Goal: Task Accomplishment & Management: Manage account settings

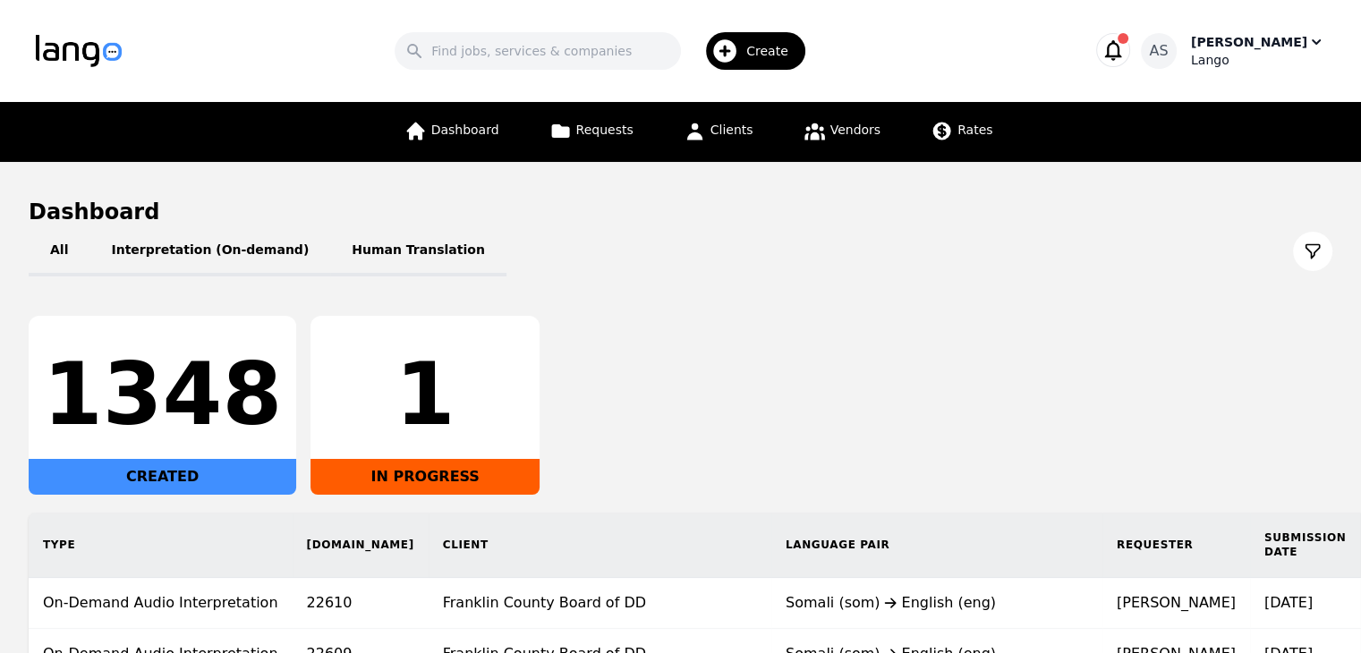
click at [1237, 47] on div "[PERSON_NAME]" at bounding box center [1249, 42] width 116 height 18
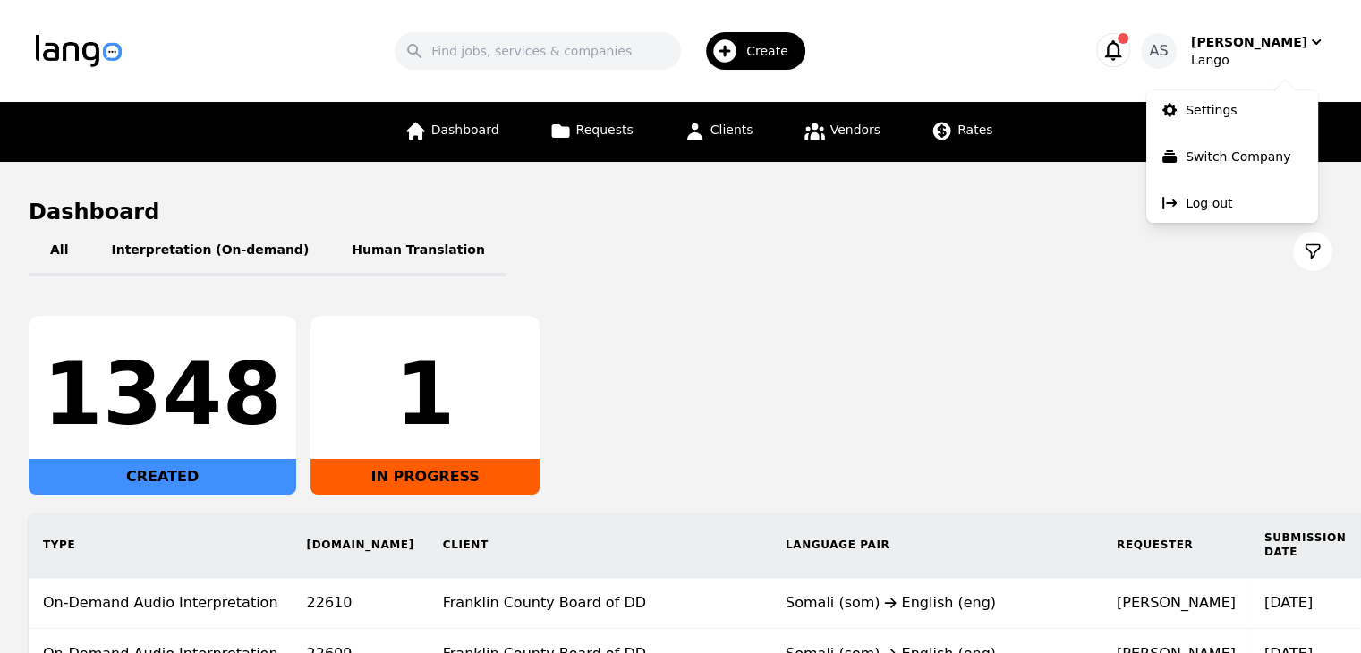
click at [1024, 306] on div "All Interpretation (On-demand) Human Translation 1348 CREATED 1 IN PROGRESS Typ…" at bounding box center [681, 529] width 1304 height 607
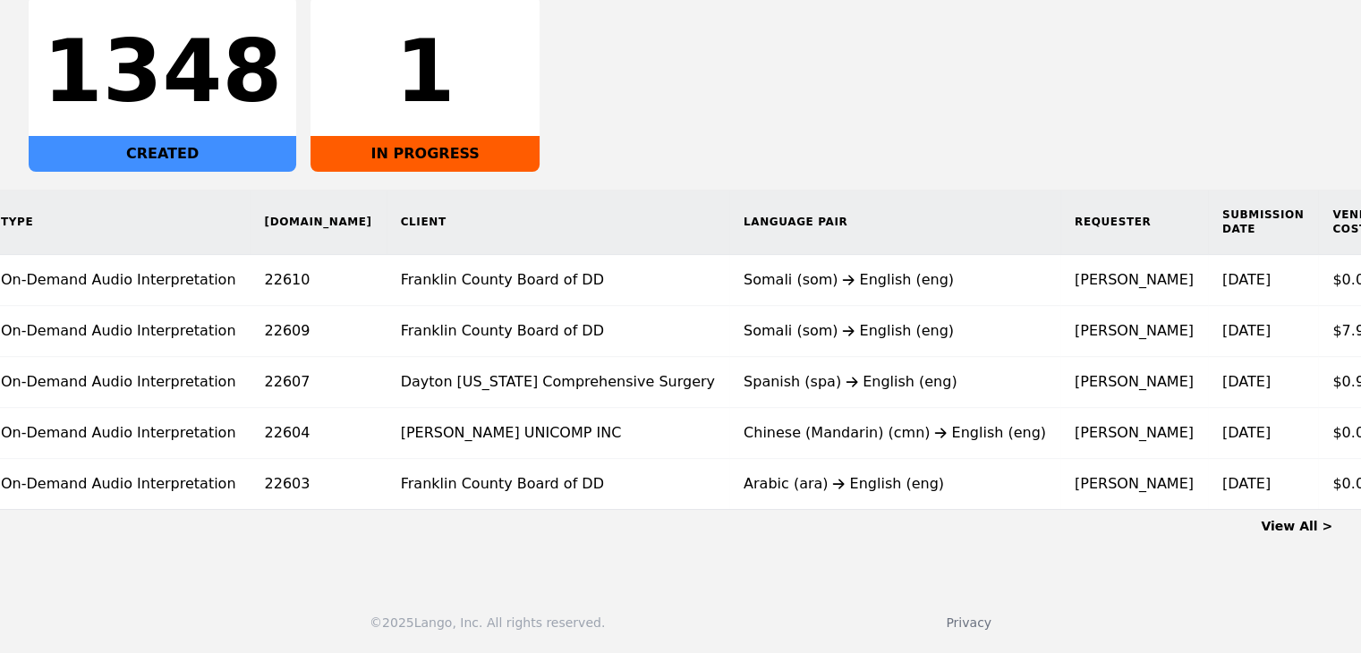
scroll to position [0, 70]
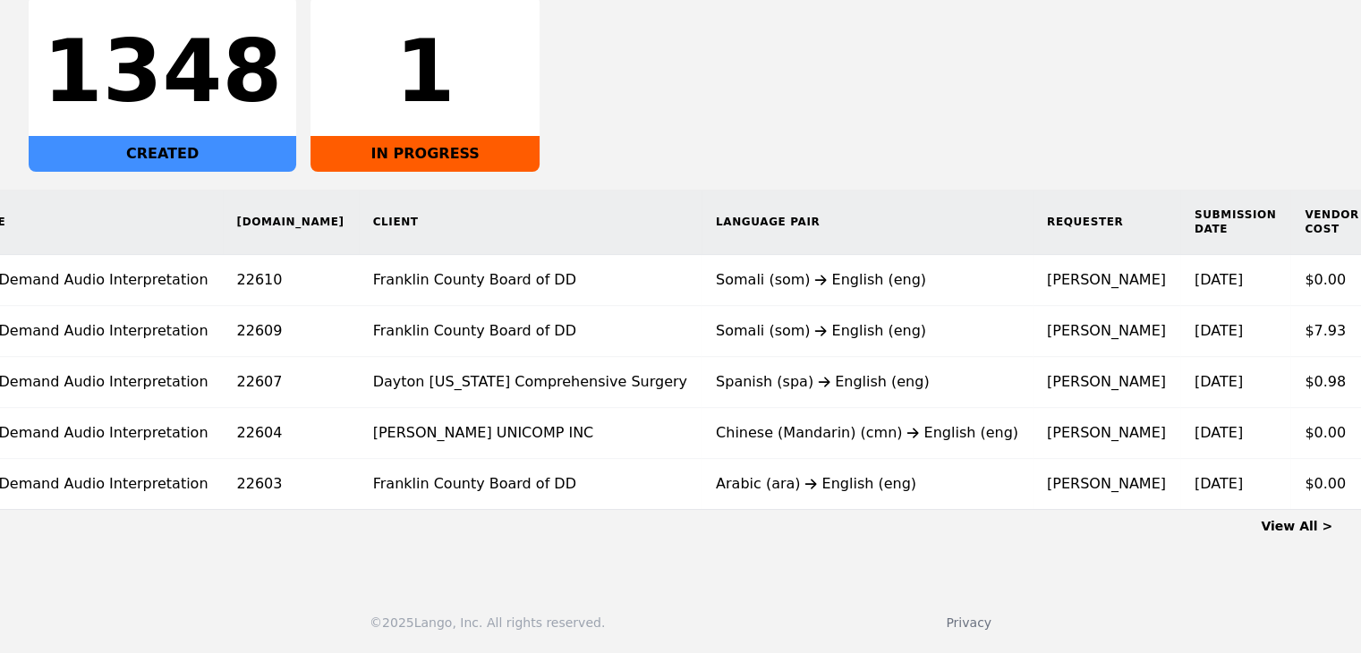
click at [1285, 528] on link "View All >" at bounding box center [1297, 526] width 72 height 14
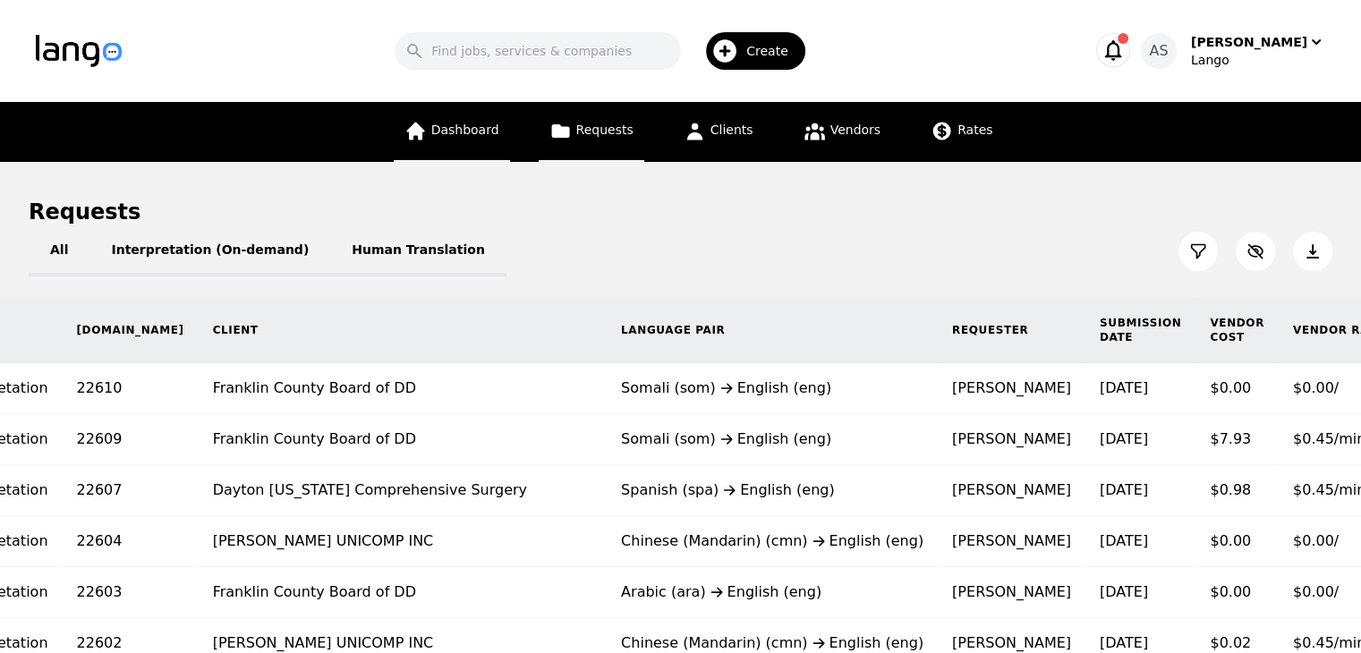
click at [483, 143] on link "Dashboard" at bounding box center [452, 132] width 116 height 60
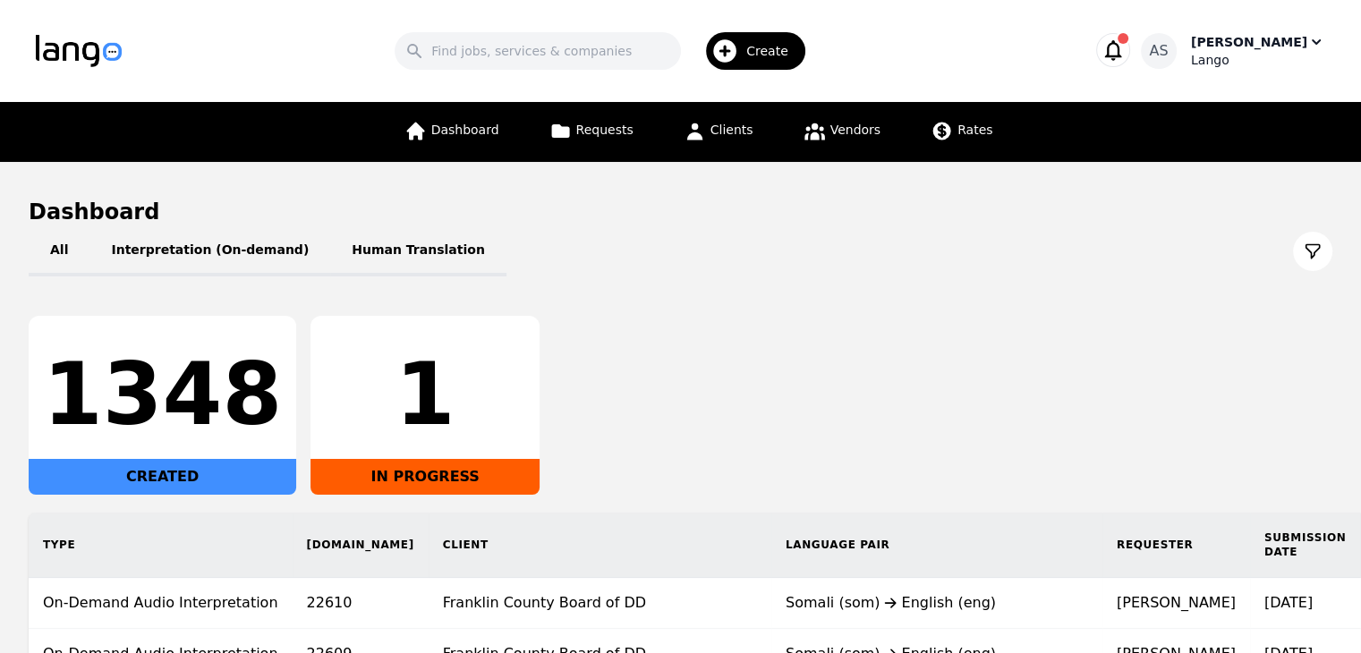
click at [1269, 44] on div "[PERSON_NAME]" at bounding box center [1249, 42] width 116 height 18
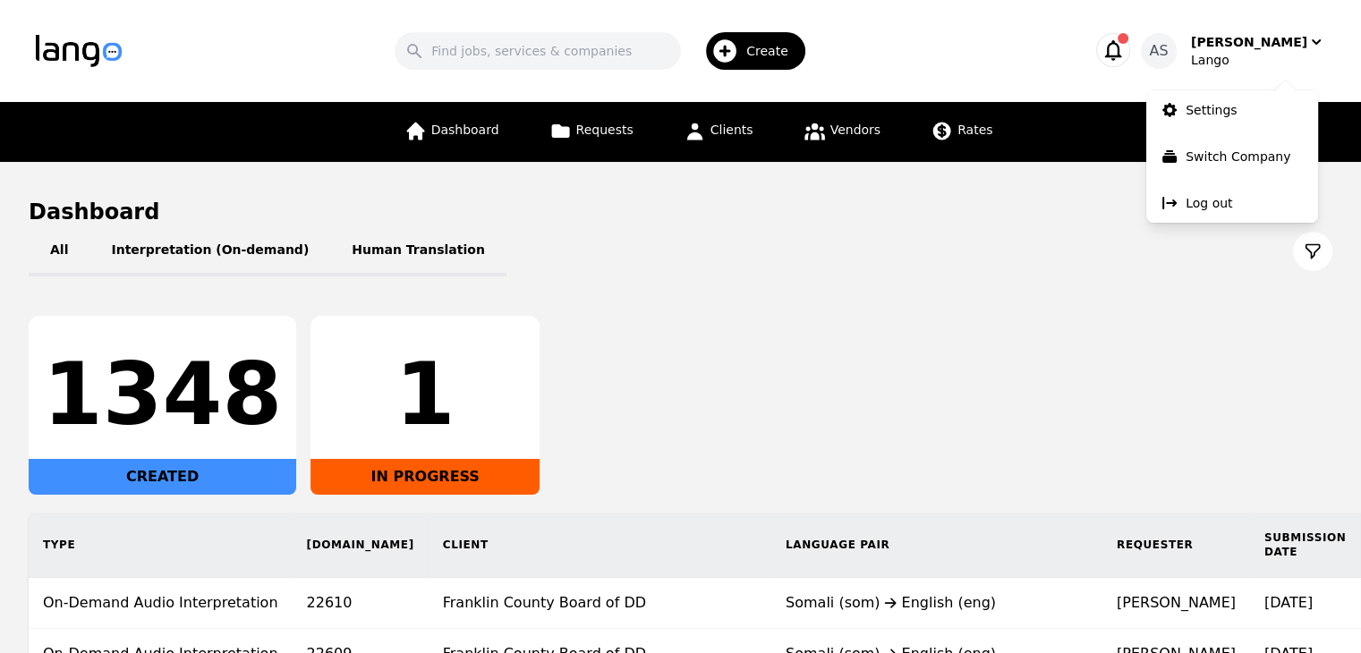
click at [873, 256] on div "All Interpretation (On-demand) Human Translation" at bounding box center [681, 251] width 1304 height 50
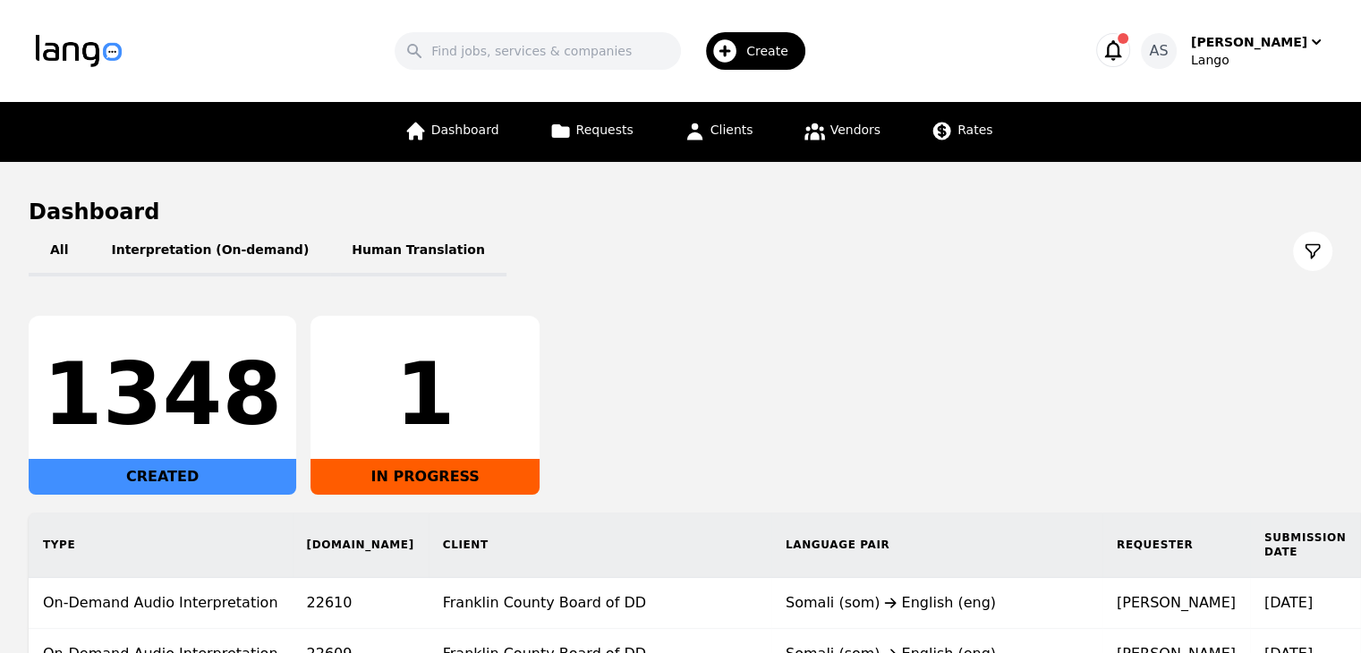
click at [1126, 38] on icon "button" at bounding box center [1113, 50] width 25 height 25
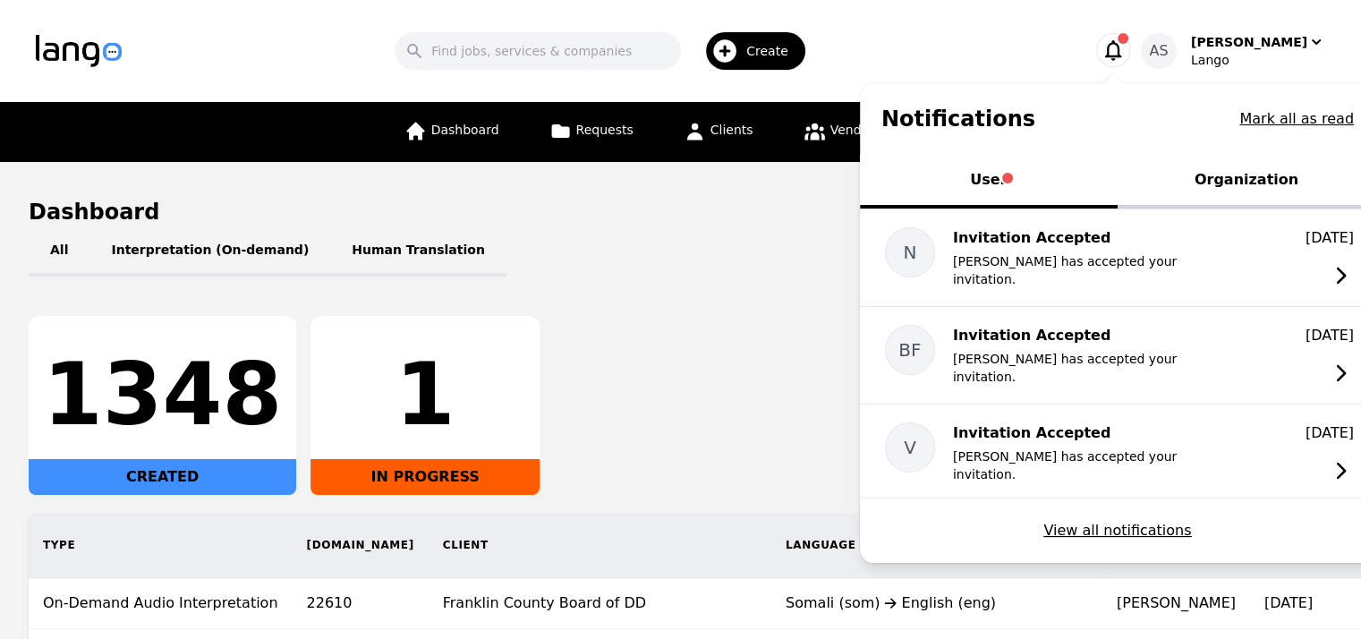
click at [1260, 166] on button "Organization" at bounding box center [1247, 182] width 258 height 54
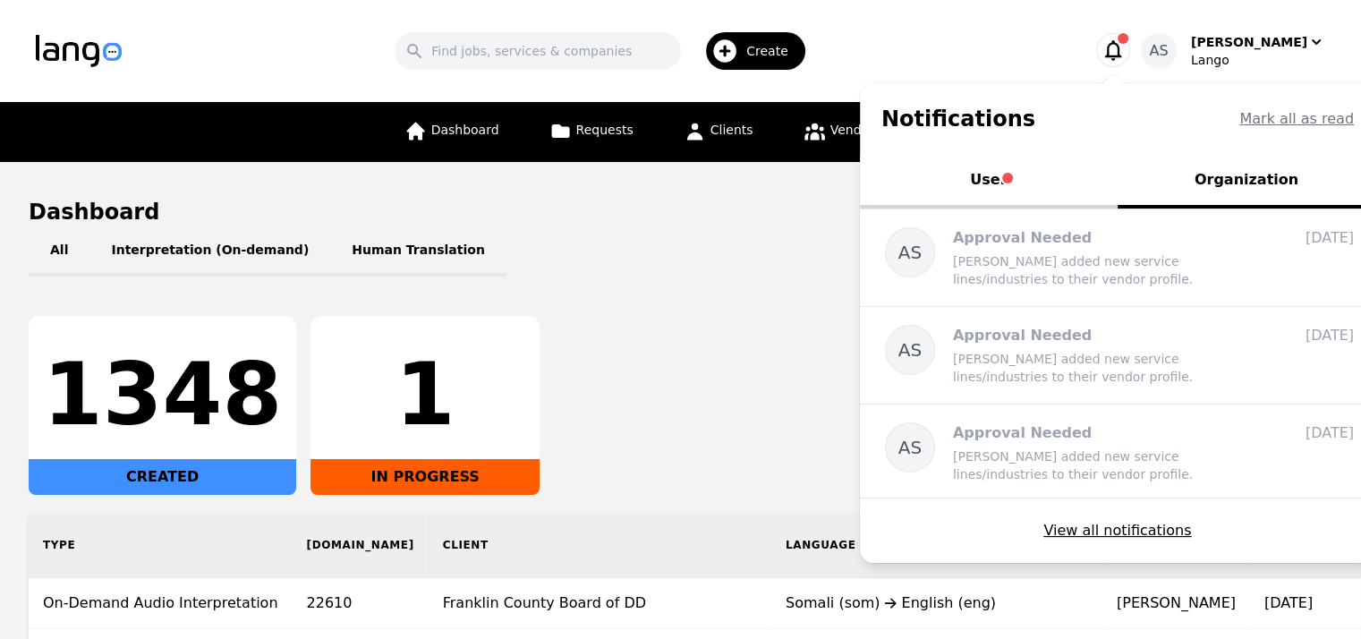
click at [1016, 183] on button "User" at bounding box center [989, 182] width 258 height 54
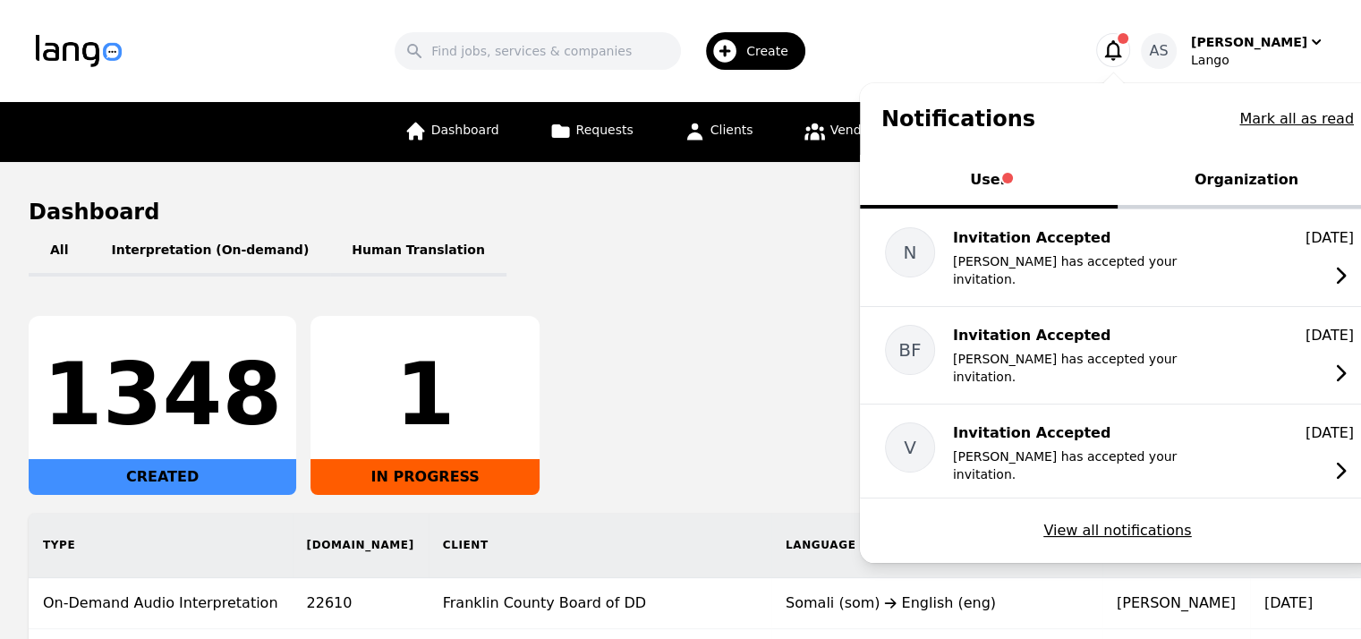
click at [832, 319] on div "1348 CREATED 1 IN PROGRESS" at bounding box center [681, 405] width 1304 height 179
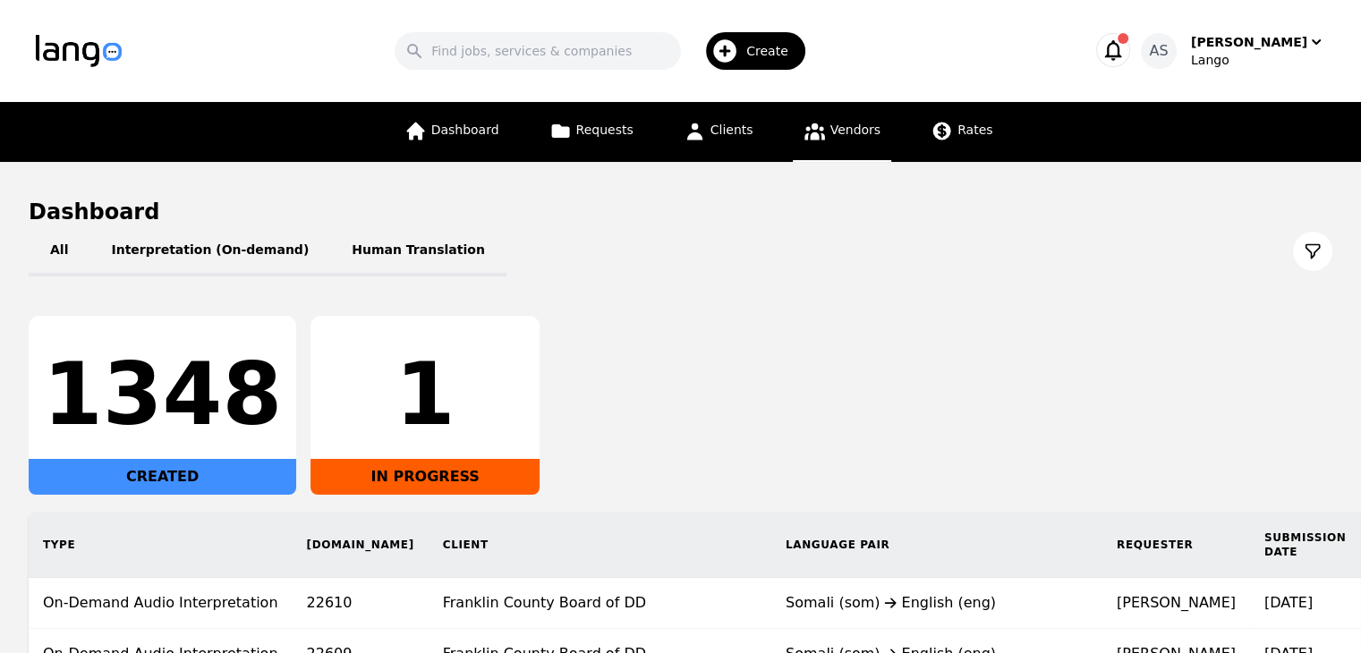
click at [830, 146] on link "Vendors" at bounding box center [842, 132] width 98 height 60
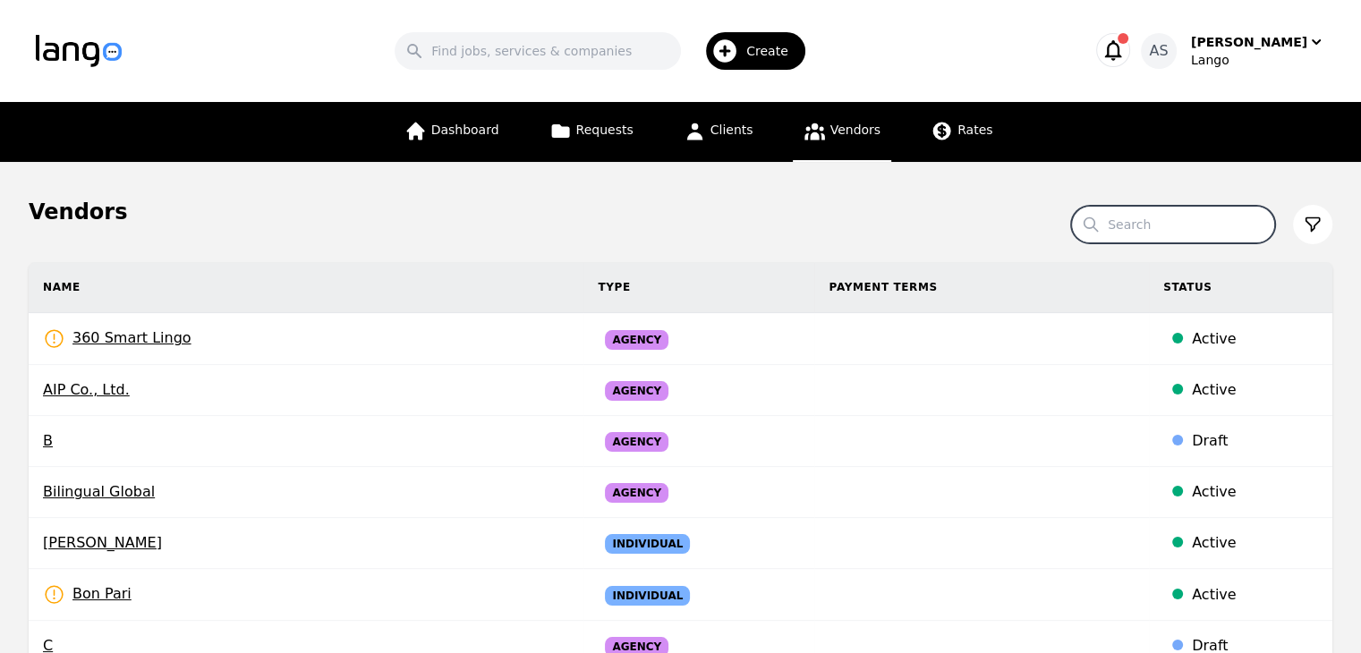
click at [1212, 236] on input "Search" at bounding box center [1173, 225] width 204 height 38
type input "medilinguastix"
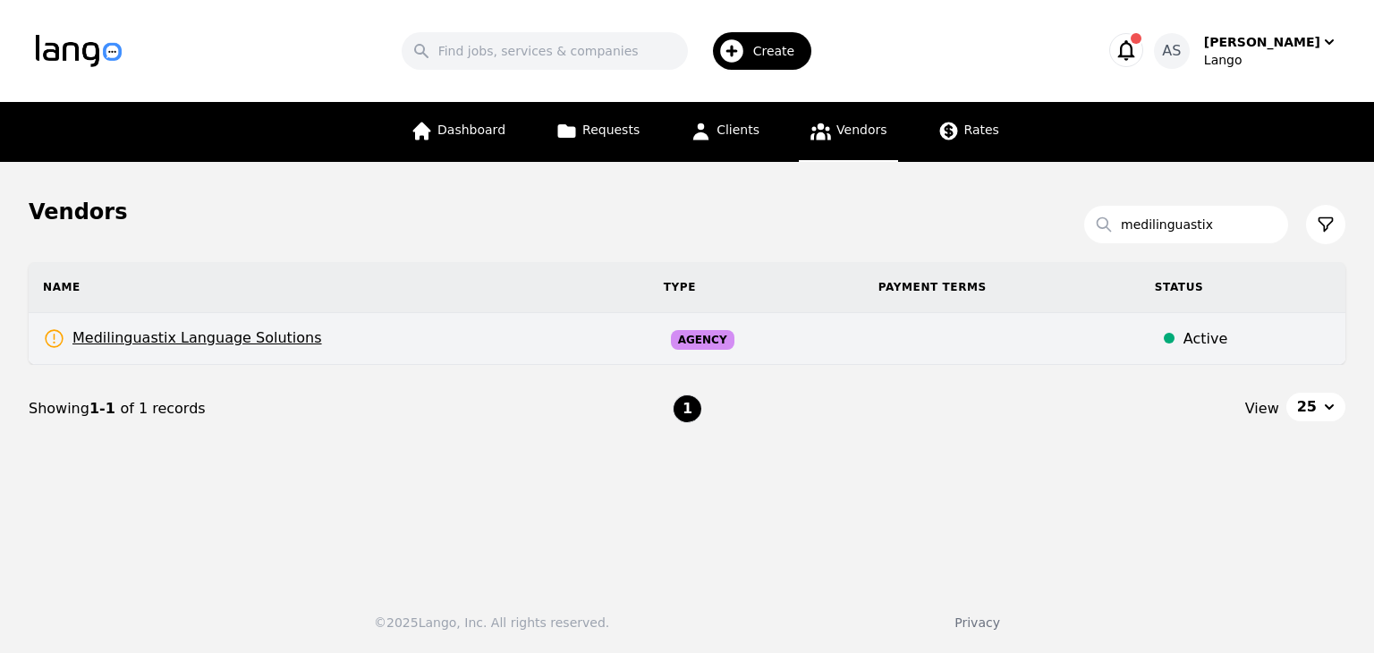
click at [444, 353] on td "Medilinguastix Language Solutions Rates Need to be set" at bounding box center [339, 339] width 621 height 52
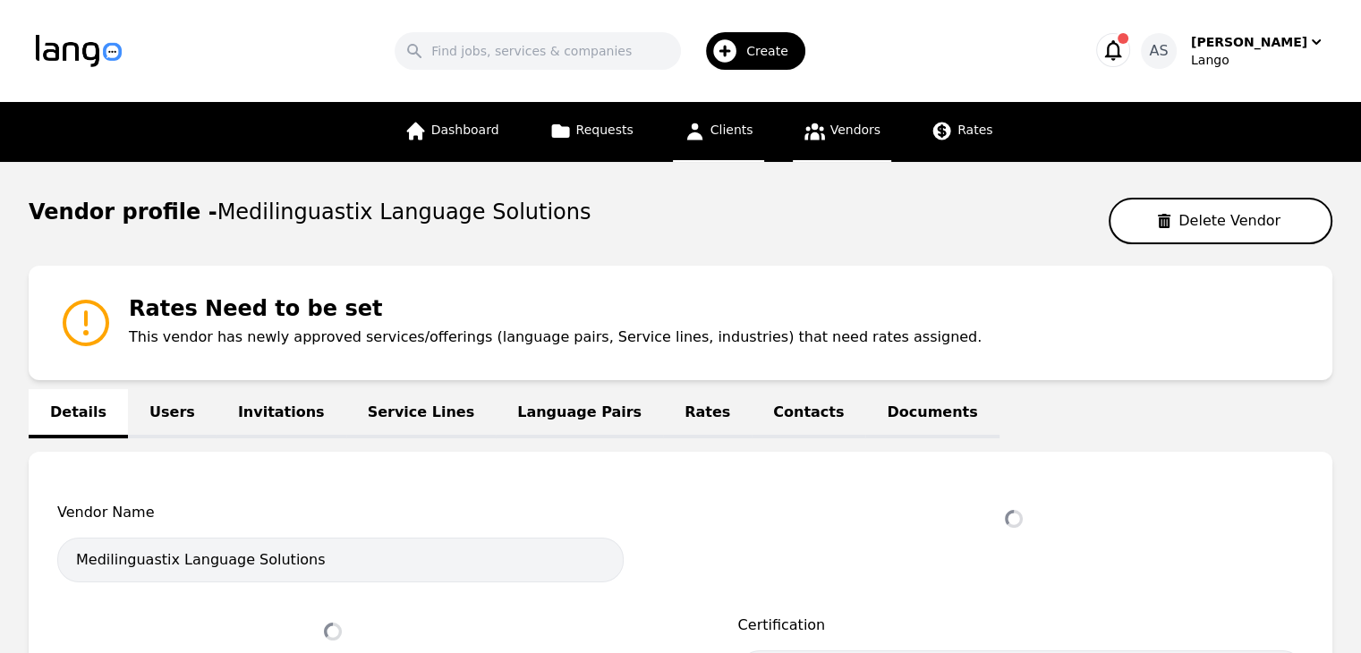
select select "active"
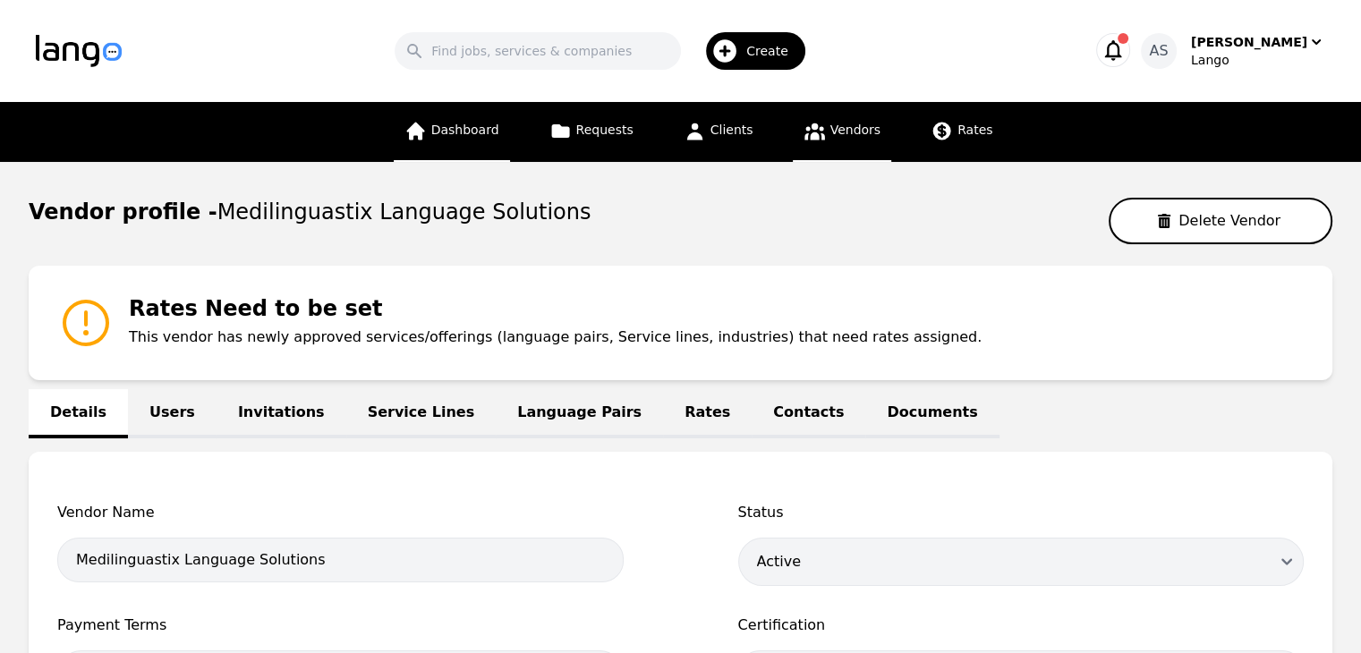
click at [479, 130] on span "Dashboard" at bounding box center [465, 130] width 68 height 14
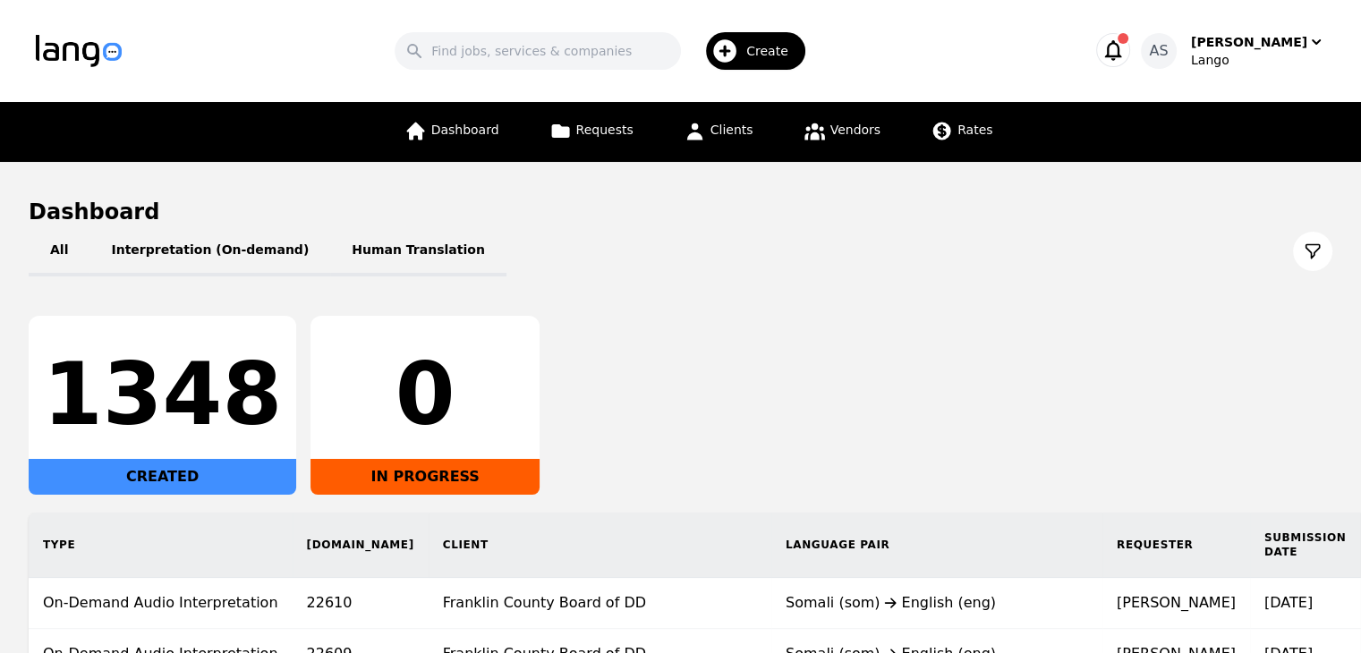
click at [869, 373] on div "1348 CREATED 0 IN PROGRESS" at bounding box center [681, 405] width 1304 height 179
click at [846, 133] on span "Vendors" at bounding box center [855, 130] width 50 height 14
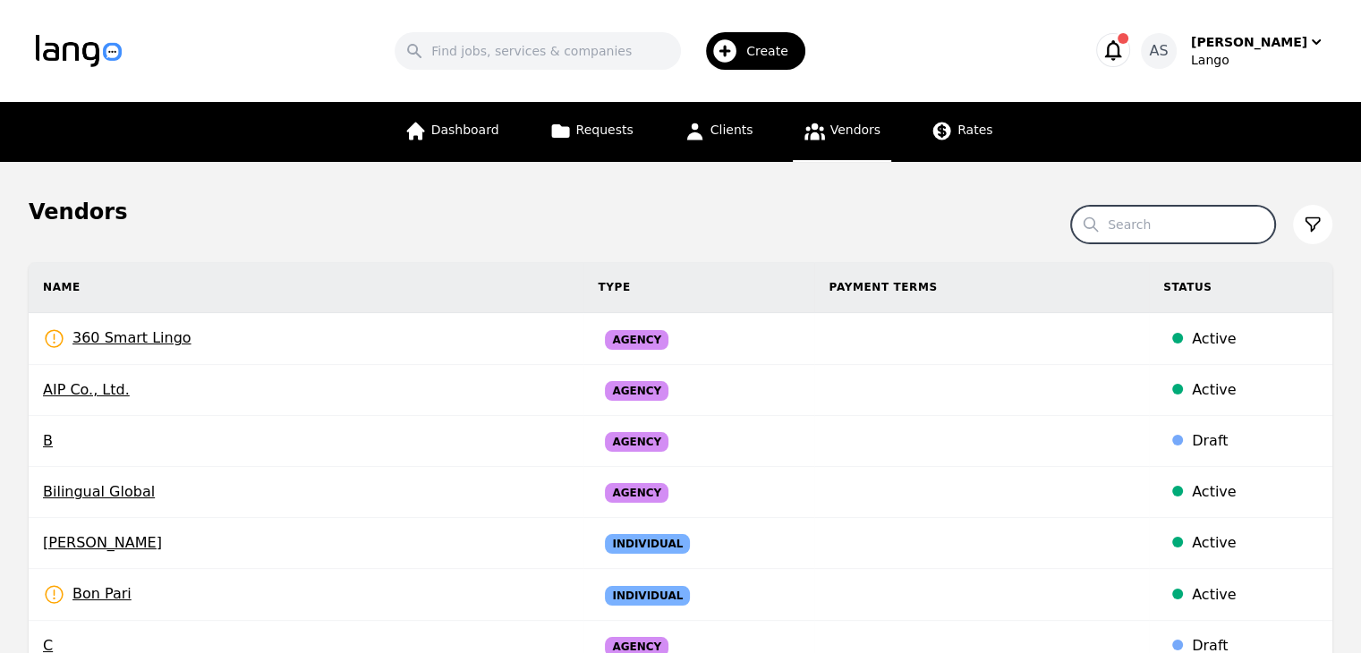
drag, startPoint x: 1156, startPoint y: 228, endPoint x: 1158, endPoint y: 237, distance: 9.1
click at [1158, 231] on input "Search" at bounding box center [1173, 225] width 204 height 38
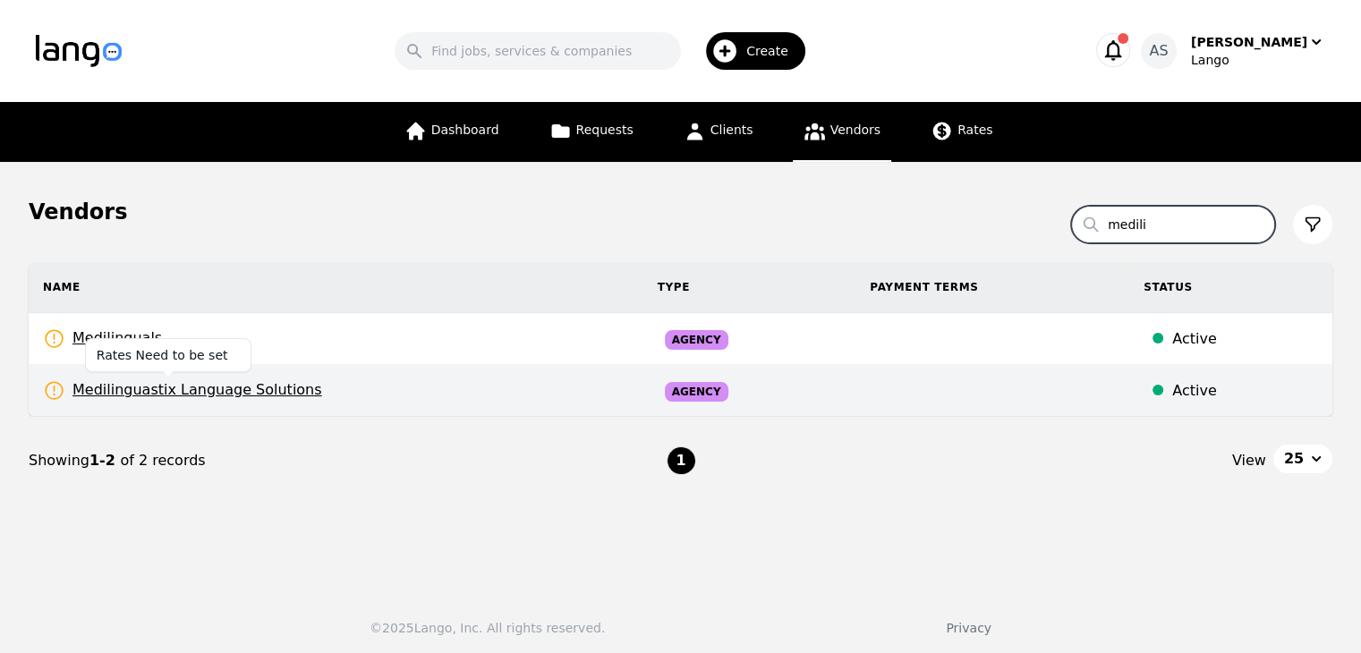
type input "medili"
click at [169, 382] on span "Medilinguastix Language Solutions" at bounding box center [182, 390] width 279 height 22
select select "active"
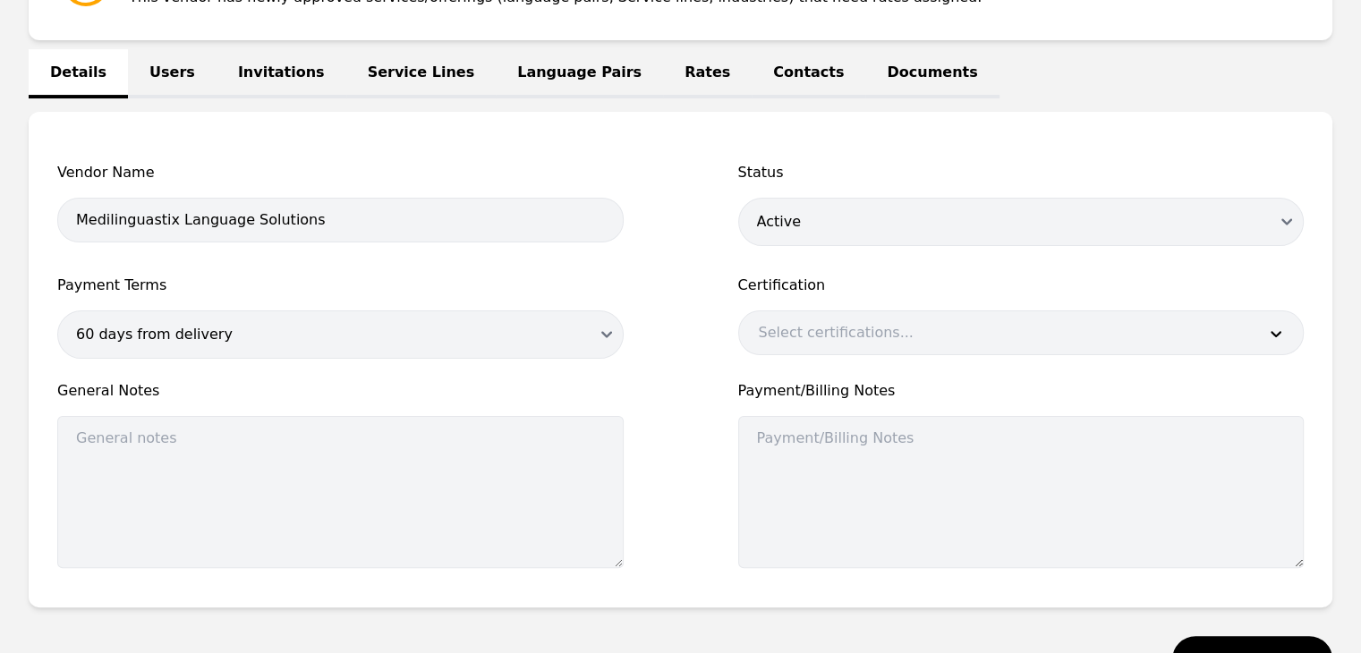
scroll to position [179, 0]
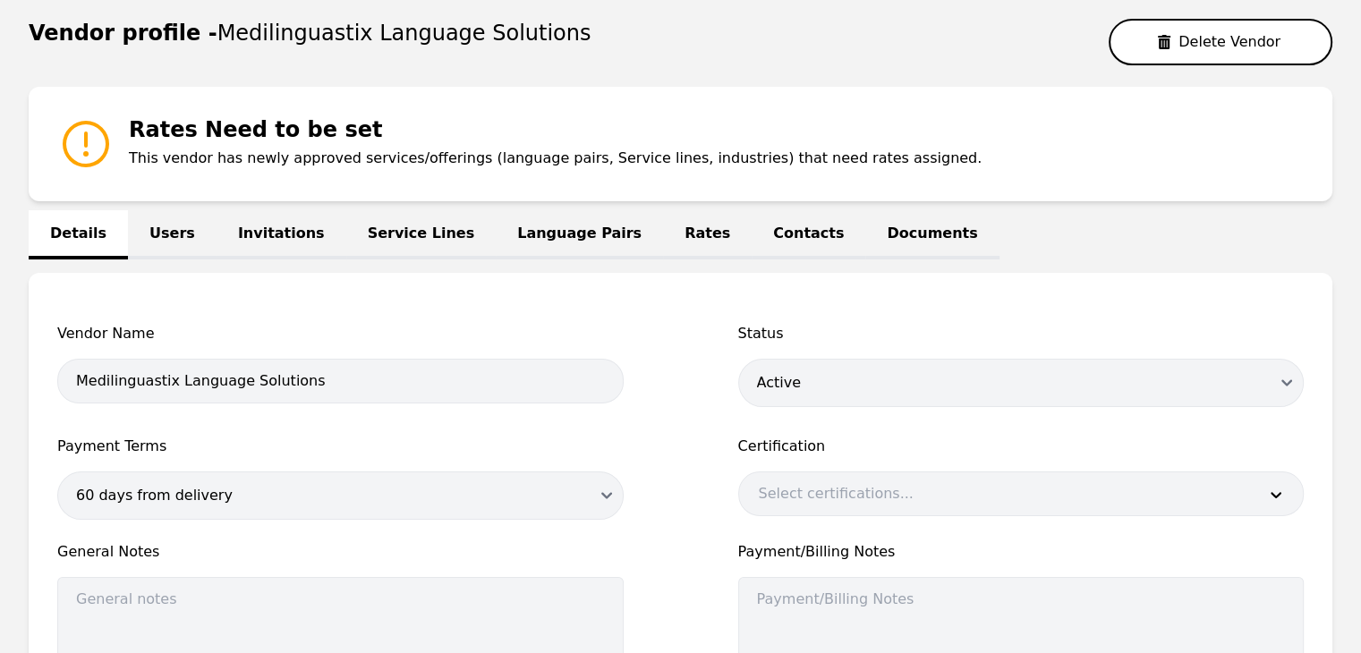
click at [143, 228] on link "Users" at bounding box center [172, 234] width 89 height 49
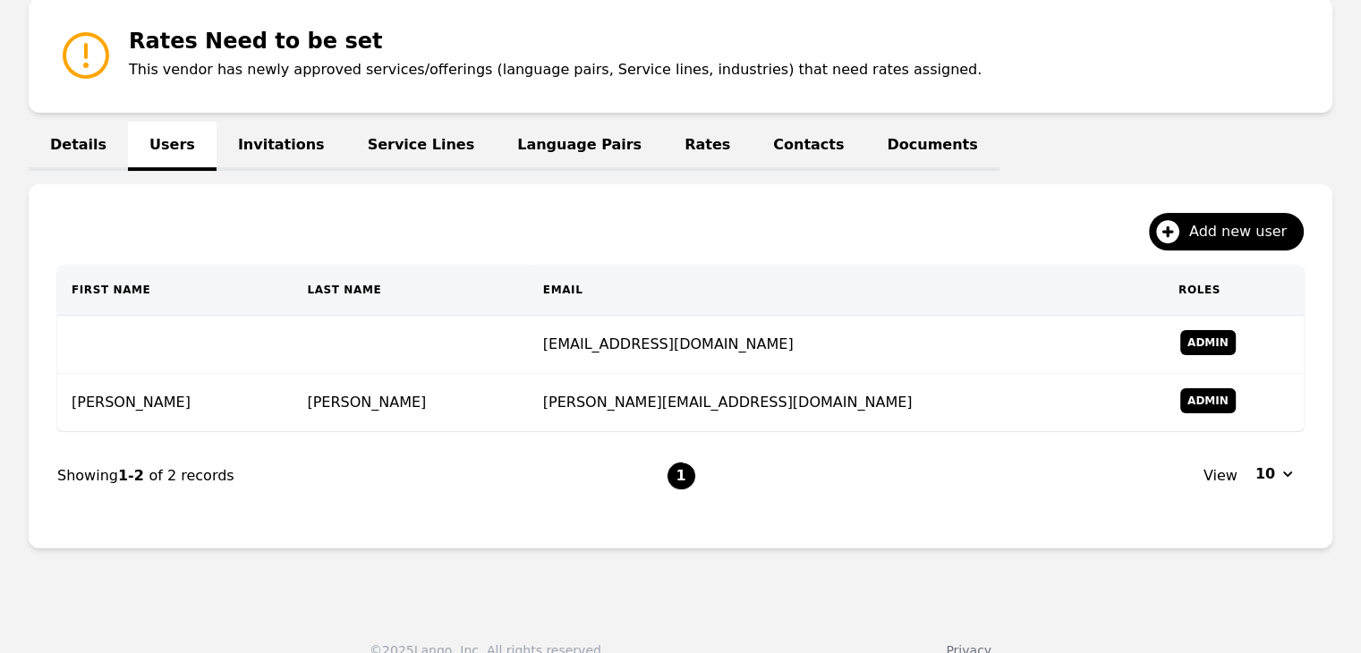
scroll to position [268, 0]
click at [255, 129] on link "Invitations" at bounding box center [282, 145] width 130 height 49
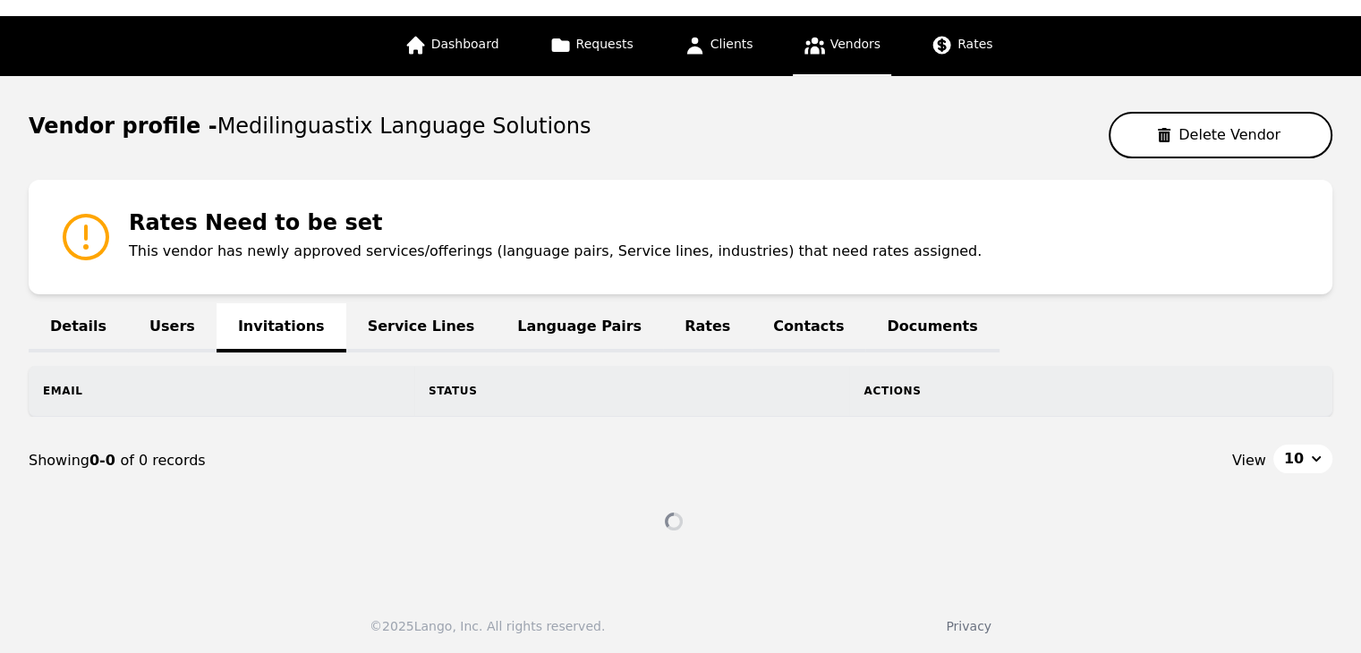
scroll to position [53, 0]
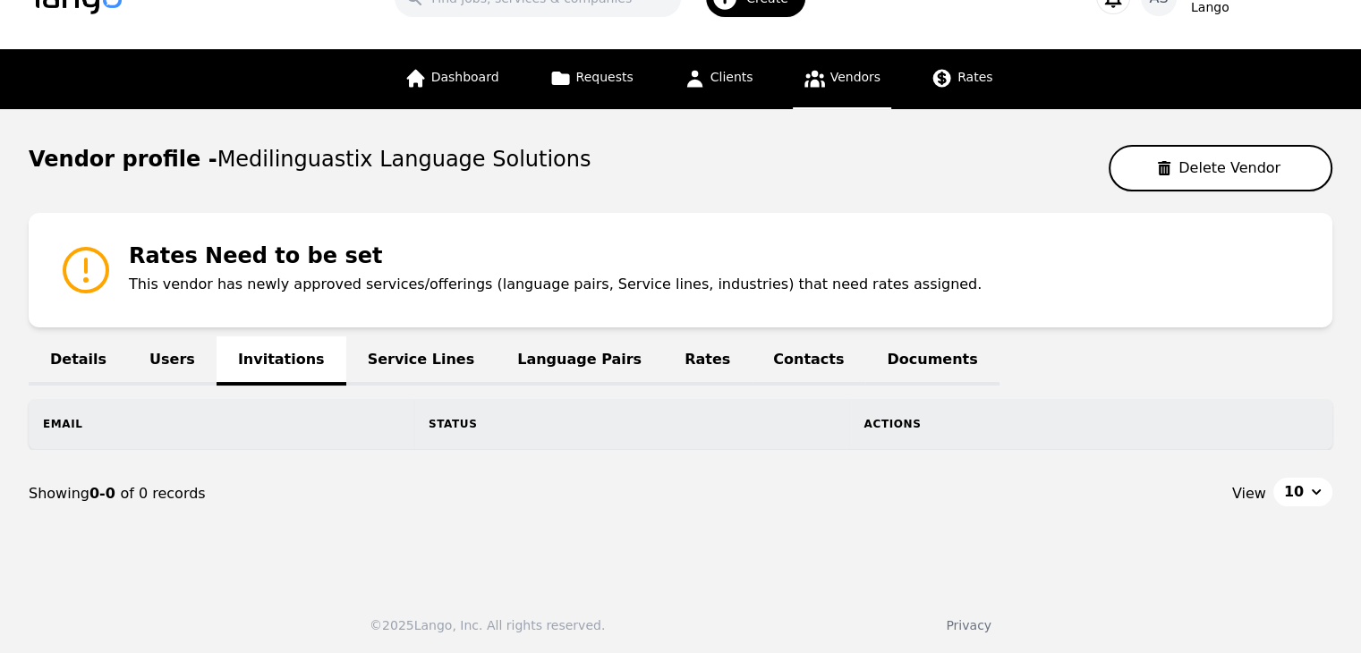
click at [179, 351] on link "Users" at bounding box center [172, 360] width 89 height 49
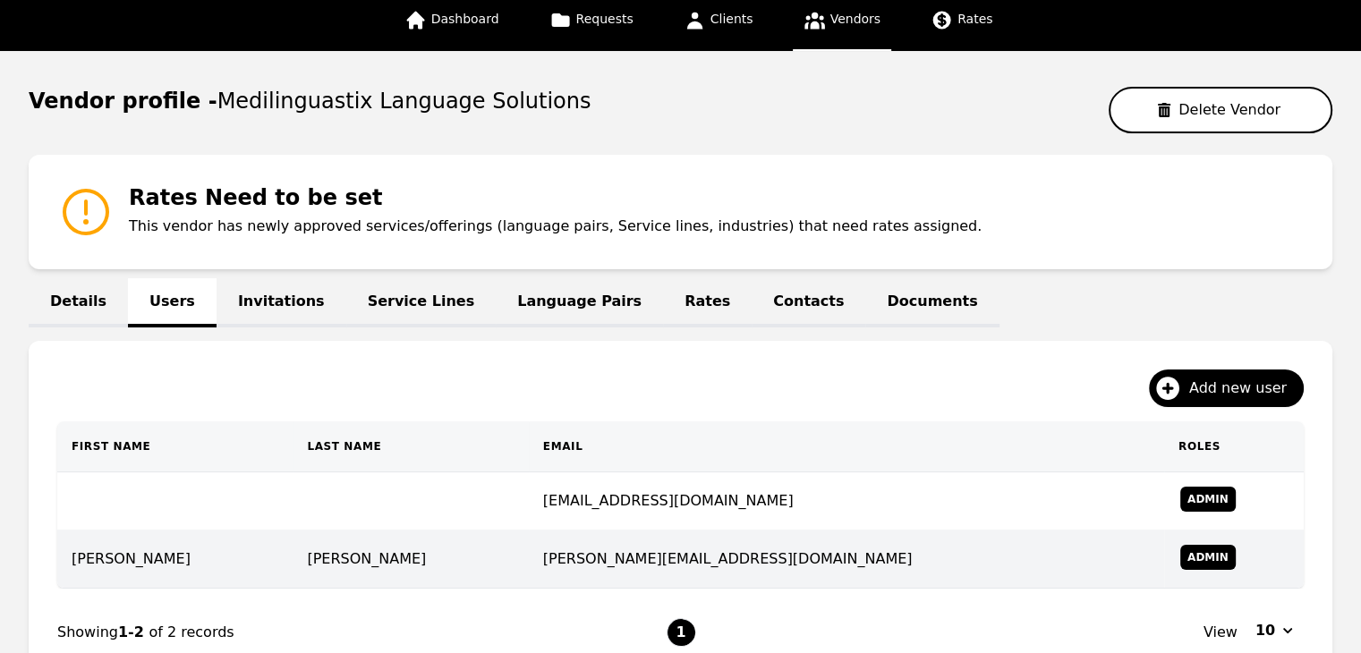
scroll to position [142, 0]
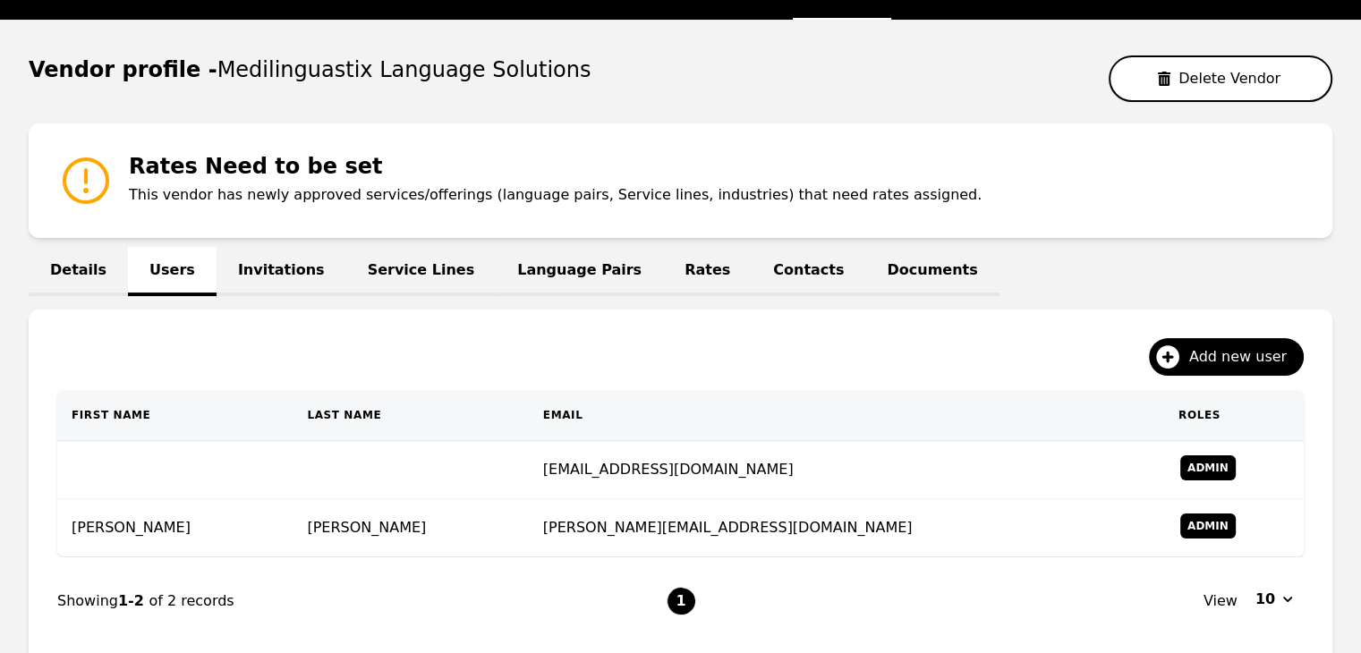
click at [376, 278] on link "Service Lines" at bounding box center [421, 271] width 150 height 49
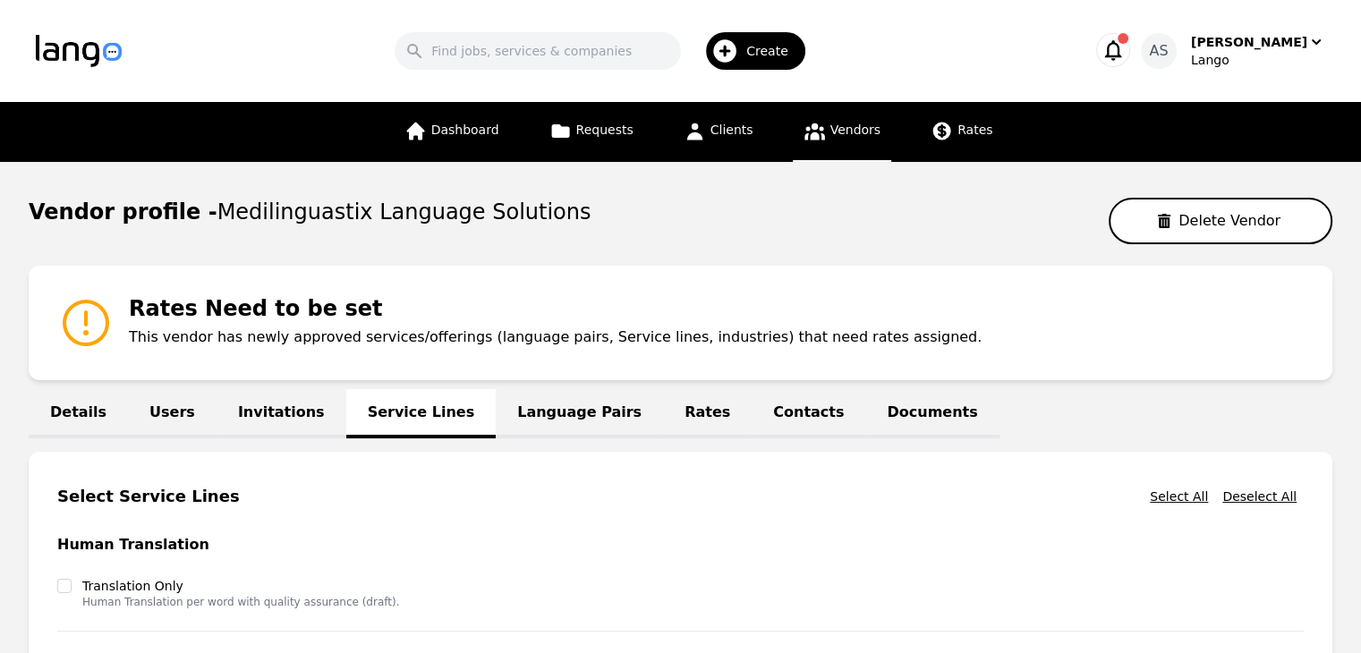
click at [508, 412] on link "Language Pairs" at bounding box center [579, 413] width 167 height 49
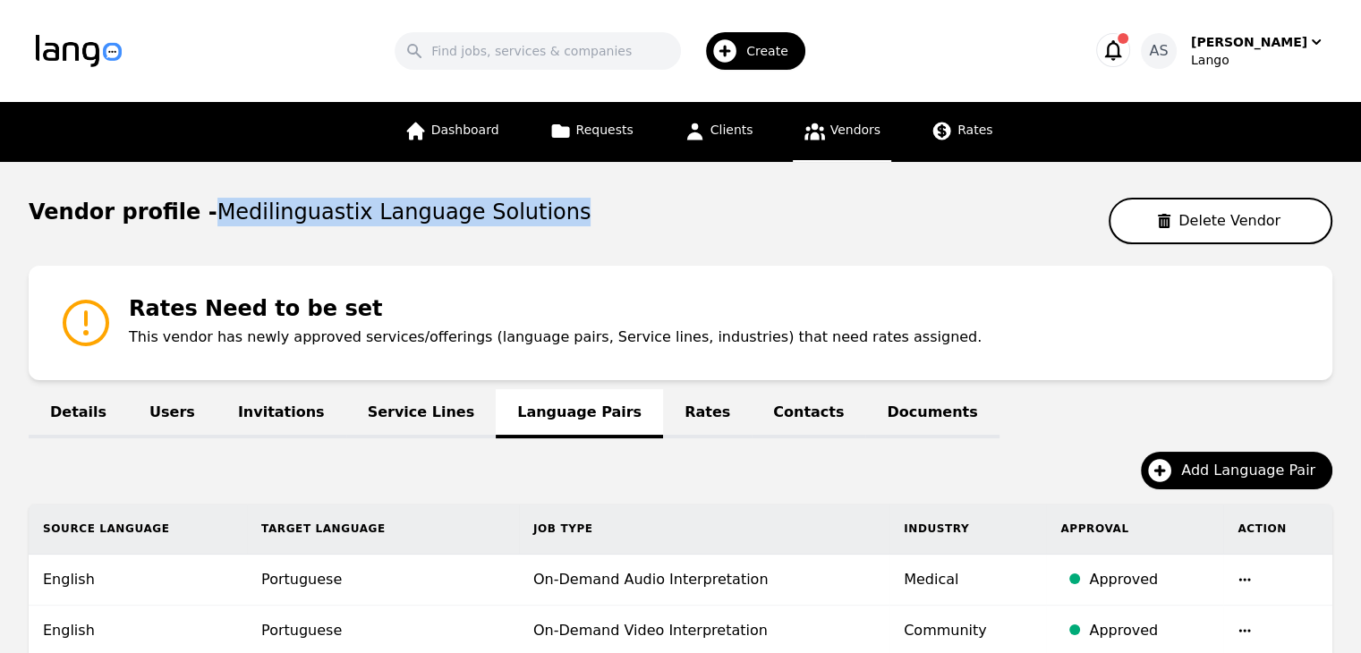
drag, startPoint x: 193, startPoint y: 208, endPoint x: 537, endPoint y: 206, distance: 343.6
click at [535, 206] on div "Vendor profile - Medilinguastix Language Solutions Delete Vendor" at bounding box center [681, 221] width 1304 height 47
click at [537, 206] on div "Vendor profile - Medilinguastix Language Solutions Delete Vendor" at bounding box center [681, 221] width 1304 height 47
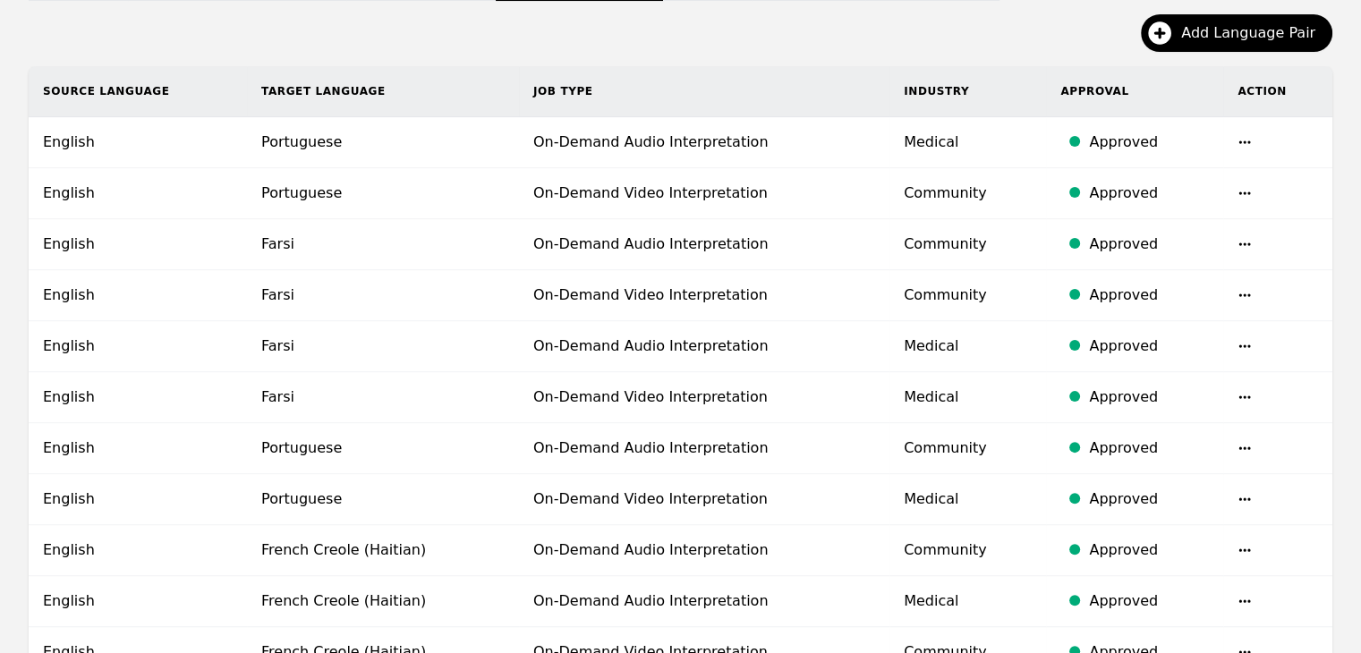
scroll to position [494, 0]
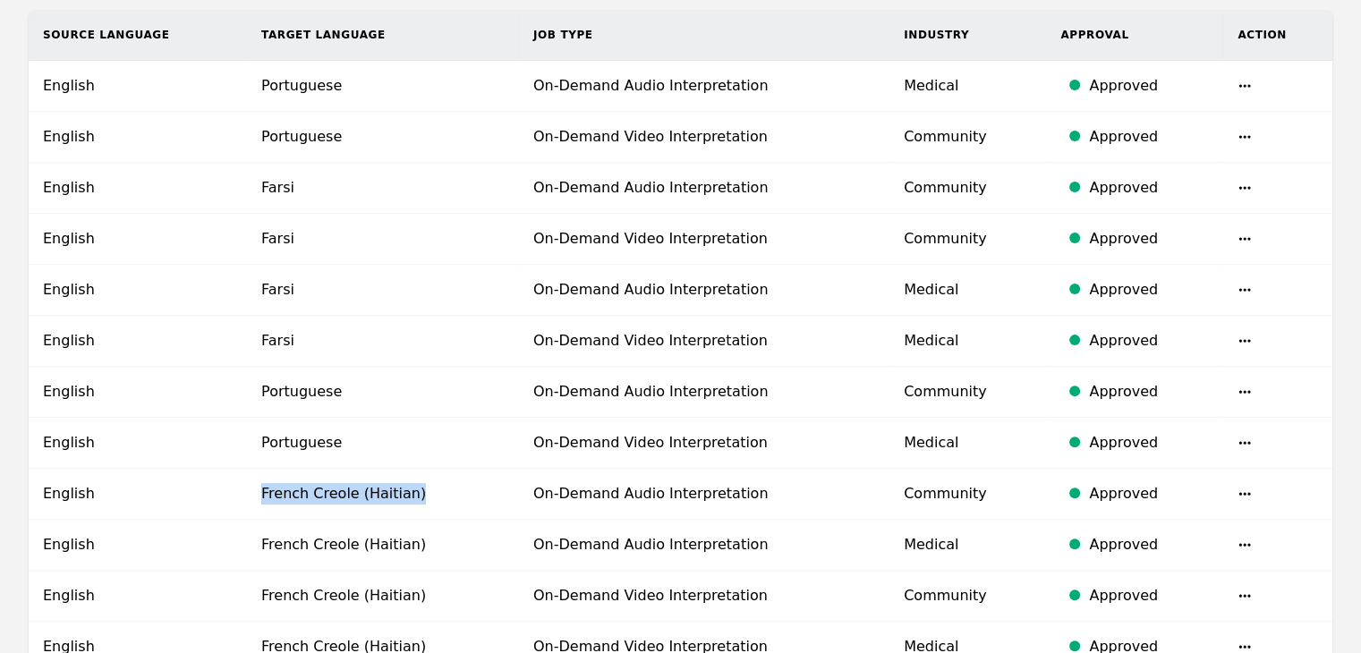
drag, startPoint x: 256, startPoint y: 495, endPoint x: 446, endPoint y: 508, distance: 190.2
click at [446, 508] on td "French Creole (Haitian)" at bounding box center [383, 494] width 272 height 51
click at [447, 507] on td "French Creole (Haitian)" at bounding box center [383, 494] width 272 height 51
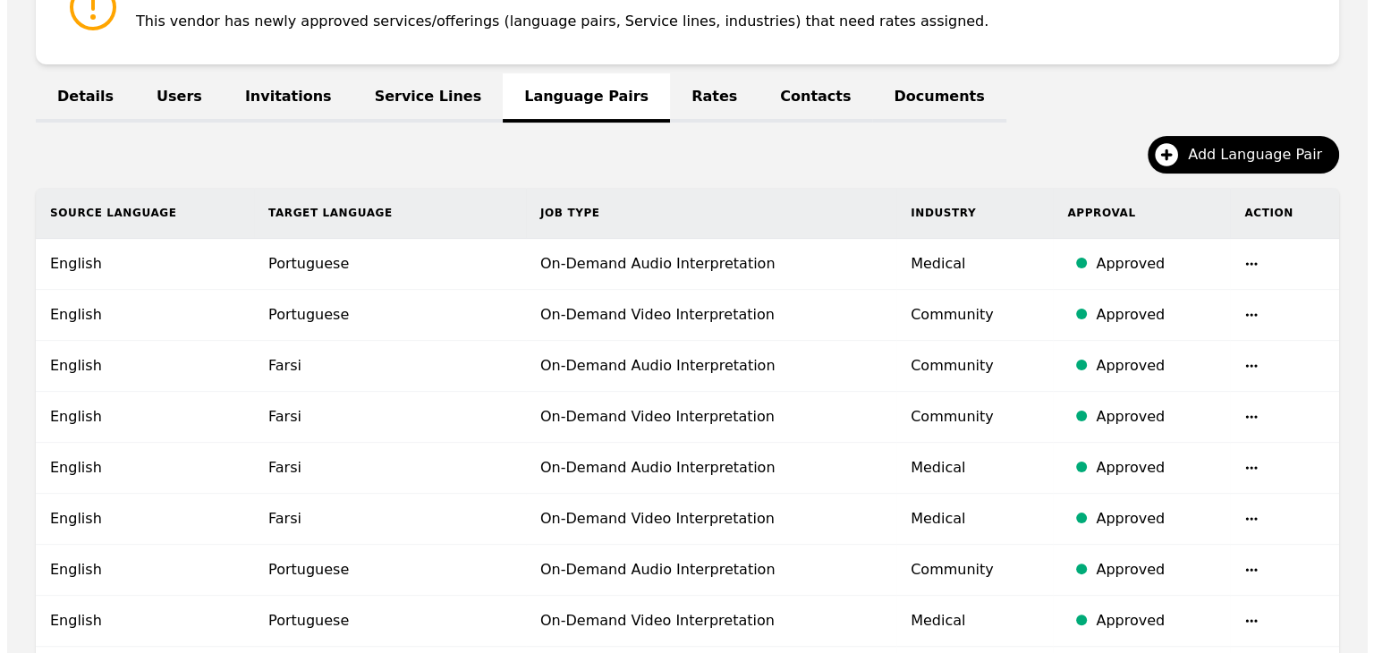
scroll to position [315, 0]
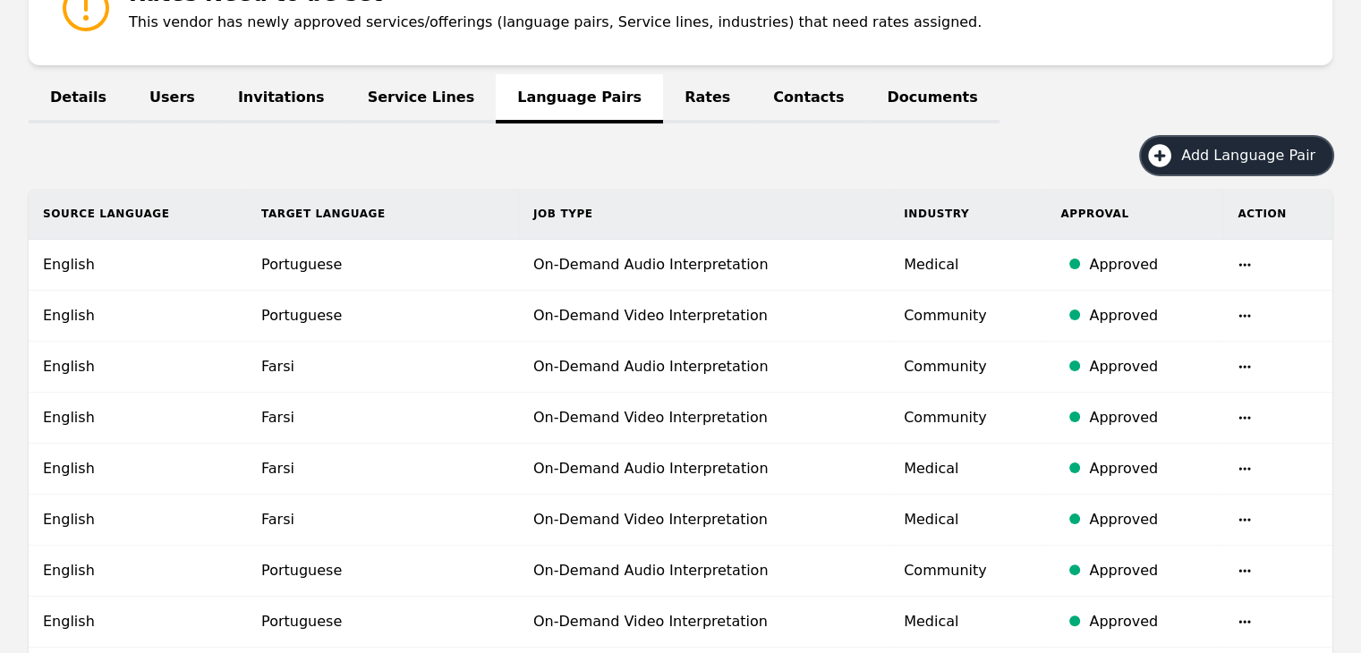
click at [1268, 140] on button "Add Language Pair" at bounding box center [1236, 156] width 191 height 38
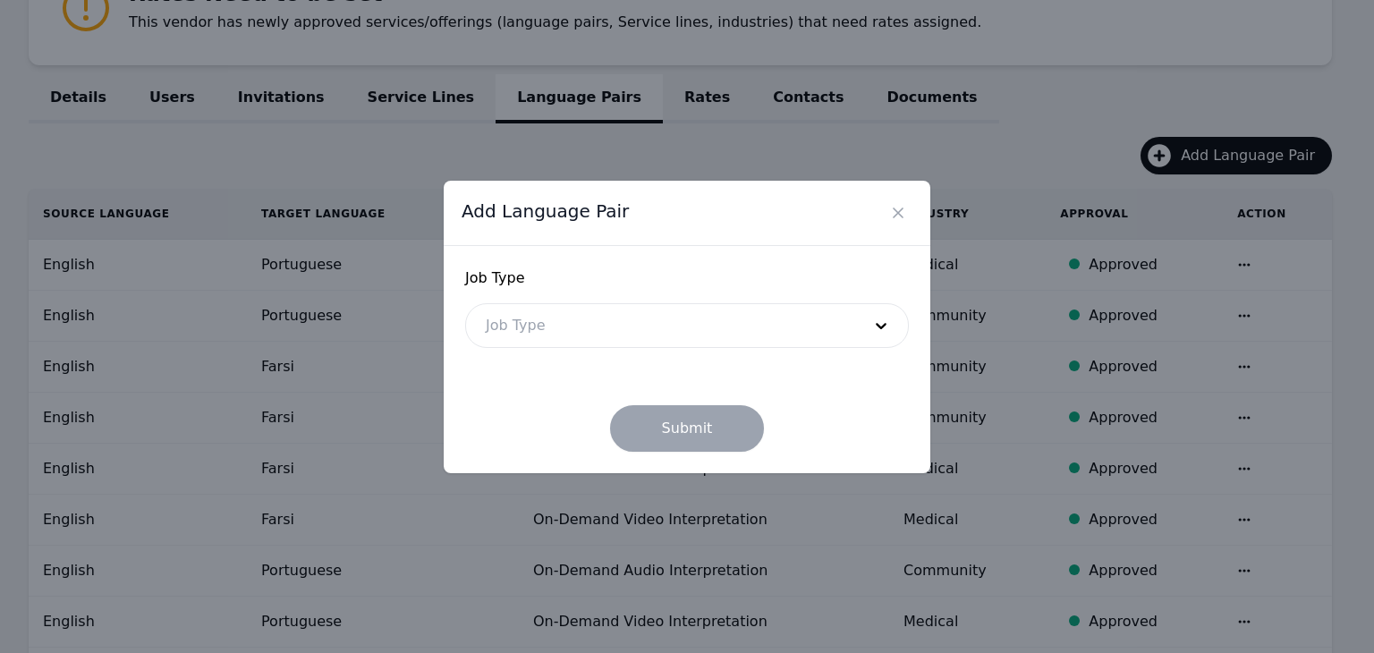
click at [665, 323] on div at bounding box center [660, 325] width 388 height 43
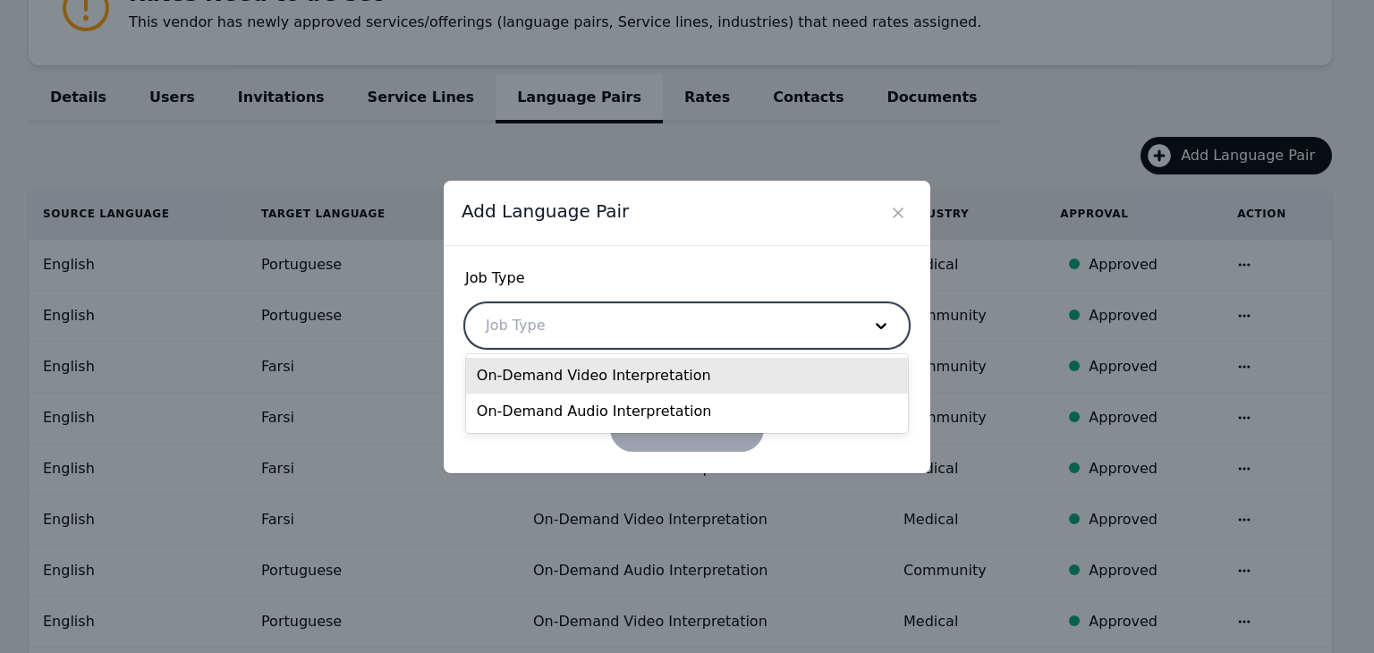
click at [734, 377] on div "On-Demand Video Interpretation" at bounding box center [687, 376] width 442 height 36
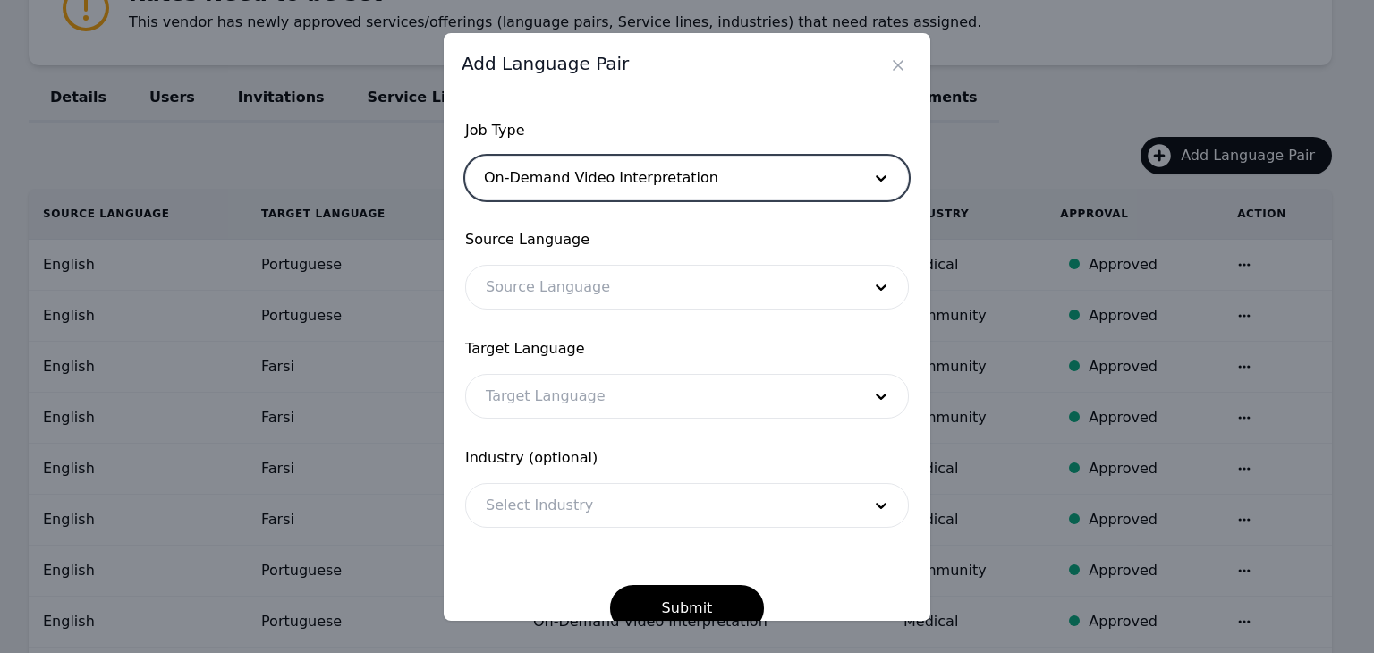
click at [668, 276] on div at bounding box center [660, 287] width 388 height 43
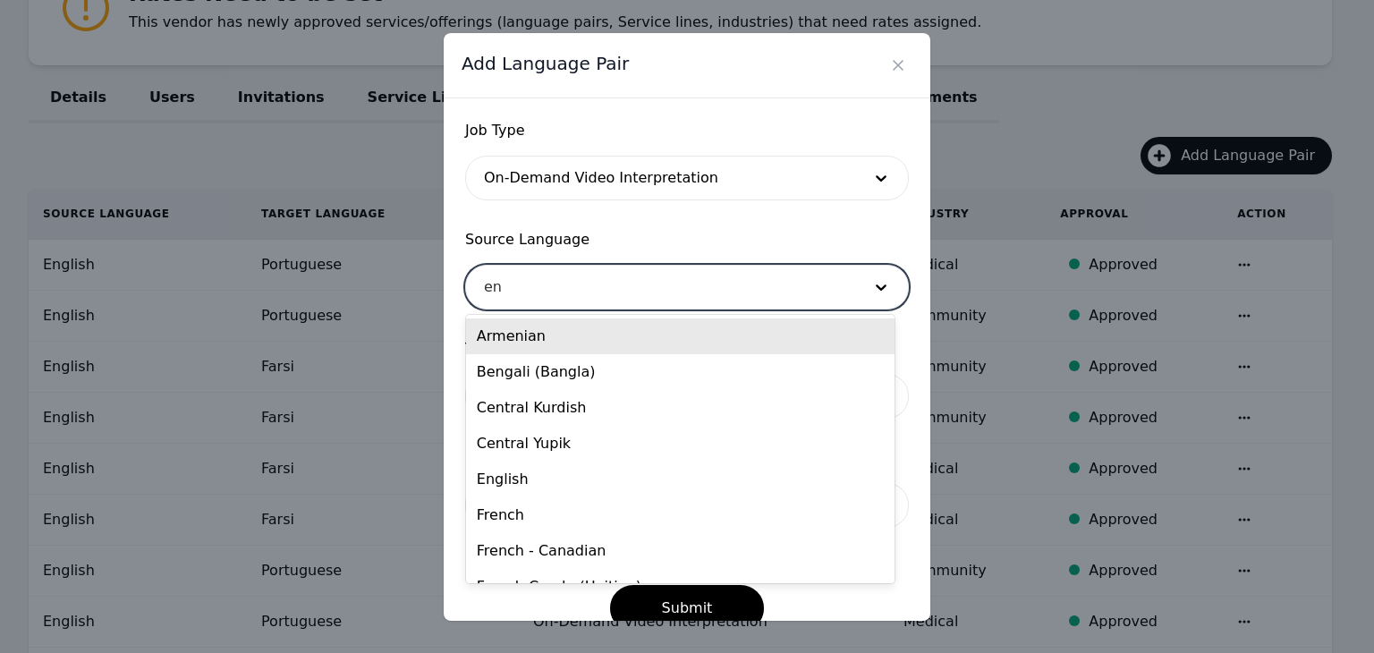
type input "eng"
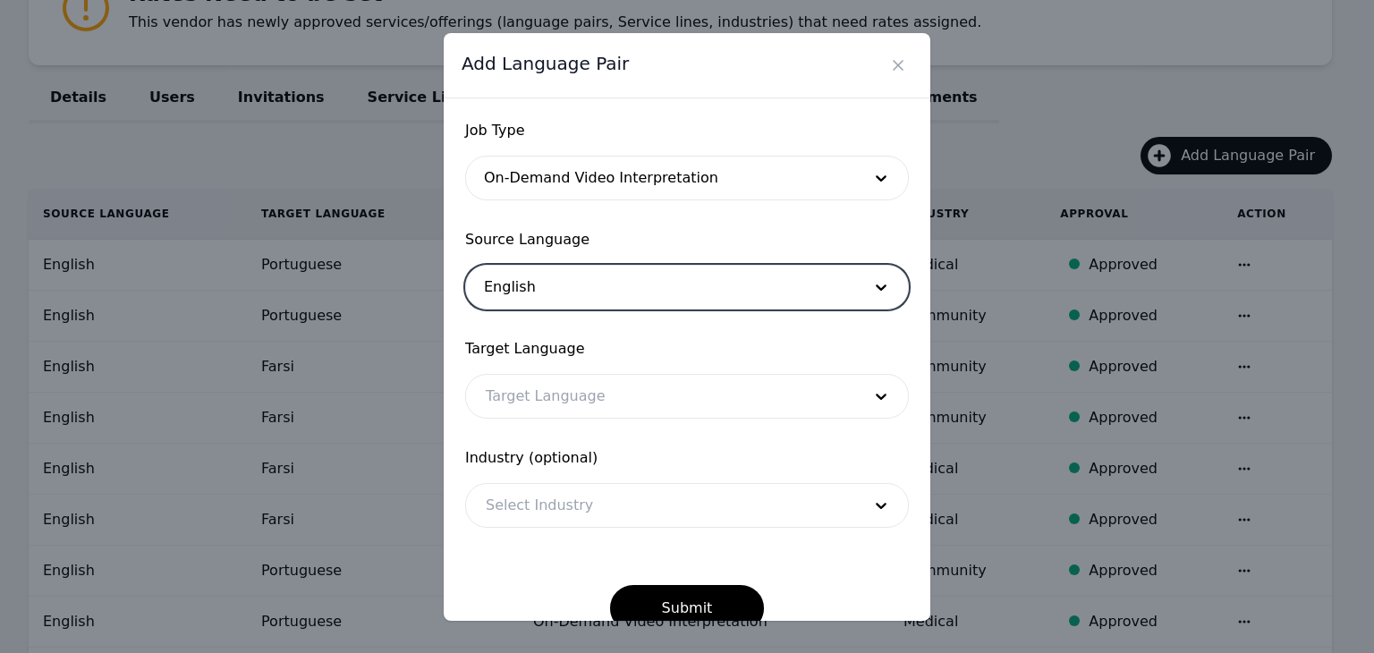
click at [624, 389] on div at bounding box center [660, 396] width 388 height 43
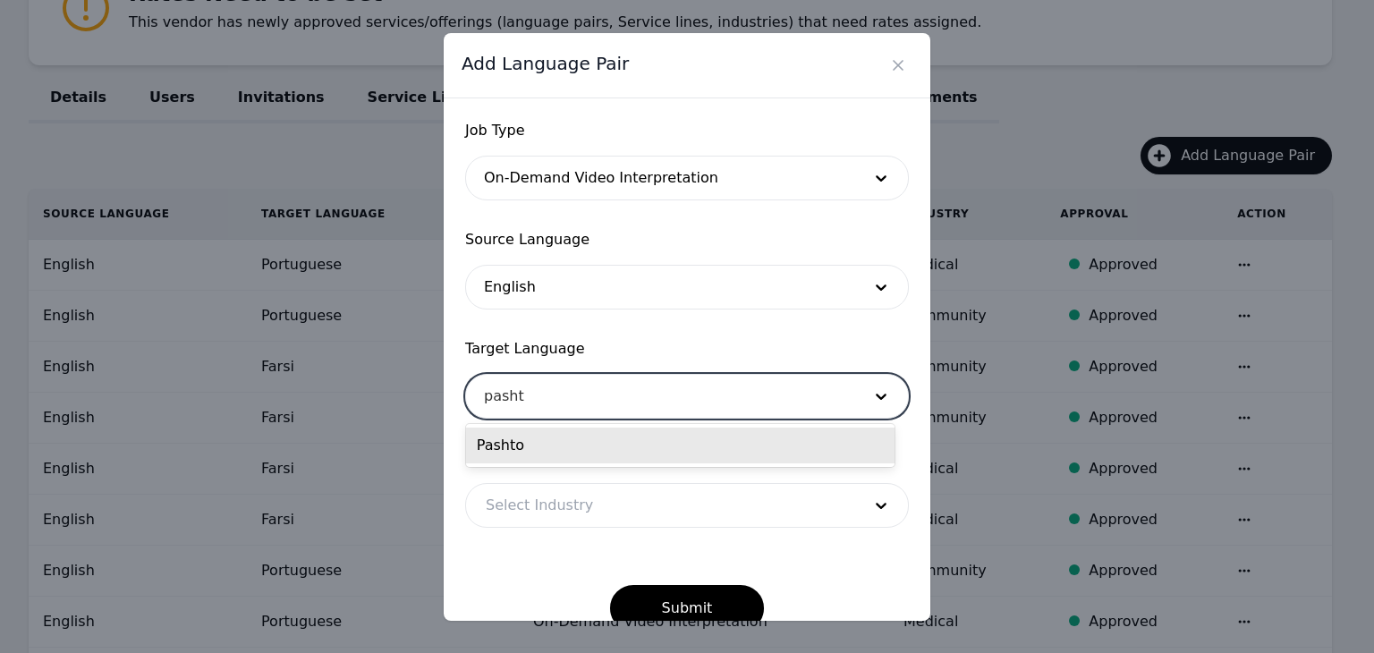
type input "pashto"
click at [693, 451] on div "Pashto" at bounding box center [680, 446] width 429 height 36
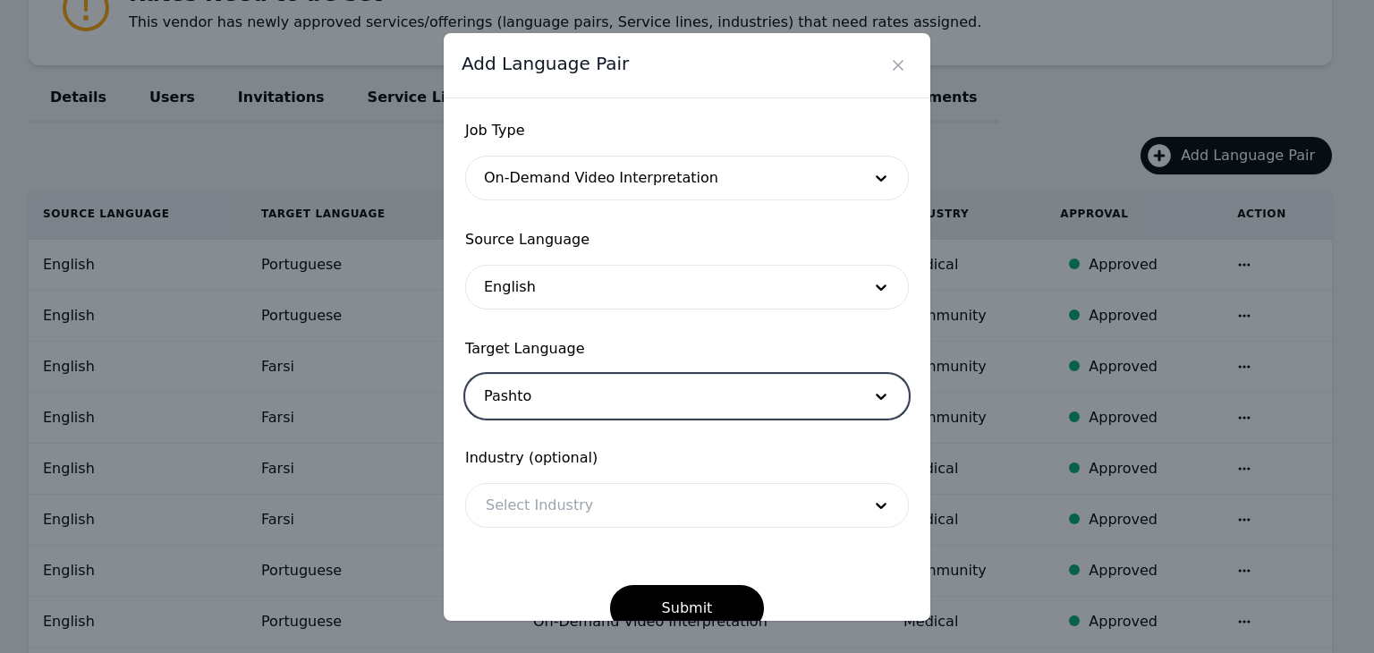
click at [644, 504] on div at bounding box center [660, 505] width 388 height 43
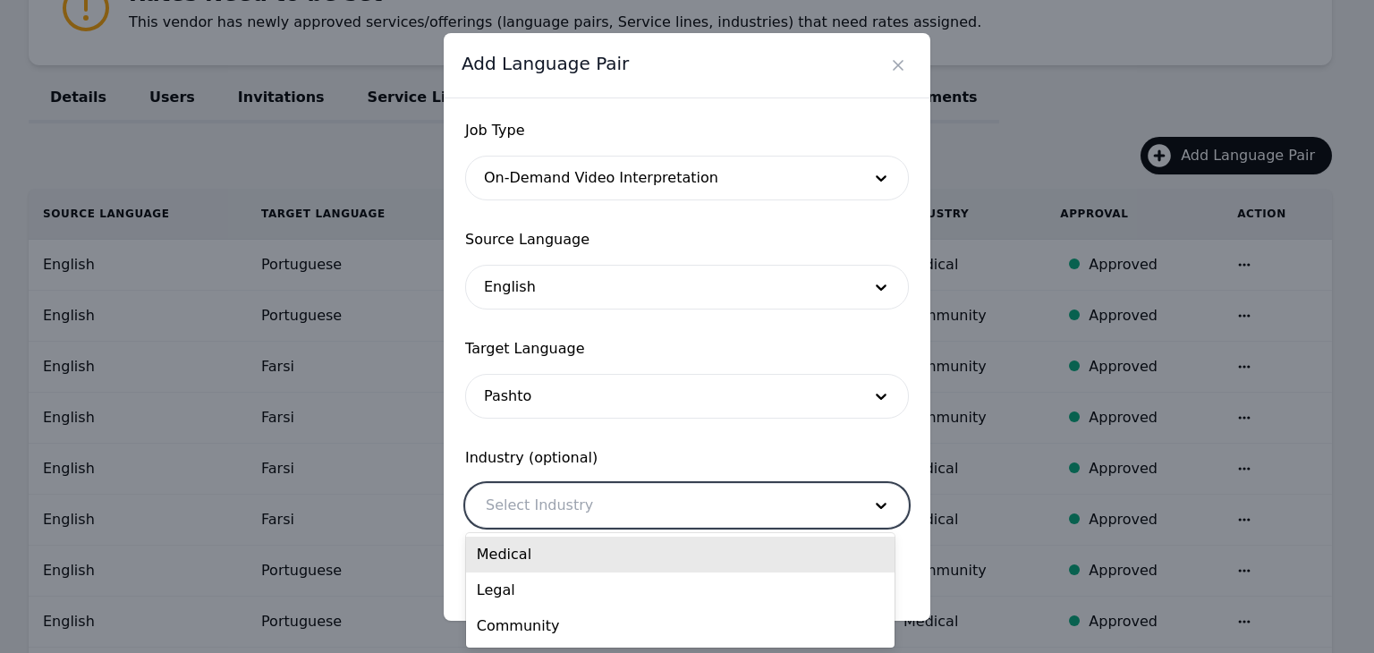
click at [612, 556] on div "Medical" at bounding box center [680, 555] width 429 height 36
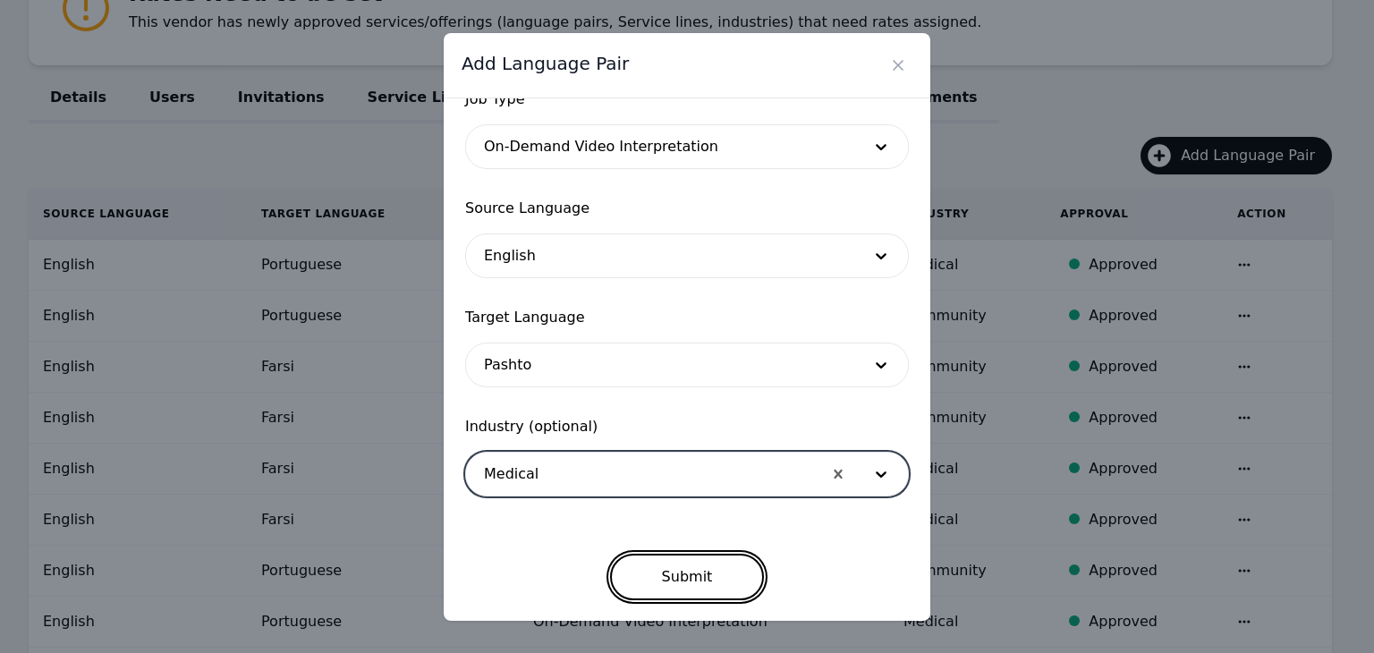
click at [707, 576] on button "Submit" at bounding box center [687, 577] width 155 height 47
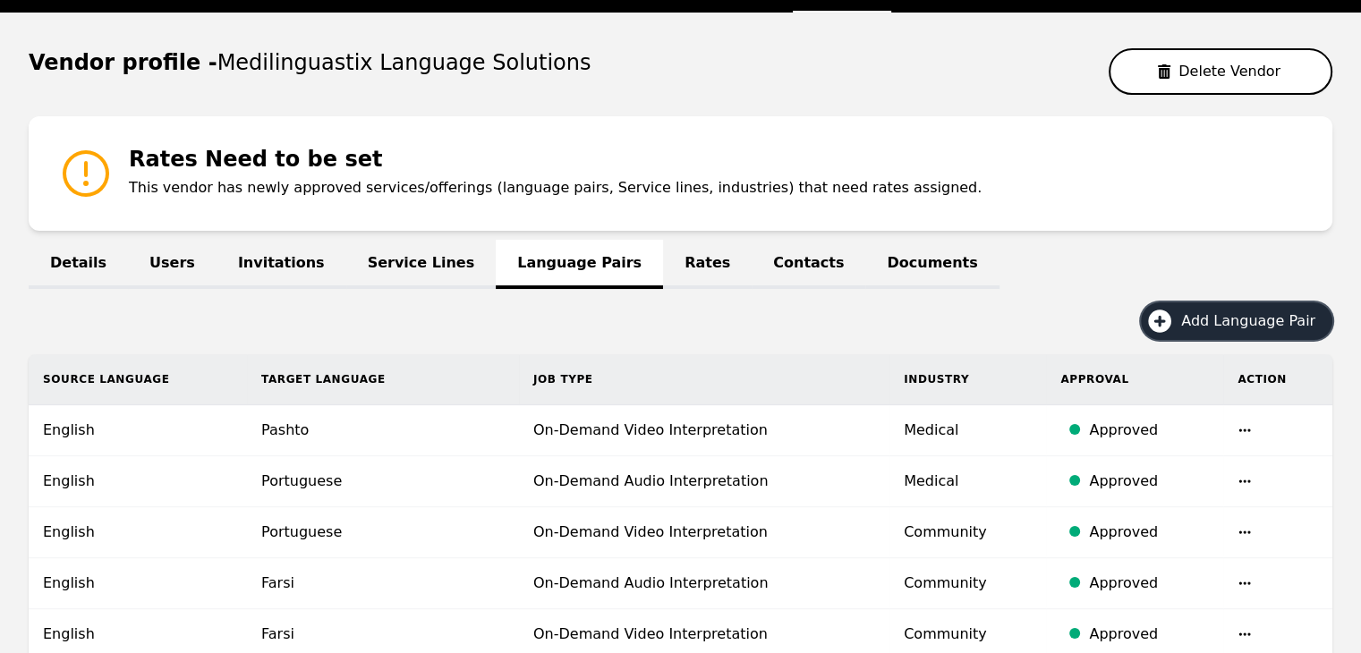
scroll to position [0, 0]
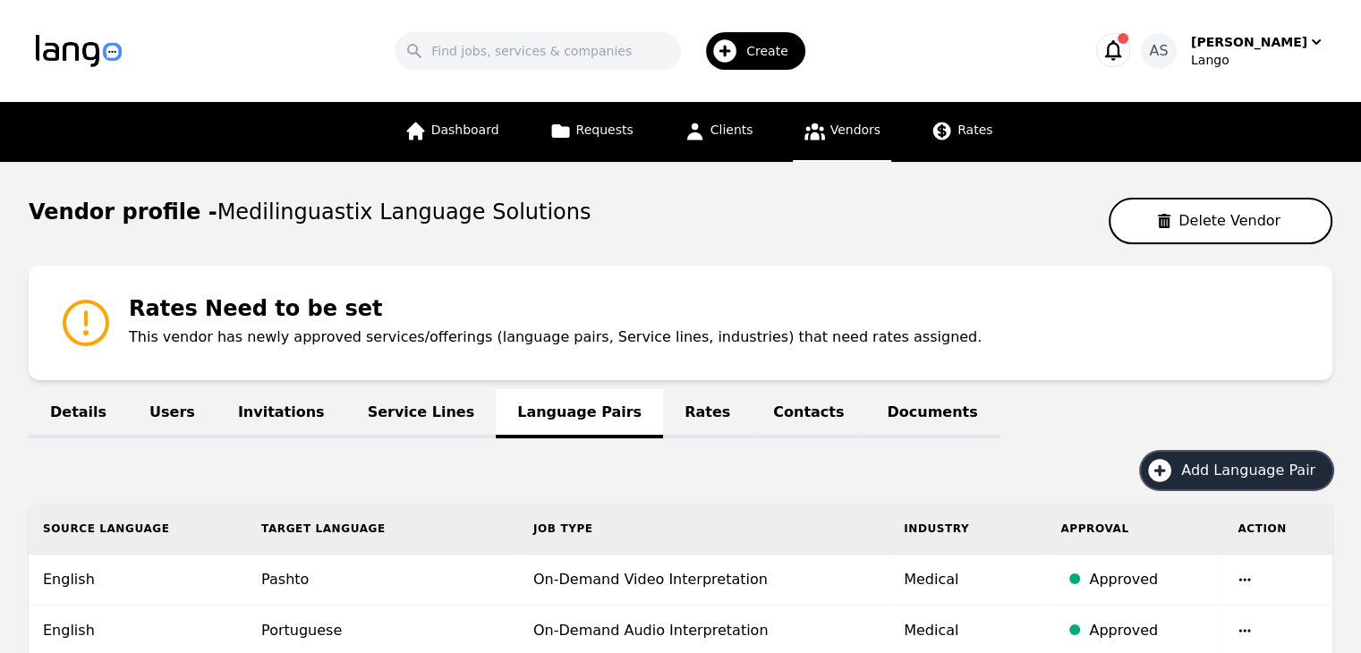
click at [1251, 469] on span "Add Language Pair" at bounding box center [1254, 470] width 147 height 21
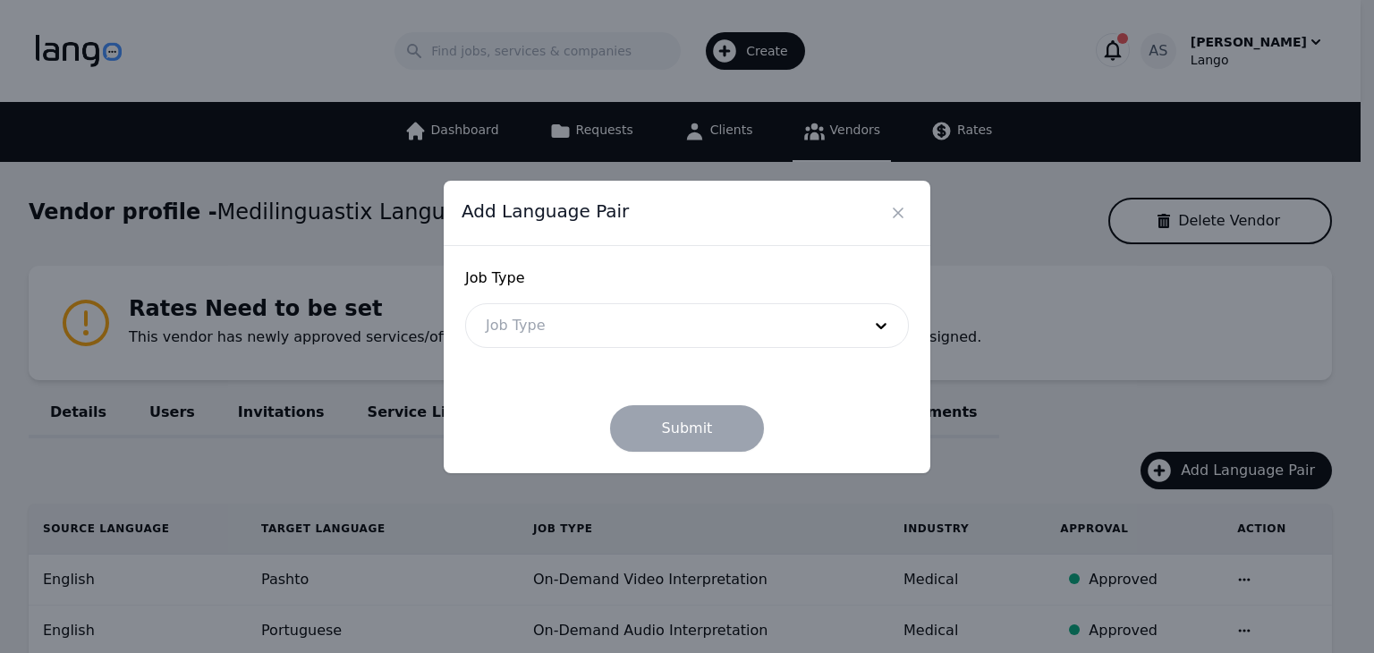
click at [723, 320] on div at bounding box center [660, 325] width 388 height 43
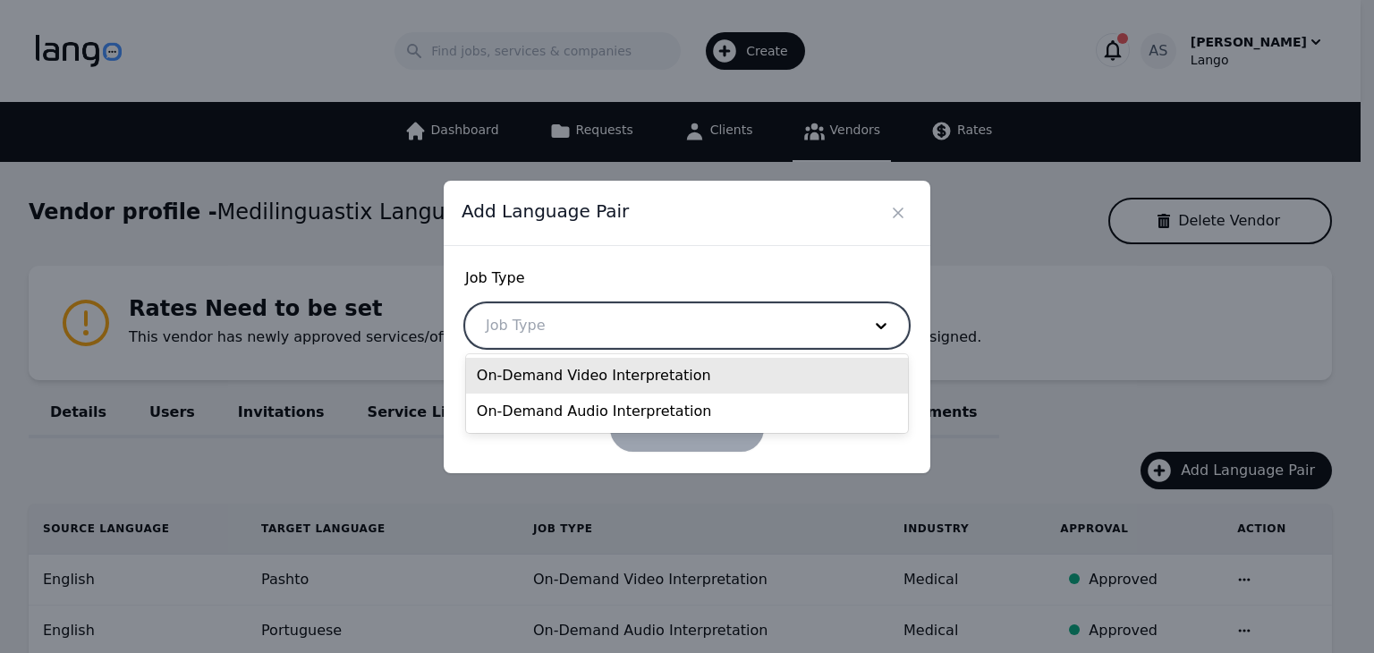
click at [646, 380] on div "On-Demand Video Interpretation" at bounding box center [687, 376] width 442 height 36
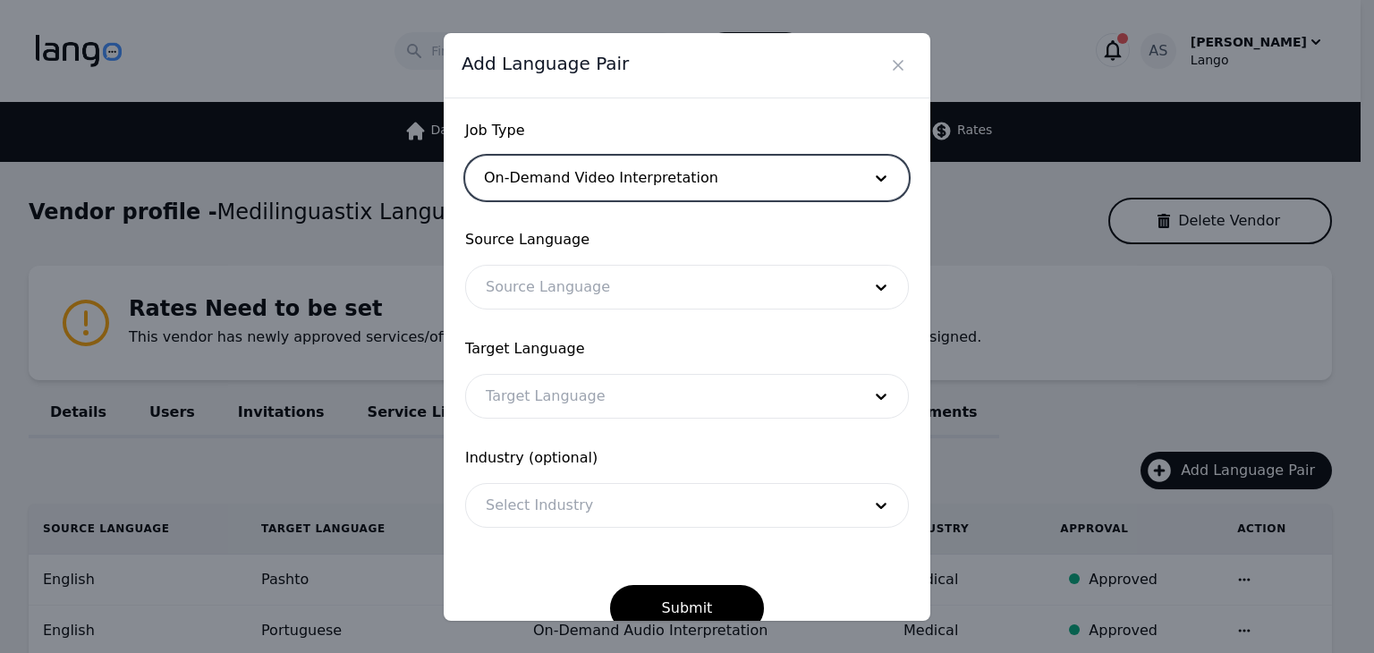
click at [628, 293] on div at bounding box center [660, 287] width 388 height 43
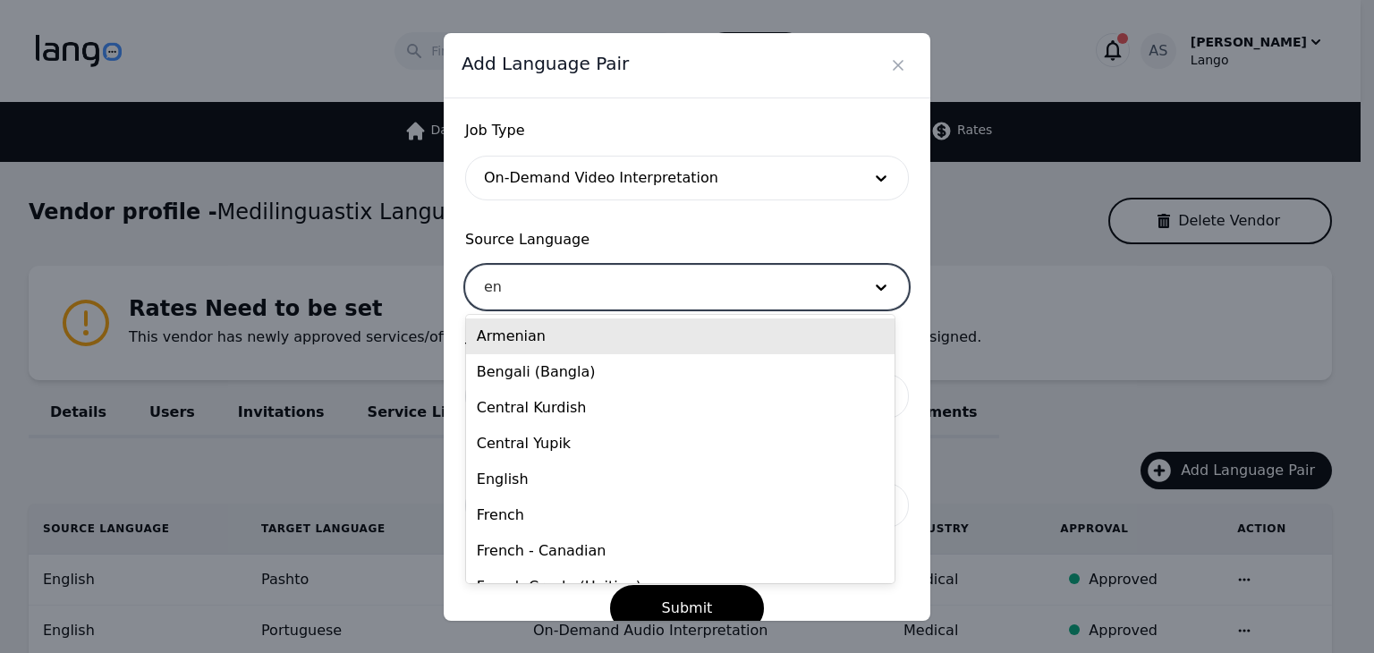
type input "eng"
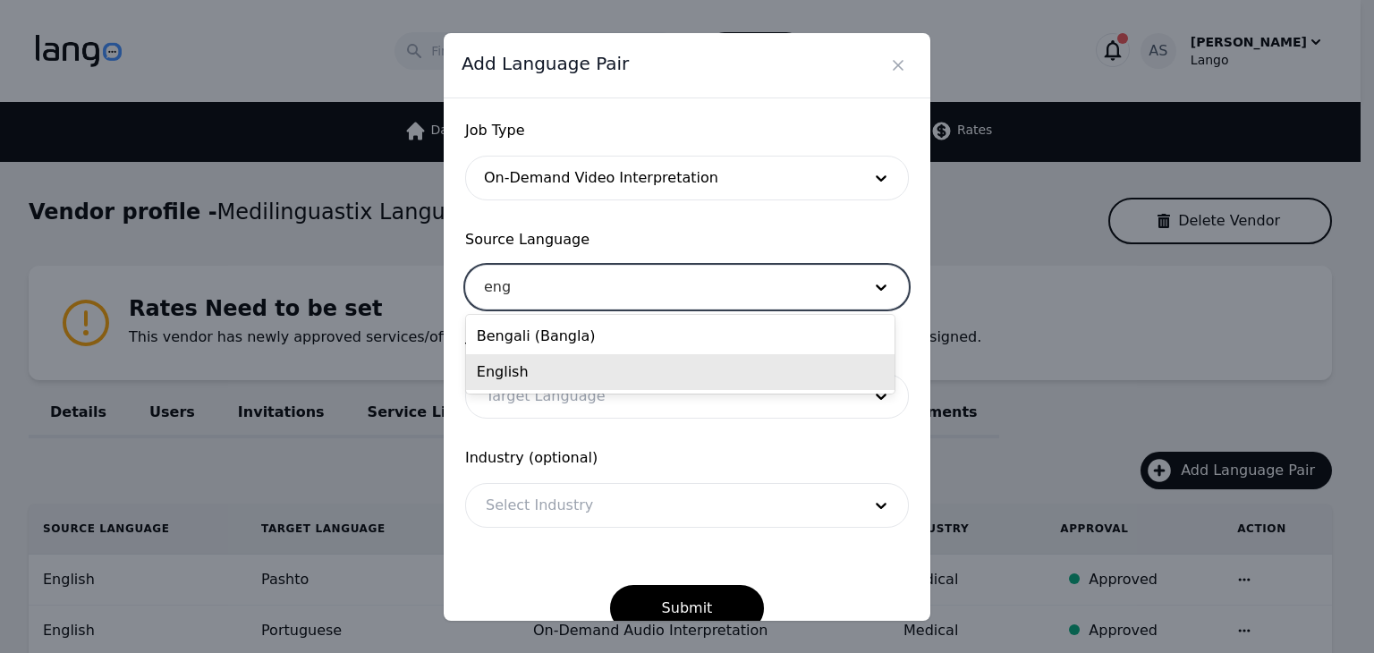
click at [598, 366] on div "English" at bounding box center [680, 372] width 429 height 36
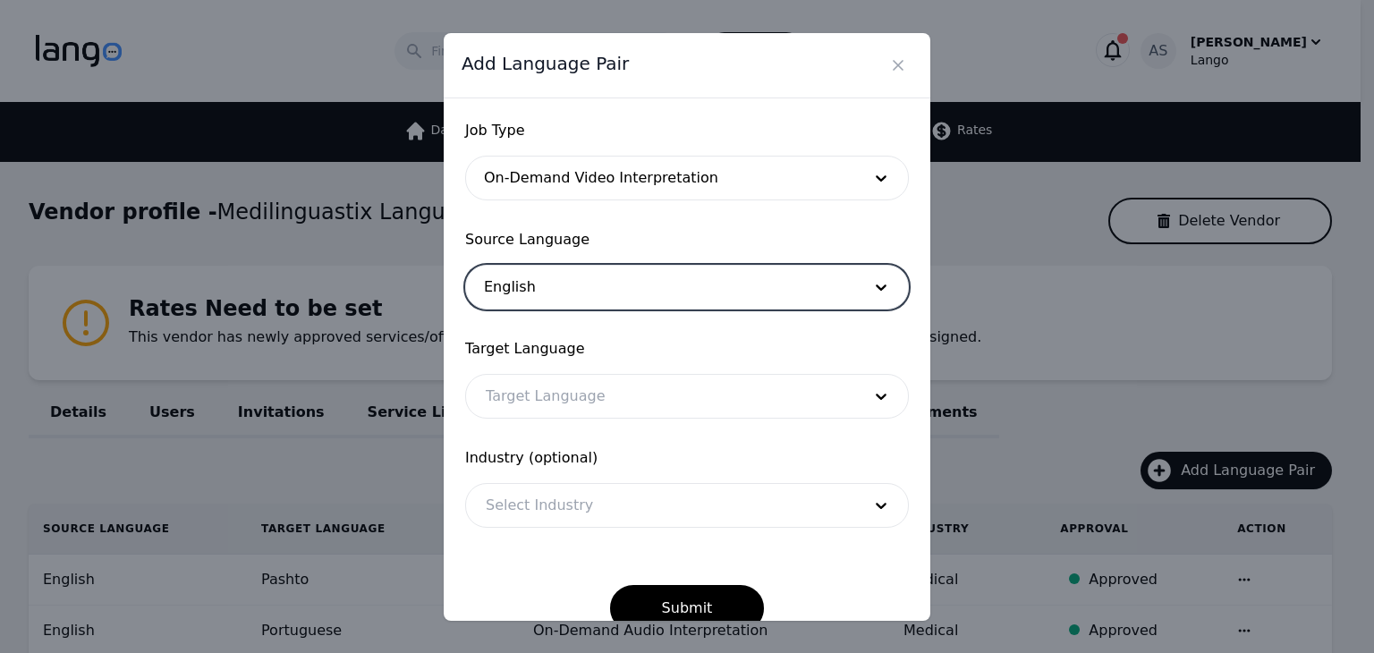
click at [608, 391] on div at bounding box center [660, 396] width 388 height 43
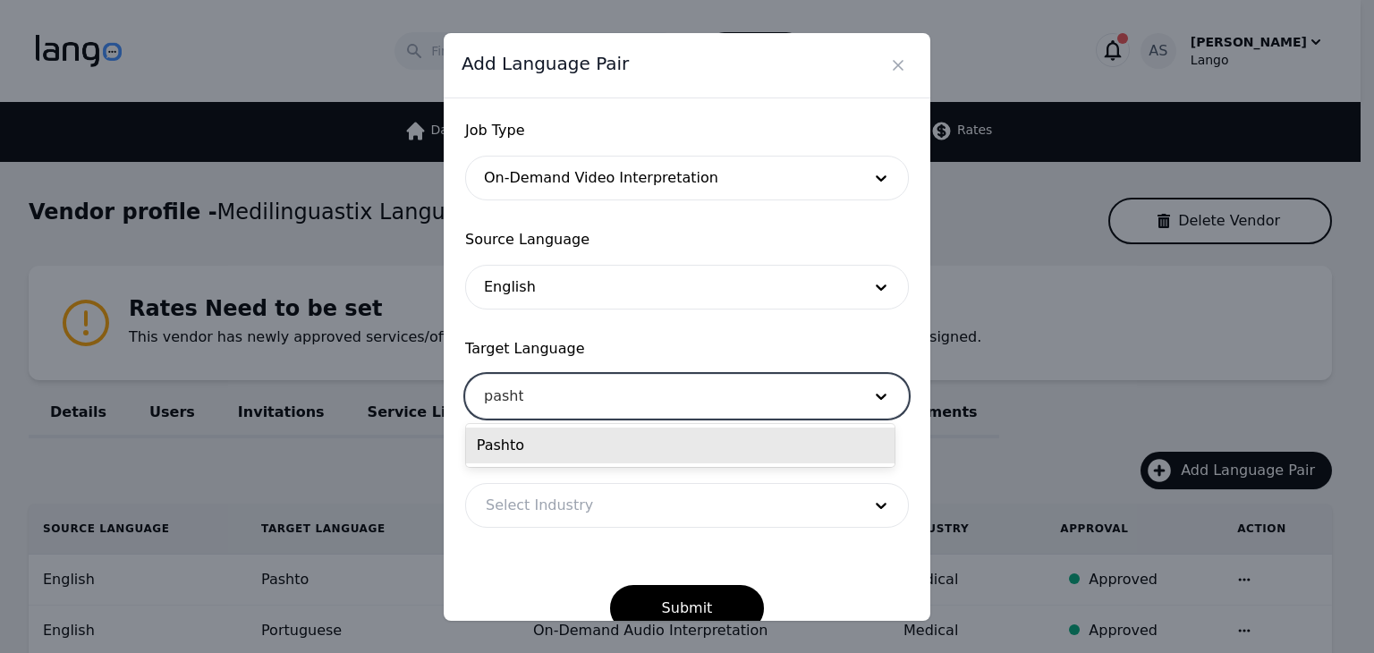
type input "pashto"
click at [642, 447] on div "Pashto" at bounding box center [680, 446] width 429 height 36
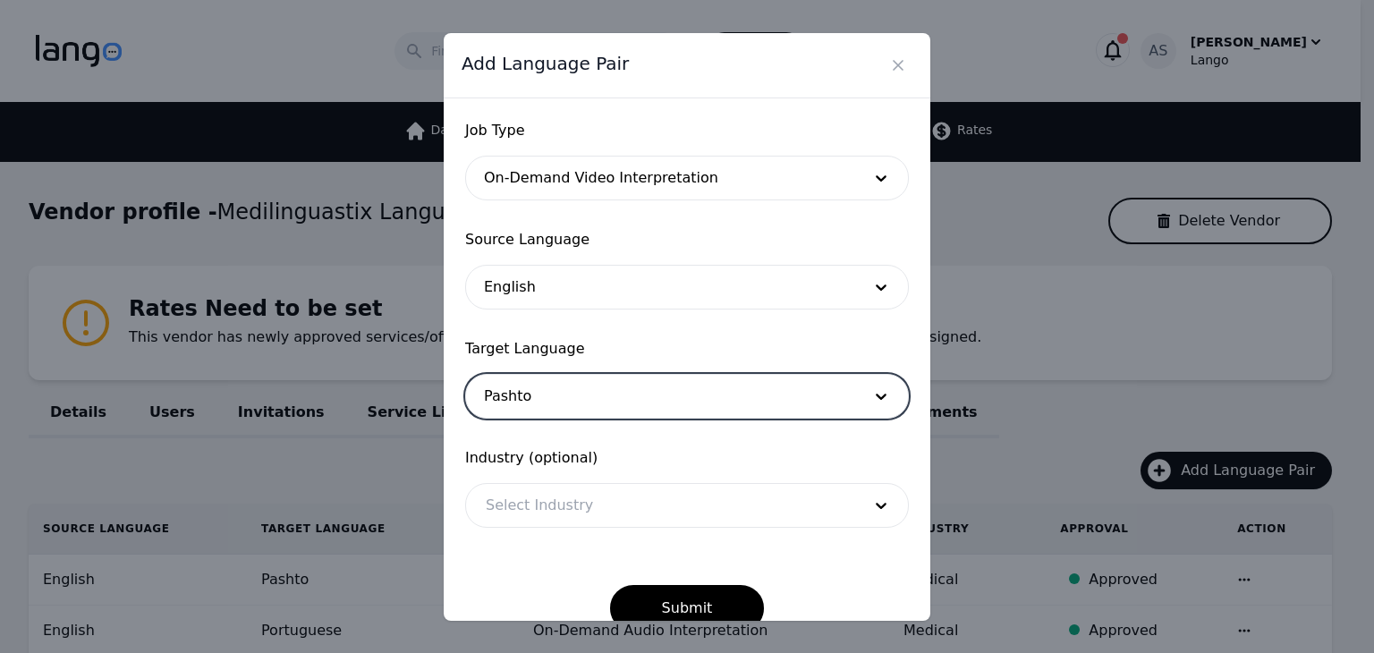
click at [639, 498] on div at bounding box center [660, 505] width 388 height 43
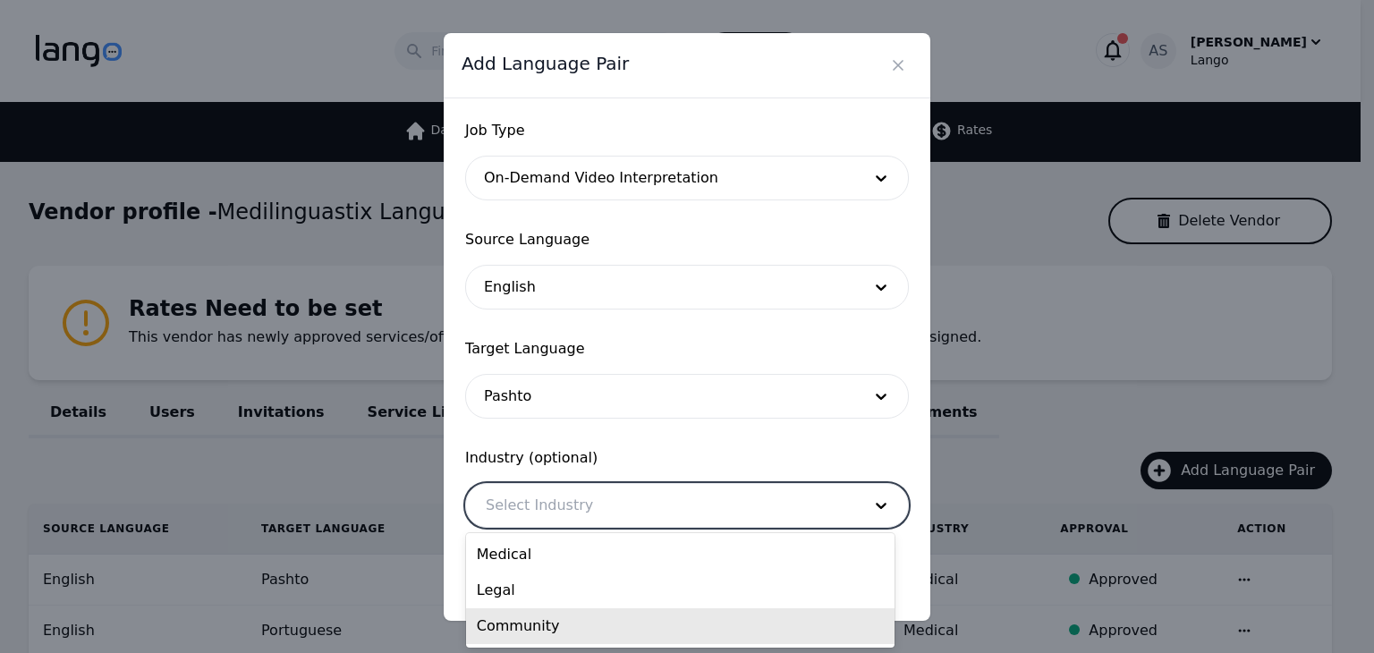
click at [568, 633] on div "Community" at bounding box center [680, 626] width 429 height 36
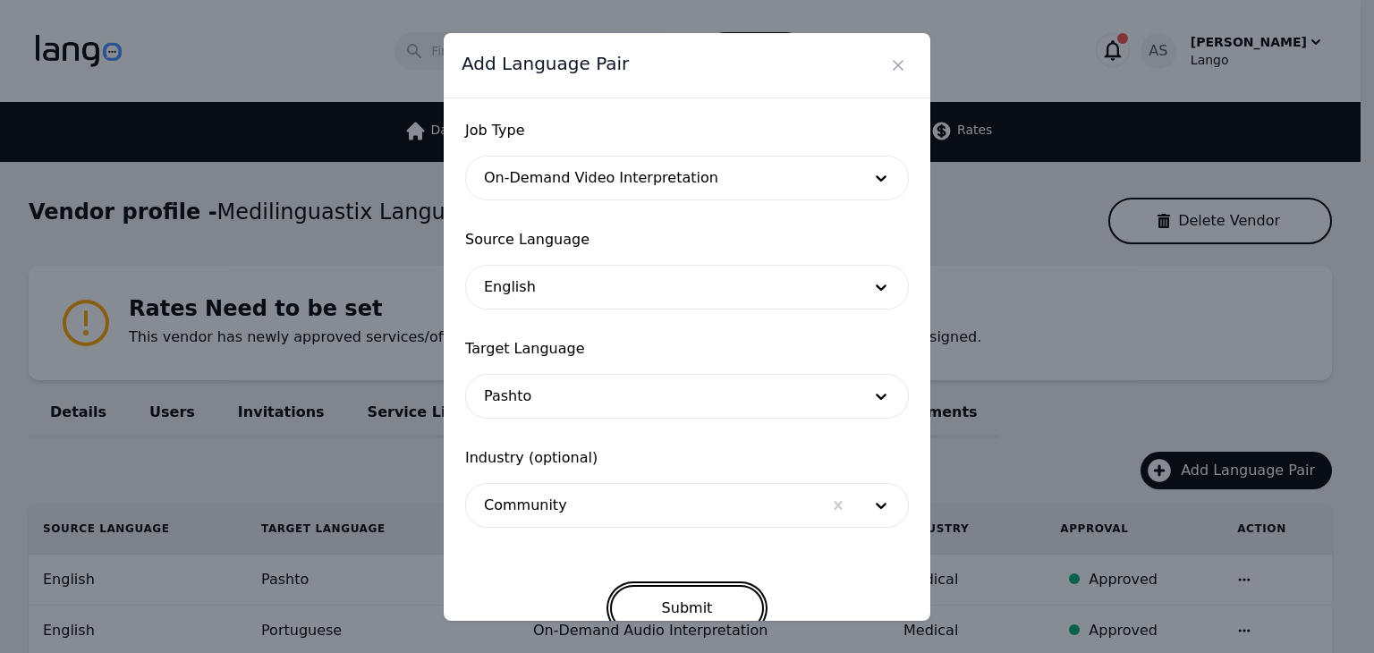
click at [705, 609] on button "Submit" at bounding box center [687, 608] width 155 height 47
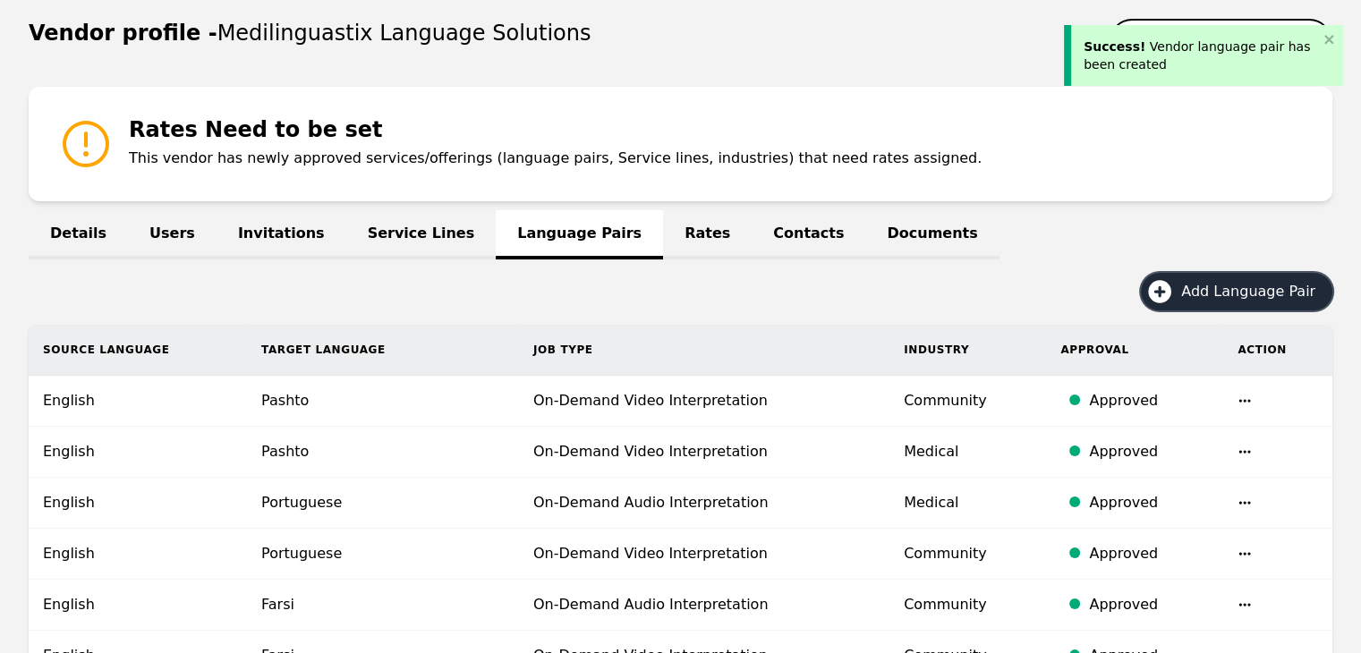
scroll to position [268, 0]
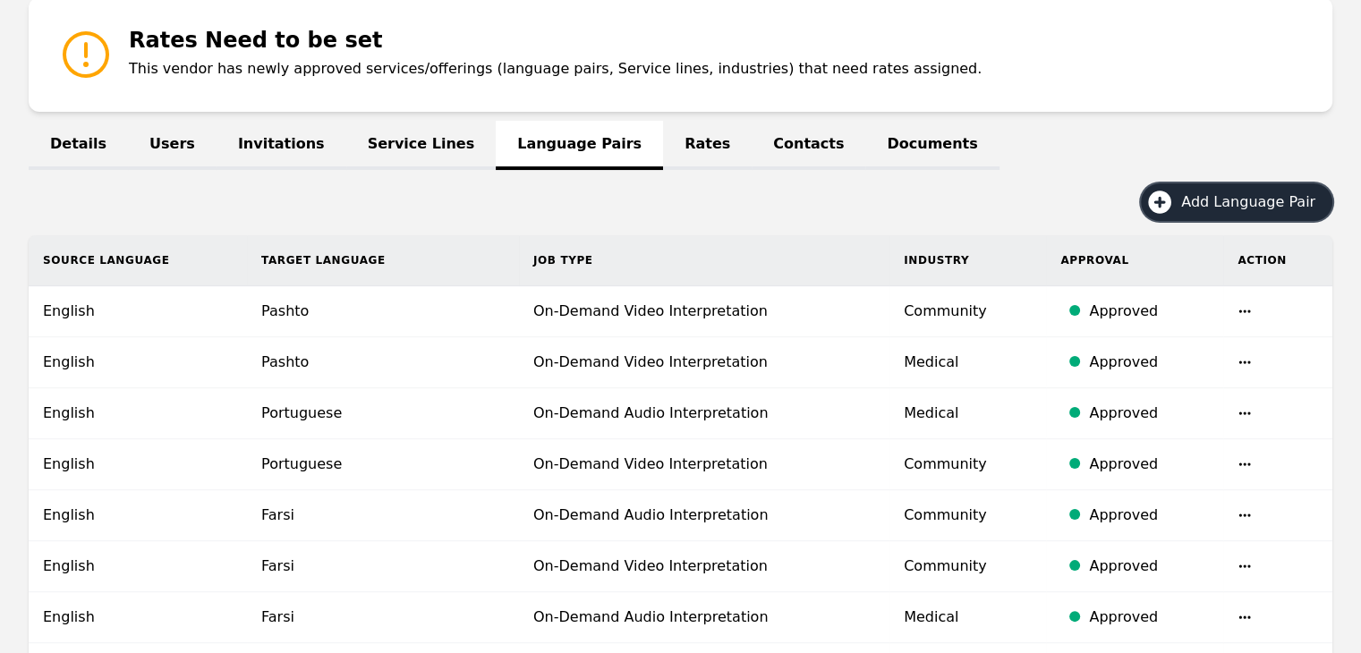
click at [1271, 201] on span "Add Language Pair" at bounding box center [1254, 201] width 147 height 21
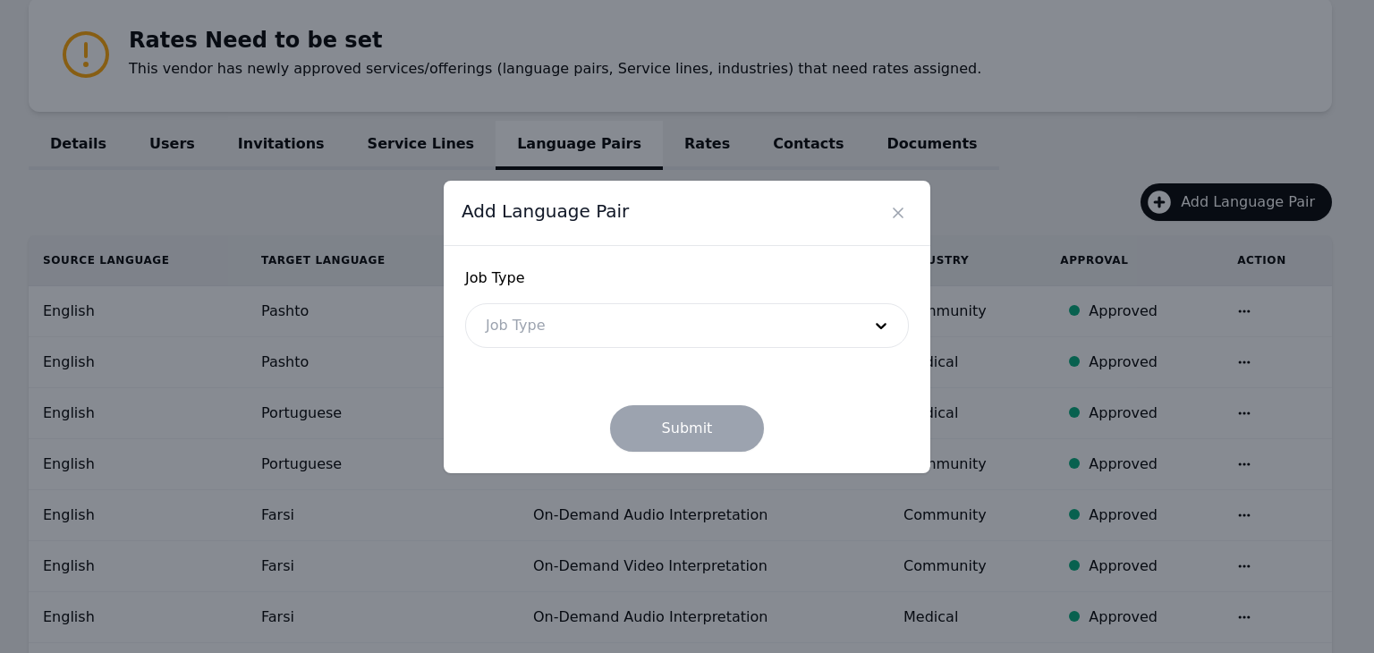
click at [646, 330] on div at bounding box center [660, 325] width 388 height 43
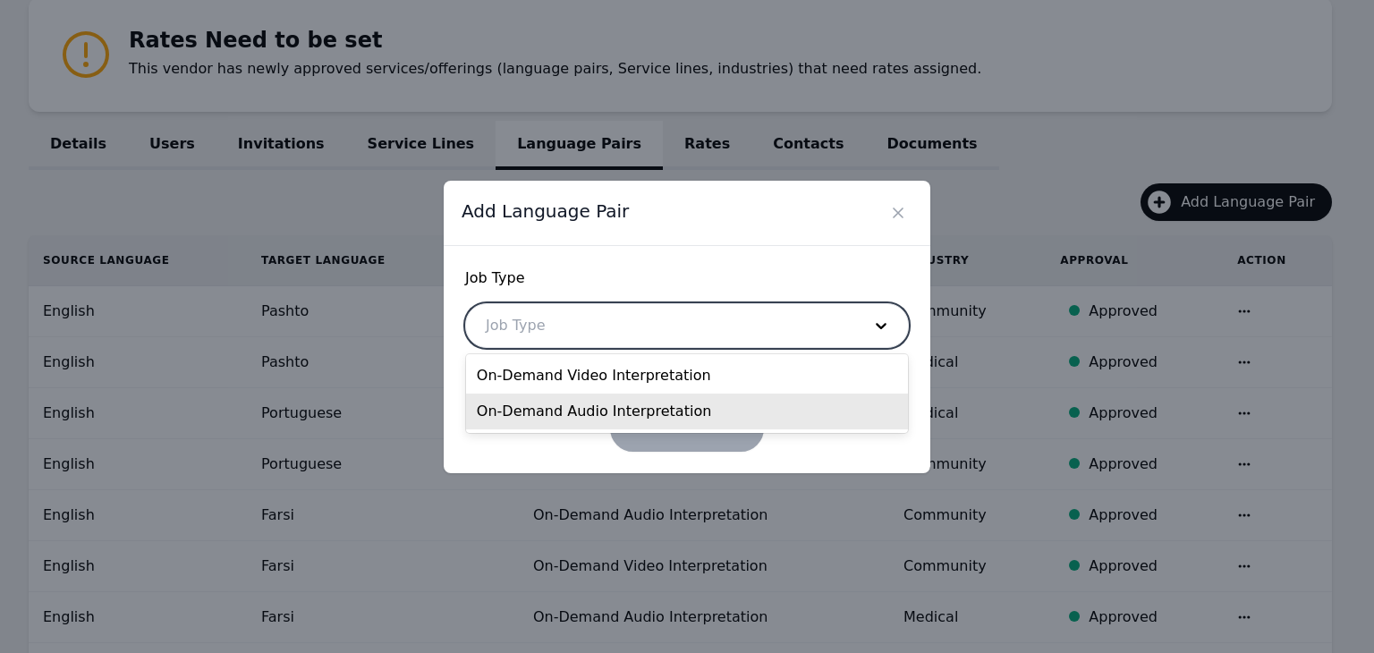
click at [600, 414] on div "On-Demand Audio Interpretation" at bounding box center [687, 412] width 442 height 36
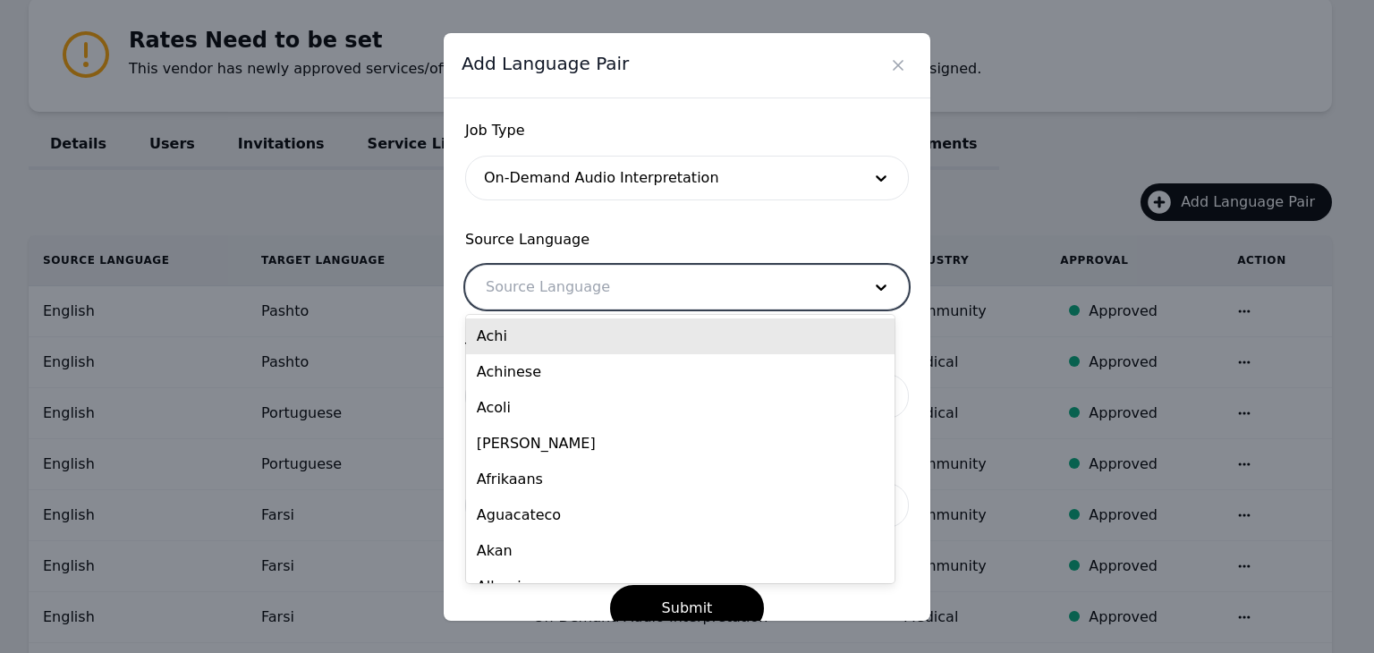
click at [594, 280] on div at bounding box center [660, 287] width 388 height 43
type input "eng"
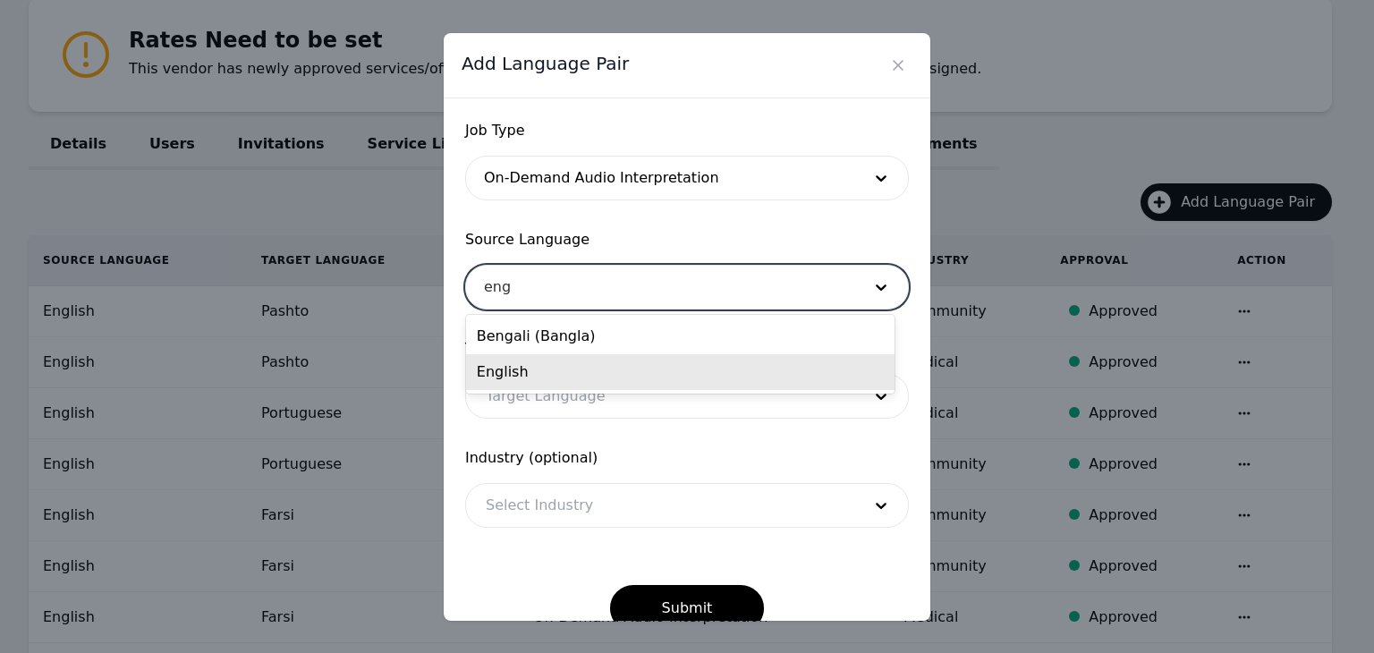
click at [594, 366] on div "English" at bounding box center [680, 372] width 429 height 36
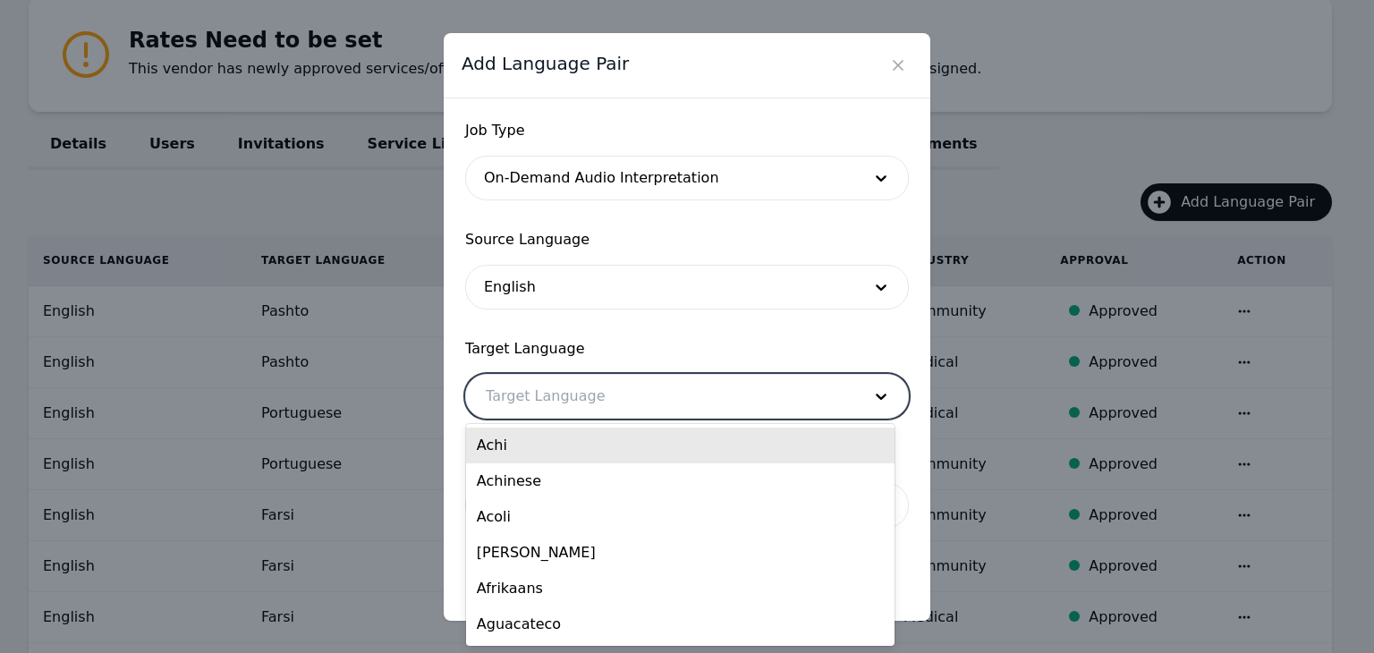
click at [608, 385] on div at bounding box center [660, 396] width 388 height 43
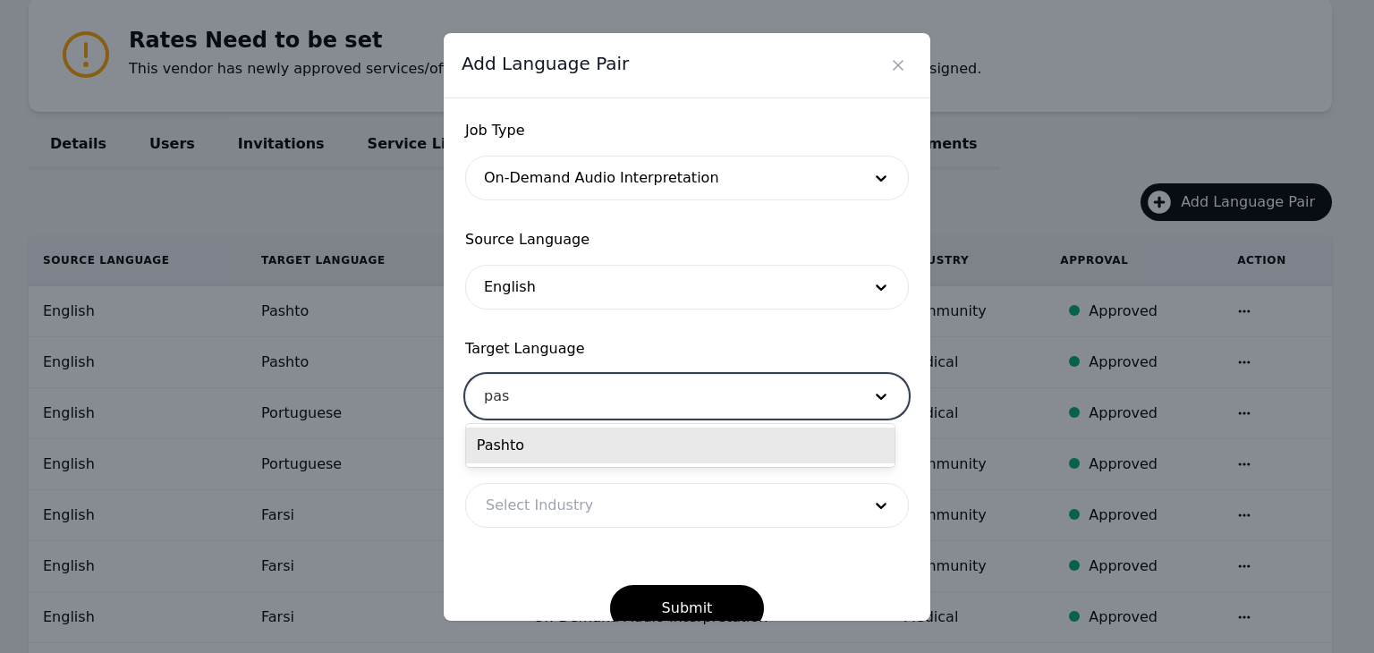
type input "pash"
click at [575, 448] on div "Pashto" at bounding box center [680, 446] width 429 height 36
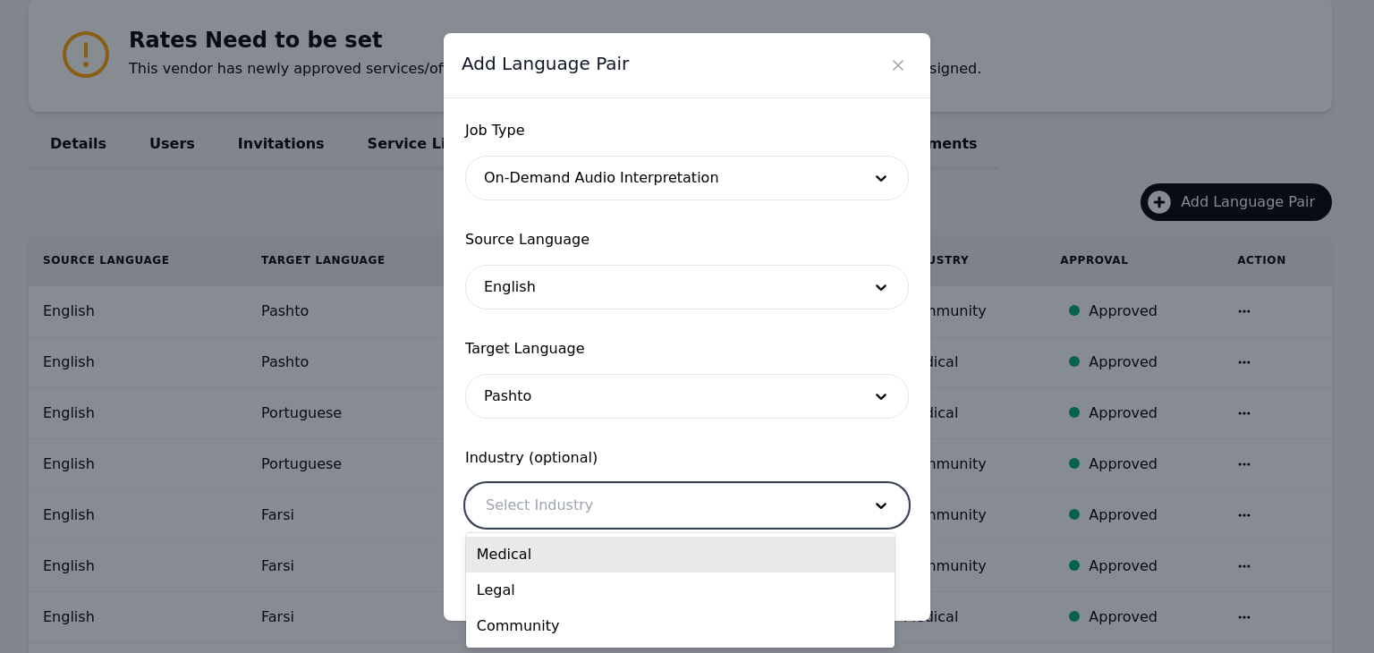
click at [597, 503] on div at bounding box center [660, 505] width 388 height 43
click at [562, 551] on div "Medical" at bounding box center [680, 555] width 429 height 36
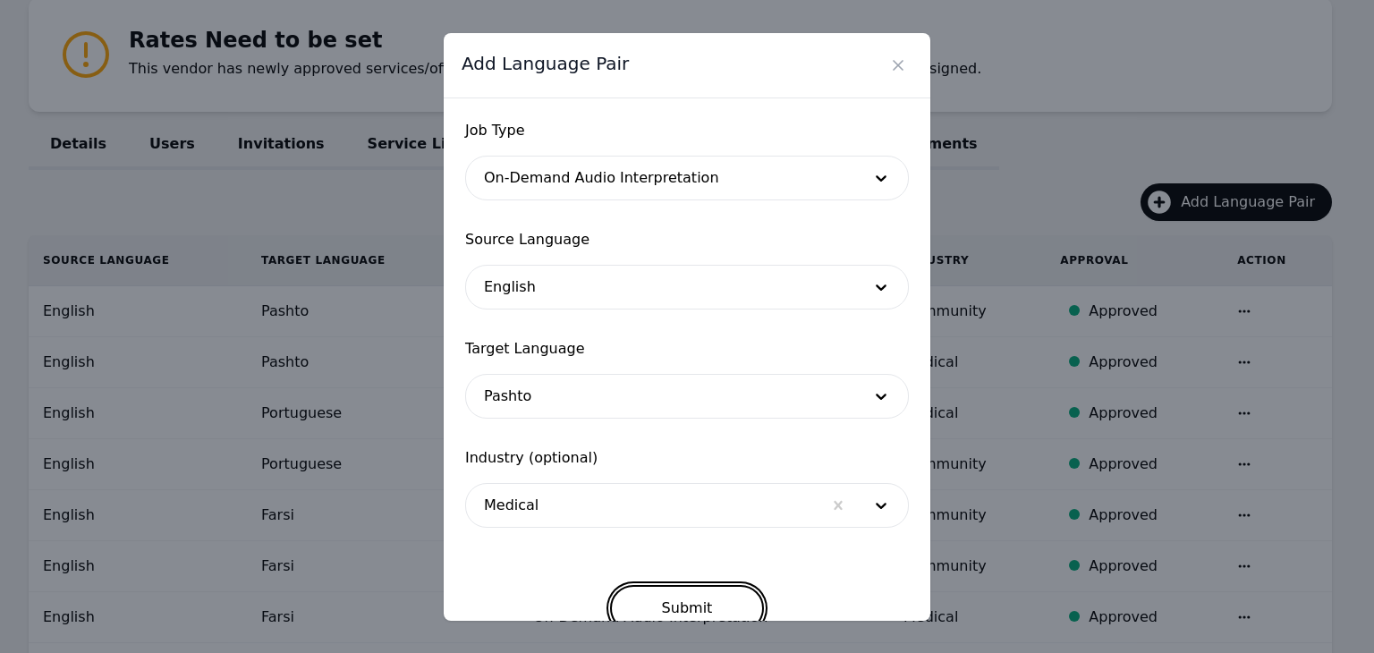
click at [717, 601] on button "Submit" at bounding box center [687, 608] width 155 height 47
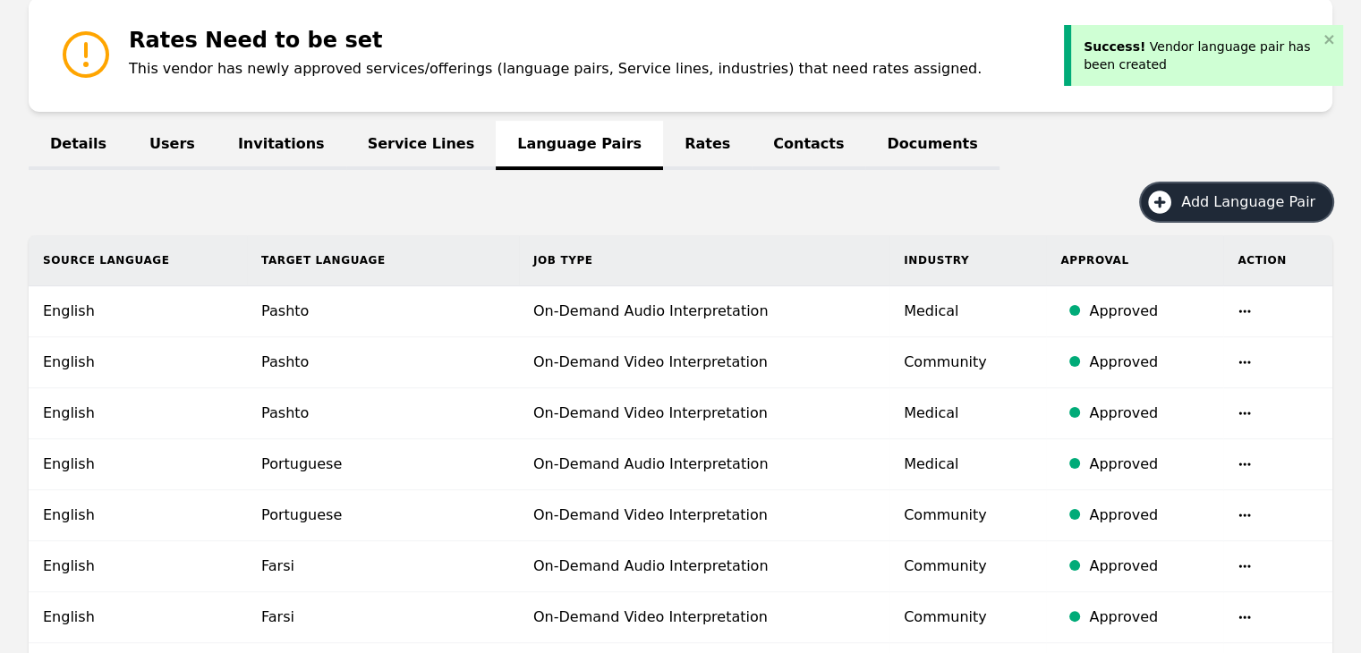
click at [1261, 201] on span "Add Language Pair" at bounding box center [1254, 201] width 147 height 21
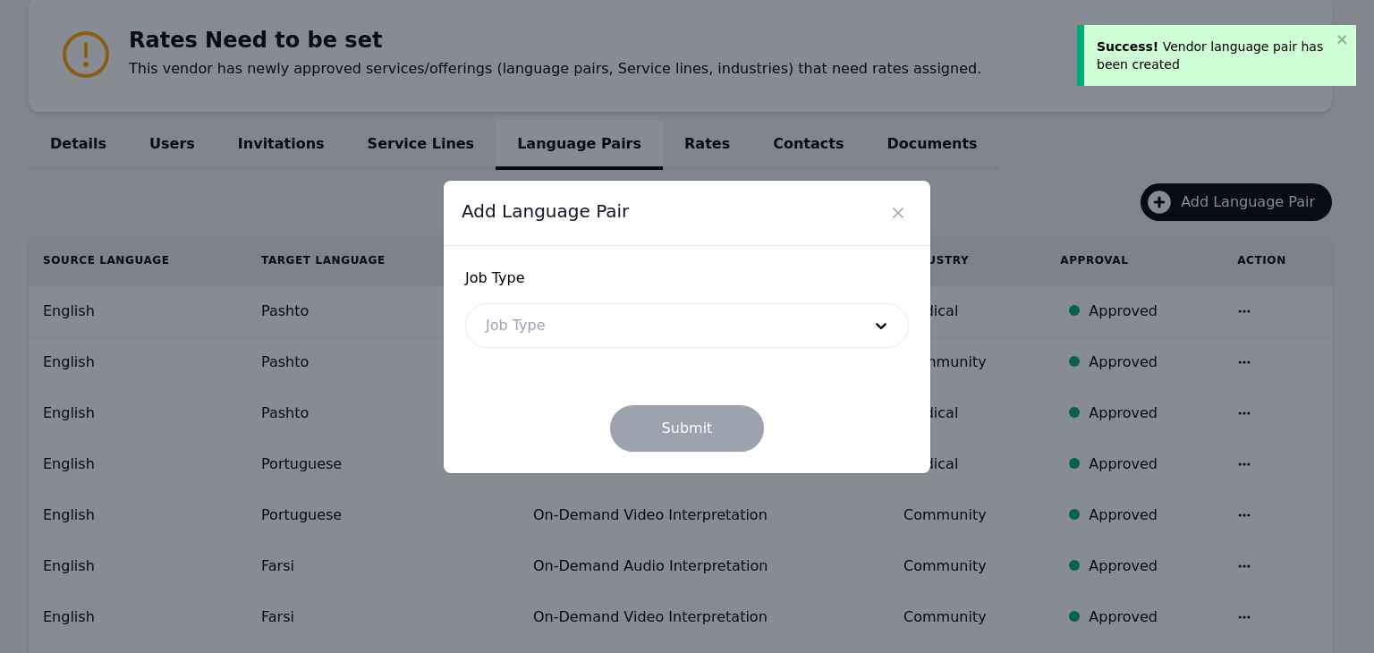
click at [738, 323] on div at bounding box center [660, 325] width 388 height 43
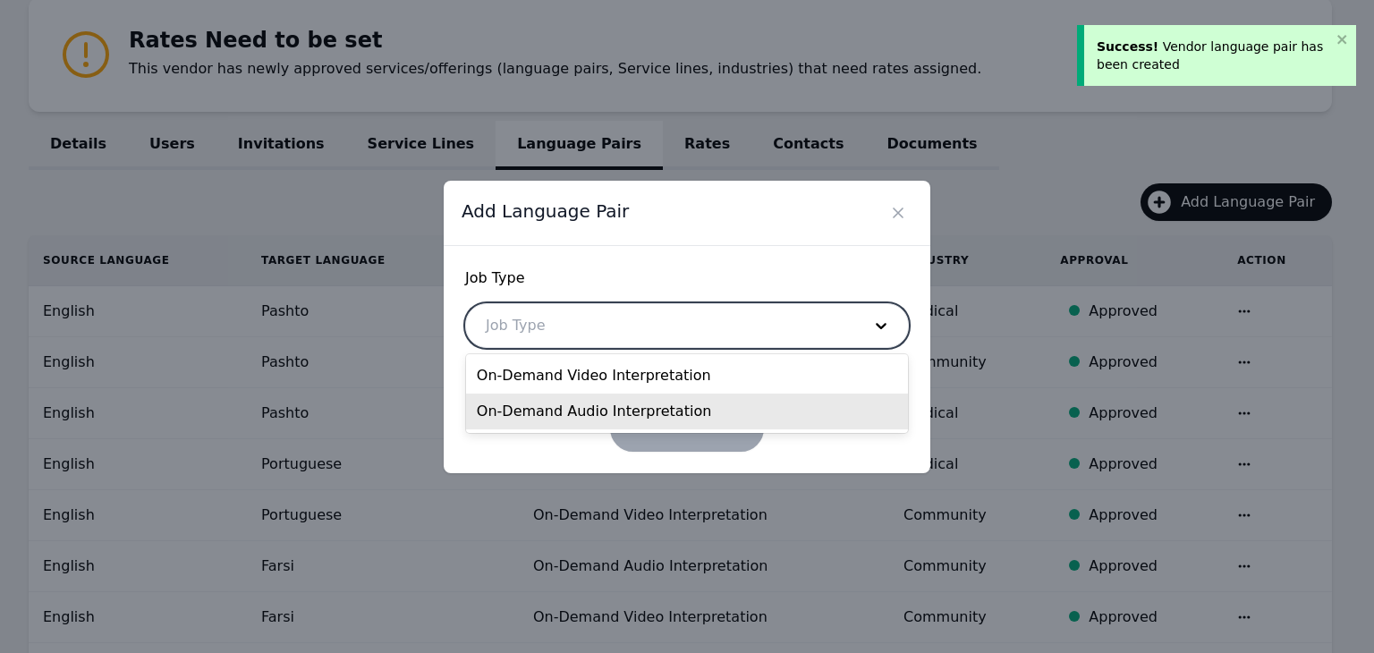
click at [669, 417] on div "On-Demand Audio Interpretation" at bounding box center [687, 412] width 442 height 36
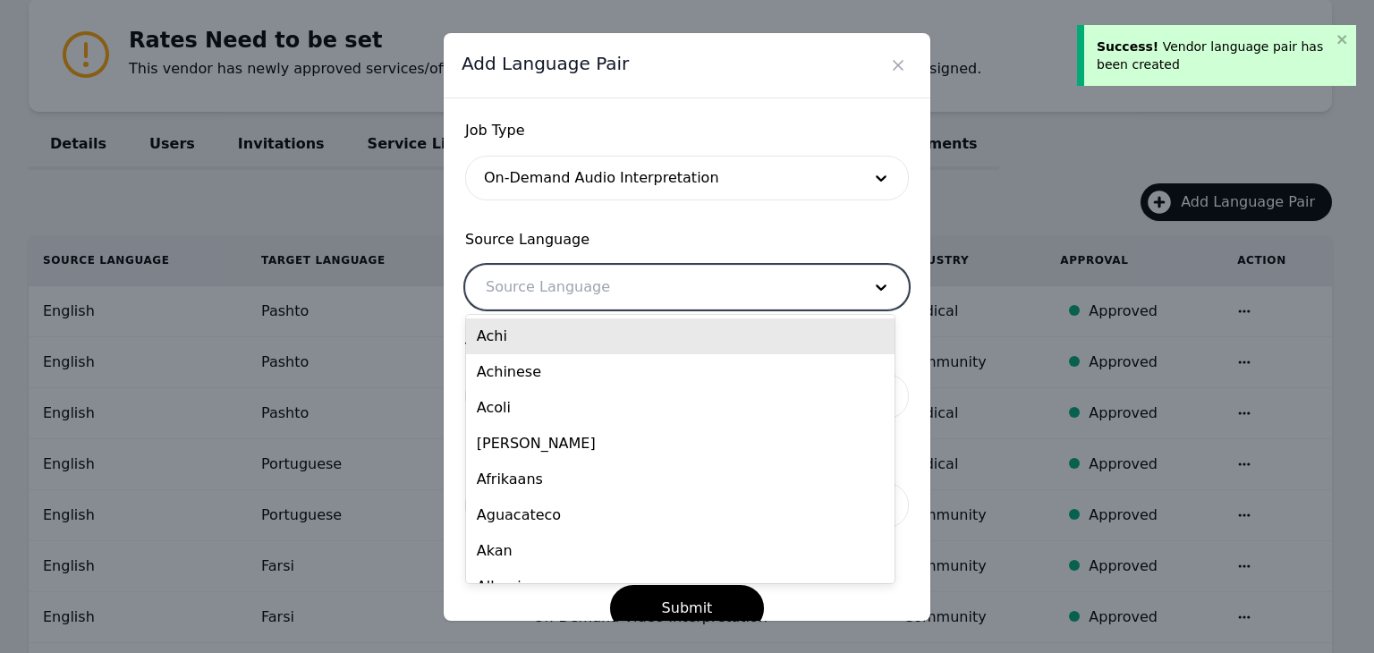
click at [649, 296] on div at bounding box center [660, 287] width 388 height 43
type input "eng"
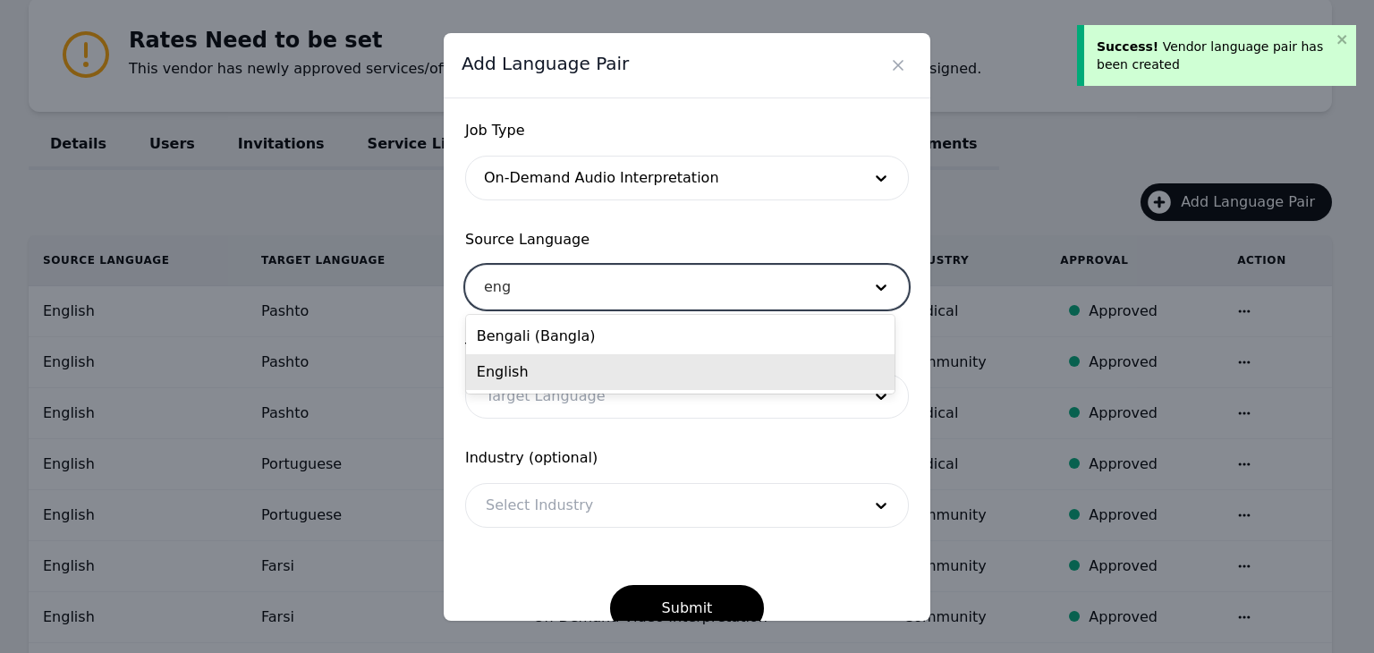
click at [617, 370] on div "English" at bounding box center [680, 372] width 429 height 36
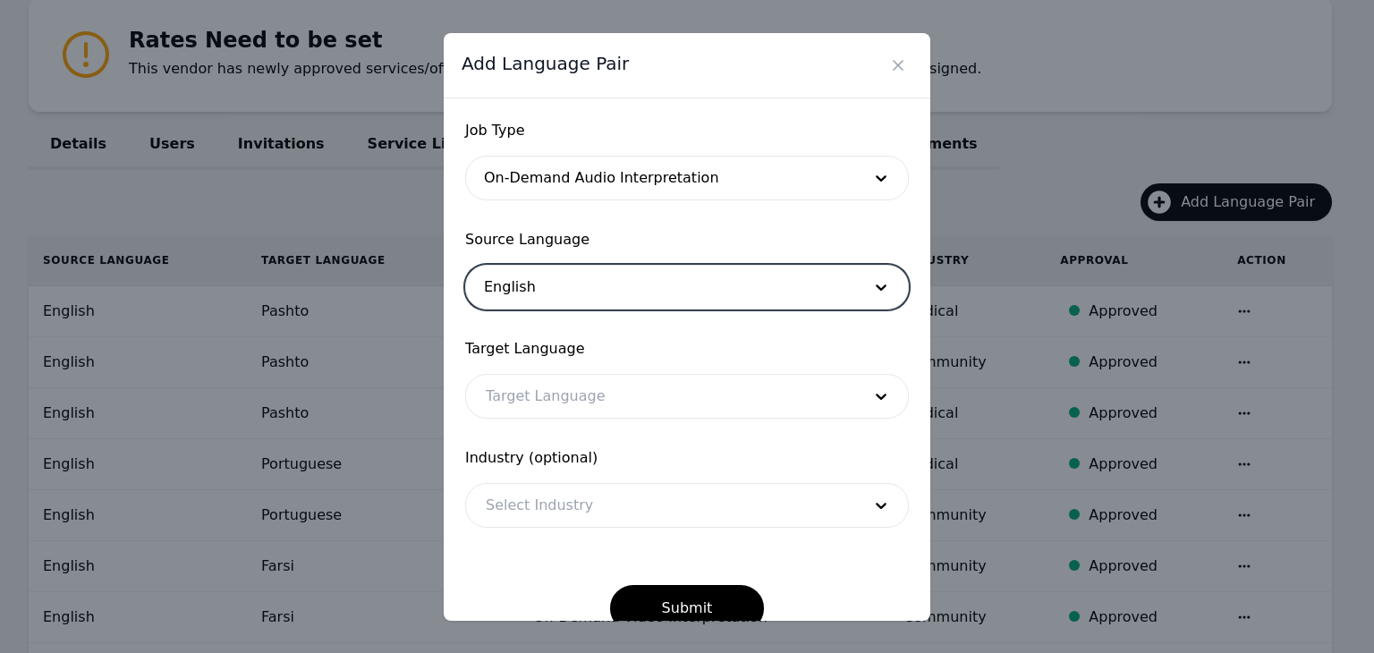
click at [619, 383] on div at bounding box center [660, 396] width 388 height 43
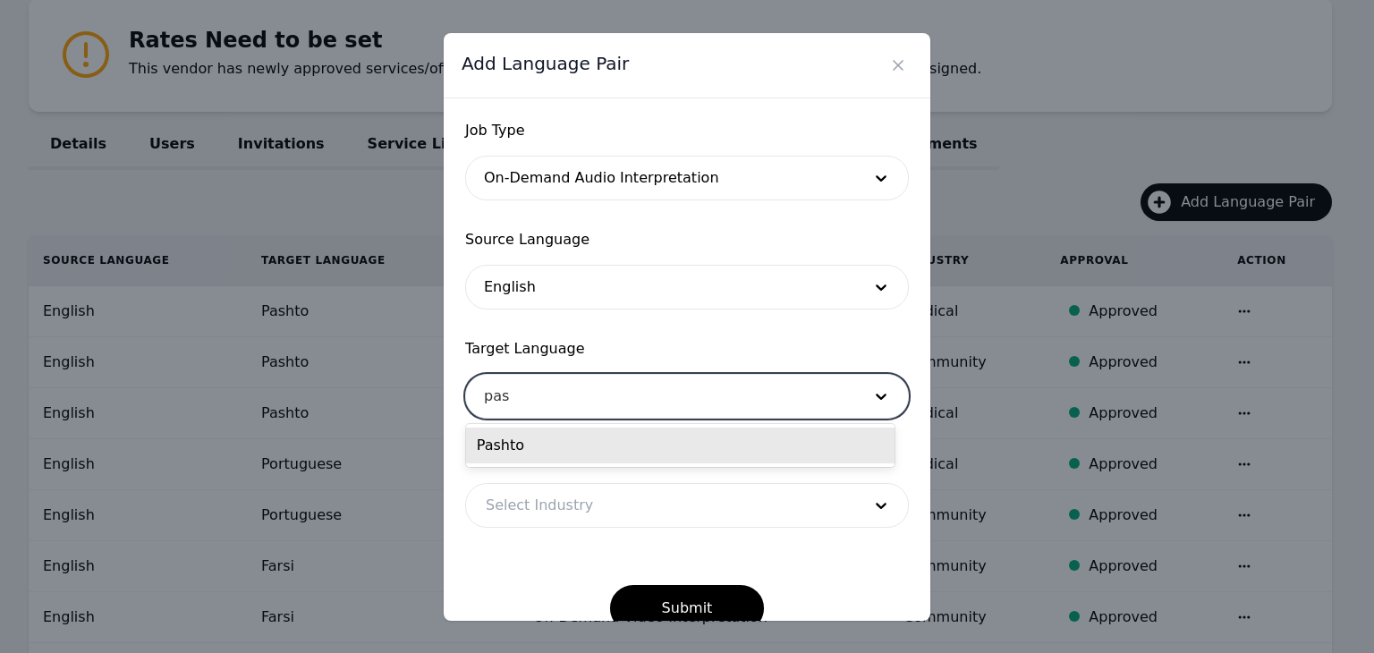
type input "pash"
click at [622, 434] on div "Pashto" at bounding box center [680, 446] width 429 height 36
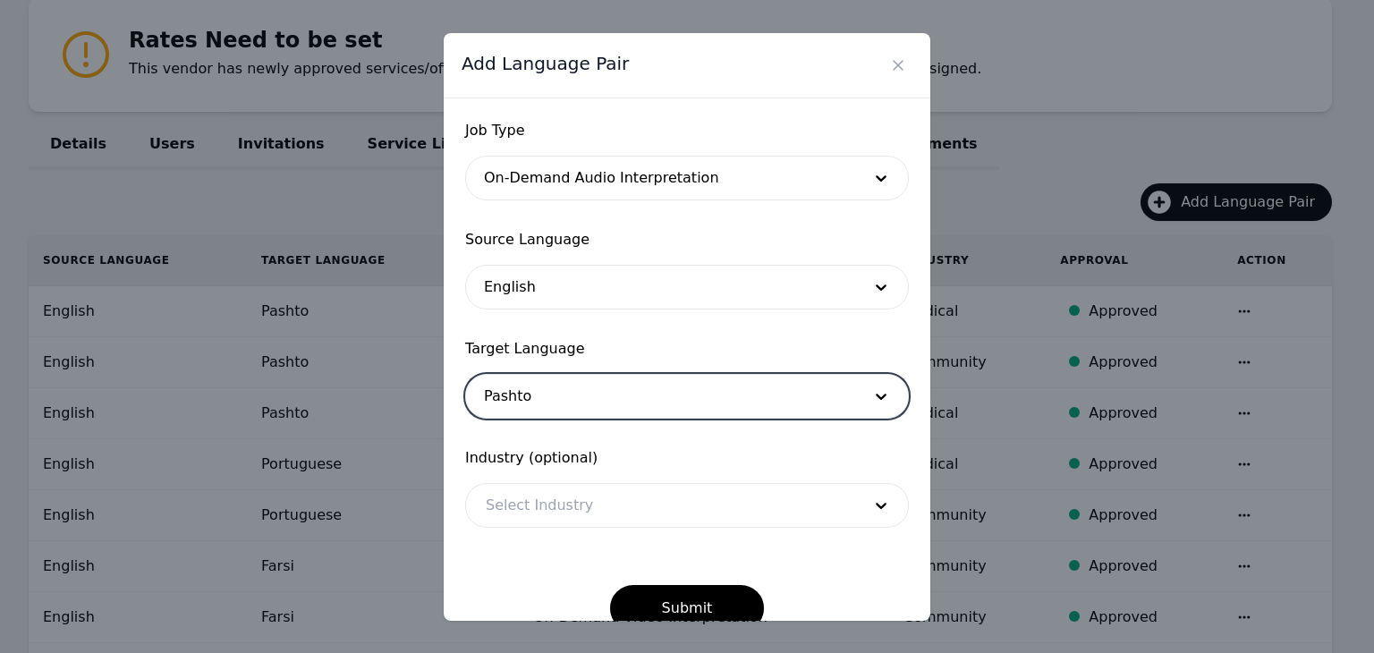
click at [613, 506] on div at bounding box center [660, 505] width 388 height 43
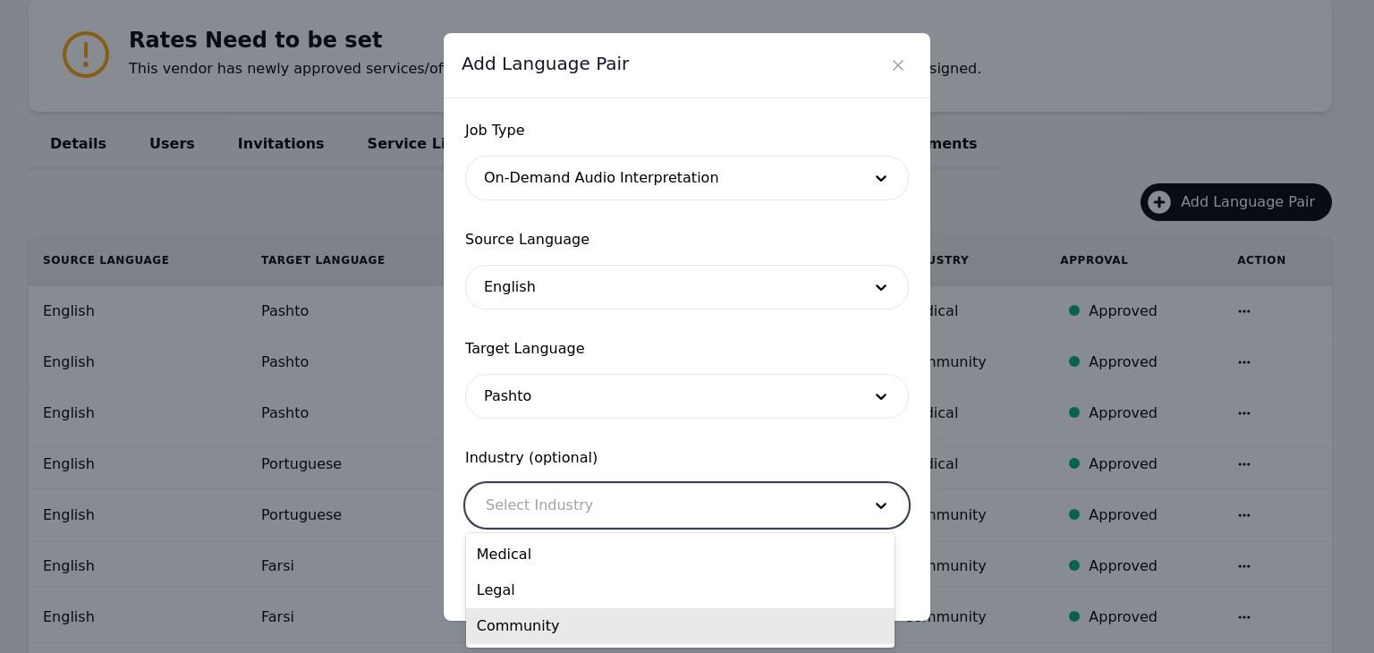
click at [633, 616] on div "Community" at bounding box center [680, 626] width 429 height 36
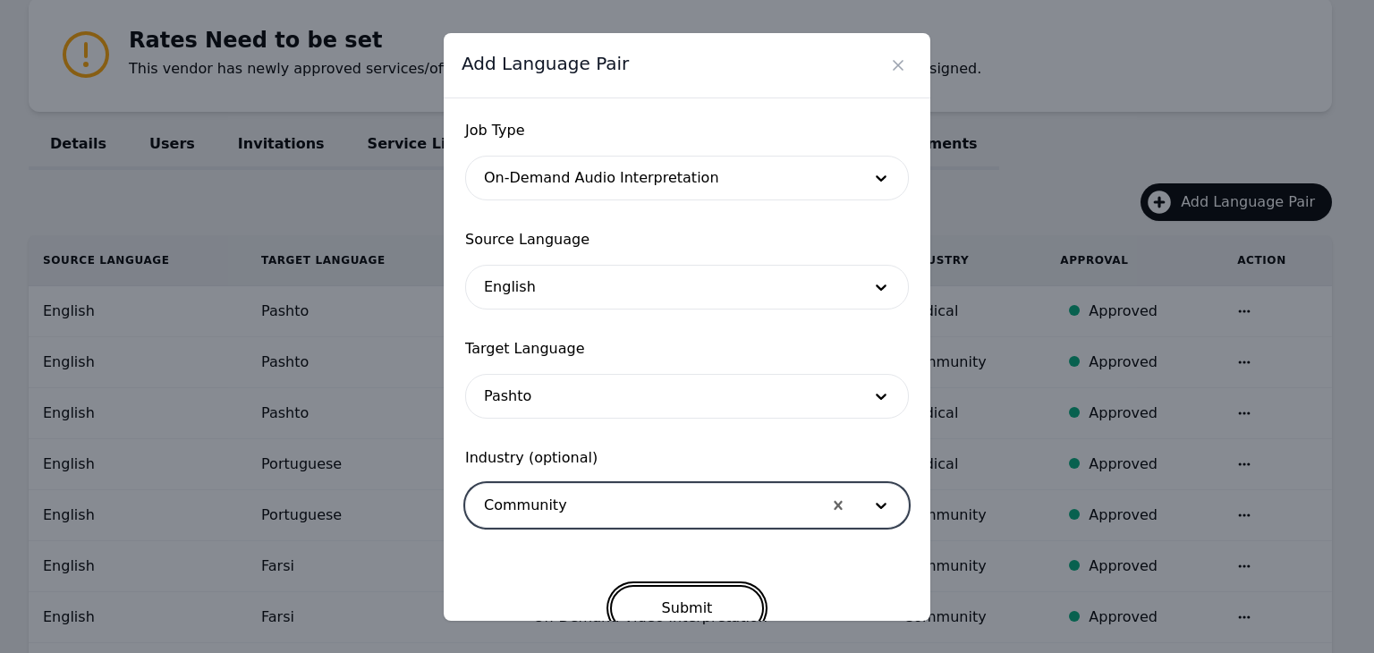
click at [690, 606] on button "Submit" at bounding box center [687, 608] width 155 height 47
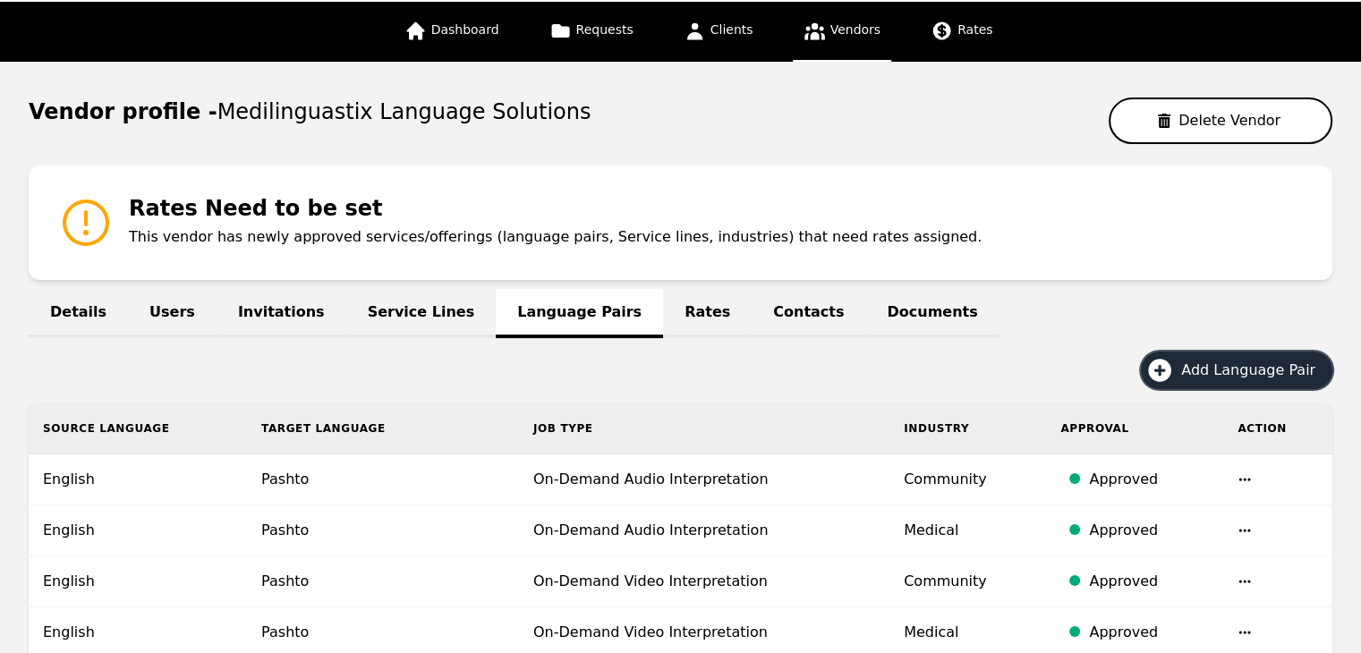
scroll to position [89, 0]
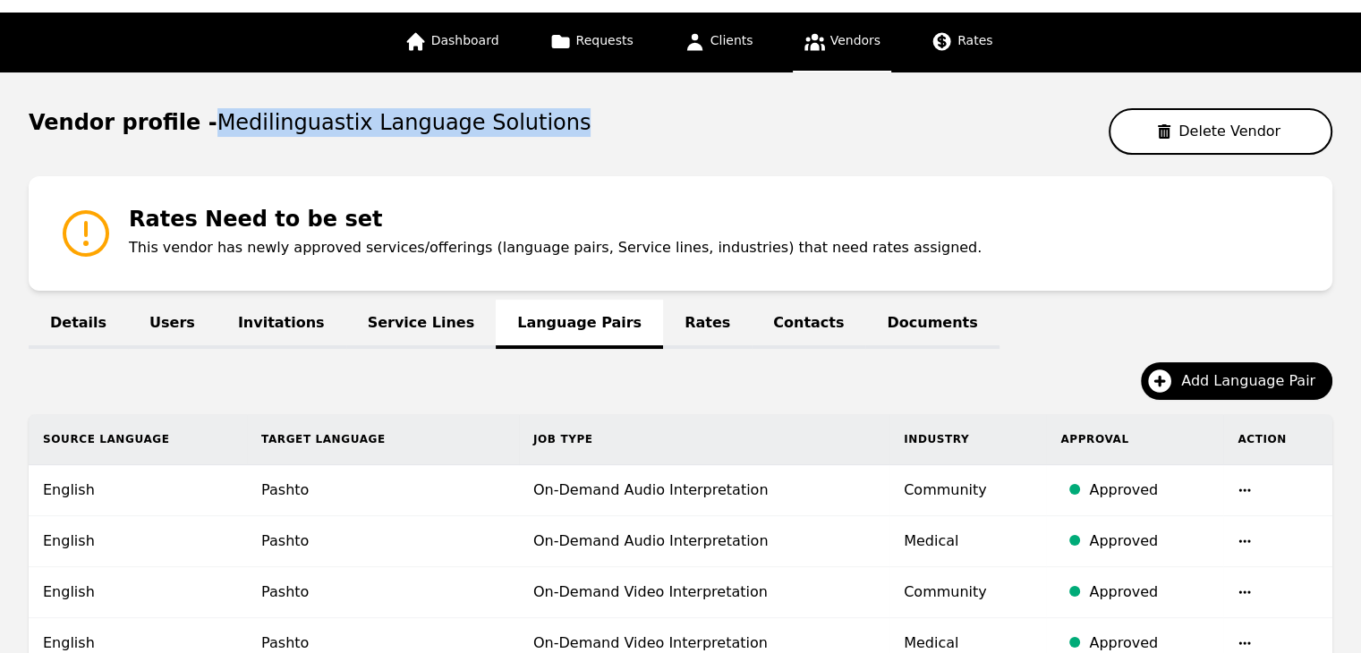
drag, startPoint x: 201, startPoint y: 117, endPoint x: 523, endPoint y: 133, distance: 321.6
click at [523, 133] on span "Medilinguastix Language Solutions" at bounding box center [404, 122] width 374 height 25
click at [558, 123] on div "Vendor profile - Medilinguastix Language Solutions Delete Vendor" at bounding box center [681, 131] width 1304 height 47
click at [699, 137] on div "Vendor profile - Medilinguastix Language Solutions Delete Vendor" at bounding box center [681, 131] width 1304 height 47
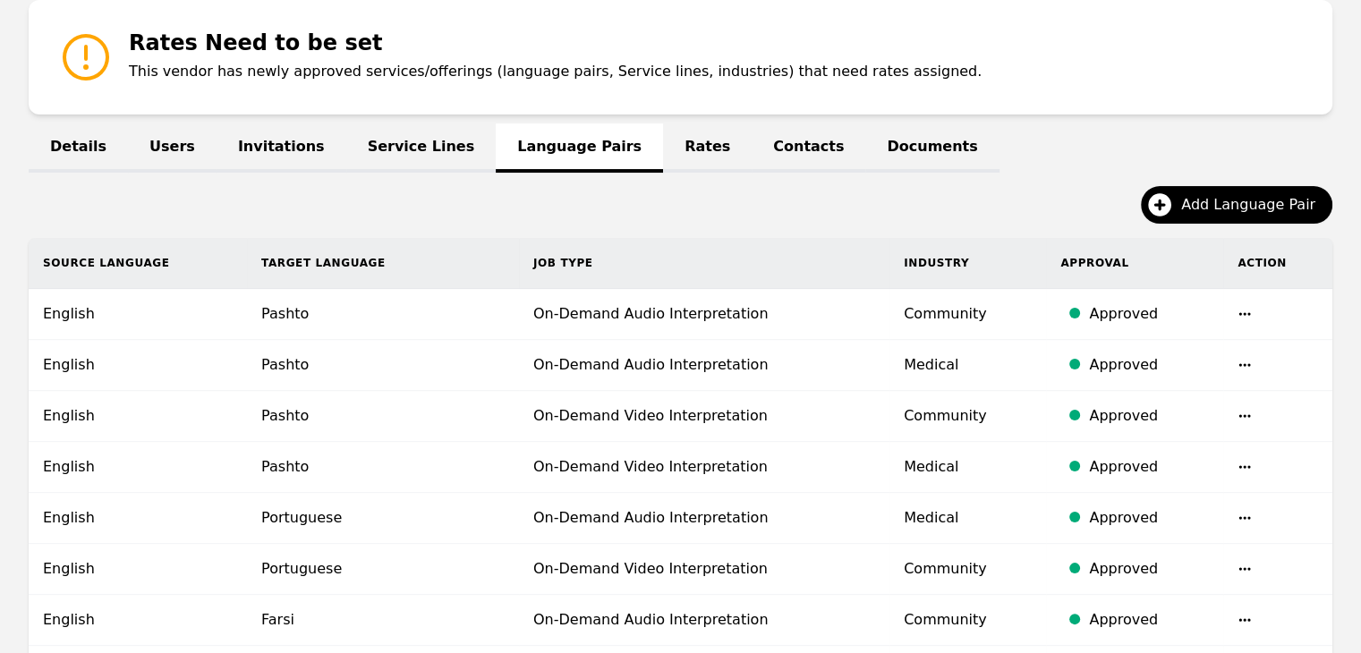
scroll to position [268, 0]
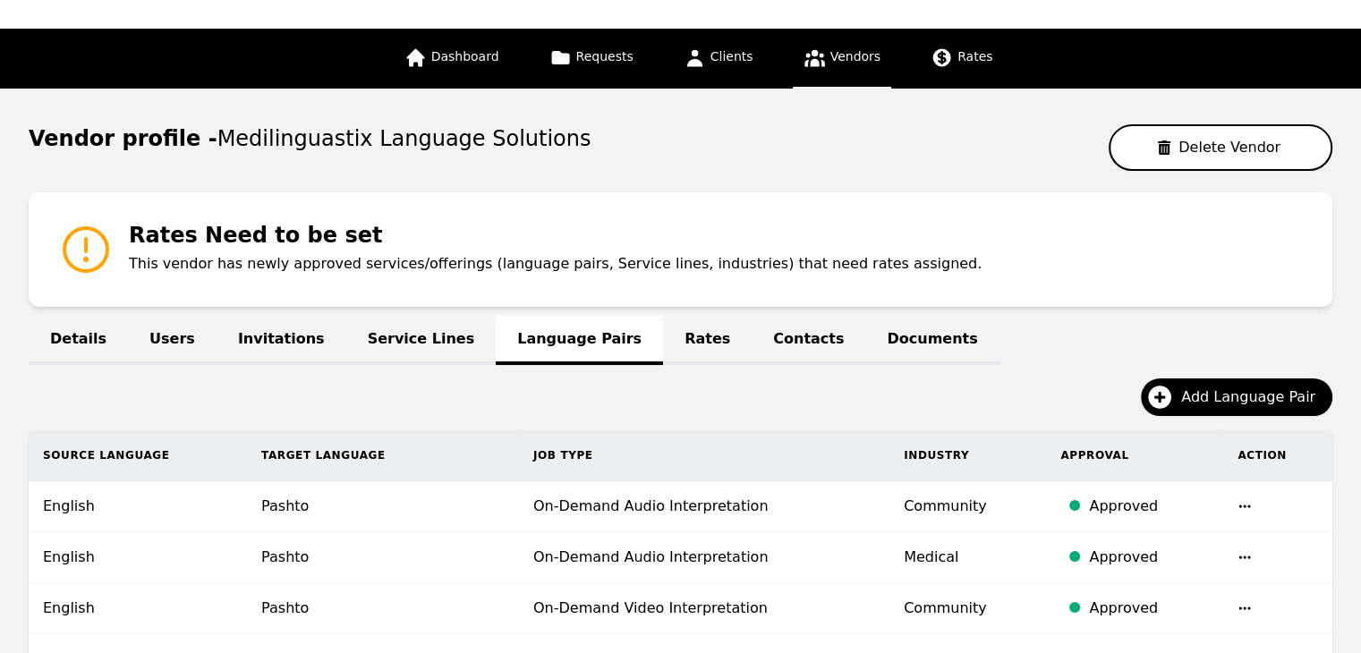
scroll to position [0, 0]
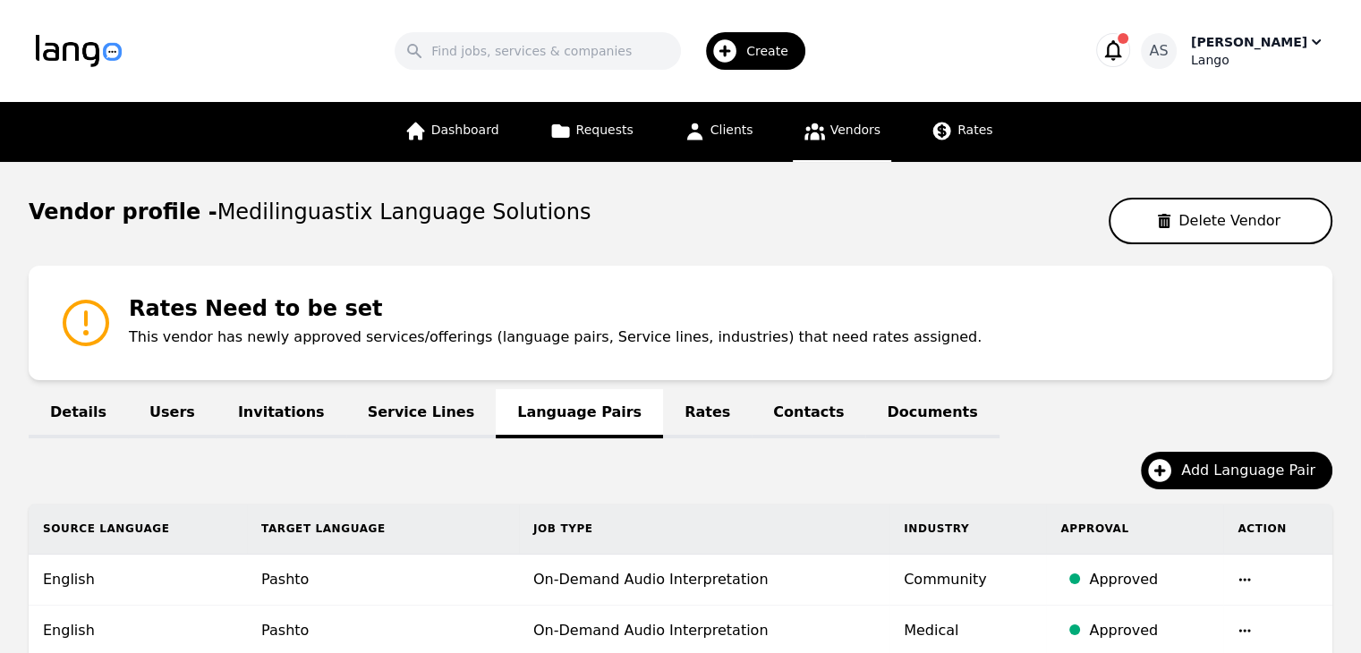
click at [1261, 44] on div "[PERSON_NAME]" at bounding box center [1249, 42] width 116 height 18
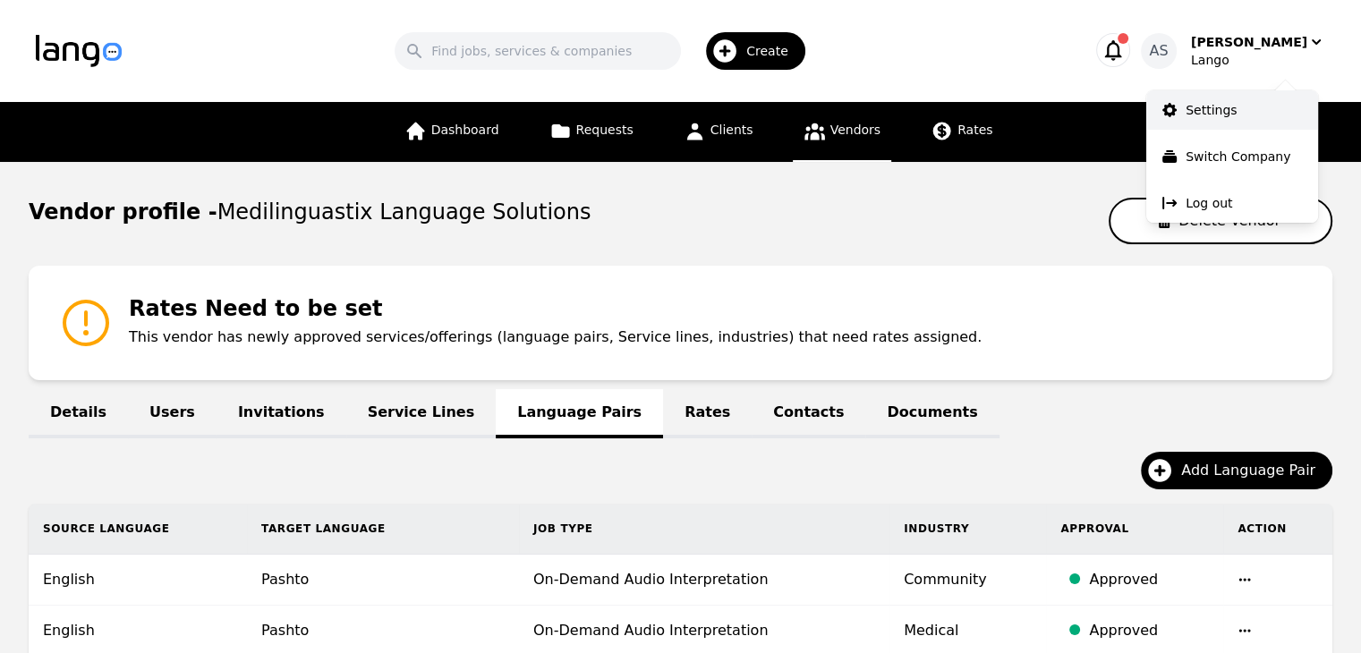
click at [1238, 110] on link "Settings" at bounding box center [1232, 109] width 172 height 39
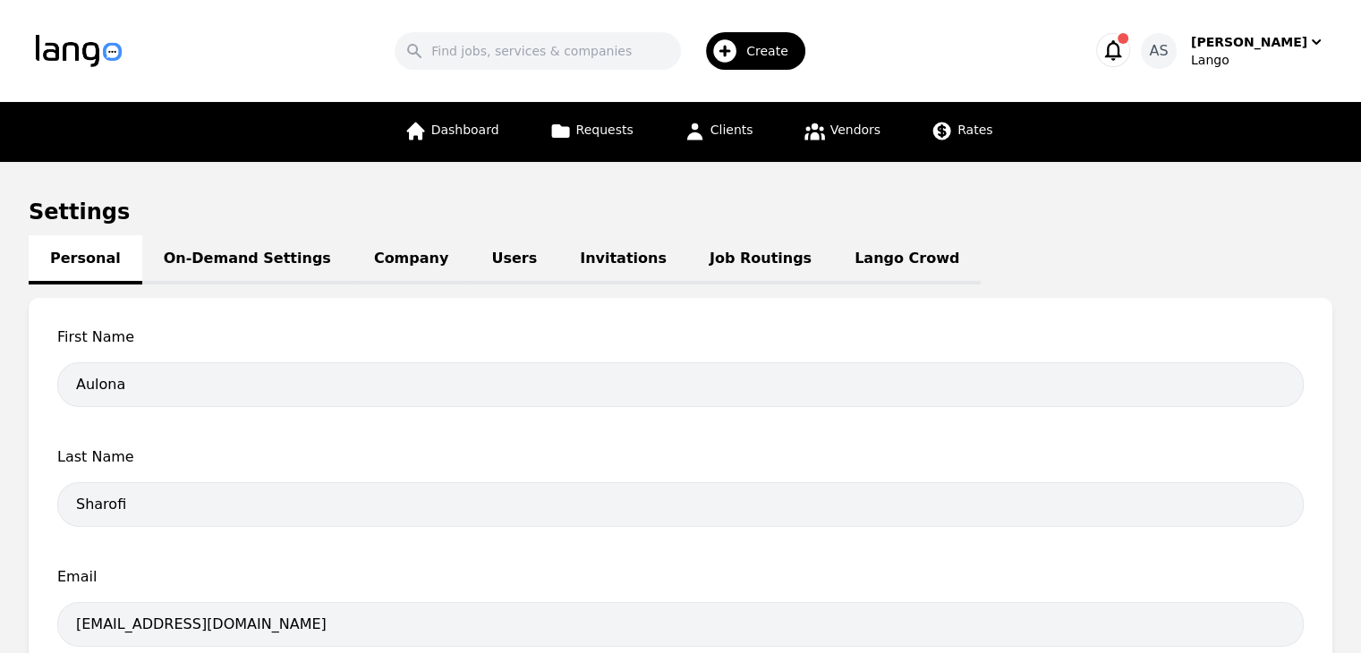
click at [470, 255] on link "Users" at bounding box center [514, 259] width 89 height 49
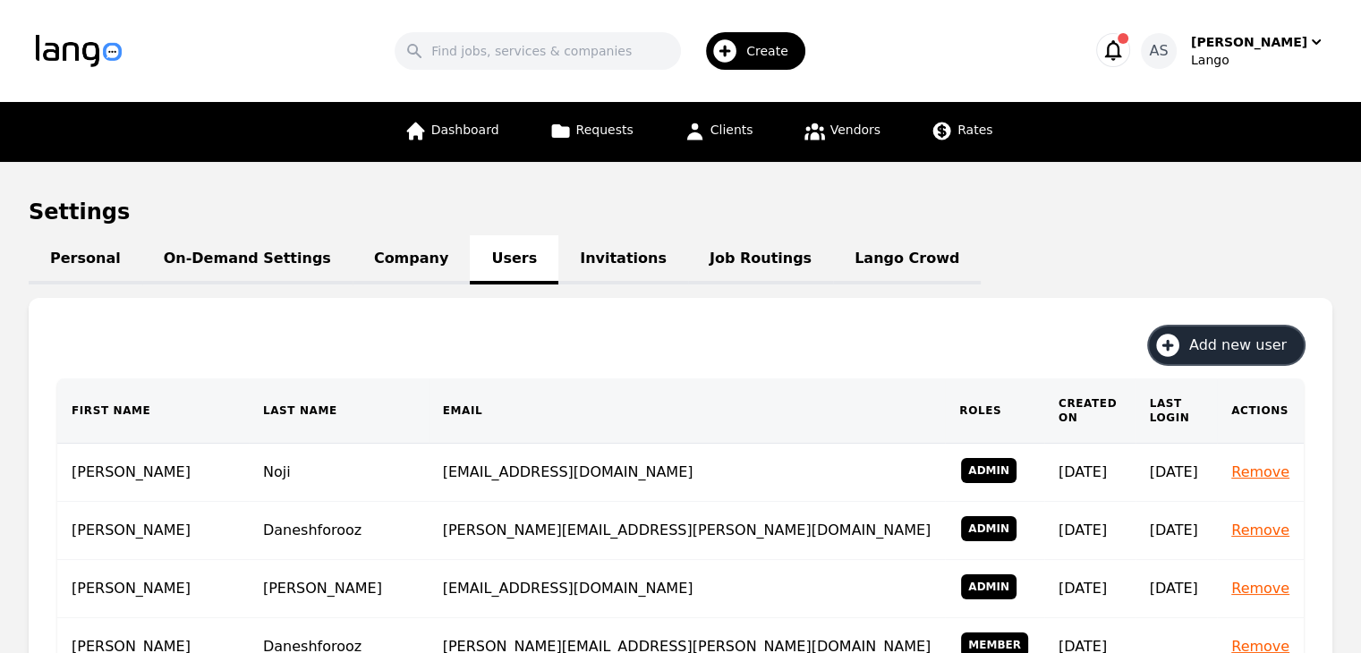
click at [1249, 336] on span "Add new user" at bounding box center [1244, 345] width 110 height 21
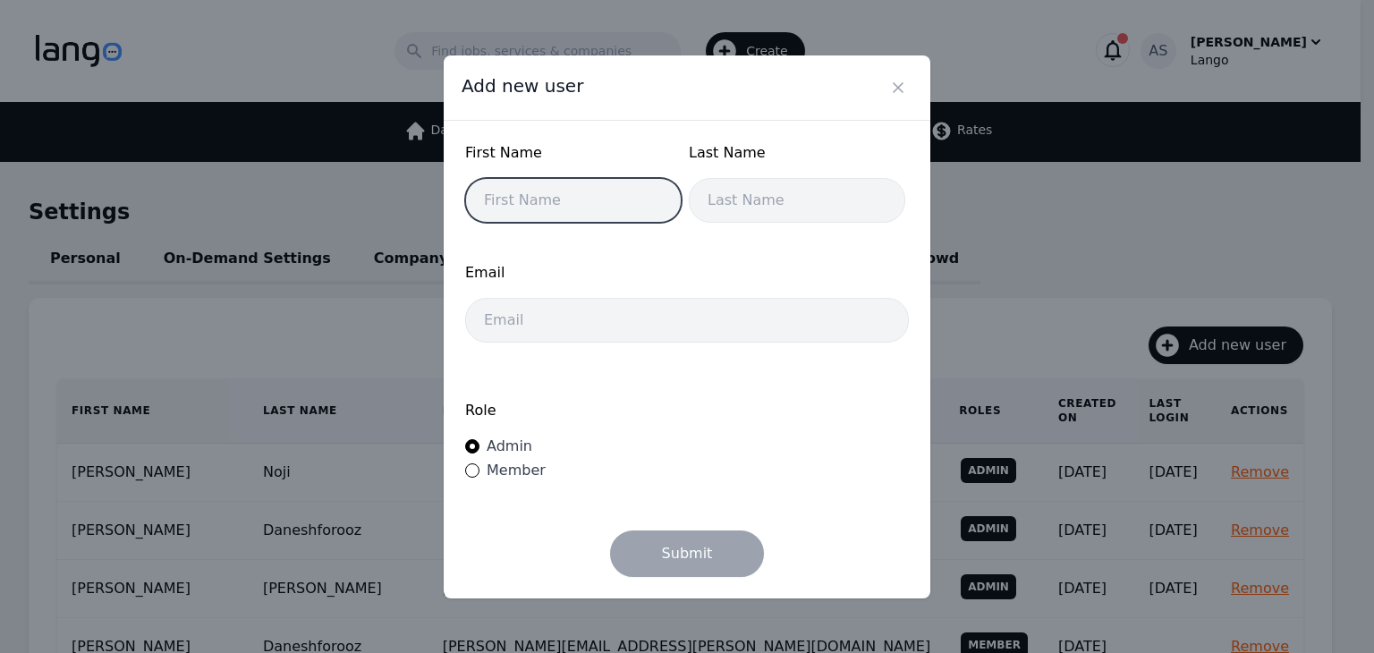
click at [562, 208] on input "text" at bounding box center [573, 200] width 217 height 45
type input "Valton"
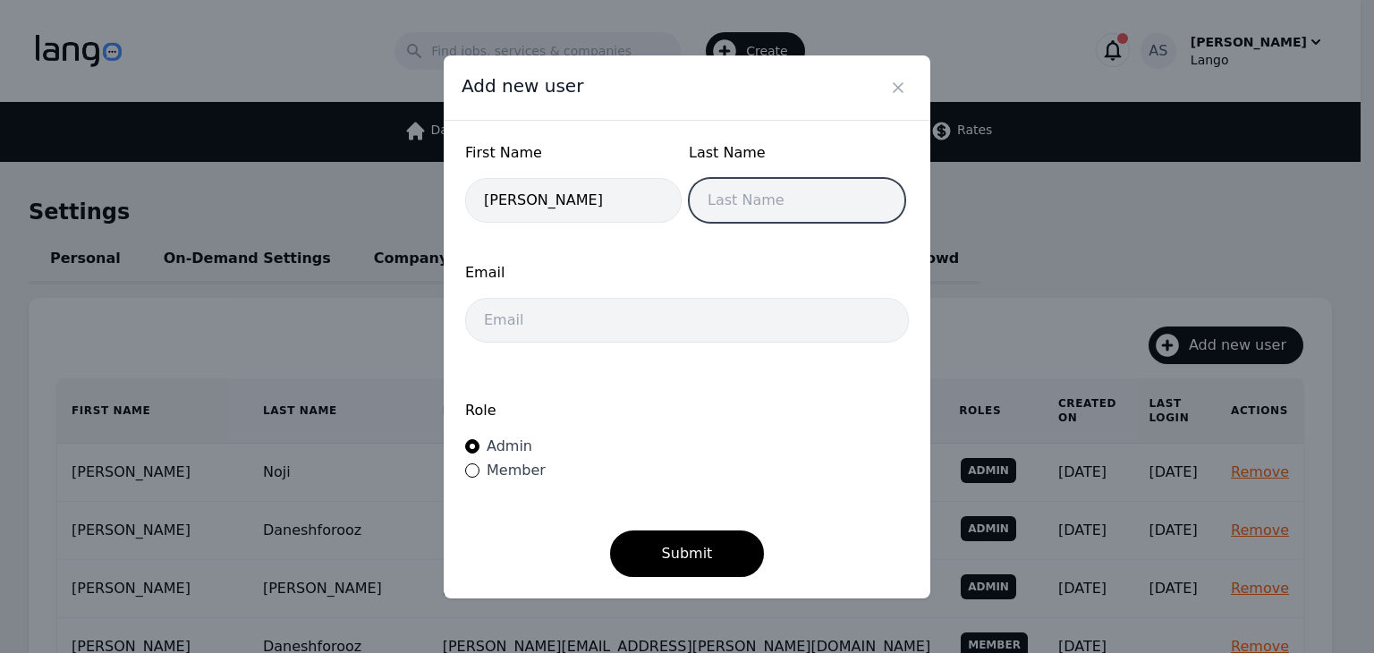
click at [844, 213] on input "text" at bounding box center [797, 200] width 217 height 45
type input "Gjoci"
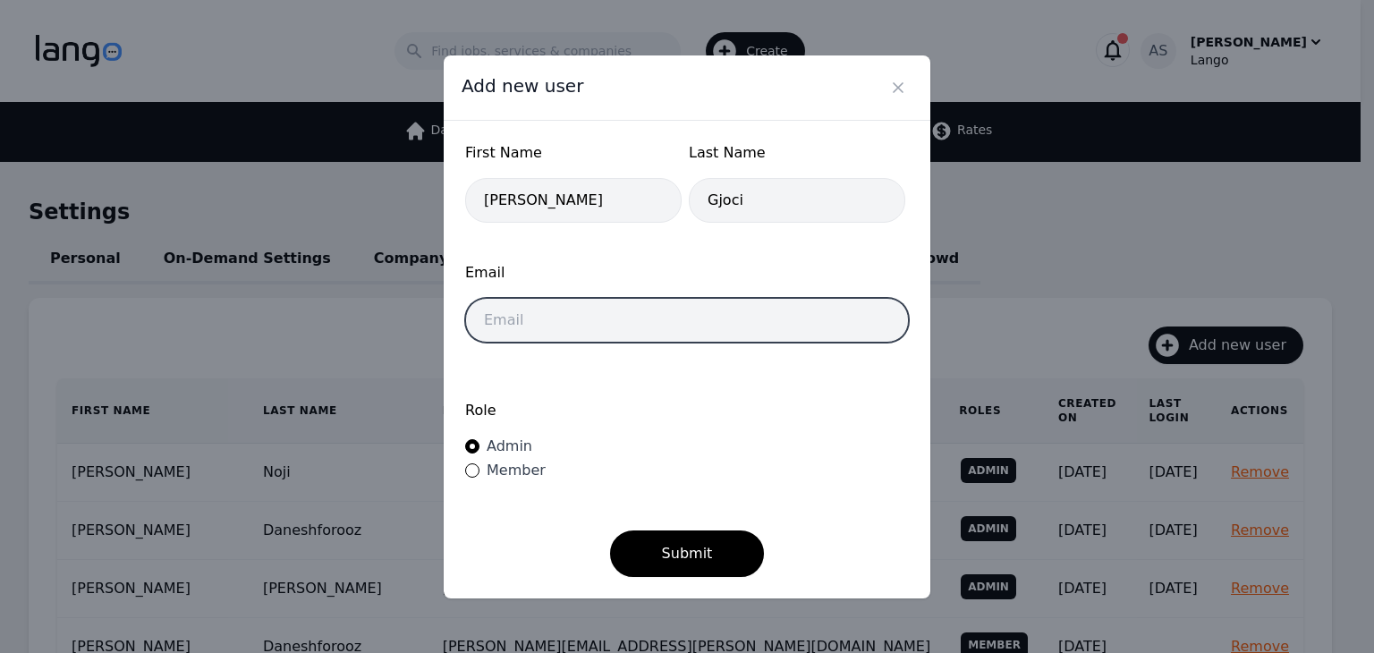
click at [605, 311] on input "email" at bounding box center [687, 320] width 444 height 45
type input "vgjochi@lango.co"
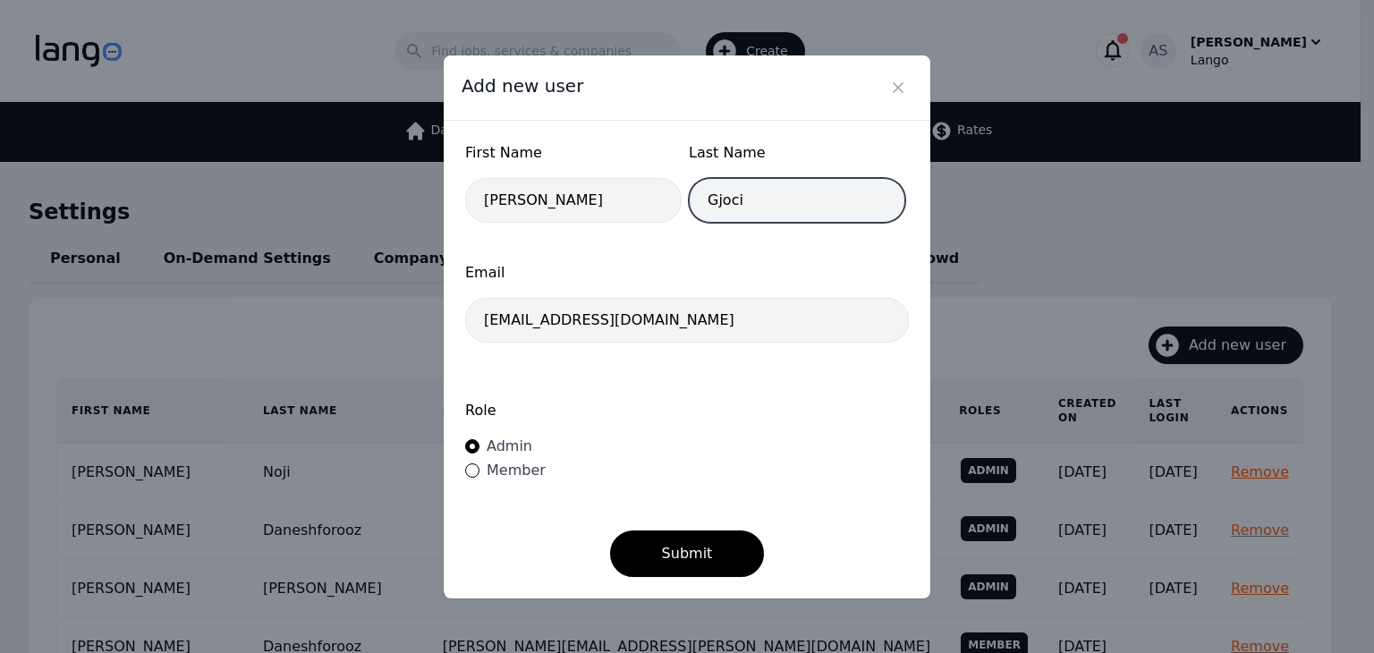
click at [714, 201] on input "Gjoci" at bounding box center [797, 200] width 217 height 45
type input "Gjochi"
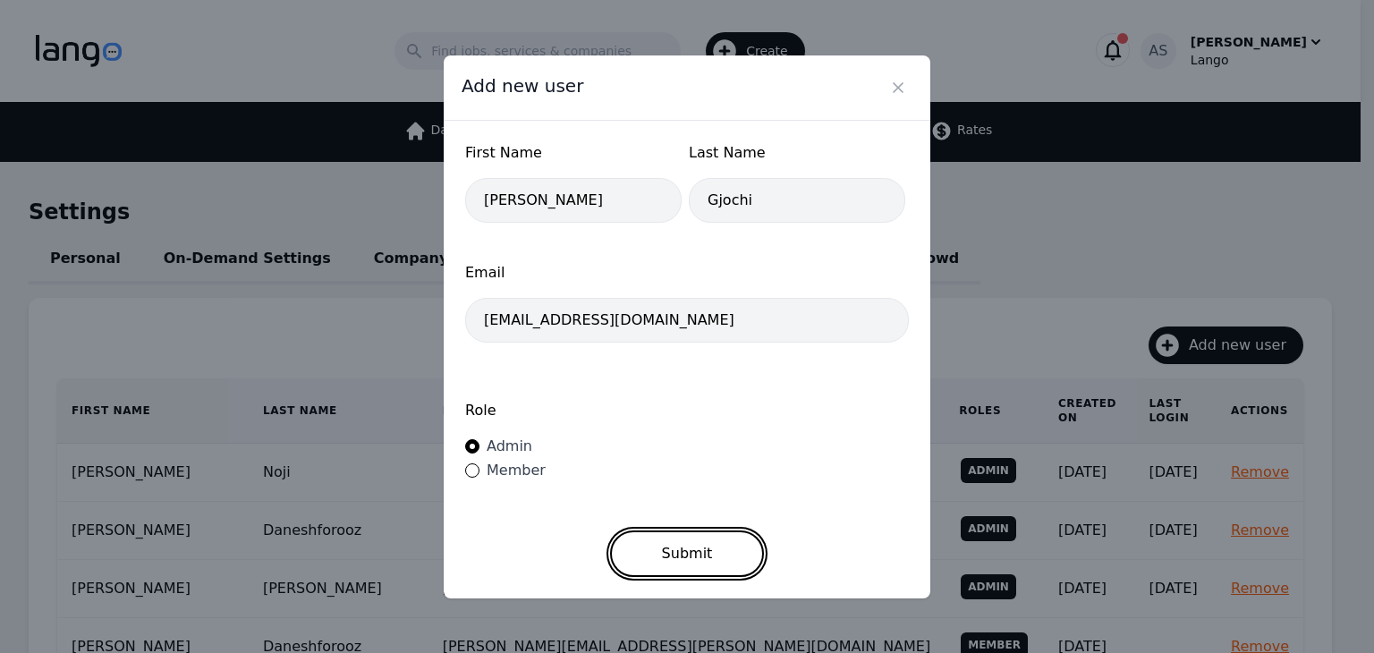
click at [670, 559] on button "Submit" at bounding box center [687, 554] width 155 height 47
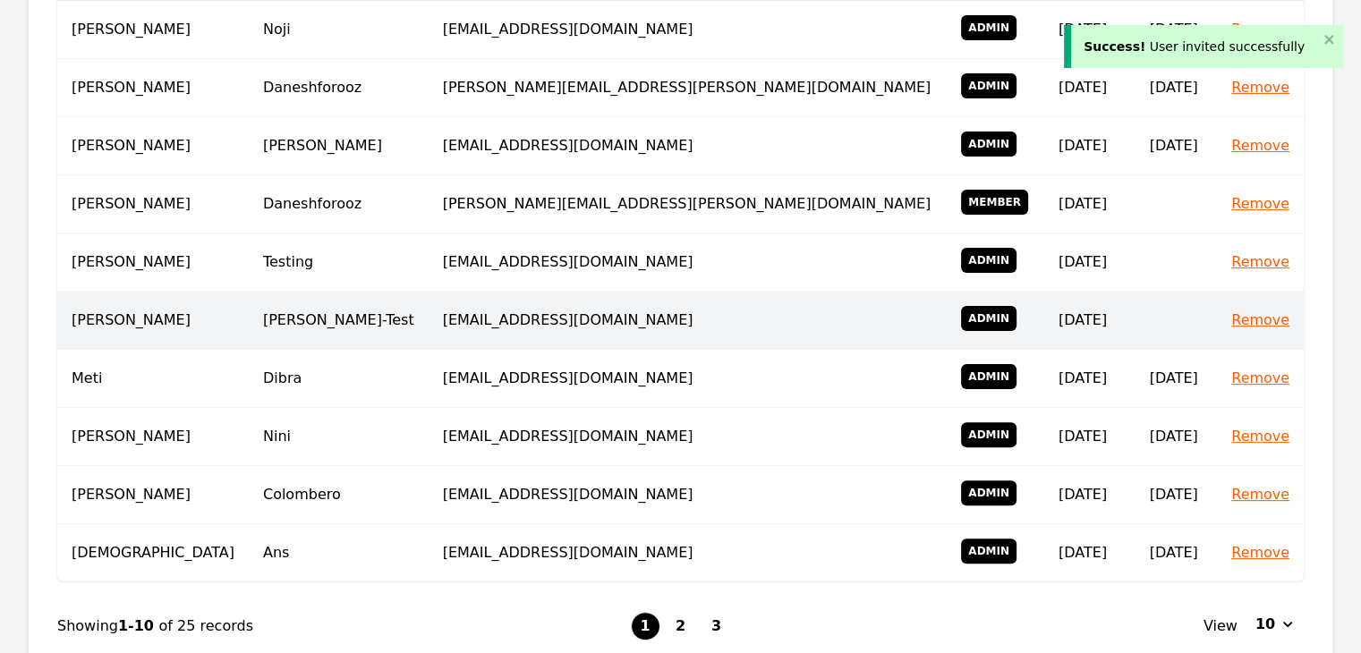
scroll to position [447, 0]
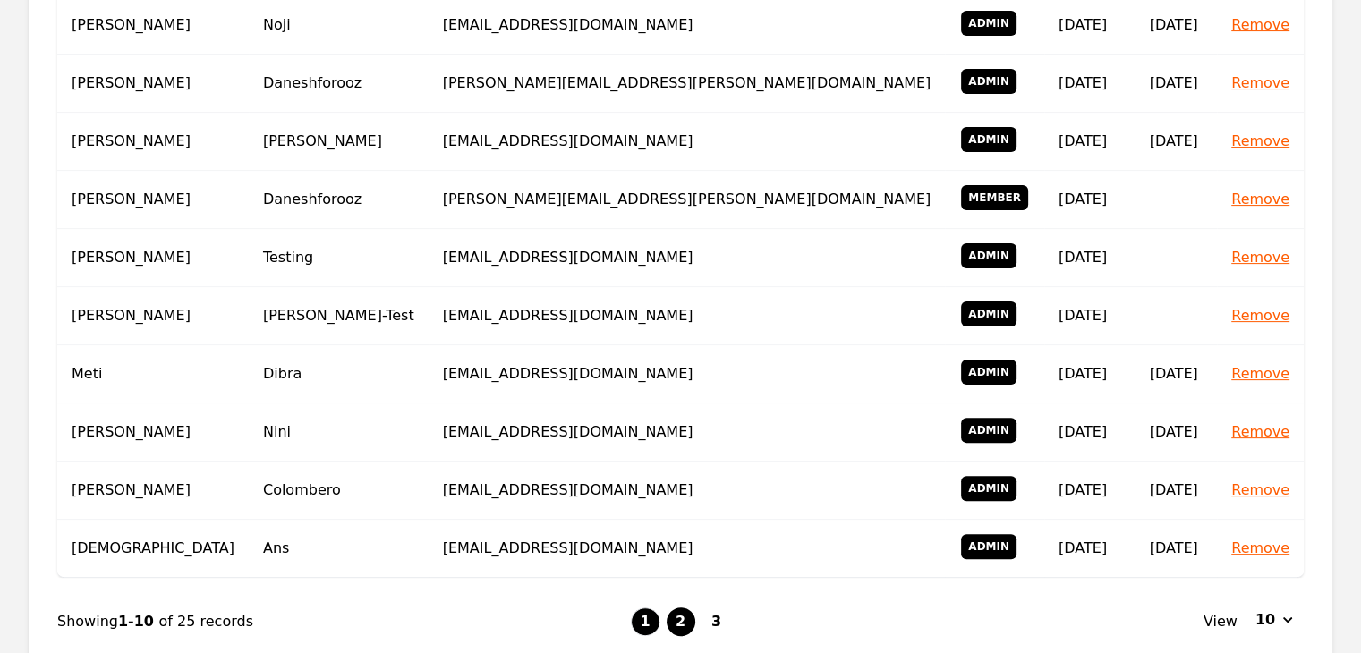
click at [683, 608] on button "2" at bounding box center [681, 622] width 29 height 29
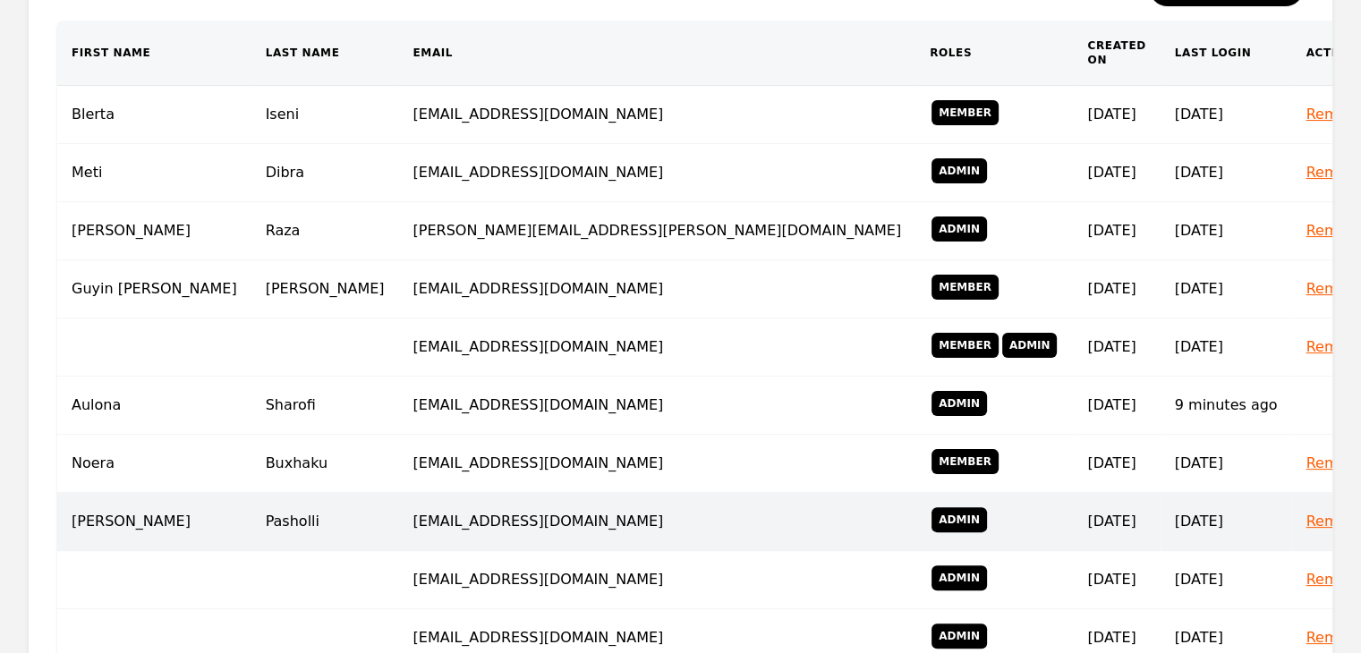
scroll to position [602, 0]
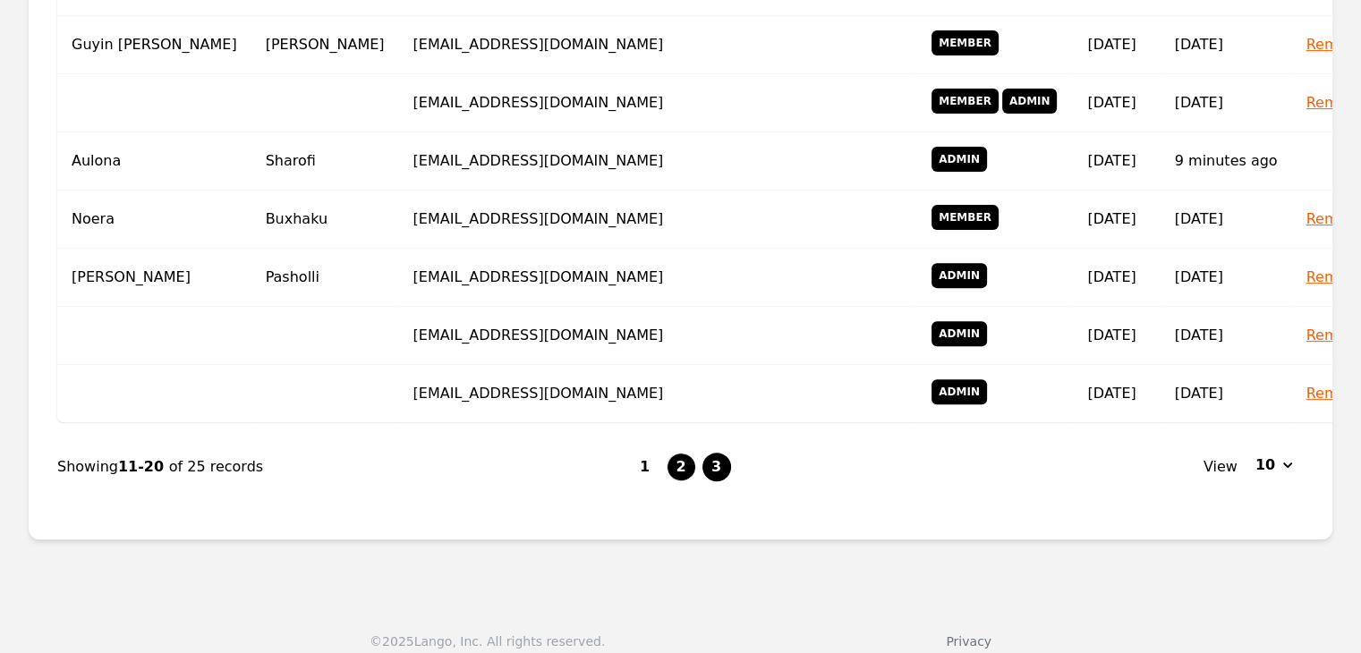
click at [703, 453] on button "3" at bounding box center [716, 467] width 29 height 29
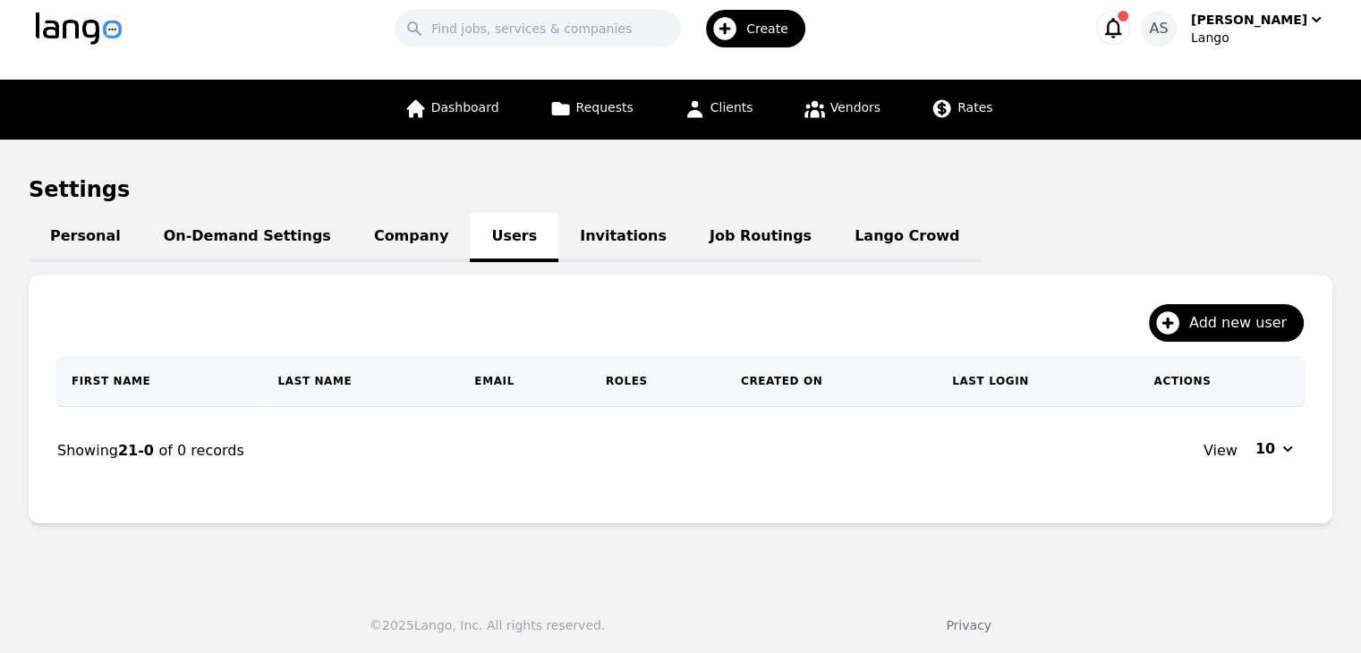
scroll to position [312, 0]
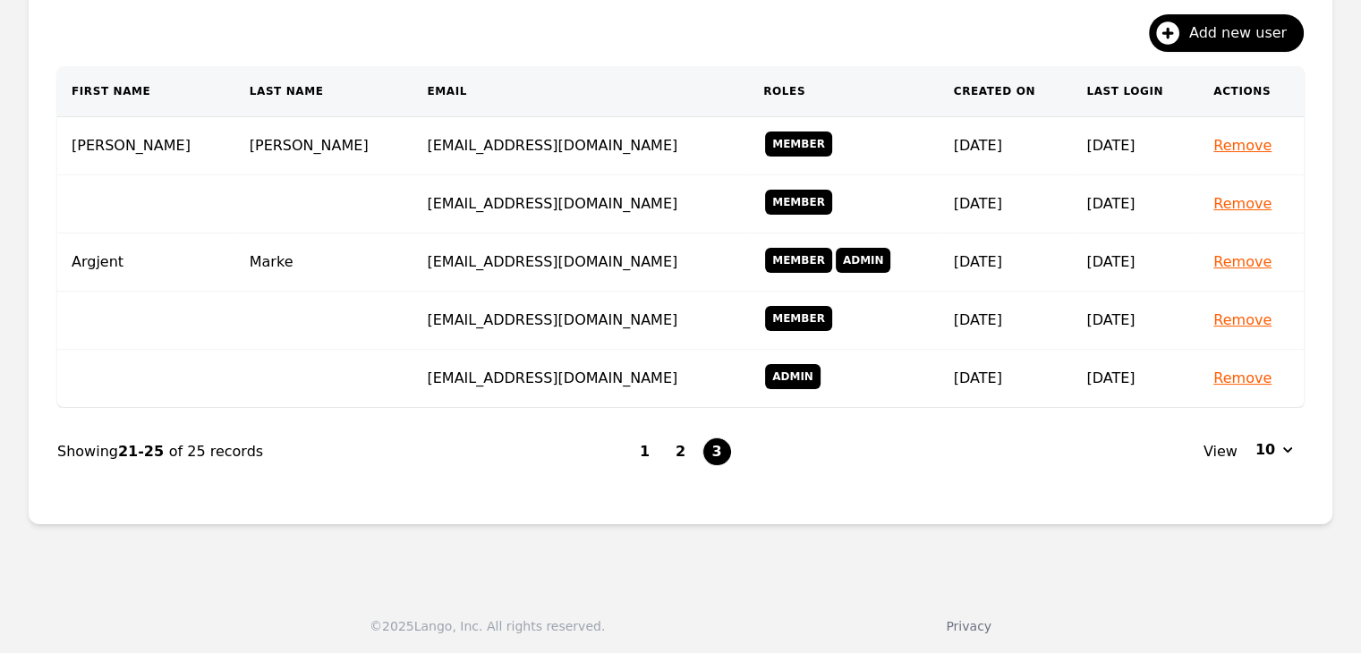
drag, startPoint x: 637, startPoint y: 442, endPoint x: 642, endPoint y: 434, distance: 9.2
click at [639, 442] on button "1" at bounding box center [645, 452] width 29 height 29
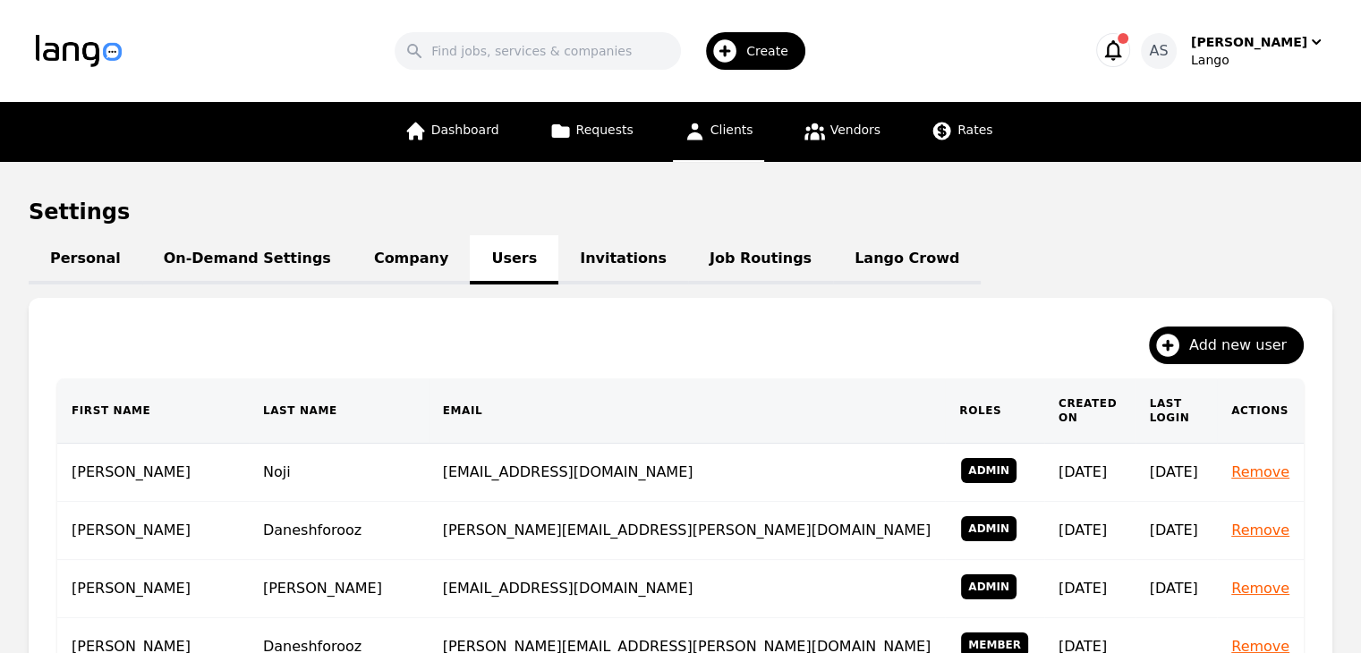
click at [717, 123] on span "Clients" at bounding box center [731, 130] width 43 height 14
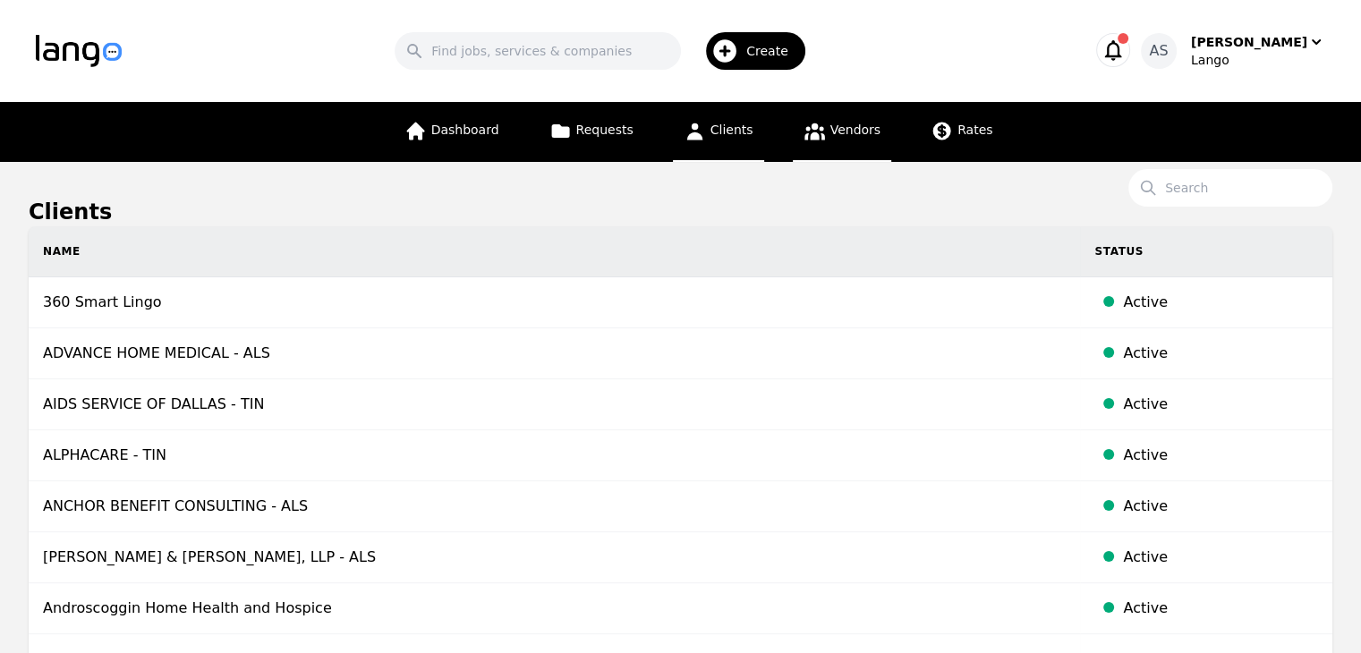
click at [856, 126] on span "Vendors" at bounding box center [855, 130] width 50 height 14
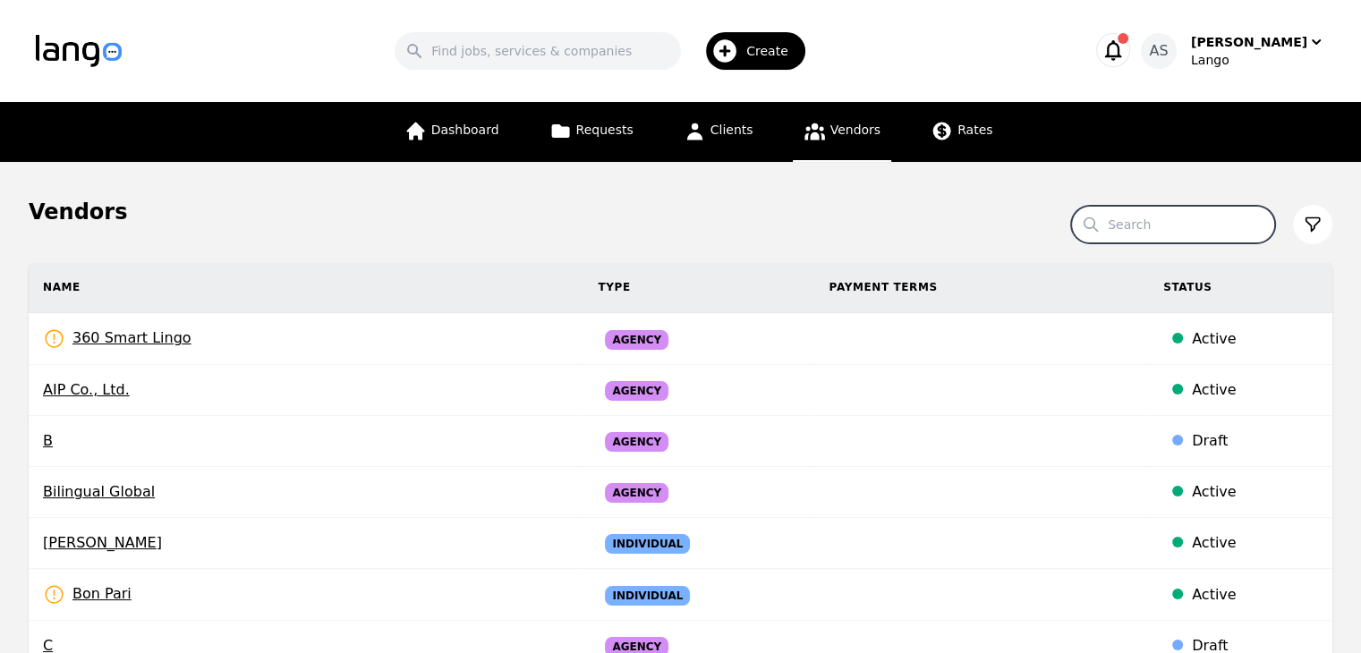
click at [1145, 237] on input "Search" at bounding box center [1173, 225] width 204 height 38
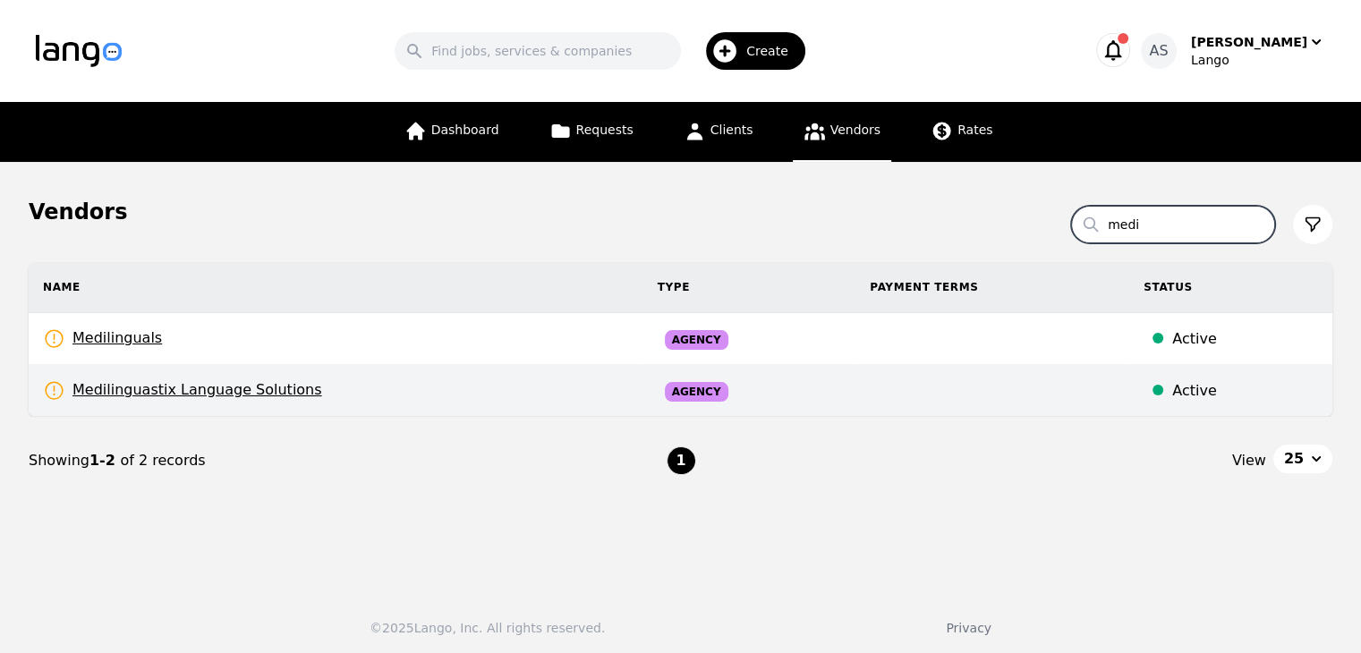
type input "medi"
click at [315, 393] on td "Medilinguastix Language Solutions Rates Need to be set" at bounding box center [336, 391] width 615 height 52
select select "active"
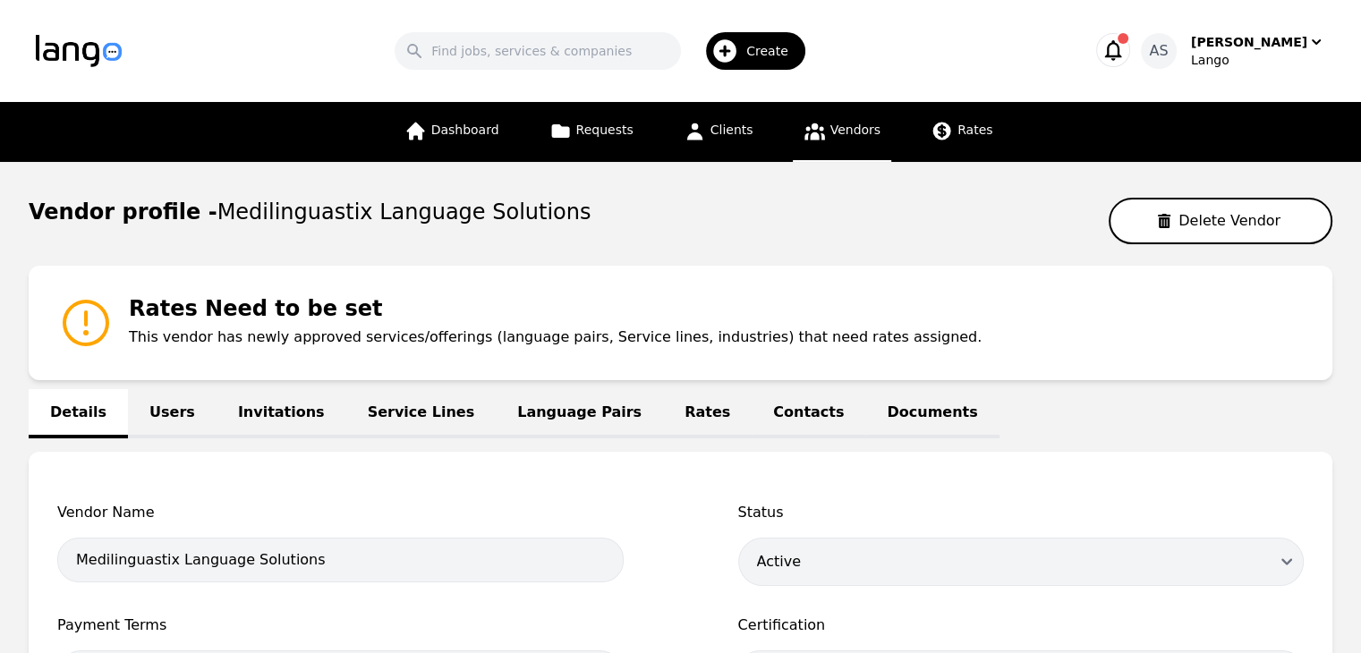
click at [509, 409] on link "Language Pairs" at bounding box center [579, 413] width 167 height 49
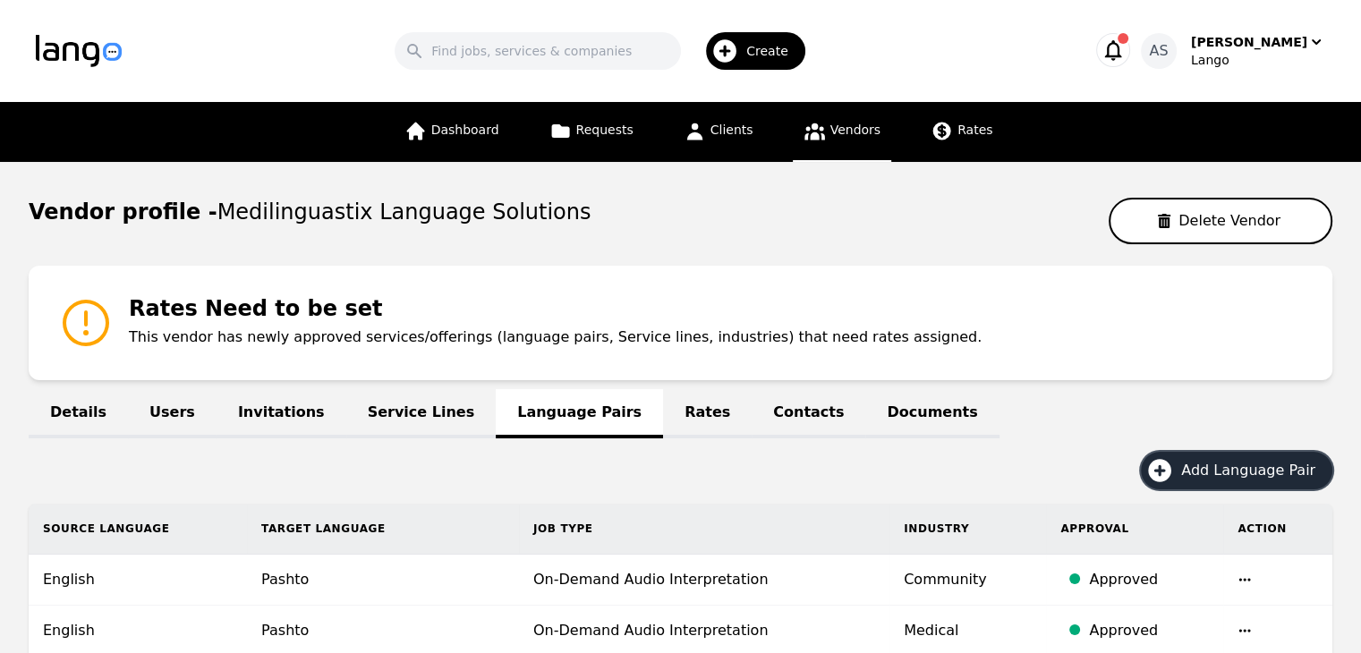
click at [1292, 460] on span "Add Language Pair" at bounding box center [1254, 470] width 147 height 21
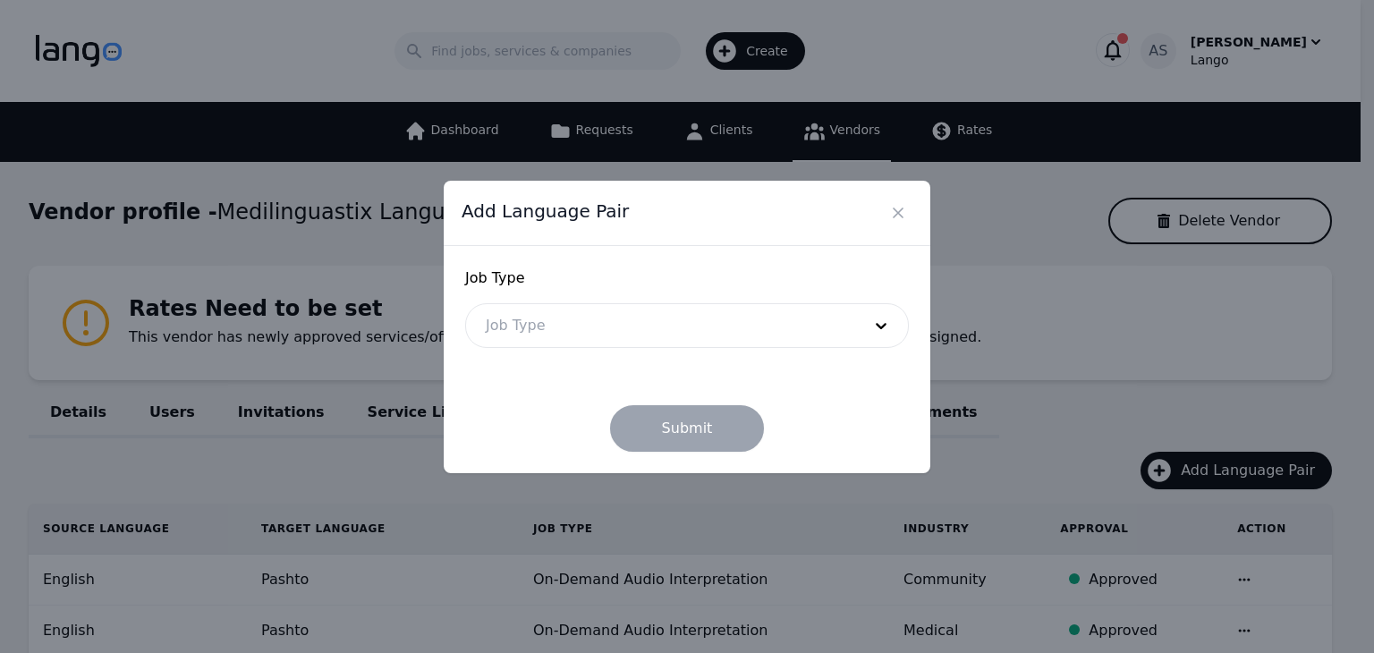
click at [668, 323] on div at bounding box center [660, 325] width 388 height 43
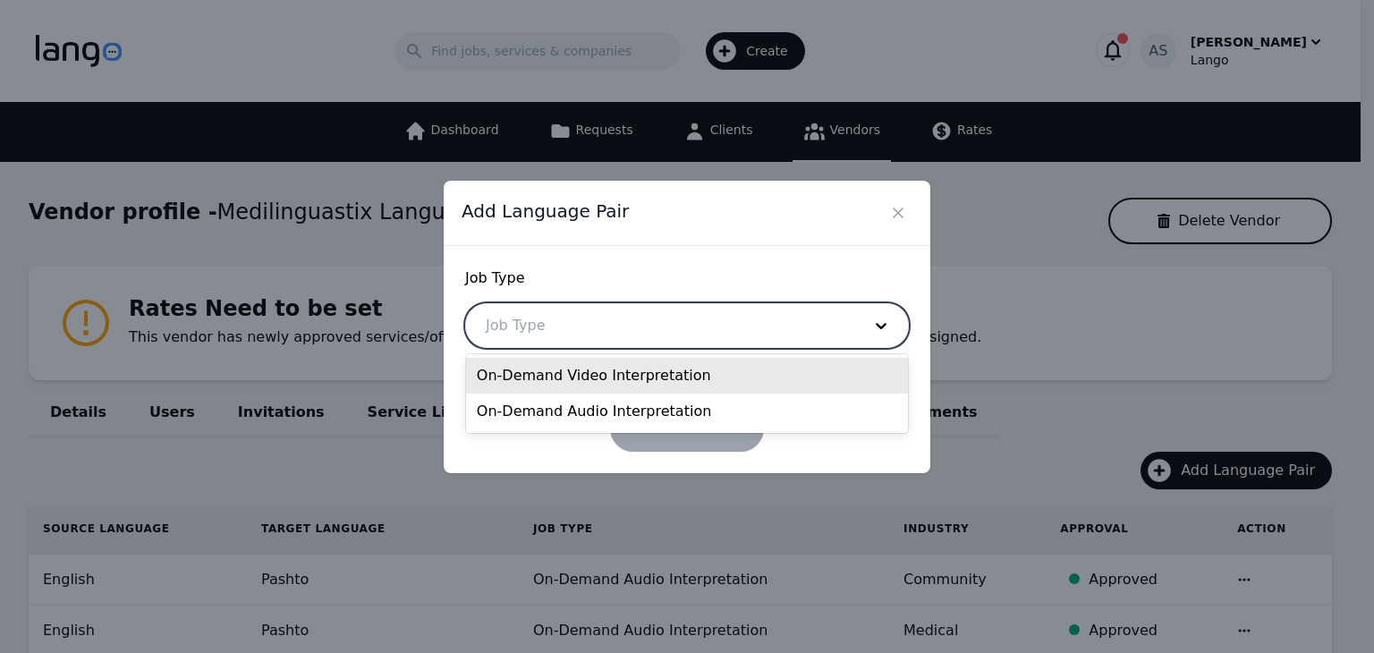
click at [676, 361] on div "On-Demand Video Interpretation" at bounding box center [687, 376] width 442 height 36
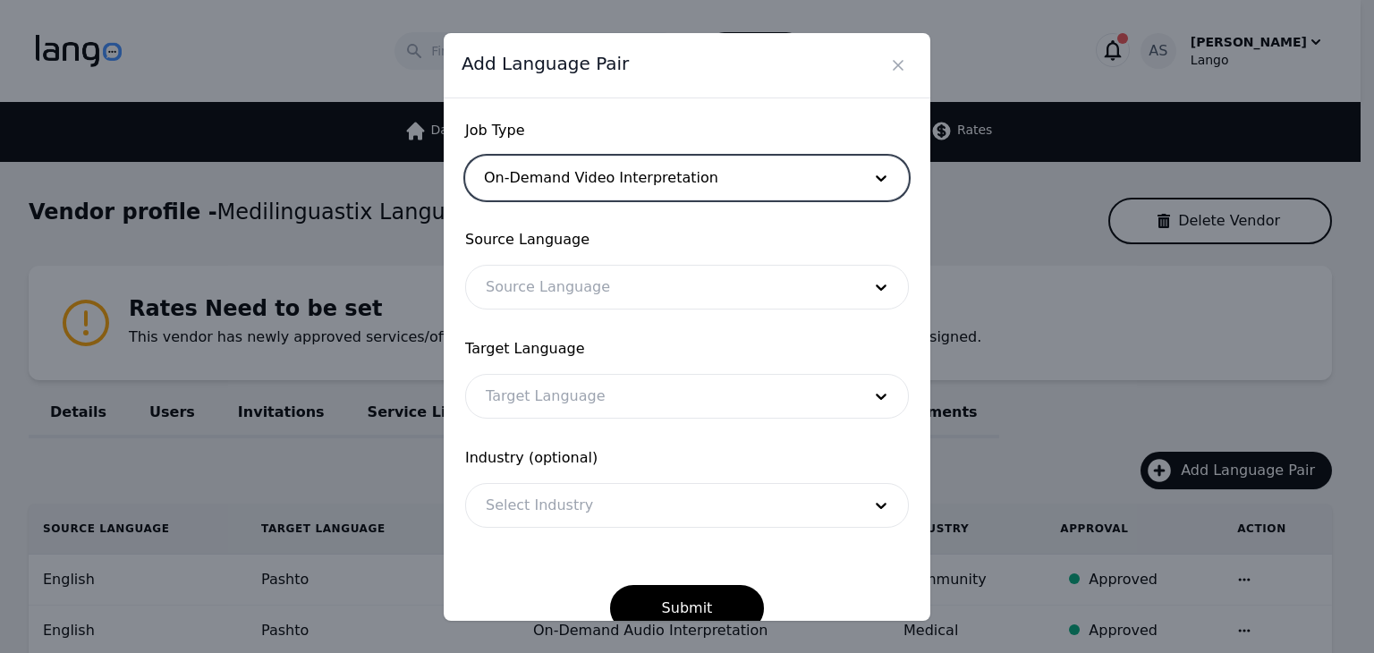
click at [669, 295] on div at bounding box center [660, 287] width 388 height 43
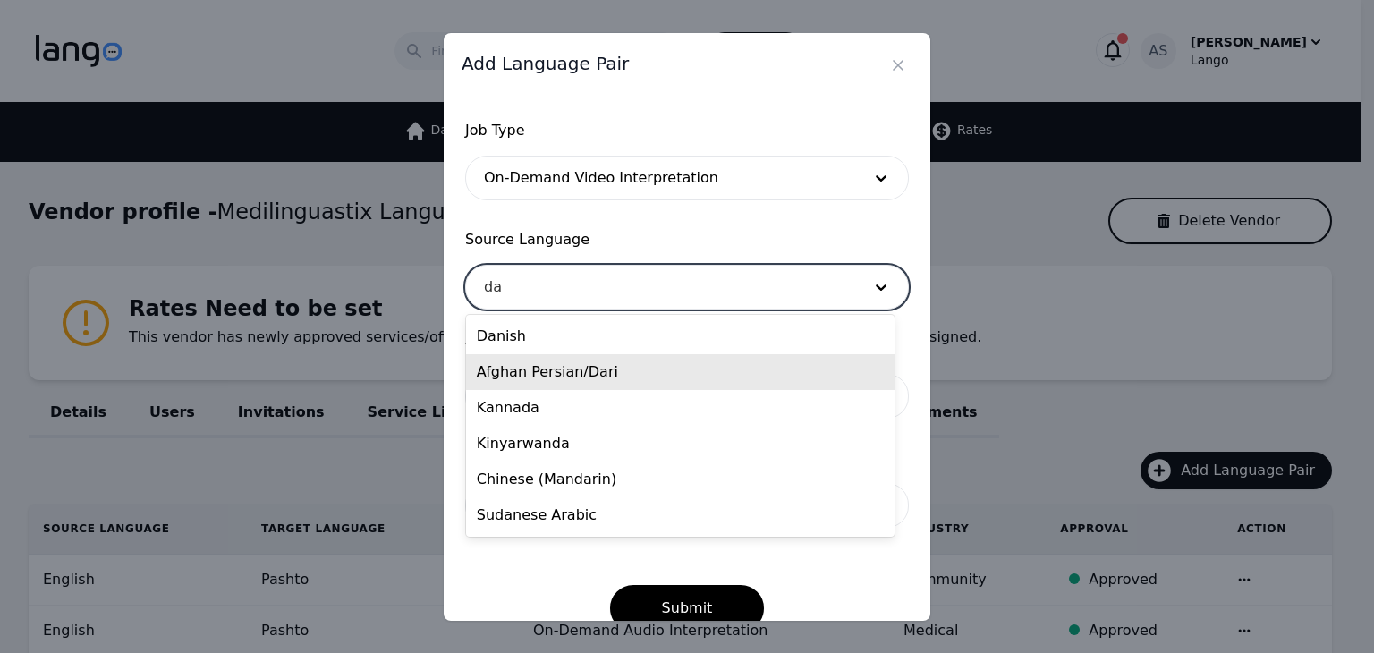
type input "d"
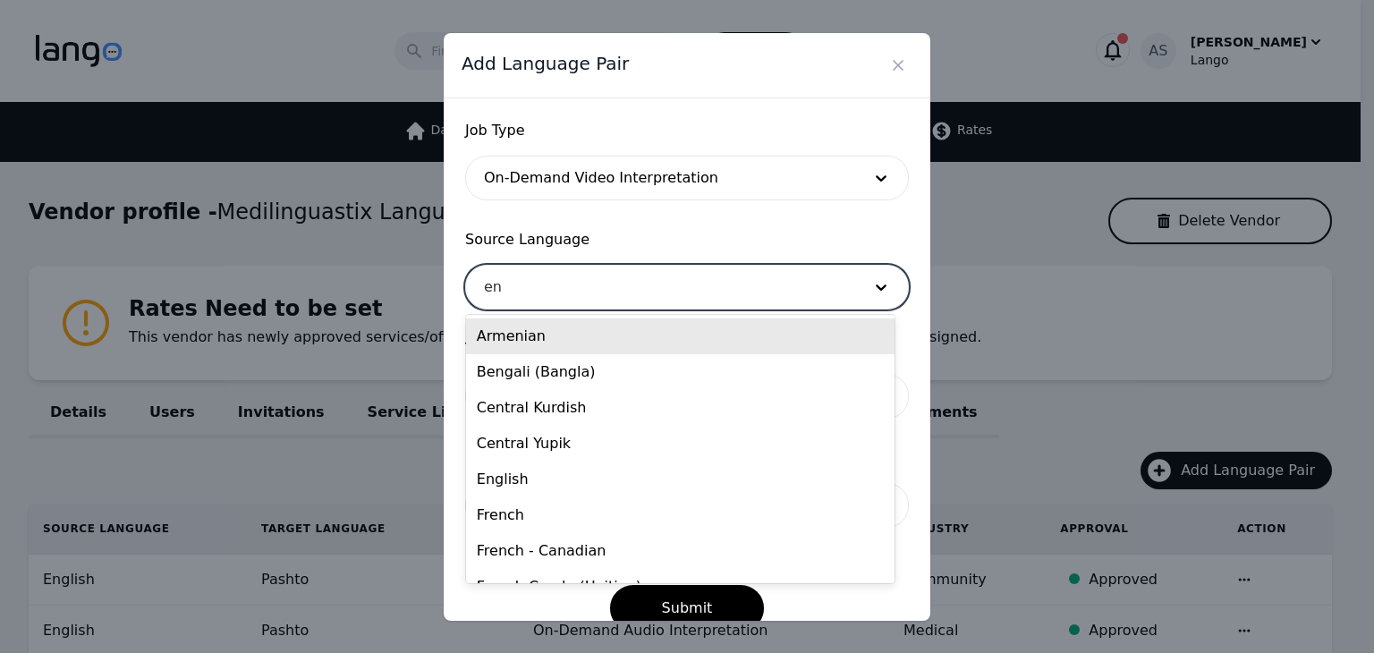
type input "eng"
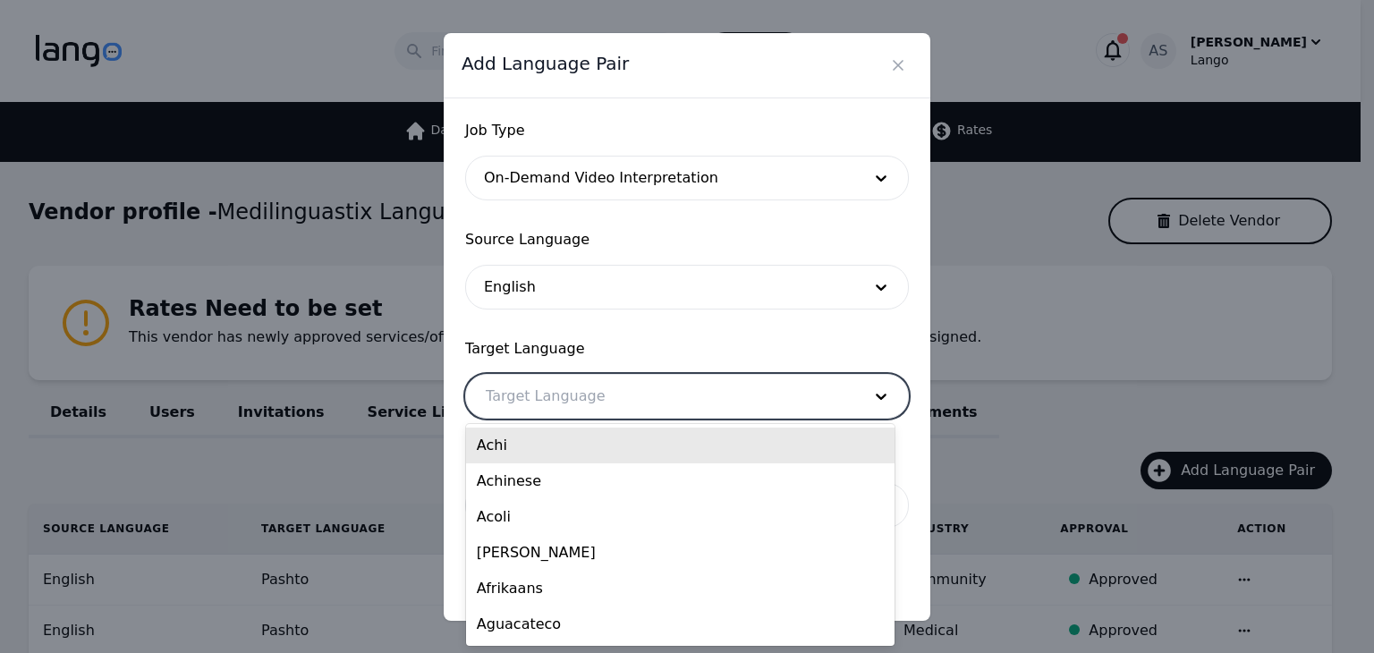
click at [727, 389] on div at bounding box center [660, 396] width 388 height 43
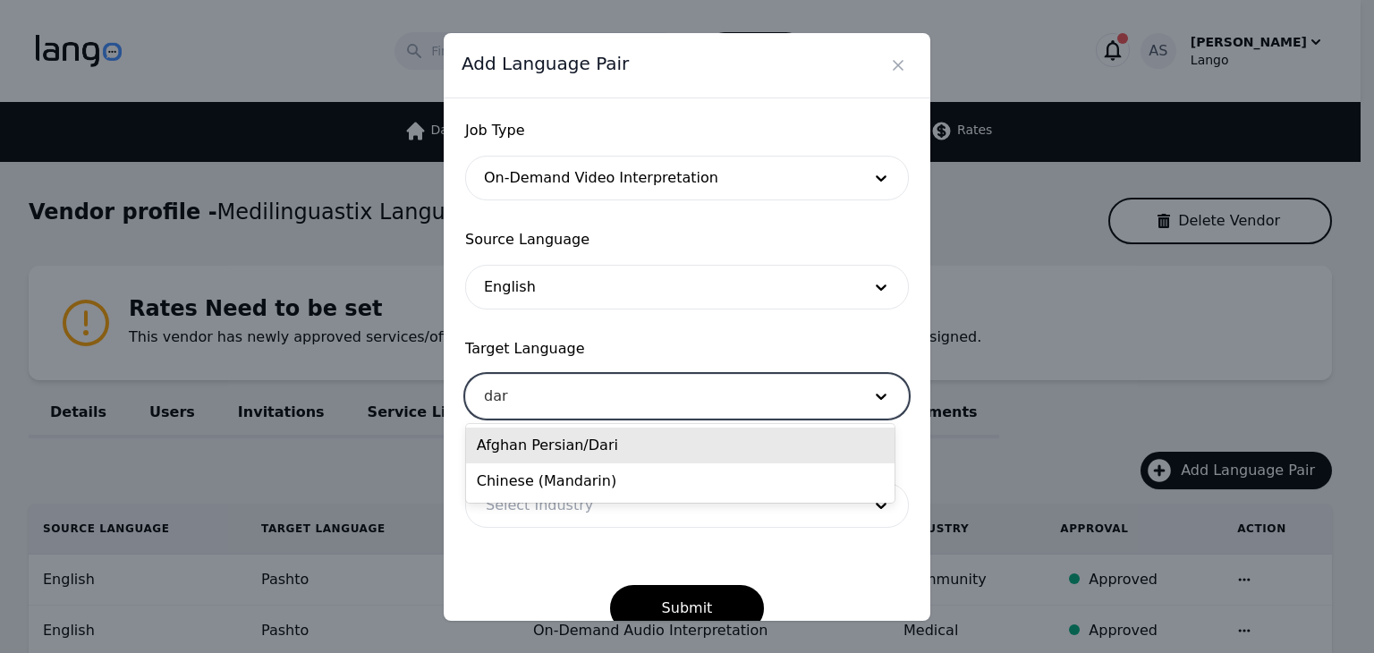
type input "dari"
click at [664, 455] on div "Afghan Persian/Dari" at bounding box center [680, 446] width 429 height 36
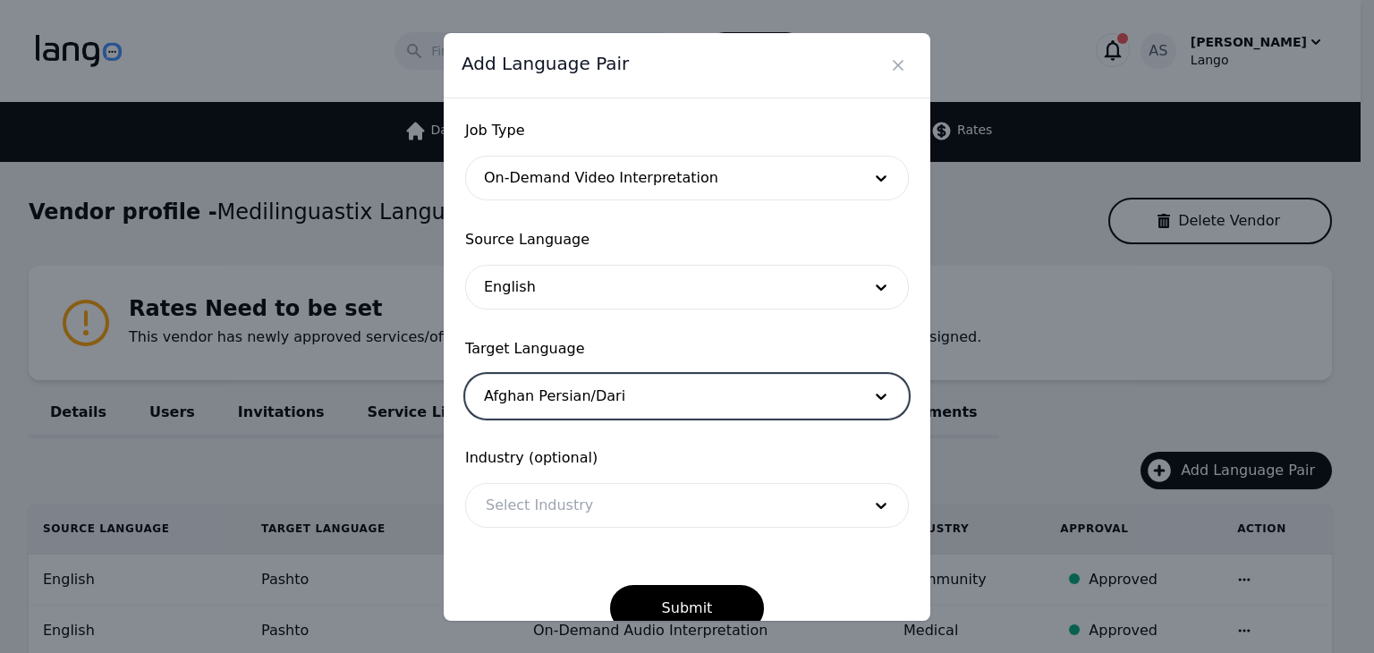
click at [655, 497] on div at bounding box center [660, 505] width 388 height 43
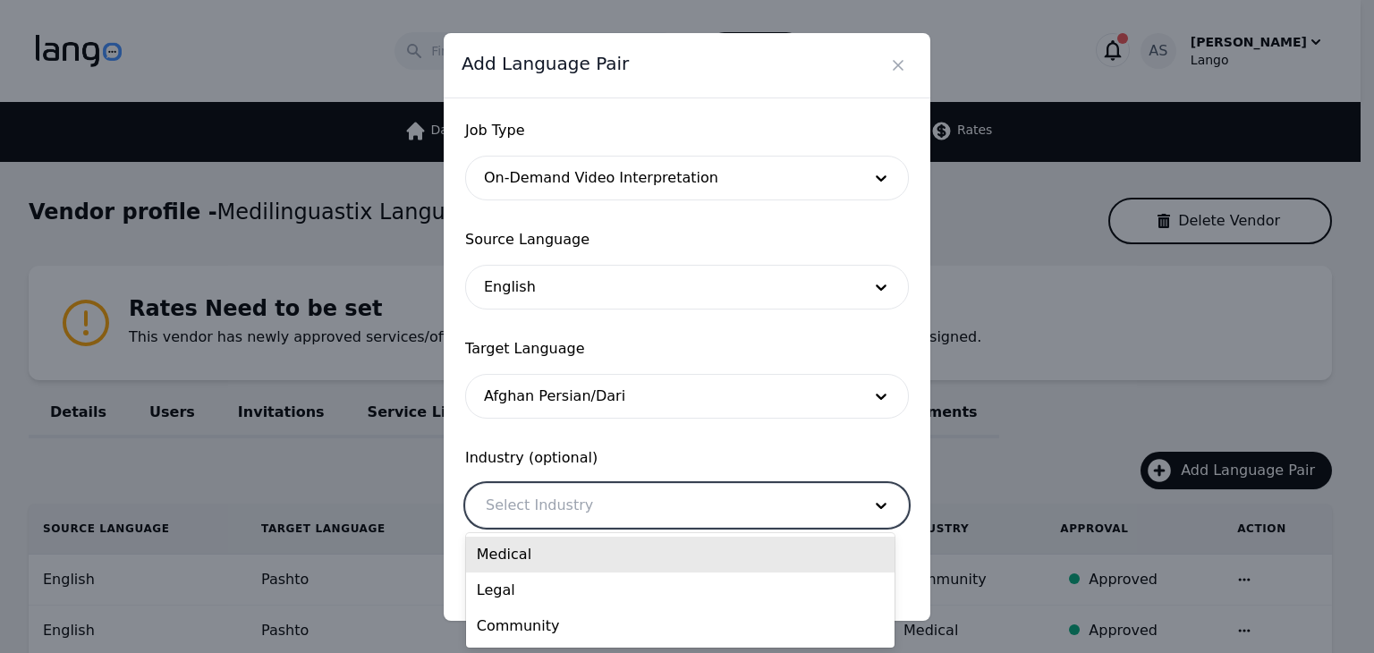
click at [637, 552] on div "Medical" at bounding box center [680, 555] width 429 height 36
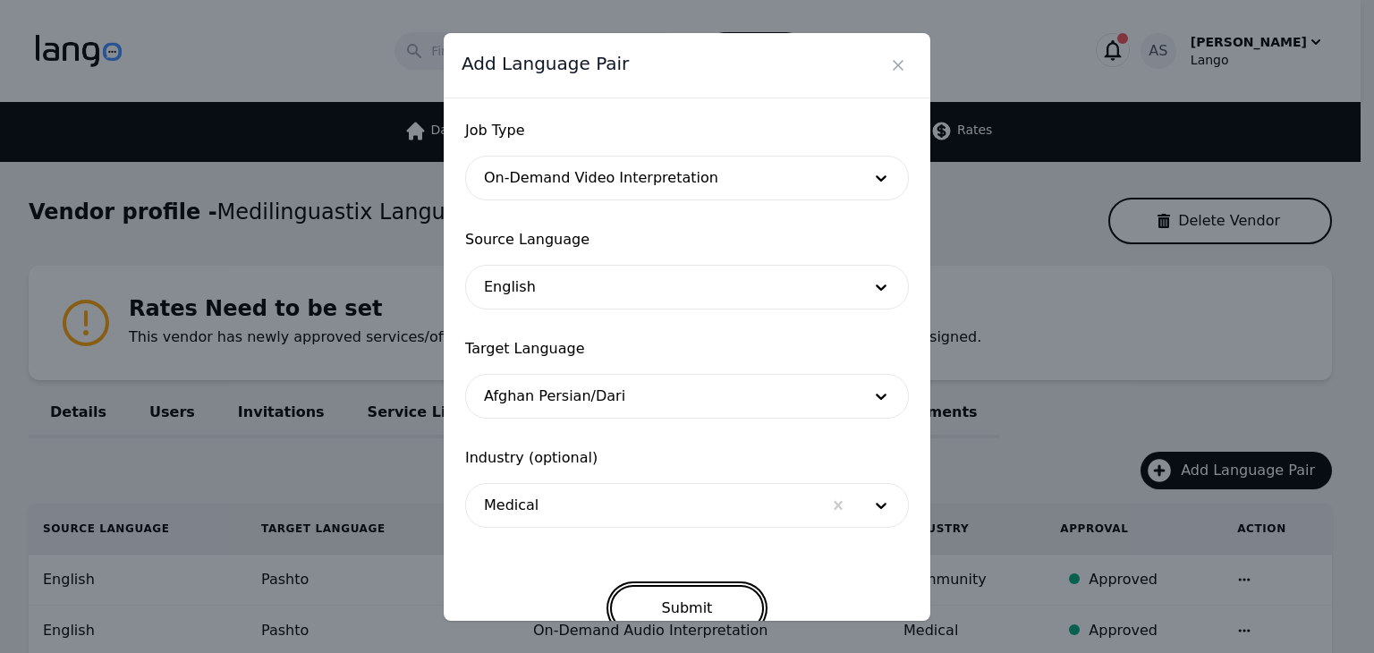
click at [716, 599] on button "Submit" at bounding box center [687, 608] width 155 height 47
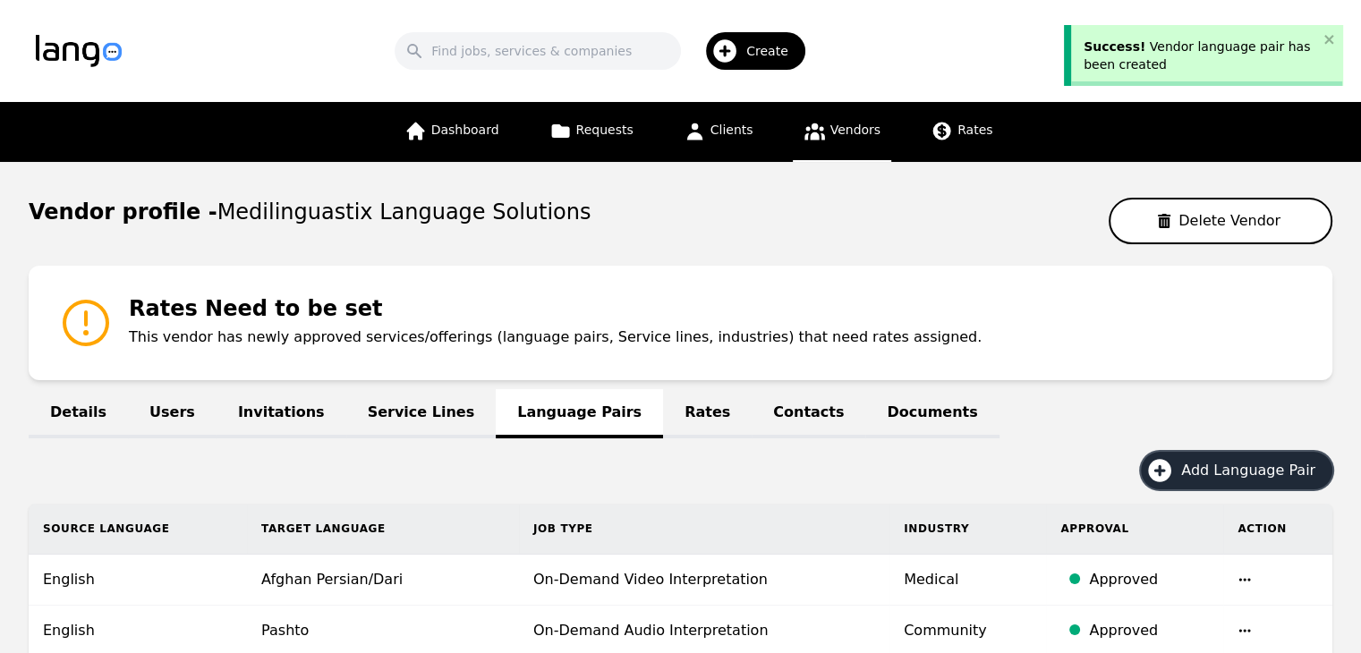
click at [1213, 463] on span "Add Language Pair" at bounding box center [1254, 470] width 147 height 21
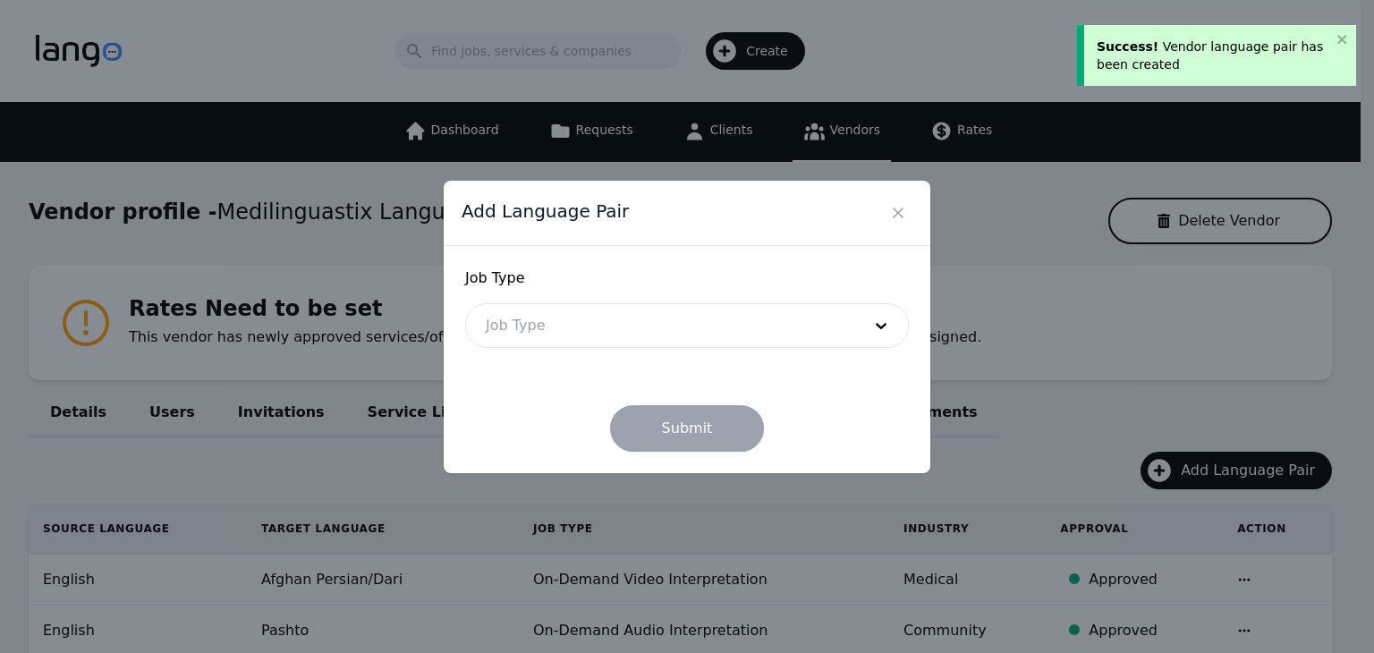
click at [769, 319] on div at bounding box center [660, 325] width 388 height 43
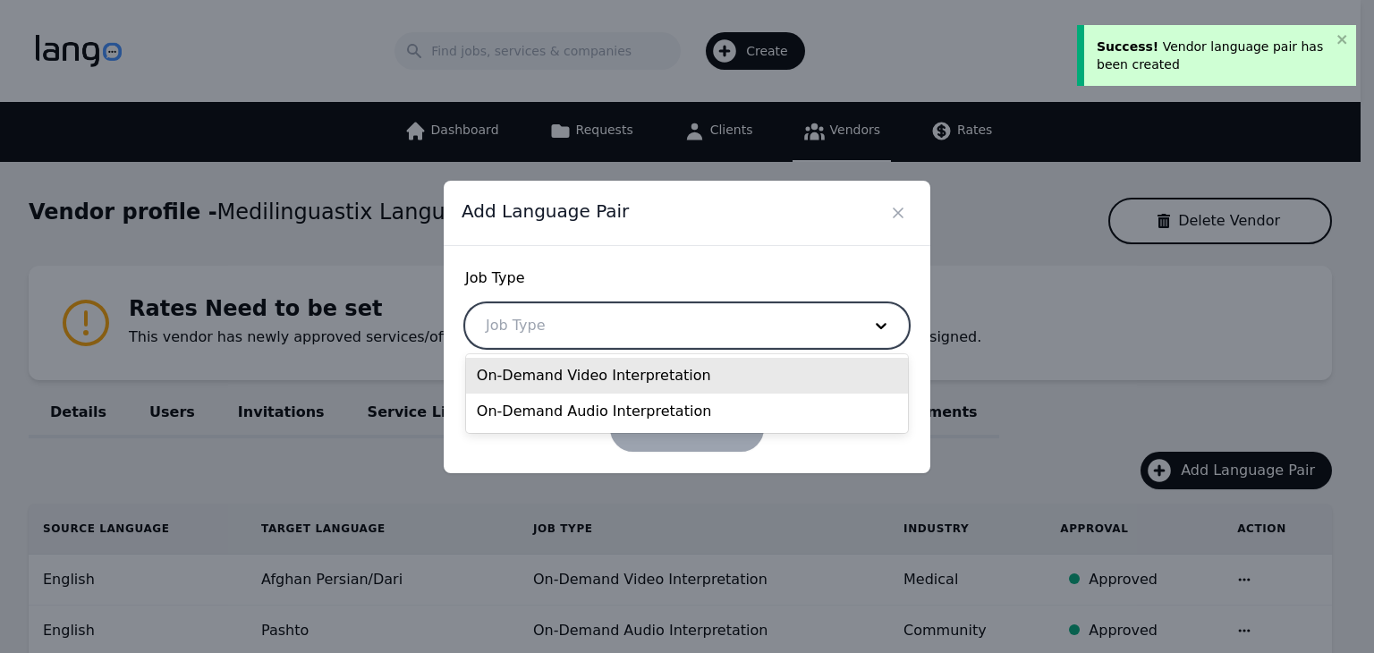
click at [694, 380] on div "On-Demand Video Interpretation" at bounding box center [687, 376] width 442 height 36
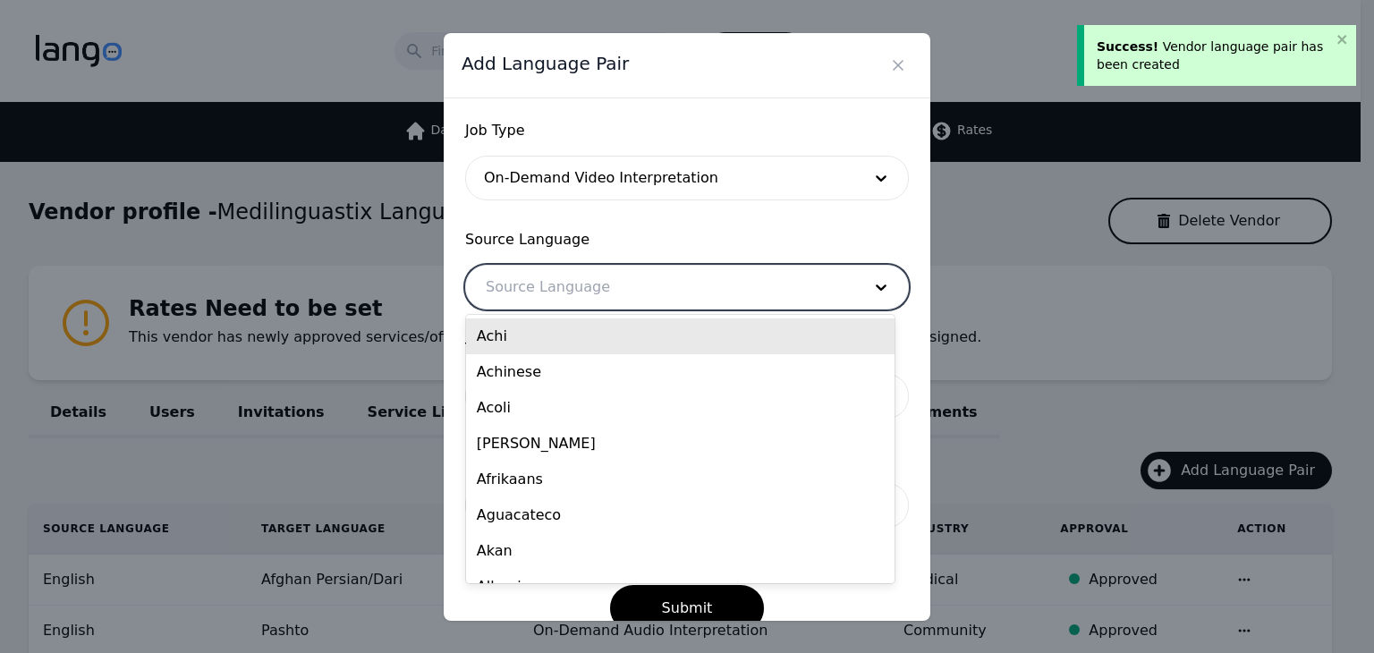
click at [655, 294] on div at bounding box center [660, 287] width 388 height 43
type input "eng"
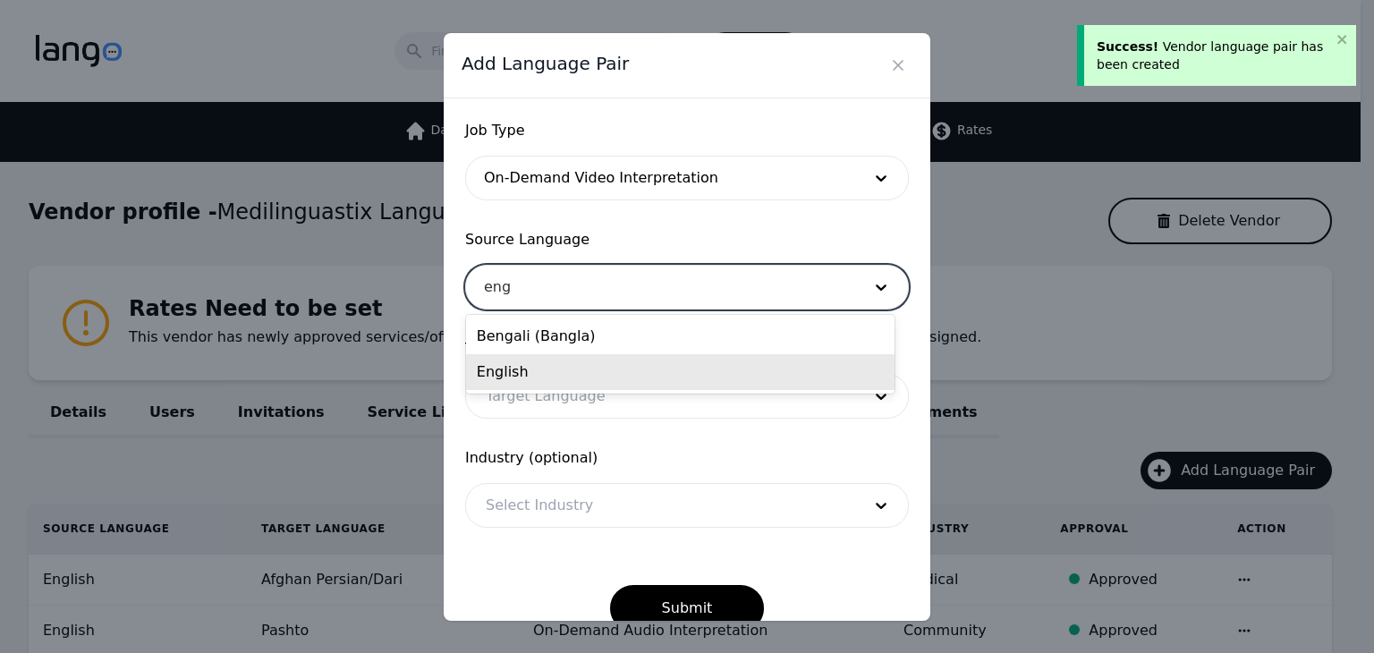
click at [567, 378] on div "English" at bounding box center [680, 372] width 429 height 36
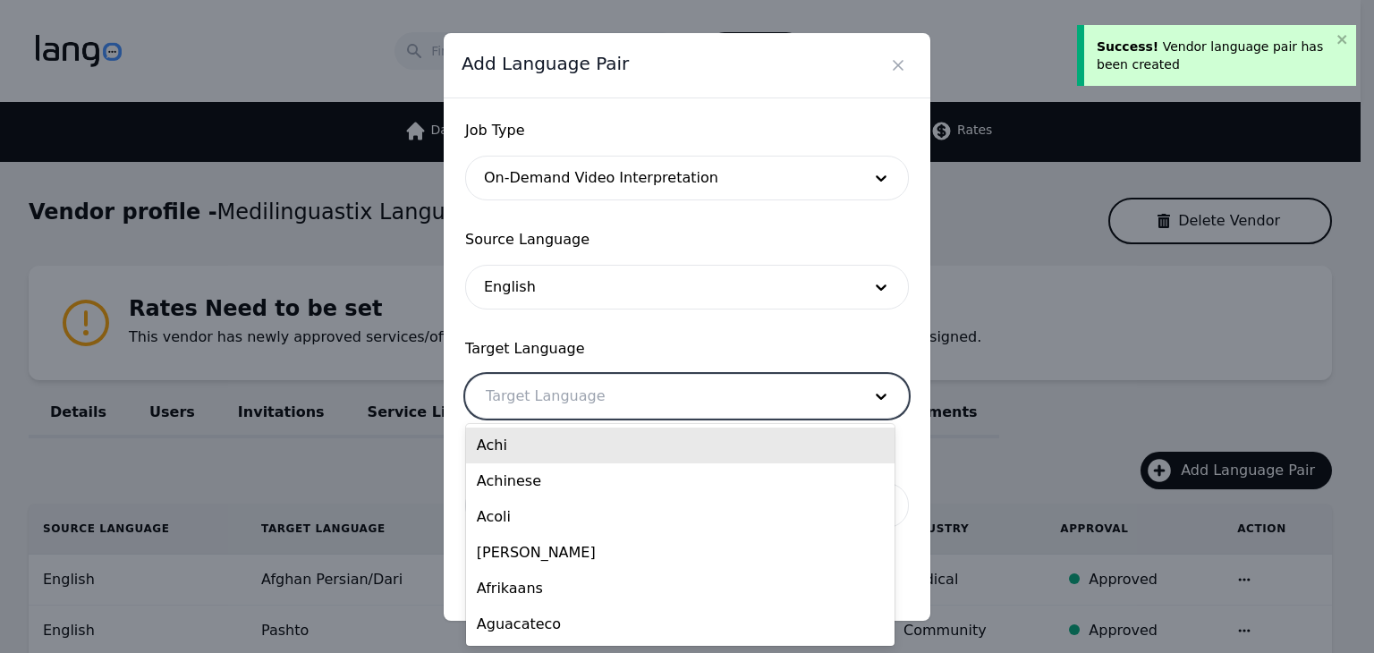
click at [580, 405] on div at bounding box center [660, 396] width 388 height 43
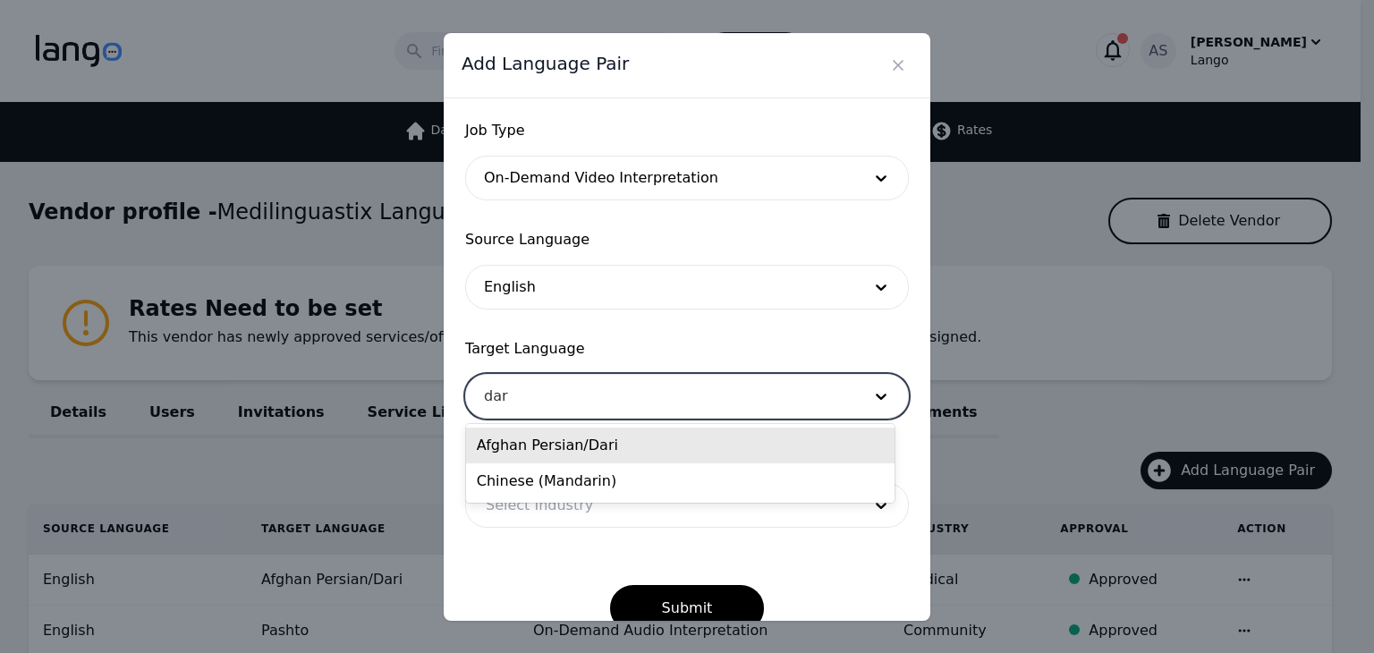
type input "dari"
click at [576, 448] on div "Afghan Persian/Dari" at bounding box center [680, 446] width 429 height 36
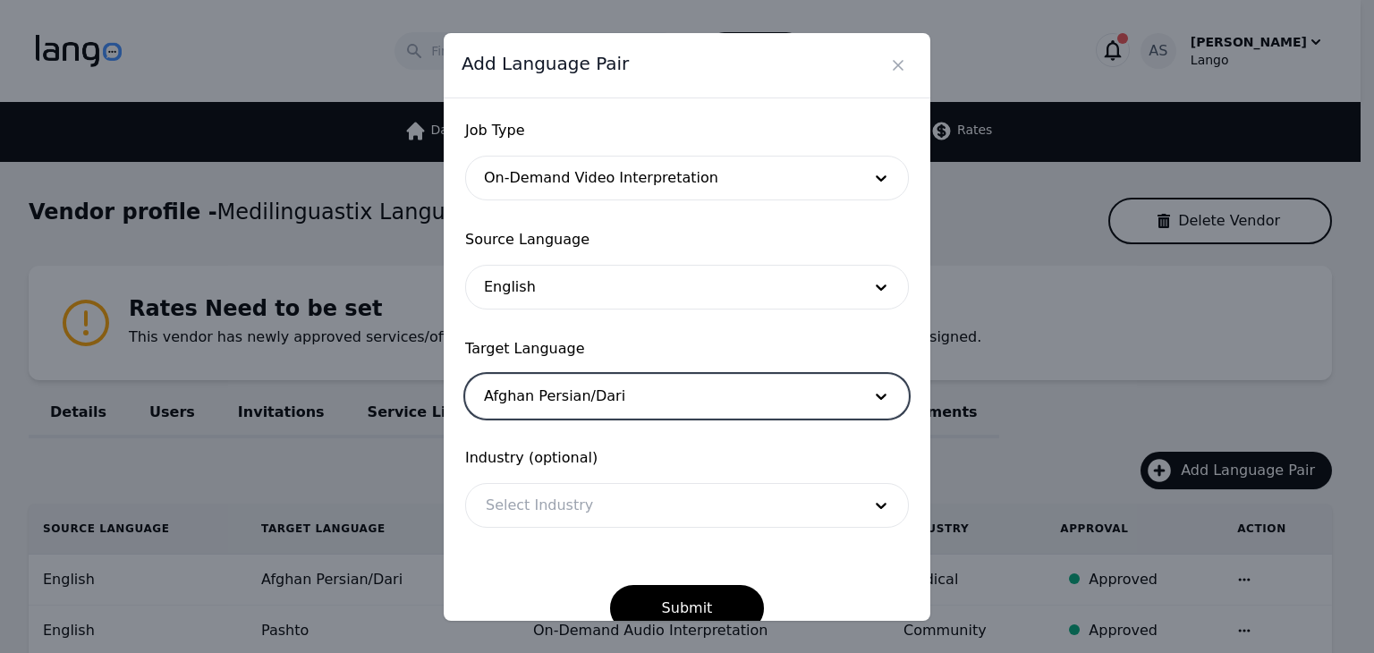
click at [605, 481] on div "Industry (optional) Select Industry" at bounding box center [687, 487] width 444 height 81
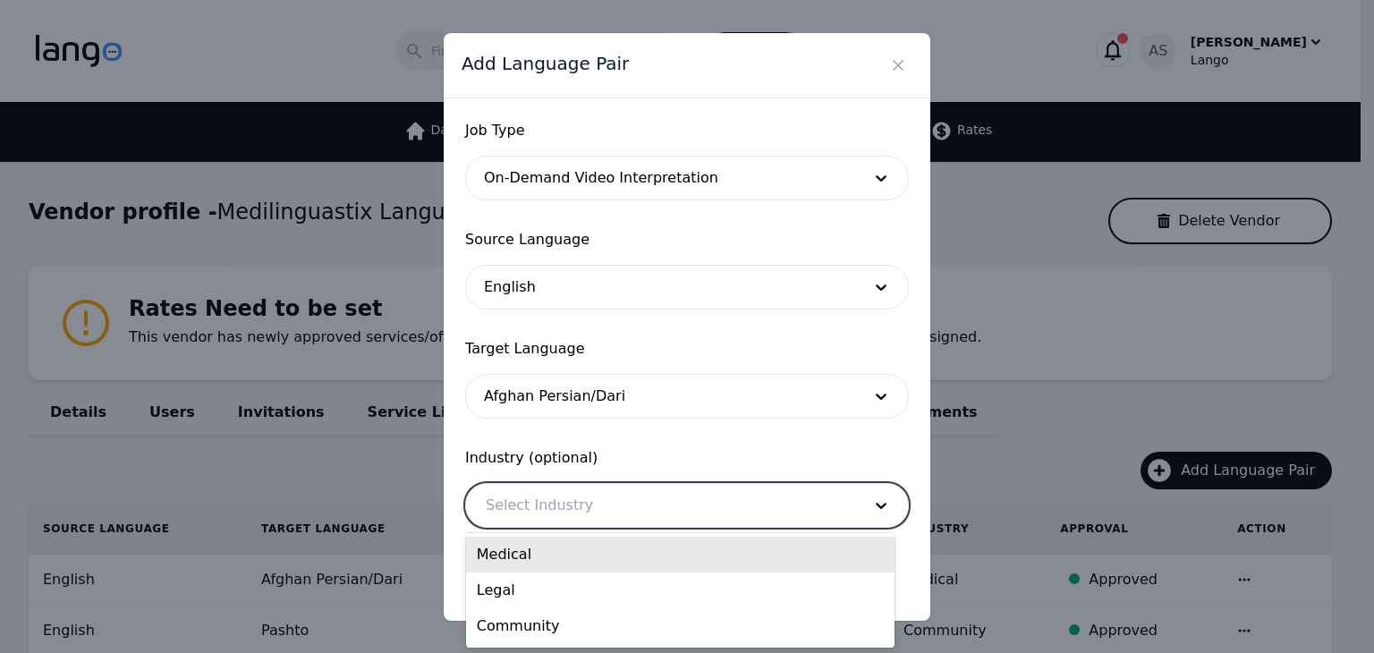
click at [608, 495] on div at bounding box center [660, 505] width 388 height 43
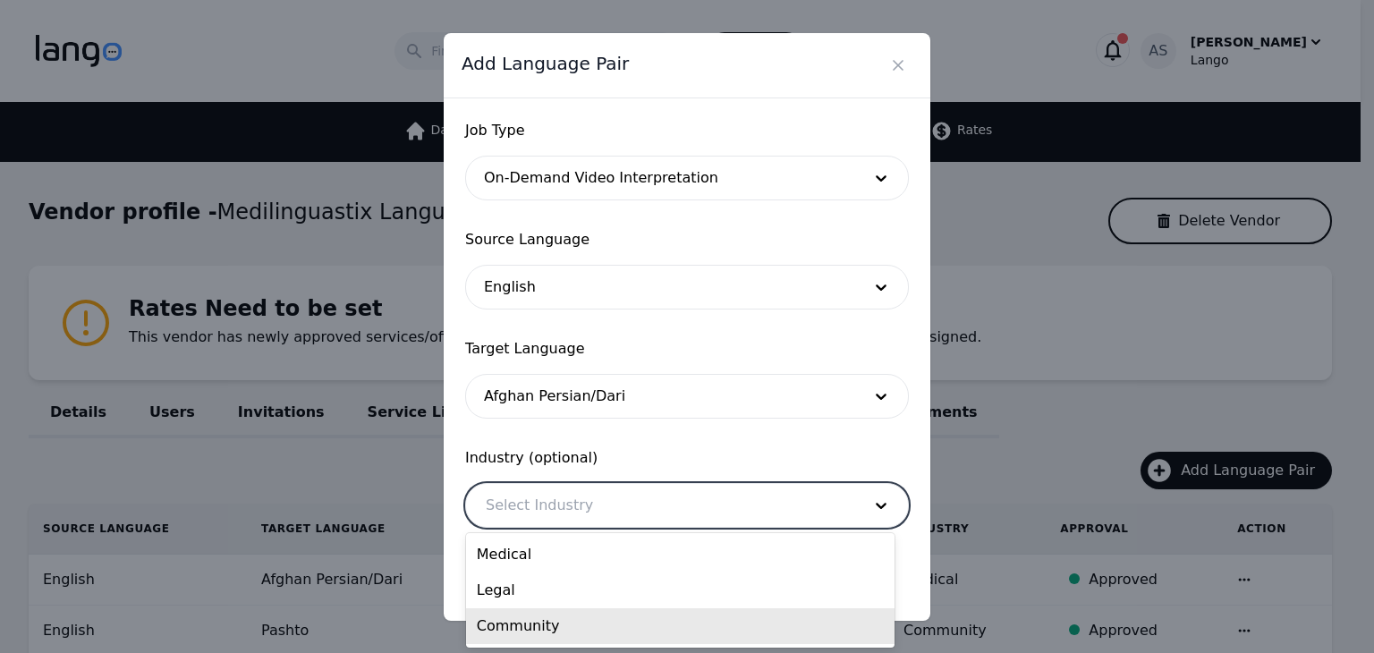
click at [633, 621] on div "Community" at bounding box center [680, 626] width 429 height 36
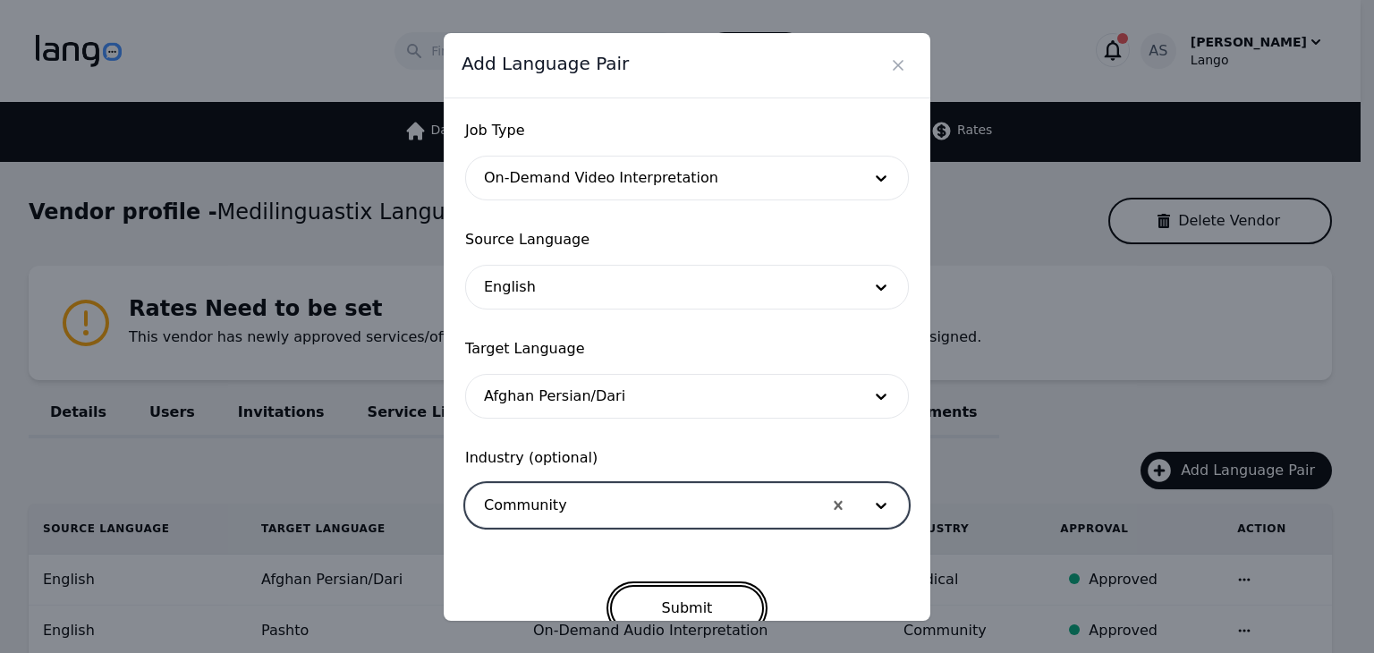
click at [703, 607] on button "Submit" at bounding box center [687, 608] width 155 height 47
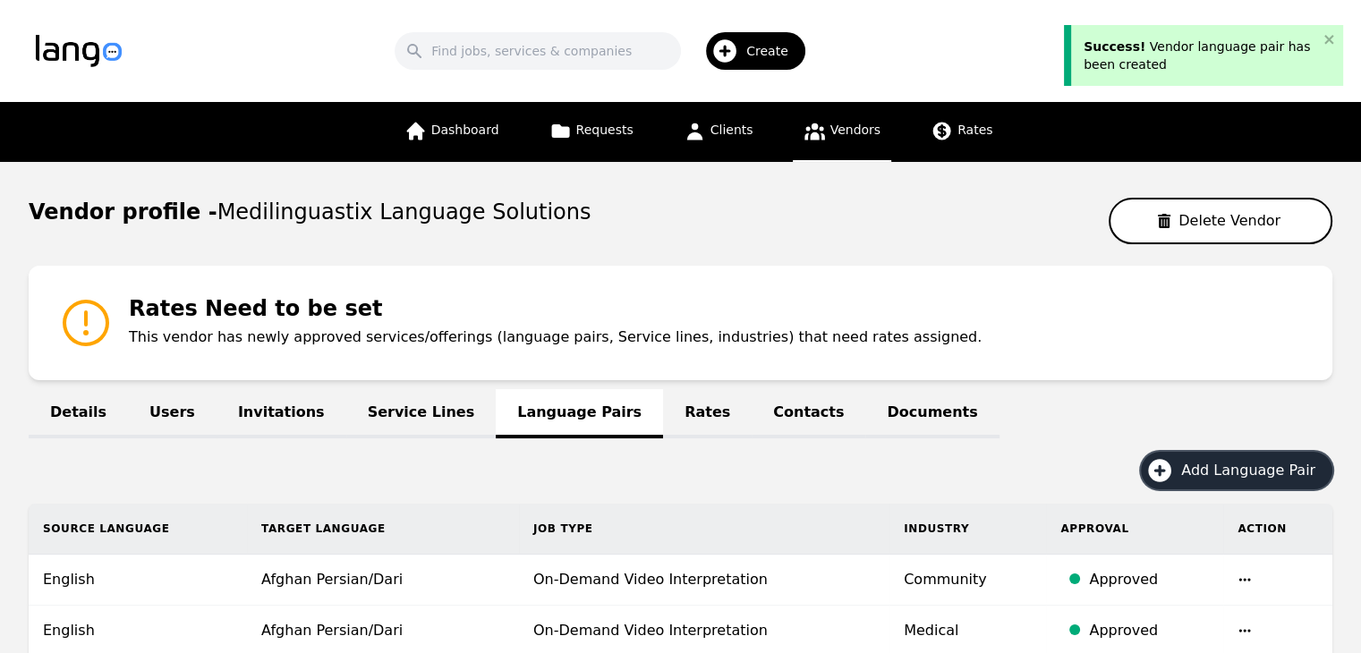
click at [1247, 481] on button "Add Language Pair" at bounding box center [1236, 471] width 191 height 38
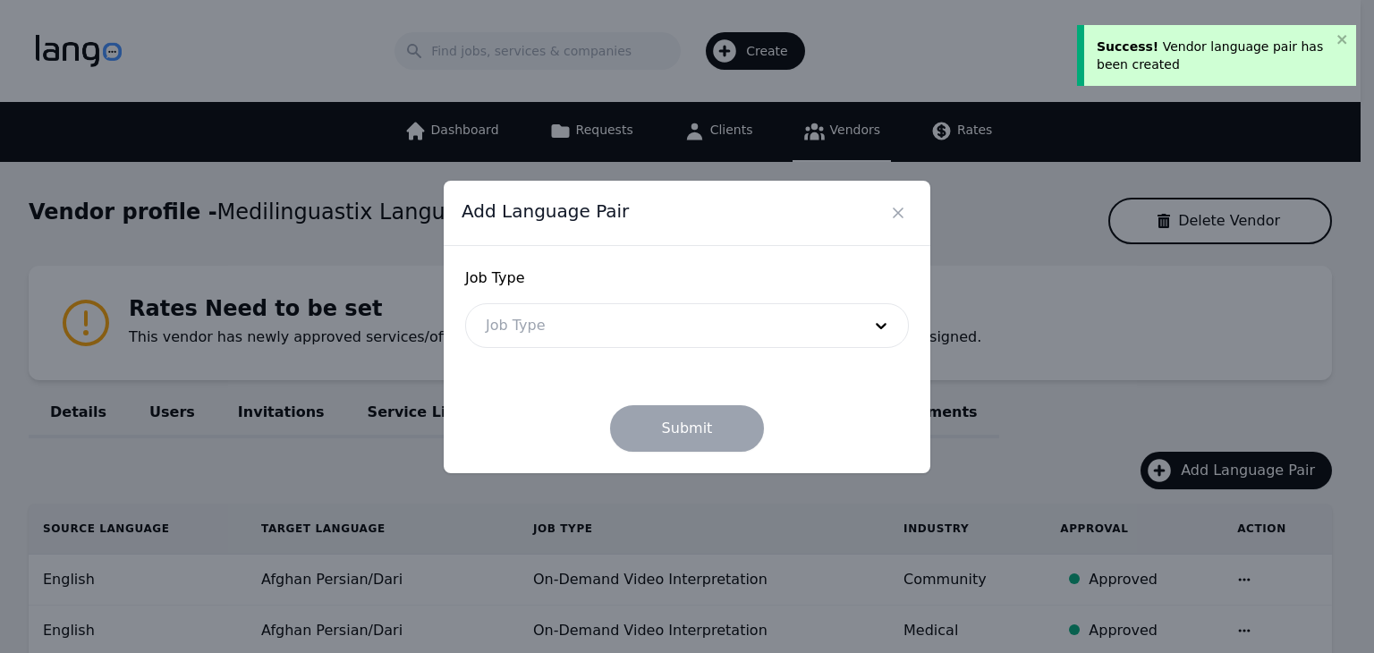
click at [686, 307] on div at bounding box center [660, 325] width 388 height 43
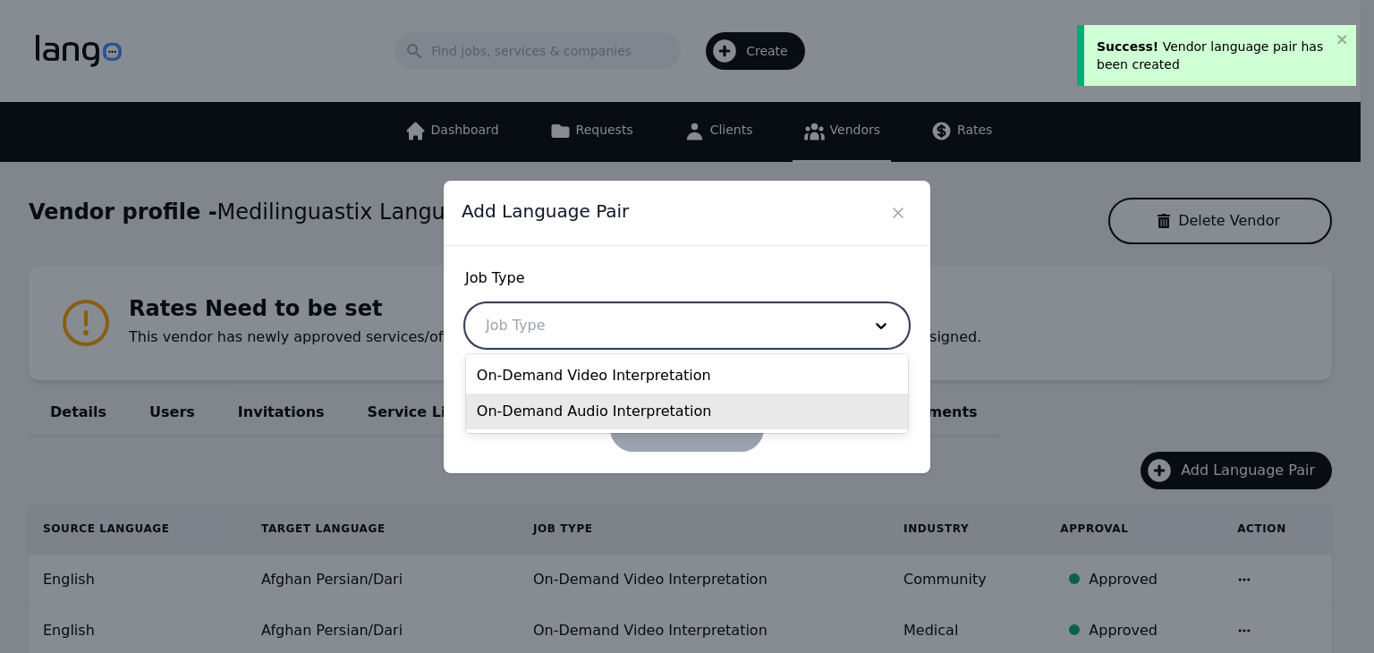
click at [632, 398] on div "On-Demand Audio Interpretation" at bounding box center [687, 412] width 442 height 36
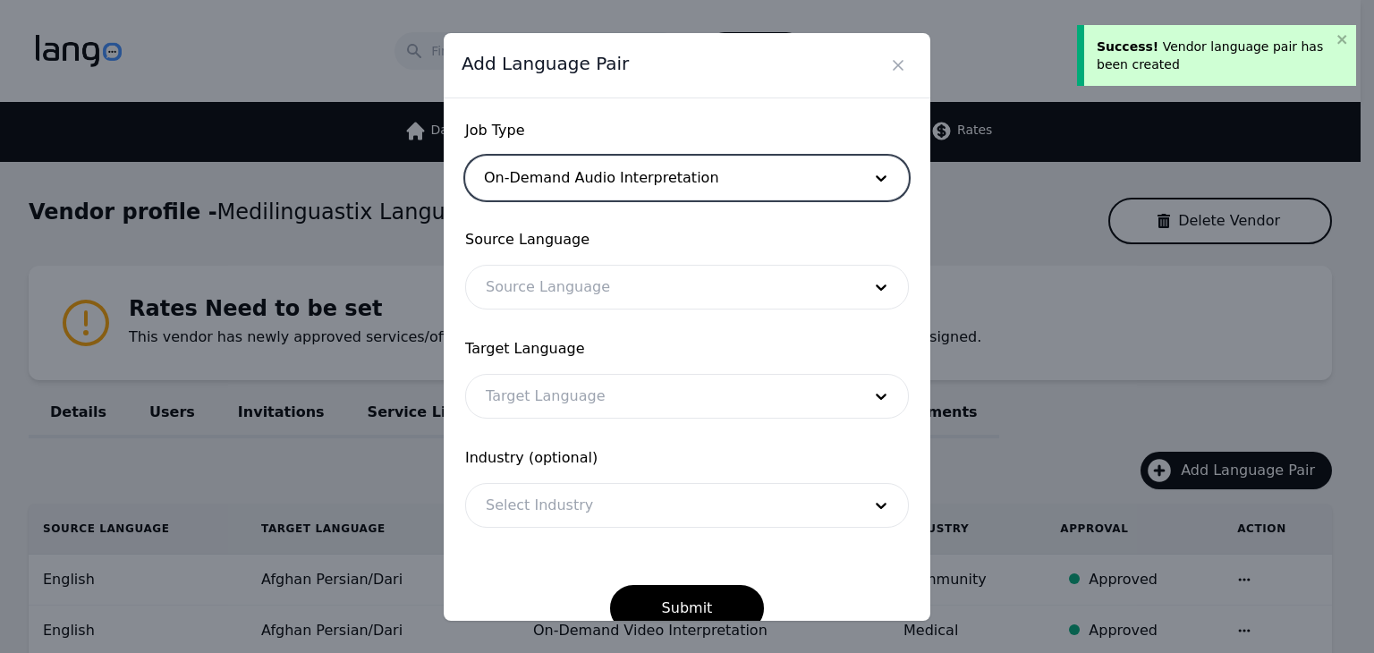
click at [646, 305] on div at bounding box center [660, 287] width 388 height 43
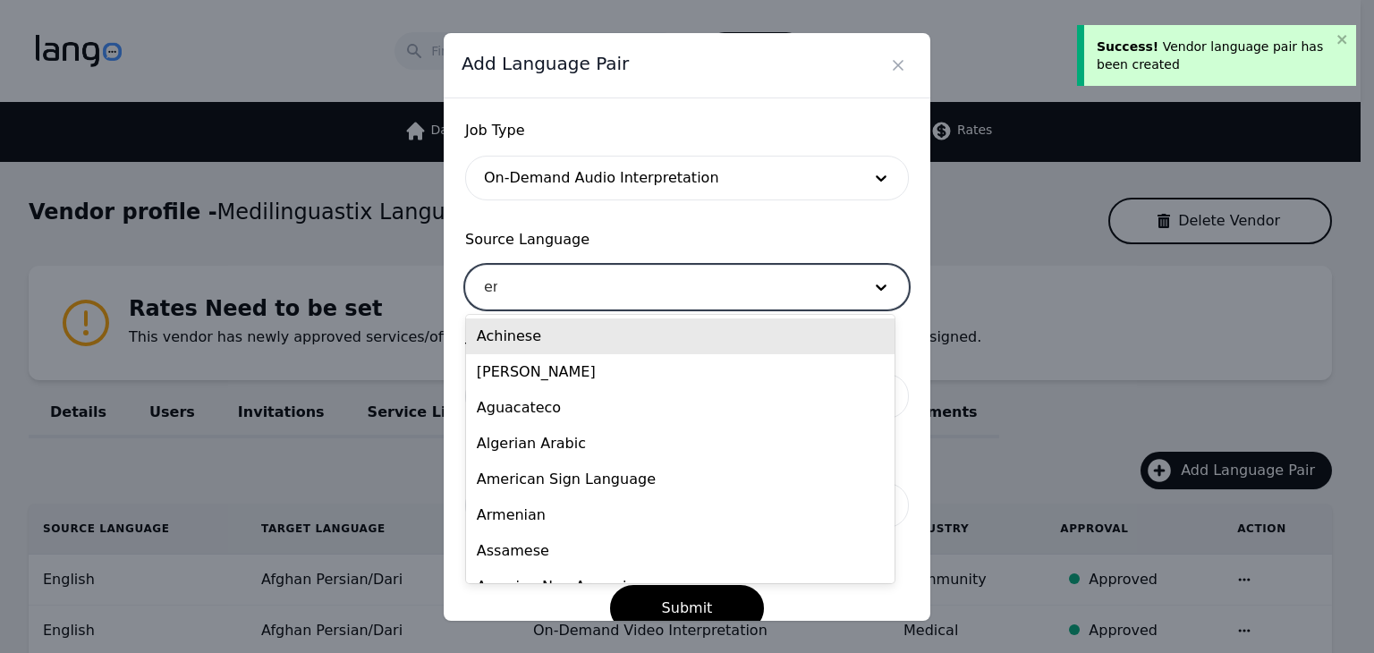
type input "eng"
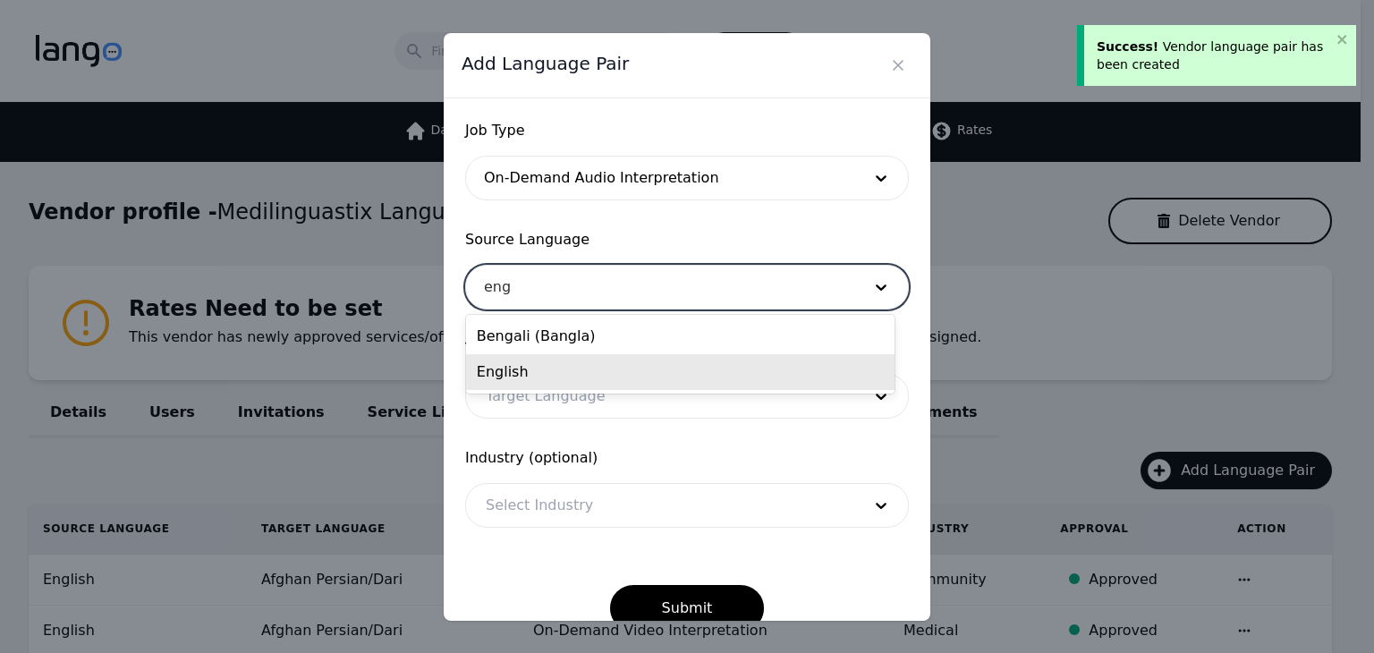
click at [615, 377] on div "English" at bounding box center [680, 372] width 429 height 36
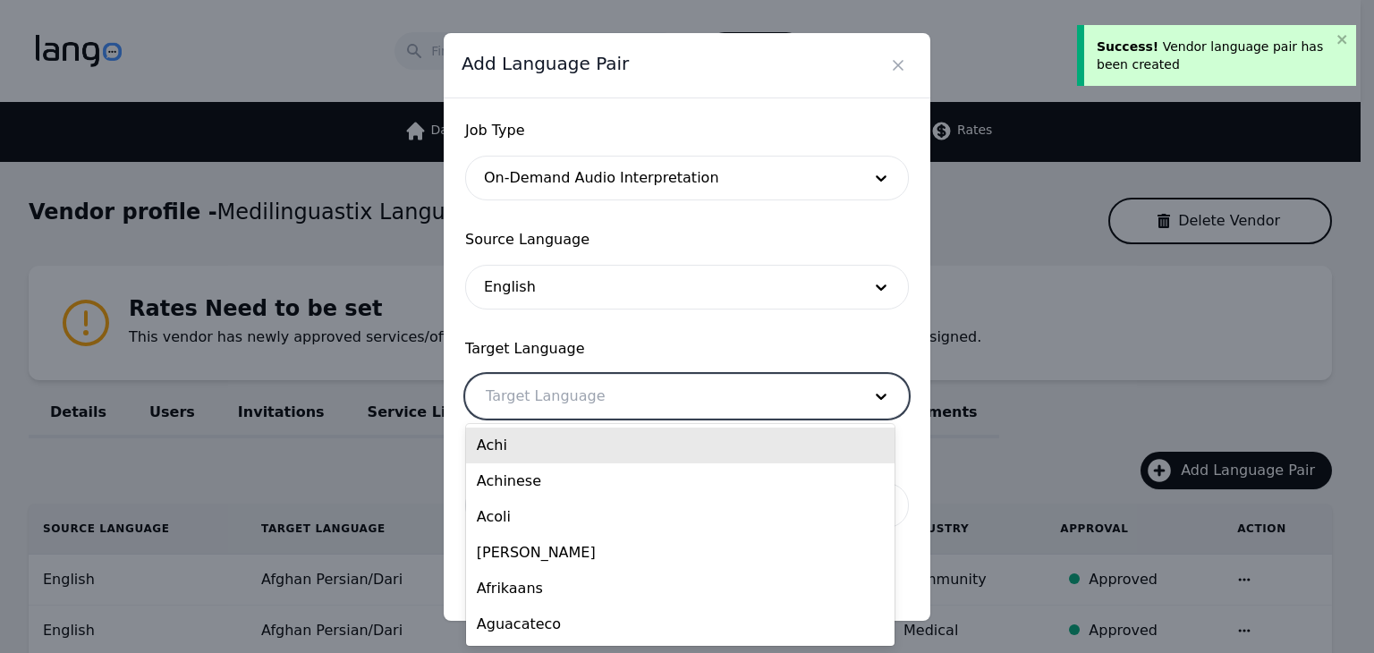
click at [625, 403] on div at bounding box center [660, 396] width 388 height 43
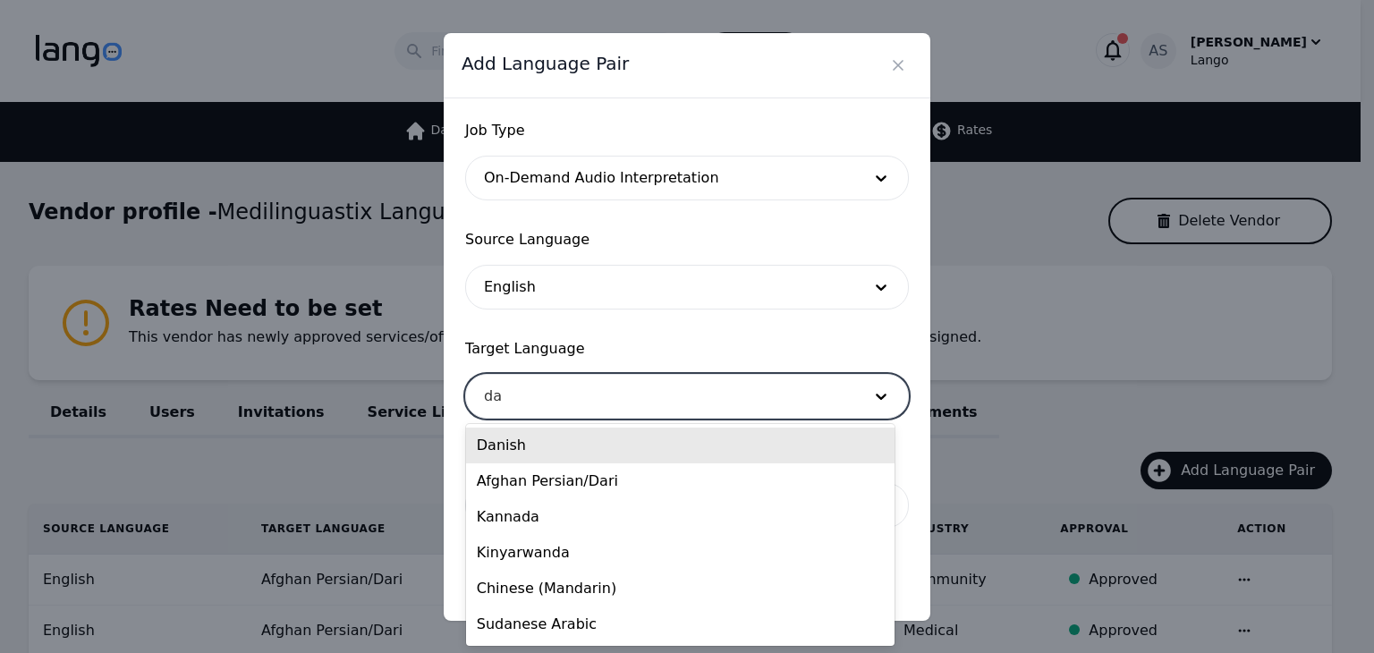
type input "dar"
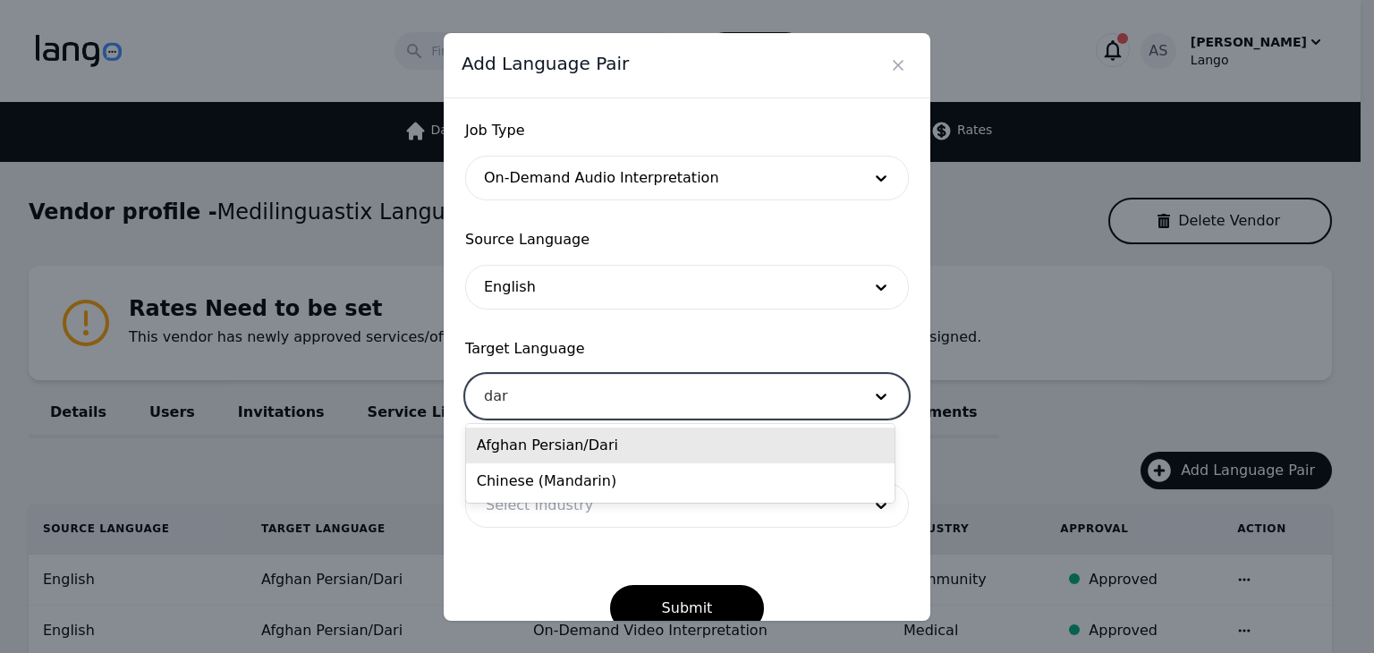
click at [597, 443] on div "Afghan Persian/Dari" at bounding box center [680, 446] width 429 height 36
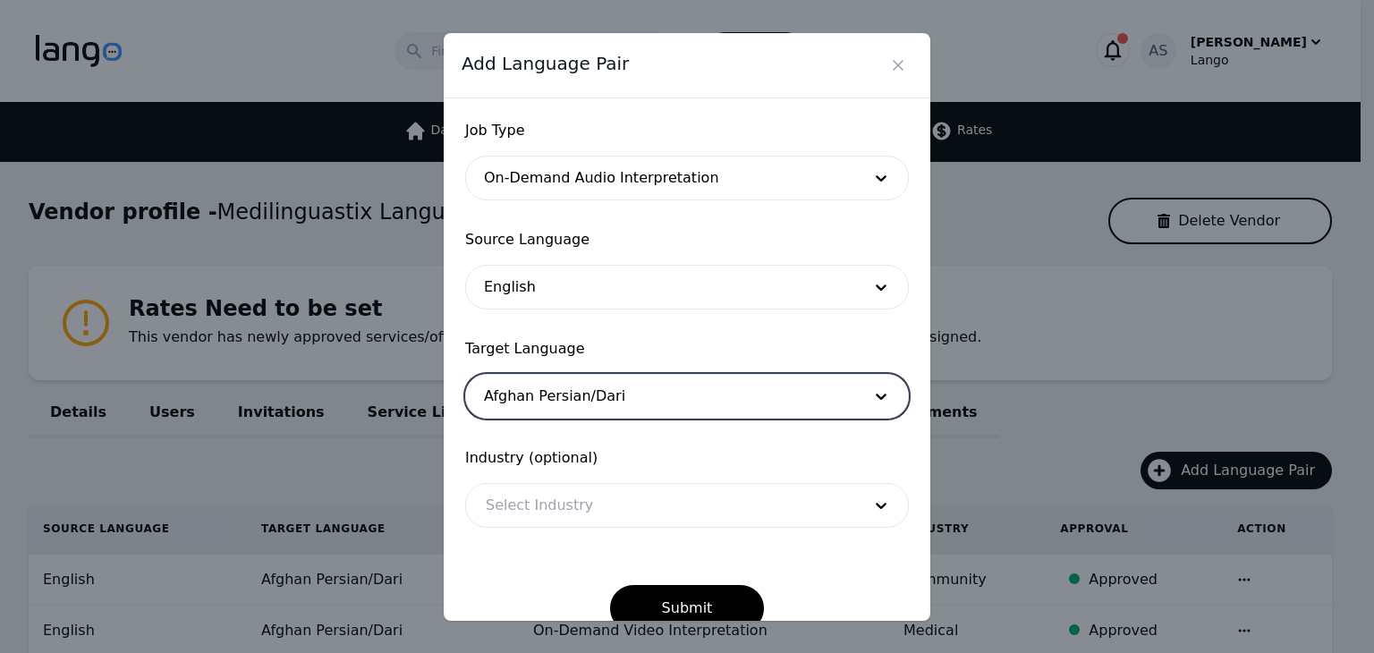
click at [619, 510] on div at bounding box center [660, 505] width 388 height 43
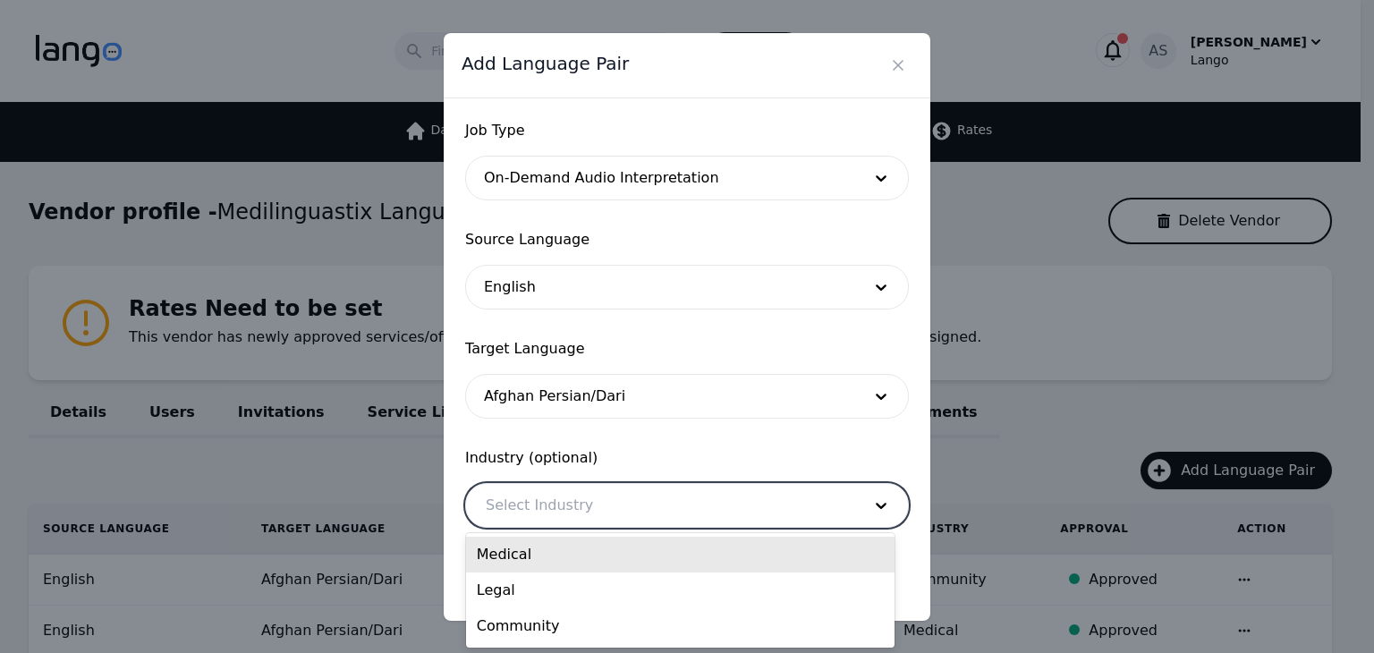
click at [618, 556] on div "Medical" at bounding box center [680, 555] width 429 height 36
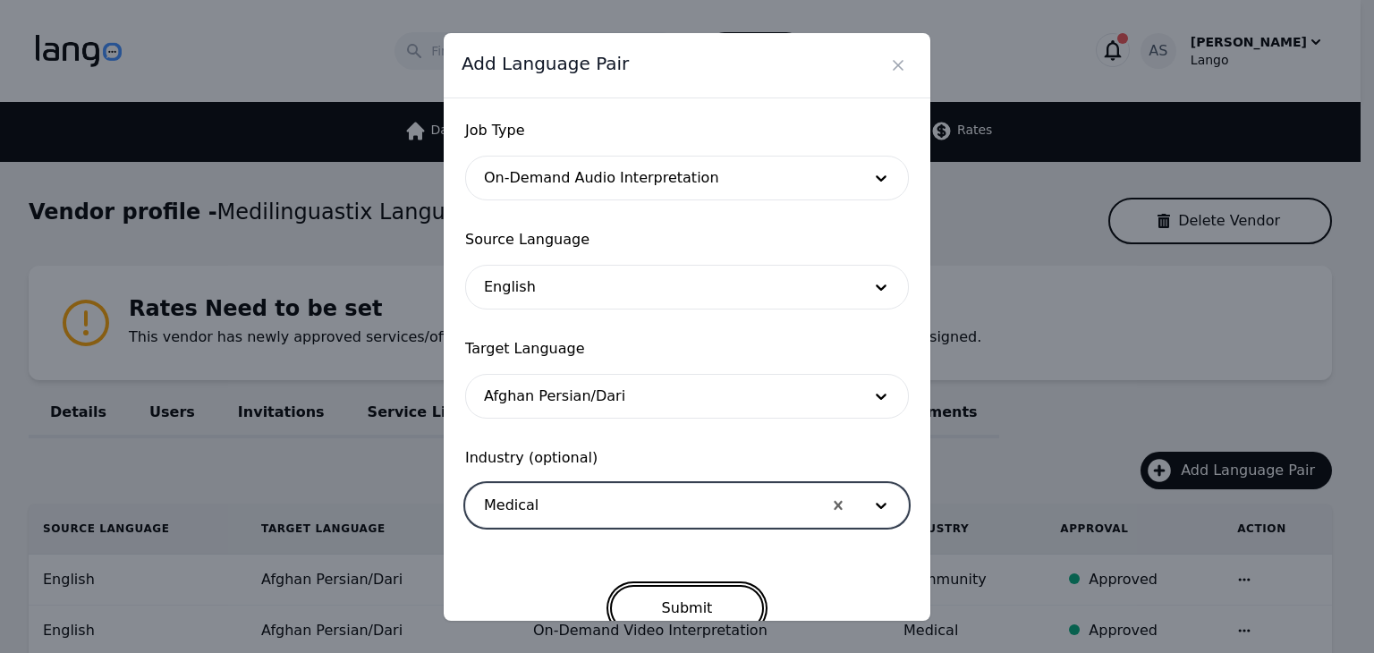
click at [672, 603] on button "Submit" at bounding box center [687, 608] width 155 height 47
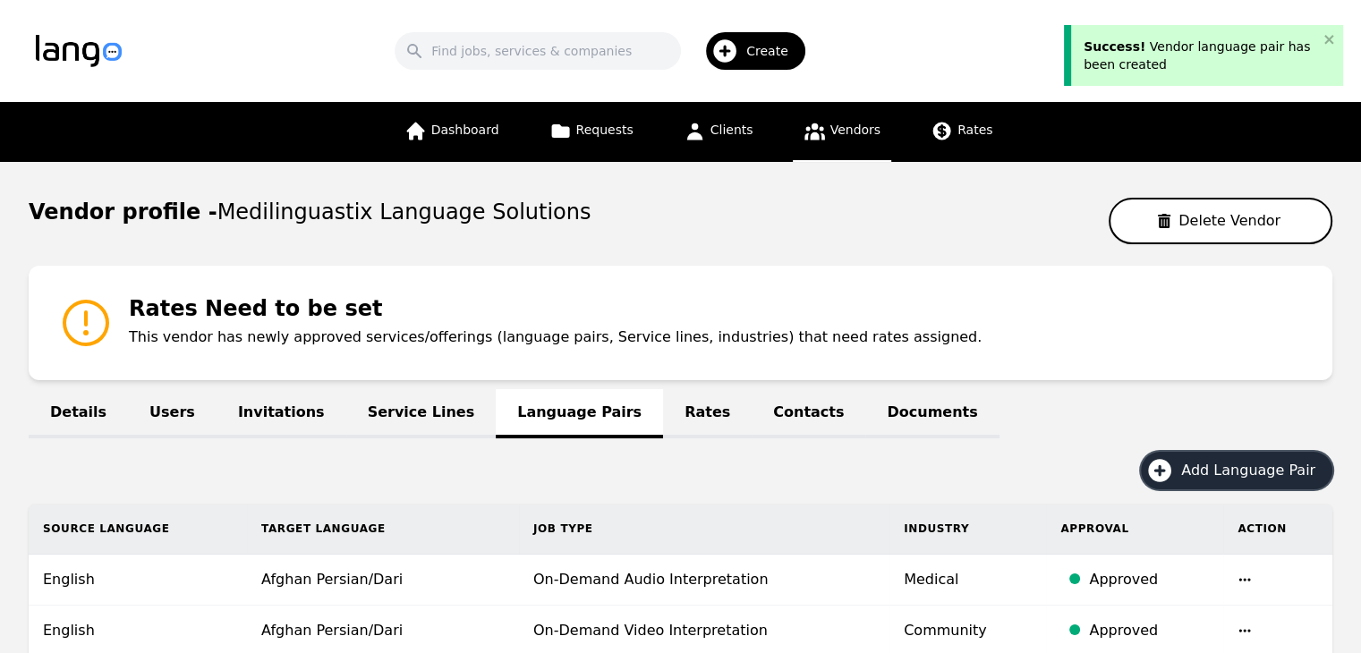
click at [1263, 466] on span "Add Language Pair" at bounding box center [1254, 470] width 147 height 21
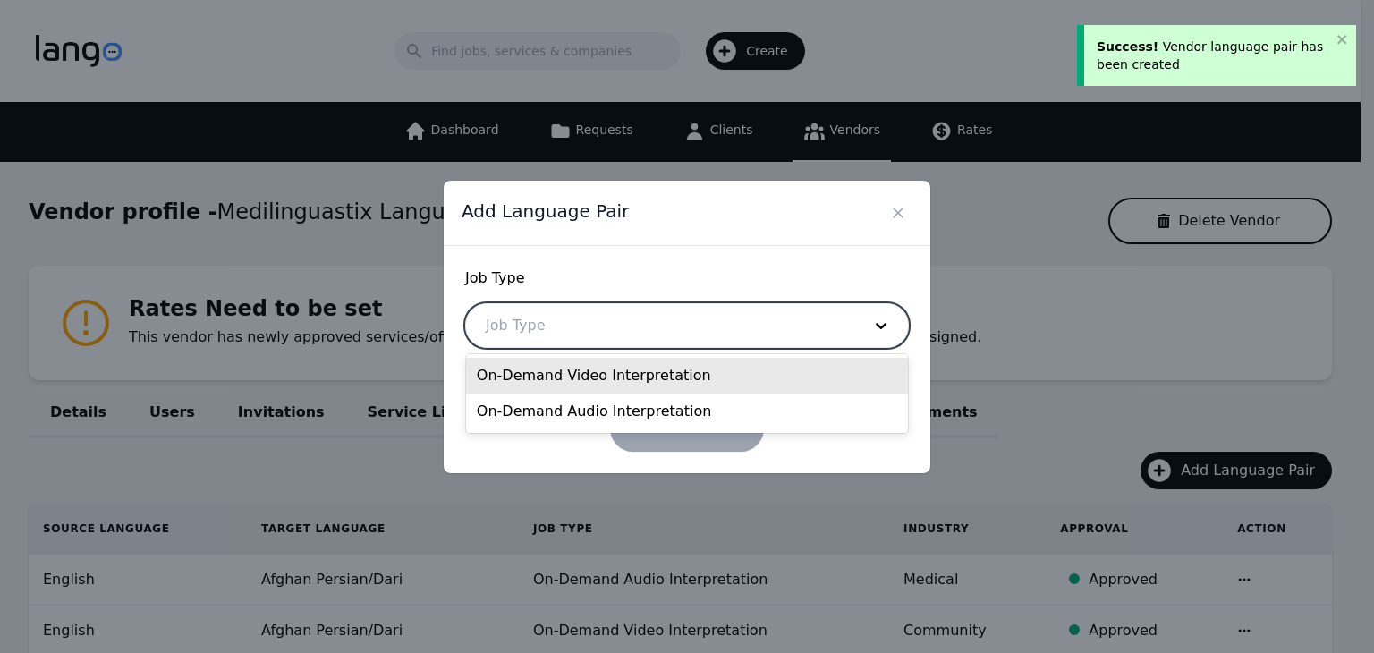
click at [600, 310] on div at bounding box center [660, 325] width 388 height 43
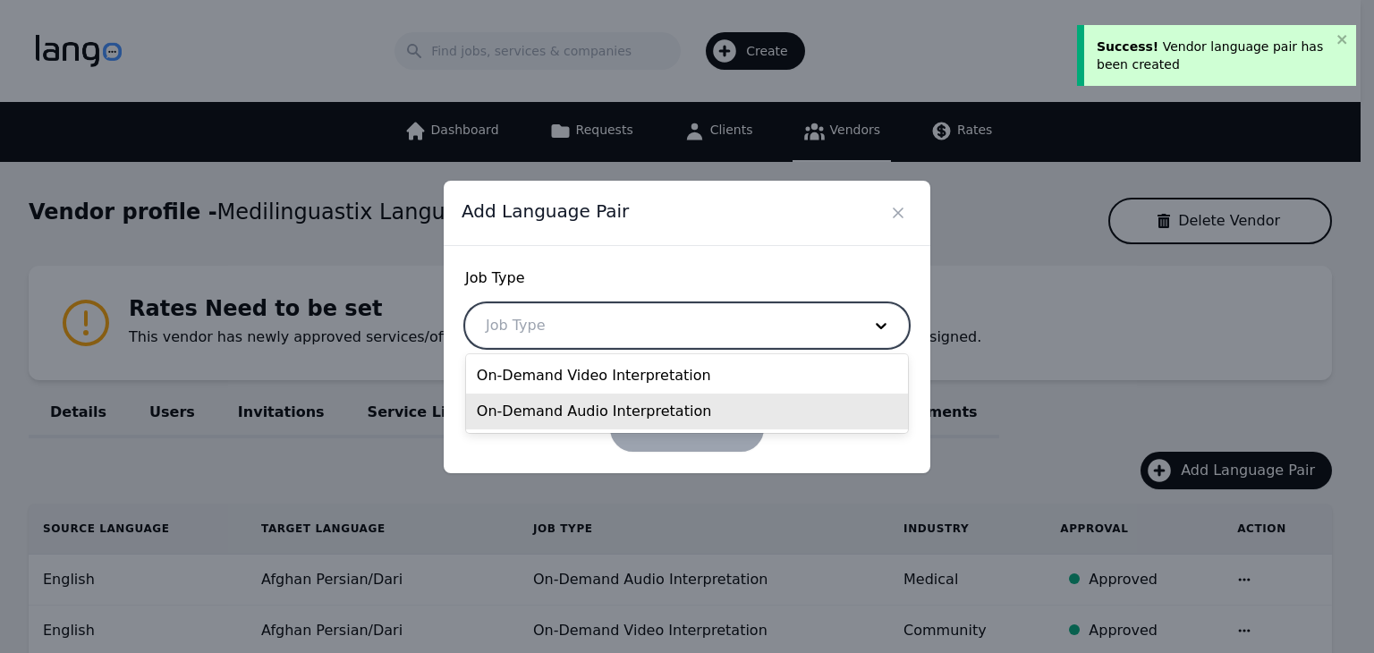
click at [612, 398] on div "On-Demand Audio Interpretation" at bounding box center [687, 412] width 442 height 36
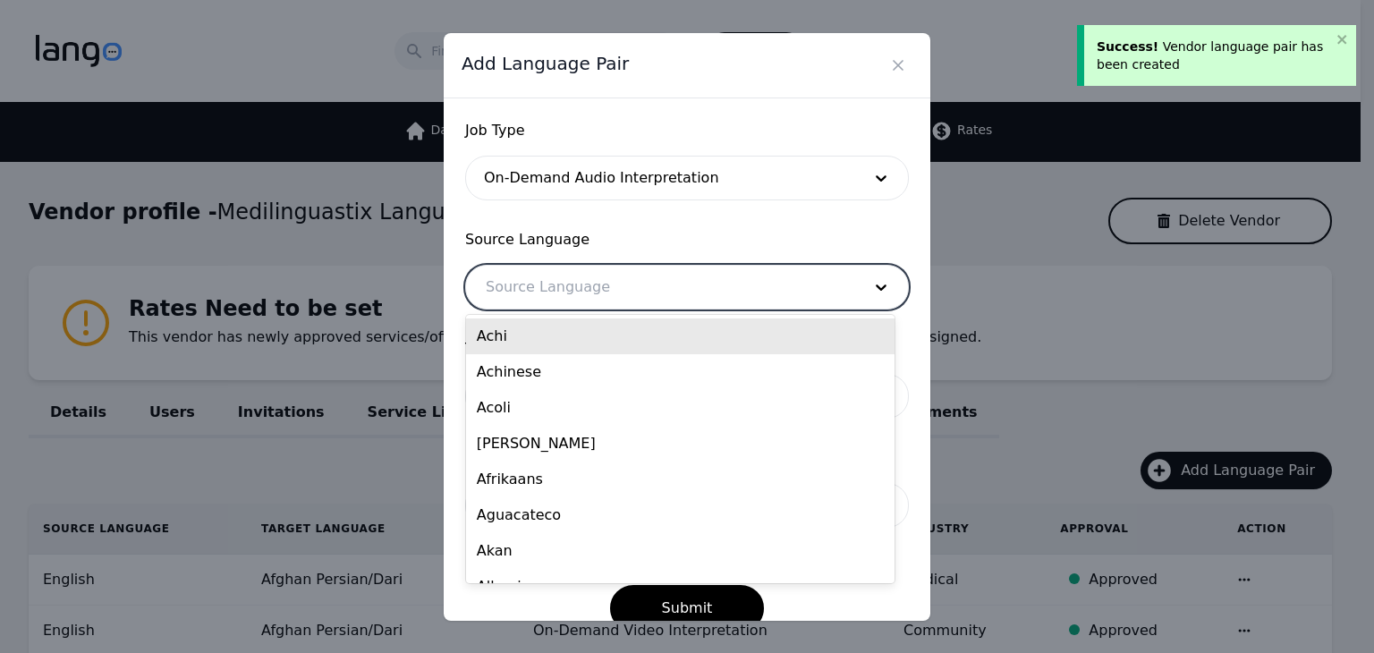
click at [621, 290] on div at bounding box center [660, 287] width 388 height 43
type input "eng"
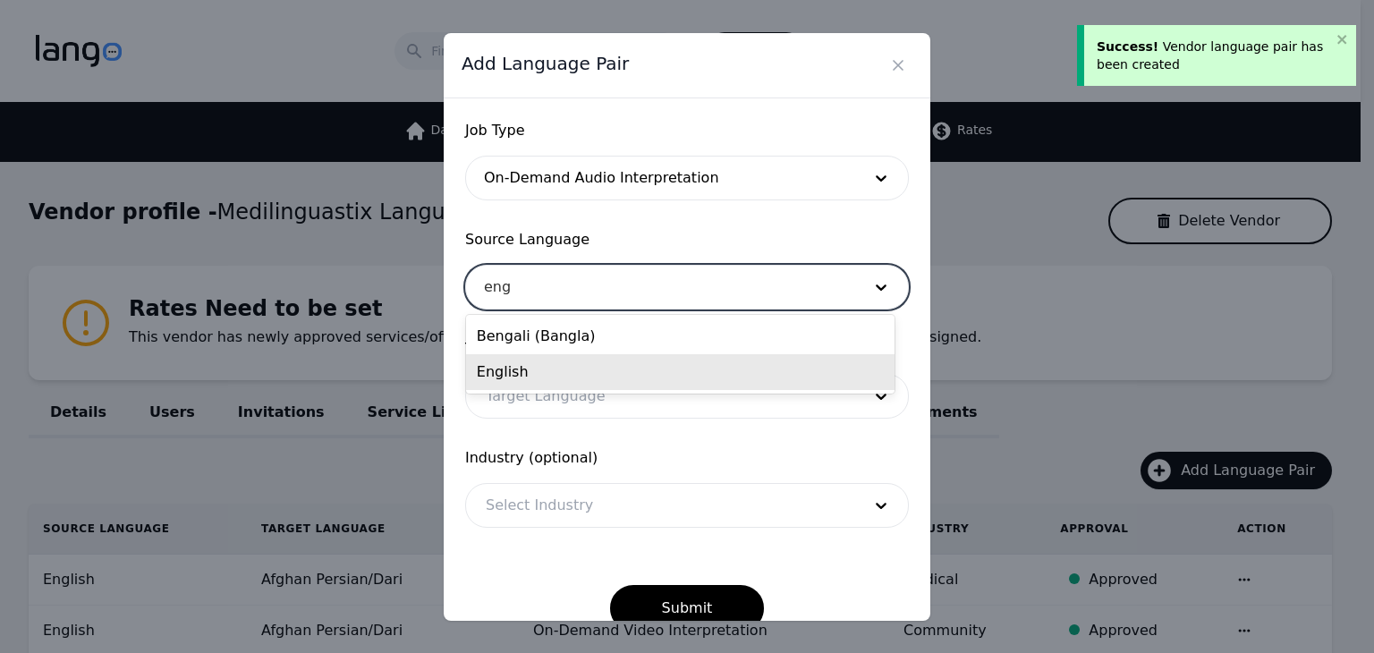
click at [605, 384] on div "English" at bounding box center [680, 372] width 429 height 36
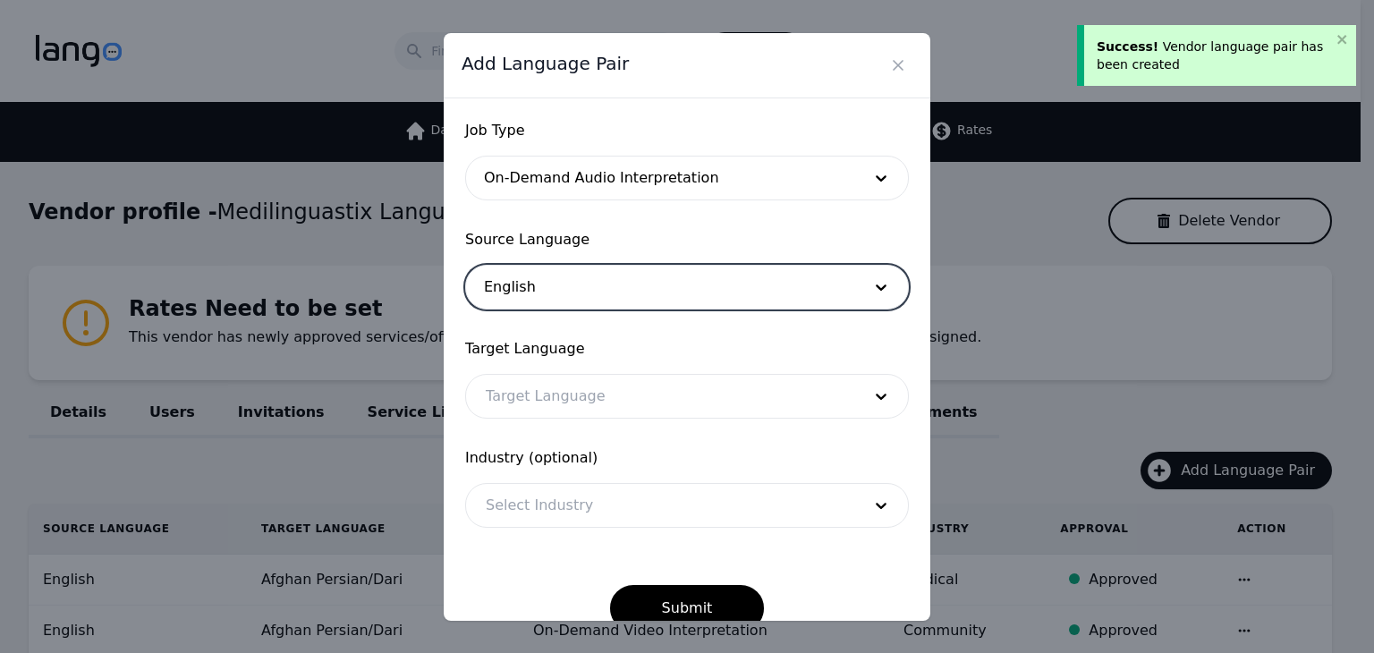
click at [605, 366] on div "Target Language Target Language" at bounding box center [687, 378] width 444 height 81
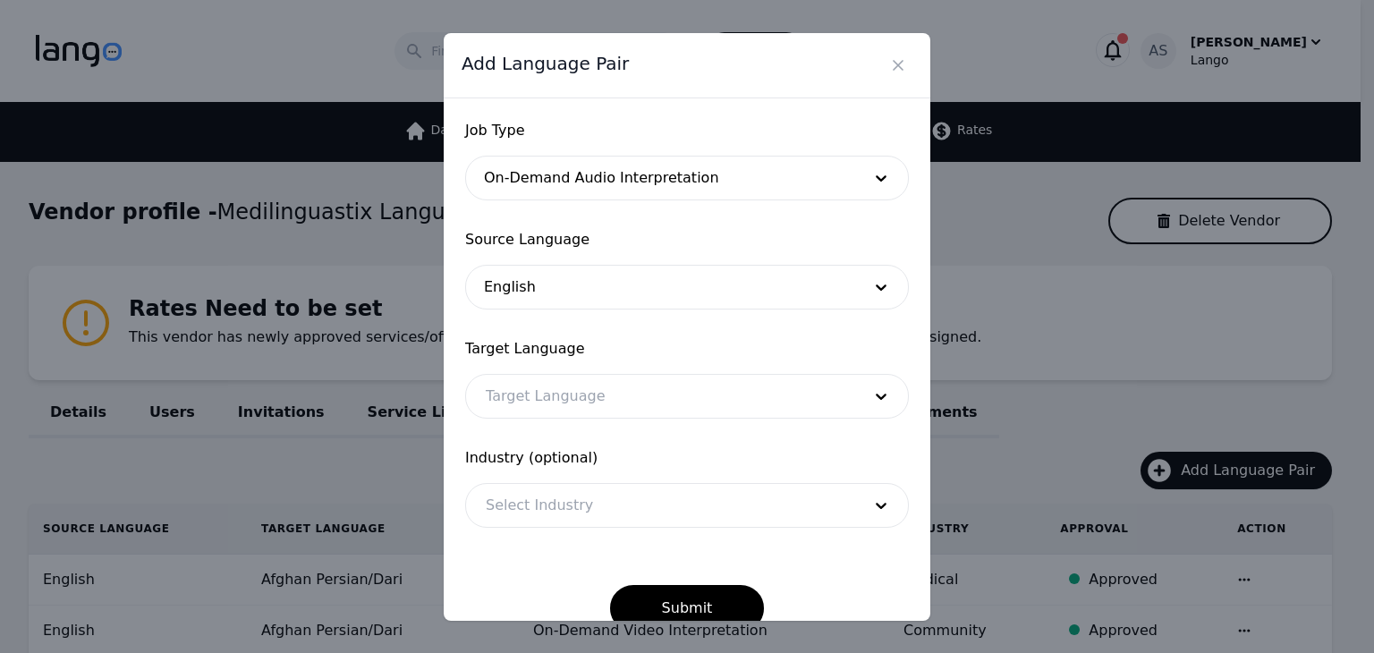
click at [624, 412] on div at bounding box center [660, 396] width 388 height 43
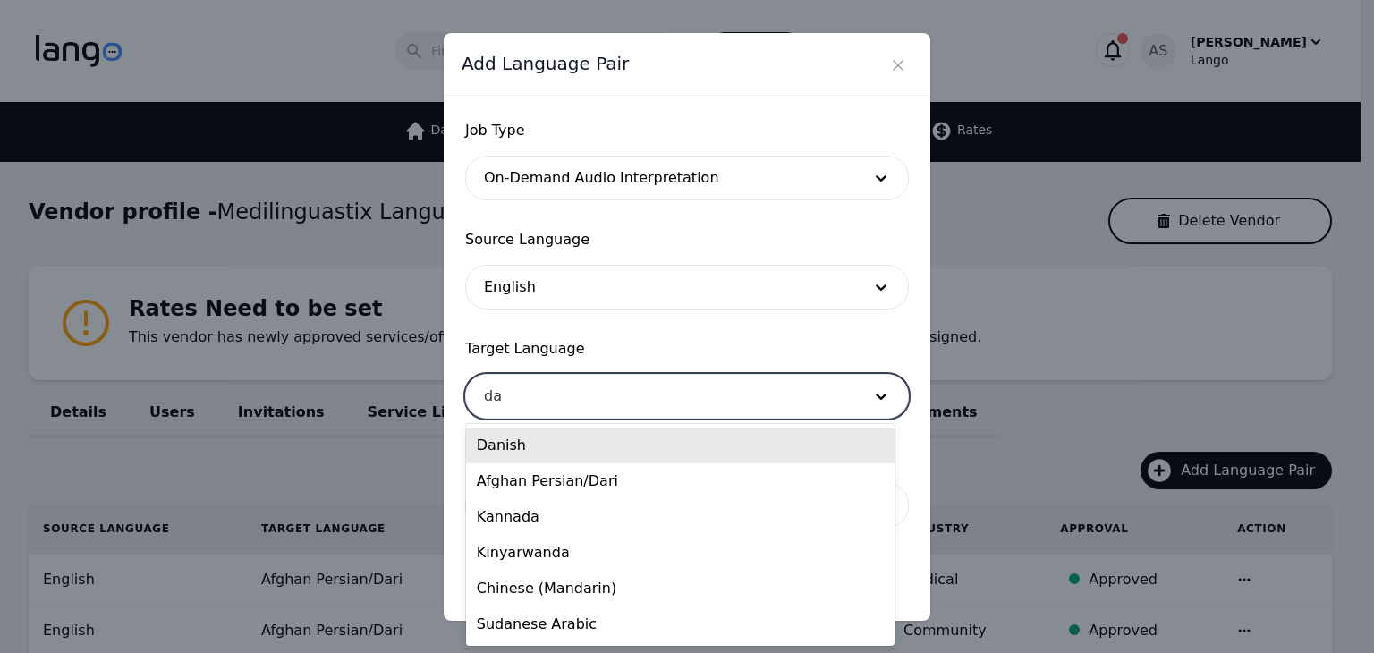
type input "dar"
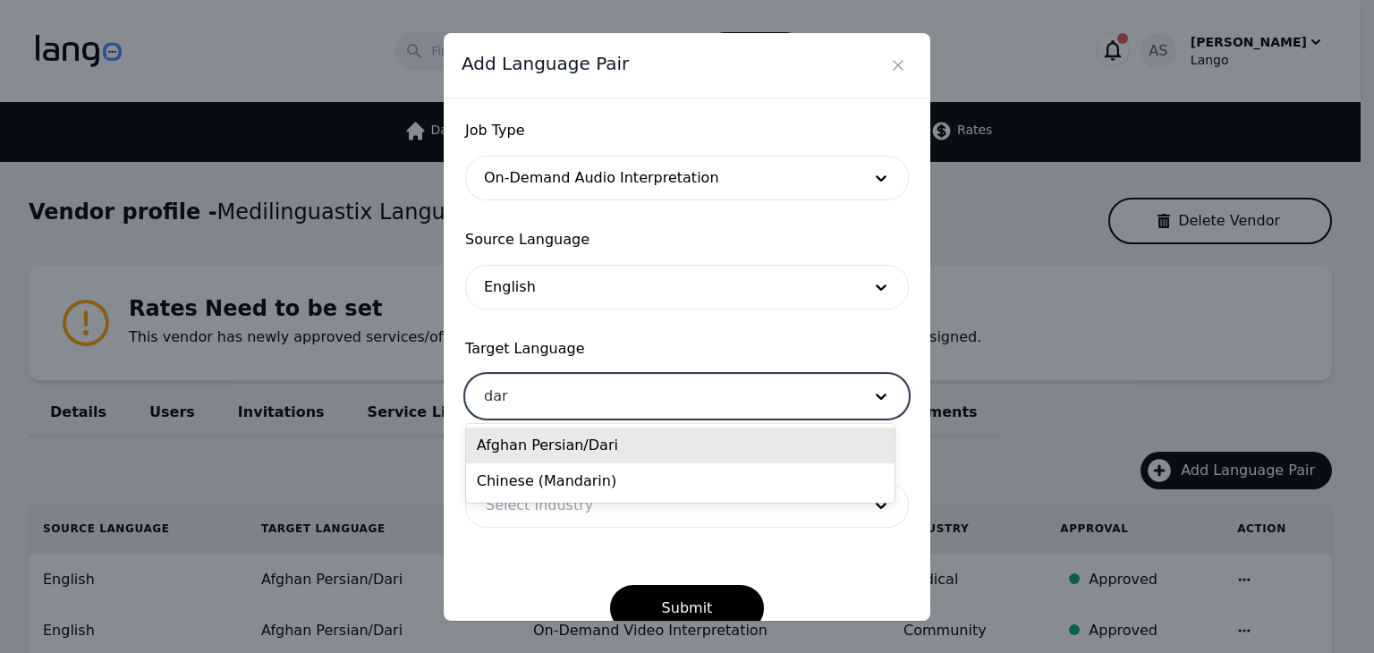
click at [611, 432] on div "Afghan Persian/Dari" at bounding box center [680, 446] width 429 height 36
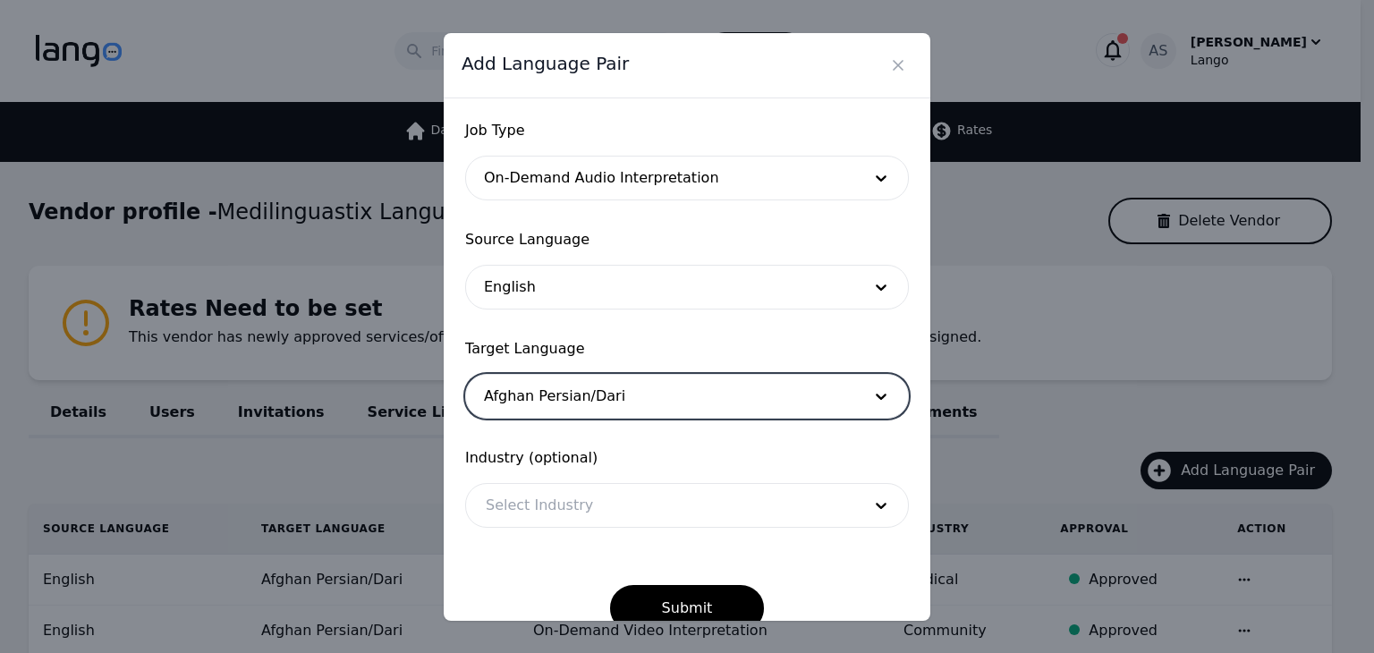
click at [580, 511] on div at bounding box center [660, 505] width 388 height 43
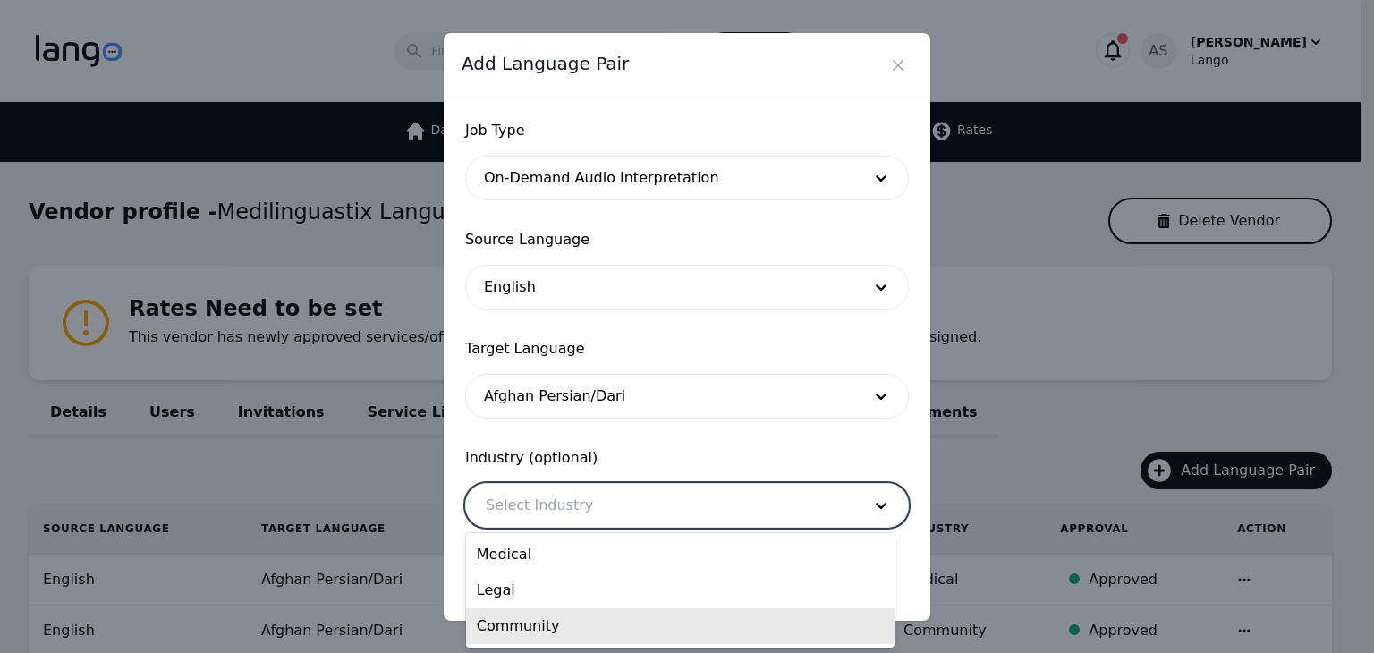
click at [606, 615] on div "Community" at bounding box center [680, 626] width 429 height 36
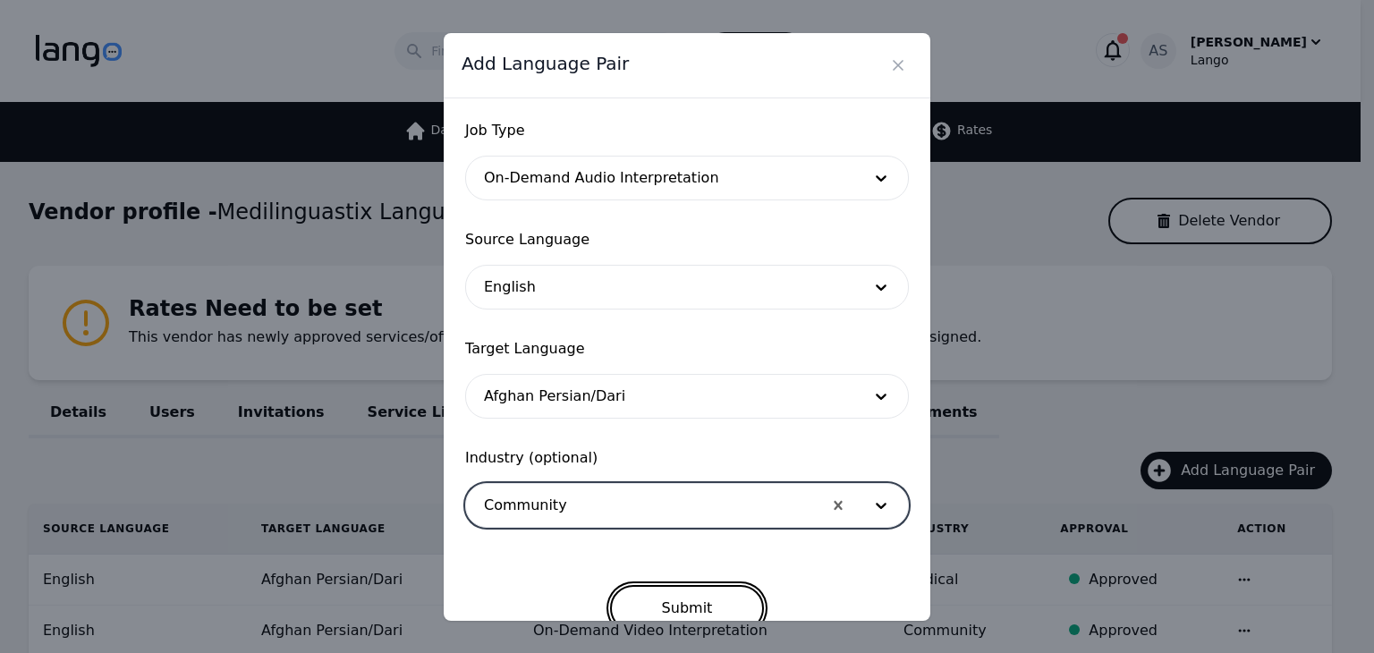
click at [700, 608] on button "Submit" at bounding box center [687, 608] width 155 height 47
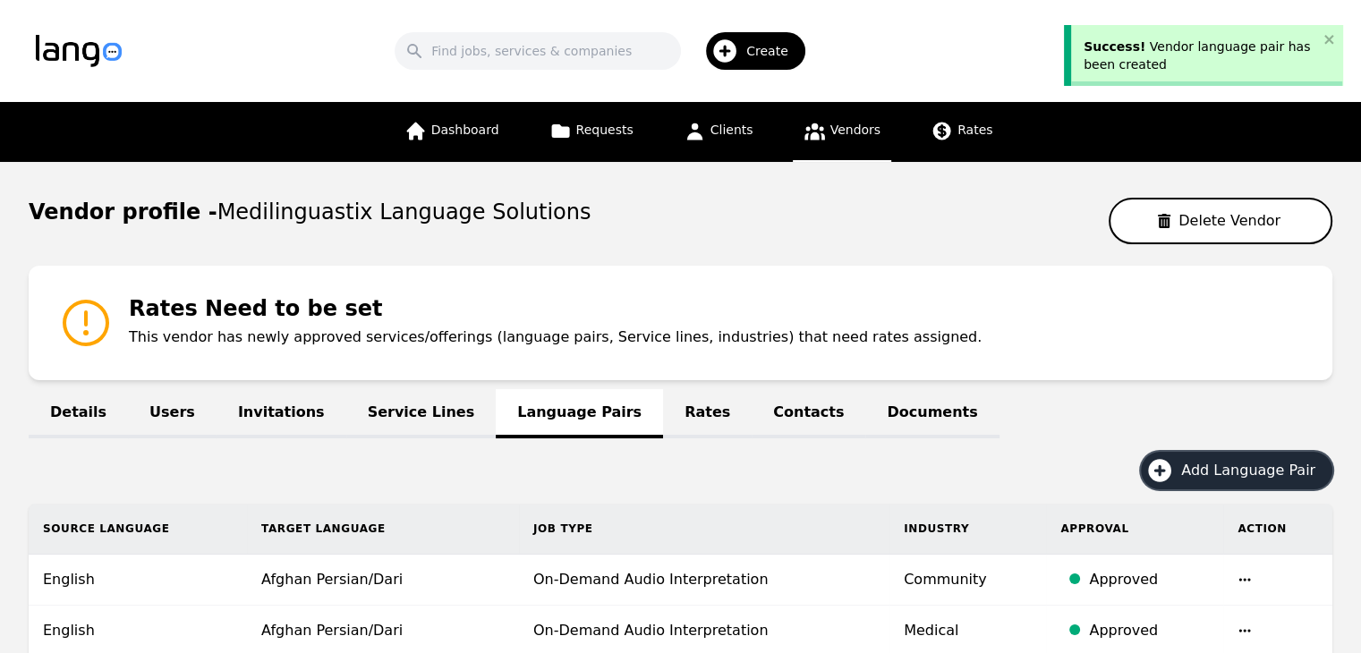
click at [1254, 463] on span "Add Language Pair" at bounding box center [1254, 470] width 147 height 21
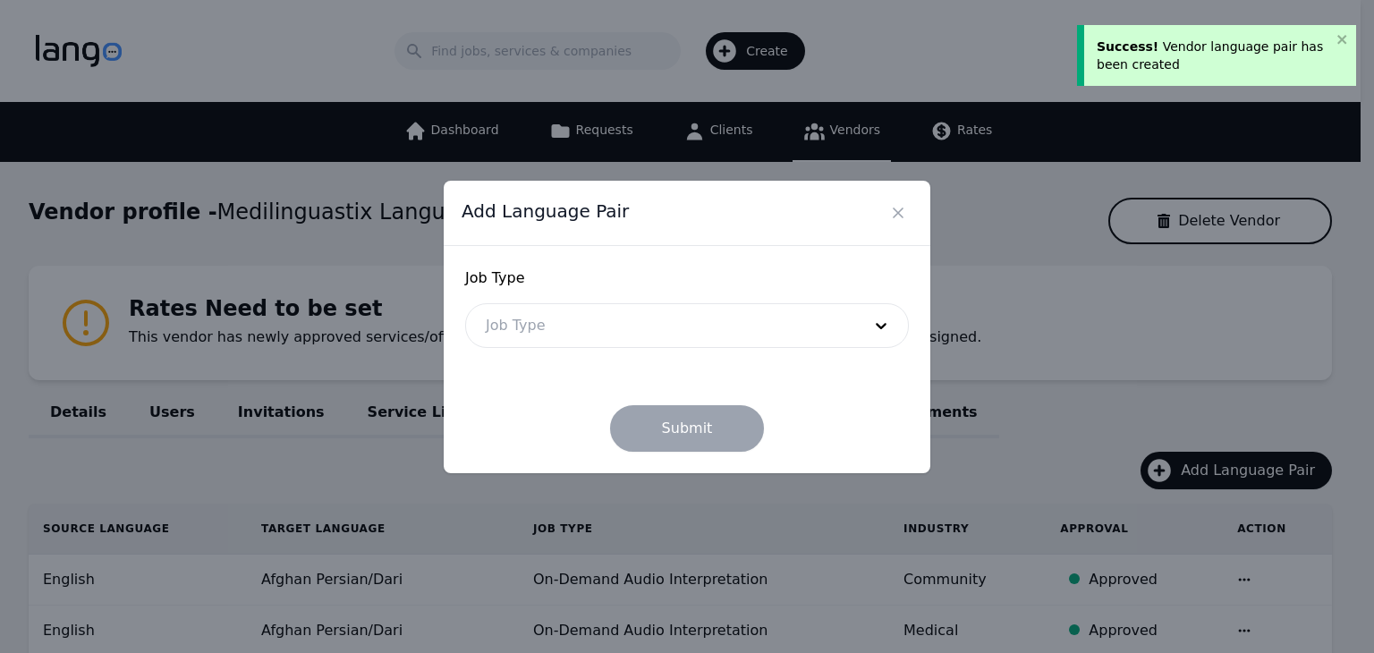
click at [602, 310] on div at bounding box center [660, 325] width 388 height 43
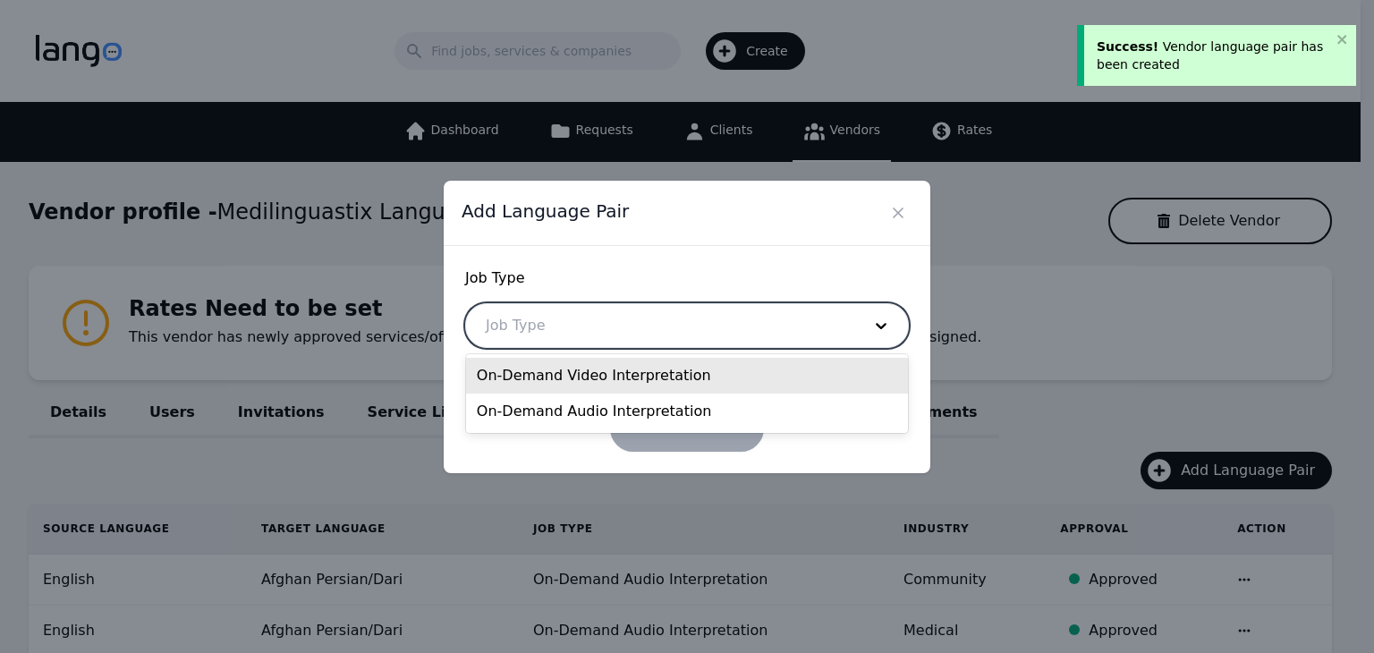
click at [616, 374] on div "On-Demand Video Interpretation" at bounding box center [687, 376] width 442 height 36
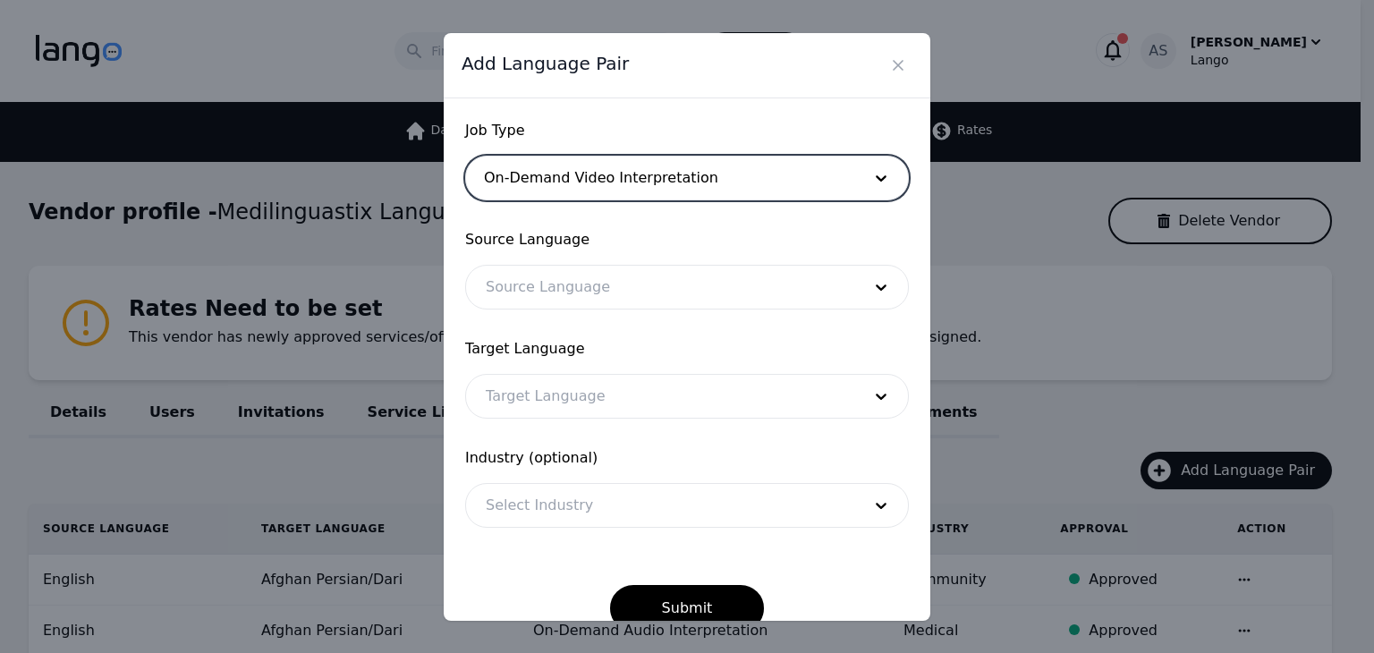
click at [647, 292] on div at bounding box center [660, 287] width 388 height 43
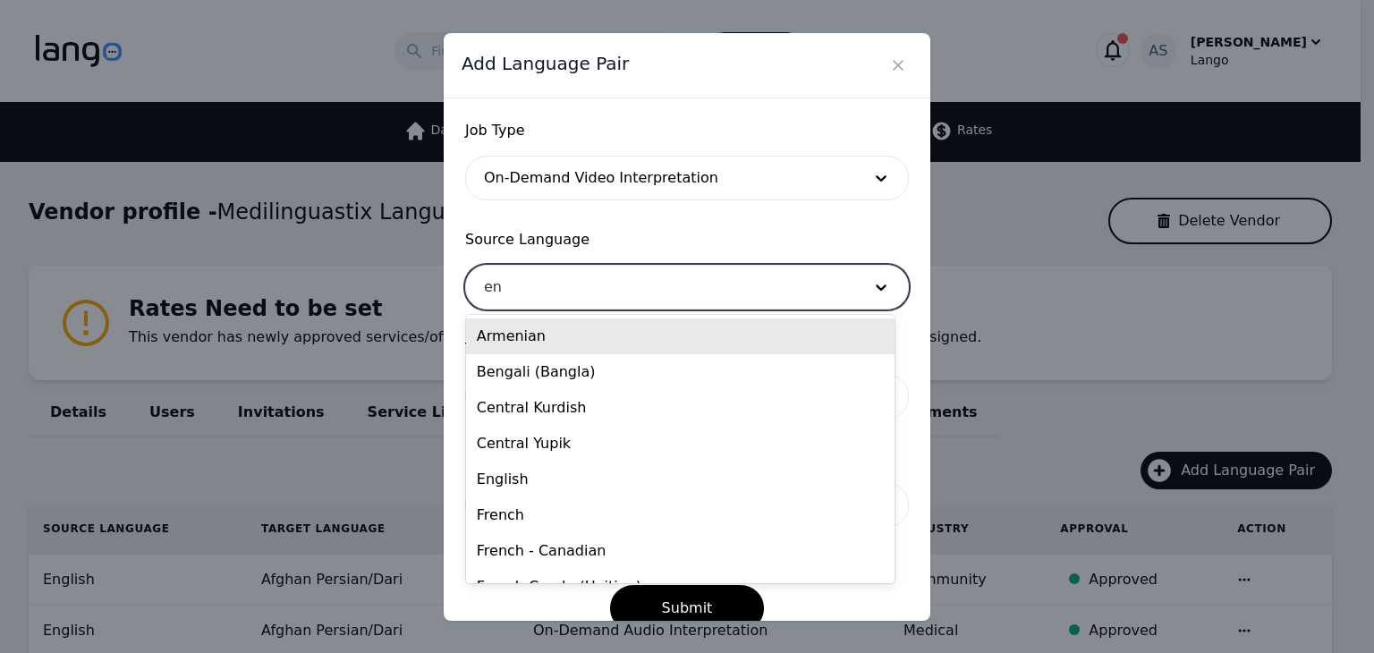
type input "eng"
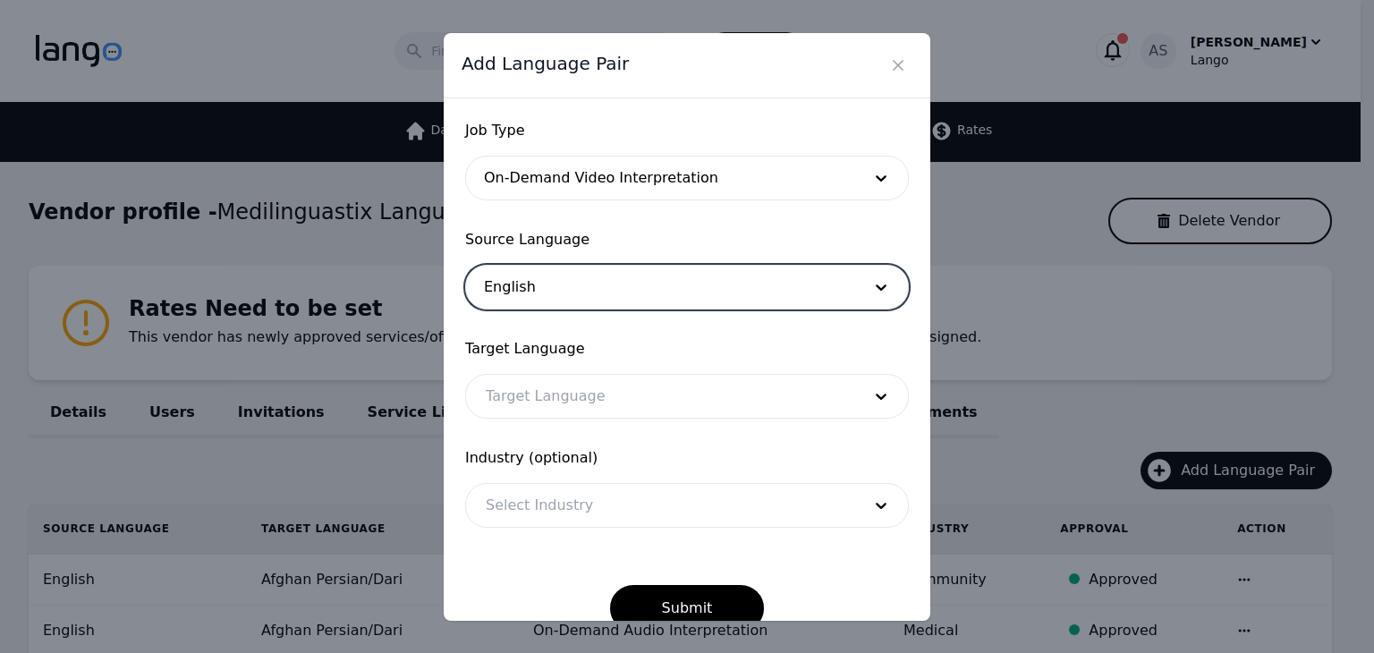
click at [716, 395] on div at bounding box center [660, 396] width 388 height 43
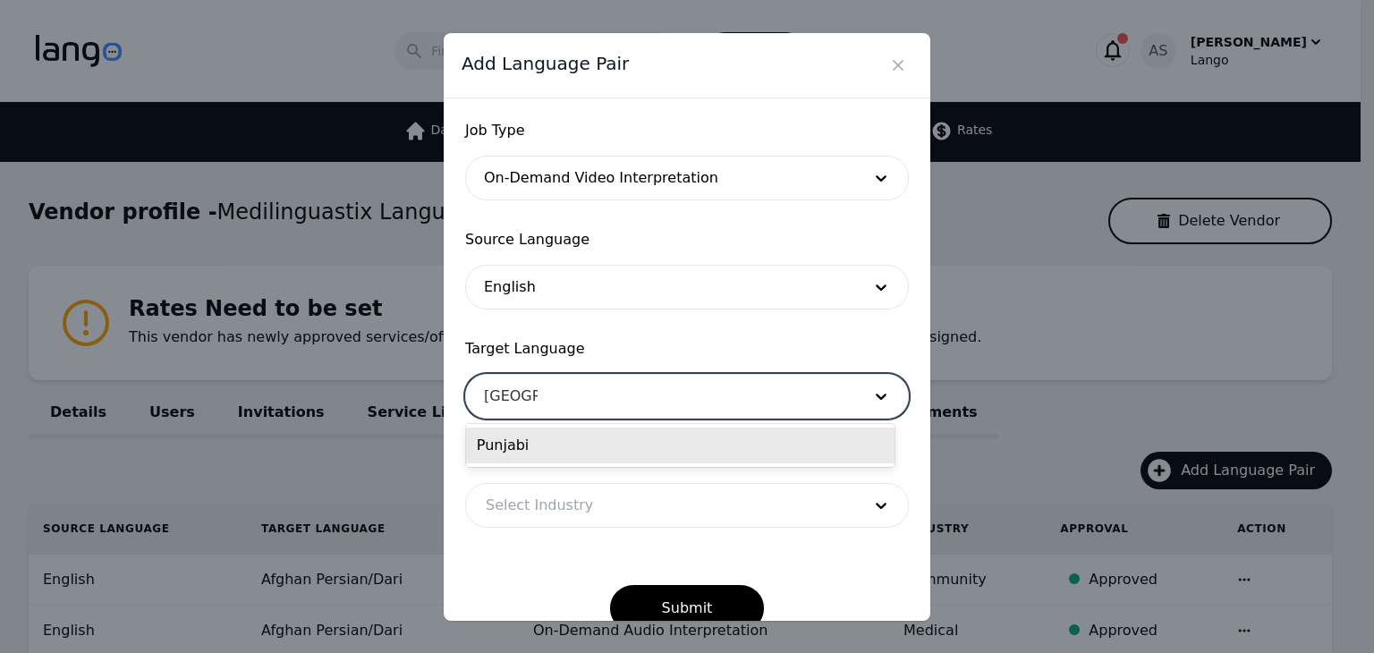
type input "punjabi"
click at [719, 429] on div "Punjabi" at bounding box center [680, 446] width 429 height 36
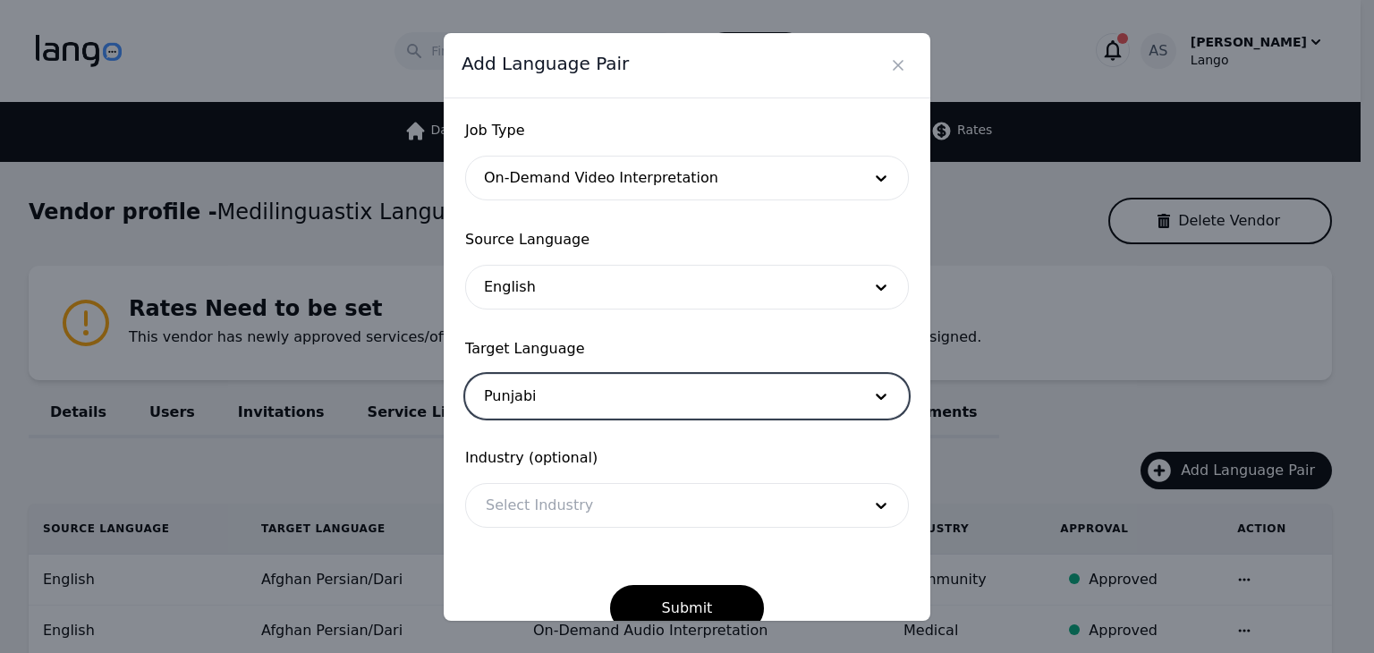
click at [718, 507] on div at bounding box center [660, 505] width 388 height 43
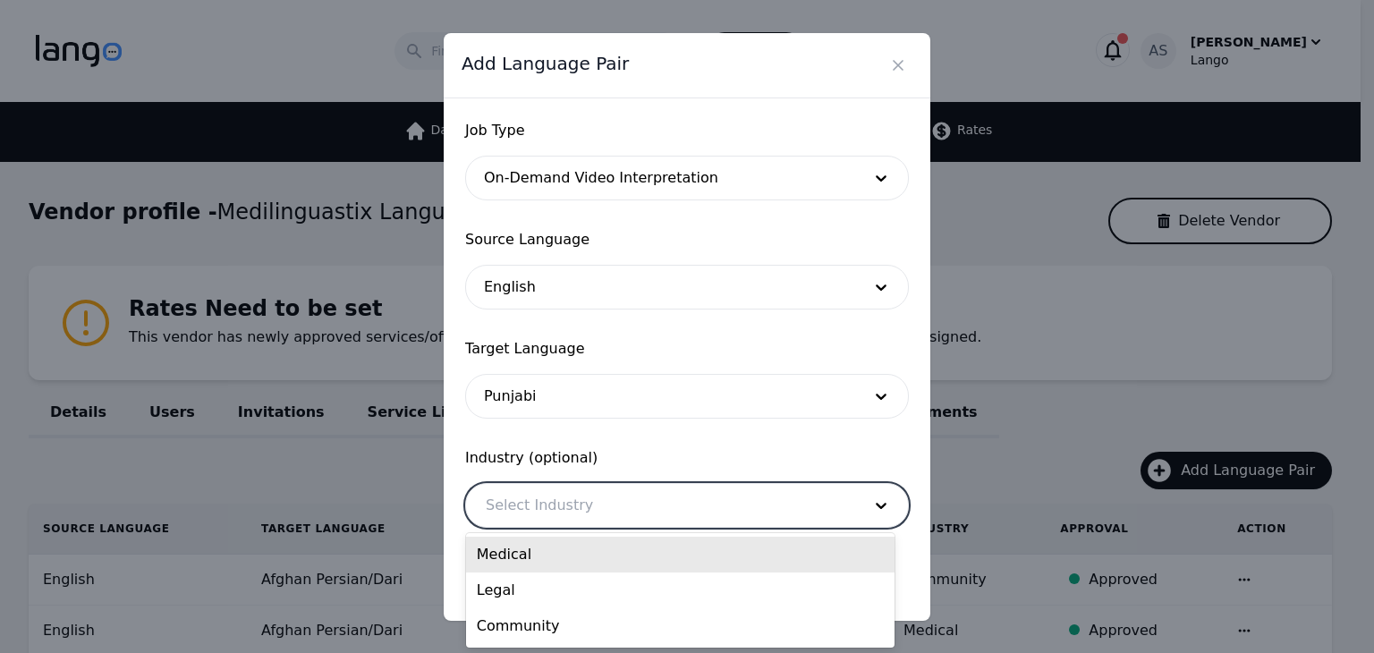
click at [720, 556] on div "Medical" at bounding box center [680, 555] width 429 height 36
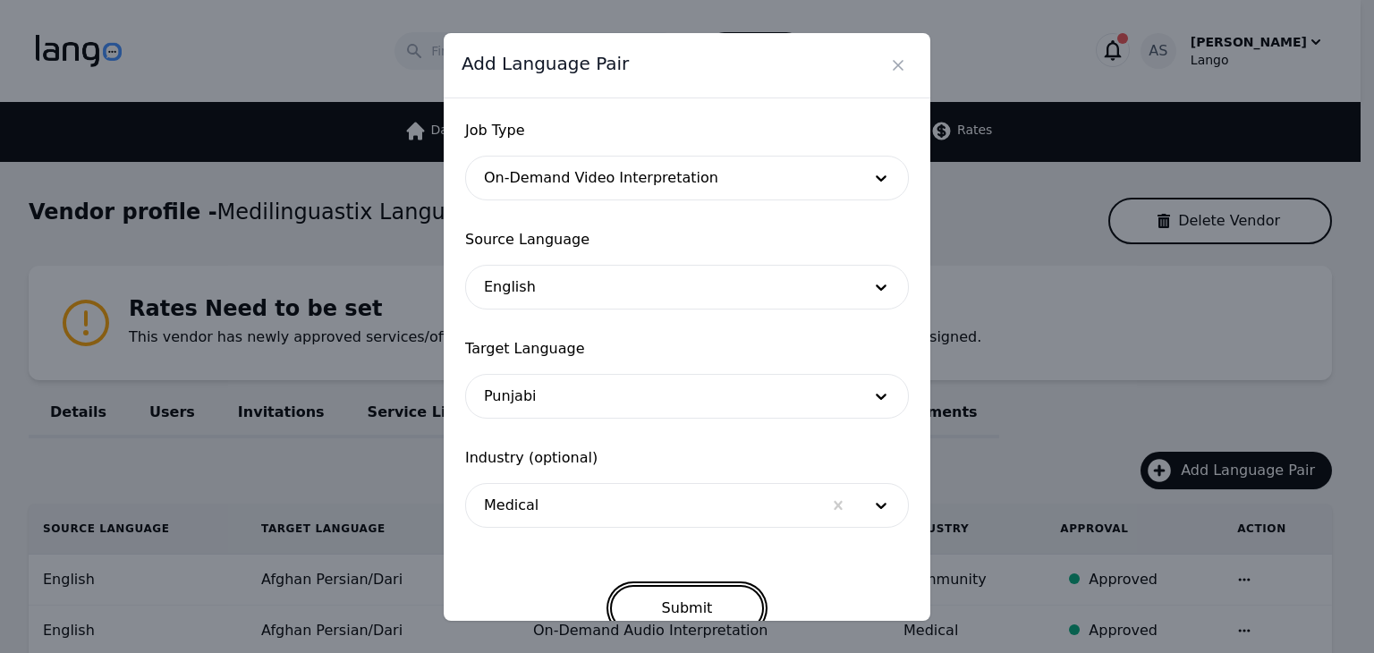
click at [713, 612] on button "Submit" at bounding box center [687, 608] width 155 height 47
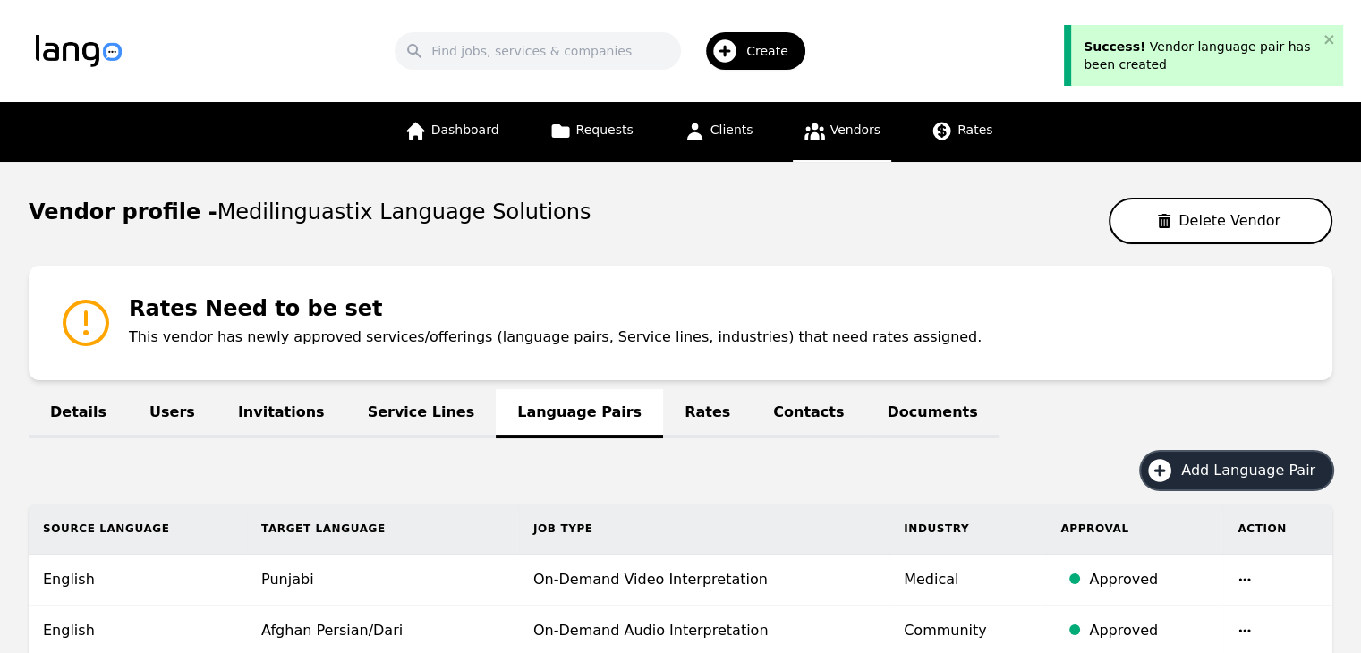
click at [1271, 486] on button "Add Language Pair" at bounding box center [1236, 471] width 191 height 38
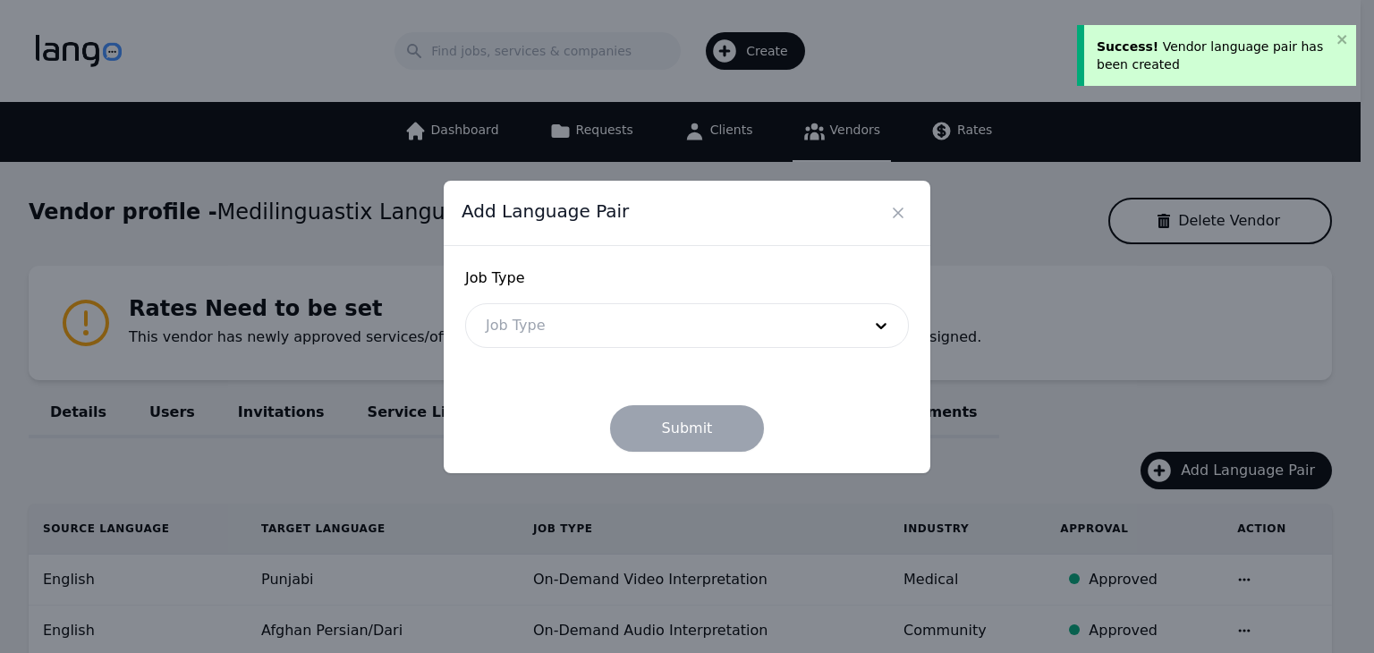
click at [555, 334] on div at bounding box center [660, 325] width 388 height 43
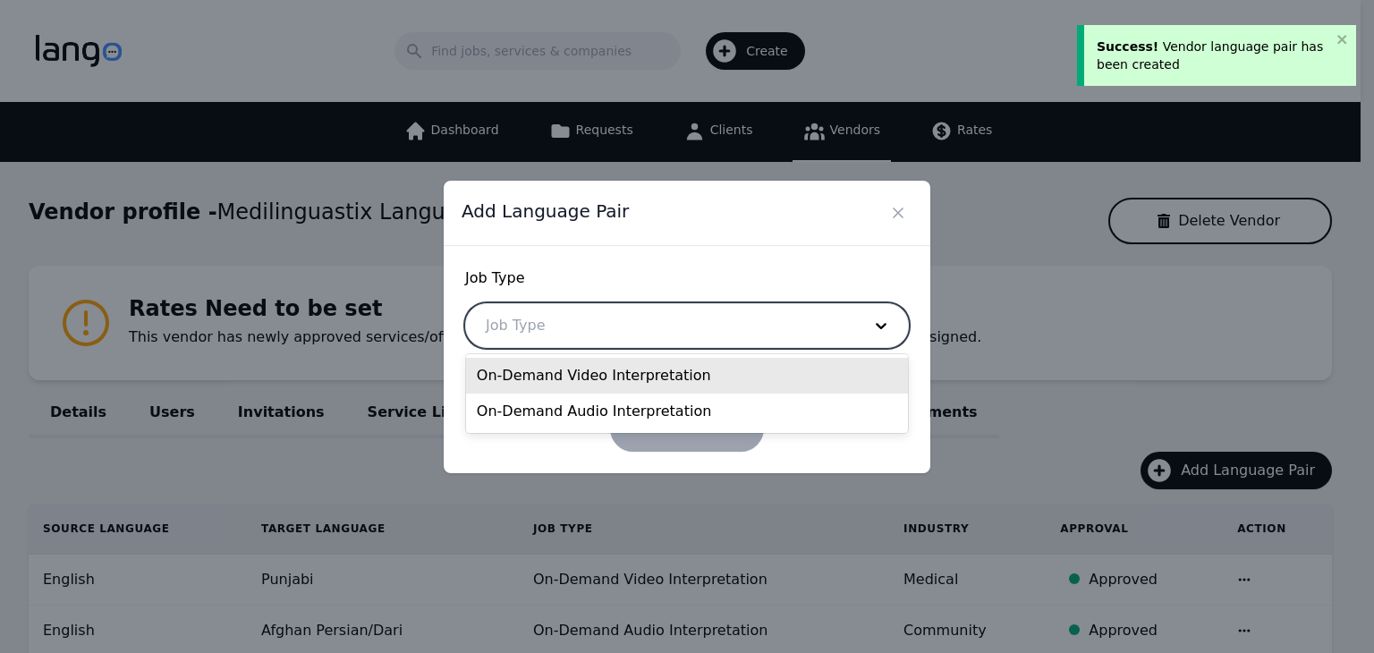
click at [582, 380] on div "On-Demand Video Interpretation" at bounding box center [687, 376] width 442 height 36
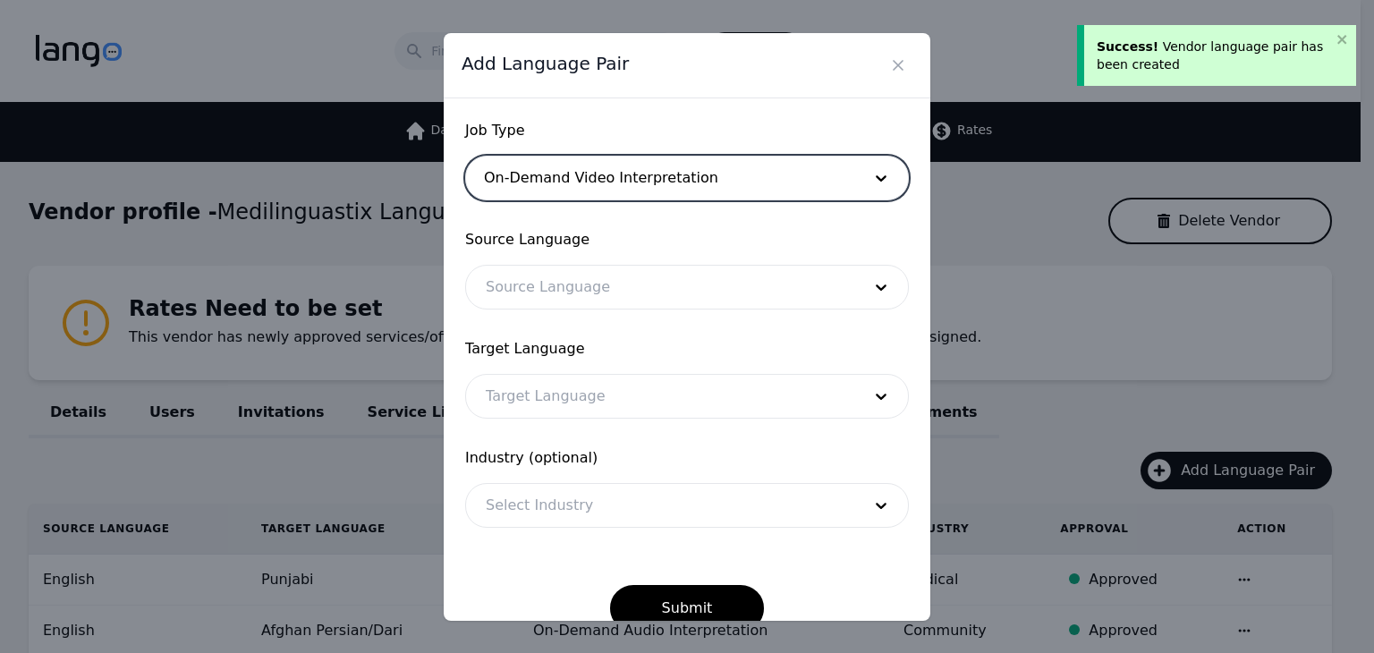
click at [580, 317] on form "Job Type option On-Demand Video Interpretation, selected. On-Demand Video Inter…" at bounding box center [687, 376] width 444 height 512
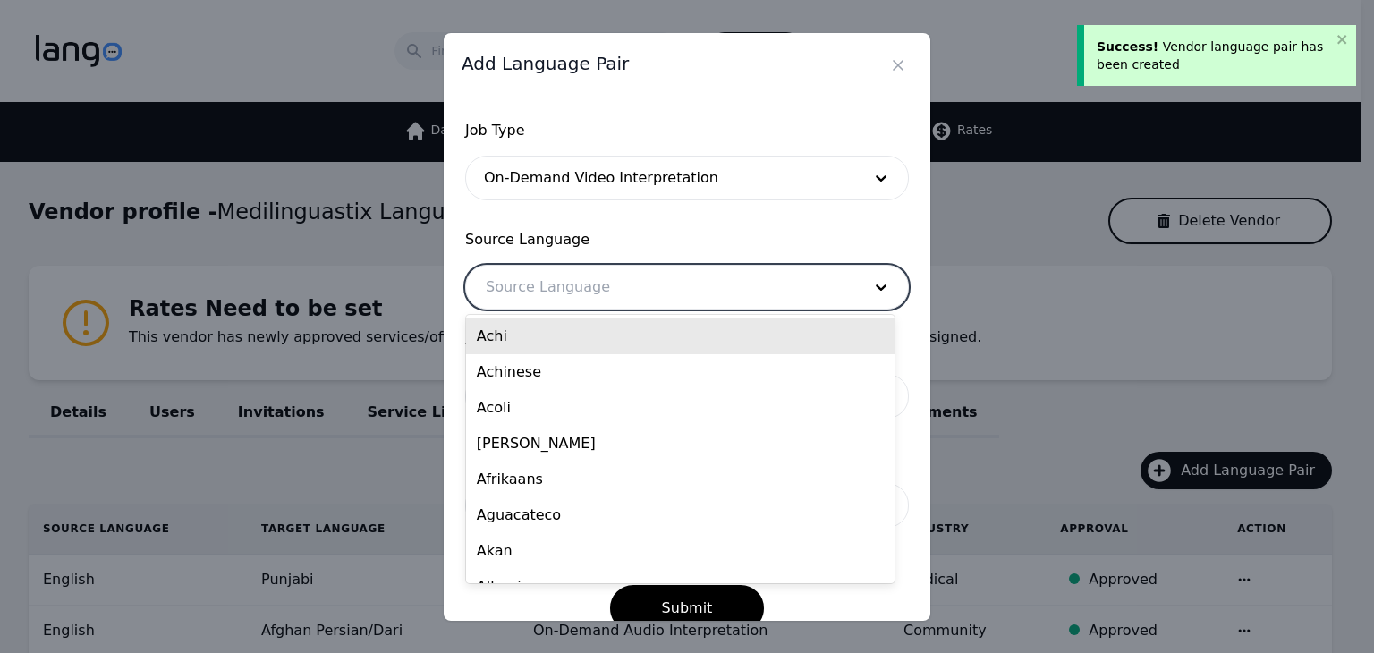
click at [582, 293] on div at bounding box center [660, 287] width 388 height 43
type input "eng"
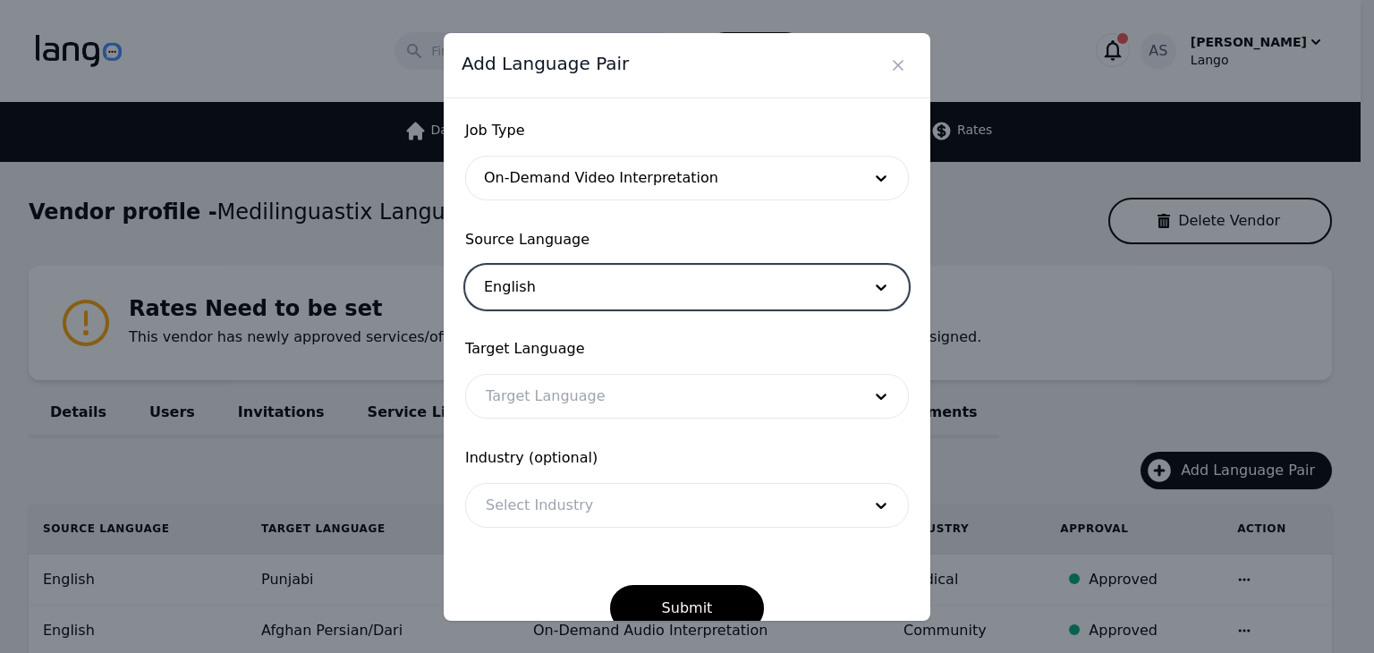
click at [641, 376] on div at bounding box center [660, 396] width 388 height 43
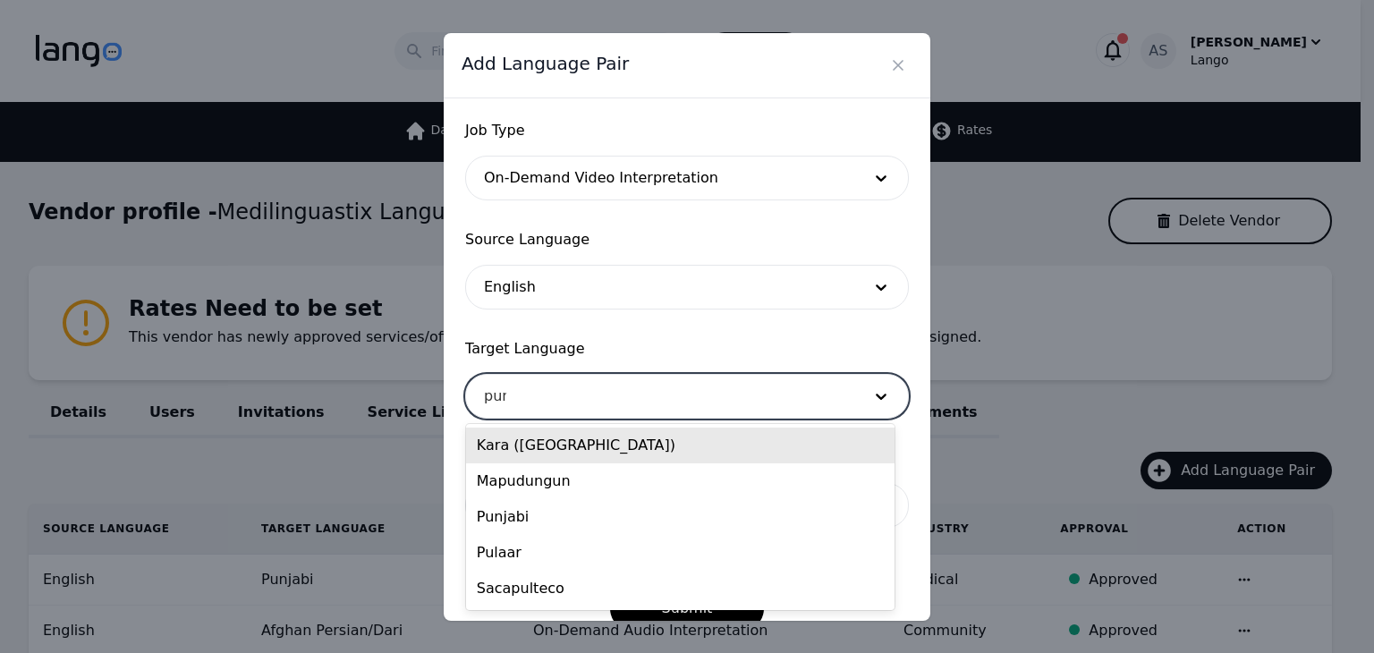
type input "punj"
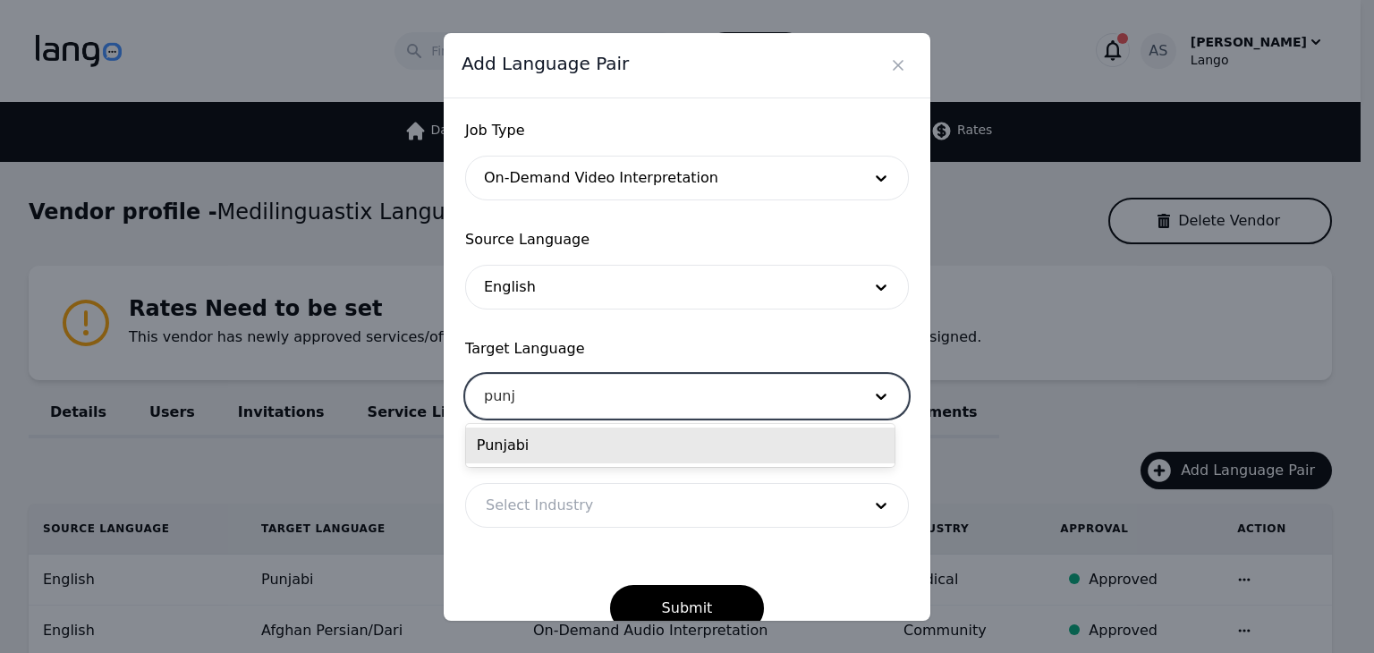
click at [691, 446] on div "Punjabi" at bounding box center [680, 446] width 429 height 36
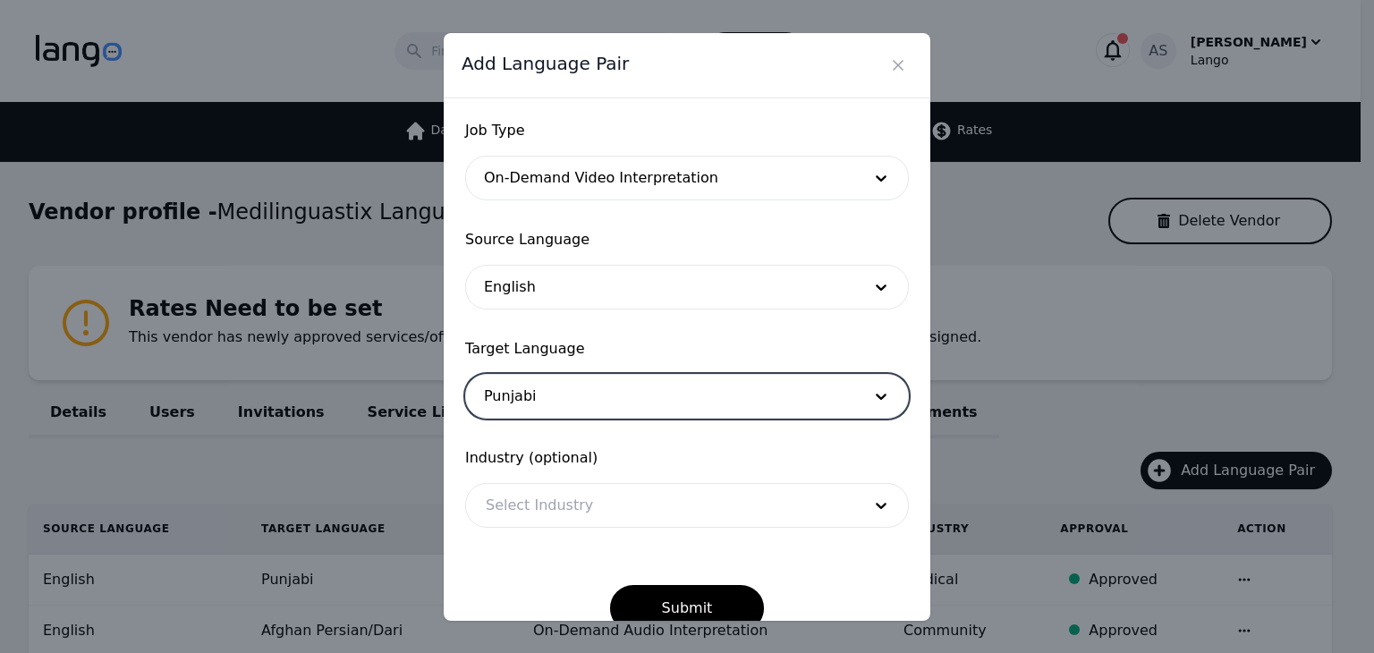
click at [702, 514] on div at bounding box center [660, 505] width 388 height 43
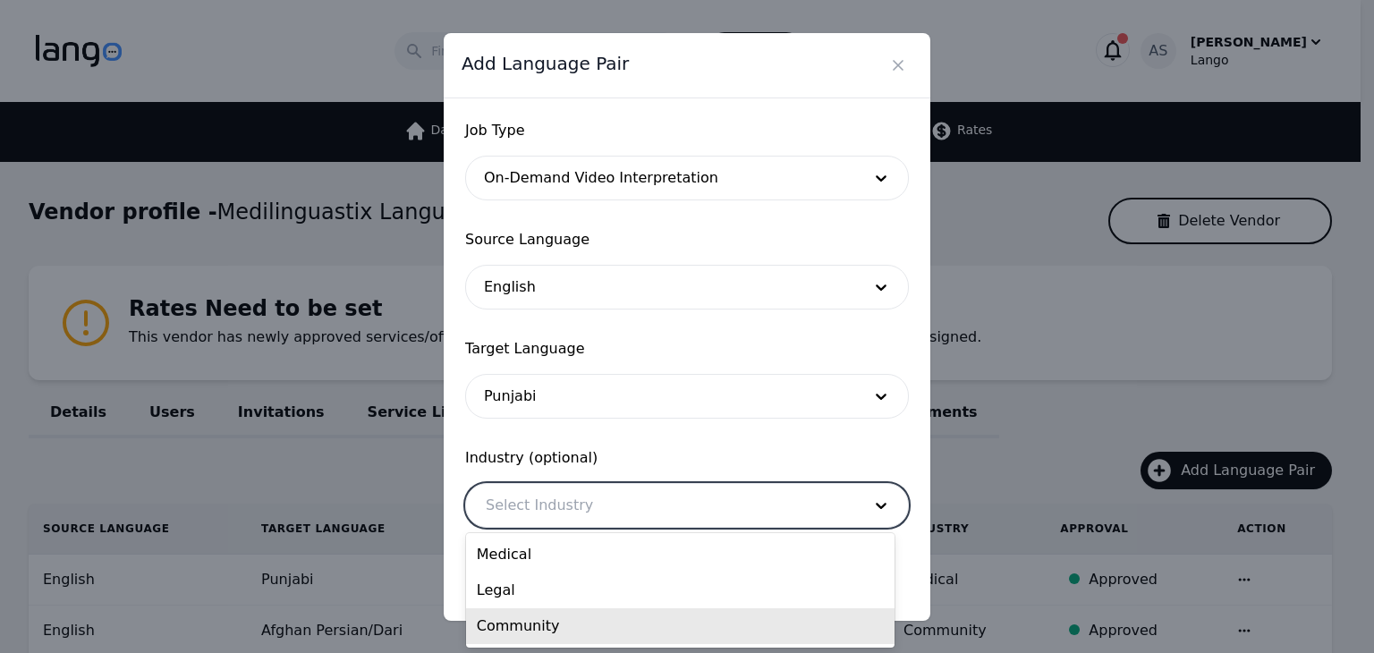
click at [698, 631] on div "Community" at bounding box center [680, 626] width 429 height 36
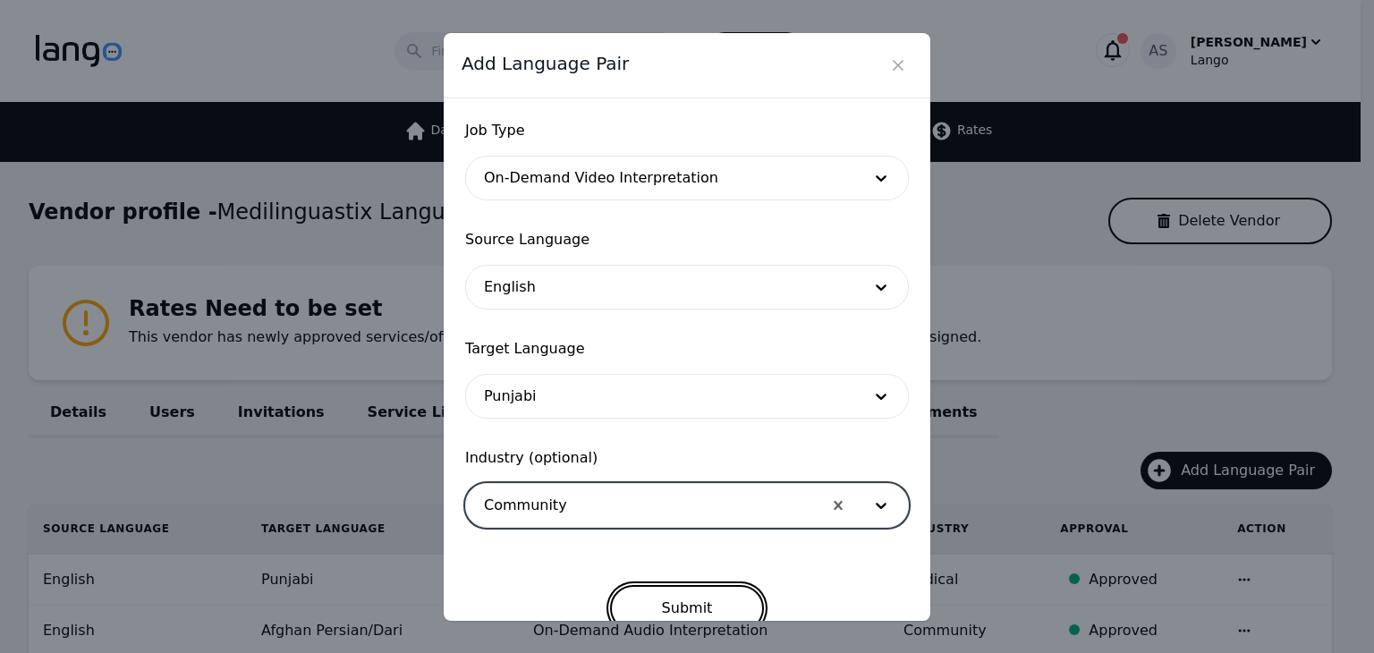
click at [701, 604] on button "Submit" at bounding box center [687, 608] width 155 height 47
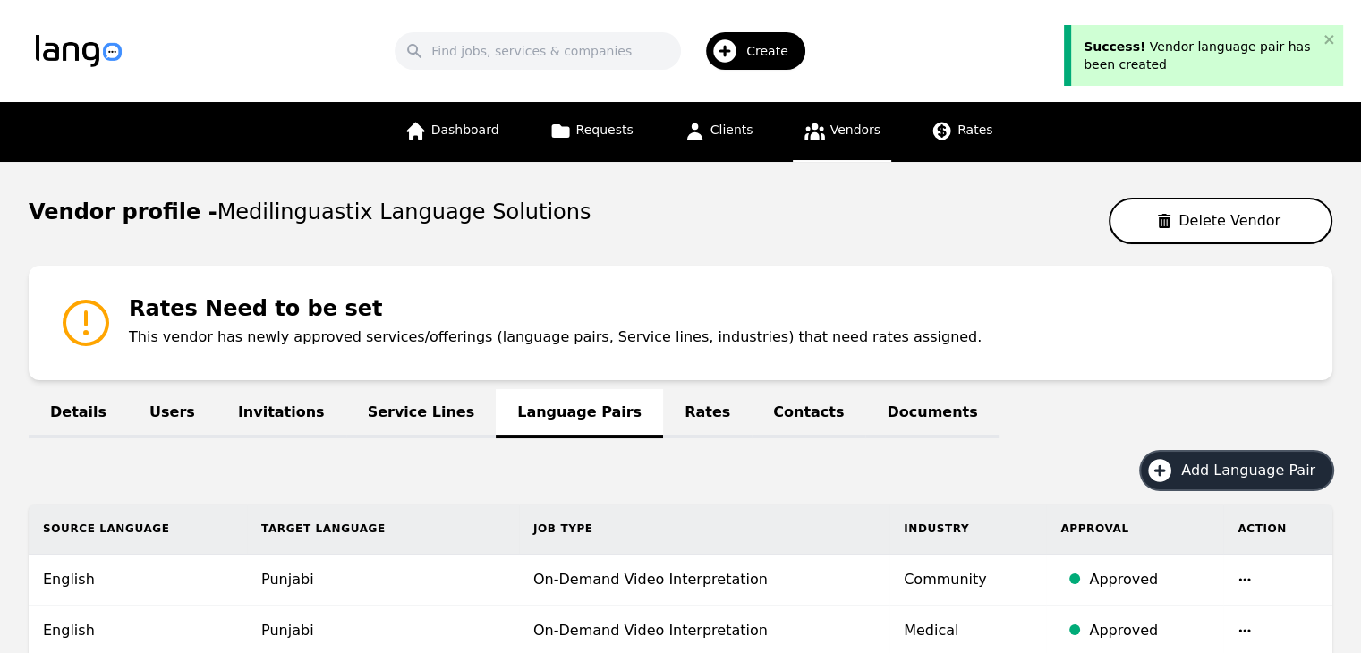
click at [1253, 470] on span "Add Language Pair" at bounding box center [1254, 470] width 147 height 21
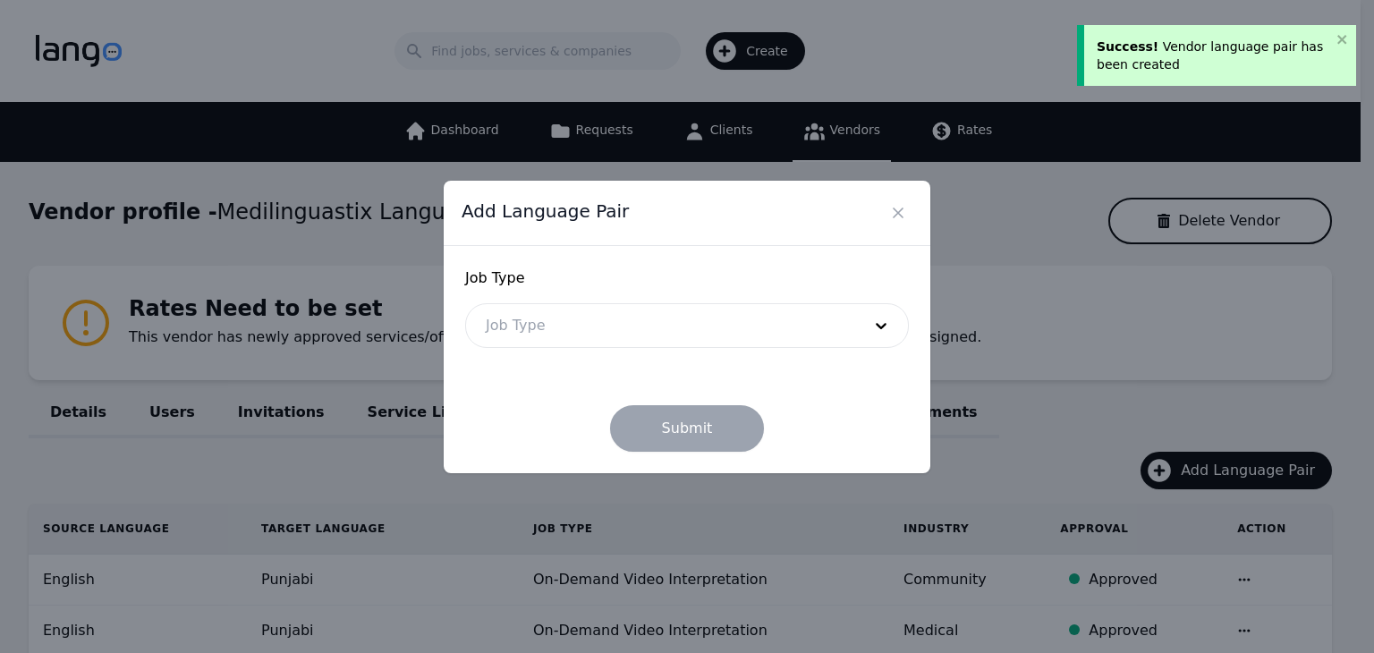
click at [708, 353] on form "Job Type Job Type Submit" at bounding box center [687, 360] width 444 height 184
click at [703, 327] on div at bounding box center [660, 325] width 388 height 43
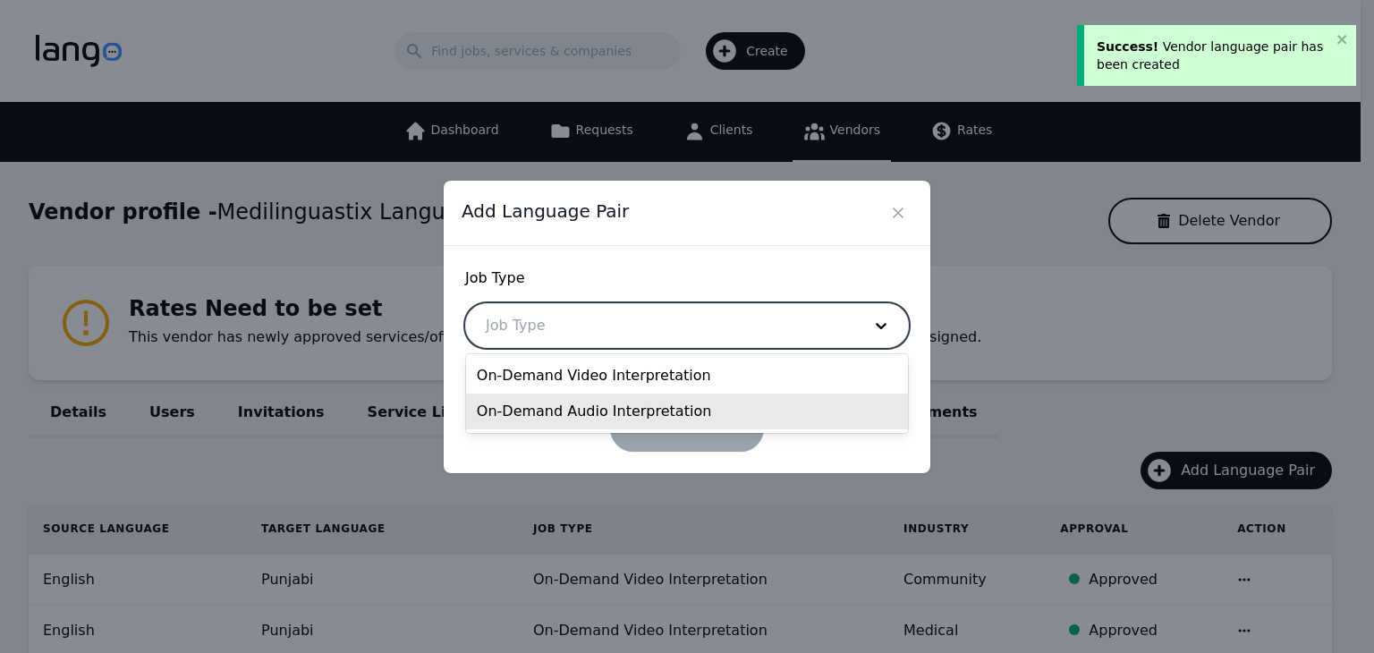
click at [639, 405] on div "On-Demand Audio Interpretation" at bounding box center [687, 412] width 442 height 36
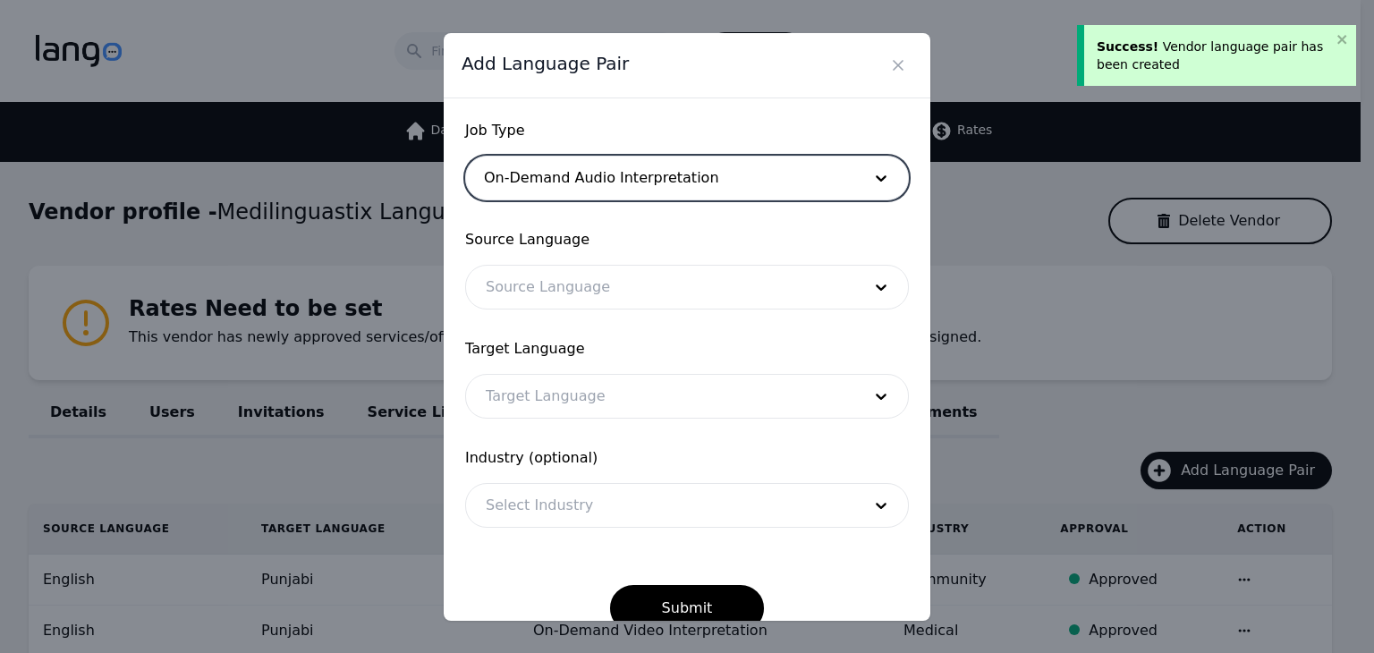
click at [628, 277] on div at bounding box center [660, 287] width 388 height 43
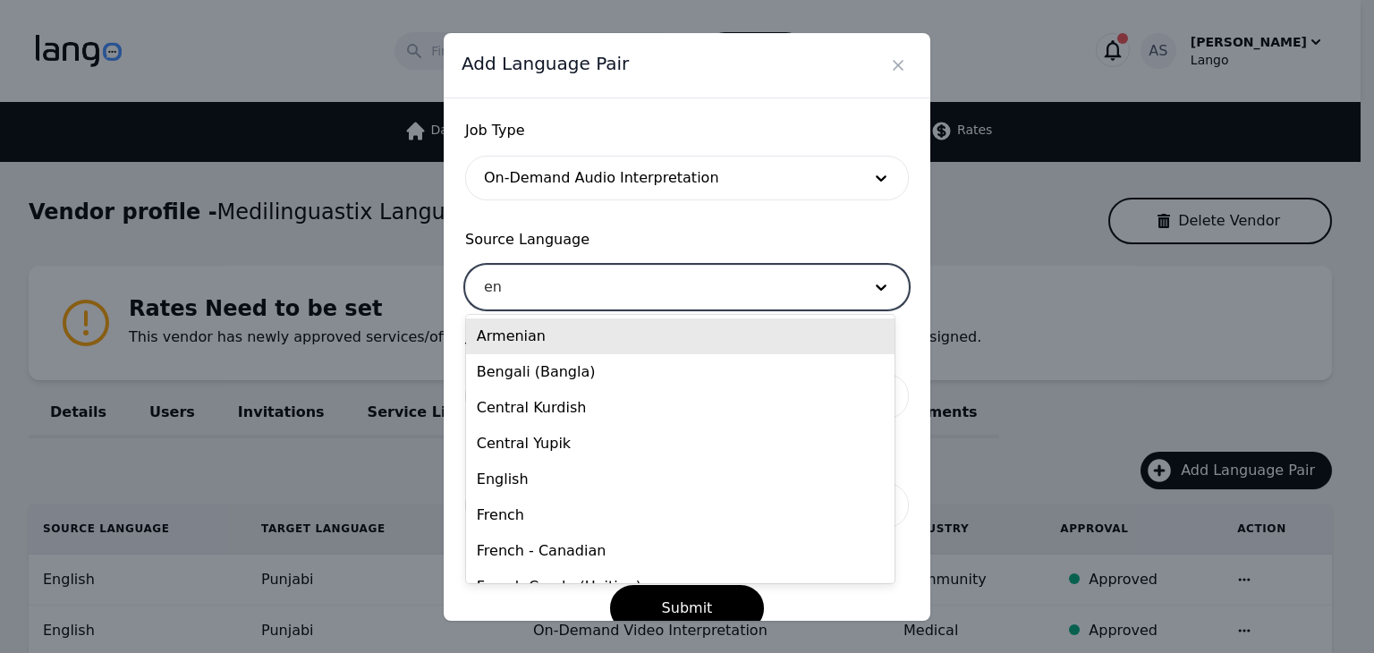
type input "eng"
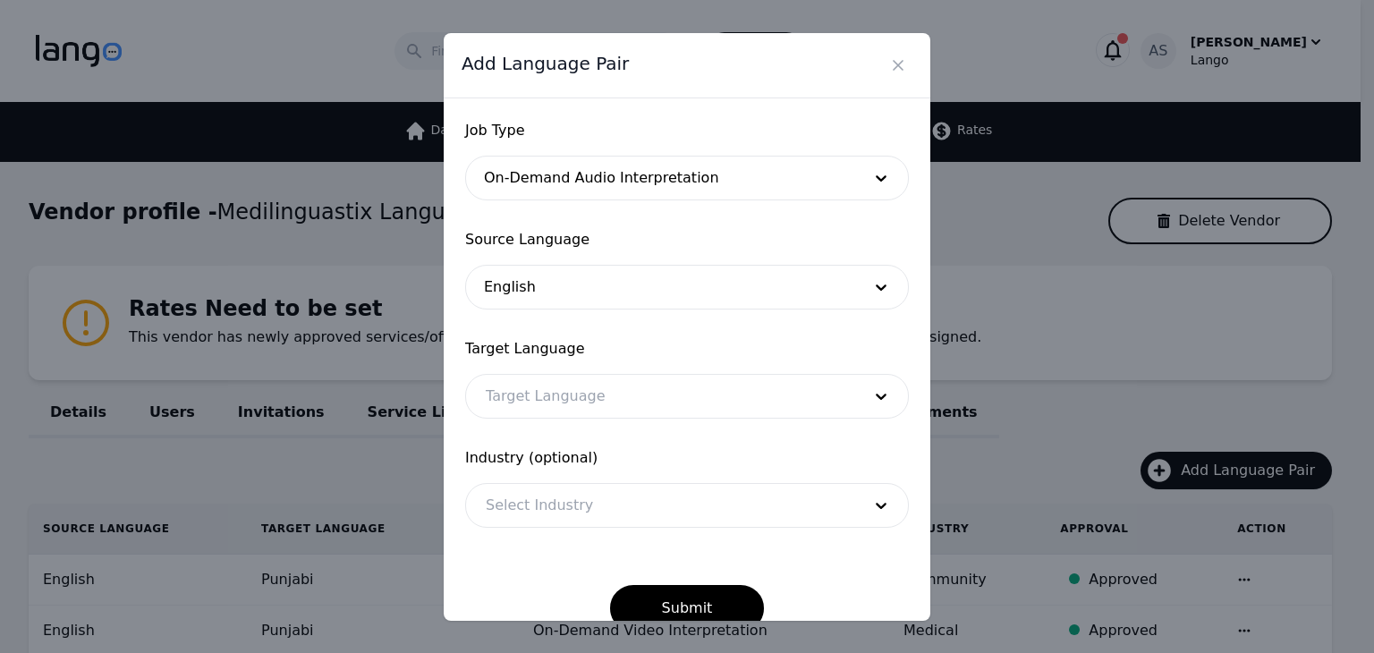
click at [729, 416] on form "Job Type On-Demand Audio Interpretation Source Language English Target Language…" at bounding box center [687, 376] width 444 height 512
click at [730, 402] on div at bounding box center [660, 396] width 388 height 43
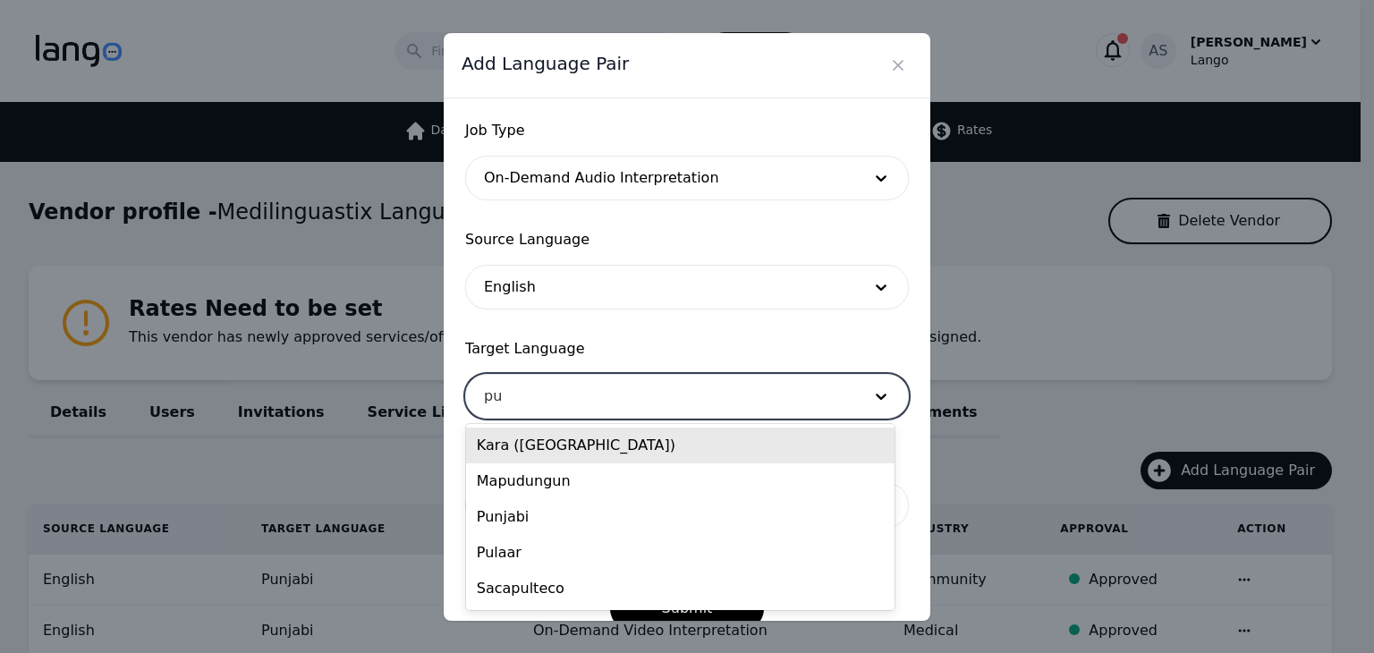
type input "pun"
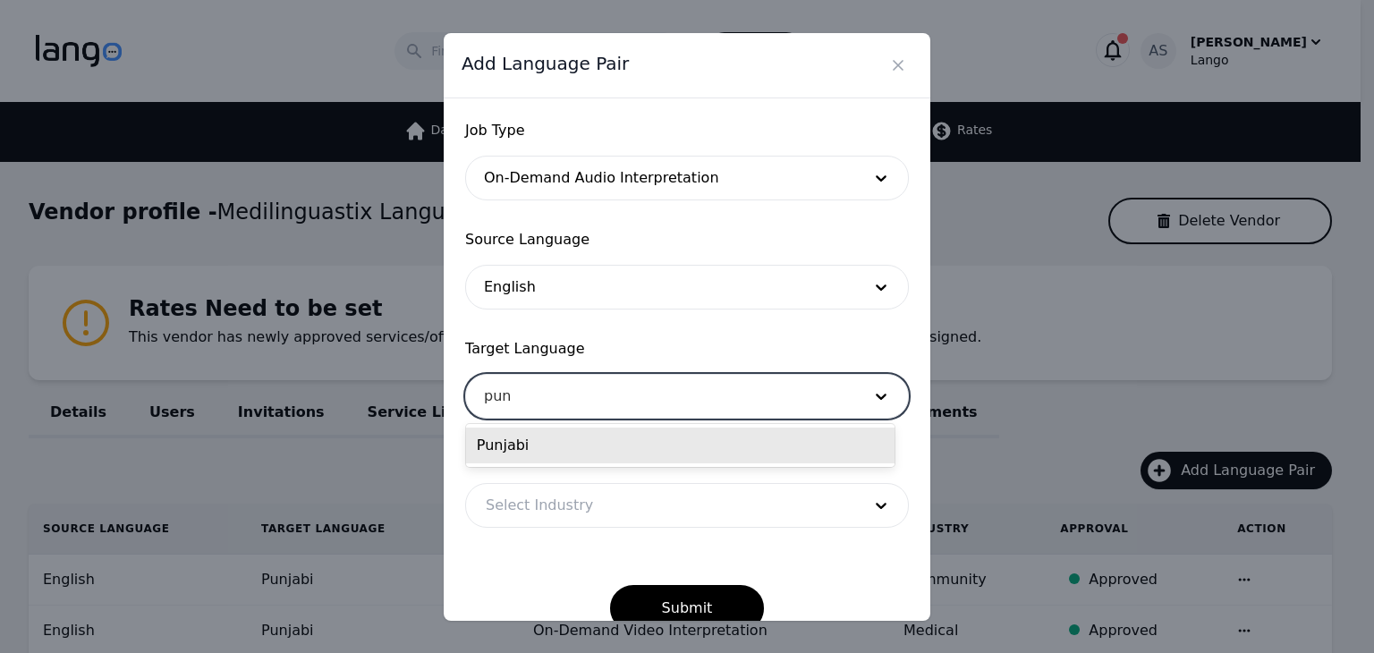
click at [719, 436] on div "Punjabi" at bounding box center [680, 446] width 429 height 36
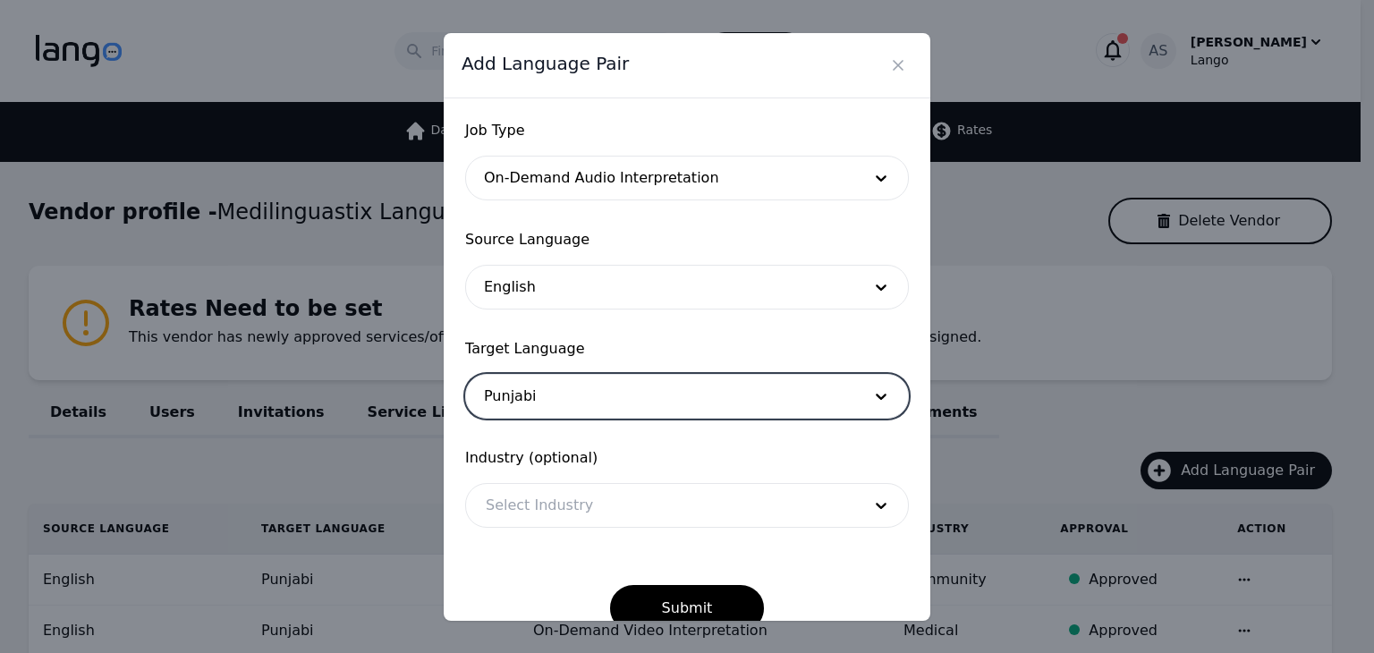
click at [653, 502] on div at bounding box center [660, 505] width 388 height 43
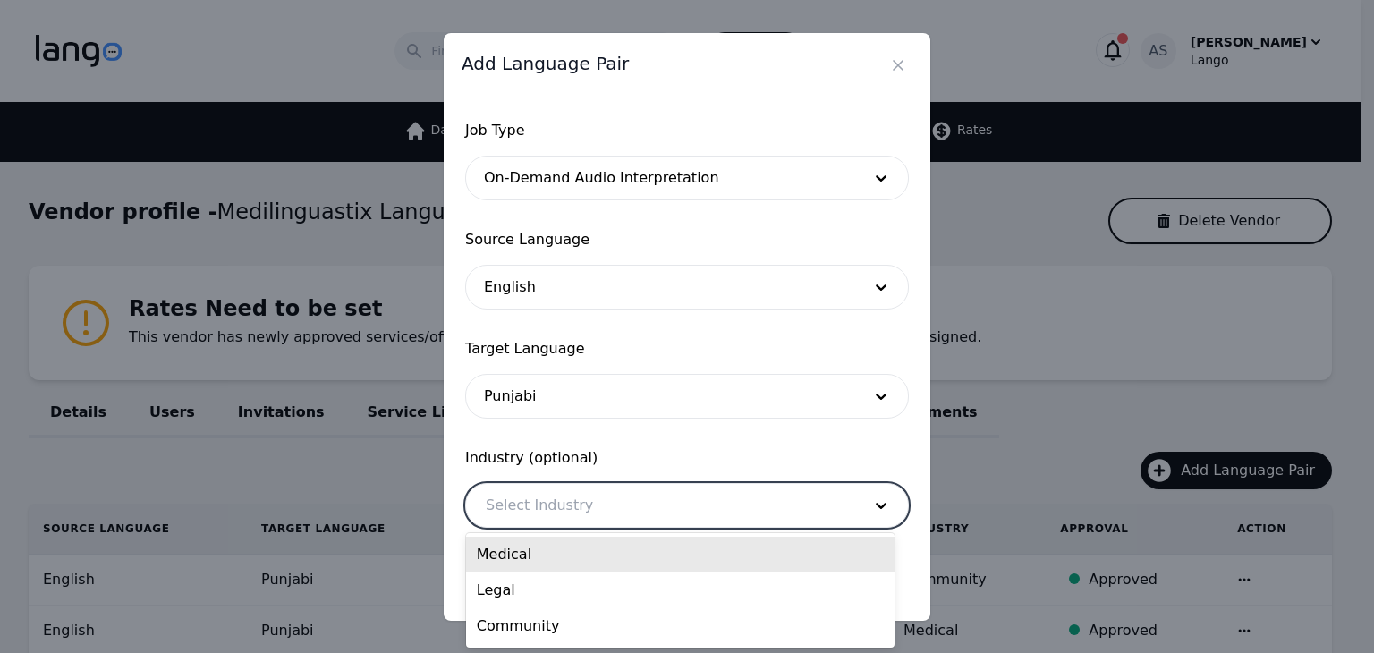
click at [644, 564] on div "Medical" at bounding box center [680, 555] width 429 height 36
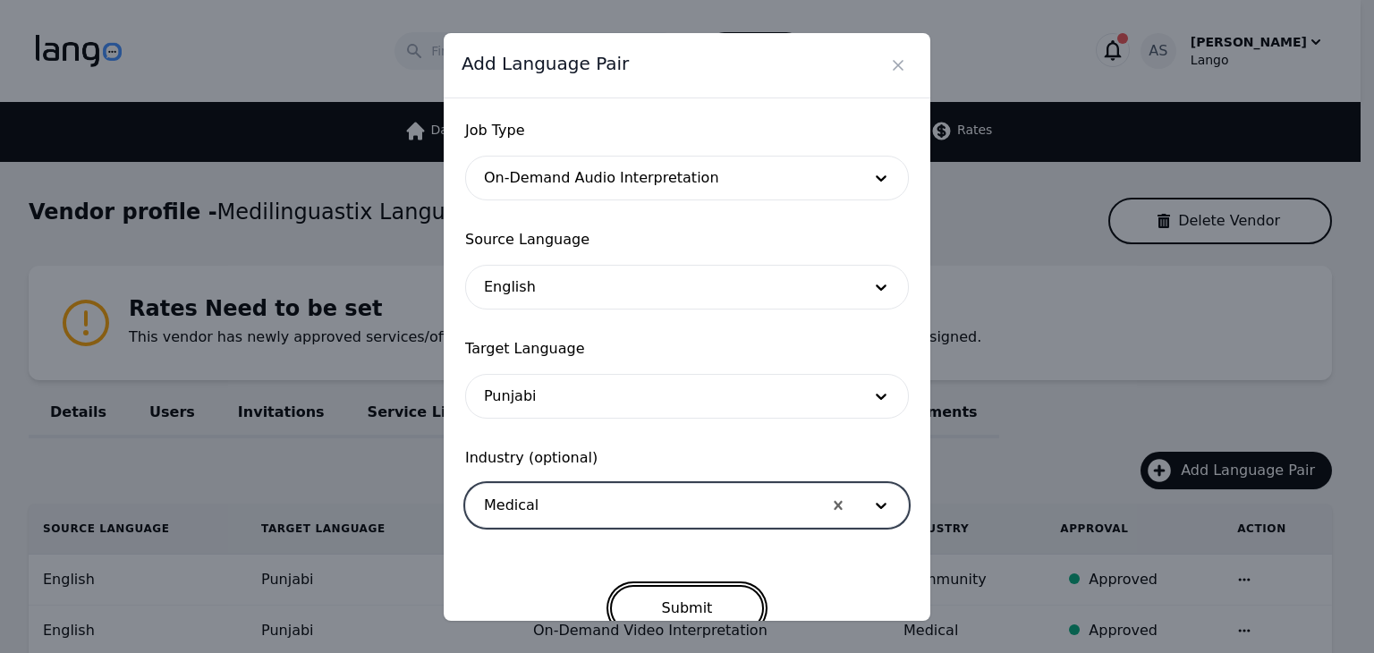
click at [701, 614] on button "Submit" at bounding box center [687, 608] width 155 height 47
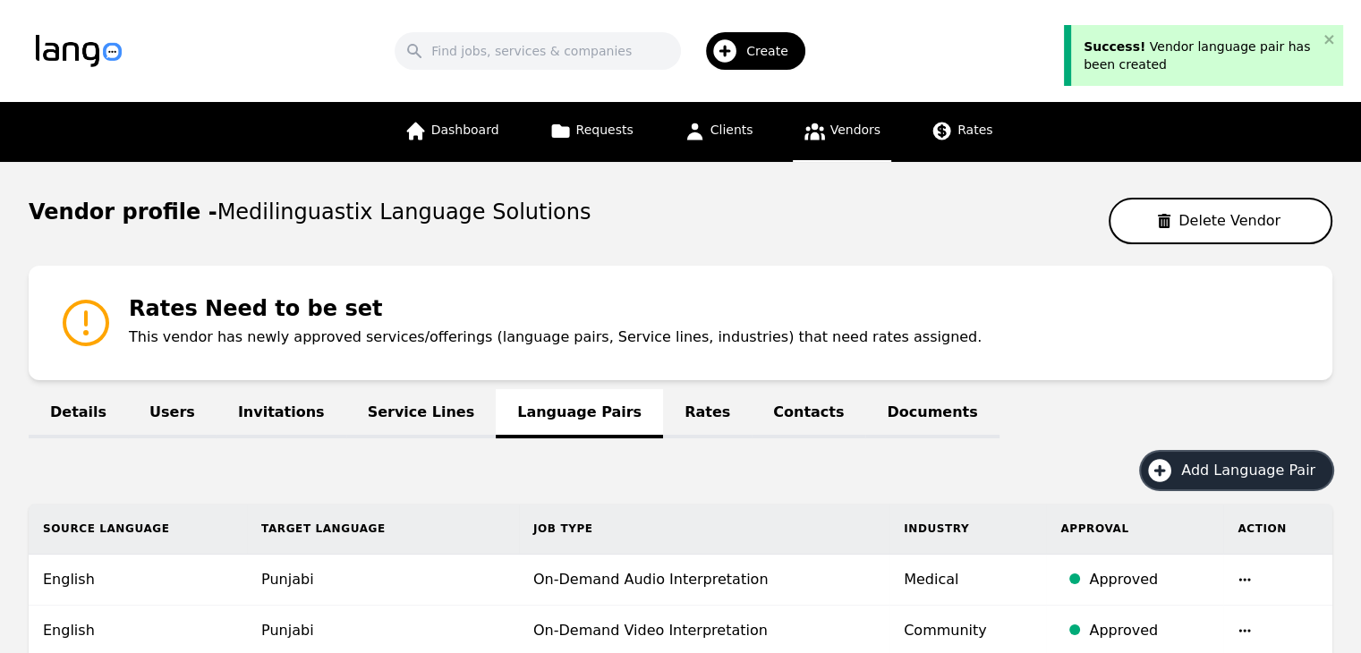
click at [1279, 481] on button "Add Language Pair" at bounding box center [1236, 471] width 191 height 38
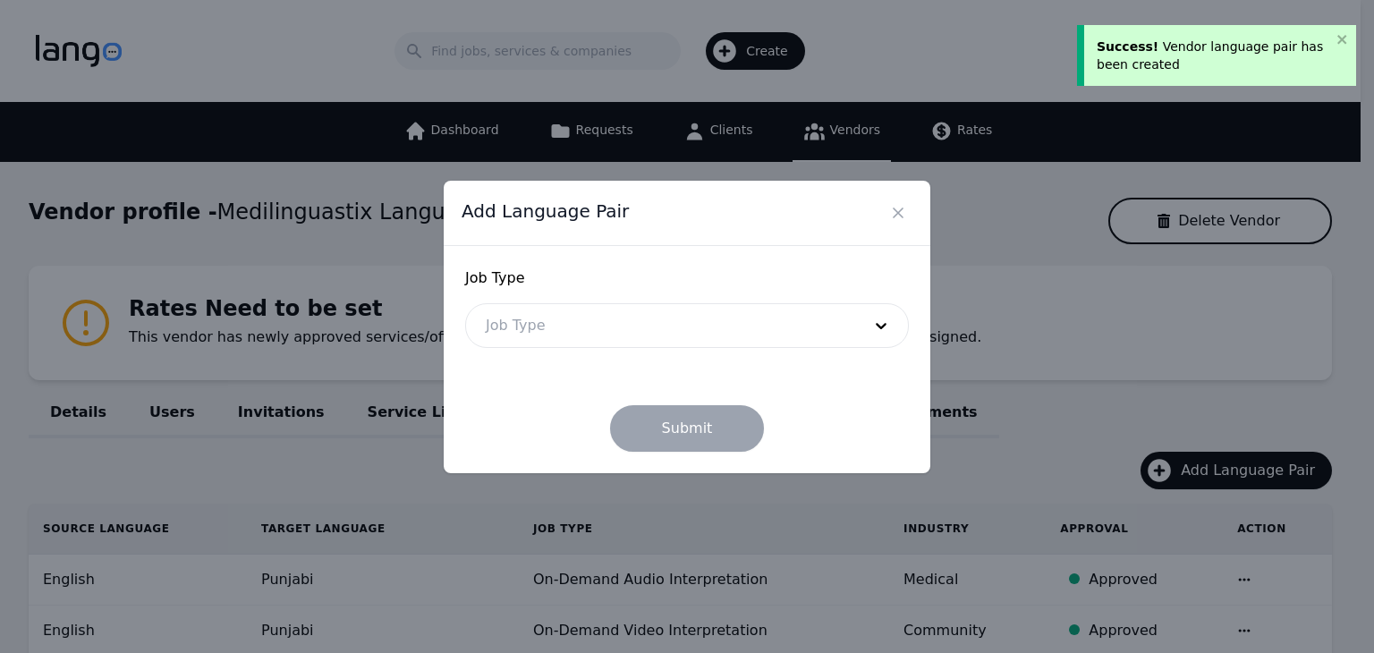
click at [587, 310] on div at bounding box center [660, 325] width 388 height 43
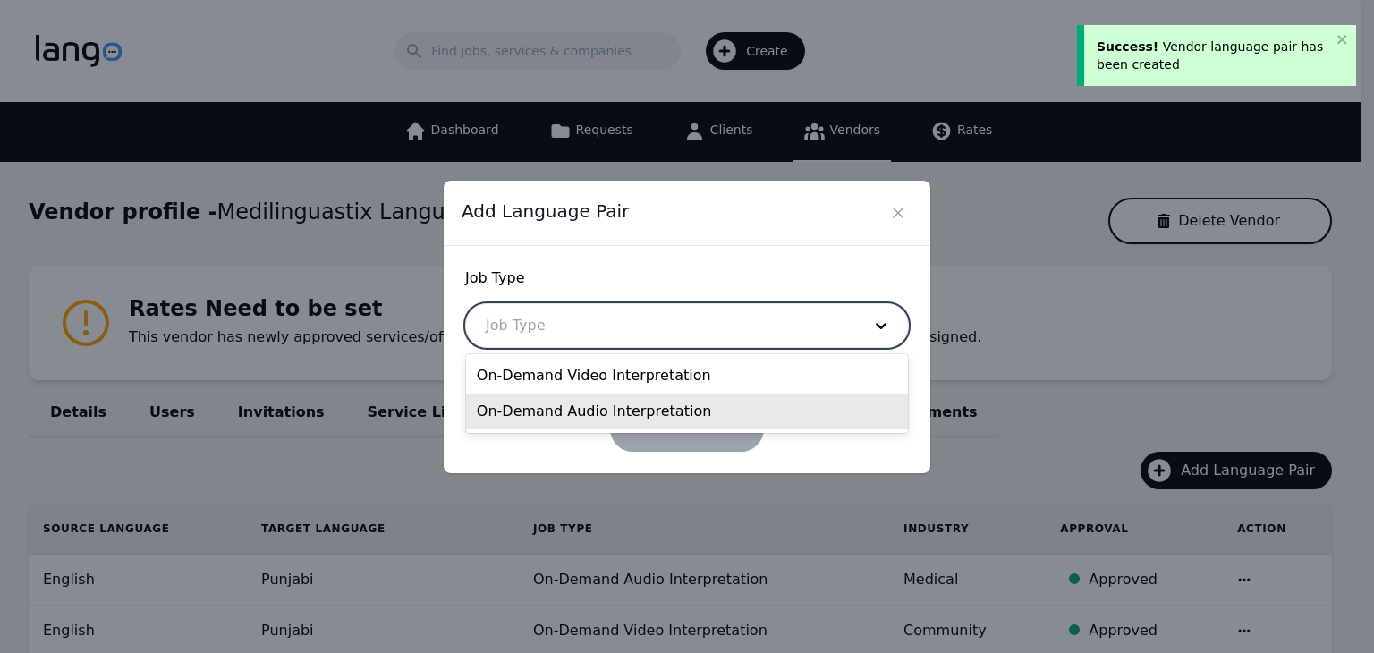
click at [802, 414] on div "On-Demand Audio Interpretation" at bounding box center [687, 412] width 442 height 36
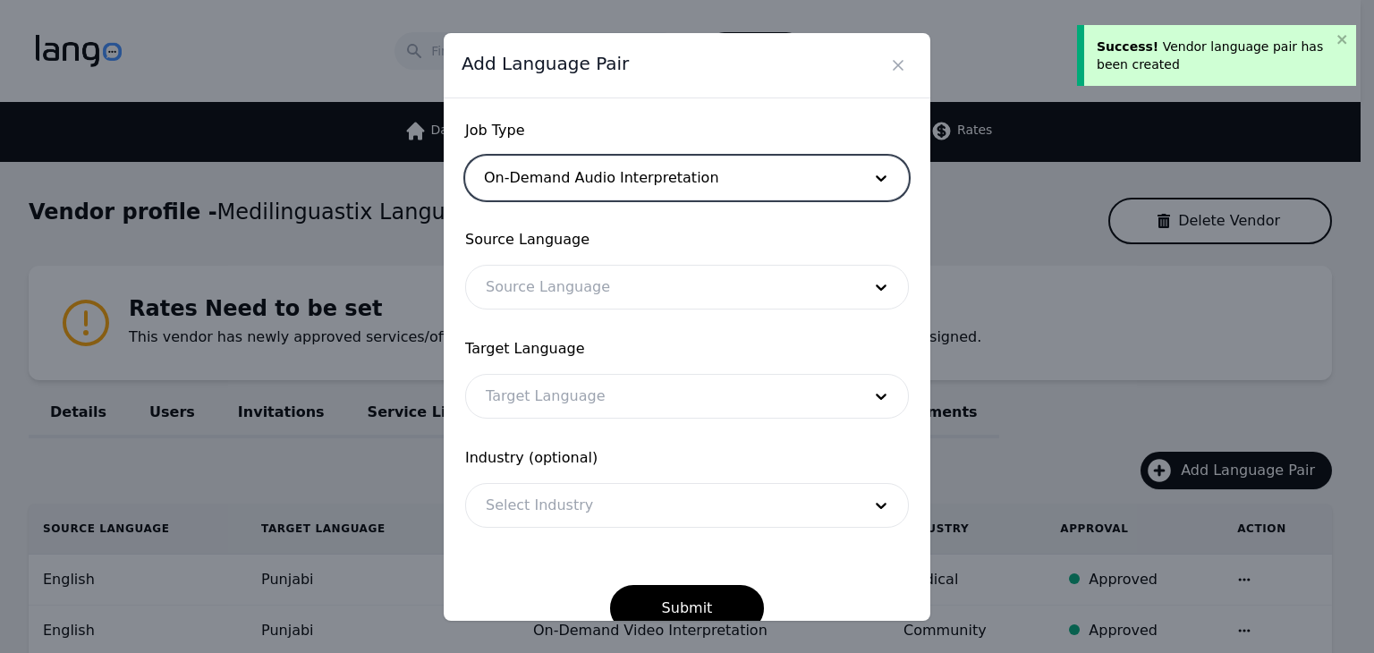
click at [760, 303] on div at bounding box center [660, 287] width 388 height 43
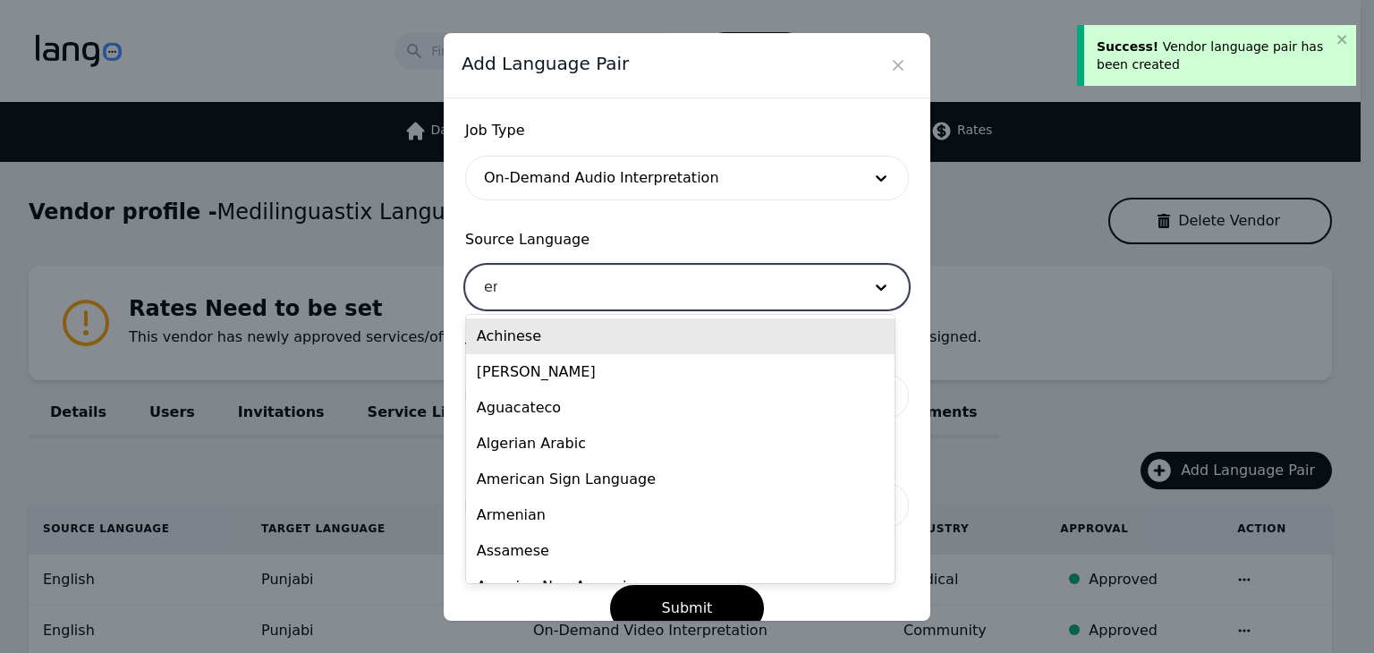
type input "eng"
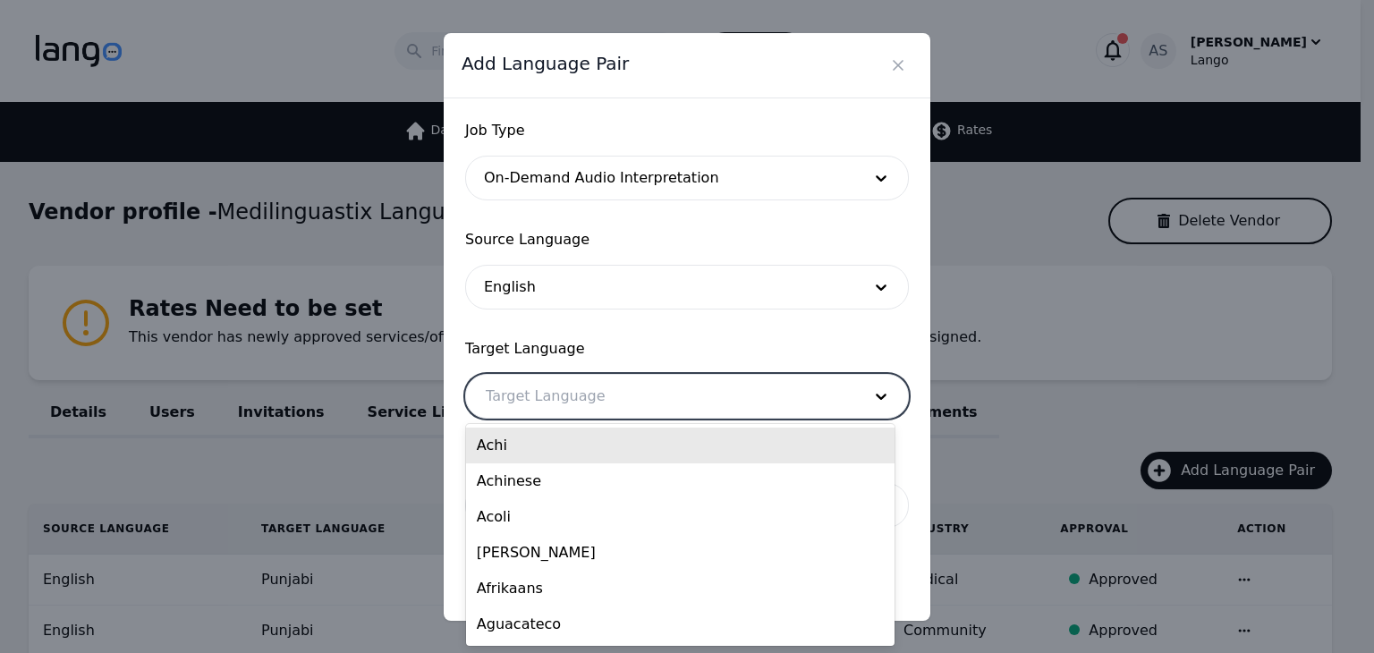
click at [659, 399] on div at bounding box center [660, 396] width 388 height 43
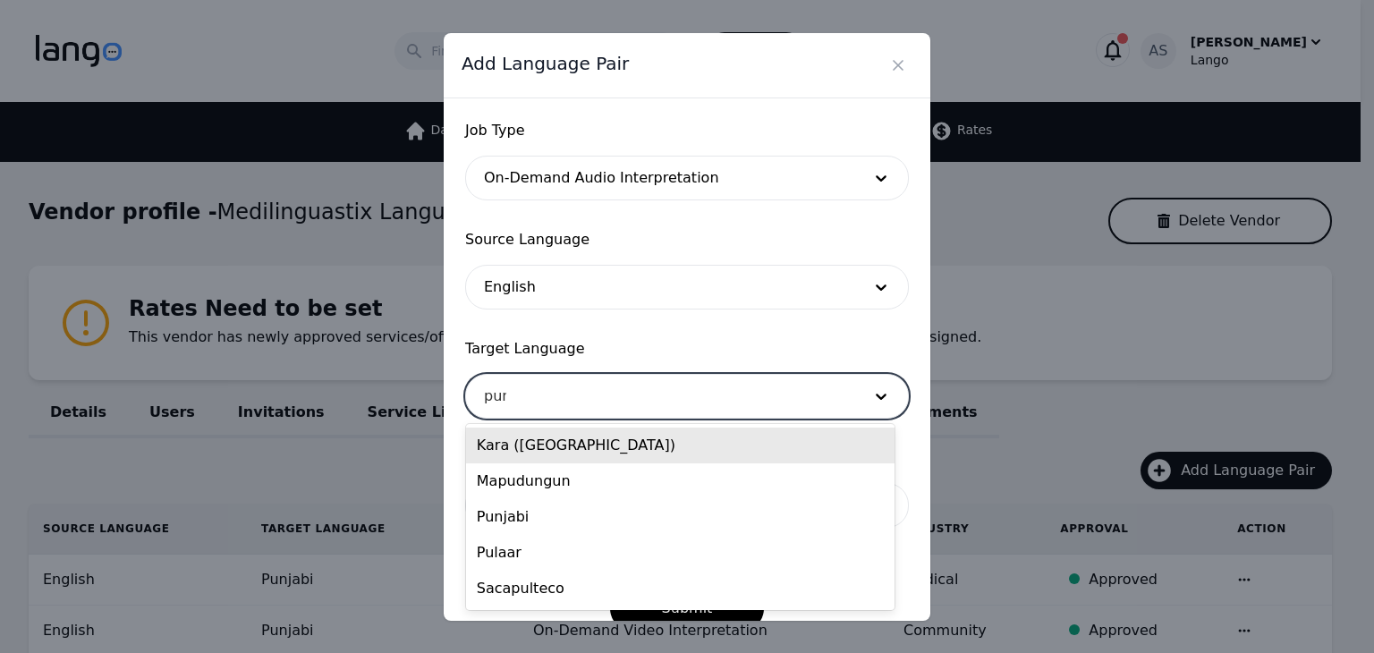
type input "punj"
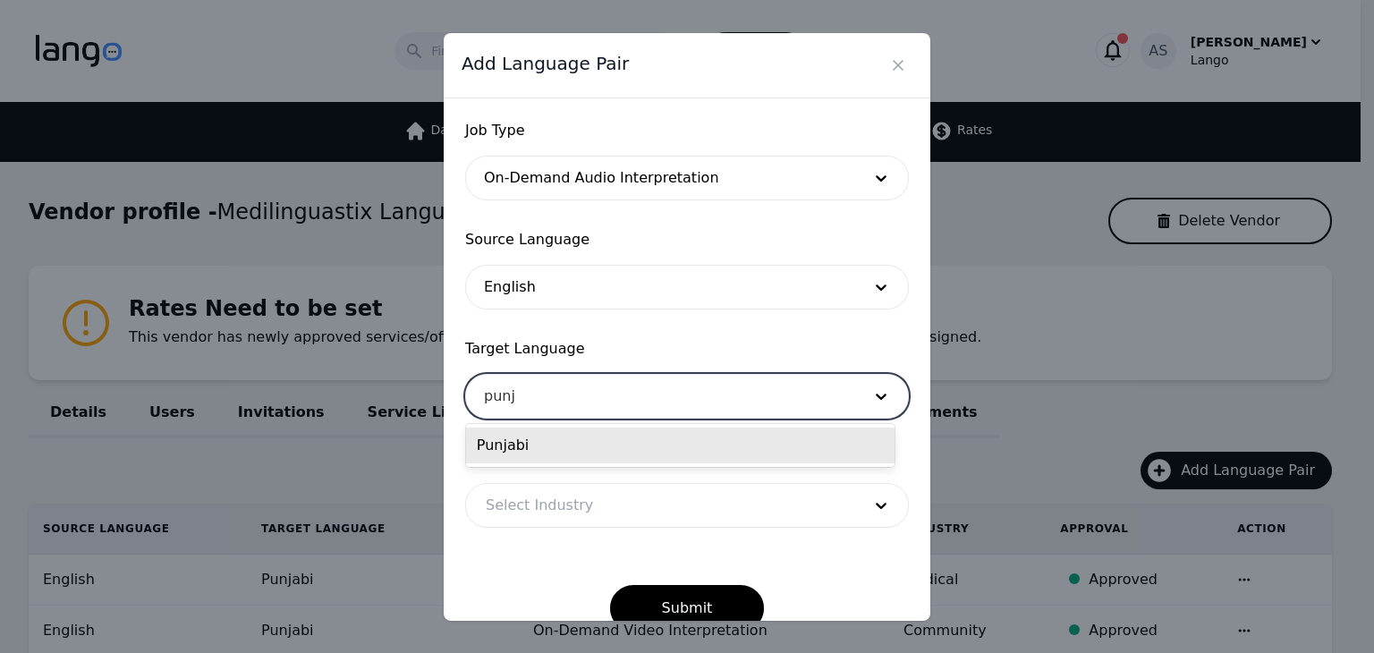
drag, startPoint x: 686, startPoint y: 452, endPoint x: 680, endPoint y: 462, distance: 11.7
click at [684, 451] on div "Punjabi" at bounding box center [680, 446] width 429 height 36
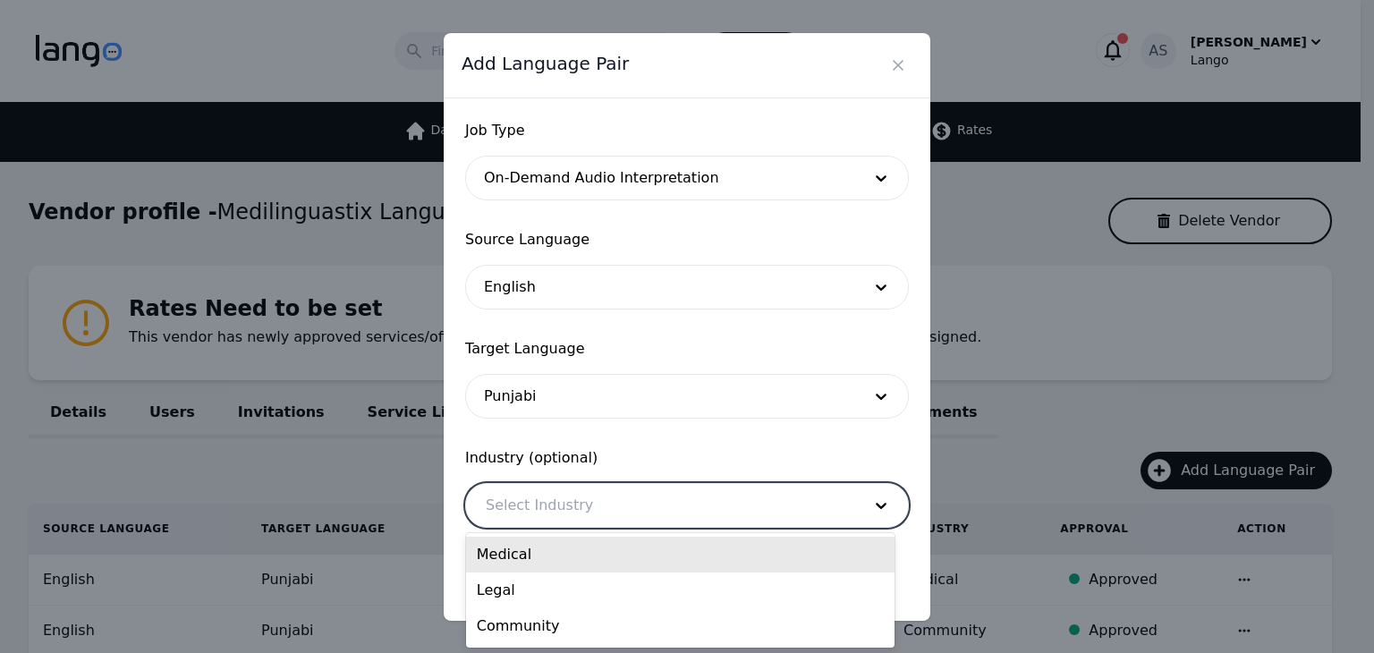
click at [673, 489] on div at bounding box center [660, 505] width 388 height 43
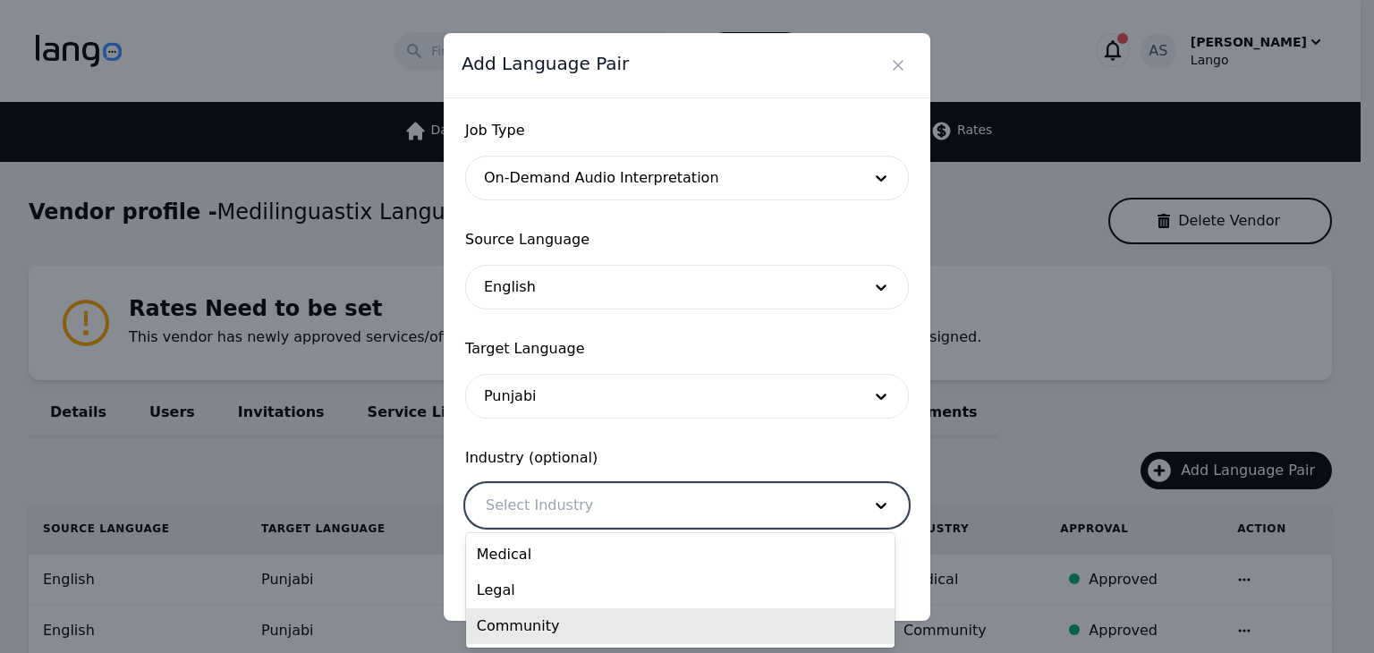
click at [633, 638] on div "Community" at bounding box center [680, 626] width 429 height 36
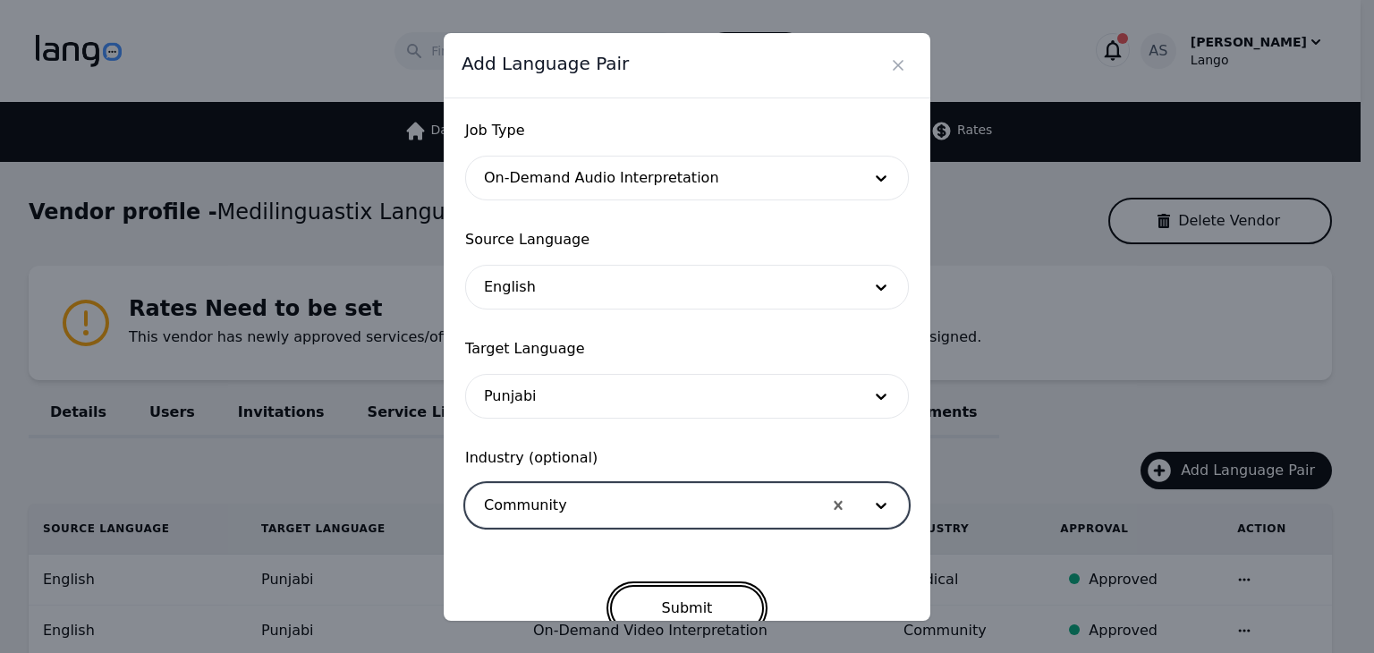
click at [645, 606] on button "Submit" at bounding box center [687, 608] width 155 height 47
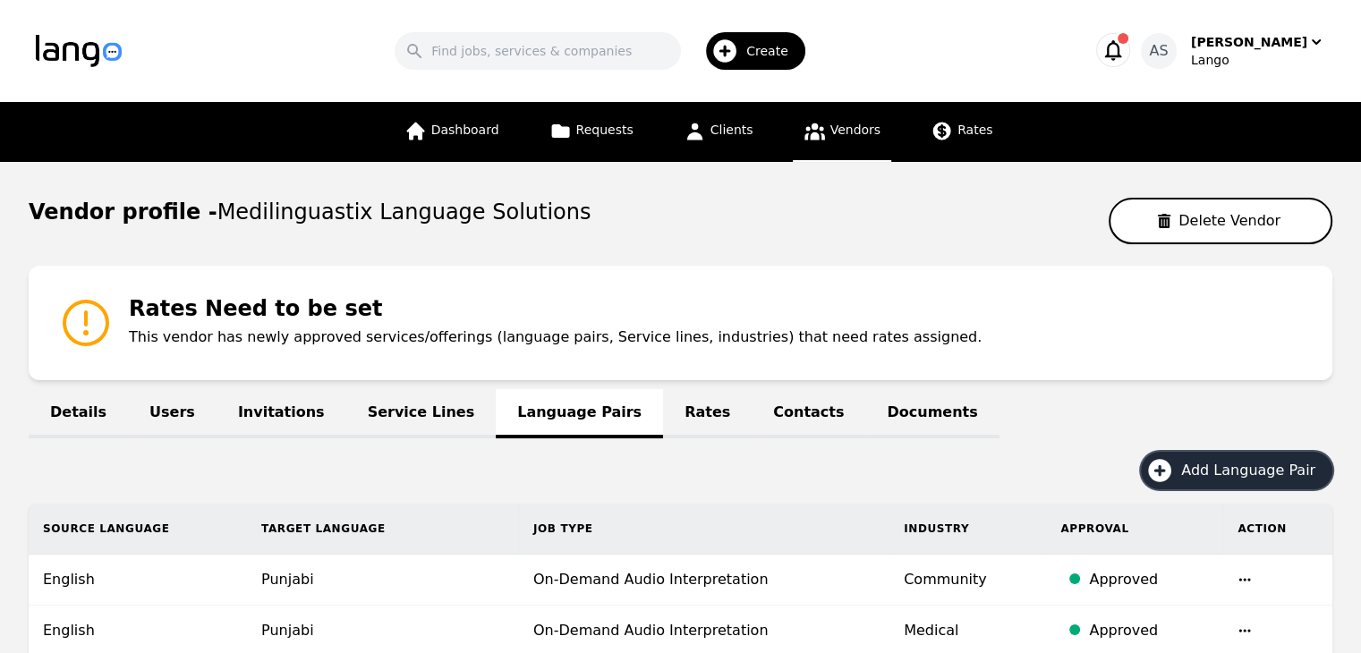
click at [1233, 479] on span "Add Language Pair" at bounding box center [1254, 470] width 147 height 21
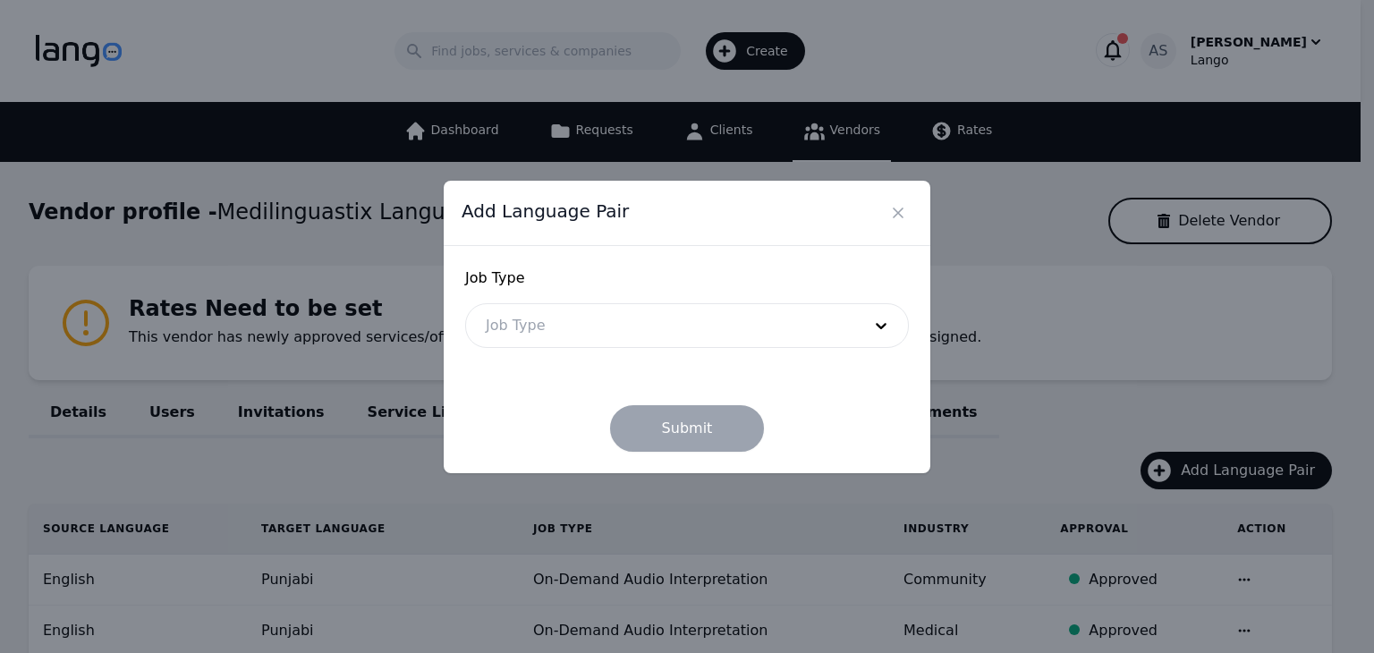
click at [692, 353] on form "Job Type Job Type Submit" at bounding box center [687, 360] width 444 height 184
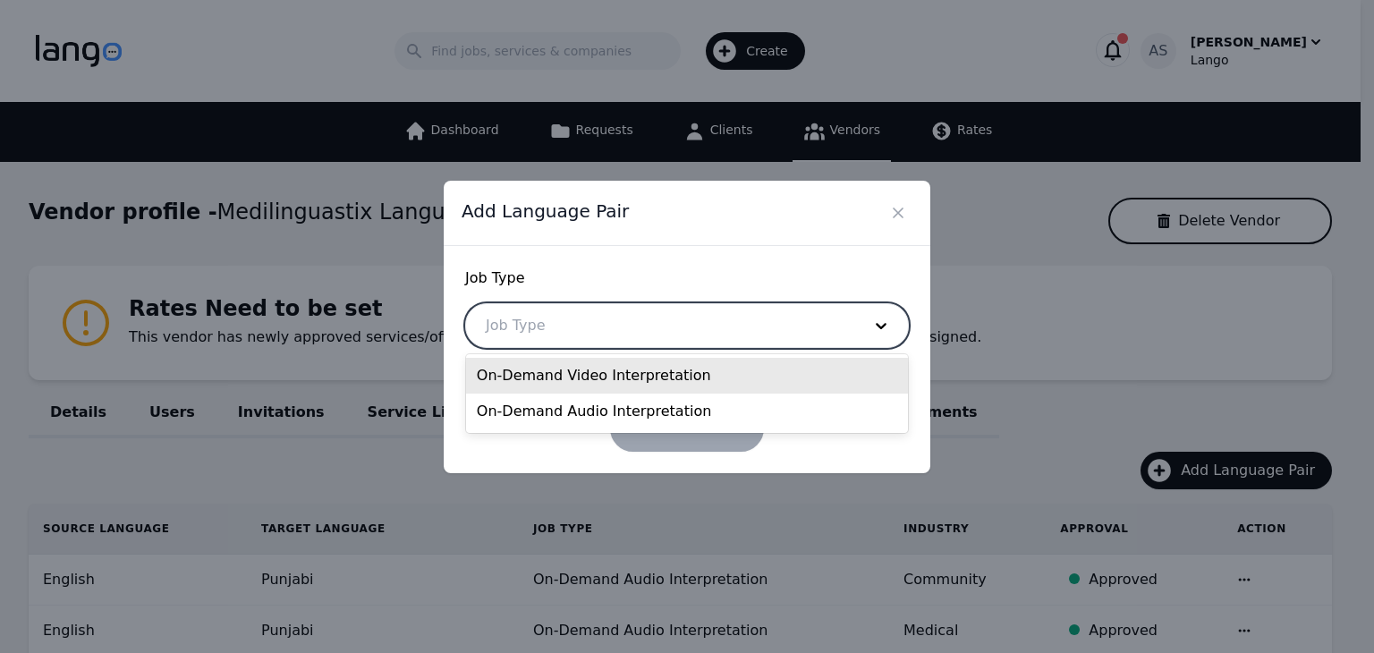
click at [696, 324] on div at bounding box center [660, 325] width 388 height 43
click at [683, 377] on div "On-Demand Video Interpretation" at bounding box center [687, 376] width 442 height 36
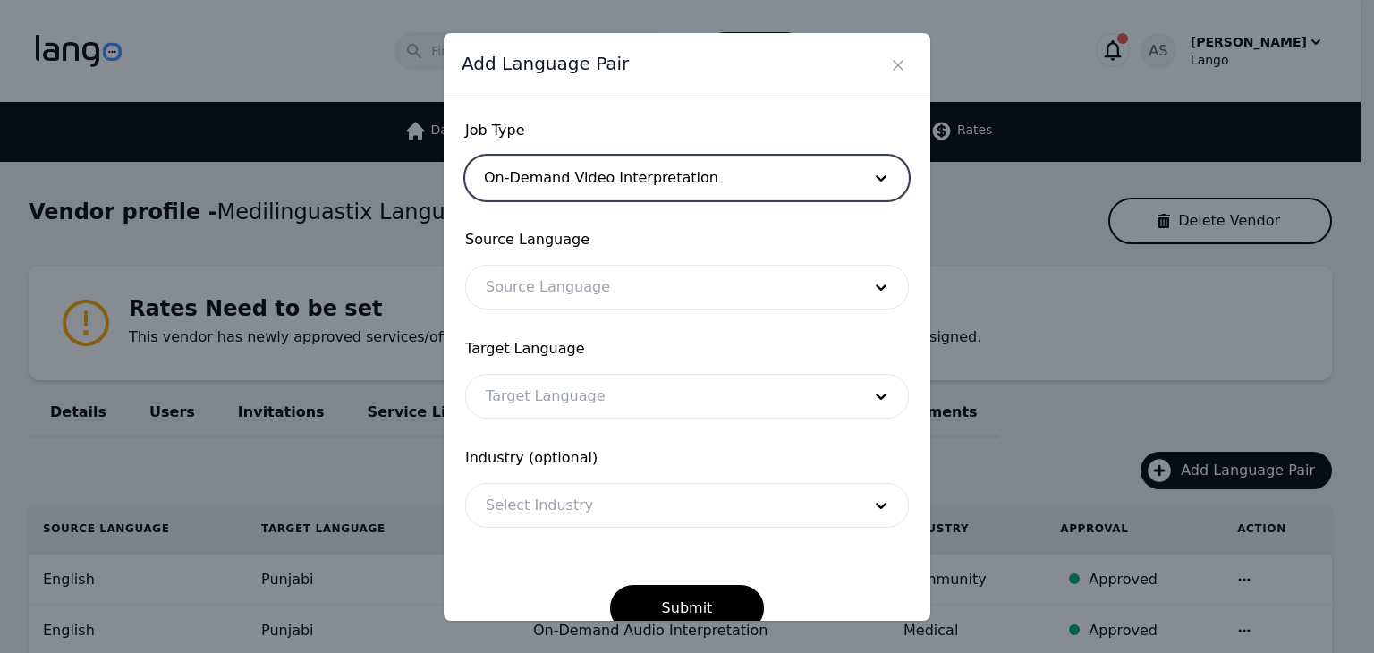
click at [691, 300] on div at bounding box center [660, 287] width 388 height 43
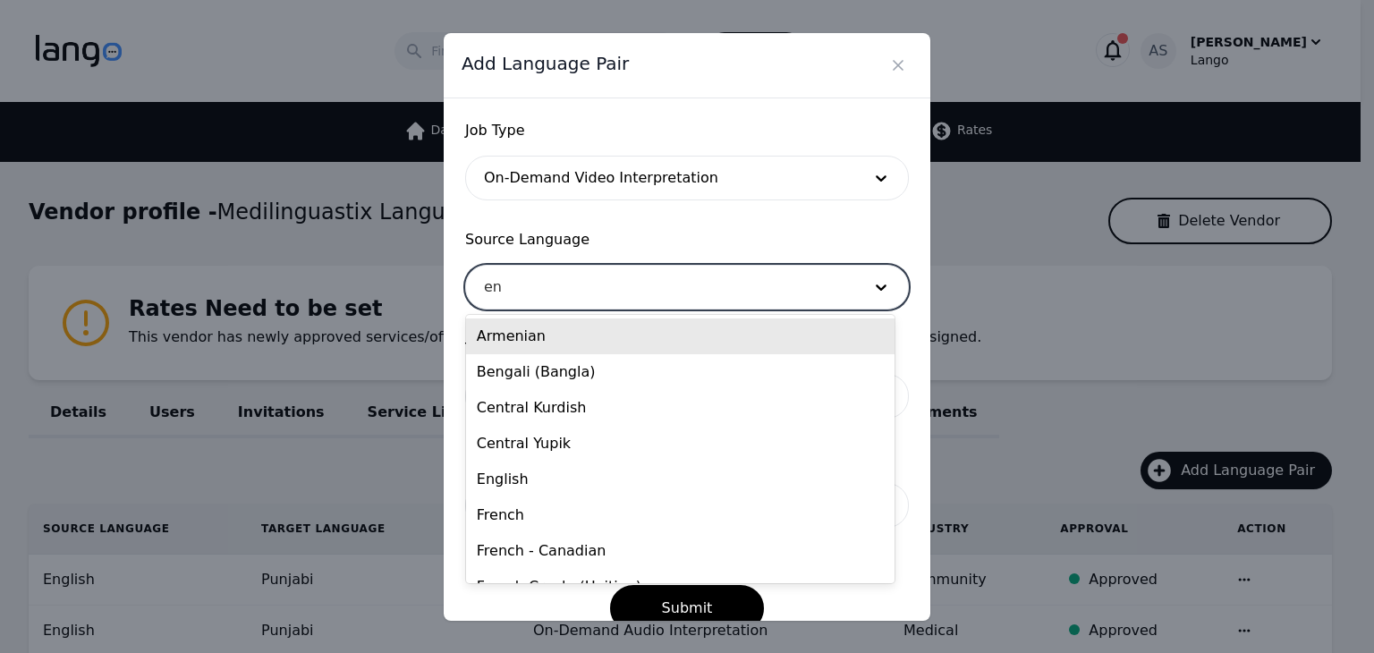
type input "eng"
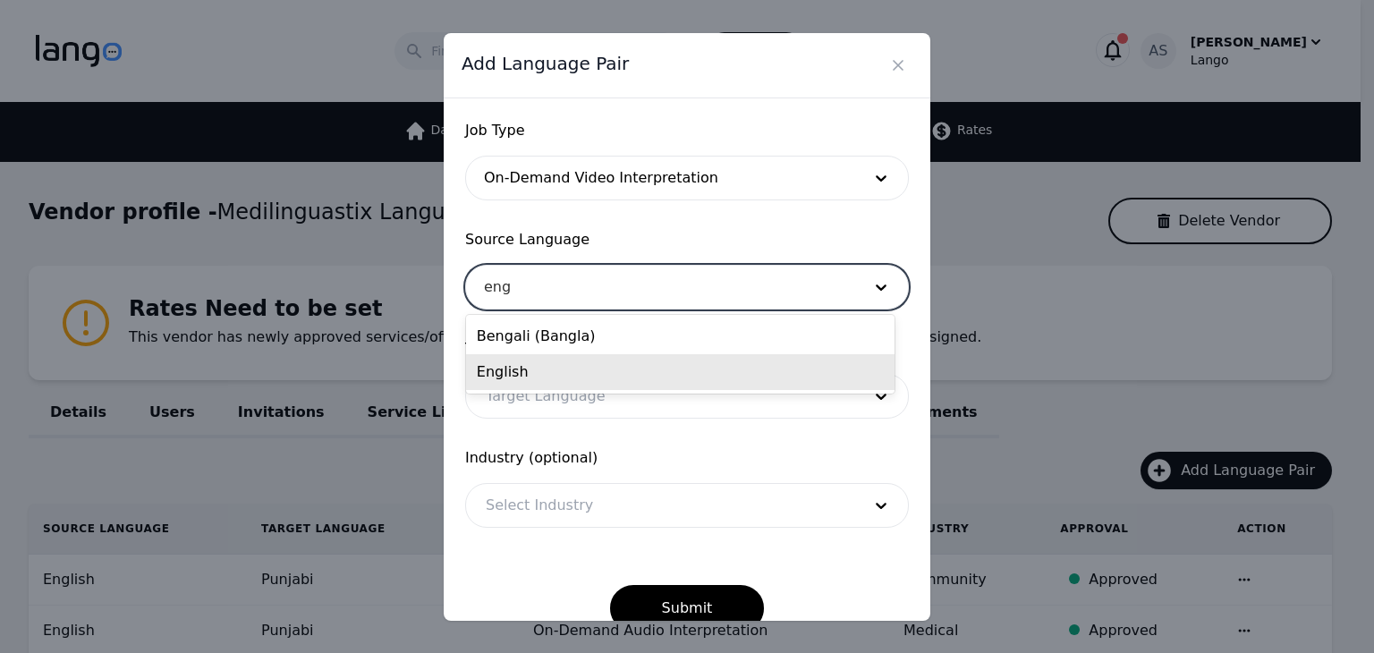
click at [651, 384] on div "English" at bounding box center [680, 372] width 429 height 36
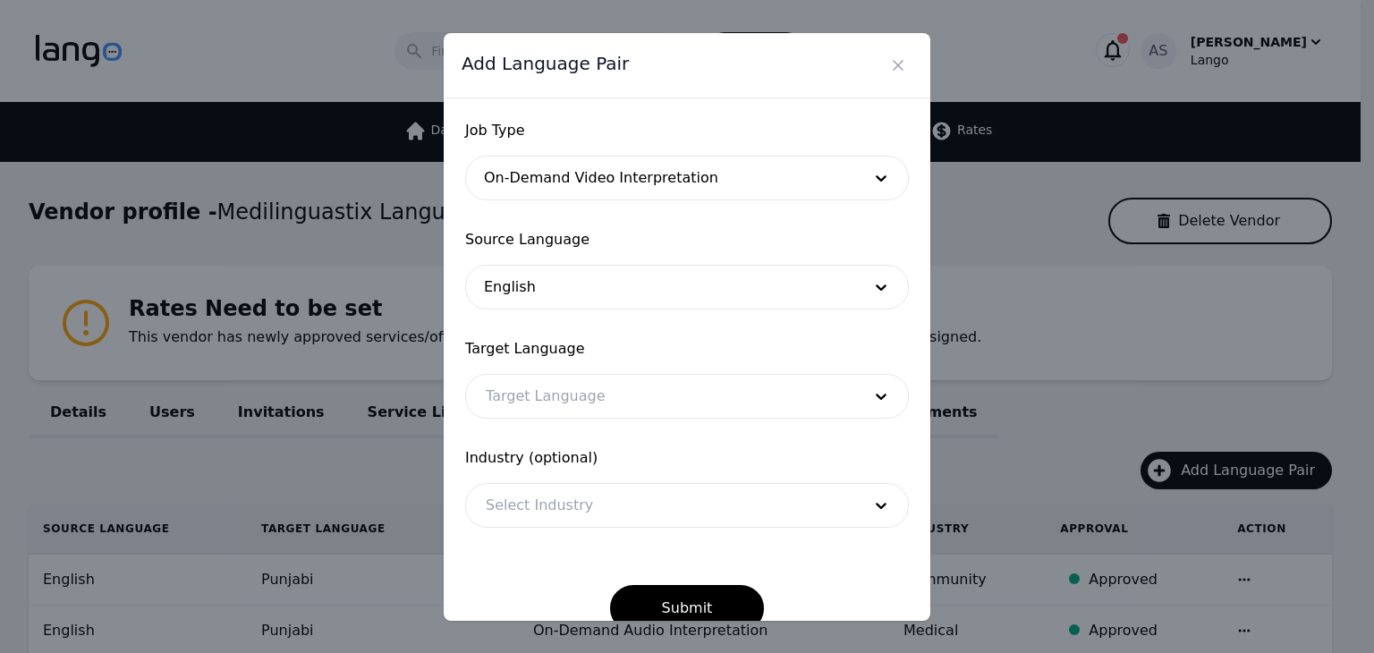
click at [635, 360] on div "Target Language Target Language" at bounding box center [687, 378] width 444 height 81
click at [646, 397] on div at bounding box center [660, 396] width 388 height 43
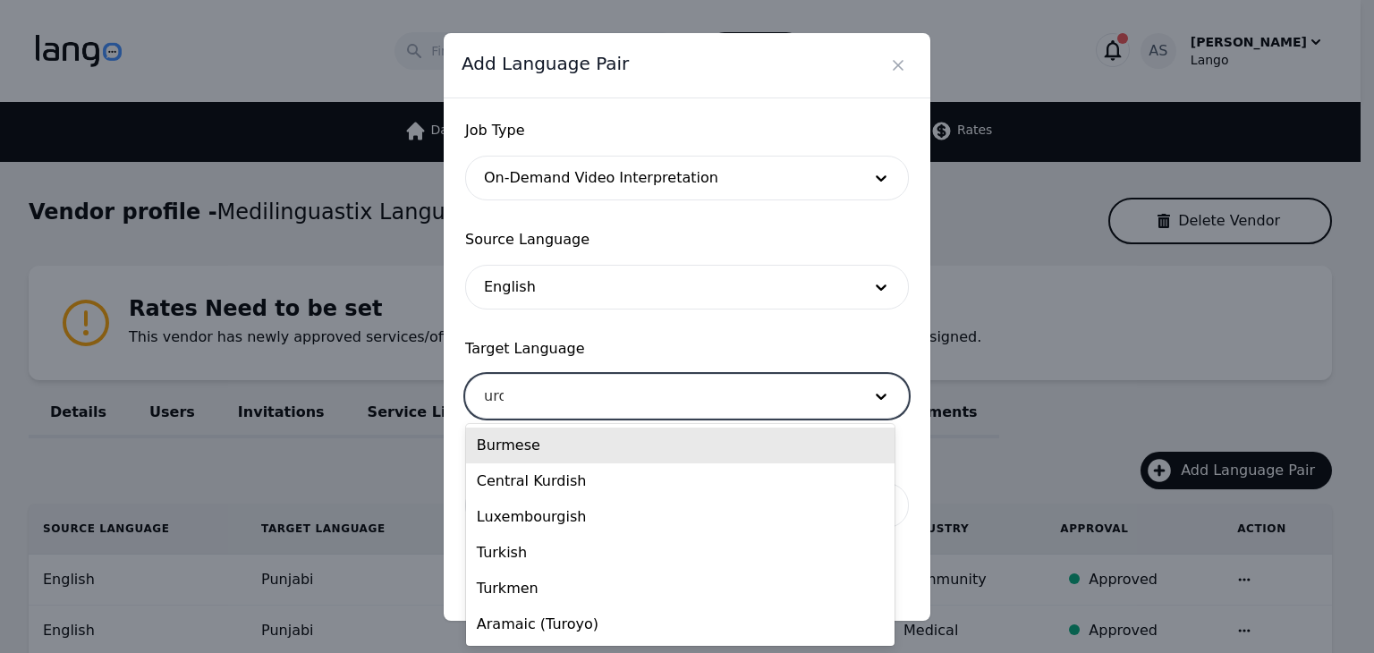
type input "urdu"
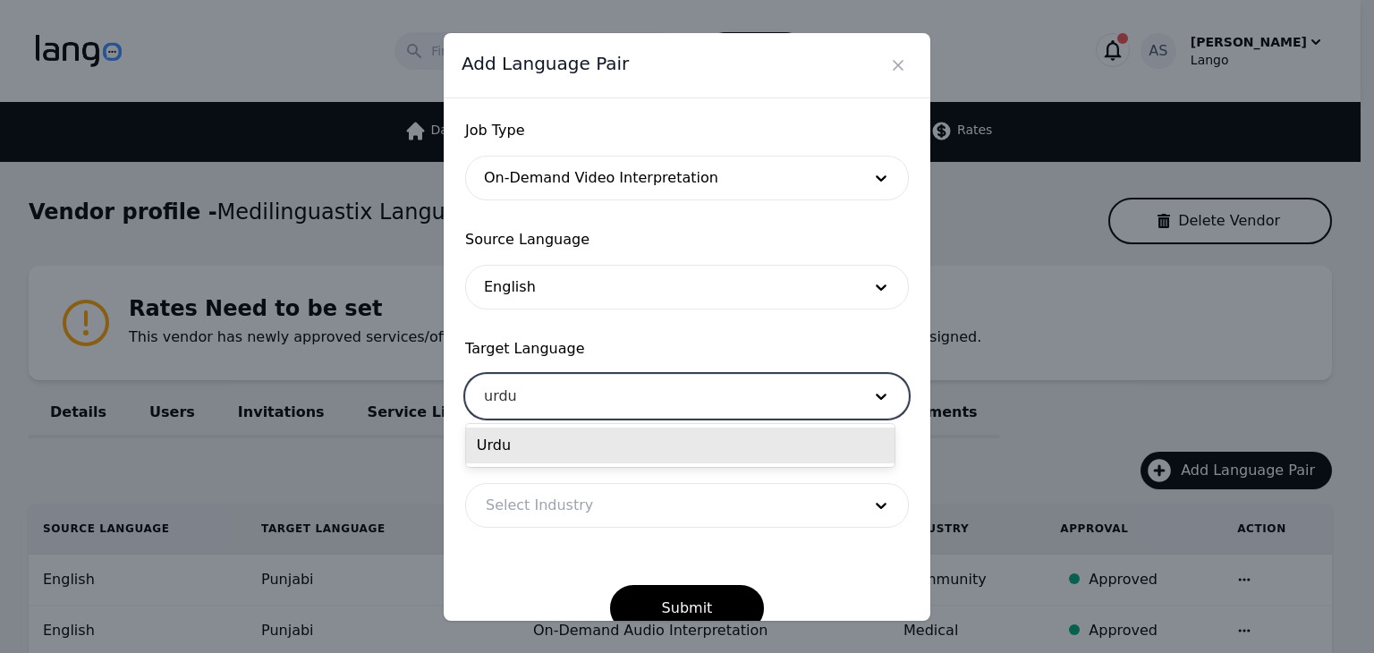
click at [601, 445] on div "Urdu" at bounding box center [680, 446] width 429 height 36
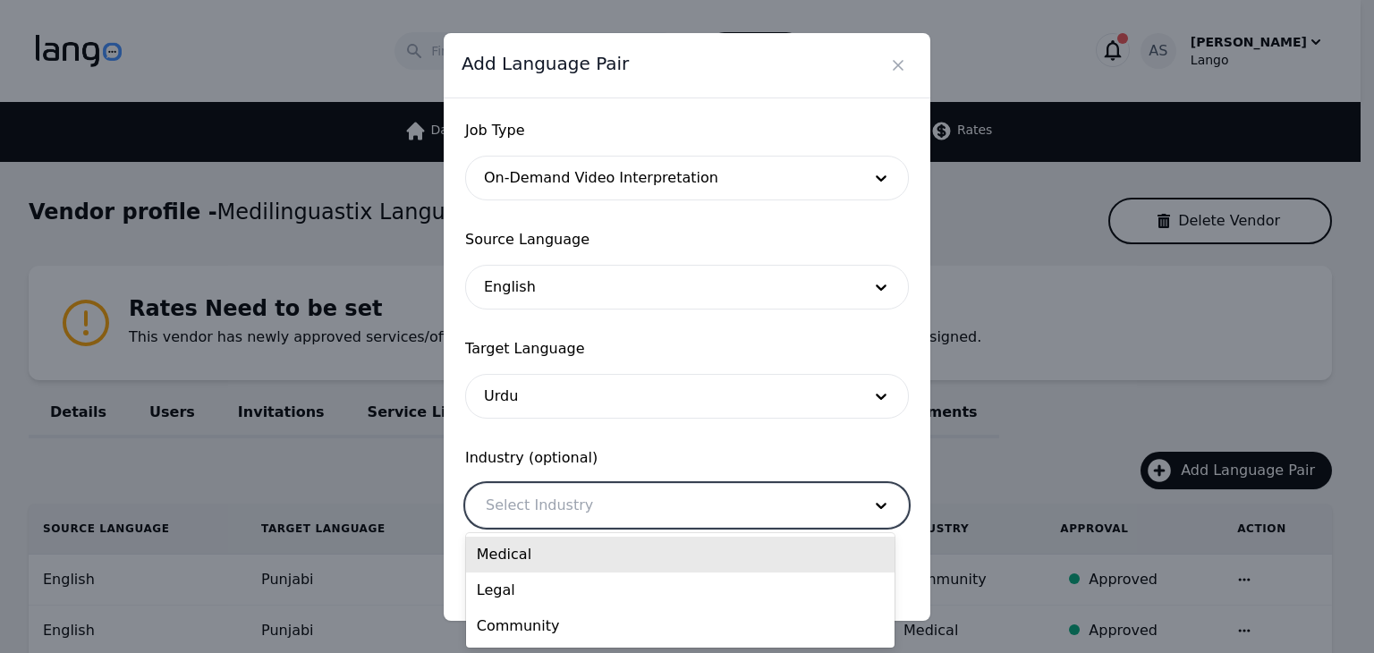
click at [633, 509] on div at bounding box center [660, 505] width 388 height 43
click at [622, 555] on div "Medical" at bounding box center [680, 555] width 429 height 36
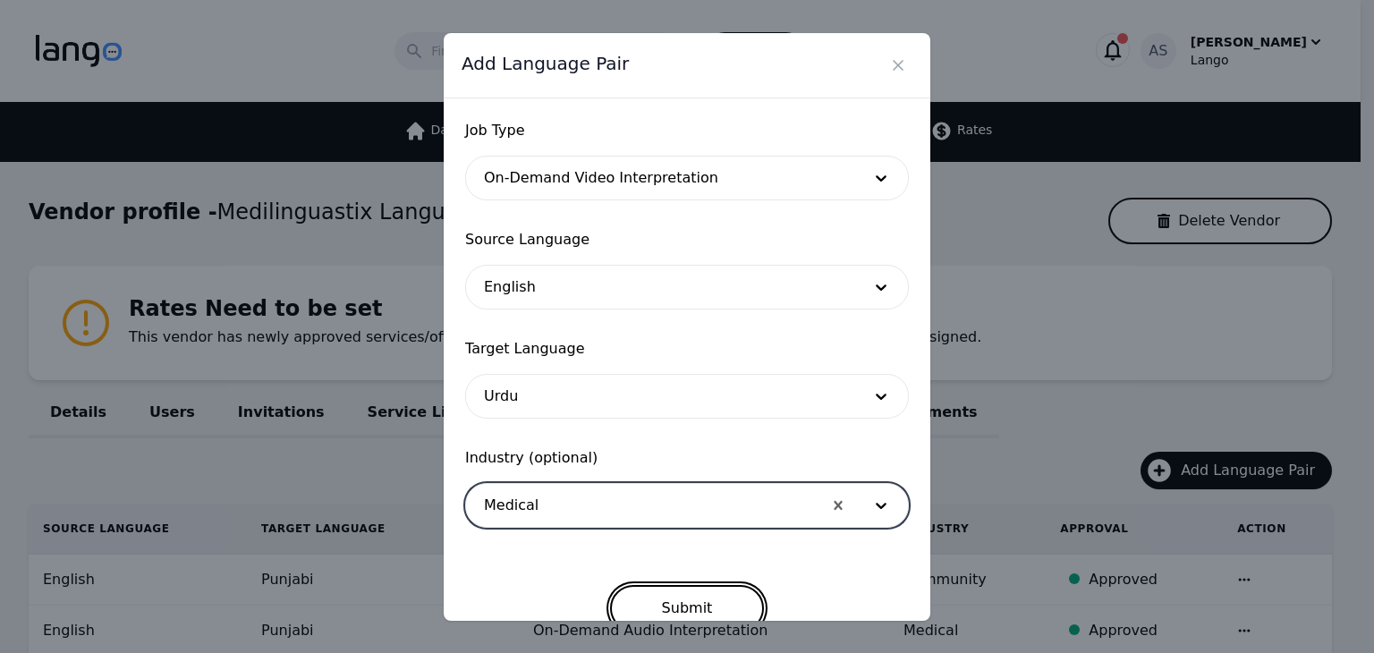
click at [675, 608] on button "Submit" at bounding box center [687, 608] width 155 height 47
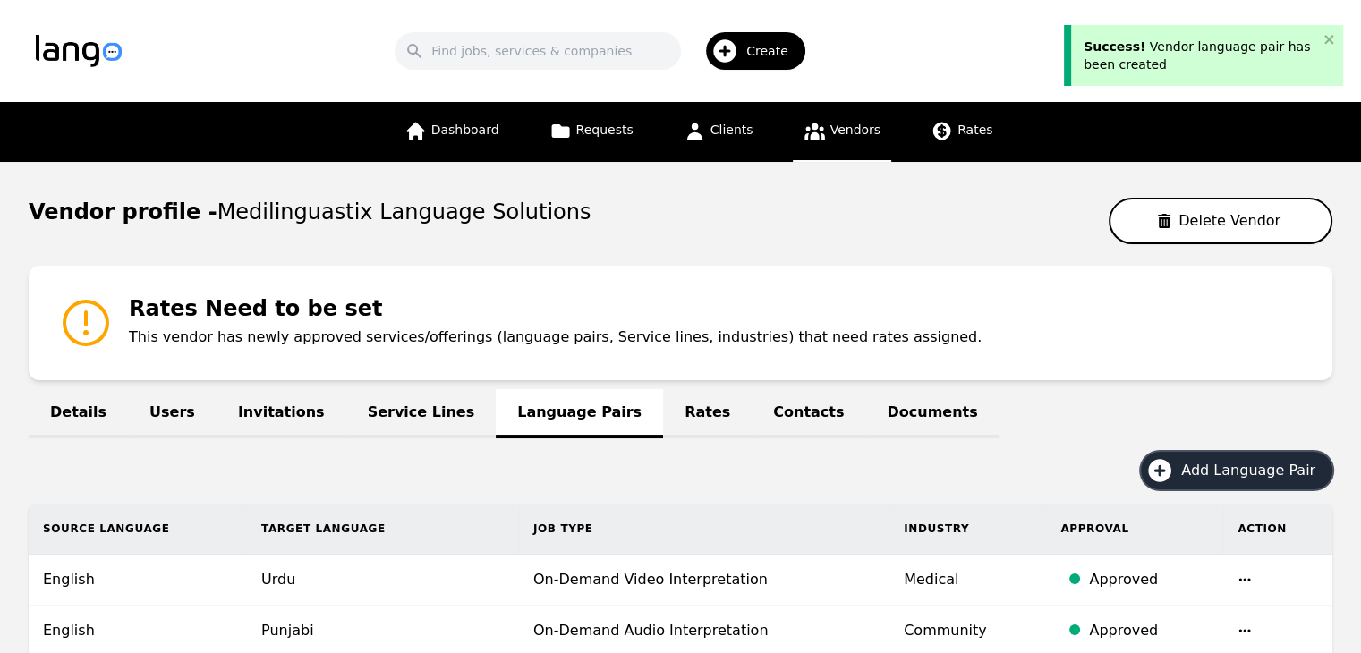
click at [1276, 484] on button "Add Language Pair" at bounding box center [1236, 471] width 191 height 38
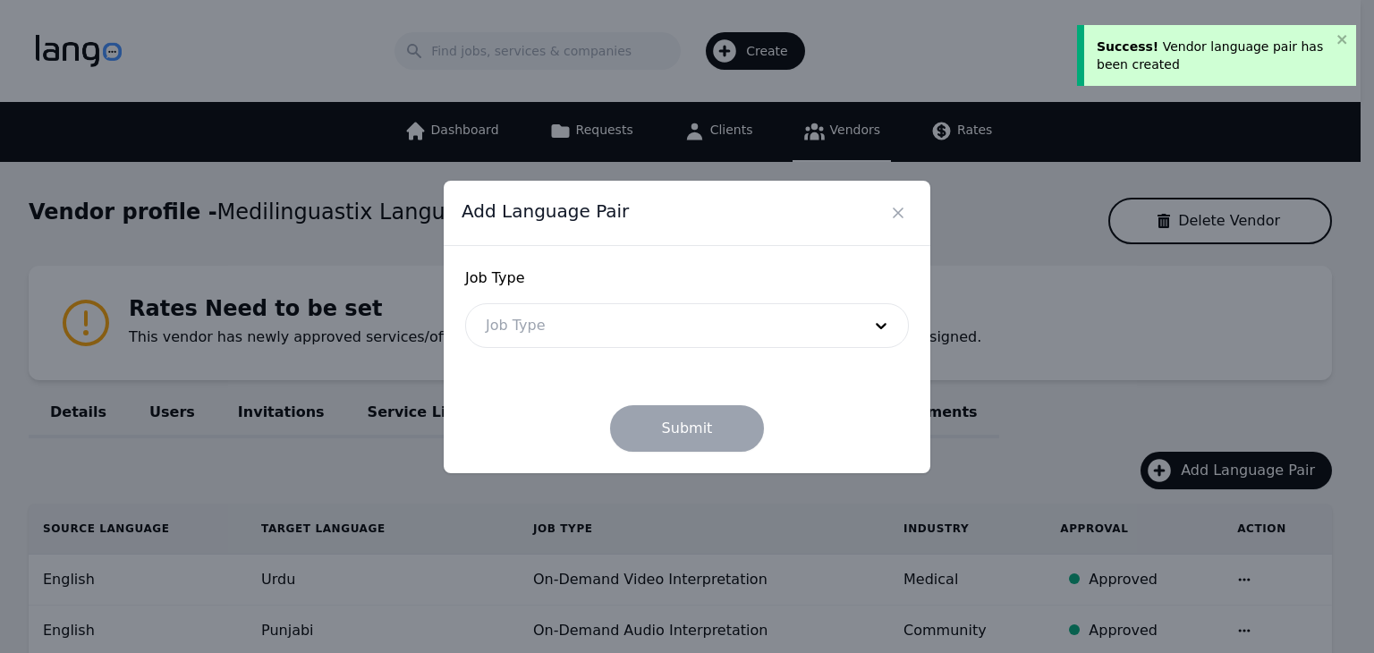
click at [676, 322] on div at bounding box center [660, 325] width 388 height 43
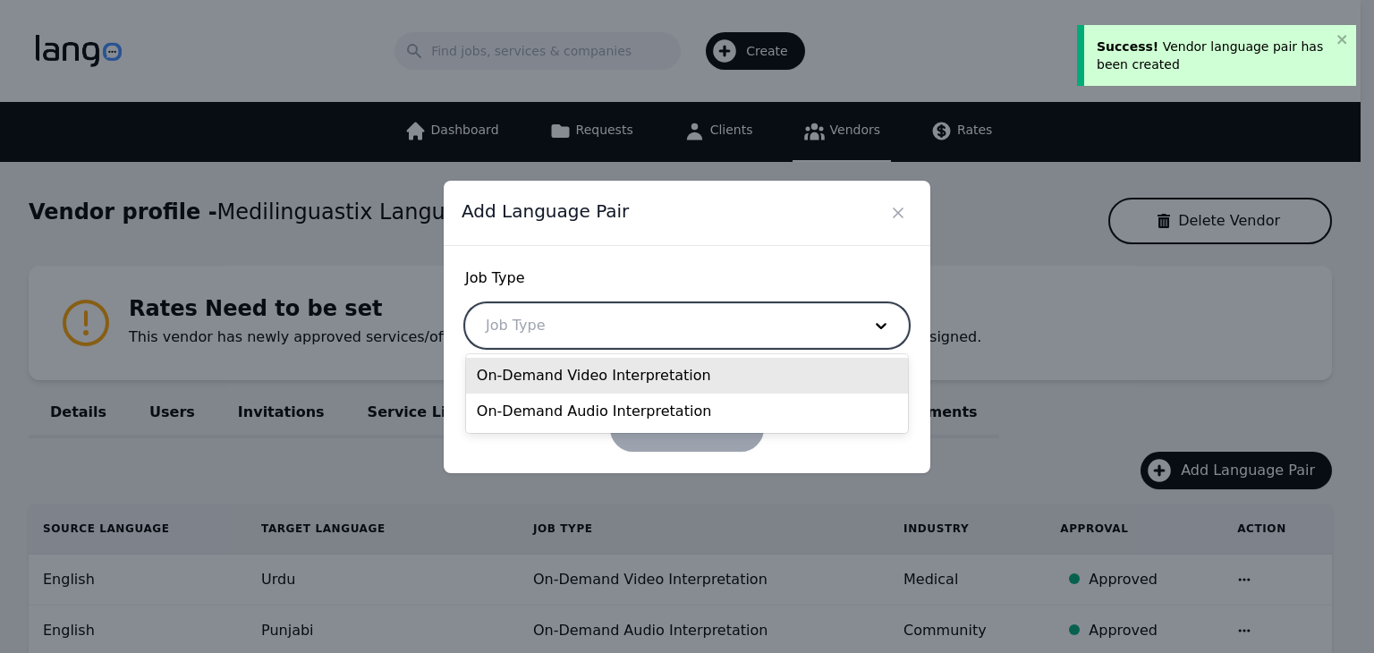
click at [662, 382] on div "On-Demand Video Interpretation" at bounding box center [687, 376] width 442 height 36
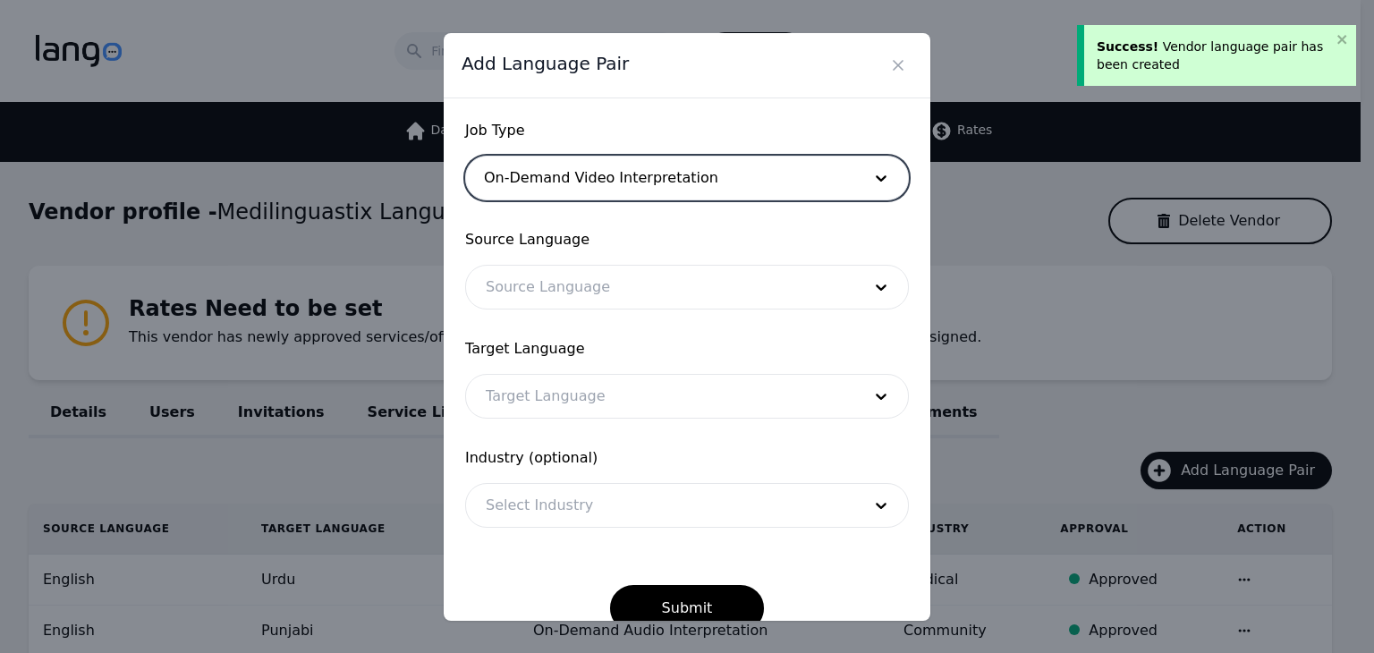
click at [645, 277] on div at bounding box center [660, 287] width 388 height 43
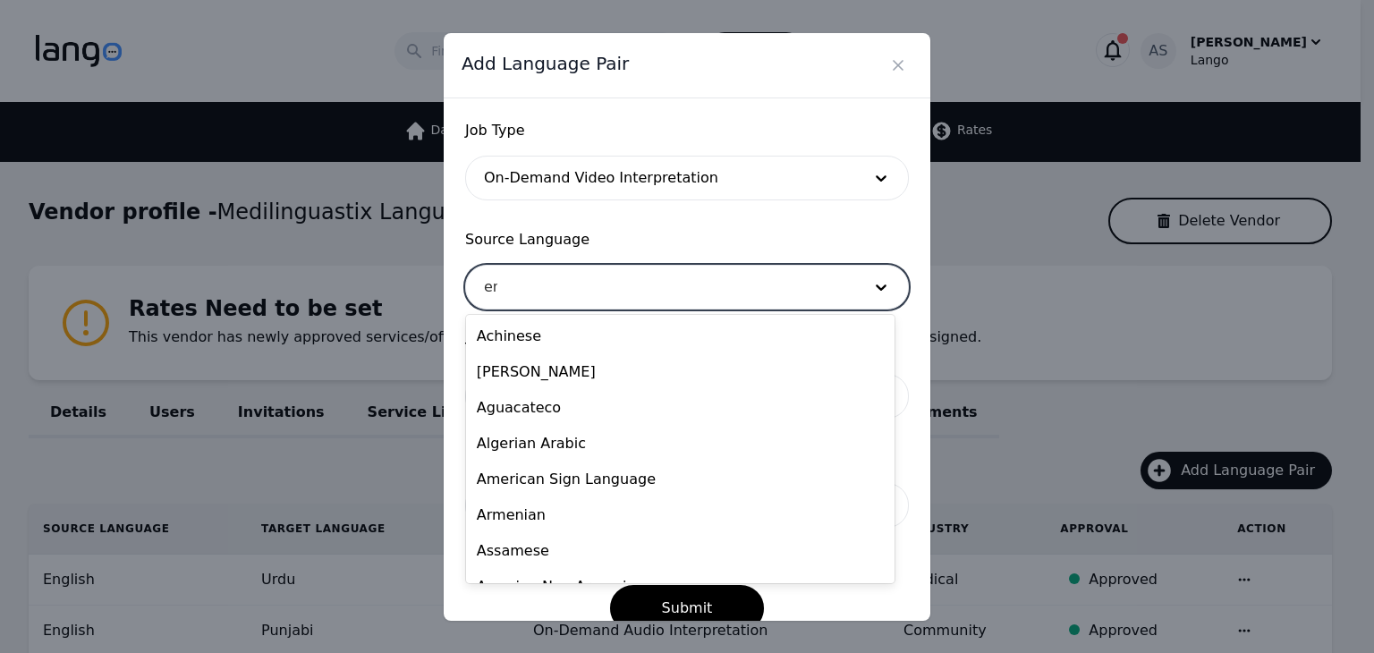
type input "eng"
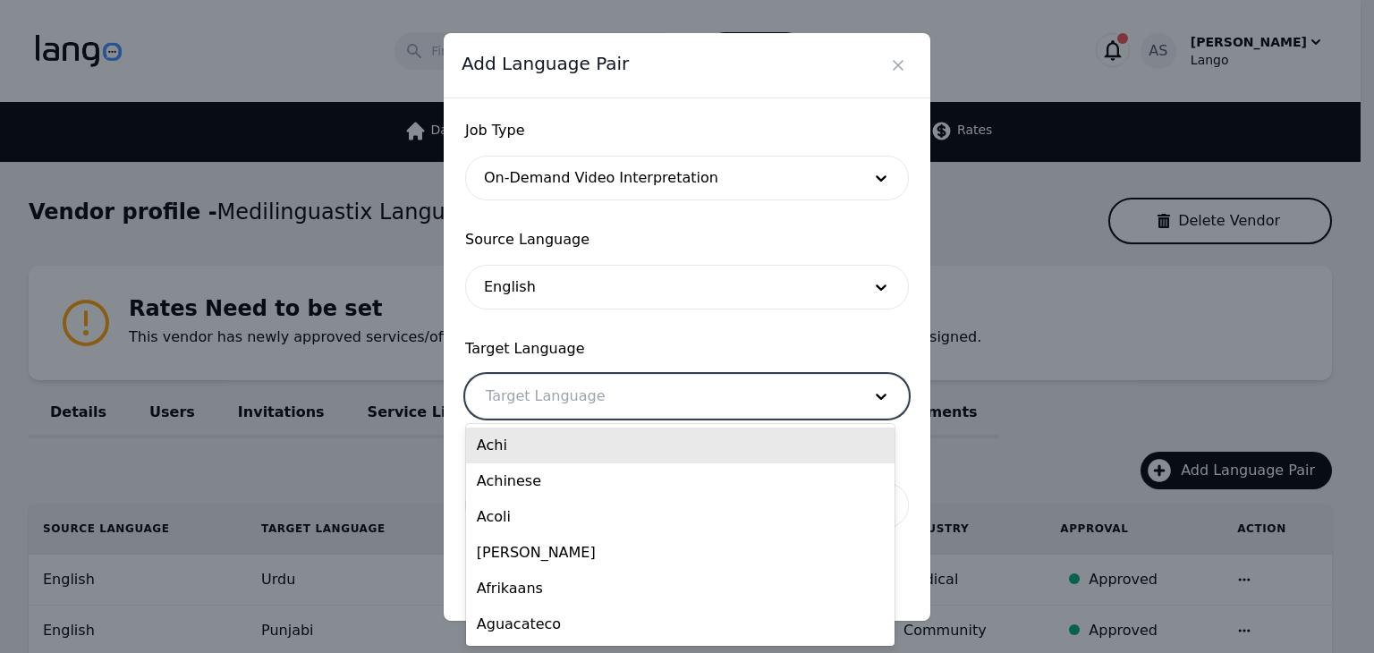
click at [593, 392] on div at bounding box center [660, 396] width 388 height 43
type input "y"
type input "urdu"
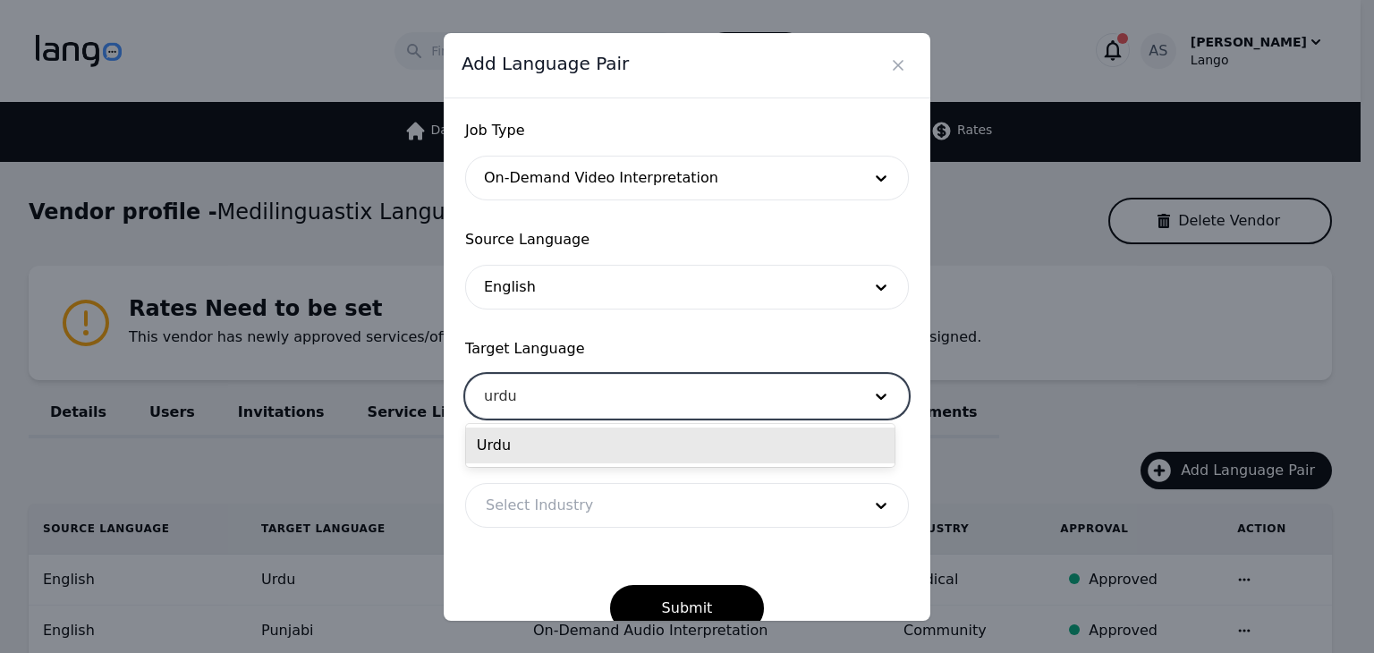
click at [621, 463] on div "Urdu" at bounding box center [680, 446] width 429 height 36
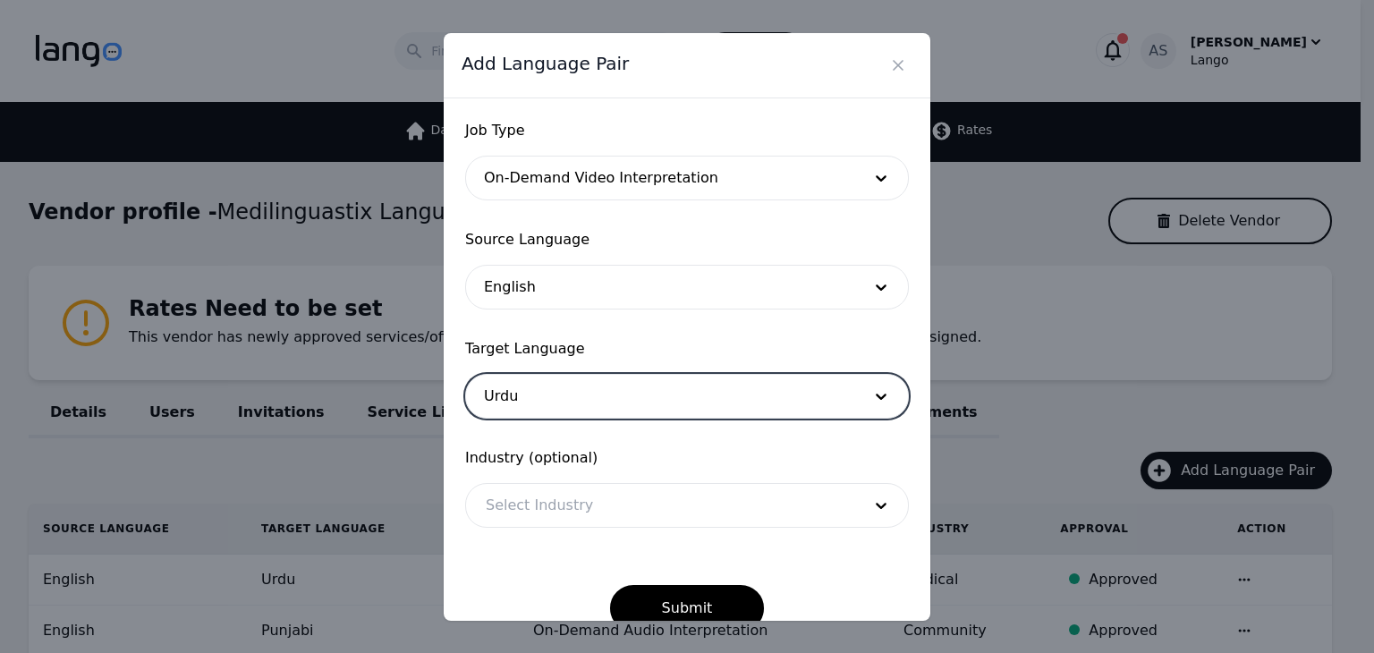
click at [632, 507] on div at bounding box center [660, 505] width 388 height 43
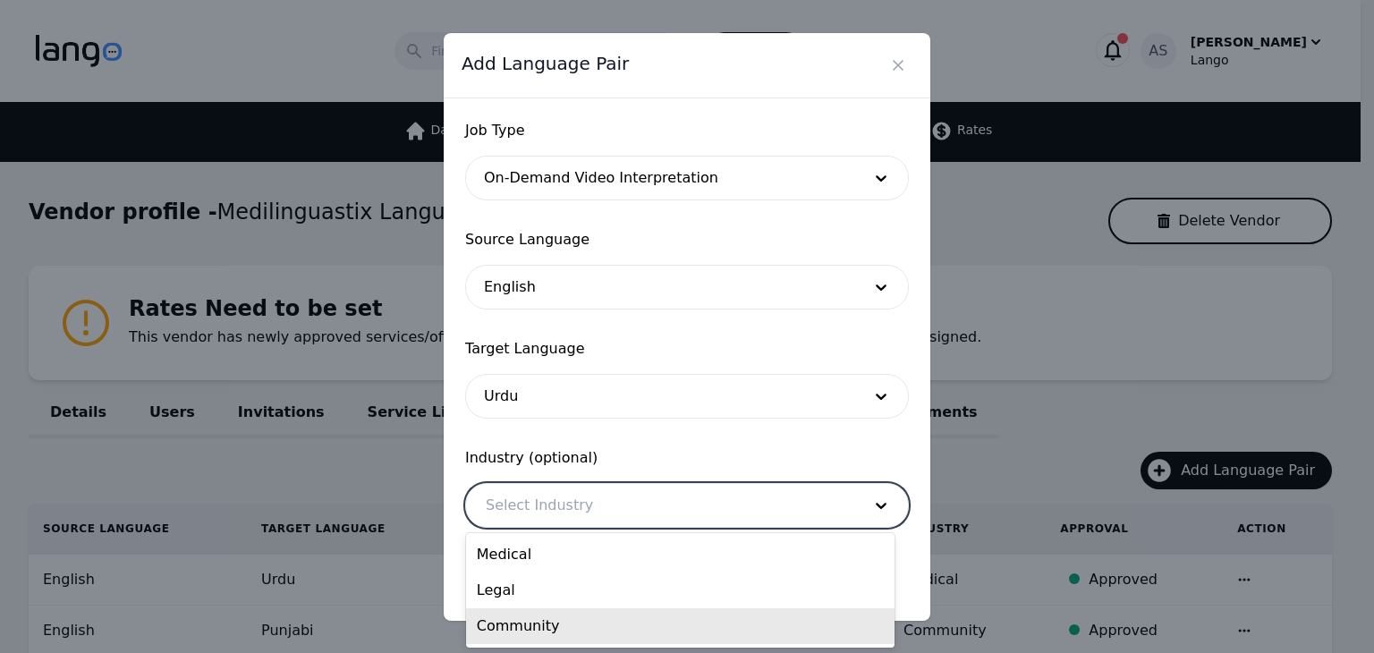
click at [629, 625] on div "Community" at bounding box center [680, 626] width 429 height 36
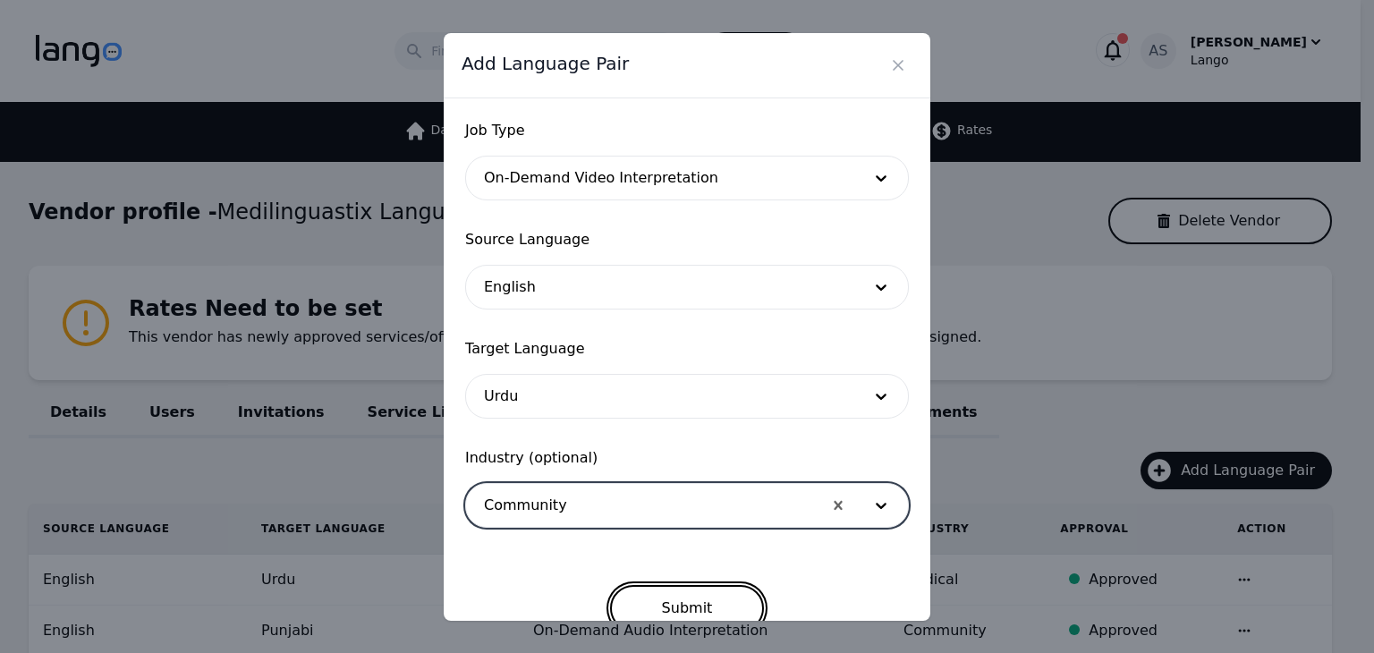
click at [734, 611] on button "Submit" at bounding box center [687, 608] width 155 height 47
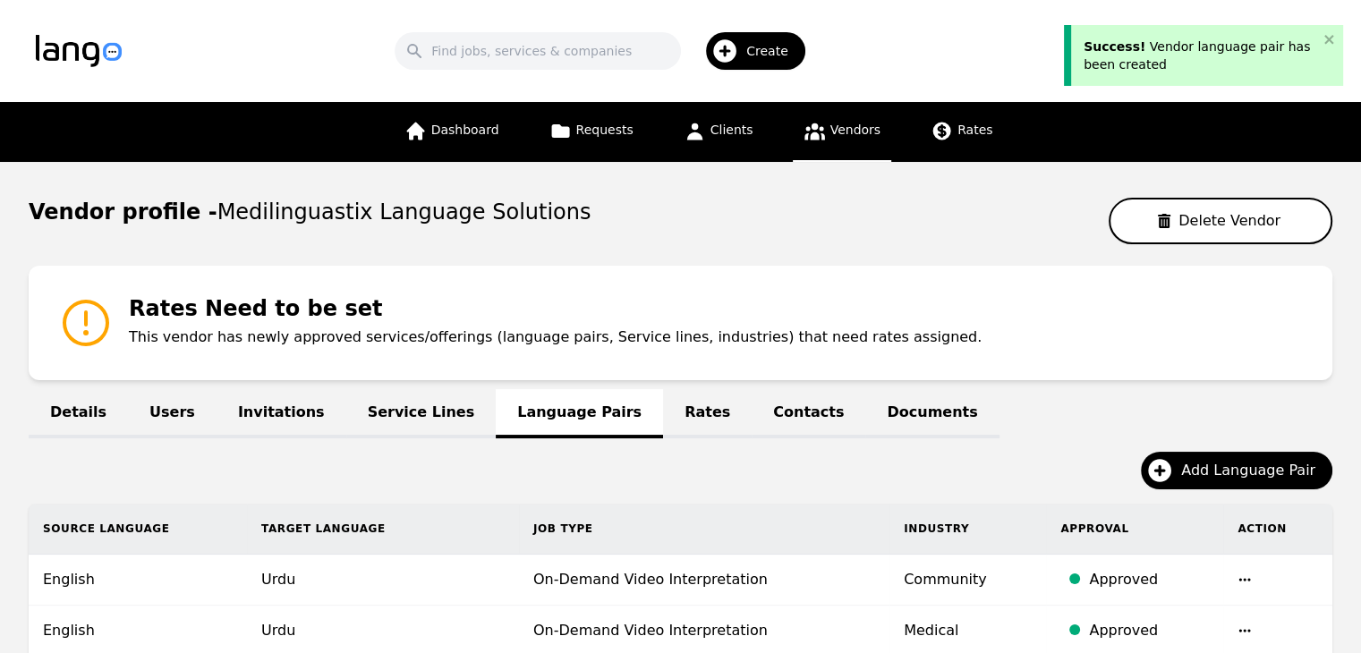
click at [1271, 465] on span "Add Language Pair" at bounding box center [1254, 470] width 147 height 21
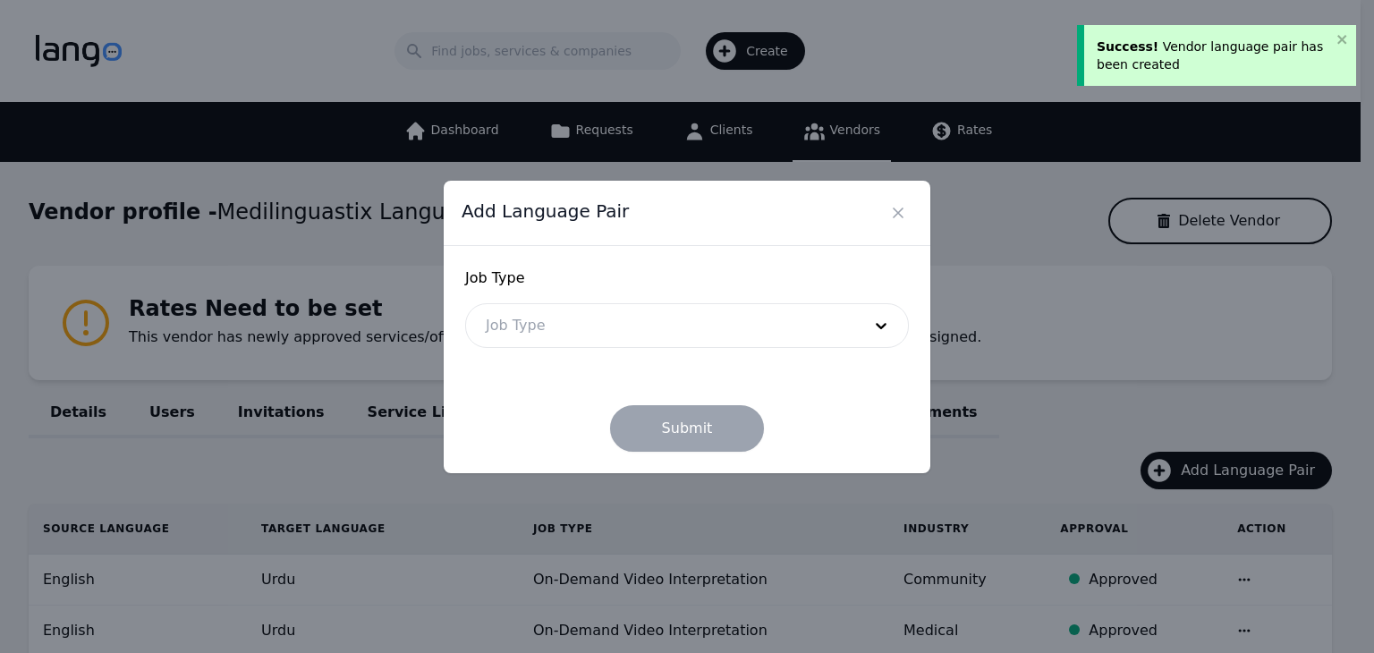
click at [694, 327] on div at bounding box center [660, 325] width 388 height 43
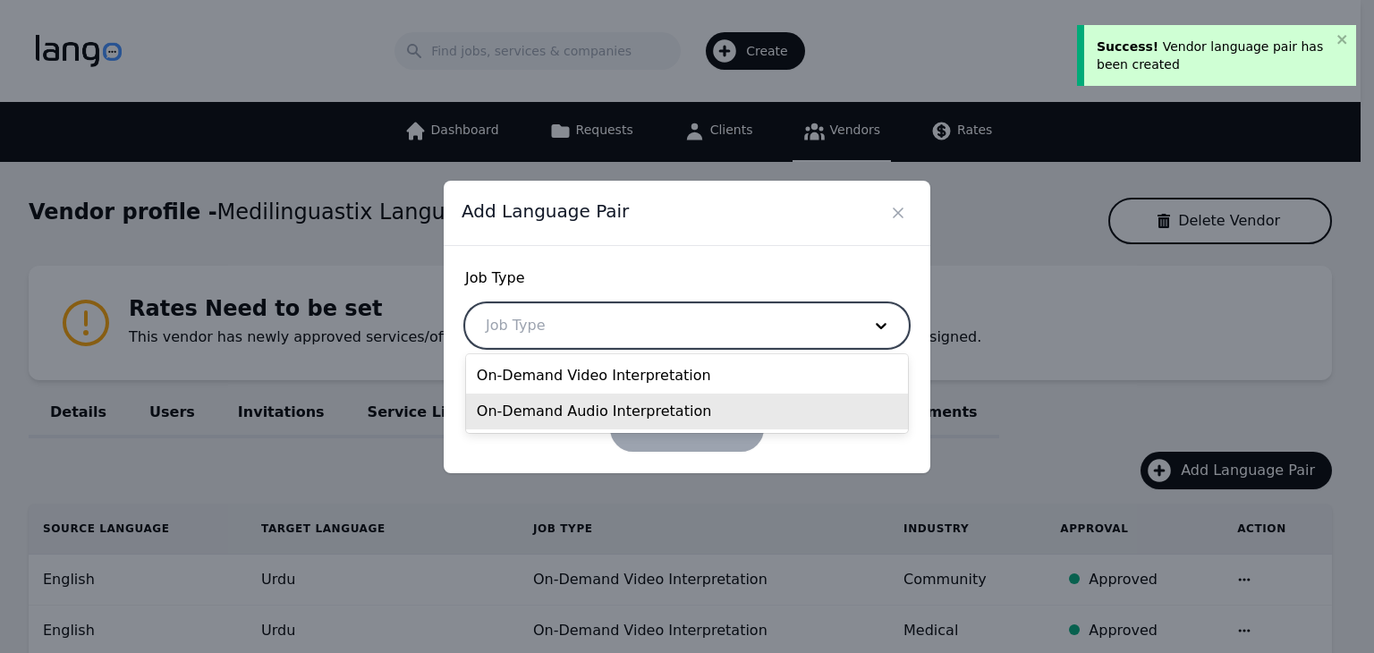
click at [629, 412] on div "On-Demand Audio Interpretation" at bounding box center [687, 412] width 442 height 36
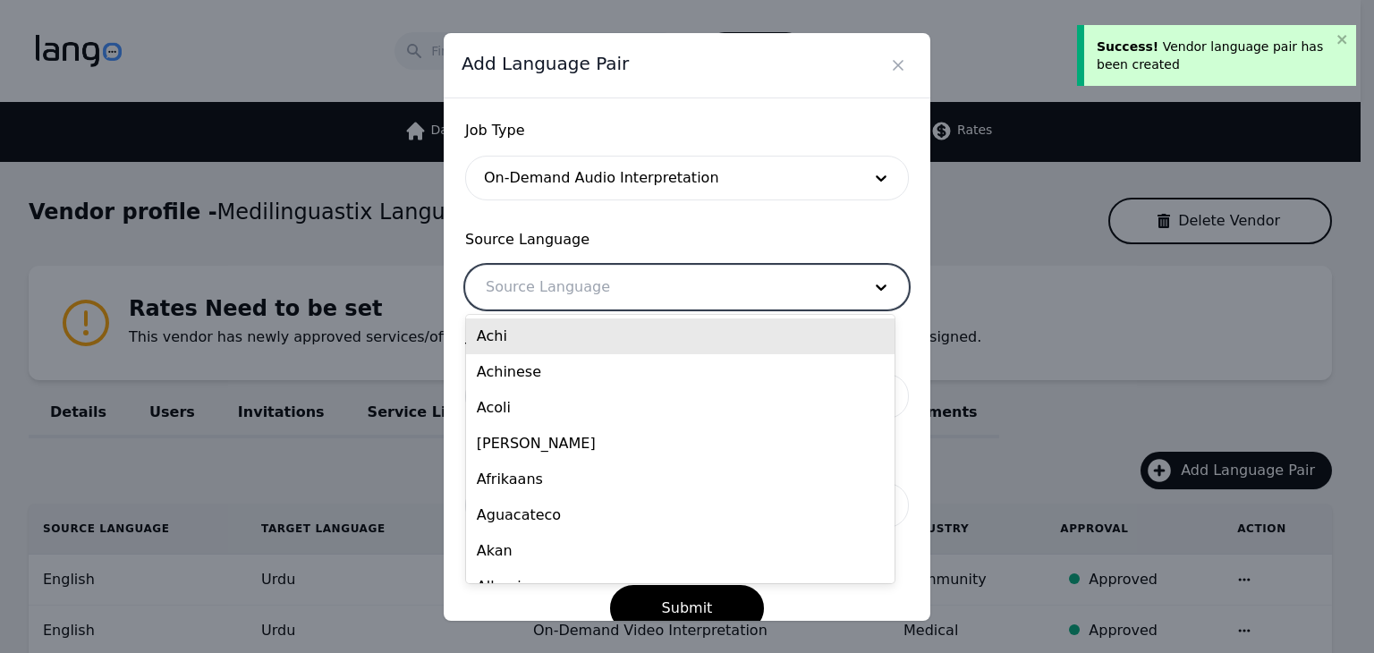
click at [619, 305] on div at bounding box center [660, 287] width 388 height 43
type input "eng"
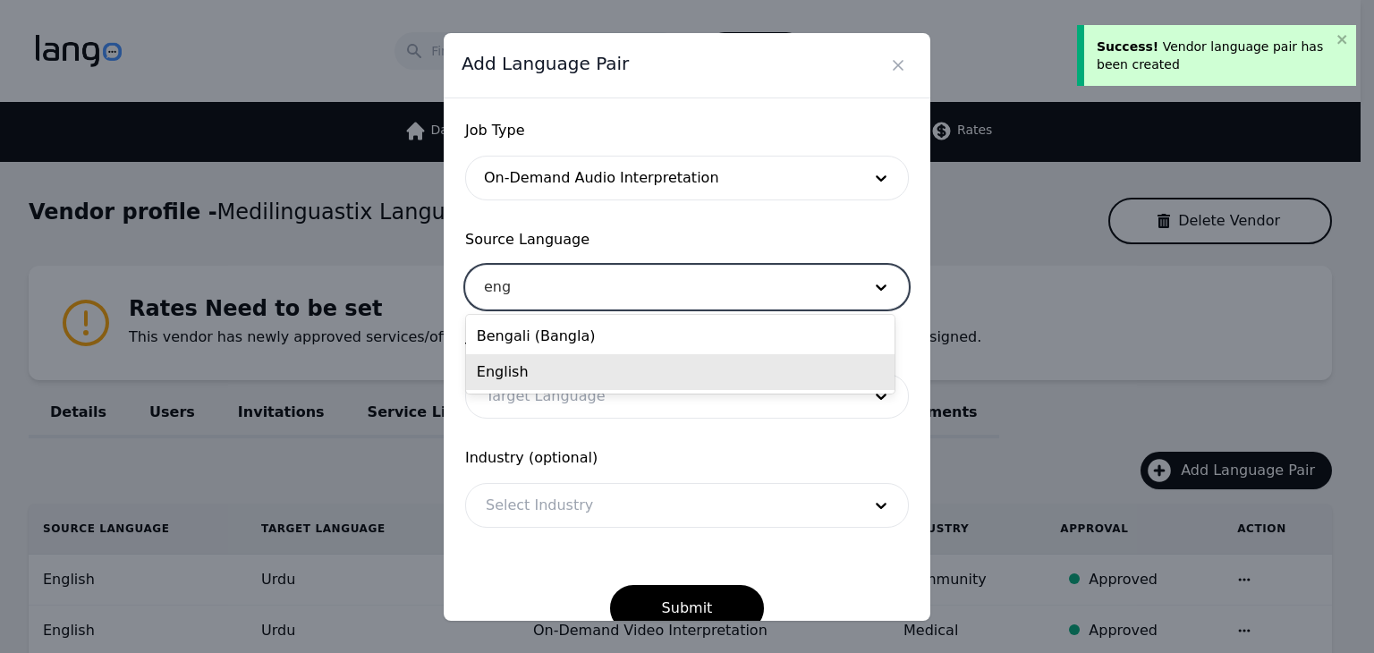
click at [616, 369] on div "English" at bounding box center [680, 372] width 429 height 36
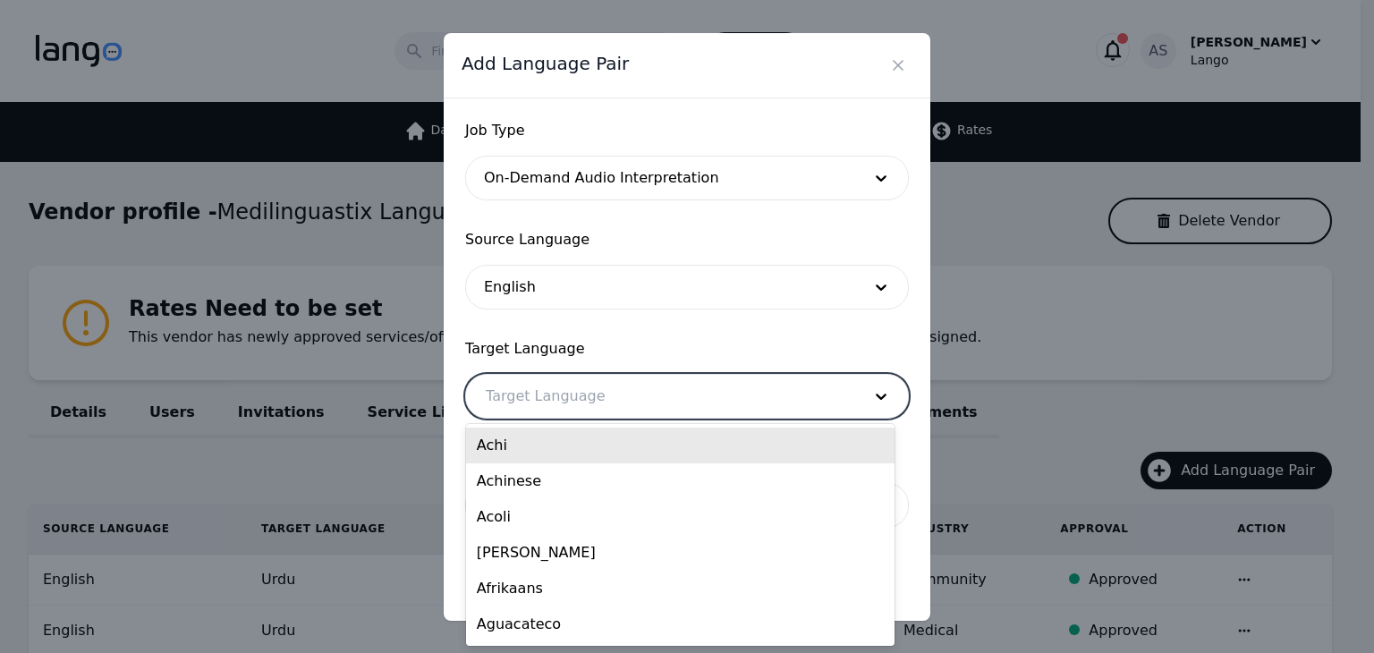
click at [610, 407] on div at bounding box center [660, 396] width 388 height 43
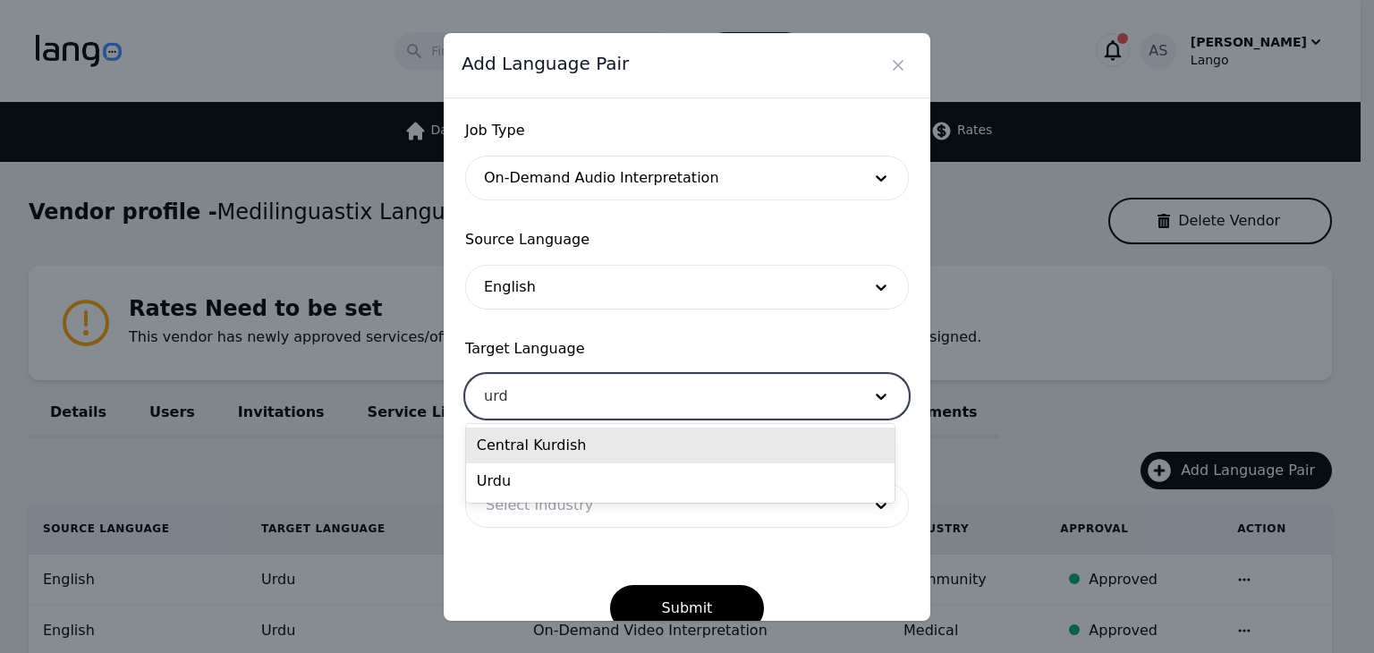
type input "urdu"
click at [606, 443] on div "Urdu" at bounding box center [680, 446] width 429 height 36
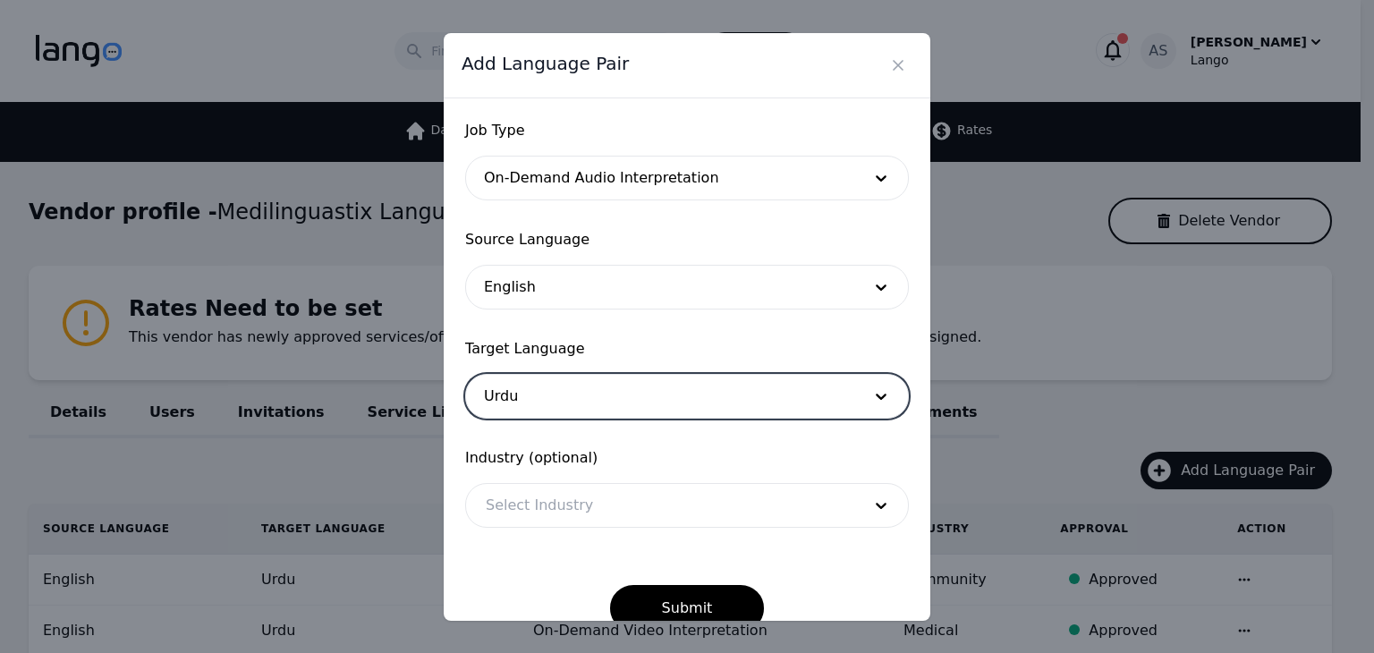
click at [608, 502] on div at bounding box center [660, 505] width 388 height 43
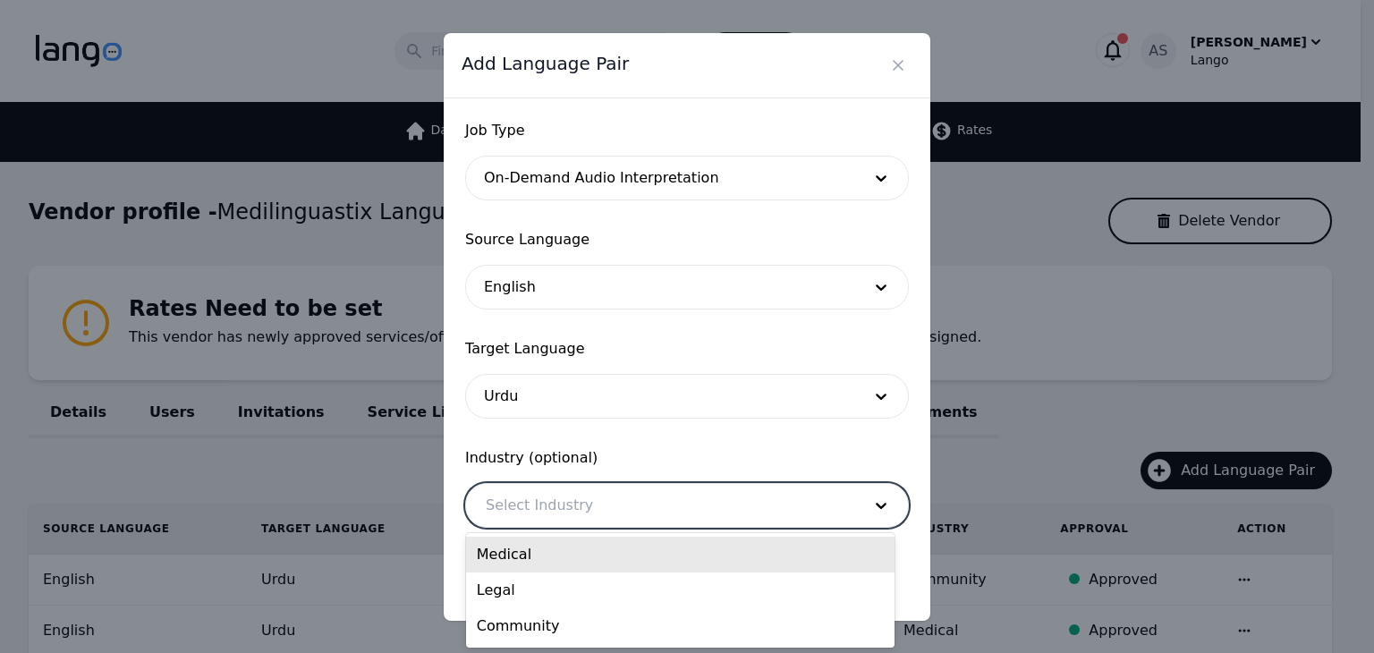
click at [608, 560] on div "Medical" at bounding box center [680, 555] width 429 height 36
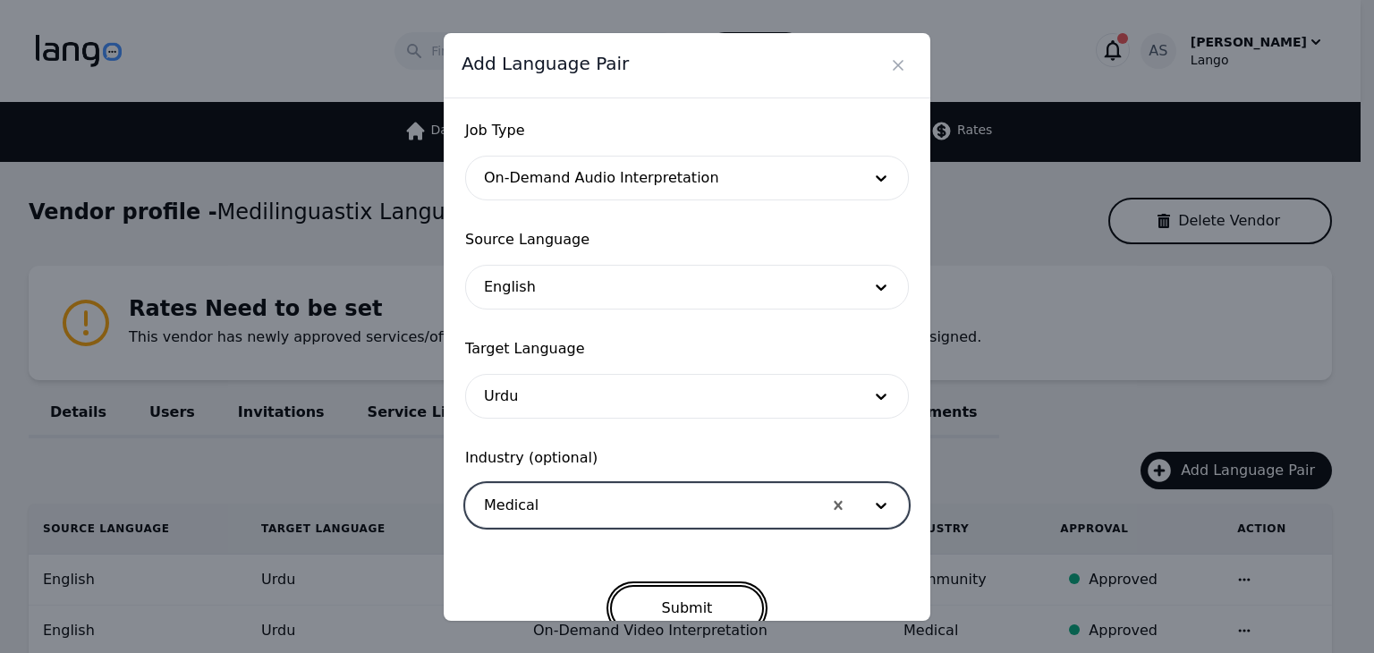
click at [659, 599] on button "Submit" at bounding box center [687, 608] width 155 height 47
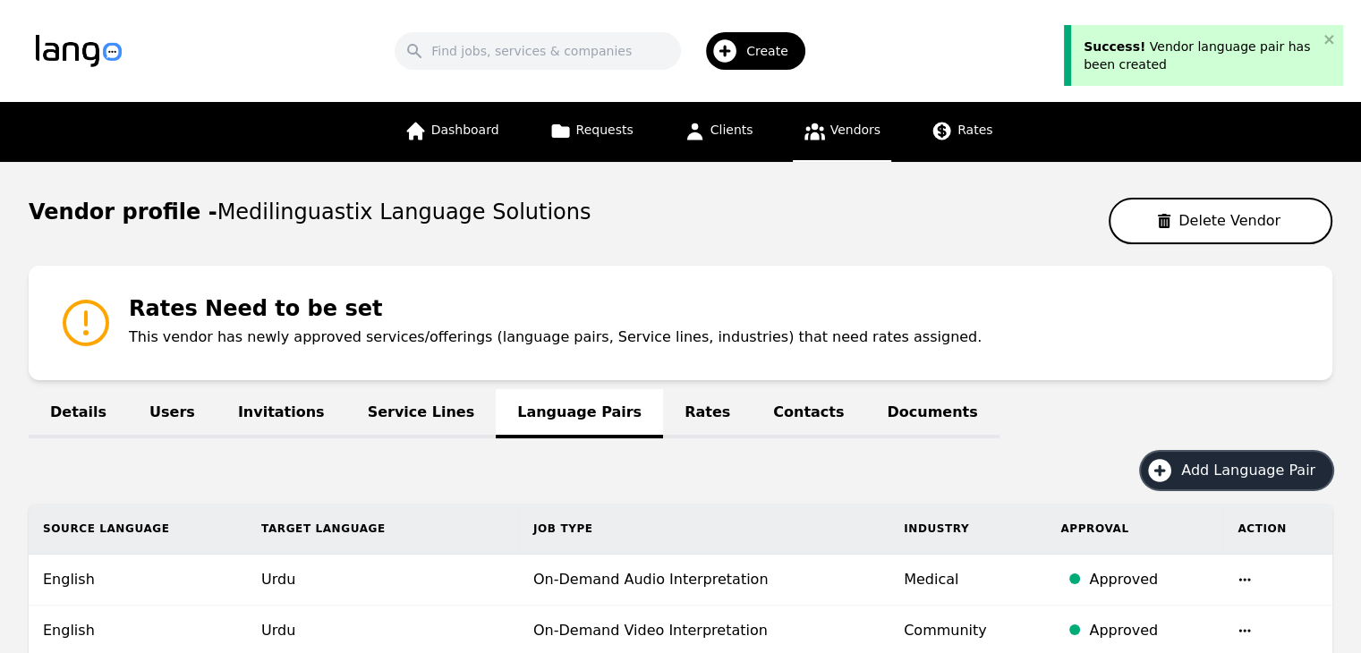
click at [1262, 470] on span "Add Language Pair" at bounding box center [1254, 470] width 147 height 21
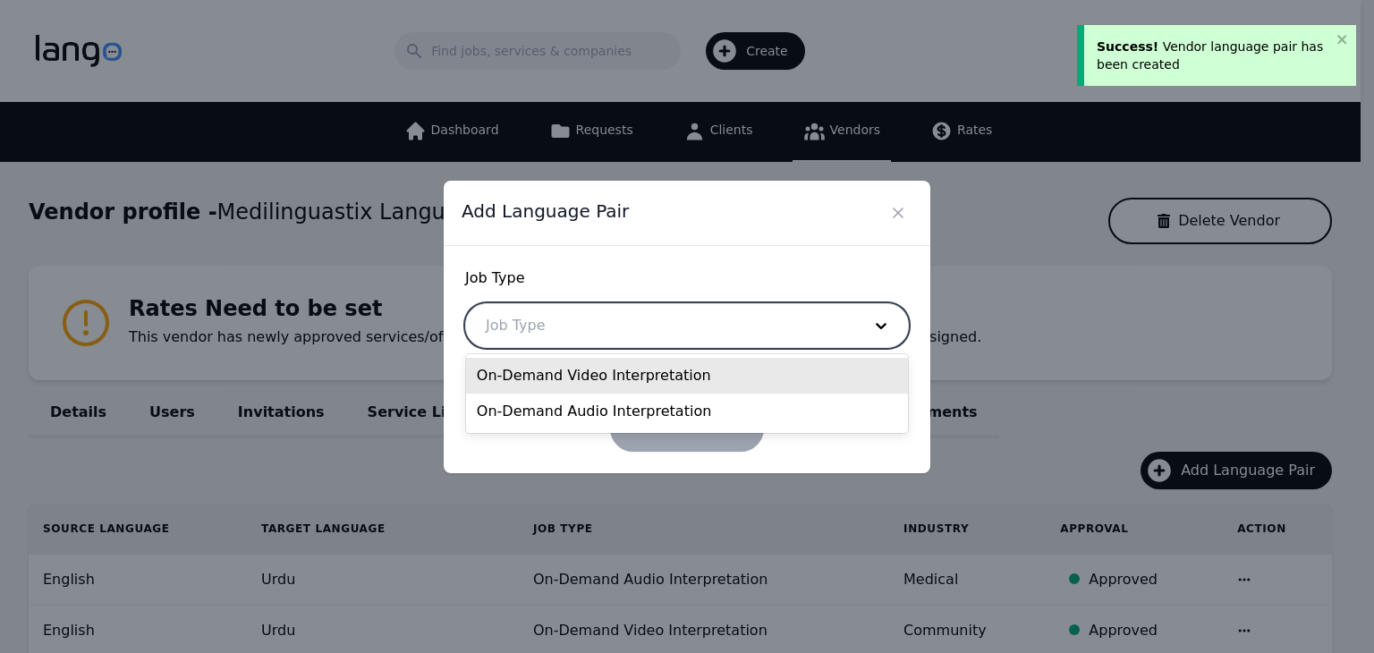
click at [723, 330] on div at bounding box center [660, 325] width 388 height 43
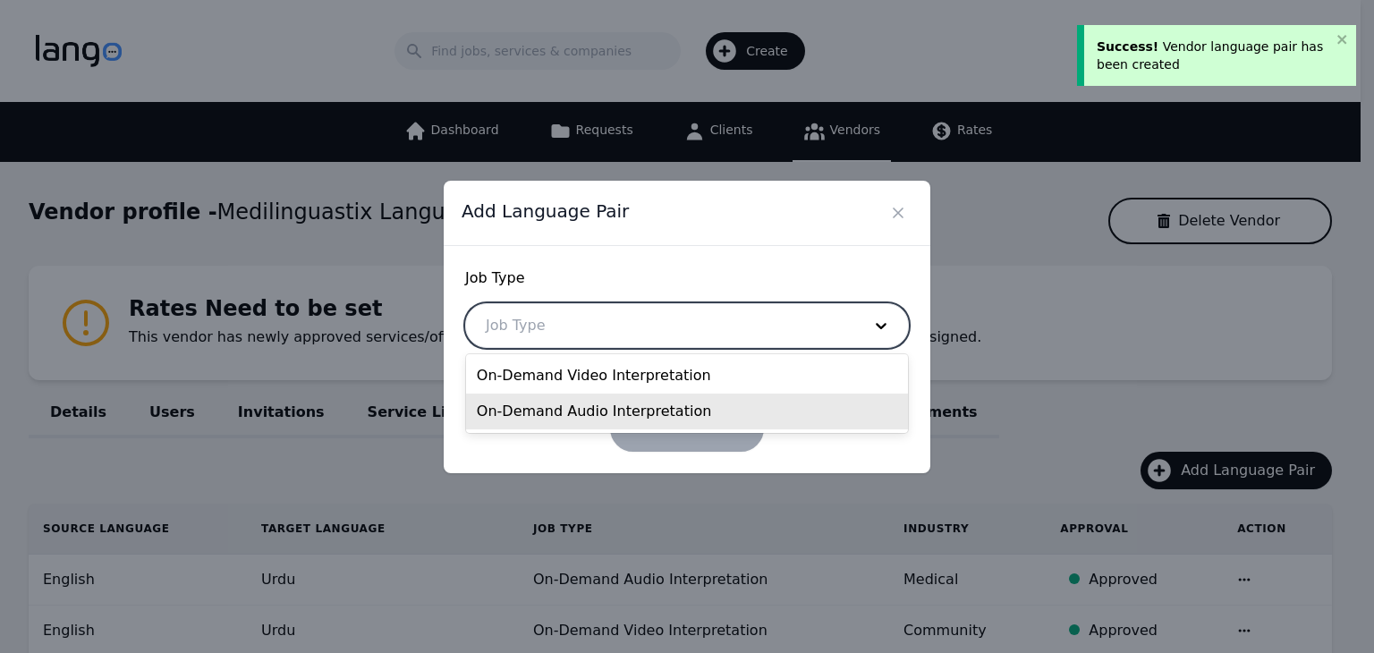
click at [673, 420] on div "On-Demand Audio Interpretation" at bounding box center [687, 412] width 442 height 36
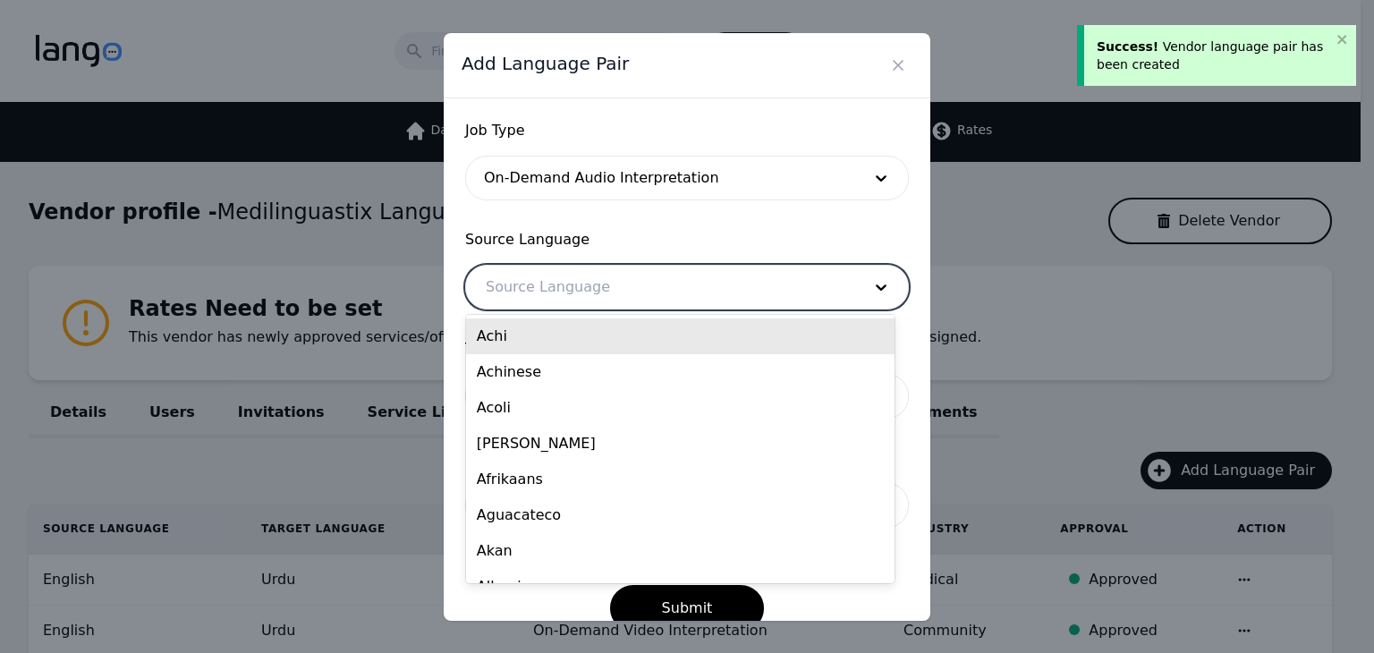
click at [642, 307] on div at bounding box center [660, 287] width 388 height 43
type input "eng"
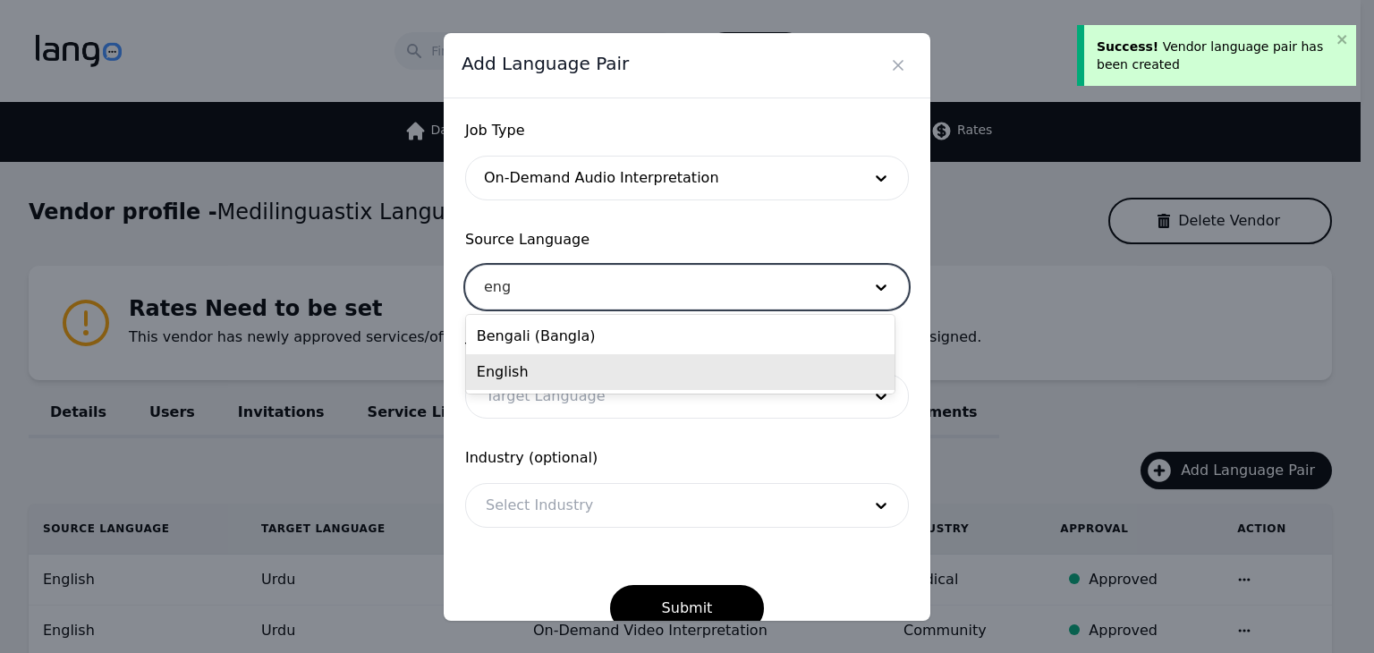
click at [631, 373] on div "English" at bounding box center [680, 372] width 429 height 36
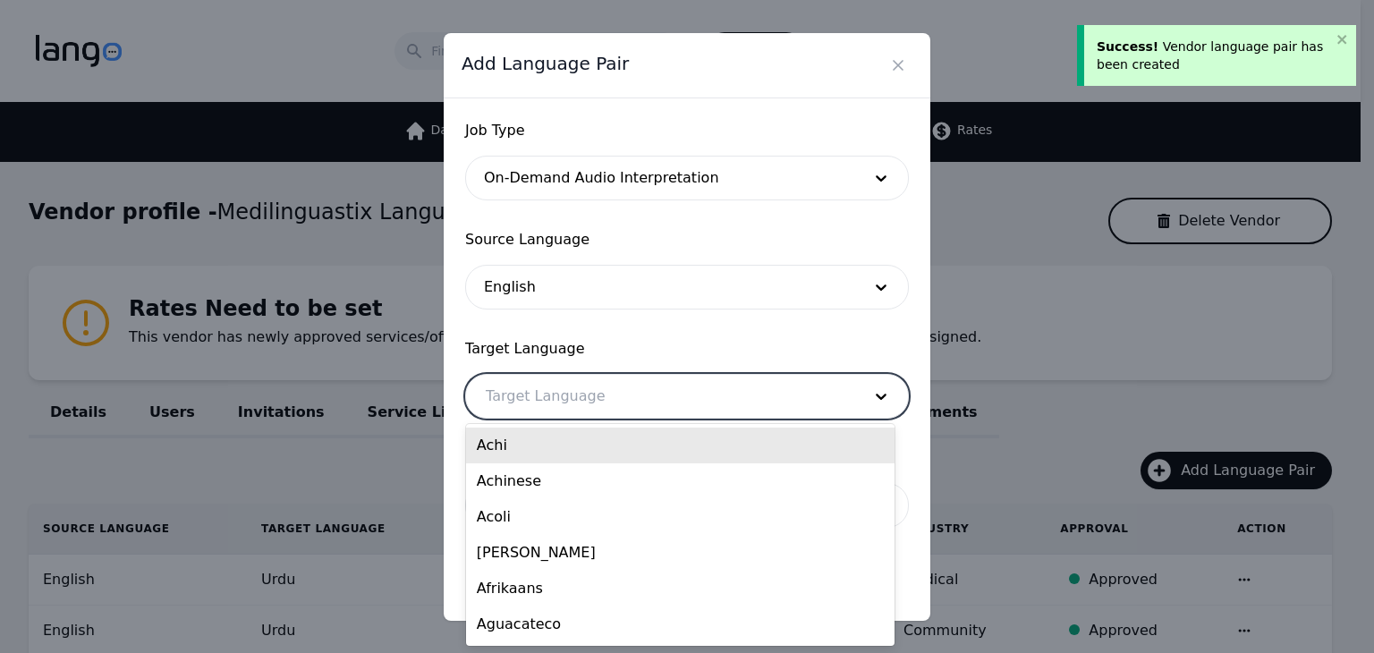
click at [629, 402] on div at bounding box center [660, 396] width 388 height 43
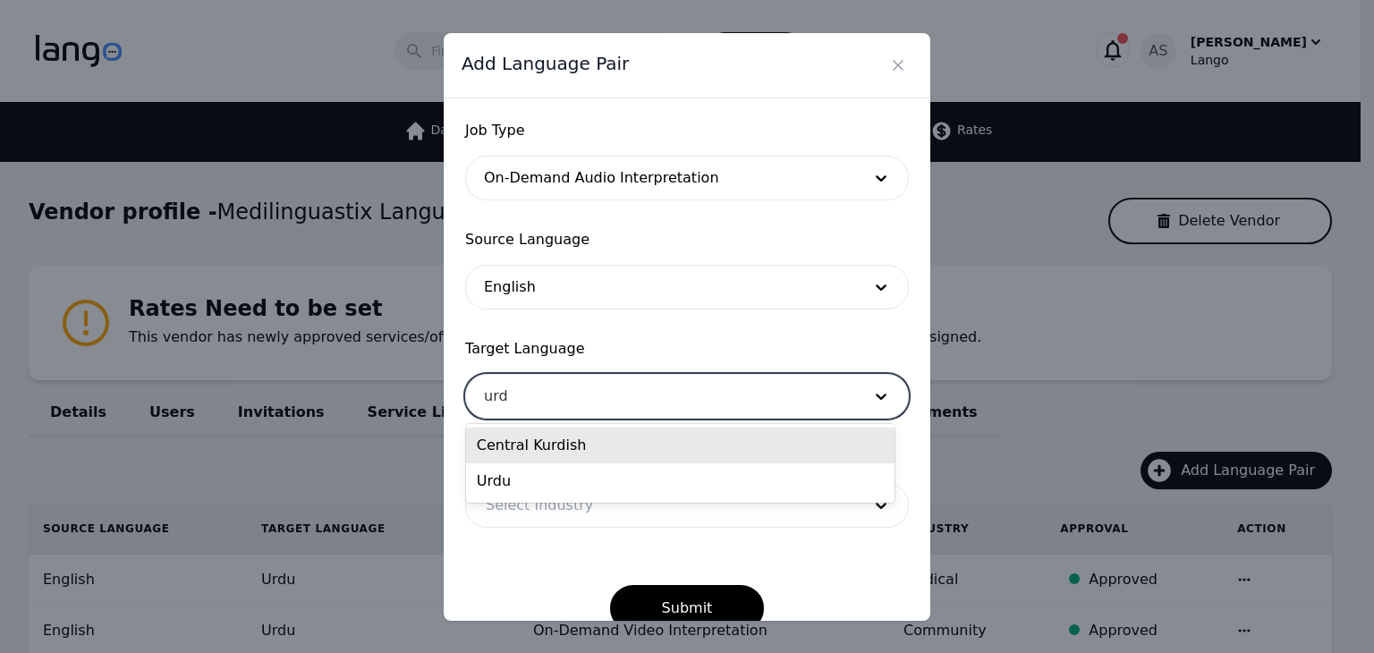
type input "urdu"
click at [625, 449] on div "Urdu" at bounding box center [680, 446] width 429 height 36
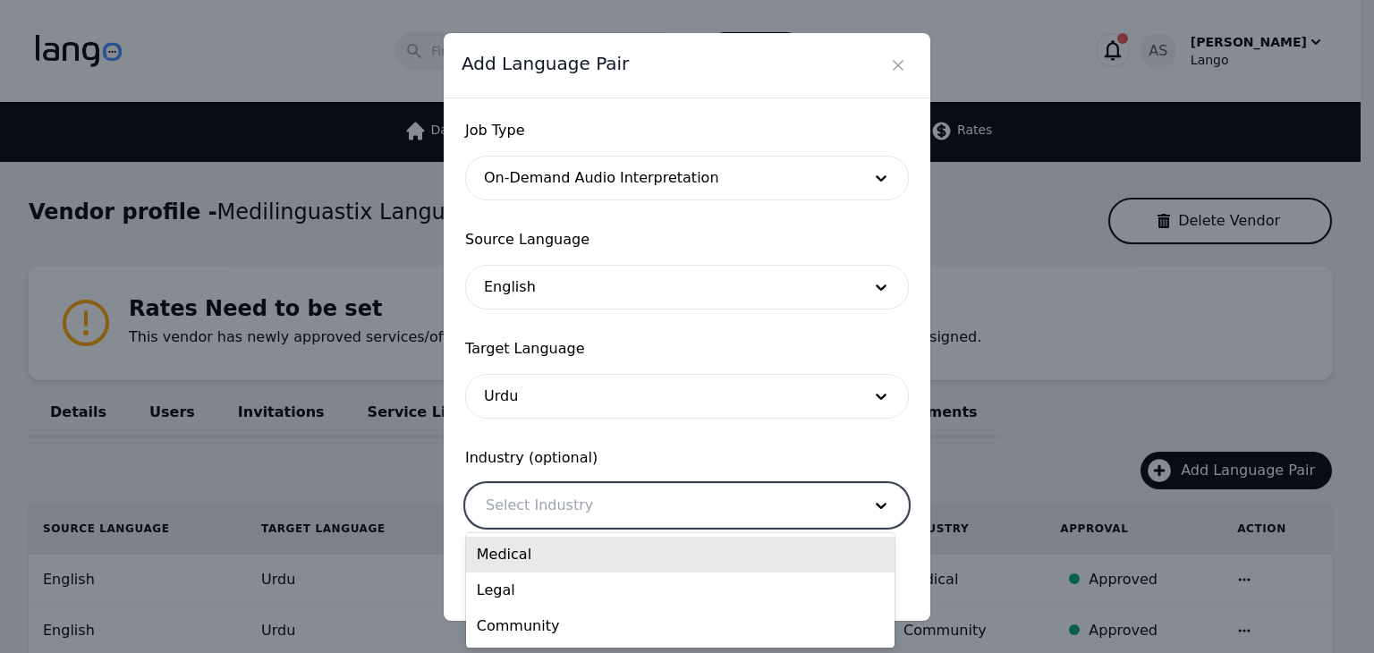
click at [618, 504] on div at bounding box center [660, 505] width 388 height 43
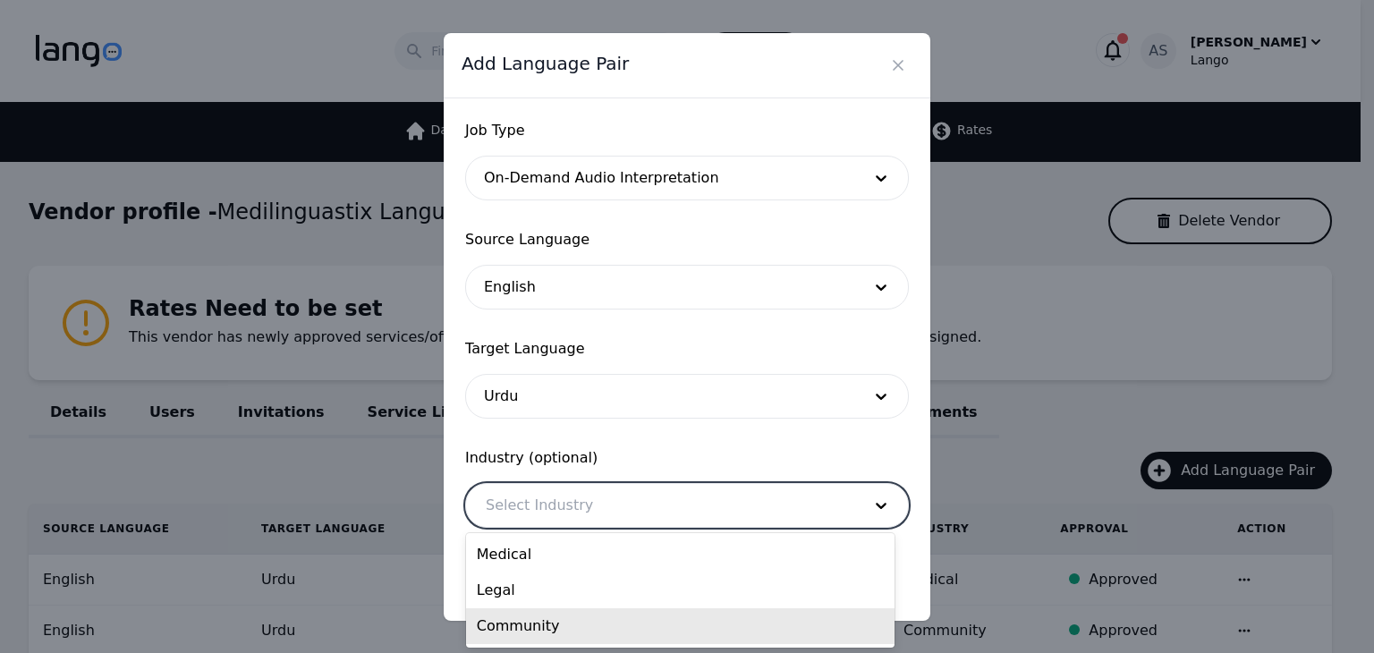
click at [591, 633] on div "Community" at bounding box center [680, 626] width 429 height 36
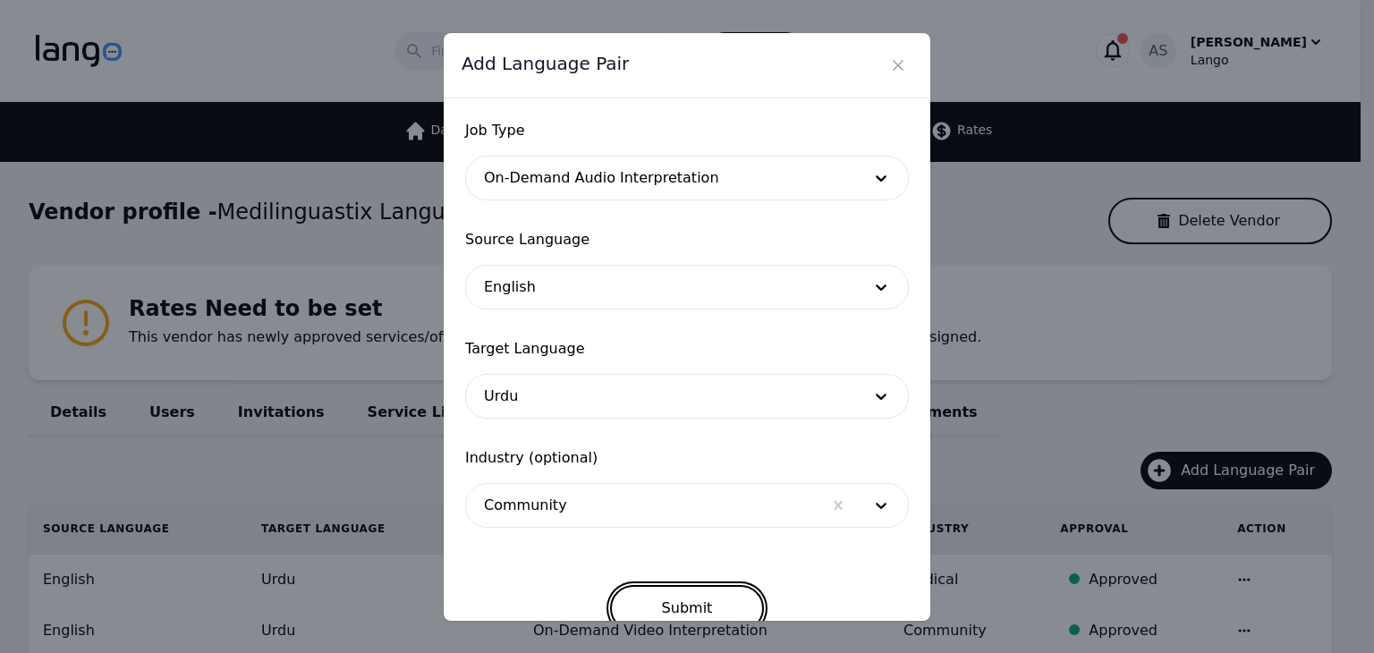
click at [687, 599] on button "Submit" at bounding box center [687, 608] width 155 height 47
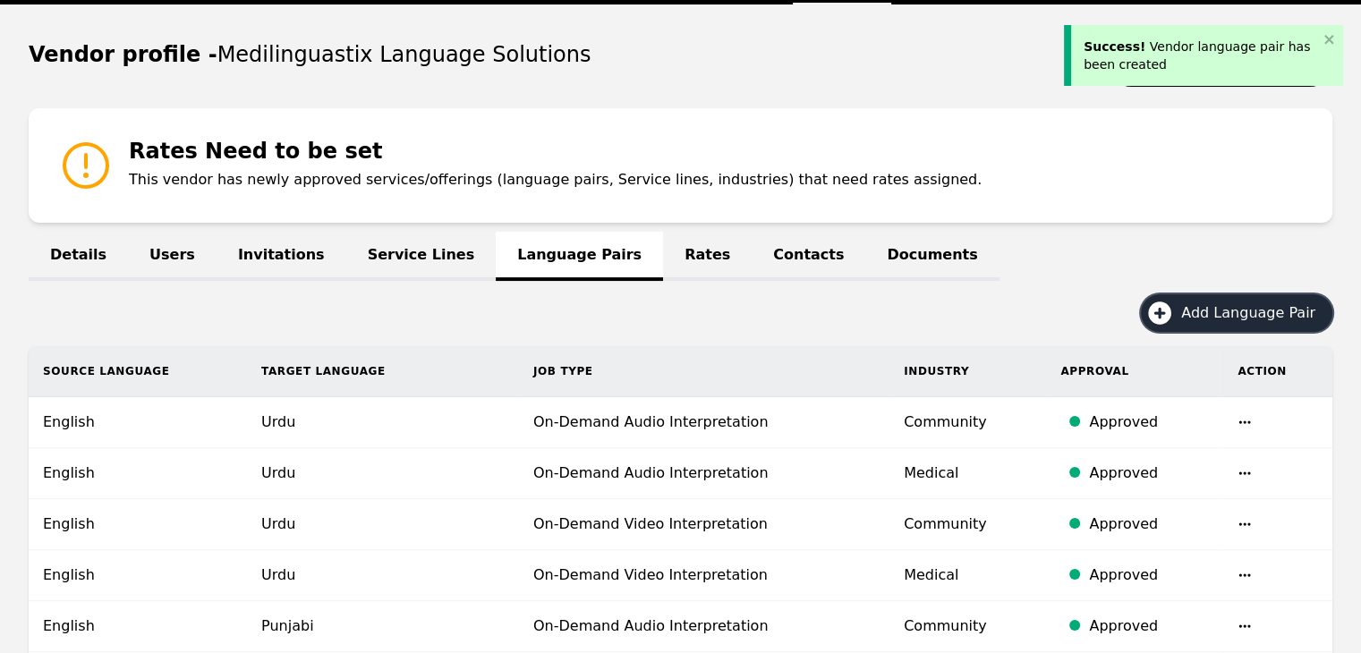
scroll to position [179, 0]
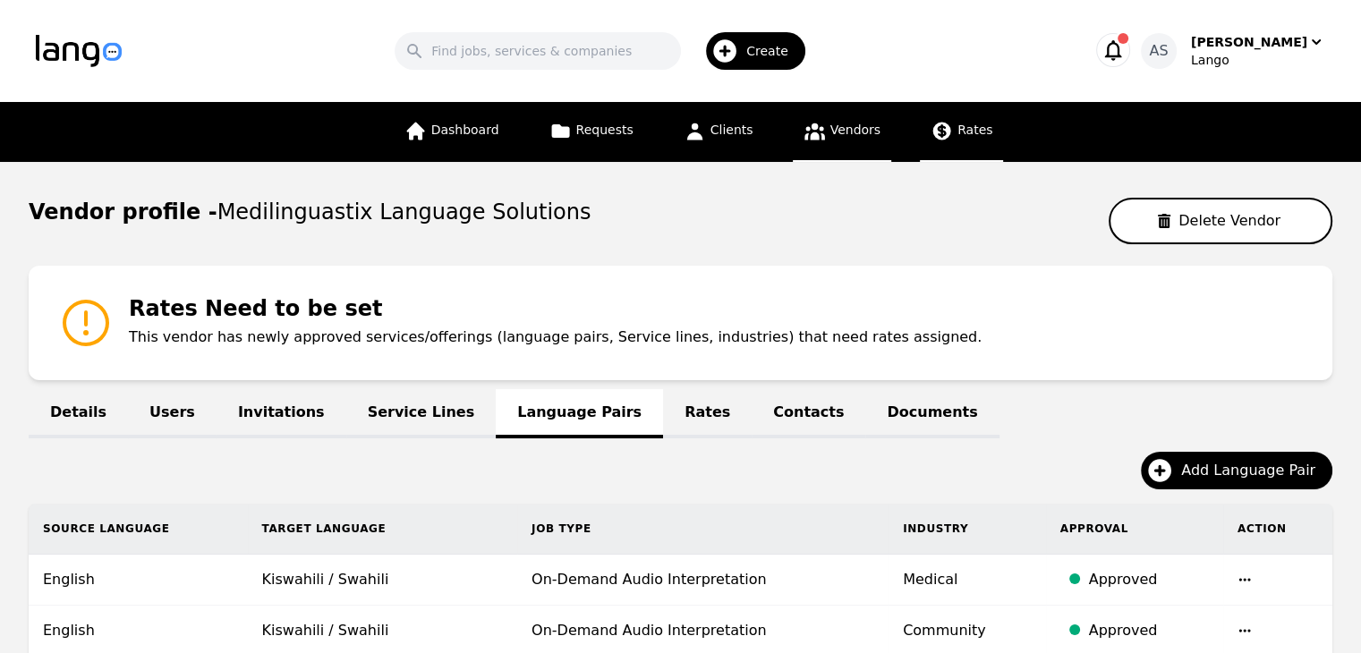
click at [962, 151] on link "Rates" at bounding box center [961, 132] width 83 height 60
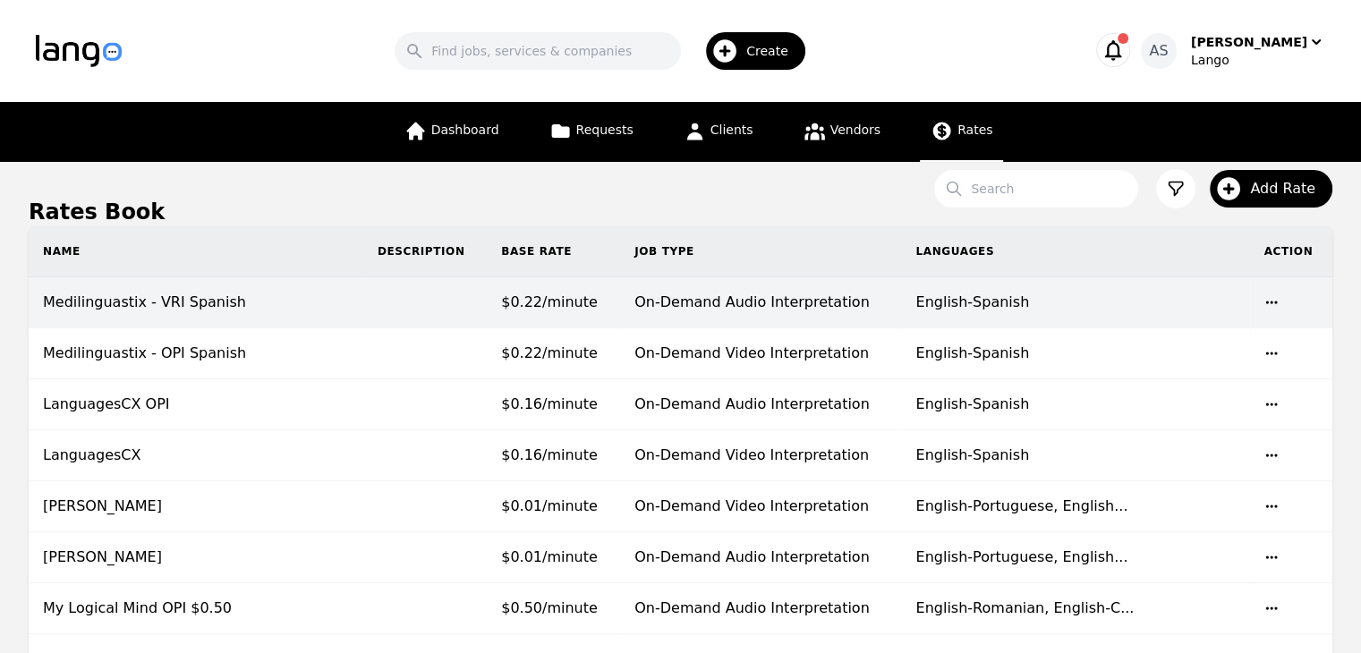
click at [346, 309] on td "Medilinguastix - VRI Spanish" at bounding box center [196, 302] width 335 height 51
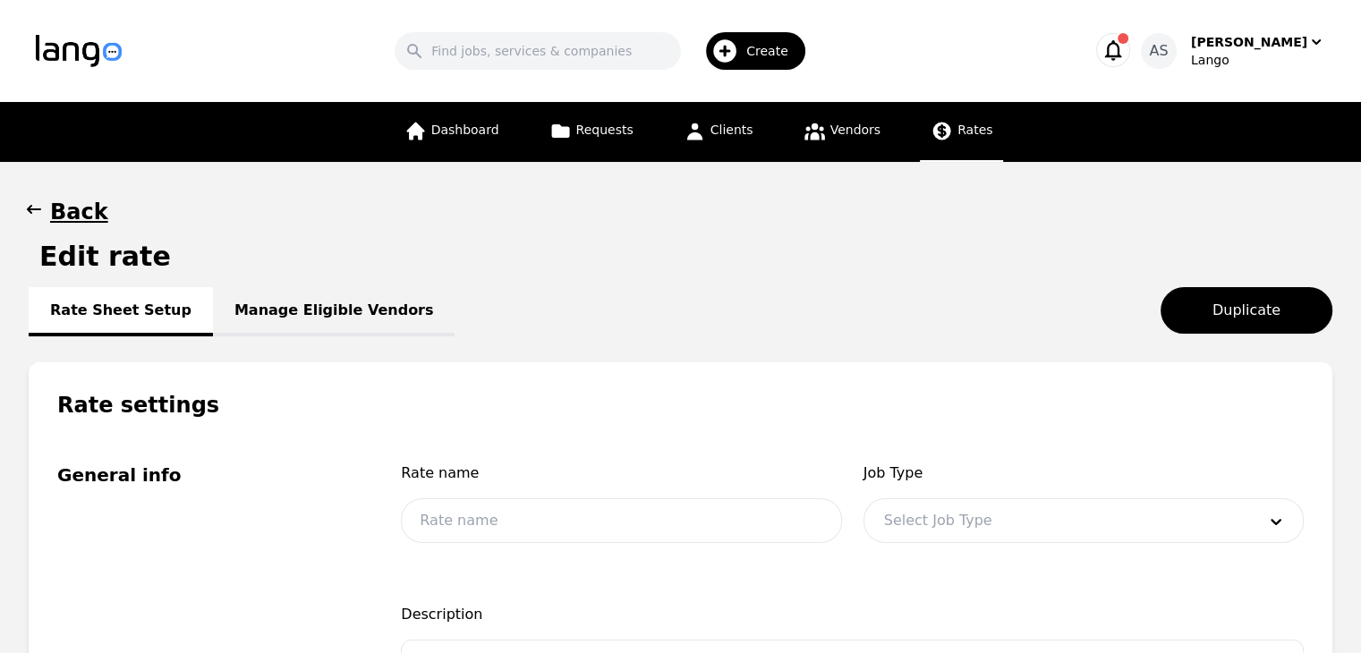
type input "Medilinguastix - VRI Spanish"
type input "0.22"
click at [37, 203] on icon "button" at bounding box center [34, 209] width 18 height 18
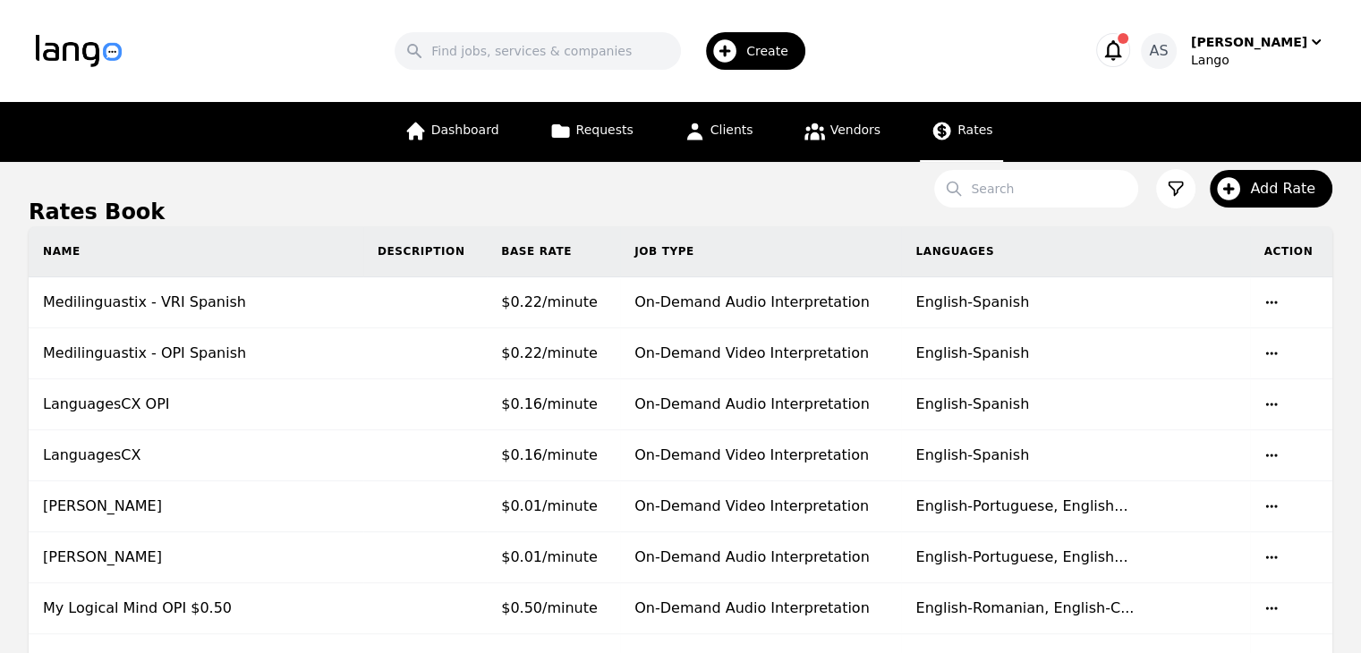
click at [1185, 190] on icon at bounding box center [1176, 189] width 18 height 18
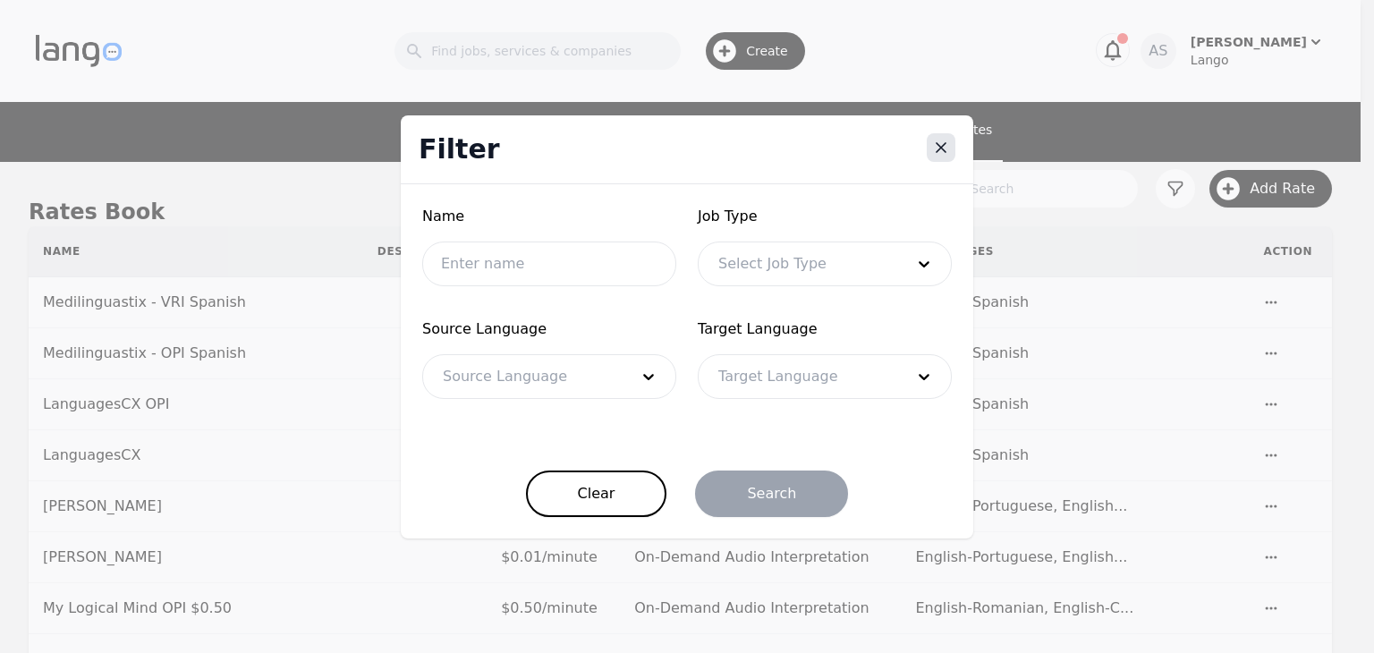
click at [938, 145] on icon "Close" at bounding box center [941, 148] width 18 height 18
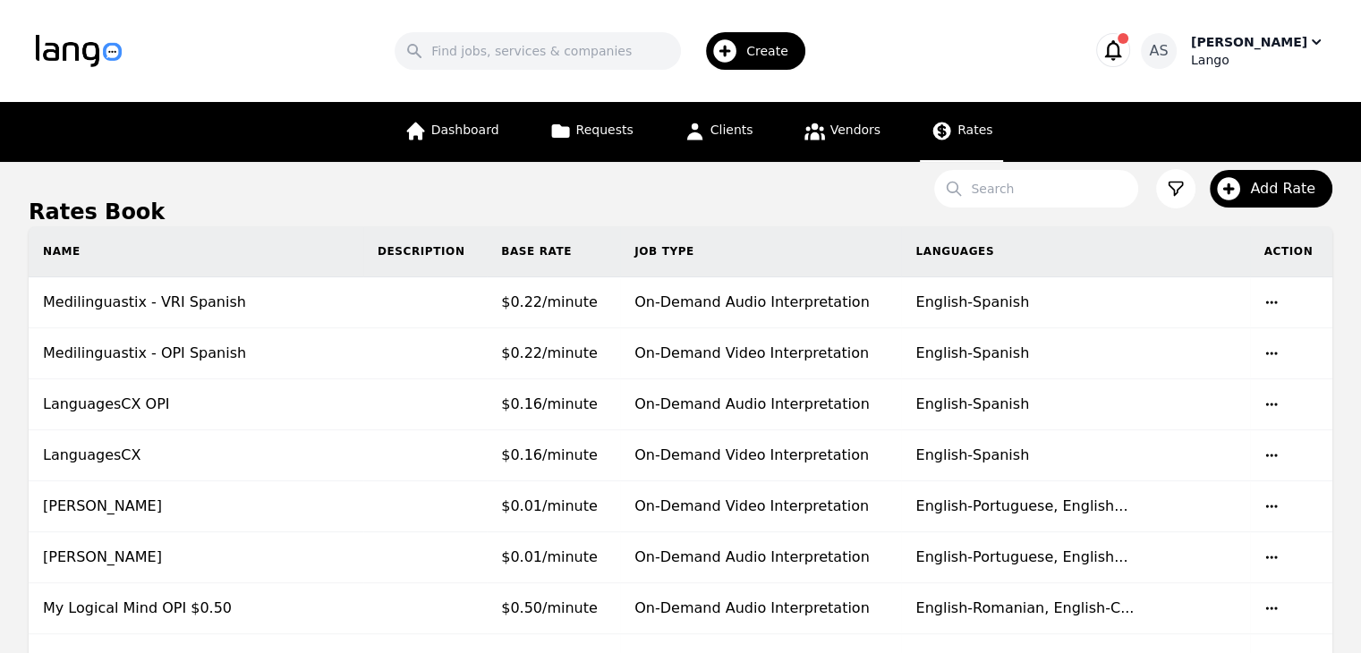
click at [1254, 46] on div "[PERSON_NAME]" at bounding box center [1249, 42] width 116 height 18
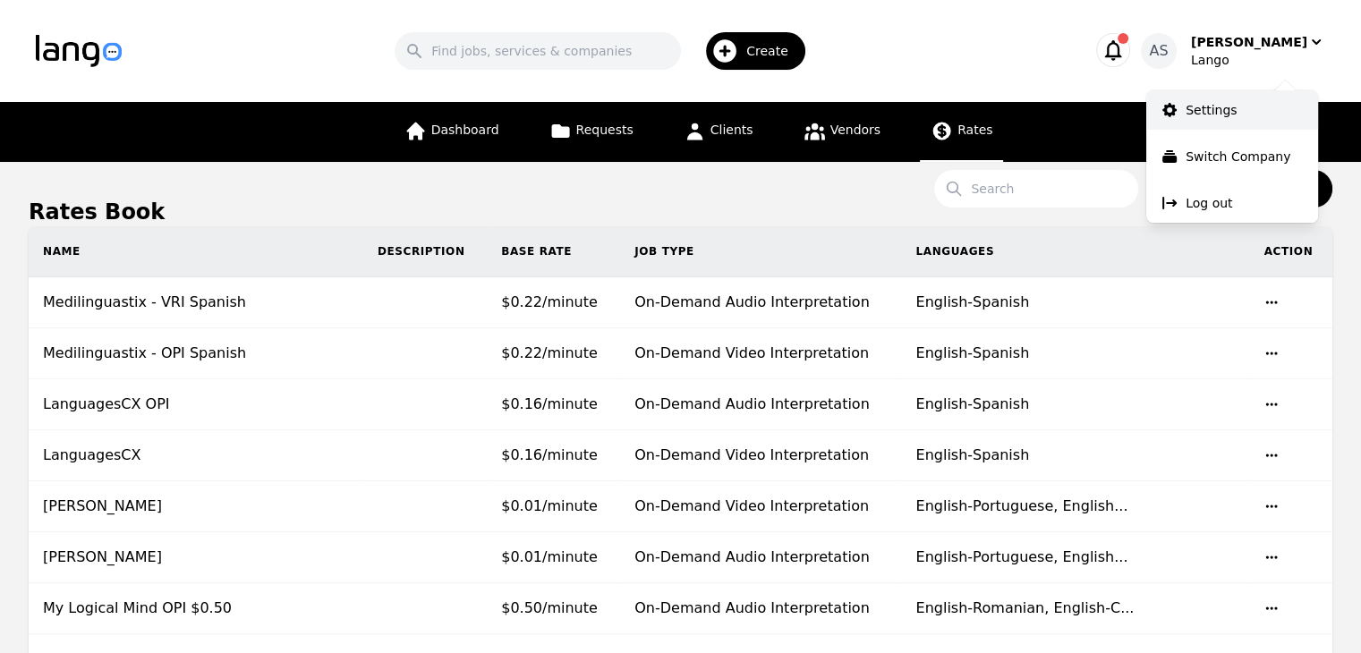
click at [1203, 101] on p "Settings" at bounding box center [1211, 110] width 51 height 18
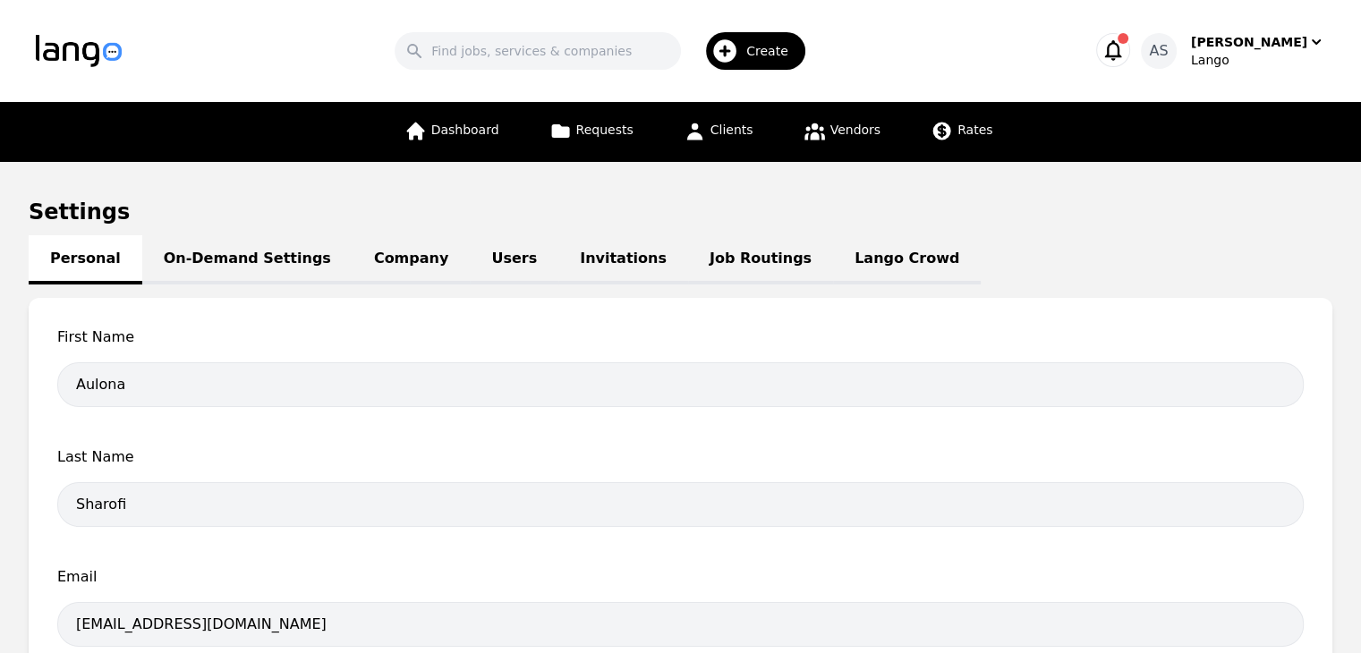
click at [691, 269] on link "Job Routings" at bounding box center [760, 259] width 145 height 49
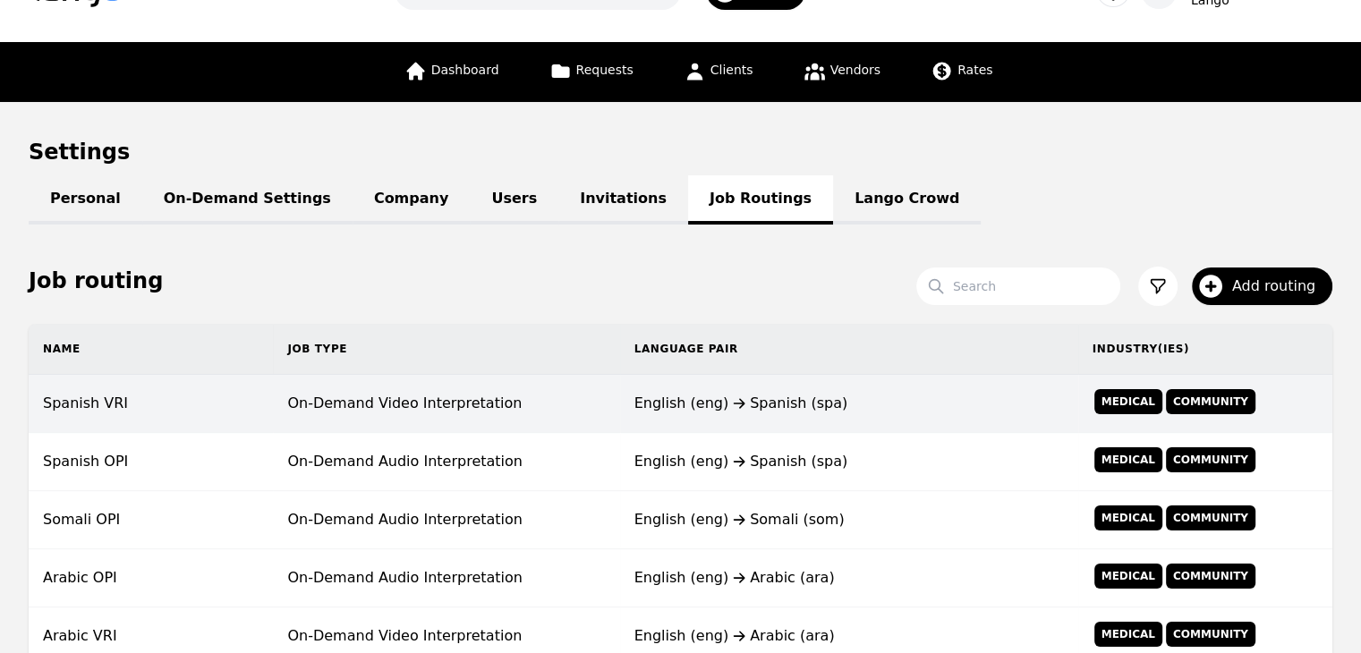
scroll to position [89, 0]
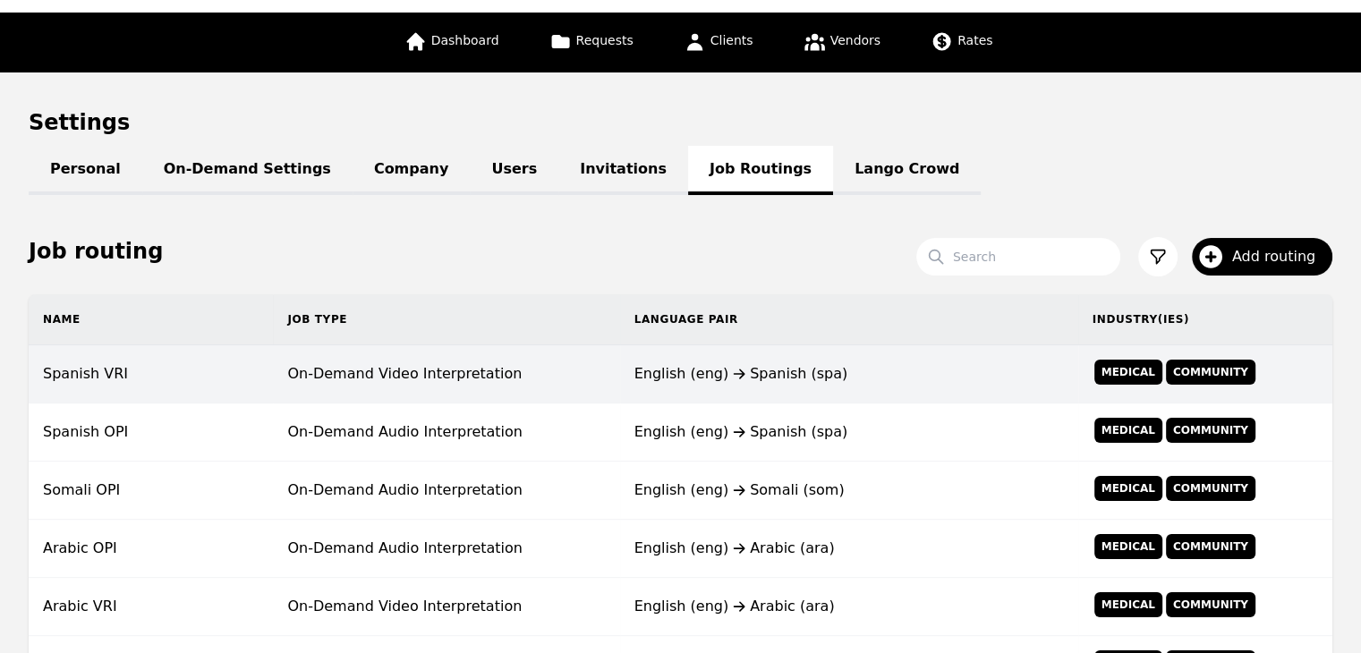
click at [422, 370] on td "On-Demand Video Interpretation" at bounding box center [446, 374] width 346 height 58
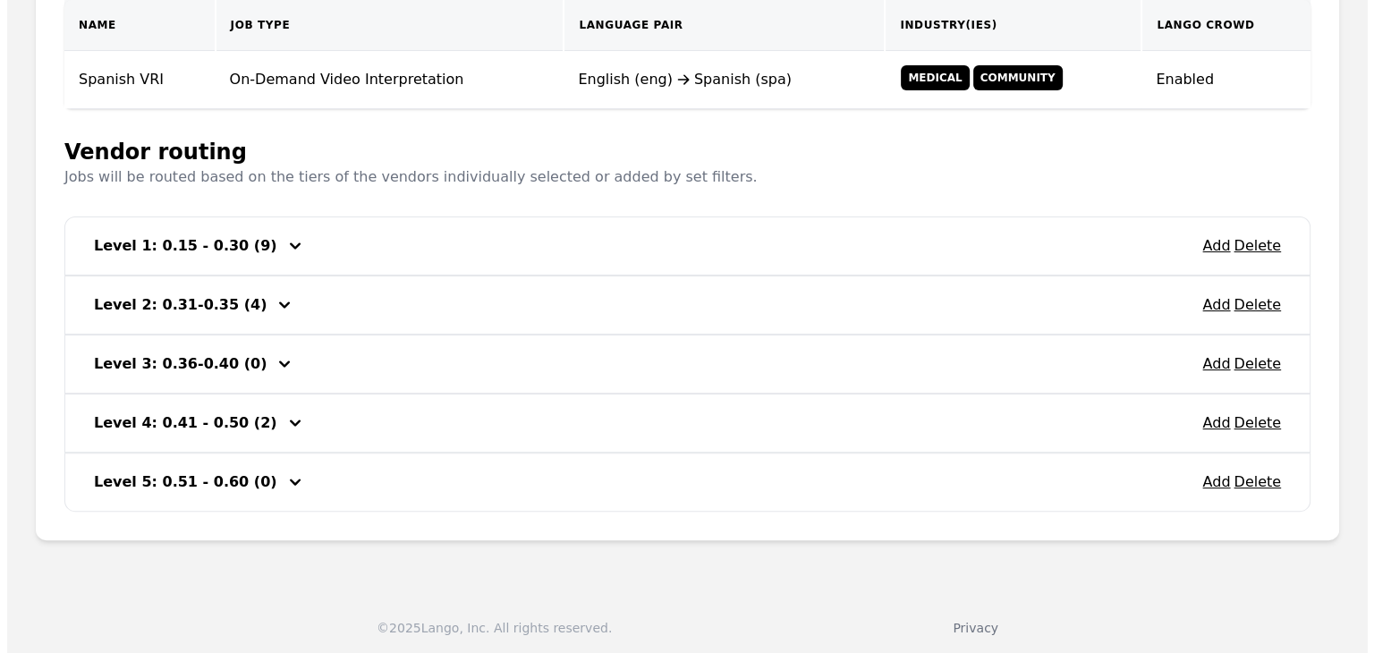
scroll to position [404, 0]
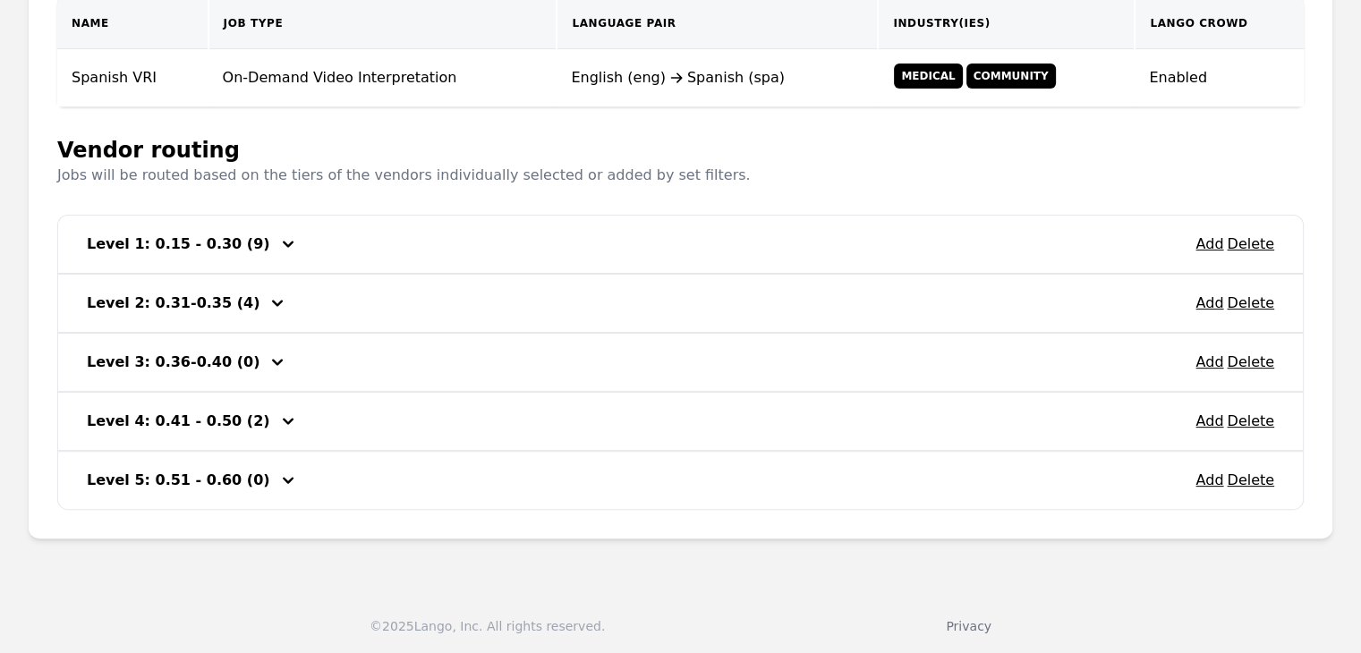
click at [1211, 252] on div "Add Delete" at bounding box center [1234, 244] width 79 height 29
click at [1211, 242] on button "Add" at bounding box center [1209, 244] width 28 height 21
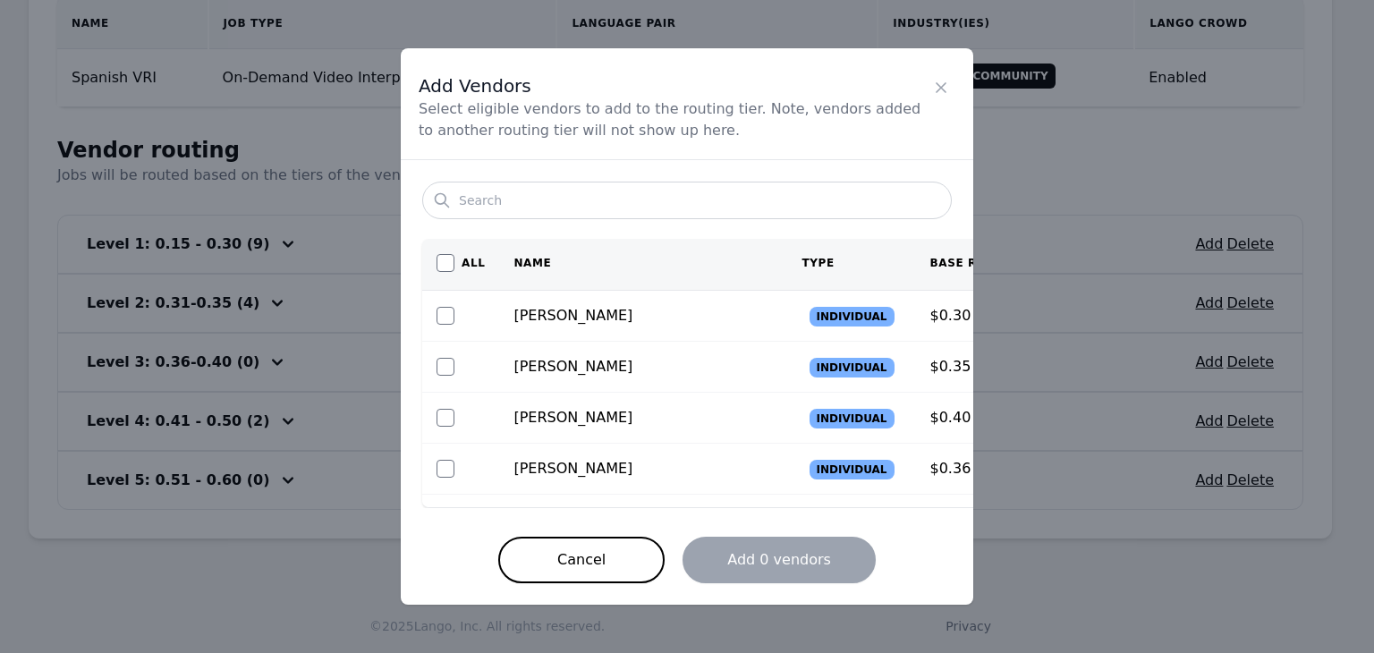
scroll to position [0, 0]
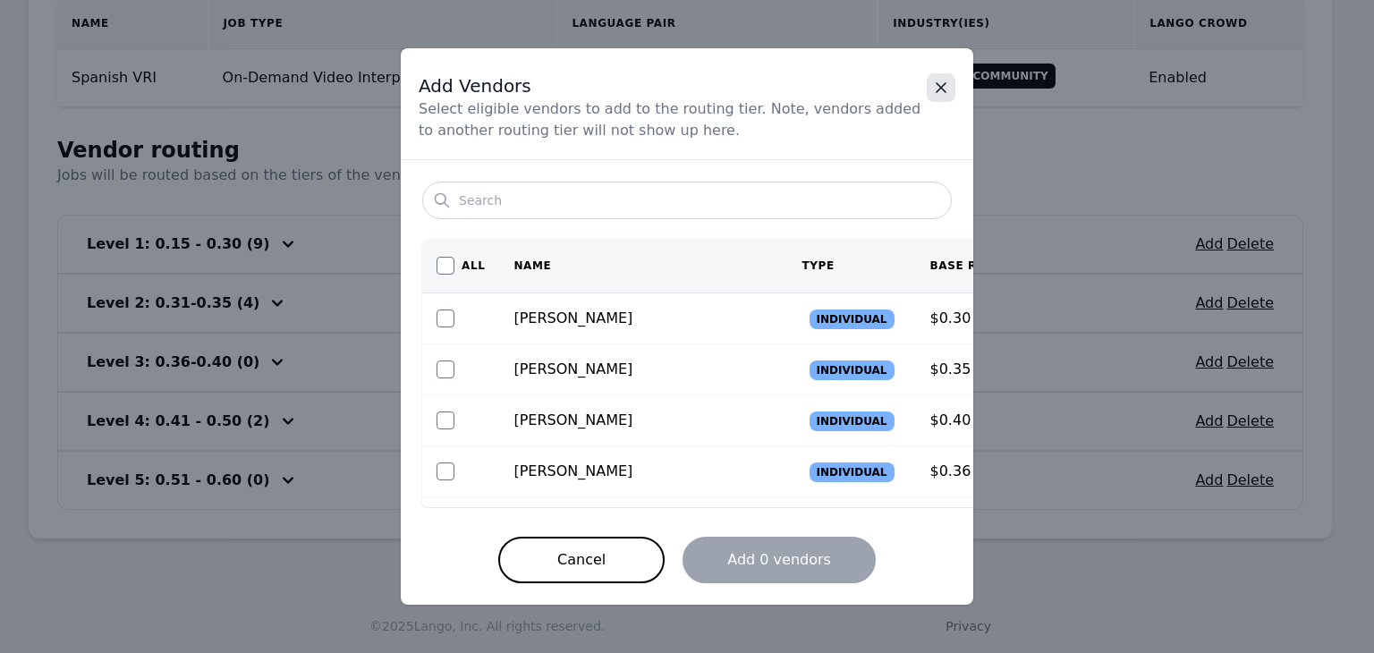
click at [939, 93] on icon "Close" at bounding box center [941, 88] width 18 height 18
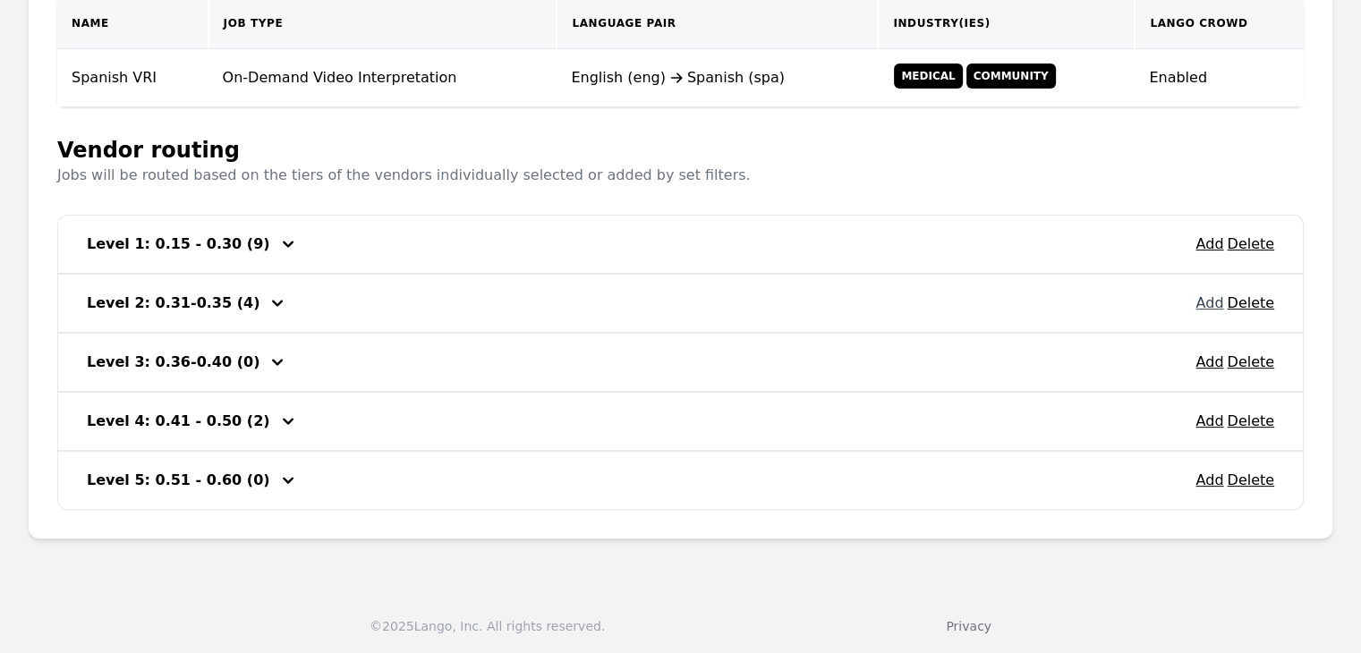
click at [1212, 310] on button "Add" at bounding box center [1209, 303] width 28 height 21
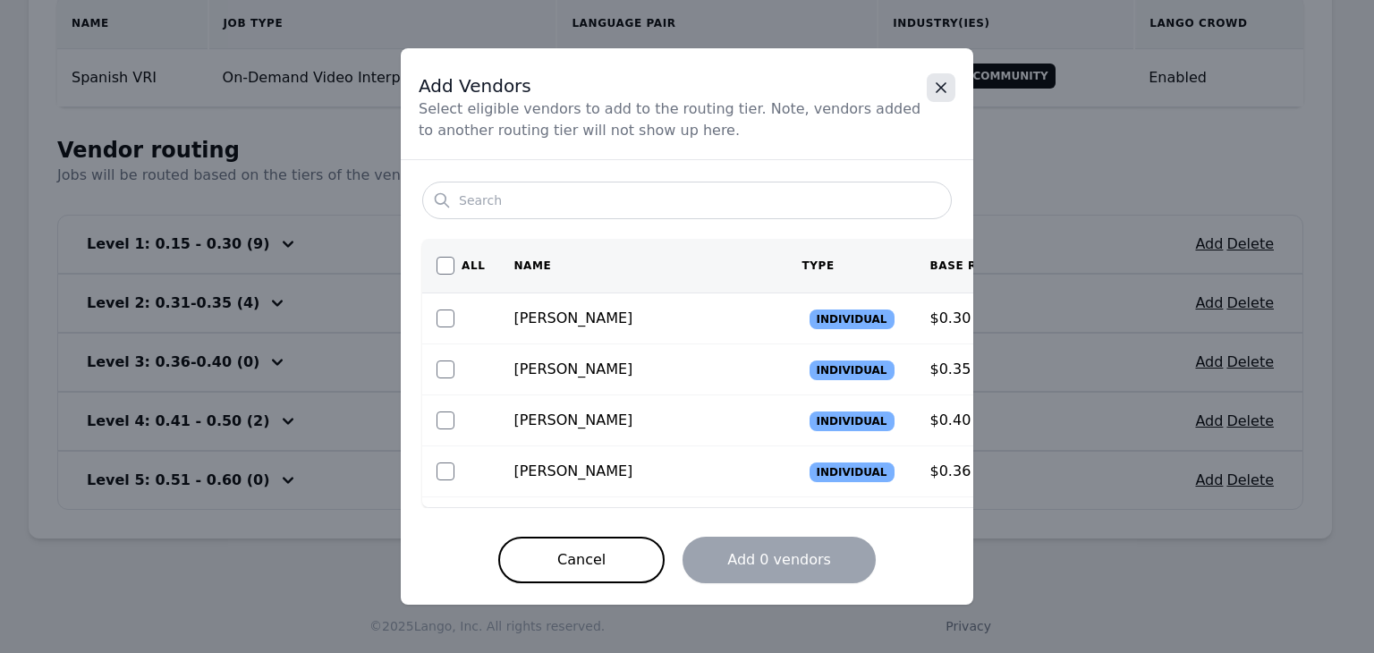
click at [941, 94] on icon "Close" at bounding box center [941, 88] width 18 height 18
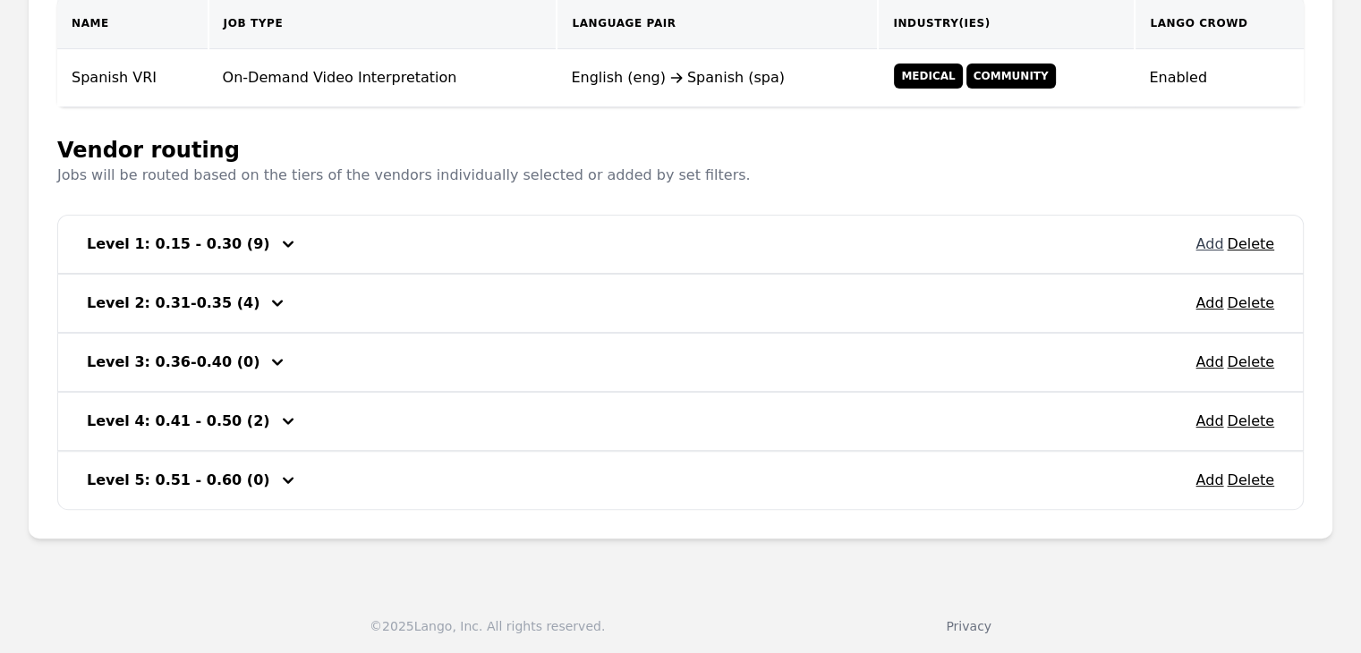
click at [1214, 239] on button "Add" at bounding box center [1209, 244] width 28 height 21
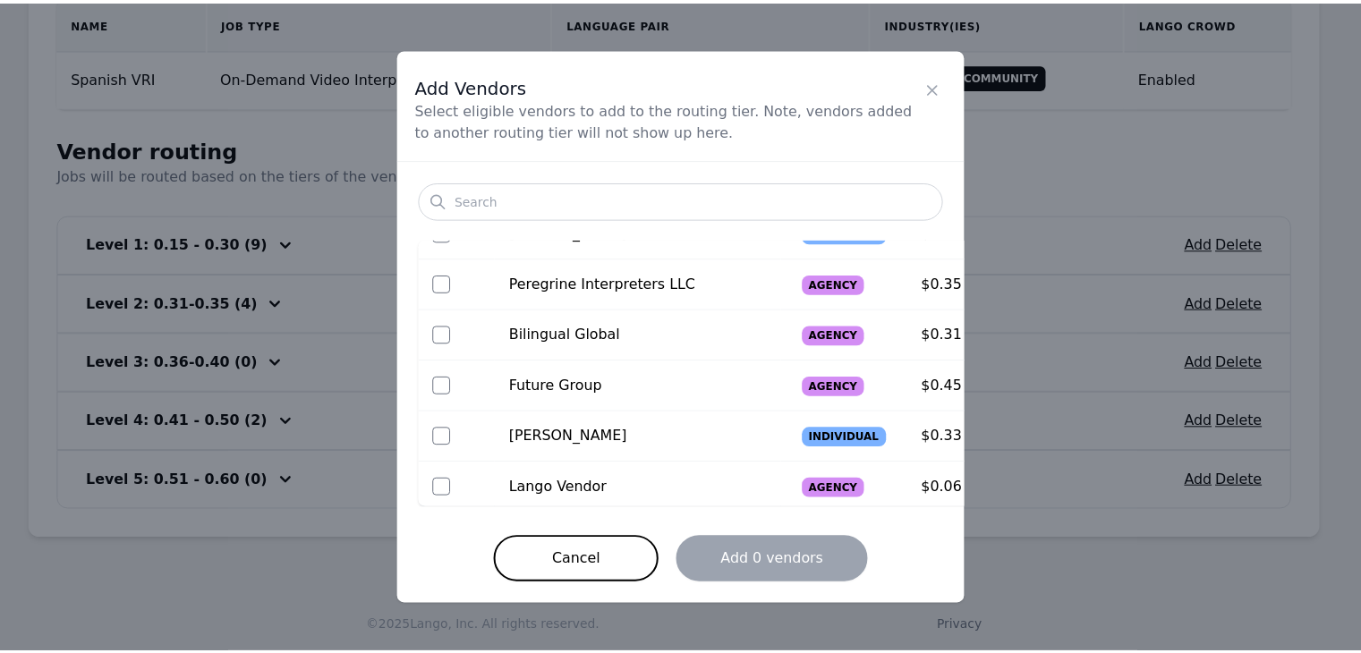
scroll to position [548, 0]
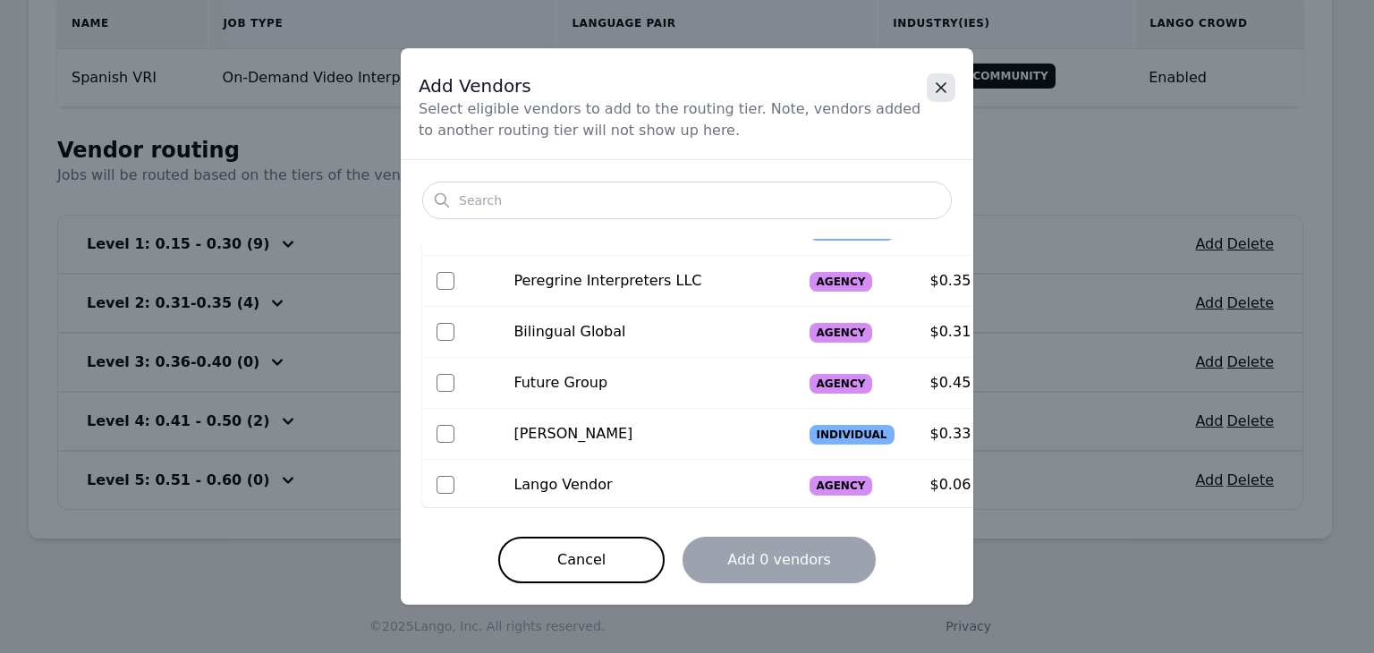
click at [939, 84] on icon "Close" at bounding box center [941, 88] width 18 height 18
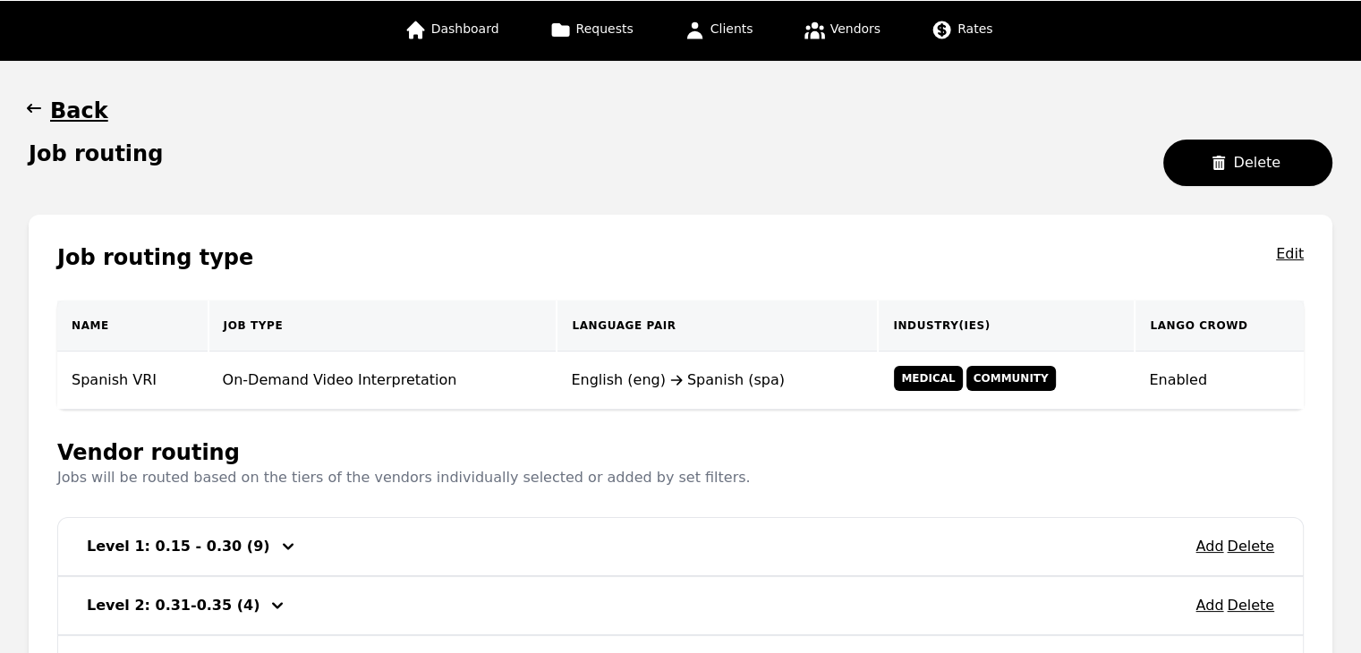
scroll to position [0, 0]
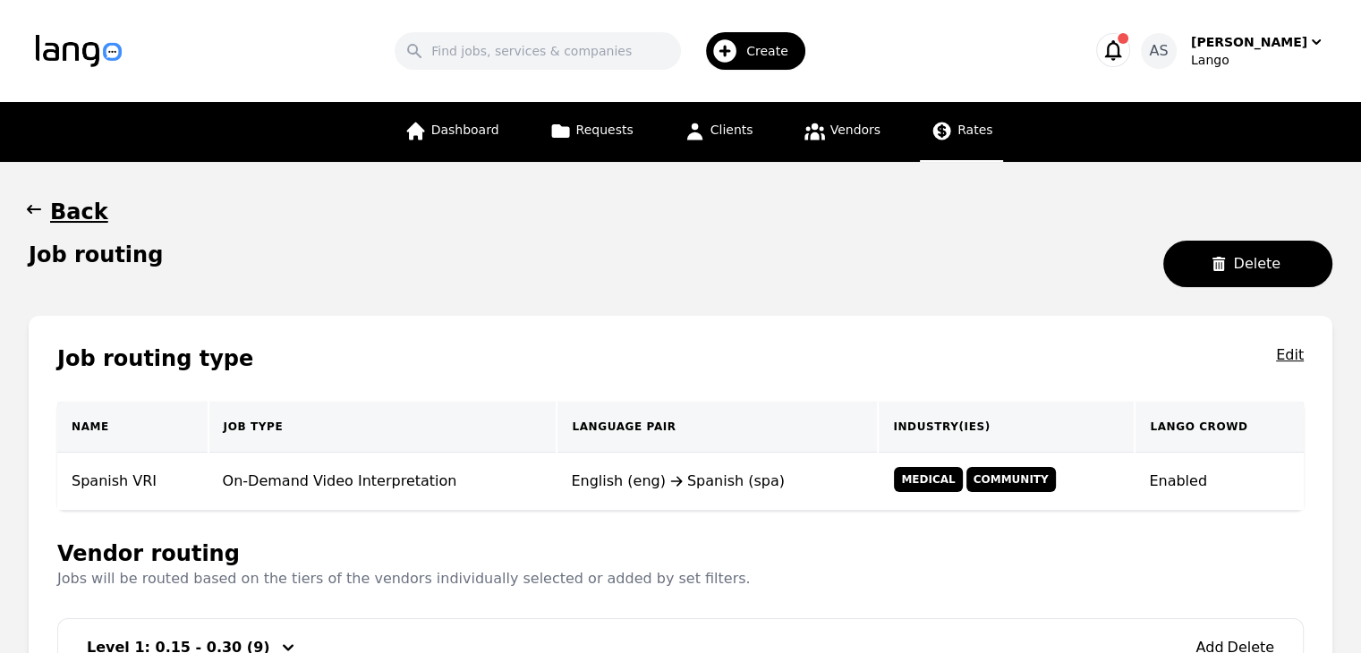
click at [973, 123] on span "Rates" at bounding box center [974, 130] width 35 height 14
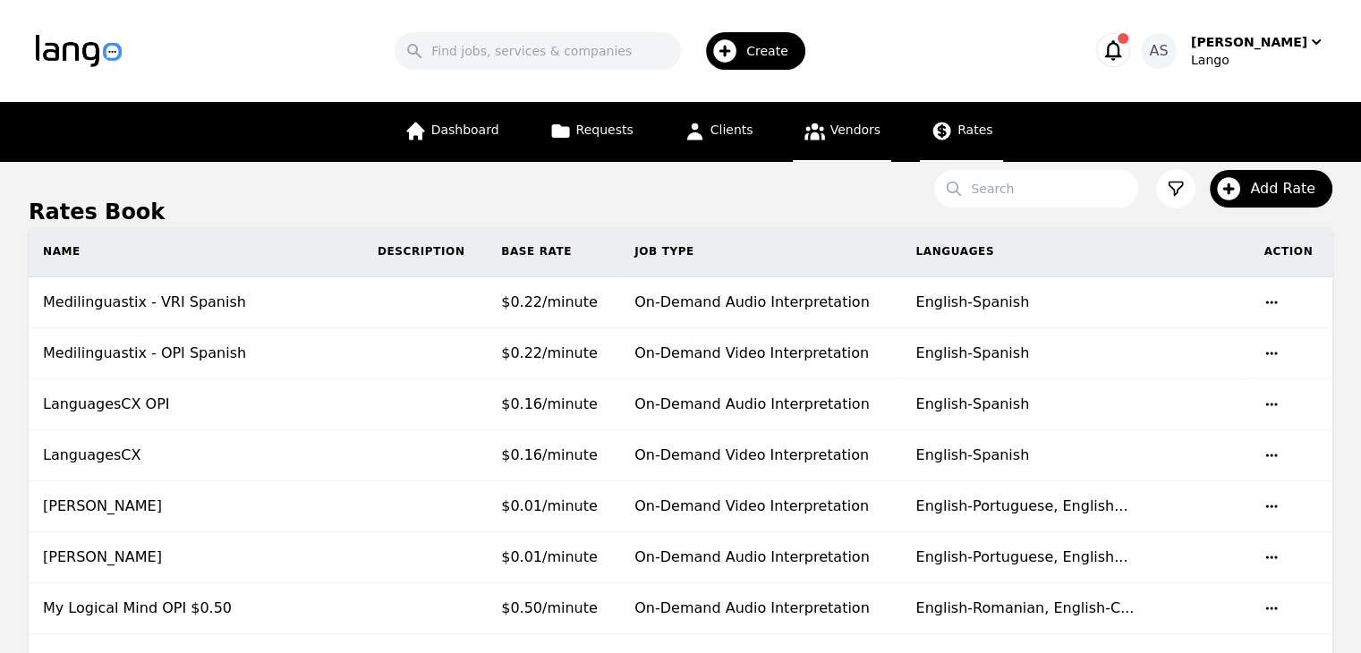
click at [856, 132] on span "Vendors" at bounding box center [855, 130] width 50 height 14
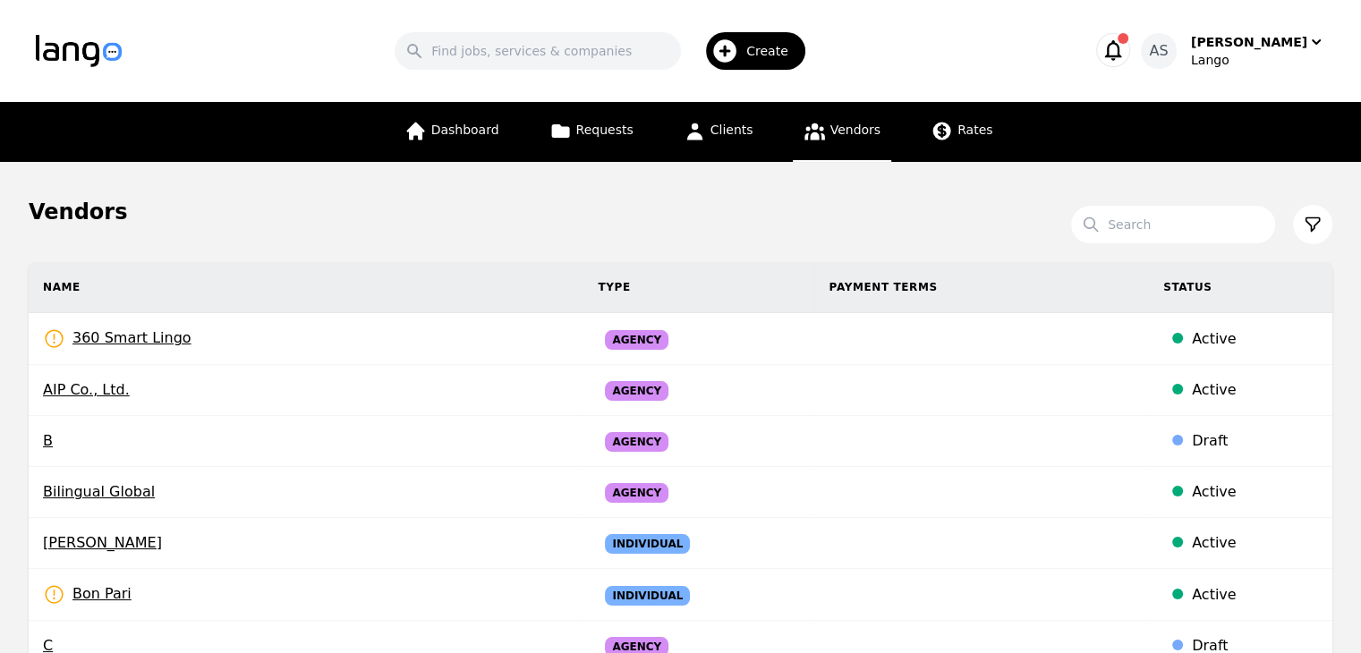
click at [242, 330] on td "360 Smart Lingo Rates Need to be set" at bounding box center [306, 339] width 555 height 52
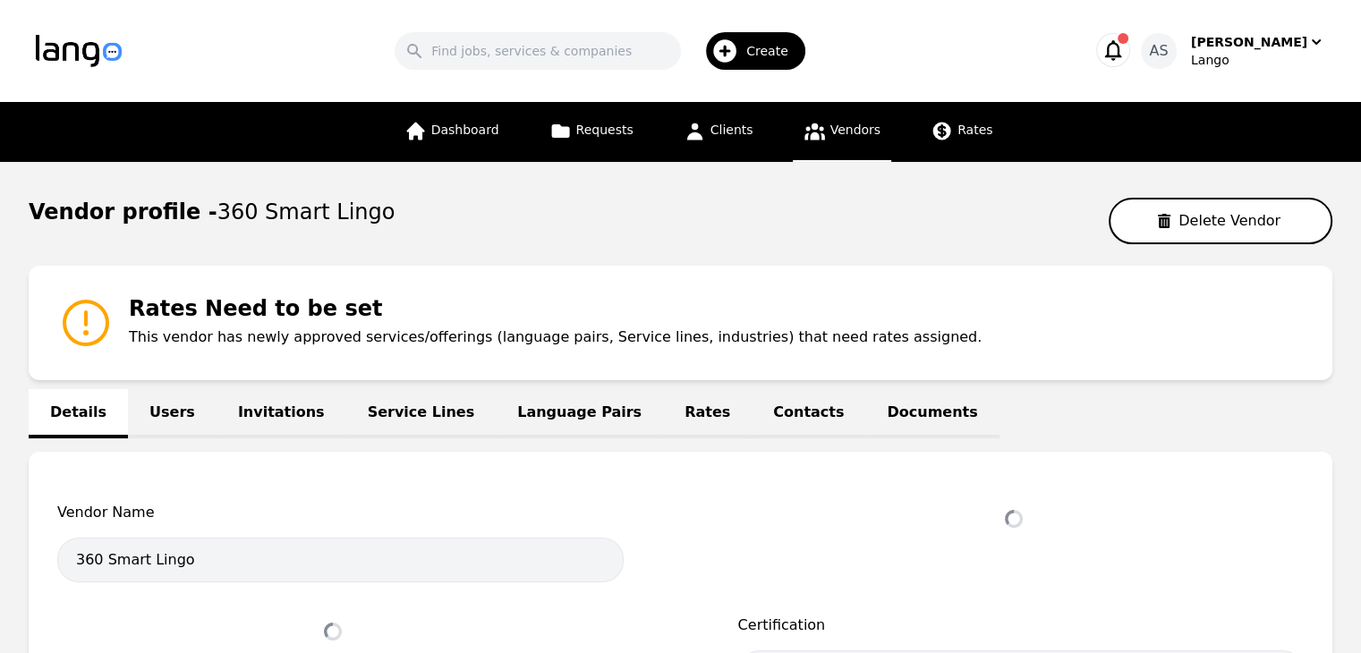
select select "active"
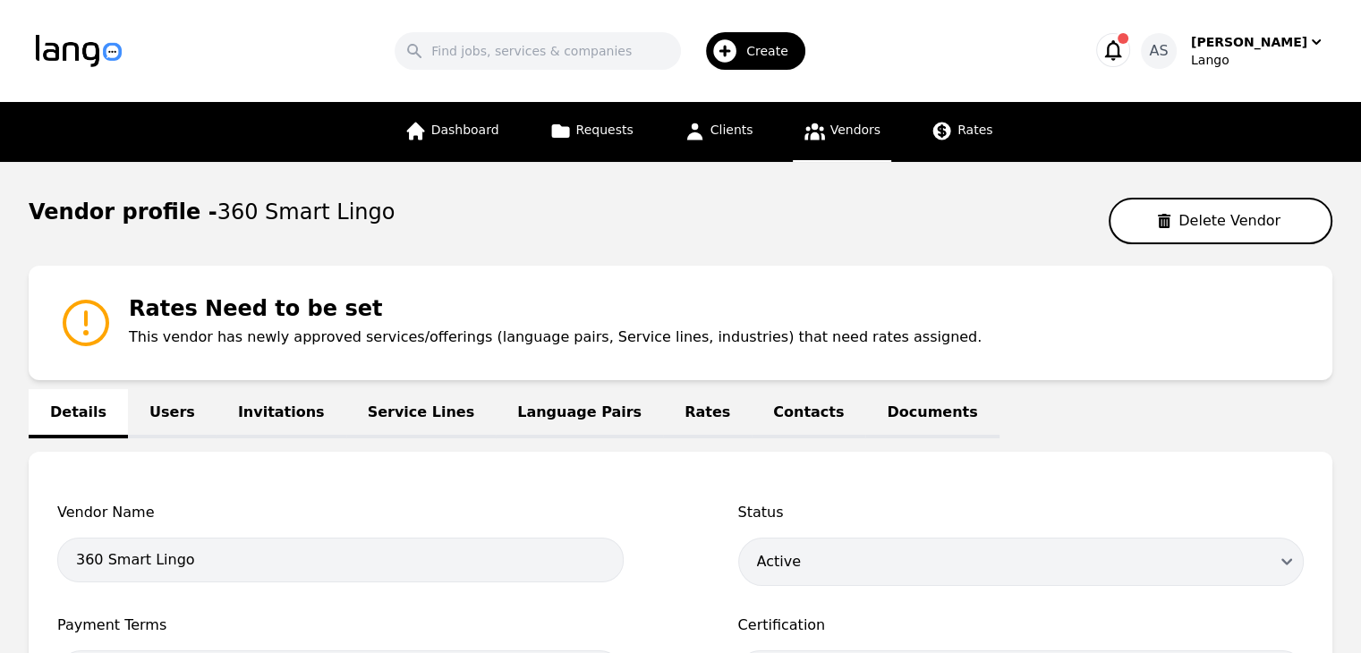
click at [663, 412] on link "Rates" at bounding box center [707, 413] width 89 height 49
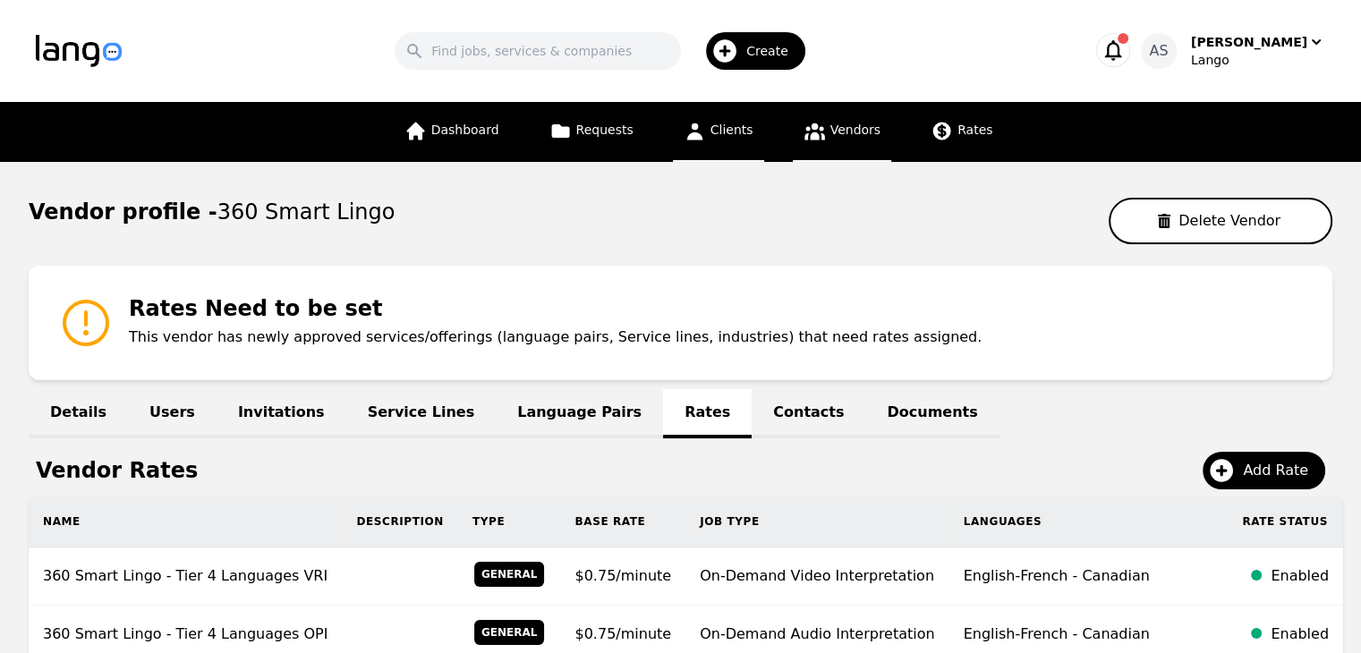
click at [744, 130] on span "Clients" at bounding box center [731, 130] width 43 height 14
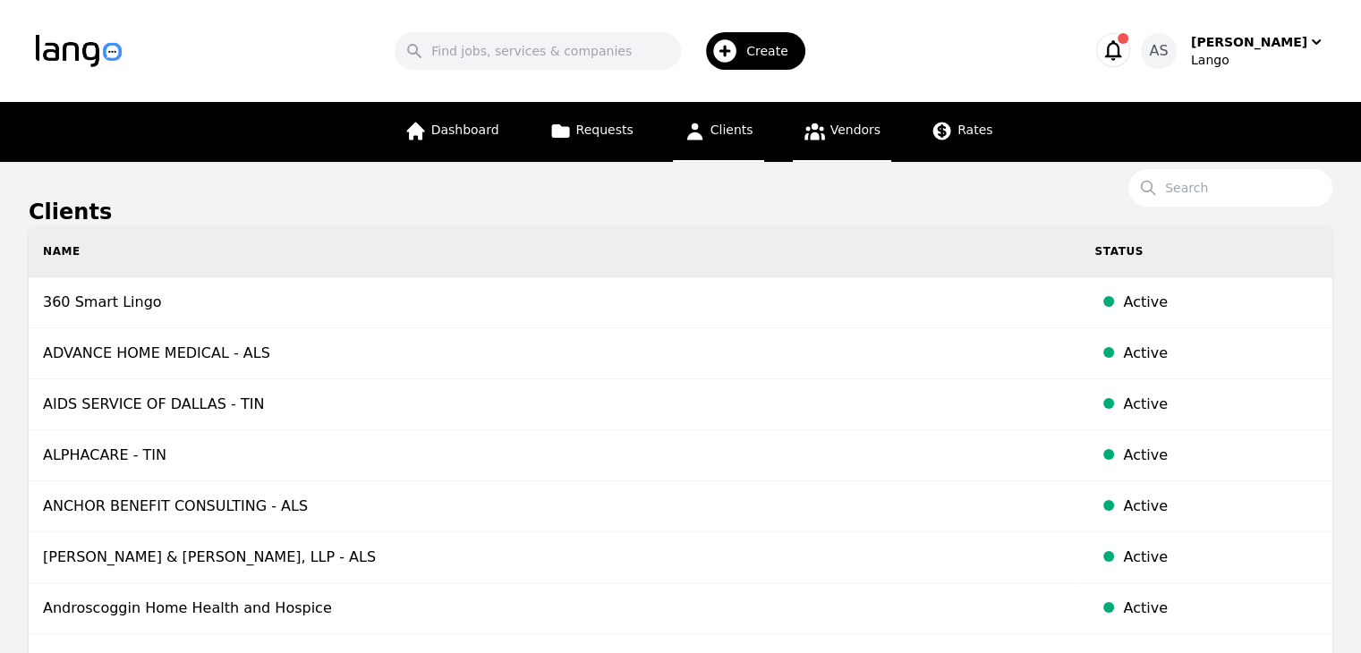
click at [830, 132] on span "Vendors" at bounding box center [855, 130] width 50 height 14
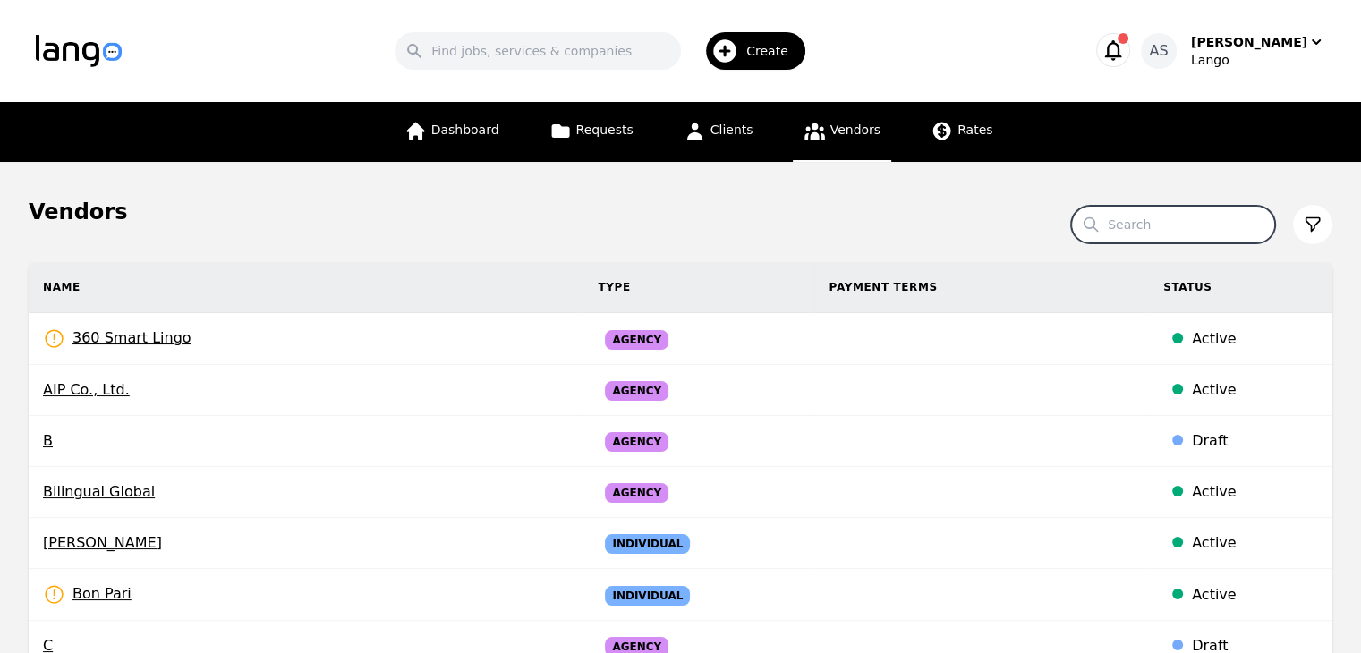
click at [1170, 216] on input "Search" at bounding box center [1173, 225] width 204 height 38
type input "medilinguastix"
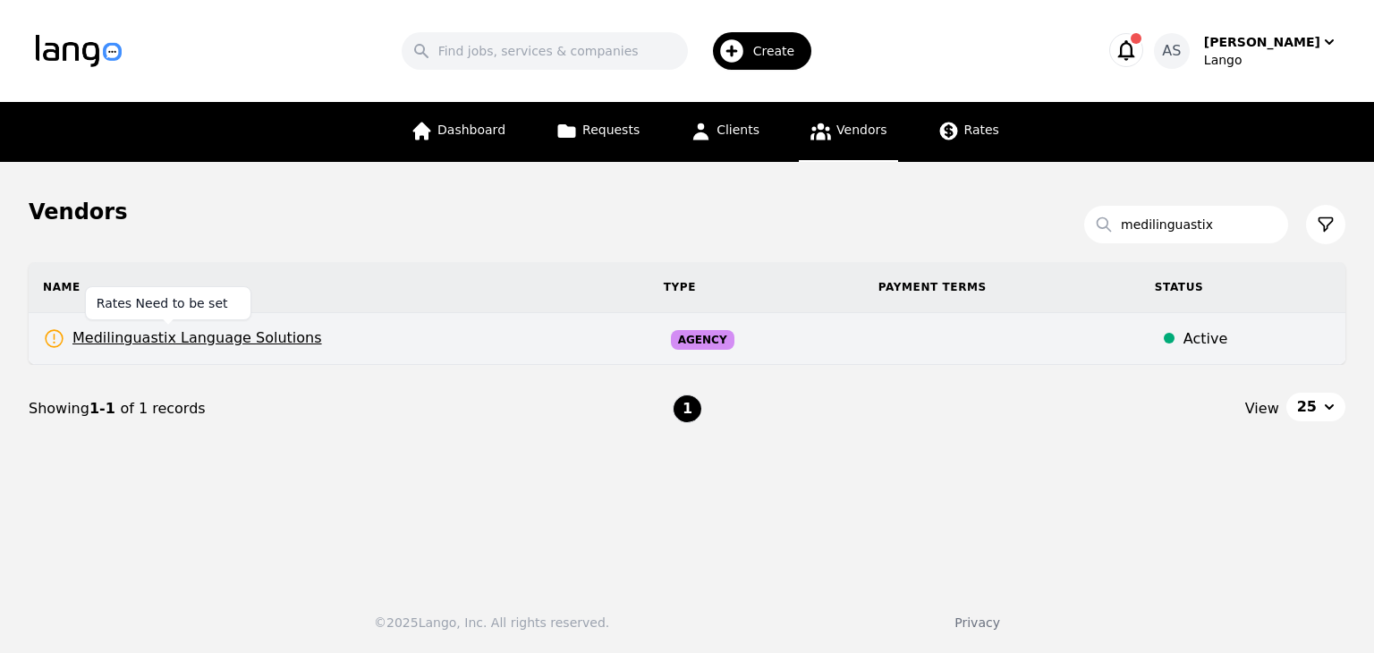
click at [274, 327] on span "Medilinguastix Language Solutions" at bounding box center [182, 338] width 279 height 22
select select "active"
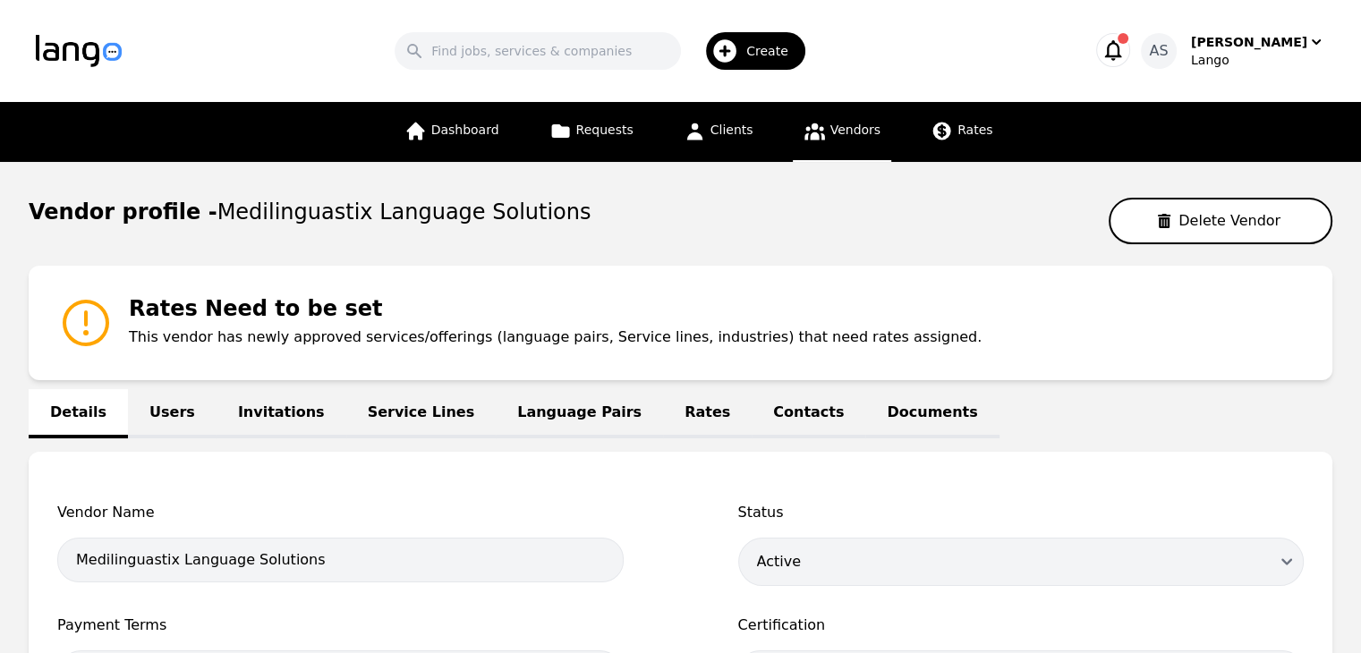
click at [663, 405] on link "Rates" at bounding box center [707, 413] width 89 height 49
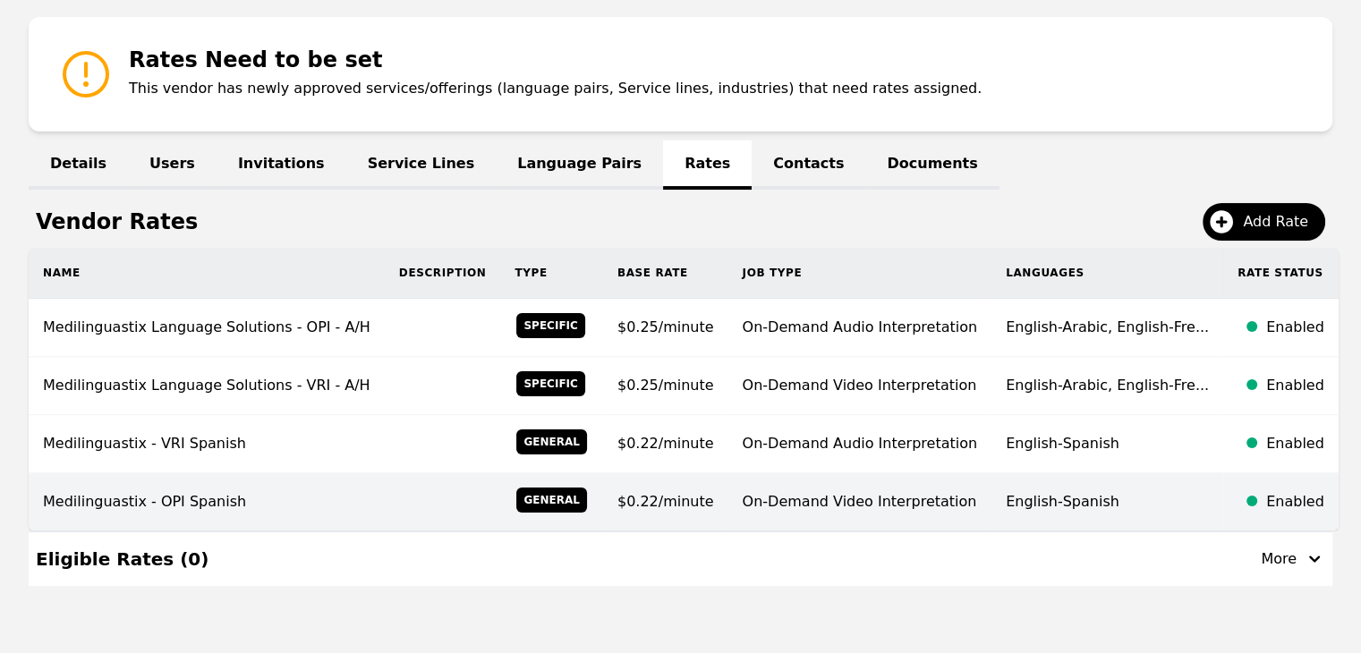
scroll to position [268, 0]
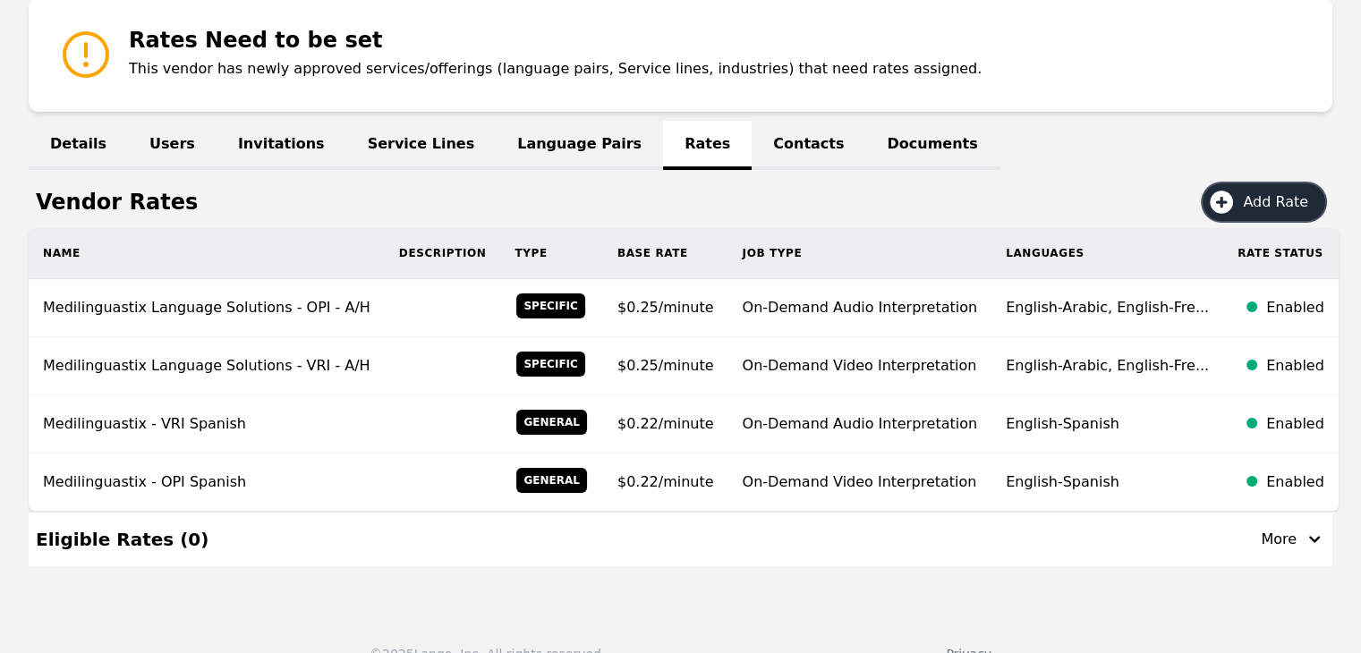
click at [1267, 194] on span "Add Rate" at bounding box center [1282, 201] width 78 height 21
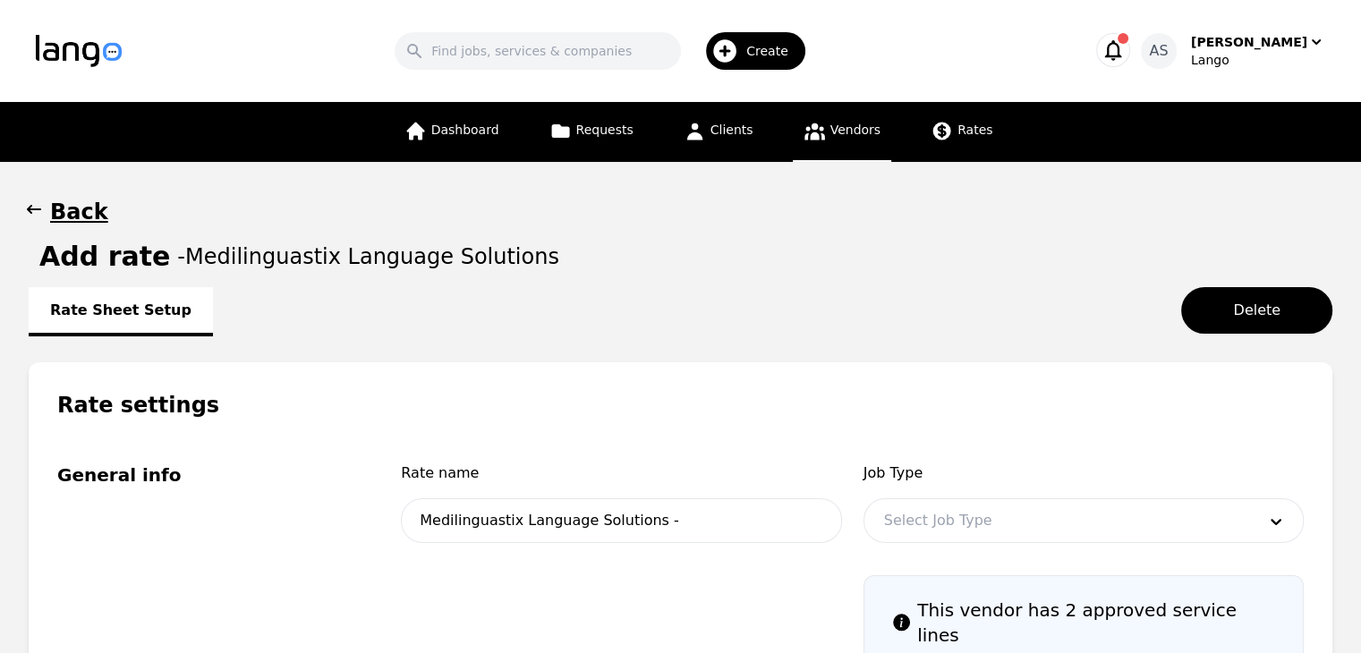
click at [34, 208] on icon "button" at bounding box center [34, 209] width 14 height 9
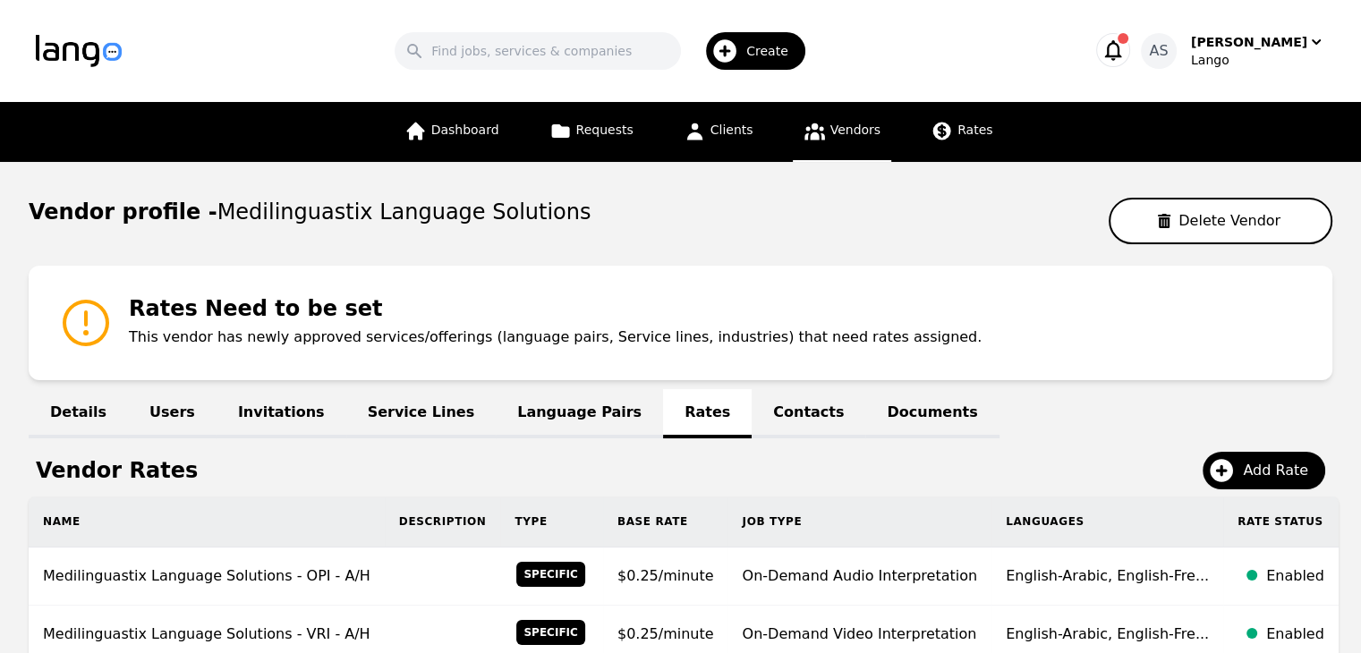
click at [1126, 47] on icon "button" at bounding box center [1113, 50] width 25 height 25
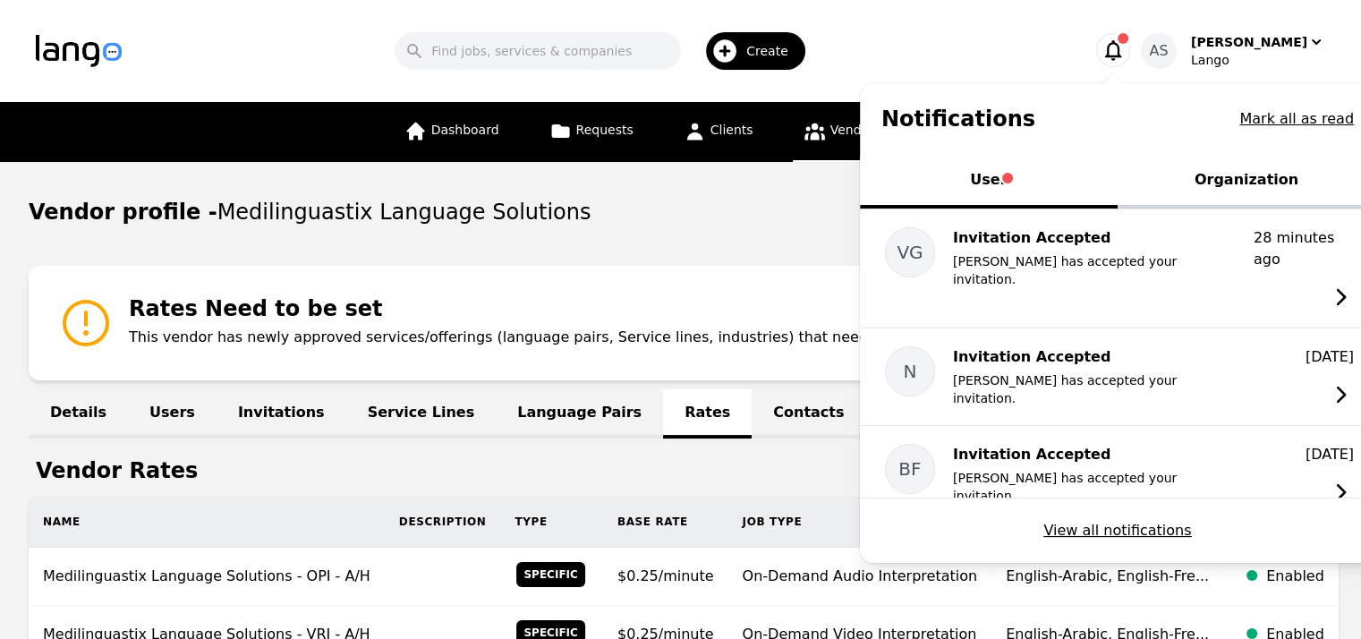
click at [1284, 171] on button "Organization" at bounding box center [1247, 182] width 258 height 54
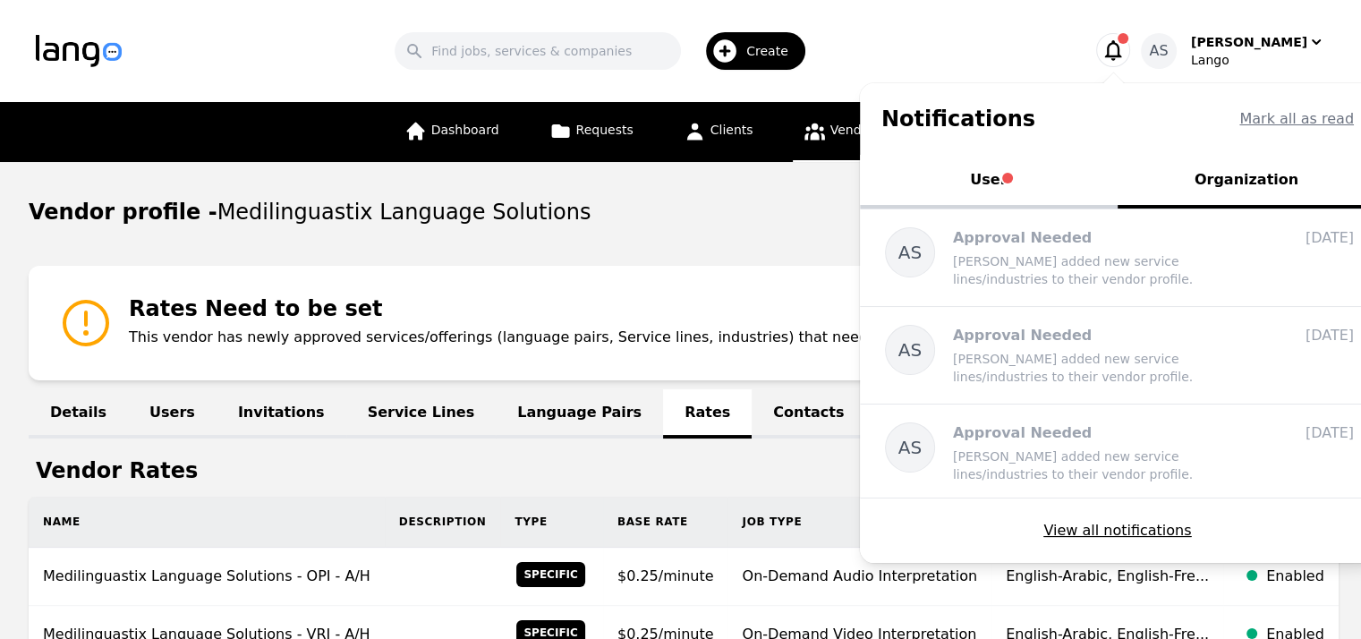
click at [1038, 158] on button "User" at bounding box center [989, 182] width 258 height 54
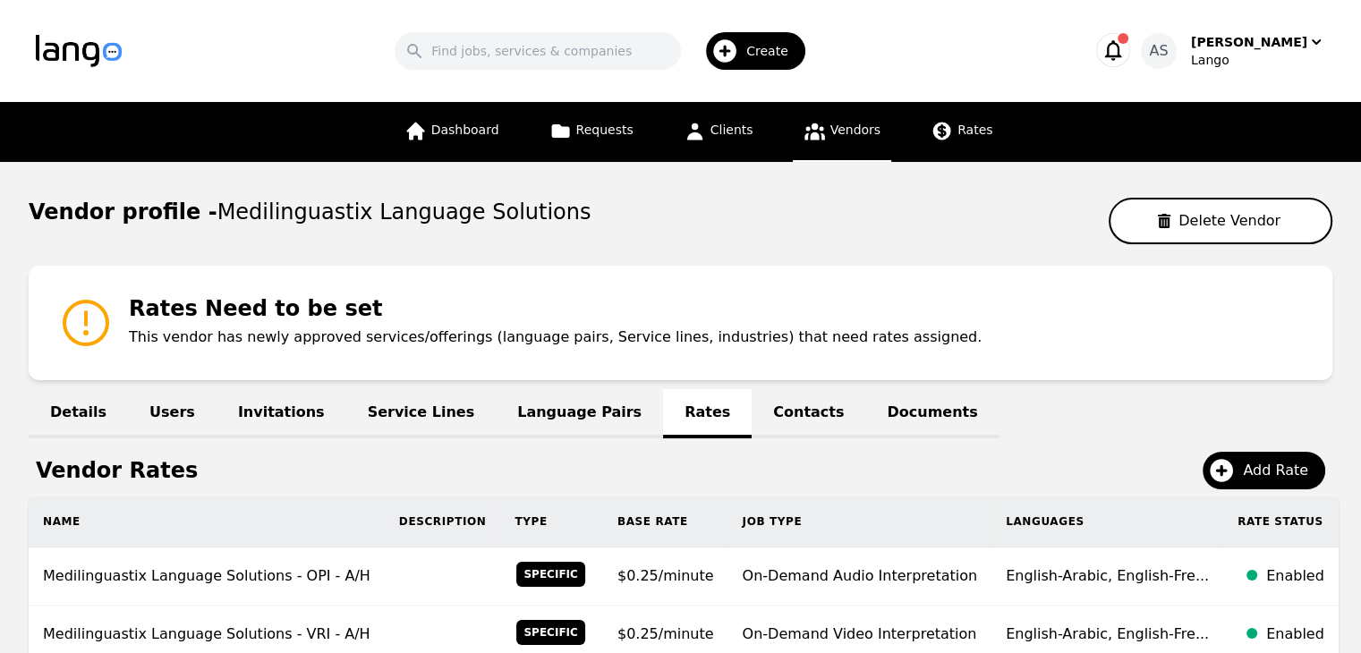
click at [1126, 53] on icon "button" at bounding box center [1113, 50] width 25 height 25
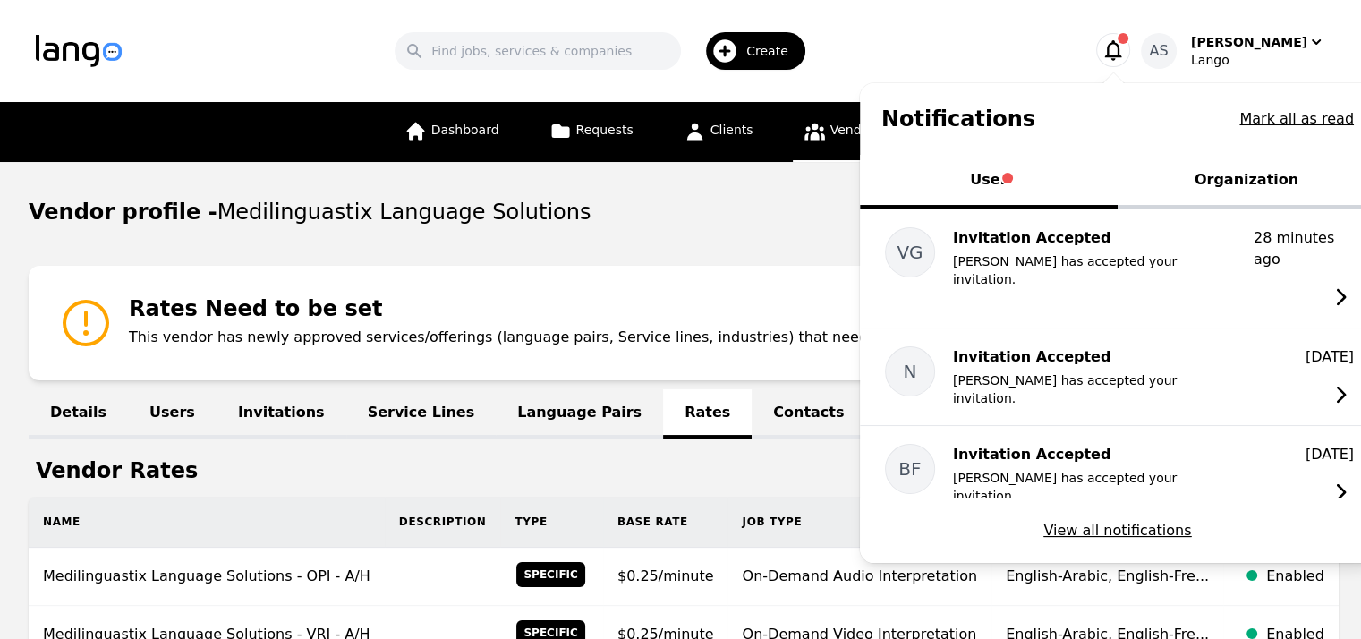
click at [1271, 184] on button "Organization" at bounding box center [1247, 182] width 258 height 54
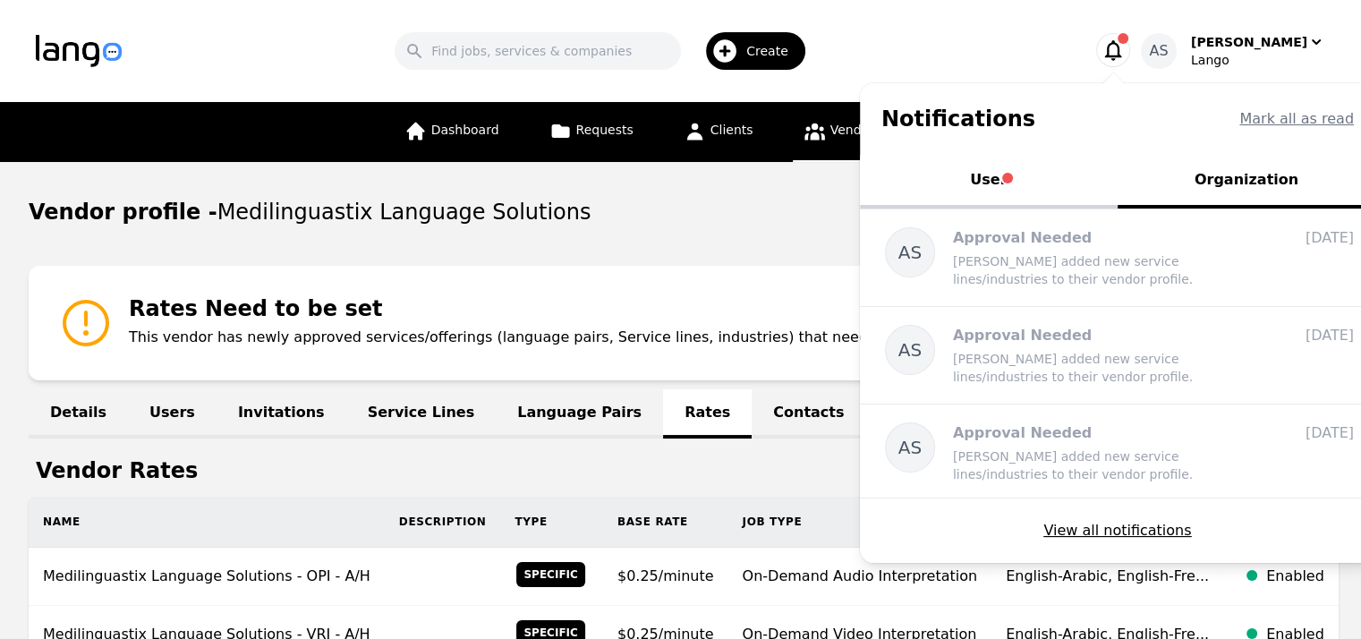
click at [1014, 170] on button "User" at bounding box center [989, 182] width 258 height 54
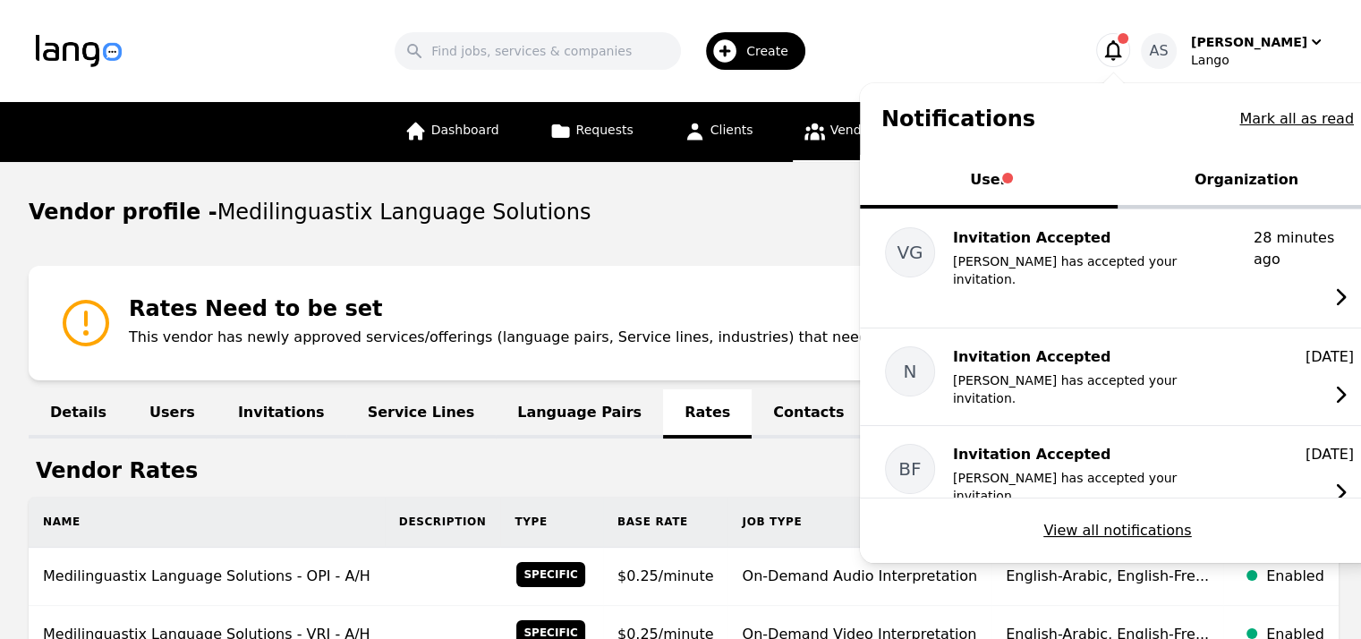
click at [1059, 35] on div "Search Create" at bounding box center [605, 51] width 910 height 52
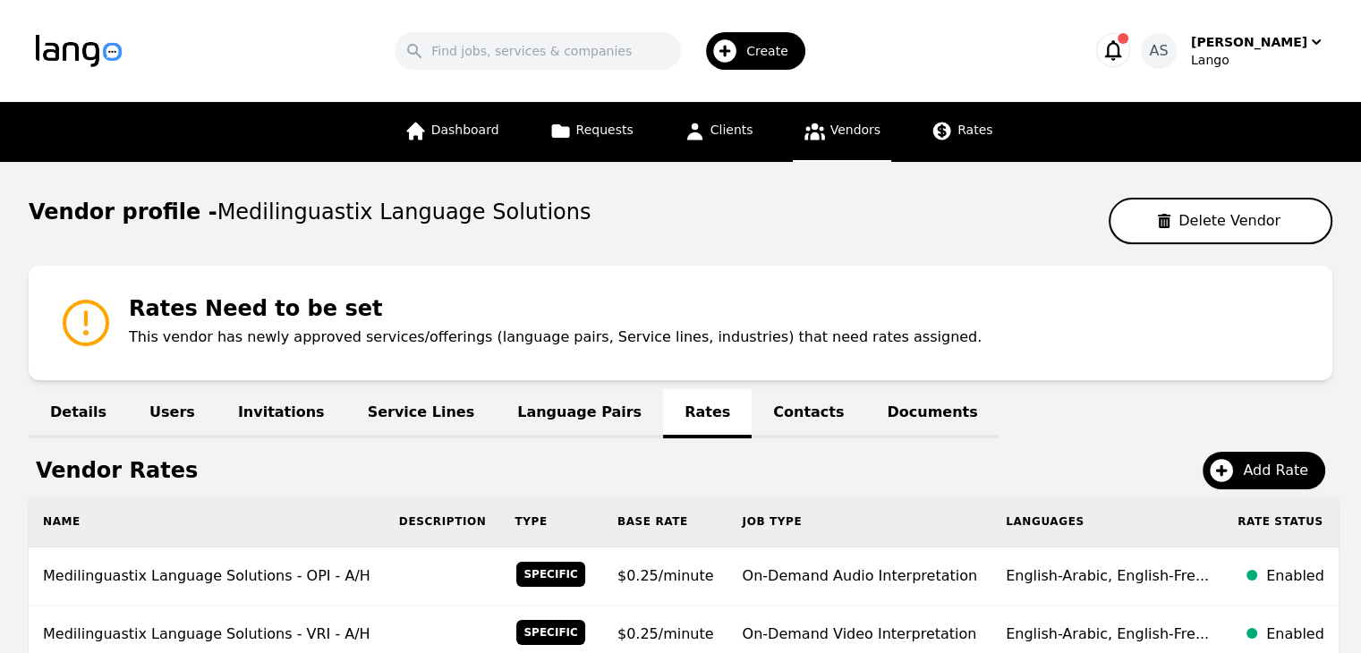
click at [838, 132] on span "Vendors" at bounding box center [855, 130] width 50 height 14
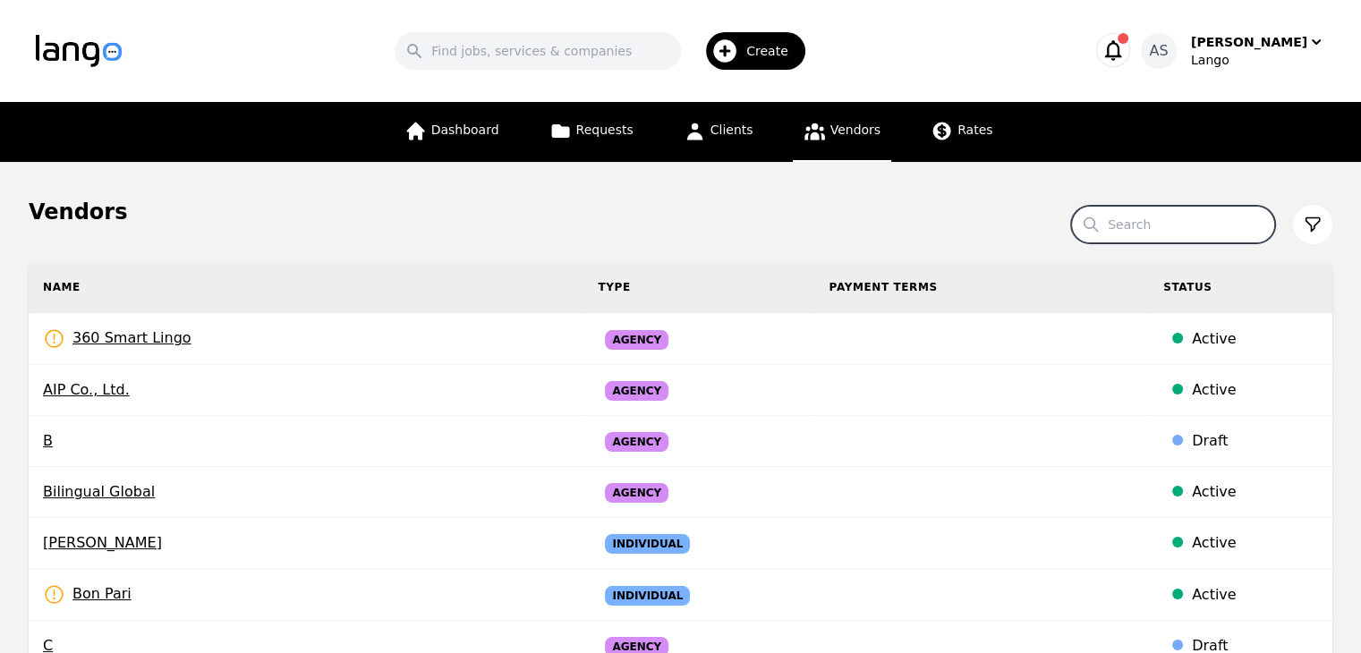
click at [1165, 225] on input "Search" at bounding box center [1173, 225] width 204 height 38
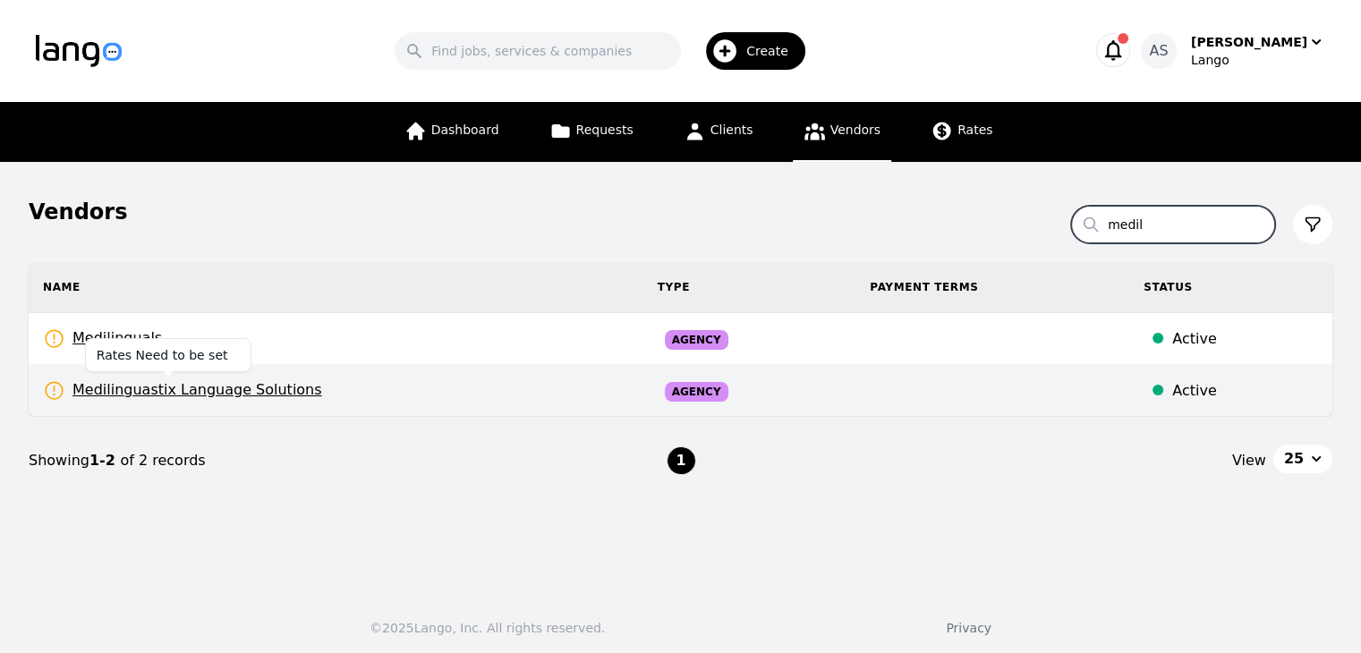
type input "medil"
click at [207, 390] on span "Medilinguastix Language Solutions" at bounding box center [182, 390] width 279 height 22
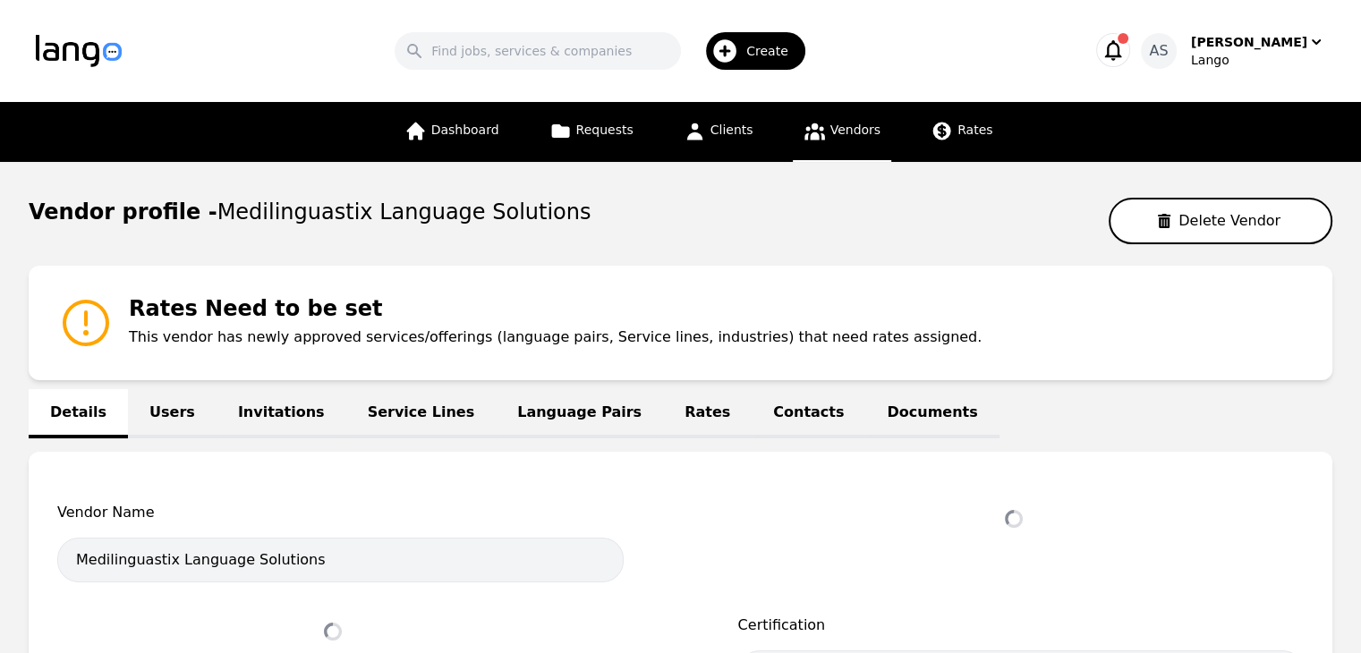
select select "active"
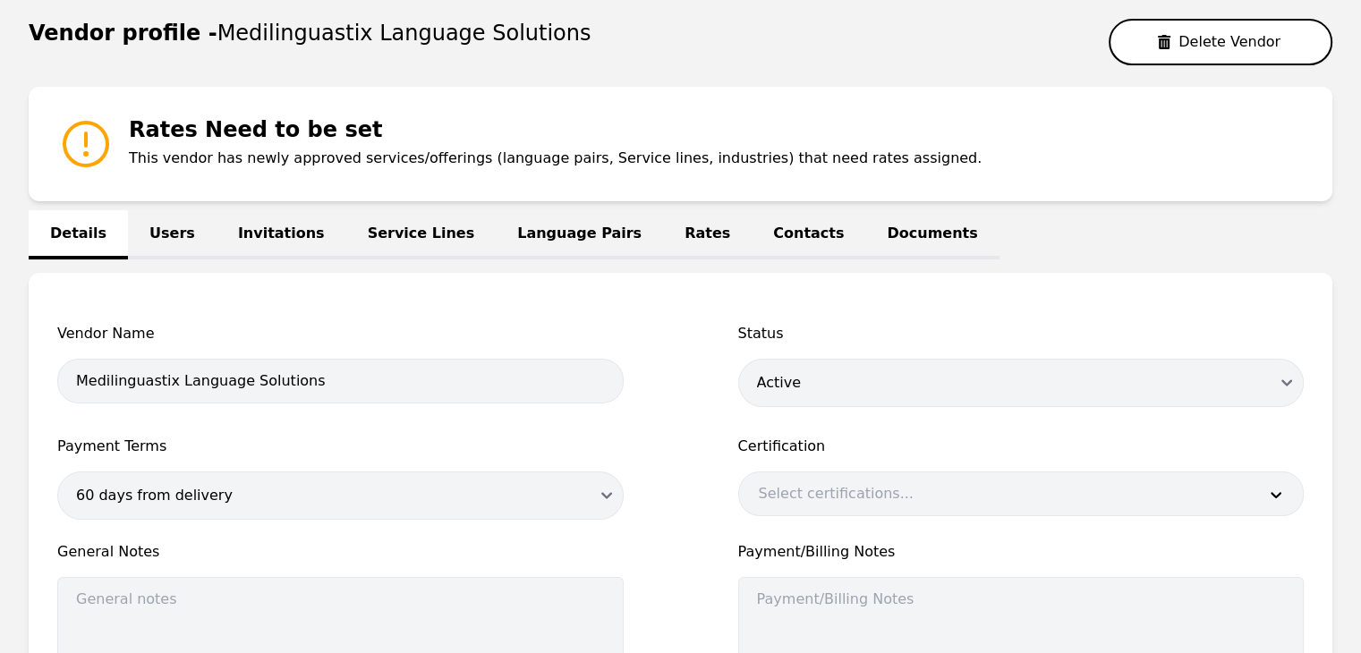
click at [523, 234] on link "Language Pairs" at bounding box center [579, 234] width 167 height 49
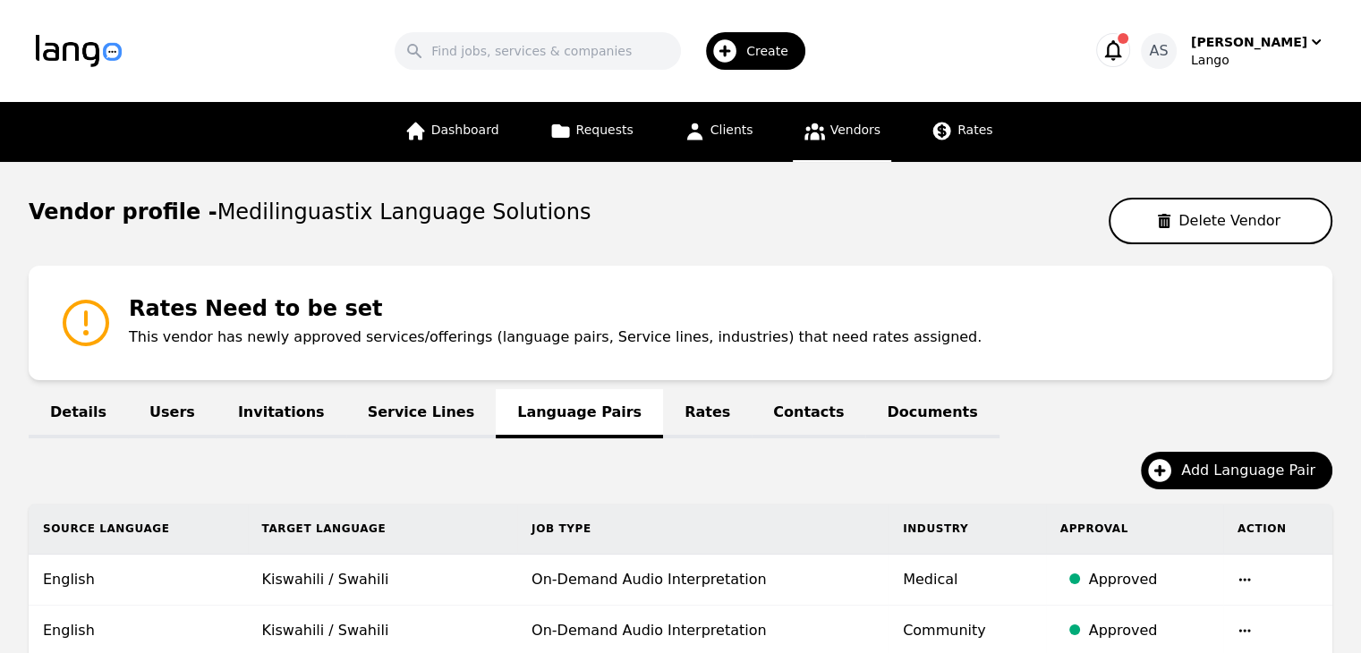
click at [663, 414] on link "Rates" at bounding box center [707, 413] width 89 height 49
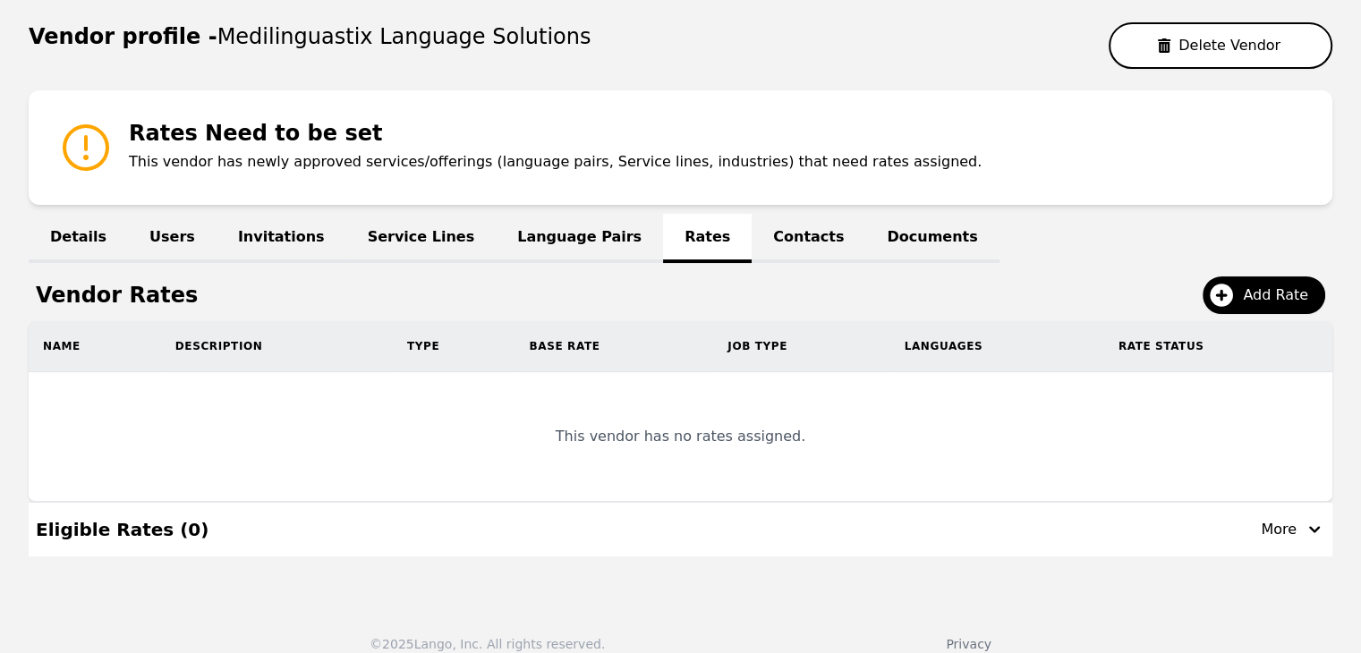
scroll to position [179, 0]
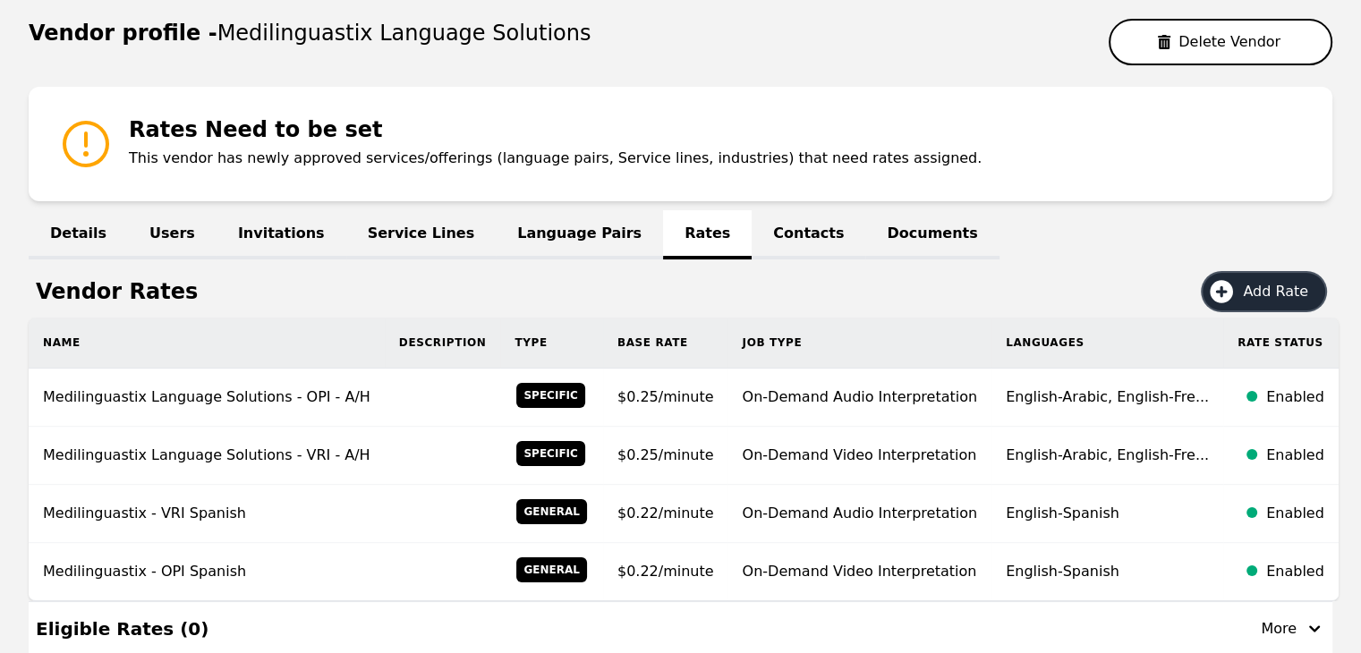
click at [1280, 293] on span "Add Rate" at bounding box center [1282, 291] width 78 height 21
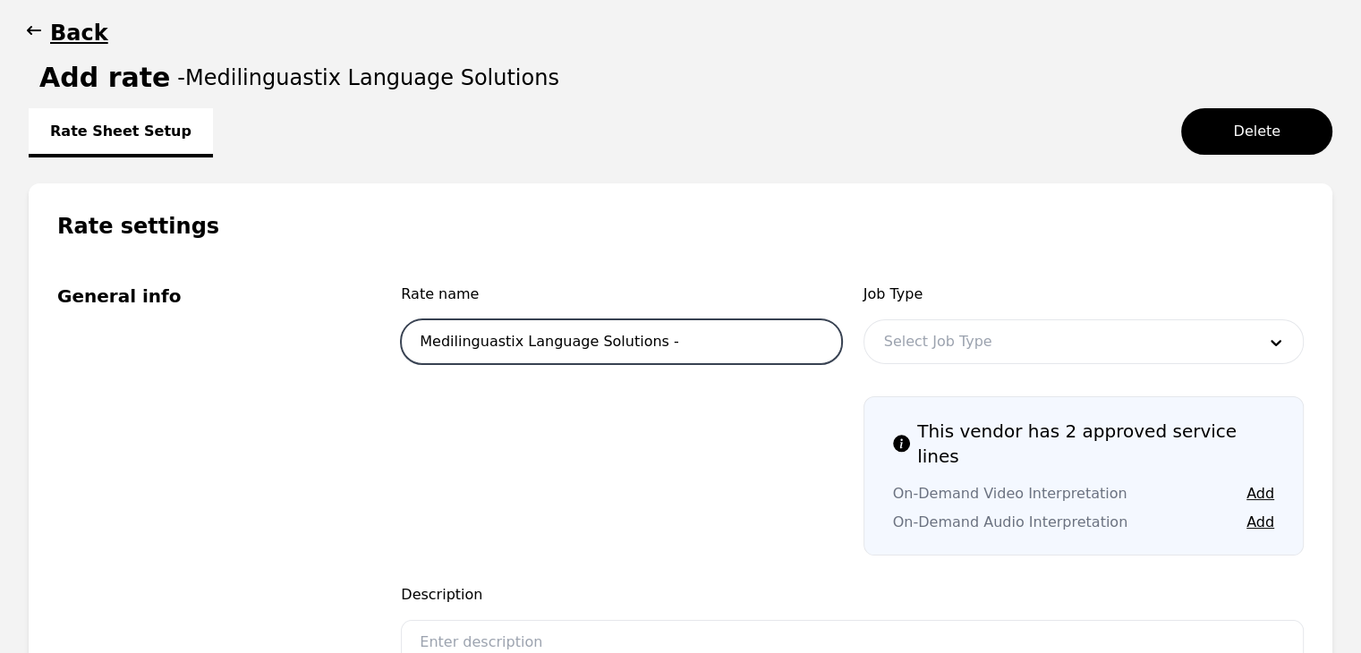
click at [708, 335] on input "Medilinguastix Language Solutions -" at bounding box center [621, 341] width 440 height 45
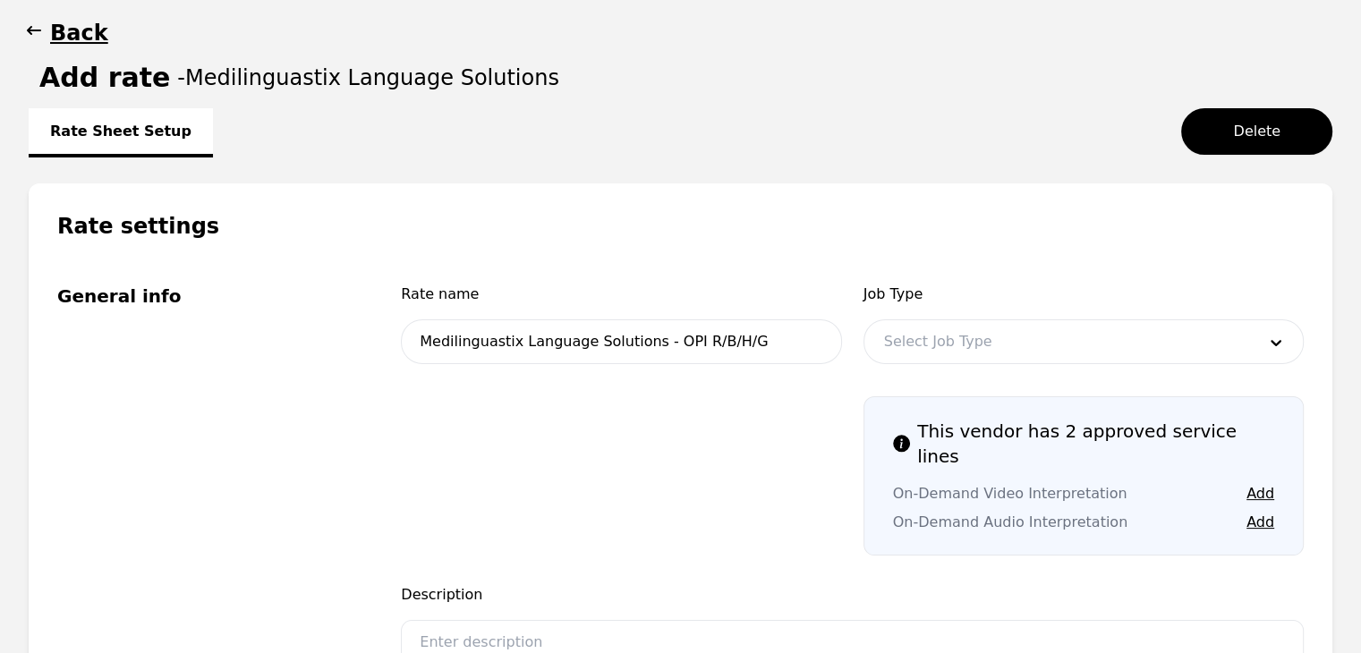
click at [1034, 339] on div at bounding box center [1056, 341] width 385 height 43
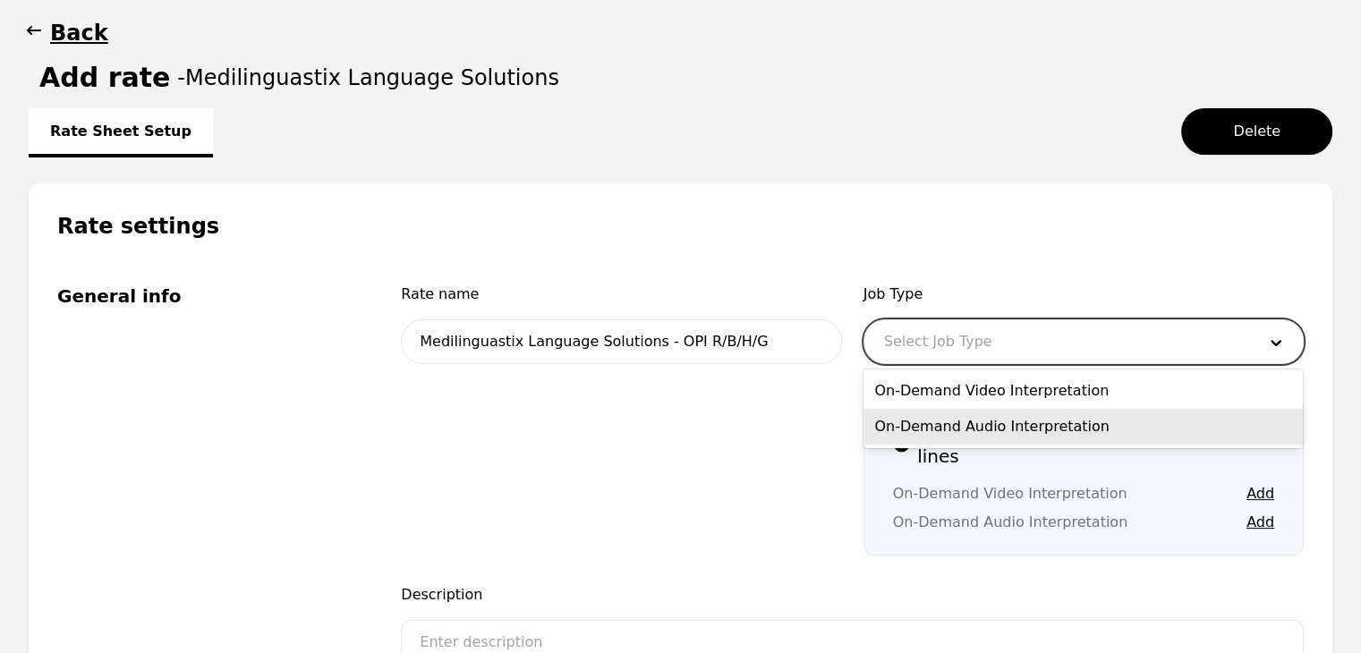
click at [1036, 416] on div "On-Demand Audio Interpretation" at bounding box center [1082, 427] width 439 height 36
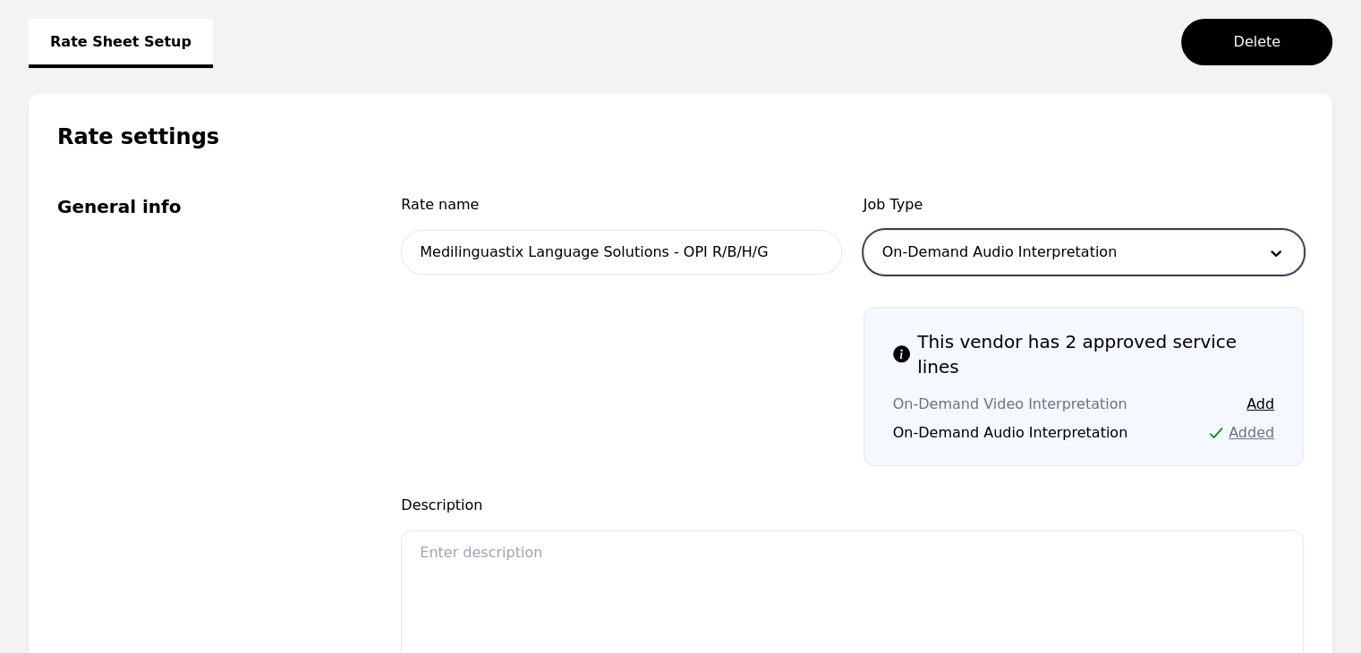
scroll to position [358, 0]
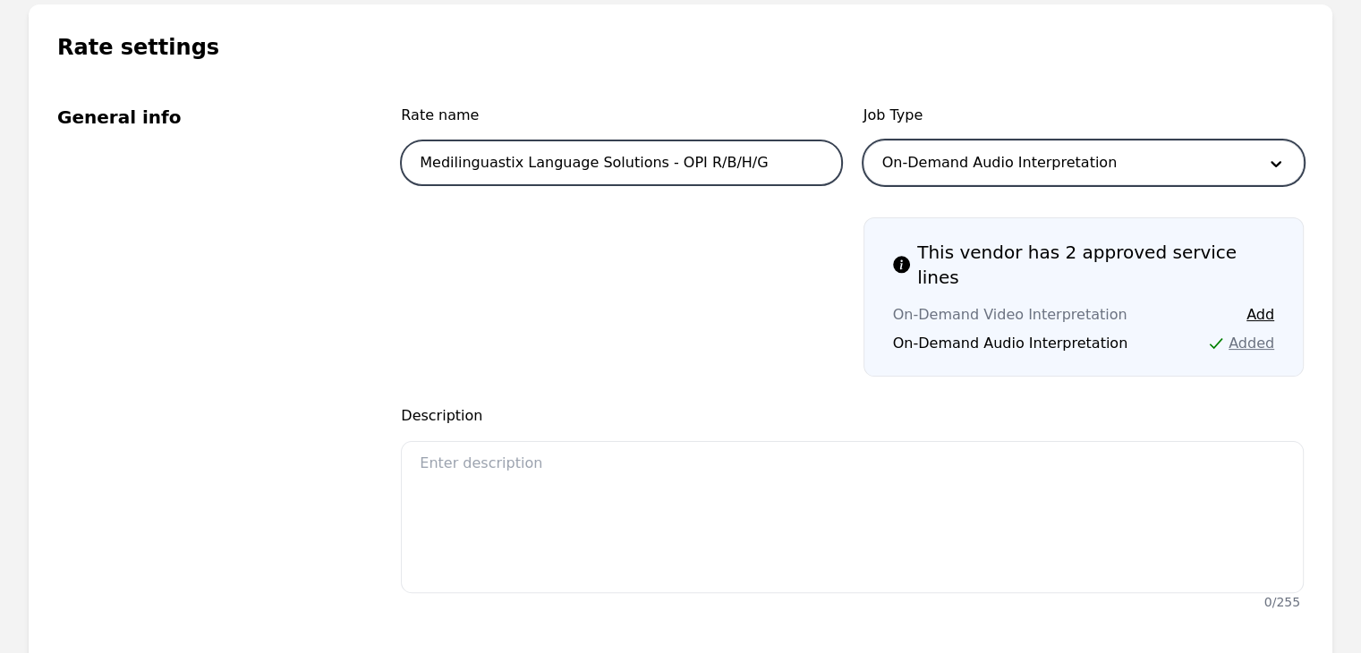
click at [751, 158] on input "Medilinguastix Language Solutions - OPI R/B/H/G" at bounding box center [621, 162] width 440 height 45
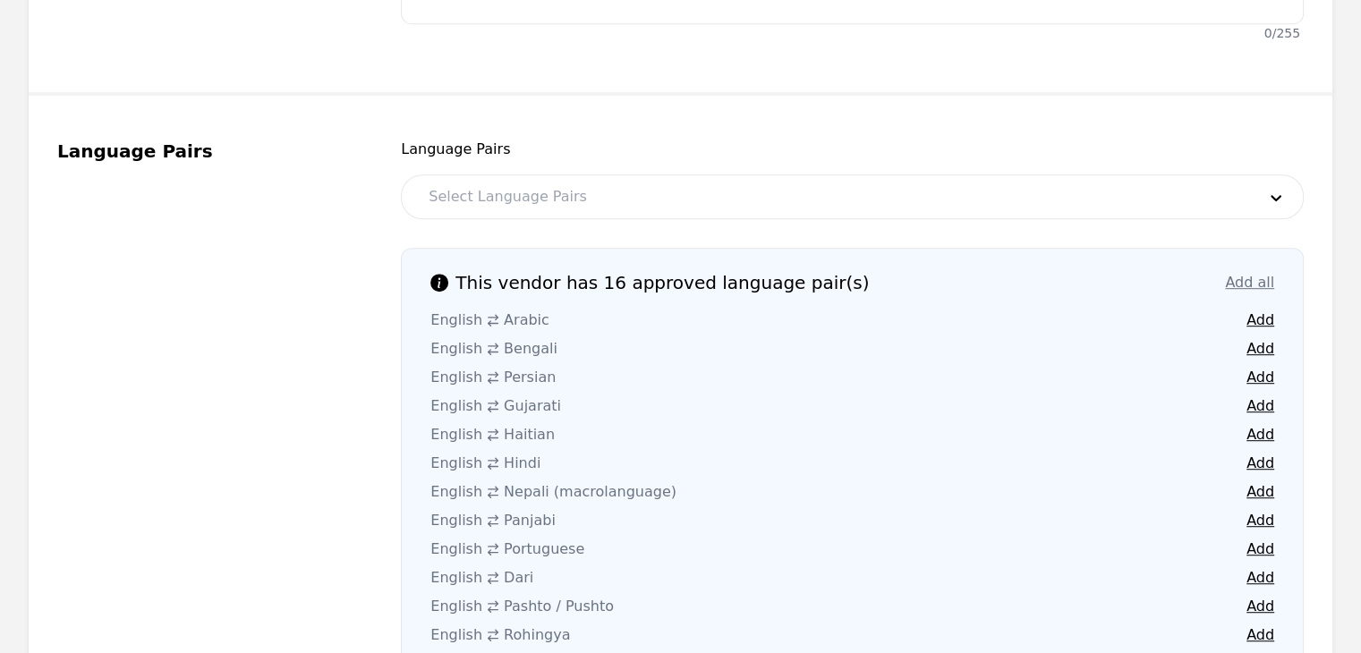
scroll to position [984, 0]
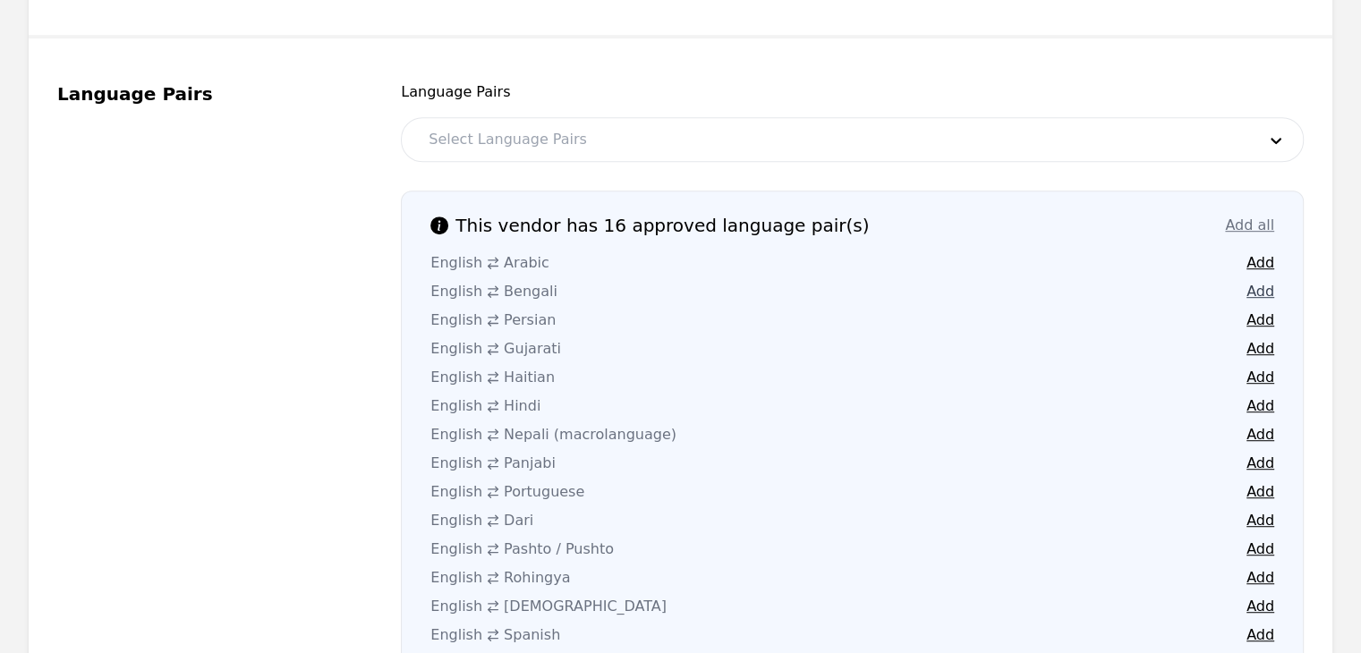
type input "Medilinguastix Language Solutions - OPI R/B/H/G/P"
click at [1267, 281] on button "Add" at bounding box center [1260, 291] width 28 height 21
click at [1254, 338] on button "Add" at bounding box center [1260, 348] width 28 height 21
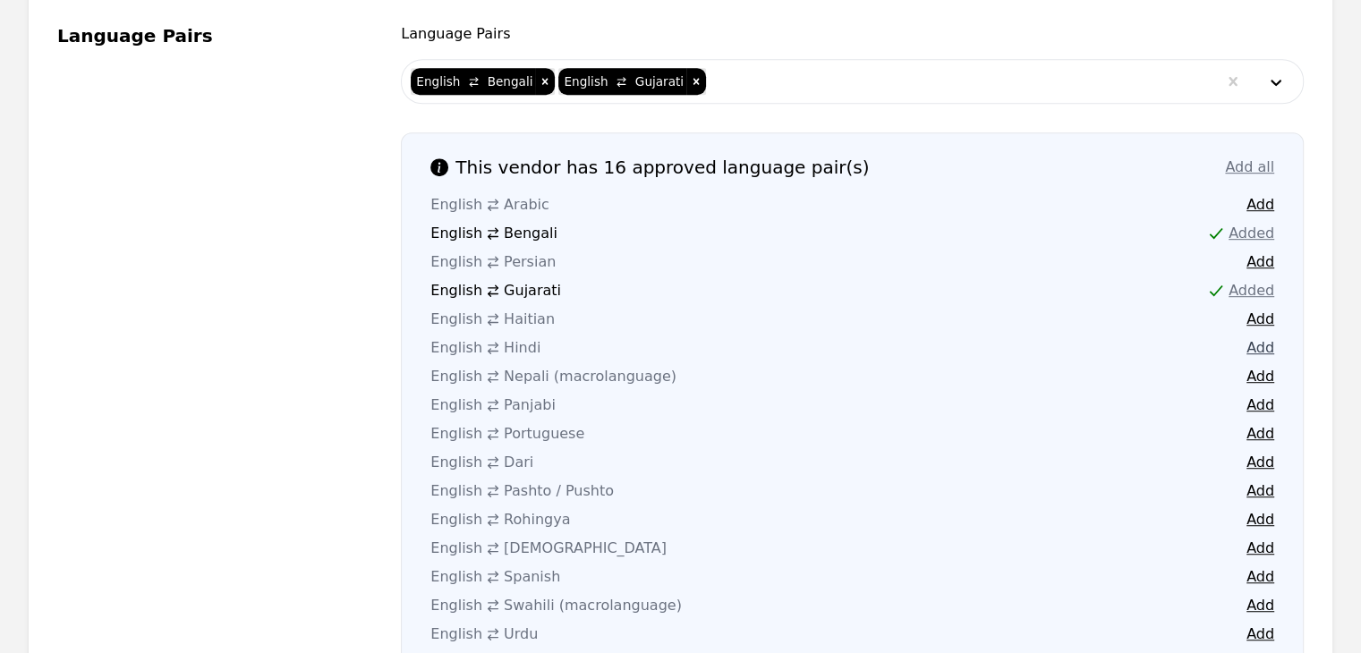
scroll to position [1074, 0]
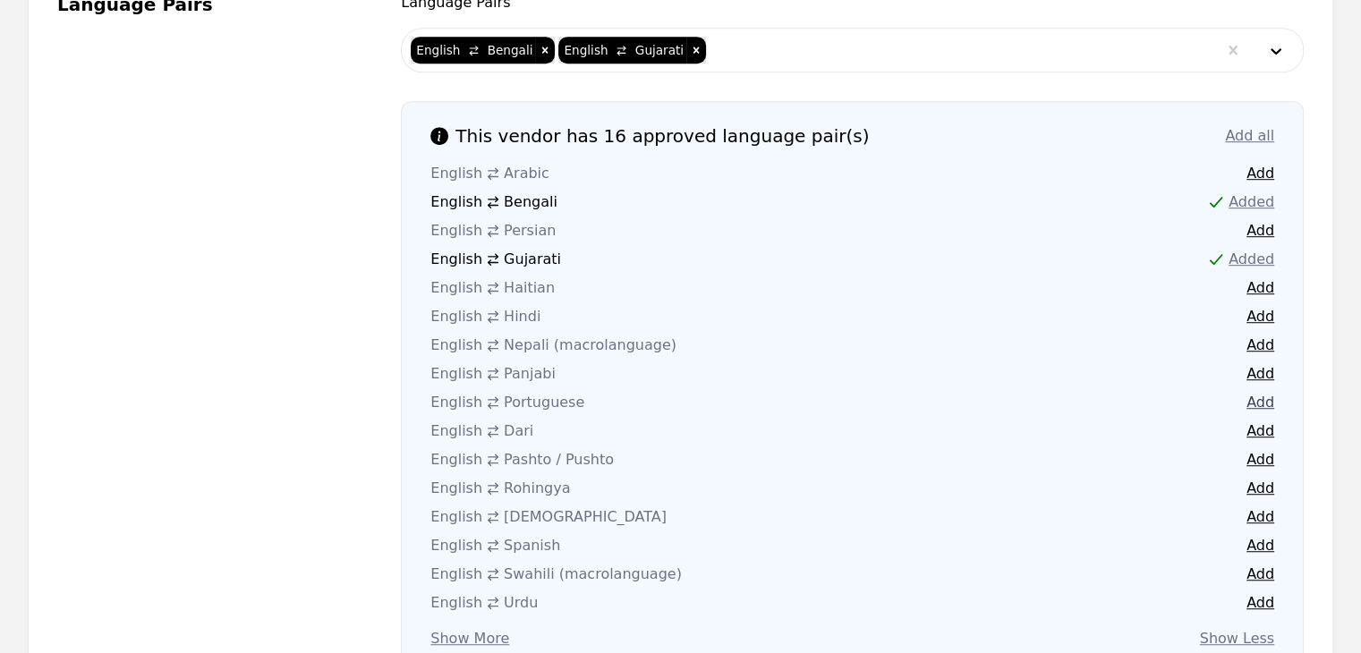
click at [1260, 392] on button "Add" at bounding box center [1260, 402] width 28 height 21
click at [1264, 306] on button "Add" at bounding box center [1260, 316] width 28 height 21
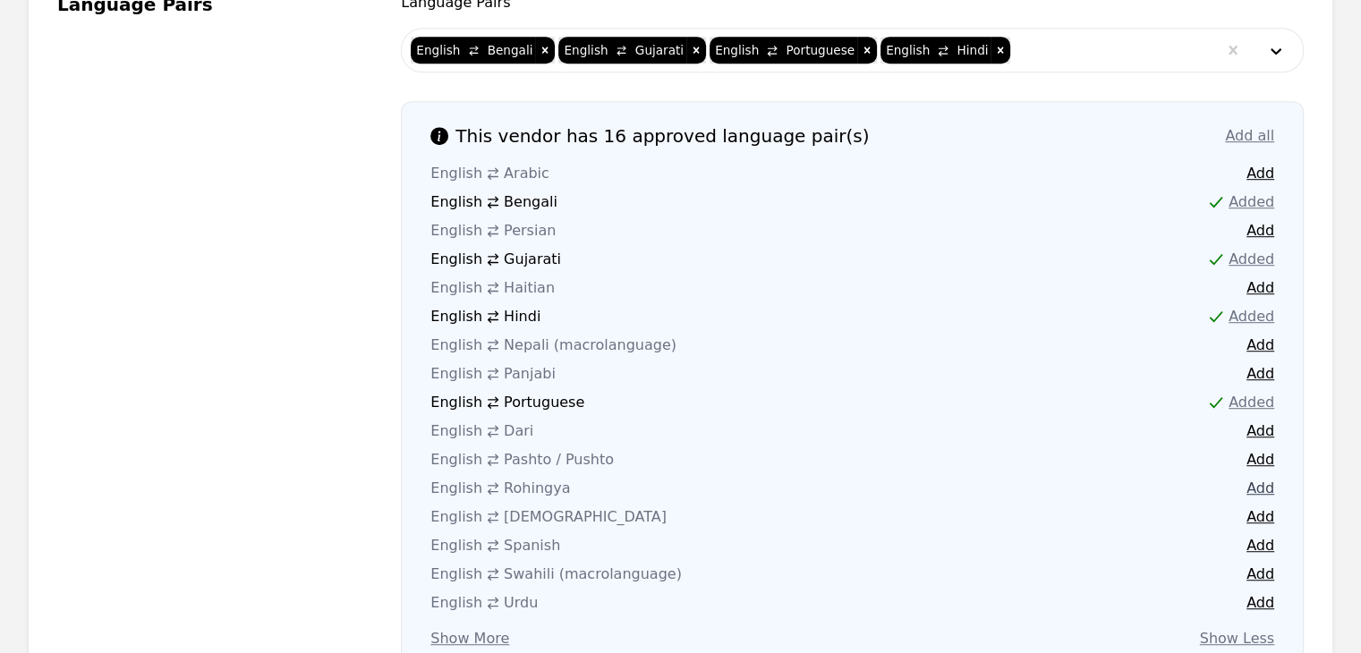
click at [1254, 478] on button "Add" at bounding box center [1260, 488] width 28 height 21
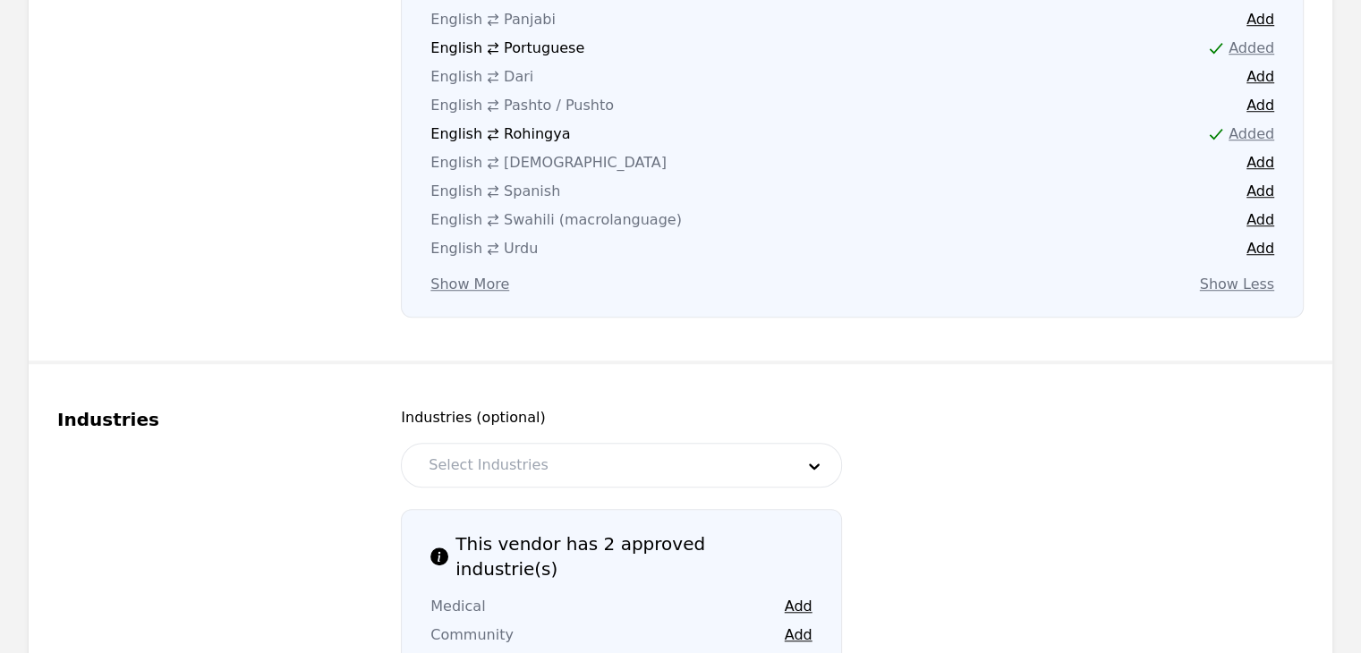
scroll to position [1521, 0]
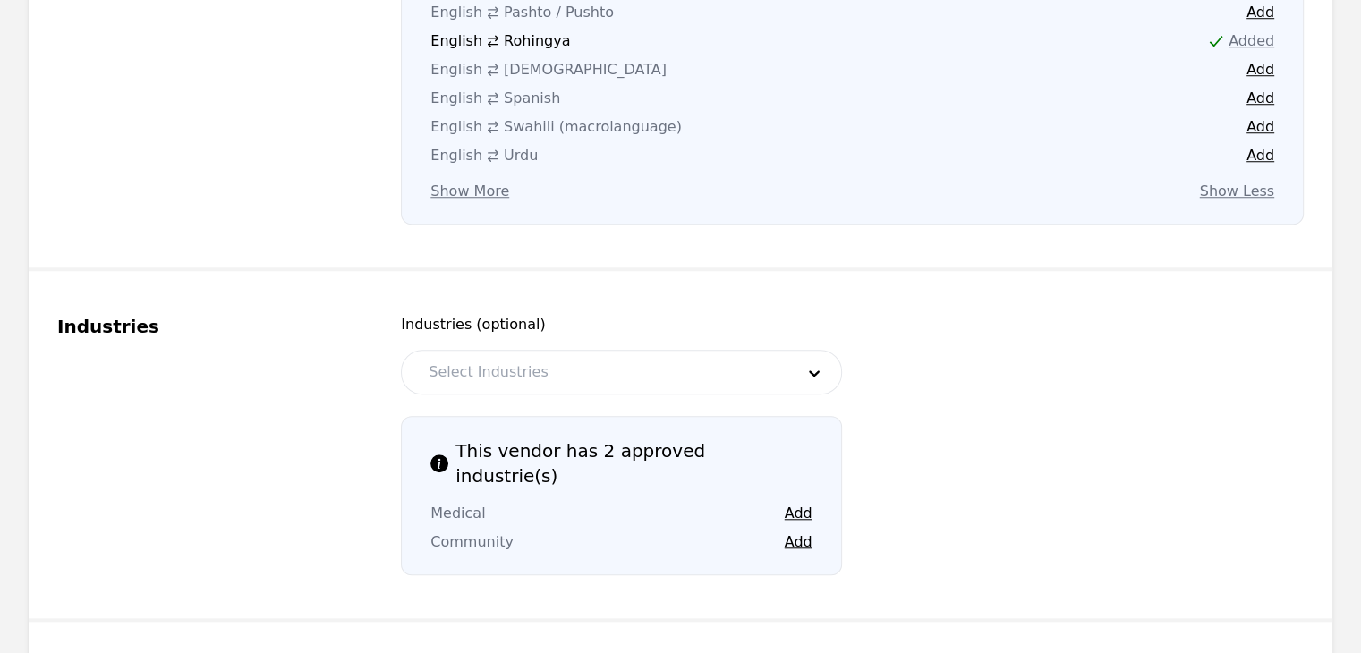
click at [673, 351] on div at bounding box center [598, 372] width 378 height 43
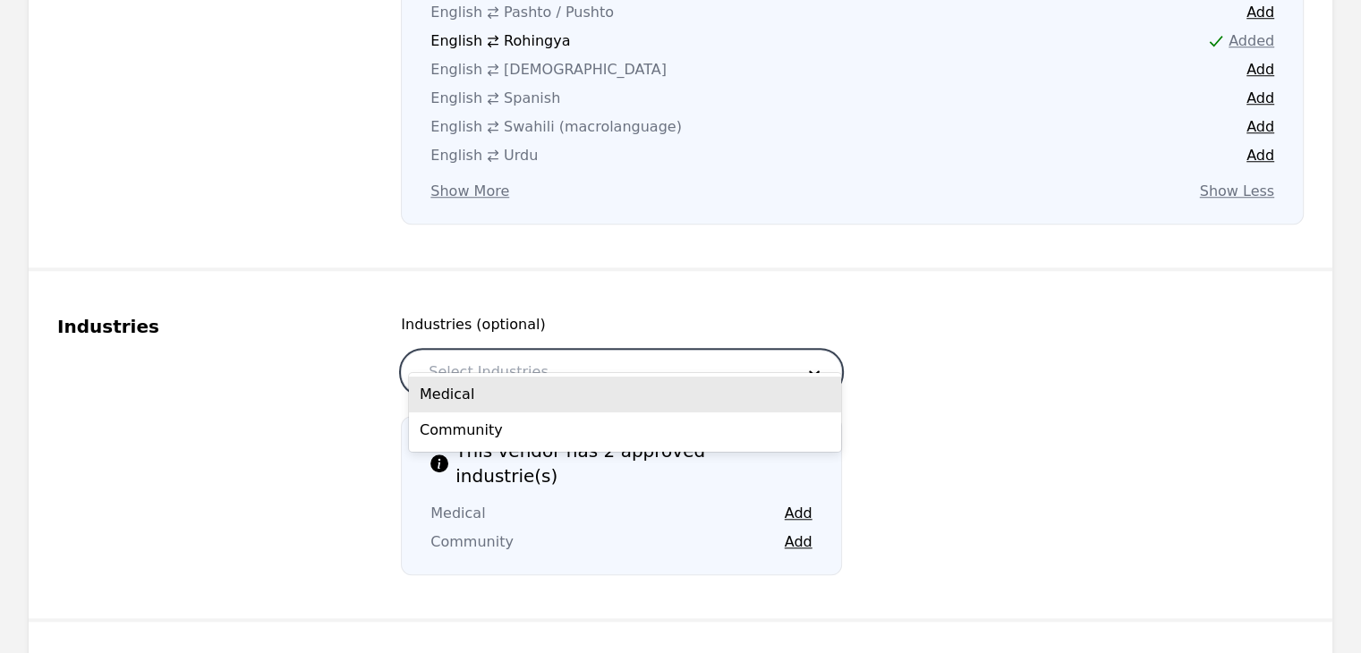
click at [691, 390] on div "Medical" at bounding box center [625, 395] width 432 height 36
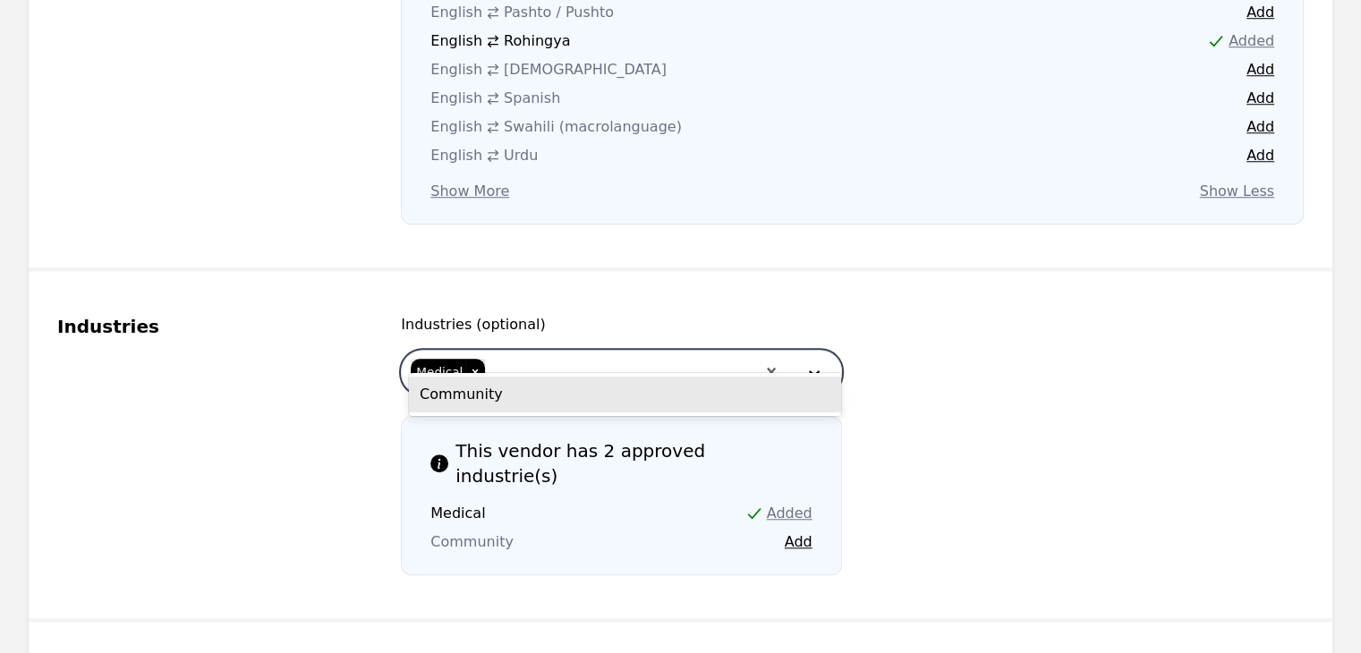
click at [690, 351] on div at bounding box center [621, 372] width 268 height 43
click at [656, 403] on div "Community" at bounding box center [625, 395] width 432 height 36
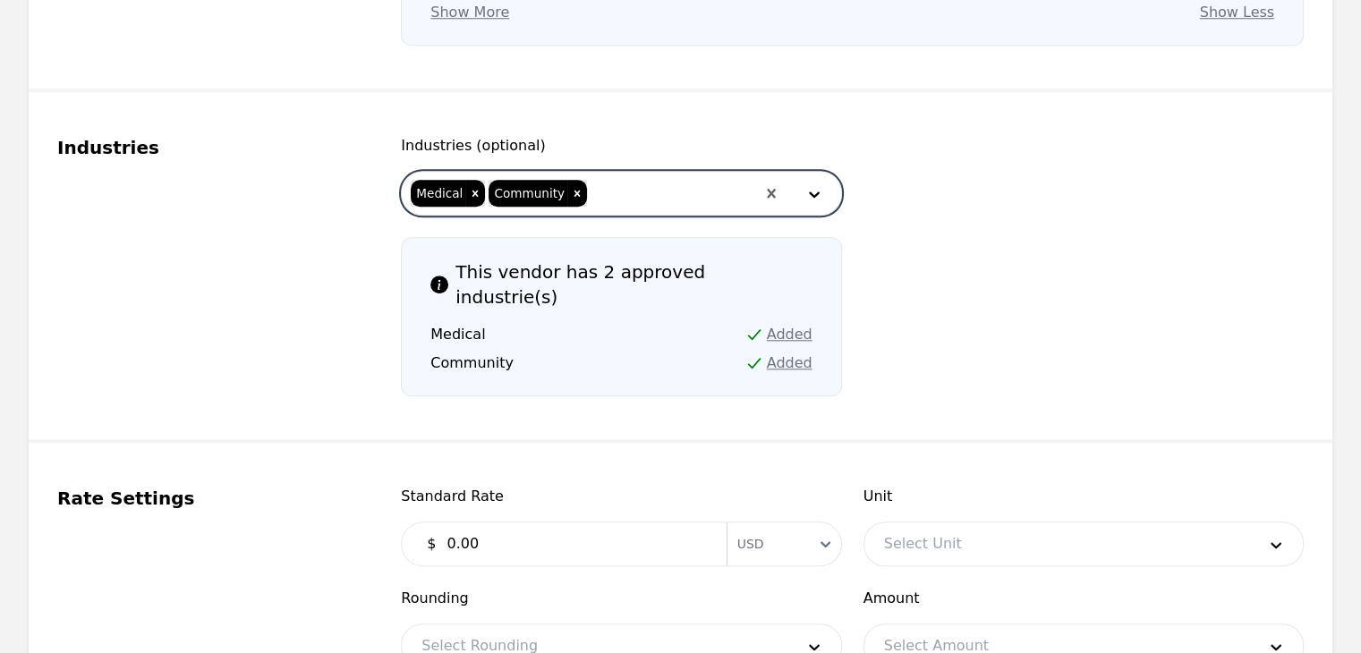
scroll to position [1790, 0]
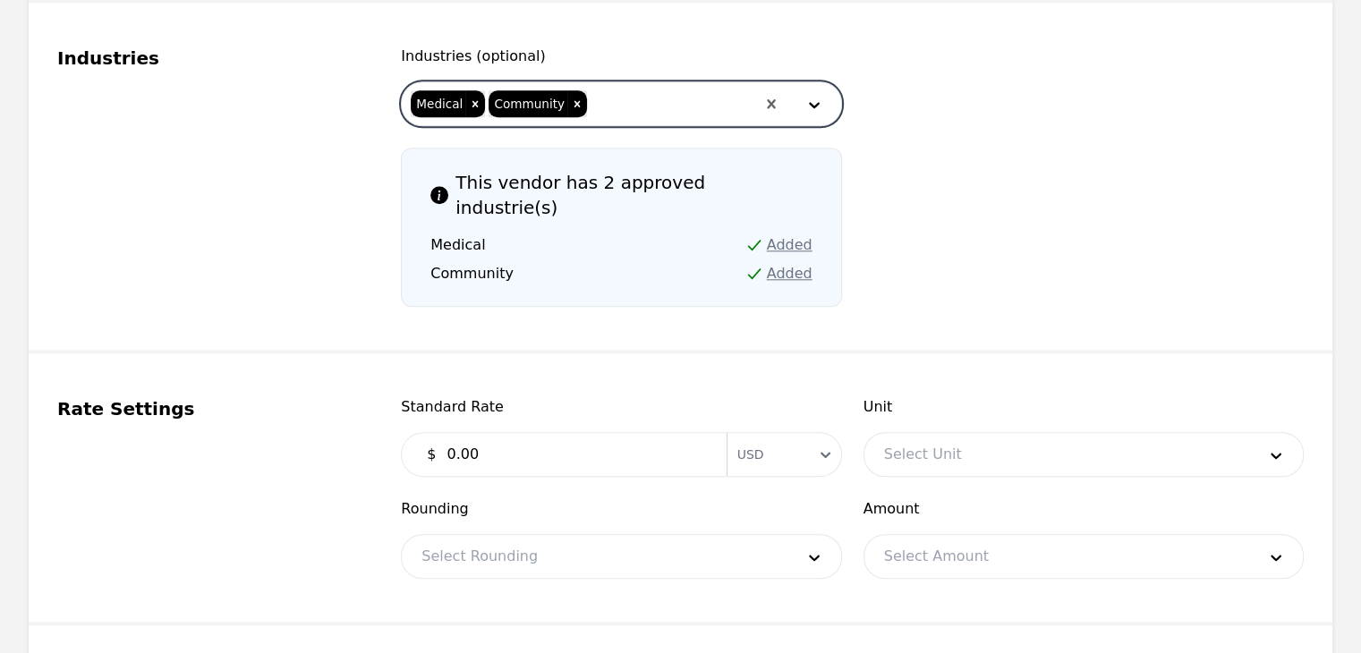
click at [648, 437] on input "0.00" at bounding box center [575, 455] width 279 height 36
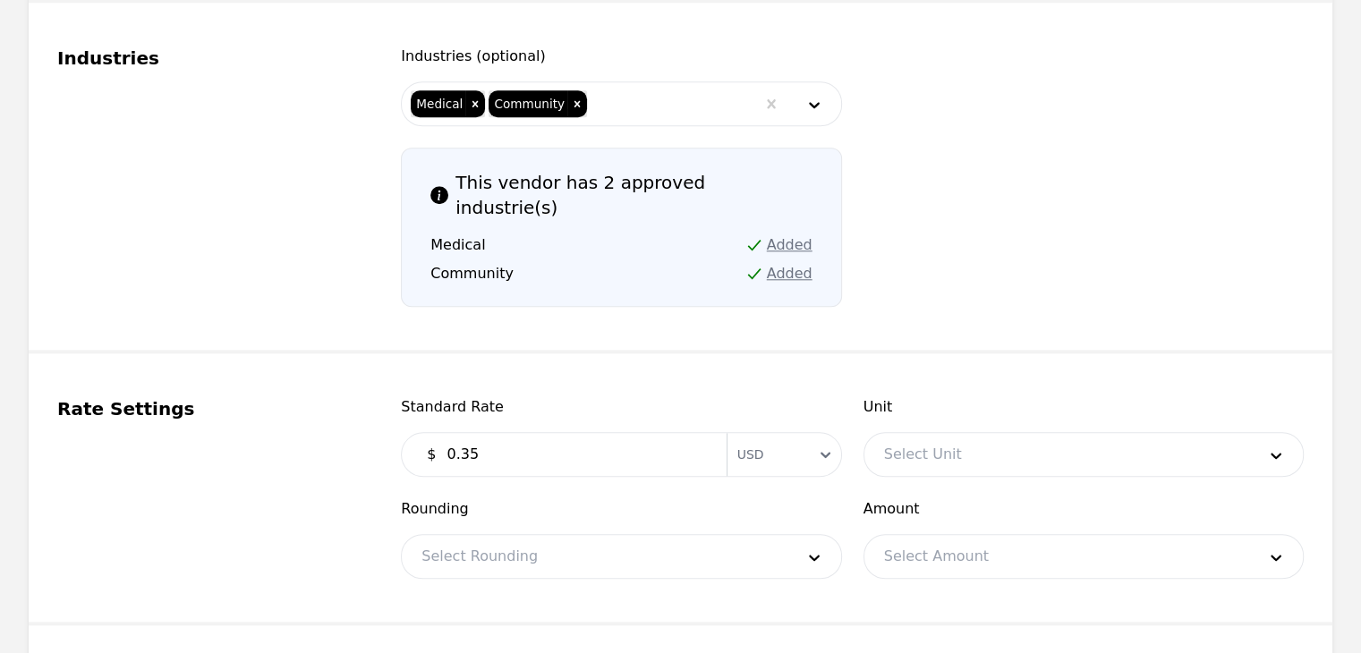
type input "0.35"
click at [785, 438] on select "USD" at bounding box center [784, 454] width 115 height 32
click at [727, 438] on select "USD" at bounding box center [784, 454] width 115 height 32
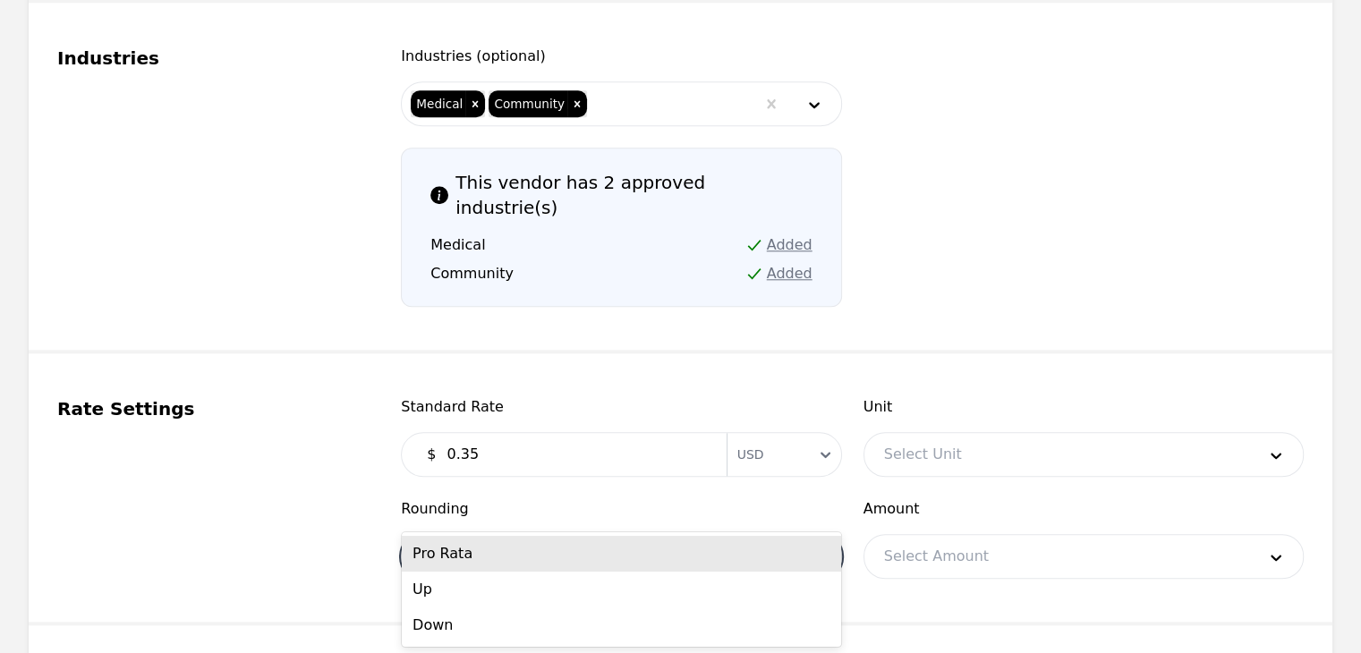
click at [730, 535] on div at bounding box center [594, 556] width 385 height 43
click at [719, 546] on div "Pro Rata" at bounding box center [621, 554] width 439 height 36
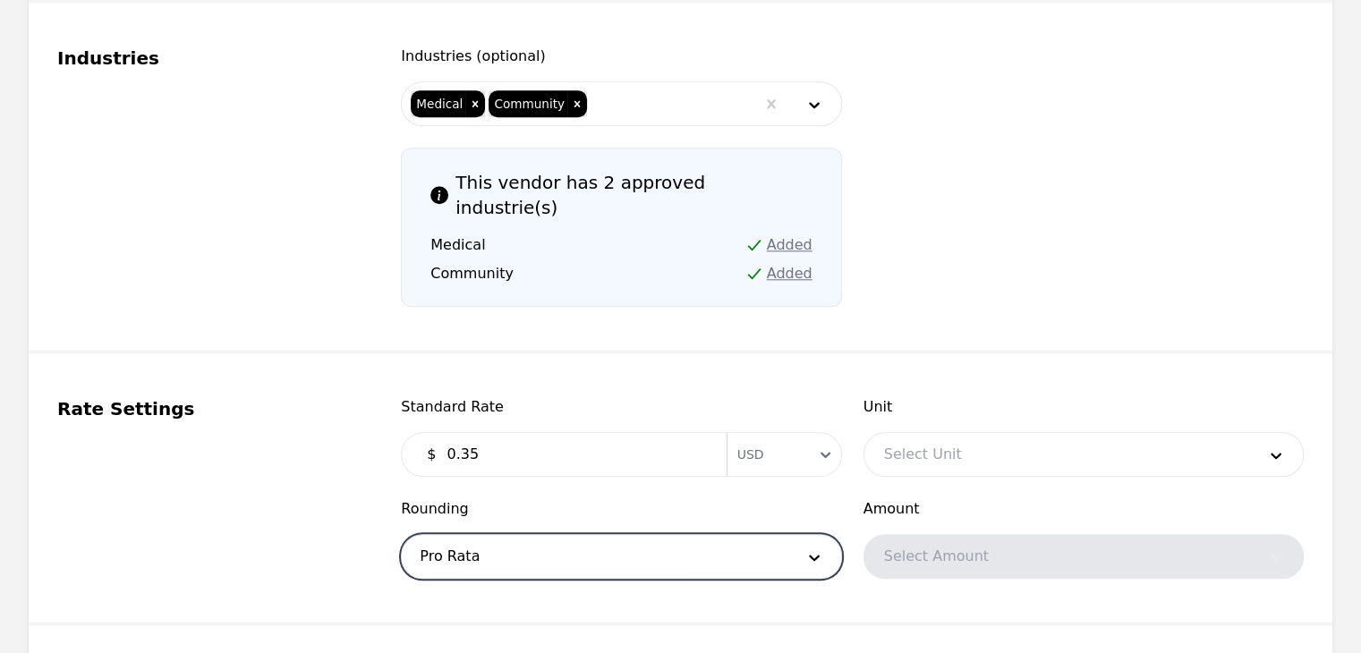
click at [1060, 433] on div at bounding box center [1056, 454] width 385 height 43
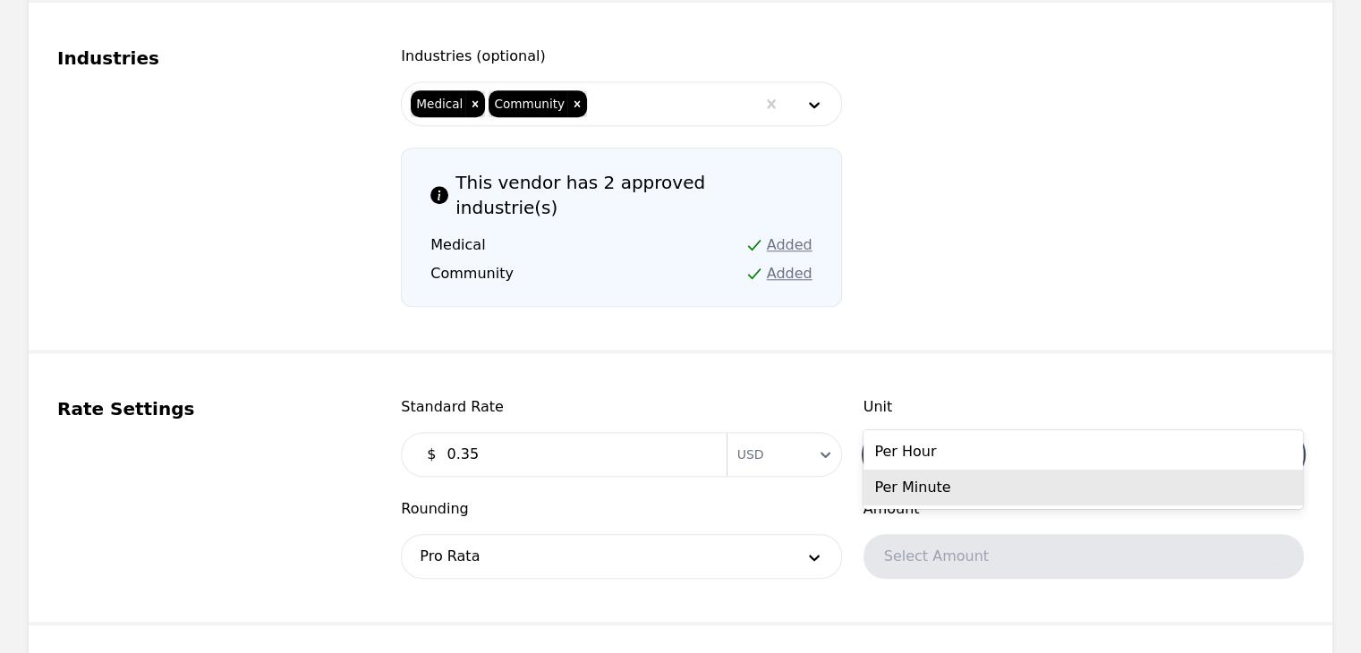
click at [1015, 491] on div "Per Minute" at bounding box center [1082, 488] width 439 height 36
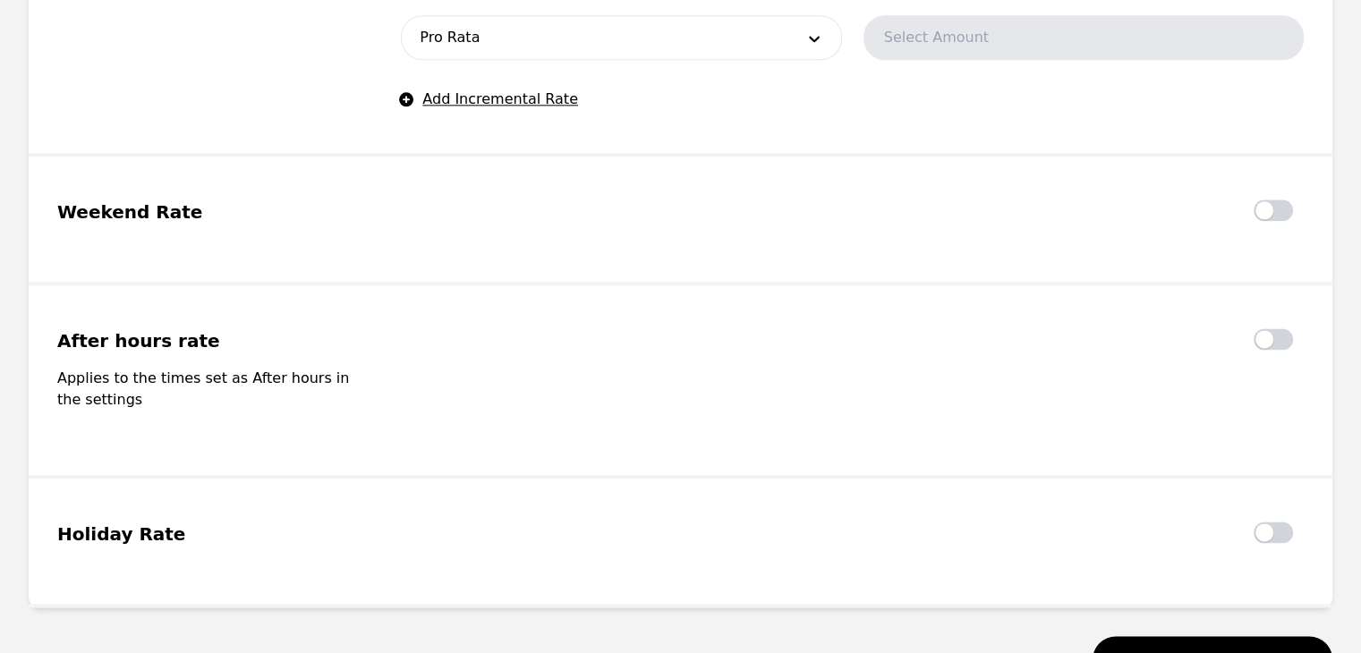
scroll to position [2402, 0]
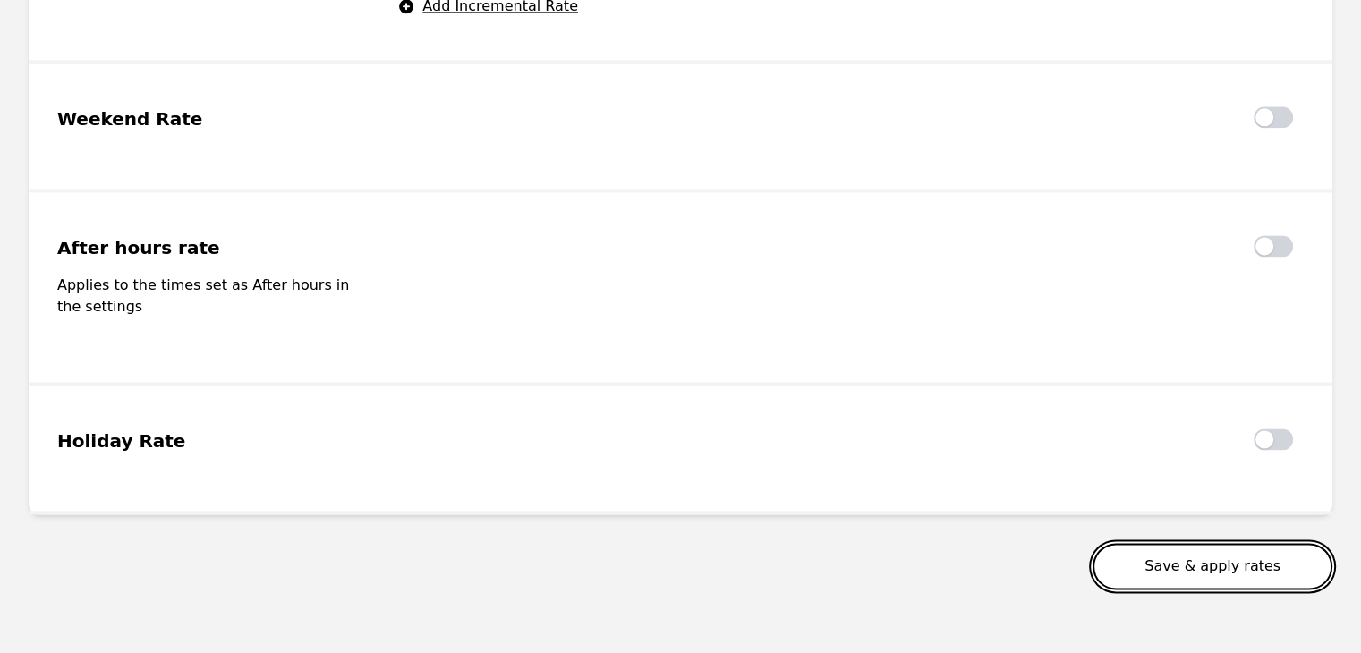
click at [1235, 543] on button "Save & apply rates" at bounding box center [1213, 566] width 240 height 47
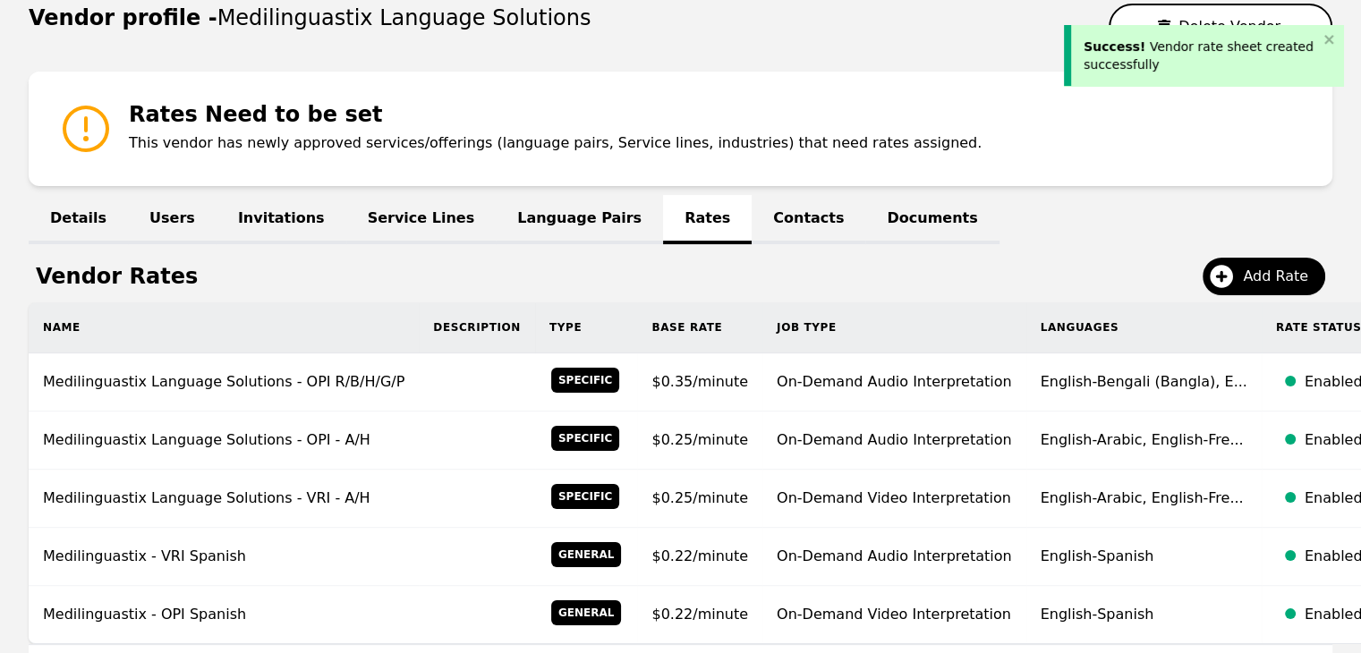
scroll to position [354, 0]
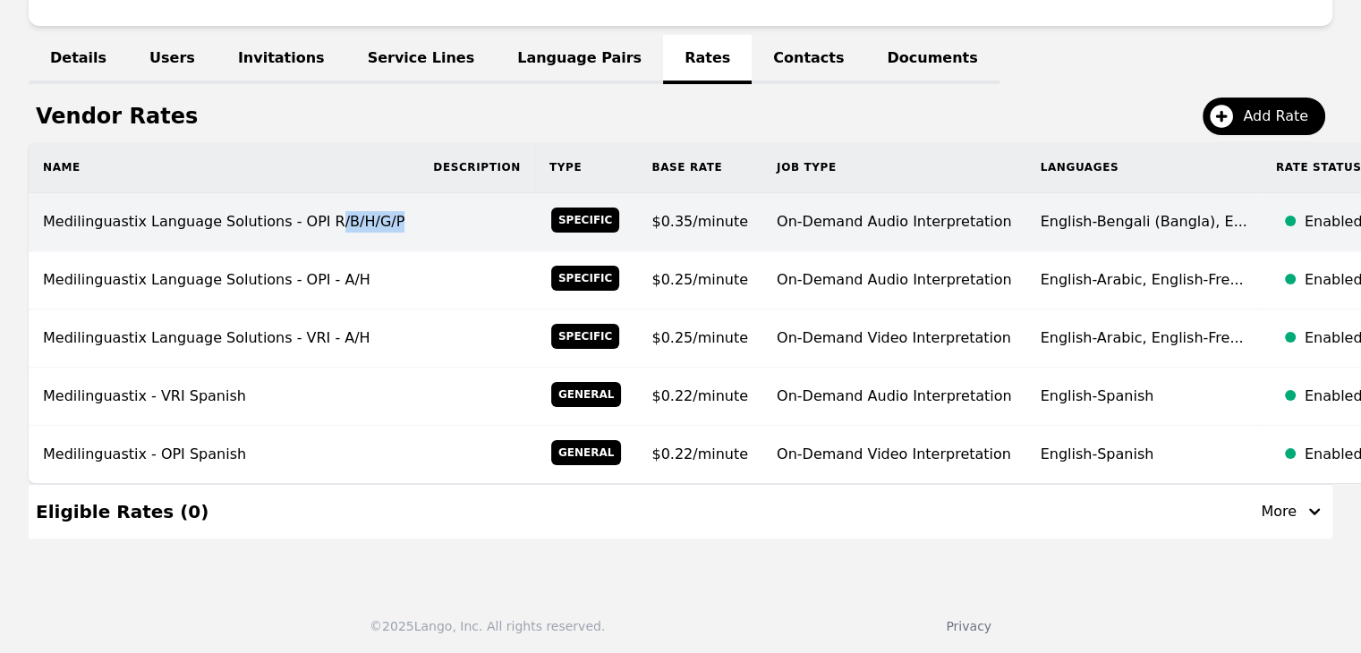
drag, startPoint x: 370, startPoint y: 219, endPoint x: 312, endPoint y: 211, distance: 57.8
click at [312, 211] on td "Medilinguastix Language Solutions - OPI R/B/H/G/P" at bounding box center [224, 222] width 390 height 58
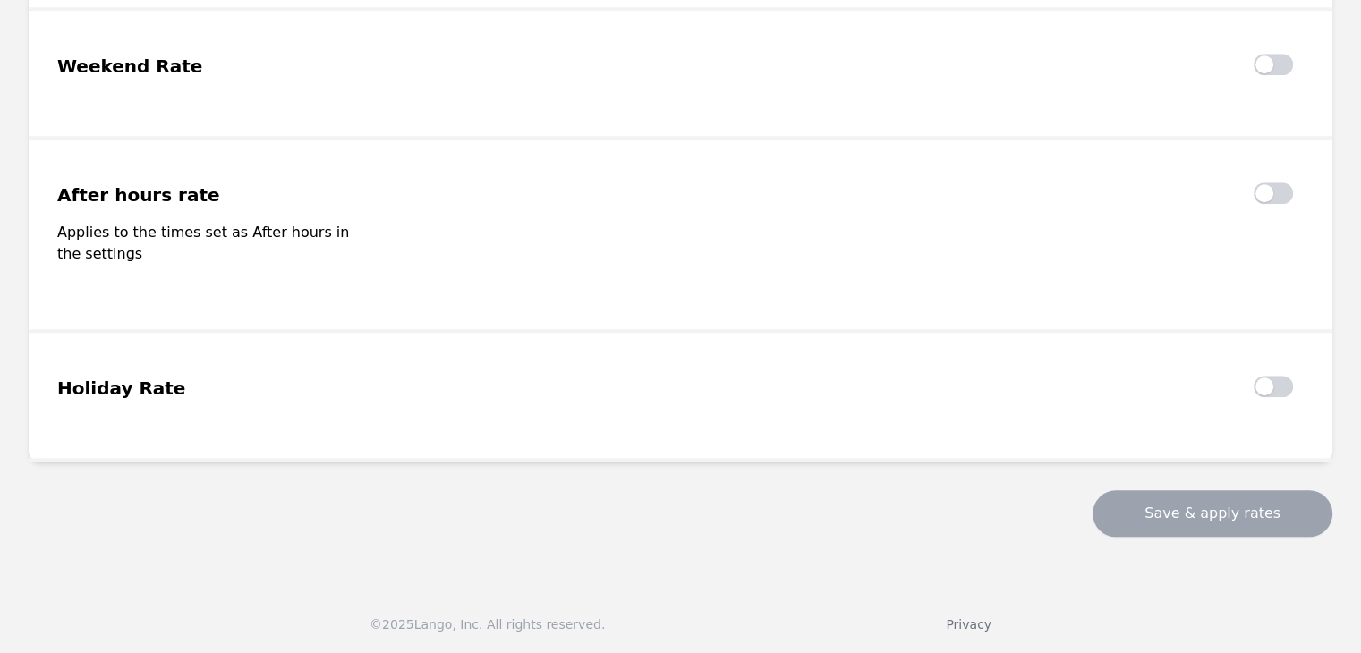
type input "Medilinguastix Language Solutions - OPI R/B/H/G/P"
type input "0.35"
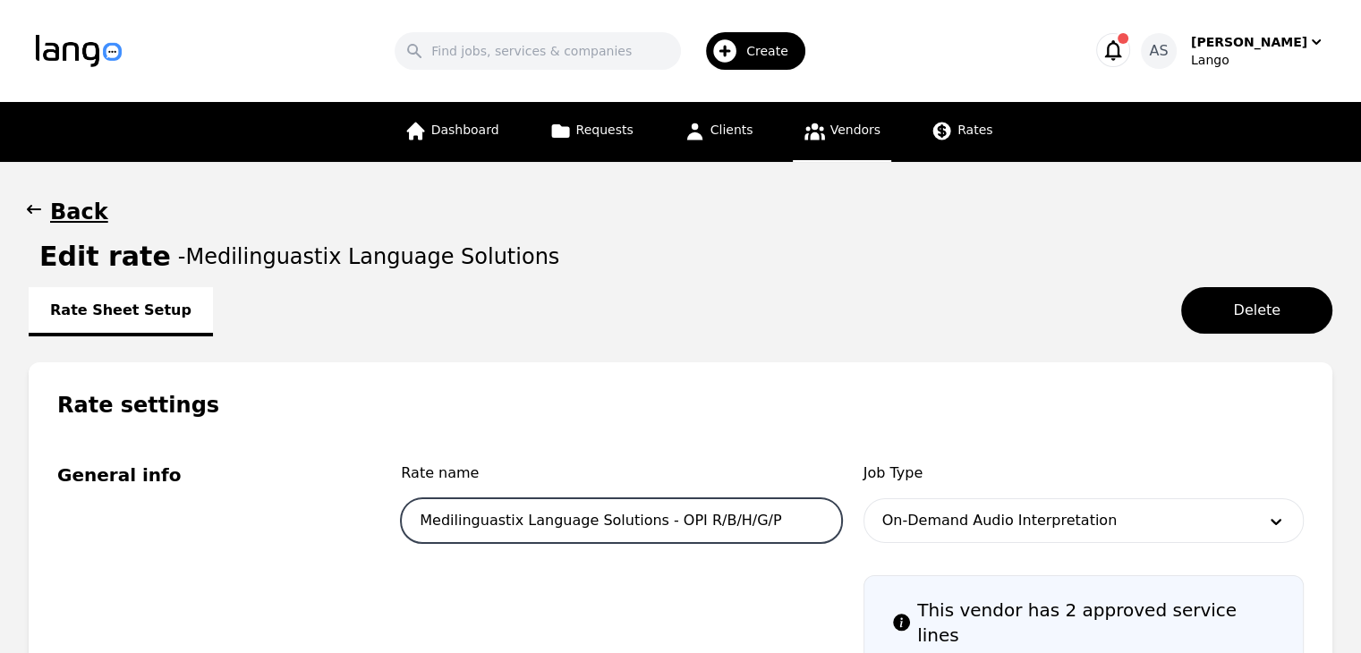
drag, startPoint x: 754, startPoint y: 512, endPoint x: 681, endPoint y: 527, distance: 74.9
click at [681, 527] on input "Medilinguastix Language Solutions - OPI R/B/H/G/P" at bounding box center [621, 520] width 440 height 45
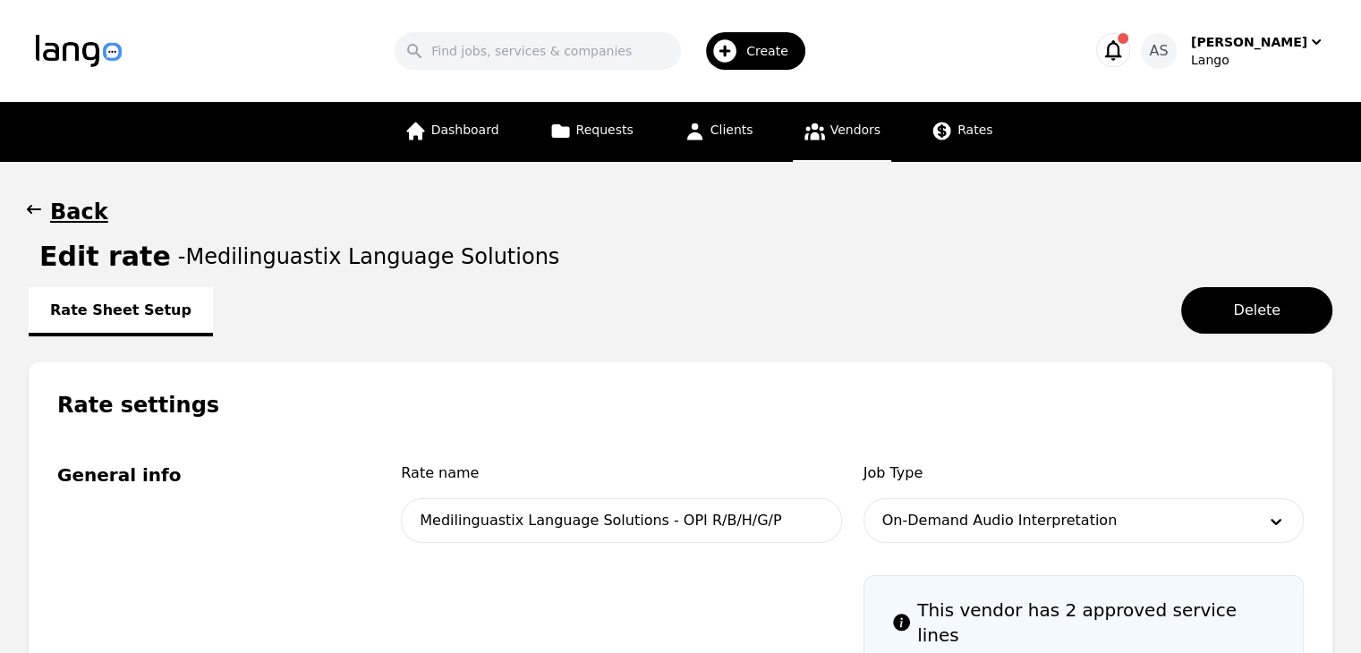
click at [27, 208] on icon "button" at bounding box center [34, 209] width 14 height 9
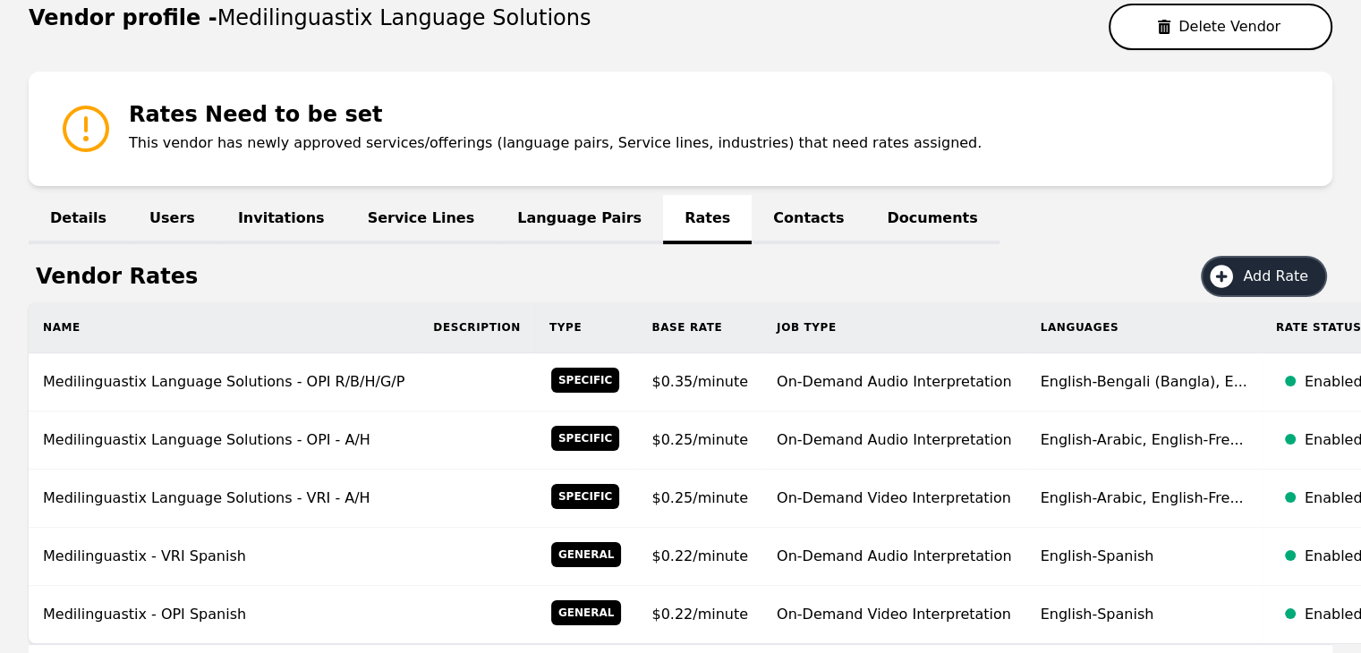
click at [1277, 275] on span "Add Rate" at bounding box center [1282, 276] width 78 height 21
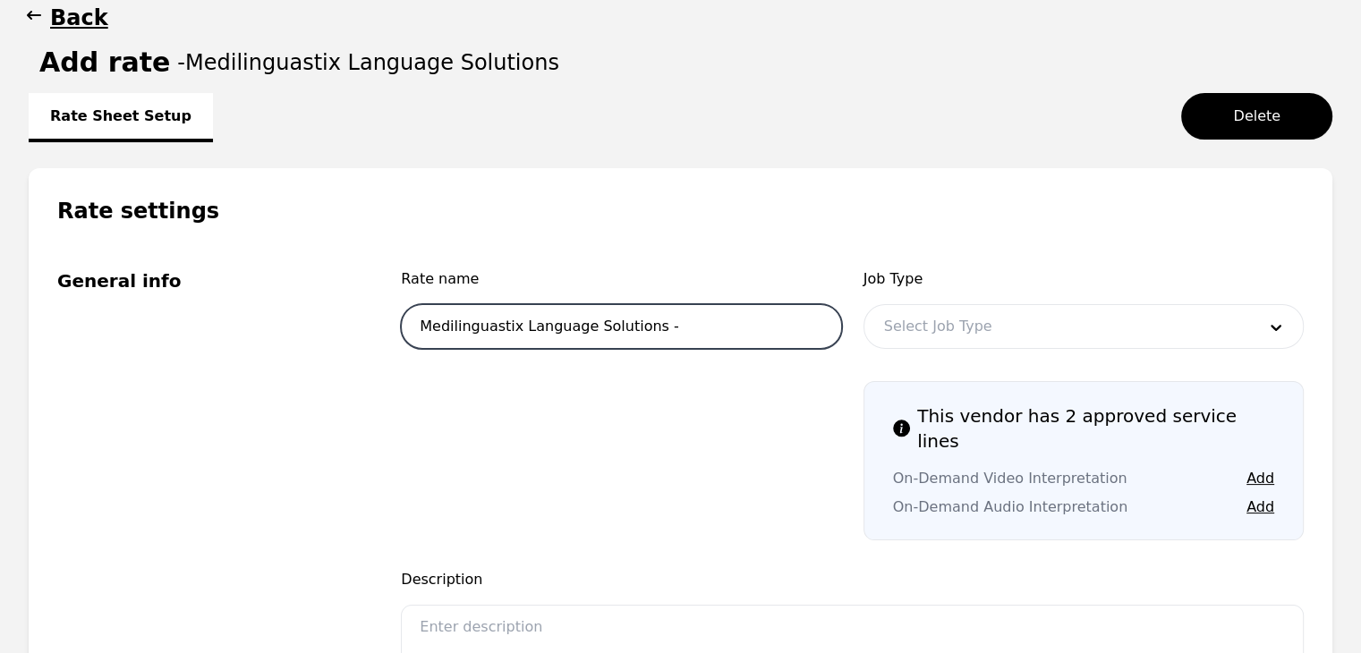
click at [681, 328] on input "Medilinguastix Language Solutions -" at bounding box center [621, 326] width 440 height 45
paste input "R/B/H/G/P"
click at [652, 328] on input "Medilinguastix Language Solutions - R/B/H/G/P" at bounding box center [621, 326] width 440 height 45
type input "Medilinguastix Language Solutions - VRI R/B/H/G/P"
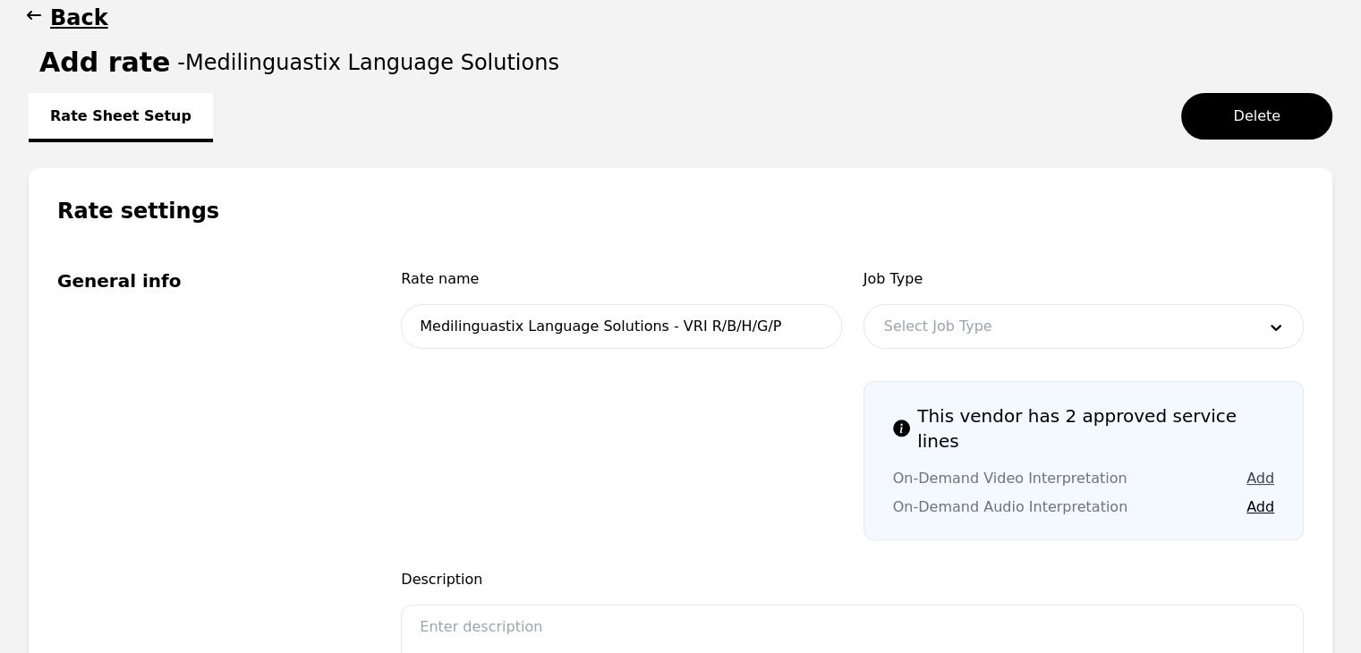
click at [1266, 468] on button "Add" at bounding box center [1260, 478] width 28 height 21
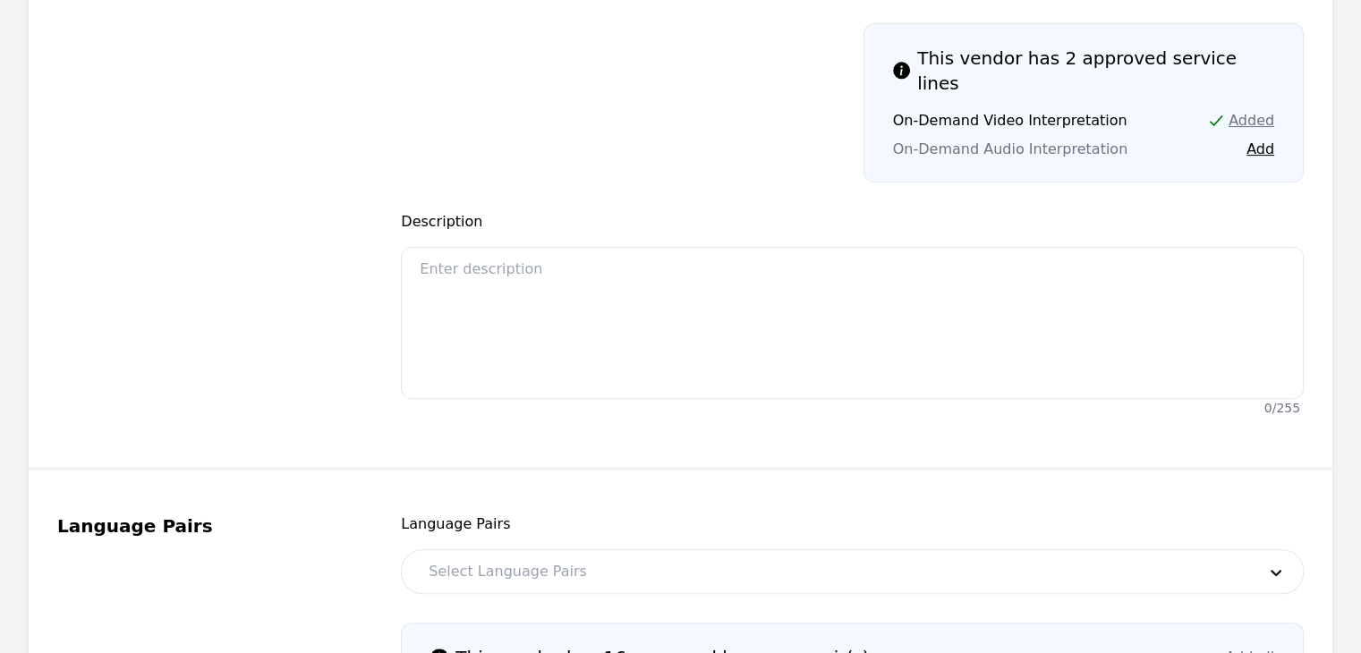
scroll to position [821, 0]
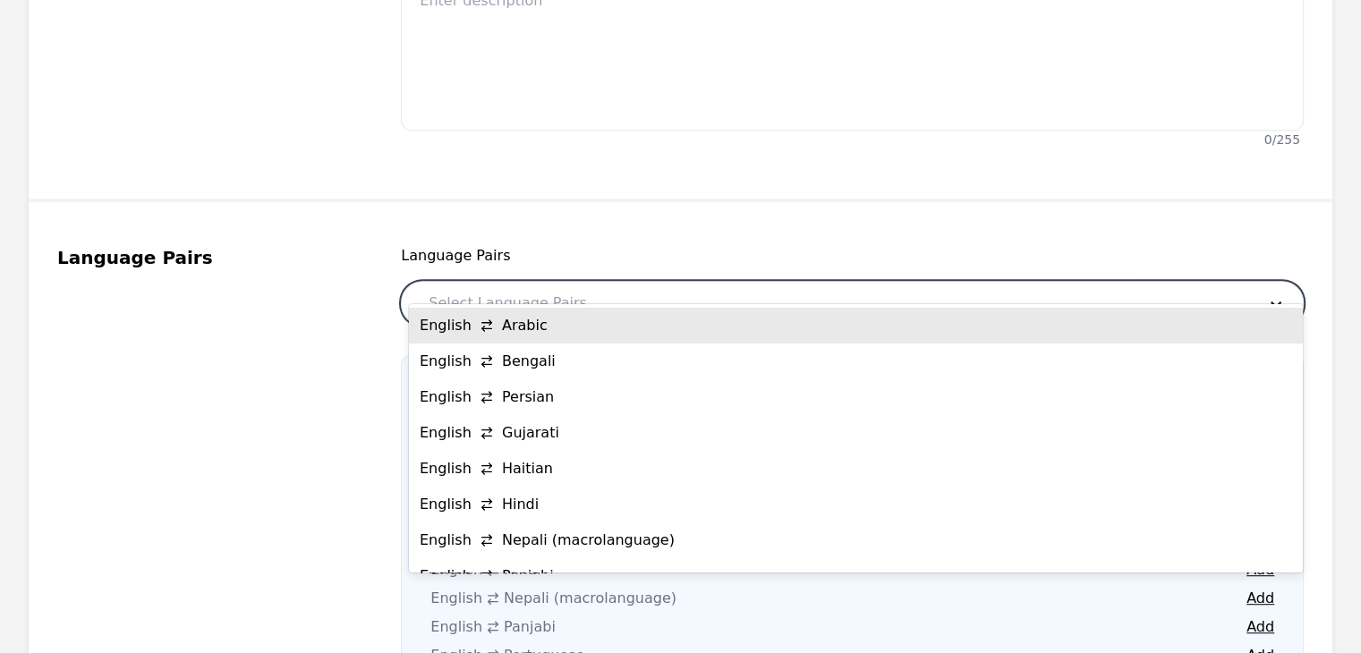
click at [938, 294] on div at bounding box center [829, 303] width 840 height 43
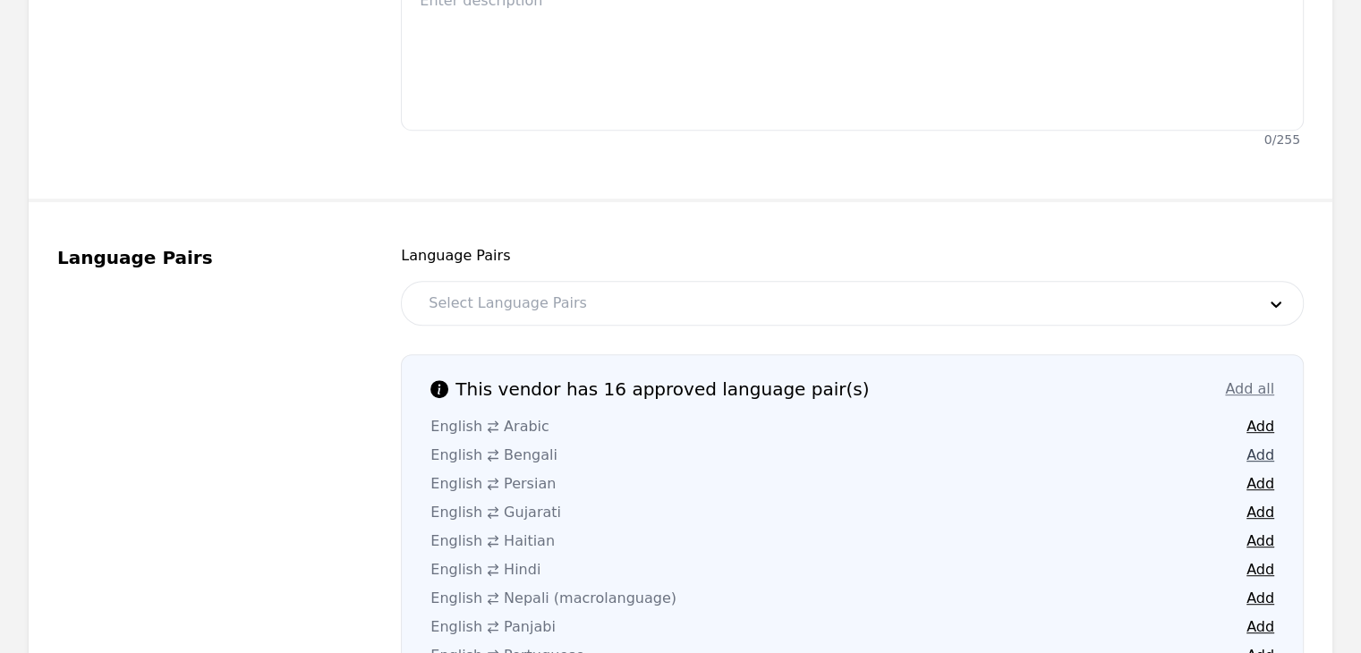
click at [1255, 445] on button "Add" at bounding box center [1260, 455] width 28 height 21
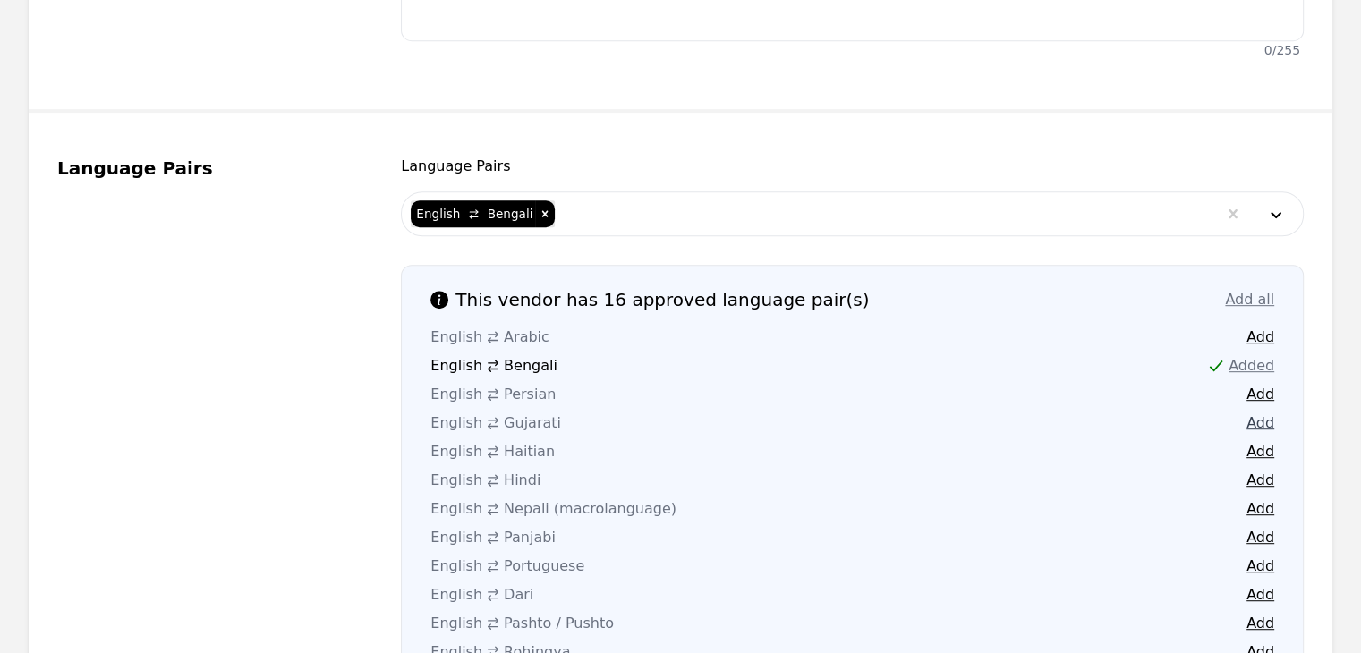
click at [1268, 412] on button "Add" at bounding box center [1260, 422] width 28 height 21
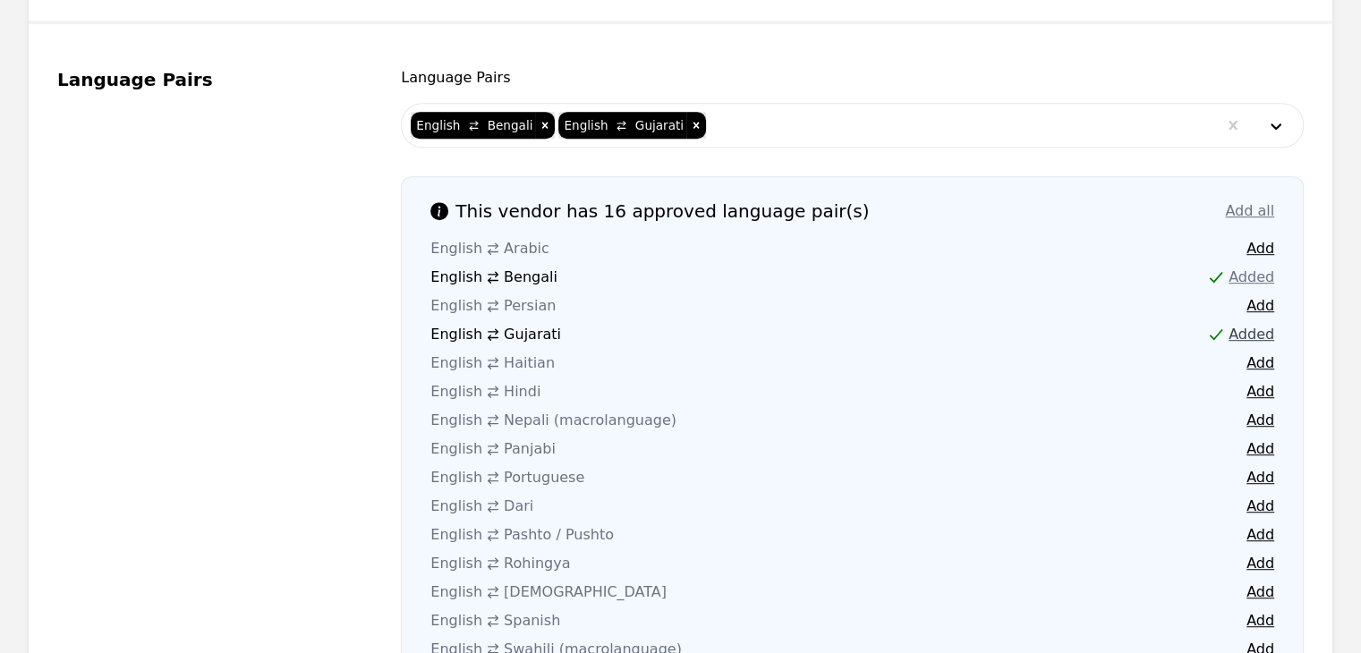
scroll to position [999, 0]
click at [1257, 380] on button "Add" at bounding box center [1260, 390] width 28 height 21
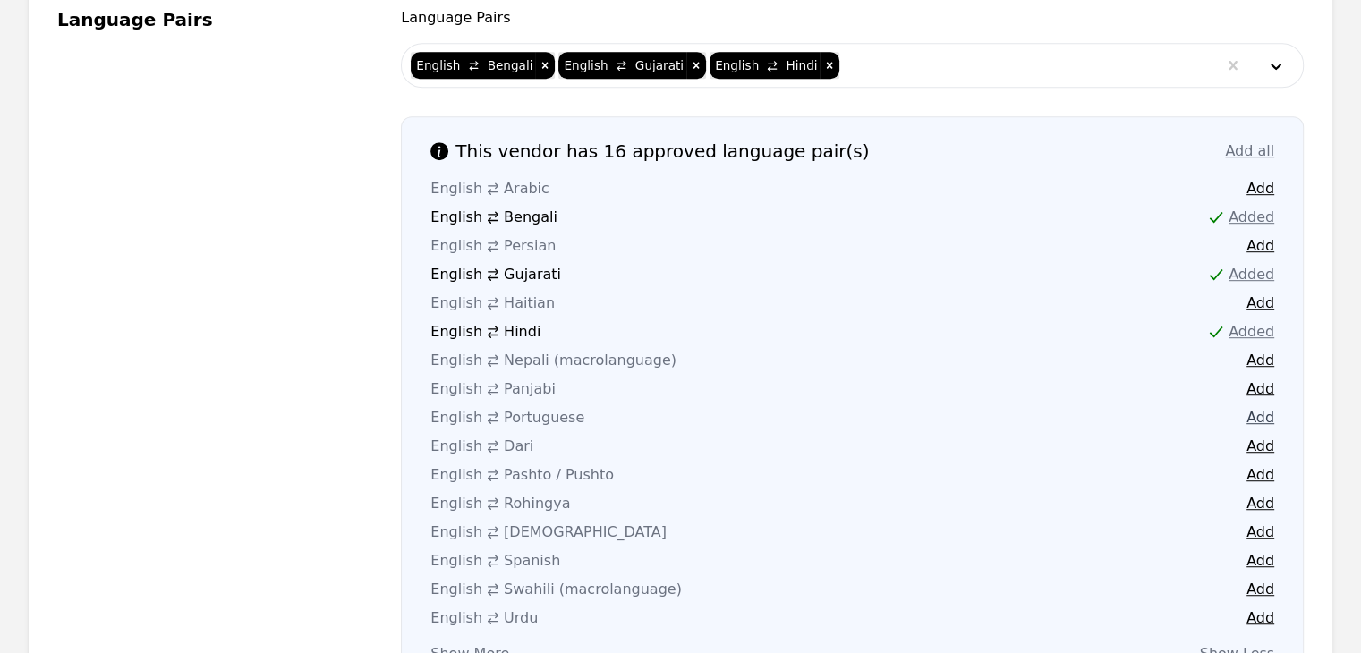
scroll to position [1089, 0]
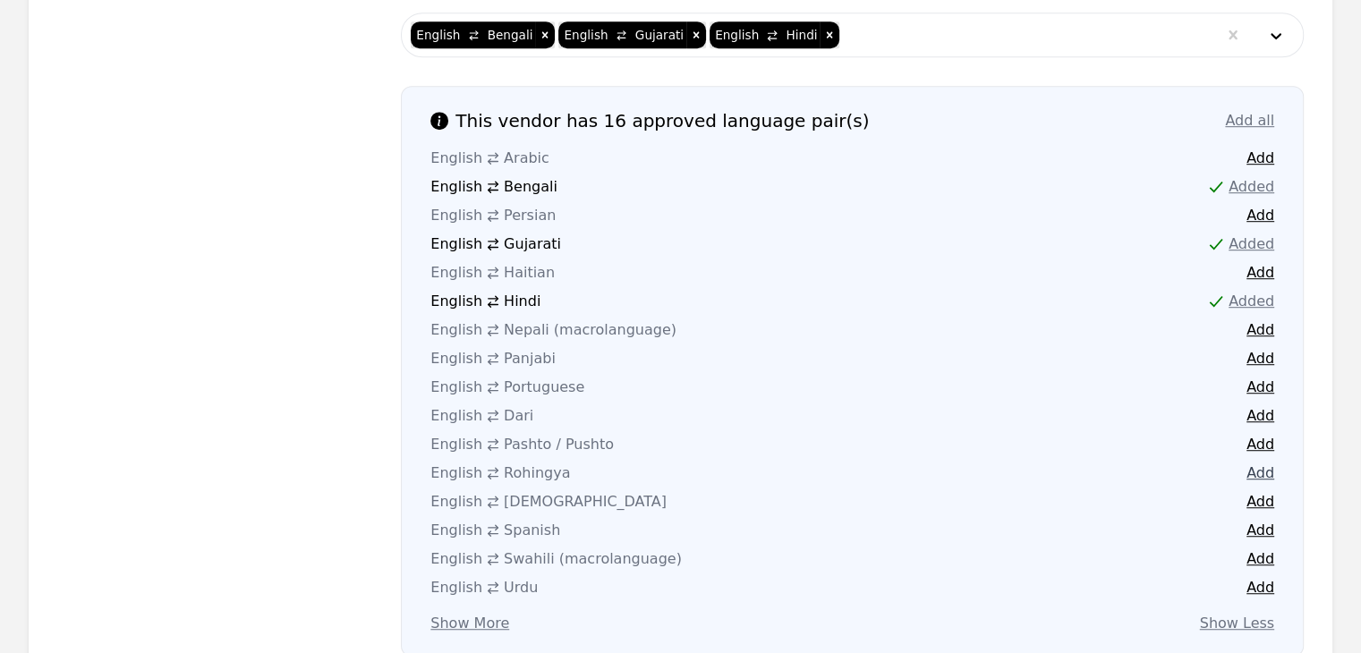
click at [1267, 463] on button "Add" at bounding box center [1260, 473] width 28 height 21
click at [1257, 377] on button "Add" at bounding box center [1260, 387] width 28 height 21
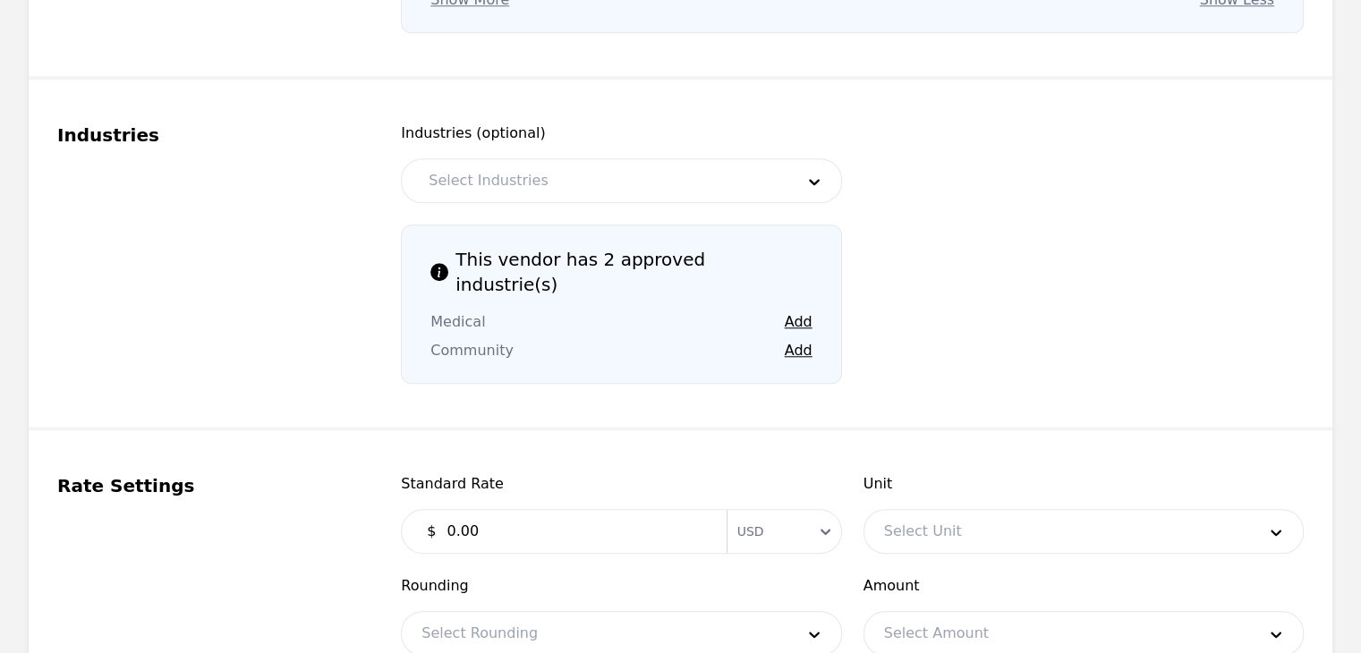
scroll to position [1715, 0]
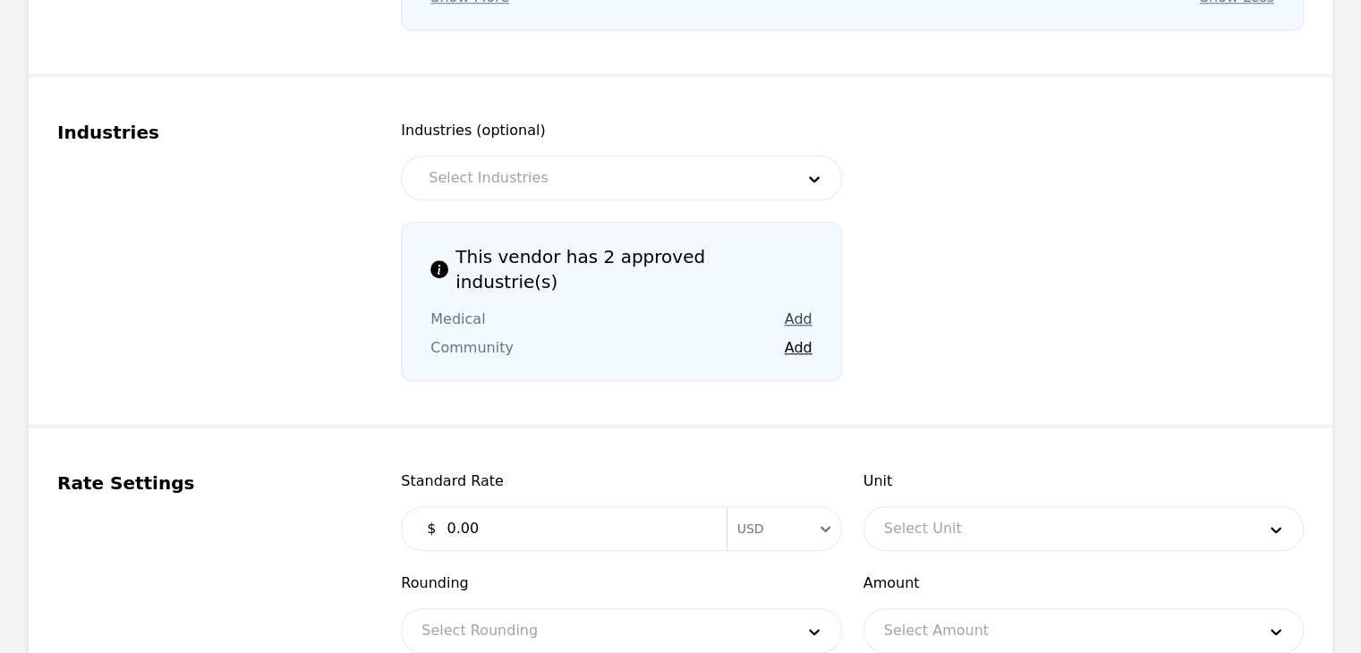
click at [799, 309] on button "Add" at bounding box center [799, 319] width 28 height 21
drag, startPoint x: 803, startPoint y: 294, endPoint x: 806, endPoint y: 310, distance: 15.6
click at [803, 337] on button "Add" at bounding box center [799, 347] width 28 height 21
click at [684, 511] on input "0.00" at bounding box center [575, 529] width 279 height 36
type input "0.35"
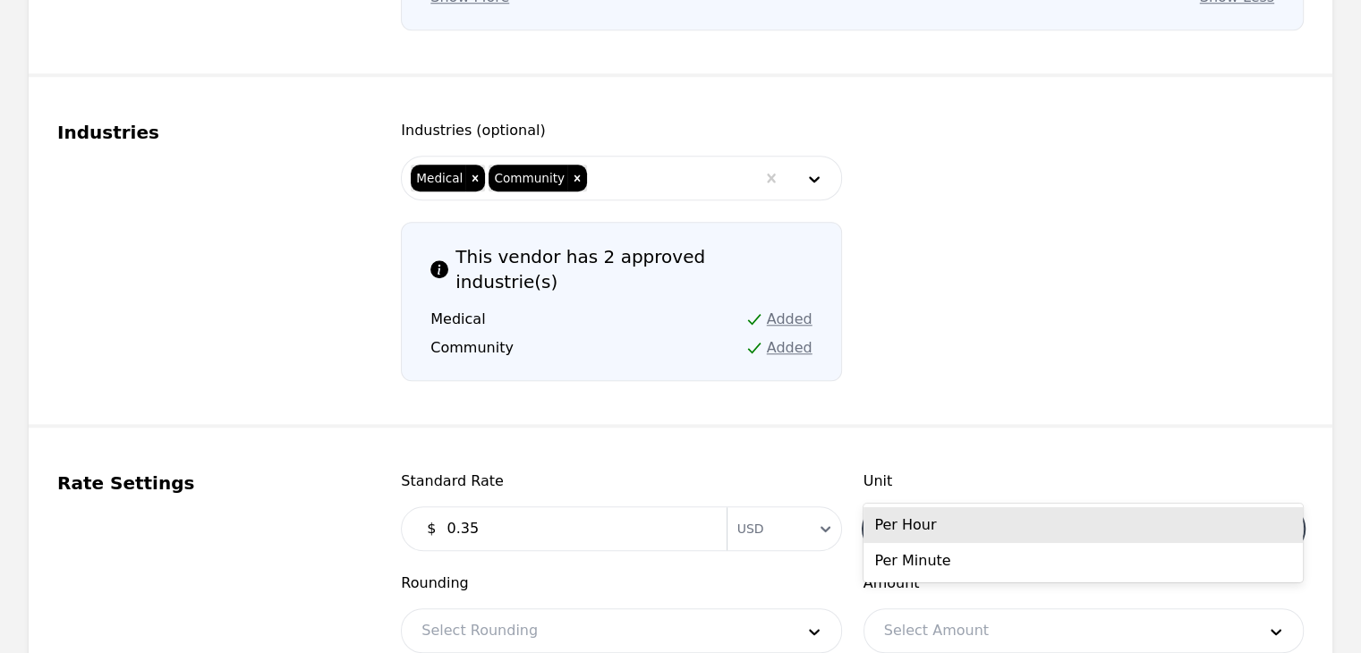
click at [1108, 507] on div at bounding box center [1056, 528] width 385 height 43
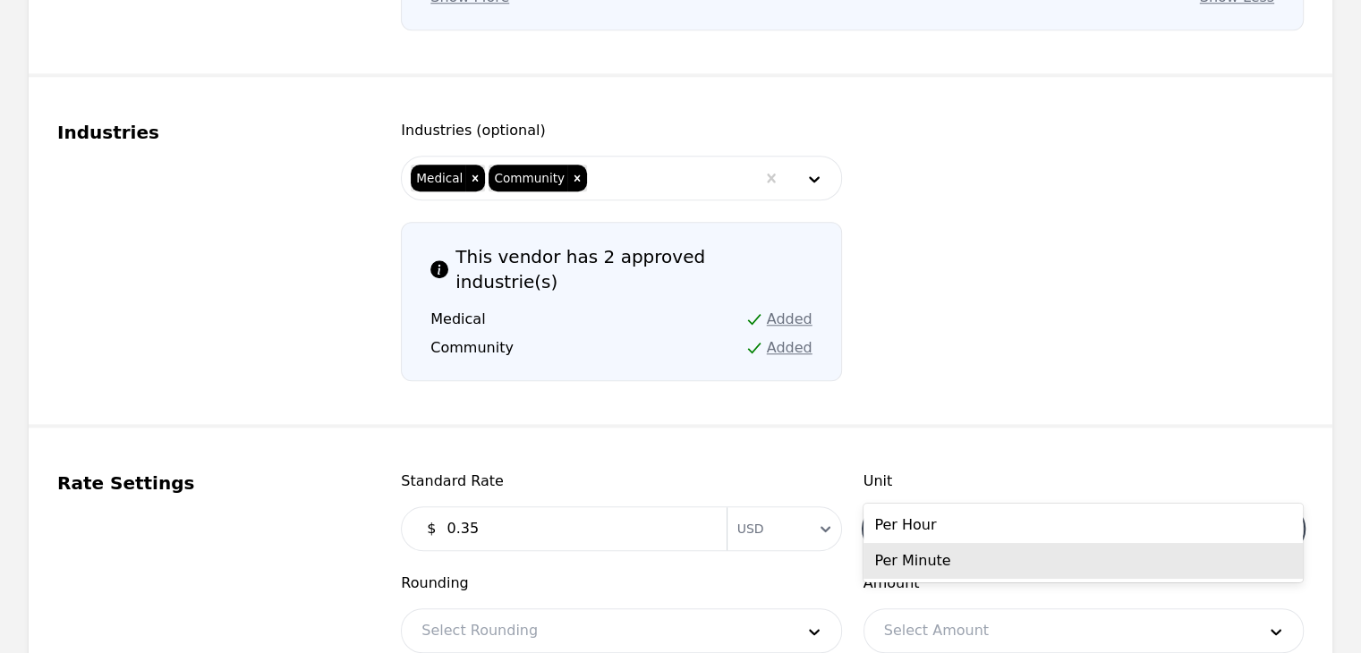
click at [1073, 552] on div "Per Minute" at bounding box center [1082, 561] width 439 height 36
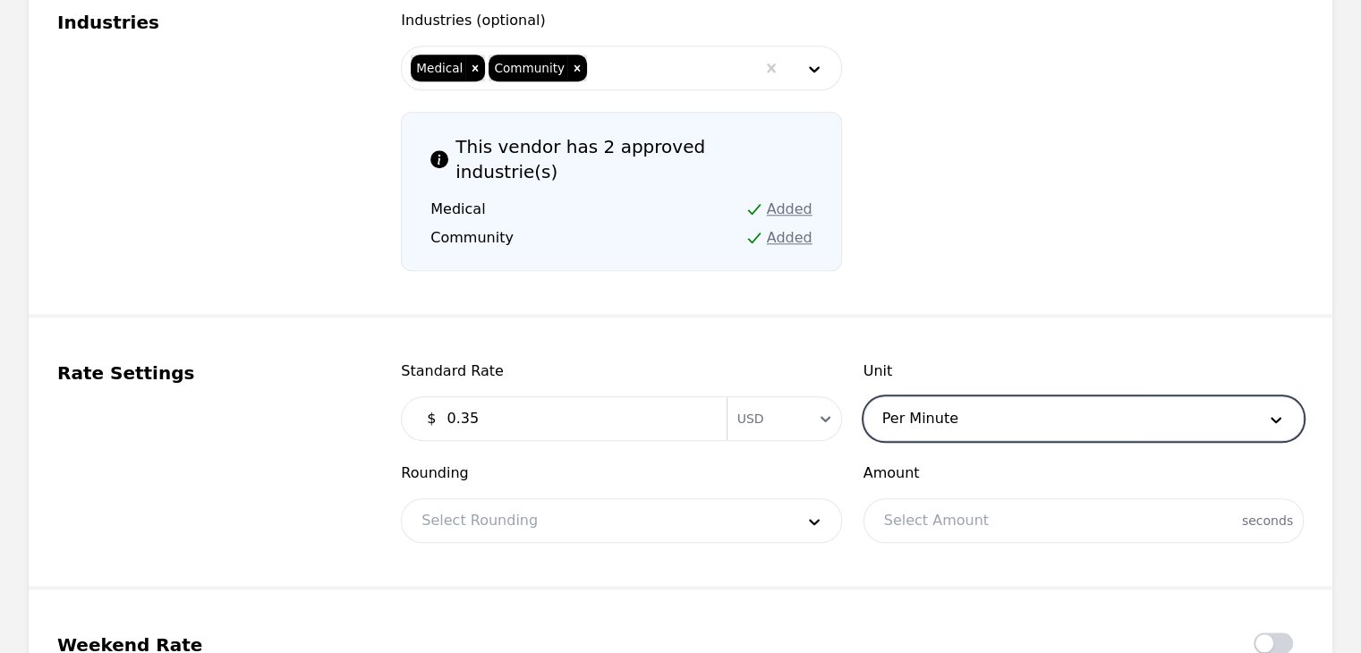
scroll to position [1984, 0]
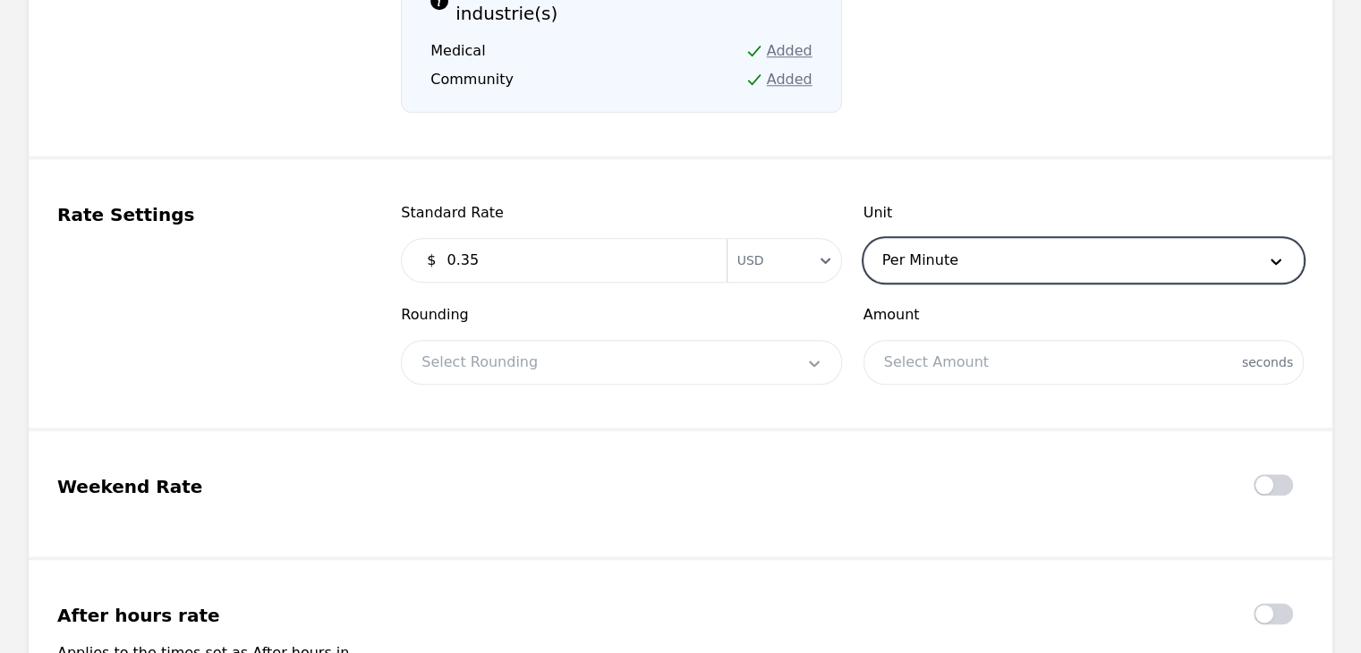
click at [804, 341] on div at bounding box center [814, 362] width 54 height 43
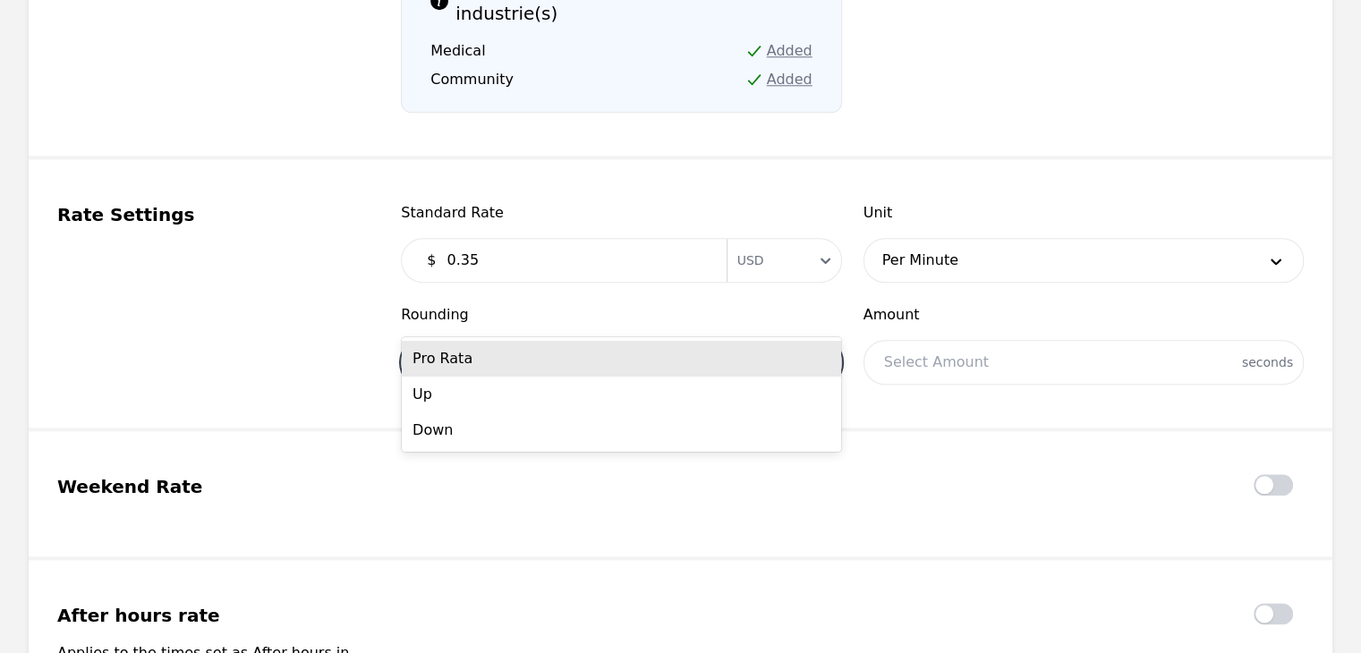
click at [735, 355] on div "Pro Rata" at bounding box center [621, 359] width 439 height 36
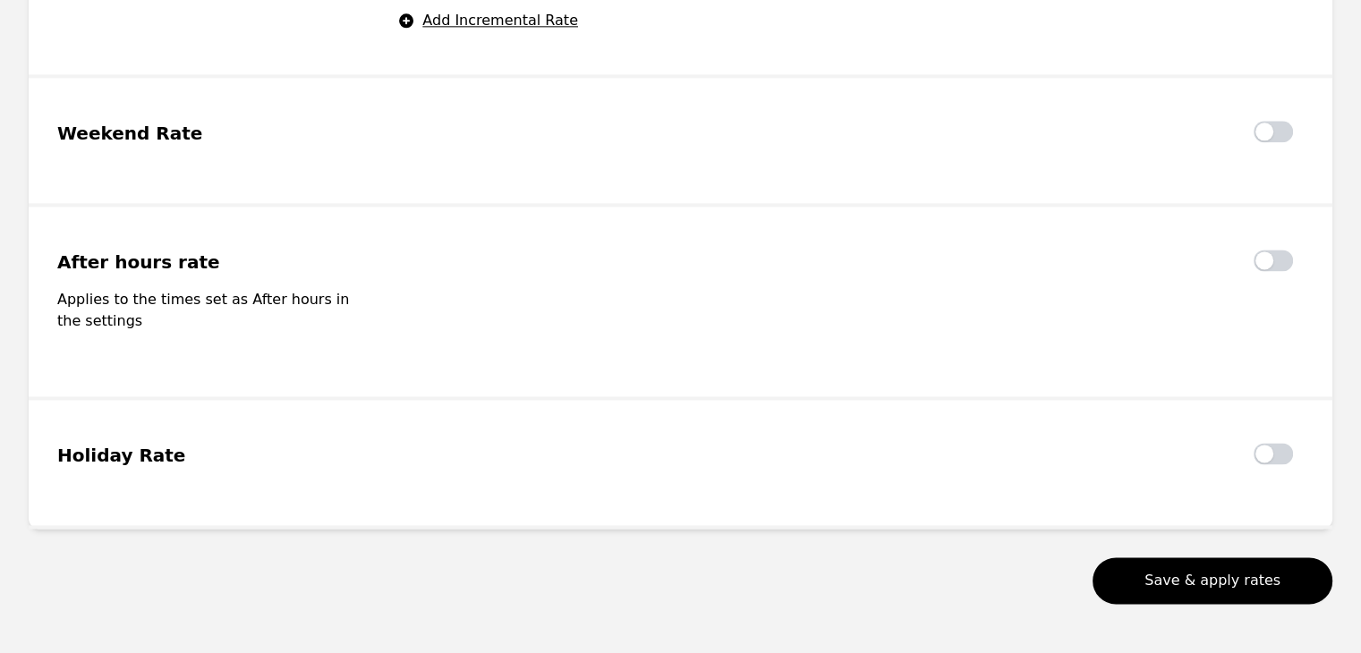
scroll to position [2402, 0]
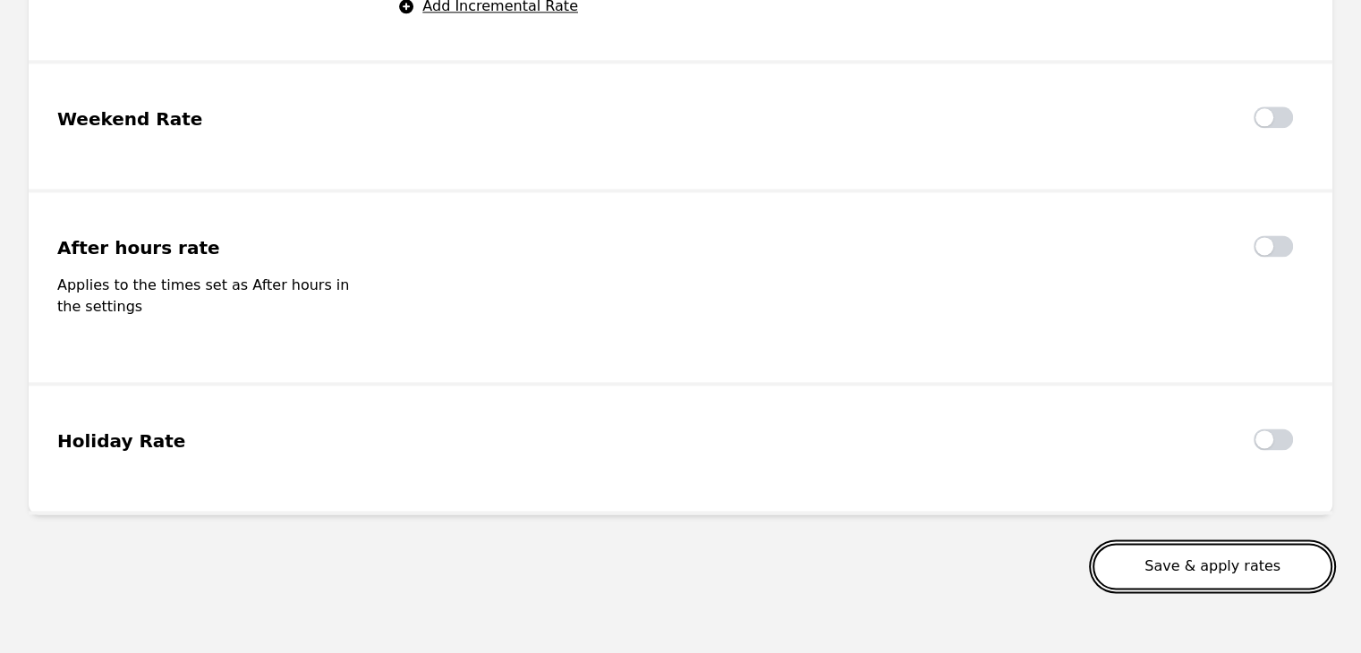
click at [1246, 543] on button "Save & apply rates" at bounding box center [1213, 566] width 240 height 47
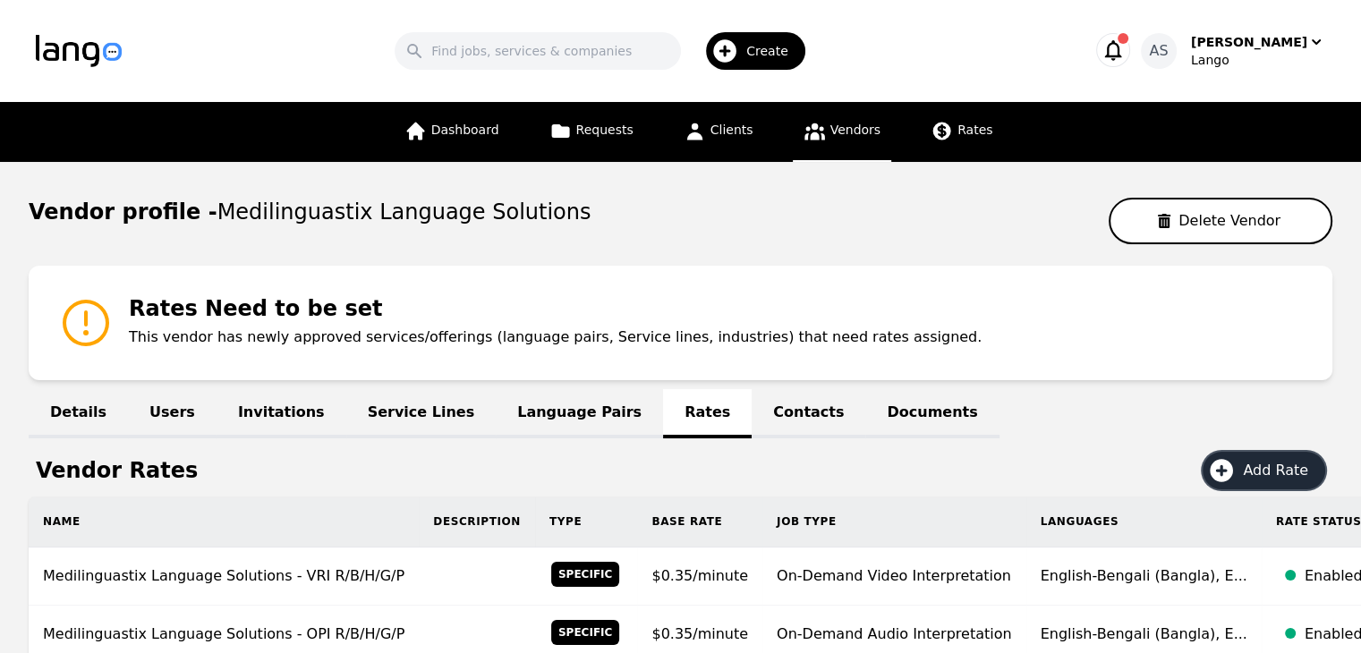
click at [1263, 472] on span "Add Rate" at bounding box center [1282, 470] width 78 height 21
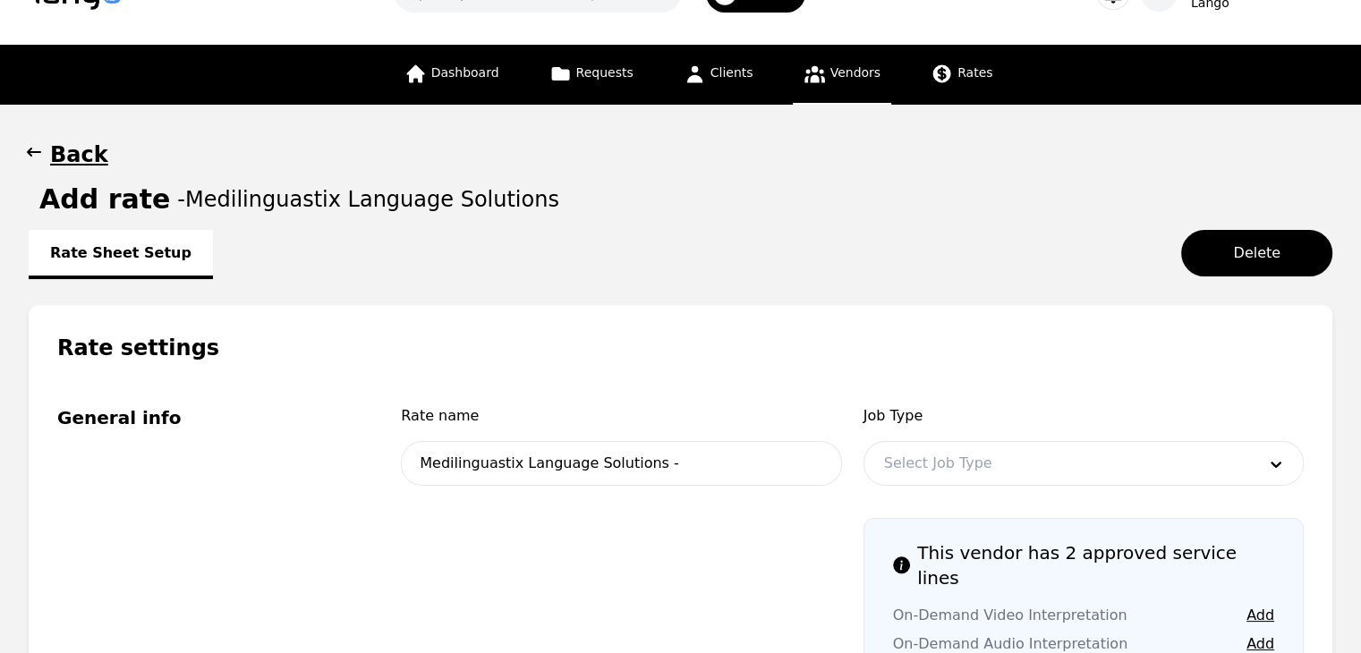
scroll to position [89, 0]
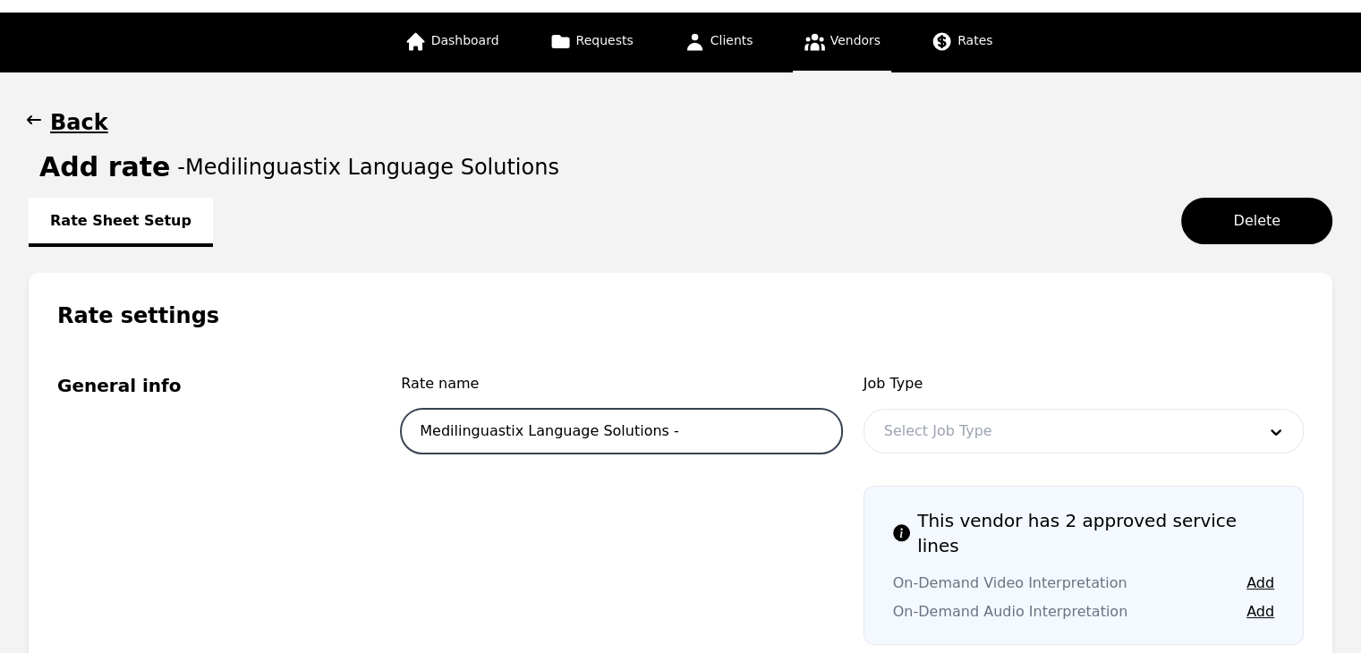
drag, startPoint x: 708, startPoint y: 418, endPoint x: 710, endPoint y: 427, distance: 9.3
click at [709, 428] on input "Medilinguastix Language Solutions -" at bounding box center [621, 431] width 440 height 45
type input "Medilinguastix Language Solutions - OPI F/P/D/P/N/S"
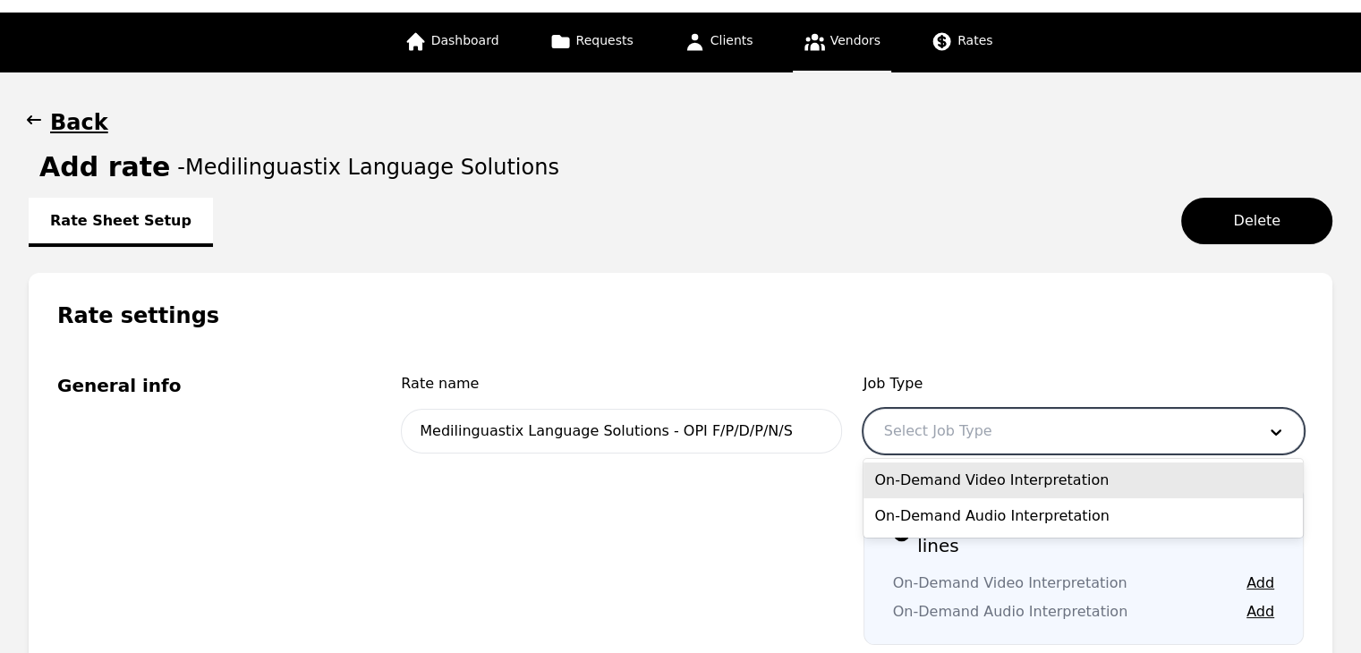
click at [1176, 433] on div at bounding box center [1056, 431] width 385 height 43
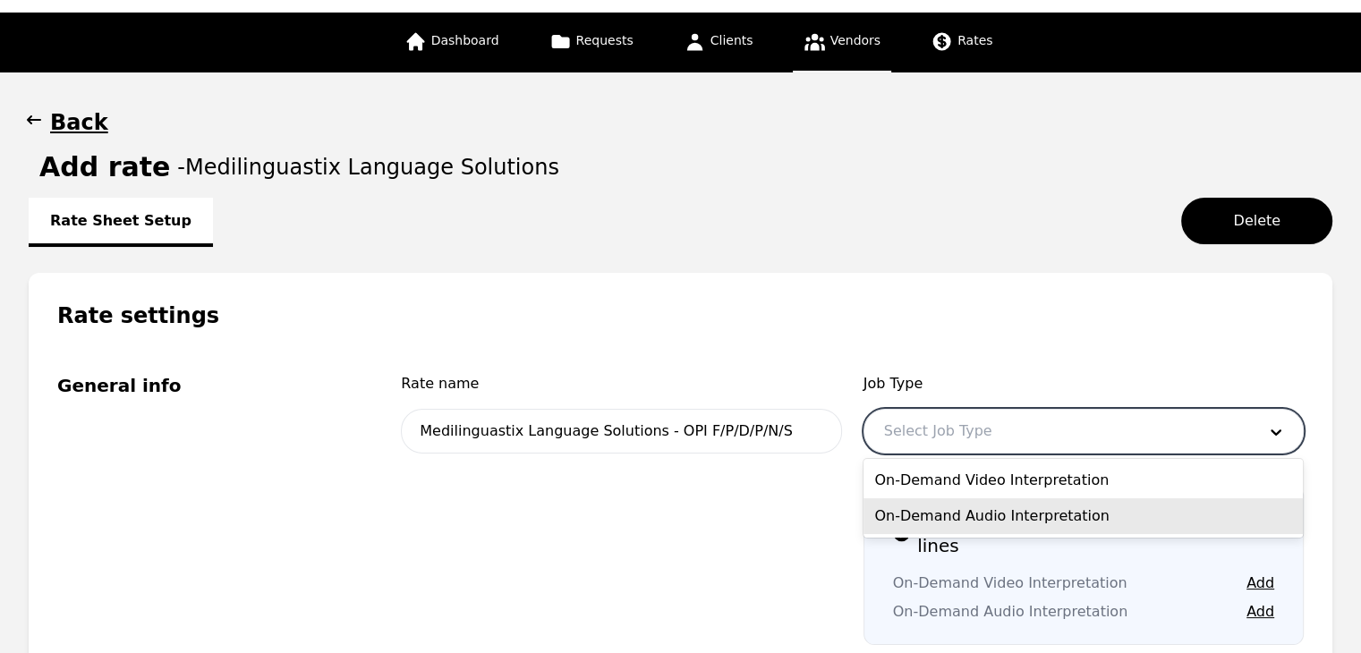
click at [1116, 507] on div "On-Demand Audio Interpretation" at bounding box center [1082, 516] width 439 height 36
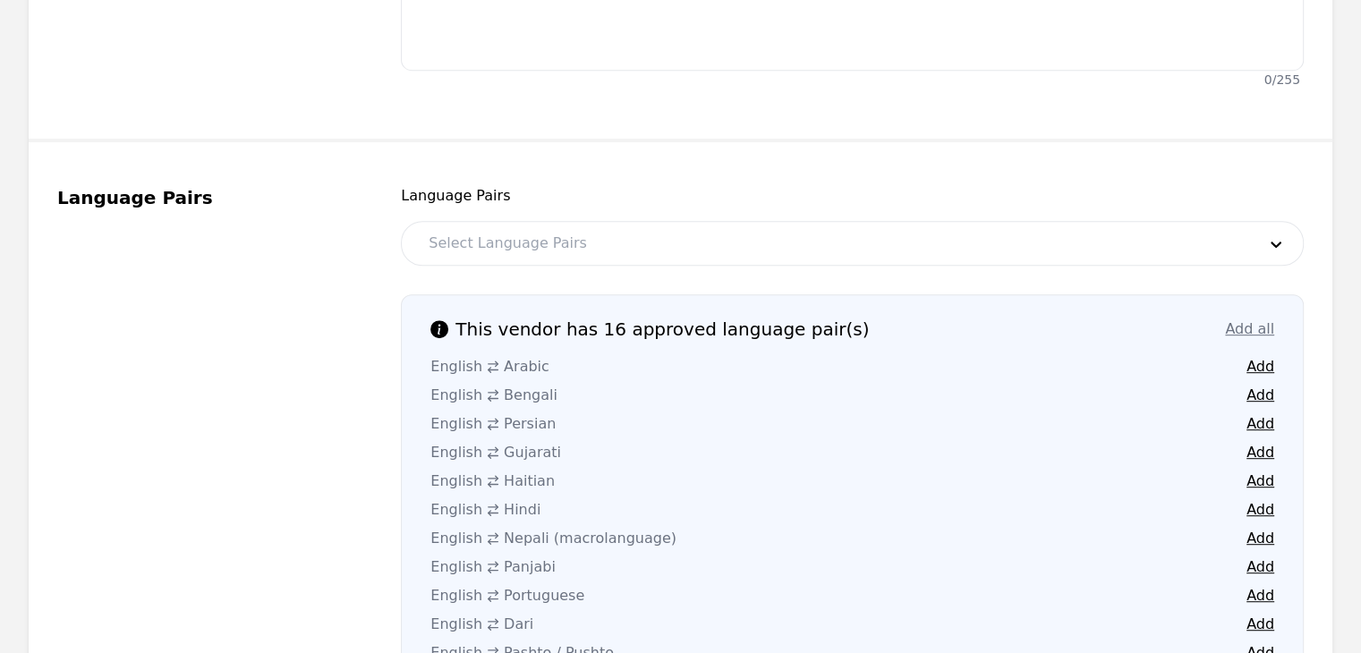
scroll to position [984, 0]
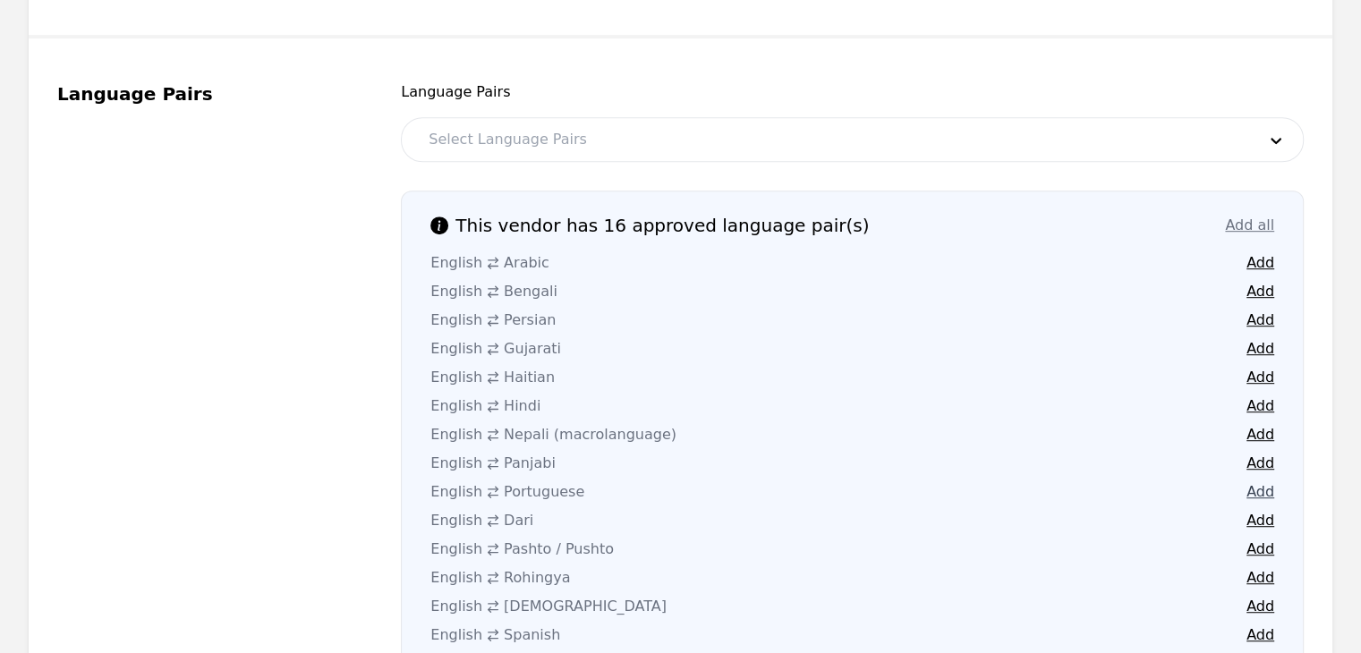
click at [1263, 481] on button "Add" at bounding box center [1260, 491] width 28 height 21
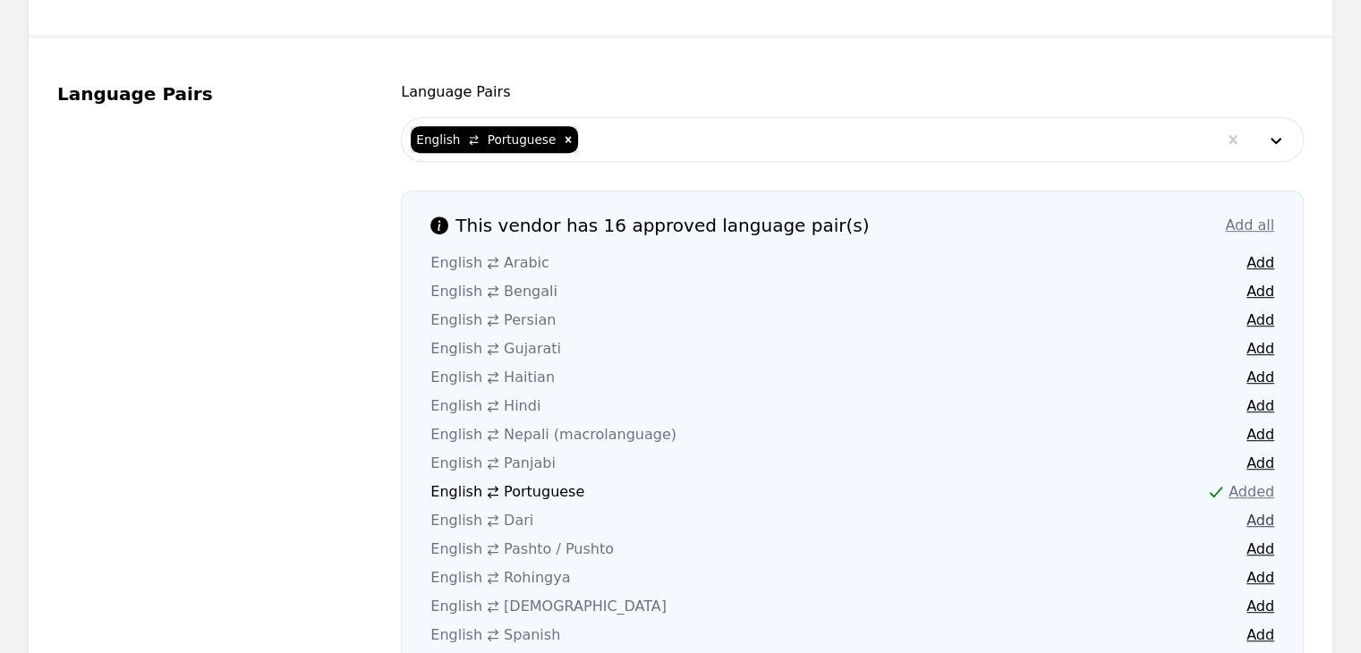
click at [1263, 510] on button "Add" at bounding box center [1260, 520] width 28 height 21
click at [565, 136] on icon "Remove [object Object]" at bounding box center [568, 139] width 6 height 6
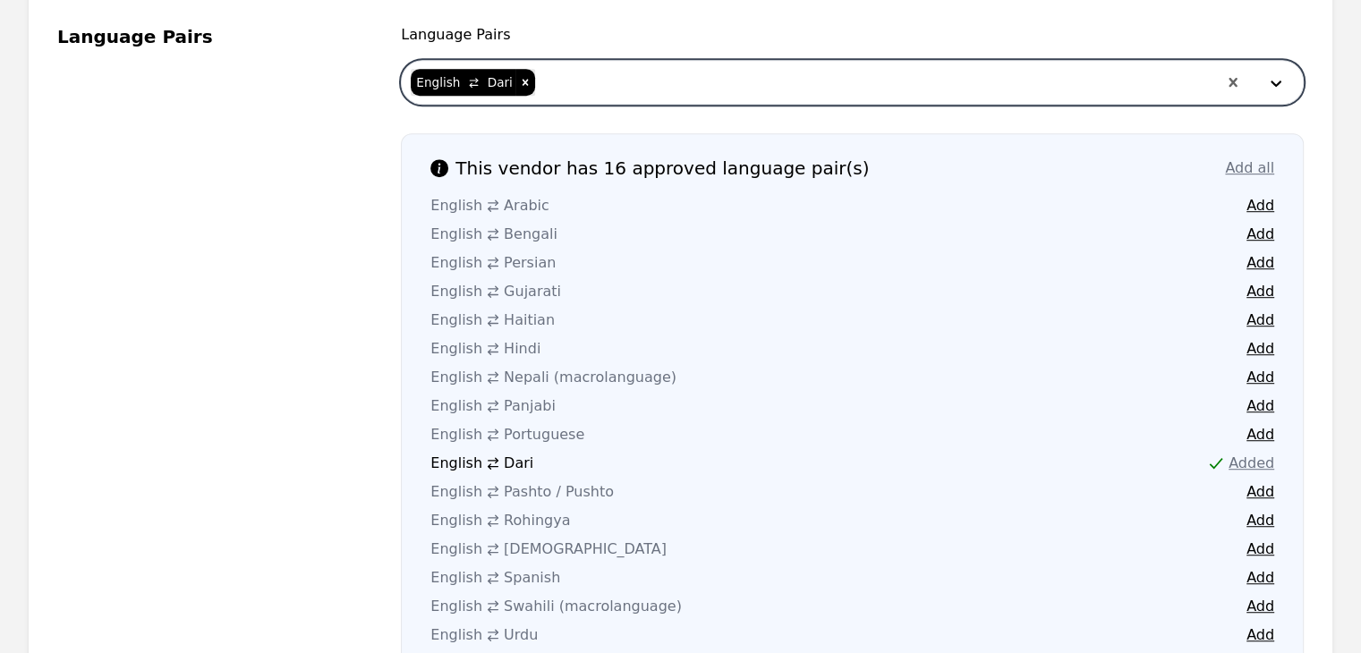
scroll to position [1074, 0]
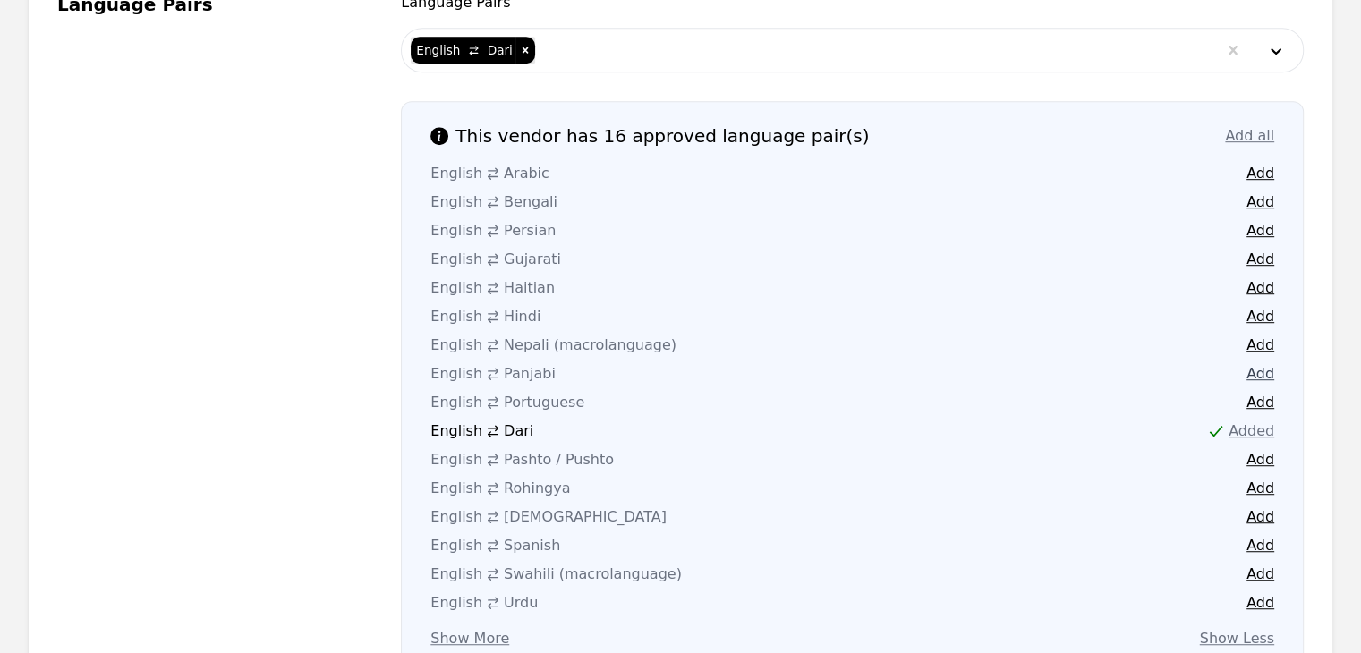
click at [1251, 363] on button "Add" at bounding box center [1260, 373] width 28 height 21
click at [1262, 592] on button "Add" at bounding box center [1260, 602] width 28 height 21
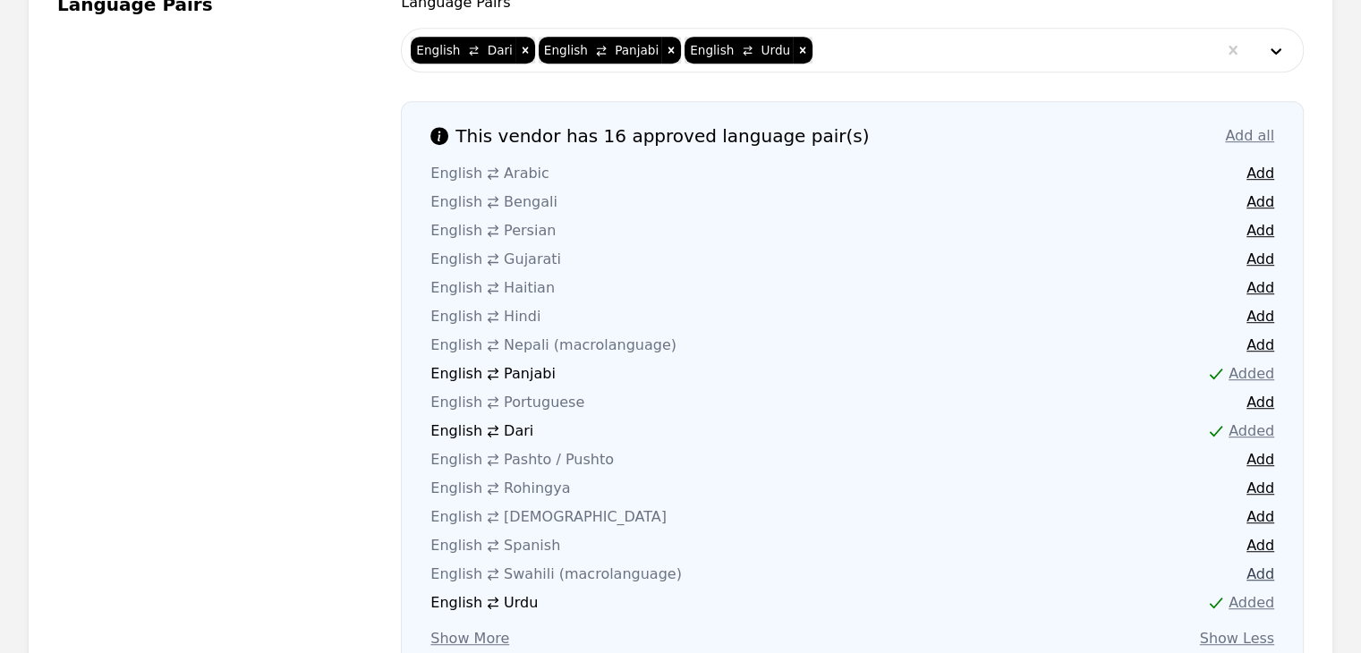
click at [1265, 564] on button "Add" at bounding box center [1260, 574] width 28 height 21
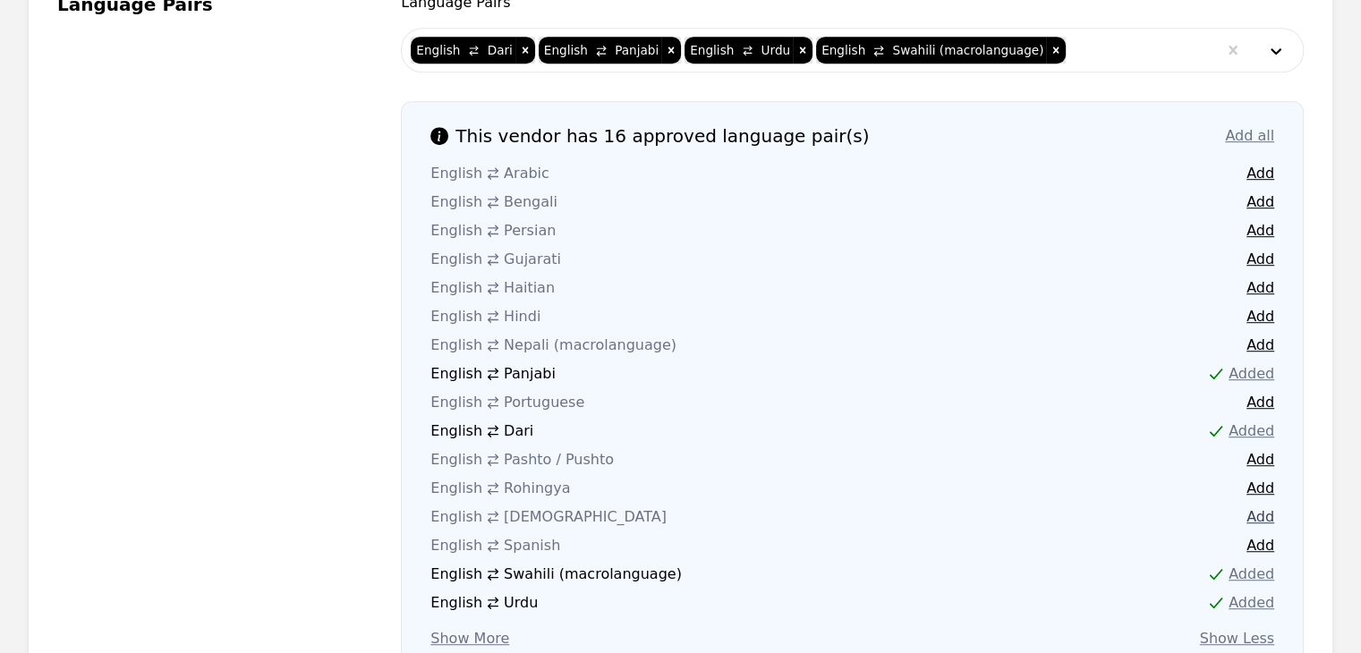
click at [1260, 506] on button "Add" at bounding box center [1260, 516] width 28 height 21
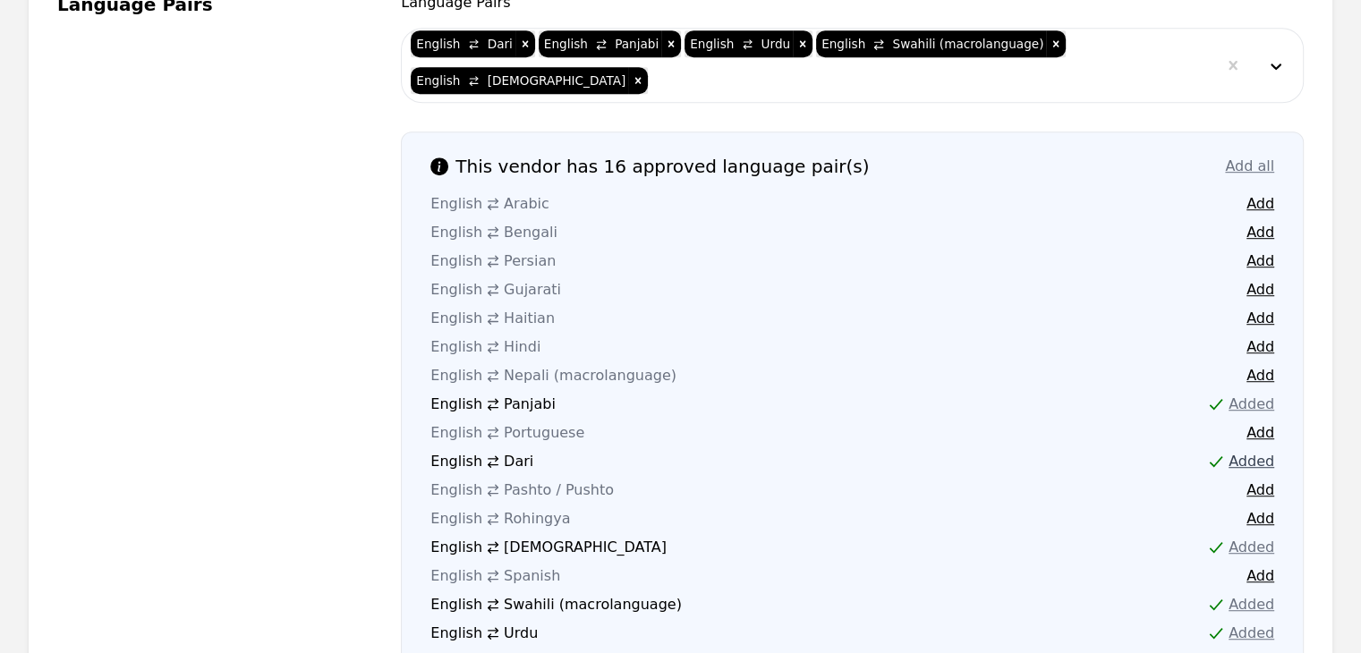
click at [1252, 480] on button "Add" at bounding box center [1260, 490] width 28 height 21
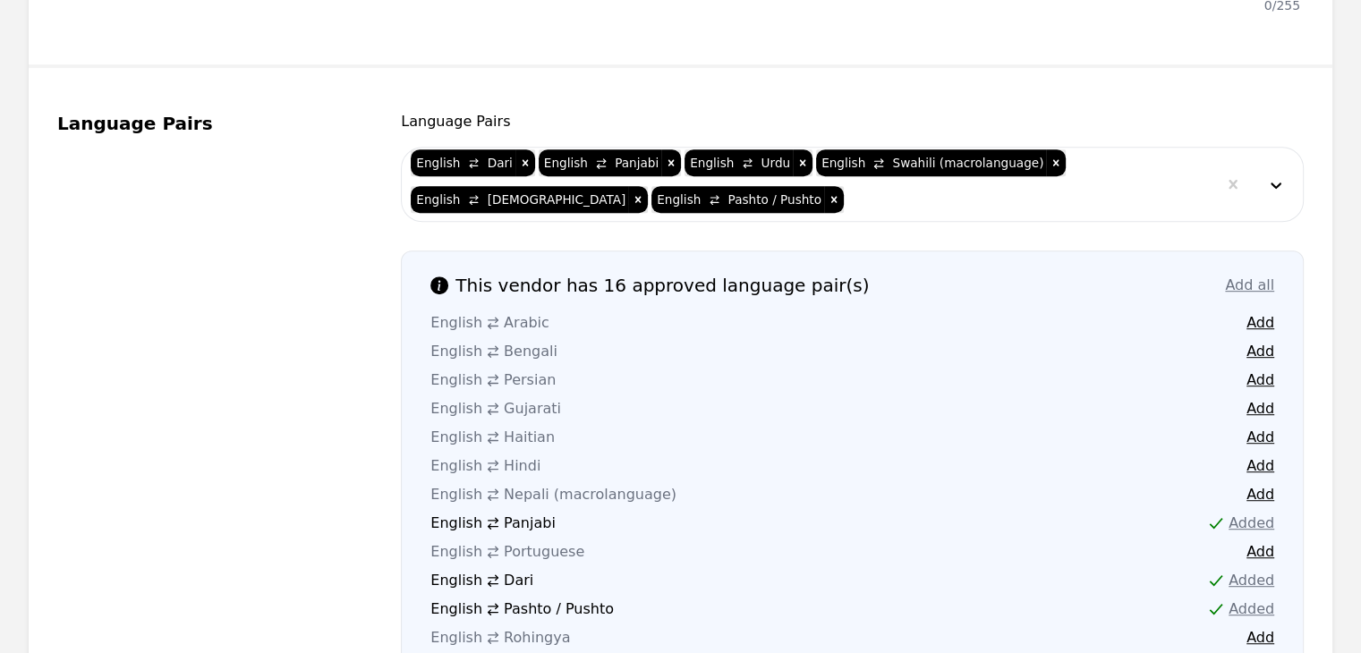
scroll to position [984, 0]
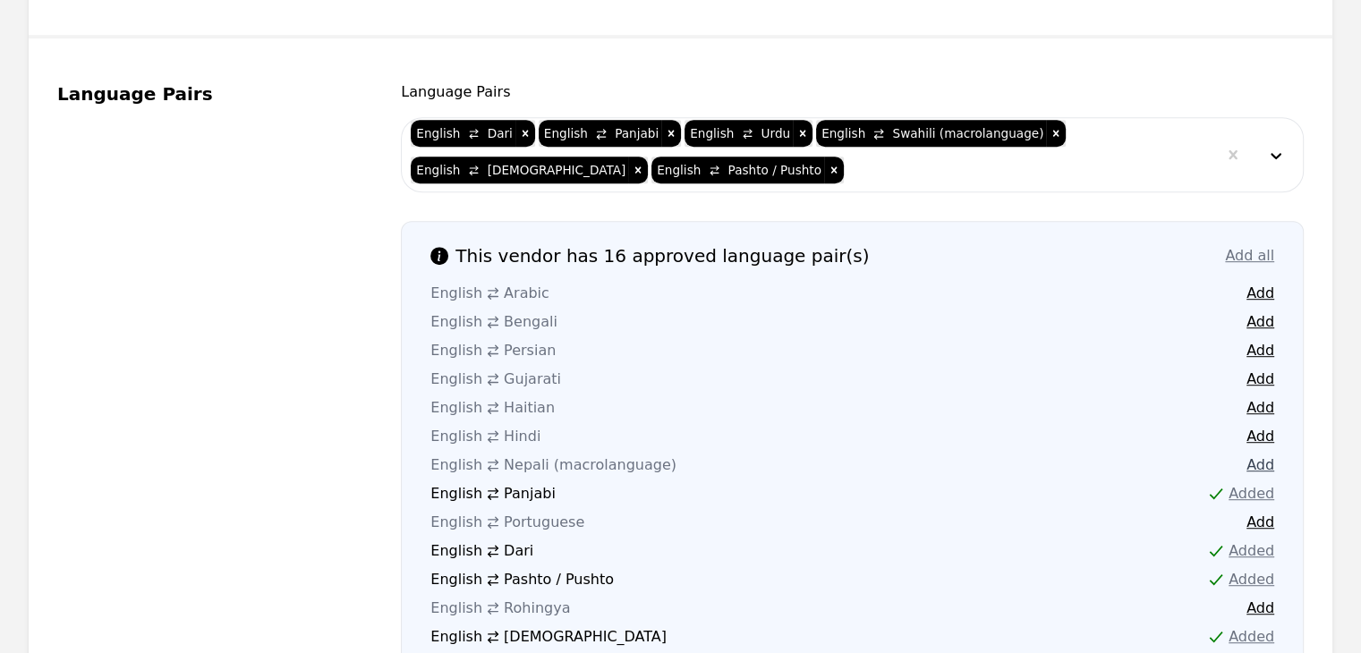
click at [1263, 455] on button "Add" at bounding box center [1260, 465] width 28 height 21
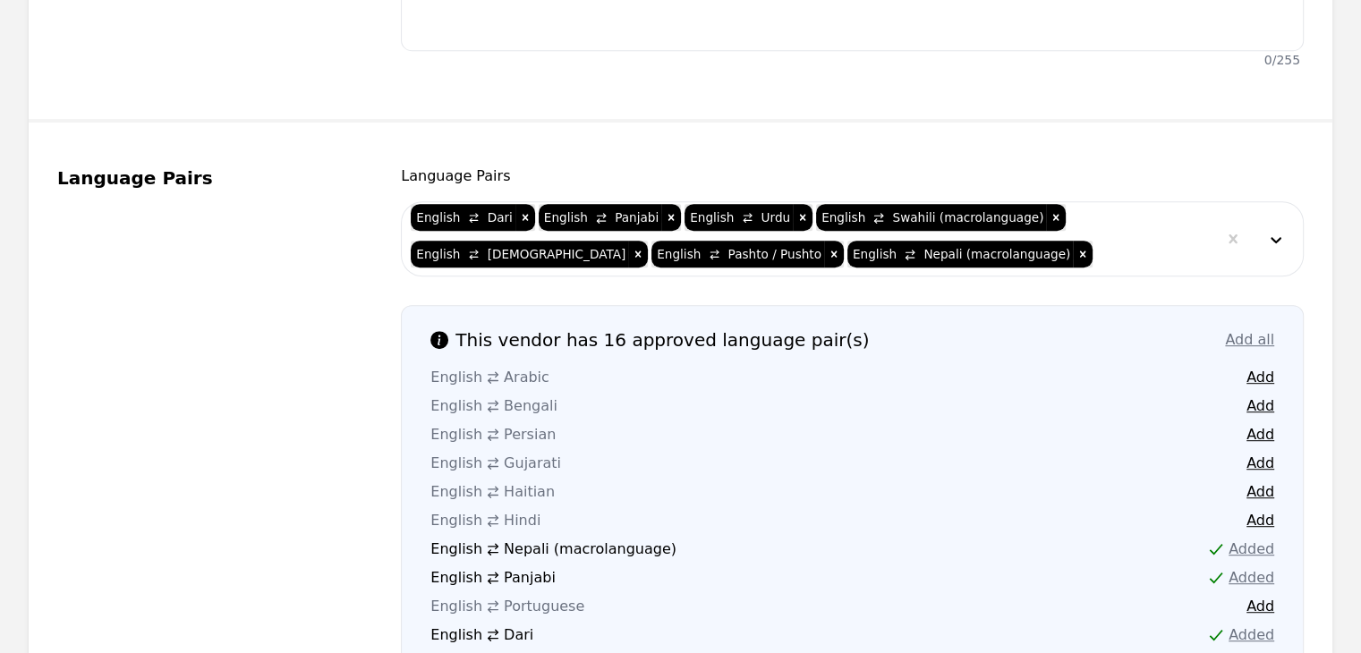
scroll to position [1432, 0]
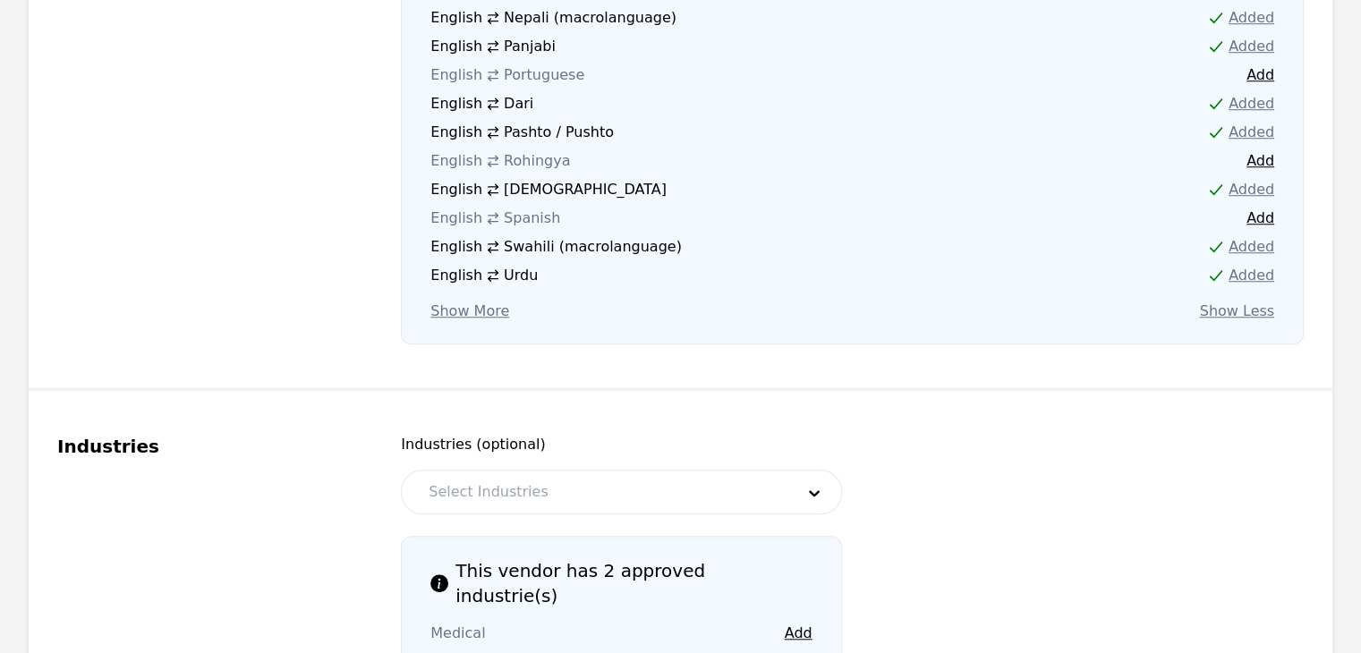
click at [687, 471] on div at bounding box center [598, 492] width 378 height 43
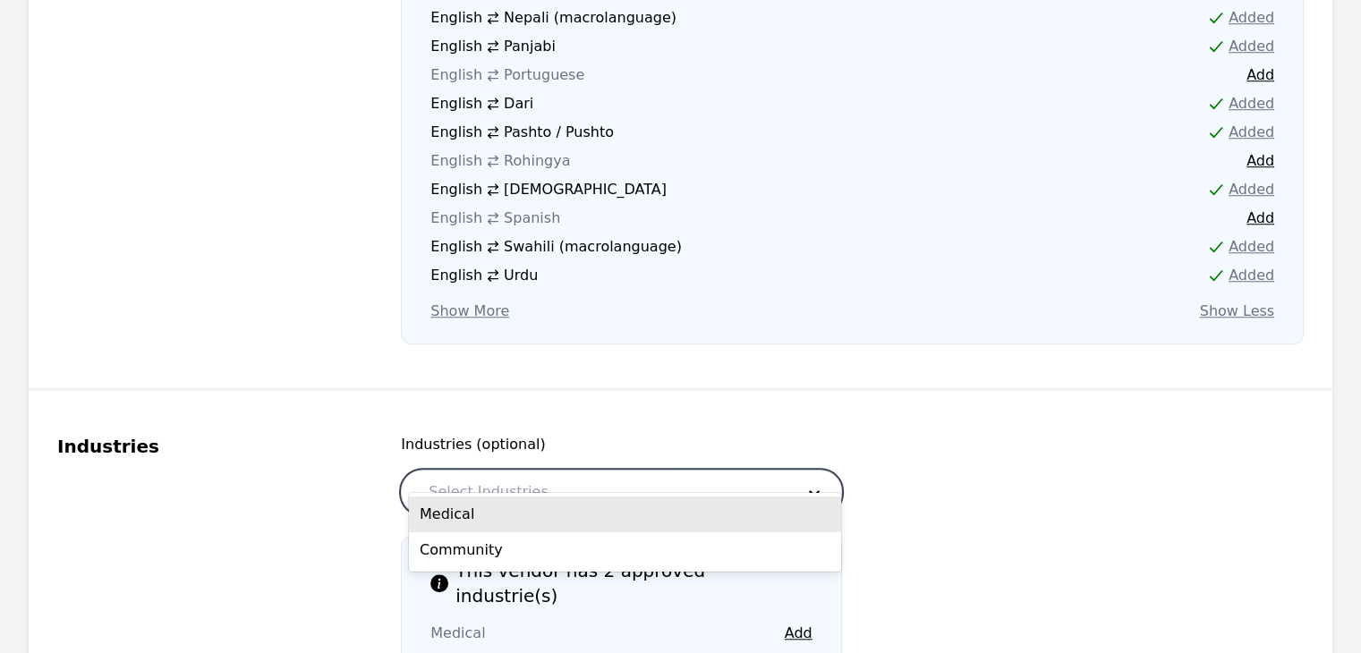
click at [608, 509] on div "Medical" at bounding box center [625, 515] width 432 height 36
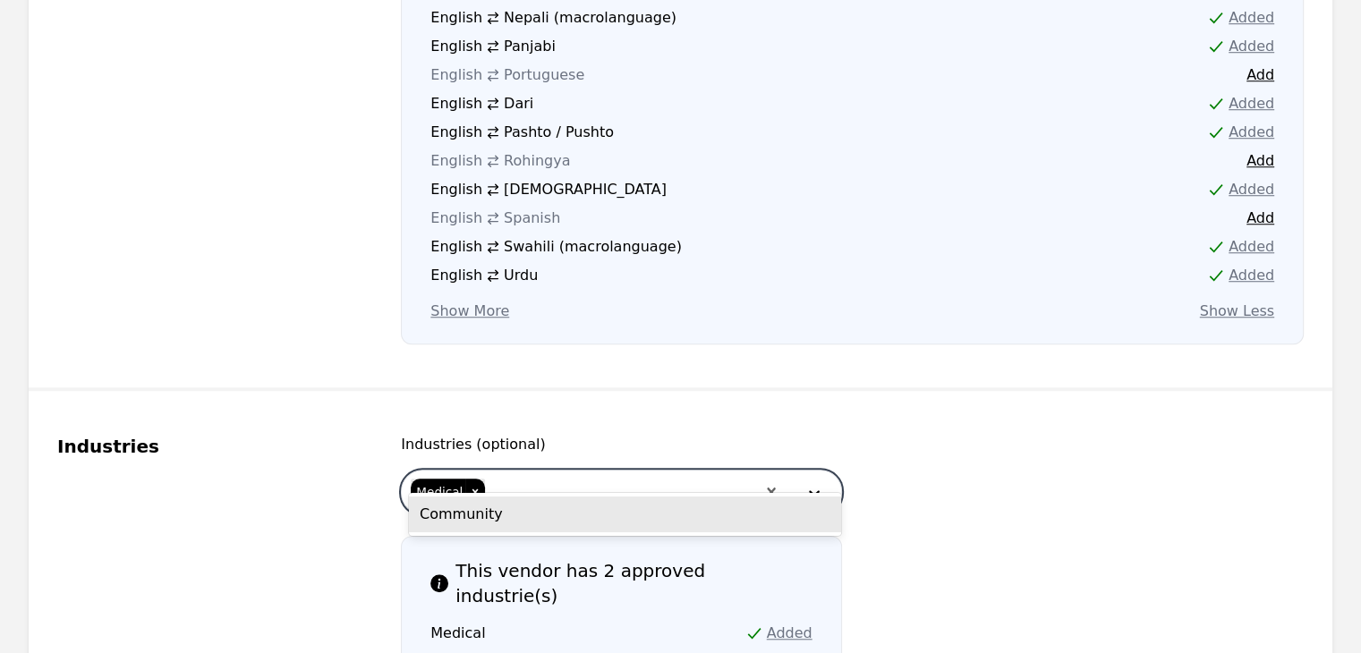
click at [648, 471] on div at bounding box center [621, 492] width 268 height 43
click at [626, 505] on div "Community" at bounding box center [625, 515] width 432 height 36
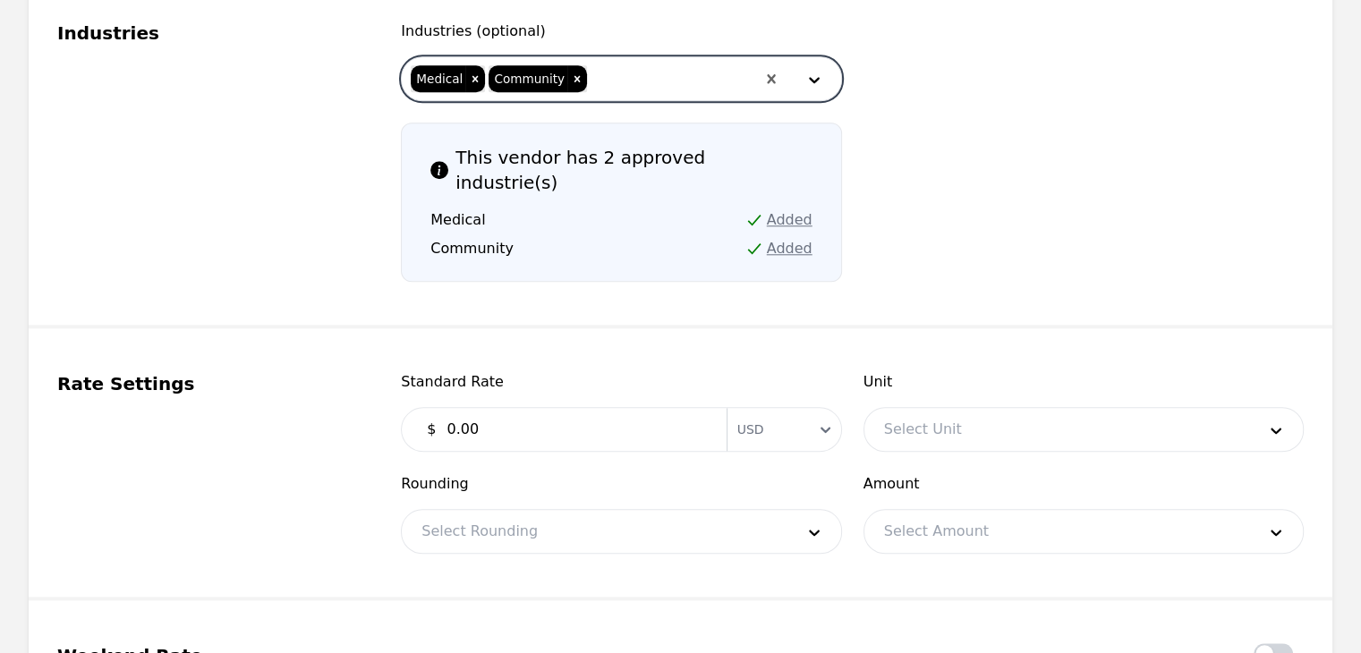
scroll to position [1879, 0]
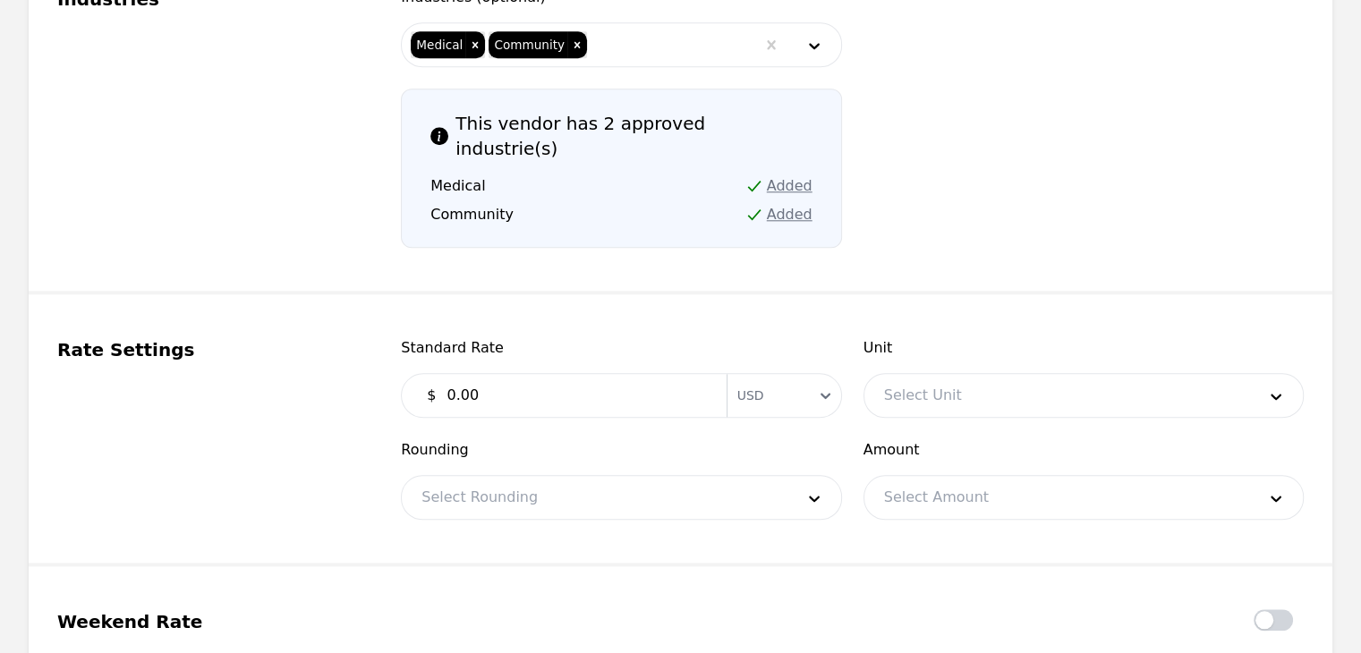
drag, startPoint x: 536, startPoint y: 344, endPoint x: 622, endPoint y: 325, distance: 87.9
click at [537, 378] on input "0.00" at bounding box center [575, 396] width 279 height 36
type input "0.30"
click at [1084, 374] on div at bounding box center [1056, 395] width 385 height 43
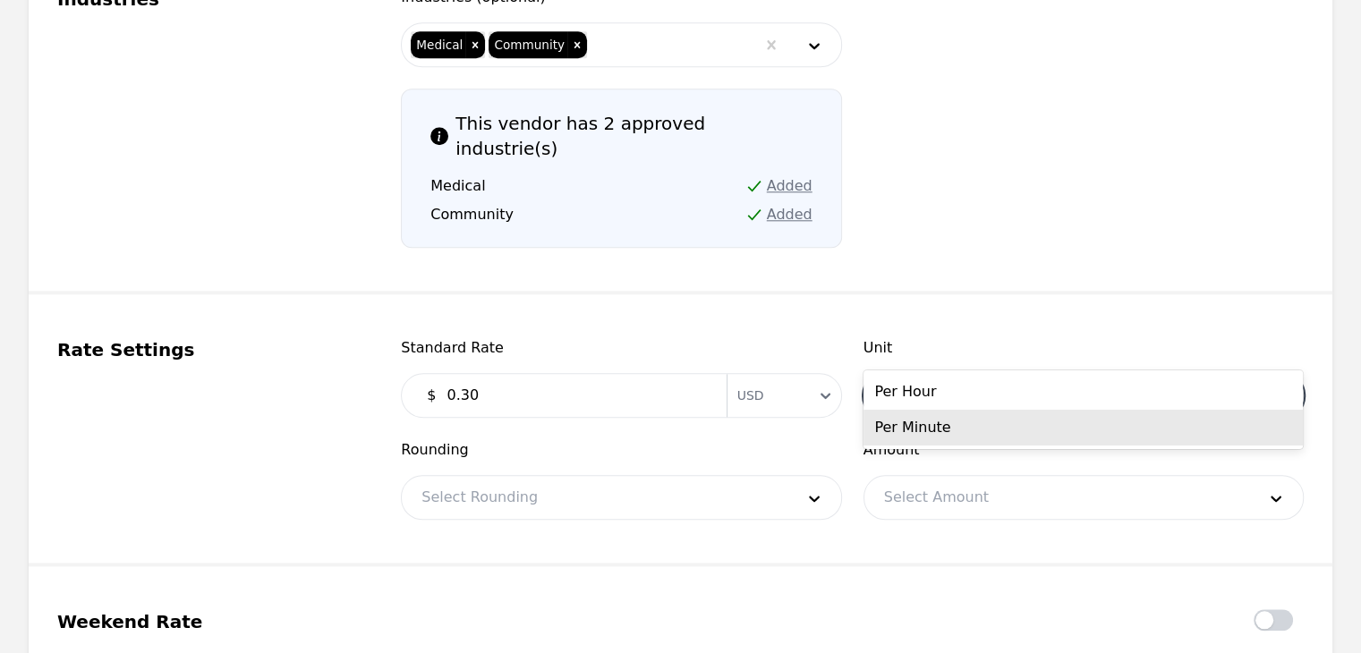
click at [1047, 427] on div "Per Minute" at bounding box center [1082, 428] width 439 height 36
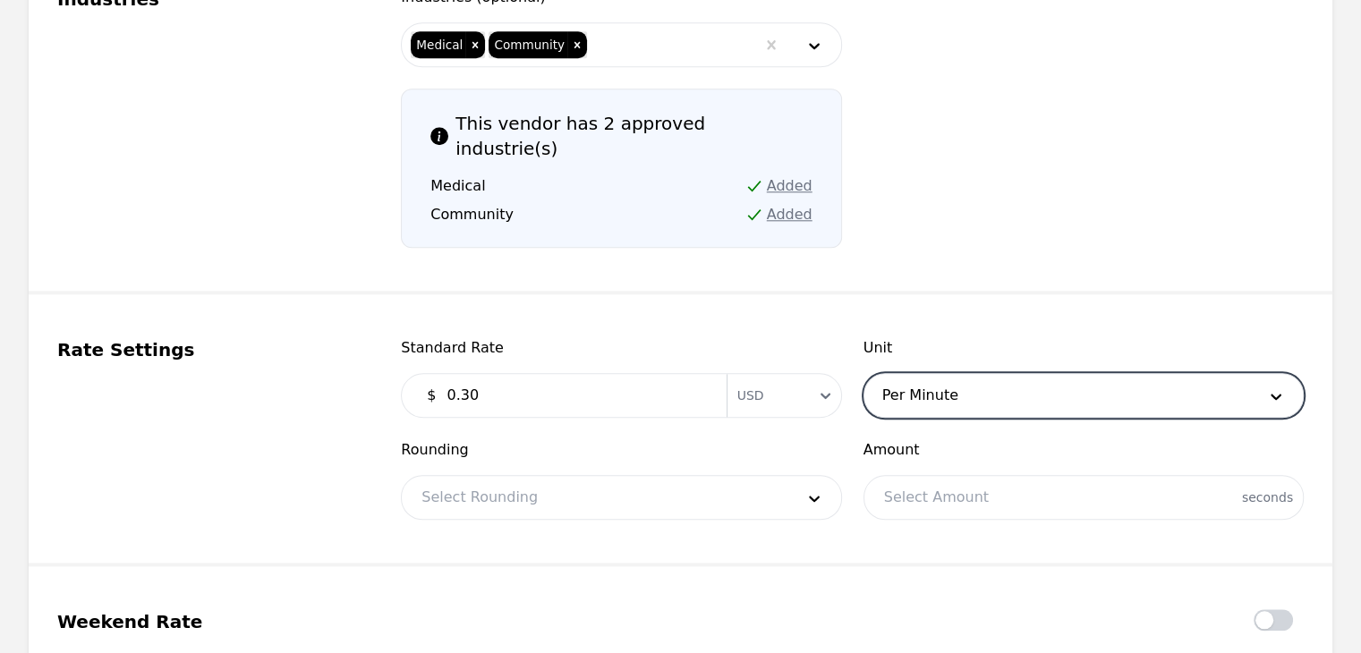
click at [705, 476] on div at bounding box center [594, 497] width 385 height 43
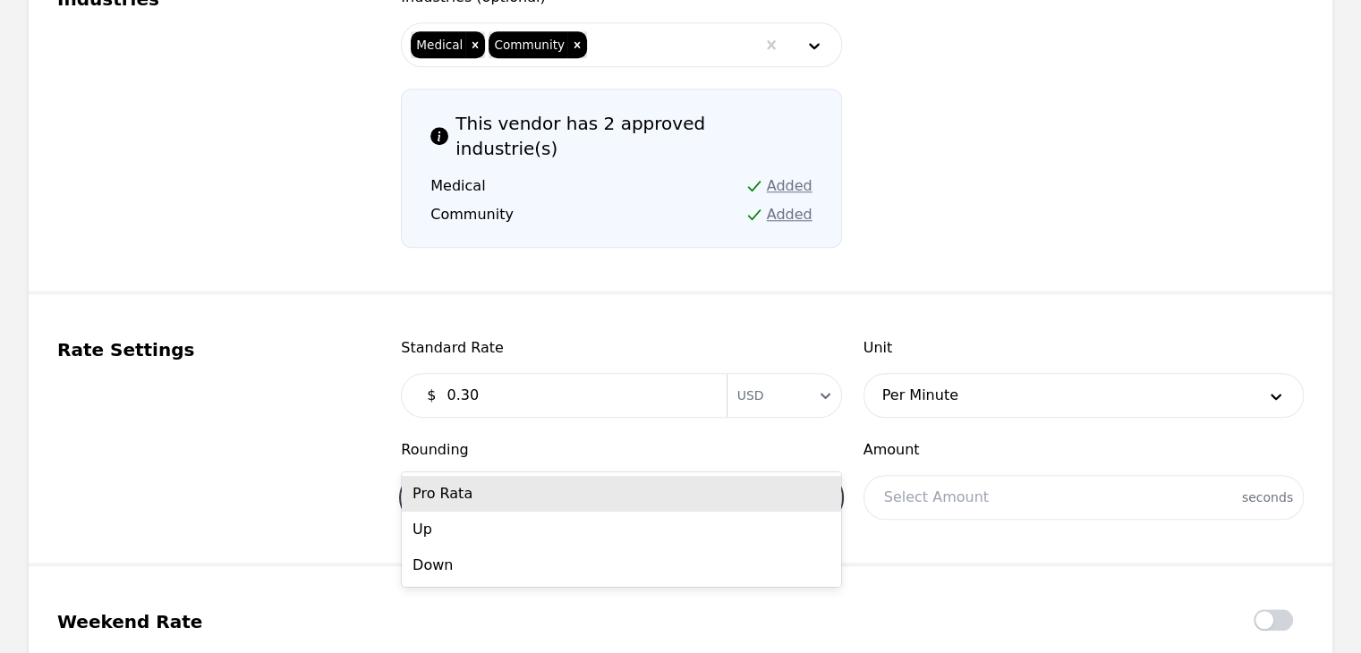
click at [581, 505] on div "Pro Rata" at bounding box center [621, 494] width 439 height 36
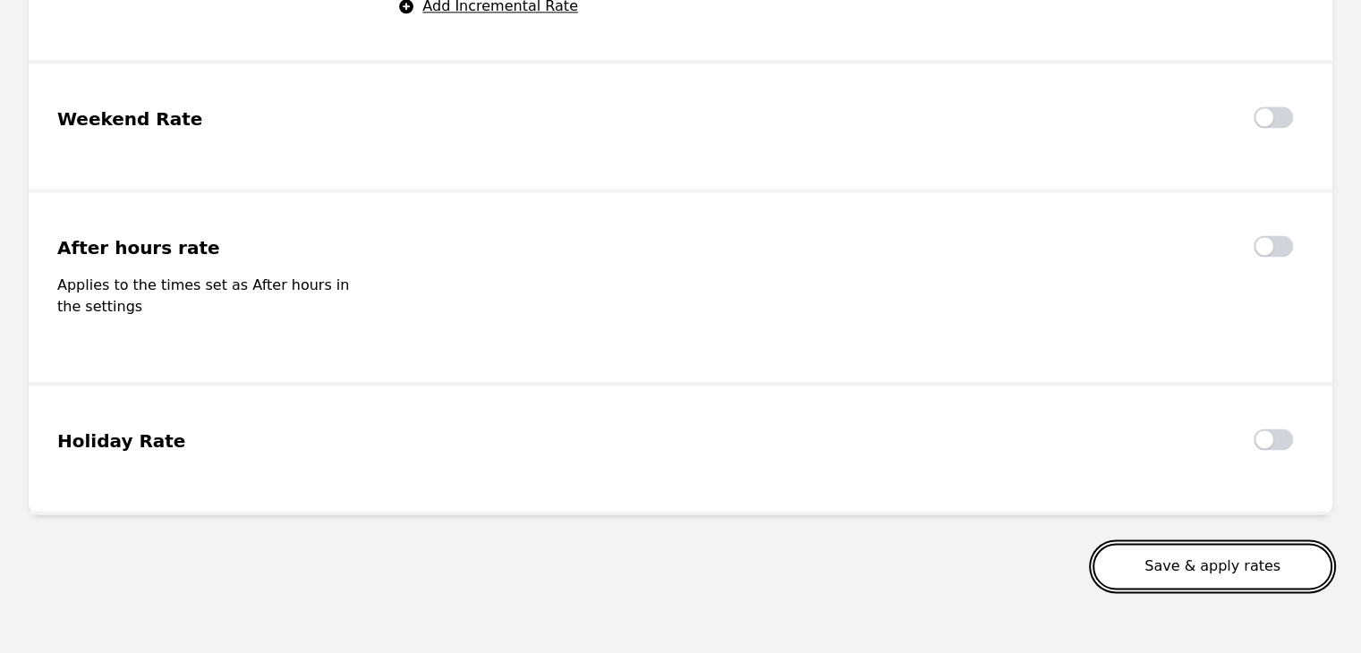
click at [1178, 543] on button "Save & apply rates" at bounding box center [1213, 566] width 240 height 47
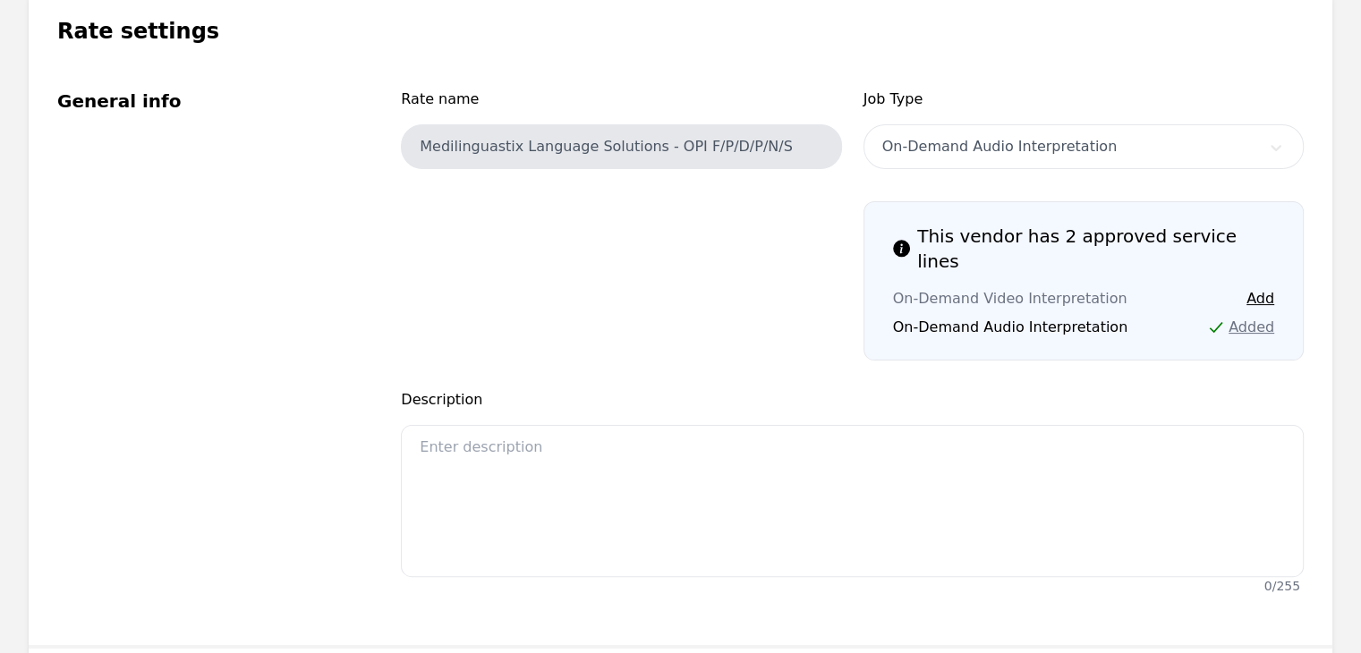
scroll to position [369, 0]
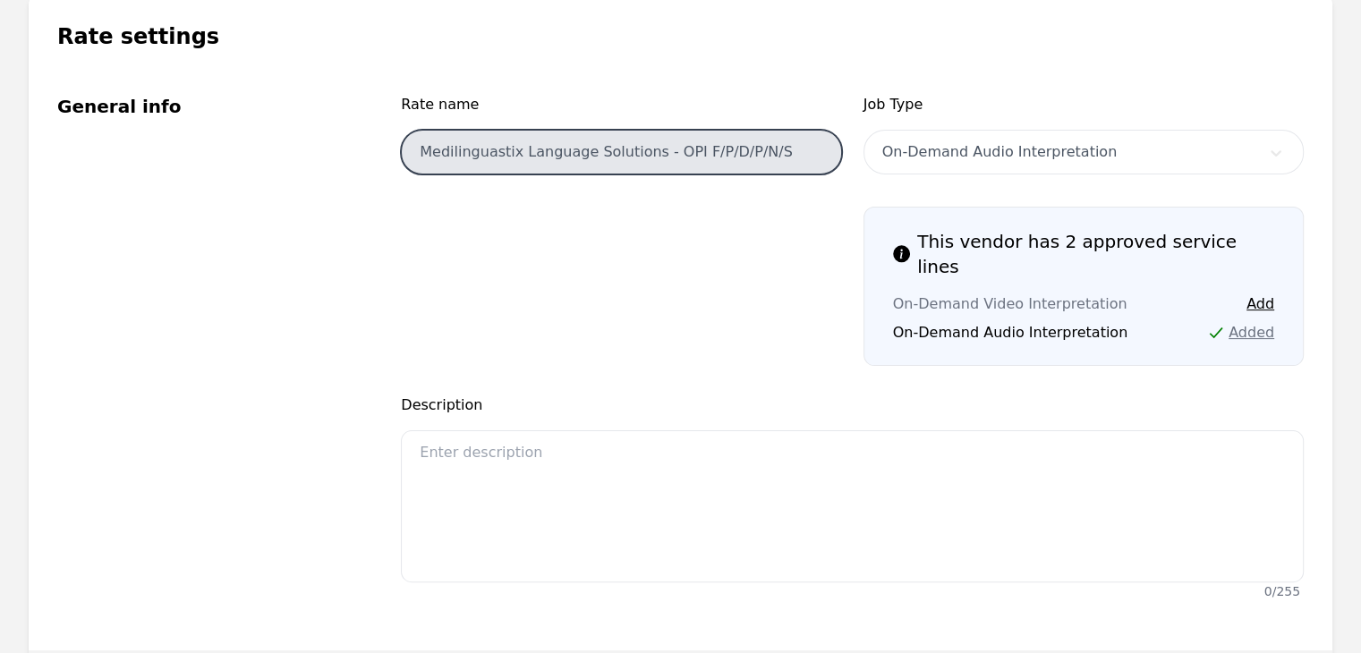
click at [780, 147] on input "Medilinguastix Language Solutions - OPI F/P/D/P/N/S" at bounding box center [621, 152] width 440 height 45
drag, startPoint x: 784, startPoint y: 148, endPoint x: 681, endPoint y: 157, distance: 103.4
click at [681, 157] on input "Medilinguastix Language Solutions - OPI F/P/D/P/N/S" at bounding box center [621, 152] width 440 height 45
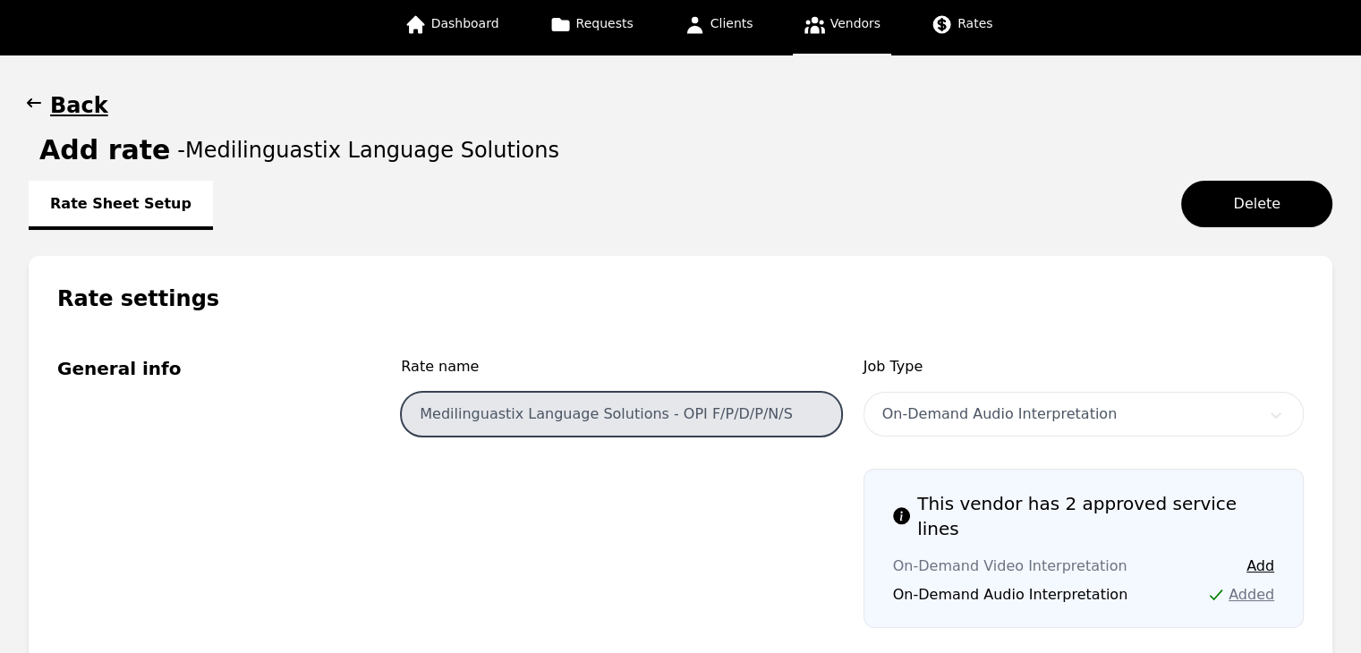
scroll to position [0, 0]
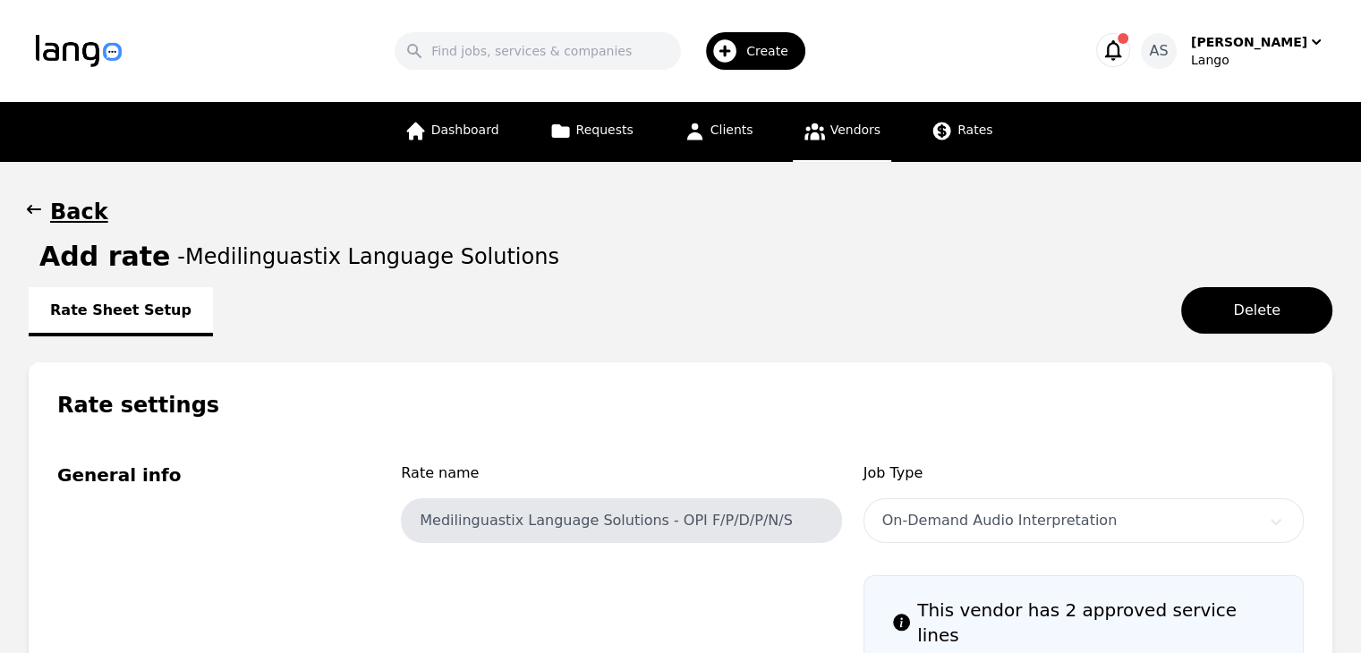
click at [28, 205] on icon "button" at bounding box center [34, 209] width 18 height 18
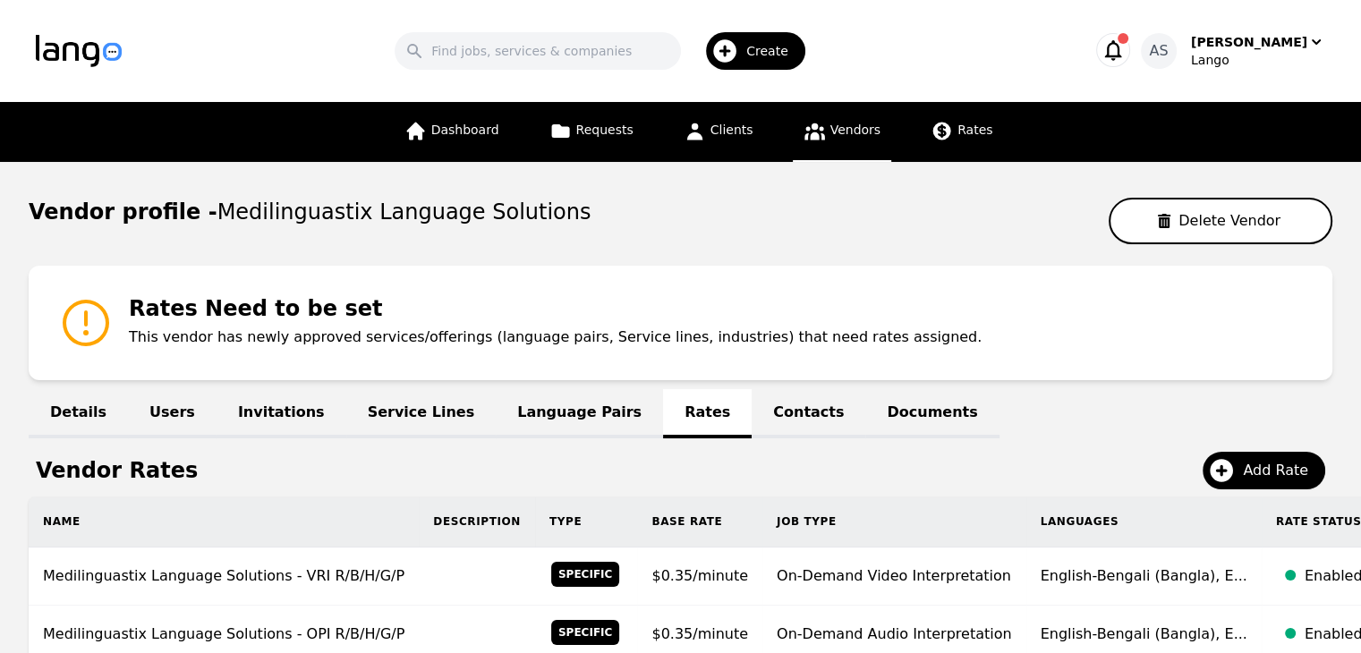
drag, startPoint x: 764, startPoint y: 130, endPoint x: 804, endPoint y: 123, distance: 40.0
click at [778, 129] on div "Dashboard Requests Clients Vendors Rates" at bounding box center [699, 132] width 610 height 60
click at [834, 129] on span "Vendors" at bounding box center [855, 130] width 50 height 14
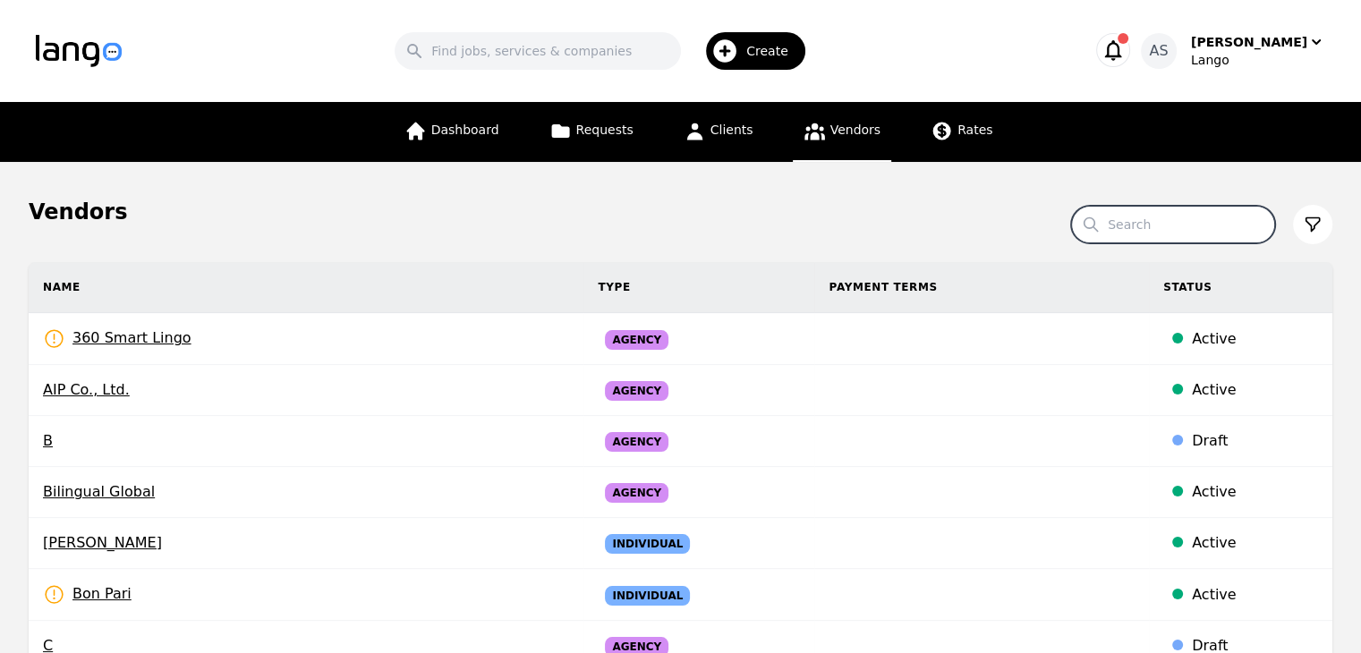
click at [1231, 225] on input "Search" at bounding box center [1173, 225] width 204 height 38
type input "prayers"
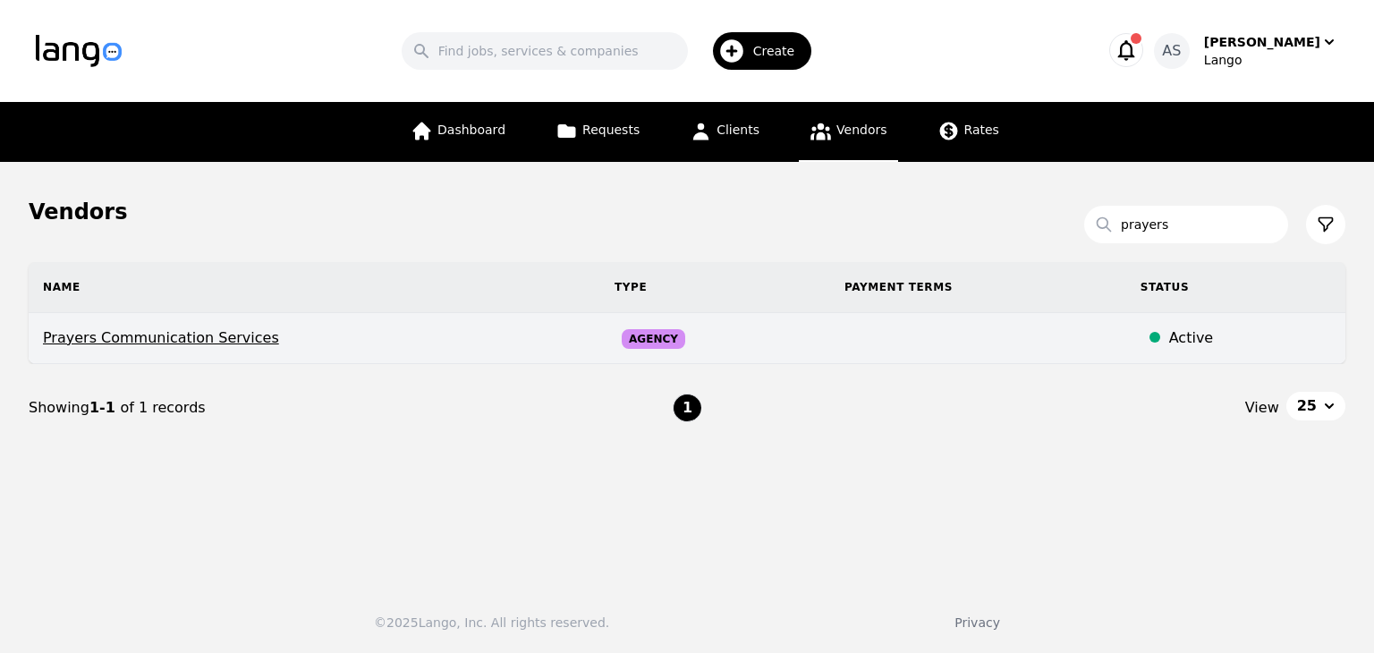
click at [232, 342] on span "Prayers Communication Services" at bounding box center [314, 337] width 543 height 21
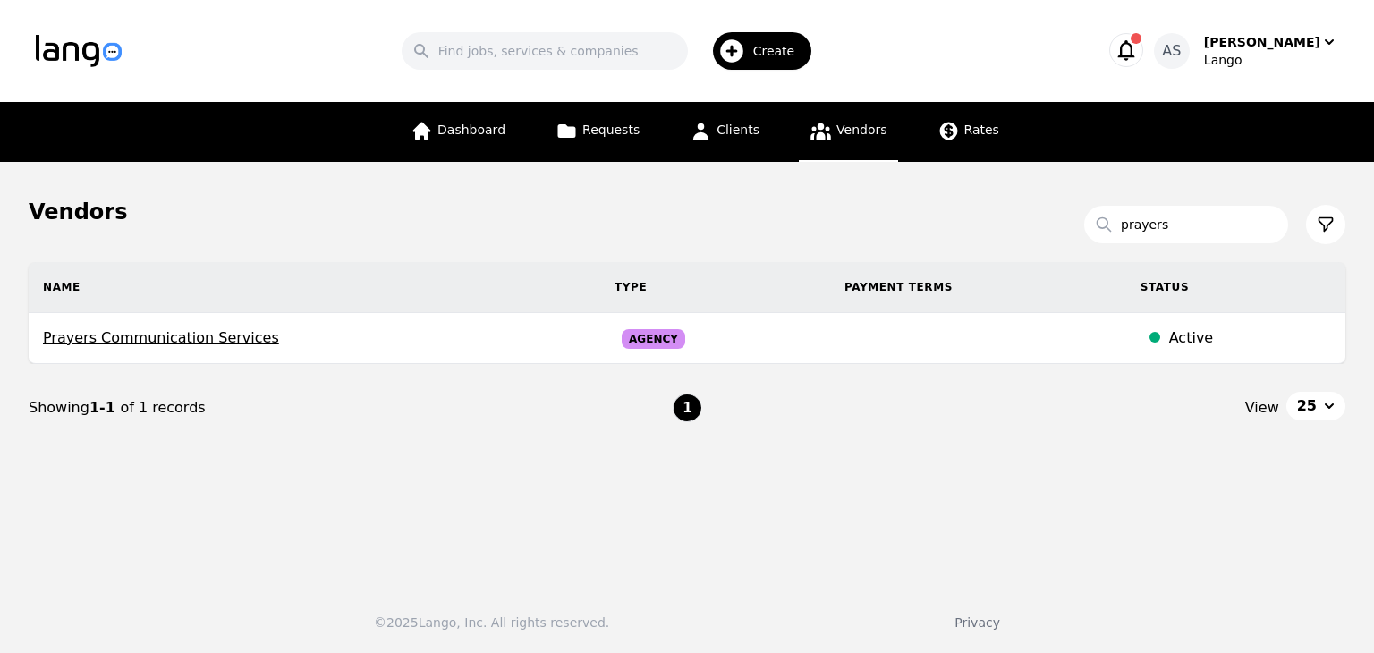
select select "active"
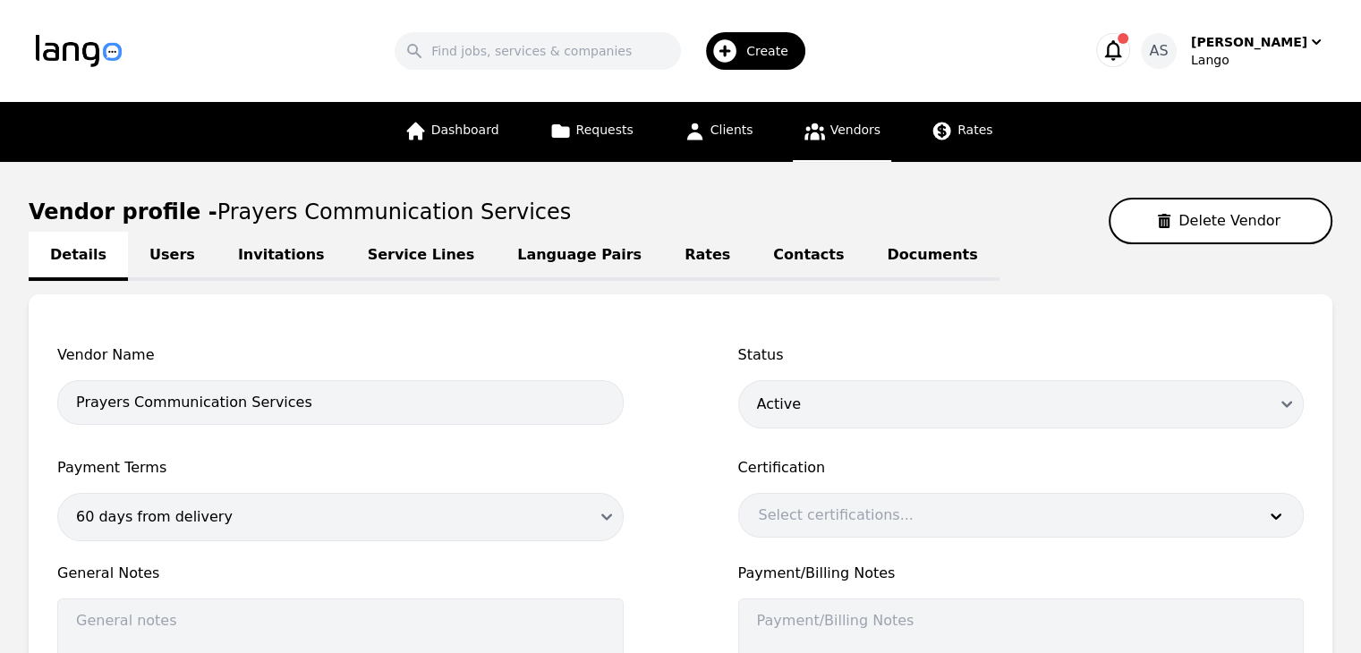
click at [496, 251] on link "Language Pairs" at bounding box center [579, 256] width 167 height 49
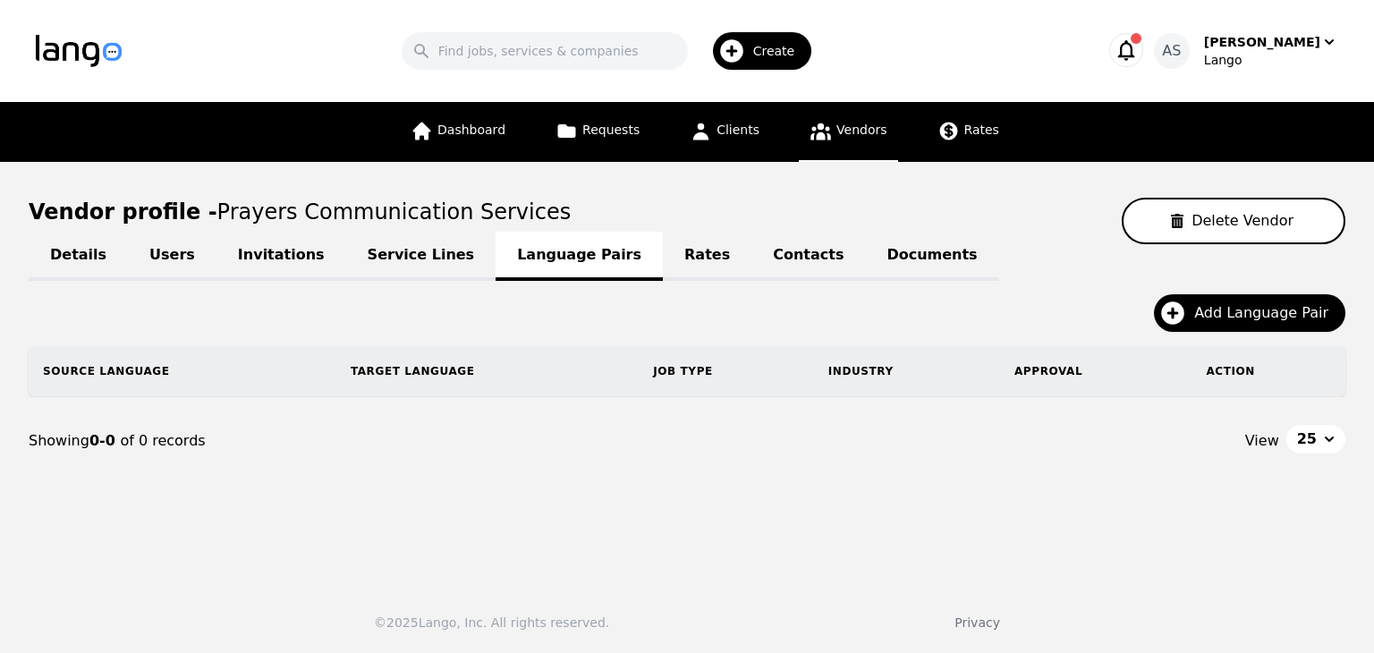
click at [361, 253] on link "Service Lines" at bounding box center [421, 256] width 150 height 49
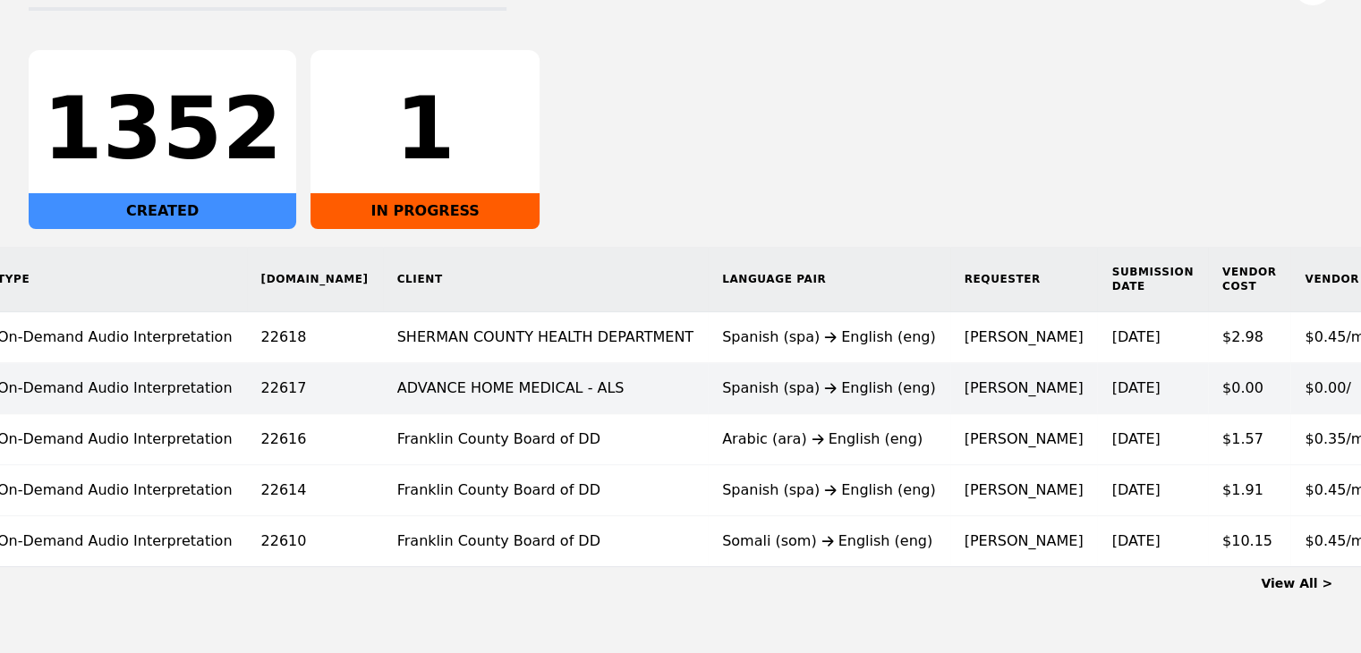
scroll to position [271, 0]
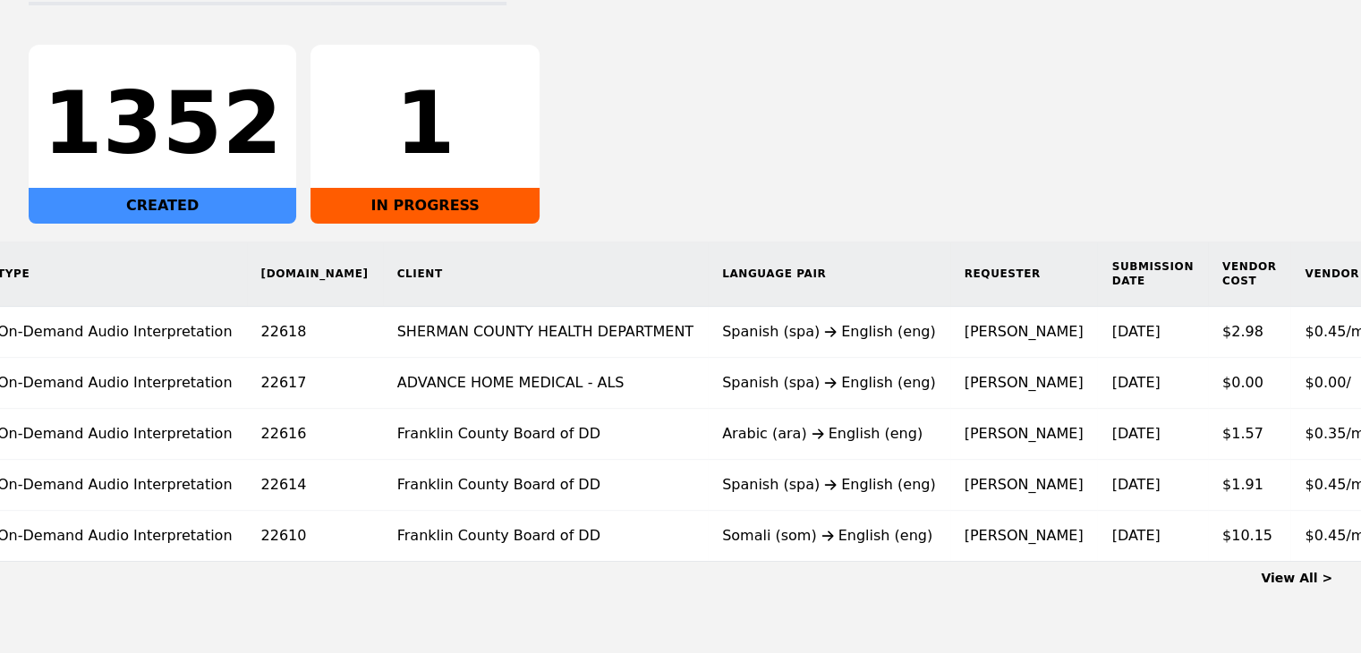
click at [1303, 583] on link "View All >" at bounding box center [1297, 578] width 72 height 14
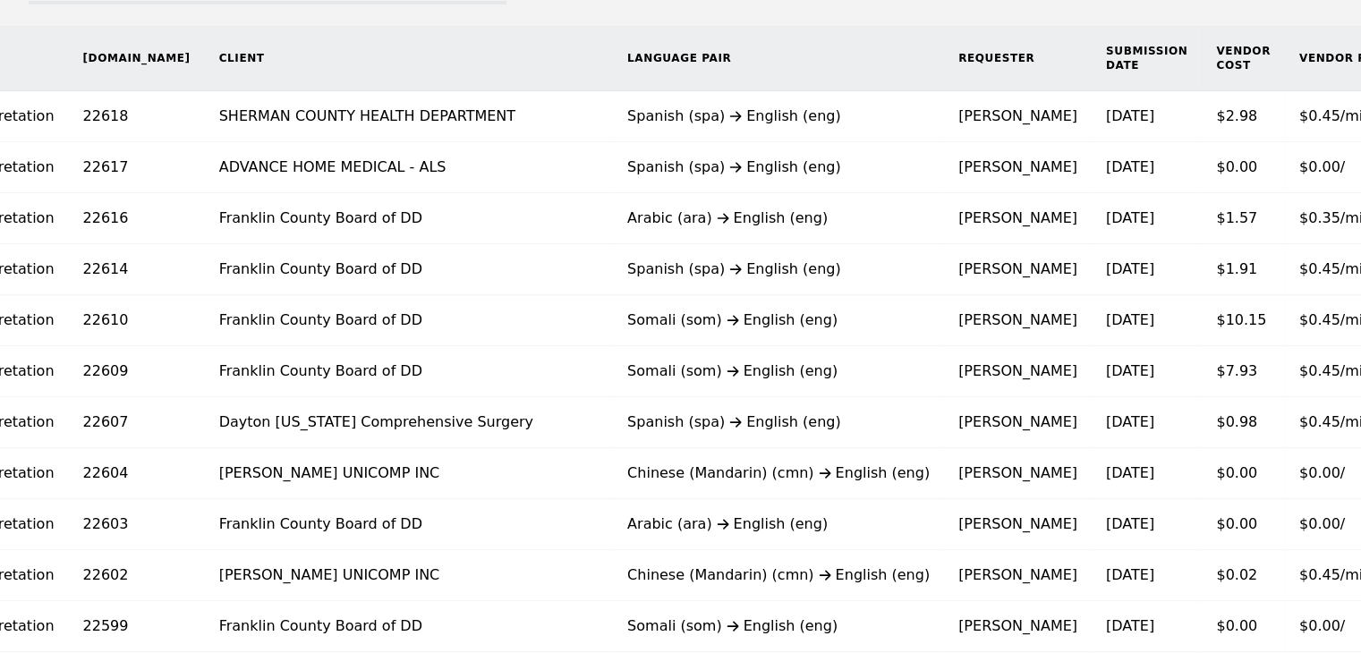
scroll to position [271, 0]
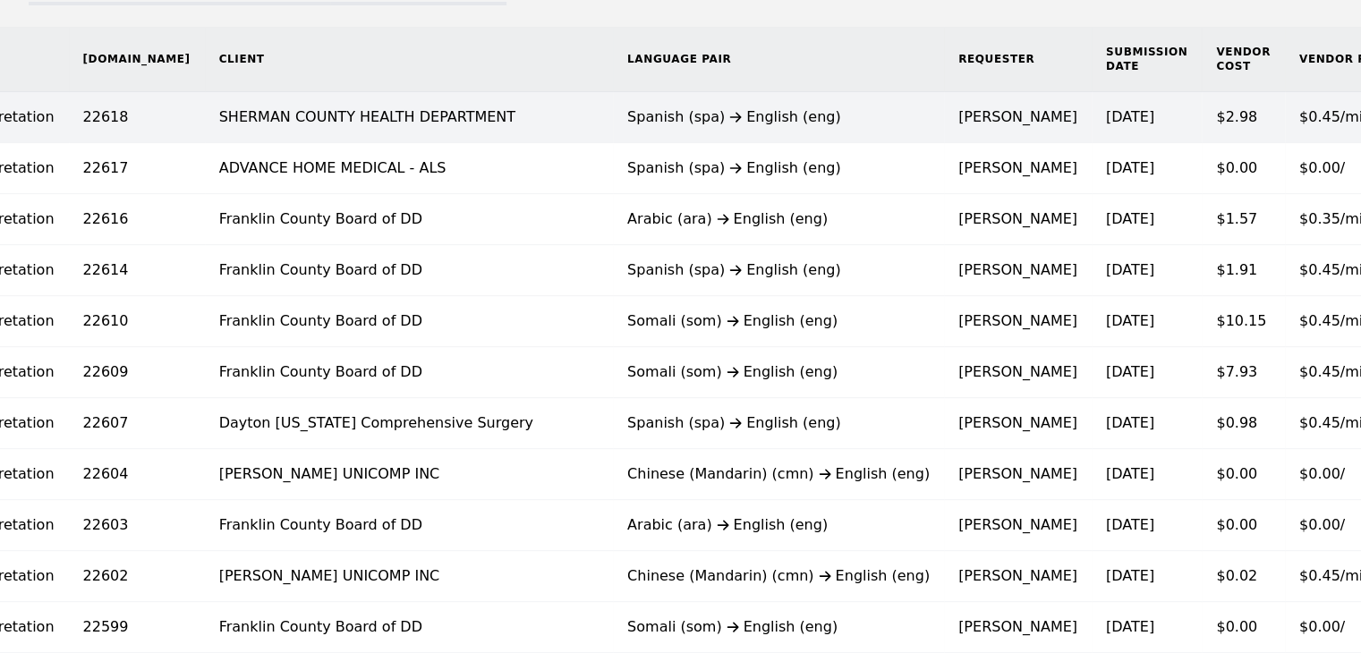
click at [705, 123] on div "Spanish (spa) English (eng)" at bounding box center [778, 116] width 302 height 21
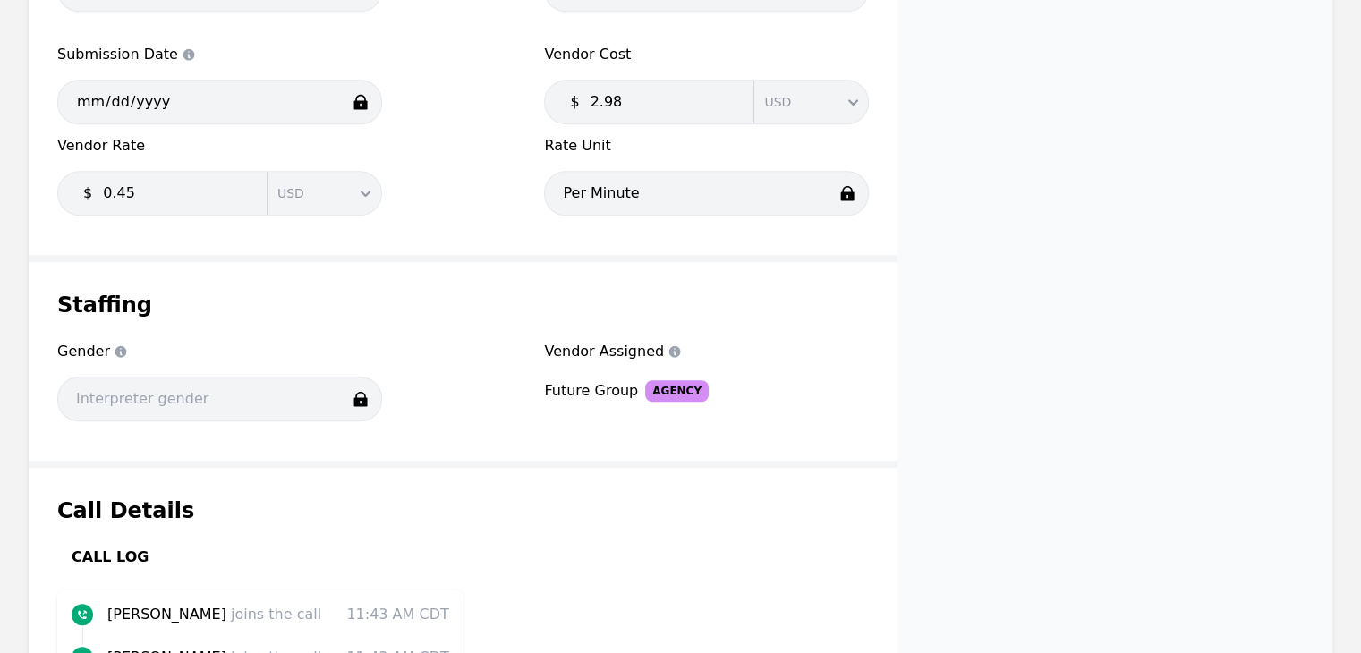
scroll to position [1262, 0]
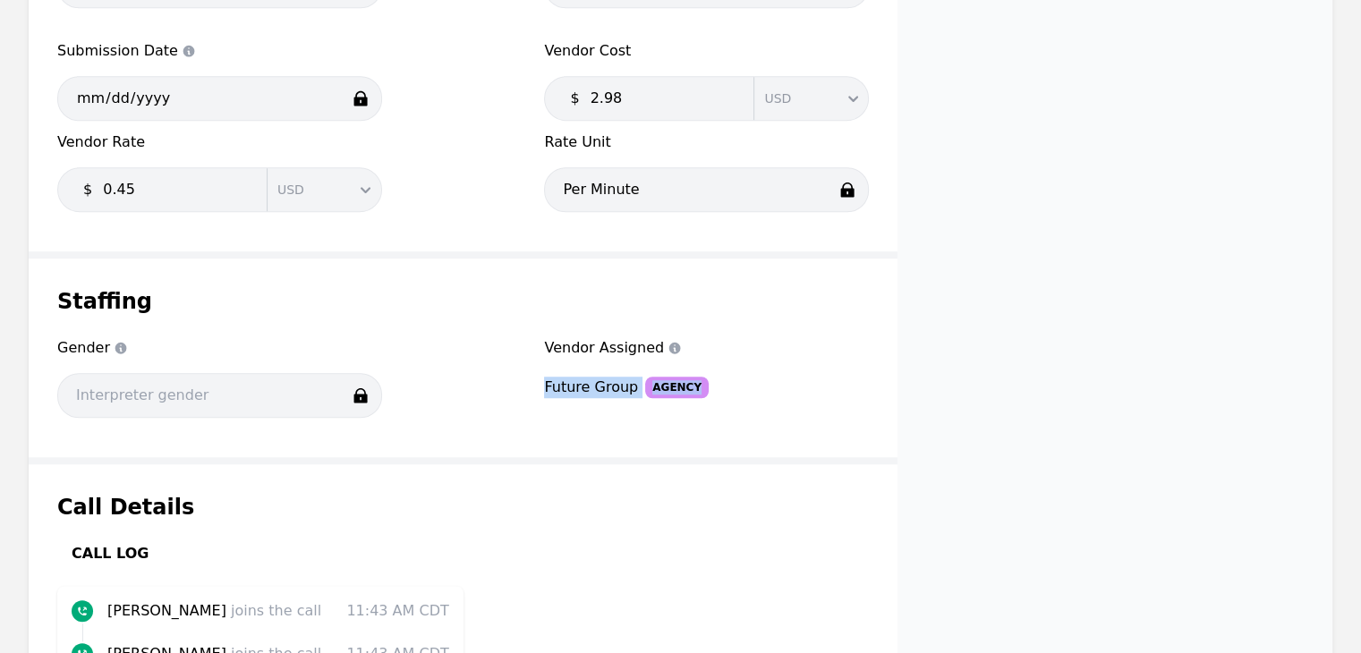
drag, startPoint x: 546, startPoint y: 384, endPoint x: 727, endPoint y: 404, distance: 181.9
click at [727, 404] on div "Vendor Assigned Vendor Assigned Future Group Agency" at bounding box center [706, 382] width 325 height 91
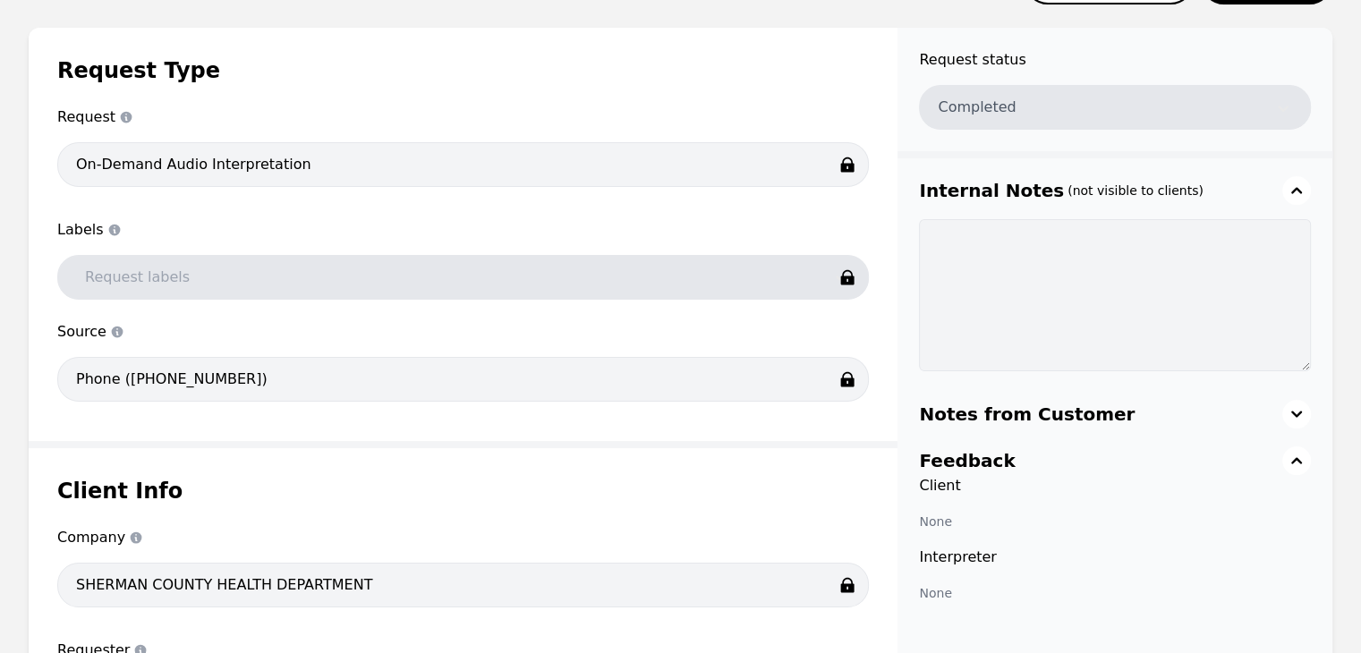
scroll to position [0, 0]
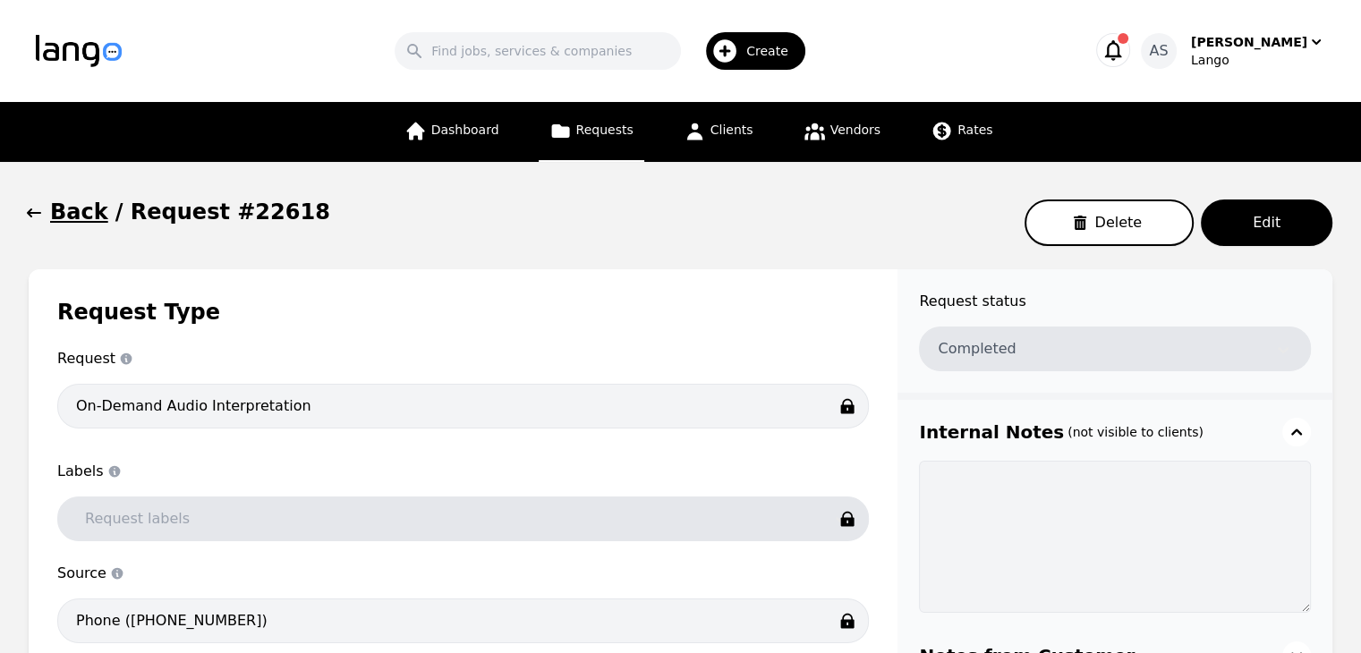
click at [42, 208] on icon "button" at bounding box center [34, 213] width 18 height 18
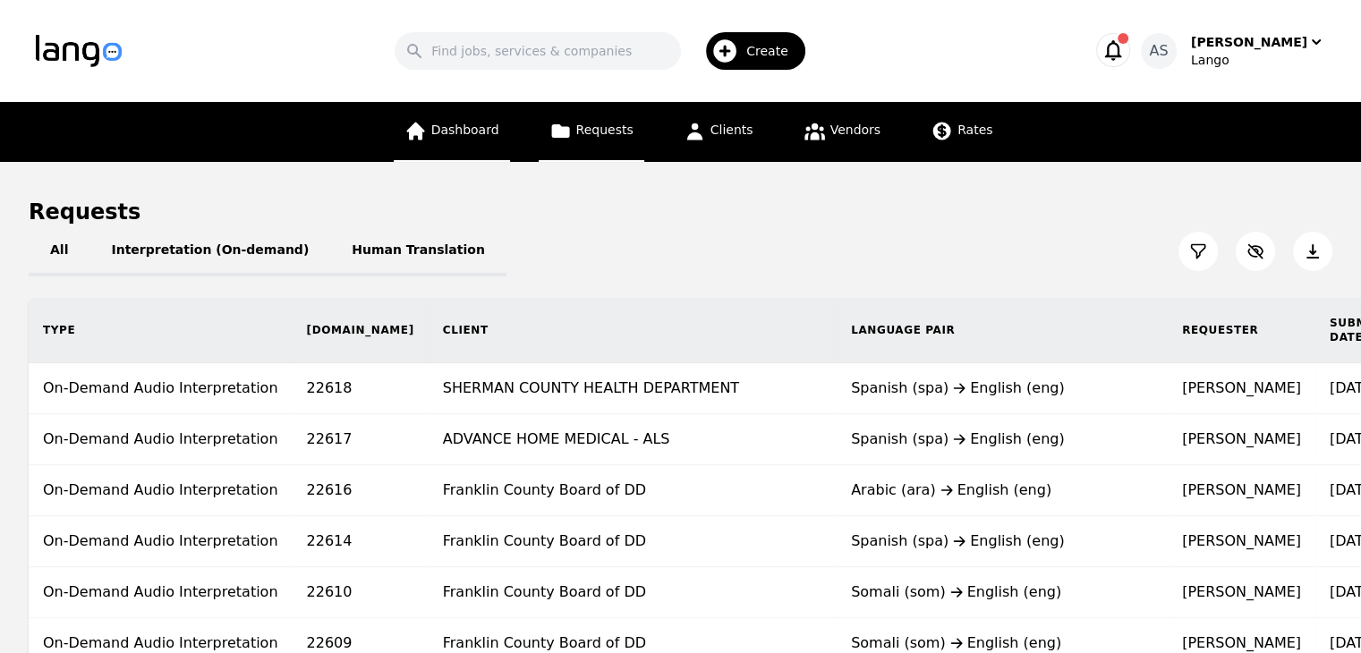
click at [483, 130] on span "Dashboard" at bounding box center [465, 130] width 68 height 14
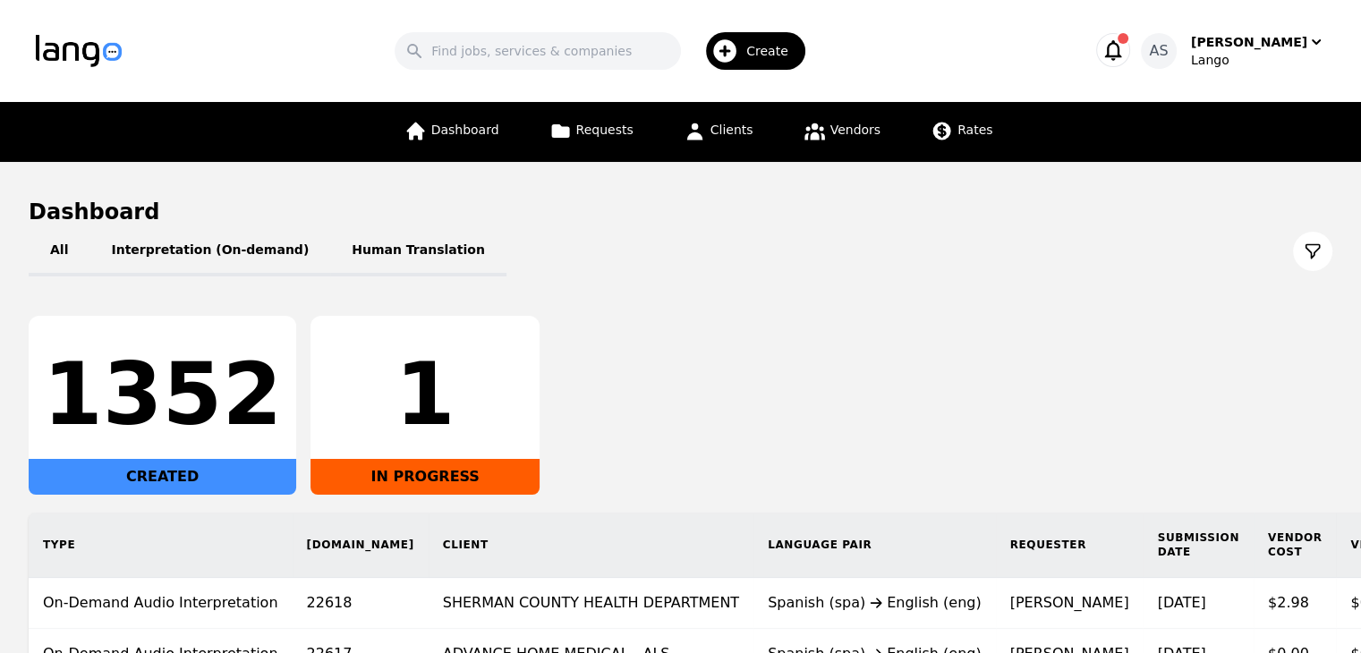
scroll to position [335, 0]
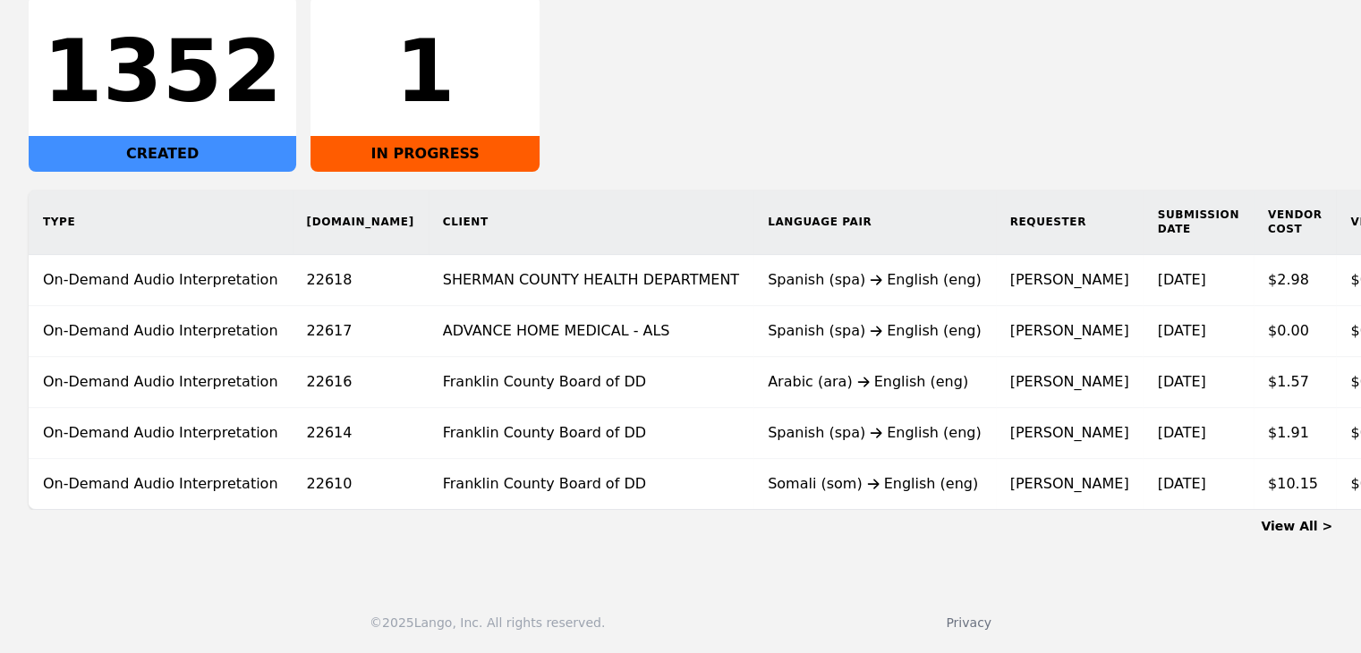
click at [1322, 524] on link "View All >" at bounding box center [1297, 526] width 72 height 14
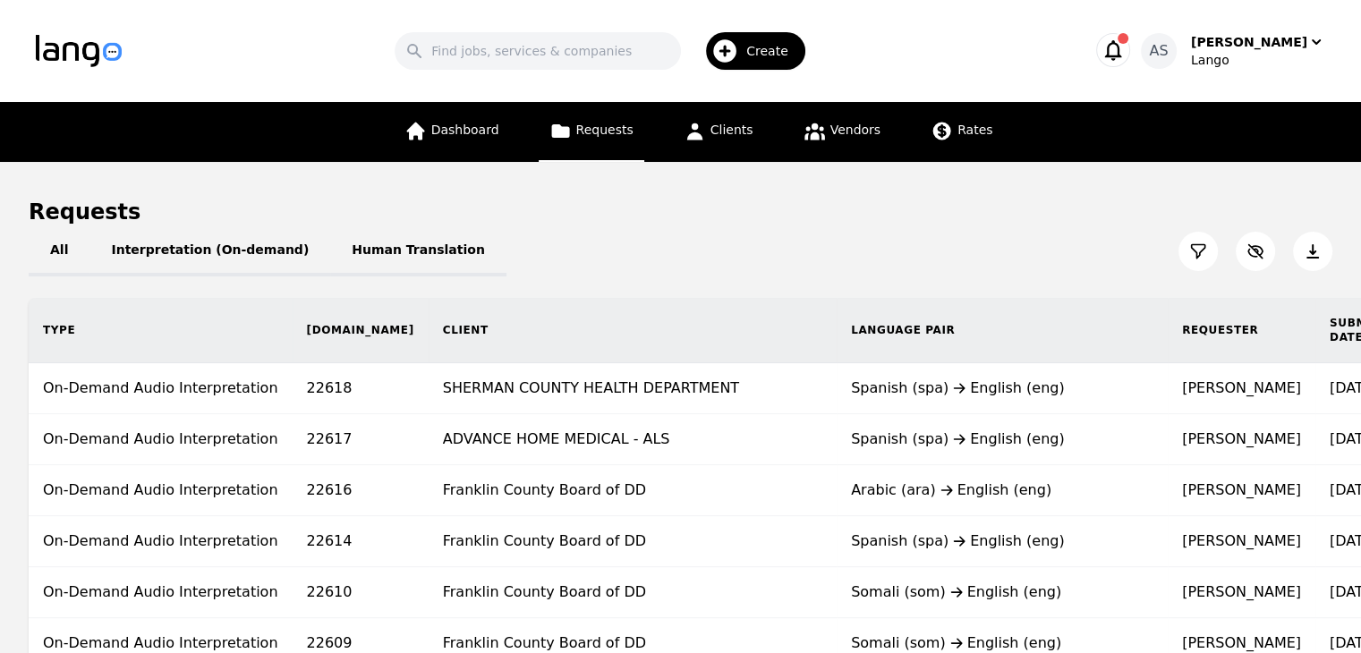
click at [888, 142] on div "Dashboard Requests Clients Vendors Rates" at bounding box center [699, 132] width 610 height 60
click at [856, 135] on span "Vendors" at bounding box center [855, 130] width 50 height 14
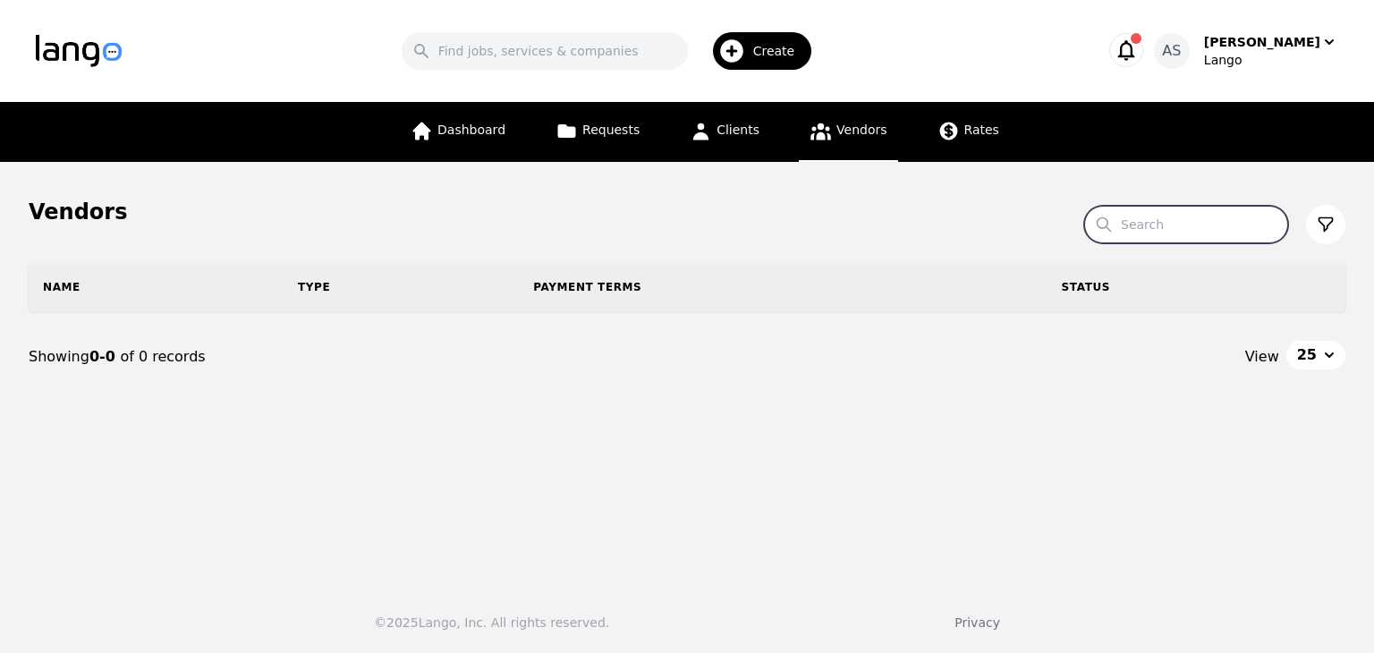
click at [1214, 234] on input "Search" at bounding box center [1186, 225] width 204 height 38
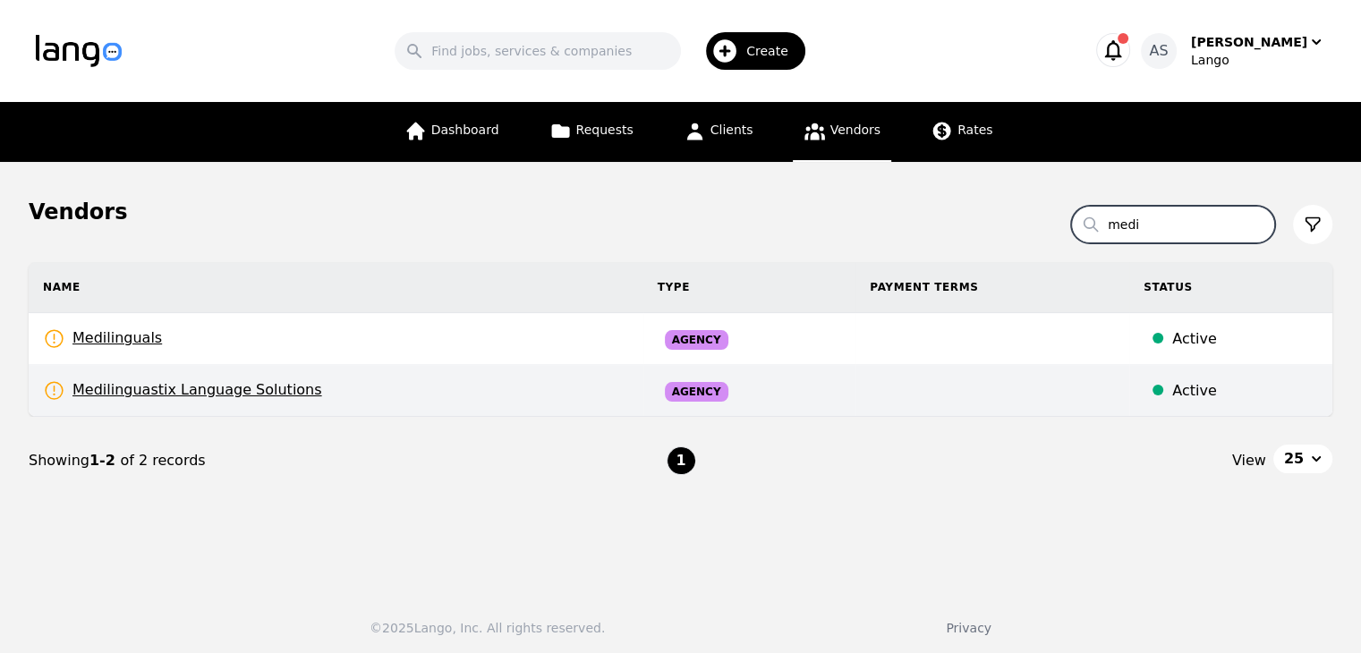
type input "medi"
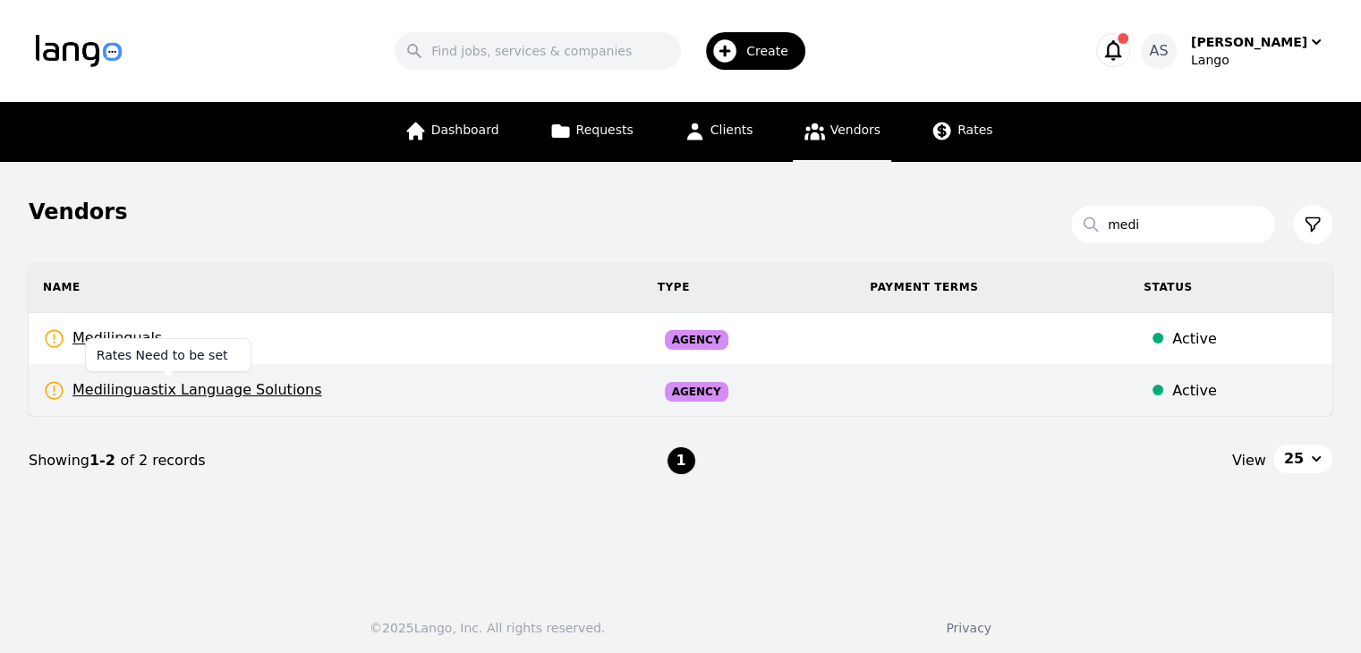
click at [225, 388] on span "Medilinguastix Language Solutions" at bounding box center [182, 390] width 279 height 22
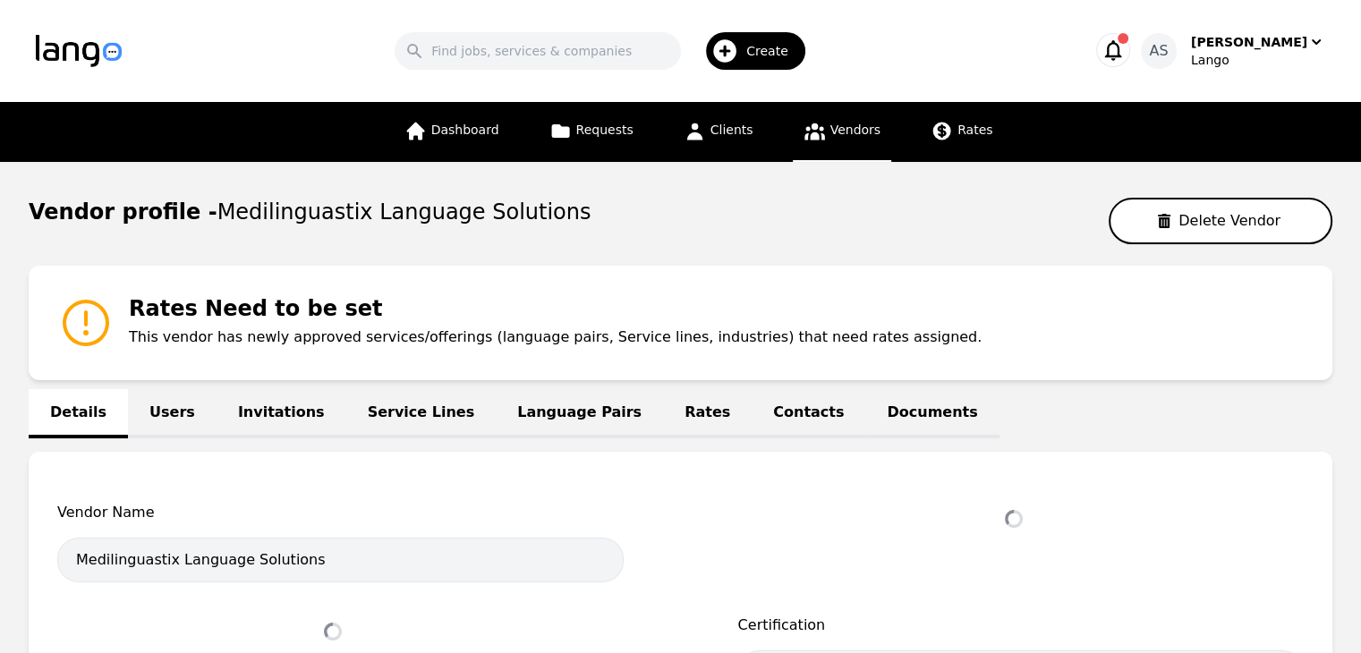
select select "active"
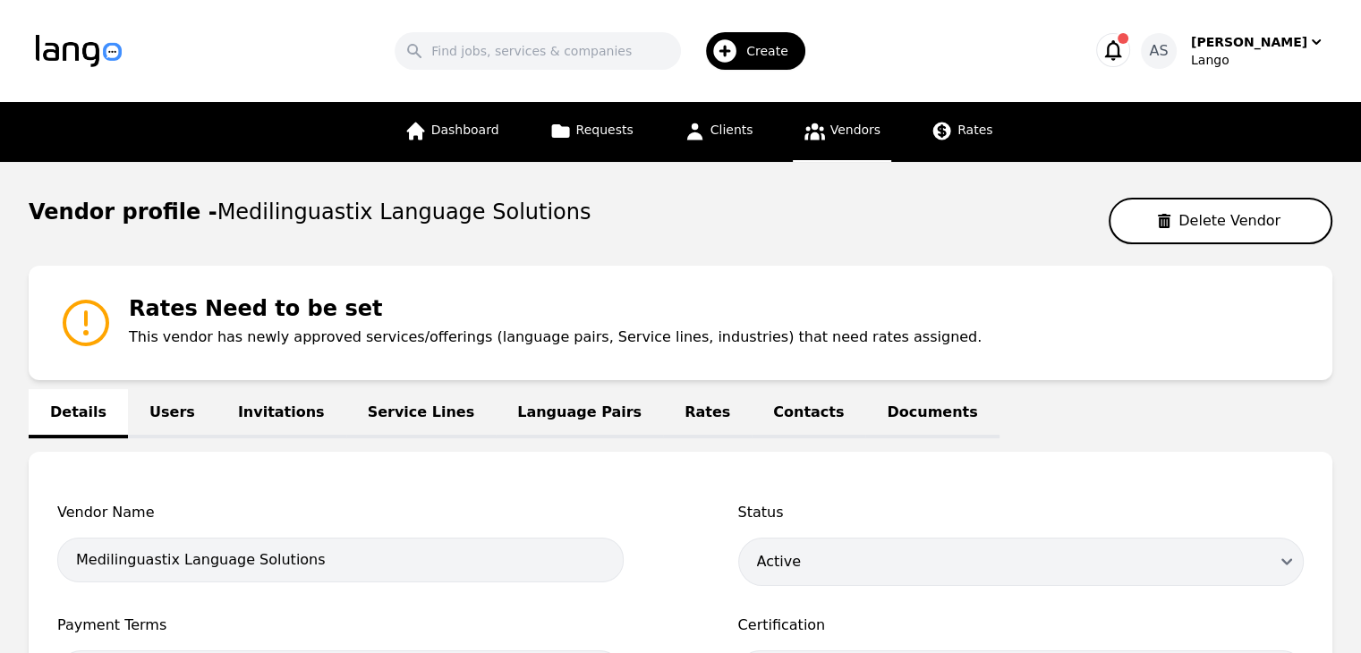
click at [663, 411] on link "Rates" at bounding box center [707, 413] width 89 height 49
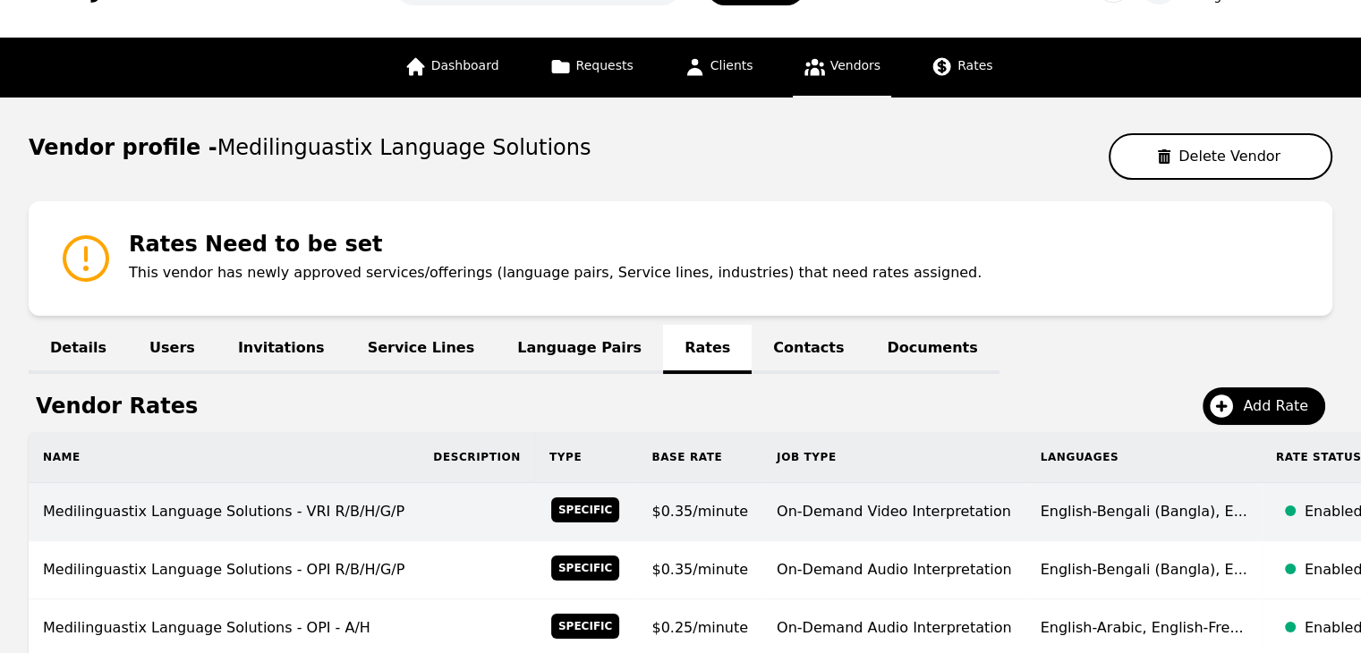
scroll to position [268, 0]
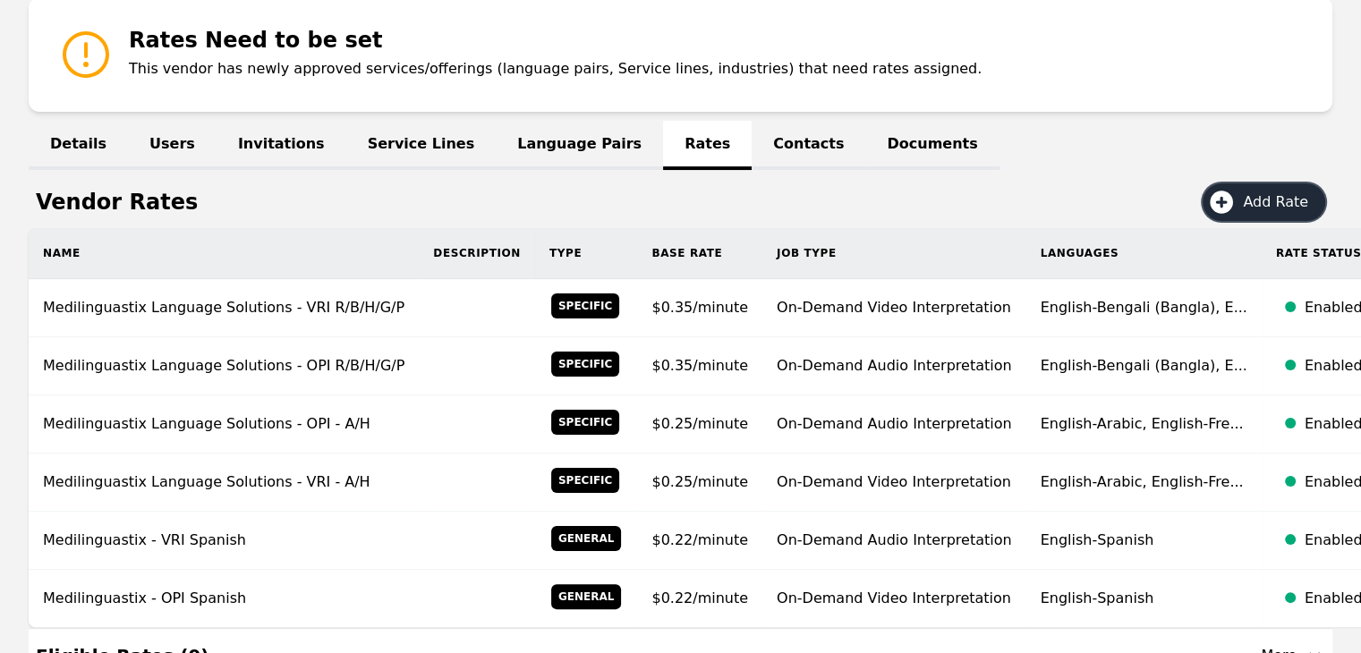
click at [1277, 195] on span "Add Rate" at bounding box center [1282, 201] width 78 height 21
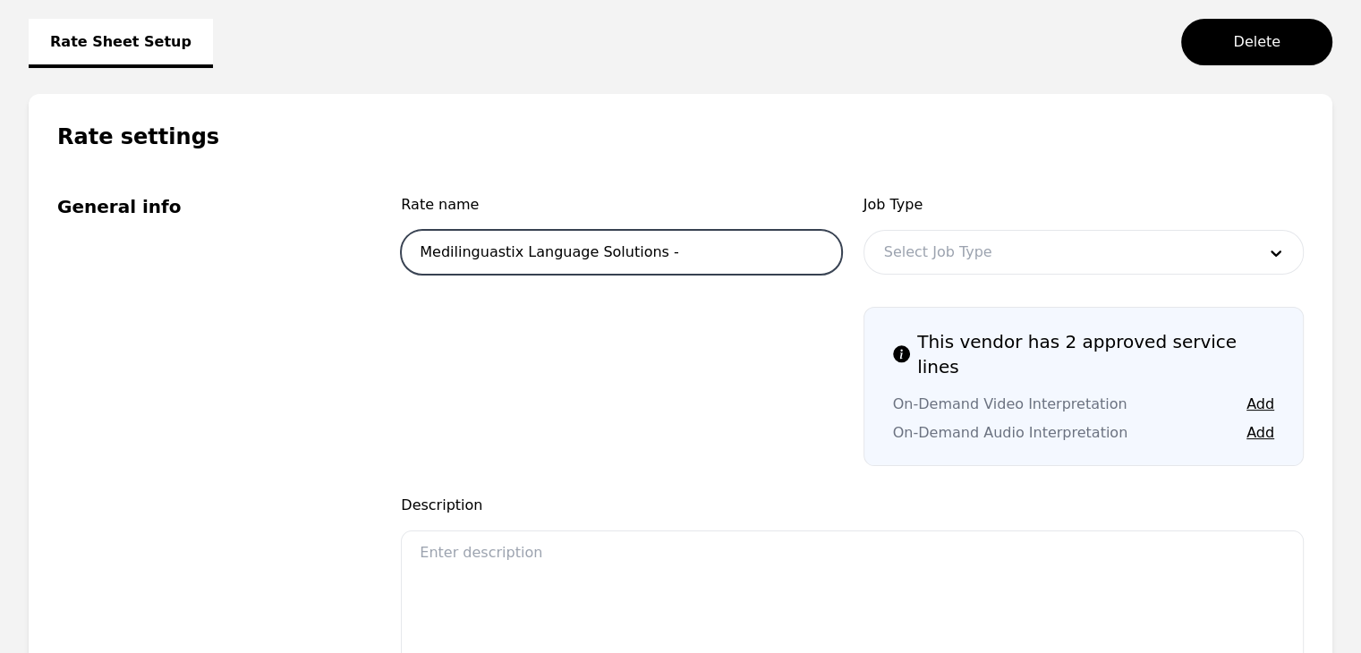
click at [775, 248] on input "Medilinguastix Language Solutions -" at bounding box center [621, 252] width 440 height 45
type input "Medilinguastix Language Solutions - OPI"
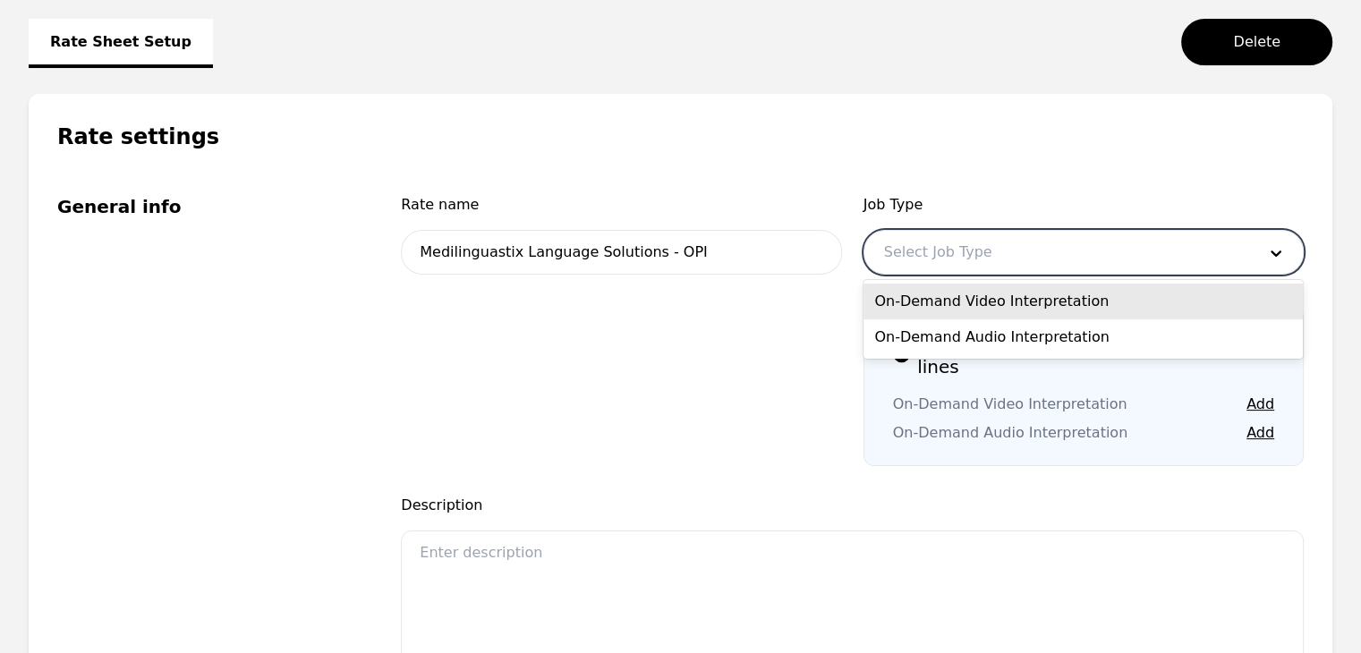
click at [1020, 248] on div at bounding box center [1056, 252] width 385 height 43
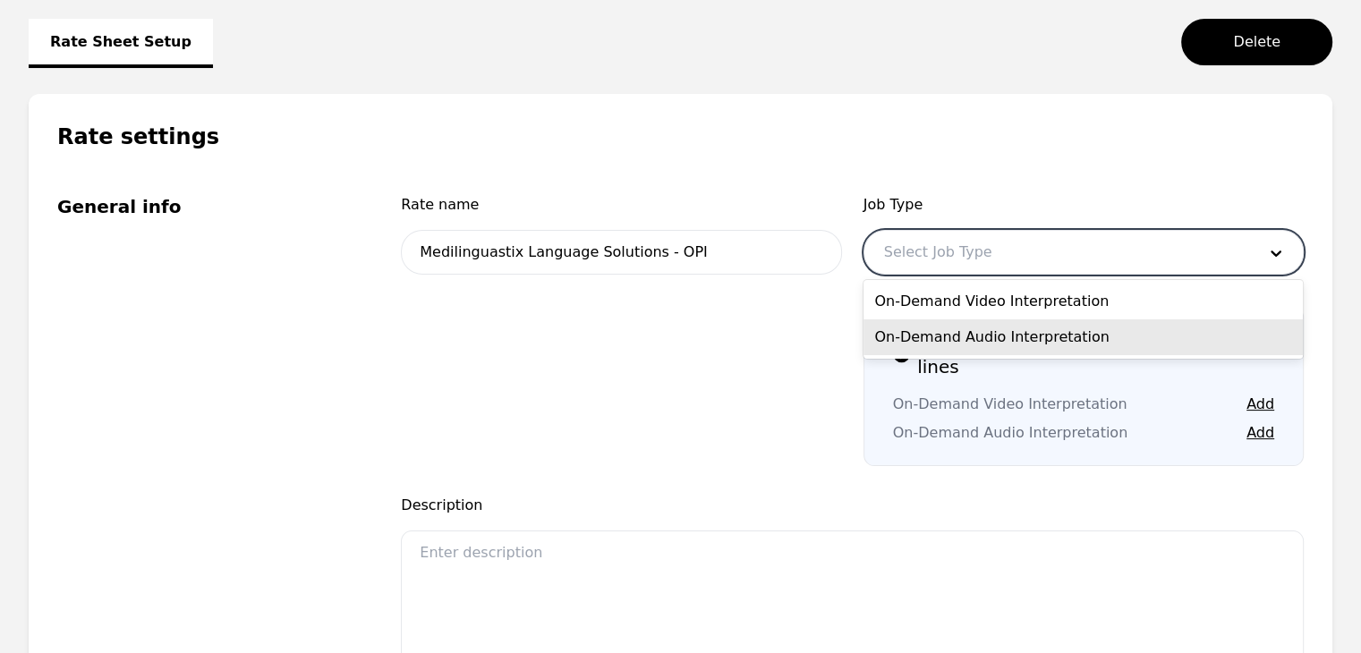
click at [1047, 333] on div "On-Demand Audio Interpretation" at bounding box center [1082, 337] width 439 height 36
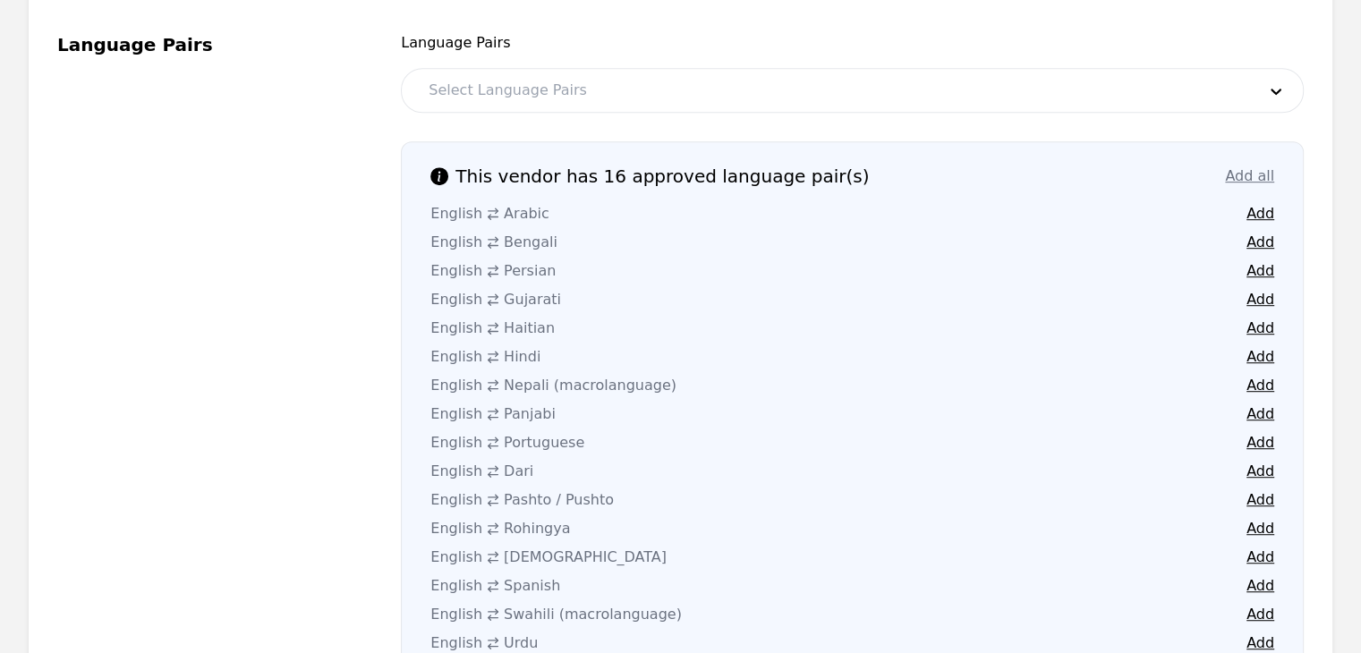
scroll to position [1074, 0]
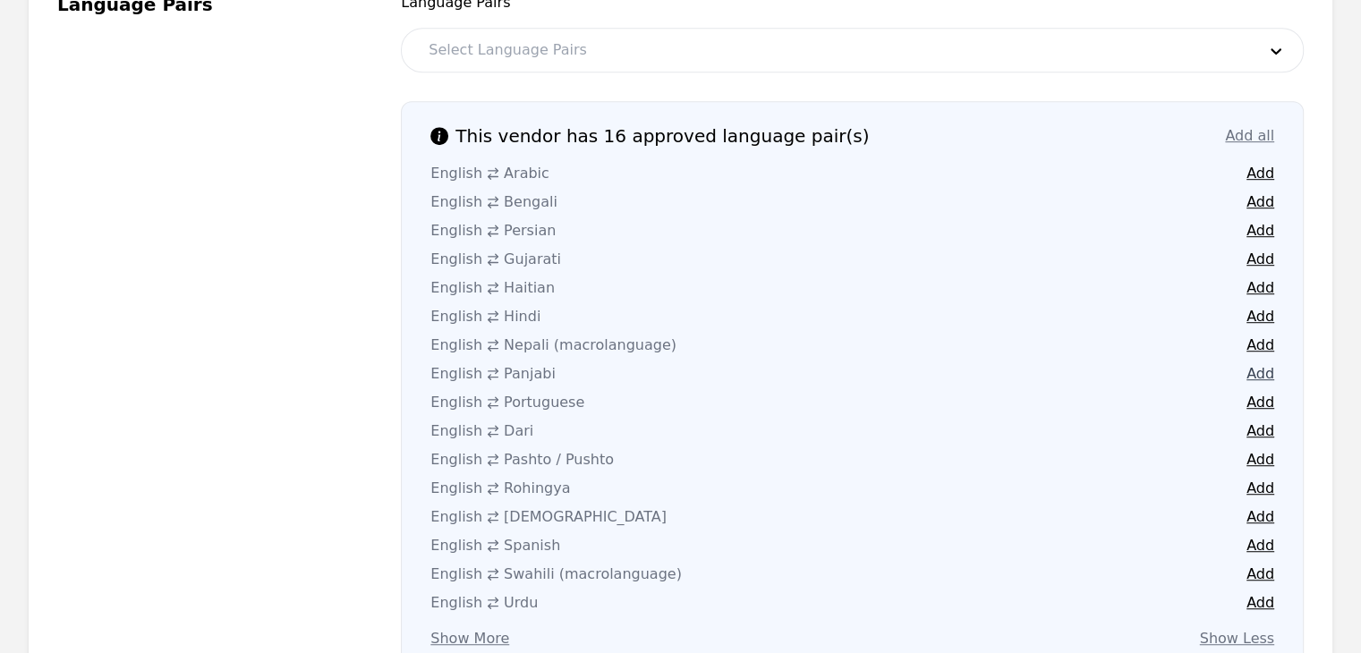
click at [1262, 363] on button "Add" at bounding box center [1260, 373] width 28 height 21
click at [1259, 592] on button "Add" at bounding box center [1260, 602] width 28 height 21
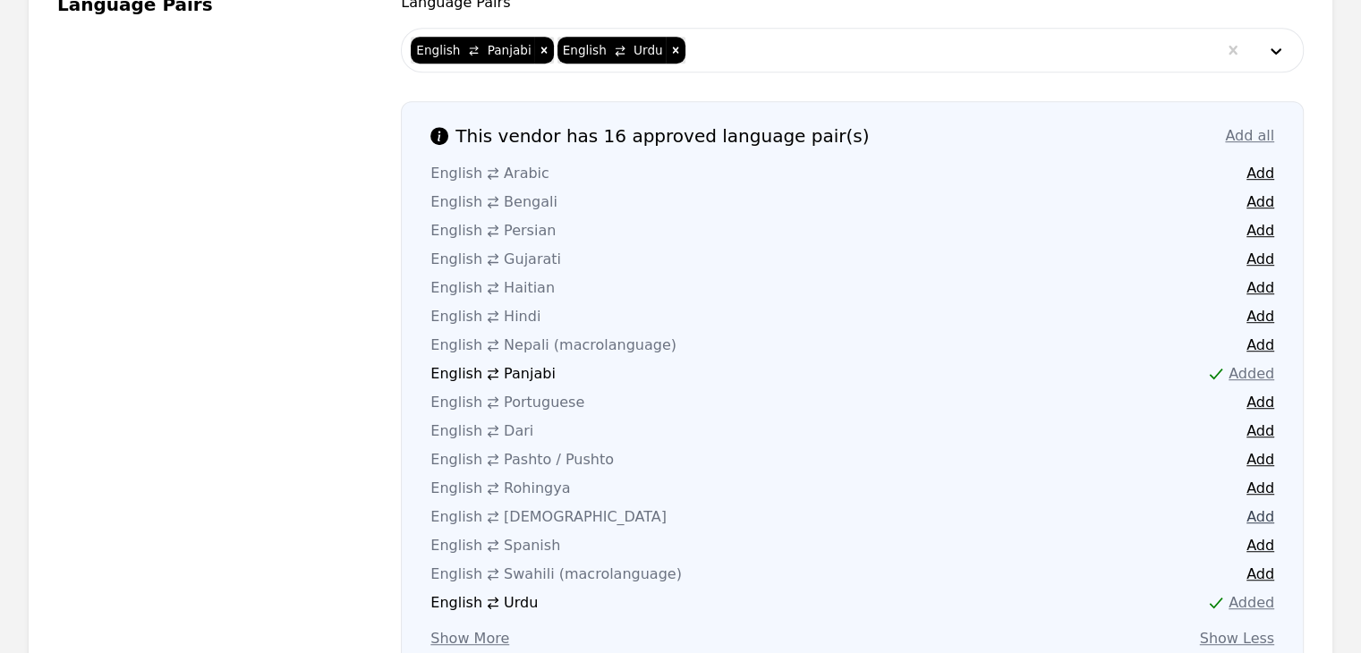
click at [1261, 506] on button "Add" at bounding box center [1260, 516] width 28 height 21
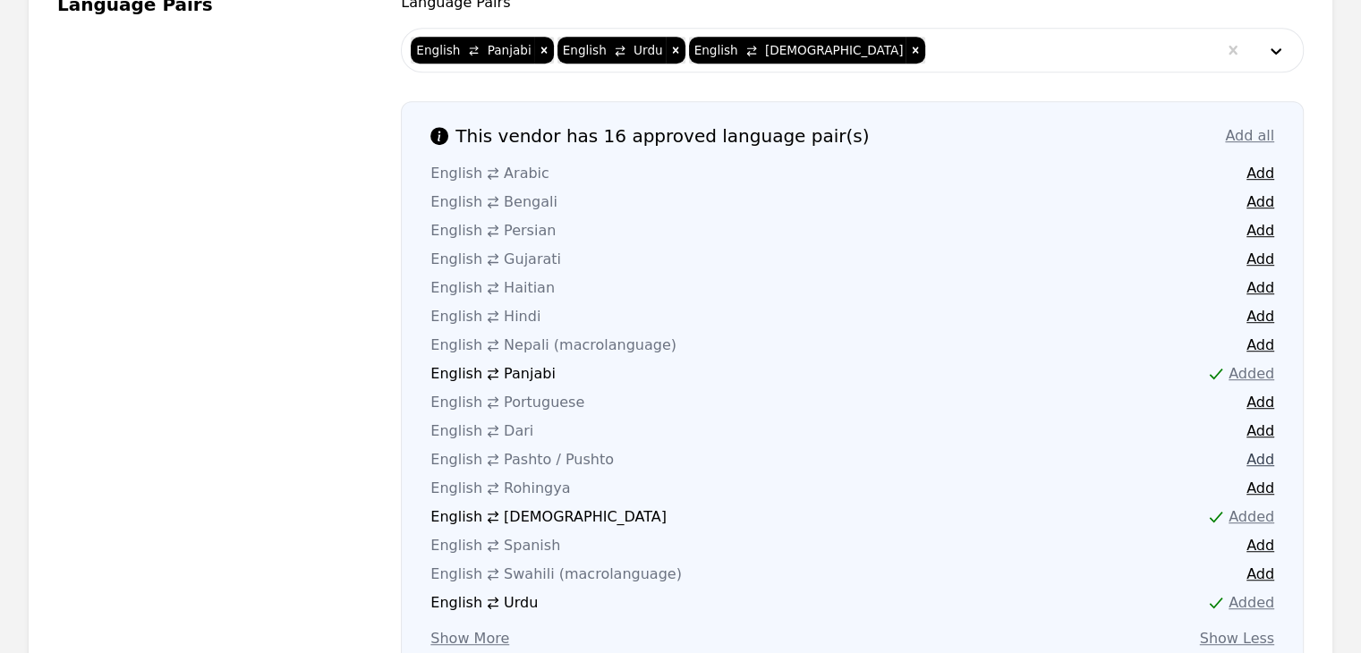
click at [1266, 449] on button "Add" at bounding box center [1260, 459] width 28 height 21
click at [1260, 421] on button "Add" at bounding box center [1260, 431] width 28 height 21
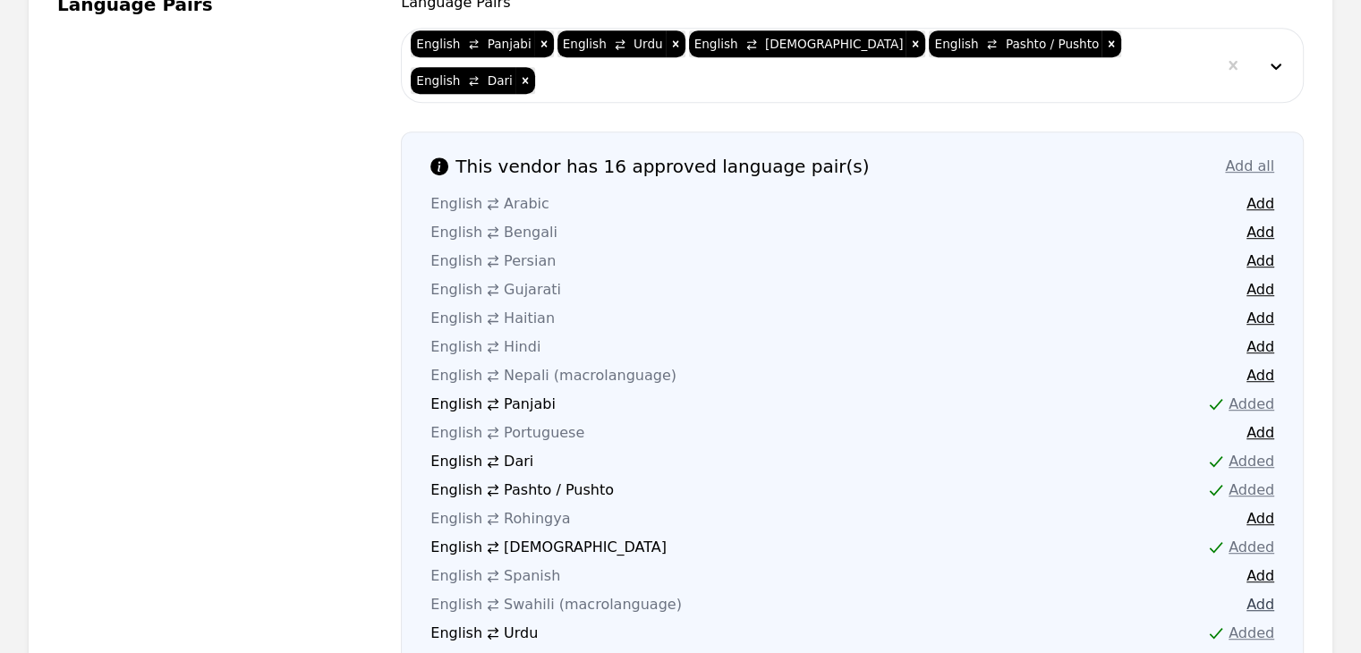
click at [1260, 594] on button "Add" at bounding box center [1260, 604] width 28 height 21
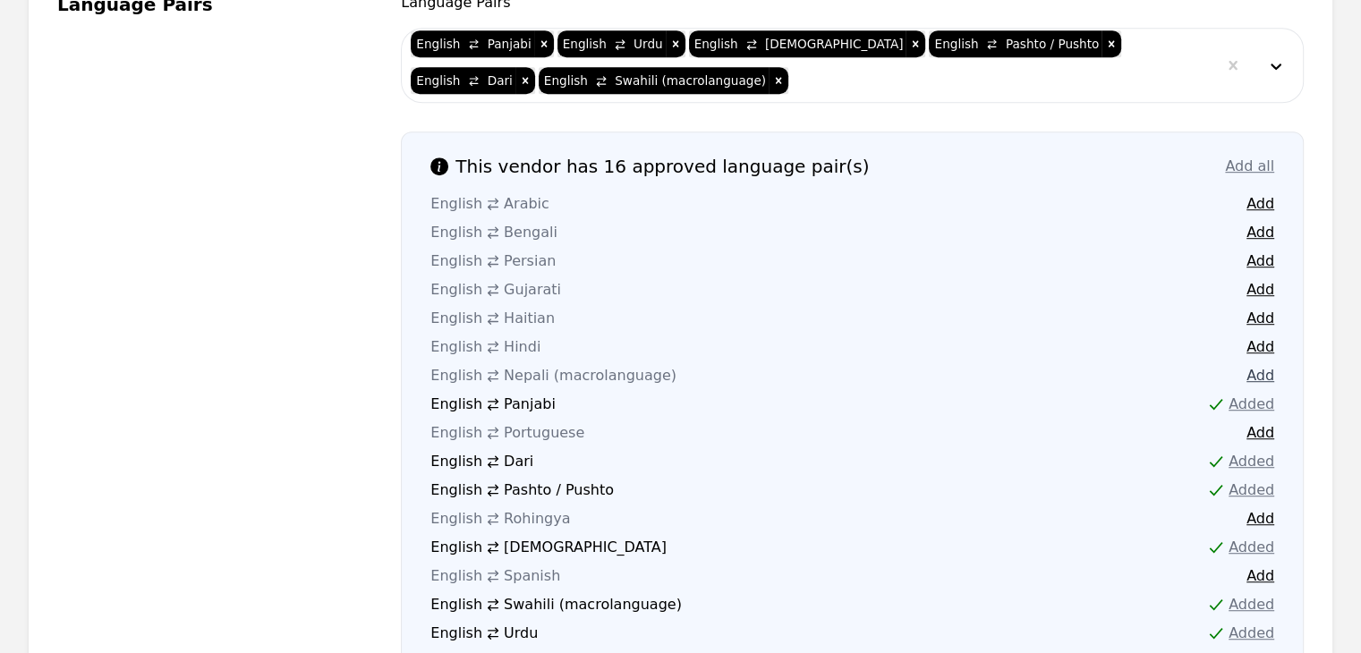
click at [1253, 365] on button "Add" at bounding box center [1260, 375] width 28 height 21
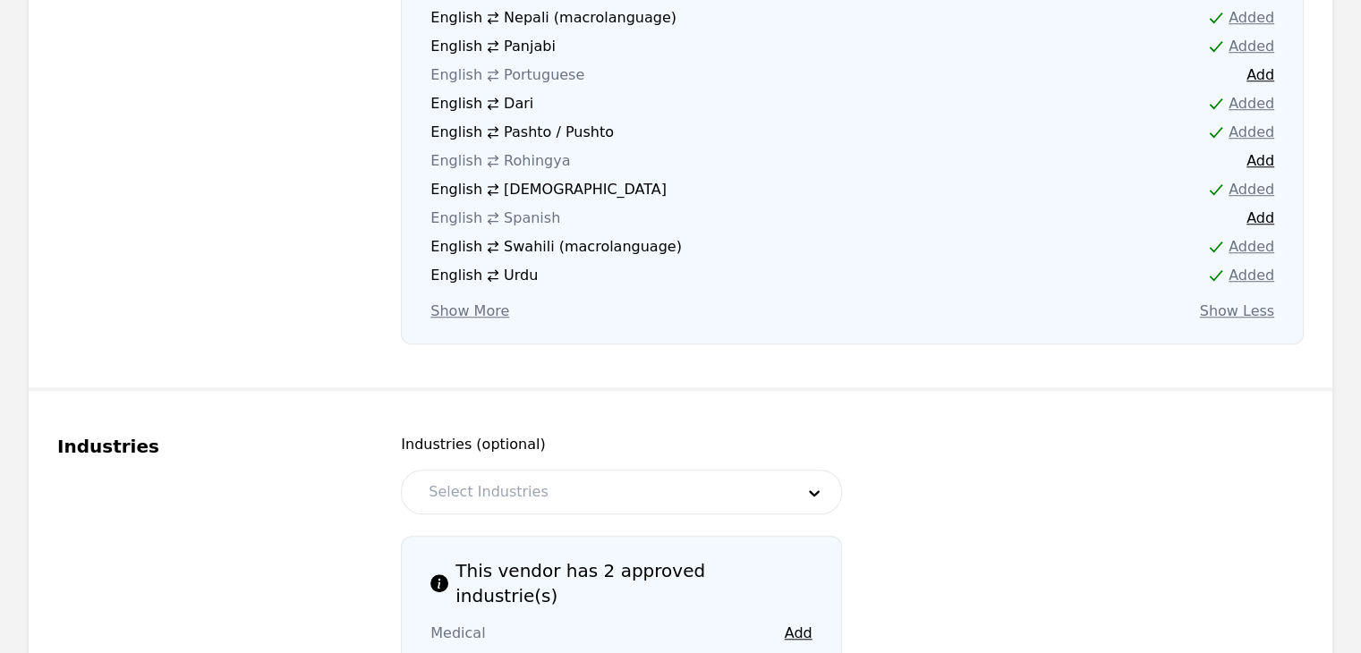
scroll to position [1611, 0]
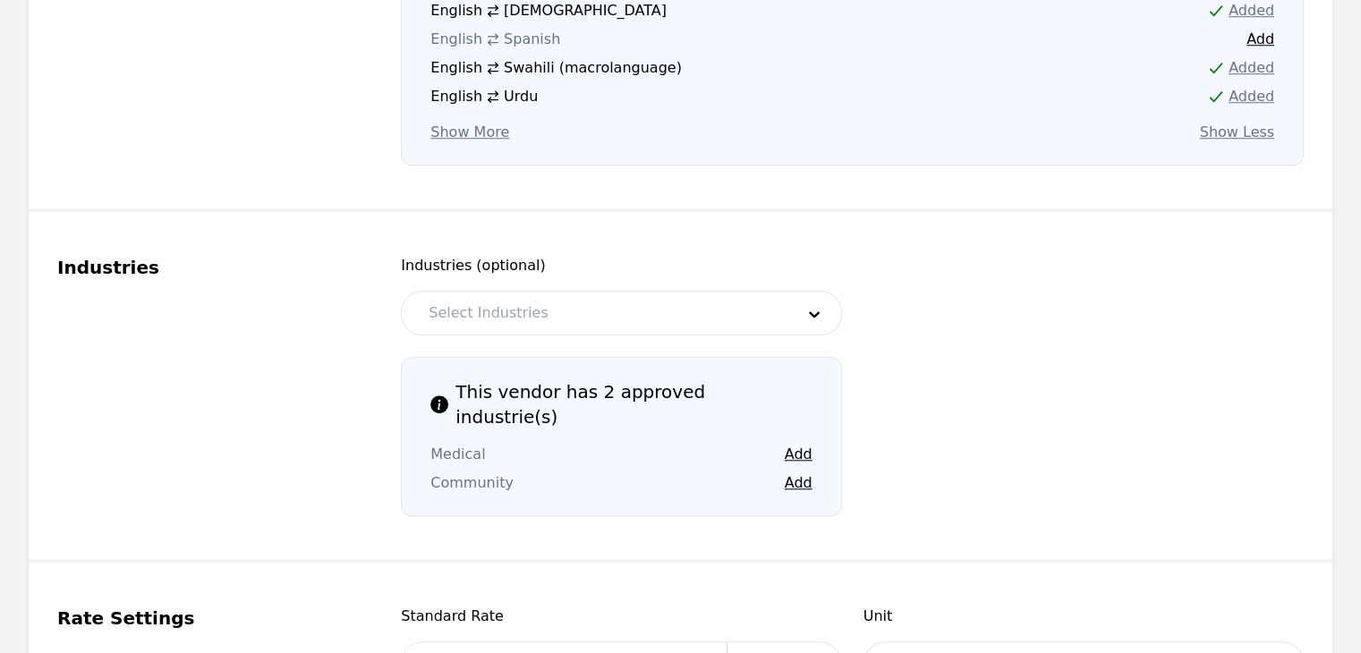
click at [684, 292] on div at bounding box center [598, 313] width 378 height 43
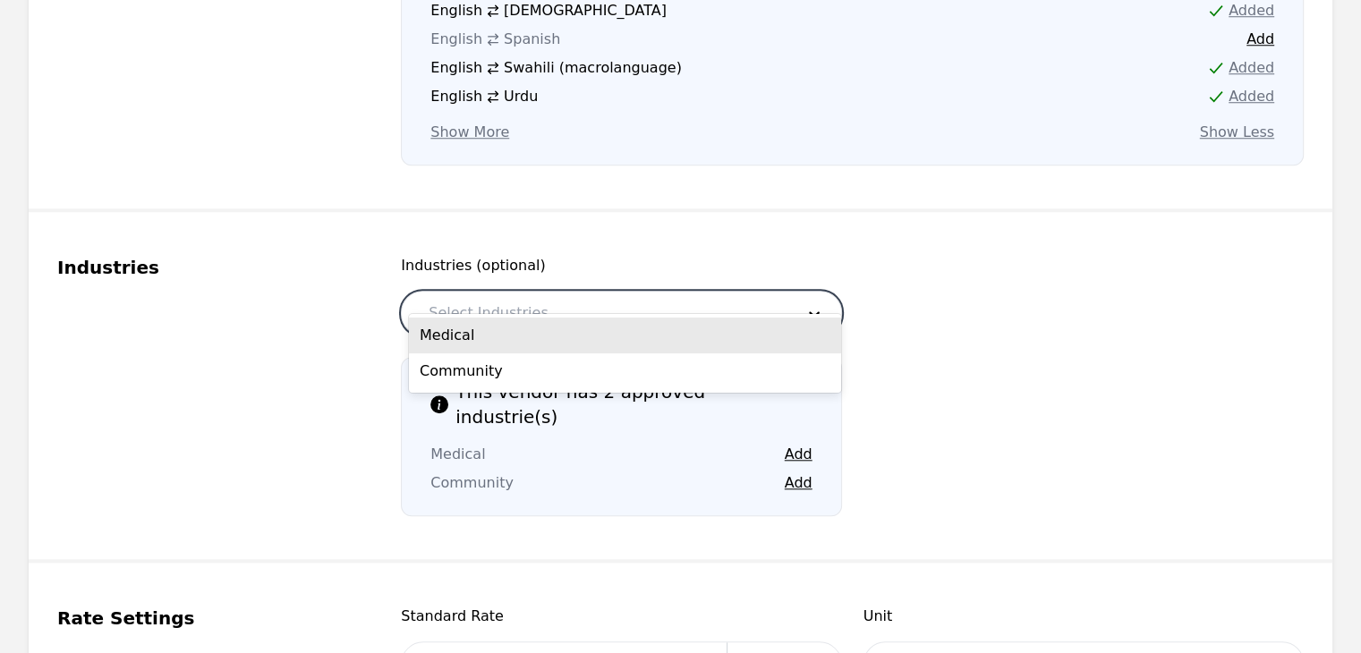
click at [622, 333] on div "Medical" at bounding box center [625, 336] width 432 height 36
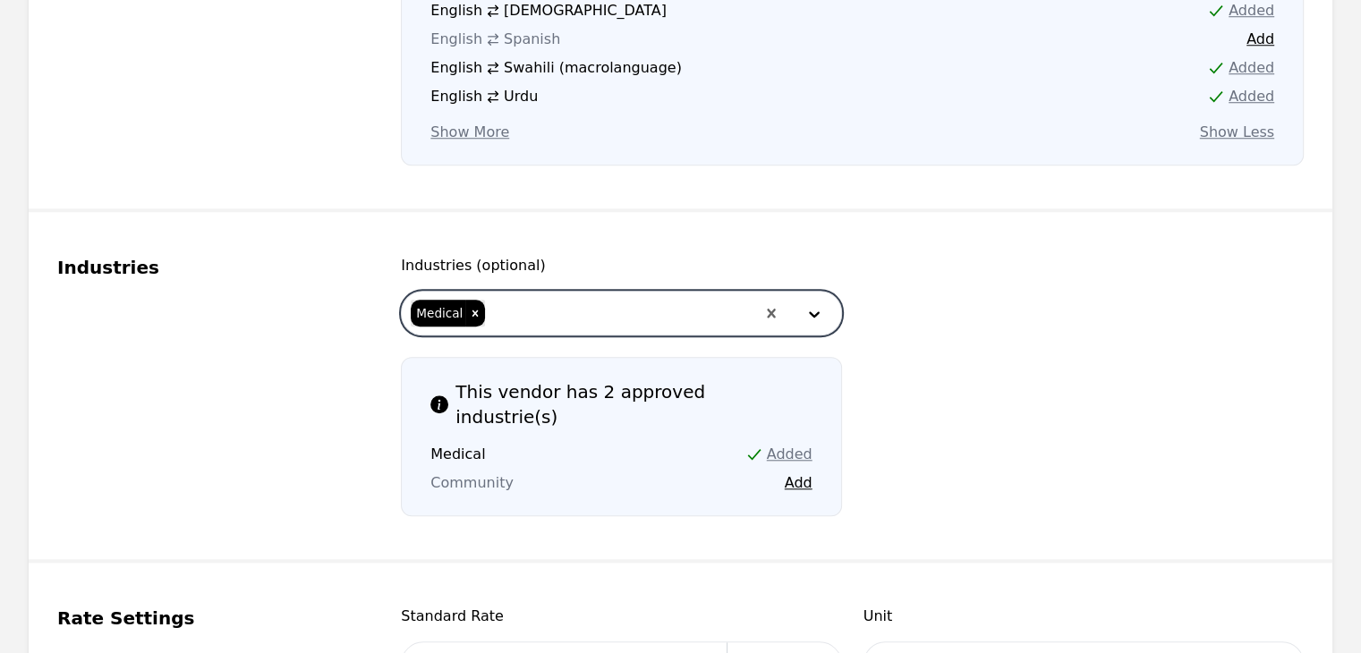
click at [603, 292] on div at bounding box center [621, 313] width 268 height 43
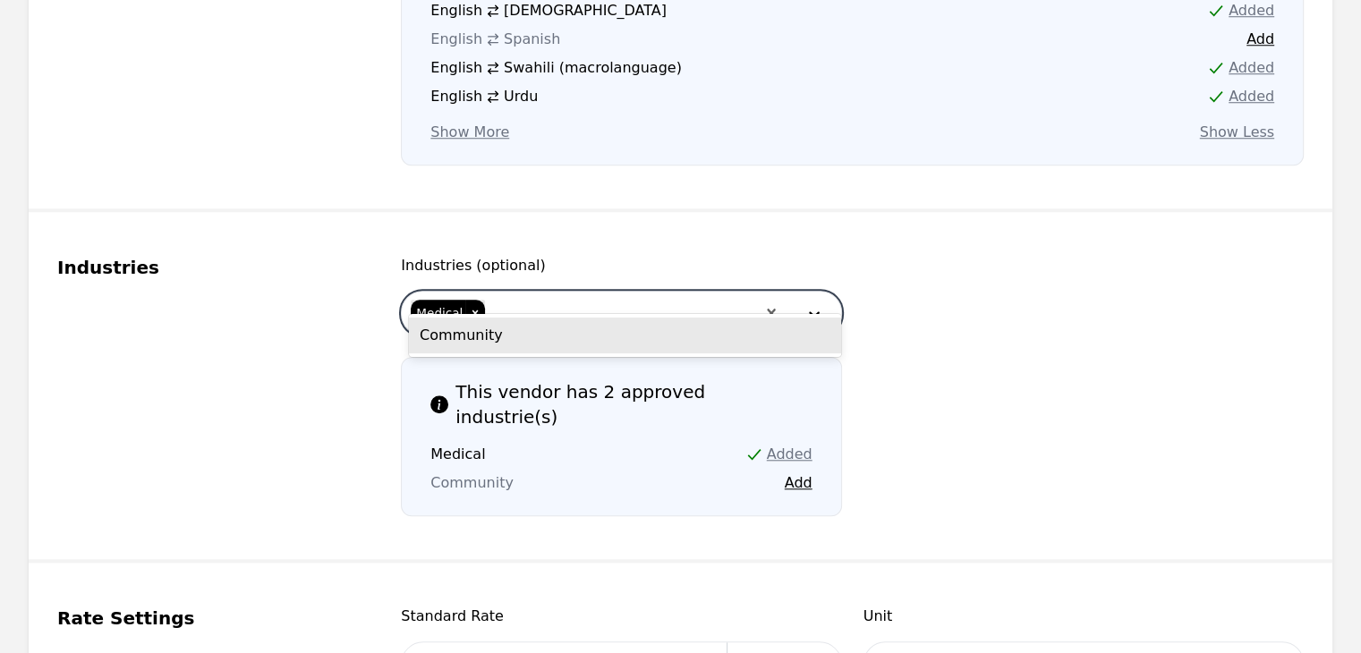
click at [556, 336] on div "Community" at bounding box center [625, 336] width 432 height 36
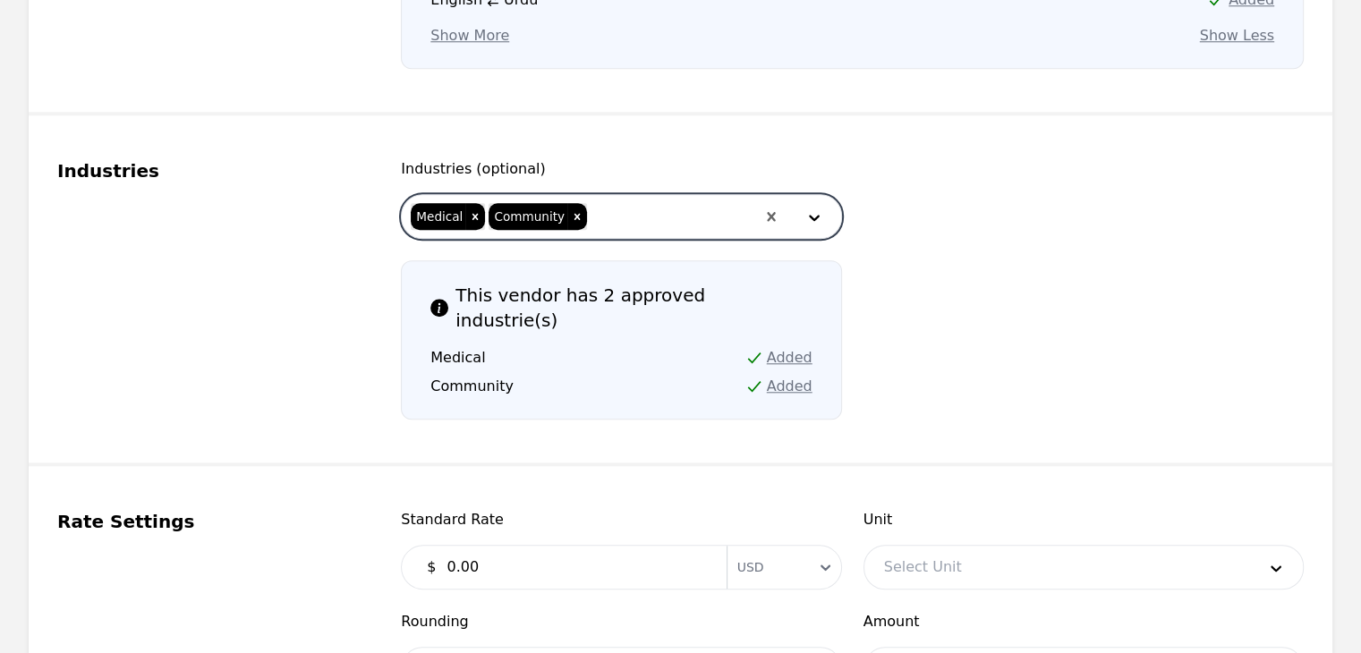
scroll to position [1790, 0]
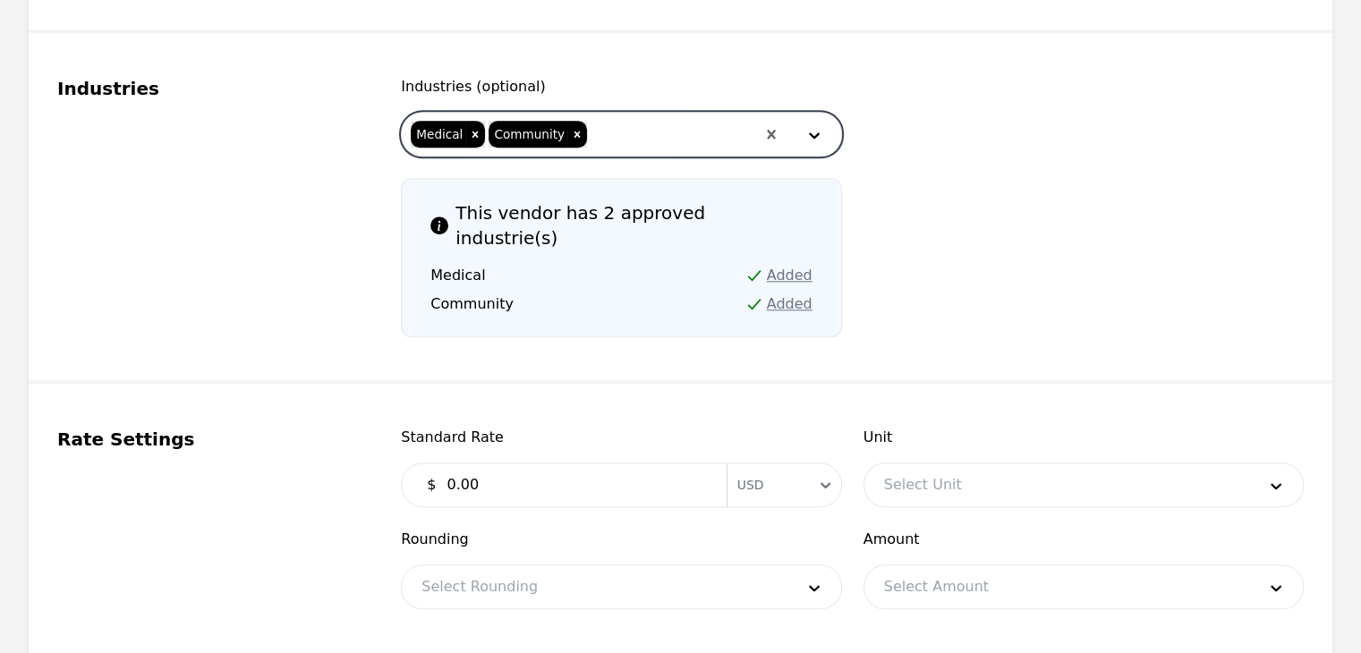
click at [568, 467] on input "0.00" at bounding box center [575, 485] width 279 height 36
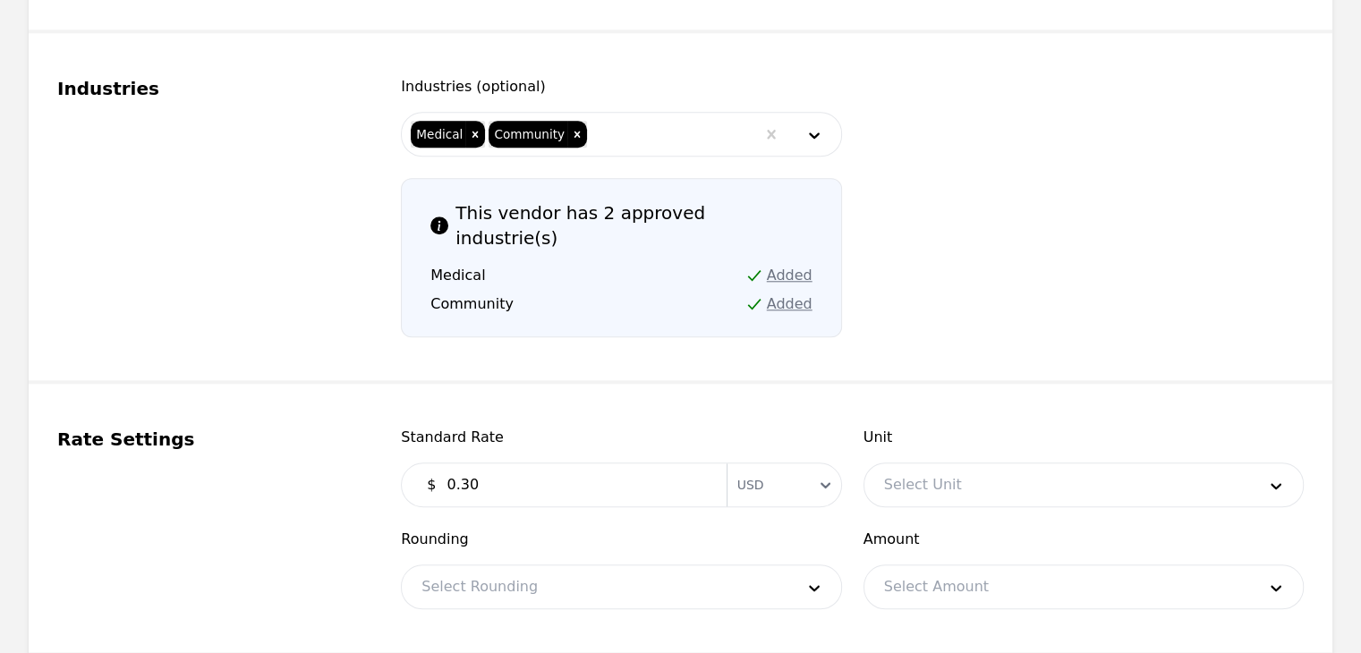
type input "0.30"
click at [991, 463] on div at bounding box center [1056, 484] width 385 height 43
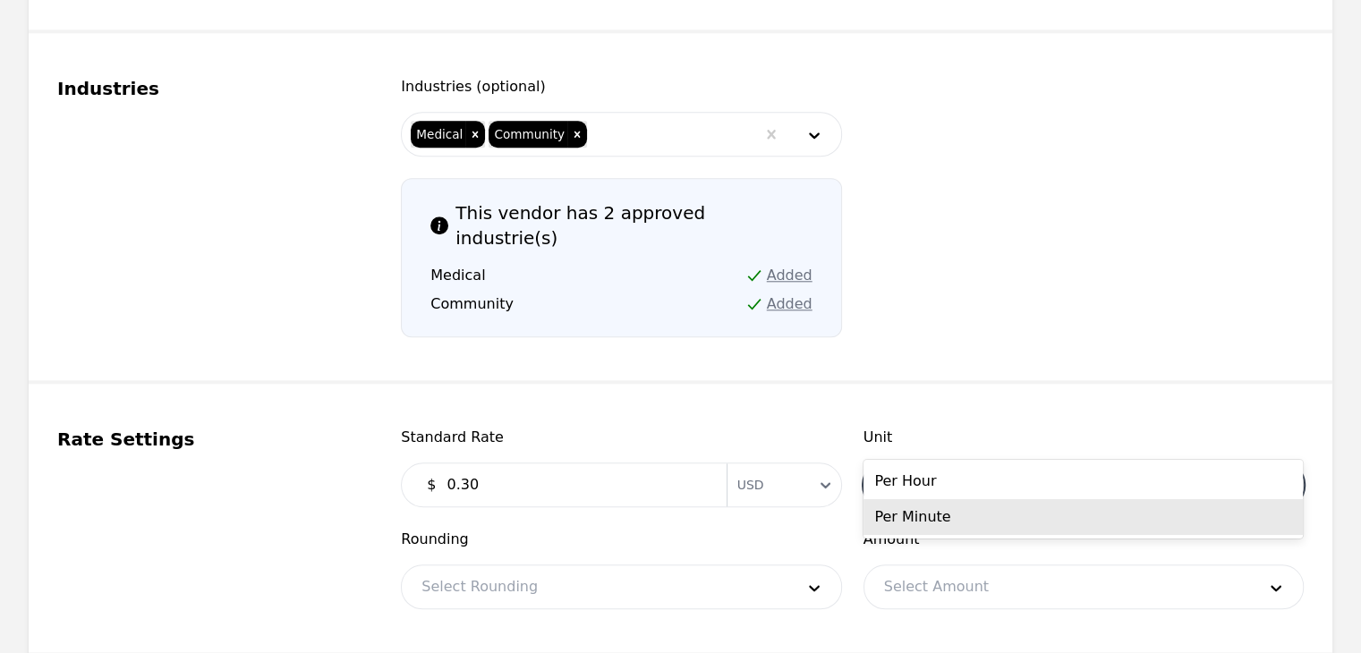
click at [976, 519] on div "Per Minute" at bounding box center [1082, 517] width 439 height 36
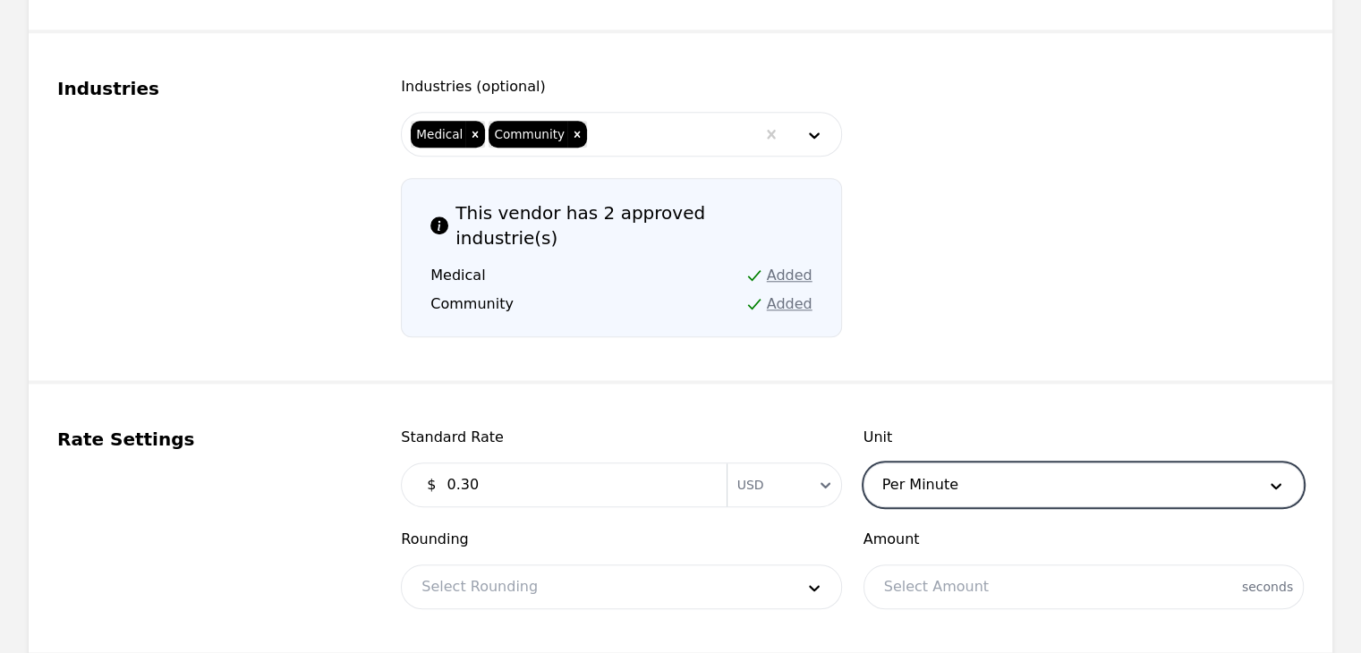
click at [489, 565] on div at bounding box center [594, 586] width 385 height 43
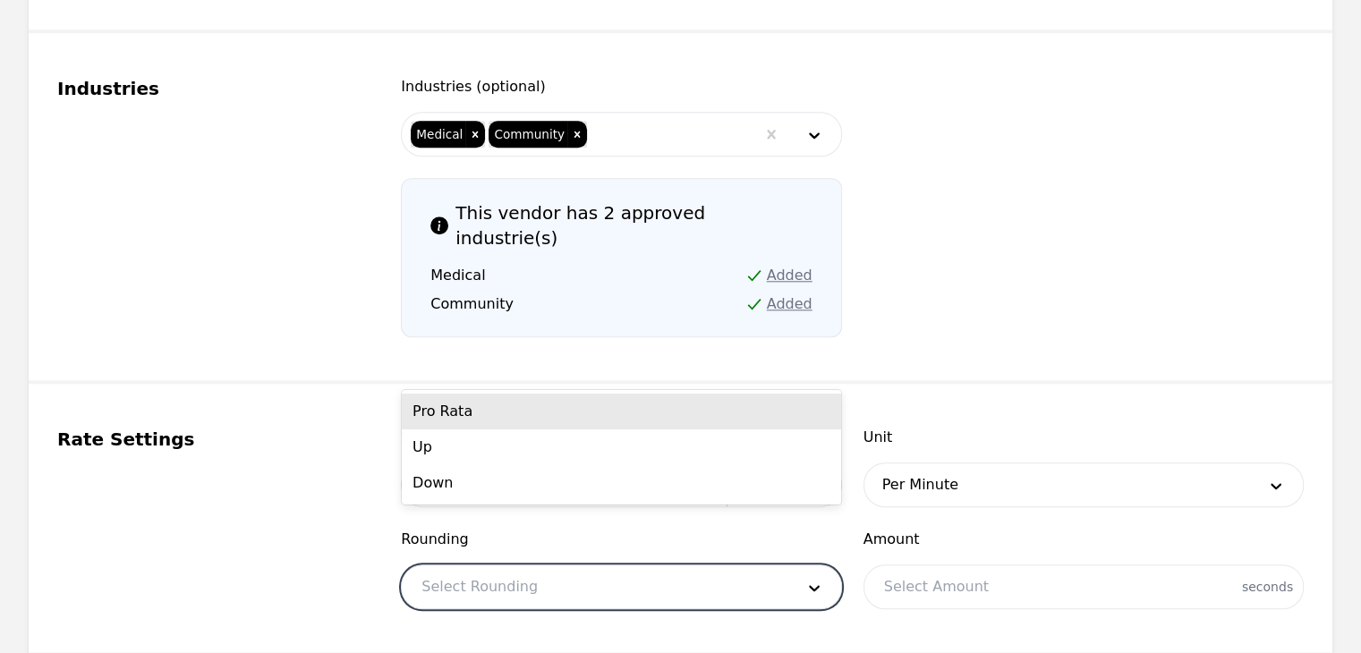
click at [571, 409] on div "Pro Rata" at bounding box center [621, 412] width 439 height 36
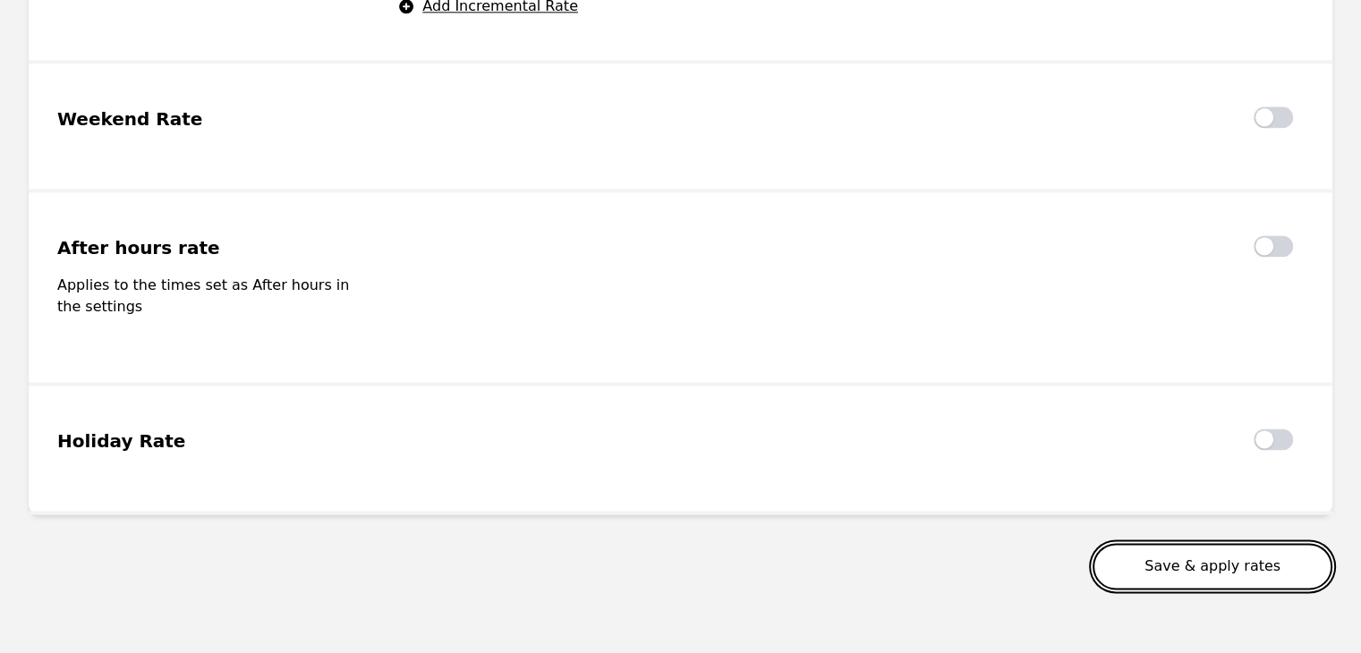
click at [1211, 543] on button "Save & apply rates" at bounding box center [1213, 566] width 240 height 47
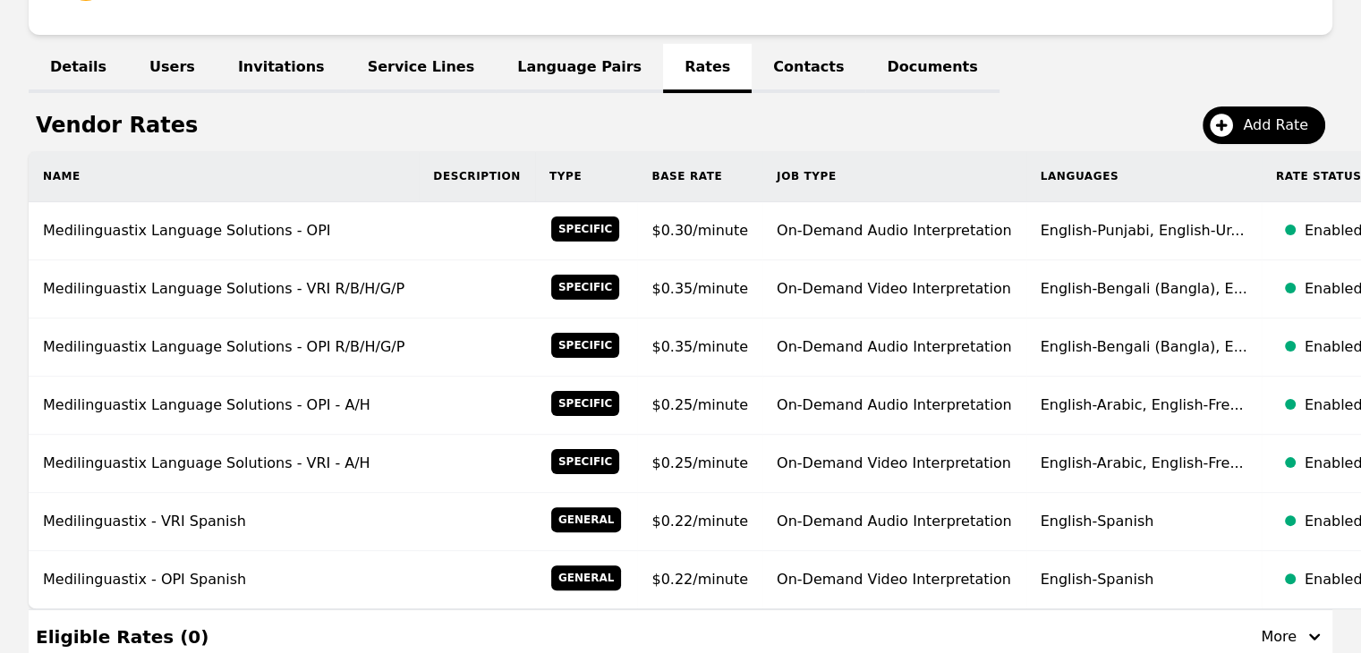
scroll to position [202, 0]
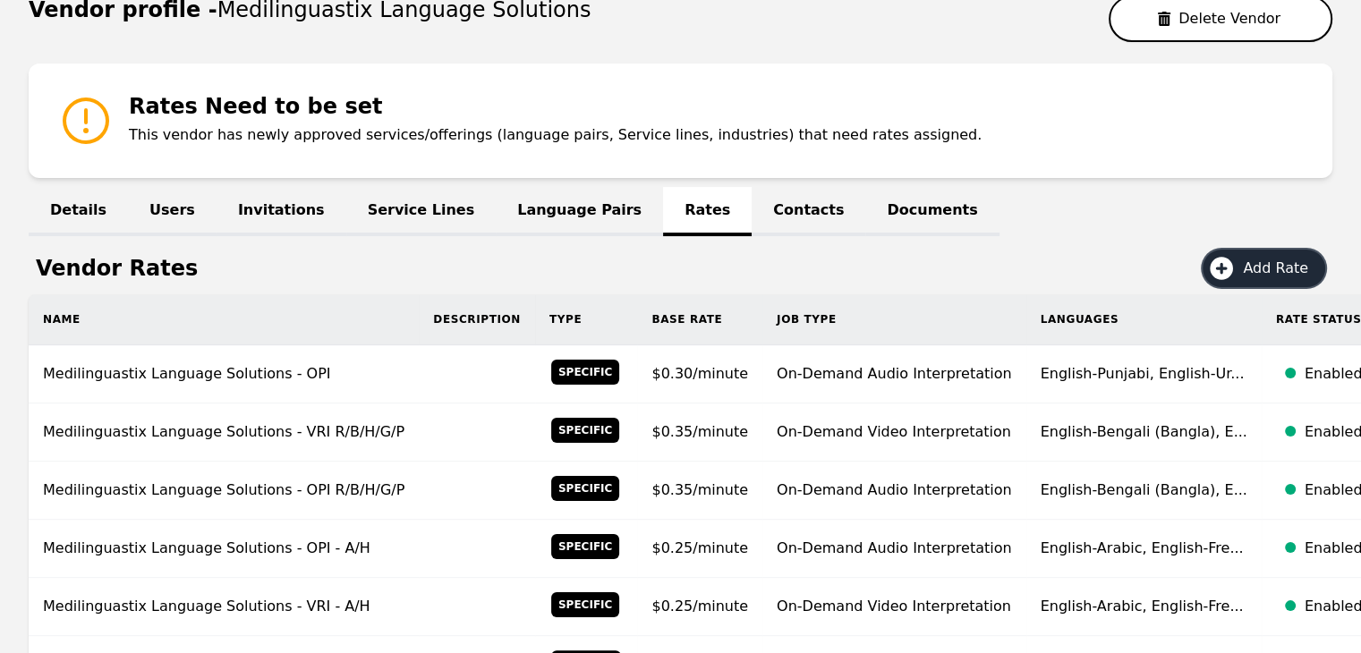
click at [1276, 259] on span "Add Rate" at bounding box center [1282, 268] width 78 height 21
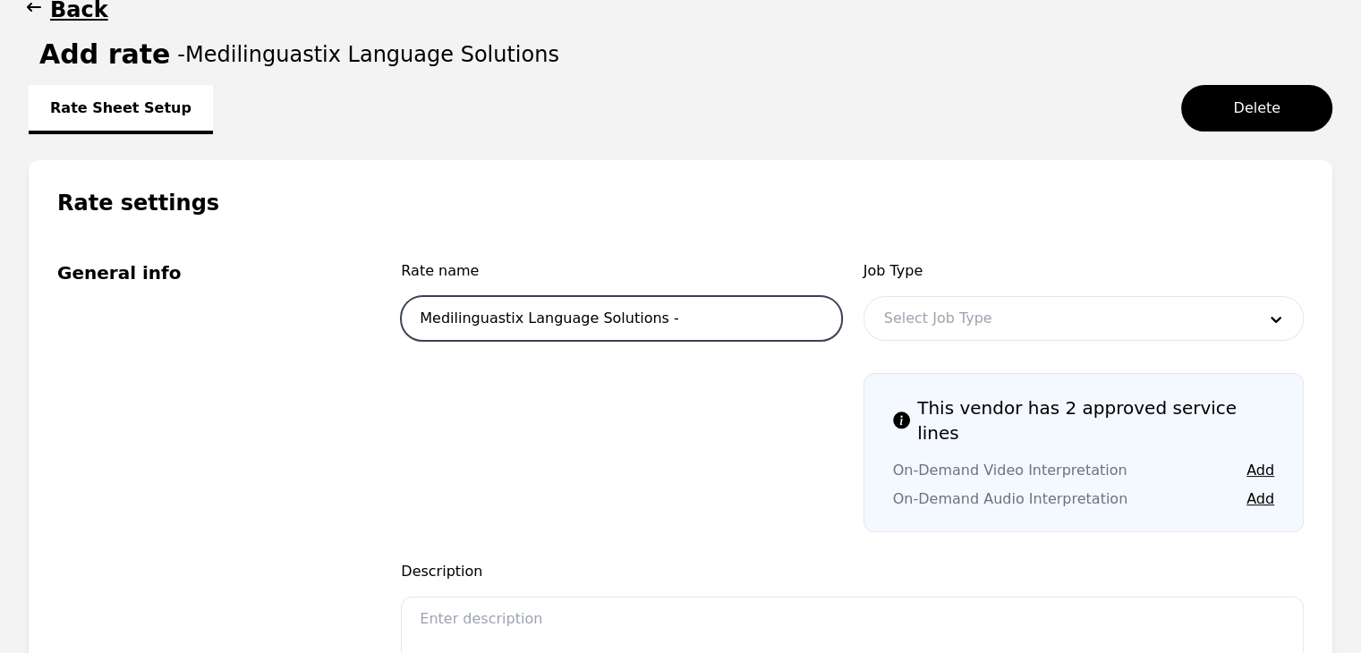
drag, startPoint x: 762, startPoint y: 321, endPoint x: 771, endPoint y: 310, distance: 14.0
click at [762, 321] on input "Medilinguastix Language Solutions -" at bounding box center [621, 318] width 440 height 45
type input "Medilinguastix Language Solutions - VRI"
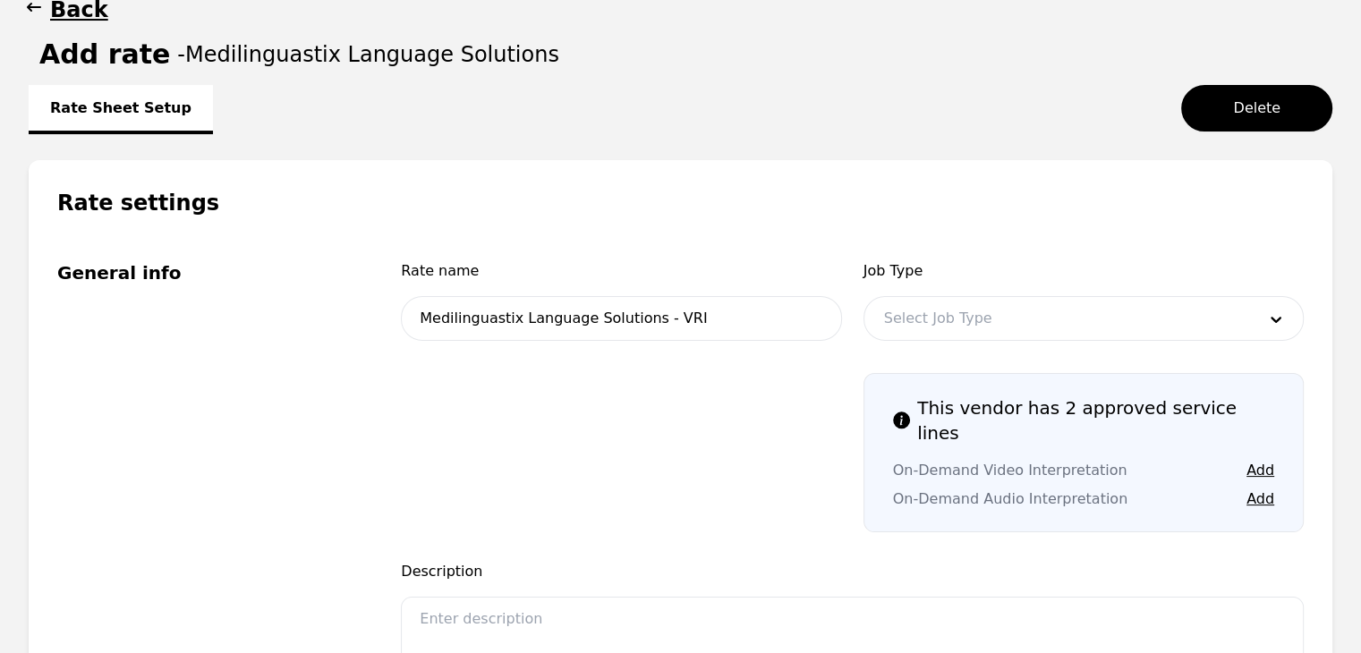
click at [1129, 293] on div "Job Type Select Job Type" at bounding box center [1083, 305] width 440 height 91
click at [1129, 307] on div at bounding box center [1056, 318] width 385 height 43
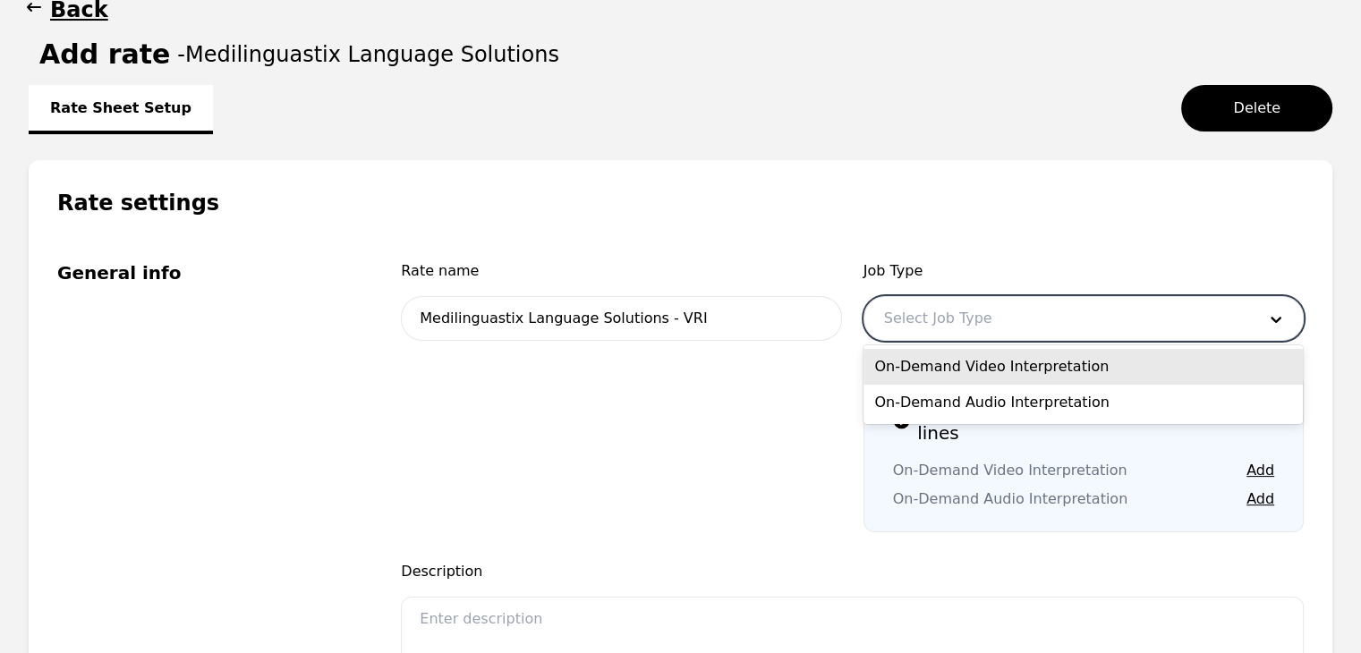
click at [1041, 373] on div "On-Demand Video Interpretation" at bounding box center [1082, 367] width 439 height 36
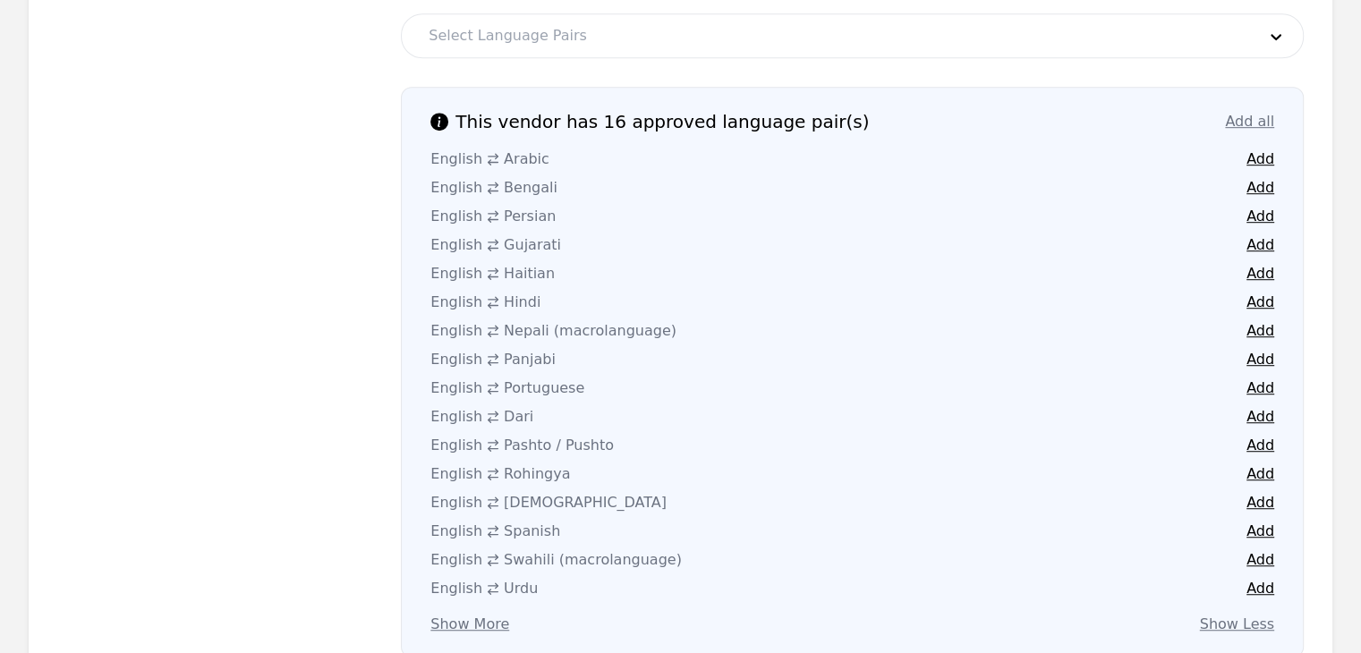
scroll to position [1097, 0]
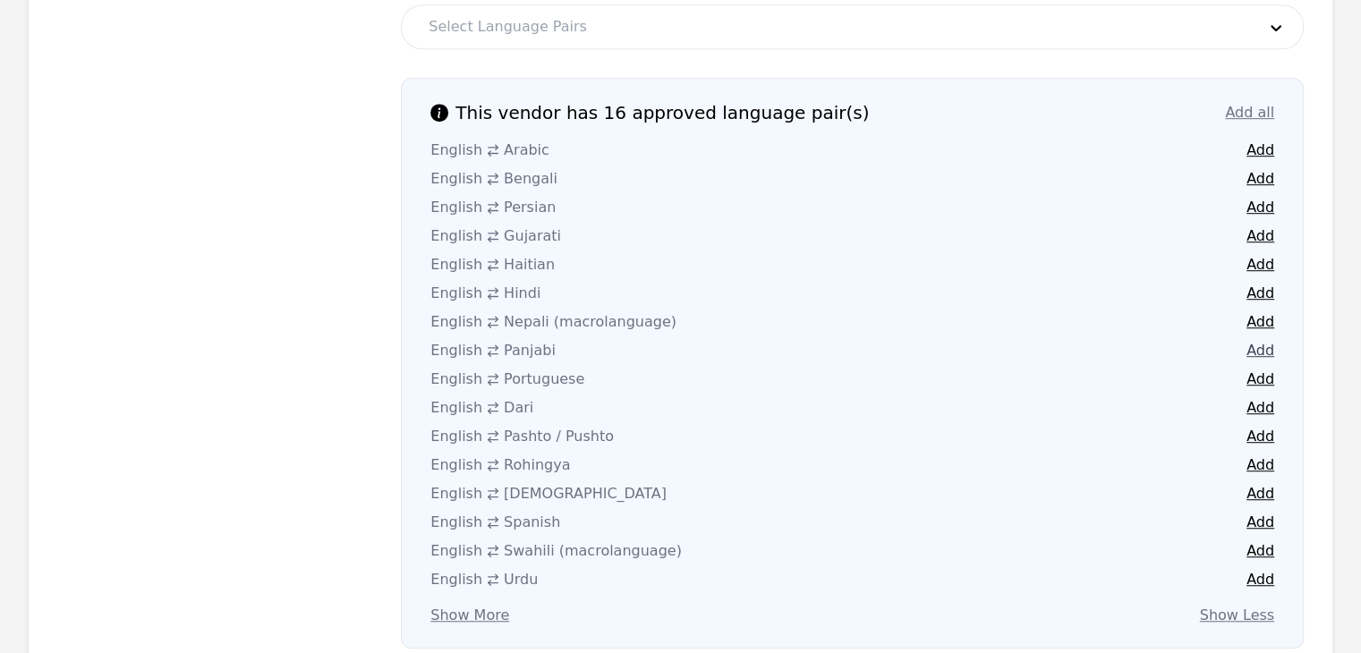
click at [1258, 340] on button "Add" at bounding box center [1260, 350] width 28 height 21
click at [1259, 397] on button "Add" at bounding box center [1260, 407] width 28 height 21
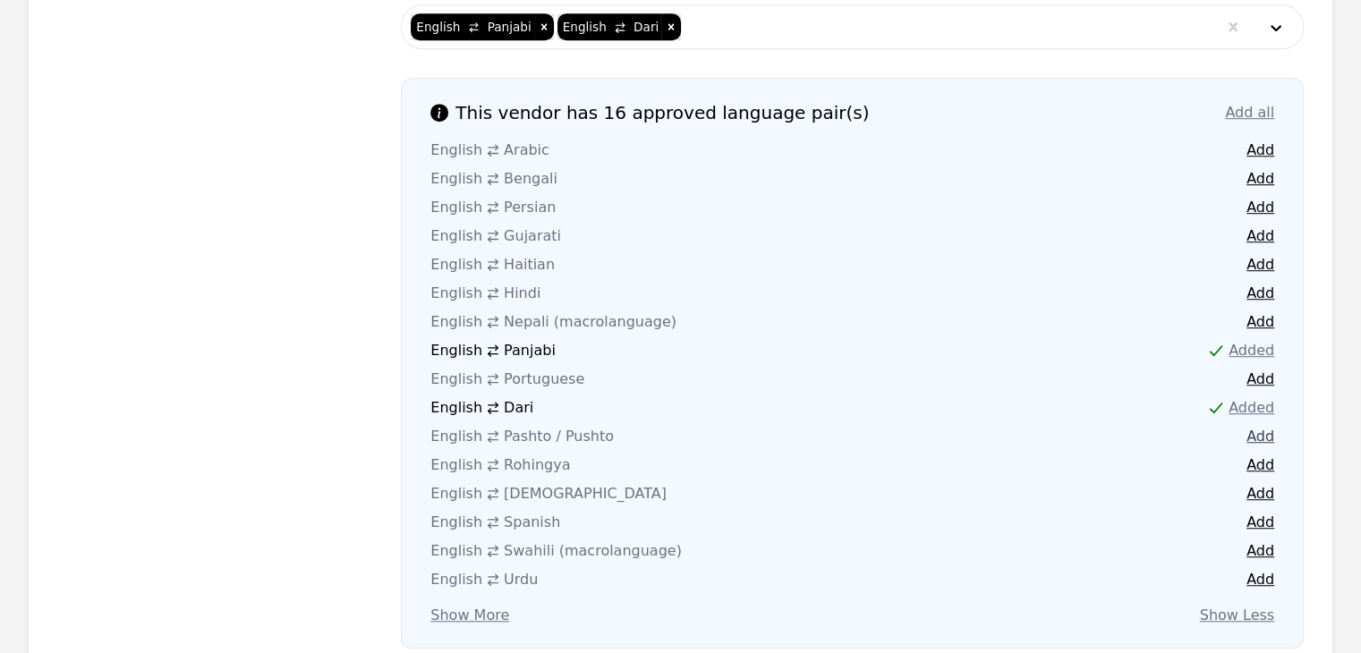
click at [1253, 426] on button "Add" at bounding box center [1260, 436] width 28 height 21
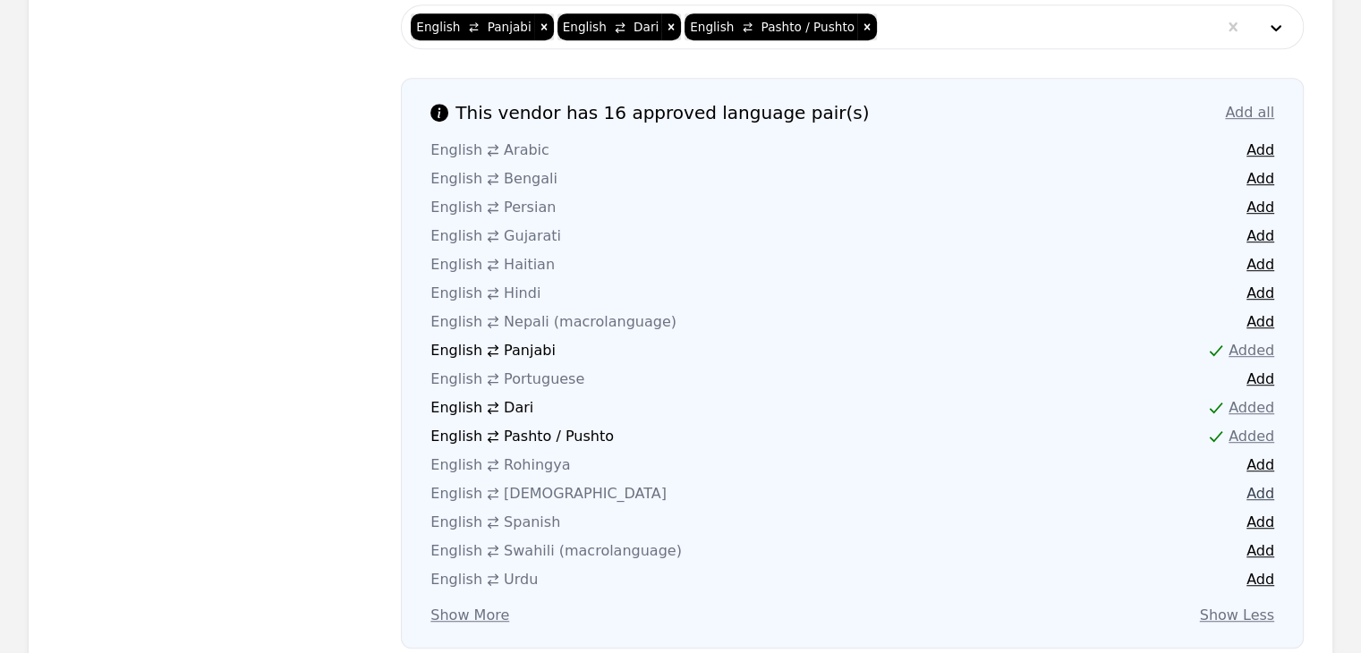
click at [1251, 483] on button "Add" at bounding box center [1260, 493] width 28 height 21
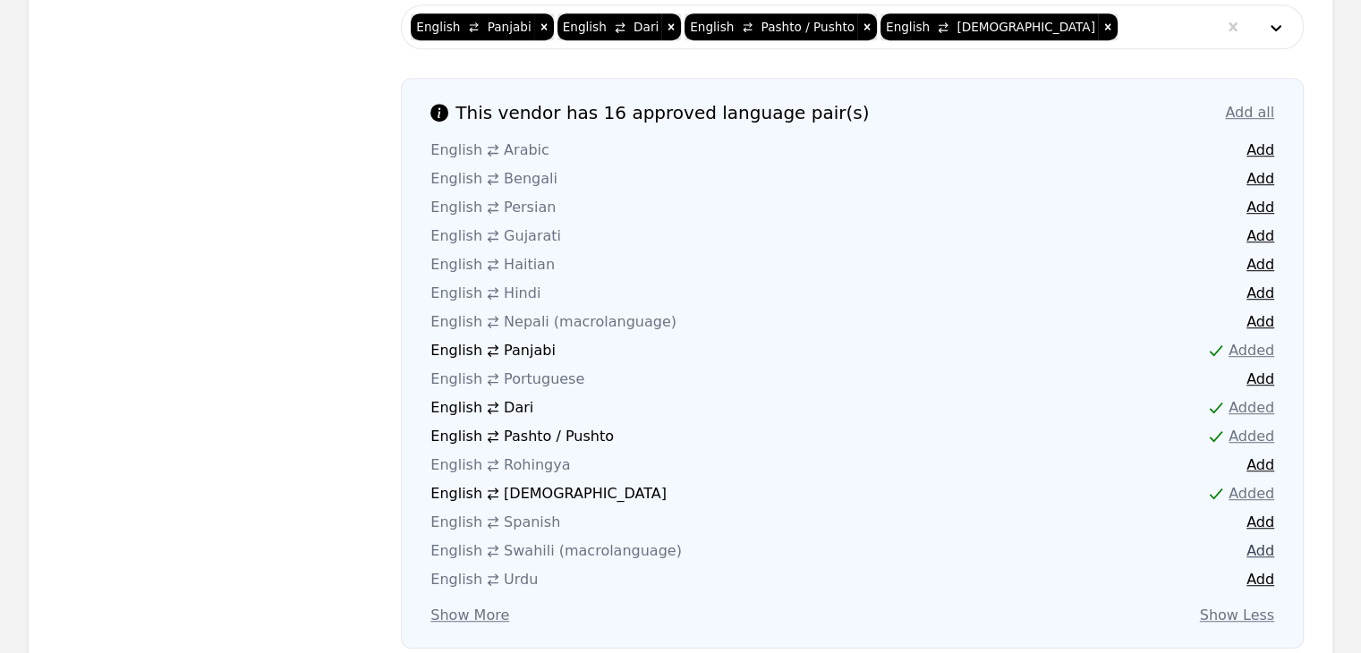
click at [1260, 540] on button "Add" at bounding box center [1260, 550] width 28 height 21
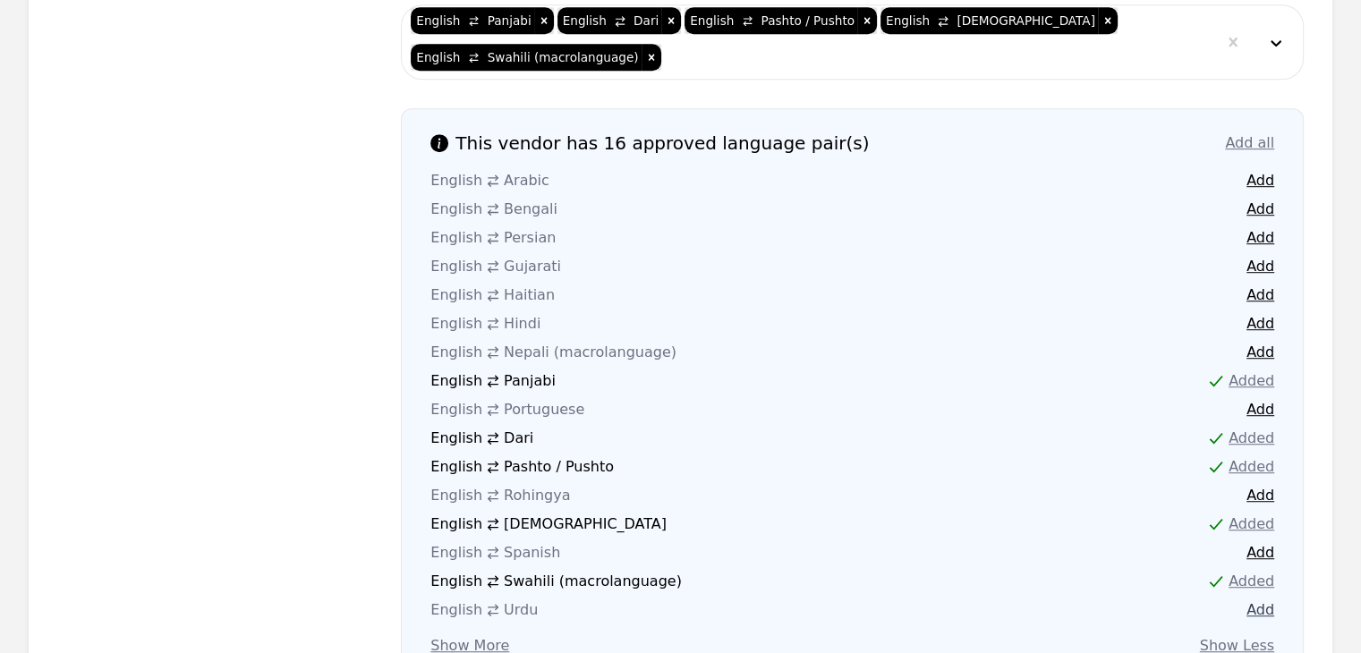
click at [1260, 599] on button "Add" at bounding box center [1260, 609] width 28 height 21
click at [1265, 342] on button "Add" at bounding box center [1260, 352] width 28 height 21
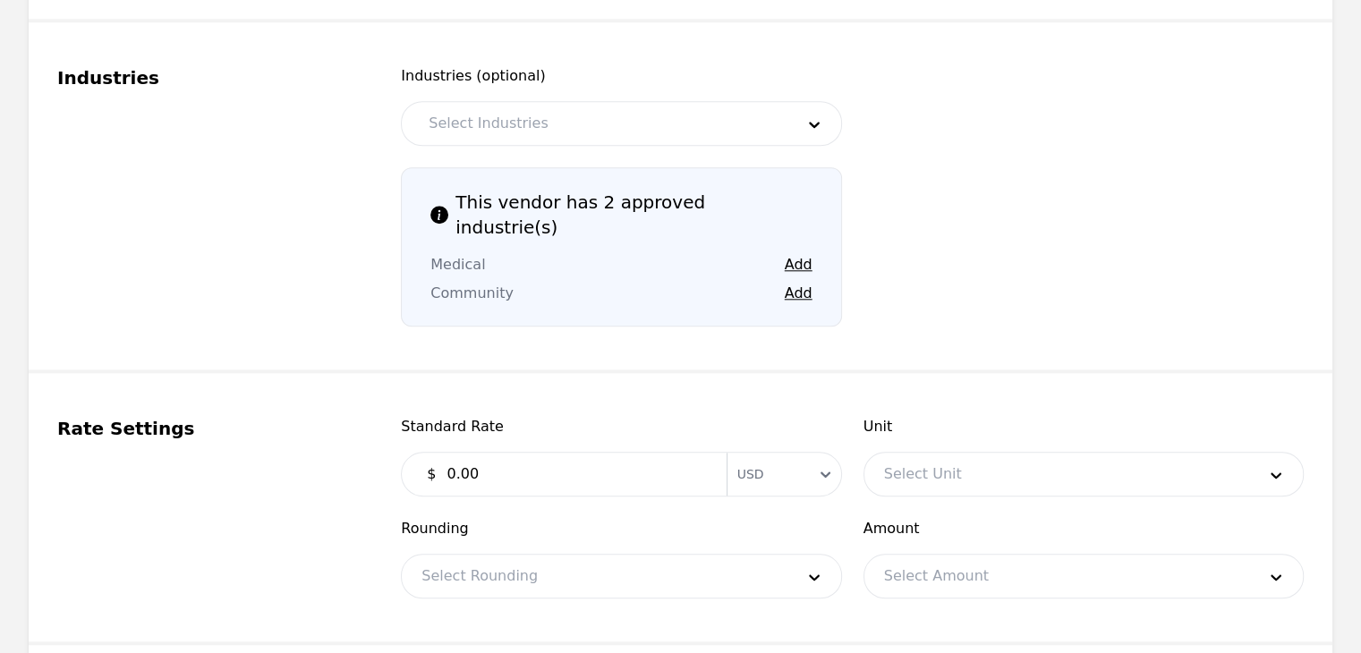
scroll to position [1723, 0]
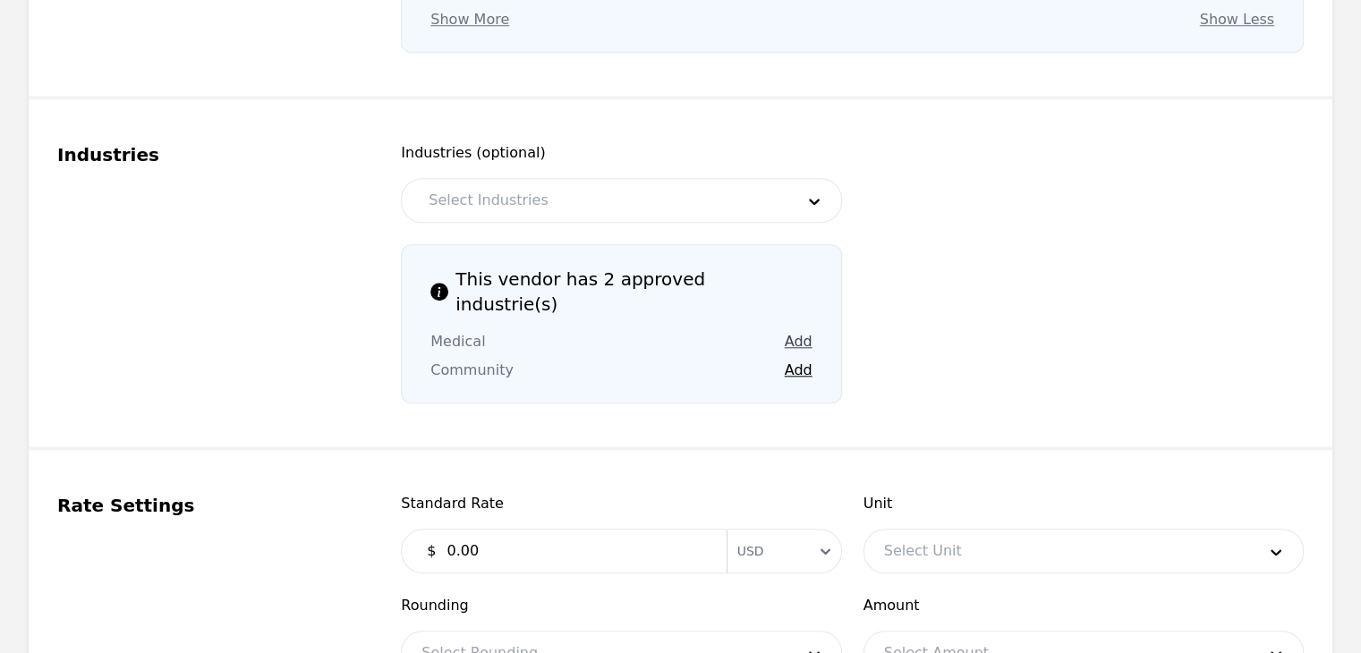
click at [805, 331] on button "Add" at bounding box center [799, 341] width 28 height 21
click at [803, 360] on button "Add" at bounding box center [799, 370] width 28 height 21
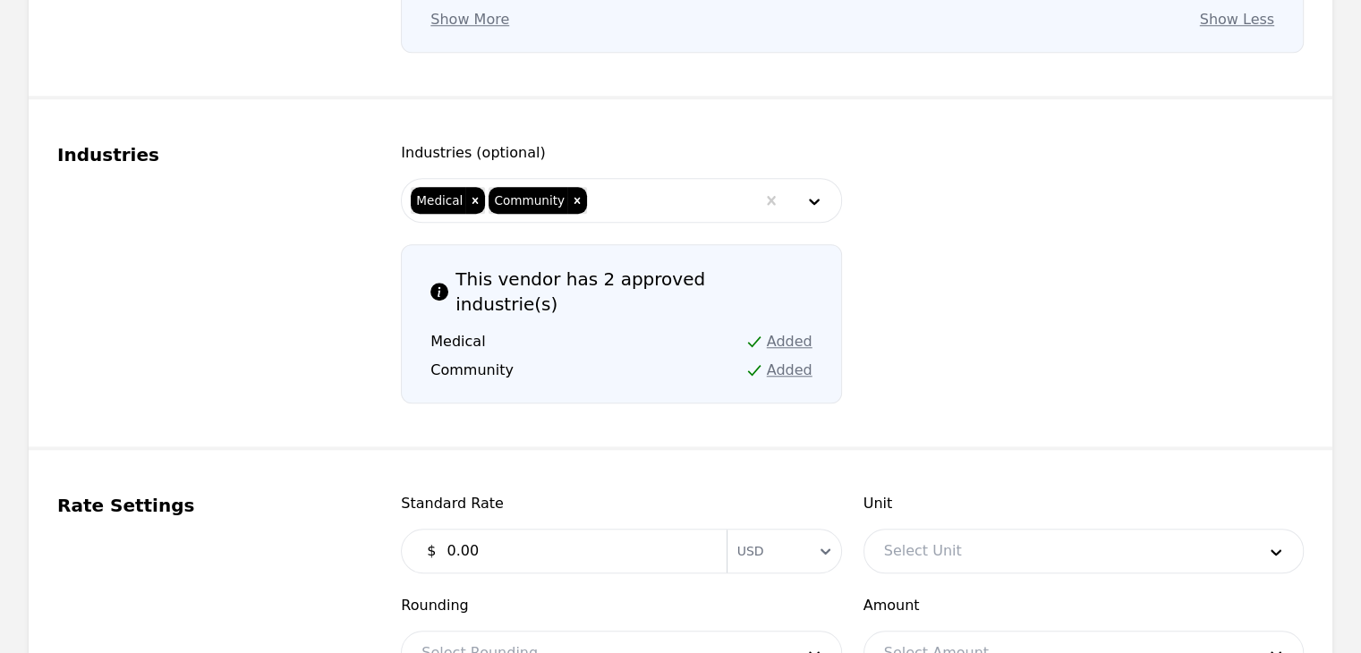
click at [626, 493] on div "Standard Rate $ 0.00 Currency USD" at bounding box center [621, 533] width 440 height 81
click at [662, 533] on input "0.00" at bounding box center [575, 551] width 279 height 36
type input "0.30"
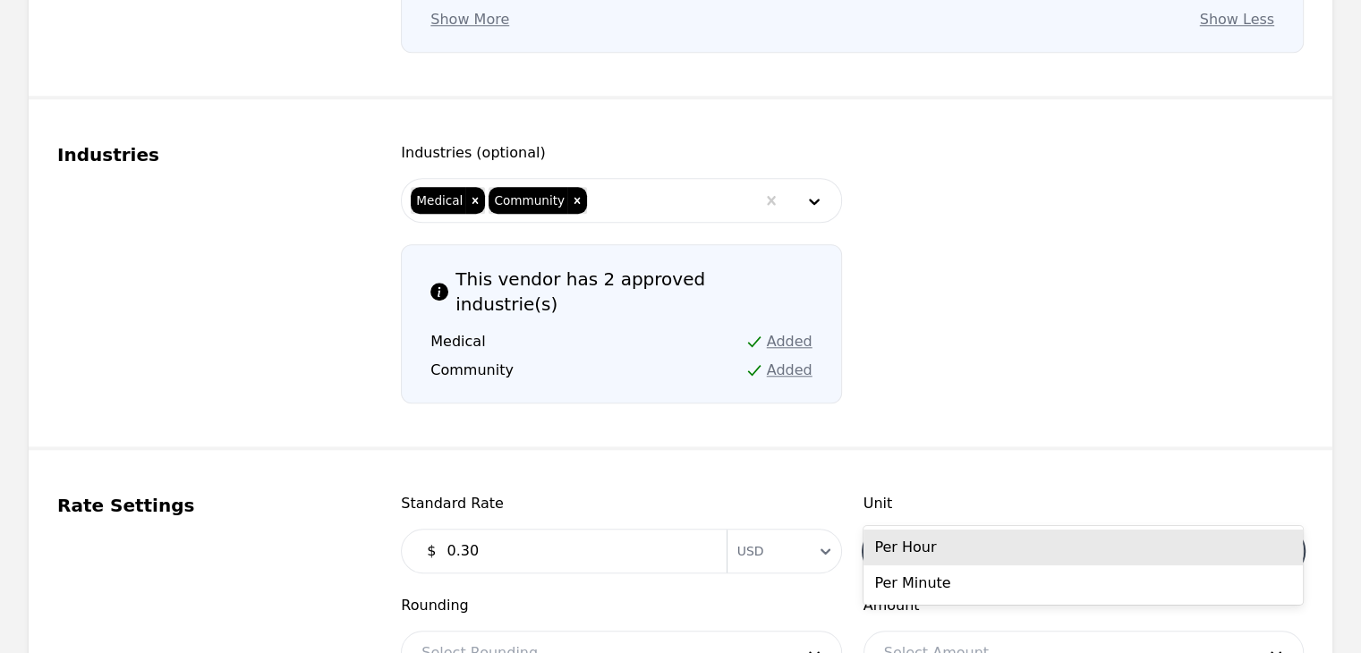
click at [951, 530] on div at bounding box center [1056, 551] width 385 height 43
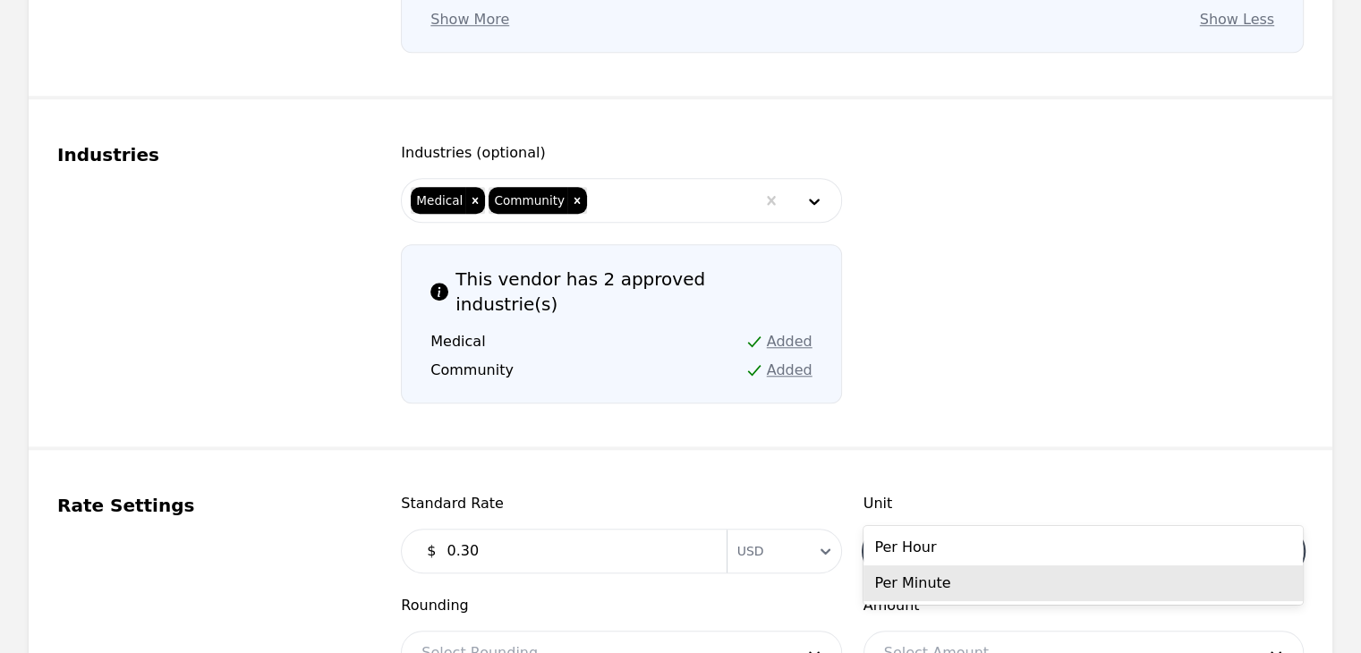
click at [938, 589] on div "Per Minute" at bounding box center [1082, 583] width 439 height 36
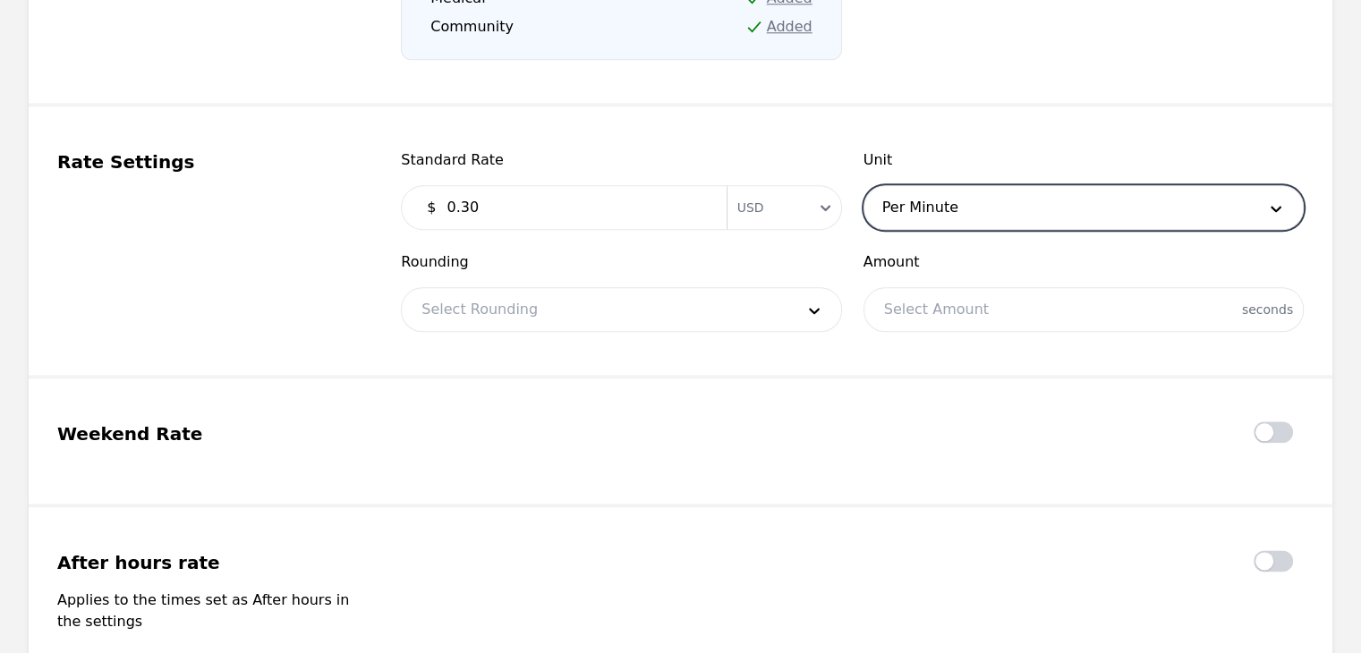
scroll to position [2081, 0]
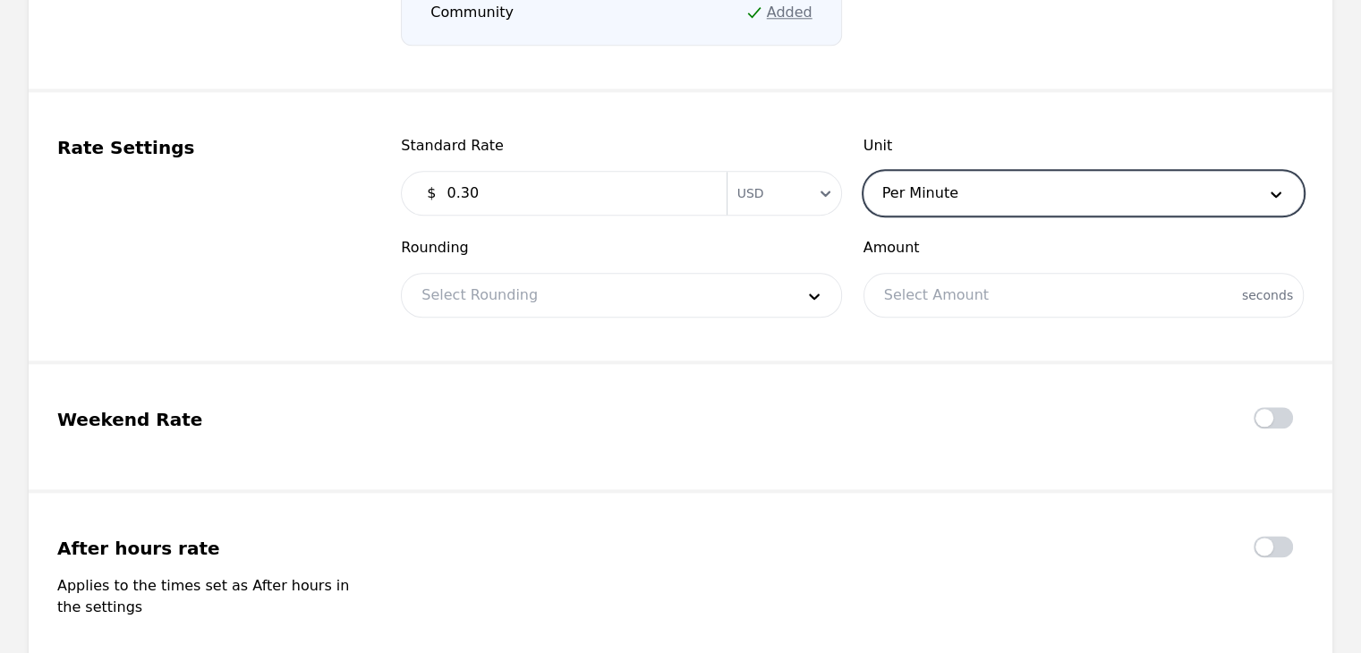
click at [589, 266] on fieldset "Rate Settings Standard Rate $ 0.30 Currency USD Unit option Per Minute, selecte…" at bounding box center [681, 228] width 1304 height 272
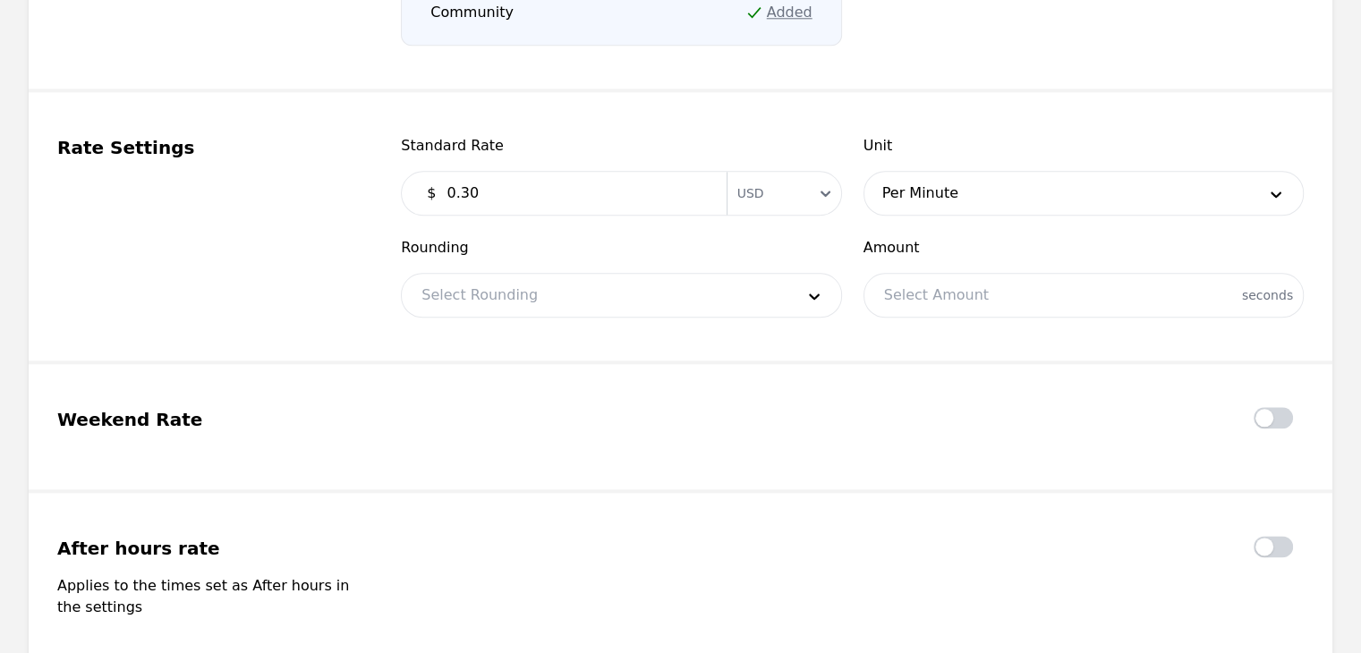
click at [591, 274] on div at bounding box center [594, 295] width 385 height 43
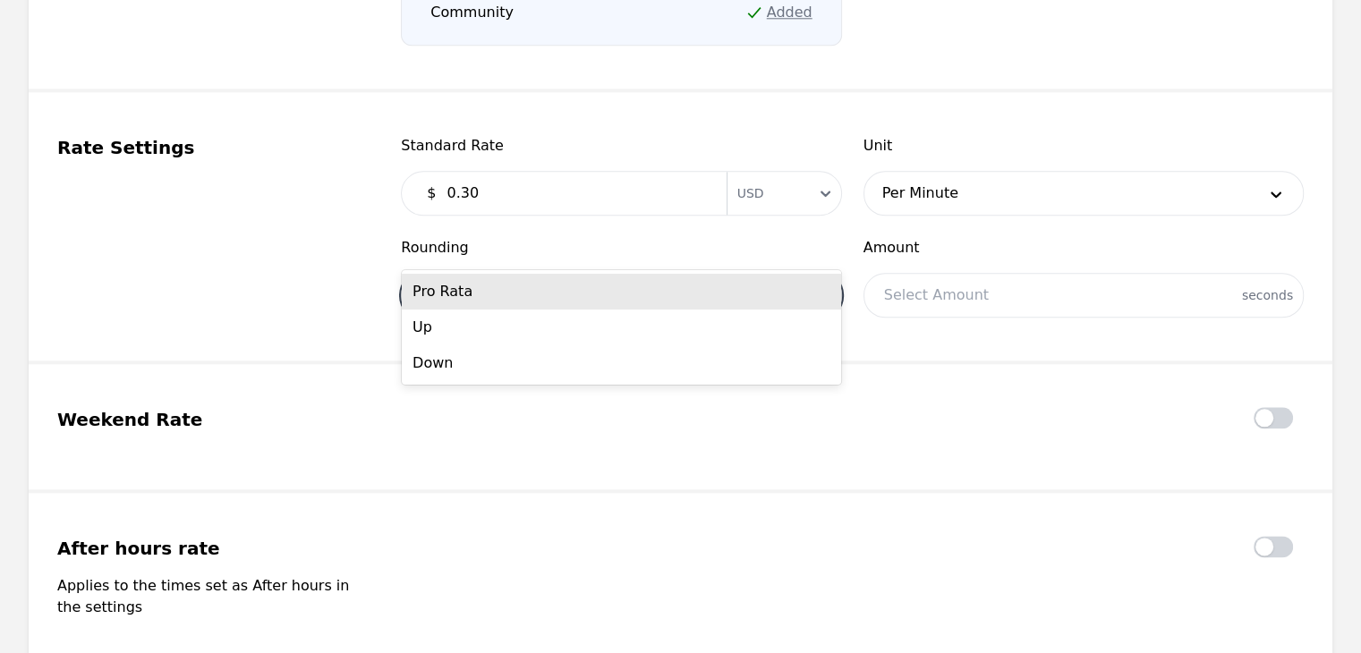
click at [572, 295] on div "Pro Rata" at bounding box center [621, 292] width 439 height 36
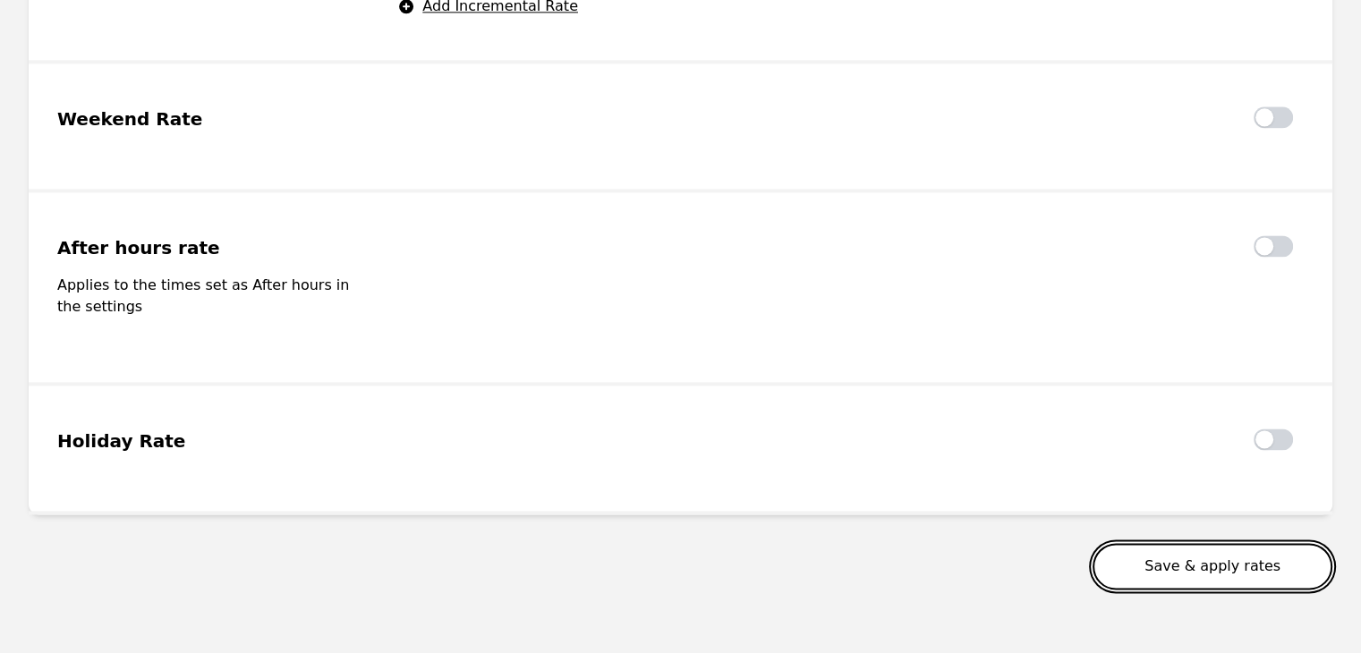
click at [1201, 543] on button "Save & apply rates" at bounding box center [1213, 566] width 240 height 47
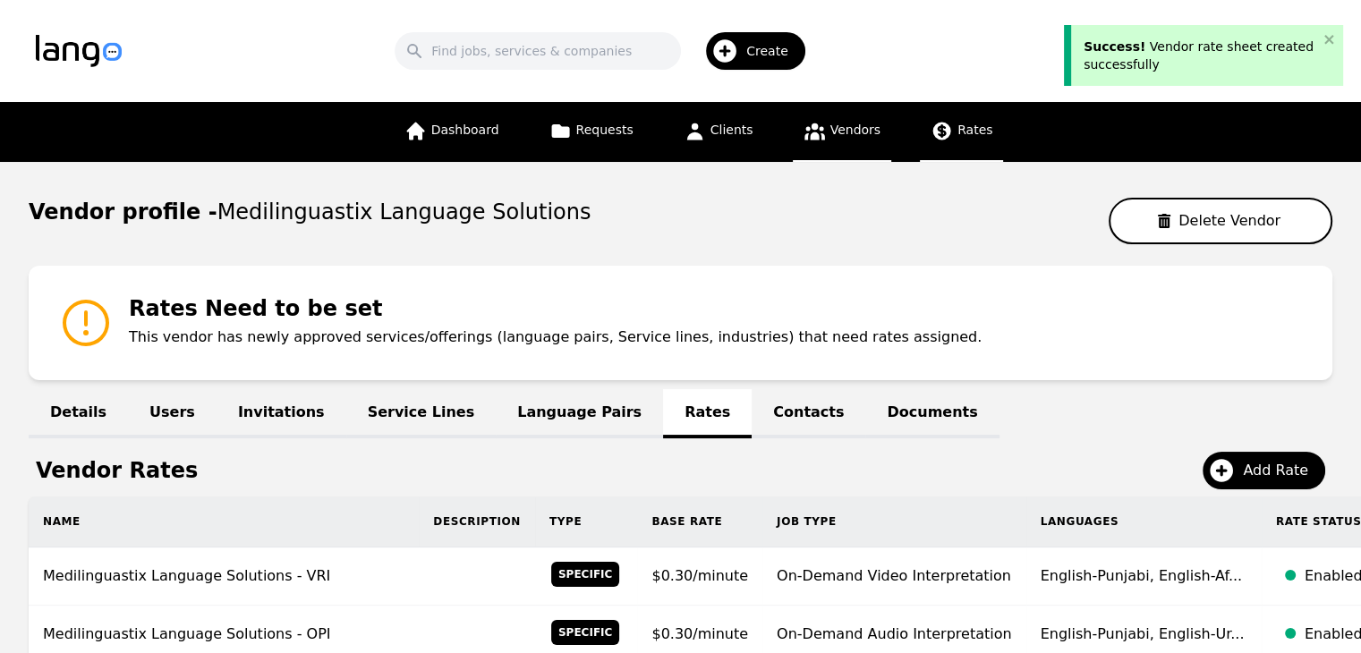
click at [959, 128] on span "Rates" at bounding box center [974, 130] width 35 height 14
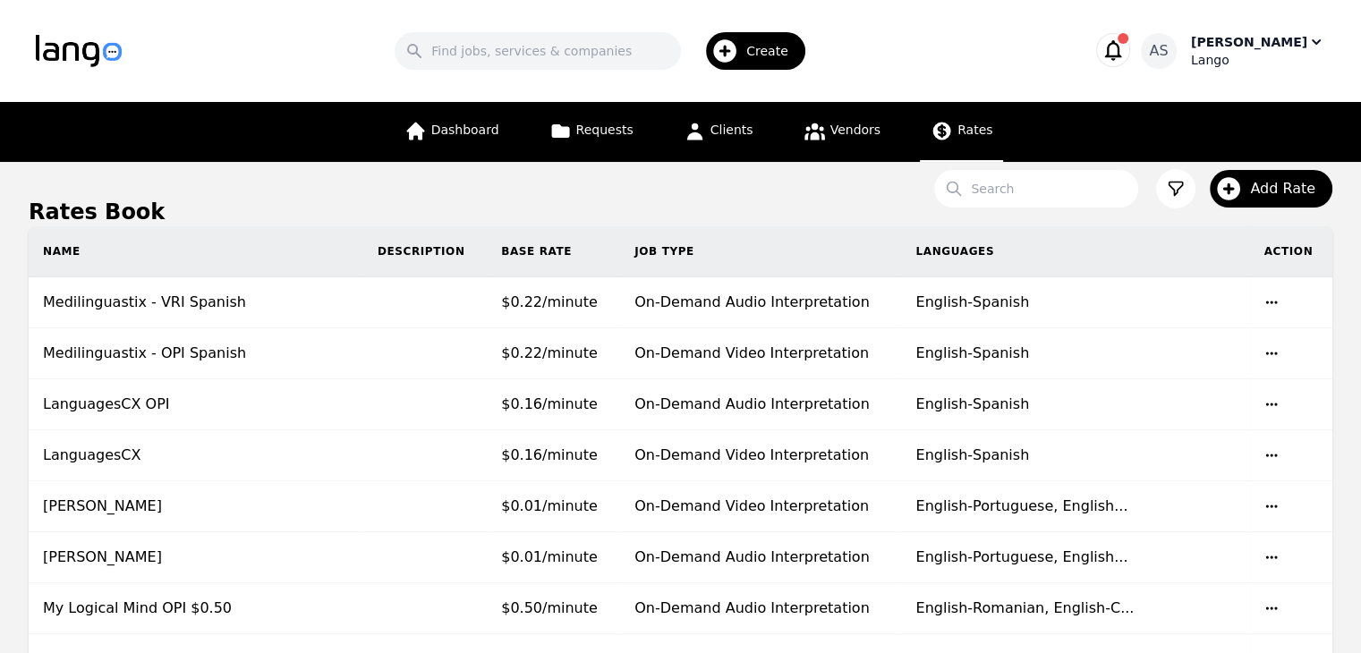
click at [1242, 47] on div "[PERSON_NAME]" at bounding box center [1249, 42] width 116 height 18
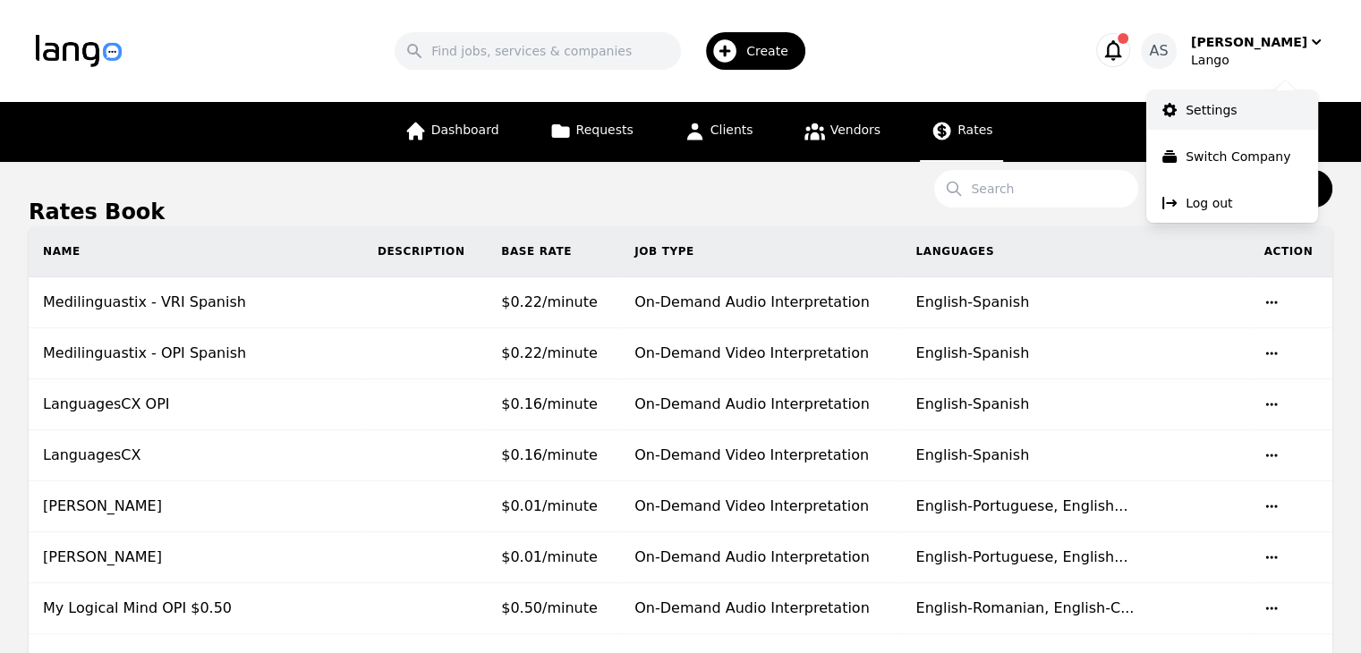
click at [1259, 119] on link "Settings" at bounding box center [1232, 109] width 172 height 39
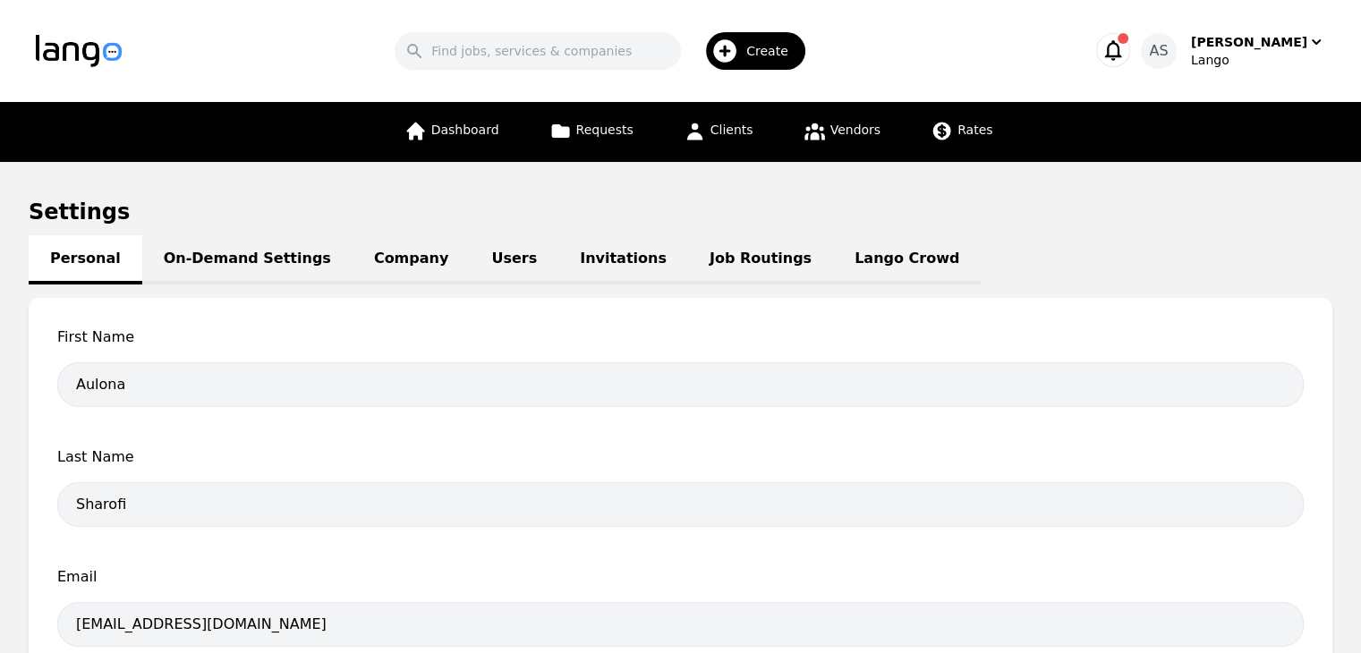
click at [708, 265] on link "Job Routings" at bounding box center [760, 259] width 145 height 49
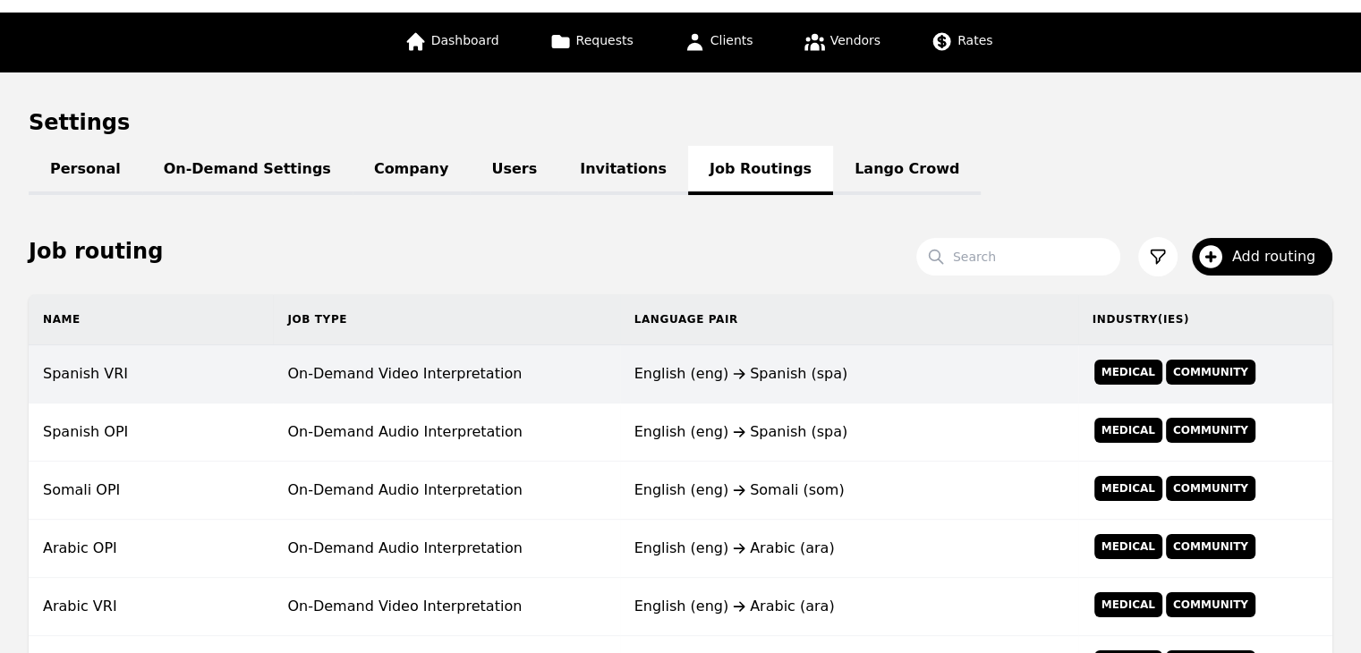
scroll to position [179, 0]
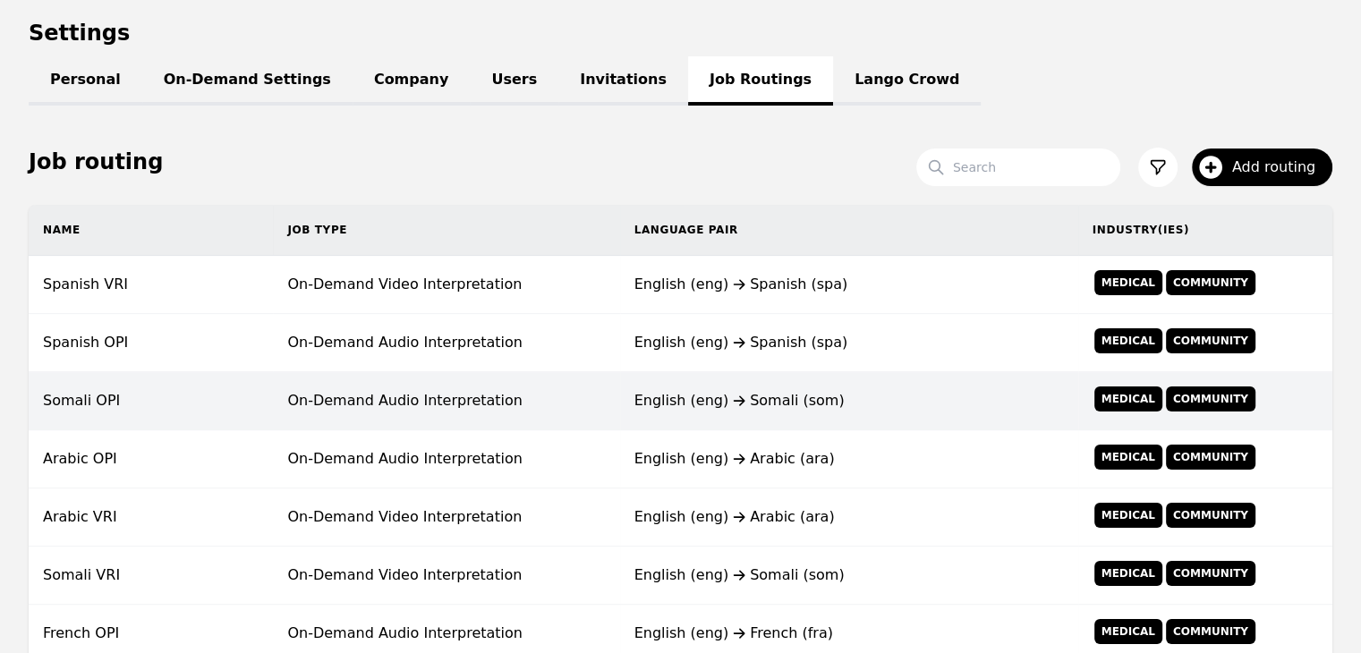
click at [698, 404] on div "English (eng) Somali (som)" at bounding box center [848, 400] width 429 height 21
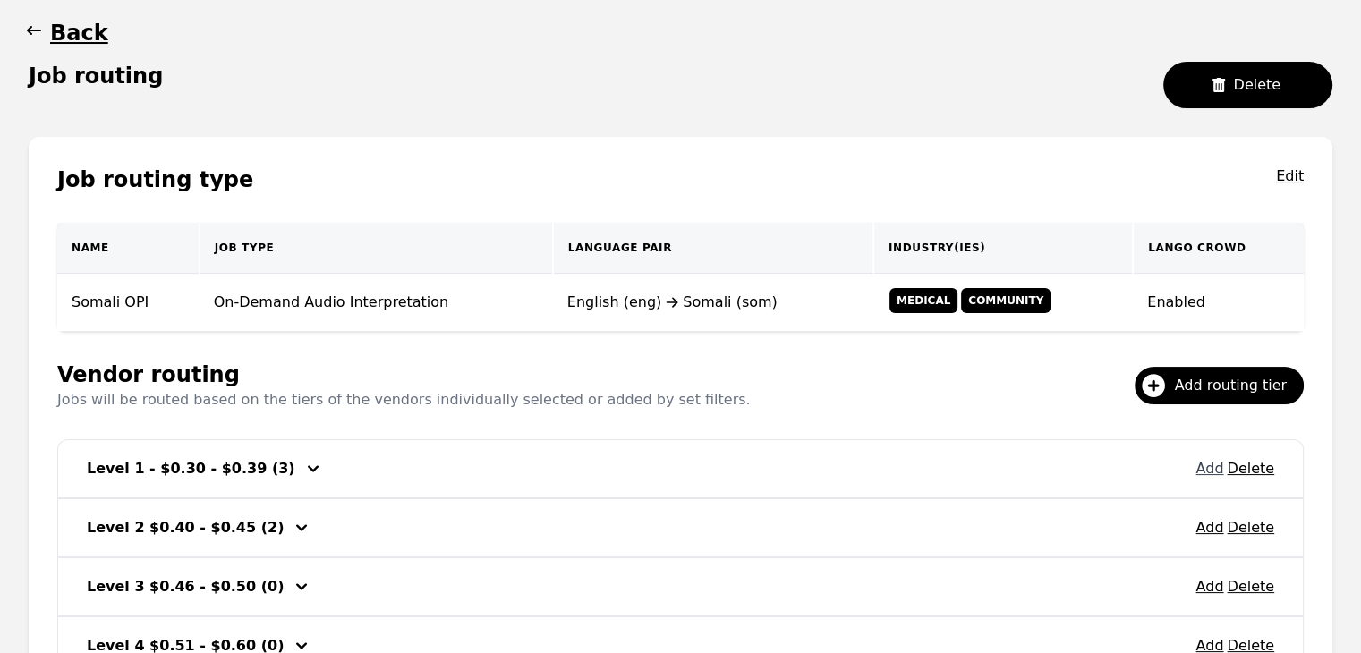
click at [1203, 470] on button "Add" at bounding box center [1209, 468] width 28 height 21
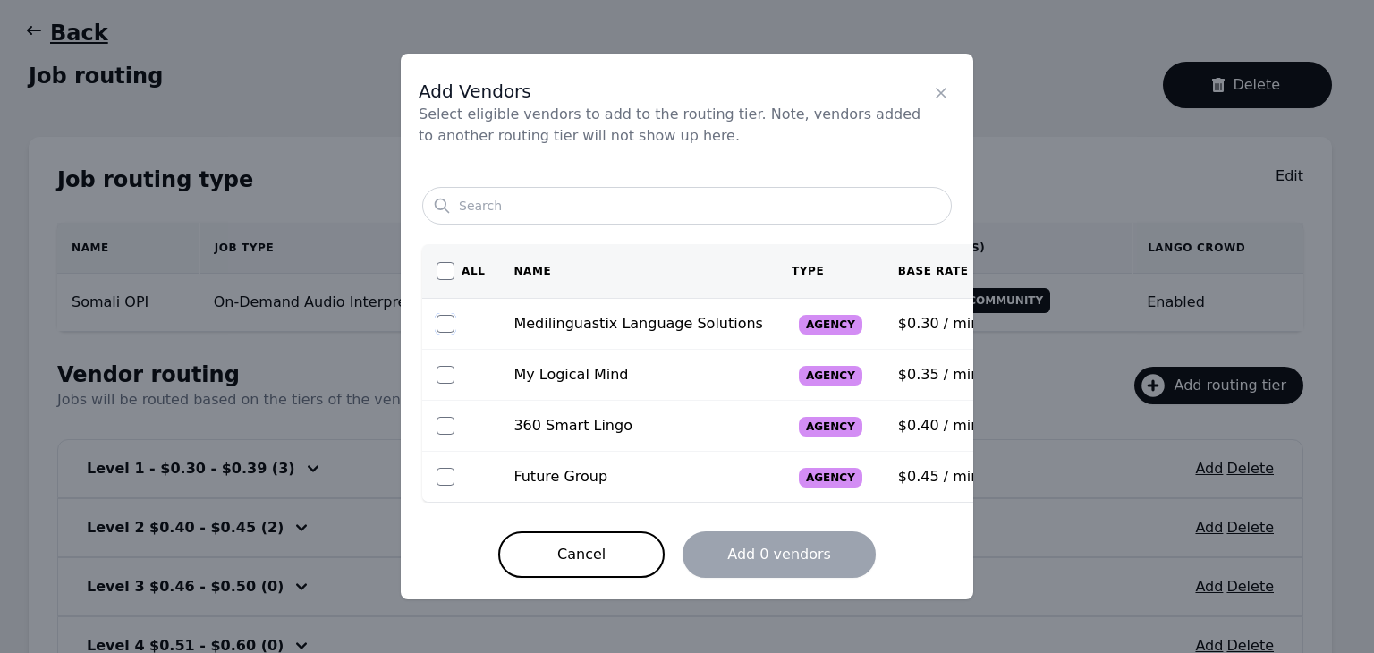
click at [446, 320] on input "checkbox" at bounding box center [446, 324] width 18 height 18
checkbox input "true"
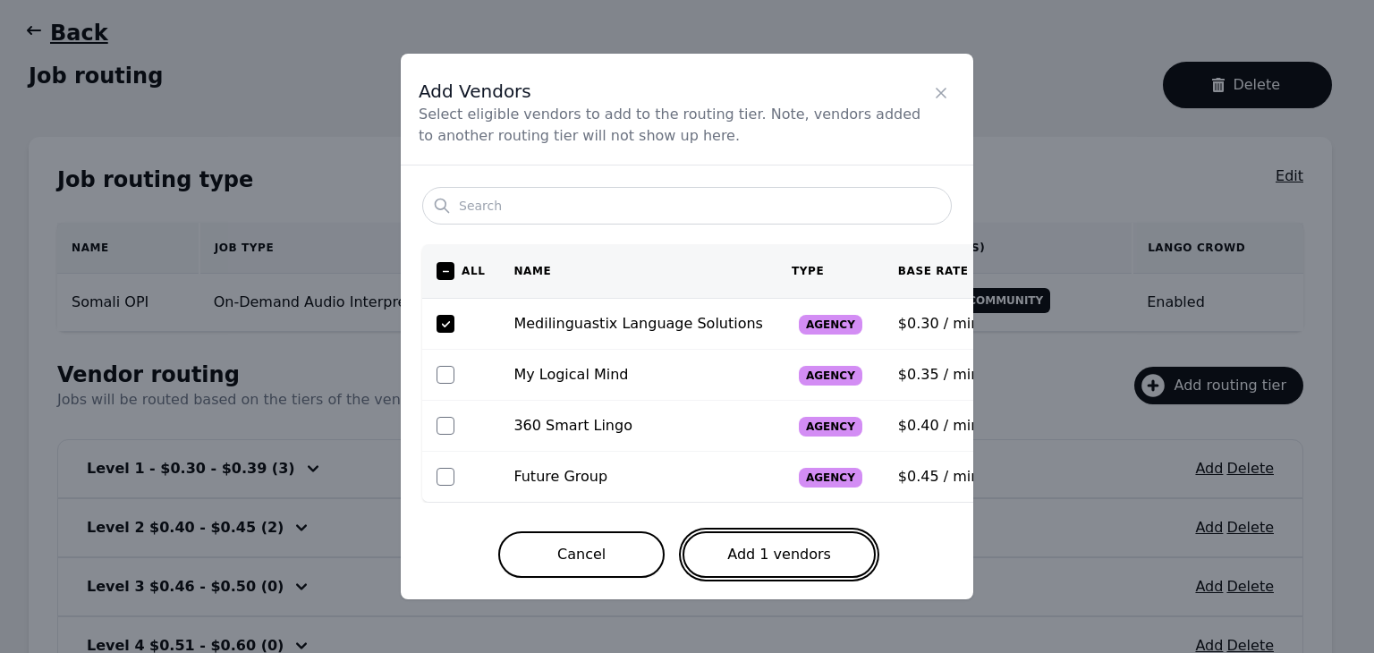
click at [795, 564] on button "Add 1 vendors" at bounding box center [779, 554] width 193 height 47
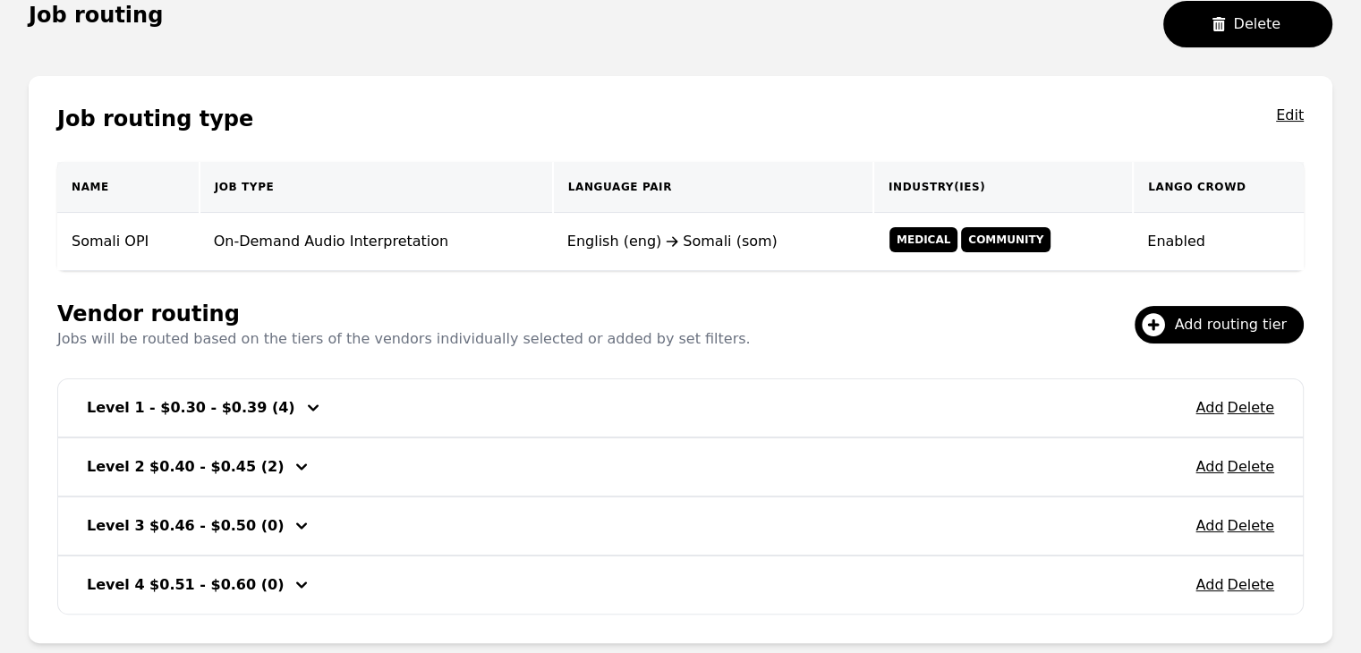
scroll to position [76, 0]
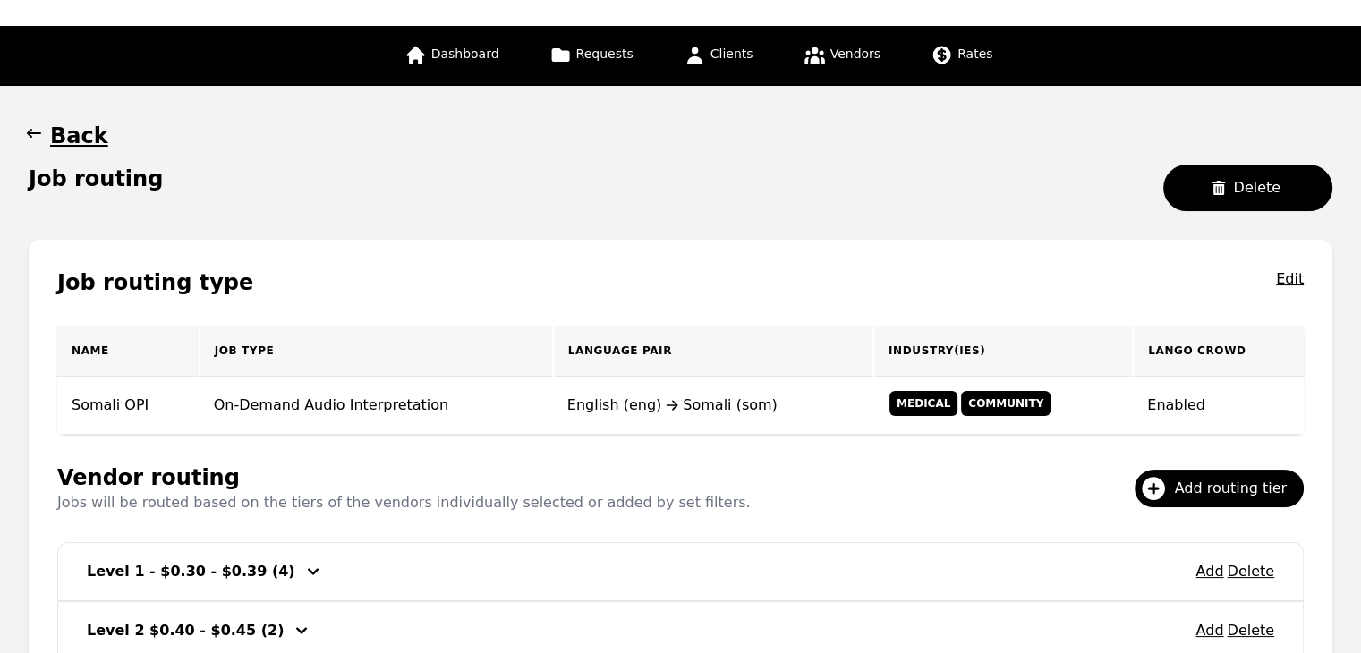
click at [31, 135] on icon "button" at bounding box center [34, 133] width 18 height 18
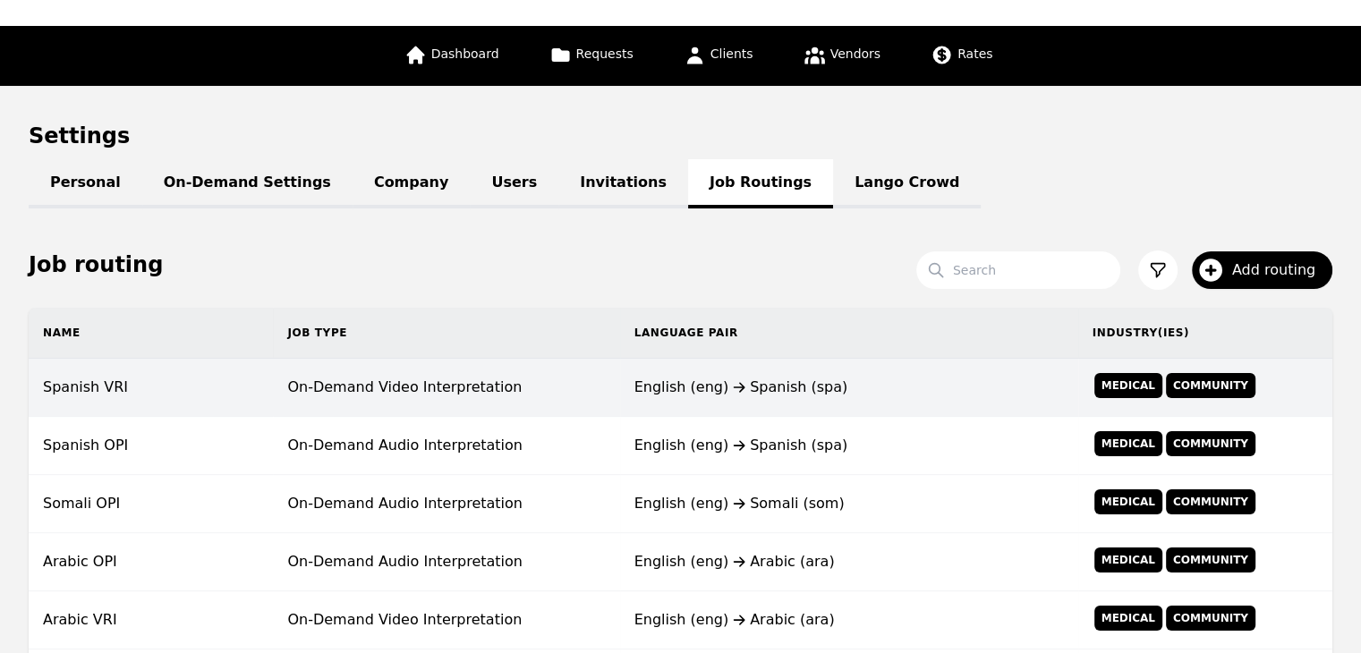
click at [630, 392] on td "English (eng) Spanish (spa)" at bounding box center [849, 388] width 458 height 58
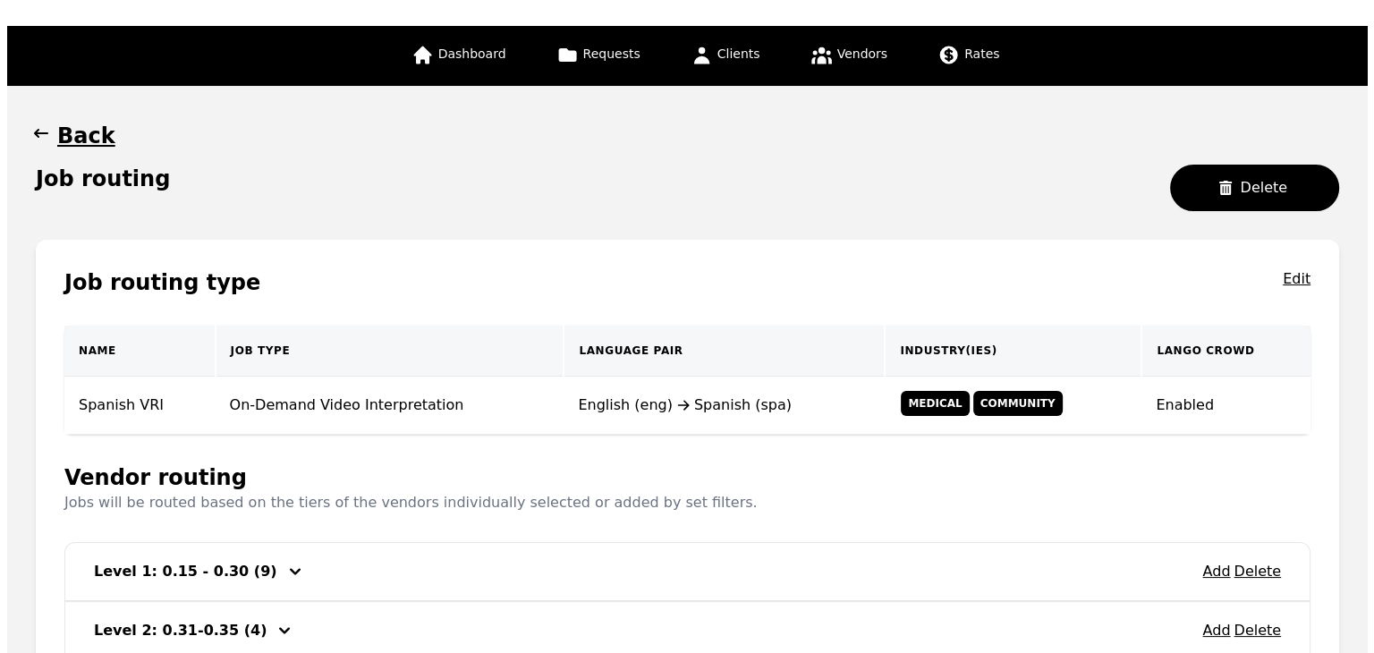
scroll to position [166, 0]
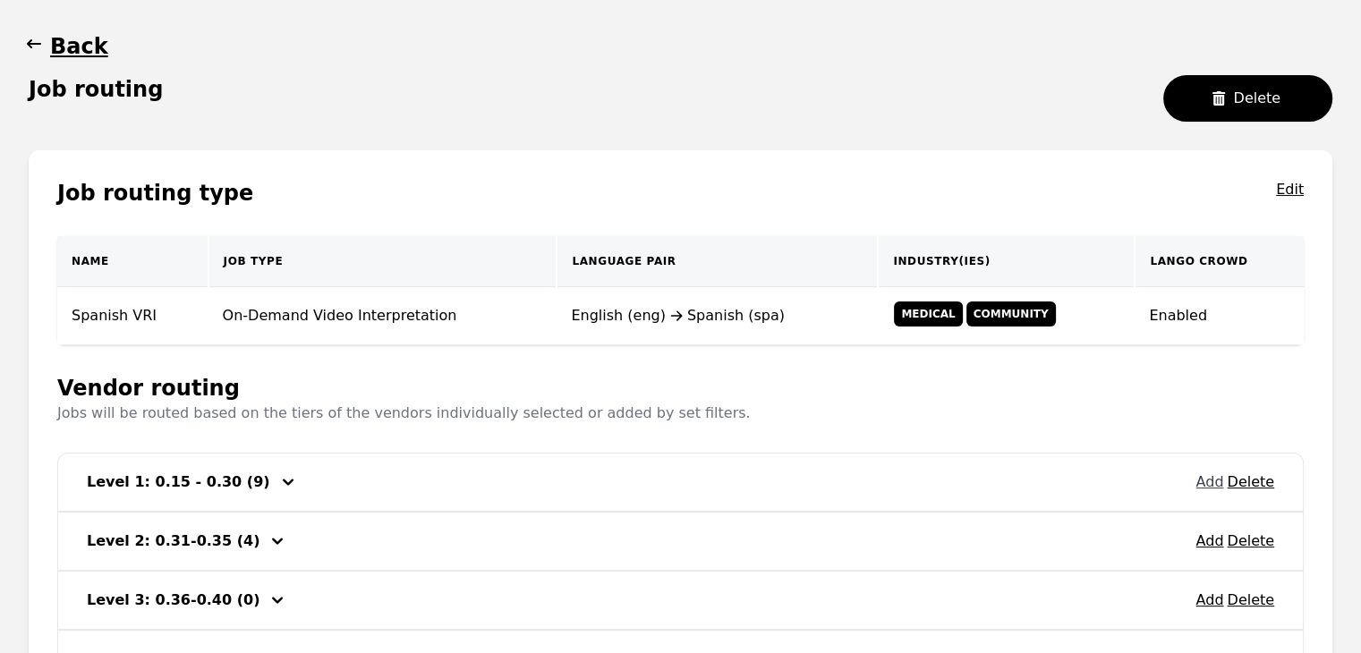
click at [1205, 483] on button "Add" at bounding box center [1209, 482] width 28 height 21
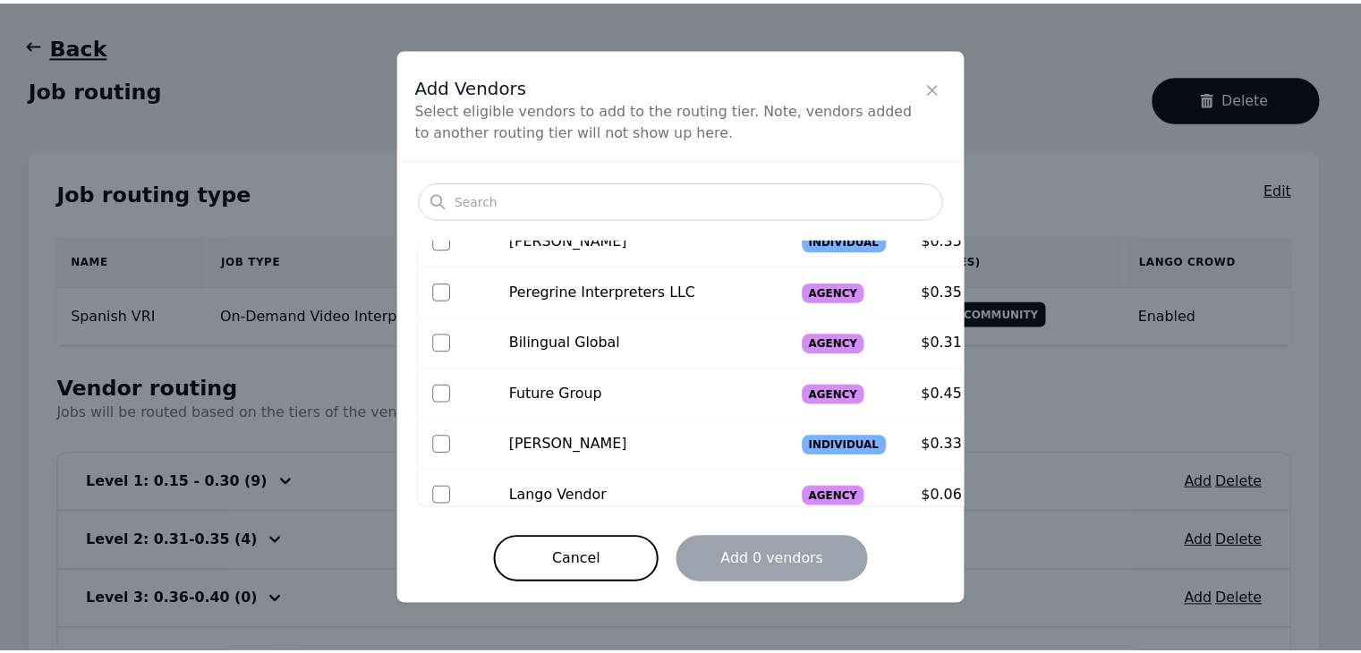
scroll to position [548, 0]
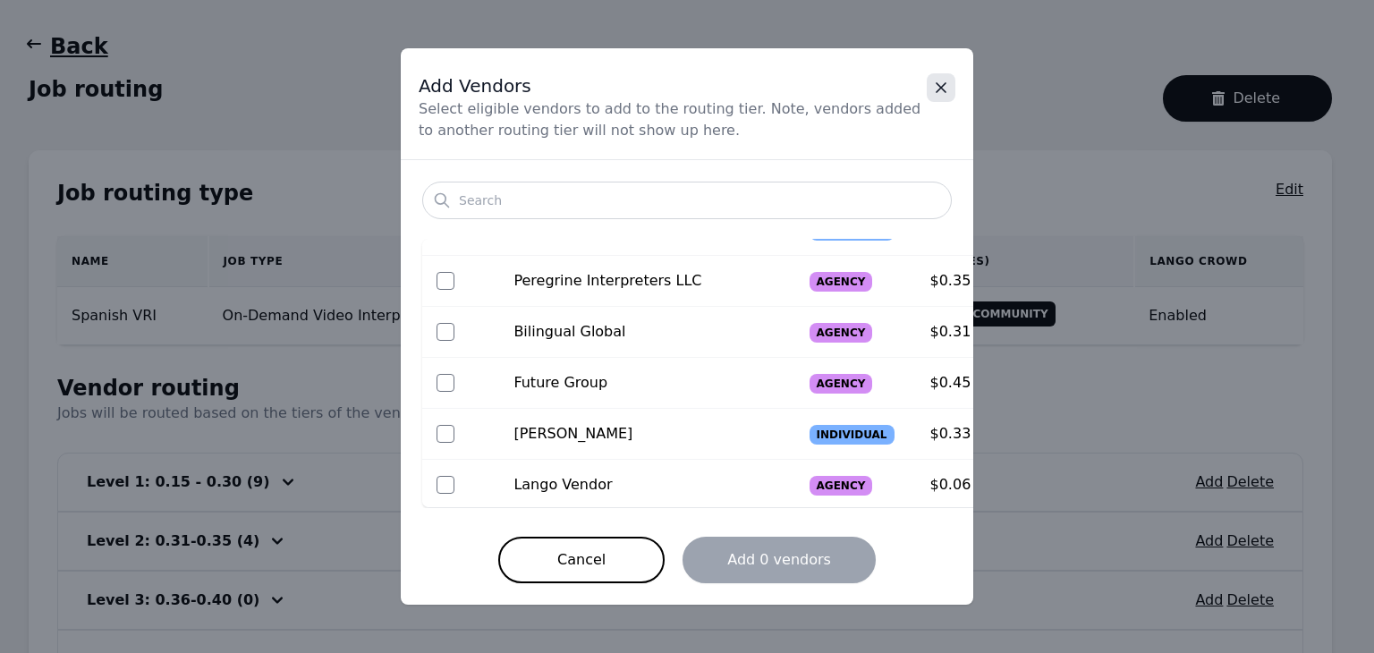
click at [945, 87] on icon "Close" at bounding box center [941, 88] width 18 height 18
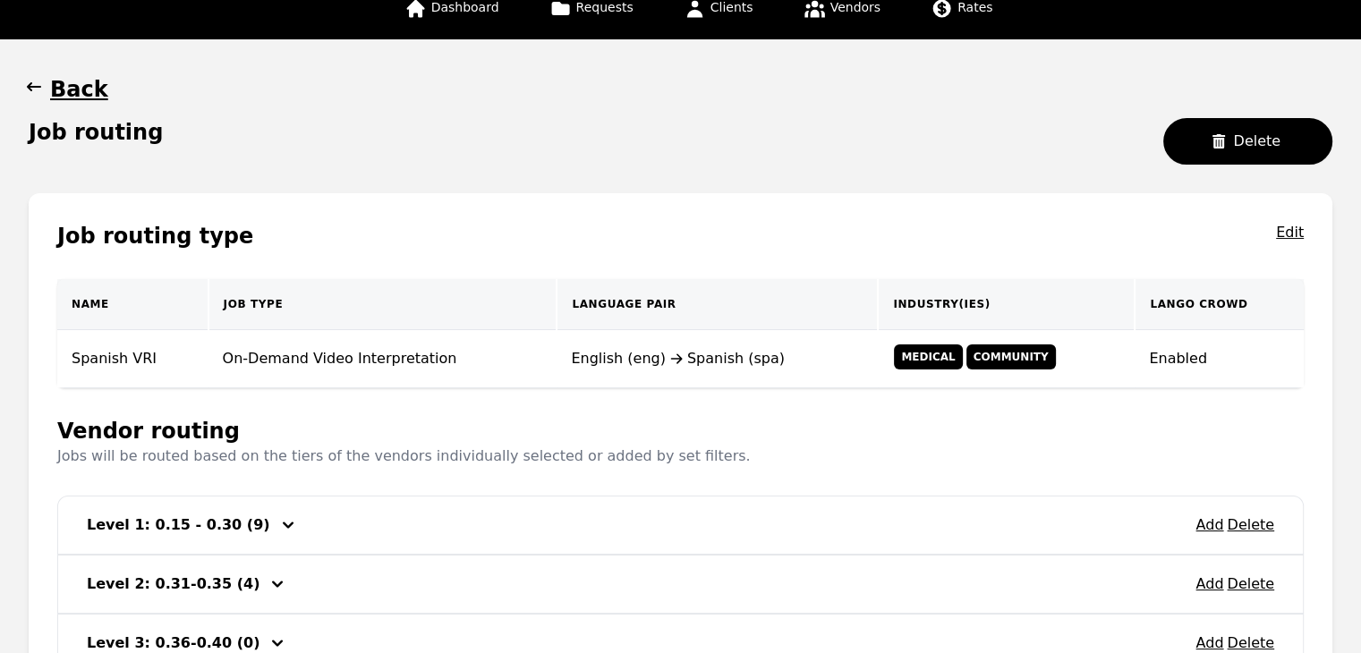
scroll to position [76, 0]
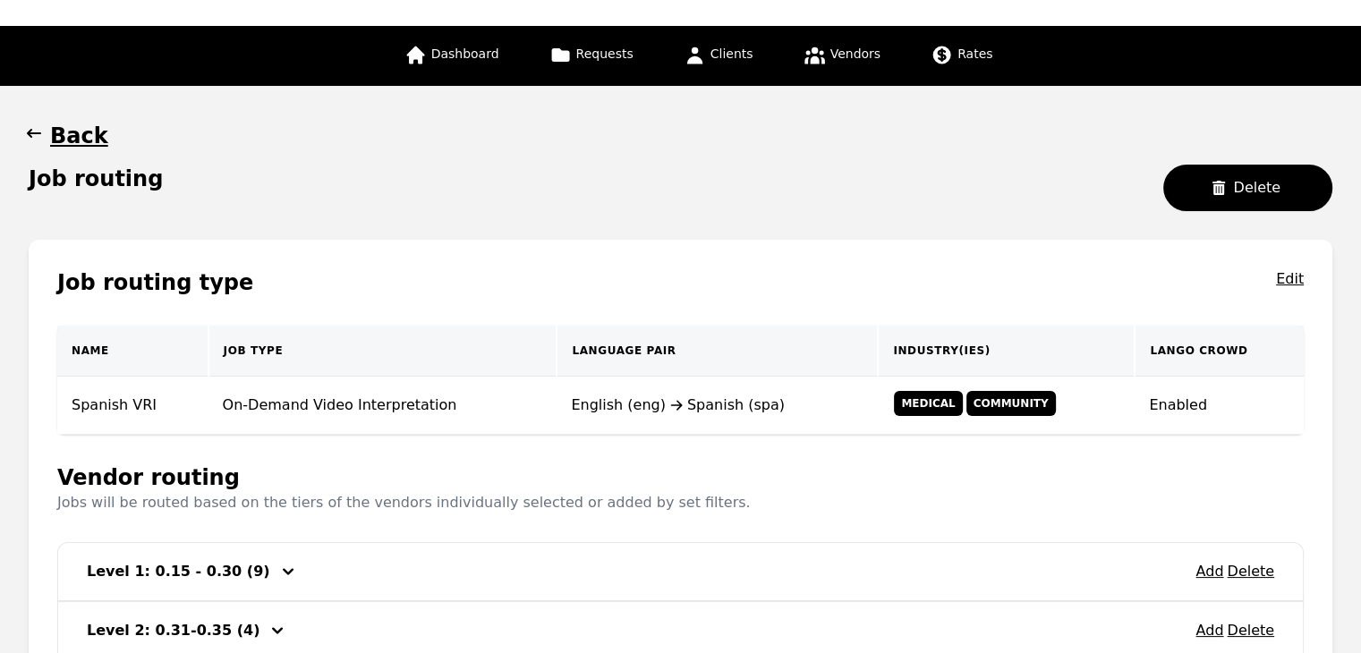
click at [38, 141] on icon "button" at bounding box center [34, 133] width 18 height 18
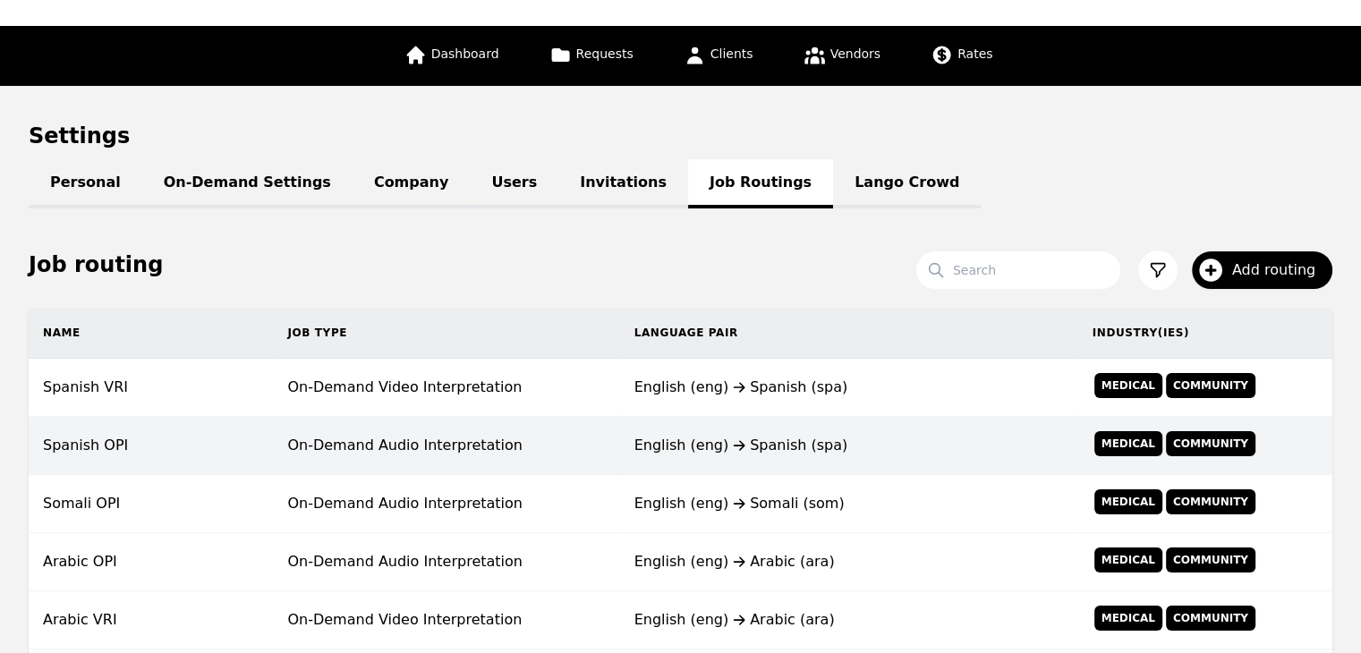
click at [528, 437] on td "On-Demand Audio Interpretation" at bounding box center [446, 446] width 346 height 58
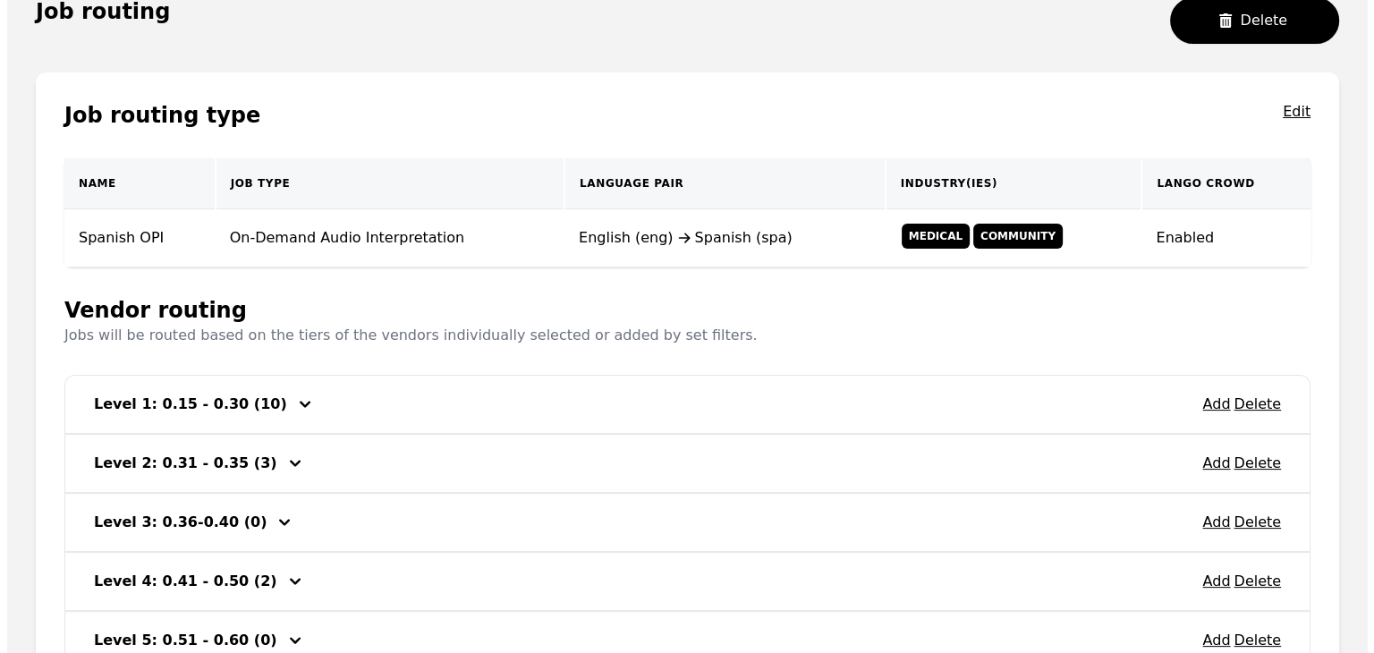
scroll to position [255, 0]
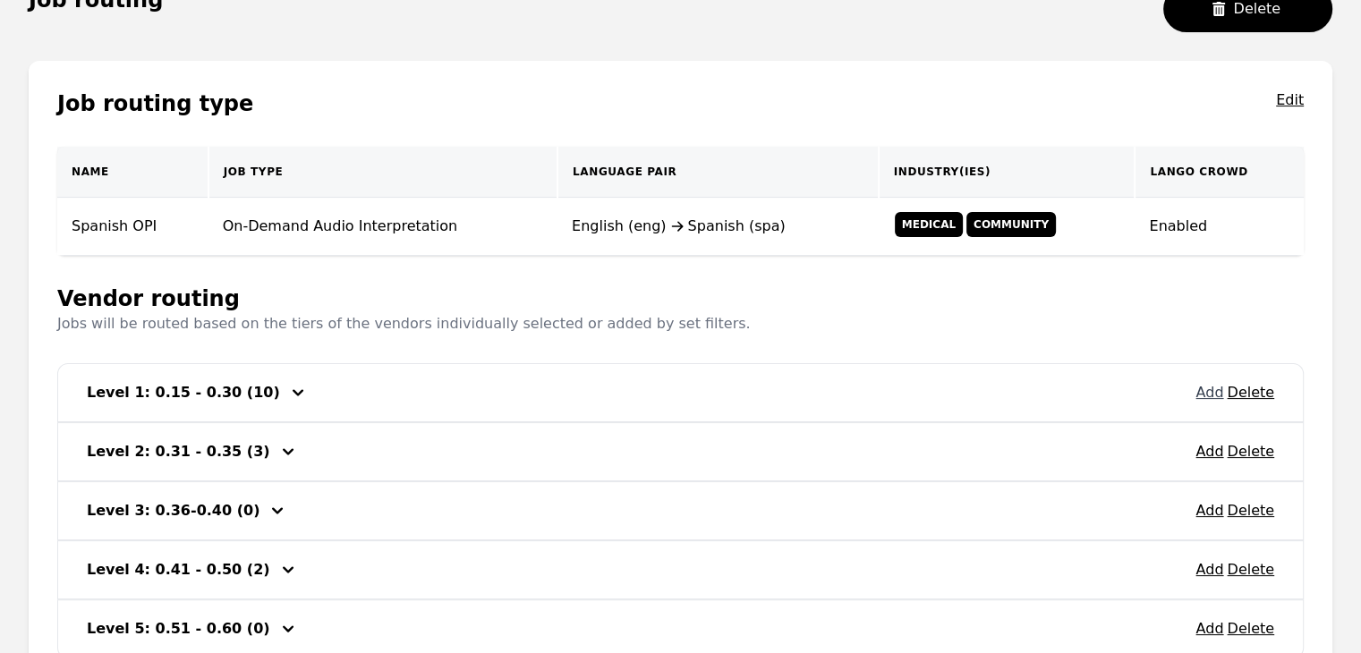
click at [1204, 397] on button "Add" at bounding box center [1209, 392] width 28 height 21
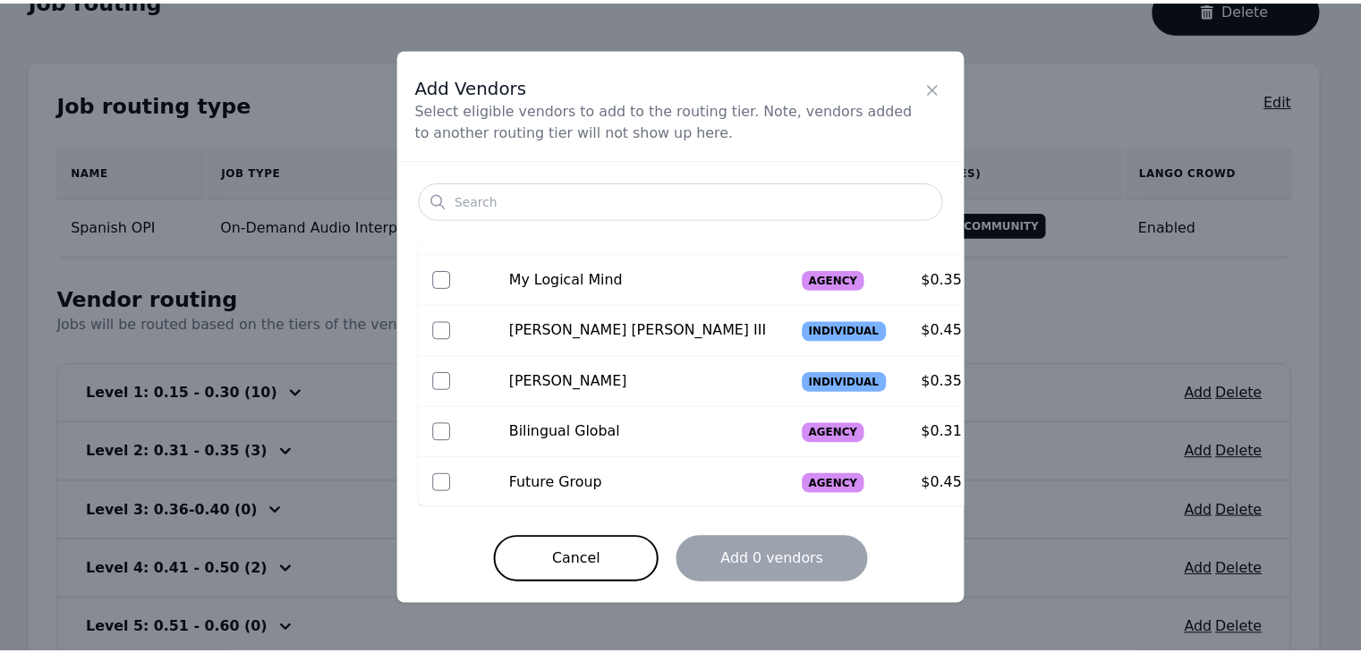
scroll to position [497, 0]
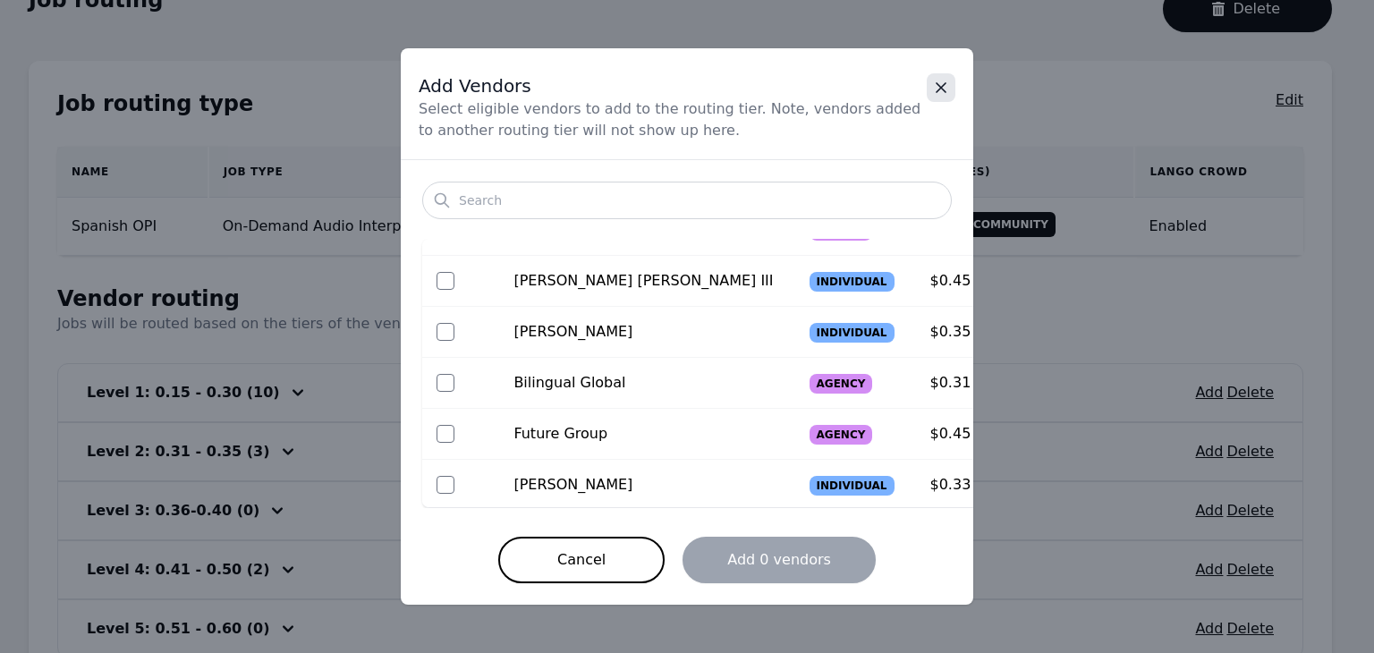
click at [931, 82] on button "Close" at bounding box center [941, 87] width 29 height 29
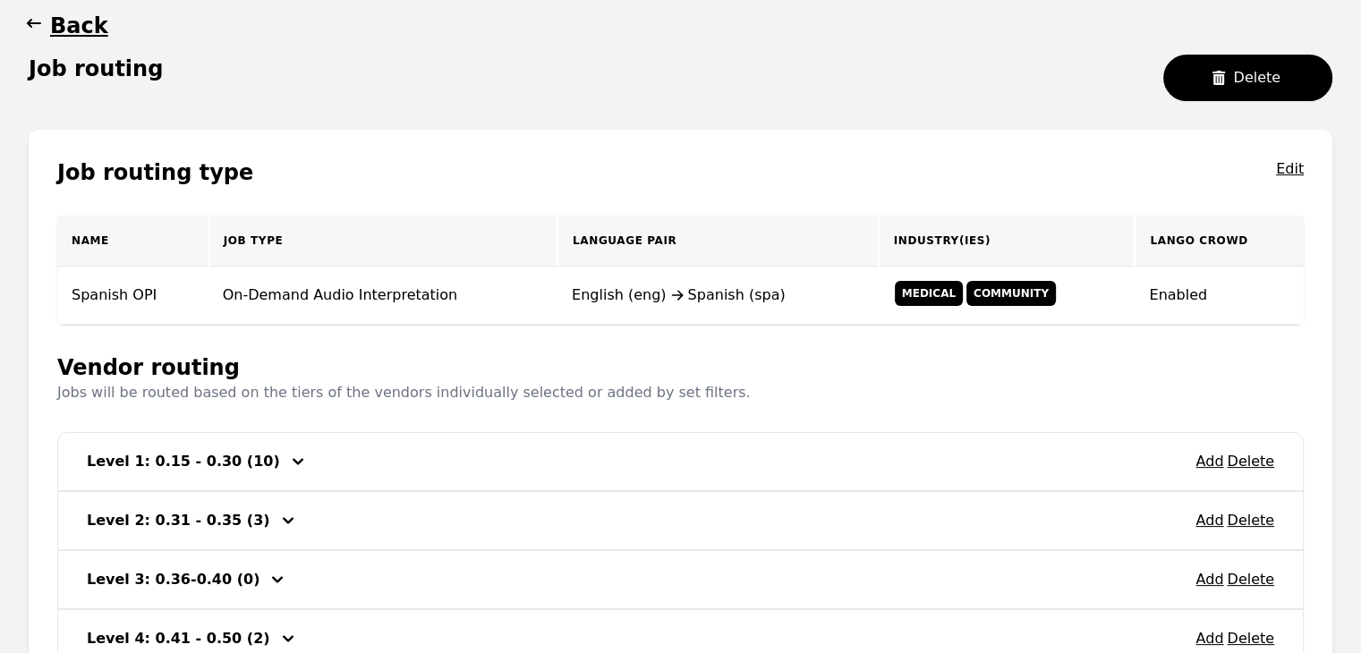
scroll to position [76, 0]
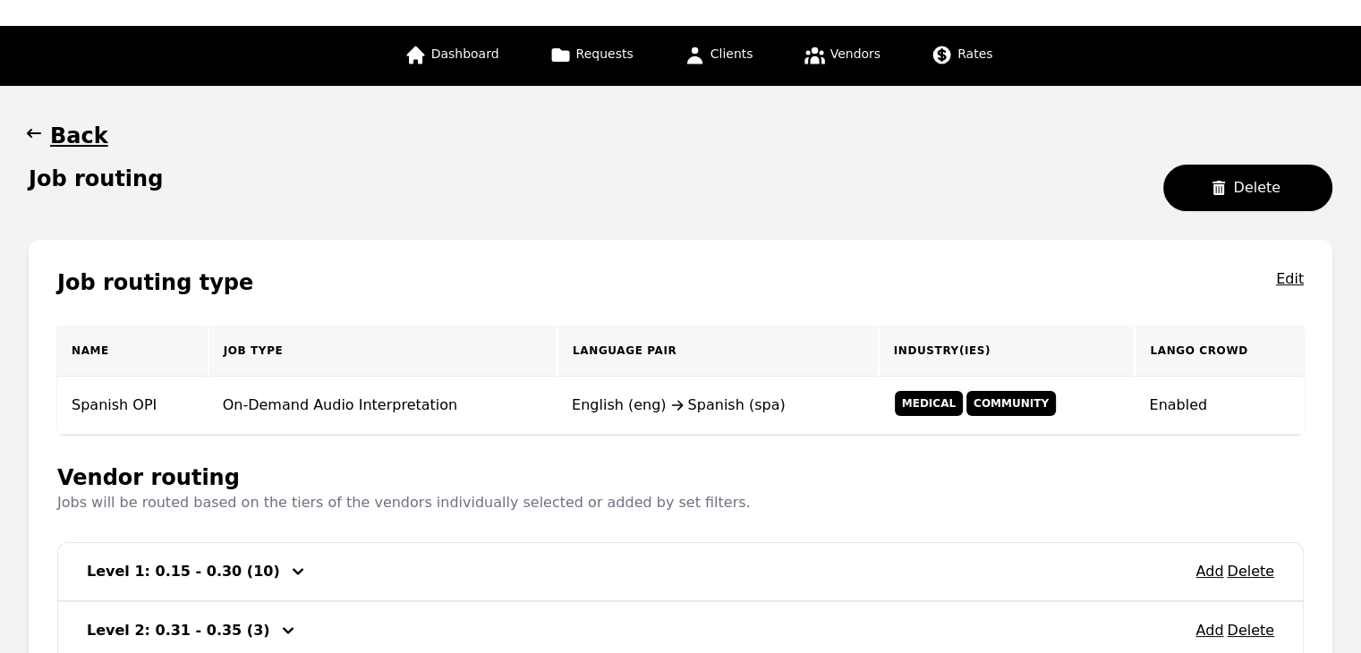
click at [30, 132] on icon "button" at bounding box center [34, 133] width 18 height 18
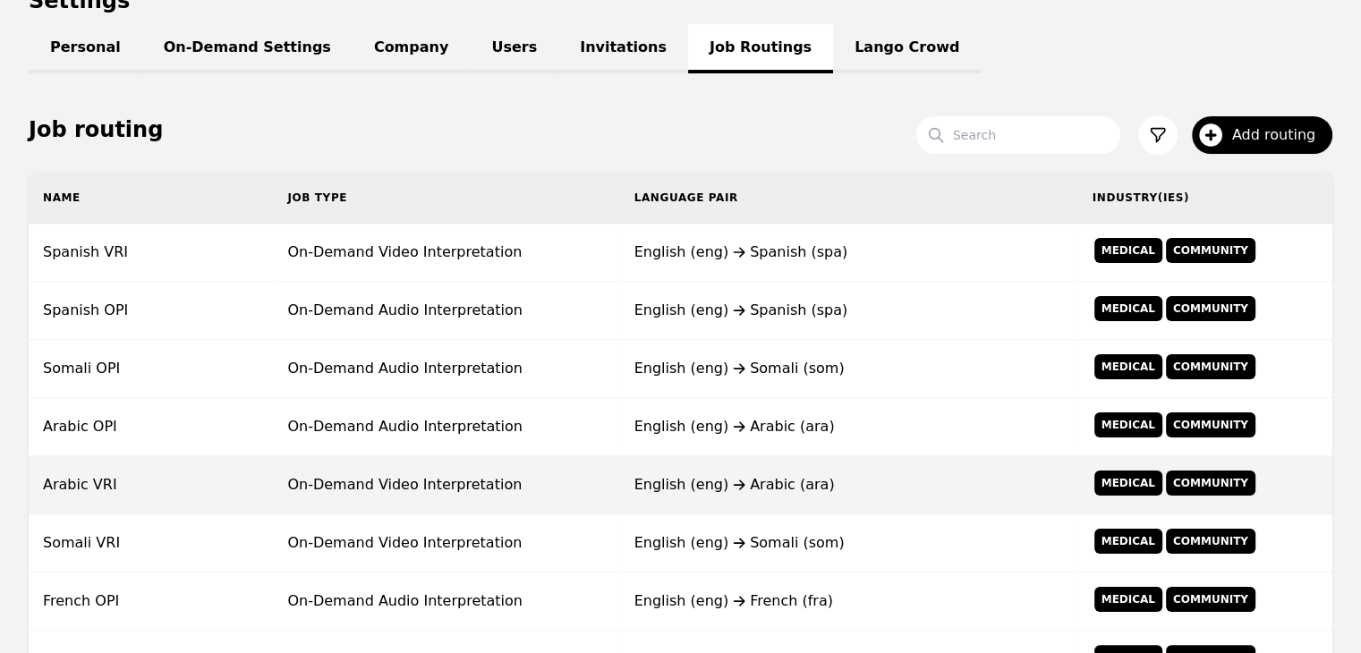
scroll to position [255, 0]
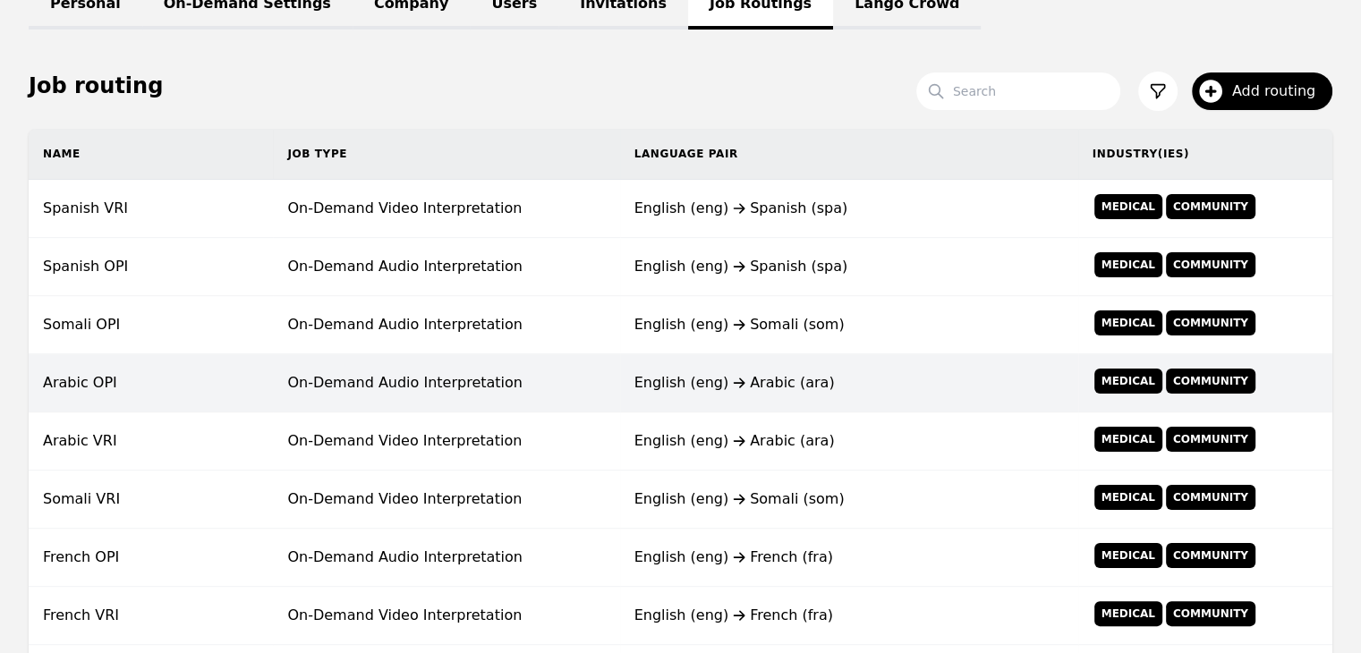
click at [540, 392] on td "On-Demand Audio Interpretation" at bounding box center [446, 383] width 346 height 58
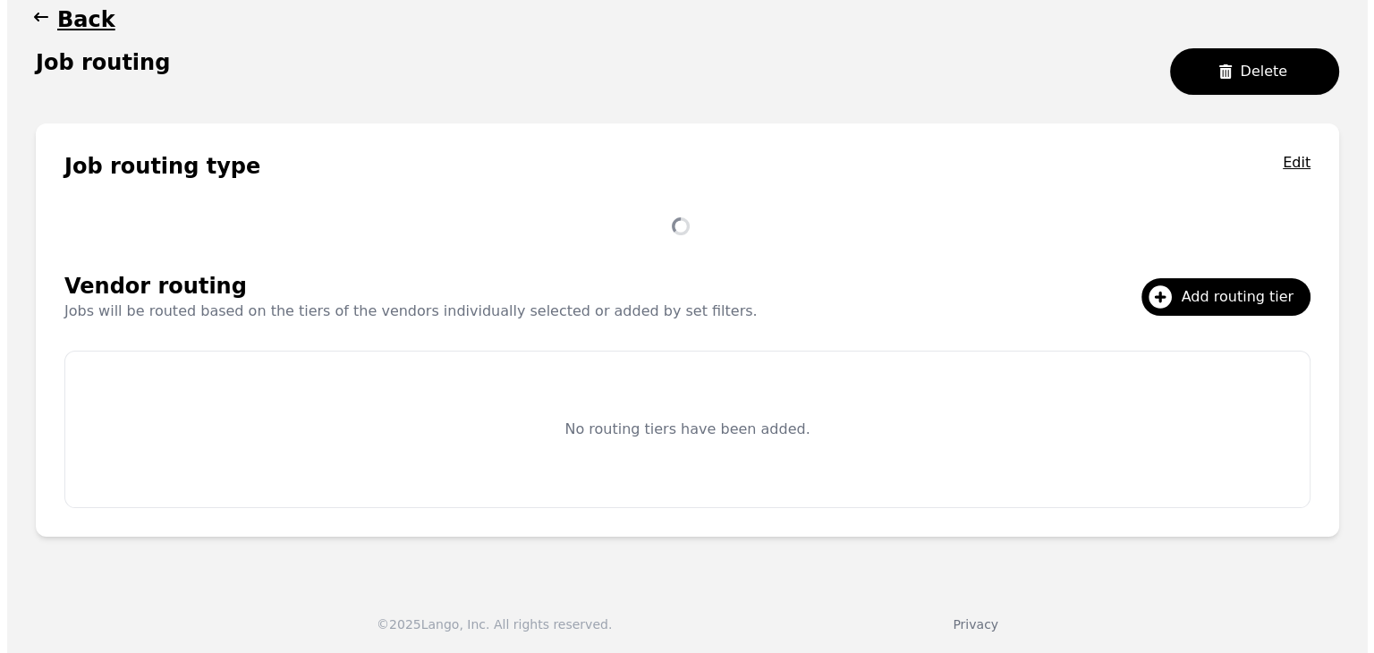
scroll to position [255, 0]
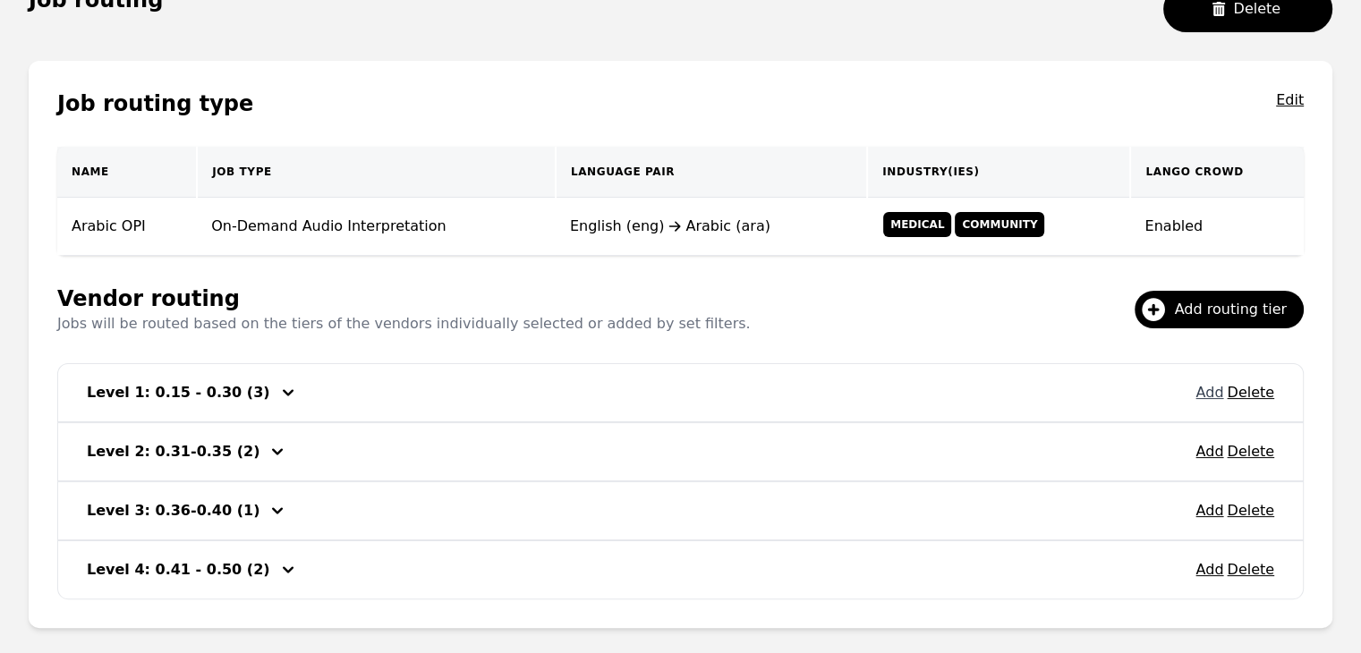
click at [1217, 397] on button "Add" at bounding box center [1209, 392] width 28 height 21
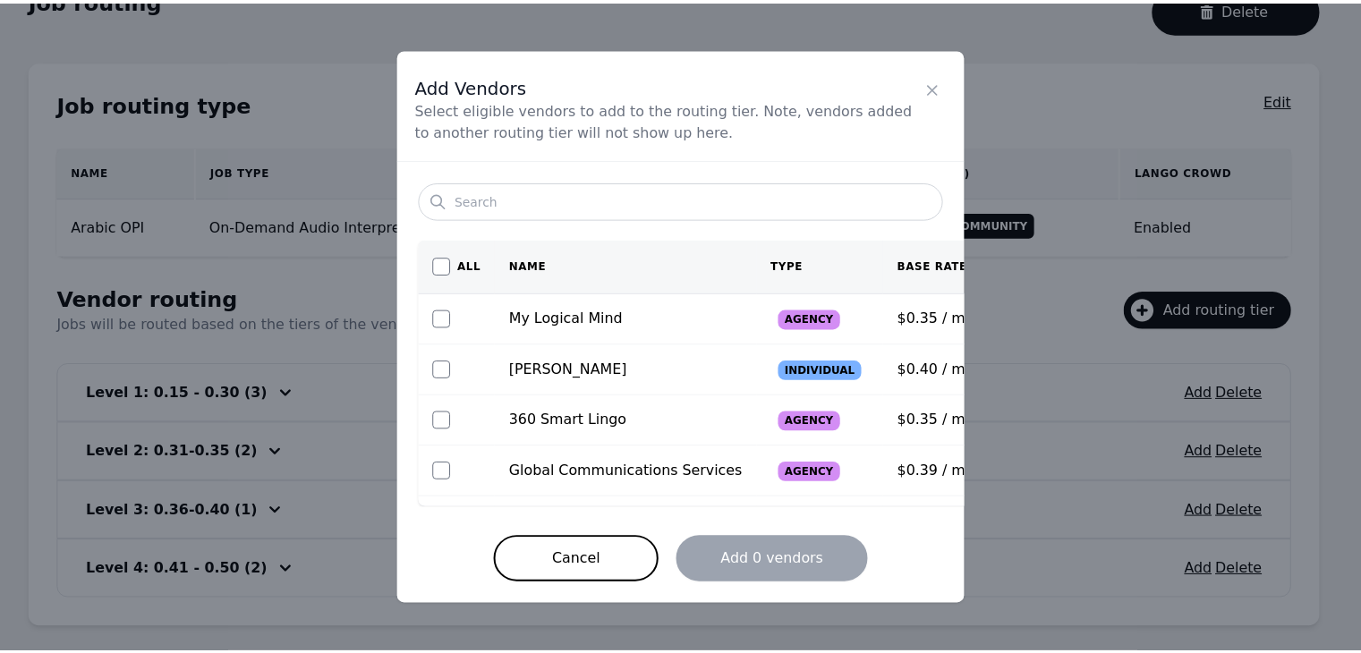
scroll to position [39, 0]
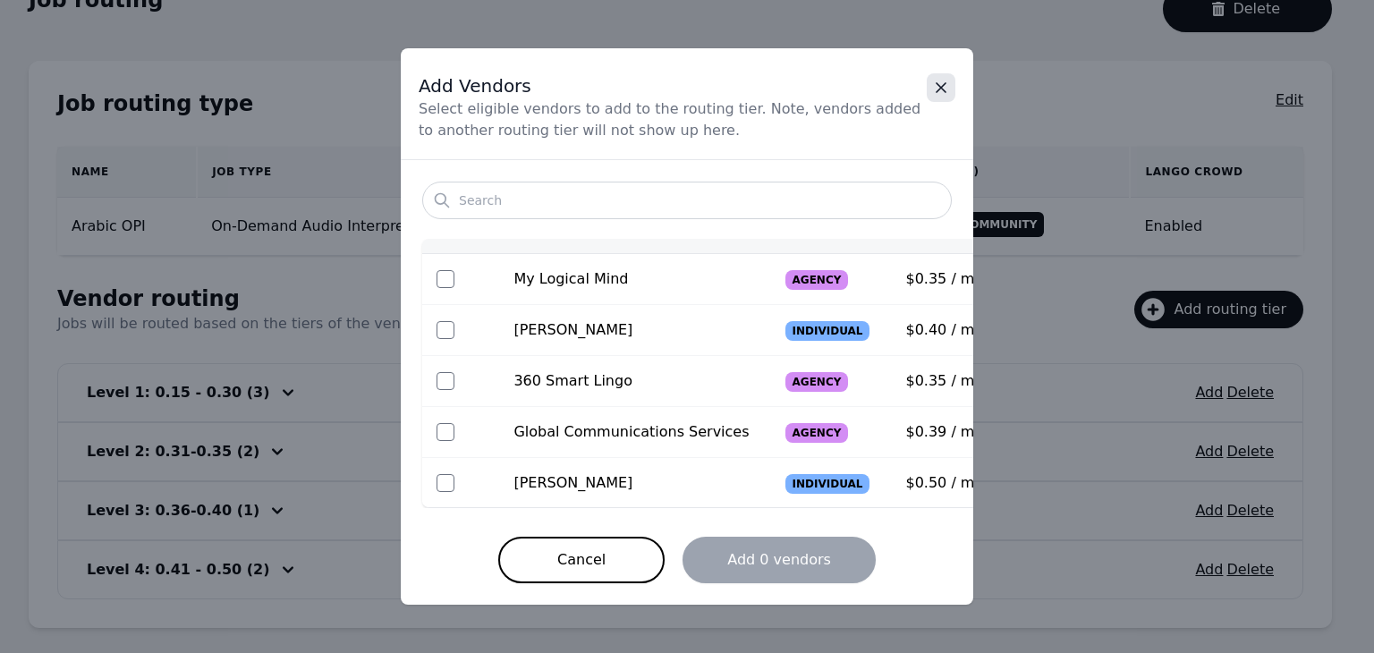
click at [945, 88] on icon "Close" at bounding box center [941, 88] width 18 height 18
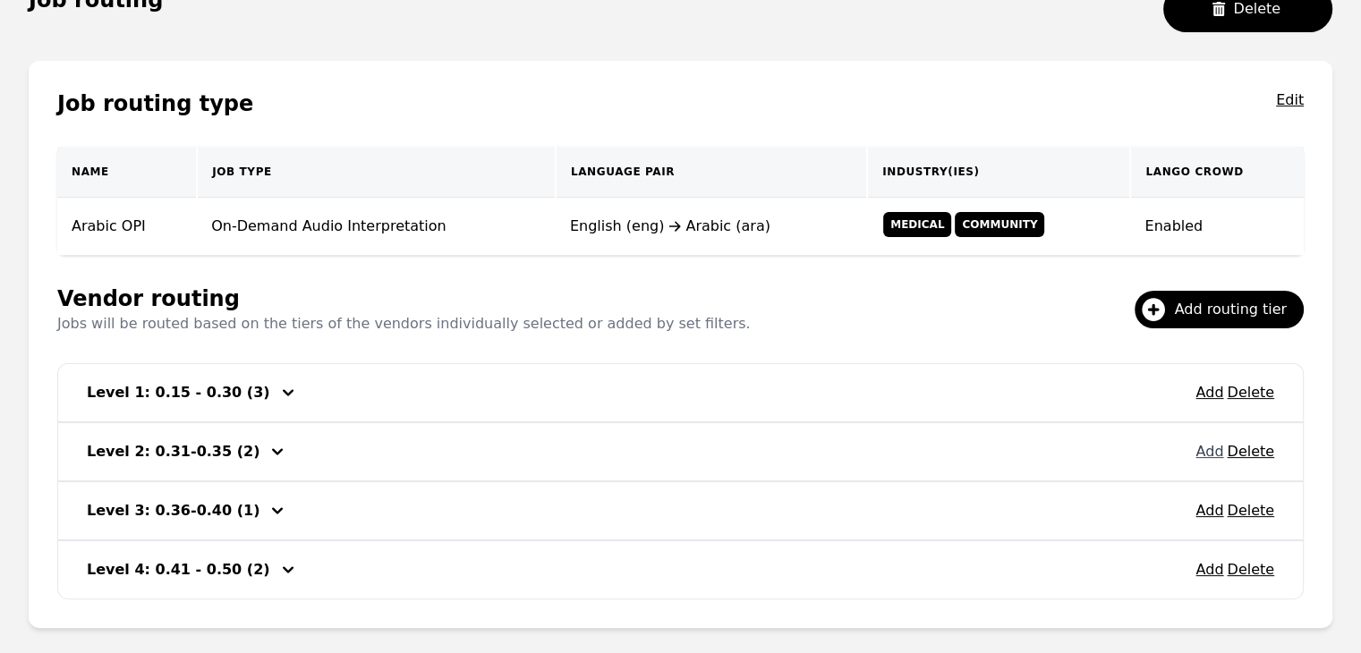
click at [1208, 447] on button "Add" at bounding box center [1209, 451] width 28 height 21
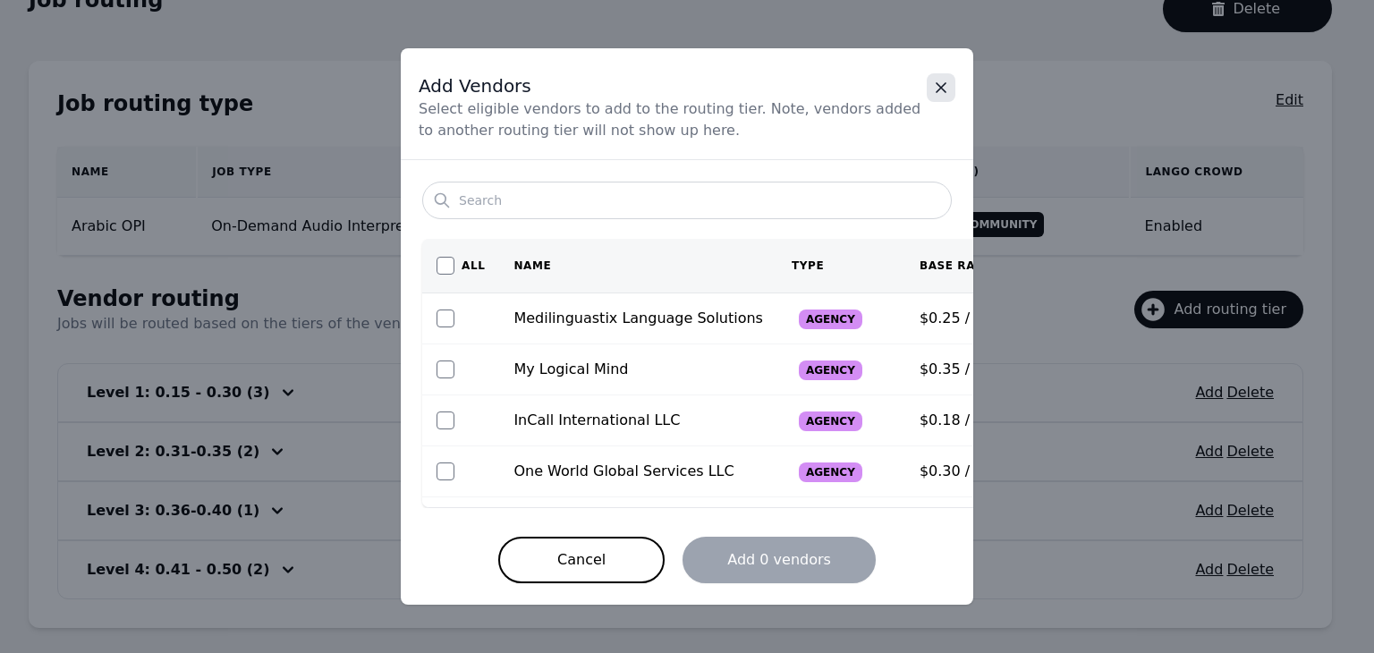
click at [932, 87] on icon "Close" at bounding box center [941, 88] width 18 height 18
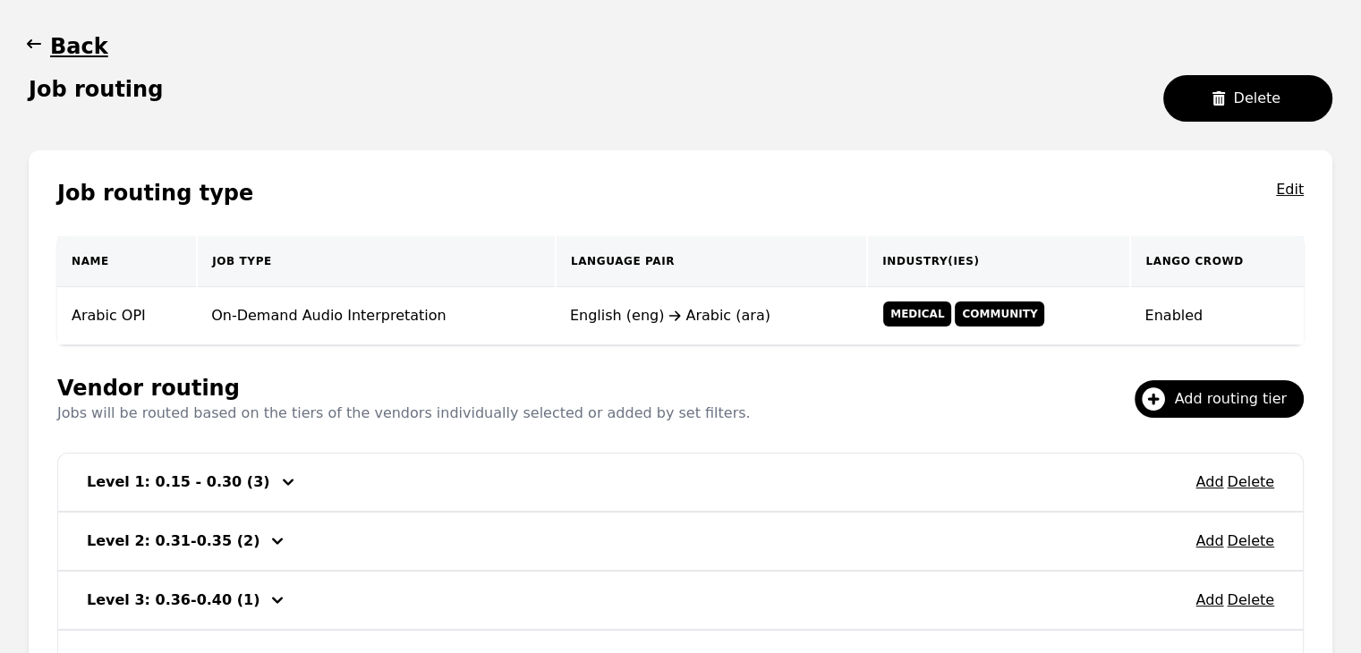
click at [32, 38] on icon "button" at bounding box center [34, 44] width 18 height 18
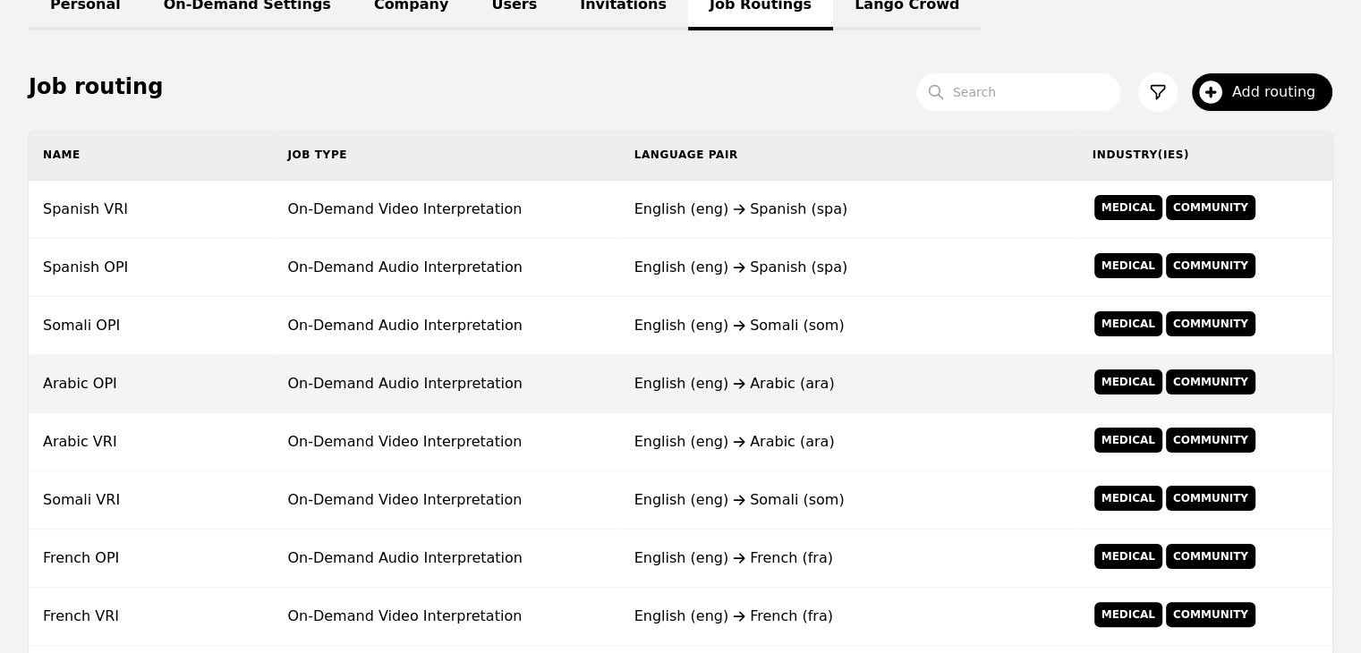
scroll to position [255, 0]
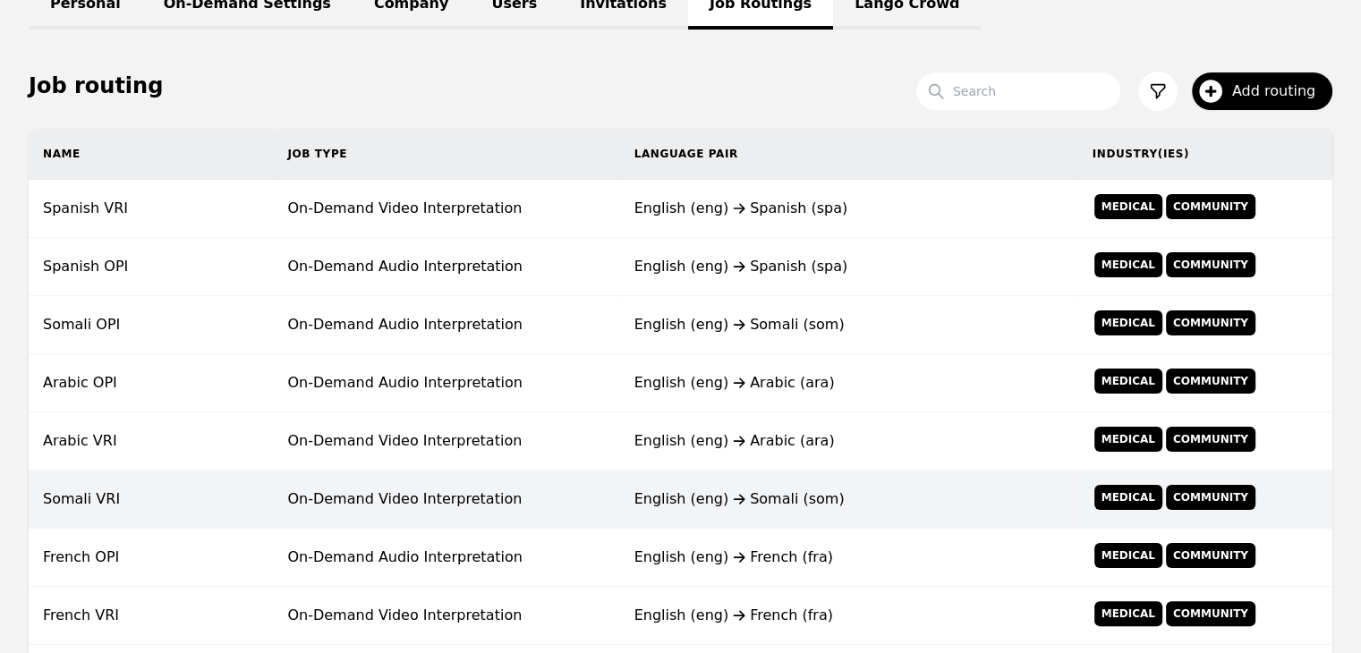
click at [548, 500] on td "On-Demand Video Interpretation" at bounding box center [446, 500] width 346 height 58
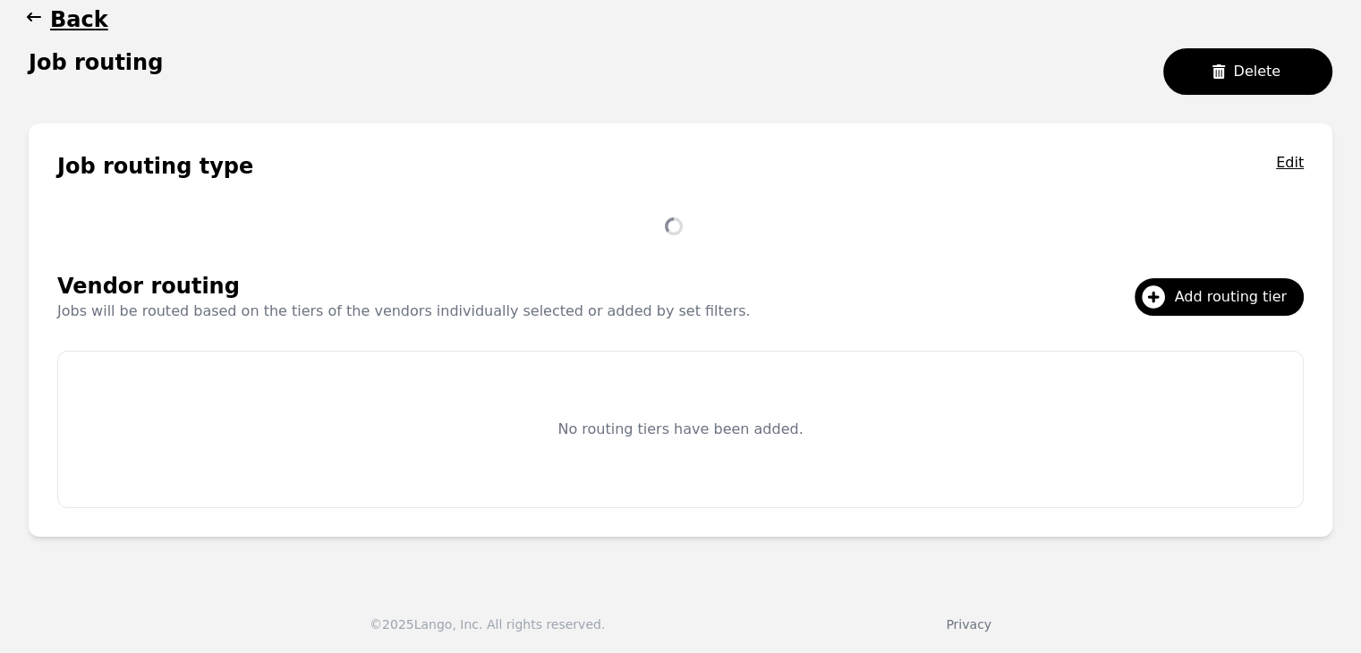
scroll to position [255, 0]
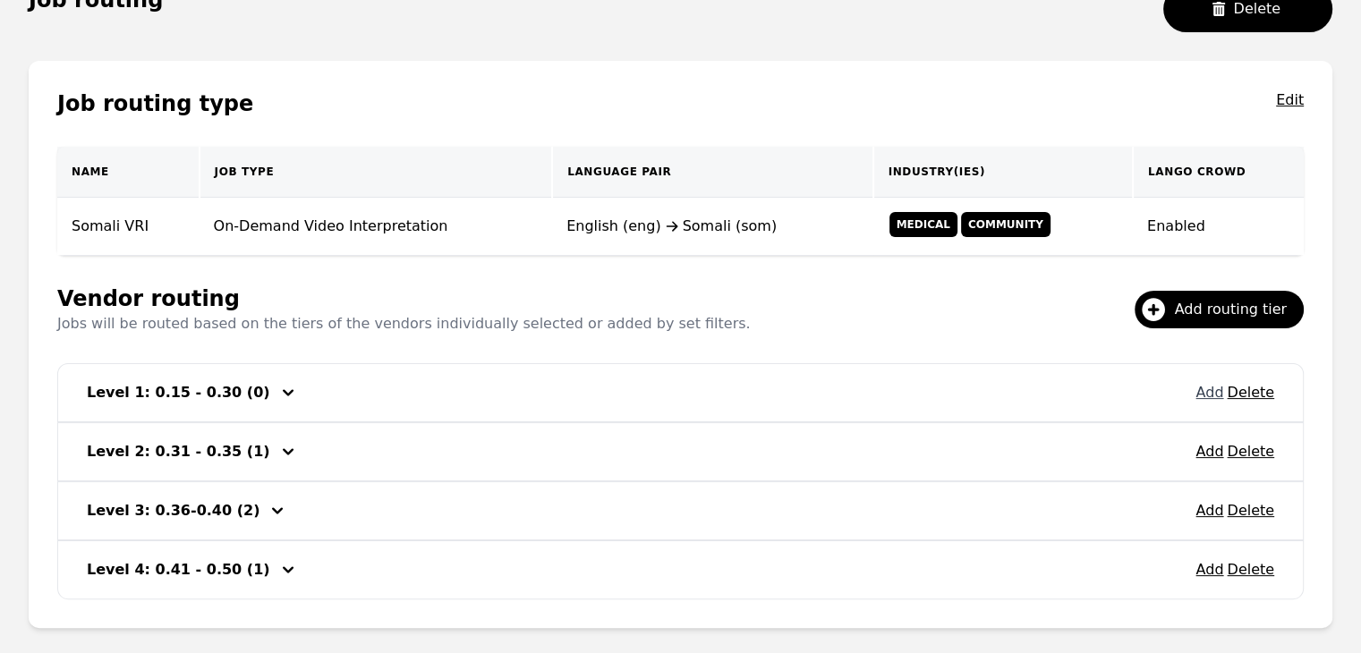
click at [1207, 391] on button "Add" at bounding box center [1209, 392] width 28 height 21
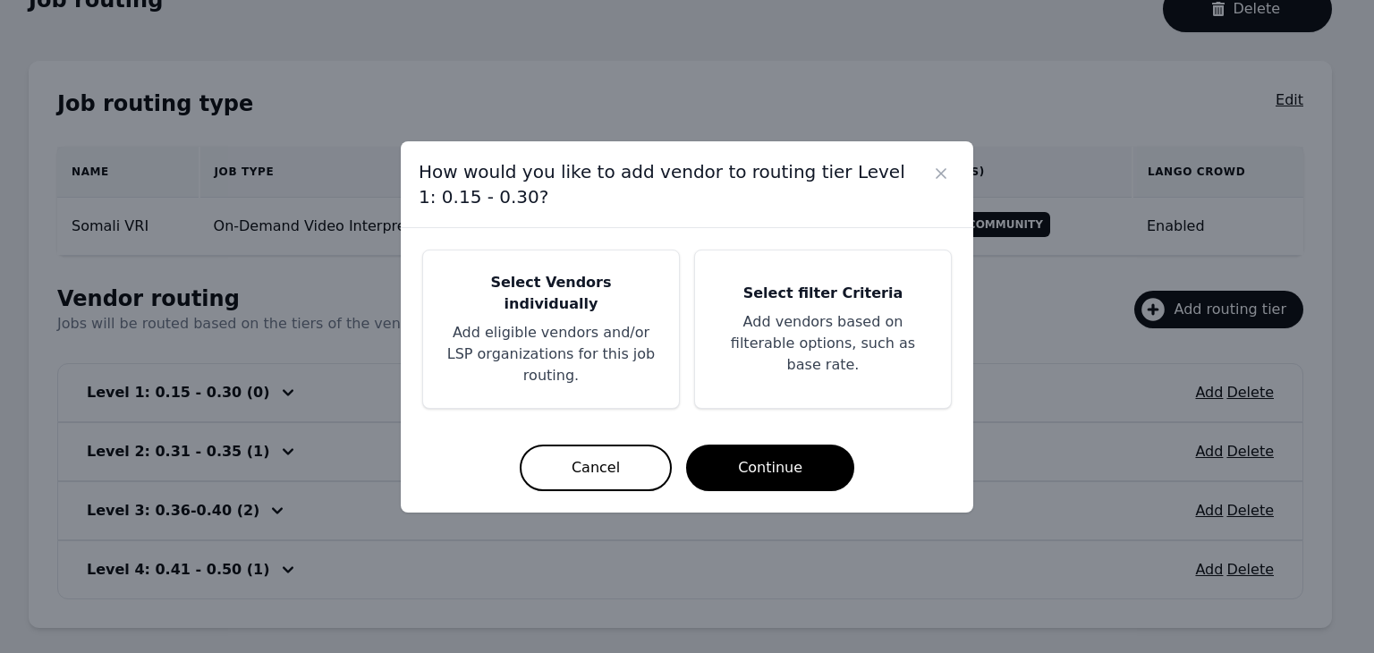
click at [851, 347] on p "Add vendors based on filterable options, such as base rate." at bounding box center [823, 343] width 213 height 64
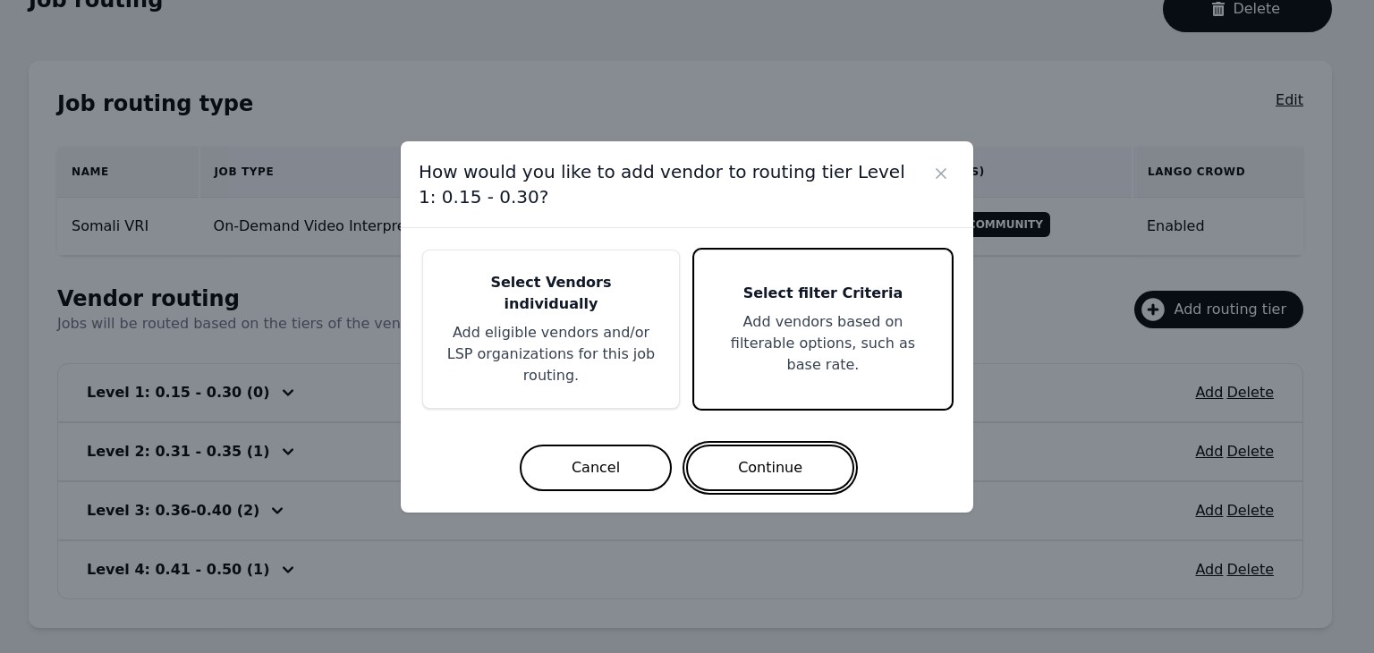
click at [771, 451] on button "Continue" at bounding box center [770, 468] width 168 height 47
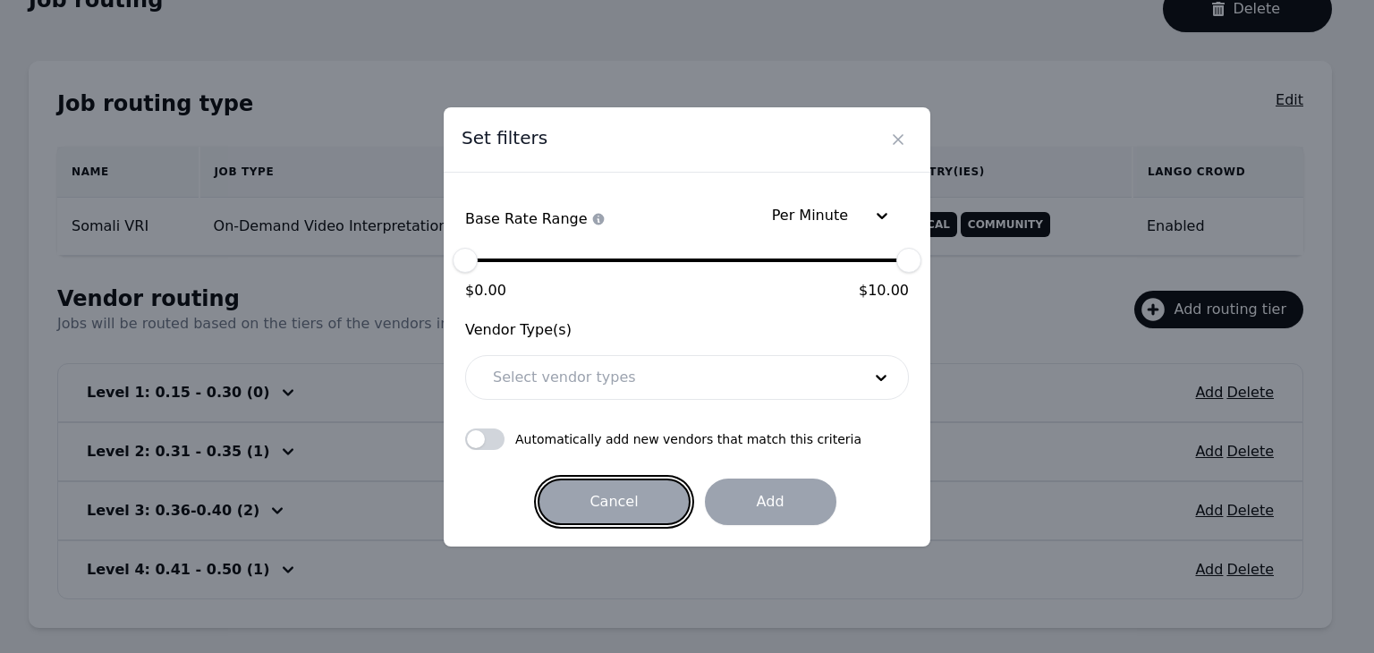
click at [594, 506] on button "Cancel" at bounding box center [614, 502] width 152 height 47
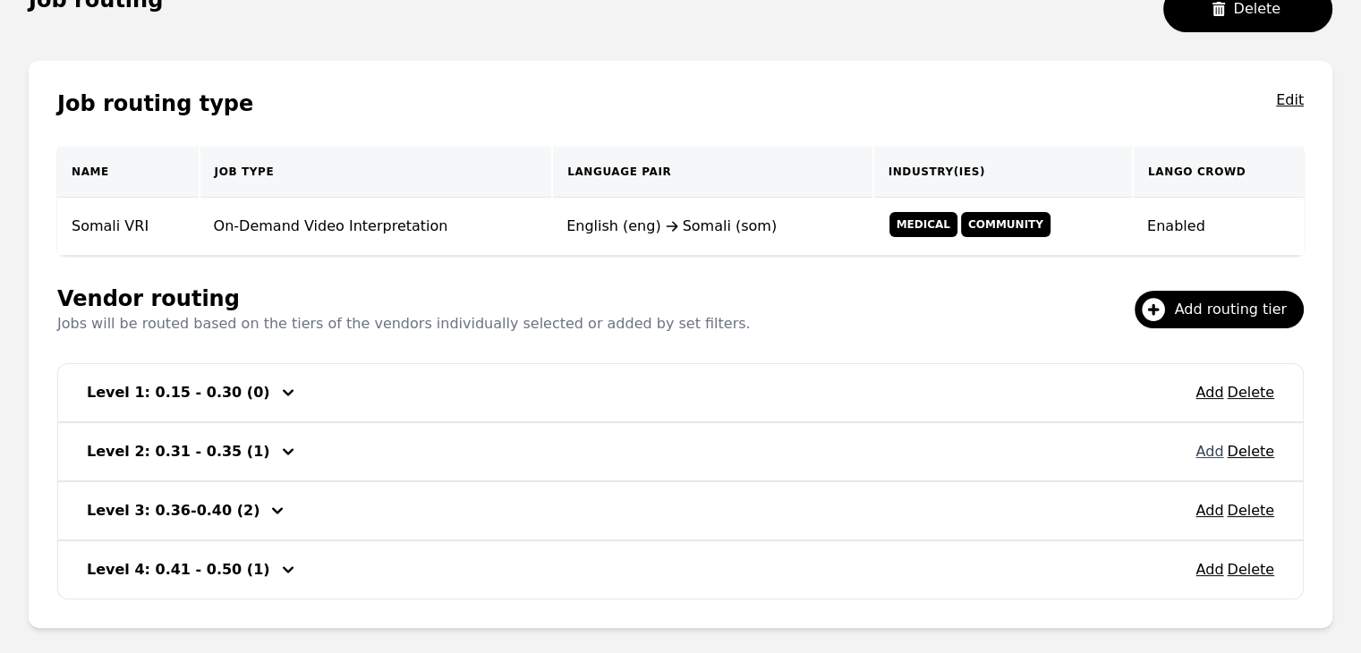
click at [1206, 451] on button "Add" at bounding box center [1209, 451] width 28 height 21
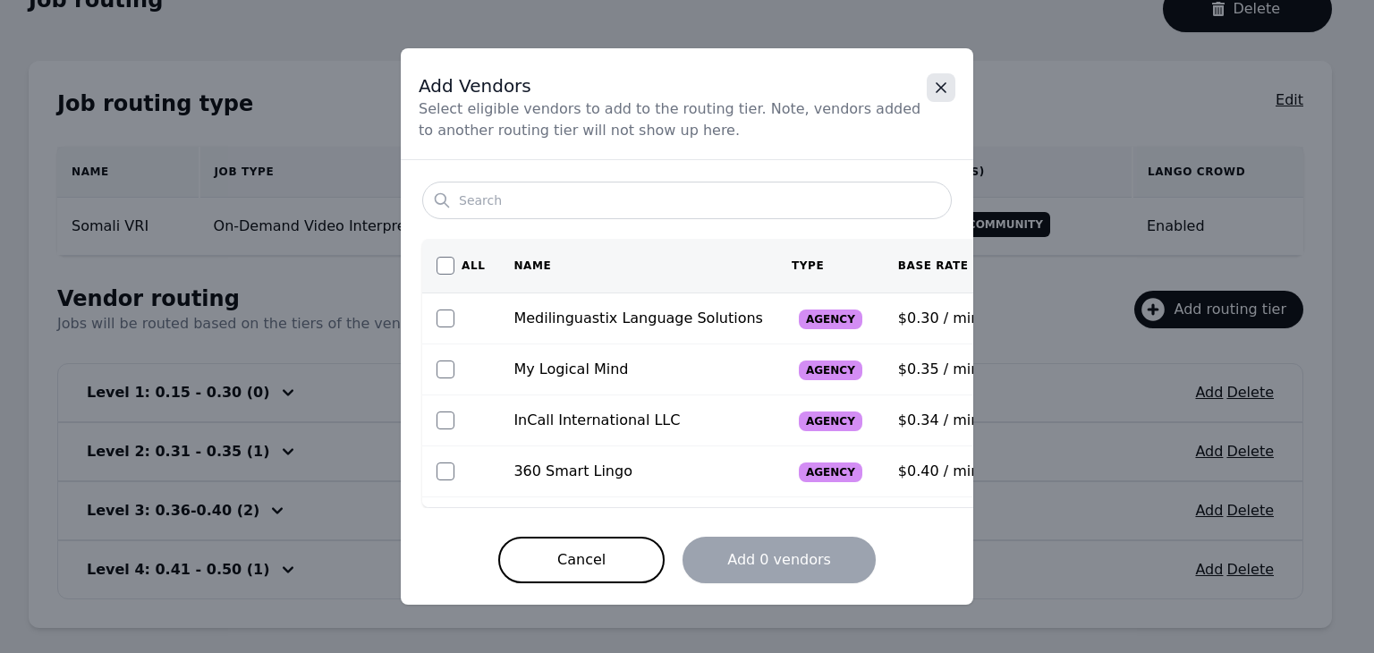
click at [948, 98] on button "Close" at bounding box center [941, 87] width 29 height 29
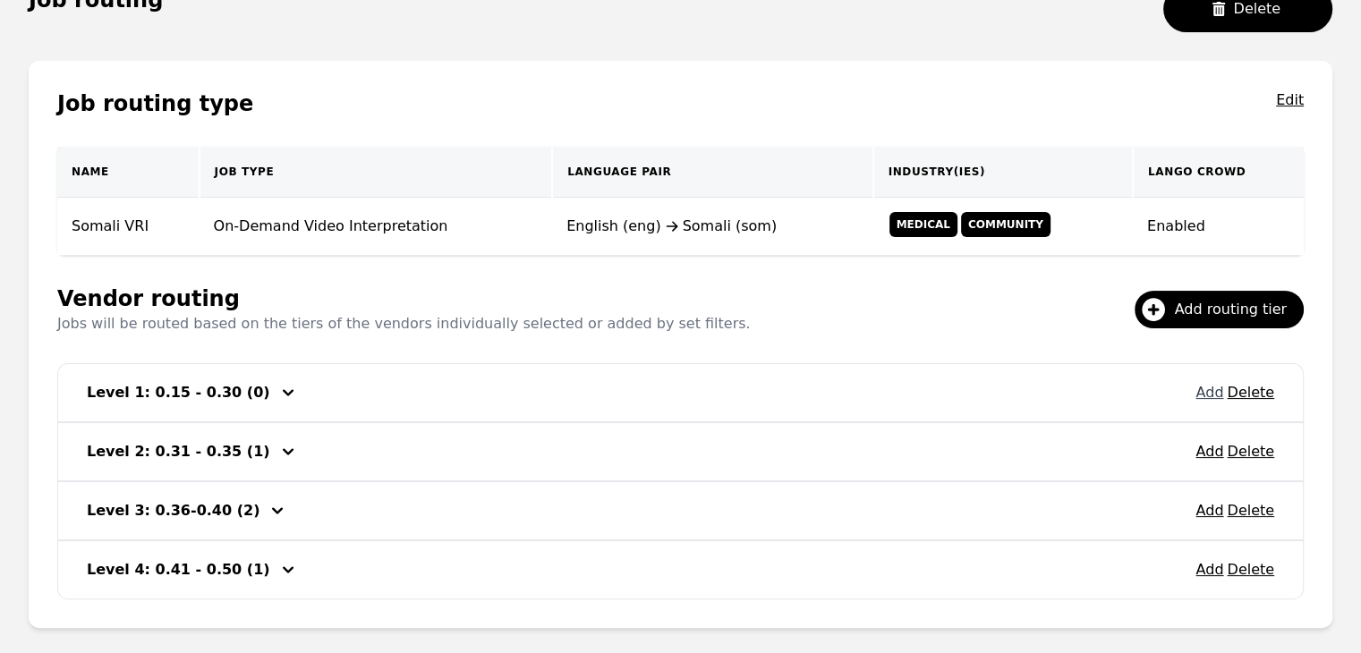
click at [1212, 390] on button "Add" at bounding box center [1209, 392] width 28 height 21
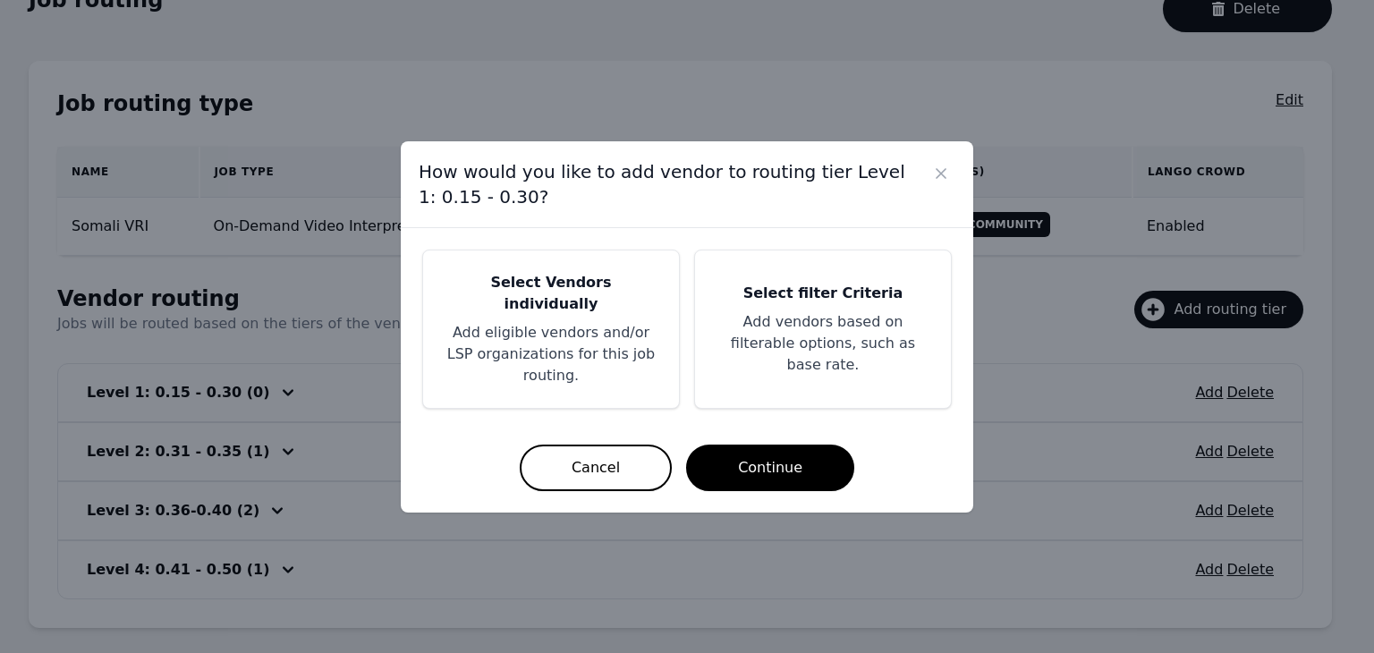
click at [594, 332] on p "Add eligible vendors and/or LSP organizations for this job routing." at bounding box center [551, 354] width 213 height 64
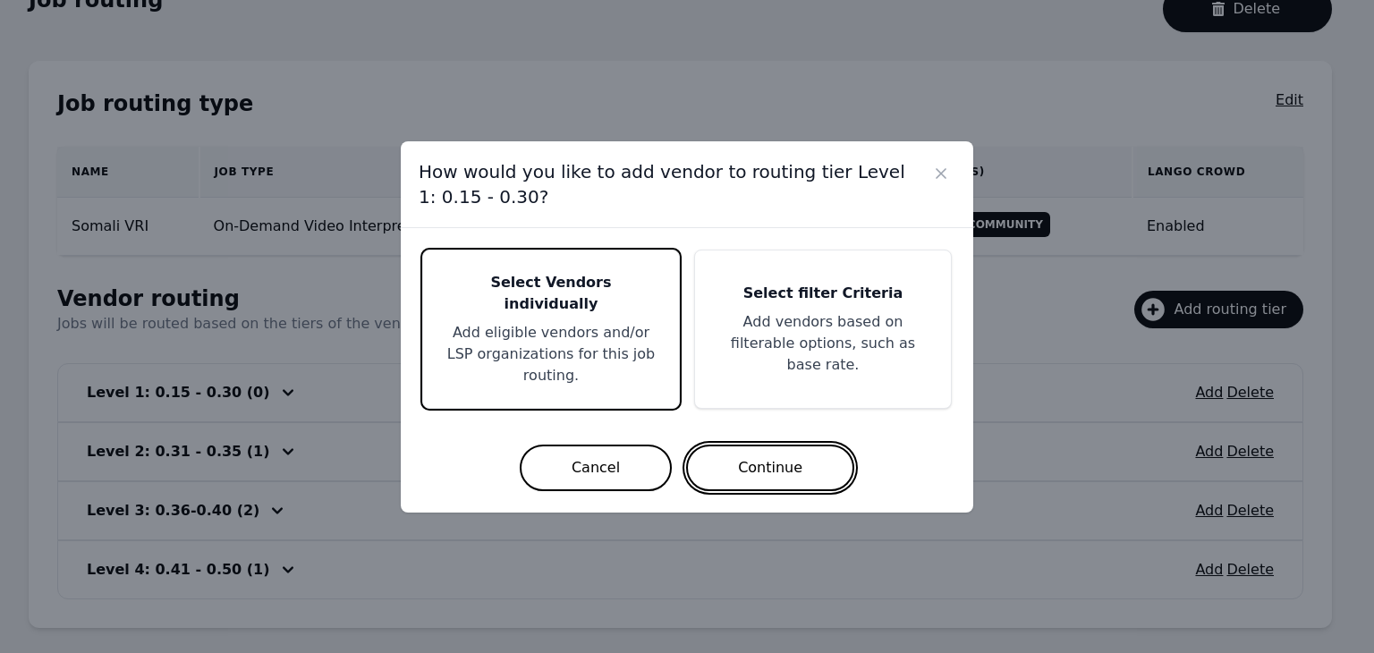
click at [749, 448] on button "Continue" at bounding box center [770, 468] width 168 height 47
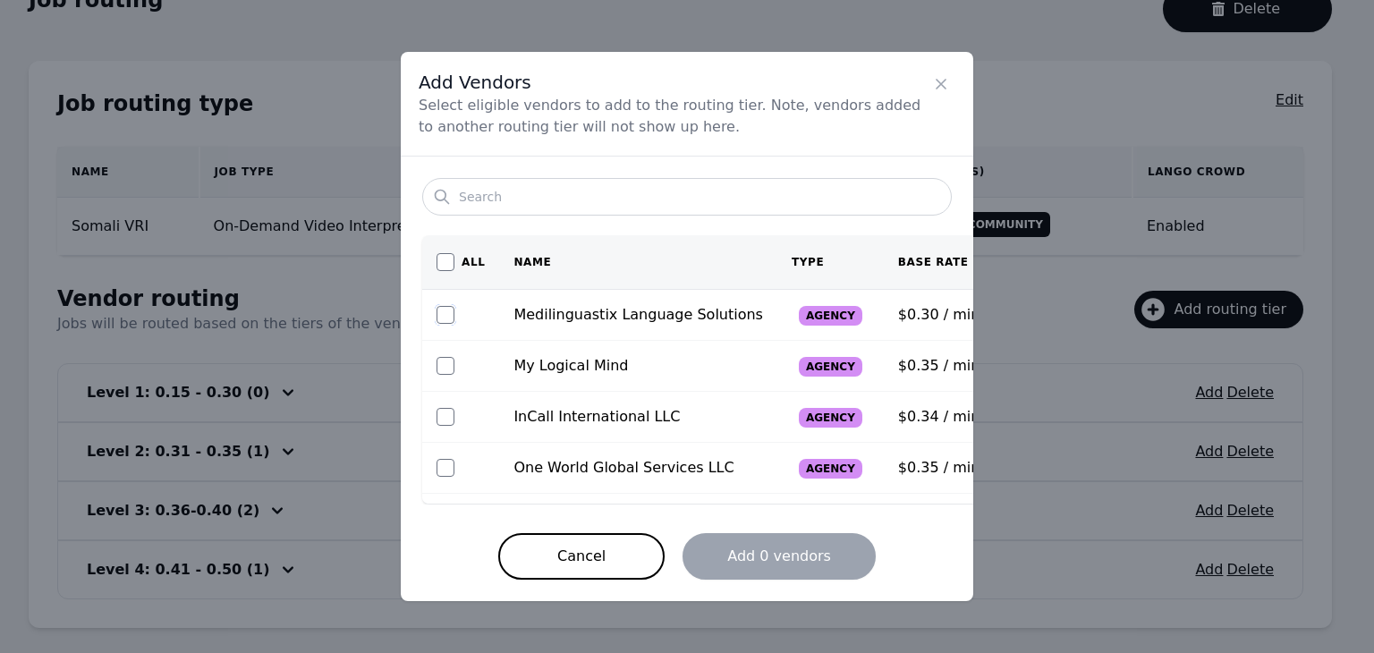
click at [446, 316] on input "checkbox" at bounding box center [446, 315] width 18 height 18
checkbox input "true"
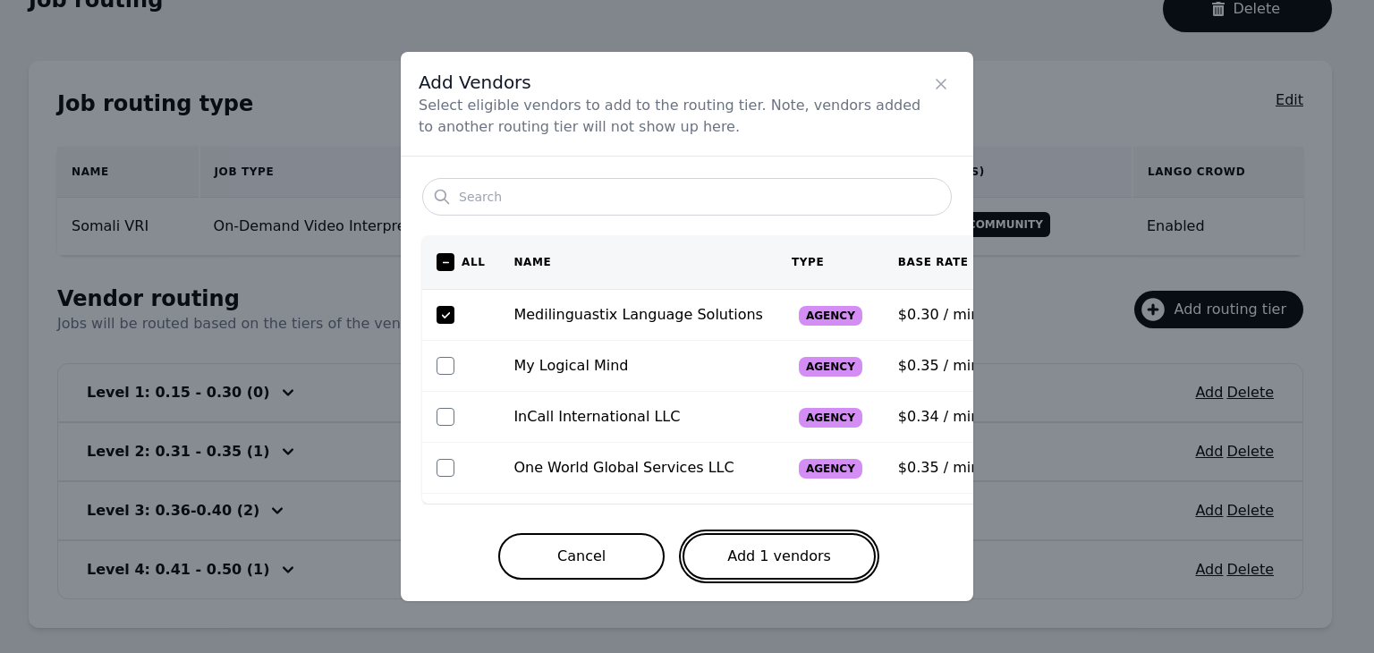
click at [787, 558] on button "Add 1 vendors" at bounding box center [779, 556] width 193 height 47
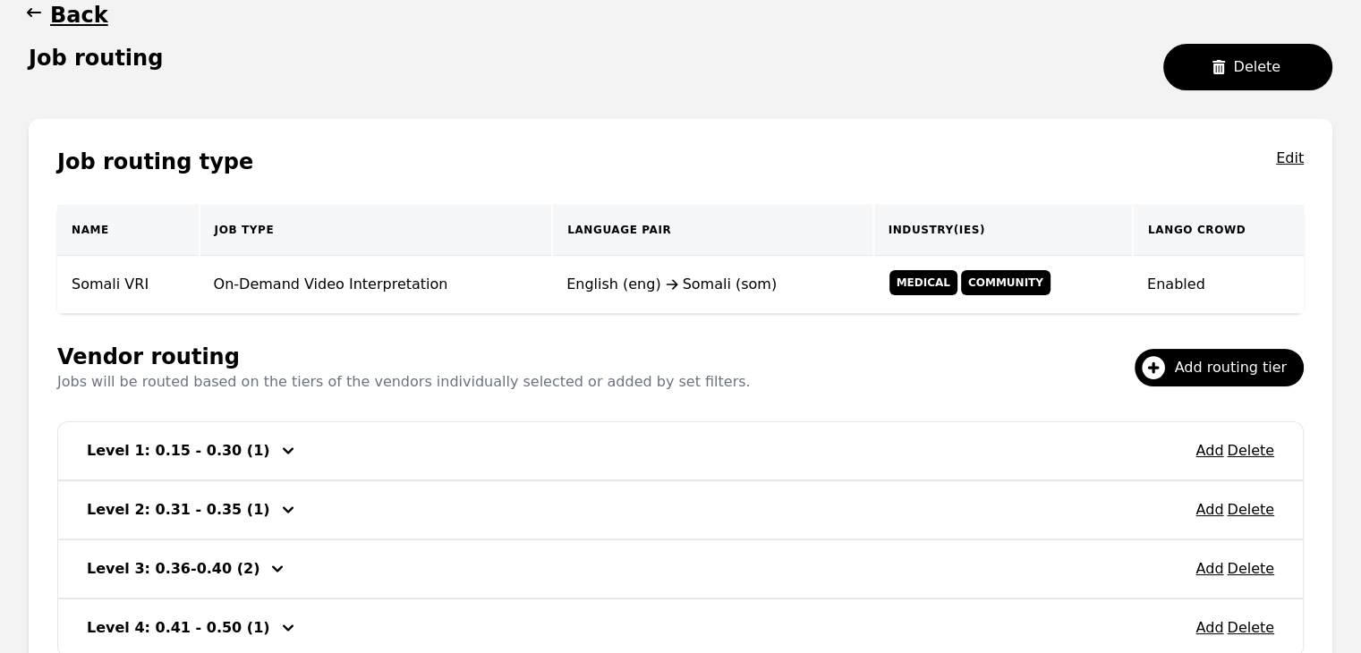
scroll to position [166, 0]
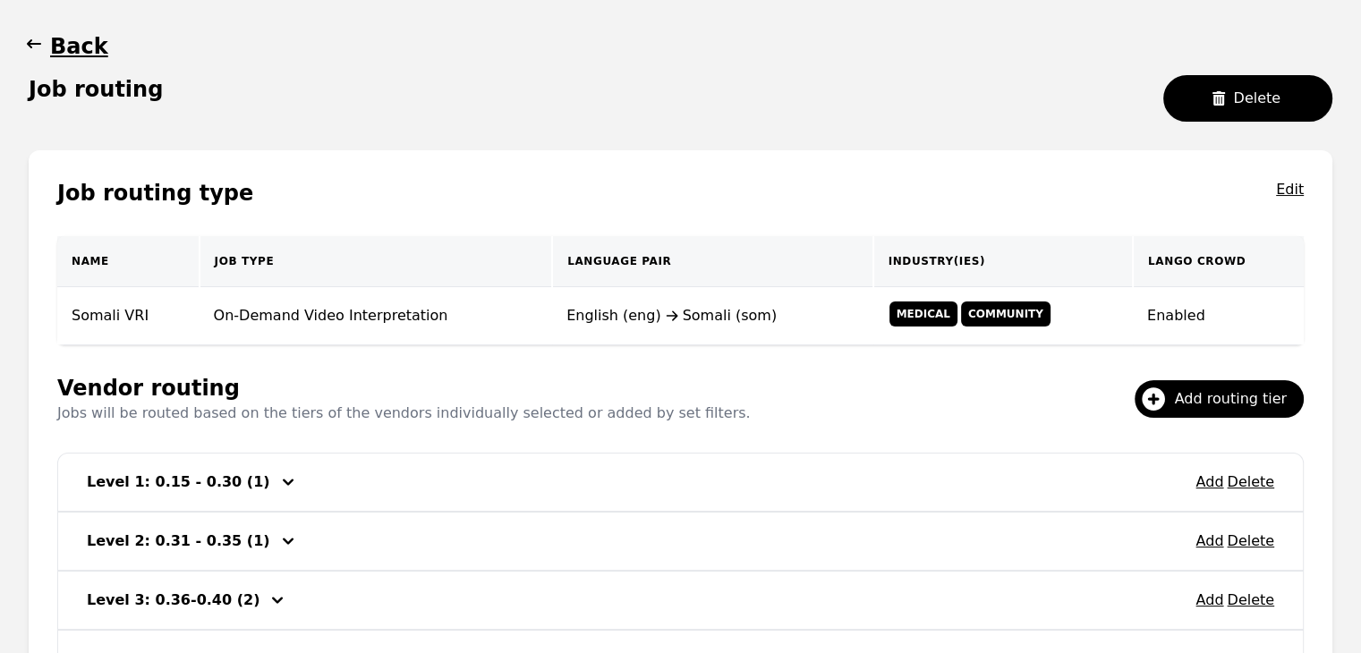
click at [31, 30] on main "Back Job routing Delete Job routing type Edit Name Job Type Language Pair Indus…" at bounding box center [680, 374] width 1361 height 757
click at [31, 45] on icon "button" at bounding box center [34, 44] width 18 height 18
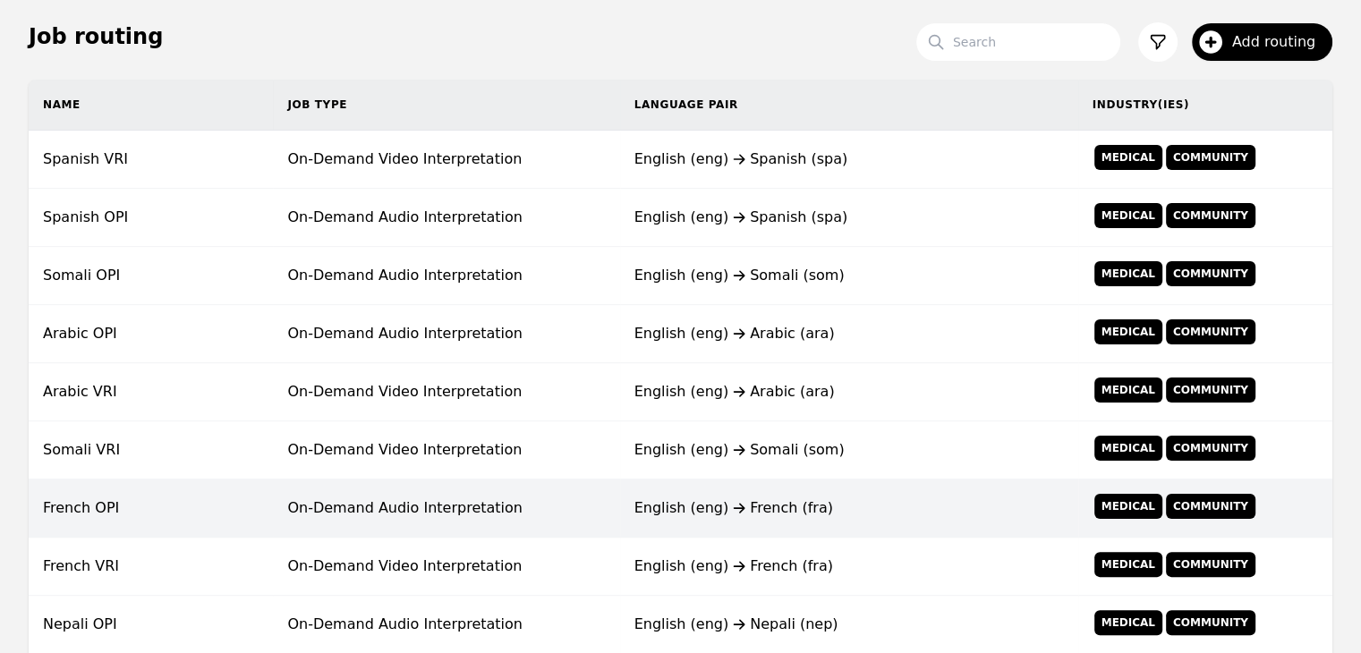
scroll to position [344, 0]
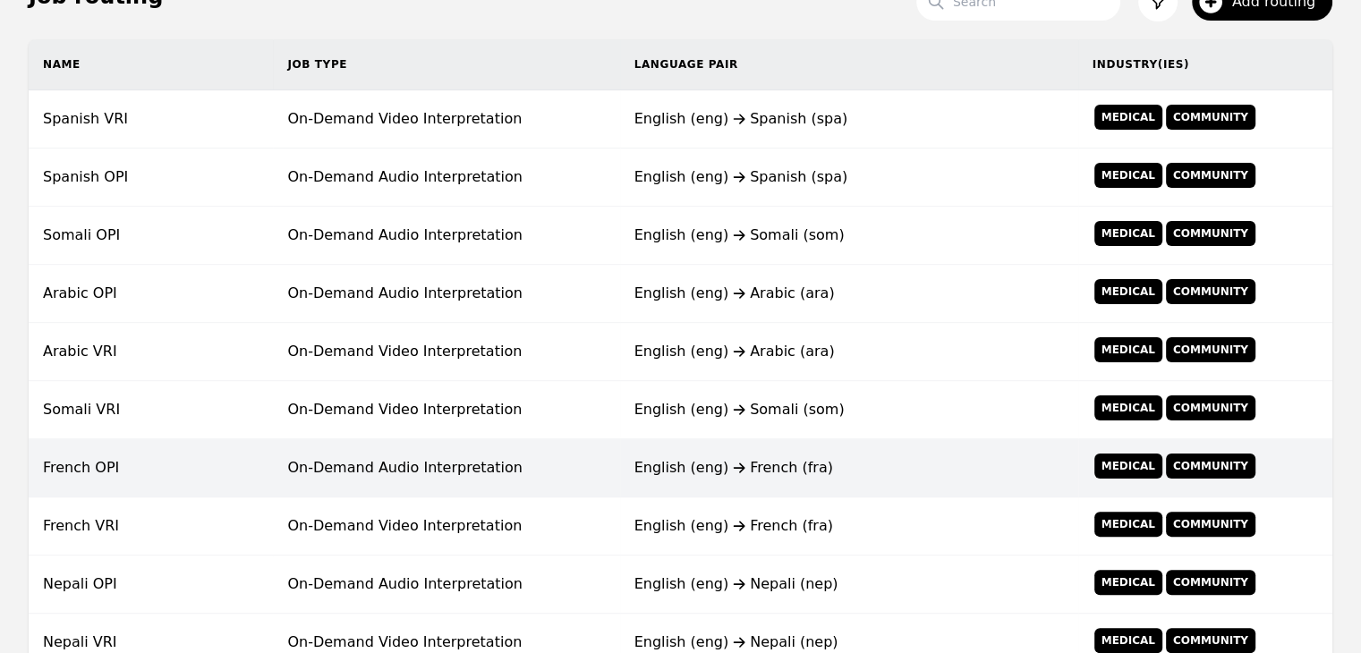
click at [333, 472] on td "On-Demand Audio Interpretation" at bounding box center [446, 468] width 346 height 58
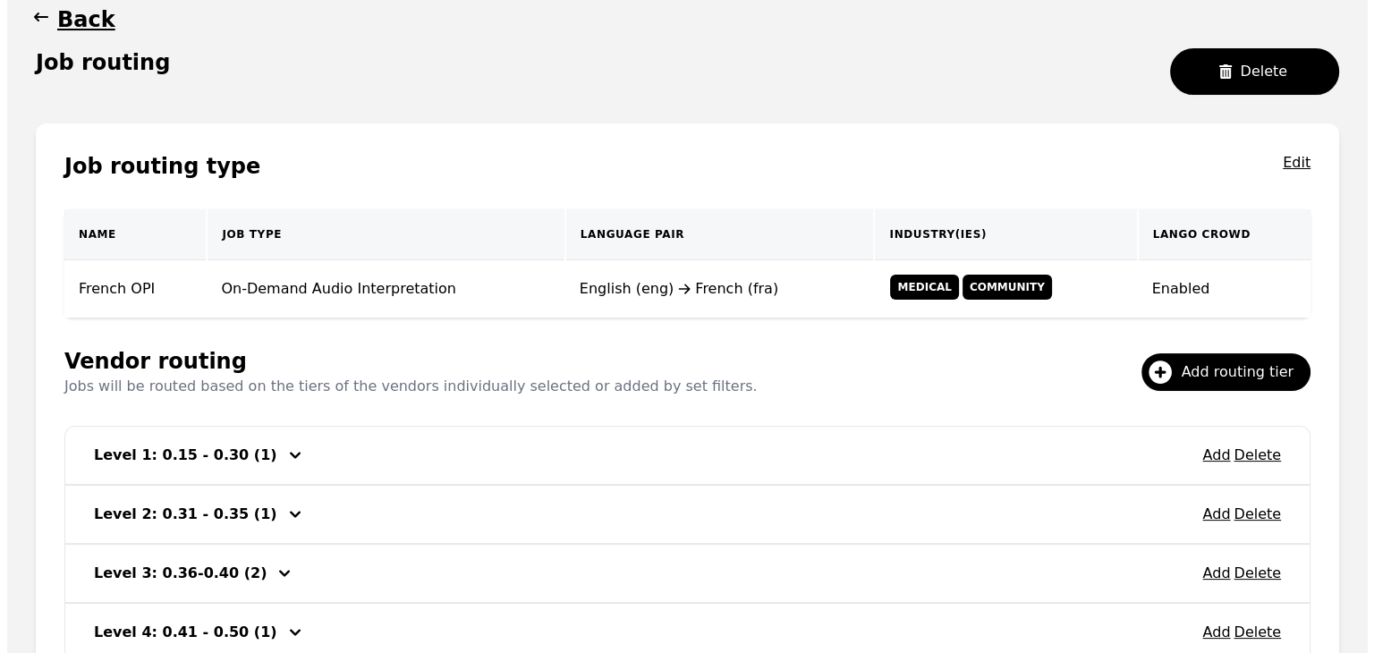
scroll to position [344, 0]
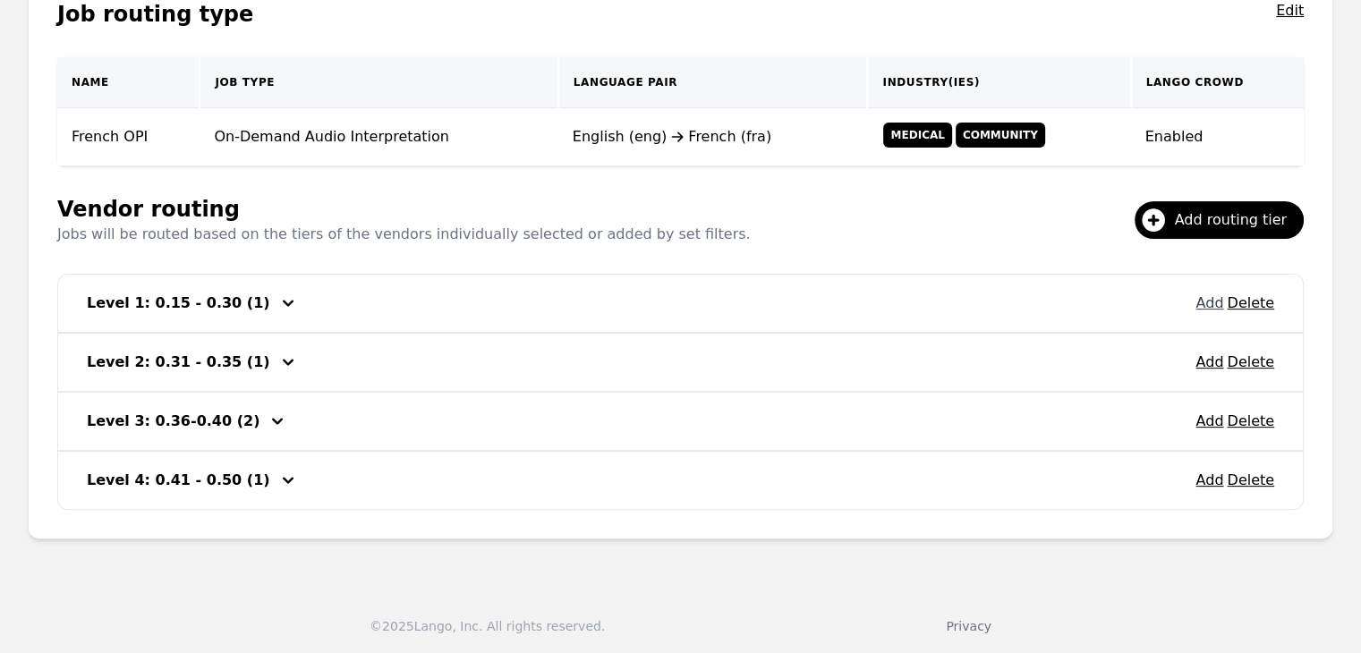
click at [1210, 302] on button "Add" at bounding box center [1209, 303] width 28 height 21
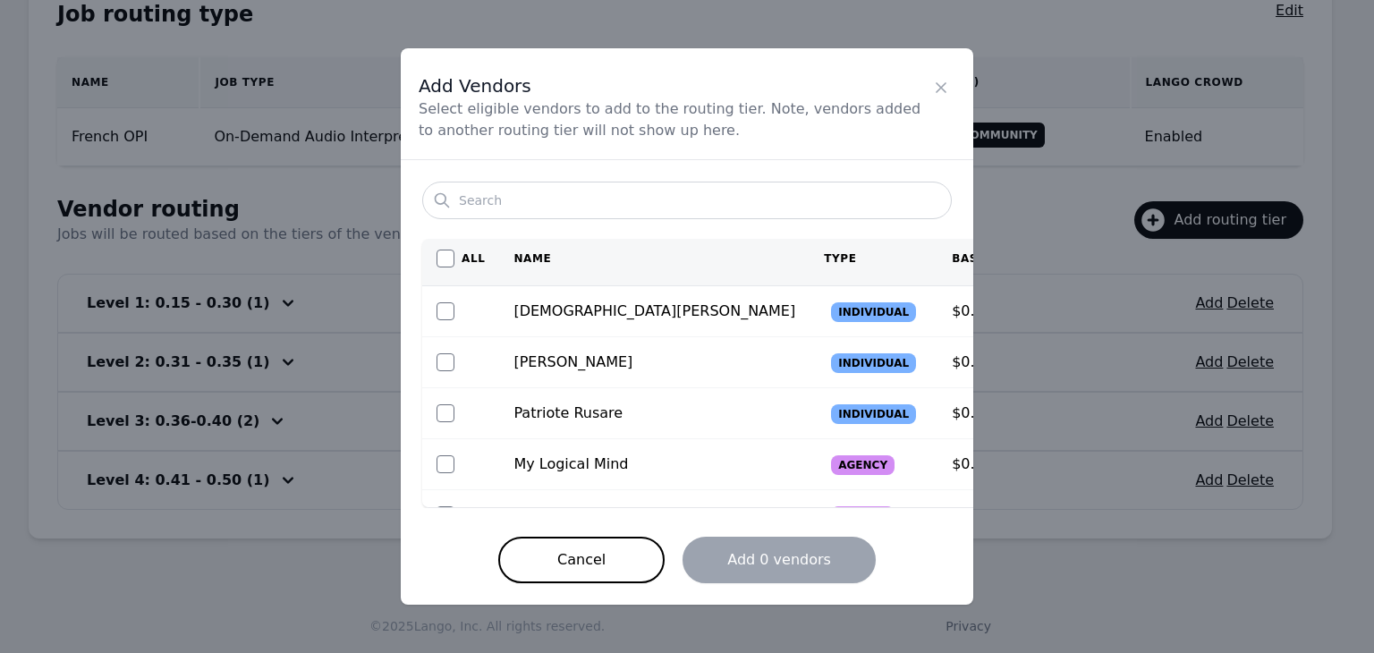
scroll to position [0, 0]
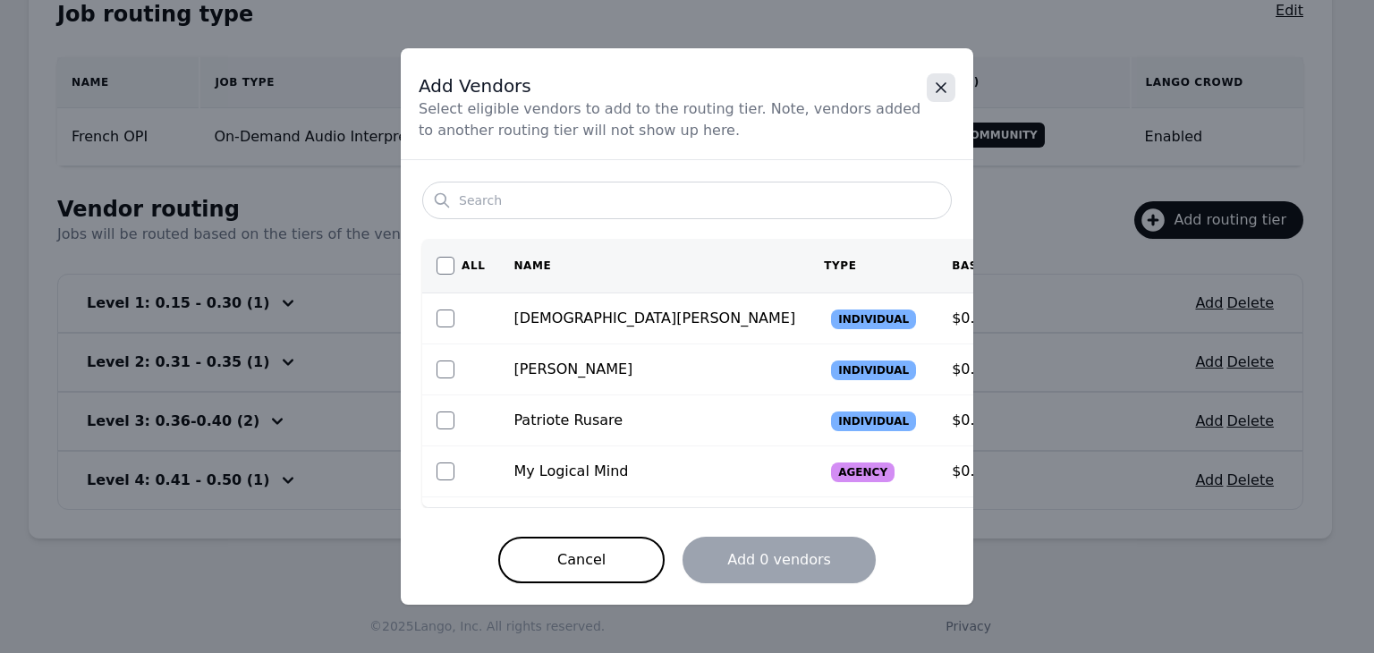
click at [938, 90] on icon "Close" at bounding box center [941, 87] width 9 height 9
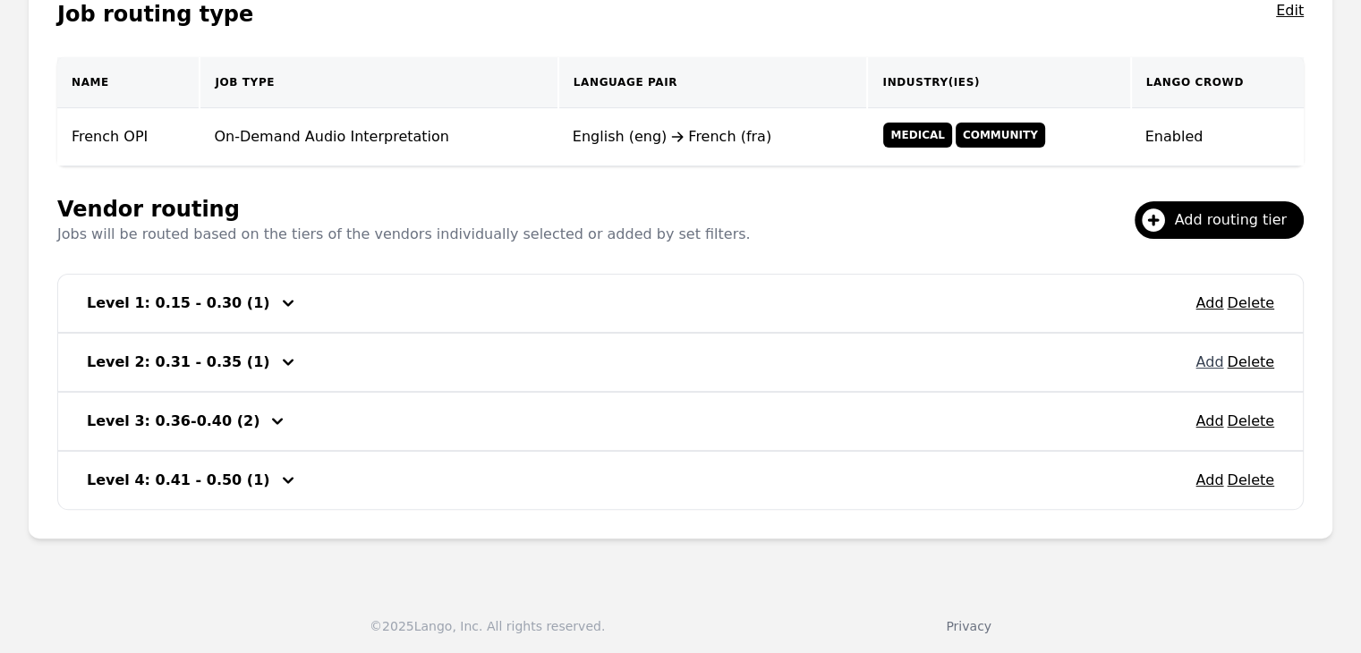
click at [1213, 362] on button "Add" at bounding box center [1209, 362] width 28 height 21
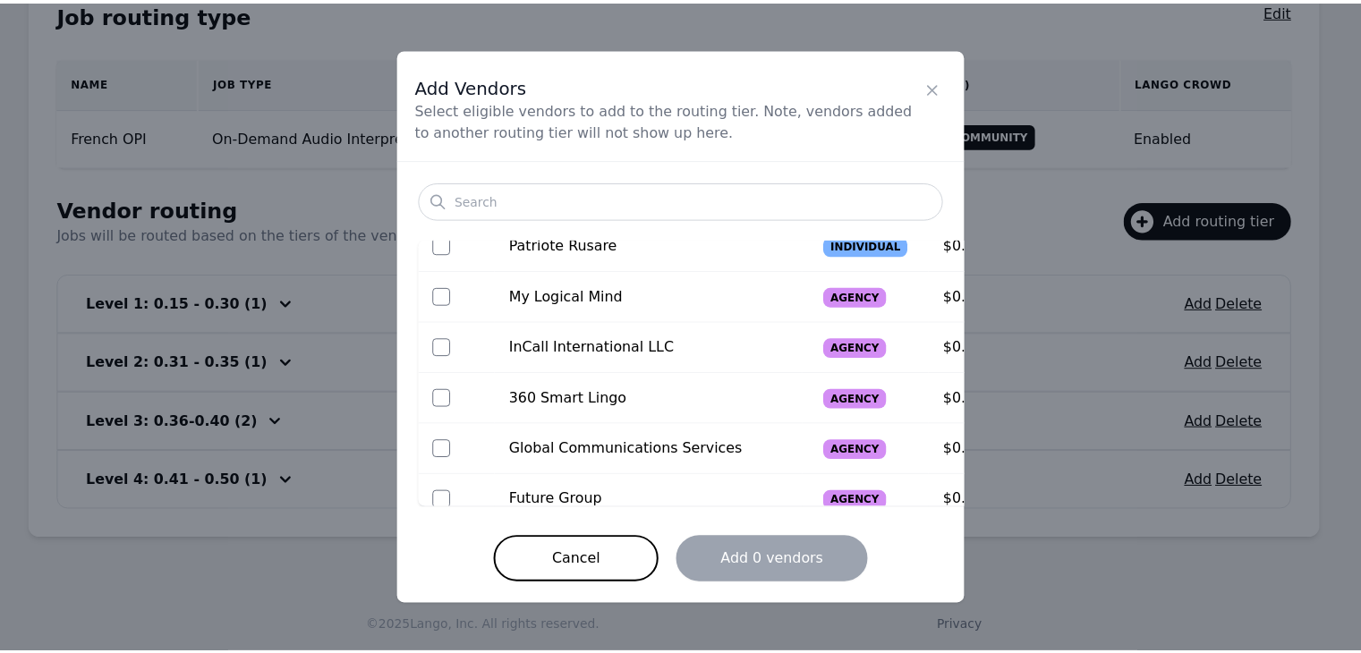
scroll to position [191, 0]
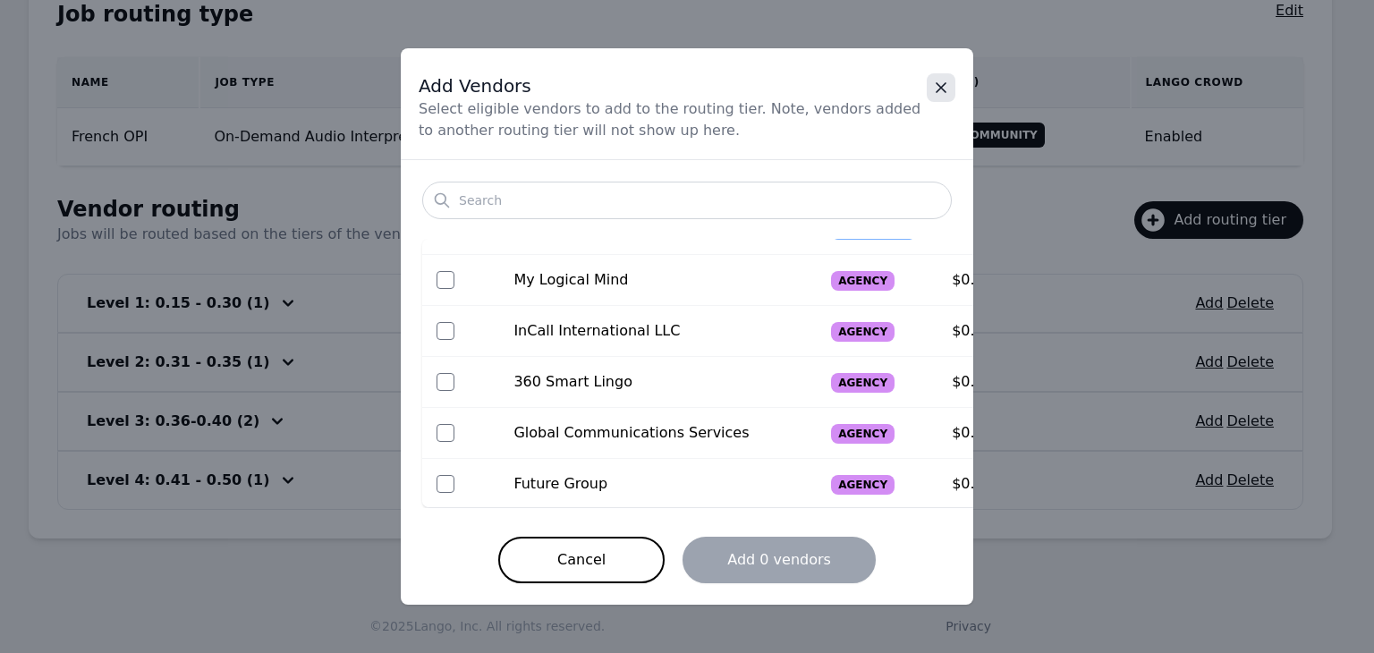
click at [942, 84] on icon "Close" at bounding box center [941, 88] width 18 height 18
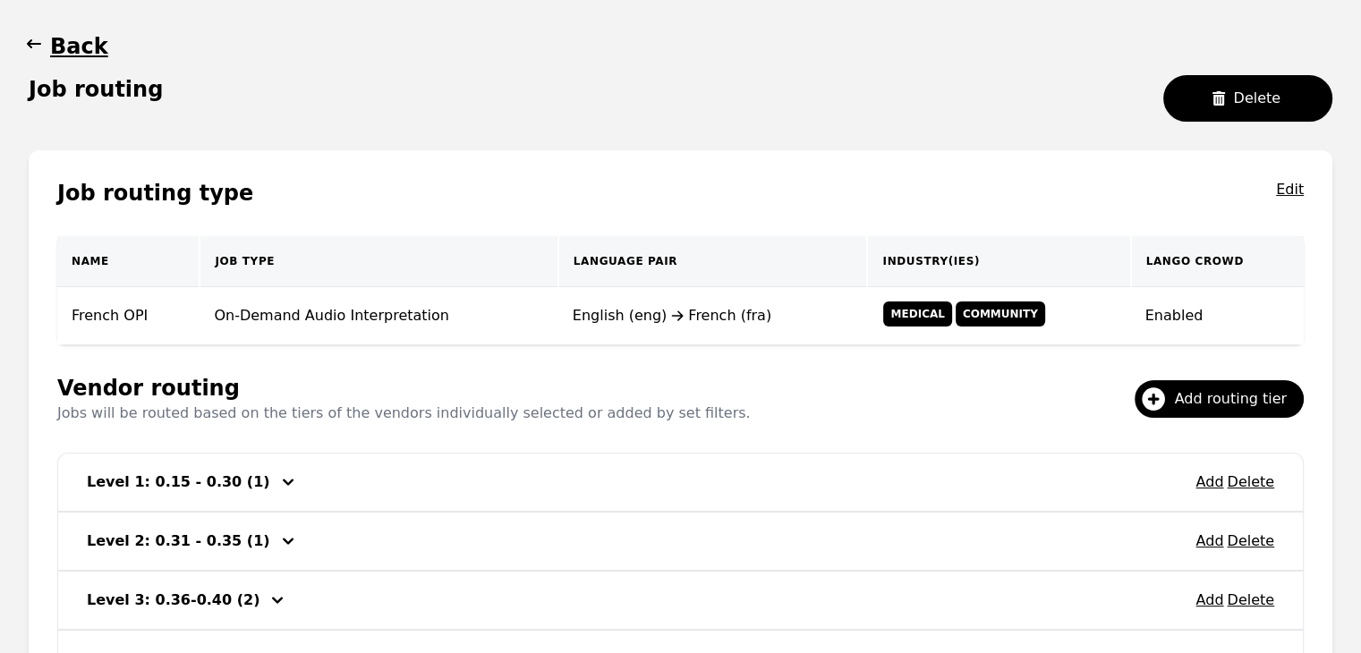
click at [35, 44] on icon "button" at bounding box center [34, 43] width 14 height 9
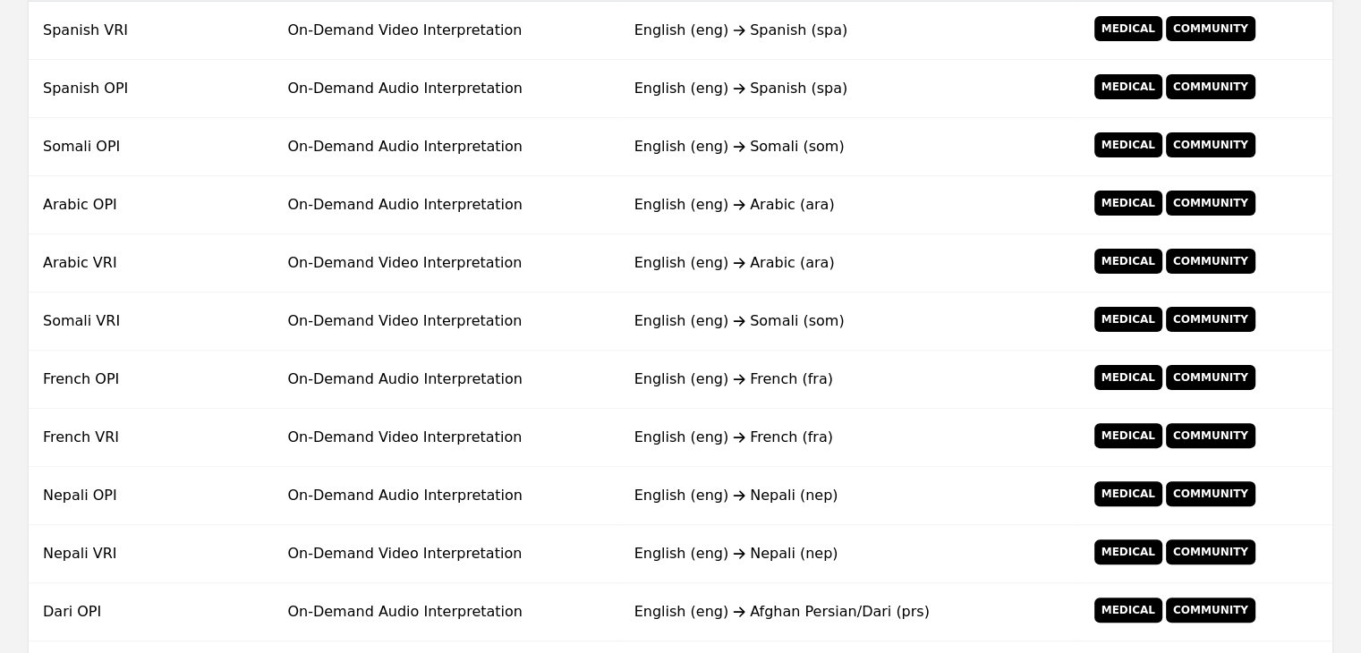
scroll to position [434, 0]
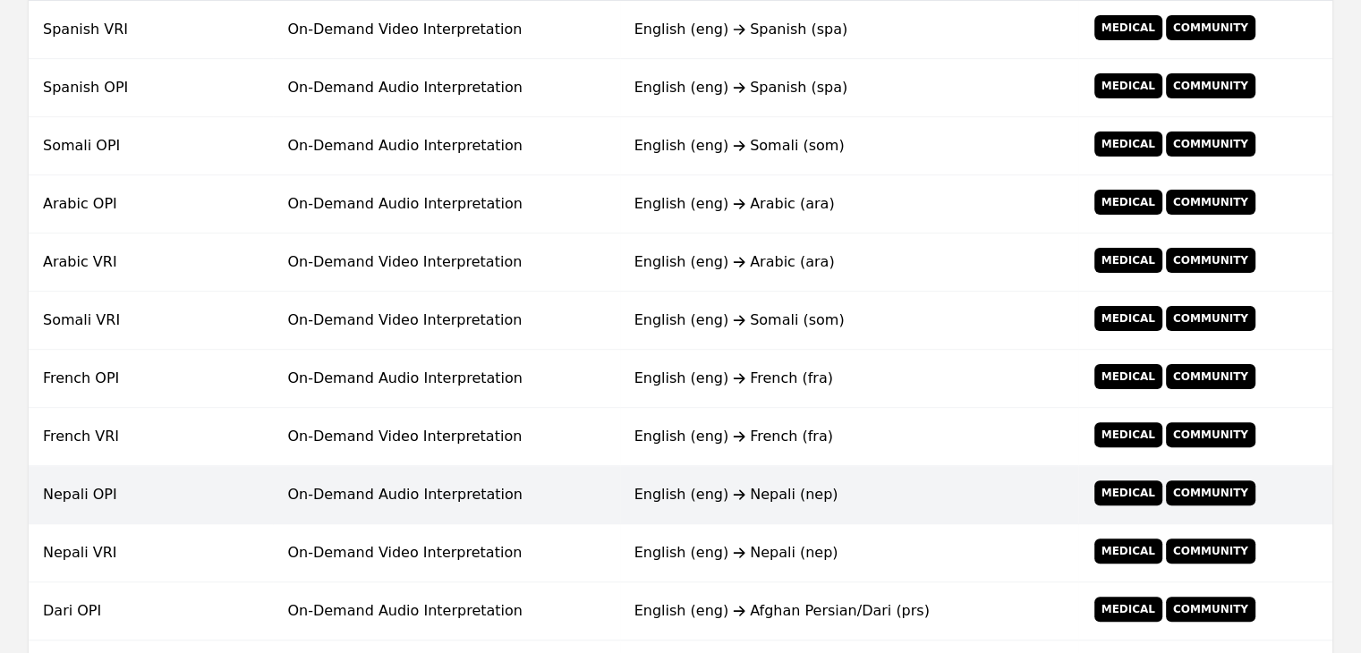
click at [737, 484] on div "English (eng) Nepali (nep)" at bounding box center [848, 494] width 429 height 21
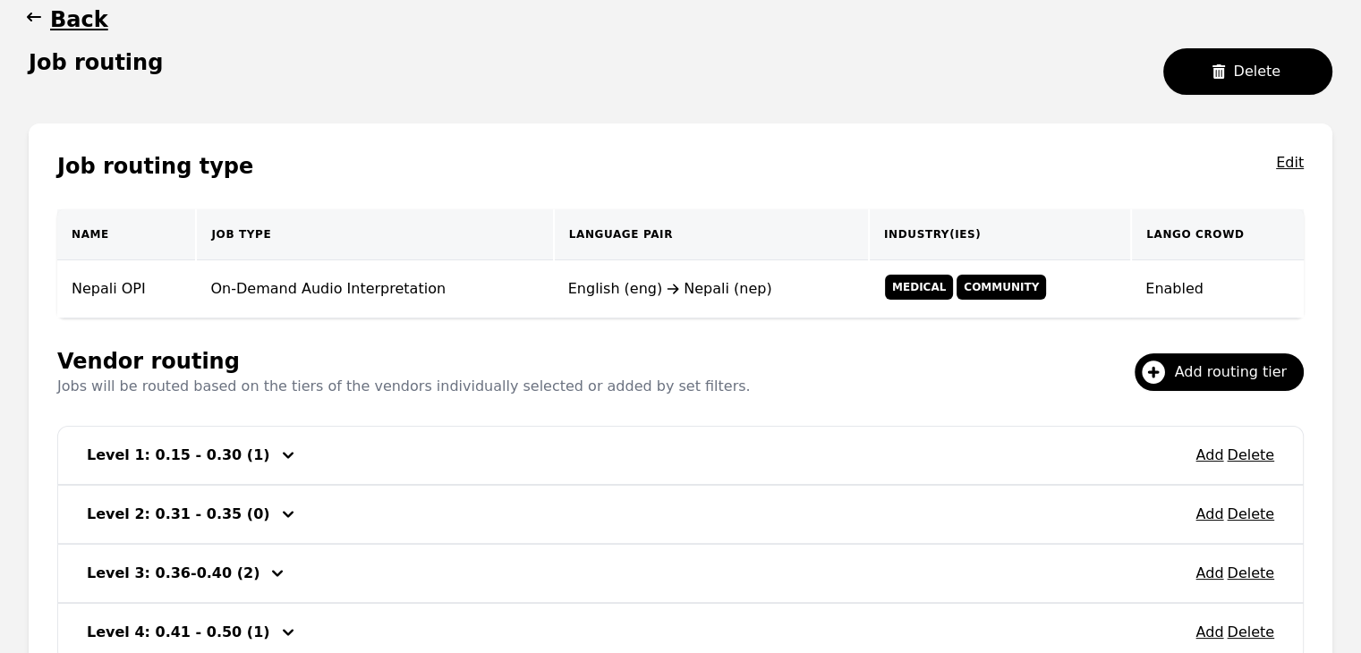
scroll to position [344, 0]
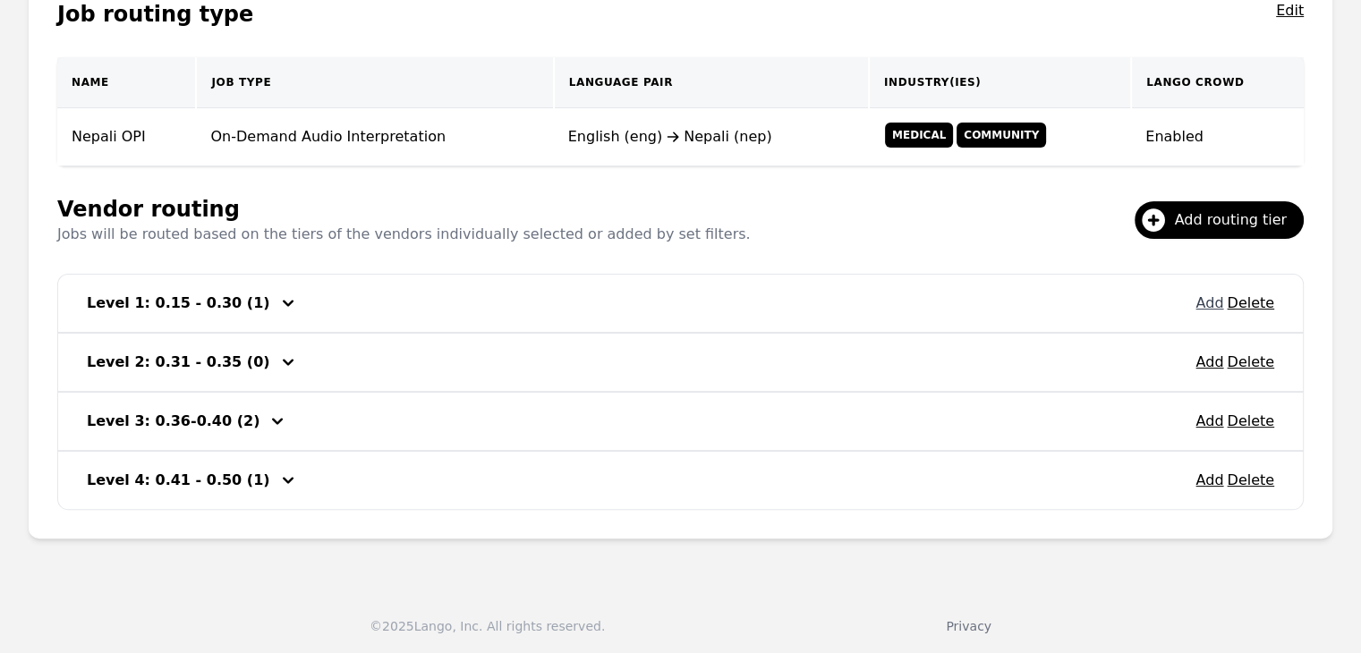
click at [1212, 309] on button "Add" at bounding box center [1209, 303] width 28 height 21
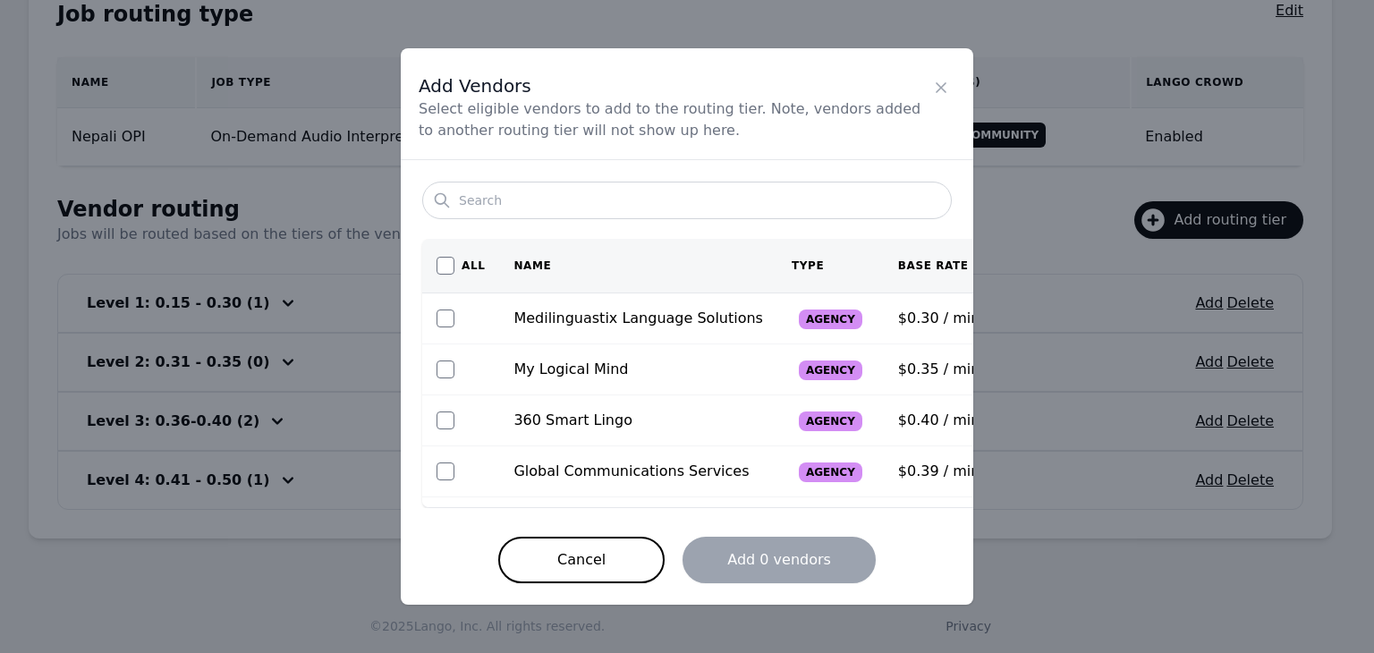
click at [461, 316] on div at bounding box center [461, 319] width 48 height 18
click at [448, 319] on input "checkbox" at bounding box center [446, 319] width 18 height 18
checkbox input "true"
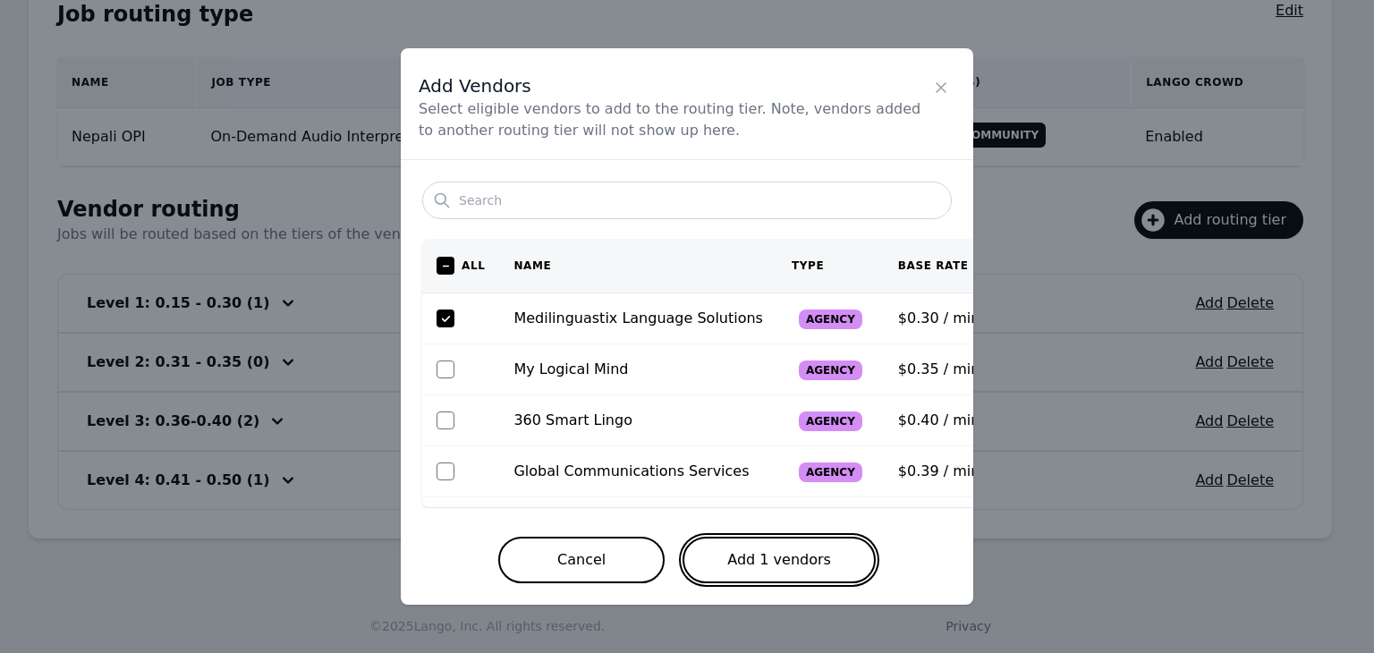
click at [820, 568] on button "Add 1 vendors" at bounding box center [779, 560] width 193 height 47
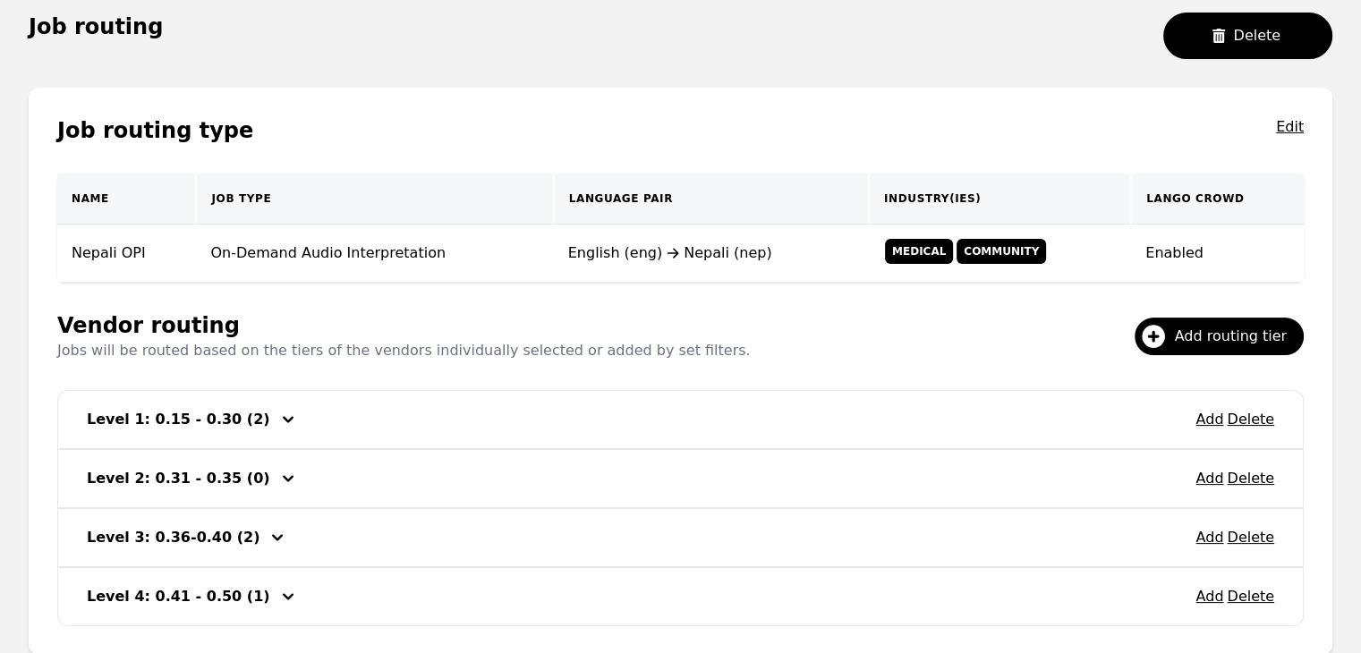
scroll to position [76, 0]
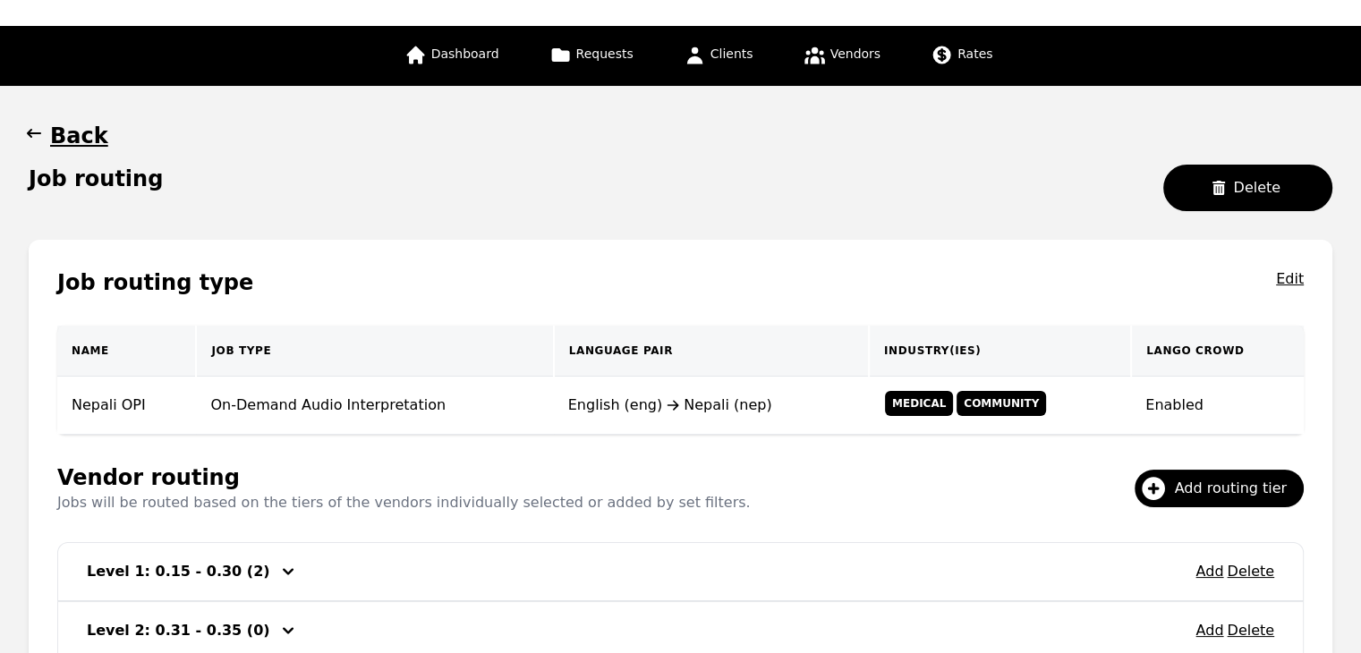
click at [35, 124] on icon "button" at bounding box center [34, 133] width 18 height 18
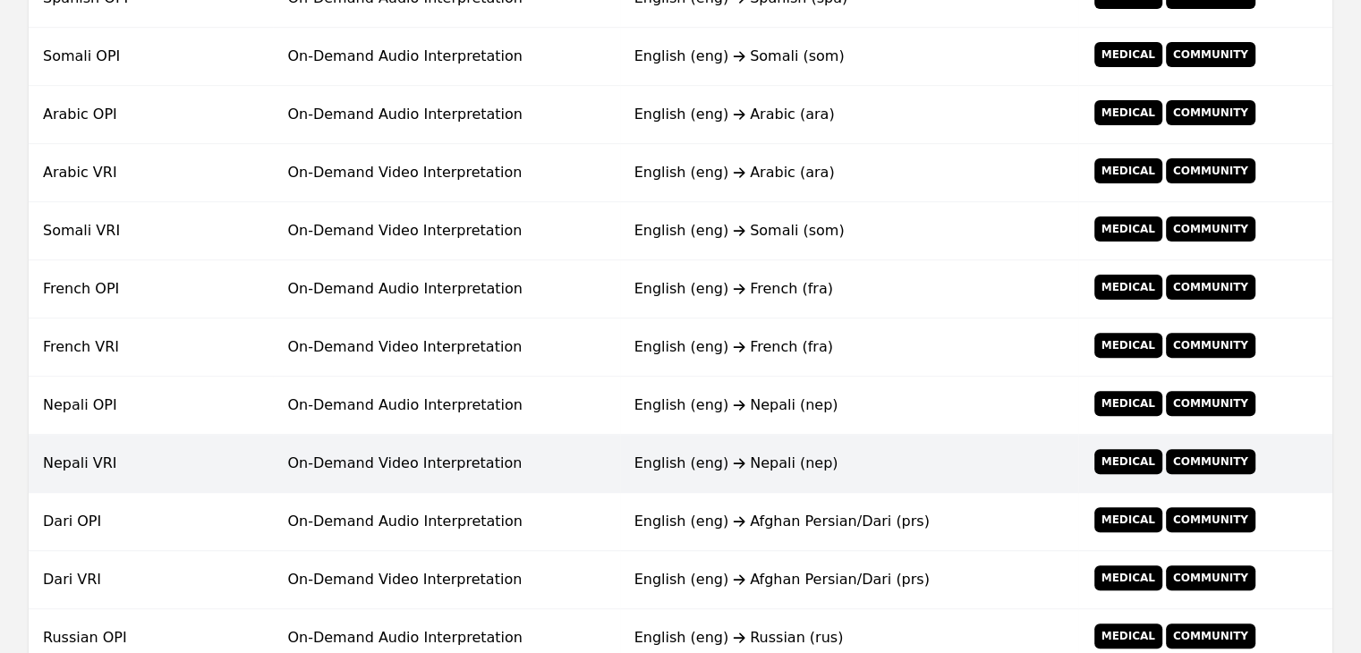
click at [402, 483] on td "On-Demand Video Interpretation" at bounding box center [446, 464] width 346 height 58
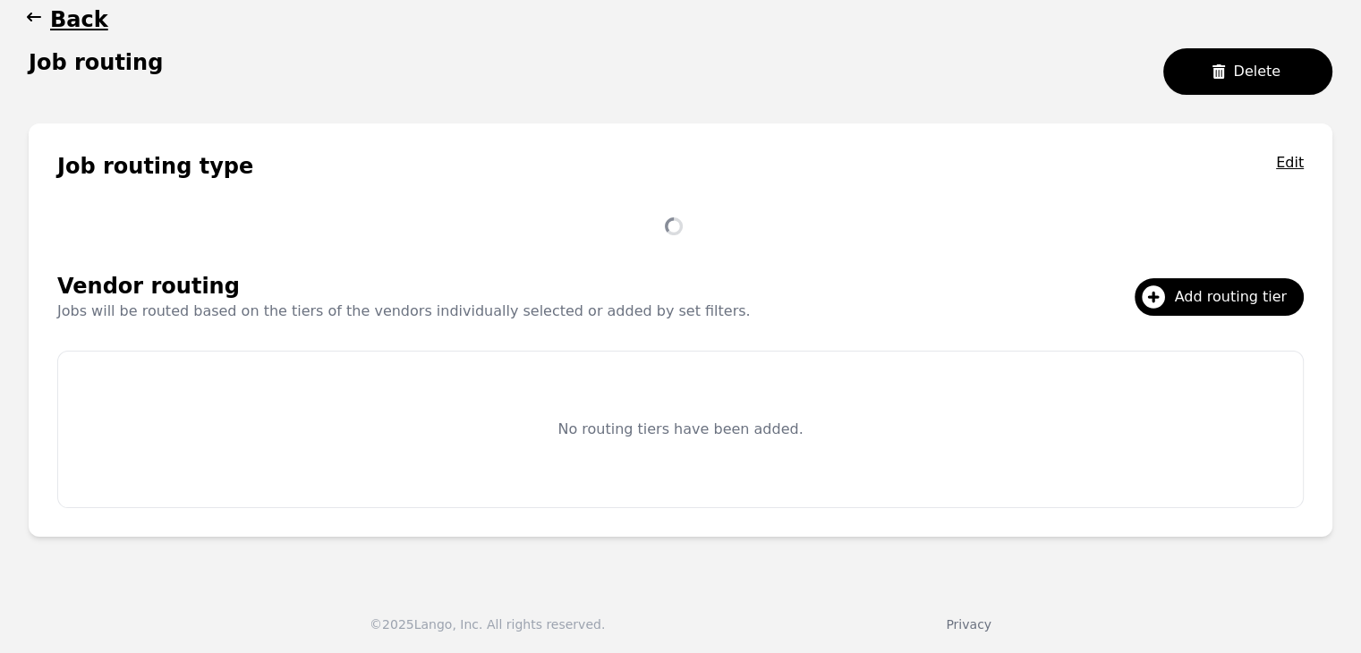
scroll to position [344, 0]
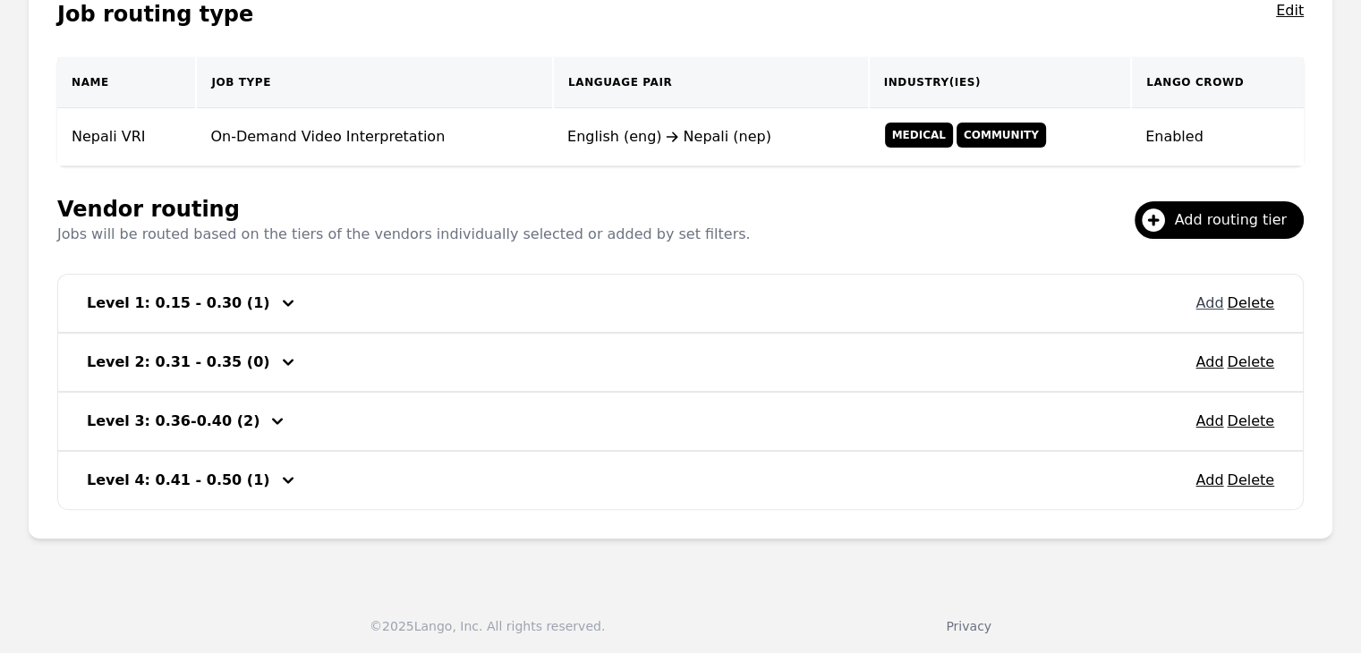
click at [1203, 303] on button "Add" at bounding box center [1209, 303] width 28 height 21
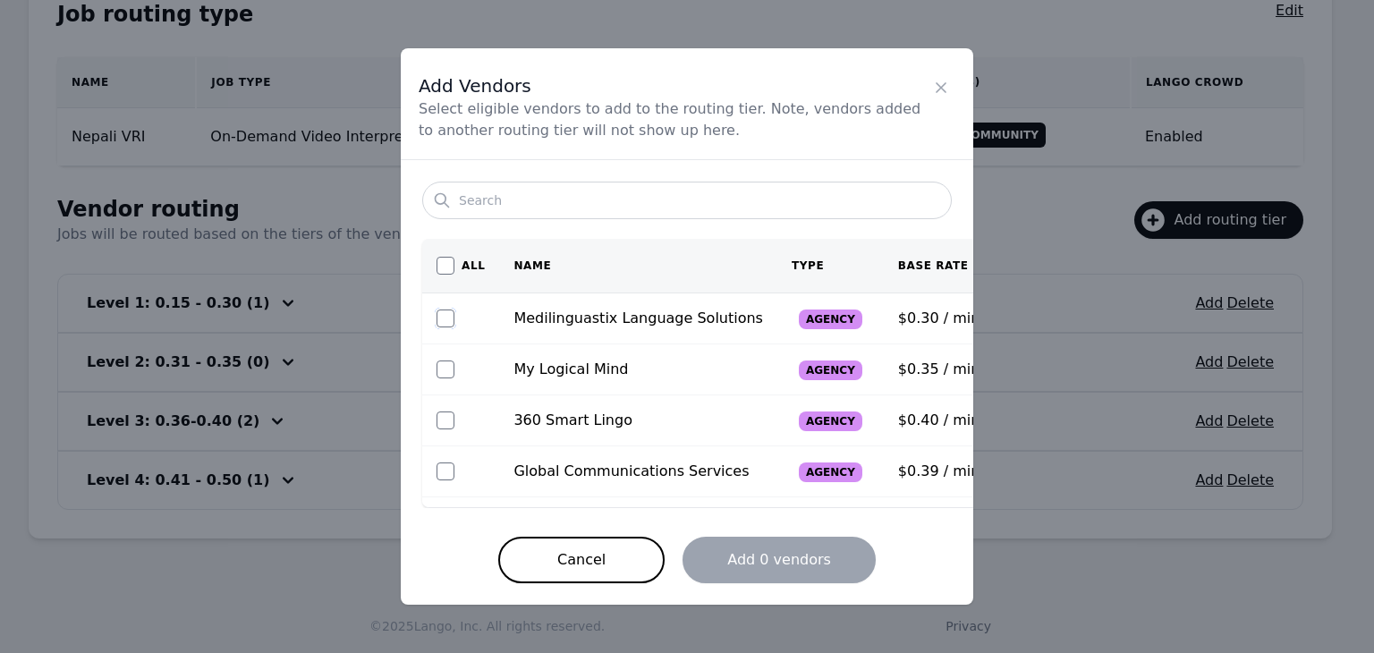
click at [445, 322] on input "checkbox" at bounding box center [446, 319] width 18 height 18
checkbox input "true"
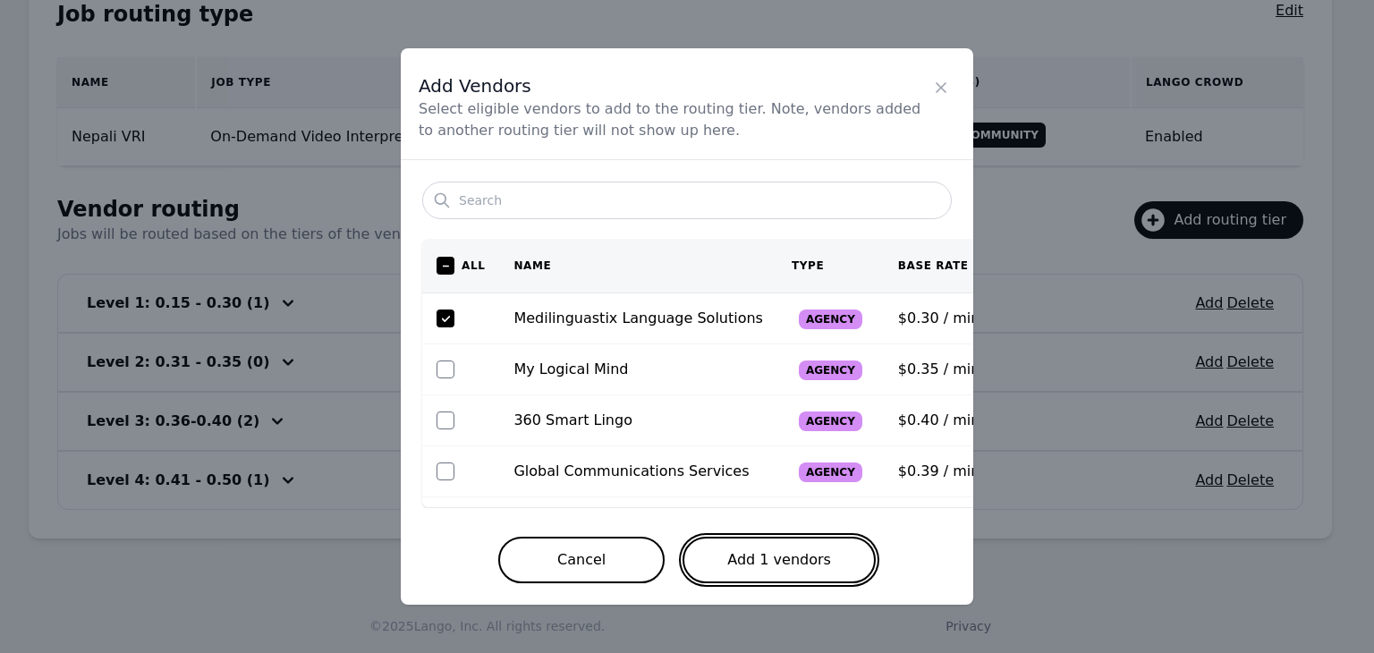
click at [728, 562] on button "Add 1 vendors" at bounding box center [779, 560] width 193 height 47
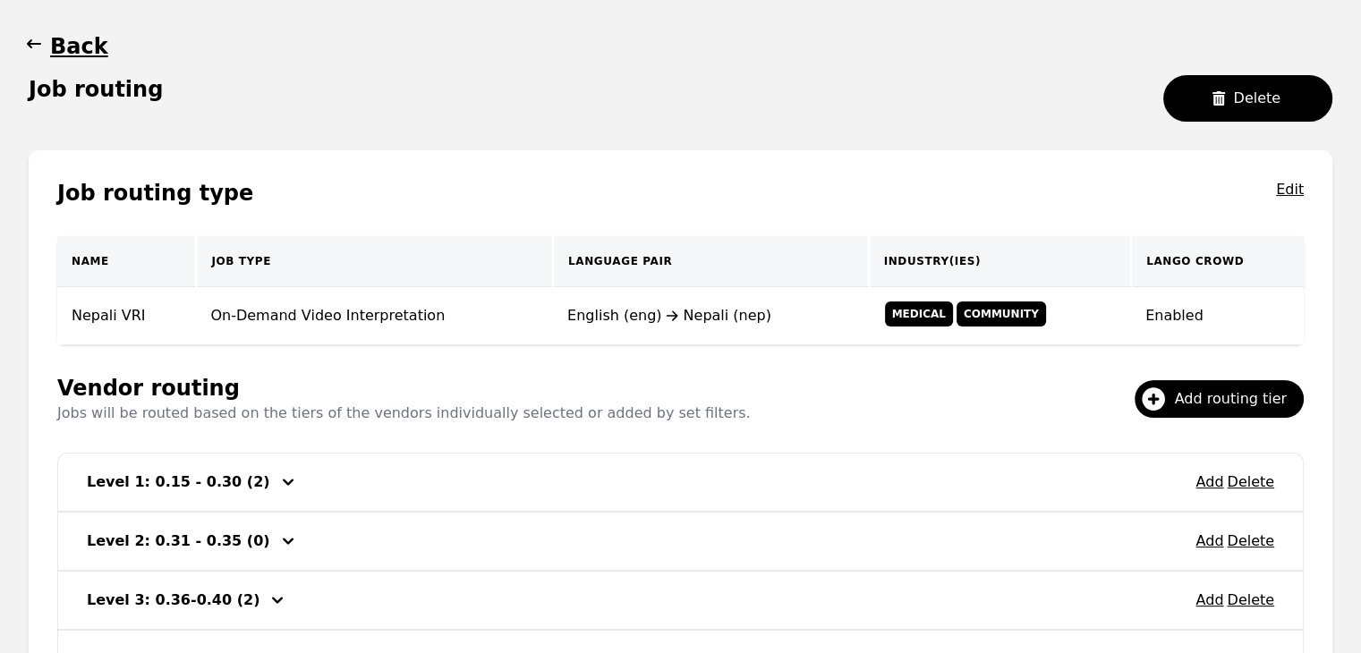
click at [35, 55] on span "button" at bounding box center [34, 46] width 18 height 29
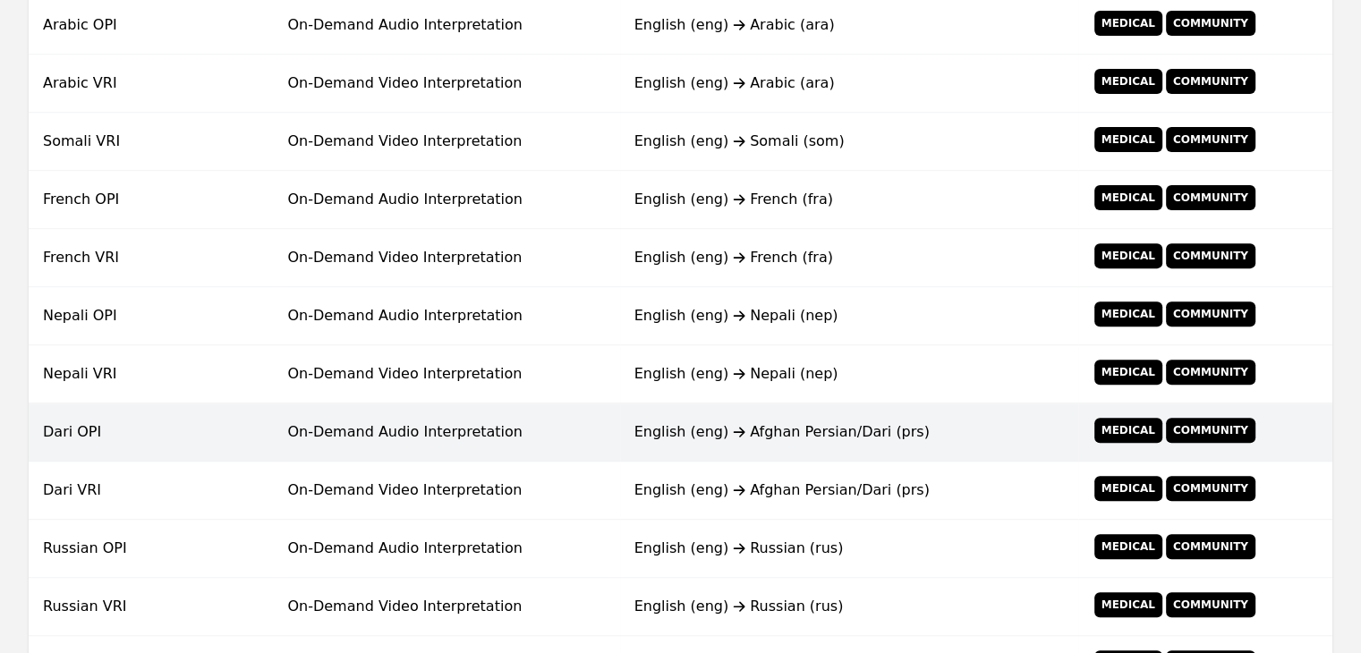
click at [647, 414] on td "English (eng) Afghan Persian/Dari (prs)" at bounding box center [849, 433] width 458 height 58
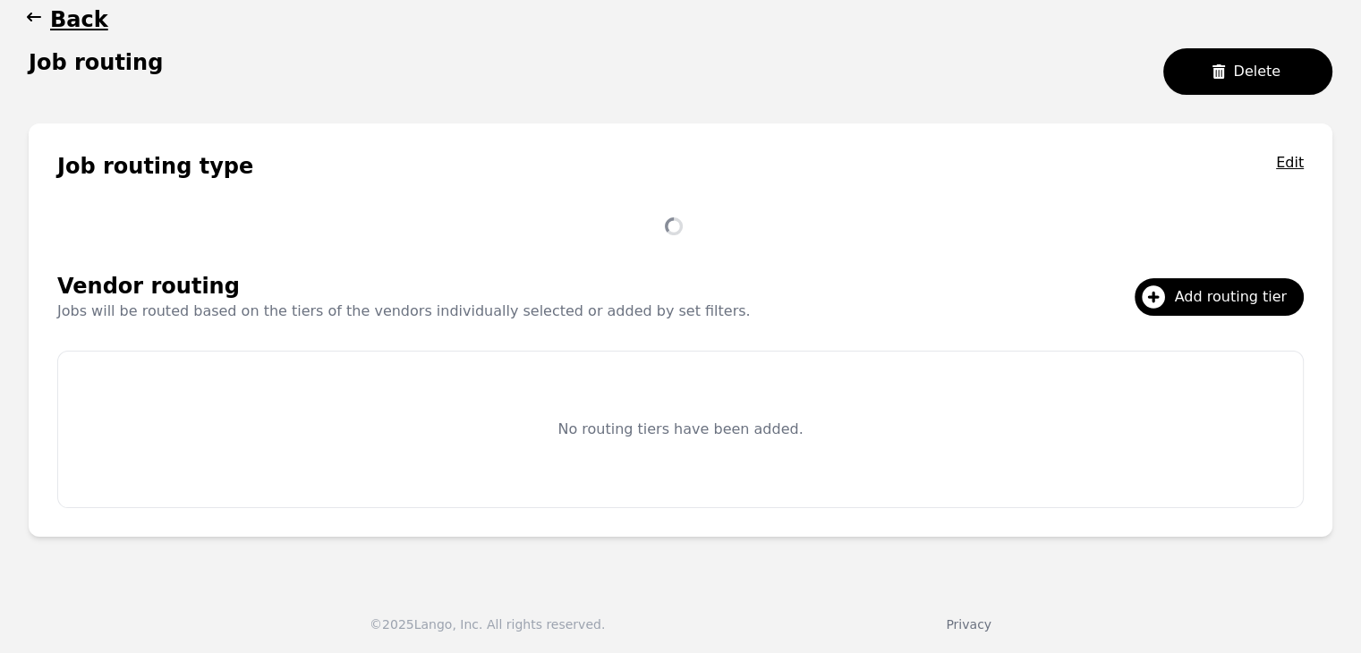
scroll to position [344, 0]
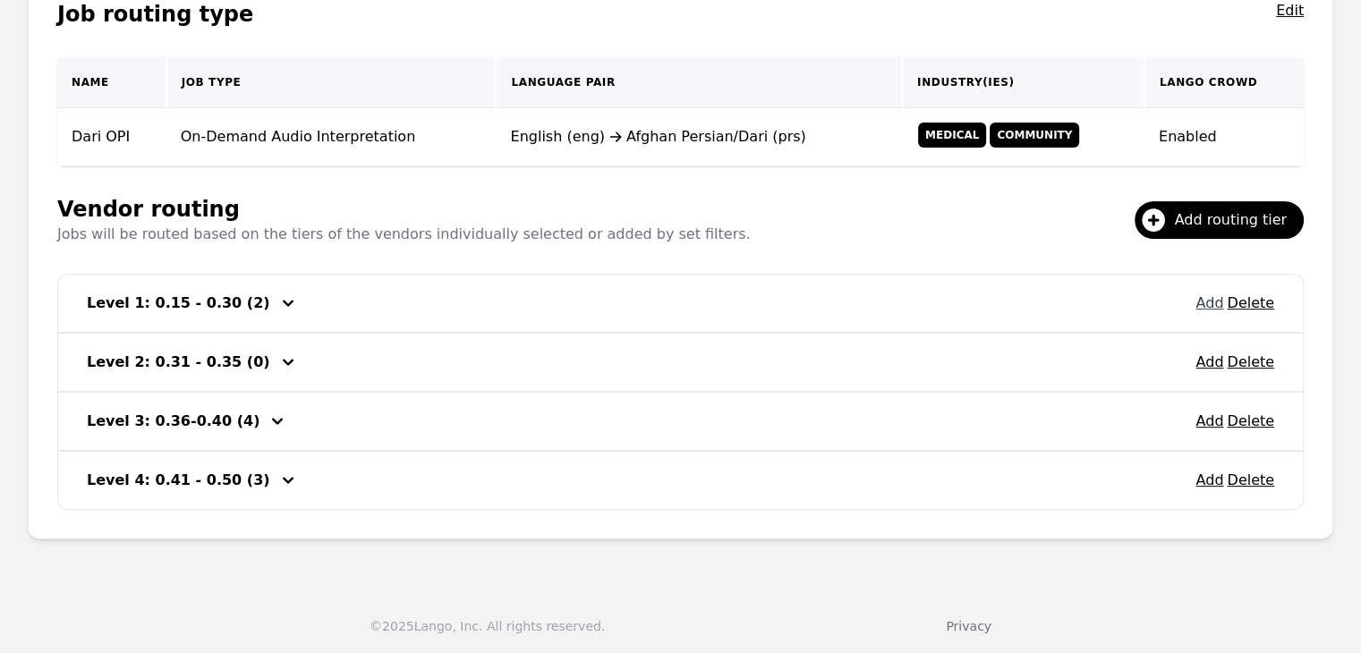
click at [1212, 301] on button "Add" at bounding box center [1209, 303] width 28 height 21
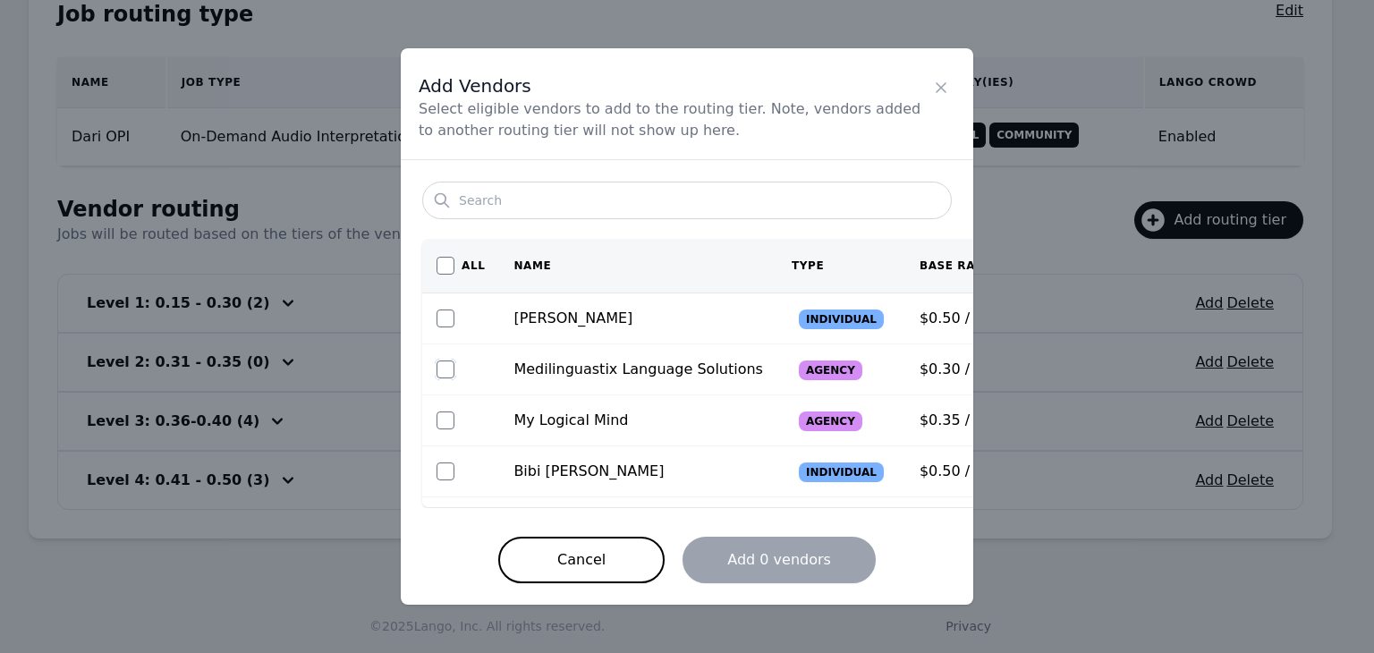
click at [445, 373] on input "checkbox" at bounding box center [446, 370] width 18 height 18
checkbox input "true"
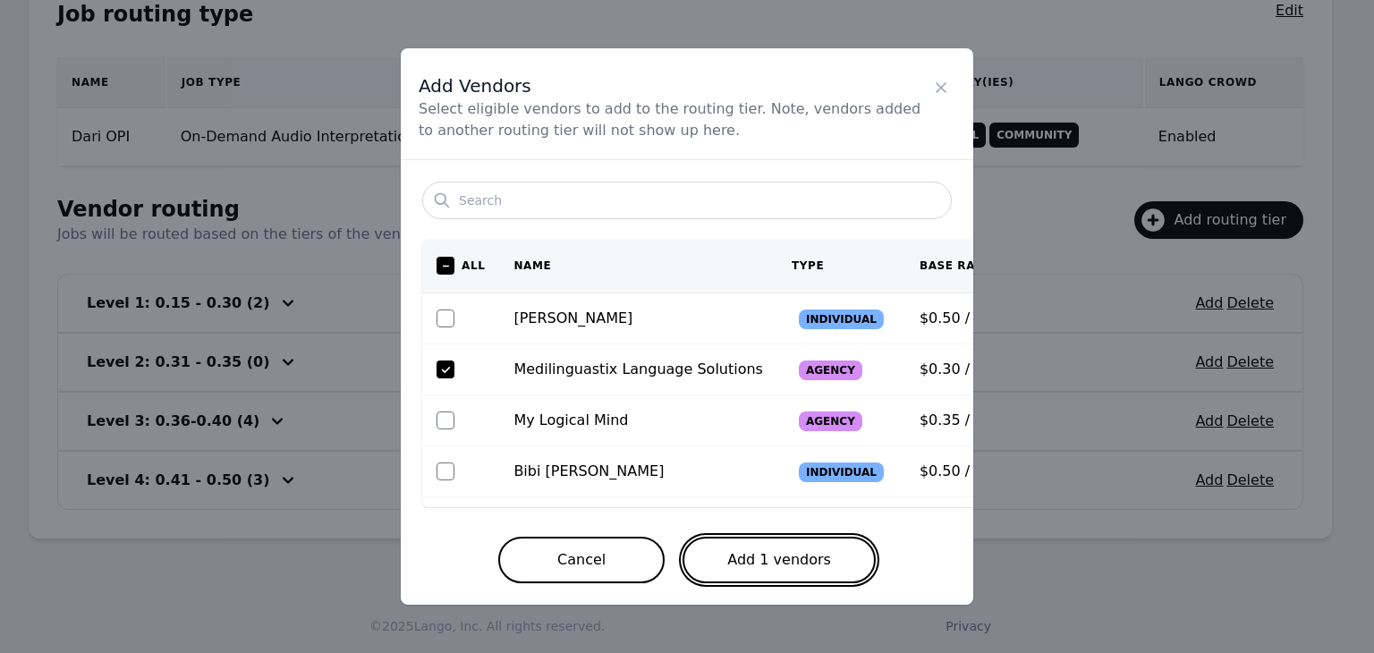
click at [811, 554] on button "Add 1 vendors" at bounding box center [779, 560] width 193 height 47
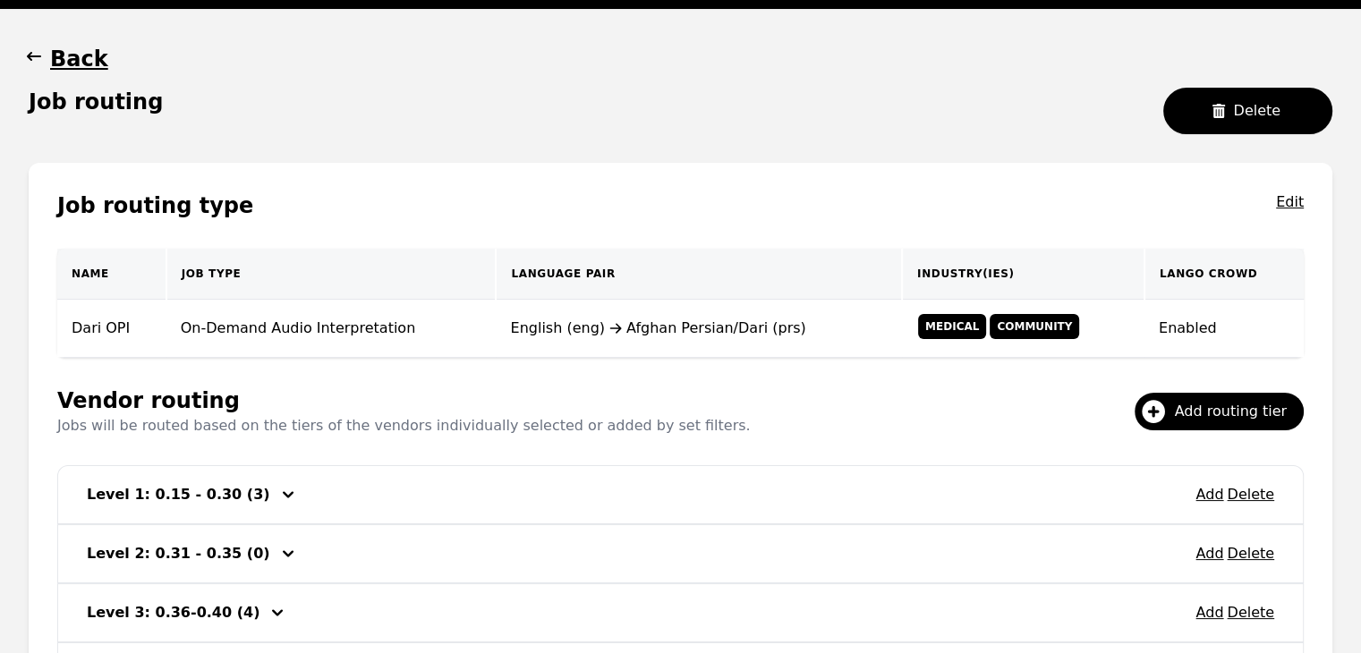
scroll to position [76, 0]
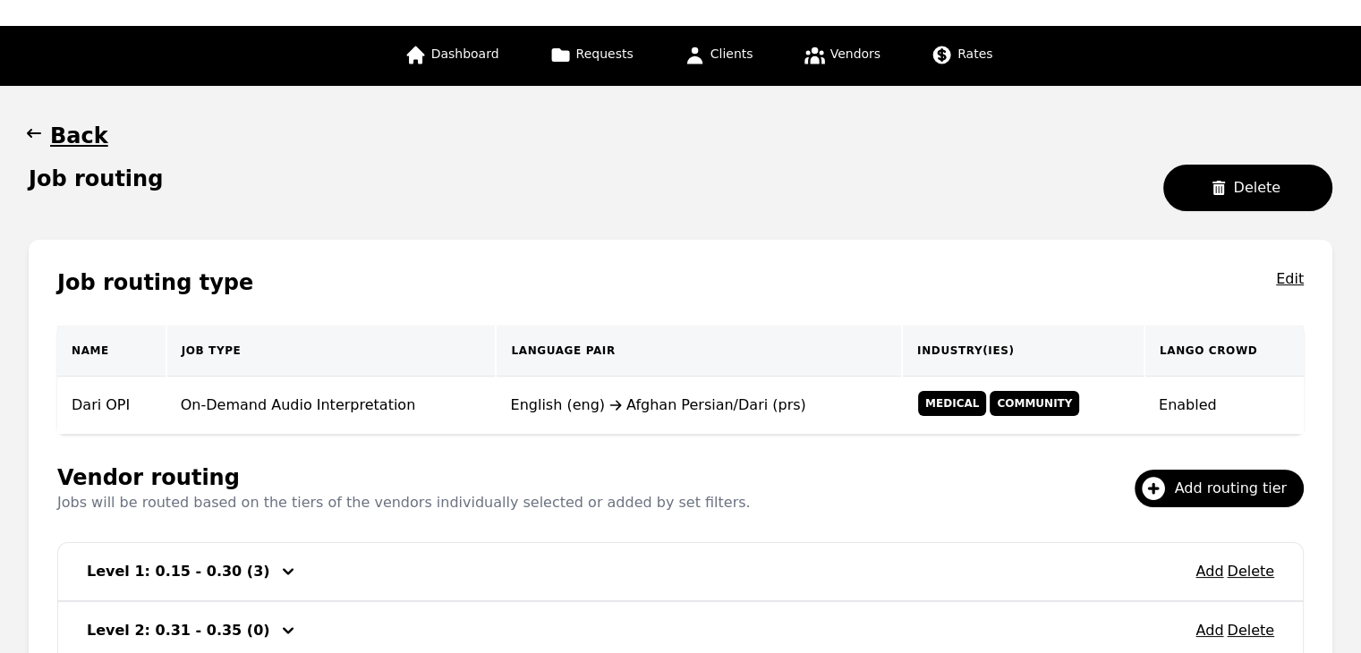
click at [26, 124] on icon "button" at bounding box center [34, 133] width 18 height 18
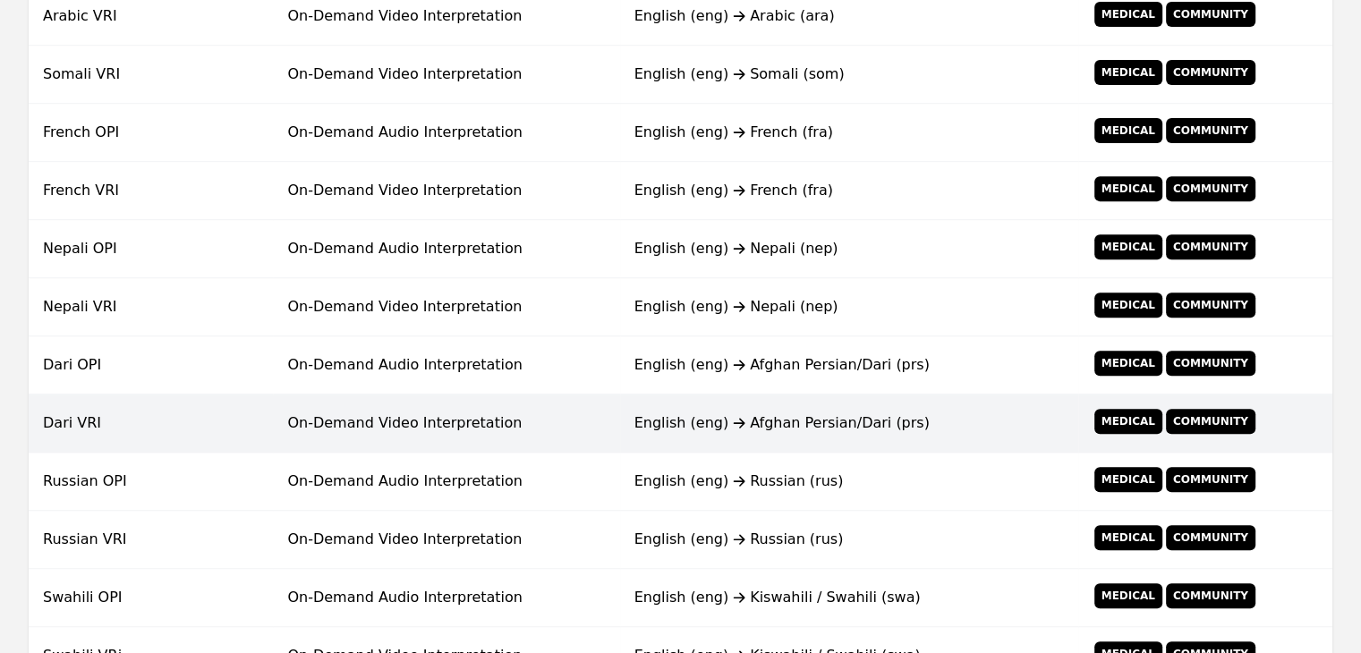
click at [450, 427] on td "On-Demand Video Interpretation" at bounding box center [446, 424] width 346 height 58
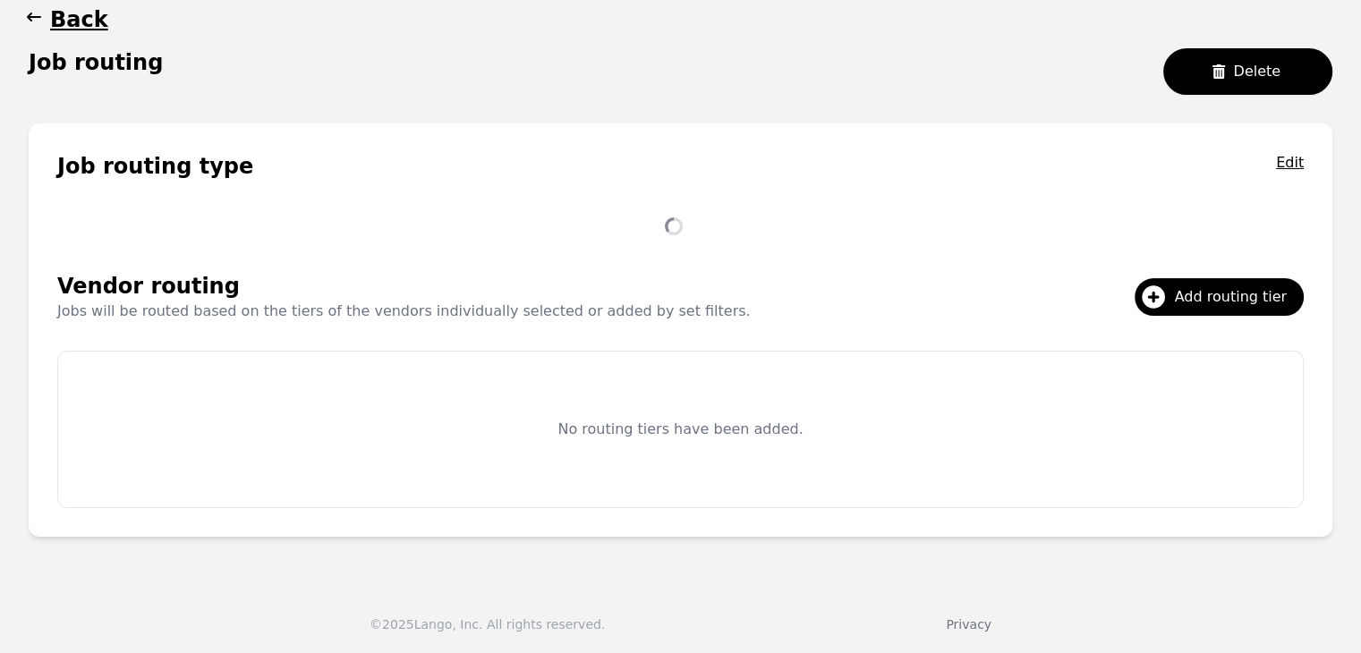
scroll to position [344, 0]
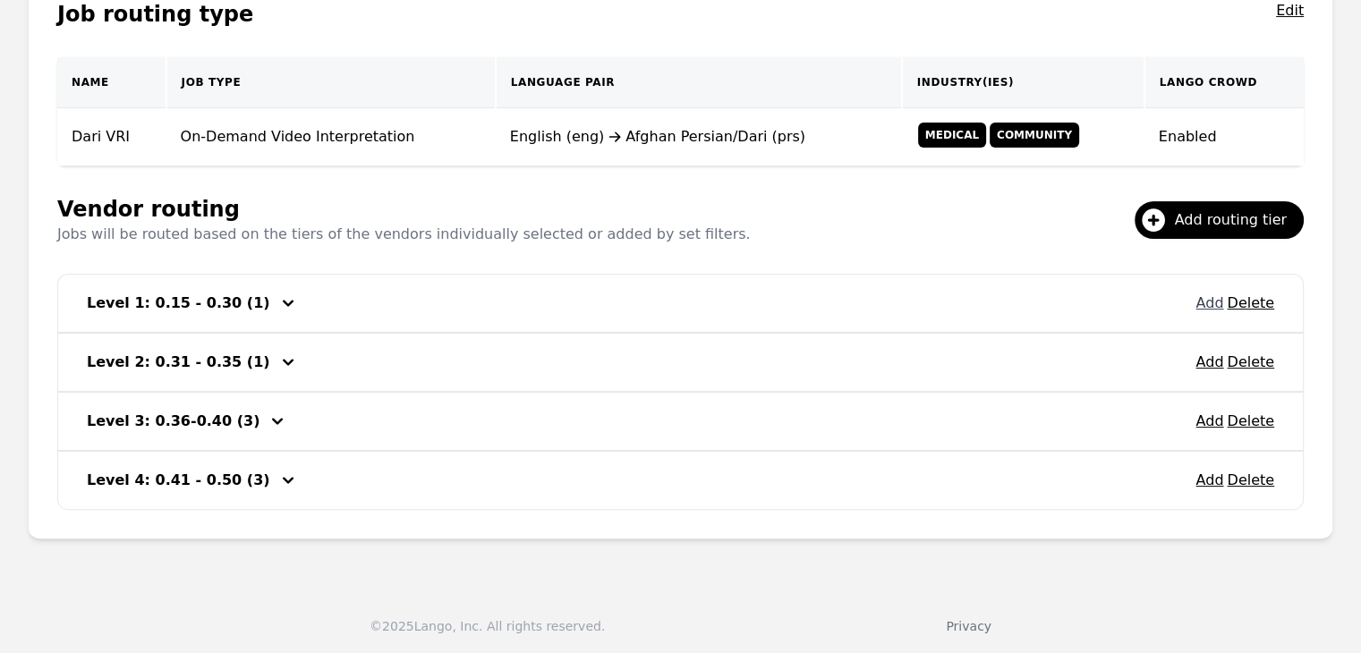
click at [1212, 302] on button "Add" at bounding box center [1209, 303] width 28 height 21
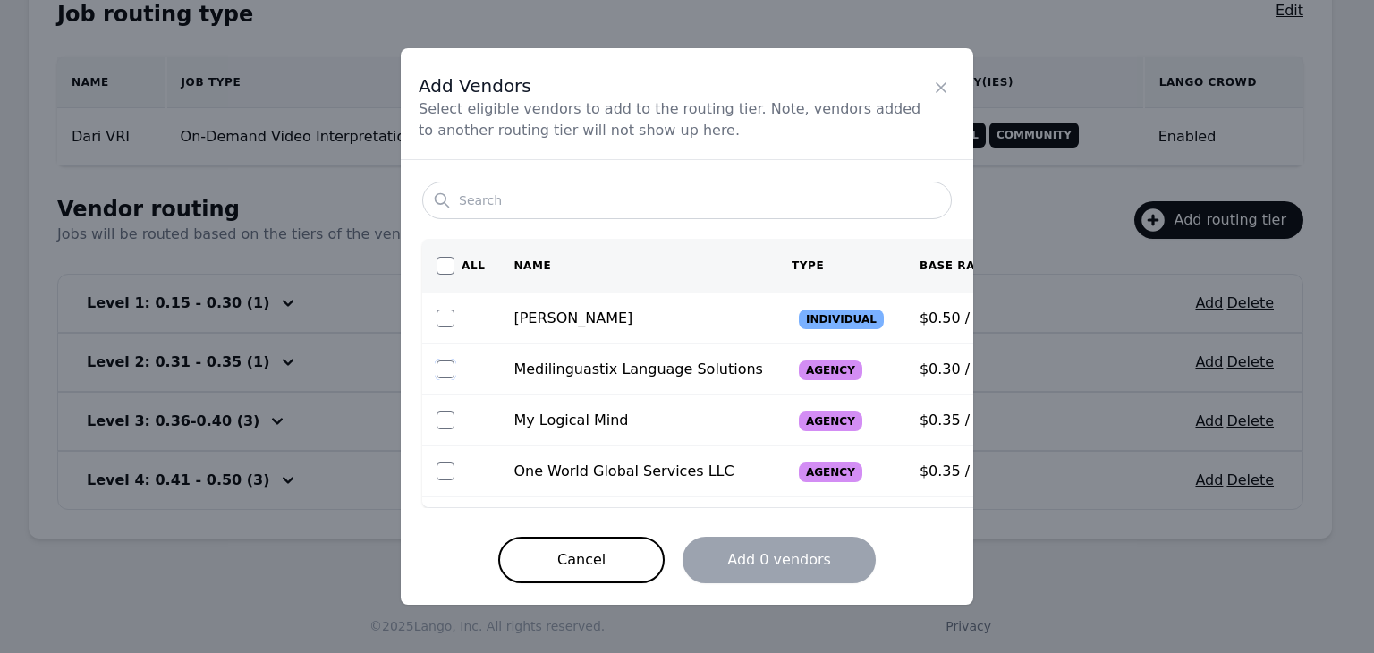
click at [444, 367] on input "checkbox" at bounding box center [446, 370] width 18 height 18
checkbox input "true"
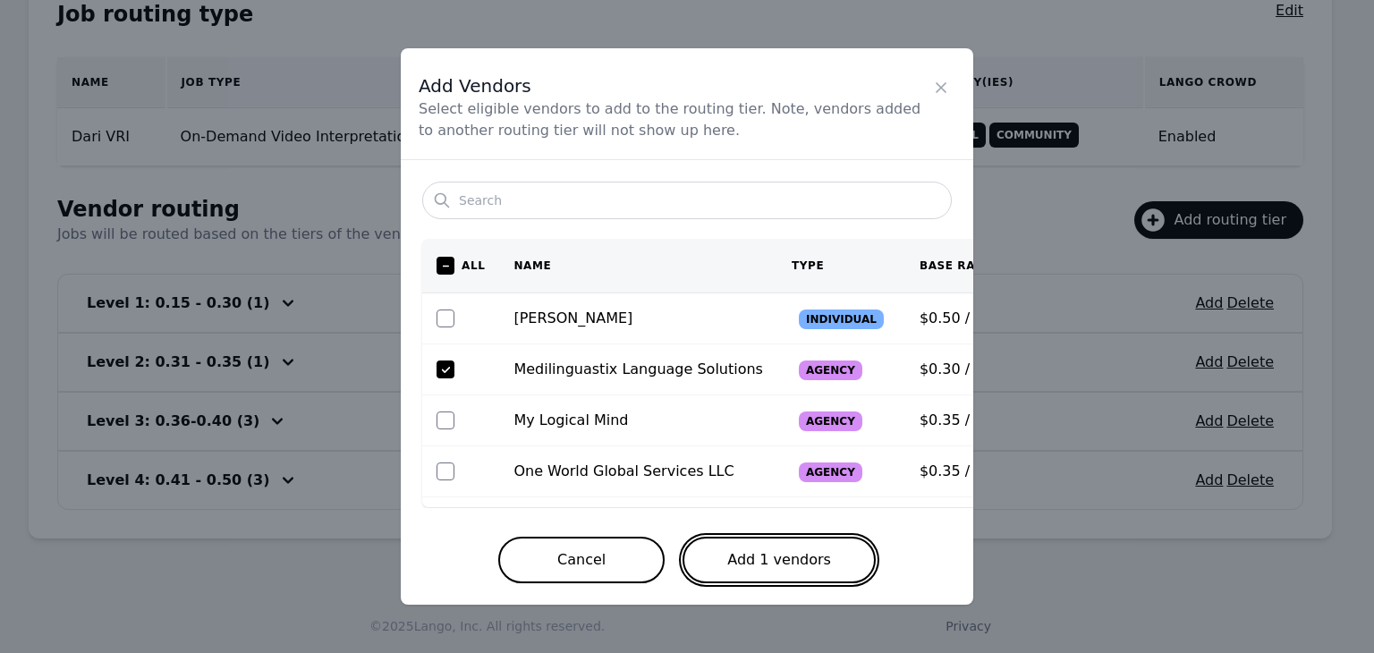
click at [780, 557] on button "Add 1 vendors" at bounding box center [779, 560] width 193 height 47
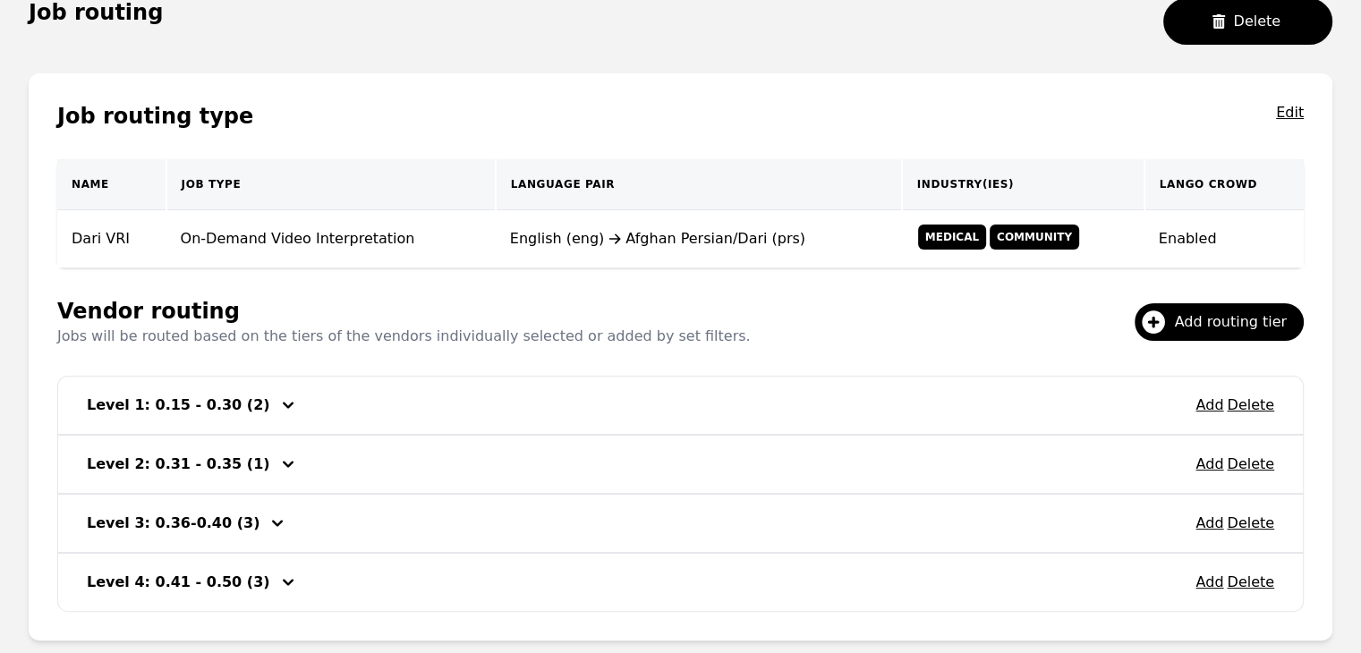
scroll to position [166, 0]
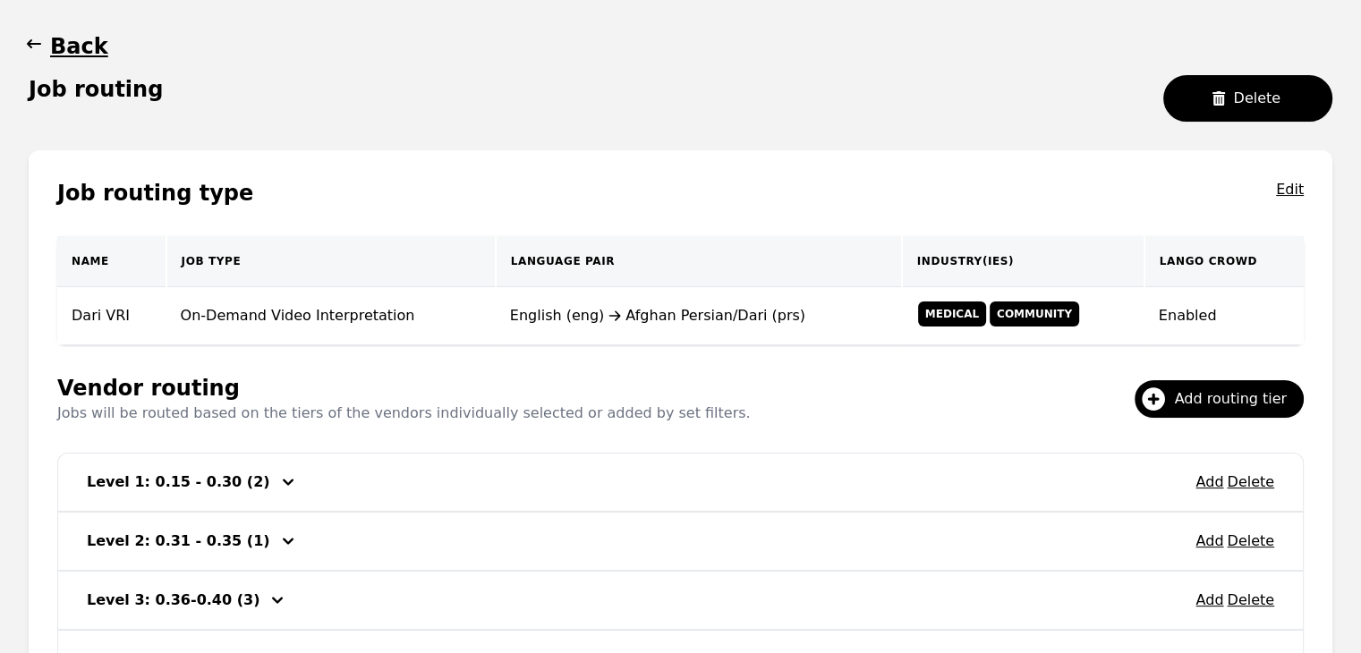
click at [29, 44] on icon "button" at bounding box center [34, 43] width 14 height 9
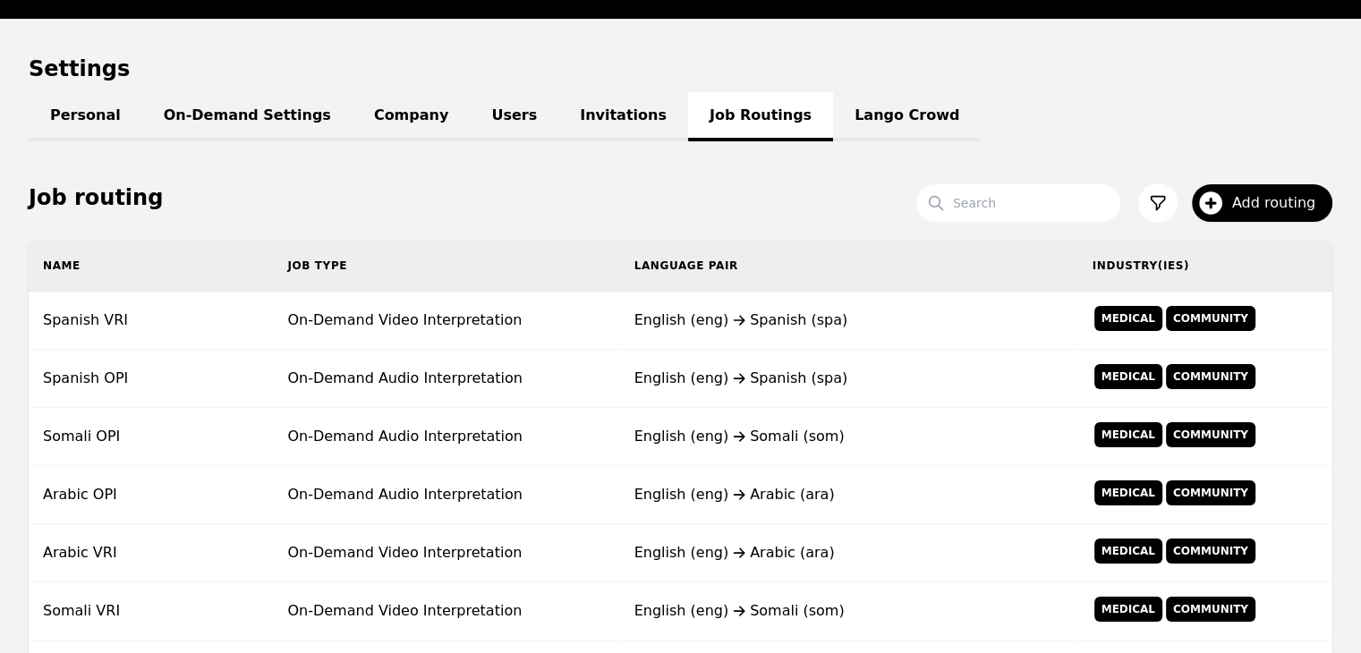
scroll to position [166, 0]
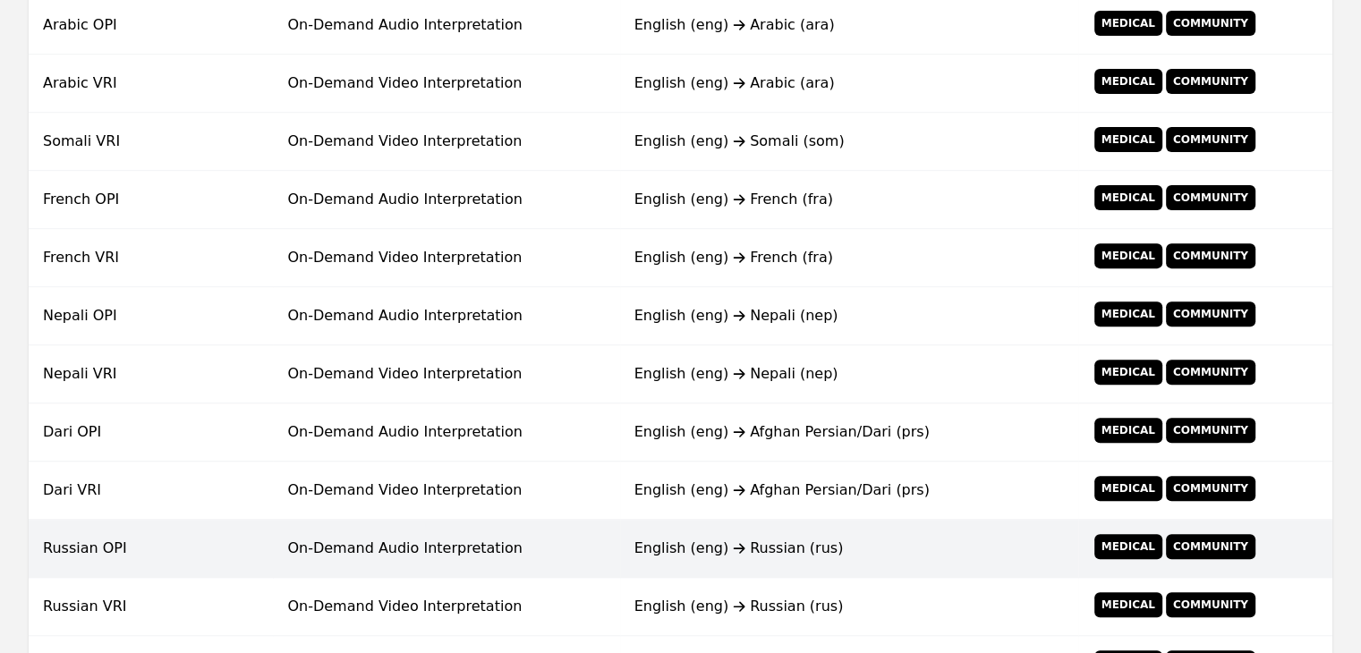
click at [554, 546] on td "On-Demand Audio Interpretation" at bounding box center [446, 549] width 346 height 58
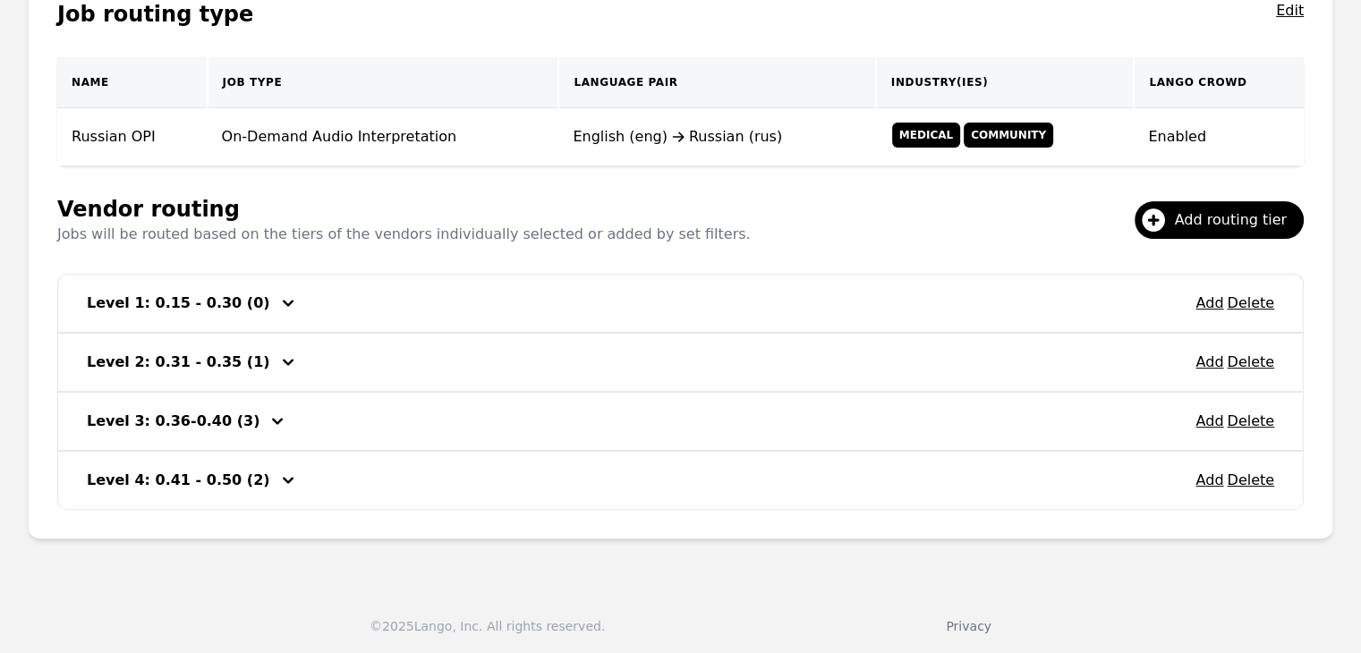
scroll to position [76, 0]
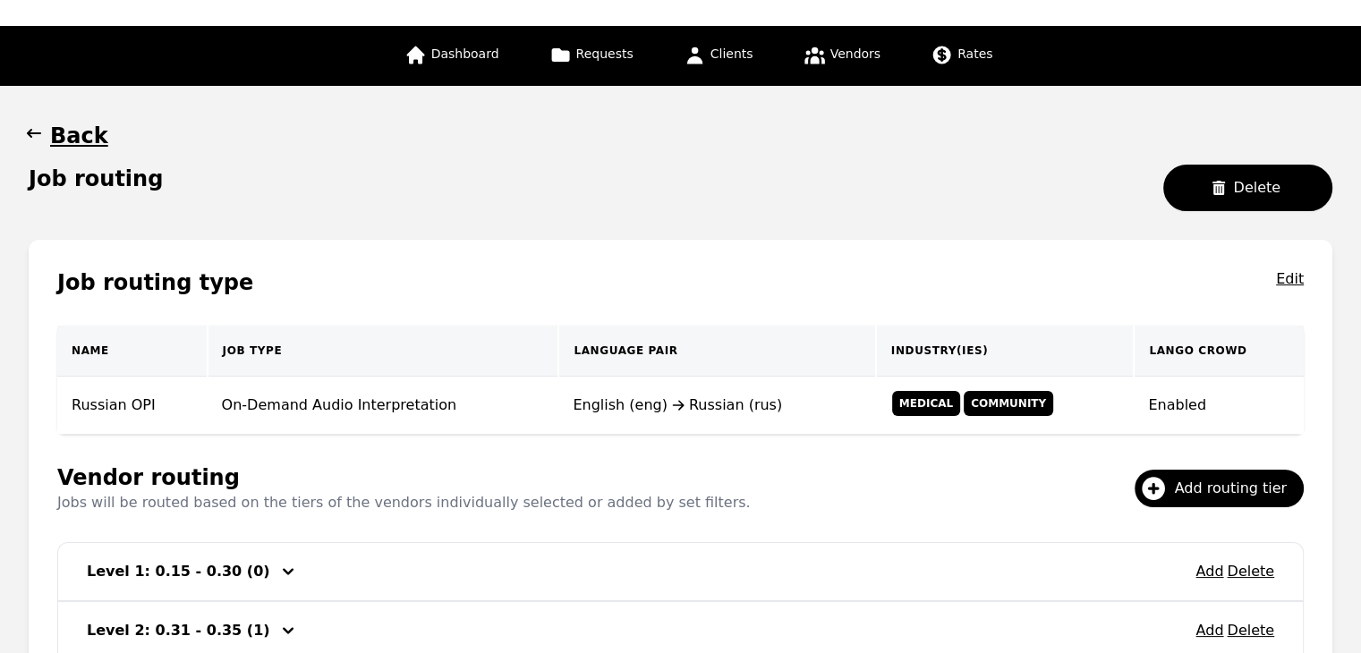
click at [38, 130] on icon "button" at bounding box center [34, 133] width 18 height 18
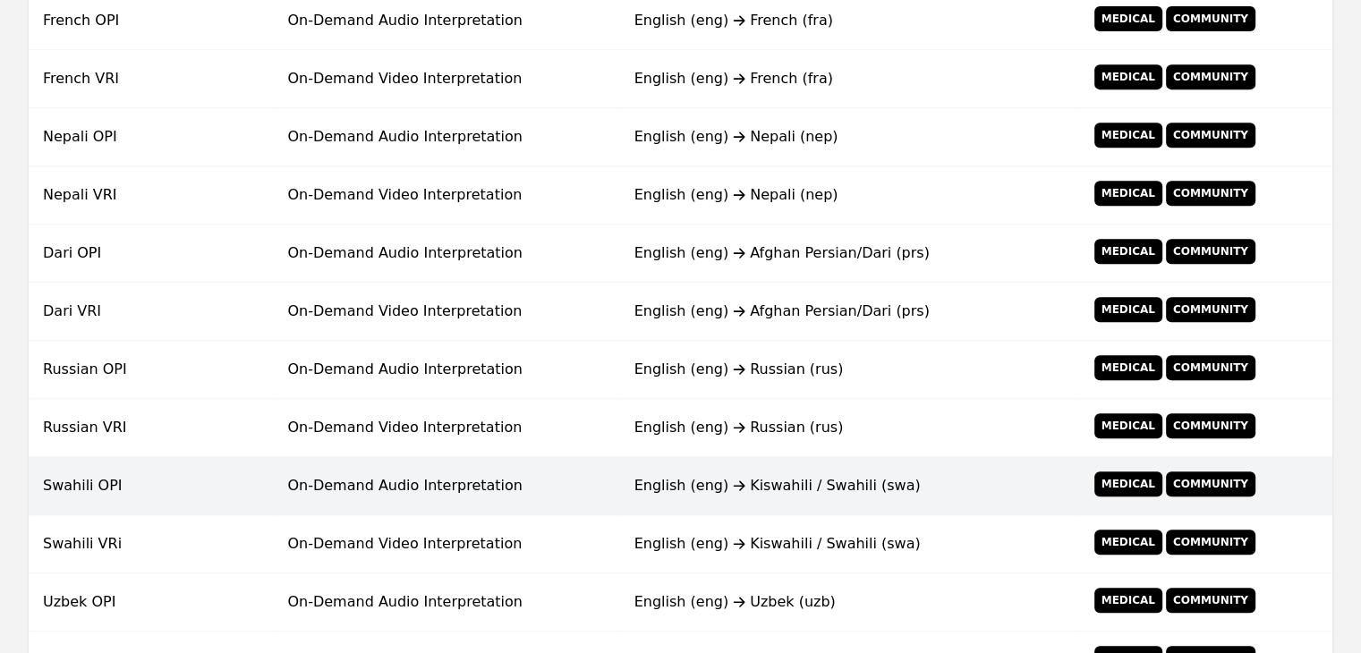
click at [607, 499] on td "On-Demand Audio Interpretation" at bounding box center [446, 486] width 346 height 58
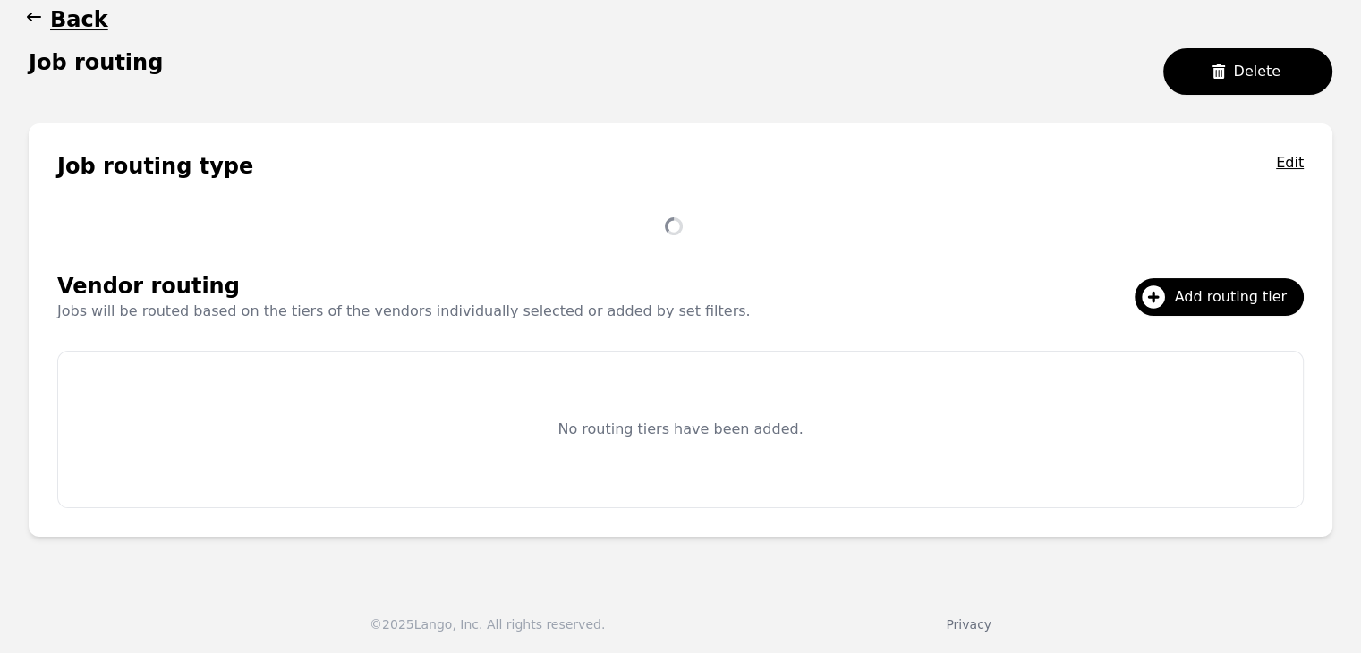
scroll to position [344, 0]
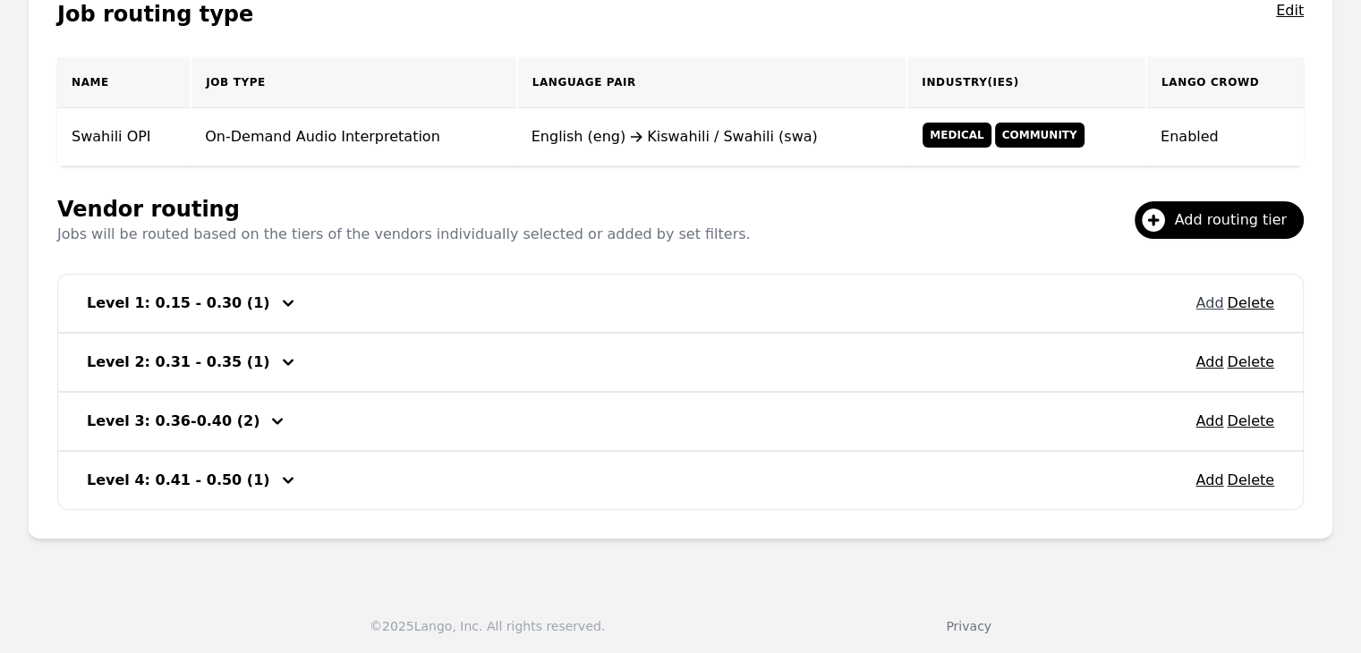
click at [1207, 300] on button "Add" at bounding box center [1209, 303] width 28 height 21
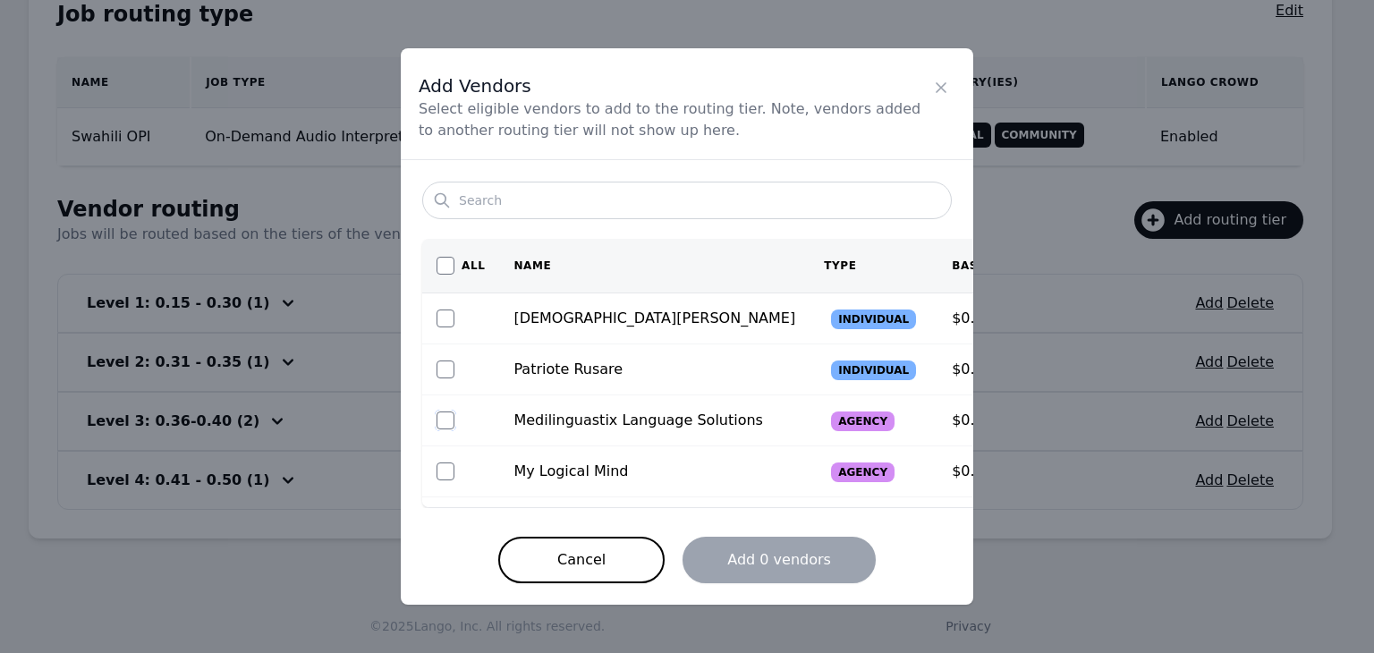
click at [444, 419] on input "checkbox" at bounding box center [446, 421] width 18 height 18
checkbox input "true"
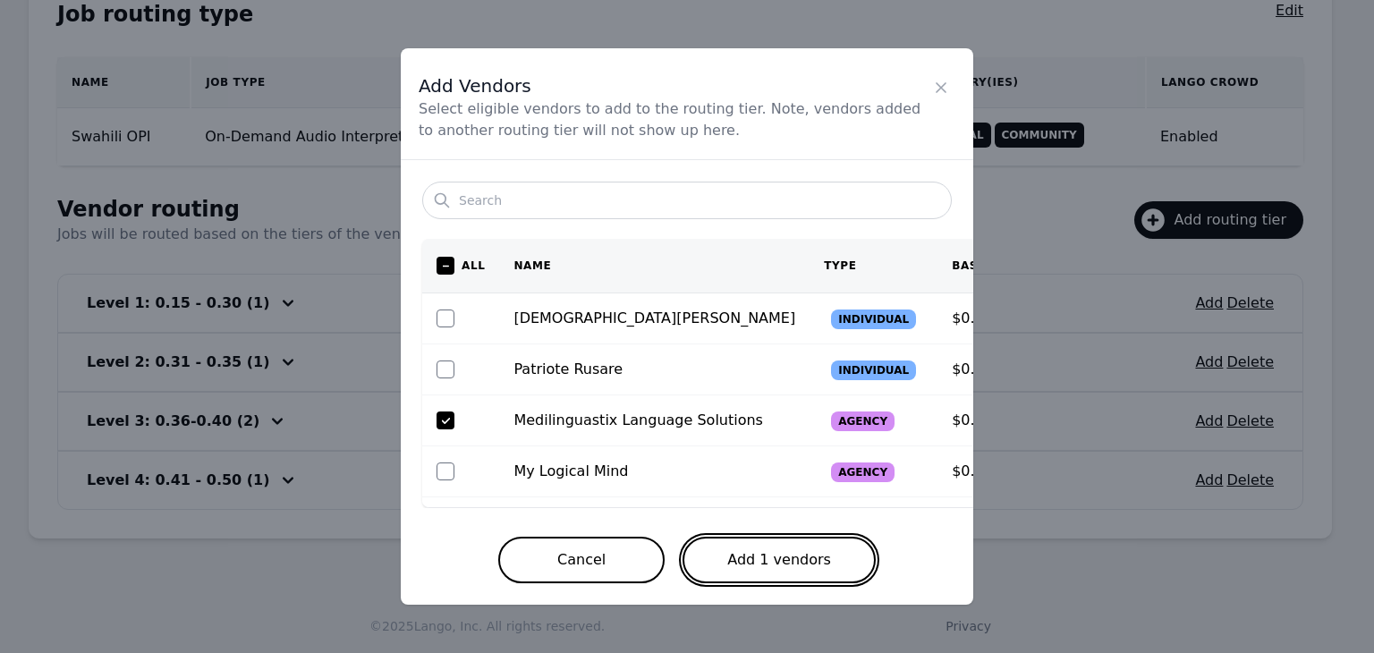
click at [755, 566] on button "Add 1 vendors" at bounding box center [779, 560] width 193 height 47
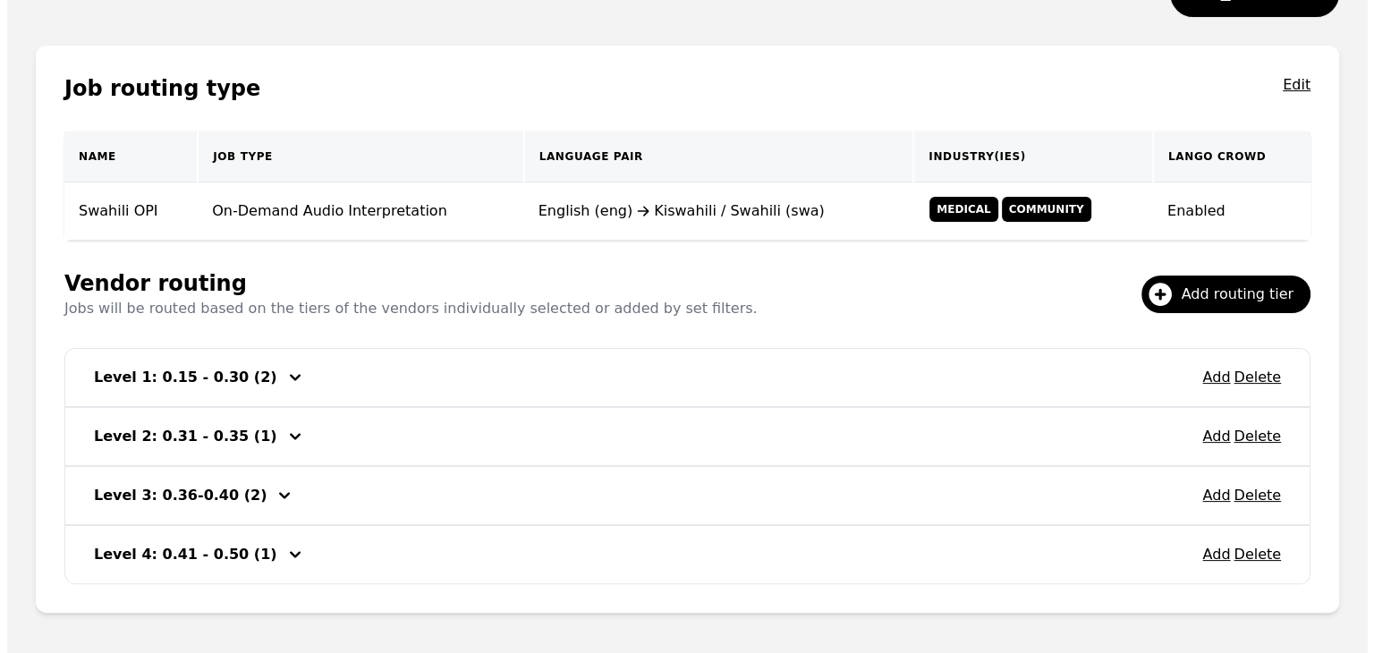
scroll to position [166, 0]
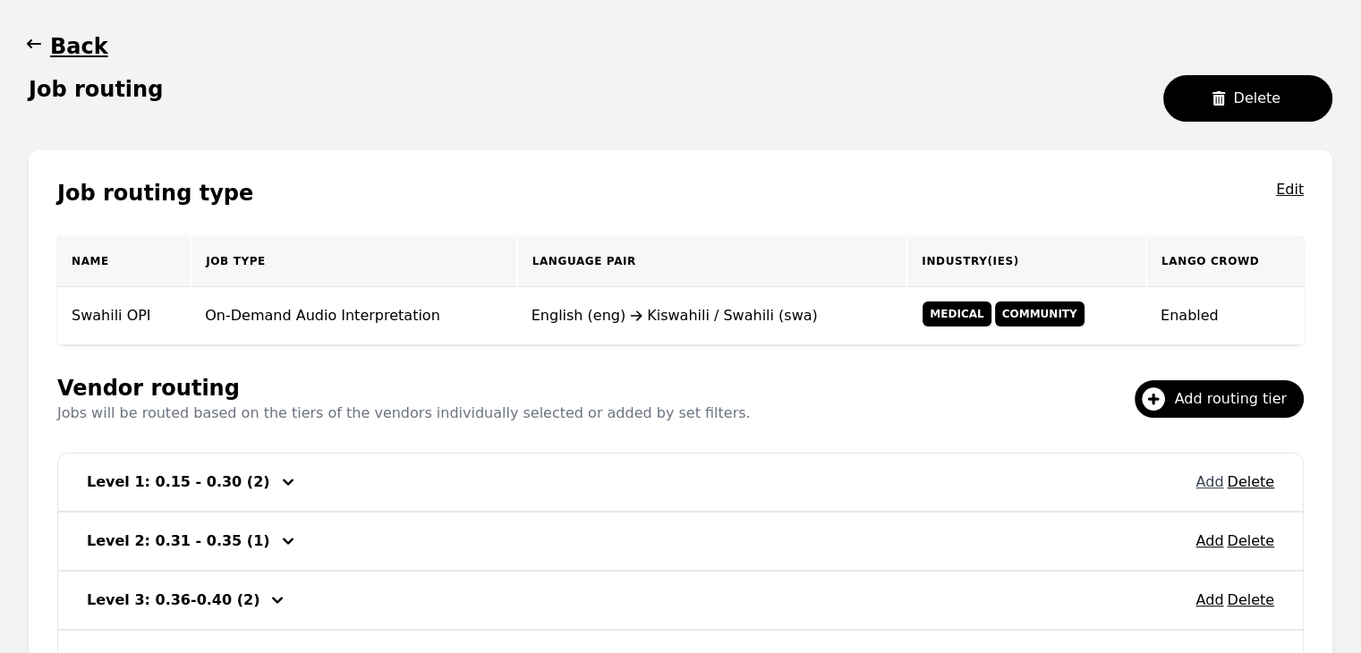
click at [1217, 485] on button "Add" at bounding box center [1209, 482] width 28 height 21
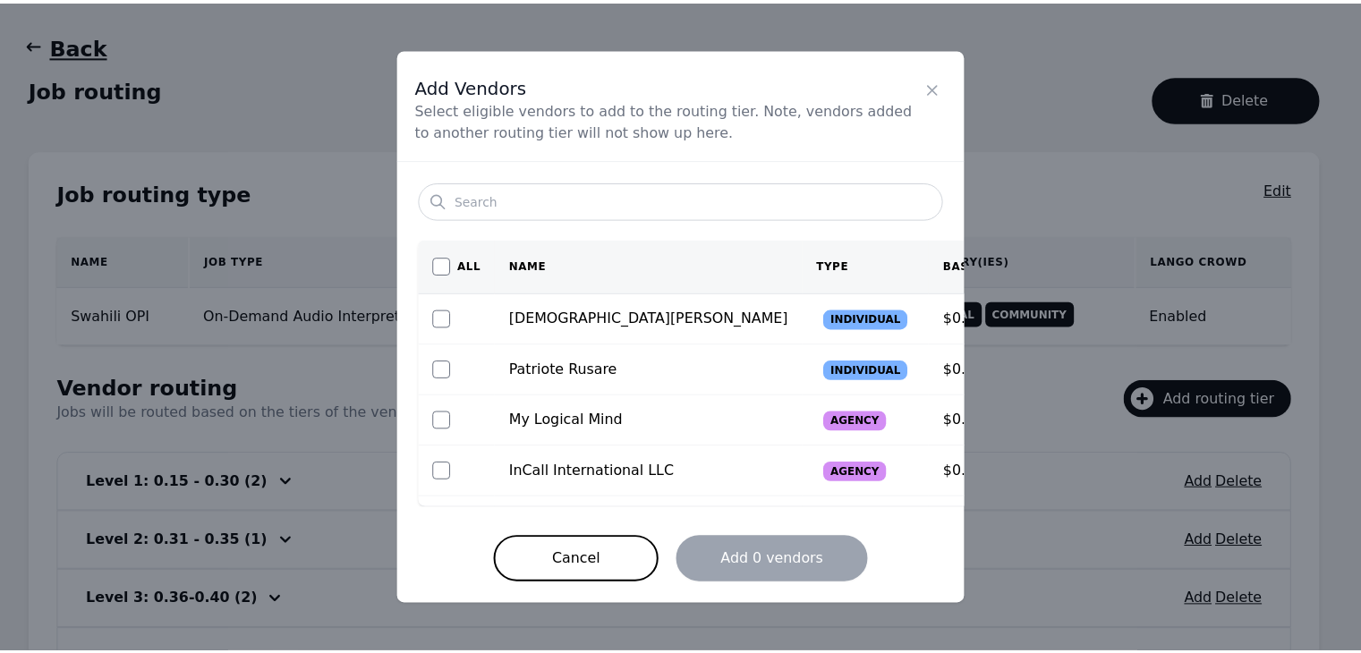
scroll to position [140, 0]
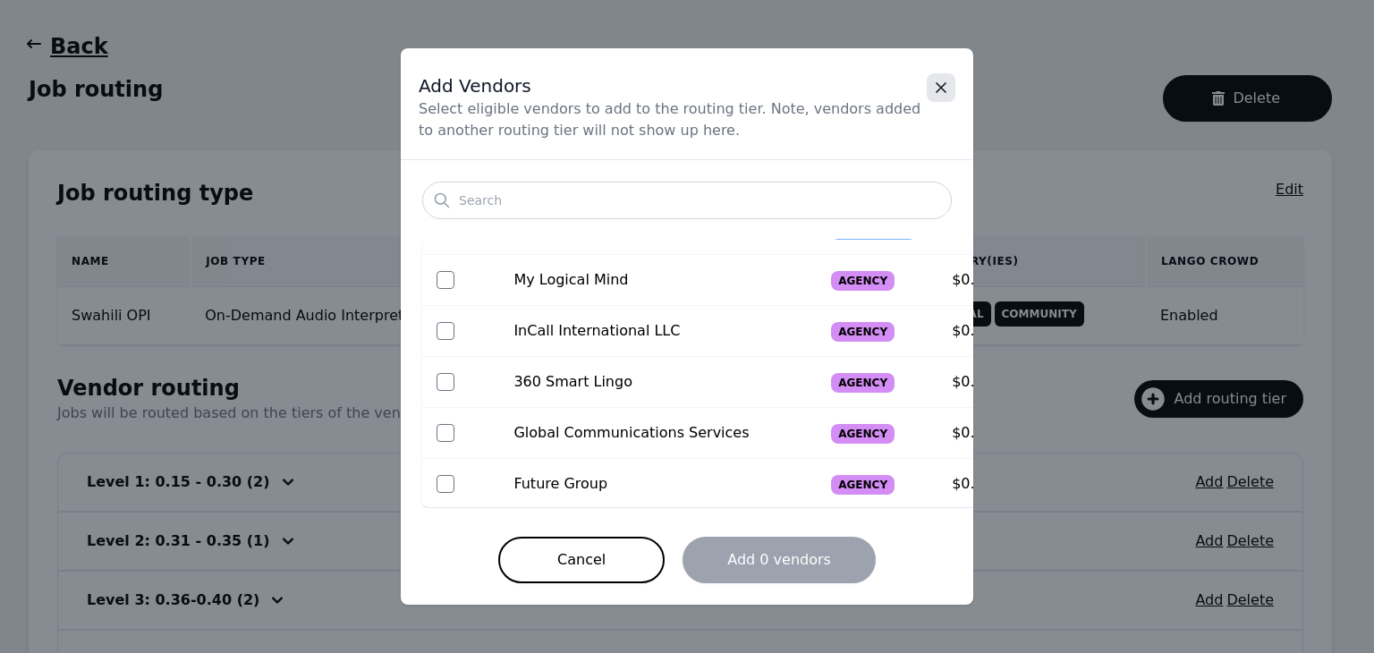
click at [940, 88] on icon "Close" at bounding box center [941, 88] width 18 height 18
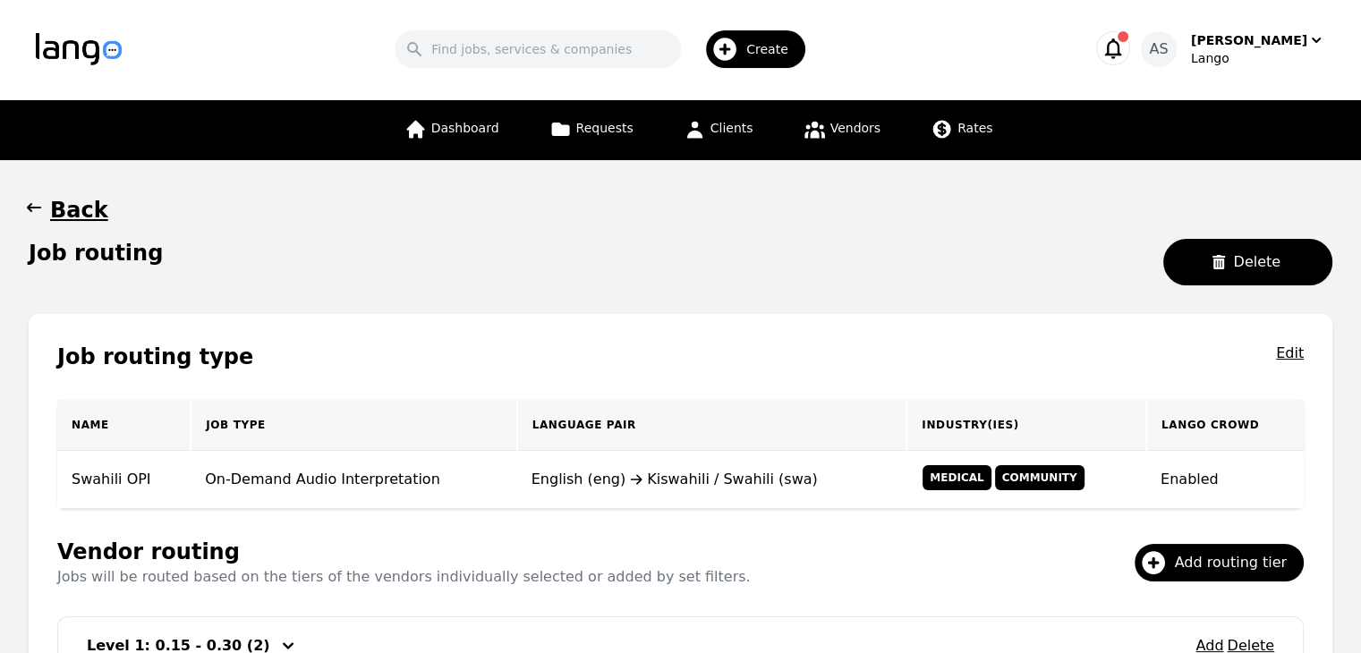
scroll to position [0, 0]
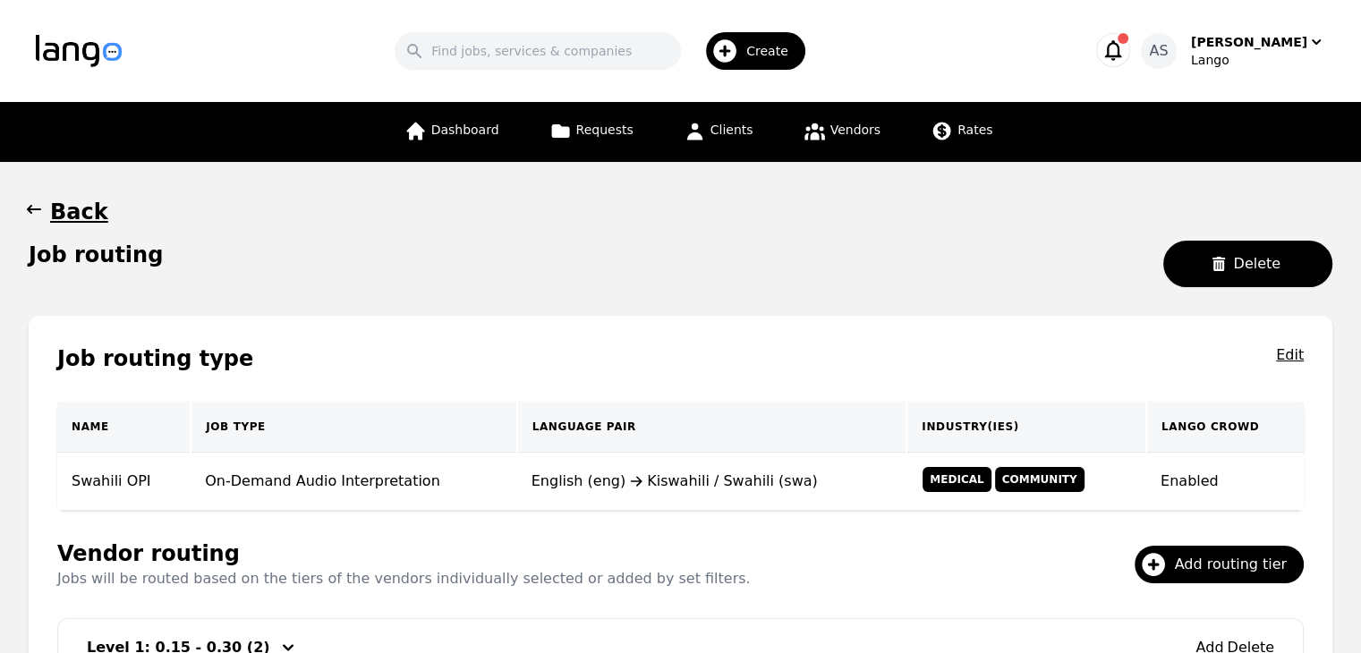
click at [36, 219] on span "button" at bounding box center [34, 212] width 18 height 29
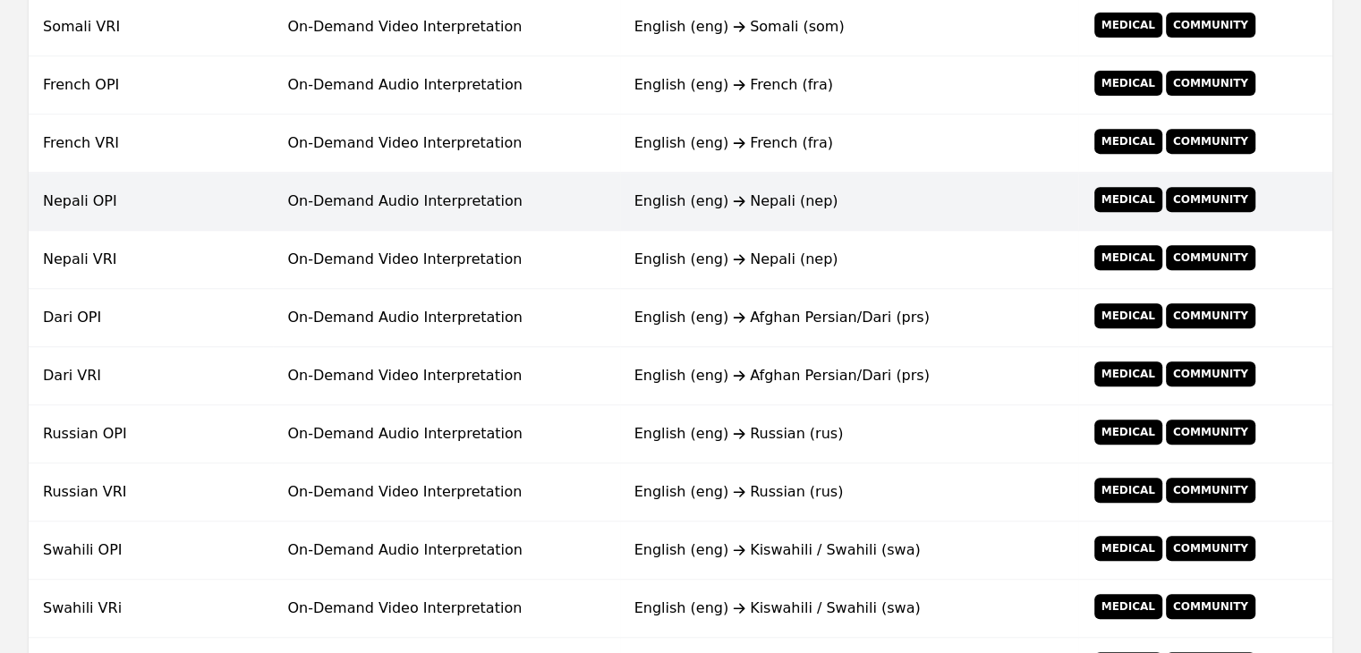
scroll to position [895, 0]
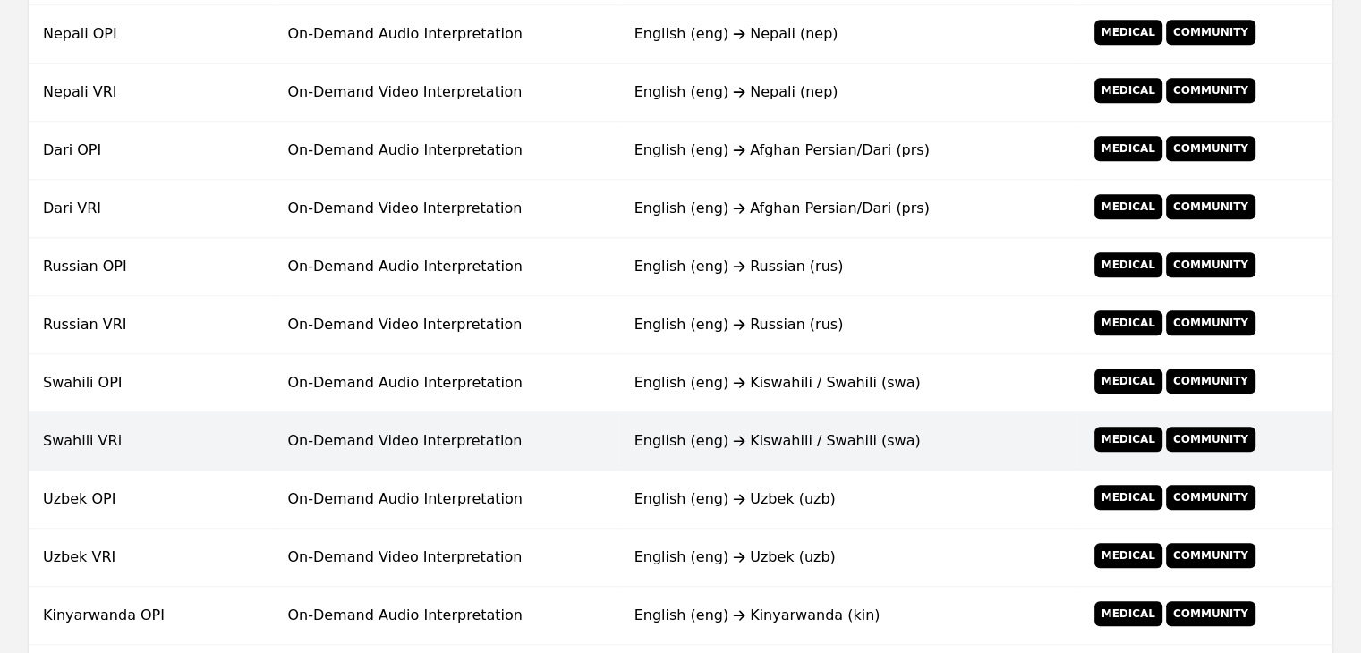
click at [183, 440] on td "Swahili VRi" at bounding box center [151, 441] width 244 height 58
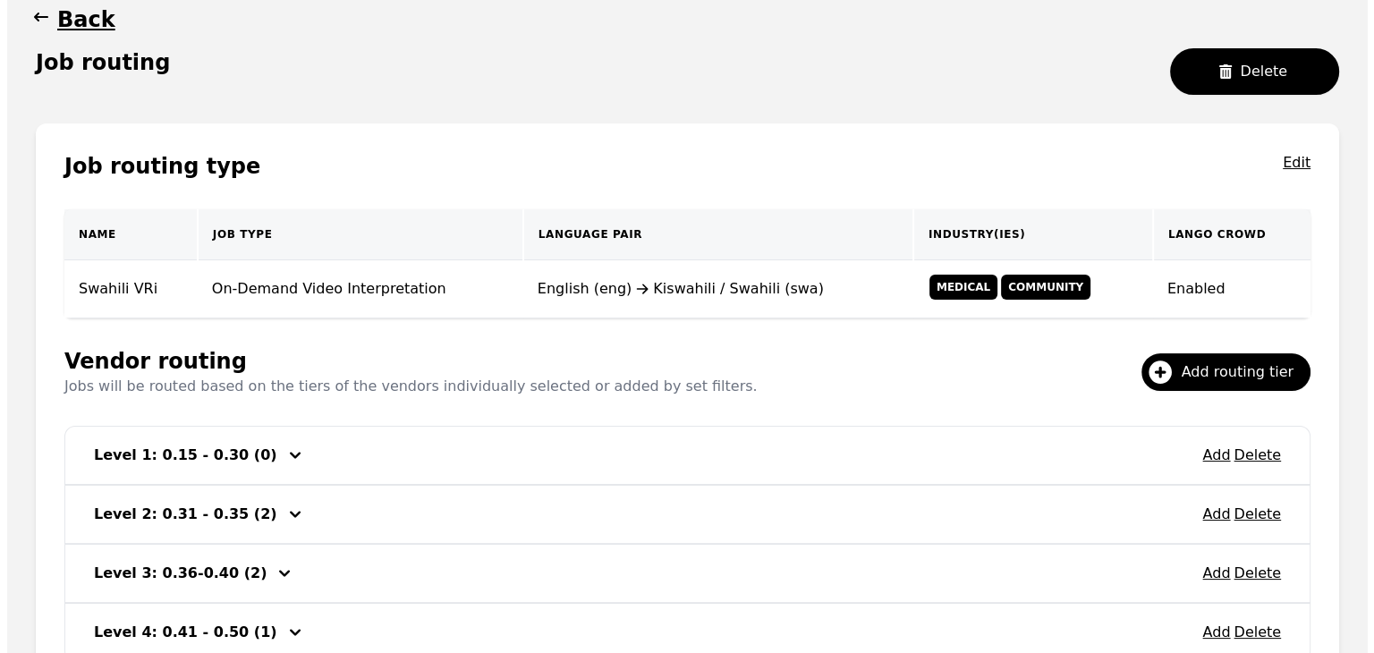
scroll to position [344, 0]
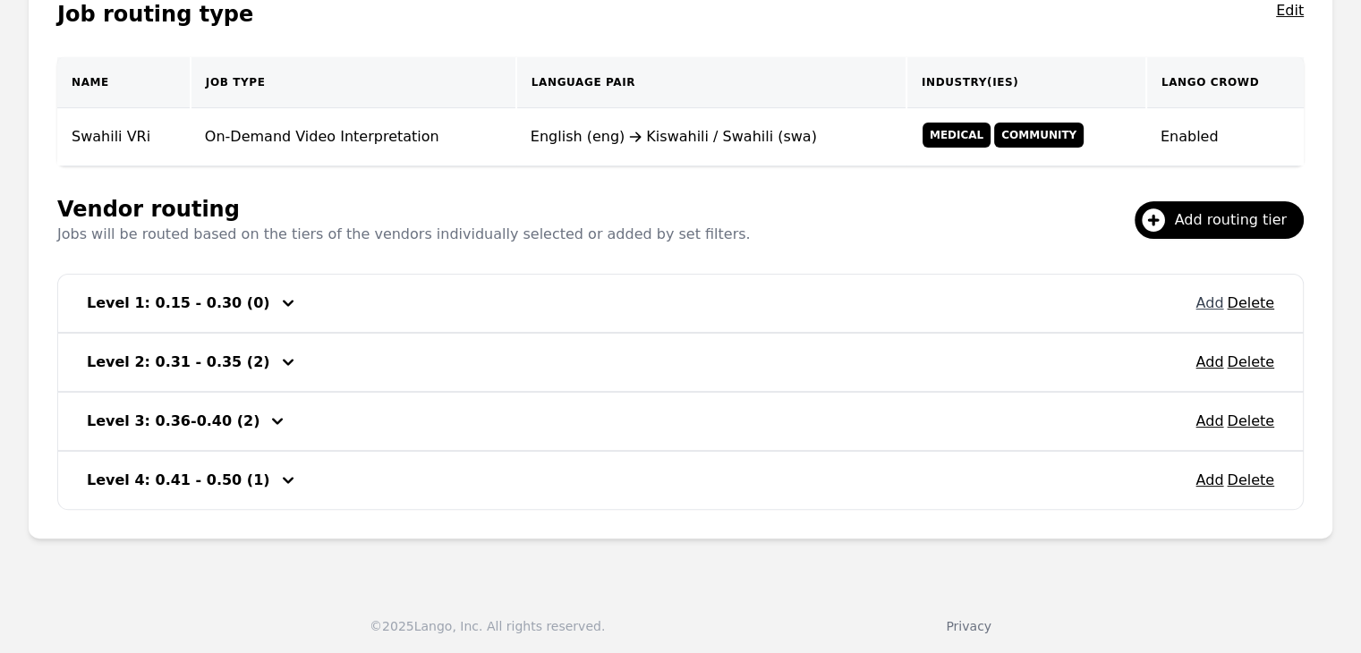
click at [1213, 299] on button "Add" at bounding box center [1209, 303] width 28 height 21
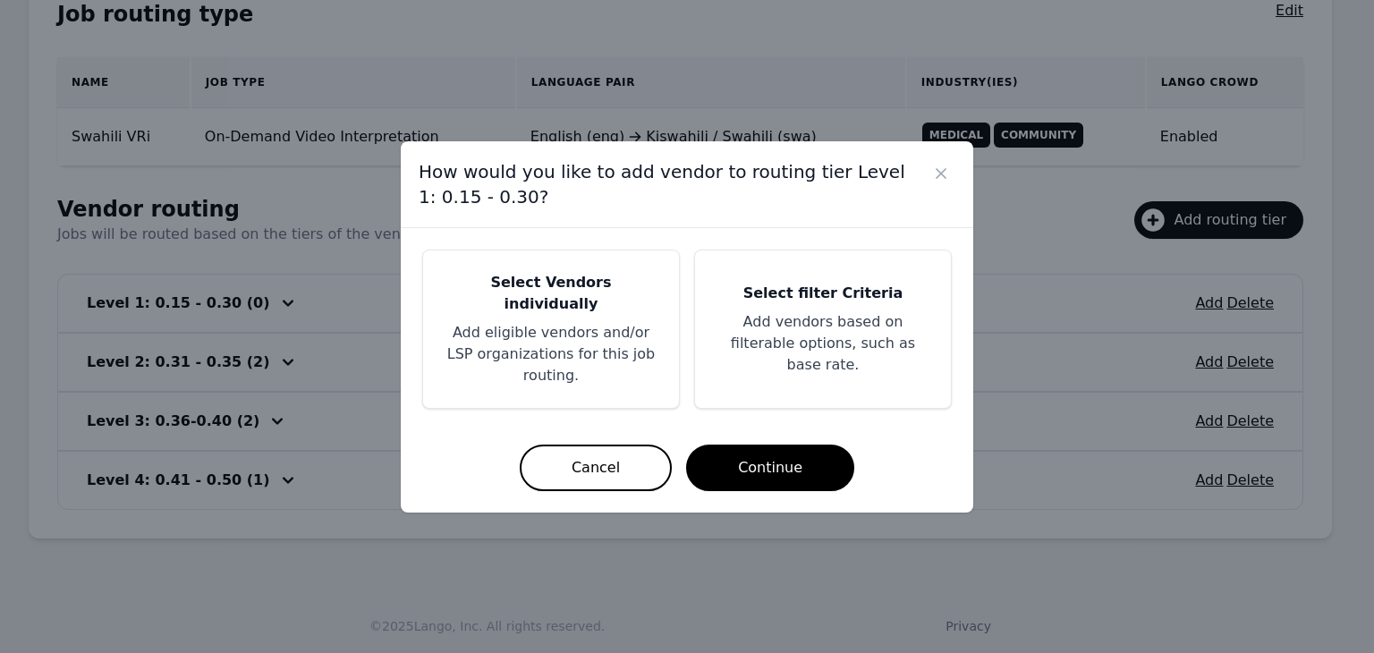
click at [566, 326] on p "Add eligible vendors and/or LSP organizations for this job routing." at bounding box center [551, 354] width 213 height 64
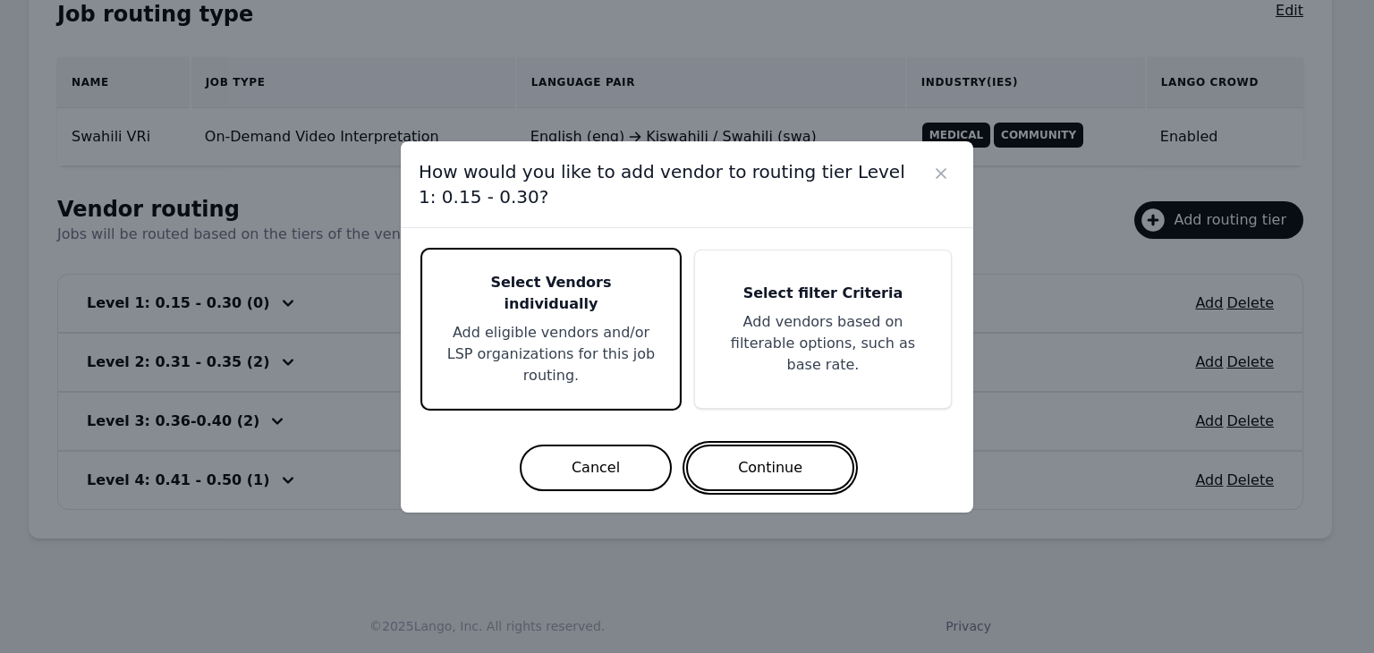
click at [792, 455] on button "Continue" at bounding box center [770, 468] width 168 height 47
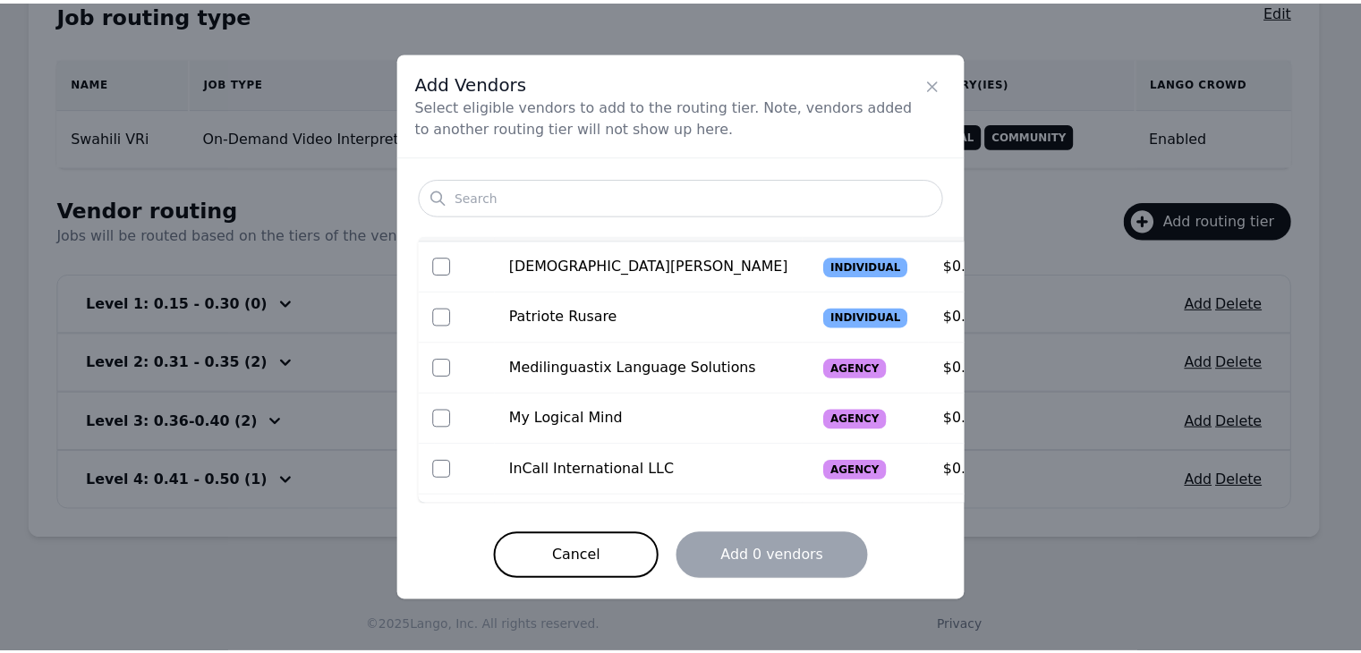
scroll to position [89, 0]
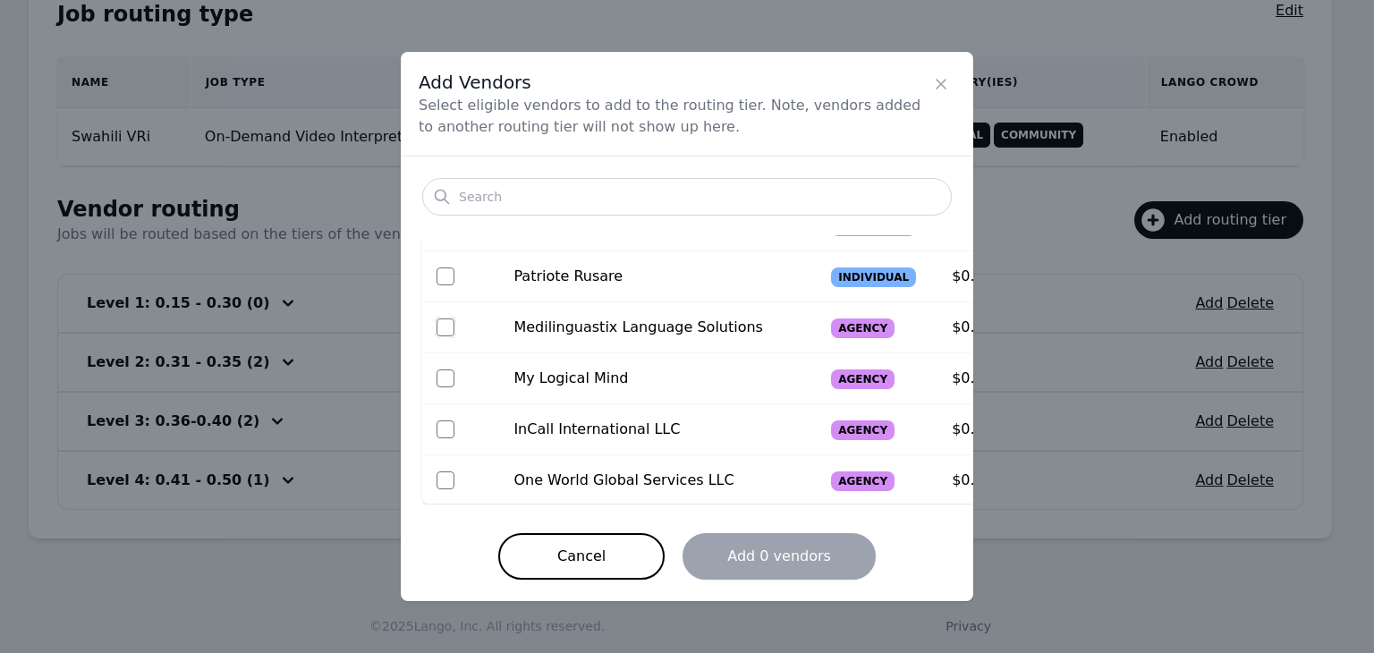
click at [440, 331] on input "checkbox" at bounding box center [446, 328] width 18 height 18
checkbox input "true"
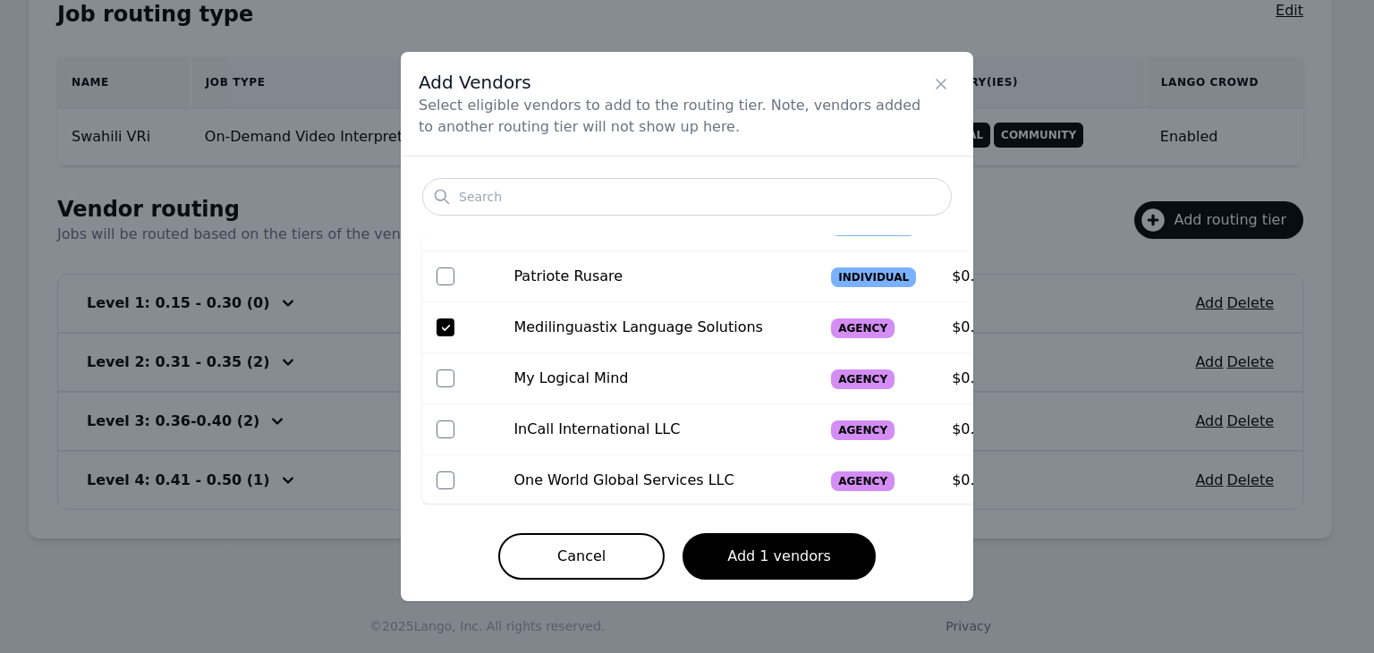
click at [809, 530] on div "Search All Name Type Base Rate Christian Rangira Individual $0.40 / min Patriot…" at bounding box center [687, 379] width 573 height 445
click at [814, 549] on button "Add 1 vendors" at bounding box center [779, 556] width 193 height 47
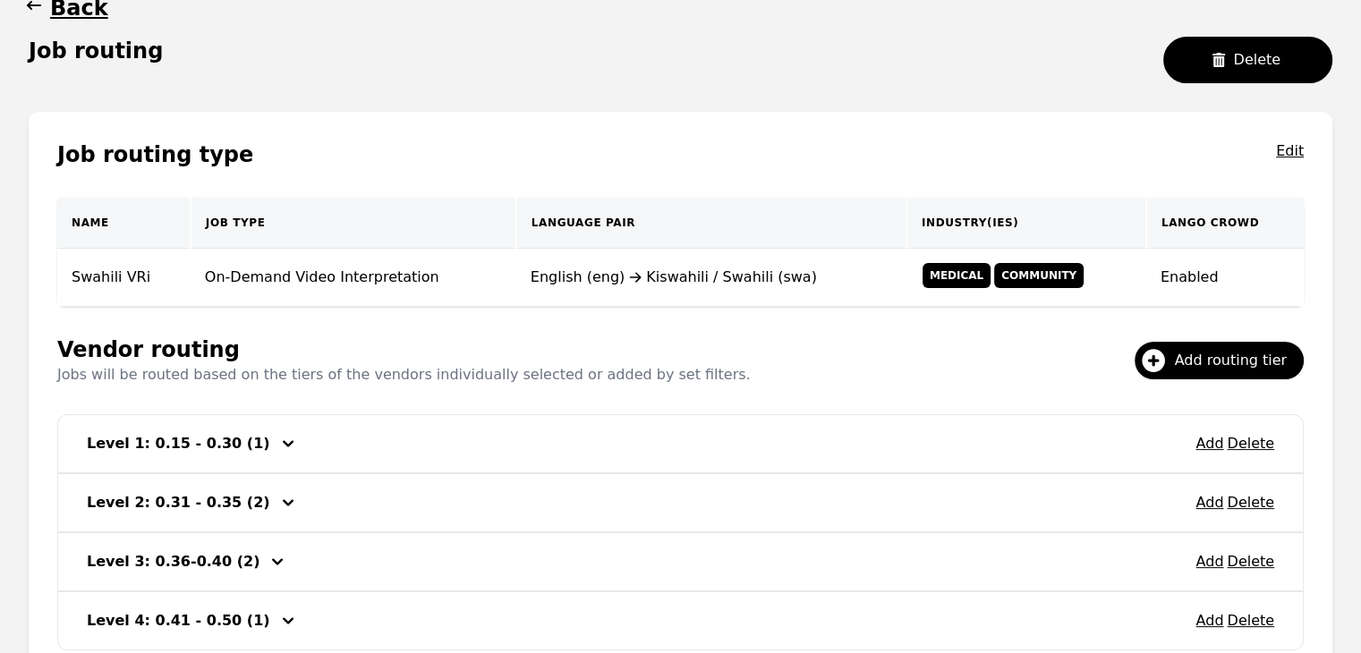
scroll to position [76, 0]
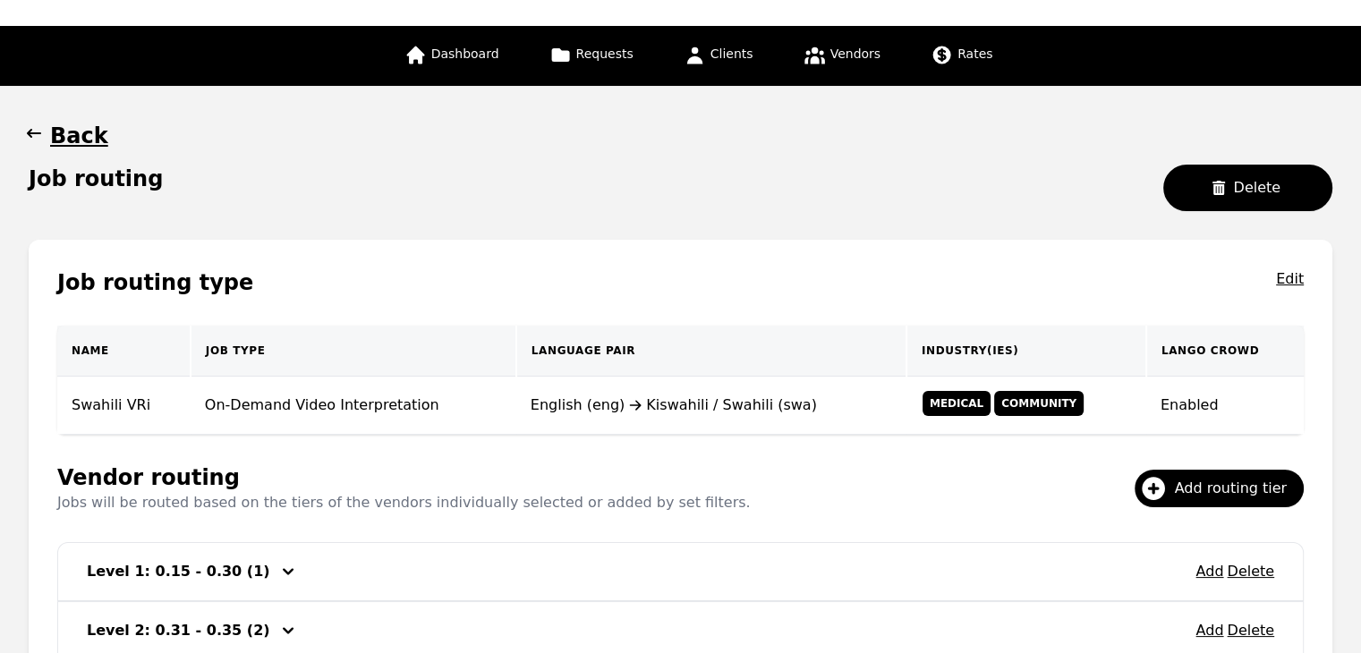
click at [28, 130] on icon "button" at bounding box center [34, 133] width 18 height 18
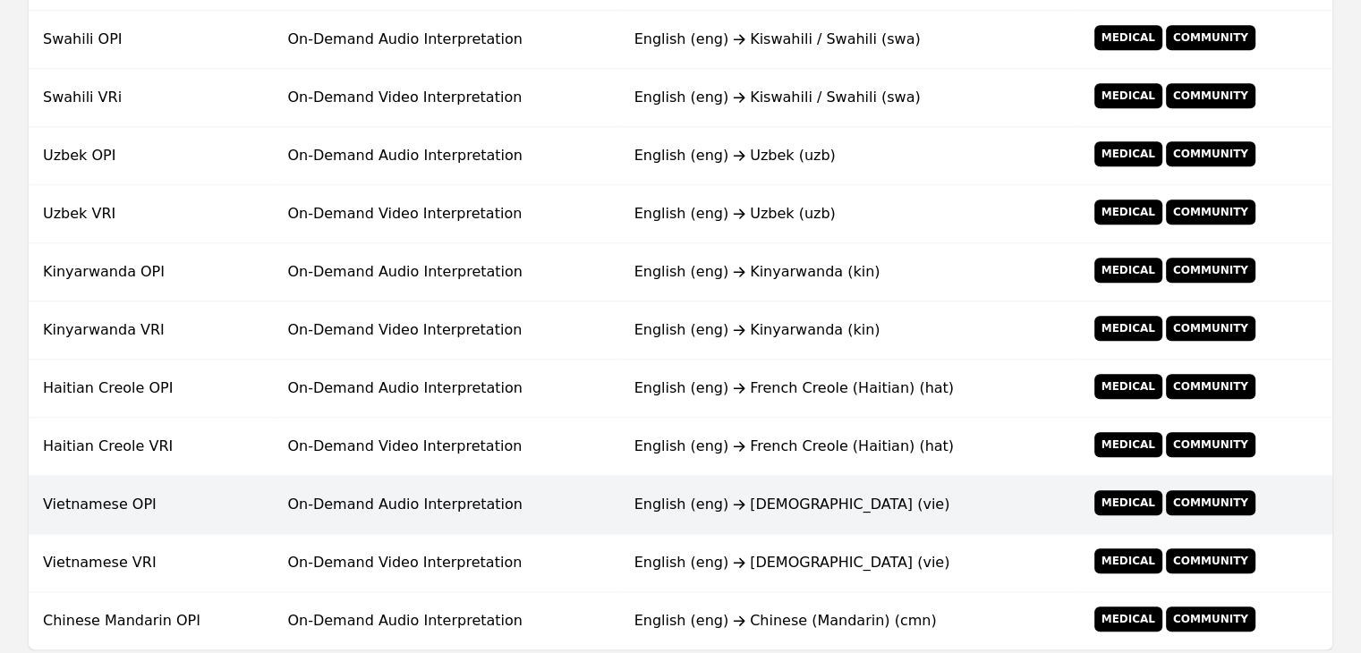
scroll to position [1239, 0]
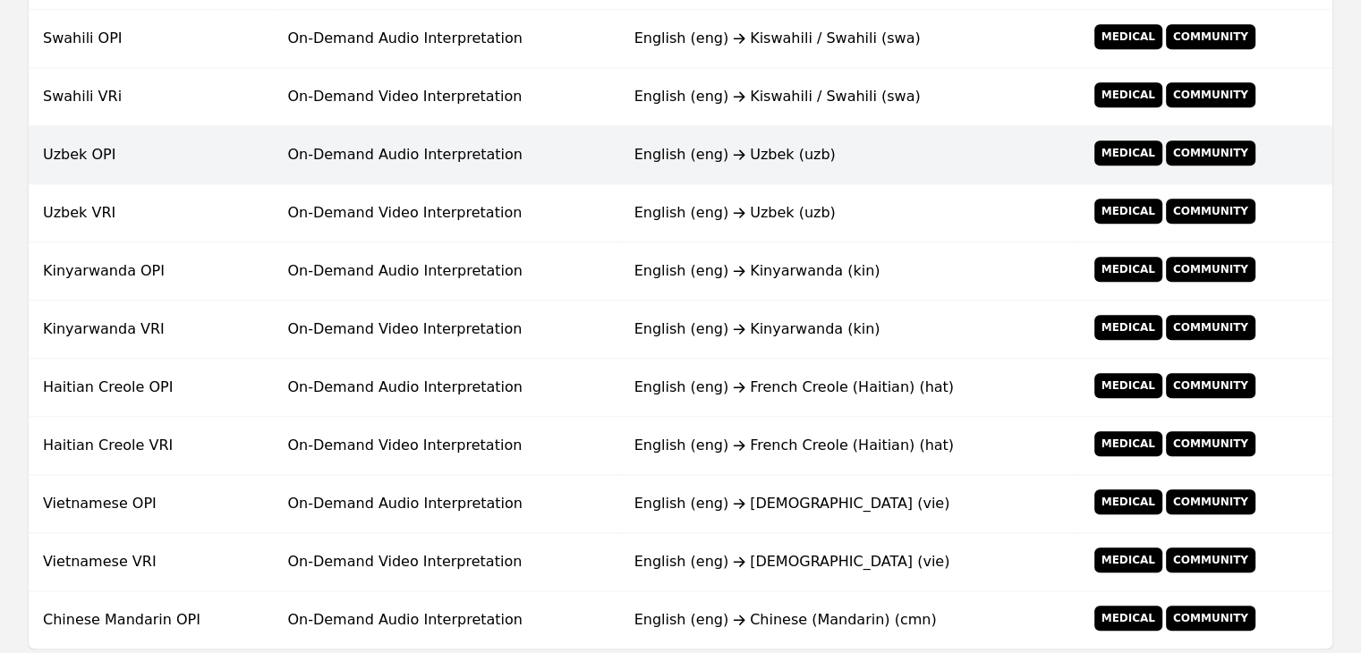
click at [378, 156] on td "On-Demand Audio Interpretation" at bounding box center [446, 155] width 346 height 58
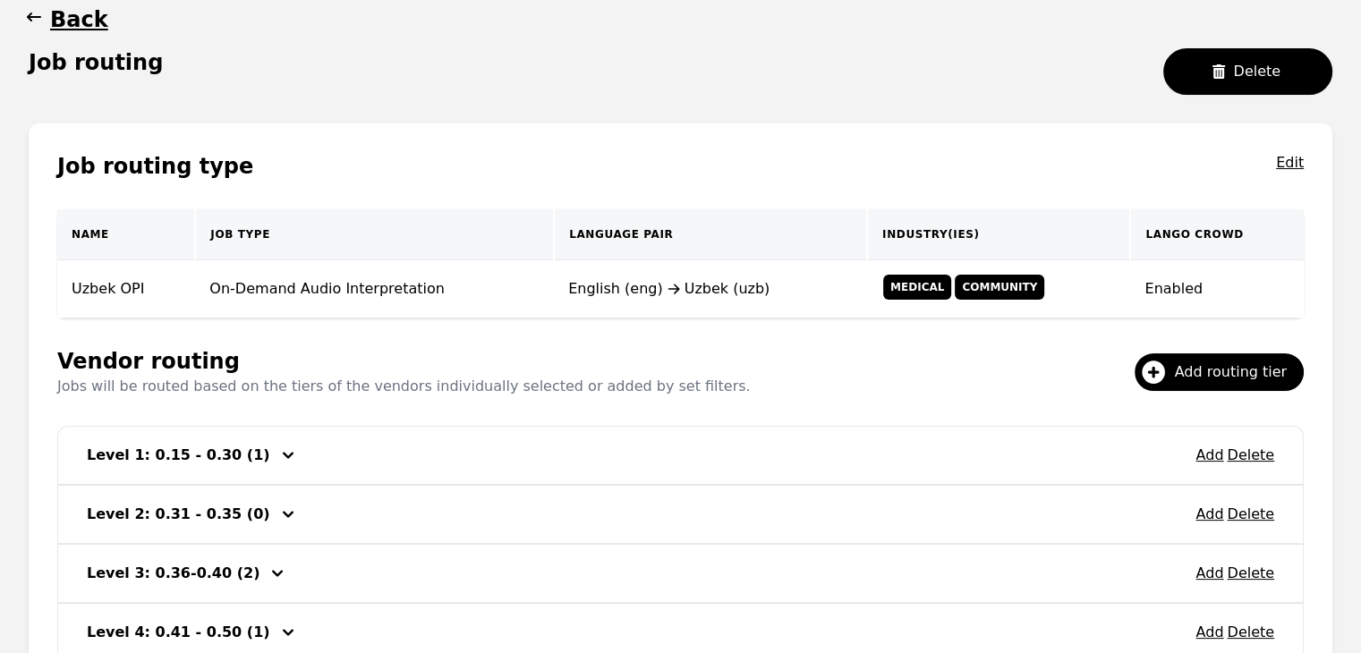
scroll to position [344, 0]
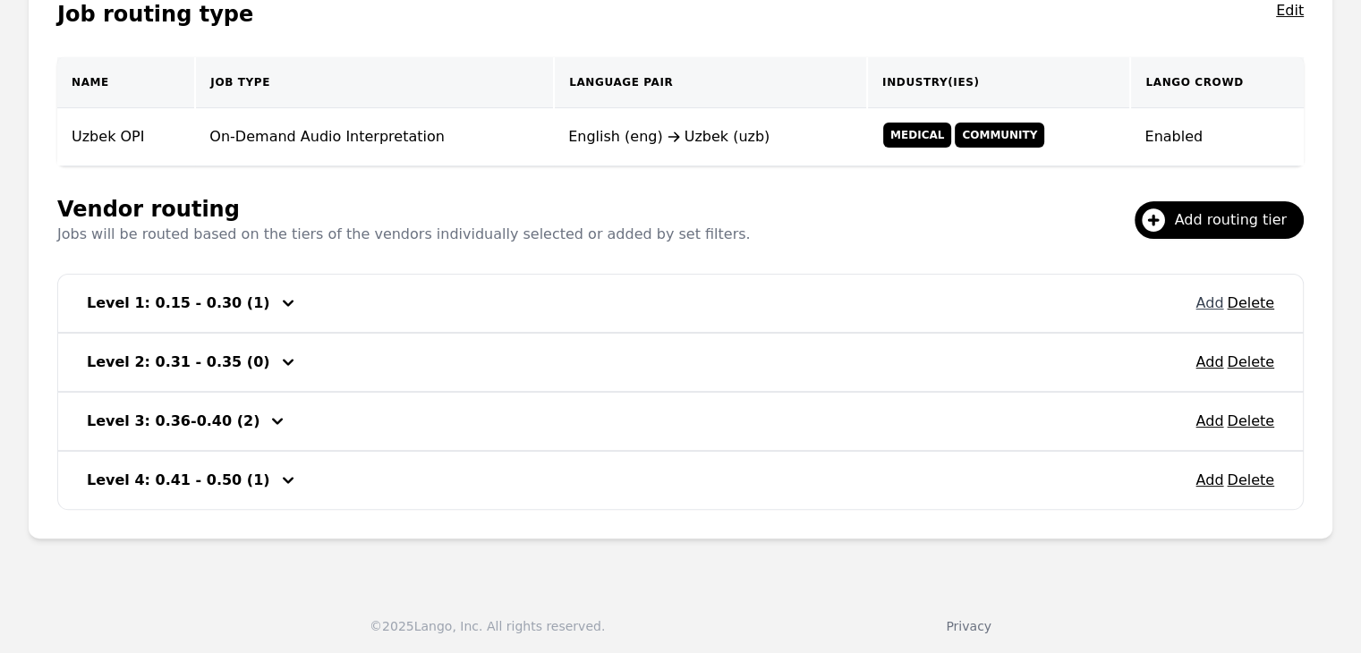
click at [1213, 304] on button "Add" at bounding box center [1209, 303] width 28 height 21
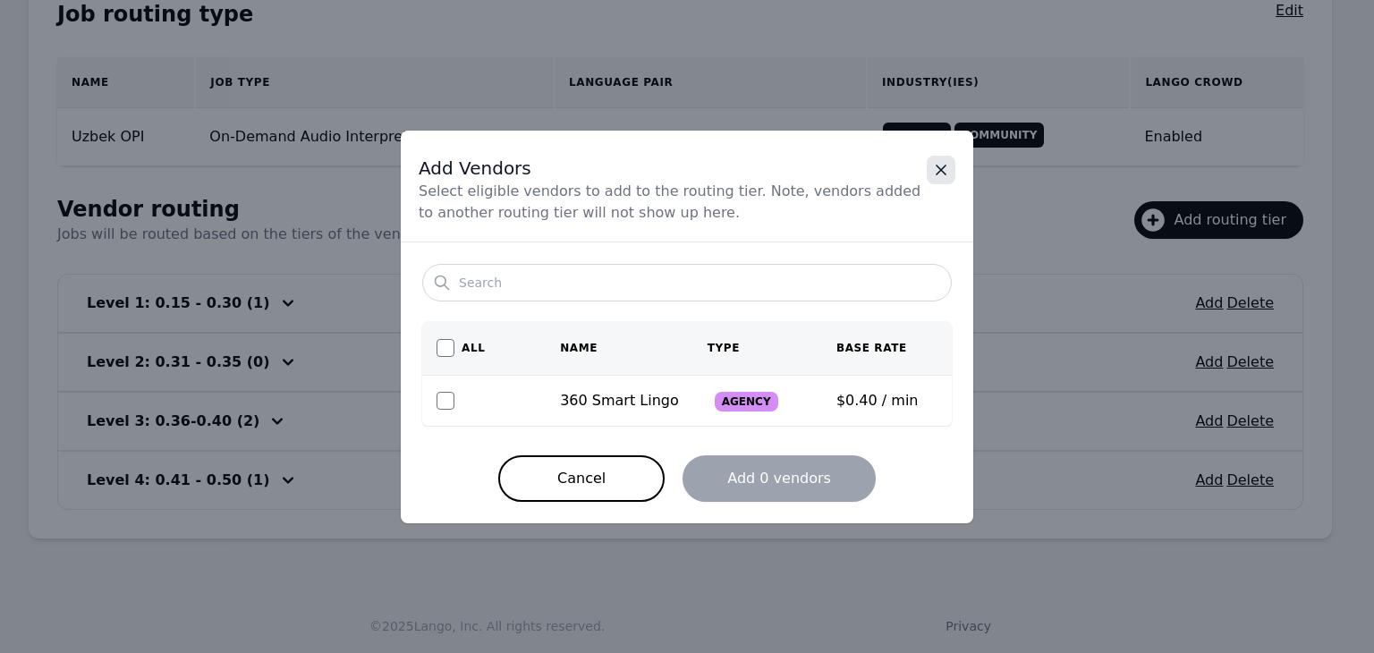
click at [942, 166] on icon "Close" at bounding box center [941, 170] width 18 height 18
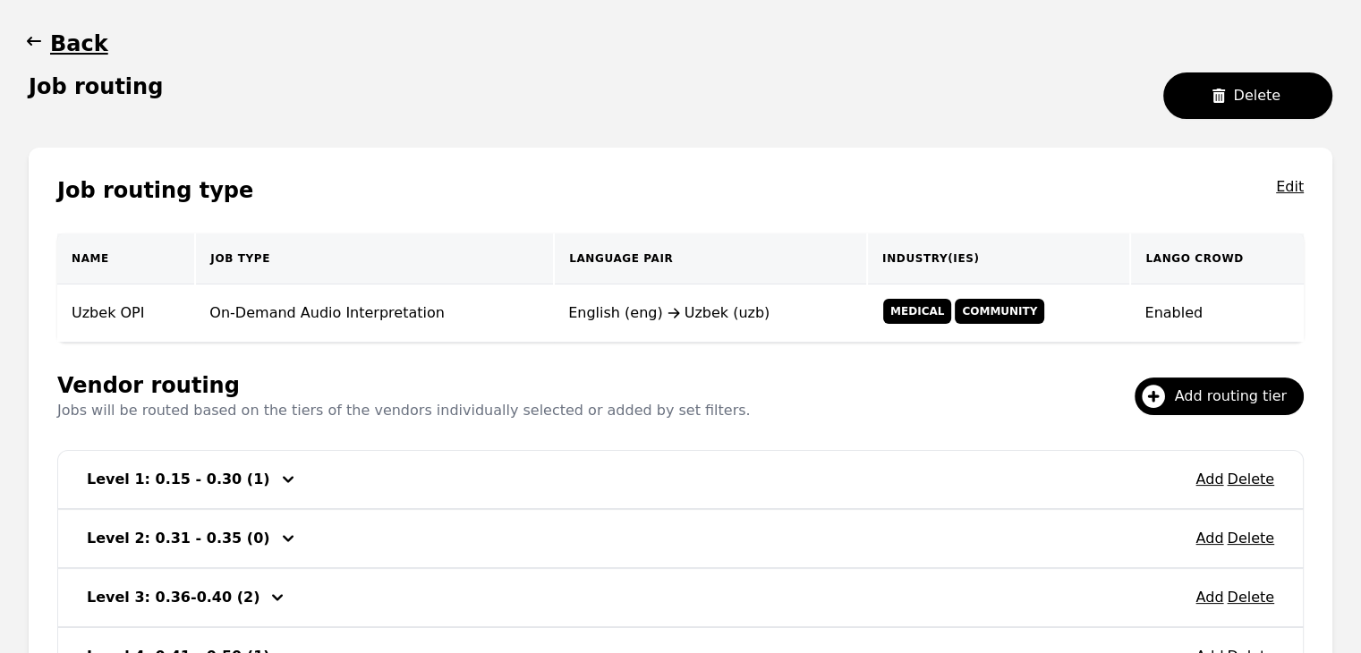
scroll to position [166, 0]
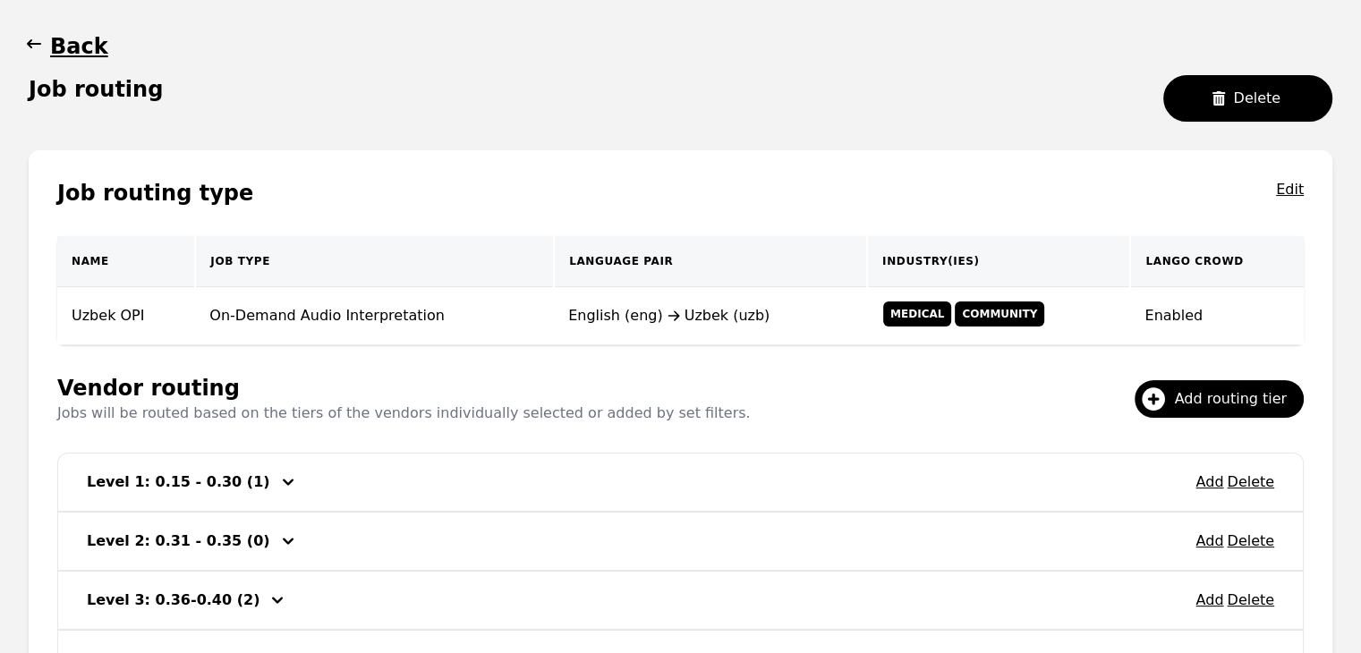
click at [28, 40] on icon "button" at bounding box center [34, 44] width 18 height 18
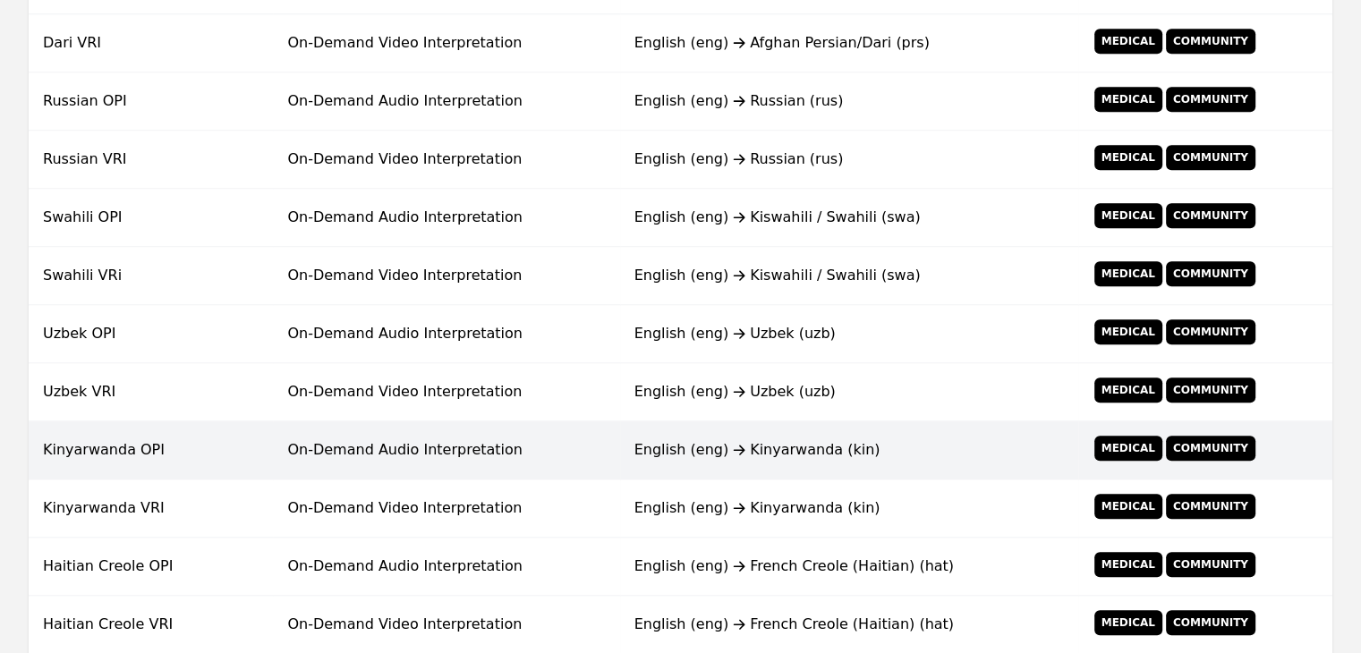
click at [451, 445] on td "On-Demand Audio Interpretation" at bounding box center [446, 450] width 346 height 58
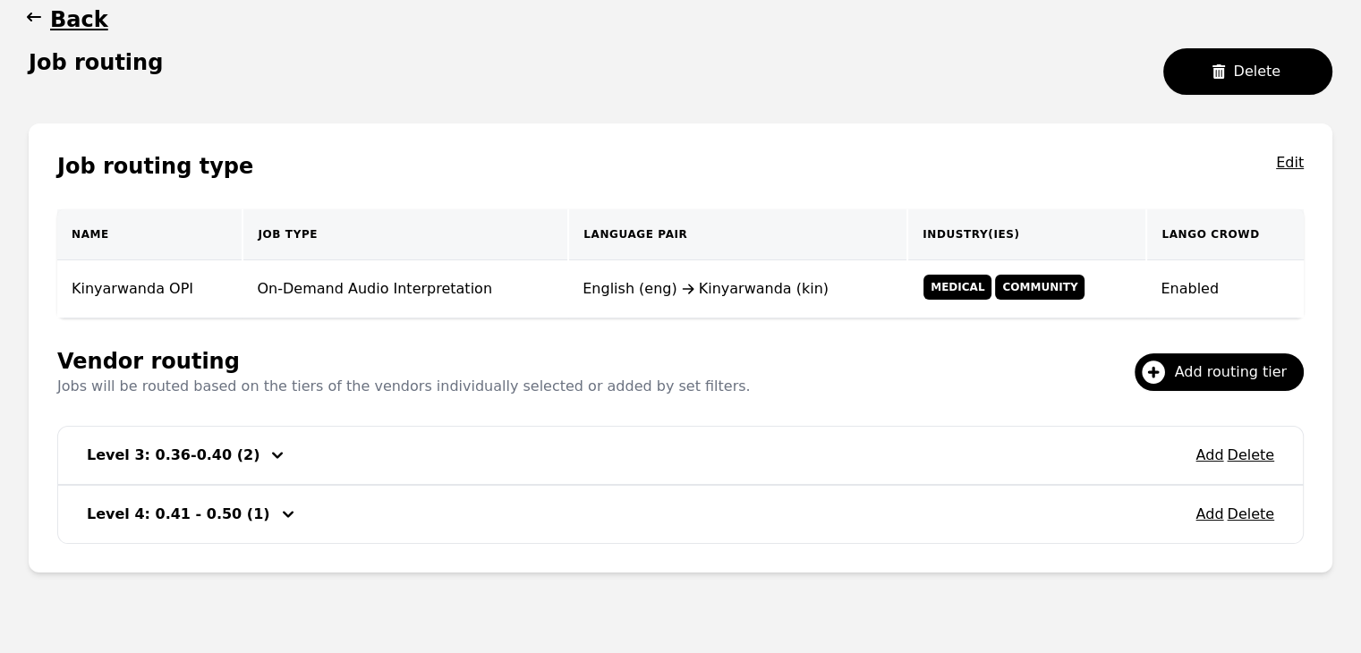
scroll to position [227, 0]
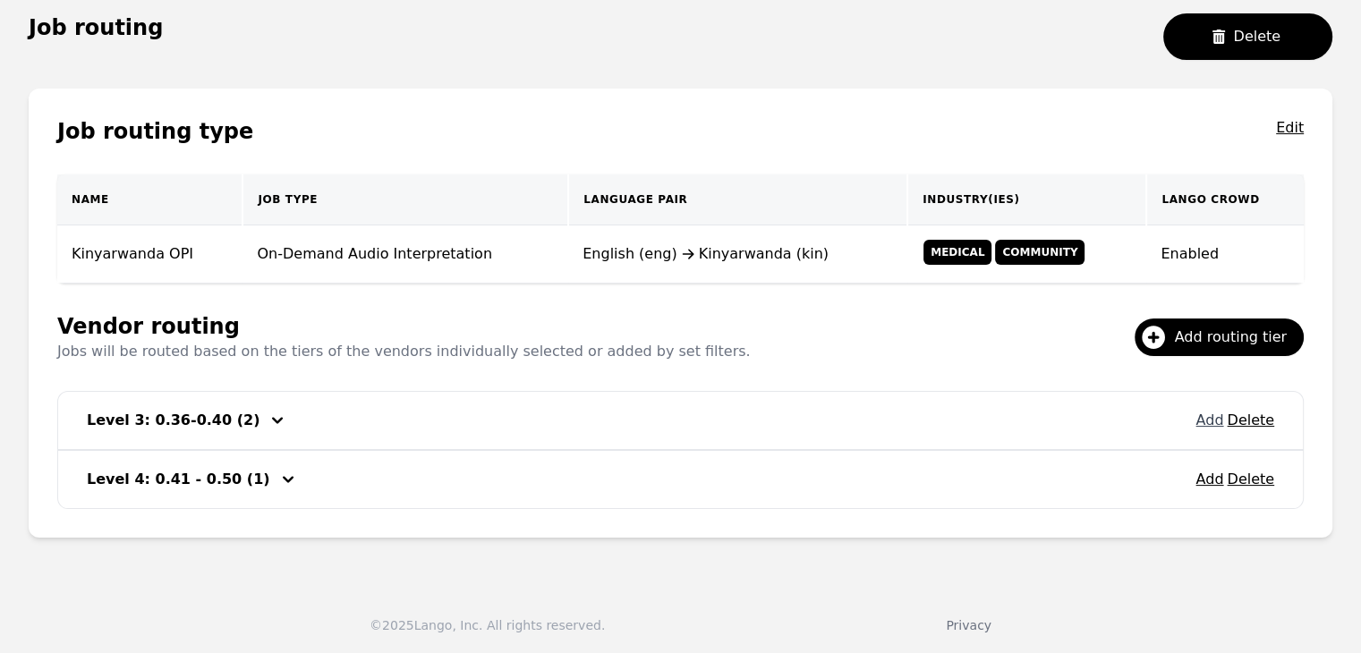
click at [1216, 423] on button "Add" at bounding box center [1209, 420] width 28 height 21
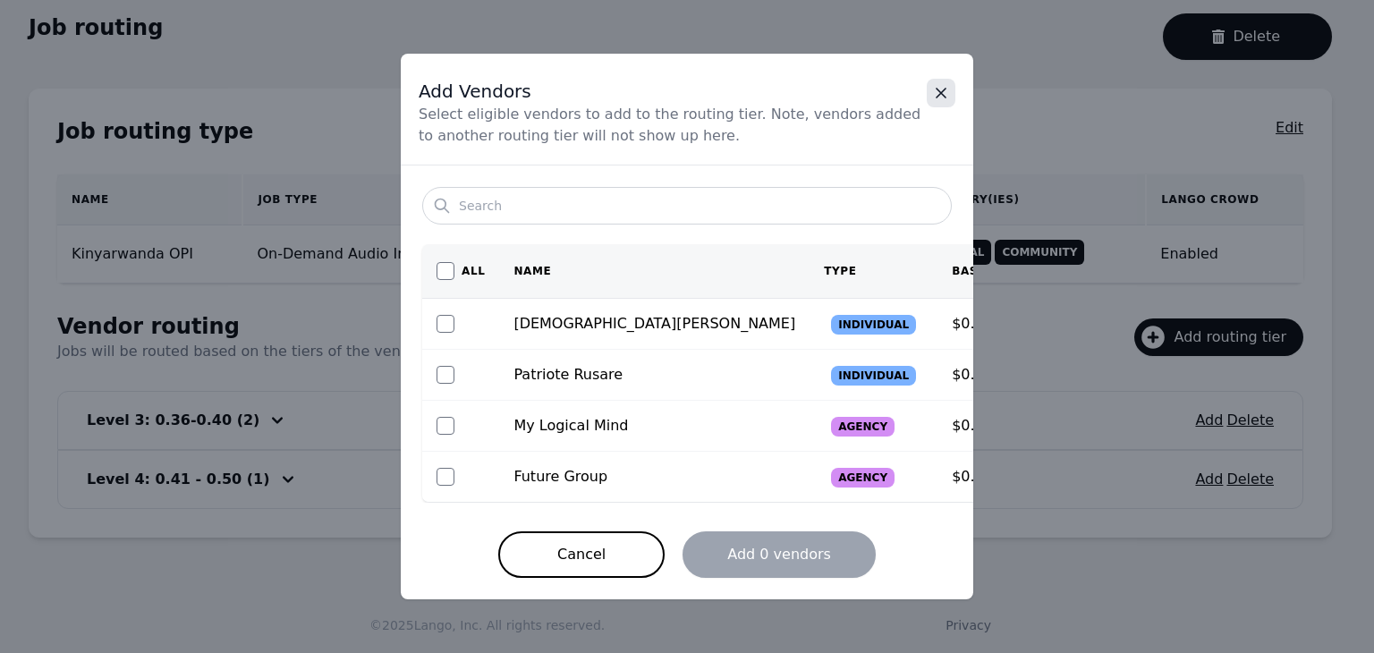
click at [938, 90] on icon "Close" at bounding box center [941, 93] width 9 height 9
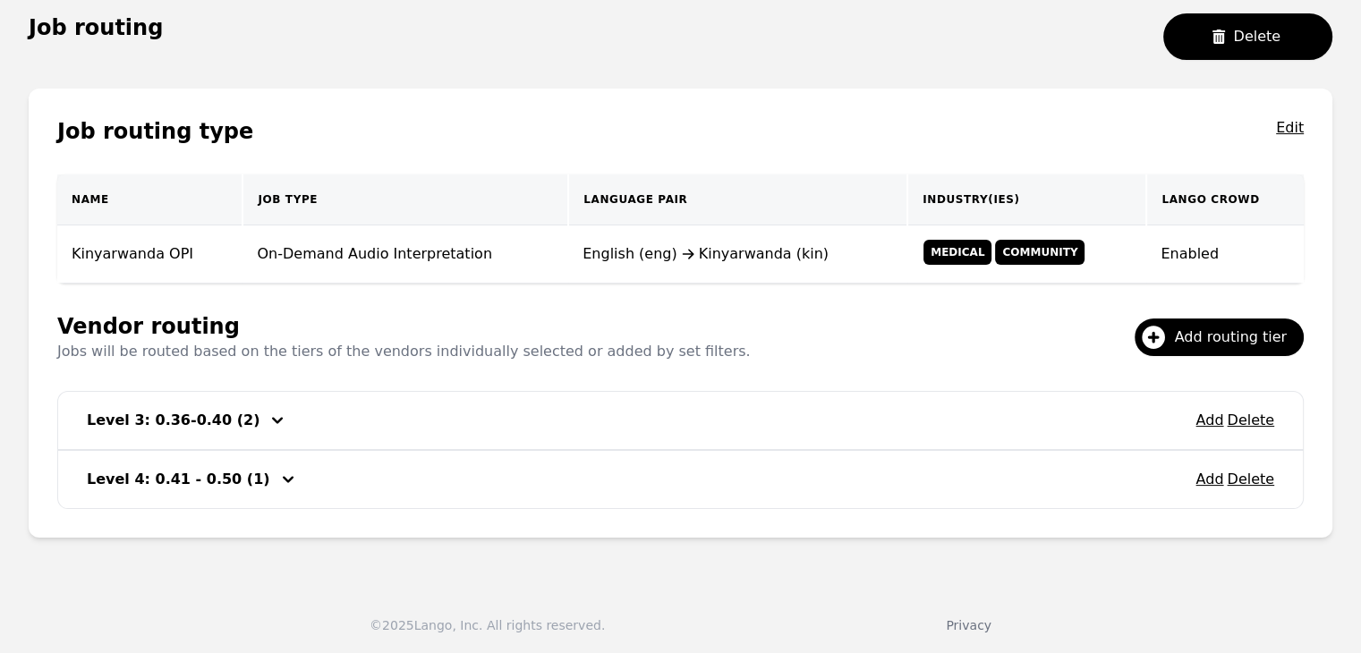
scroll to position [48, 0]
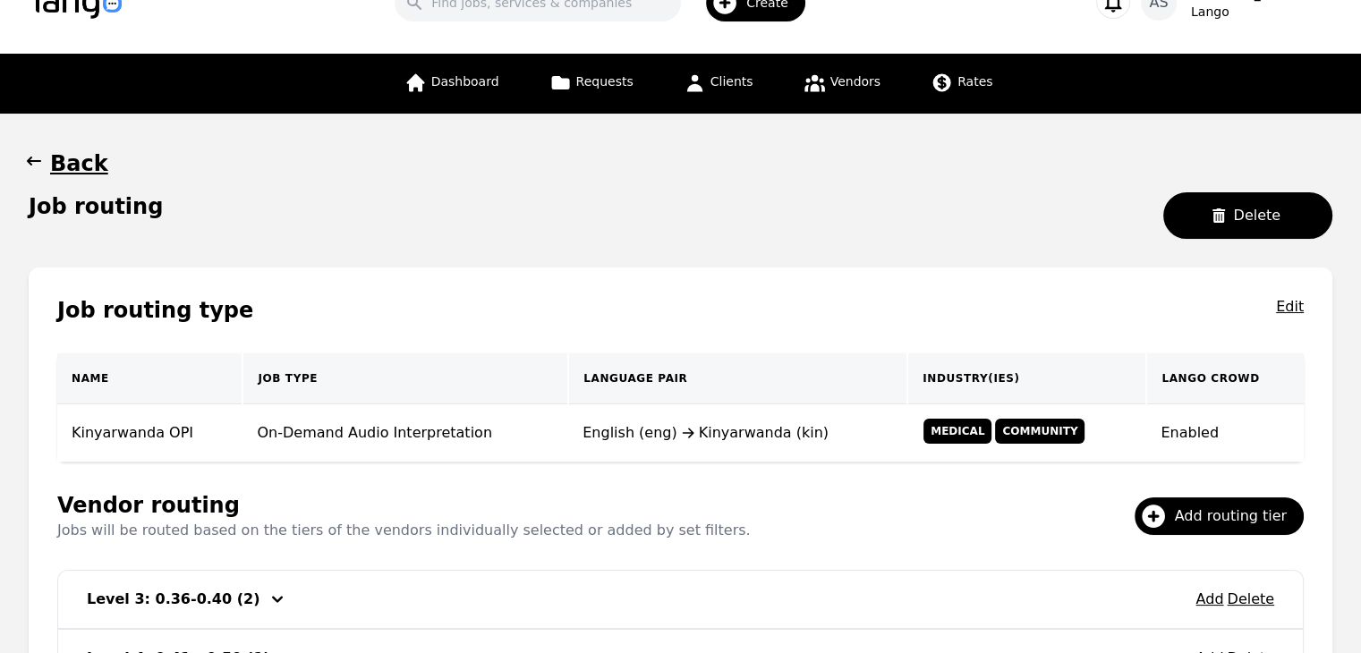
click at [29, 149] on span "button" at bounding box center [34, 163] width 18 height 29
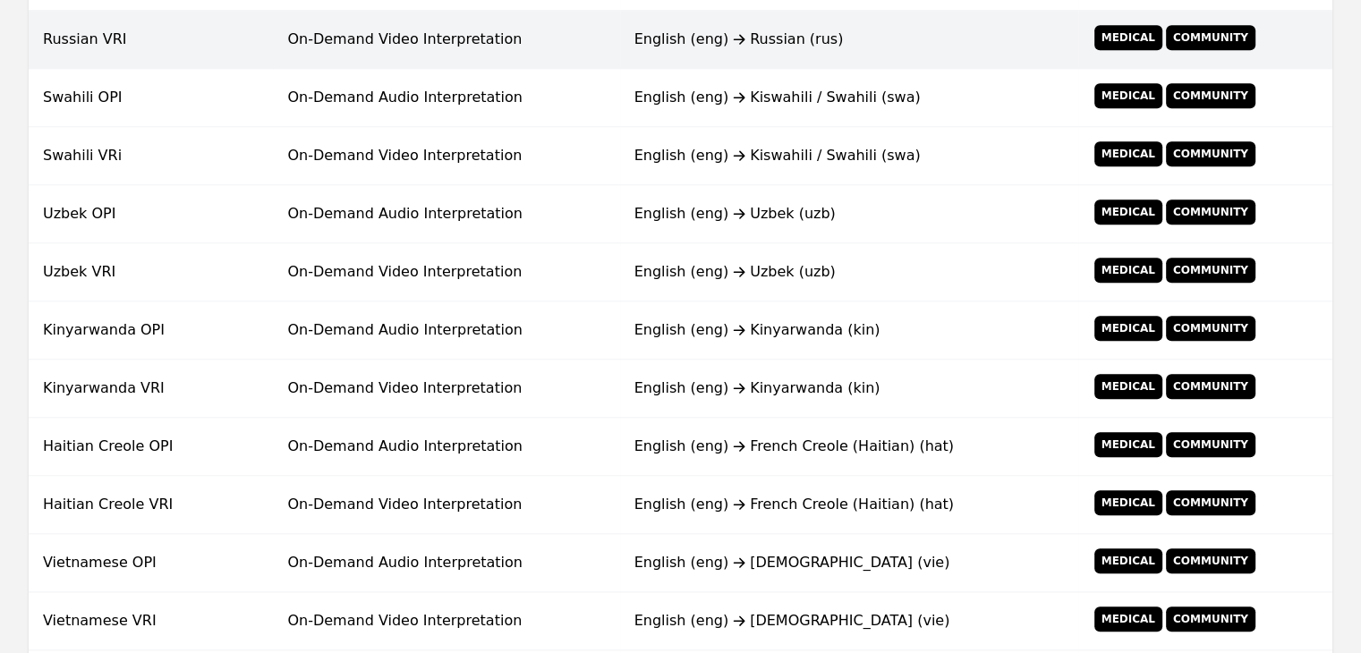
scroll to position [1212, 0]
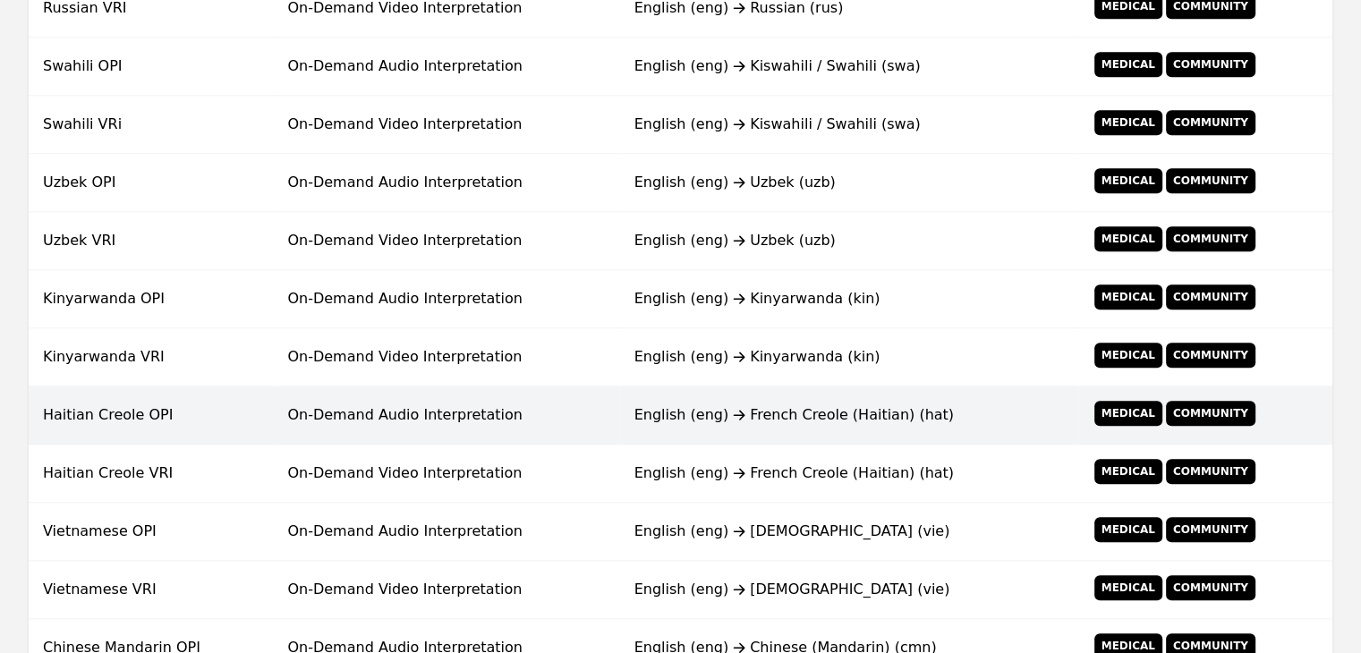
click at [630, 400] on td "English (eng) French Creole (Haitian) (hat)" at bounding box center [849, 416] width 458 height 58
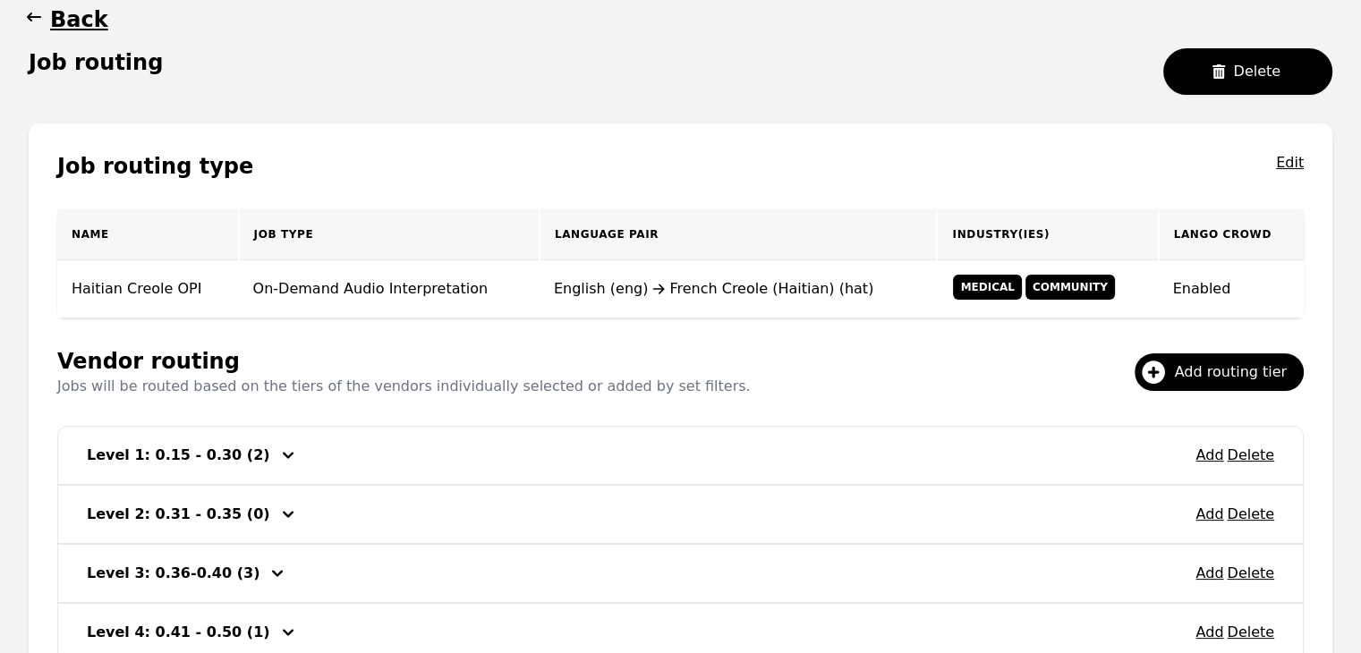
scroll to position [344, 0]
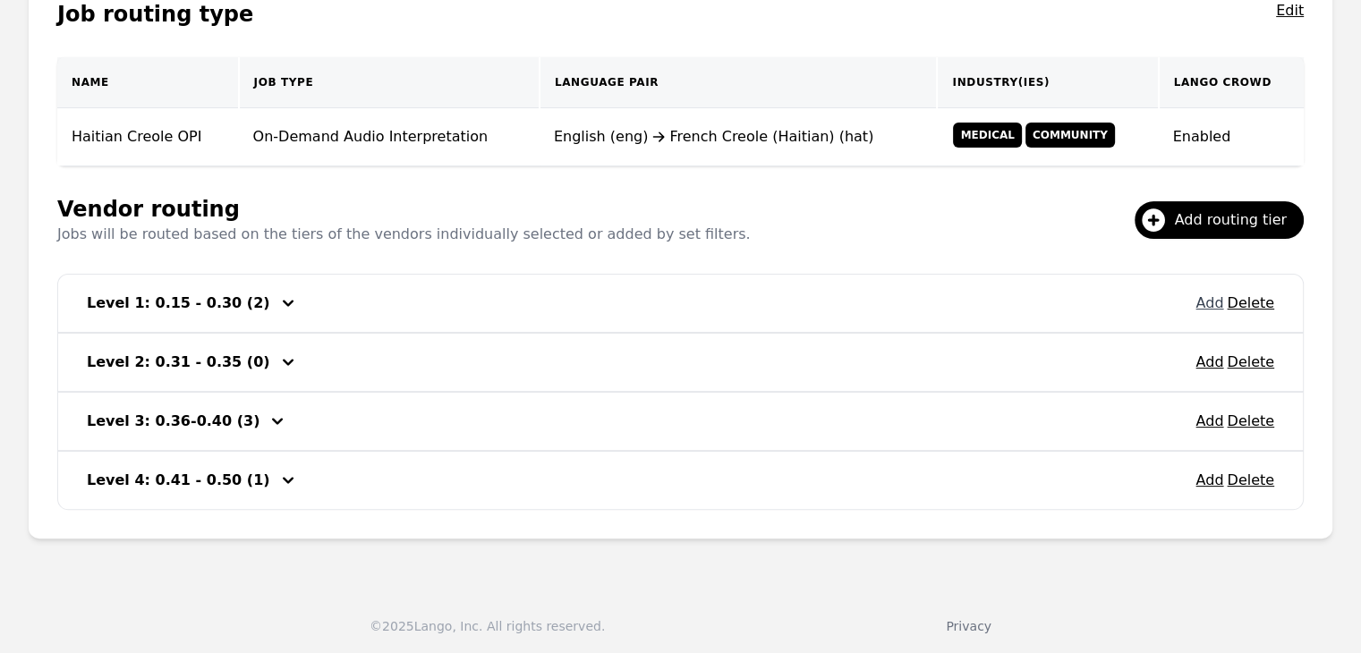
click at [1211, 301] on button "Add" at bounding box center [1209, 303] width 28 height 21
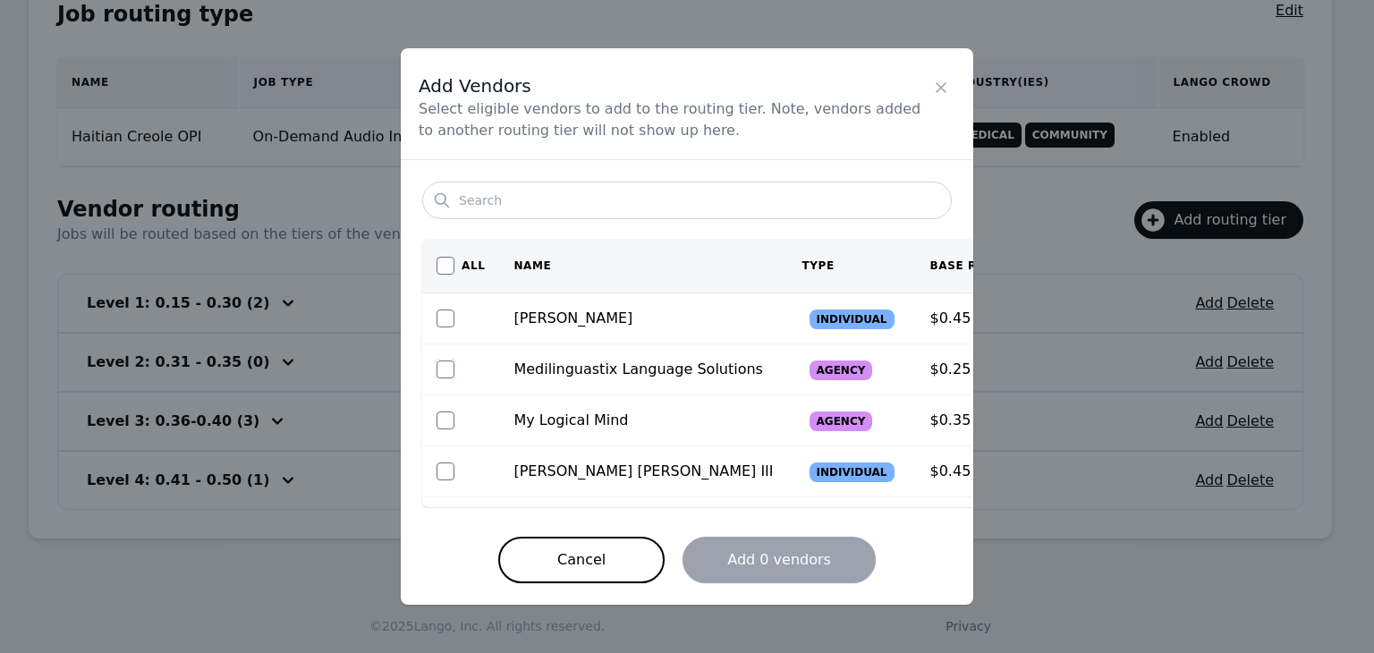
click at [447, 364] on input "checkbox" at bounding box center [446, 370] width 18 height 18
checkbox input "true"
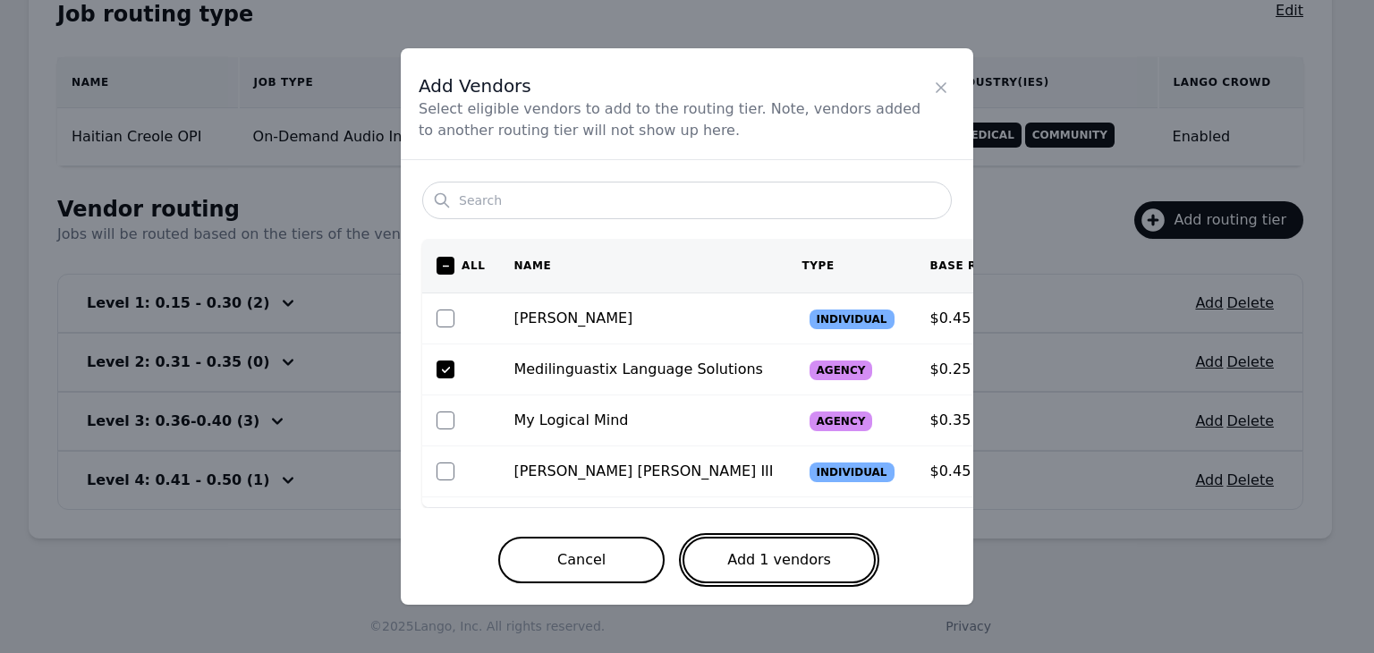
click at [827, 556] on button "Add 1 vendors" at bounding box center [779, 560] width 193 height 47
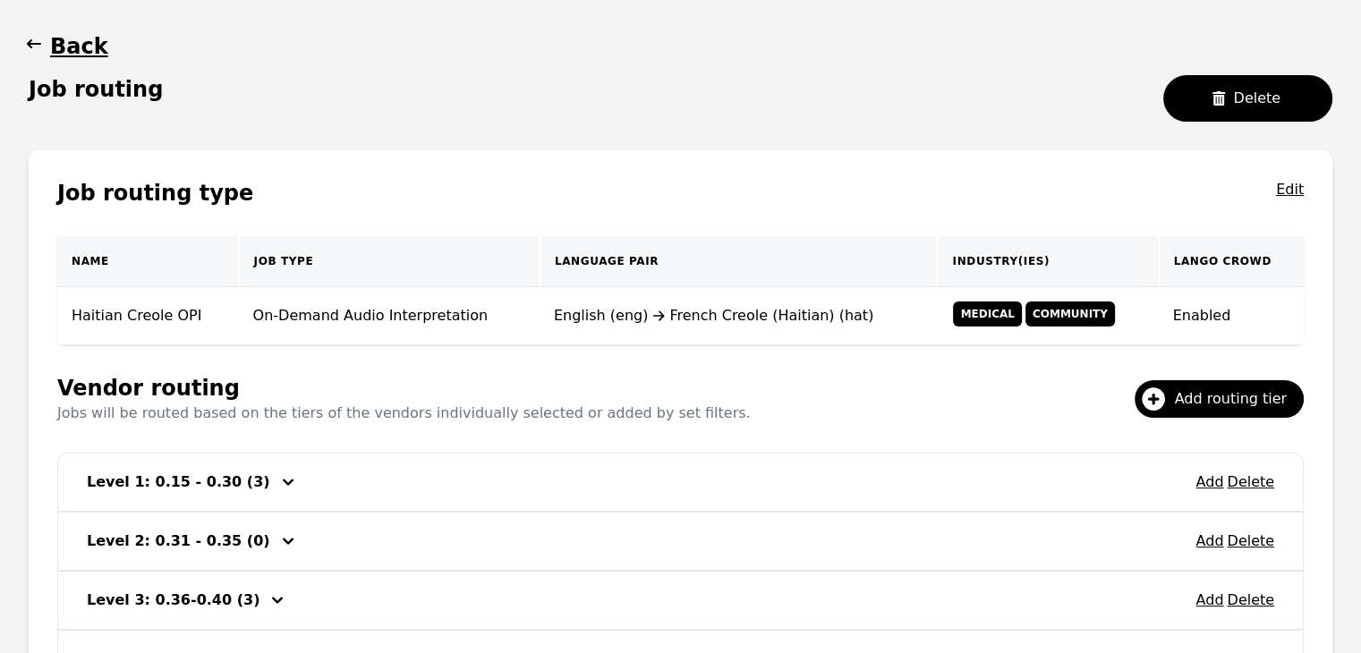
click at [36, 46] on icon "button" at bounding box center [34, 44] width 18 height 18
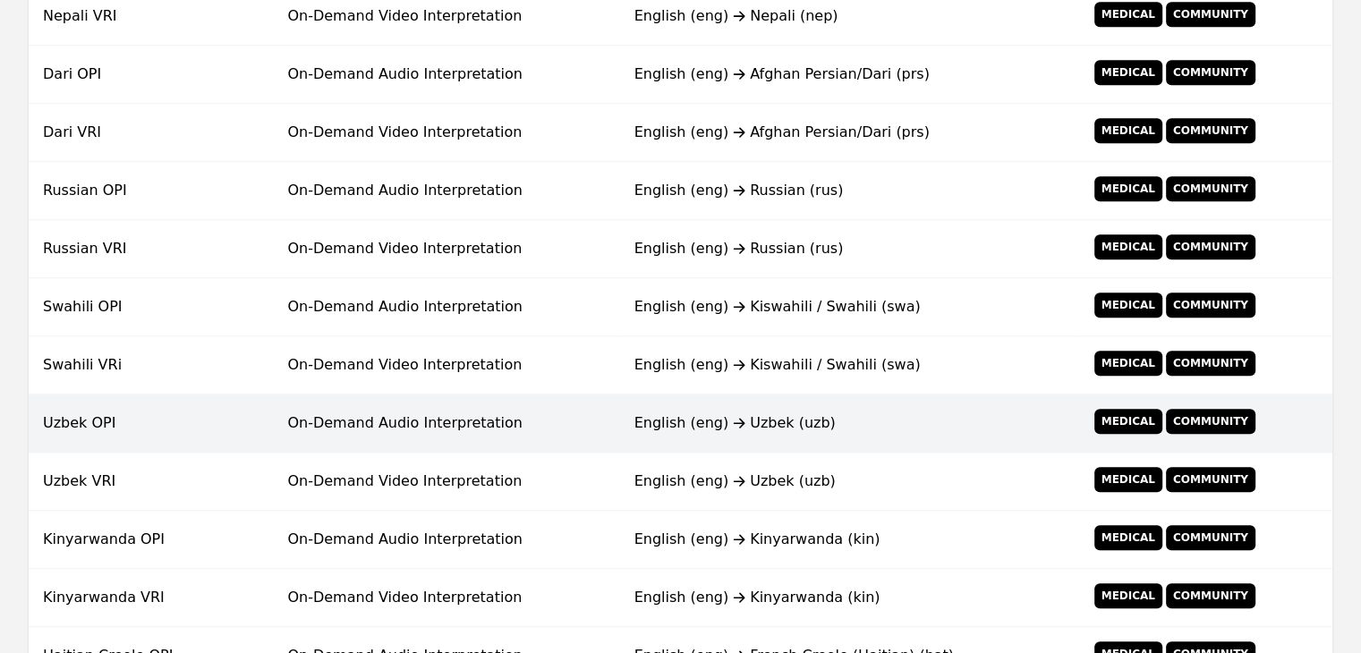
scroll to position [1060, 0]
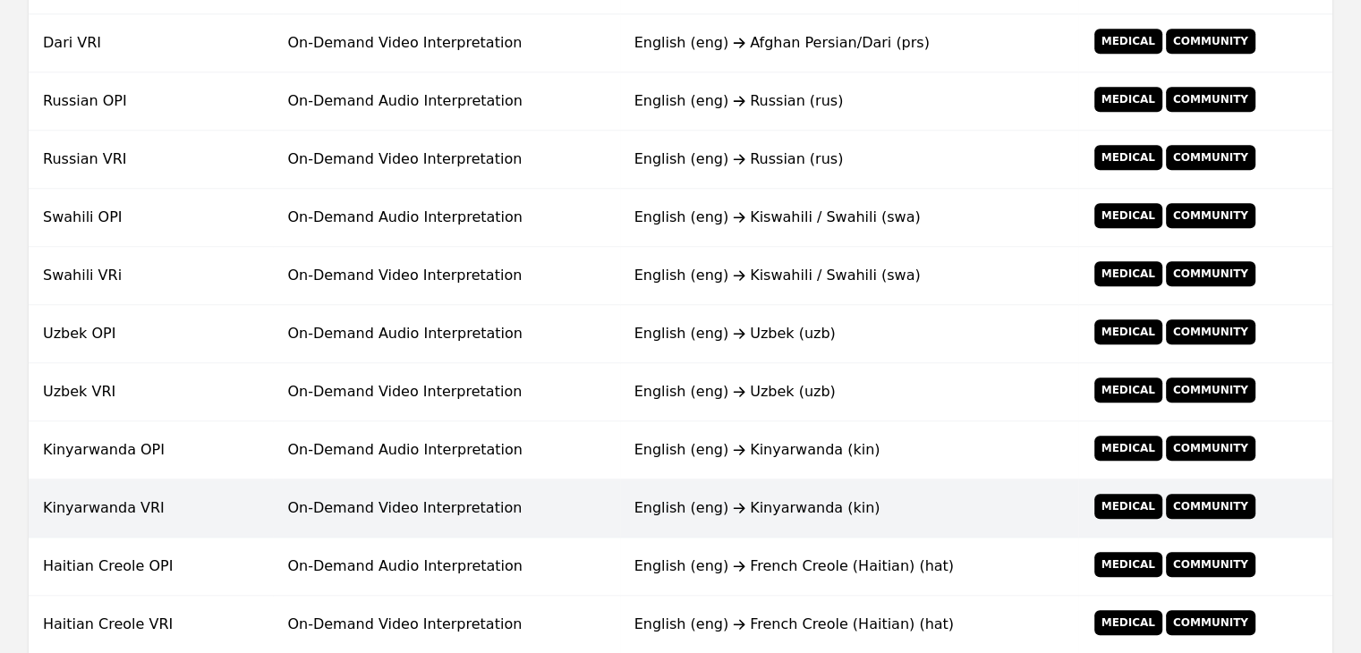
click at [378, 506] on td "On-Demand Video Interpretation" at bounding box center [446, 509] width 346 height 58
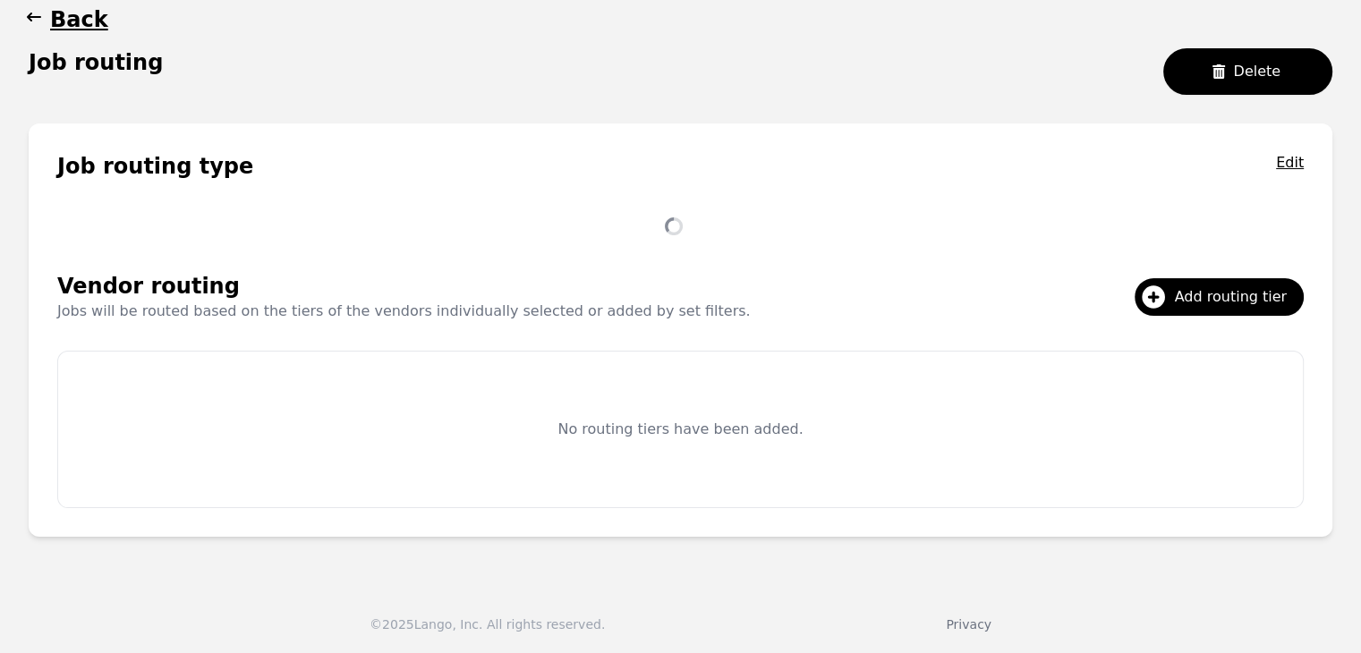
scroll to position [227, 0]
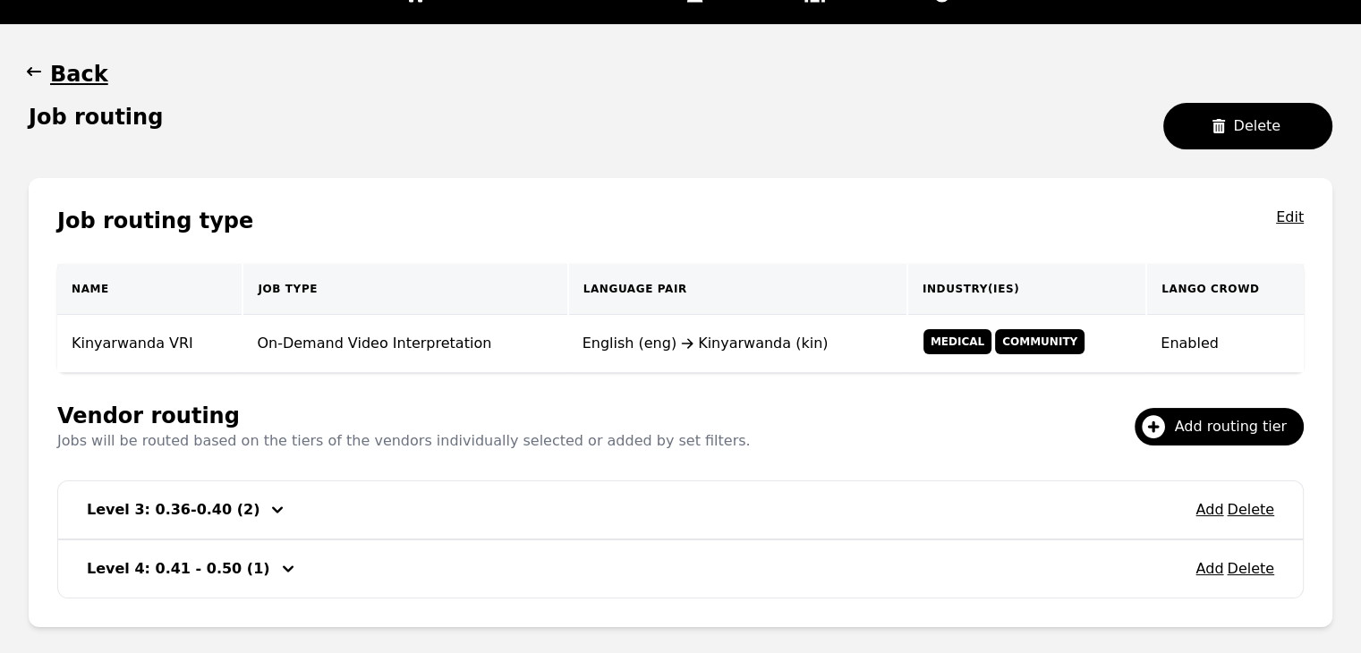
click at [36, 74] on icon "button" at bounding box center [34, 72] width 18 height 18
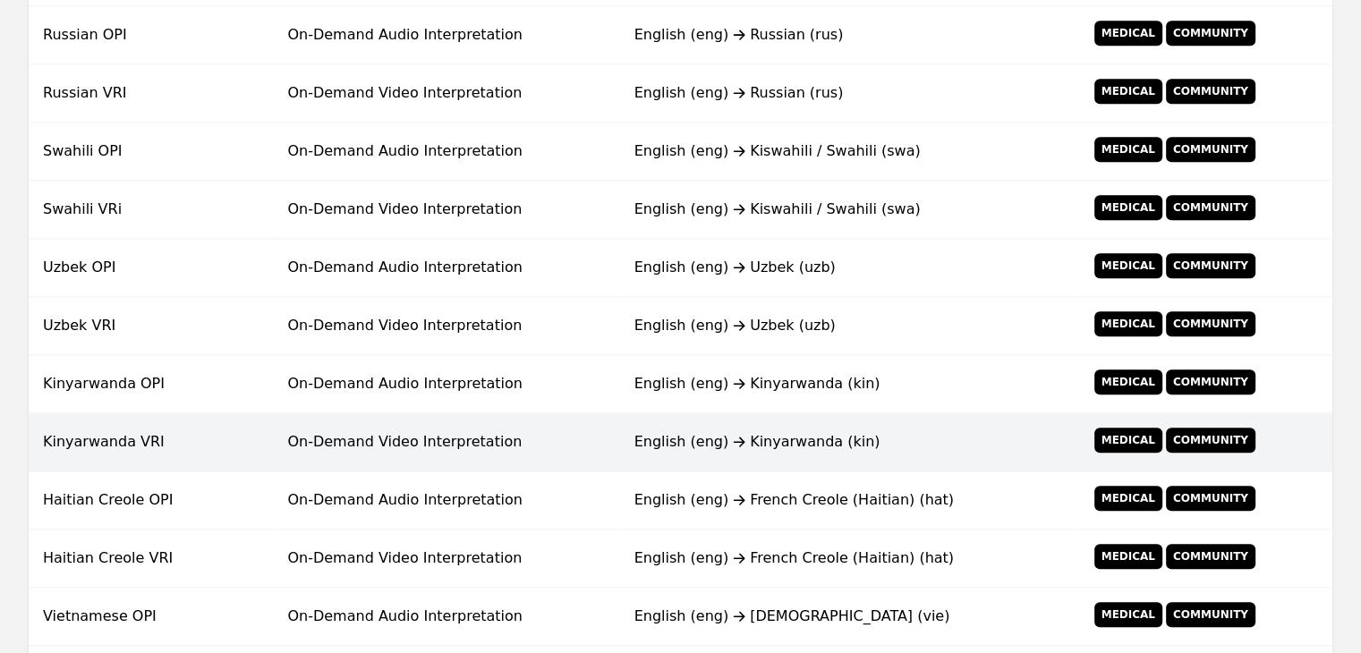
scroll to position [1127, 0]
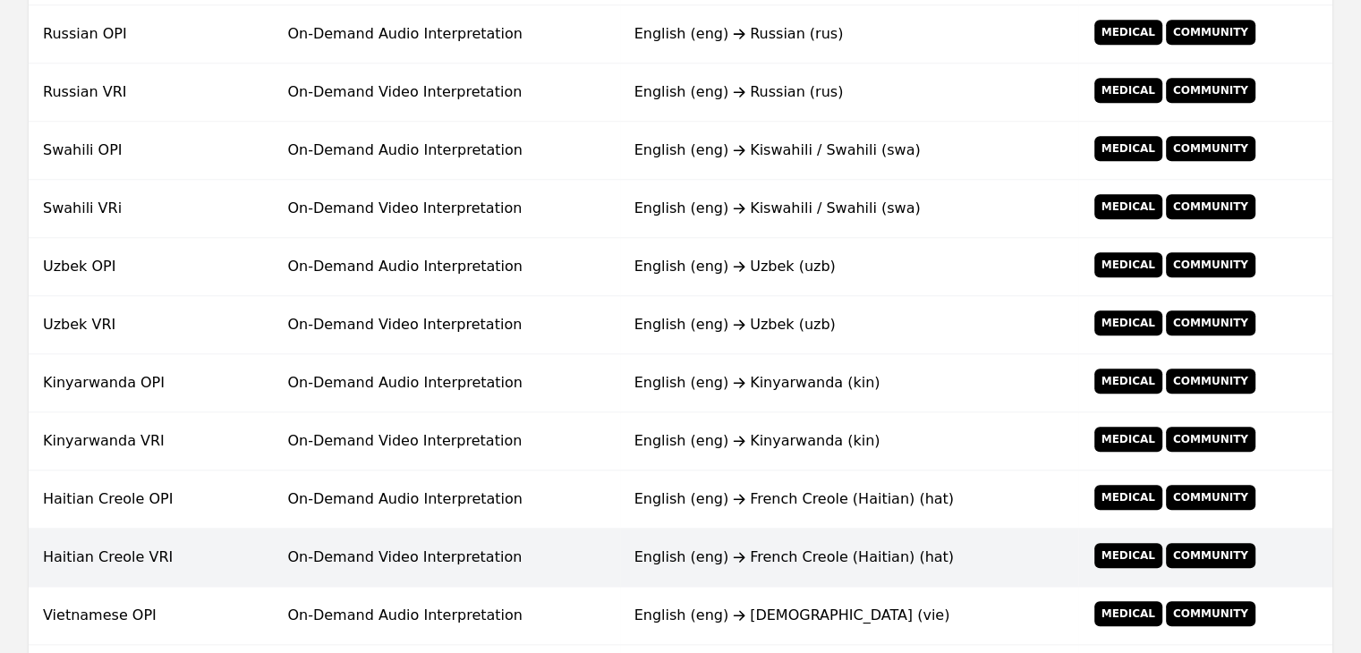
click at [509, 551] on td "On-Demand Video Interpretation" at bounding box center [446, 558] width 346 height 58
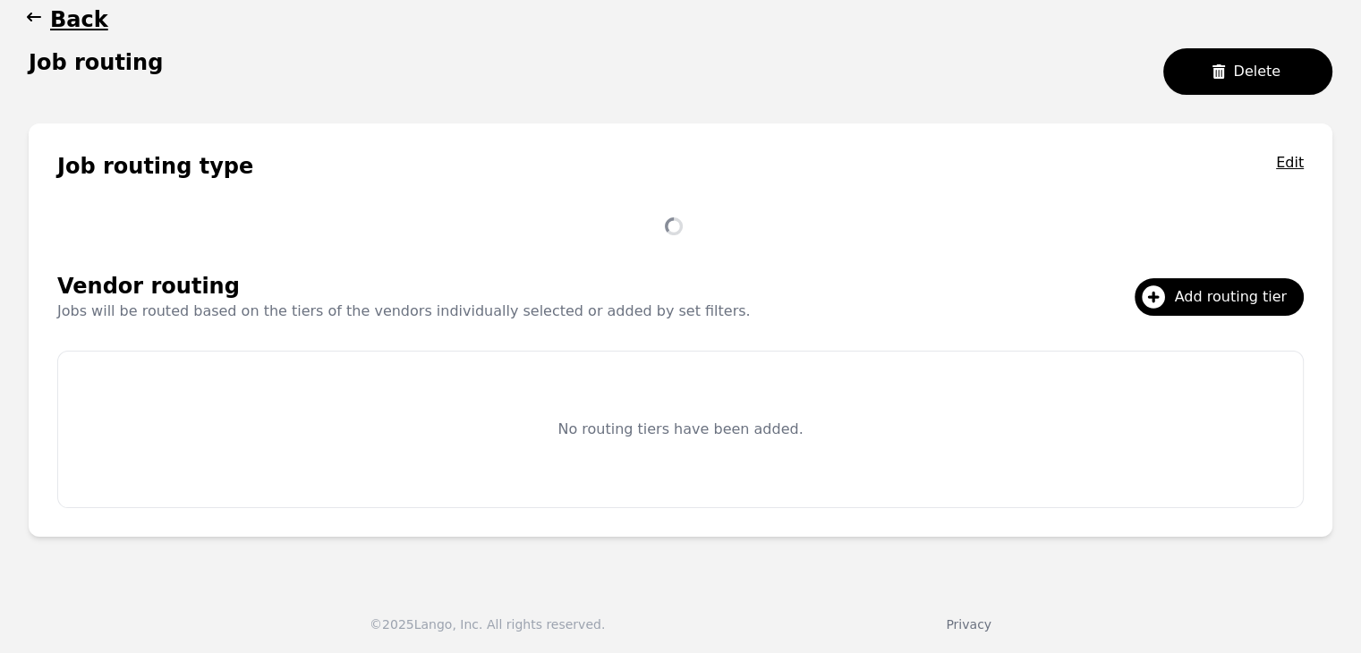
scroll to position [344, 0]
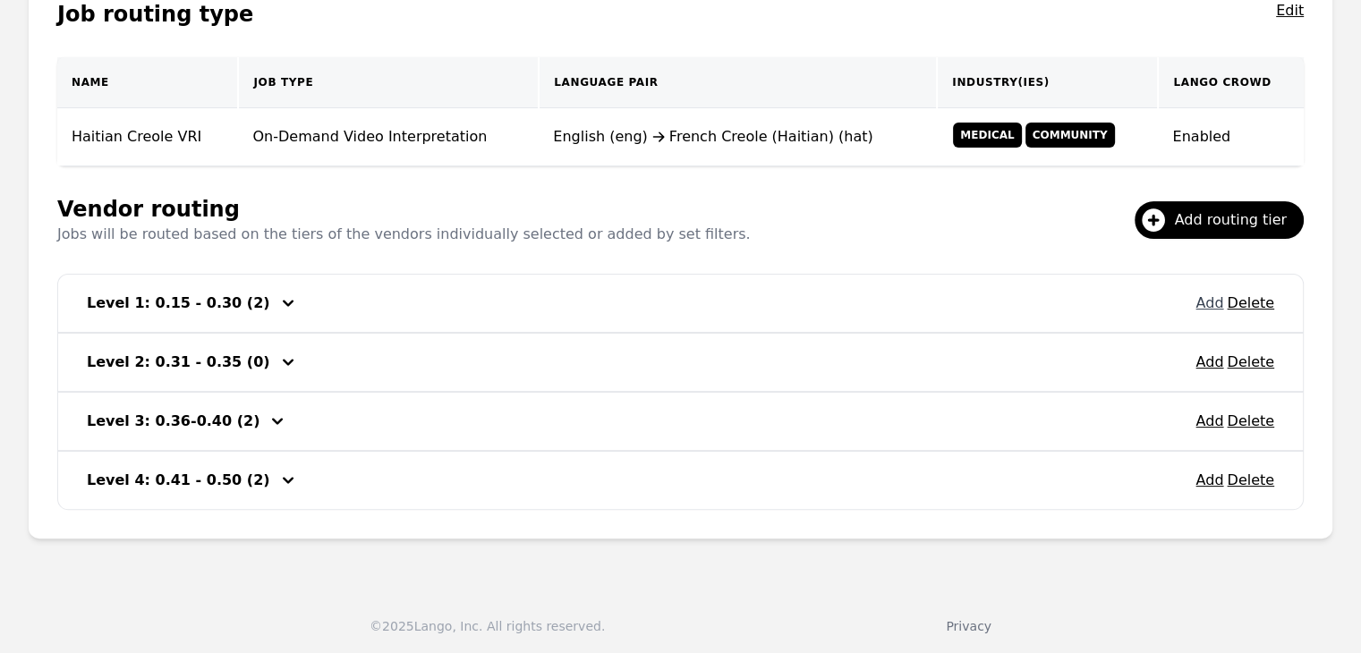
click at [1210, 297] on button "Add" at bounding box center [1209, 303] width 28 height 21
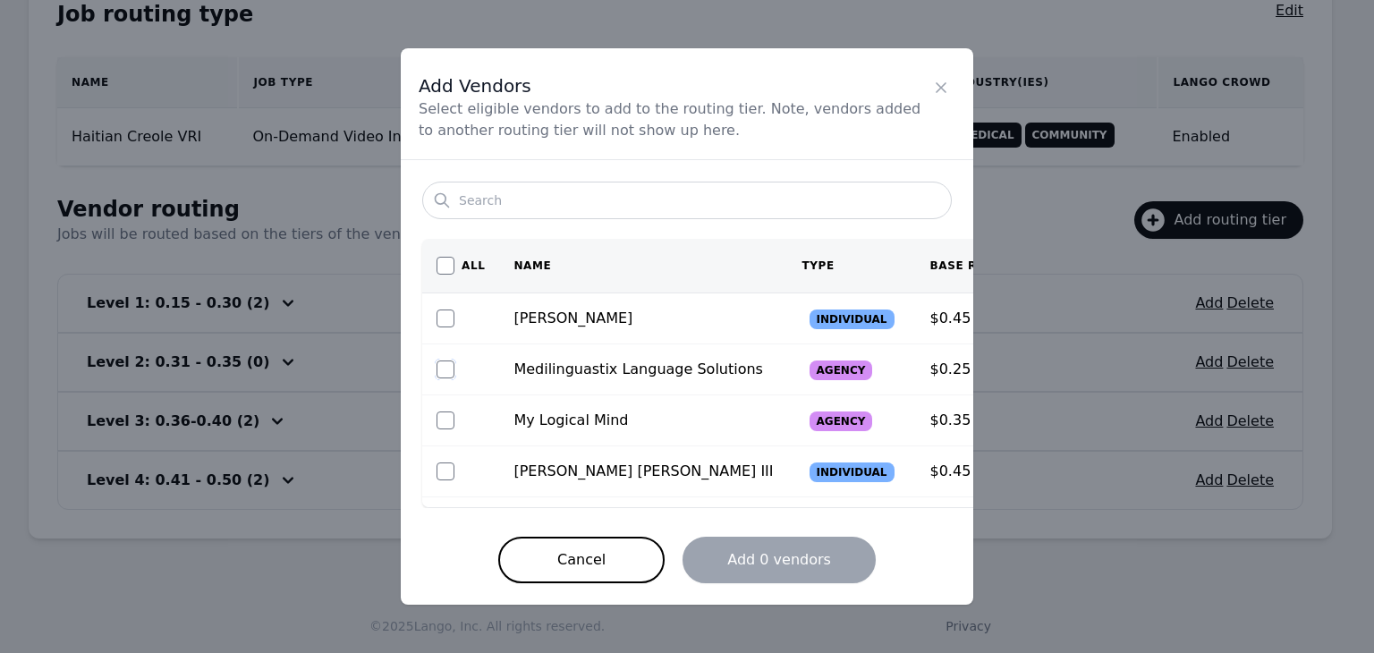
click at [441, 368] on input "checkbox" at bounding box center [446, 370] width 18 height 18
checkbox input "true"
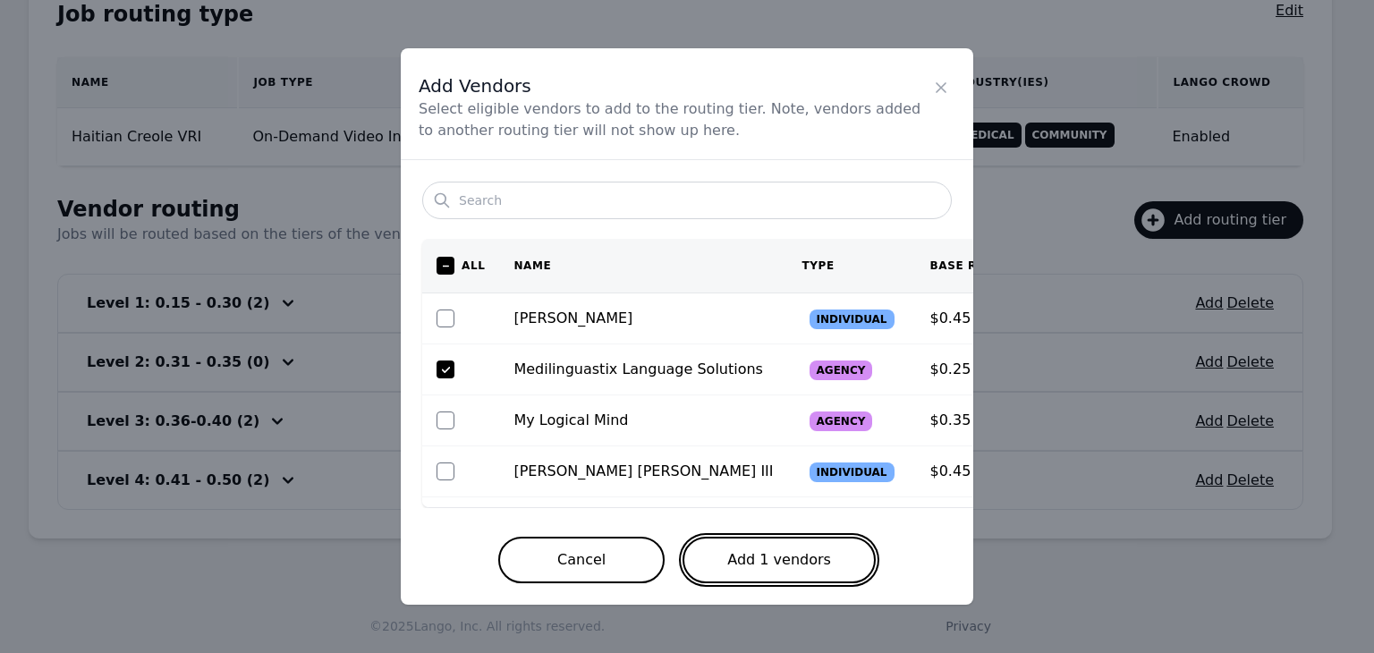
click at [797, 566] on button "Add 1 vendors" at bounding box center [779, 560] width 193 height 47
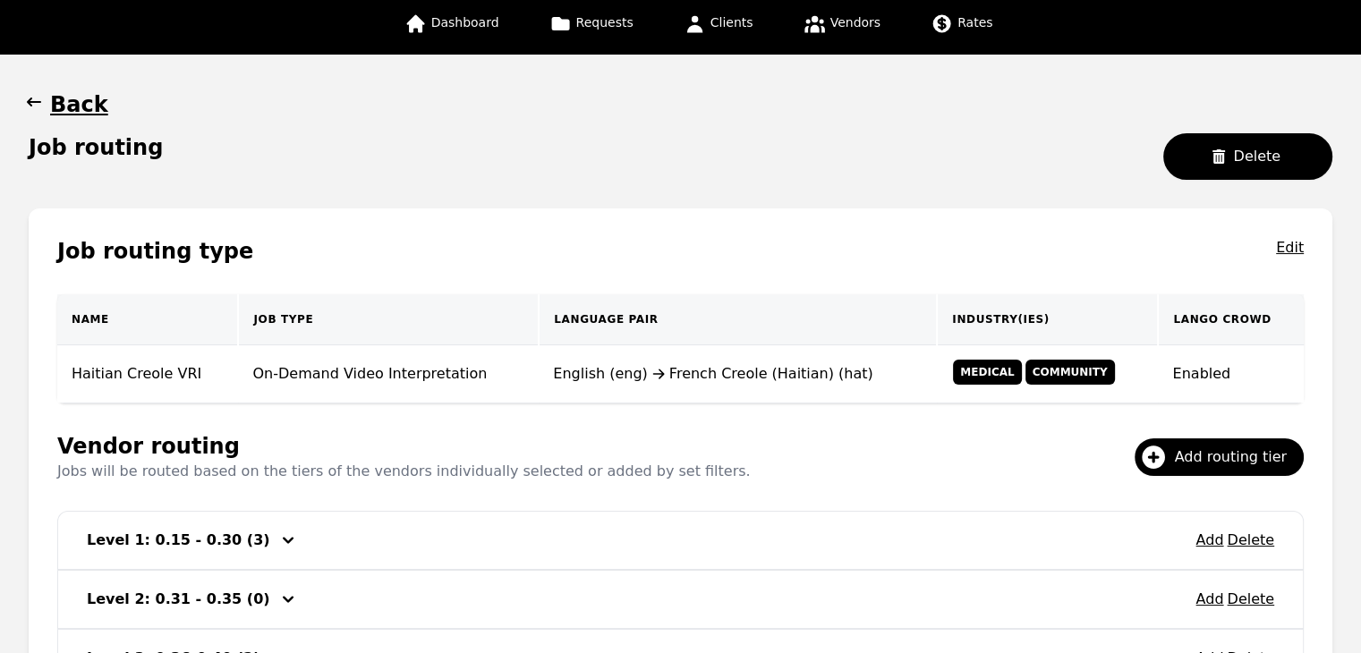
scroll to position [76, 0]
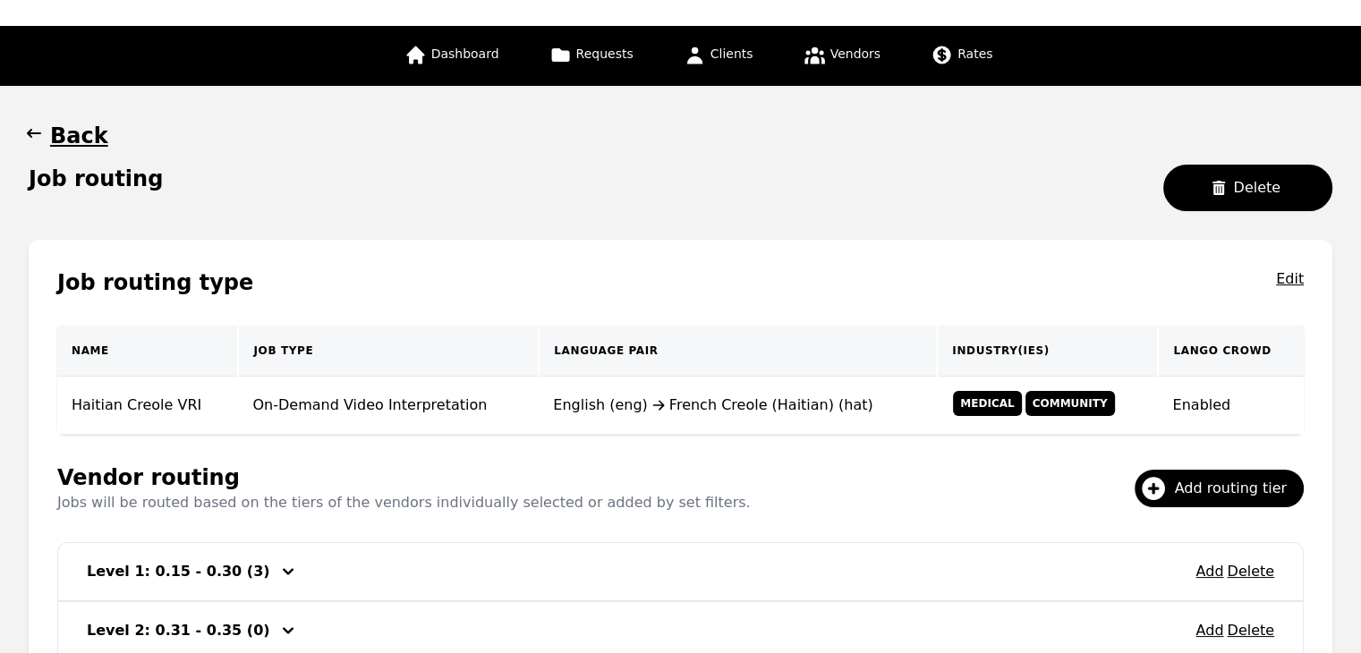
click at [25, 131] on icon "button" at bounding box center [34, 133] width 18 height 18
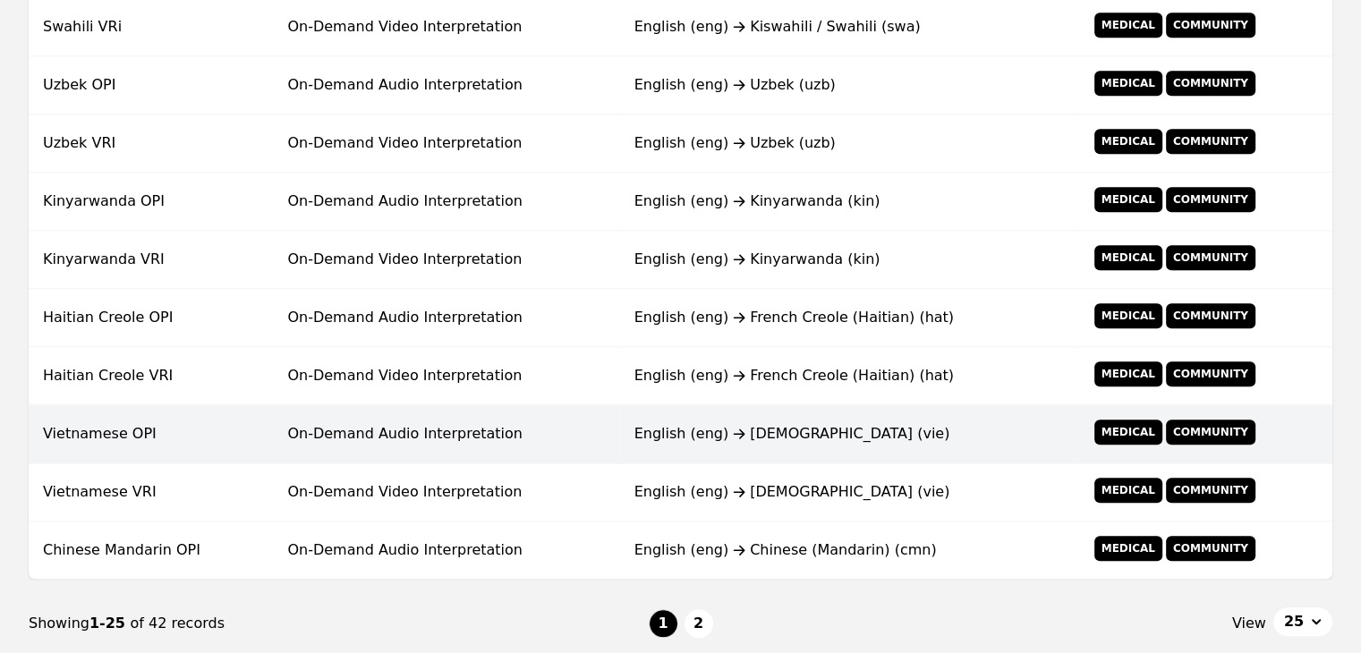
scroll to position [1418, 0]
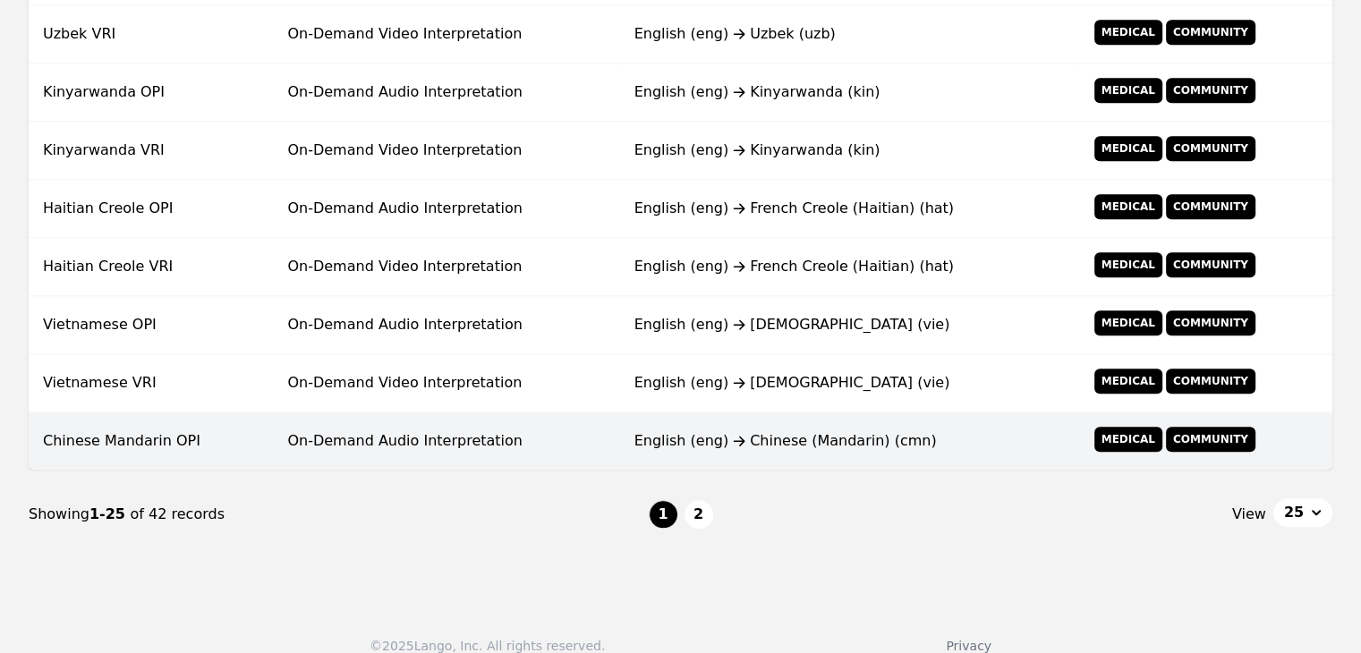
click at [447, 438] on td "On-Demand Audio Interpretation" at bounding box center [446, 441] width 346 height 58
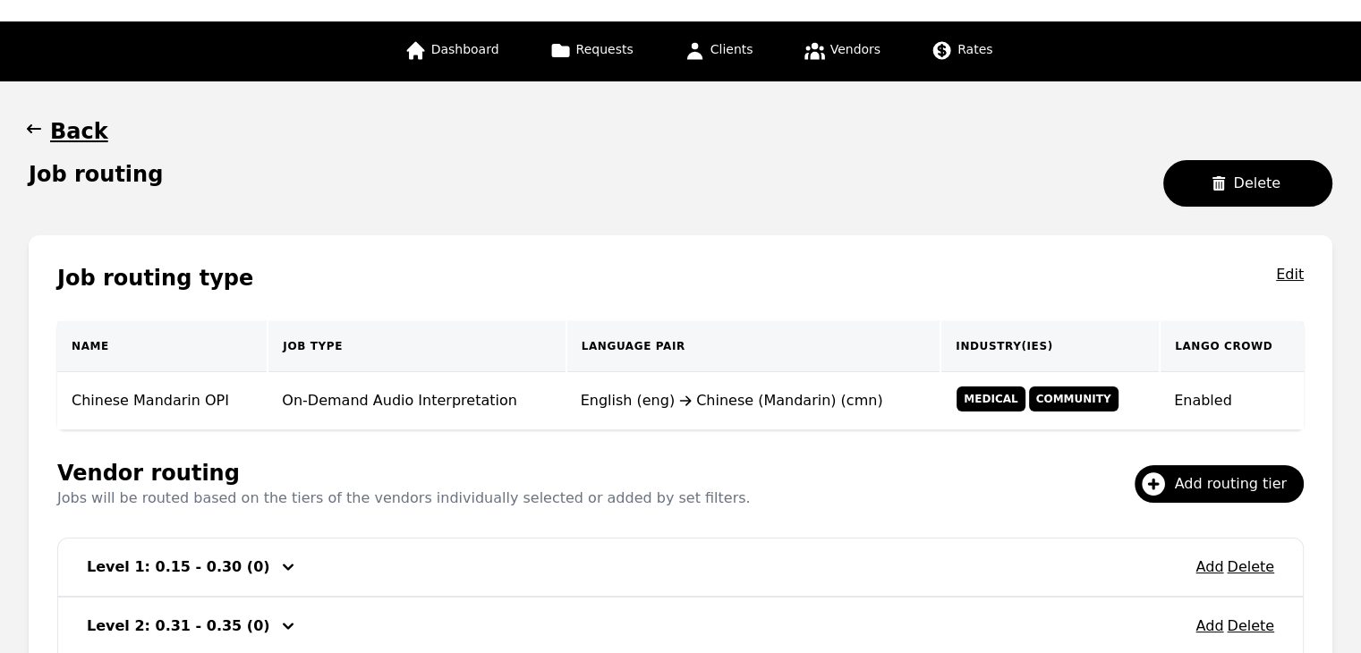
scroll to position [76, 0]
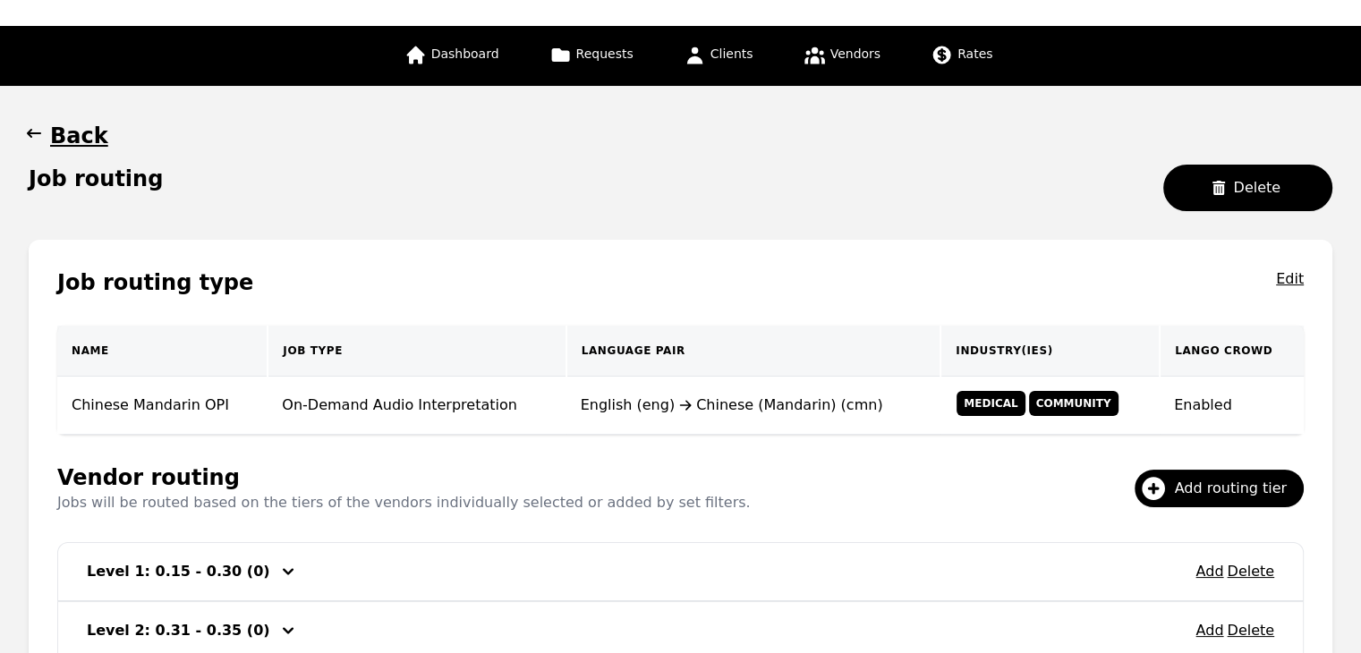
click at [38, 130] on icon "button" at bounding box center [34, 133] width 18 height 18
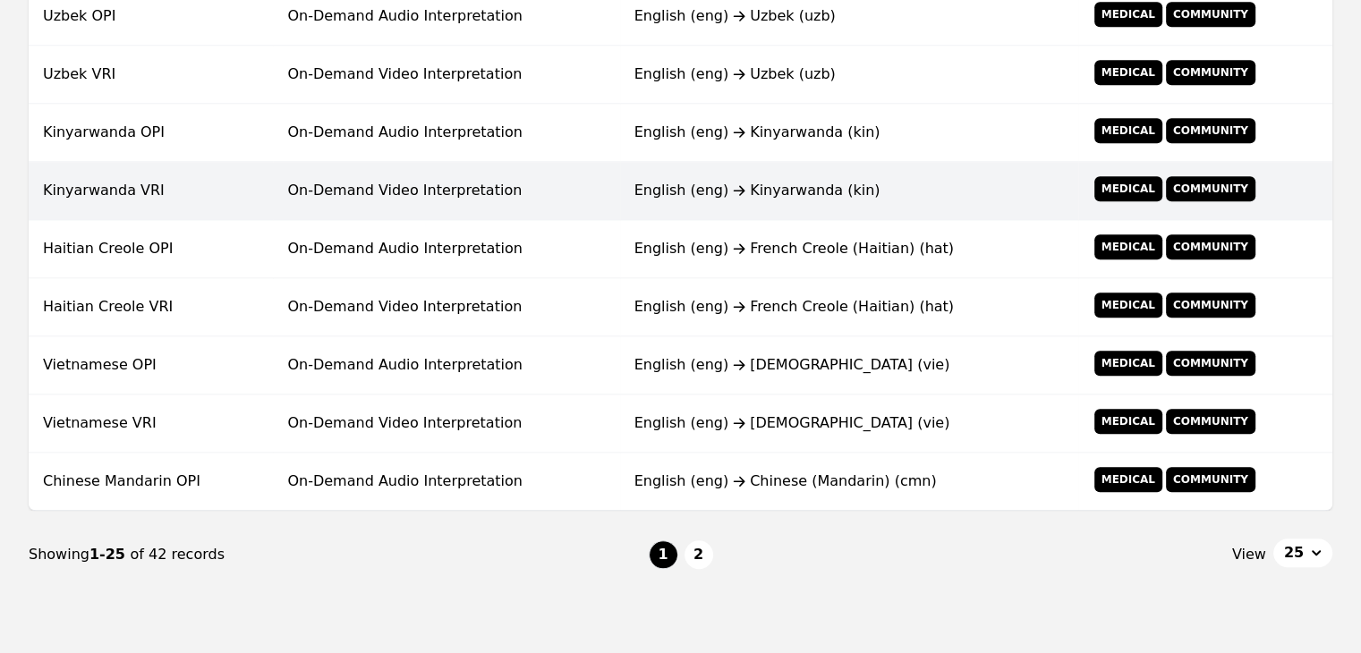
scroll to position [1435, 0]
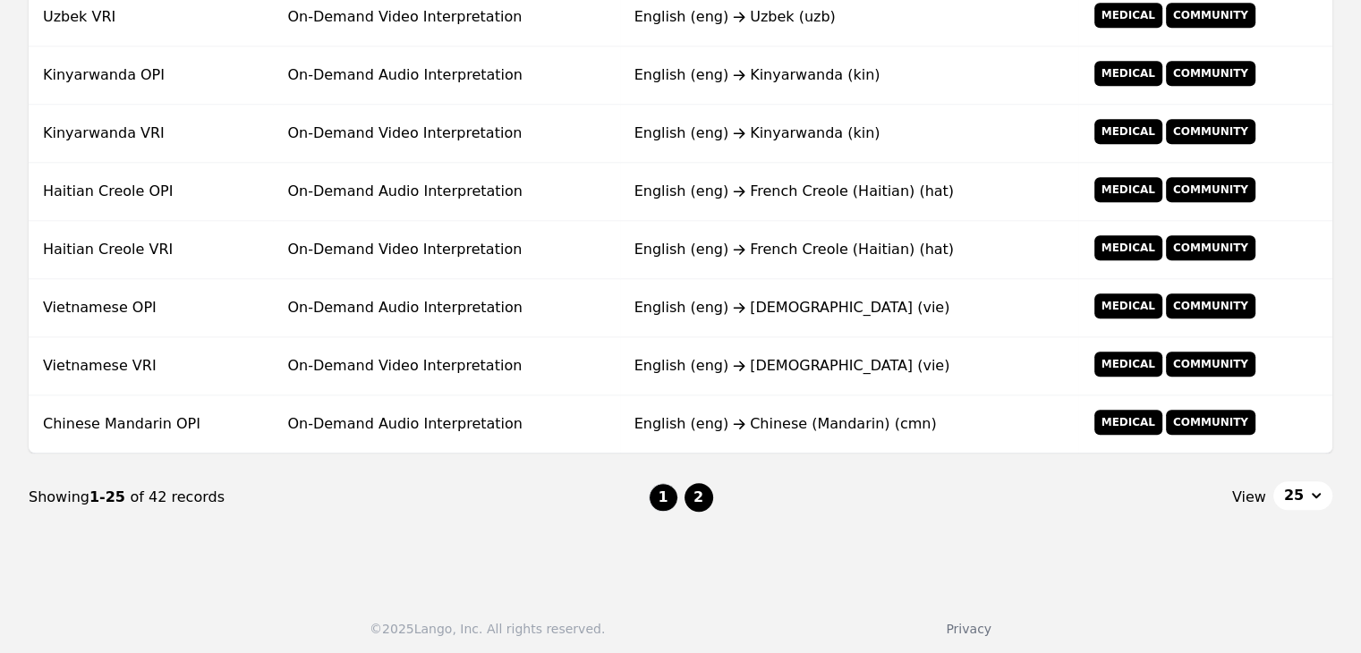
click at [705, 487] on button "2" at bounding box center [698, 497] width 29 height 29
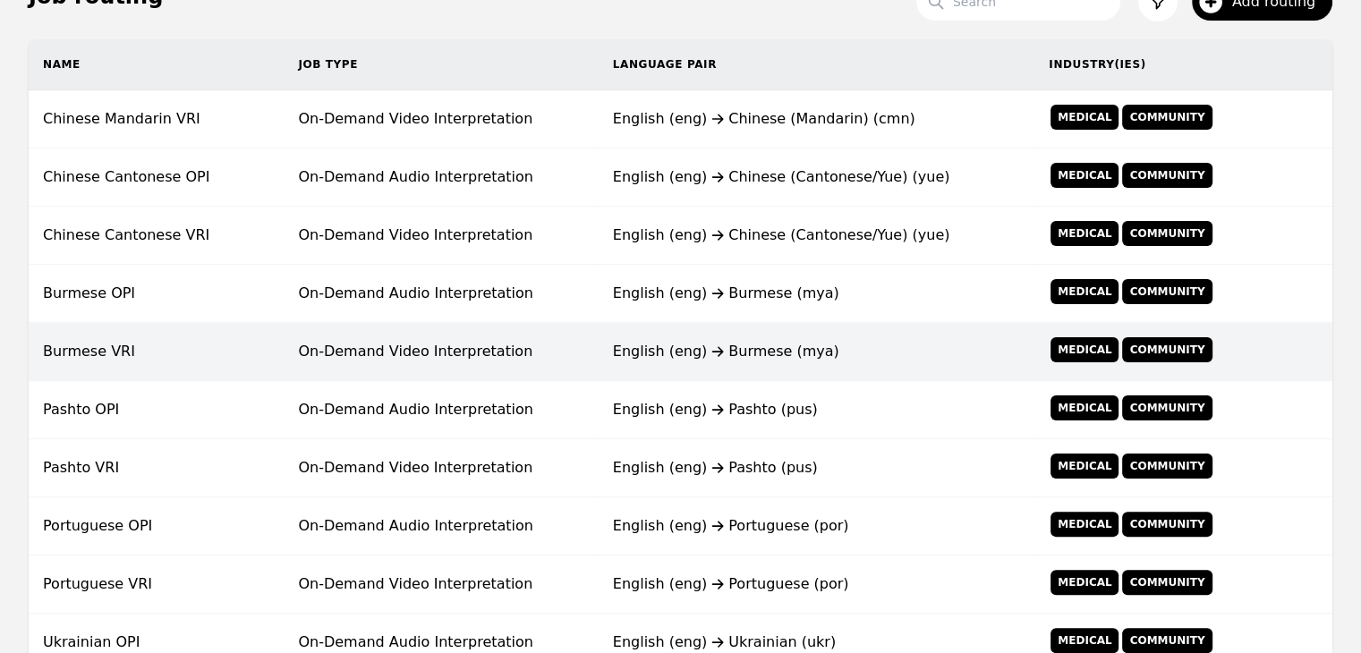
scroll to position [255, 0]
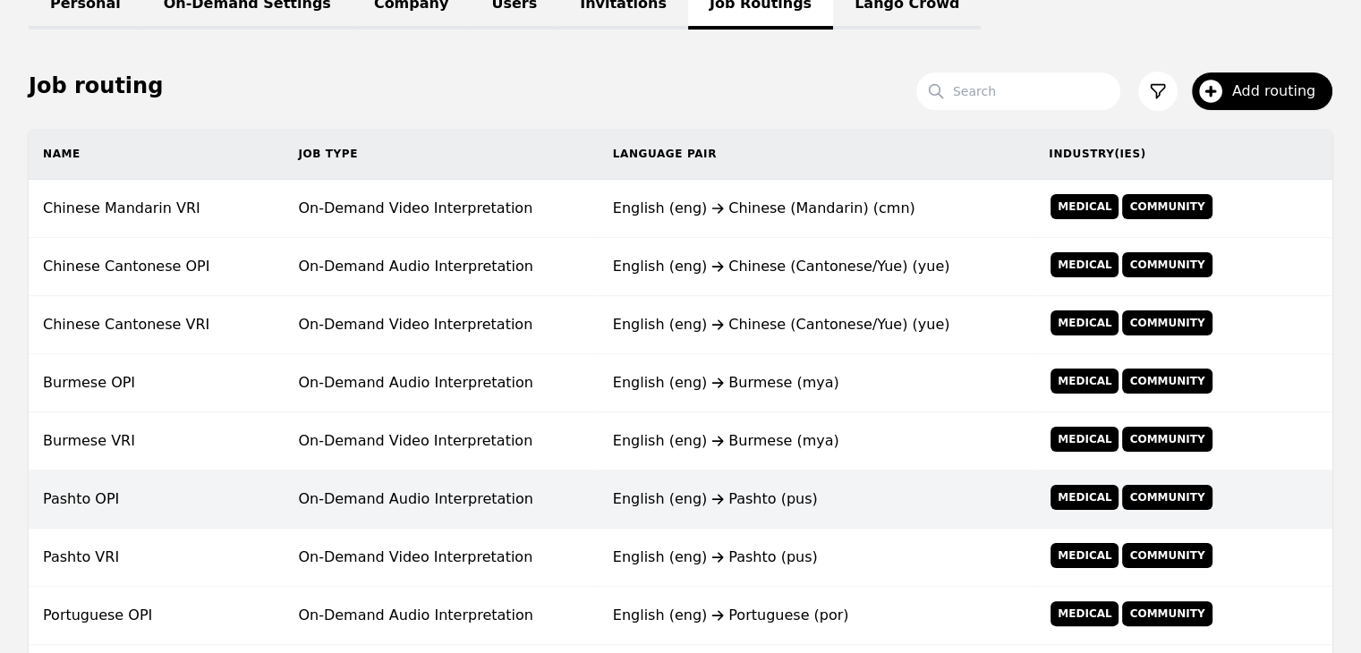
click at [225, 506] on td "Pashto OPI" at bounding box center [156, 500] width 255 height 58
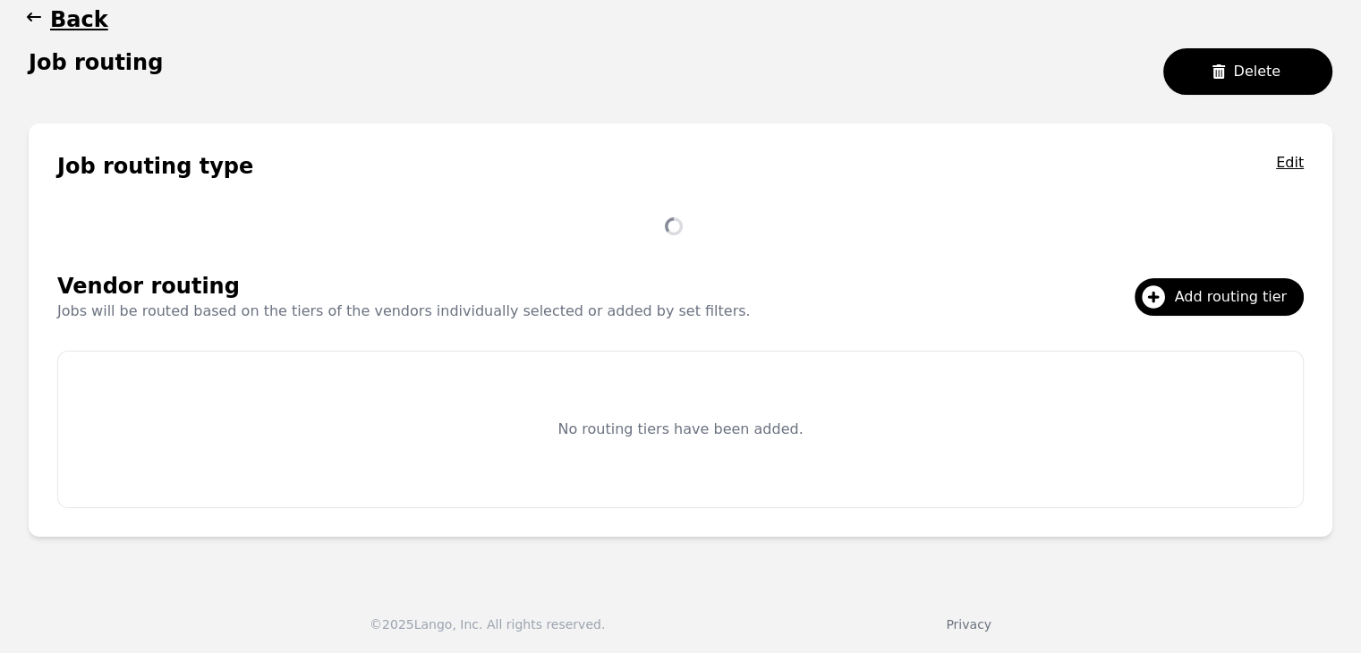
scroll to position [227, 0]
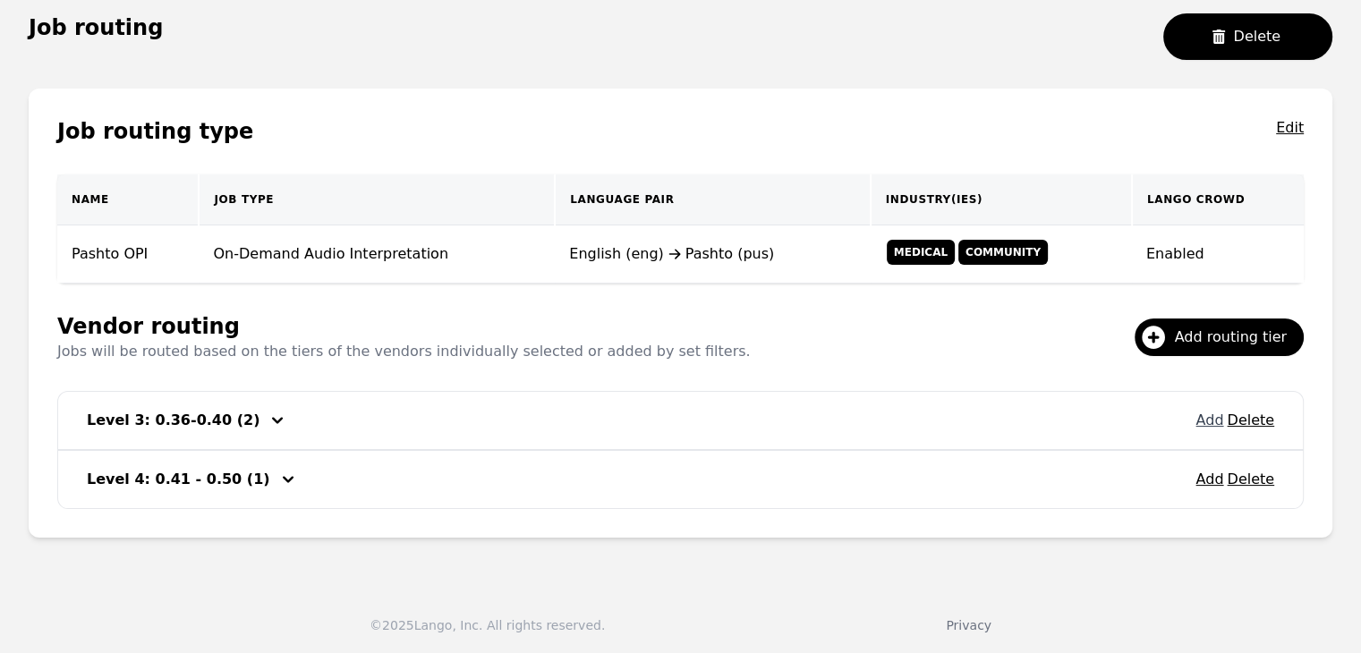
click at [1215, 428] on div "Add Delete" at bounding box center [1234, 420] width 79 height 29
click at [1209, 421] on button "Add" at bounding box center [1209, 420] width 28 height 21
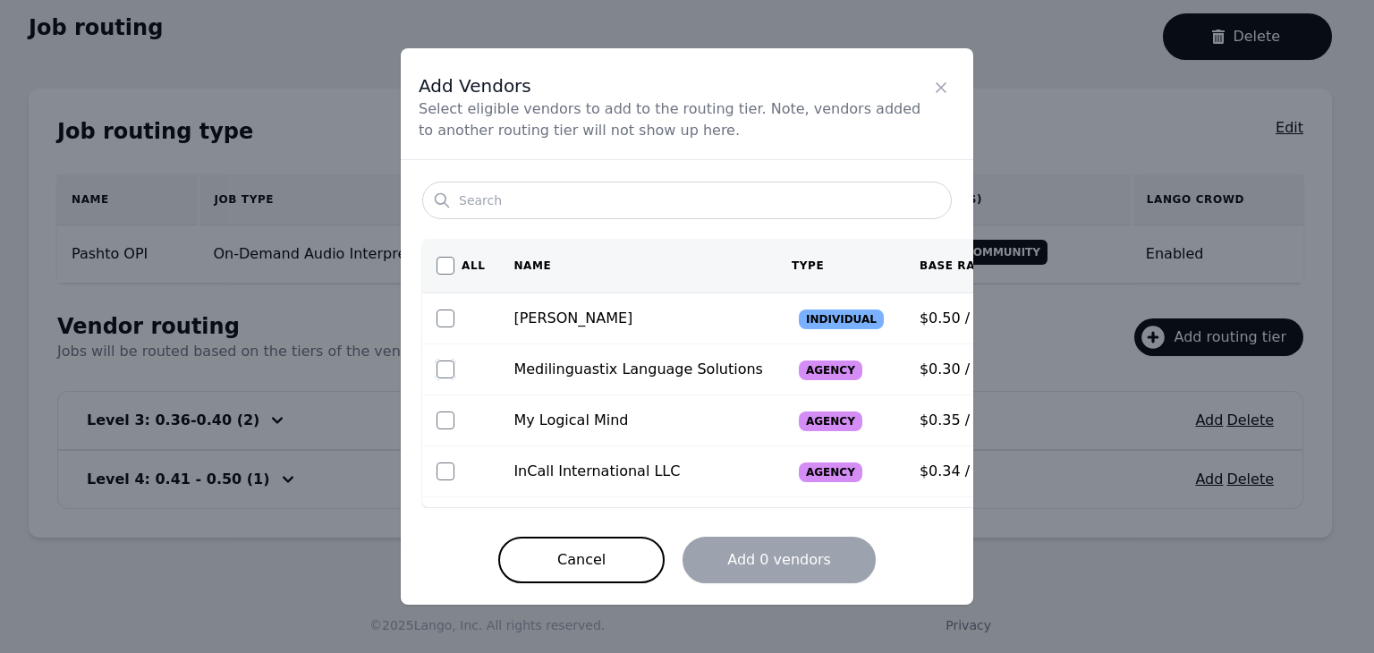
click at [451, 370] on input "checkbox" at bounding box center [446, 370] width 18 height 18
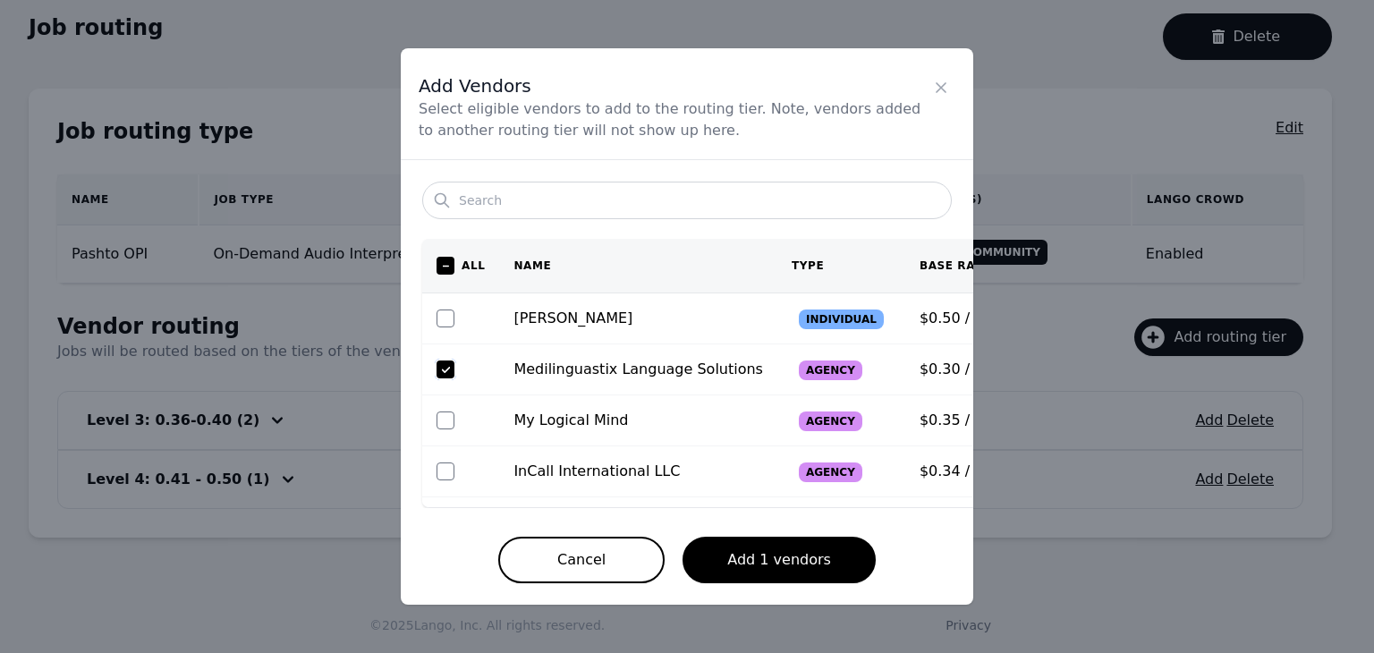
click at [446, 367] on input "checkbox" at bounding box center [446, 370] width 18 height 18
checkbox input "false"
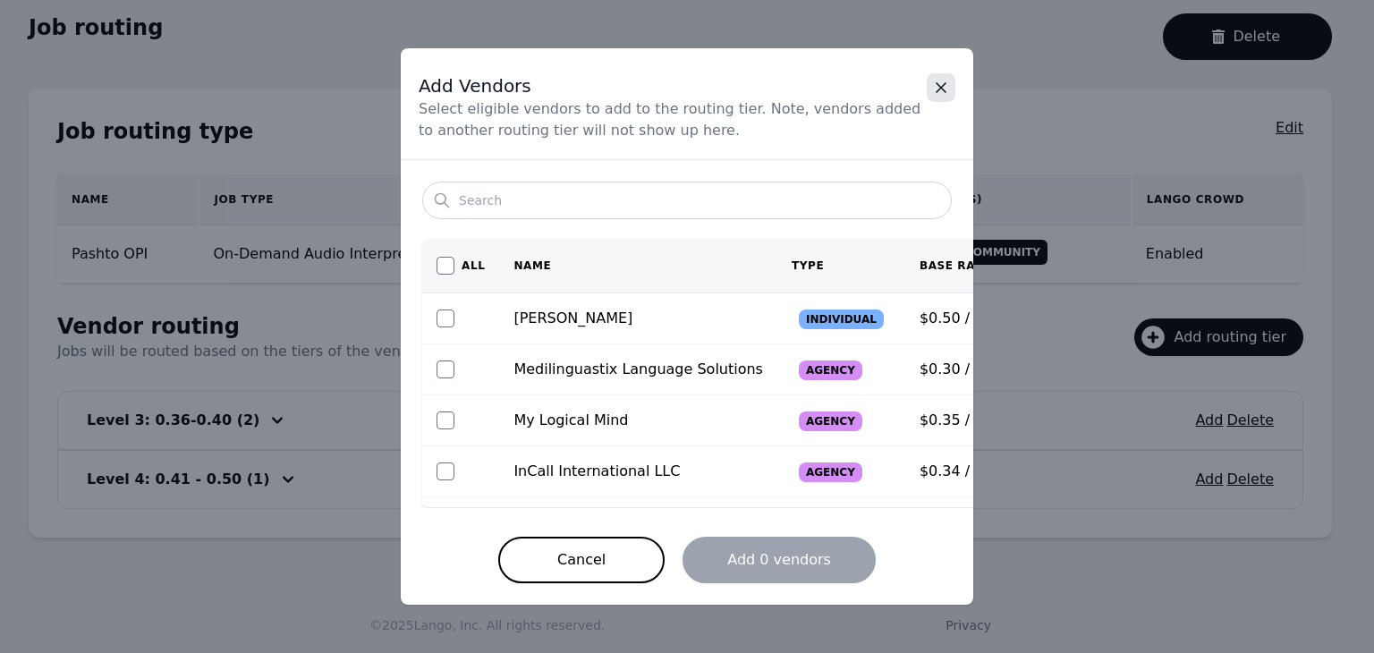
click at [947, 88] on icon "Close" at bounding box center [941, 88] width 18 height 18
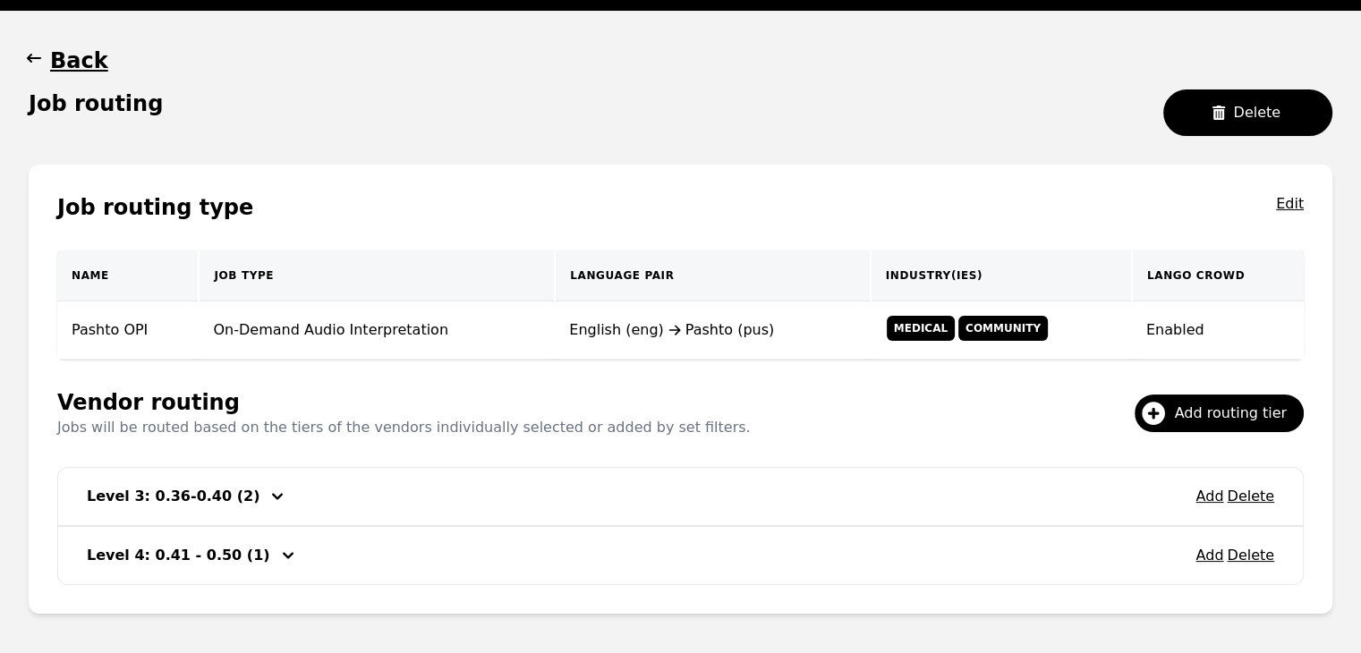
scroll to position [0, 0]
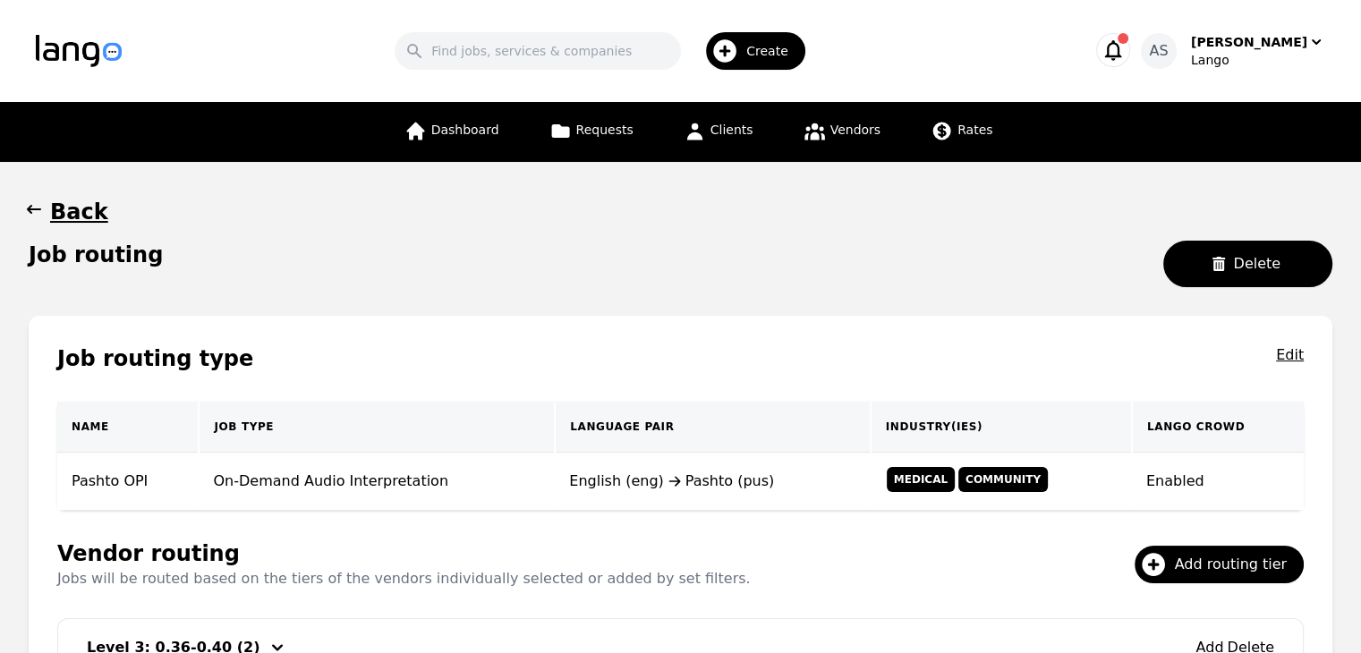
click at [23, 209] on main "Back Job routing Delete Job routing type Edit Name Job Type Language Pair Indus…" at bounding box center [680, 481] width 1361 height 639
click at [36, 209] on icon "button" at bounding box center [34, 209] width 14 height 9
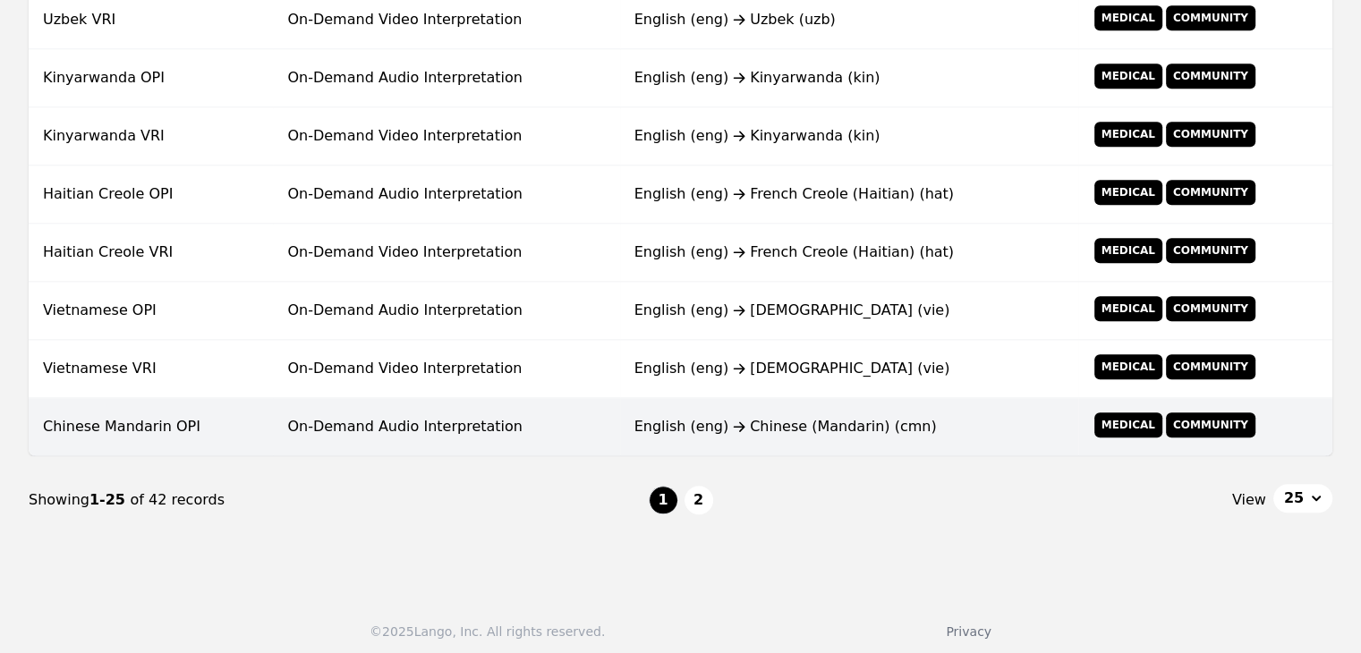
scroll to position [1435, 0]
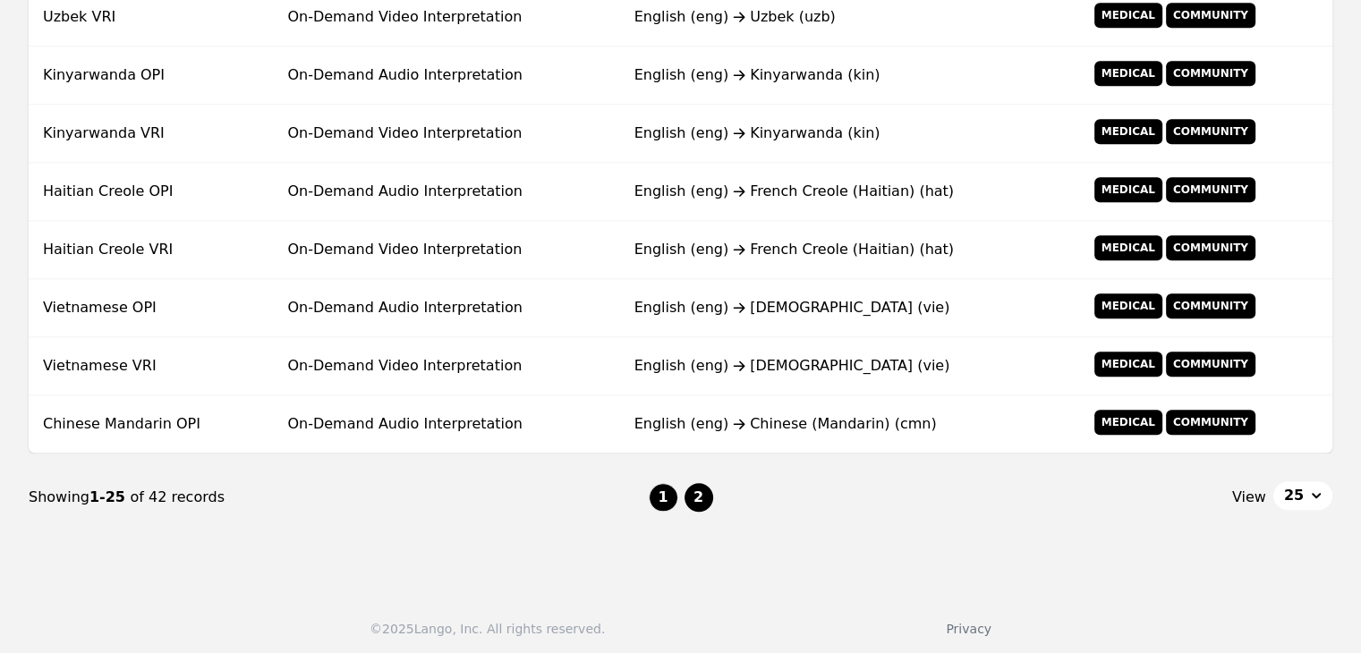
click at [701, 484] on button "2" at bounding box center [698, 497] width 29 height 29
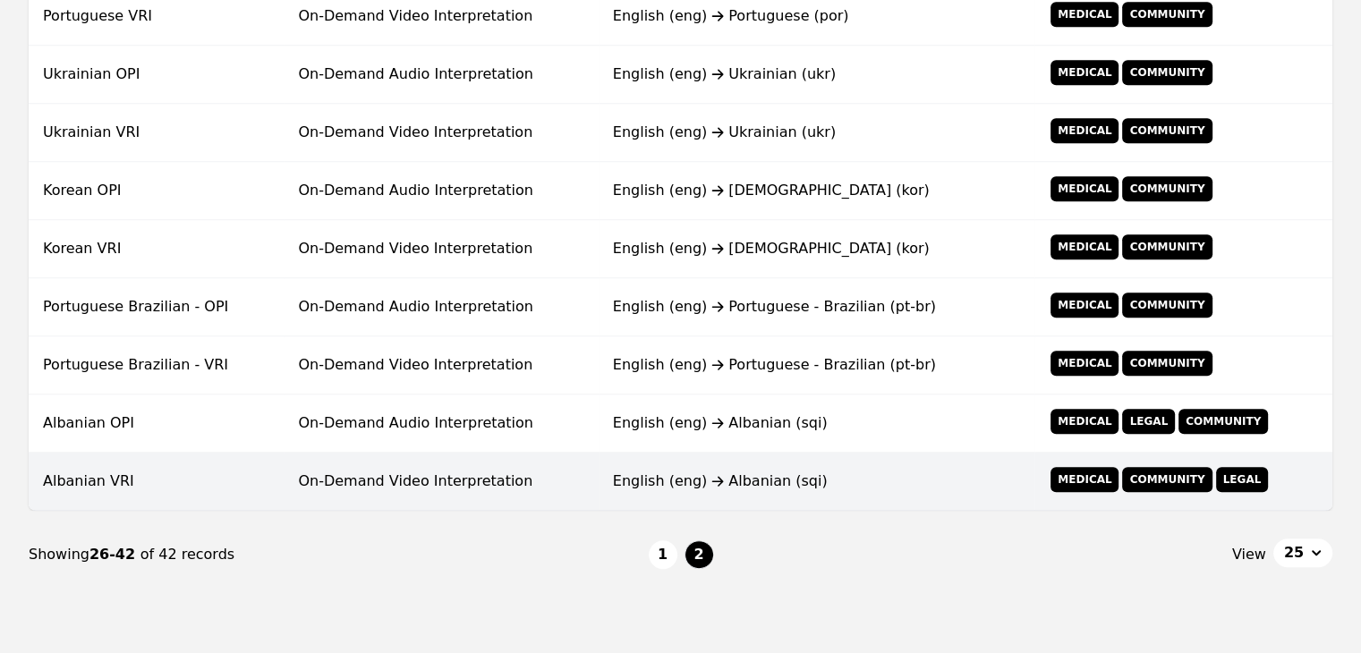
scroll to position [881, 0]
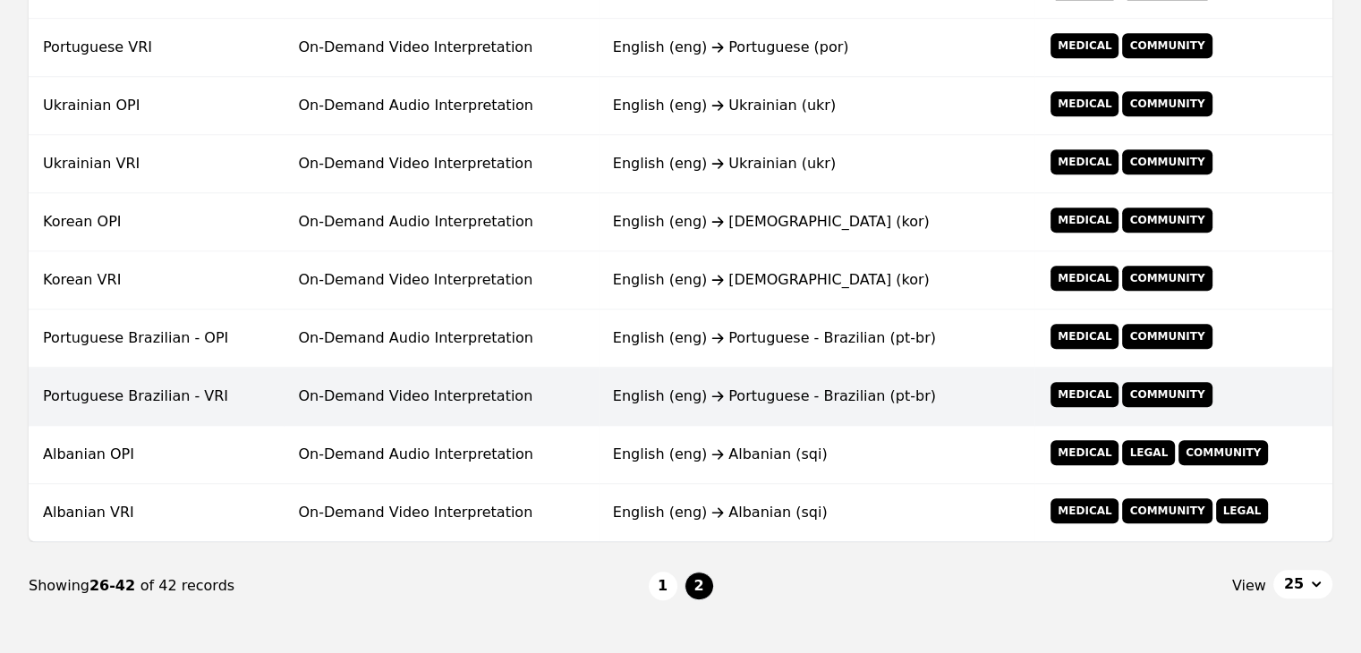
click at [240, 395] on td "Portuguese Brazilian - VRI" at bounding box center [156, 397] width 255 height 58
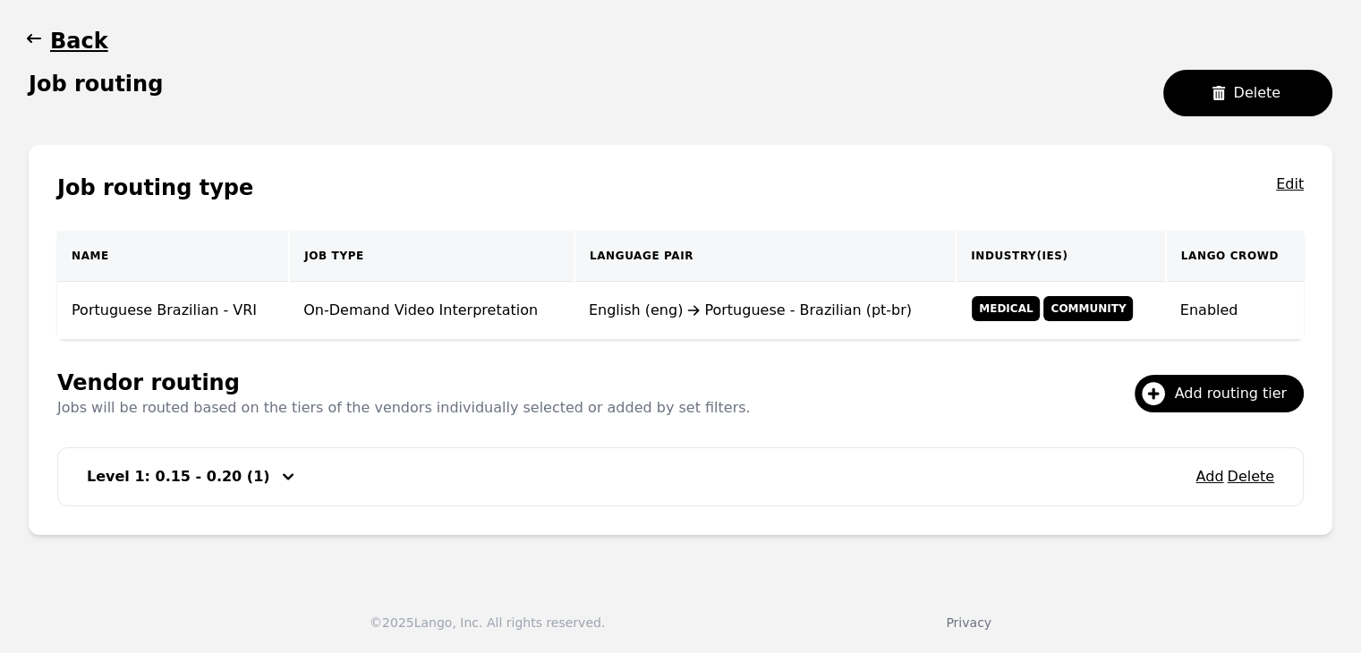
scroll to position [168, 0]
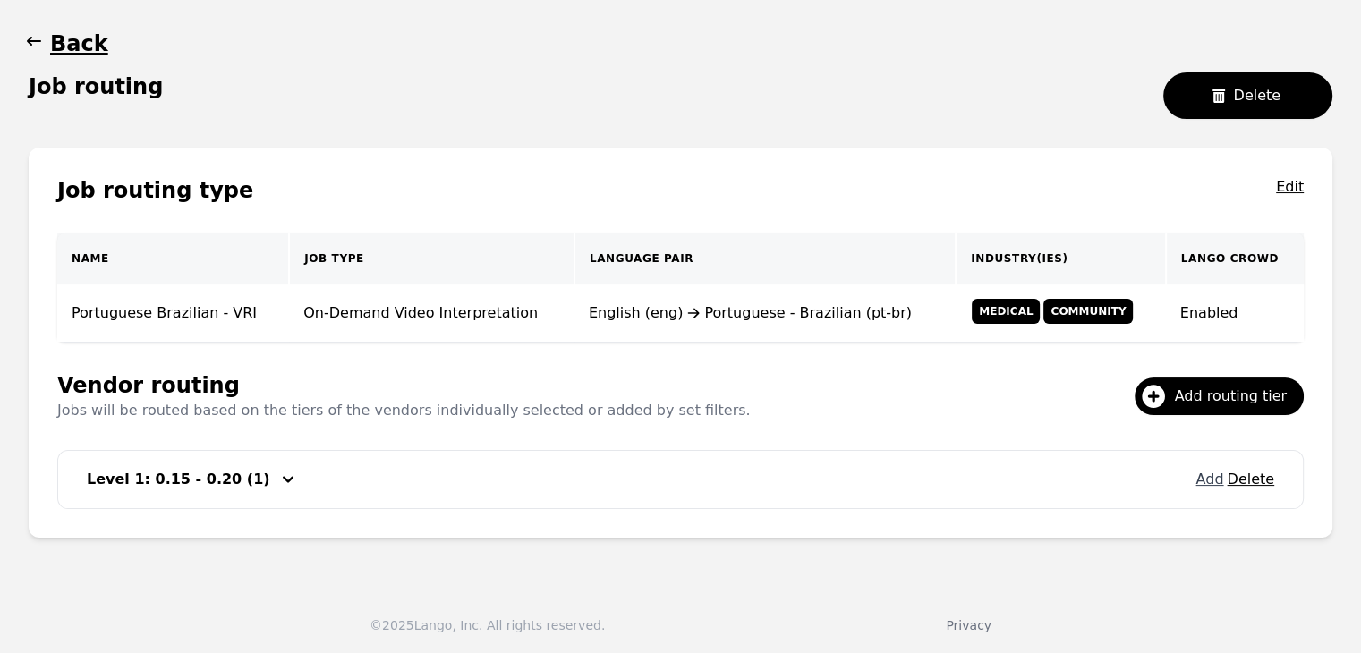
click at [1206, 480] on button "Add" at bounding box center [1209, 479] width 28 height 21
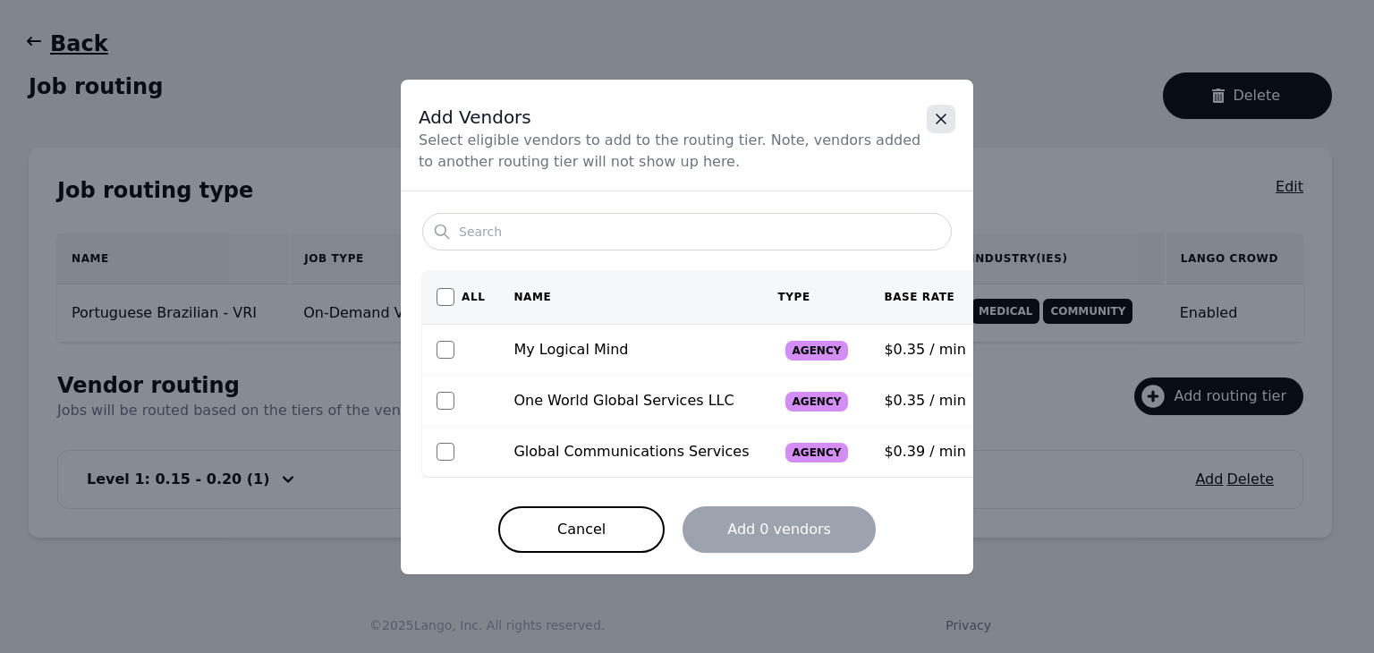
click at [943, 123] on icon "Close" at bounding box center [941, 119] width 18 height 18
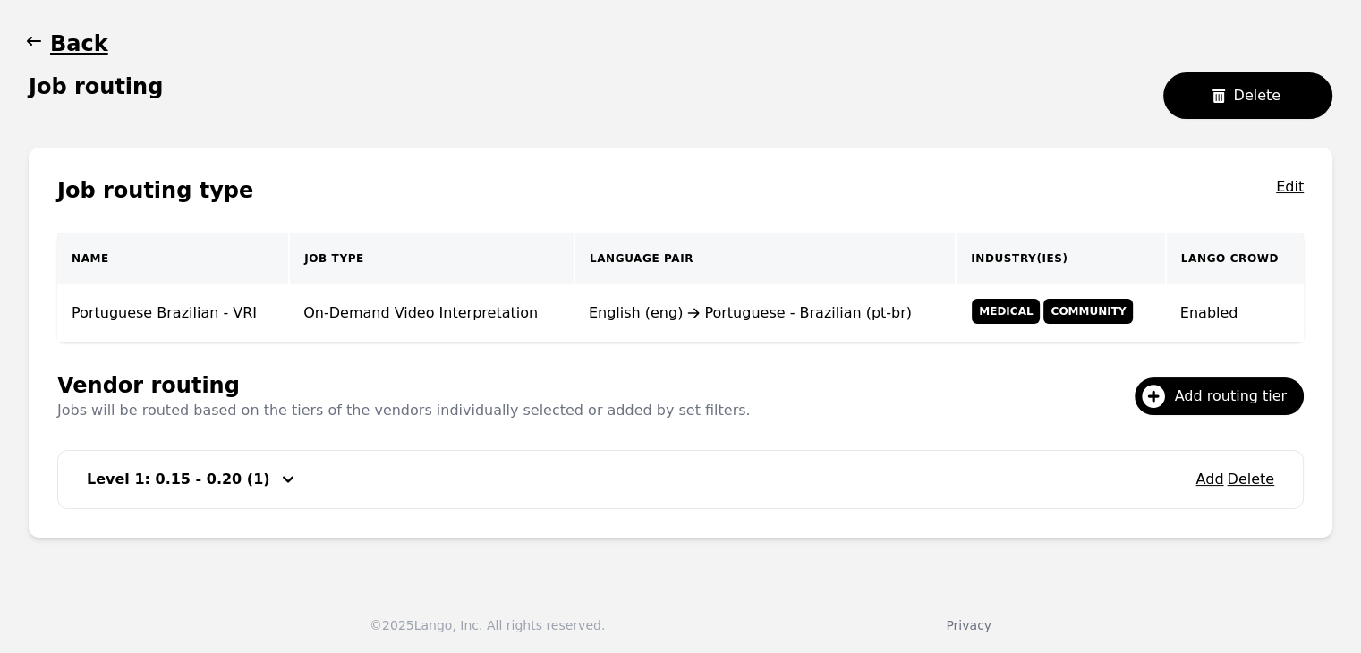
scroll to position [0, 0]
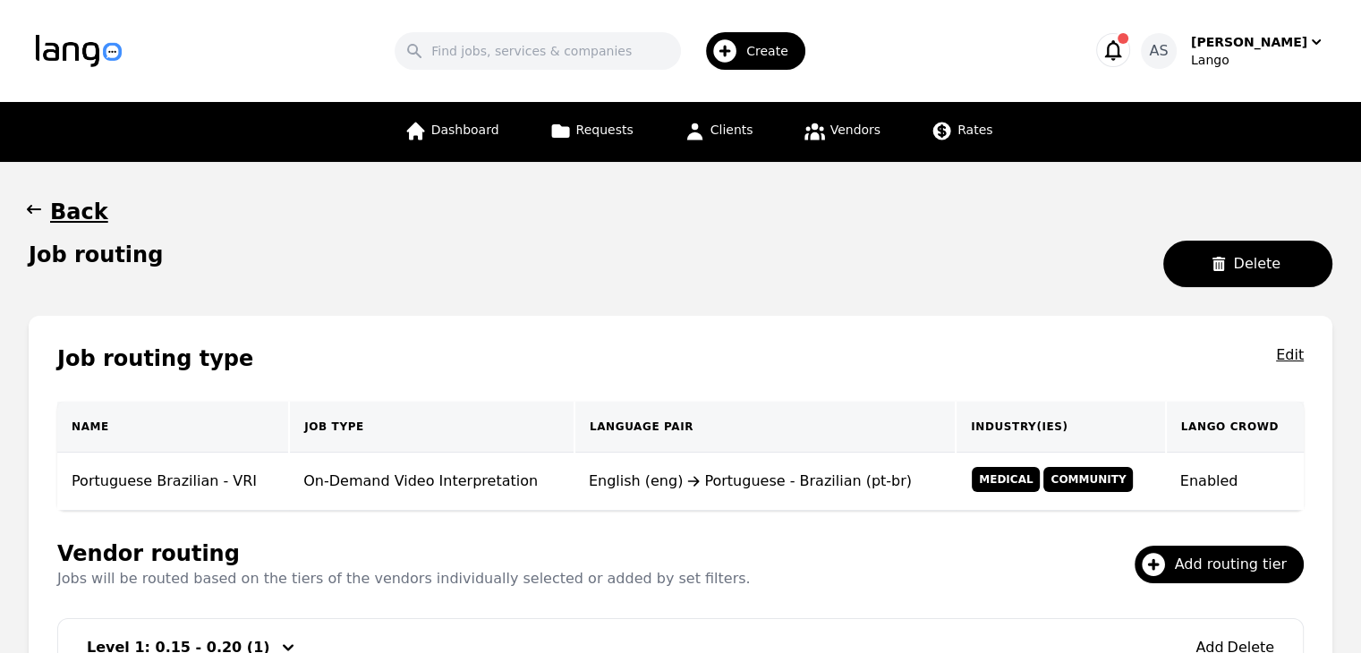
click at [24, 39] on div "Search Create AS Aulona Sharofi Lango Dashboard Requests Clients Vendors Rates …" at bounding box center [680, 326] width 1361 height 653
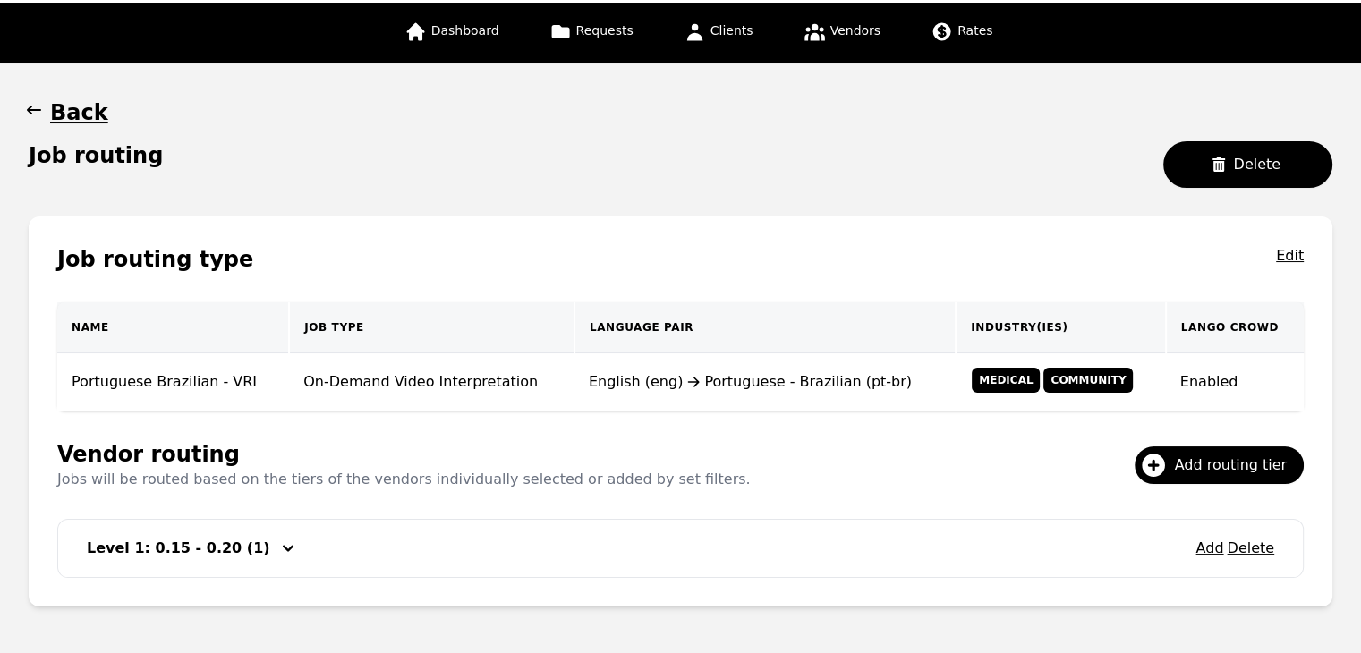
scroll to position [168, 0]
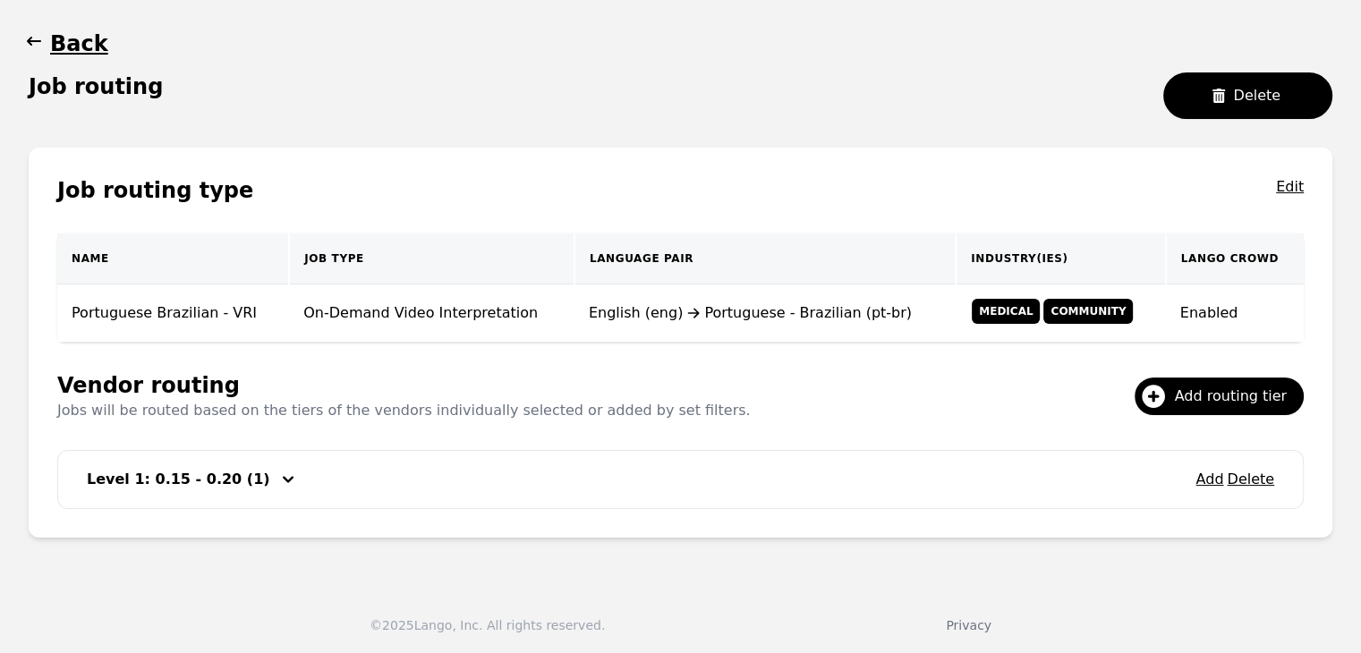
click at [36, 43] on icon "button" at bounding box center [34, 41] width 18 height 18
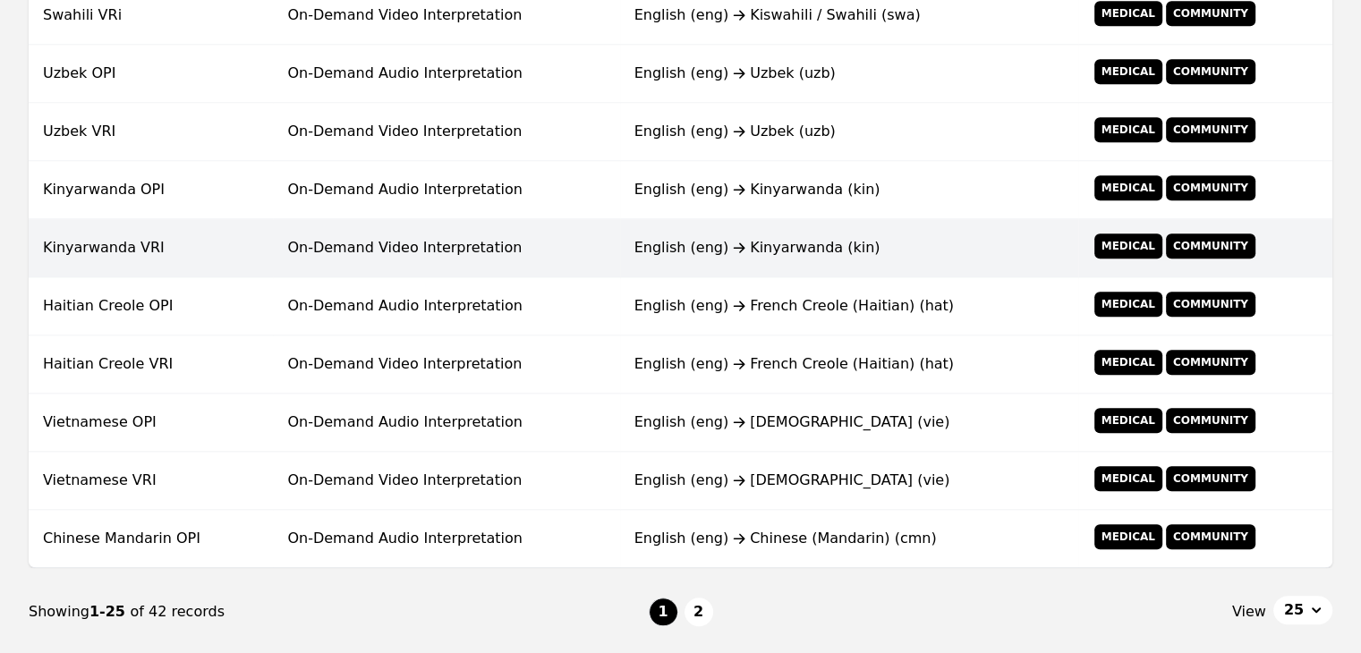
scroll to position [1435, 0]
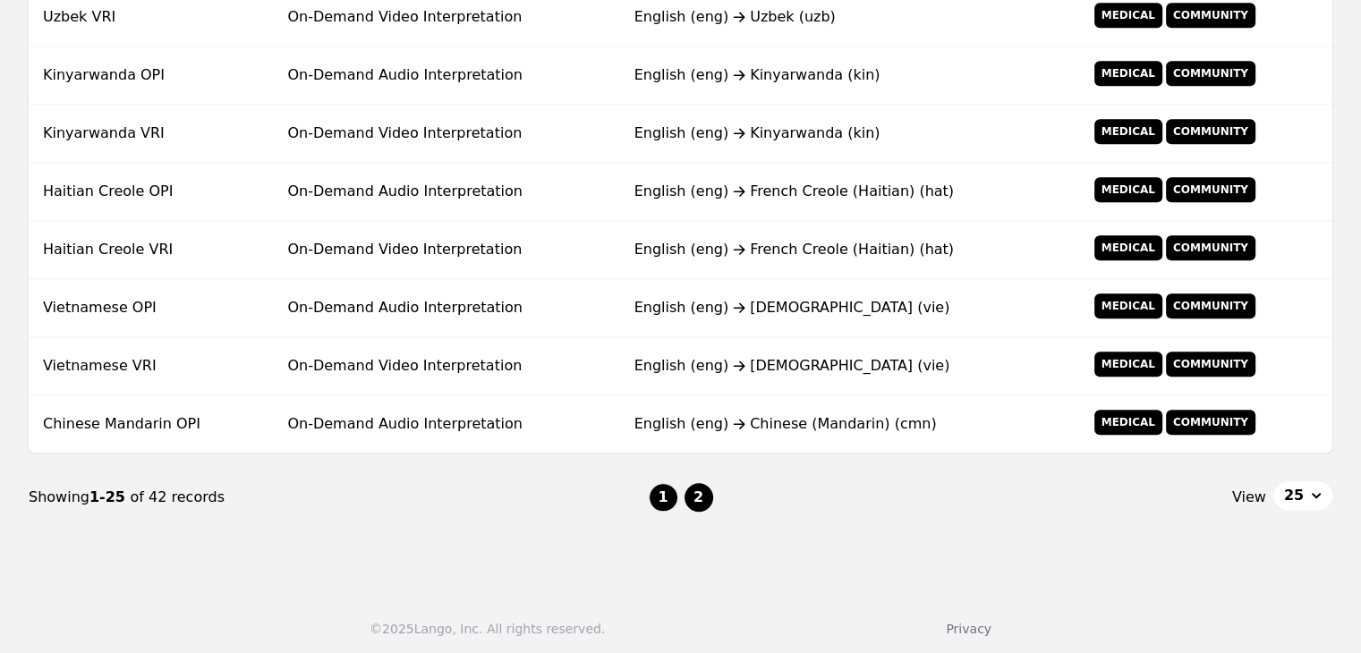
click at [691, 493] on button "2" at bounding box center [698, 497] width 29 height 29
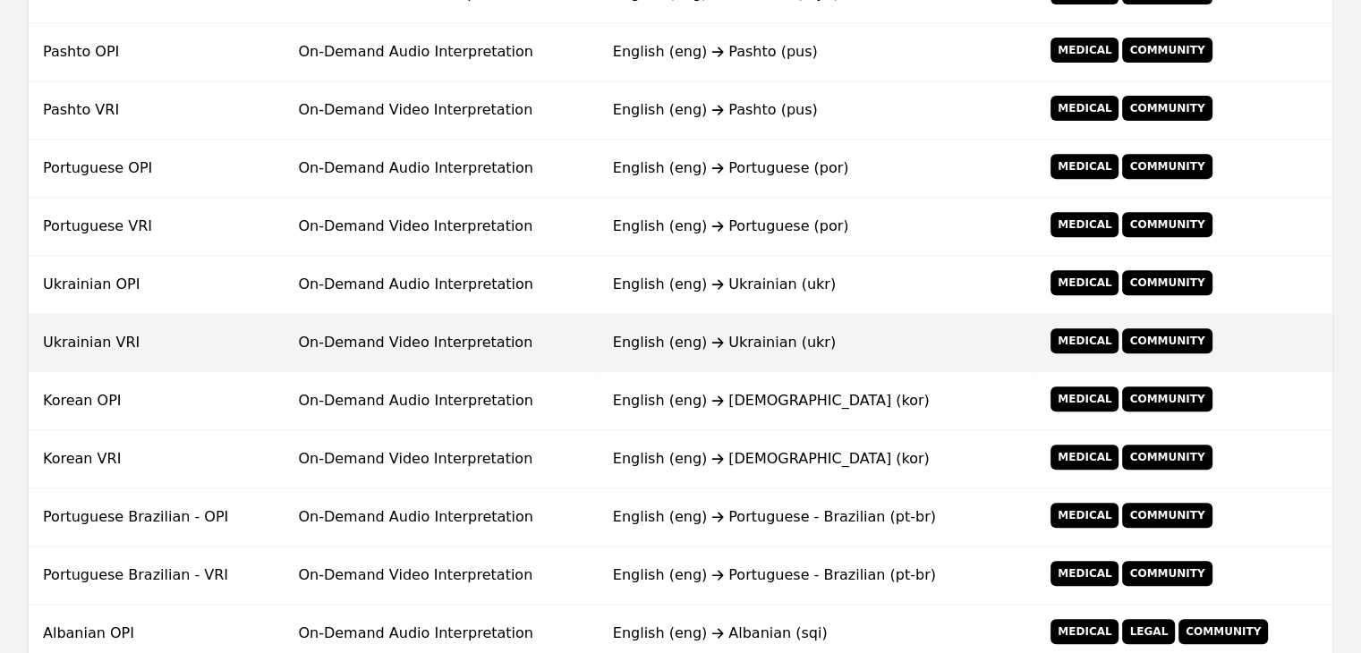
scroll to position [613, 0]
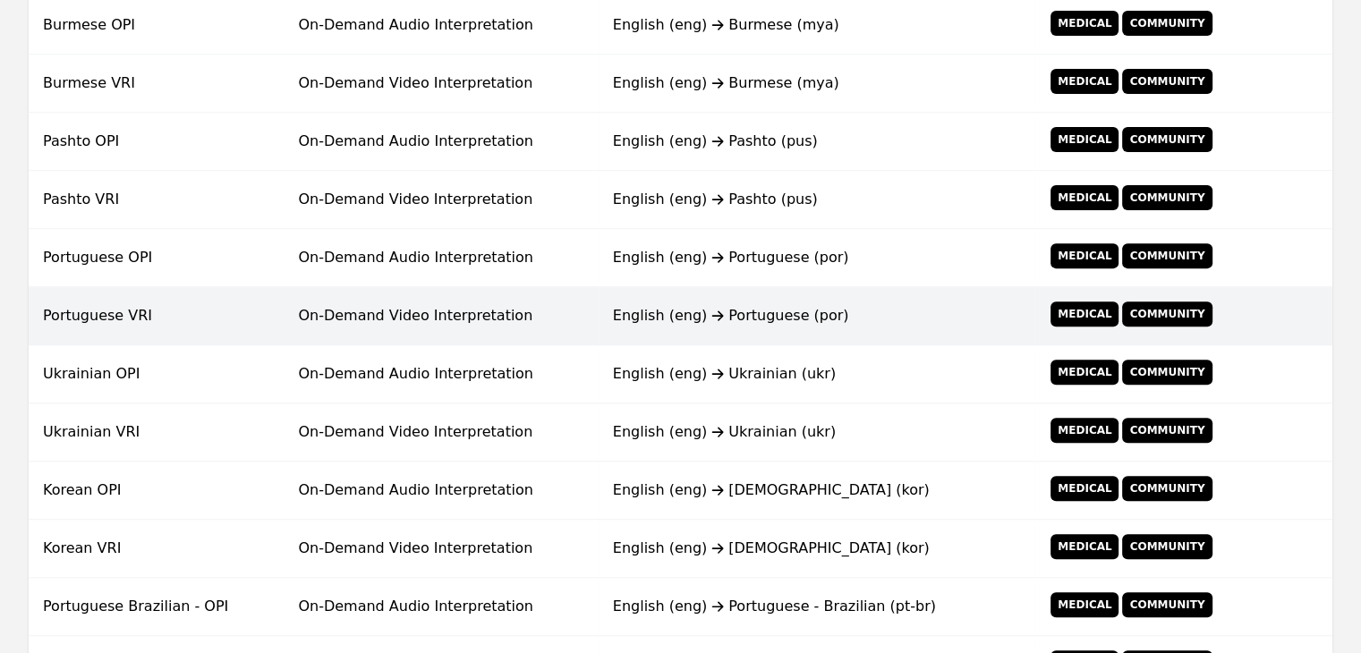
click at [313, 327] on td "On-Demand Video Interpretation" at bounding box center [441, 316] width 314 height 58
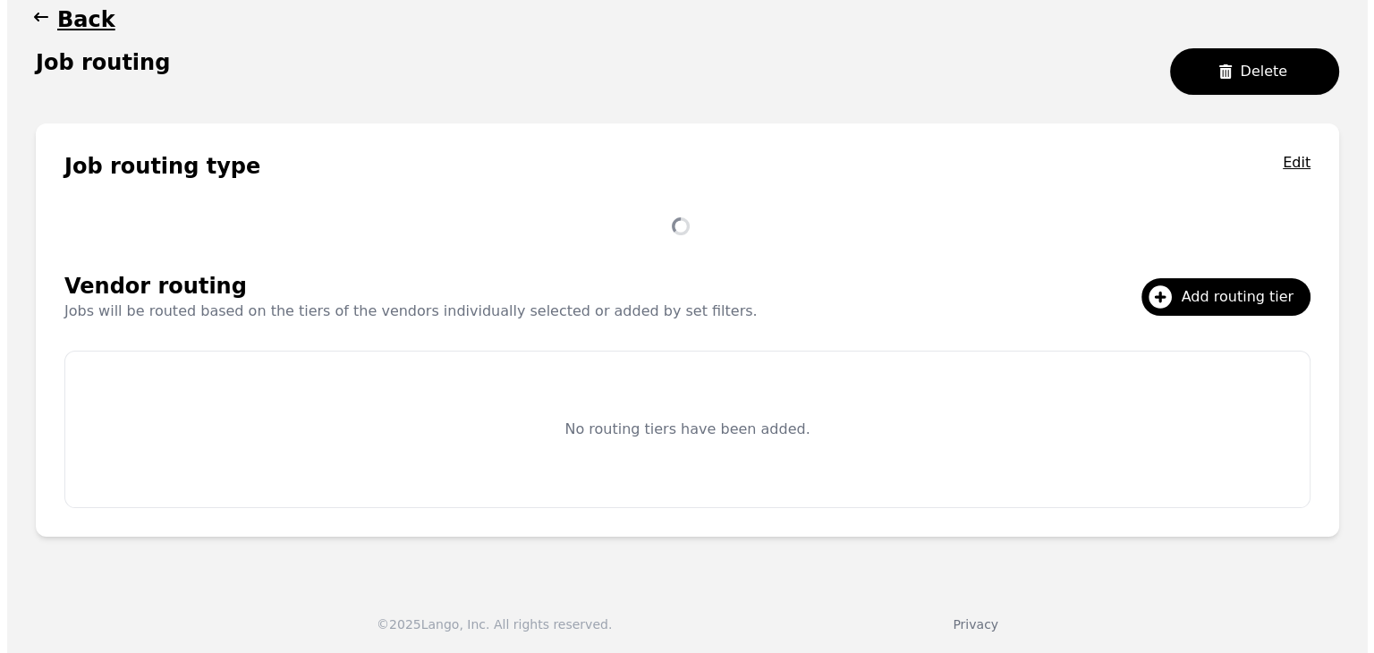
scroll to position [286, 0]
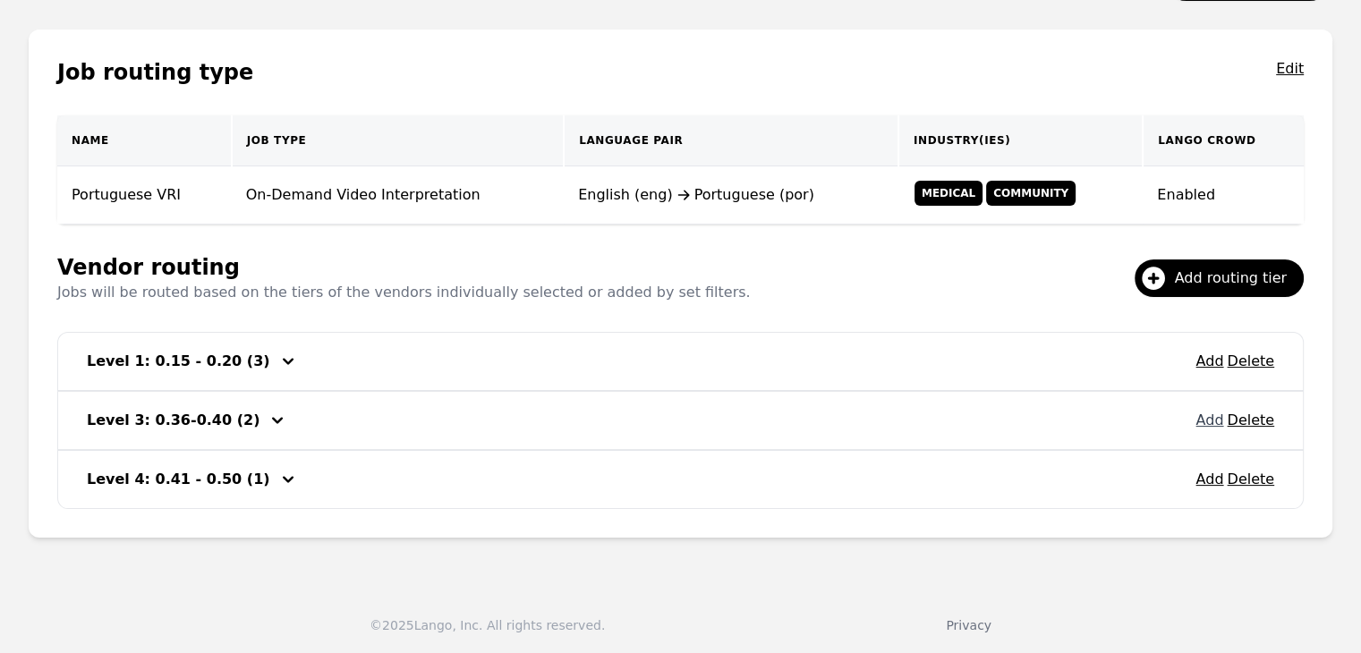
click at [1211, 413] on button "Add" at bounding box center [1209, 420] width 28 height 21
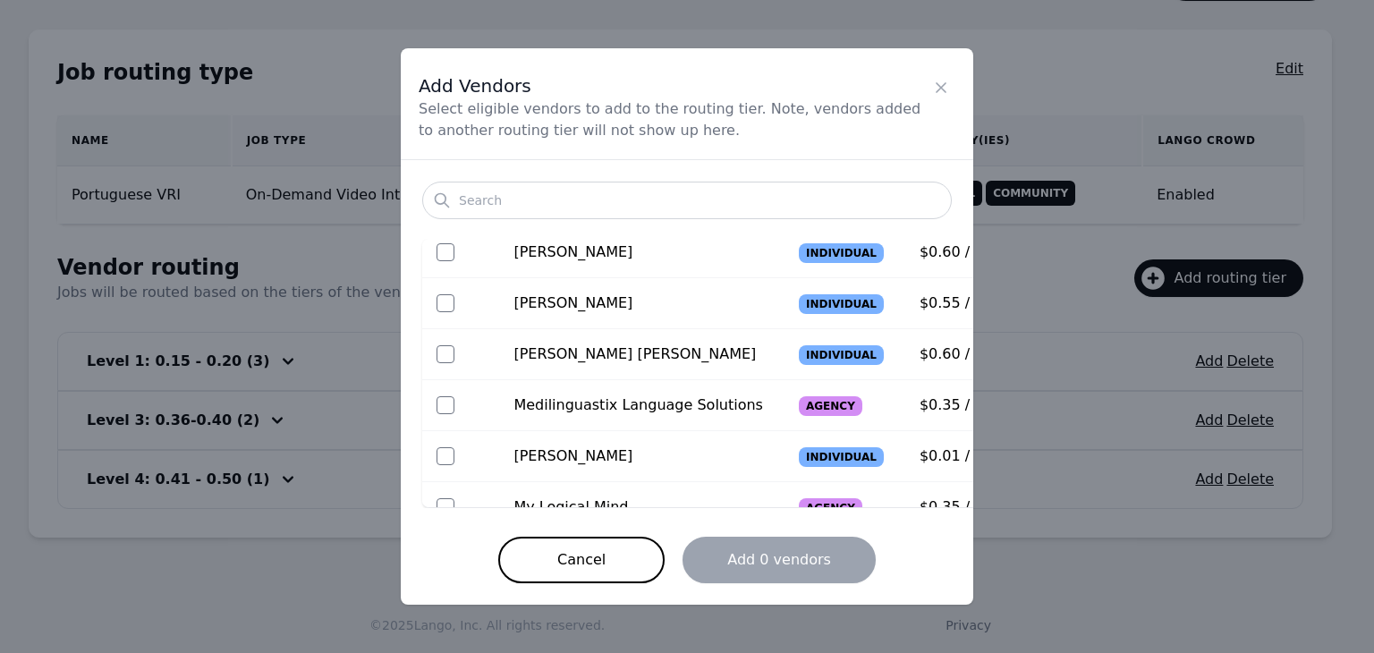
scroll to position [115, 0]
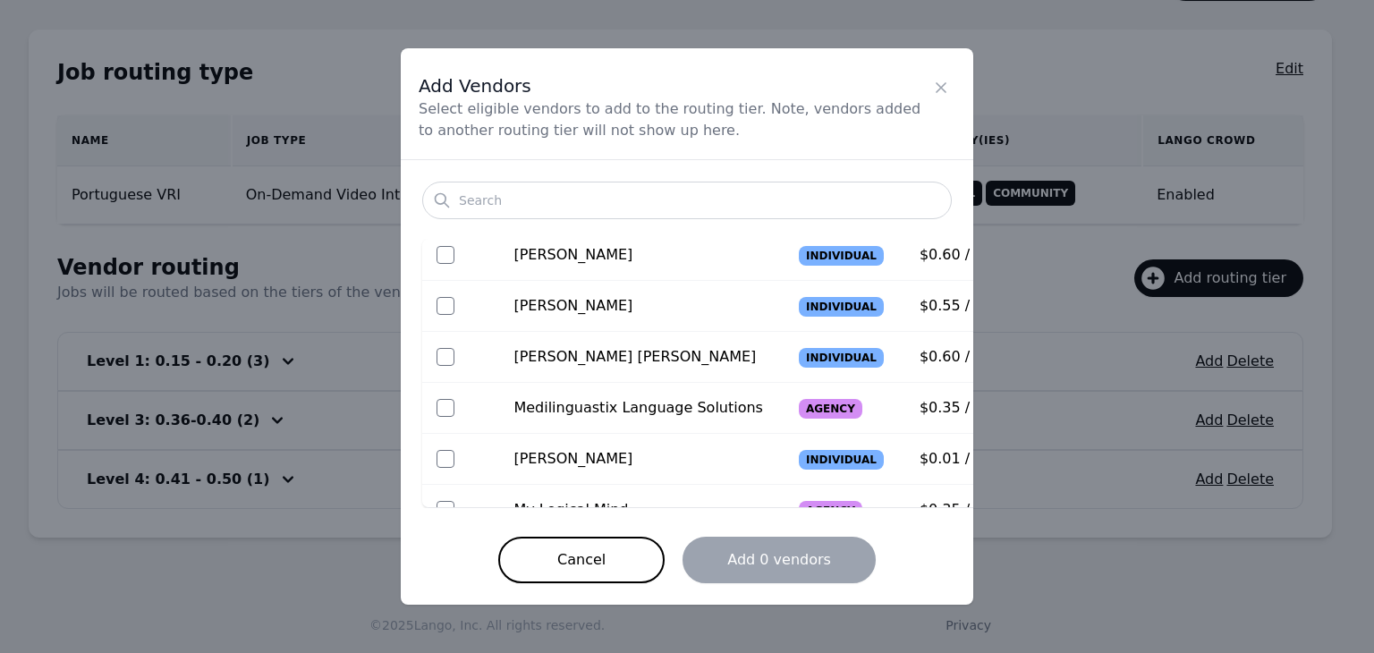
click at [437, 412] on td at bounding box center [460, 408] width 77 height 51
click at [451, 405] on input "checkbox" at bounding box center [446, 408] width 18 height 18
checkbox input "true"
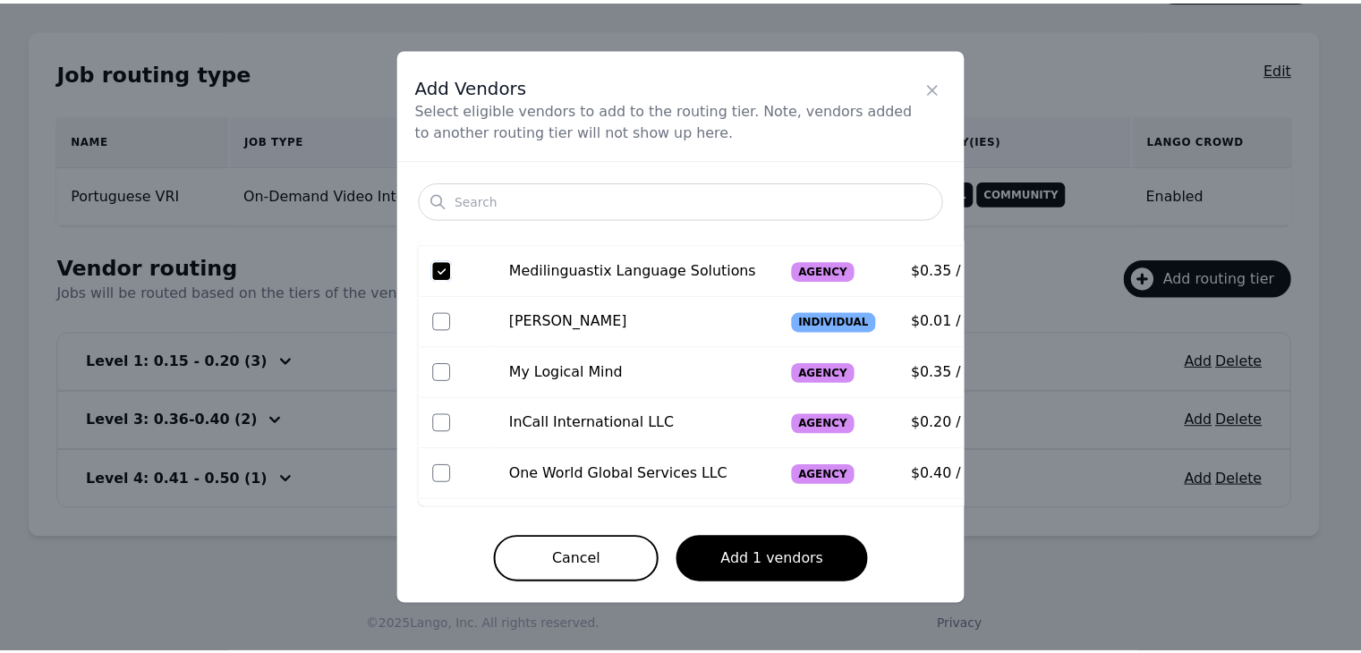
scroll to position [293, 0]
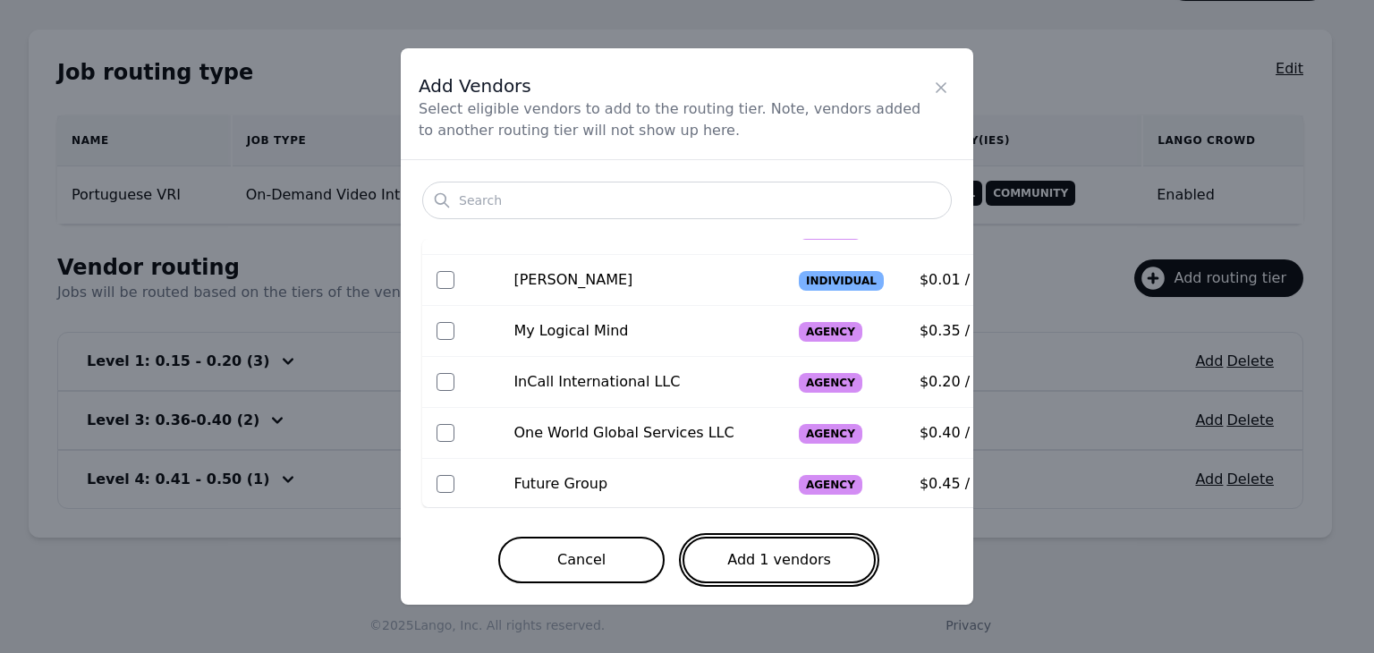
click at [783, 570] on button "Add 1 vendors" at bounding box center [779, 560] width 193 height 47
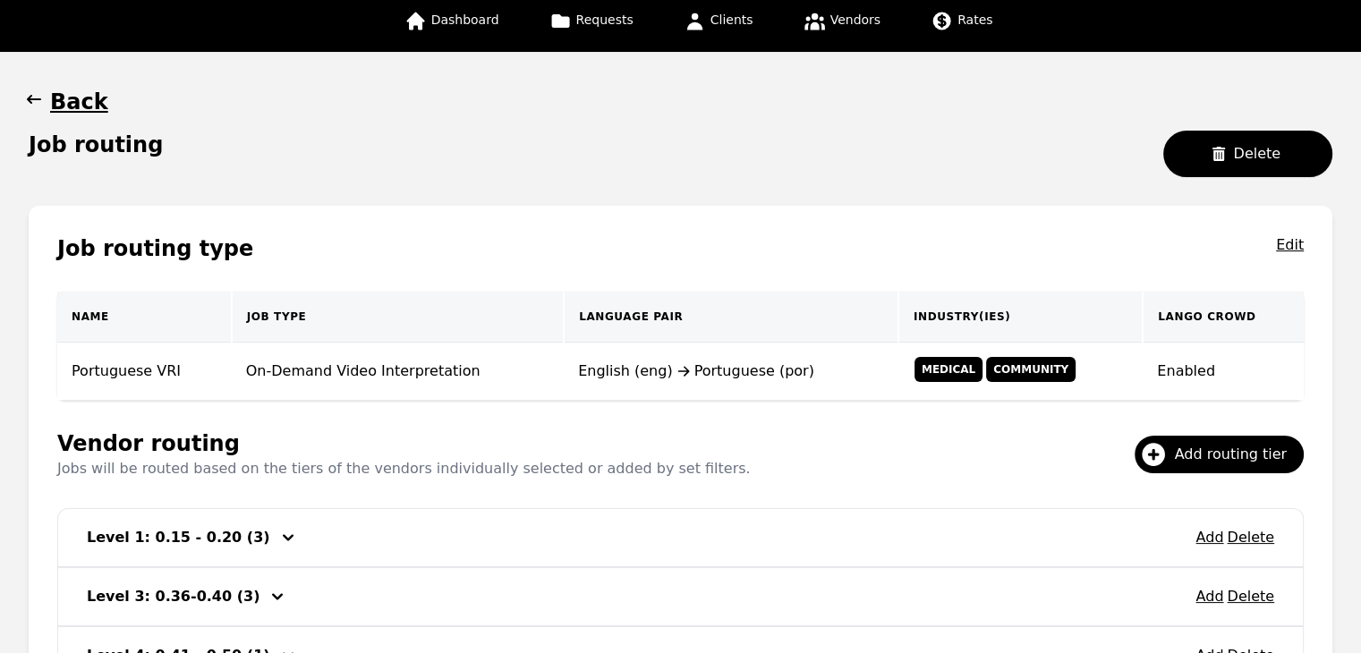
scroll to position [107, 0]
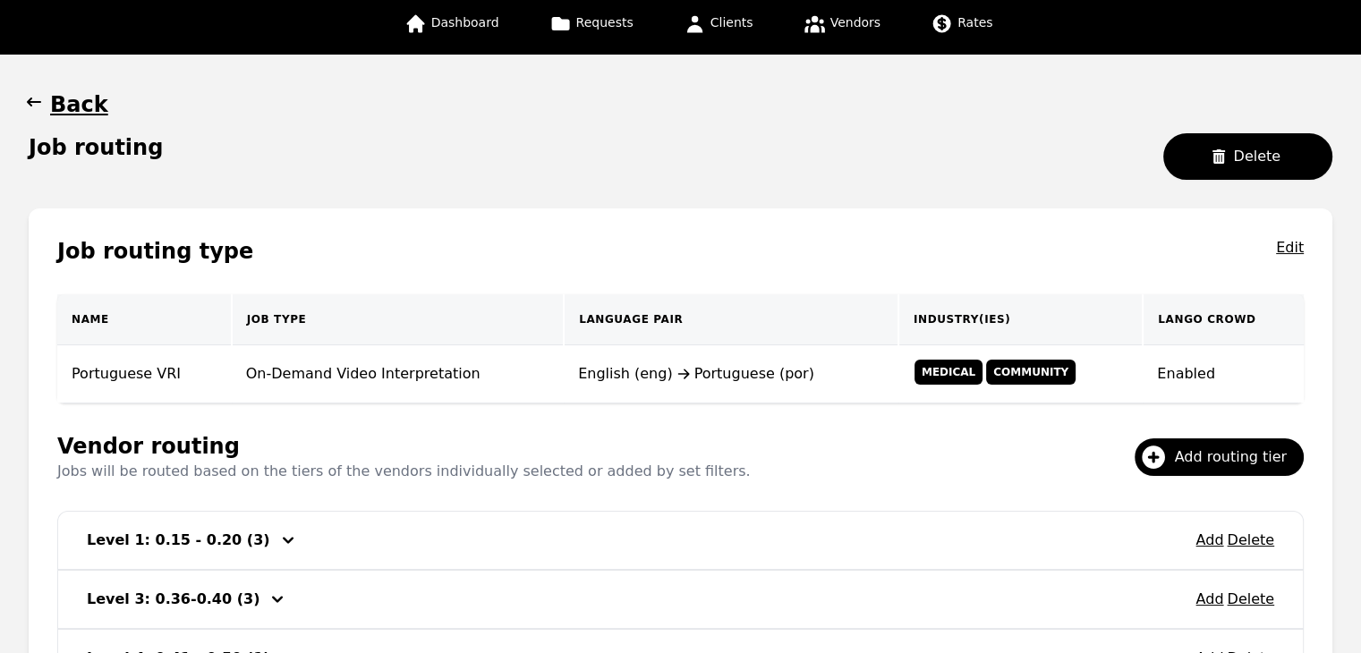
click at [31, 98] on icon "button" at bounding box center [34, 102] width 14 height 9
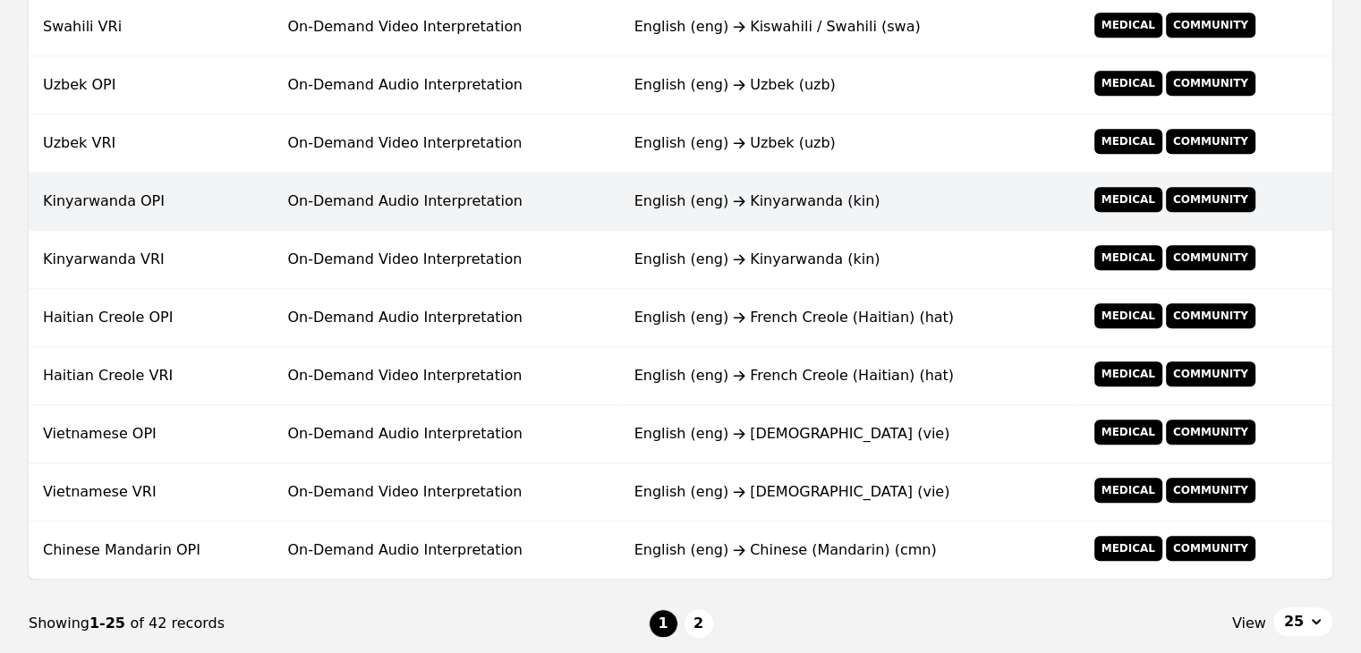
scroll to position [1435, 0]
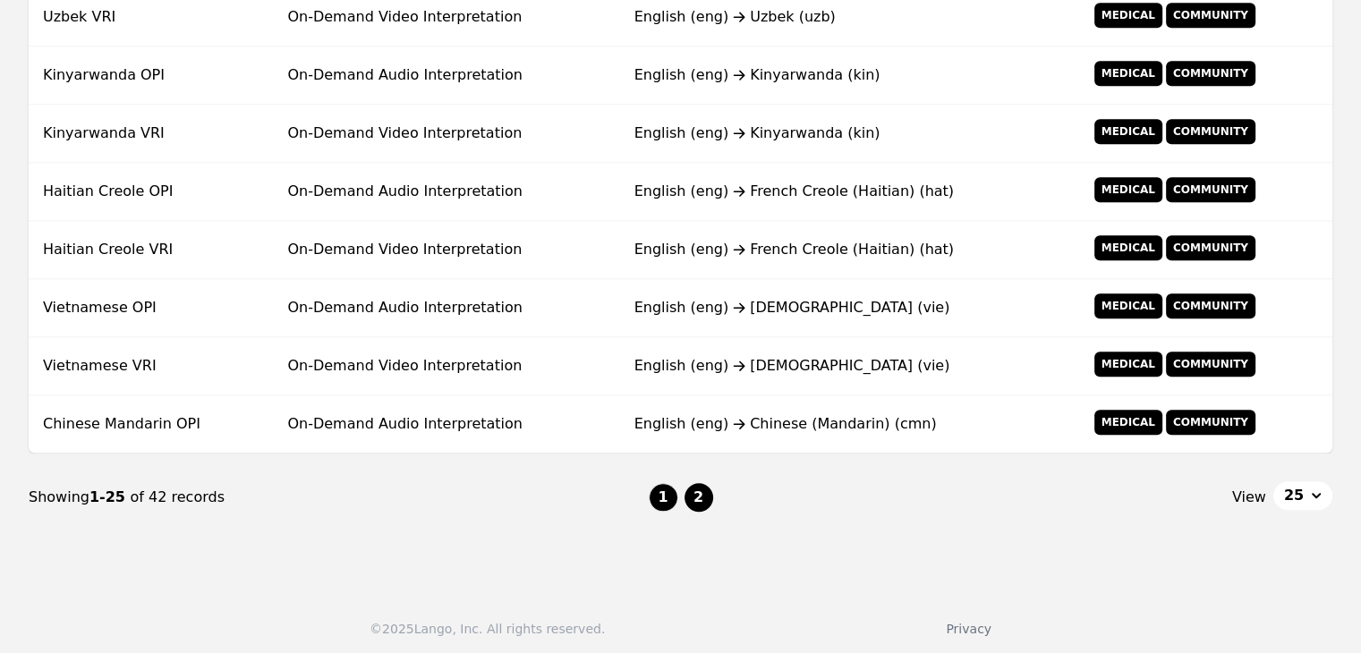
click at [694, 487] on button "2" at bounding box center [698, 497] width 29 height 29
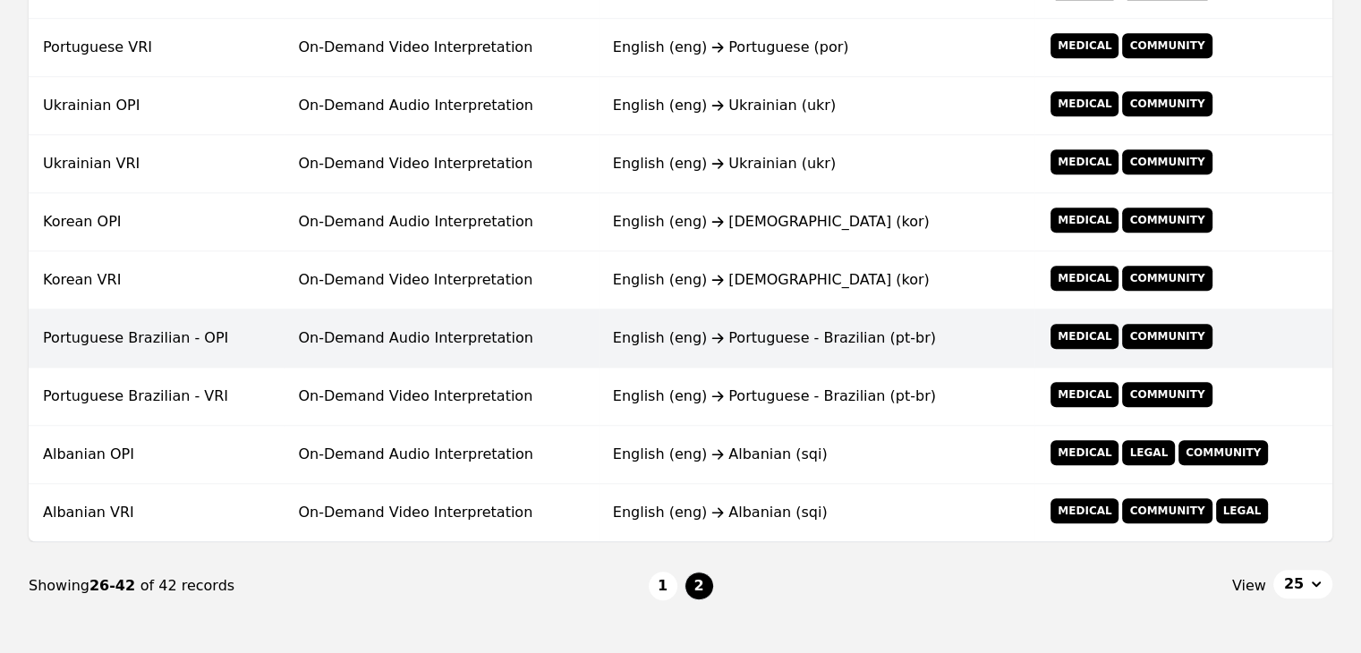
click at [235, 334] on td "Portuguese Brazilian - OPI" at bounding box center [156, 339] width 255 height 58
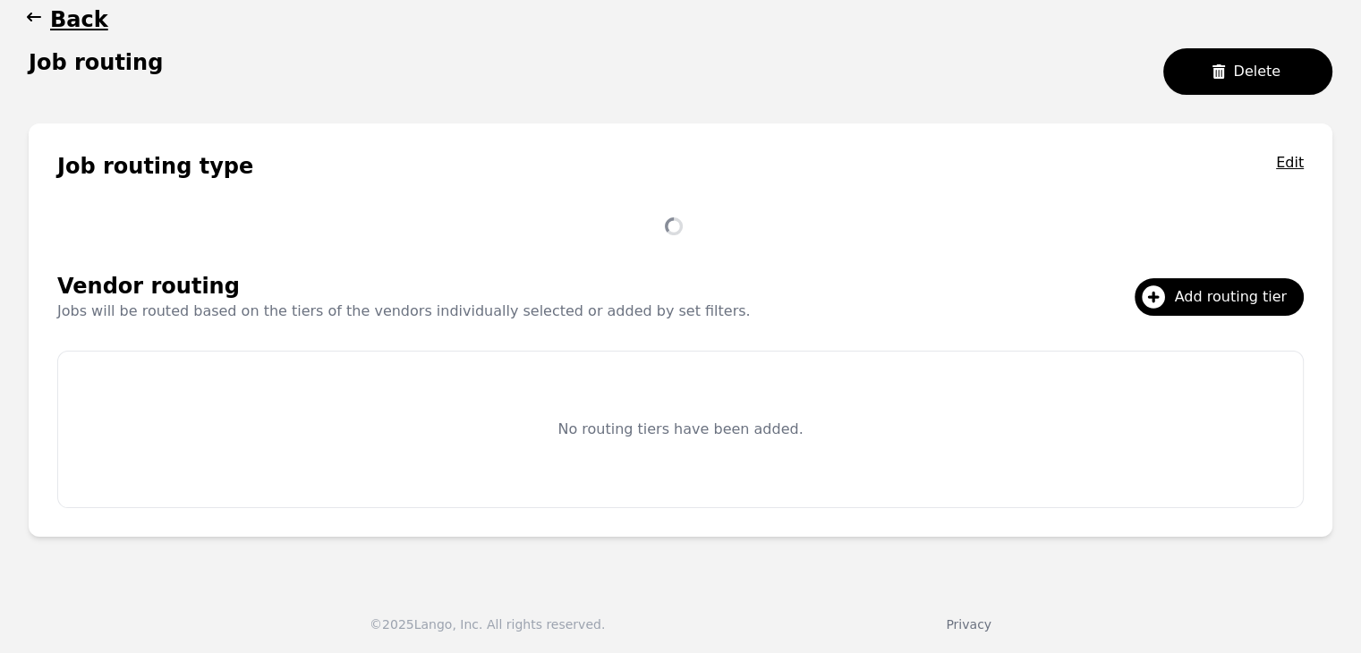
scroll to position [168, 0]
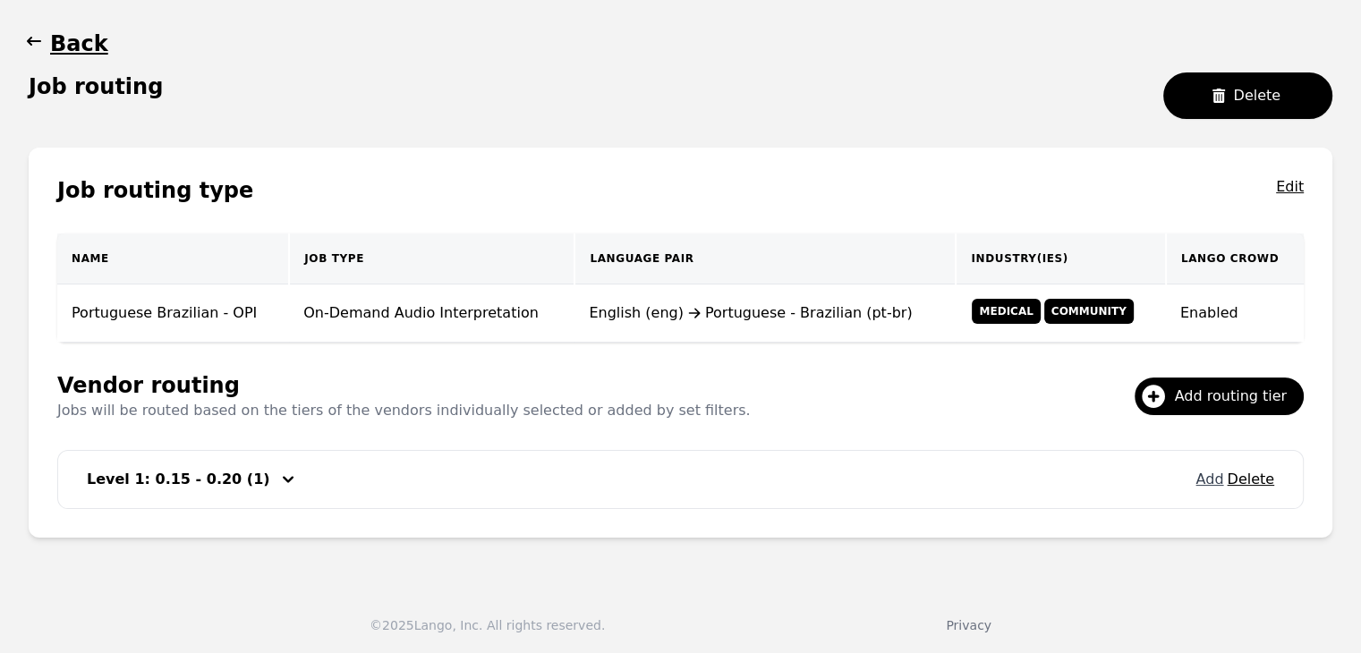
click at [1208, 480] on button "Add" at bounding box center [1209, 479] width 28 height 21
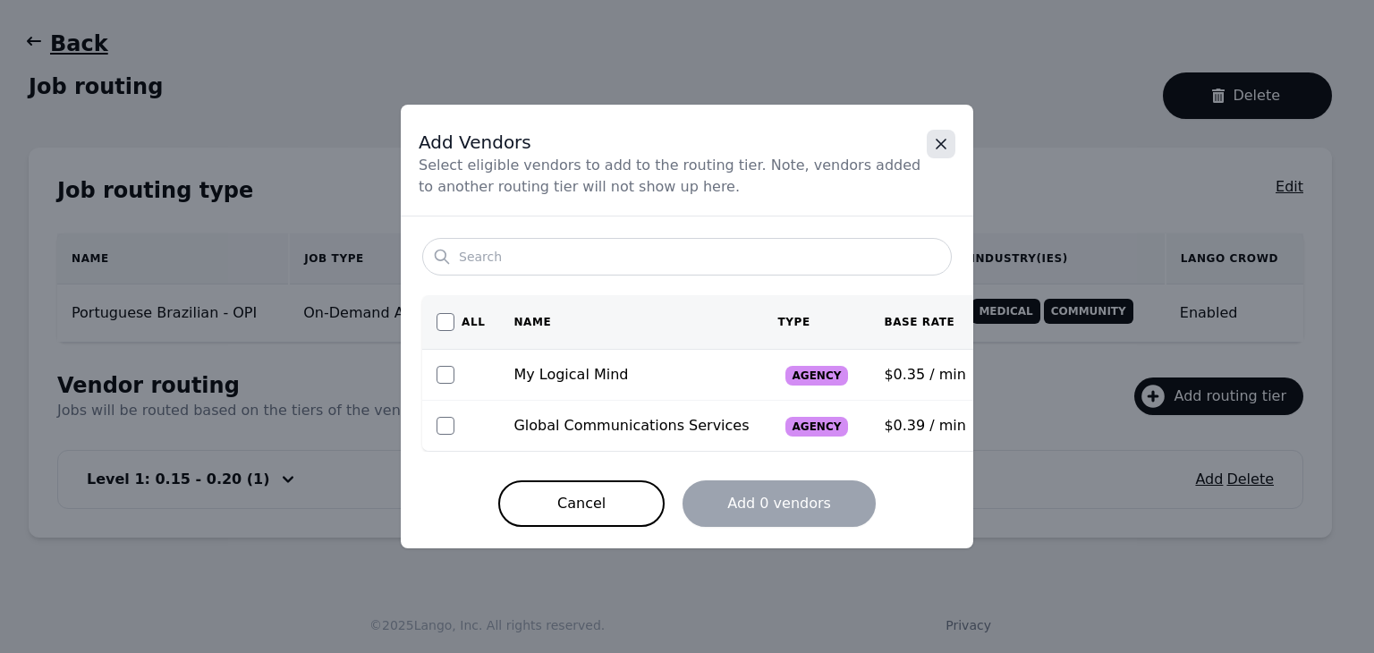
click at [940, 148] on icon "Close" at bounding box center [941, 144] width 18 height 18
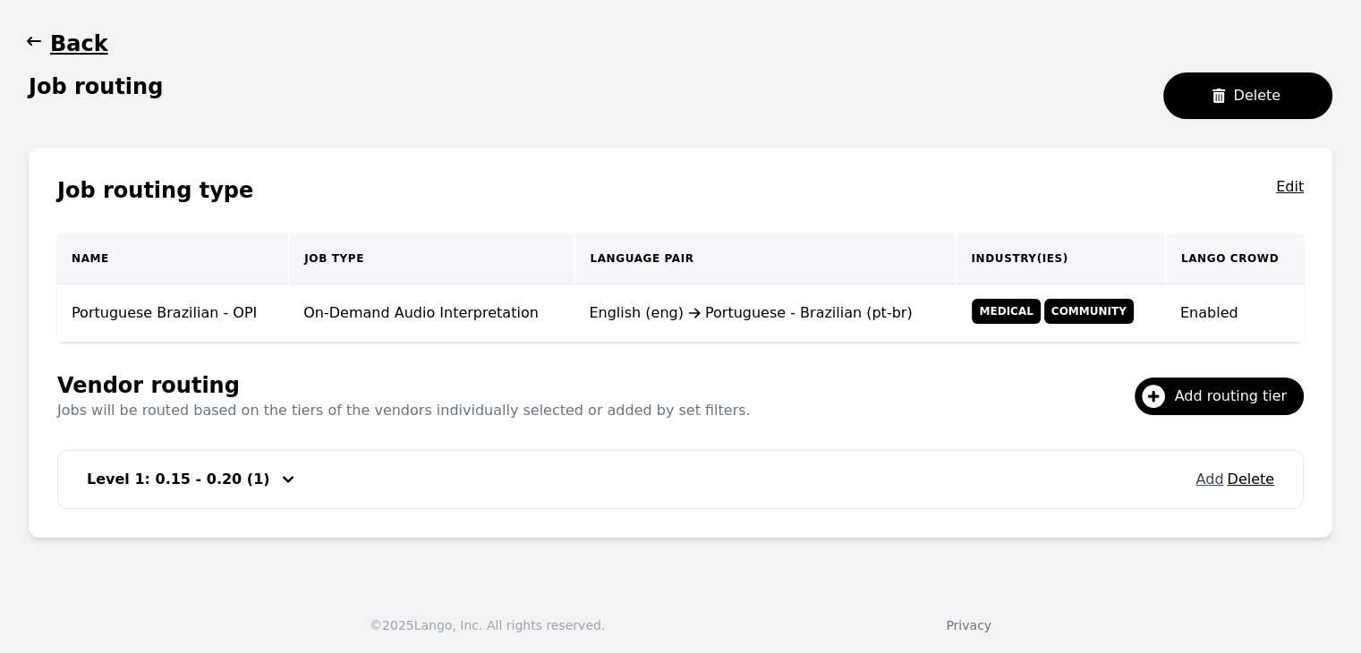
click at [1212, 477] on button "Add" at bounding box center [1209, 479] width 28 height 21
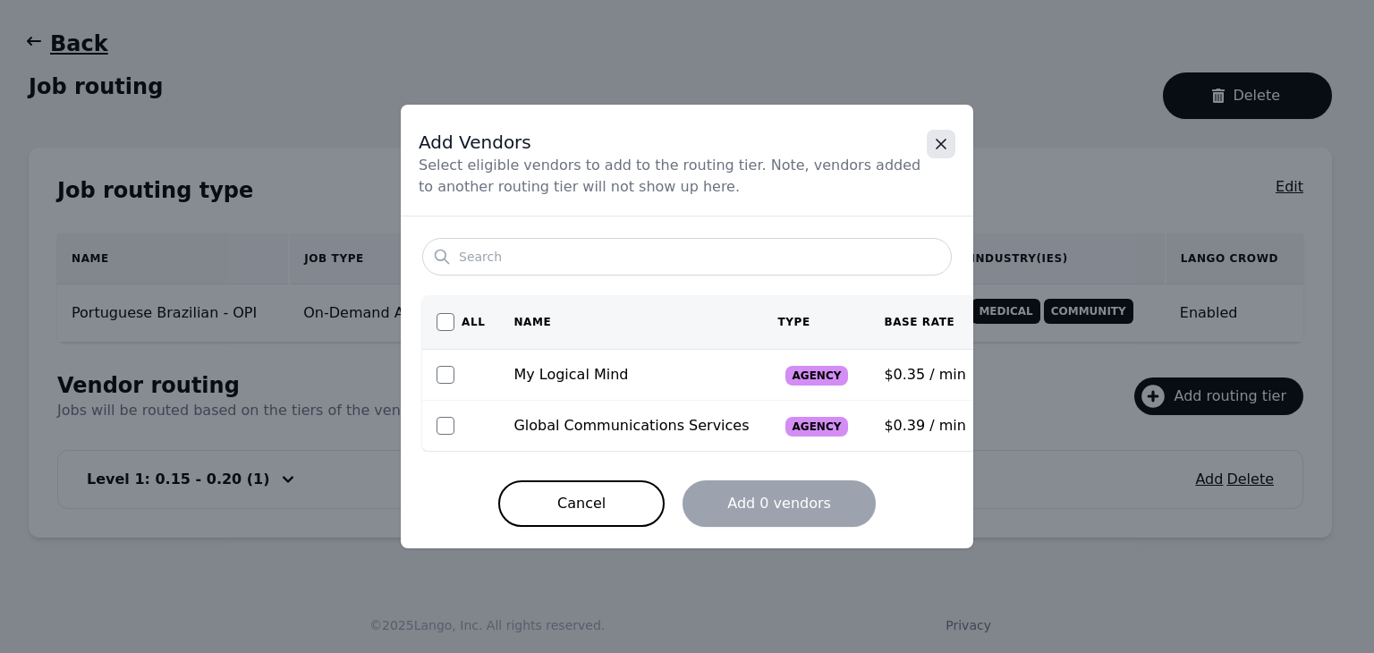
click at [938, 143] on icon "Close" at bounding box center [941, 144] width 18 height 18
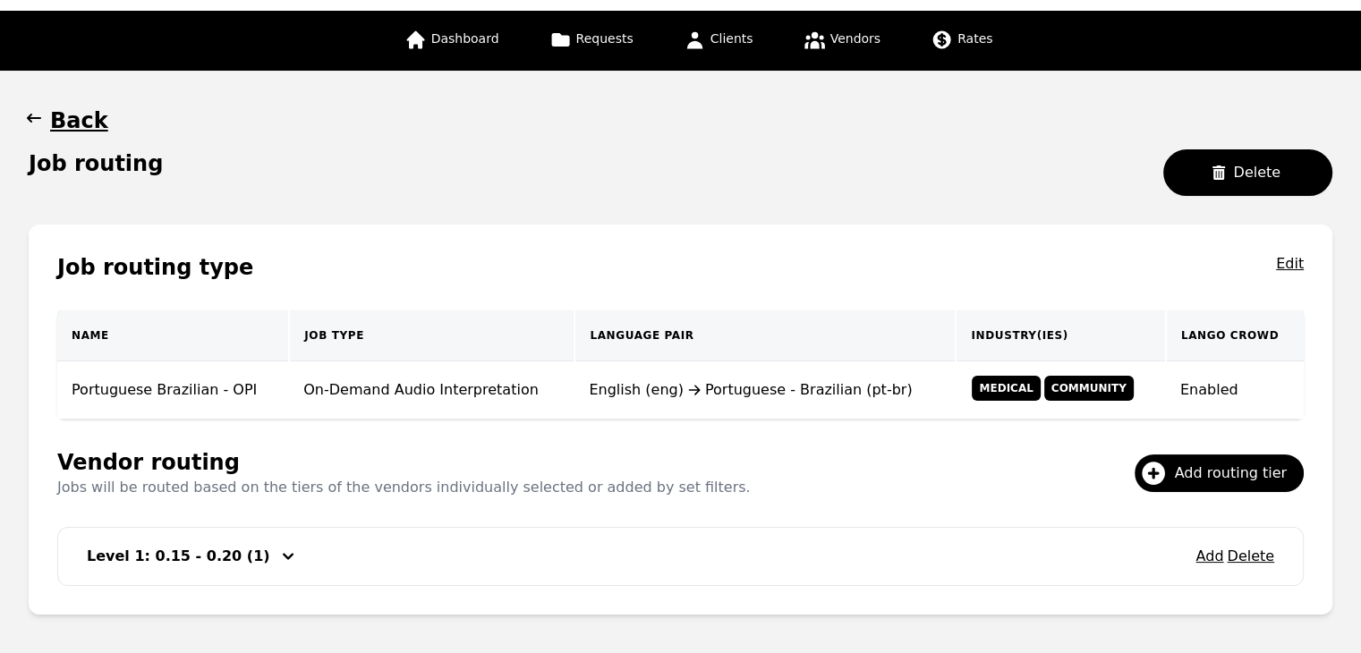
scroll to position [0, 0]
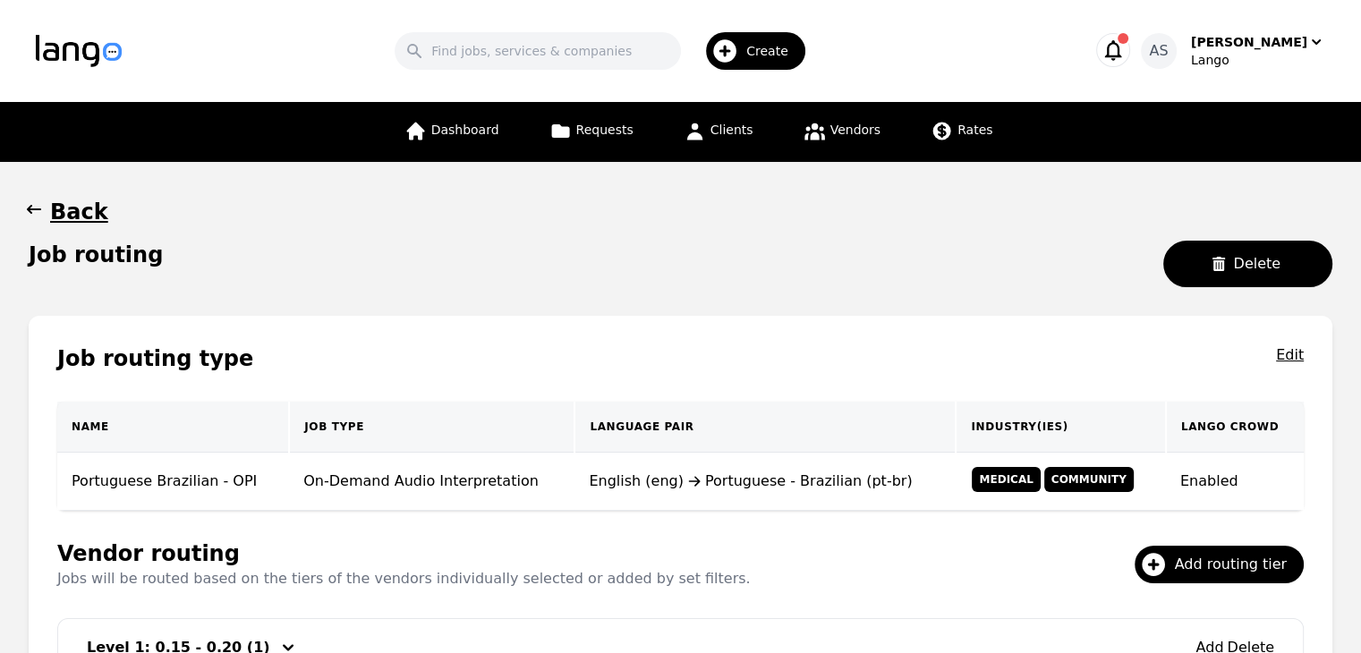
click at [27, 208] on icon "button" at bounding box center [34, 209] width 18 height 18
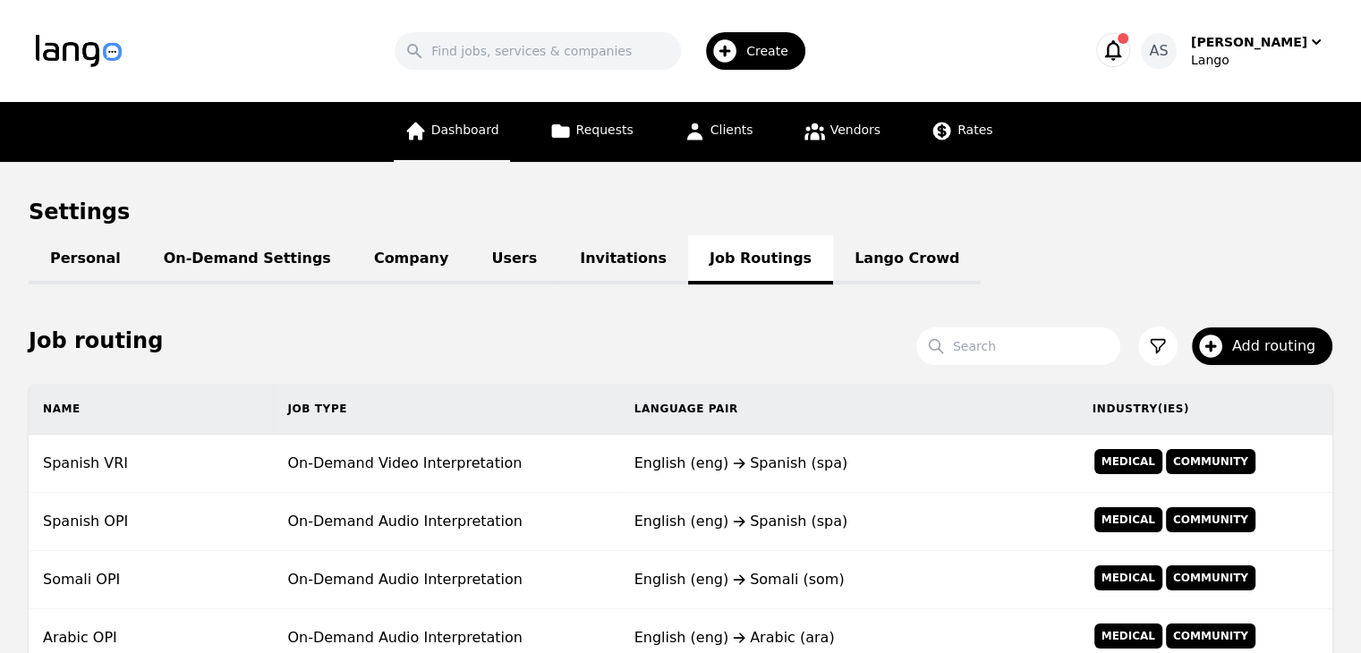
click at [443, 119] on link "Dashboard" at bounding box center [452, 132] width 116 height 60
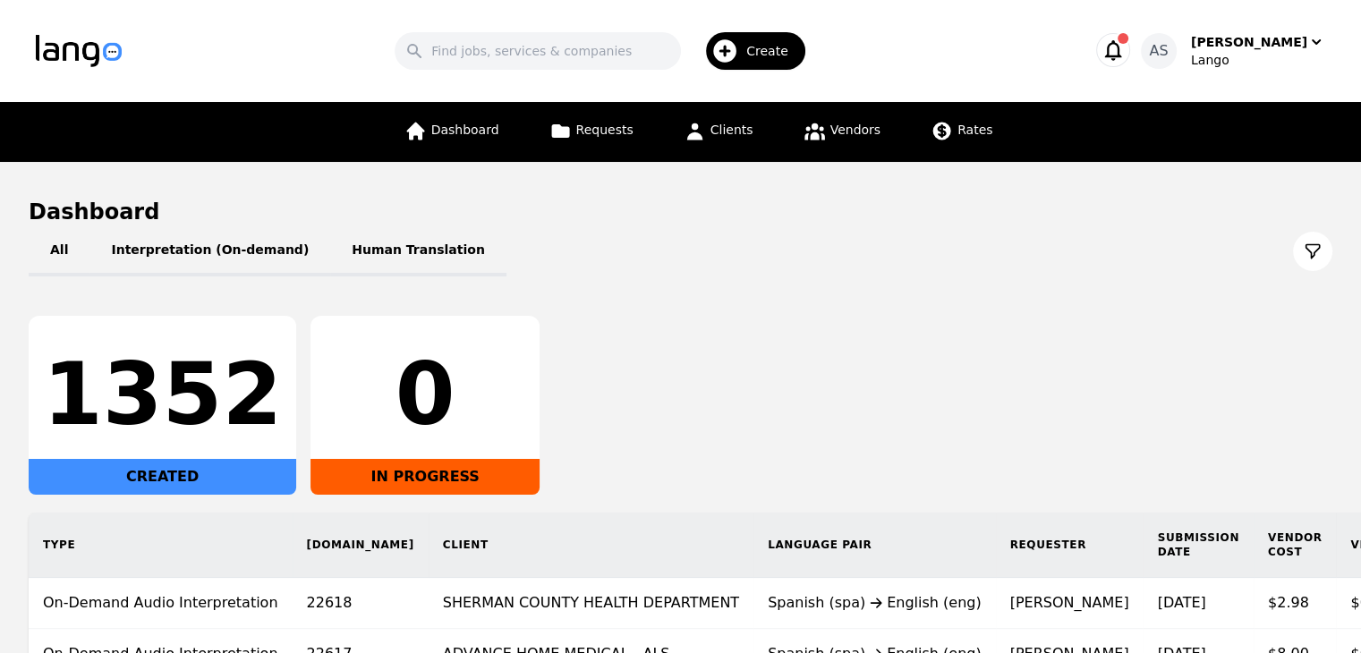
scroll to position [89, 0]
